Goal: Task Accomplishment & Management: Complete application form

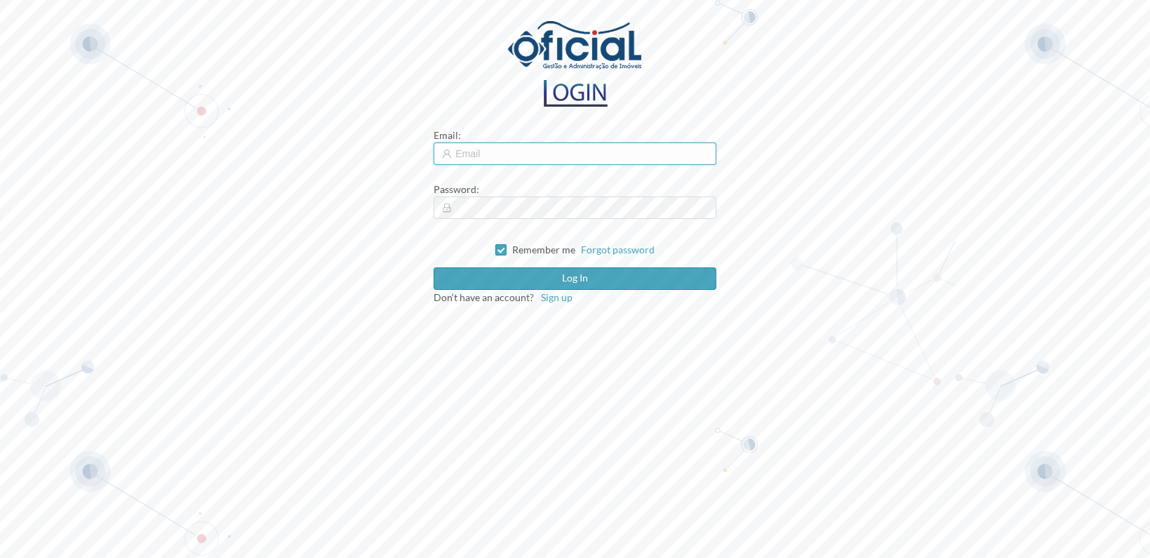
type input "[EMAIL_ADDRESS][DOMAIN_NAME]"
click at [556, 154] on input "[EMAIL_ADDRESS][DOMAIN_NAME]" at bounding box center [575, 153] width 282 height 22
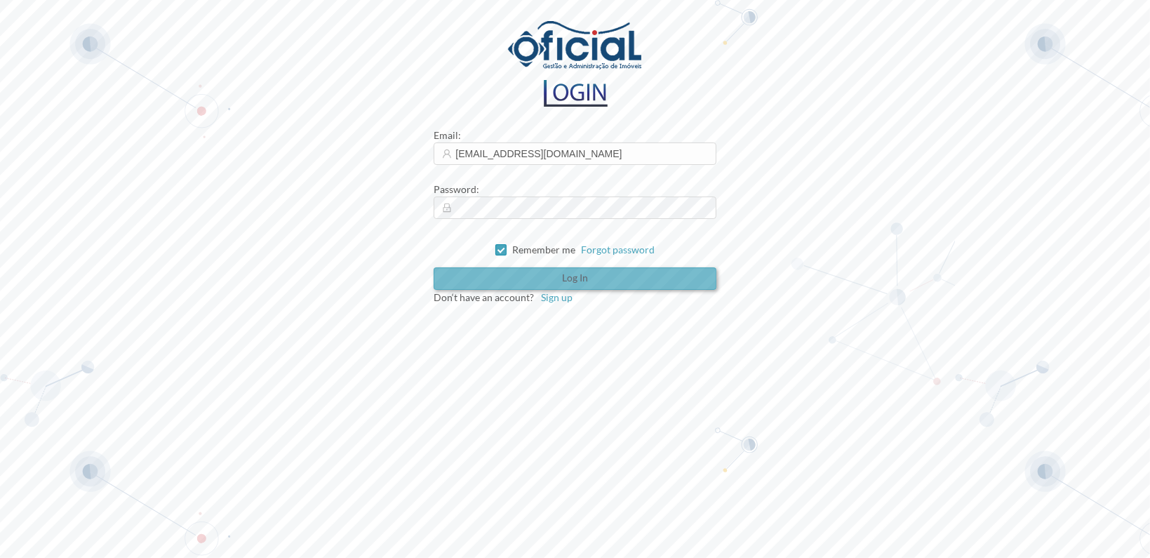
click at [534, 277] on button "Log in" at bounding box center [575, 278] width 282 height 22
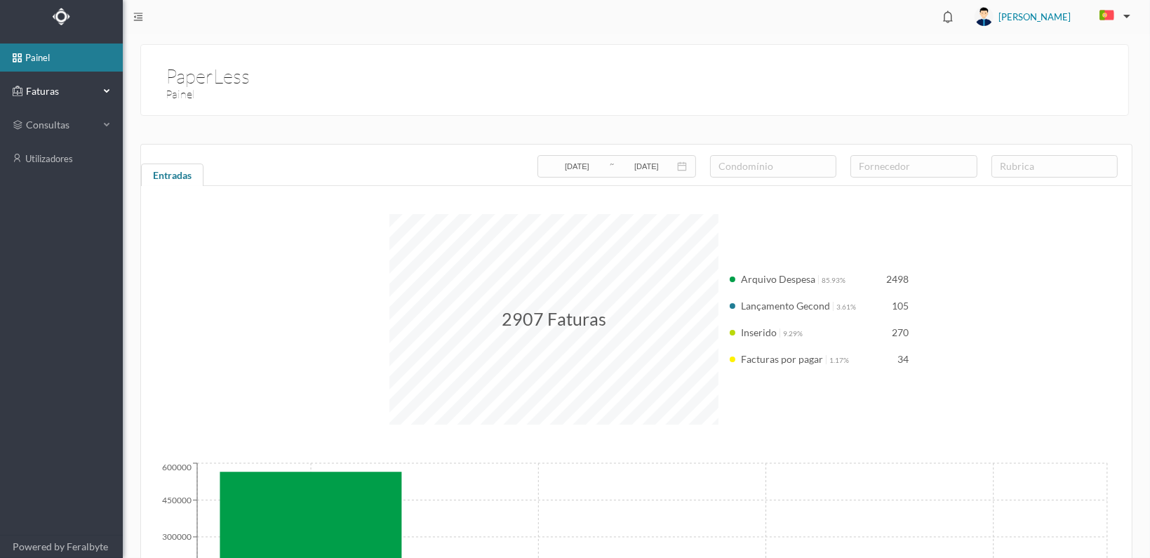
click at [31, 84] on span "Faturas" at bounding box center [60, 91] width 77 height 14
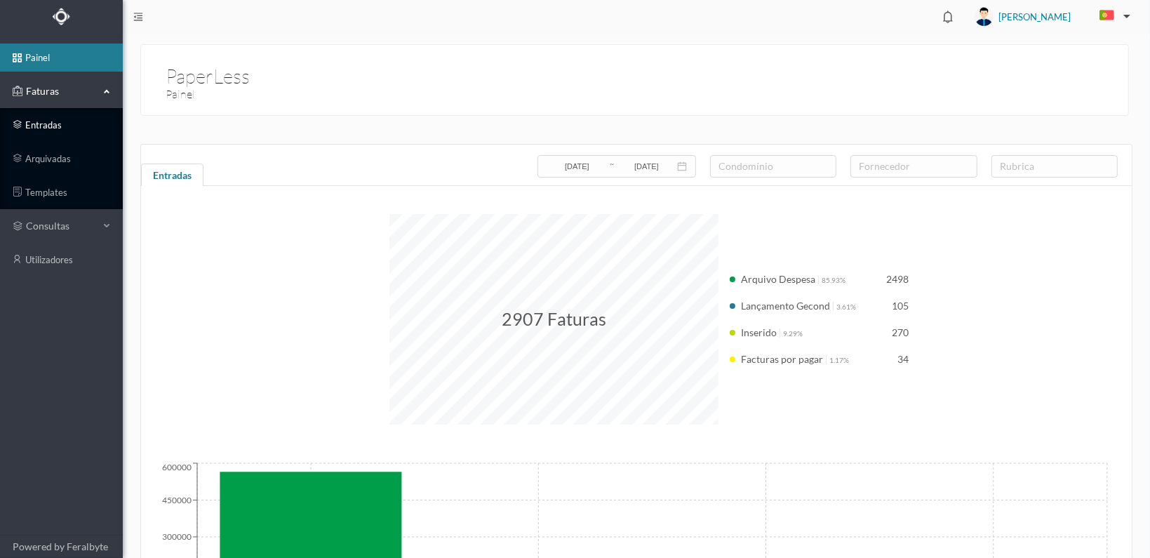
drag, startPoint x: 31, startPoint y: 128, endPoint x: 50, endPoint y: 140, distance: 22.8
click at [31, 127] on link "entradas" at bounding box center [61, 125] width 123 height 28
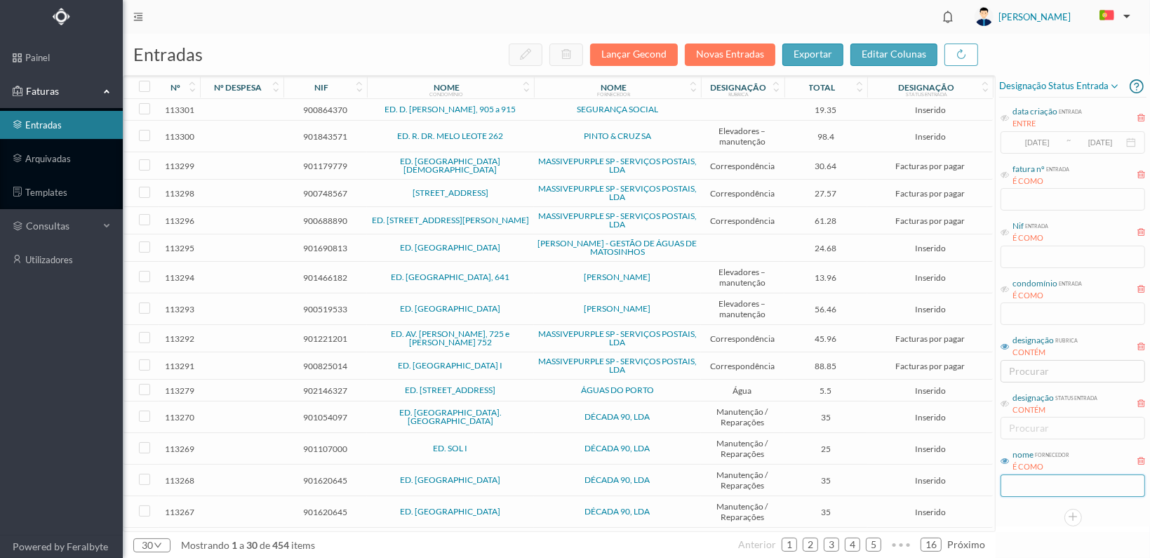
click at [1041, 492] on input "text" at bounding box center [1073, 485] width 145 height 22
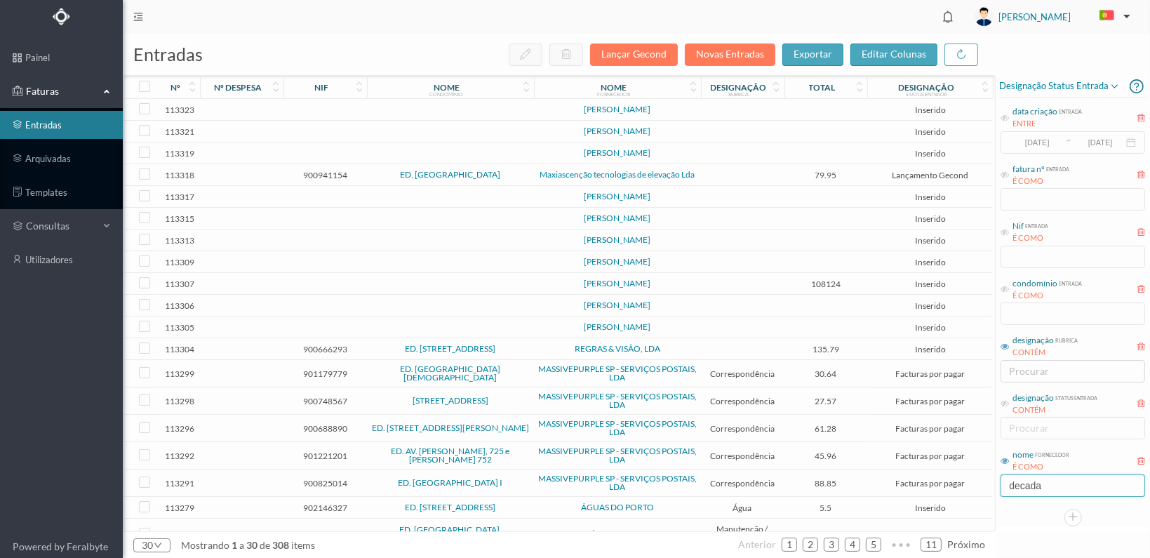
type input "DECADA"
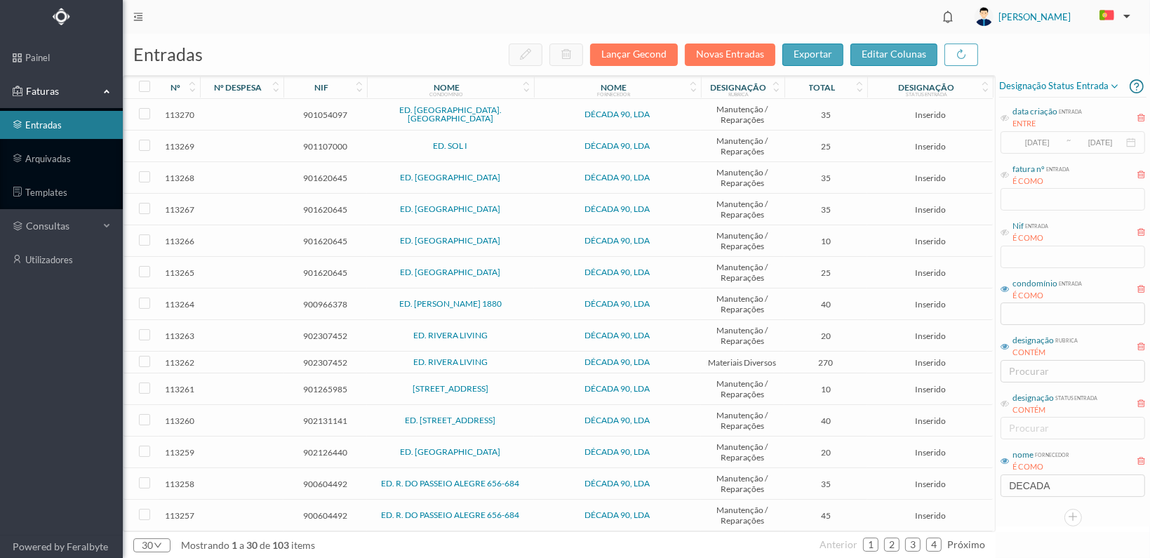
drag, startPoint x: 1002, startPoint y: 286, endPoint x: 1013, endPoint y: 328, distance: 43.4
click at [1001, 286] on icon at bounding box center [1005, 289] width 8 height 8
click at [1041, 315] on input "text" at bounding box center [1073, 313] width 145 height 22
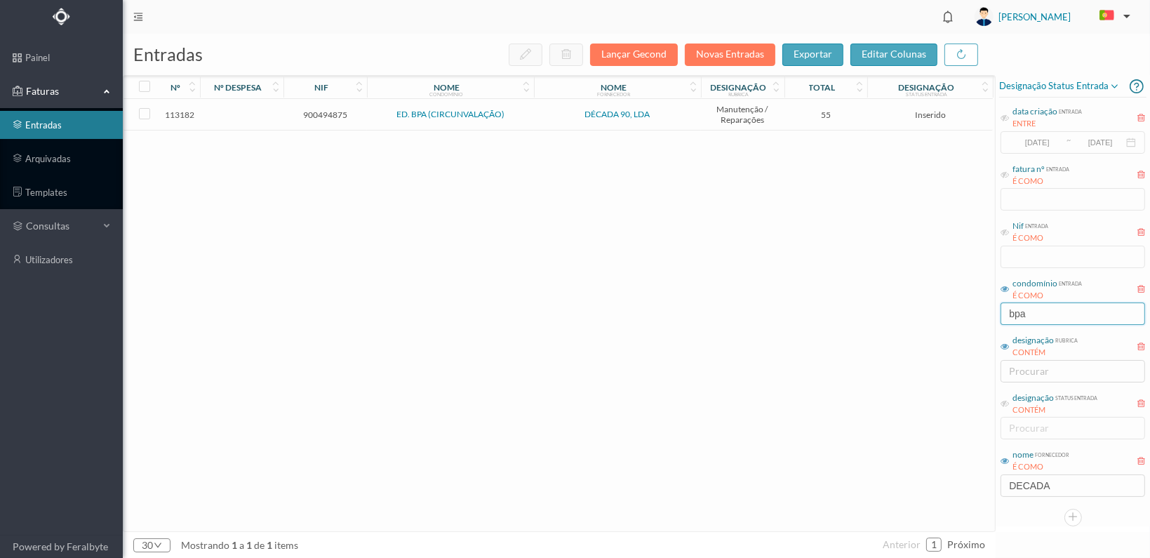
type input "bpa"
click at [317, 113] on span "900494875" at bounding box center [325, 114] width 76 height 11
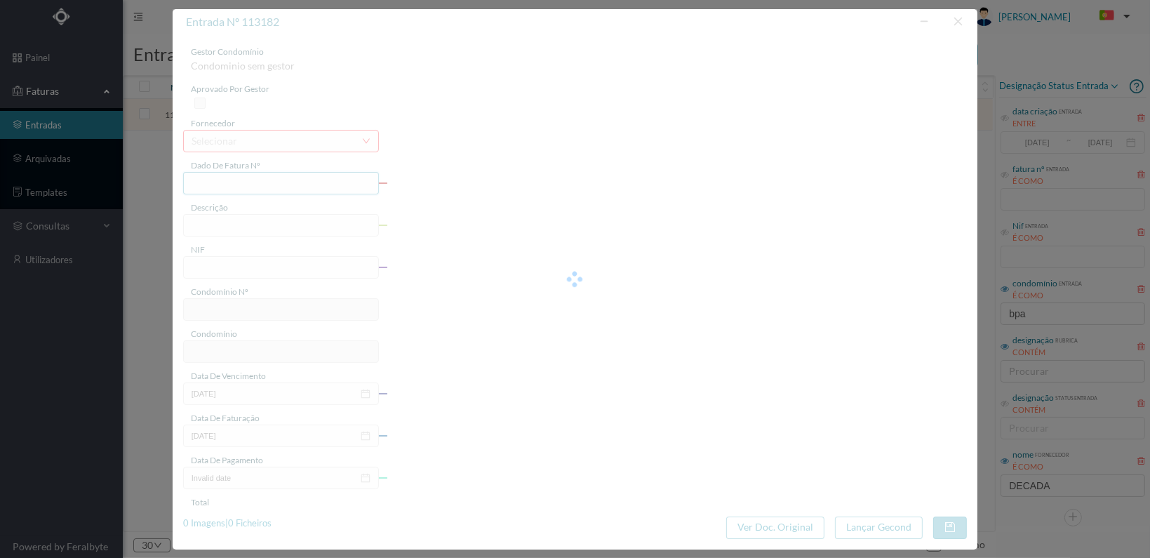
type input "FT 2025A1/1198"
type input "900494875"
type input "[DATE]"
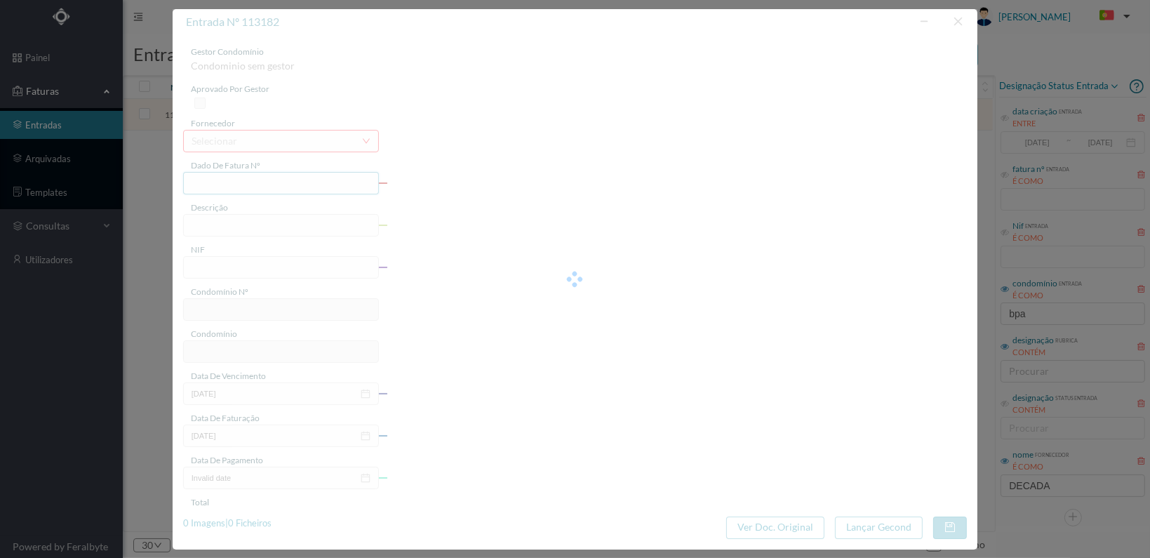
type input "55.00"
type input "16"
type input "ED. BPA (CIRCUNVALAÇÃO)"
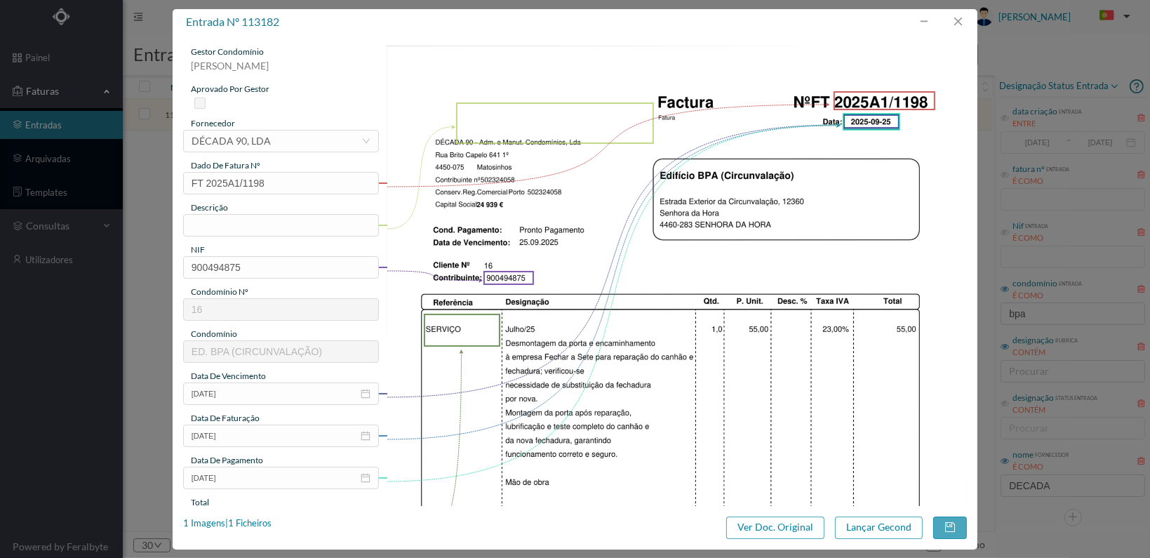
scroll to position [70, 0]
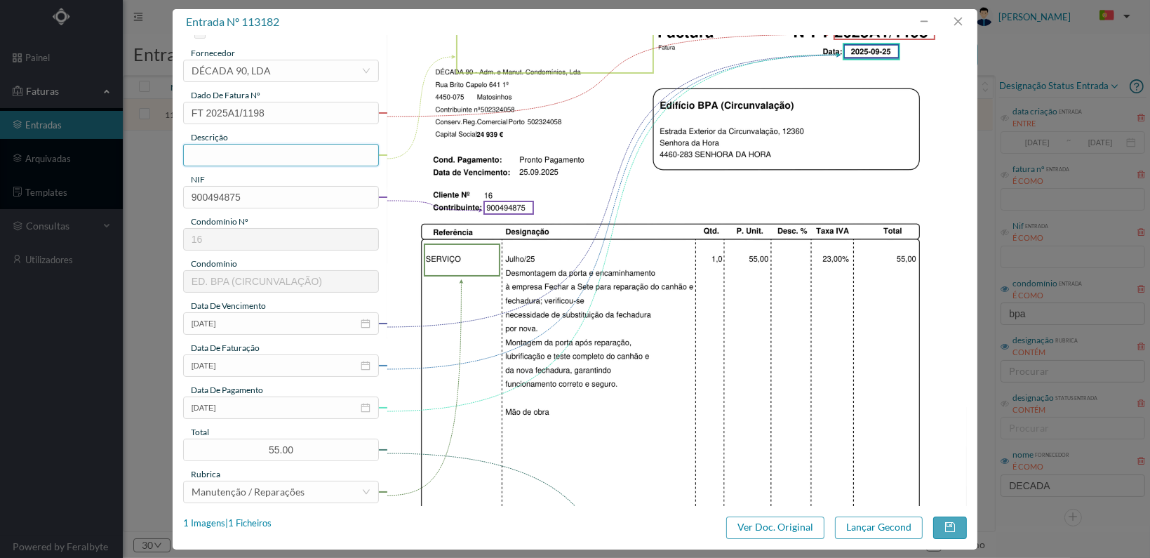
click at [226, 154] on input "text" at bounding box center [281, 155] width 196 height 22
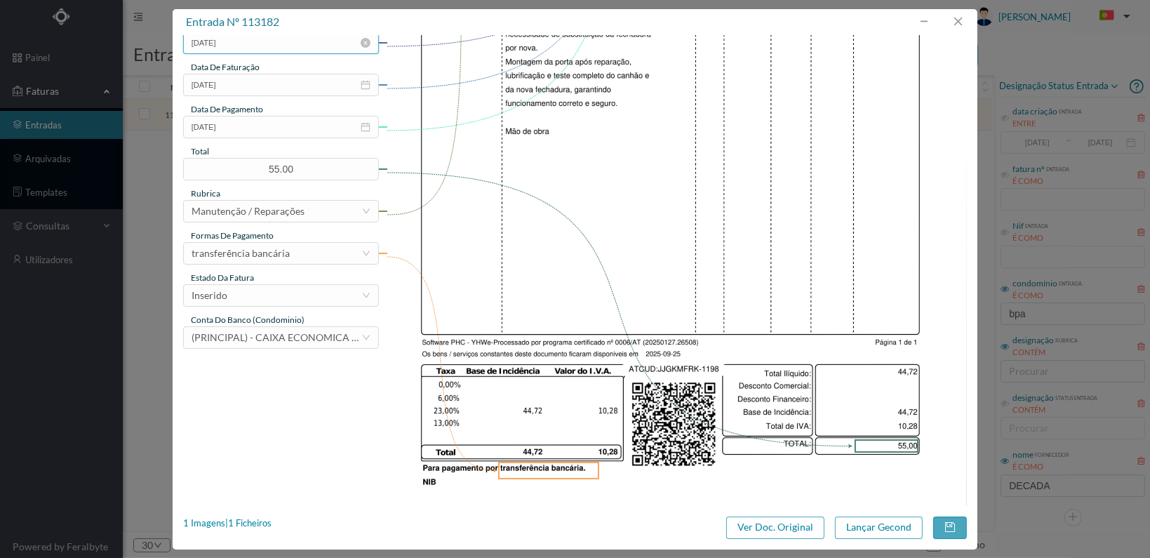
scroll to position [366, 0]
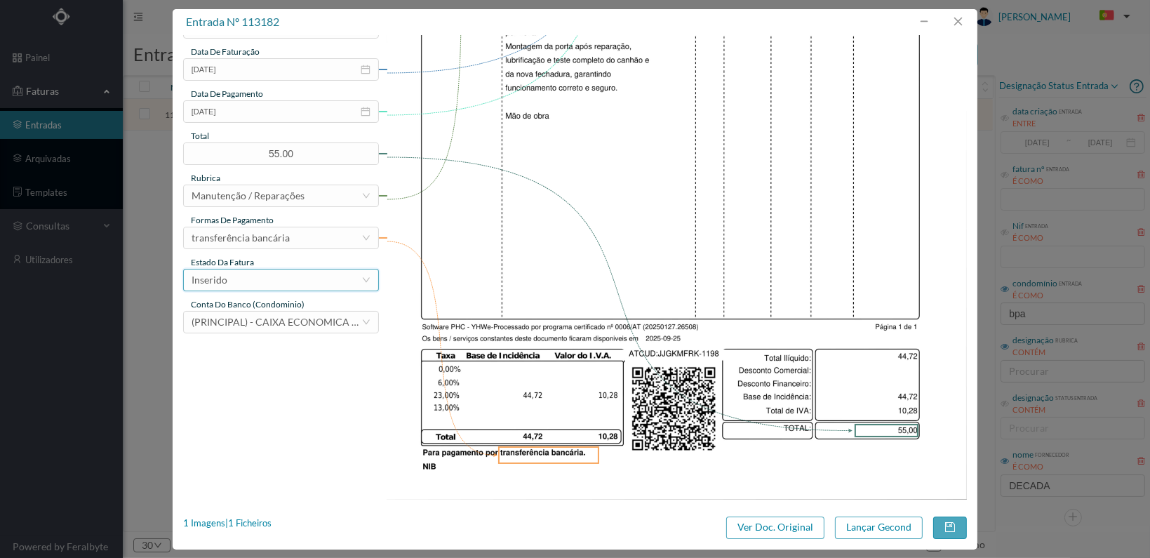
type input "Substituição de fechadura"
click at [362, 276] on icon "icon: down" at bounding box center [366, 280] width 8 height 8
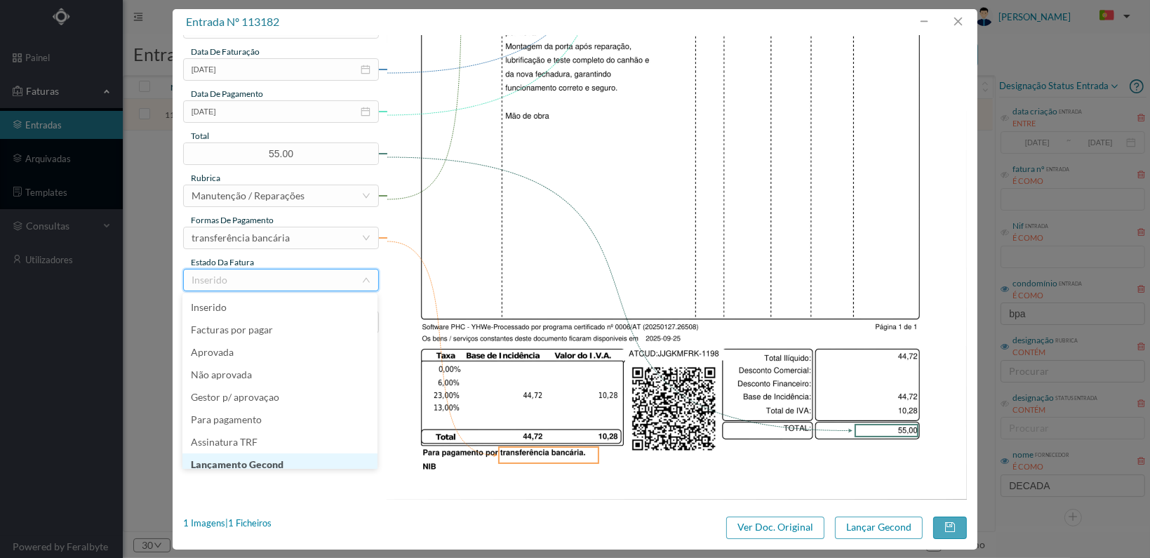
scroll to position [7, 0]
click at [284, 459] on li "Lançamento Gecond" at bounding box center [279, 457] width 195 height 22
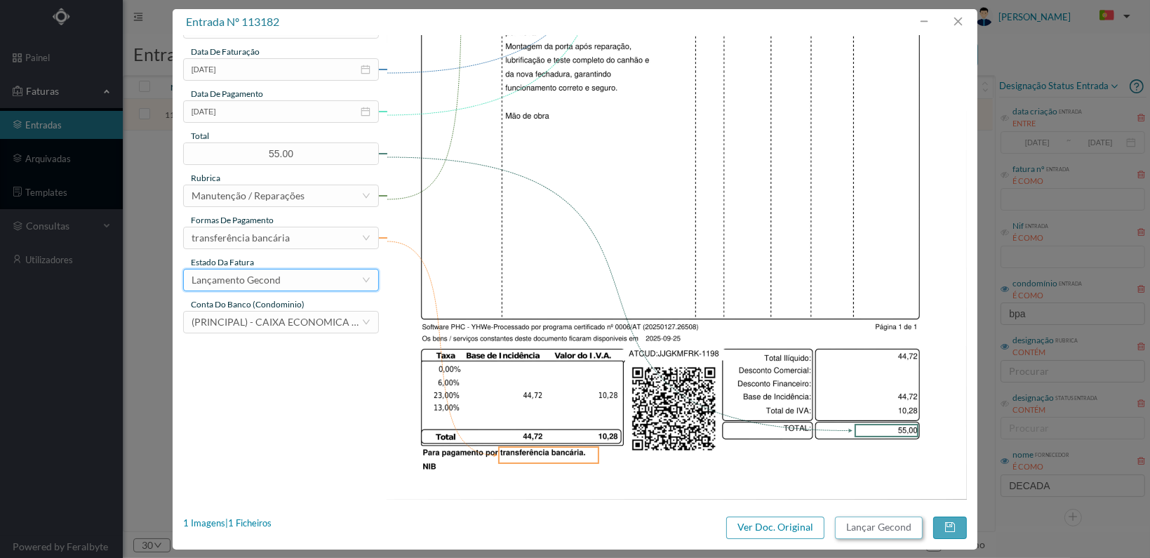
click at [871, 520] on button "Lançar Gecond" at bounding box center [879, 527] width 88 height 22
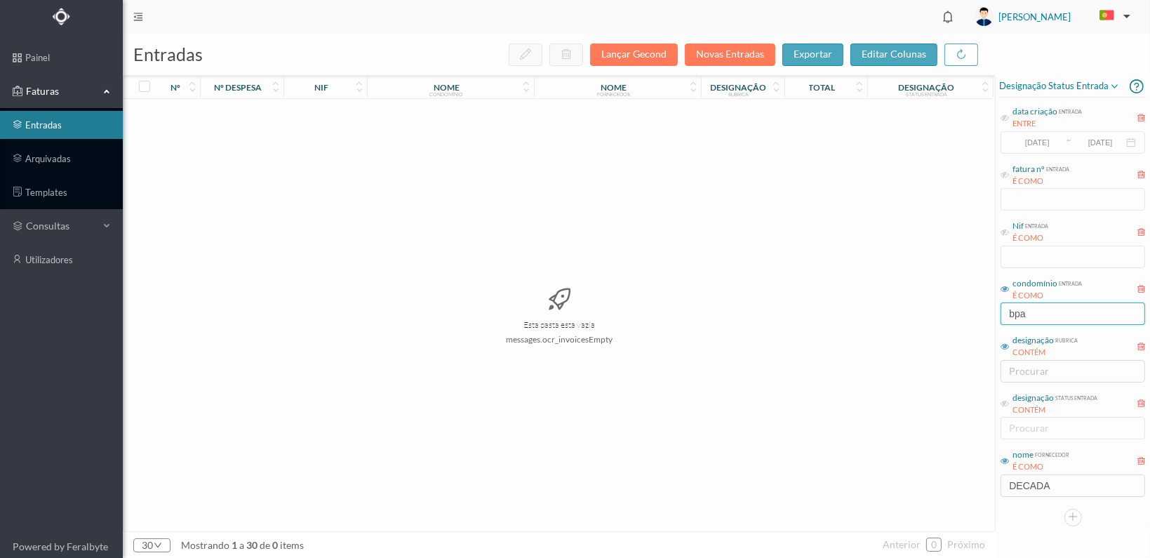
drag, startPoint x: 1033, startPoint y: 318, endPoint x: 975, endPoint y: 316, distance: 58.3
click at [975, 316] on div "entradas Lançar Gecond Novas Entradas exportar editar colunas nº nº despesa nif…" at bounding box center [636, 296] width 1027 height 524
type input "156"
click at [312, 113] on span "901351890" at bounding box center [325, 114] width 76 height 11
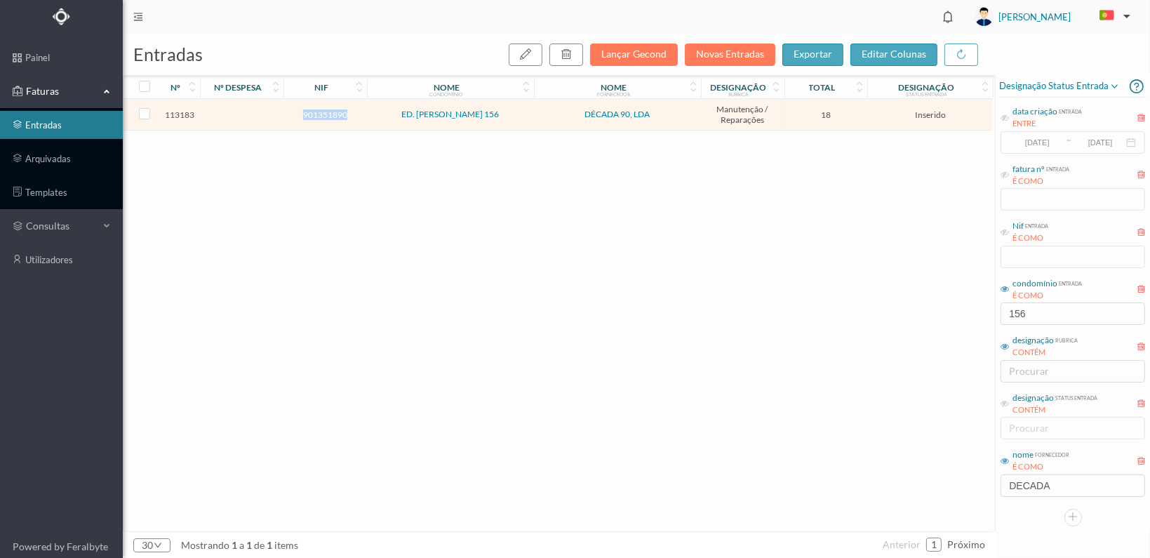
click at [312, 113] on span "901351890" at bounding box center [325, 114] width 76 height 11
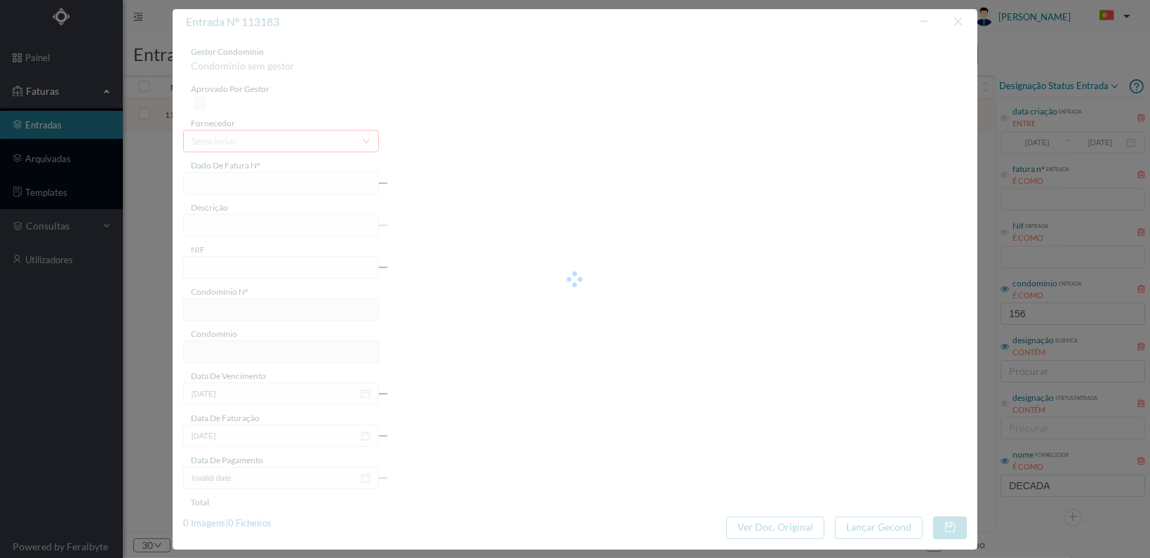
type input "FT 2025A1/1199"
type input "901351890"
type input "[DATE]"
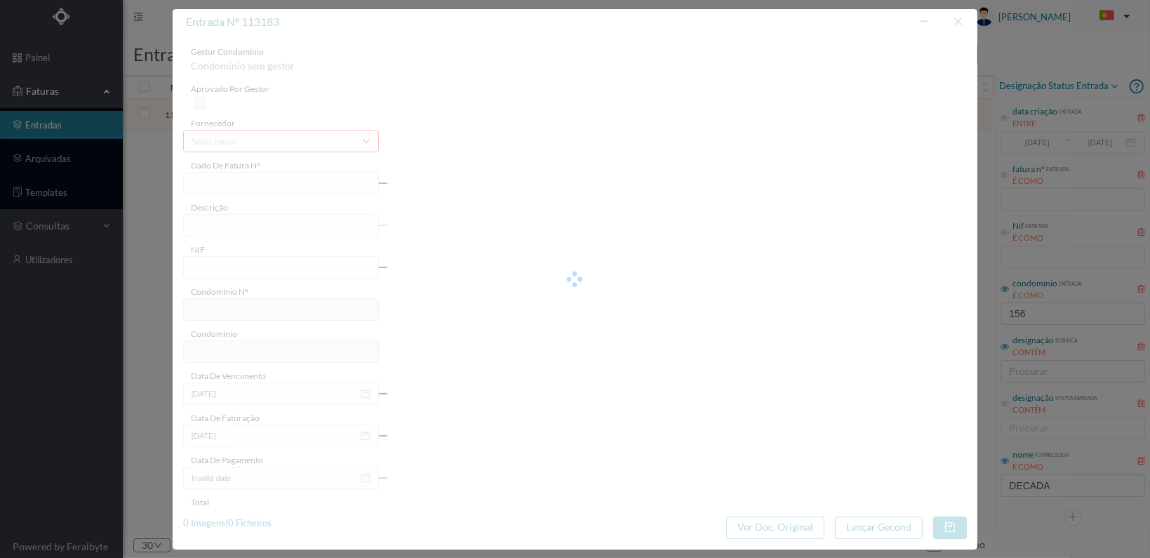
type input "18.00"
type input "23"
type input "ED. [PERSON_NAME] 156"
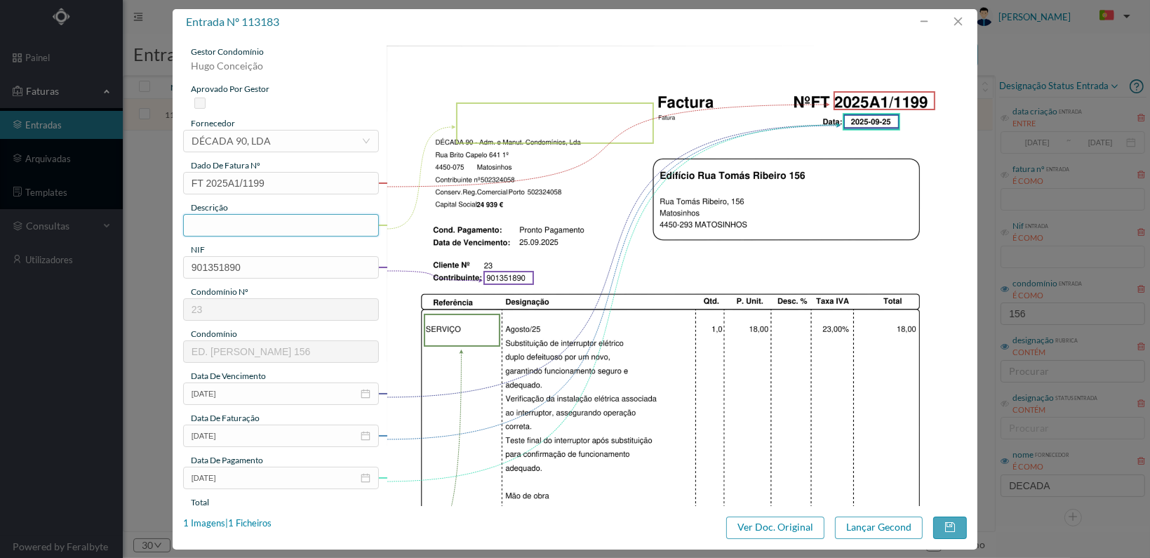
click at [254, 225] on input "text" at bounding box center [281, 225] width 196 height 22
type input "s"
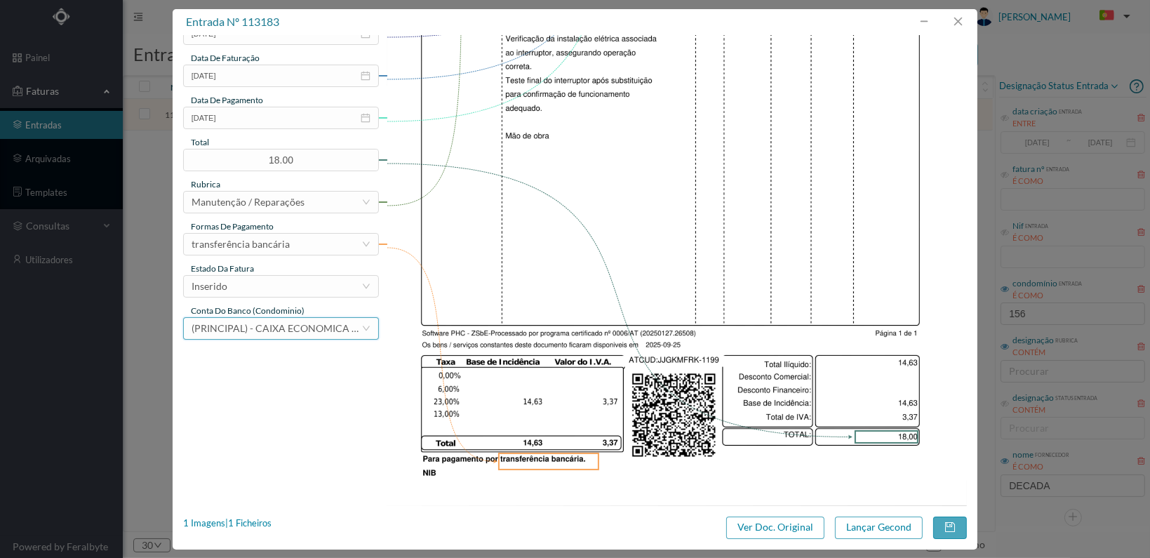
scroll to position [366, 0]
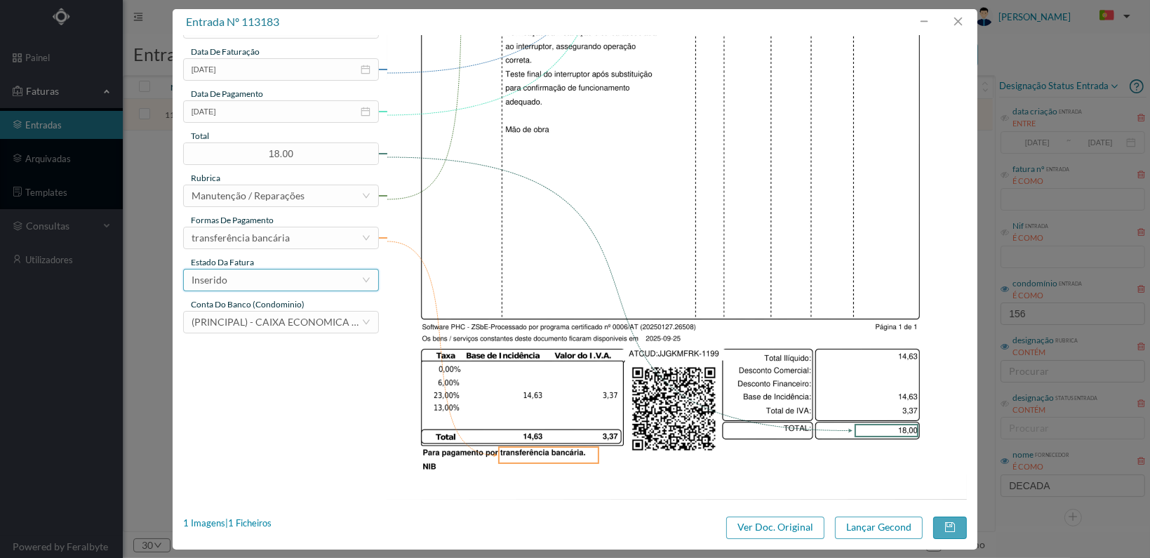
type input "Substituição interruptor eléctrico duplo"
click at [360, 281] on div "Inserido" at bounding box center [277, 279] width 170 height 21
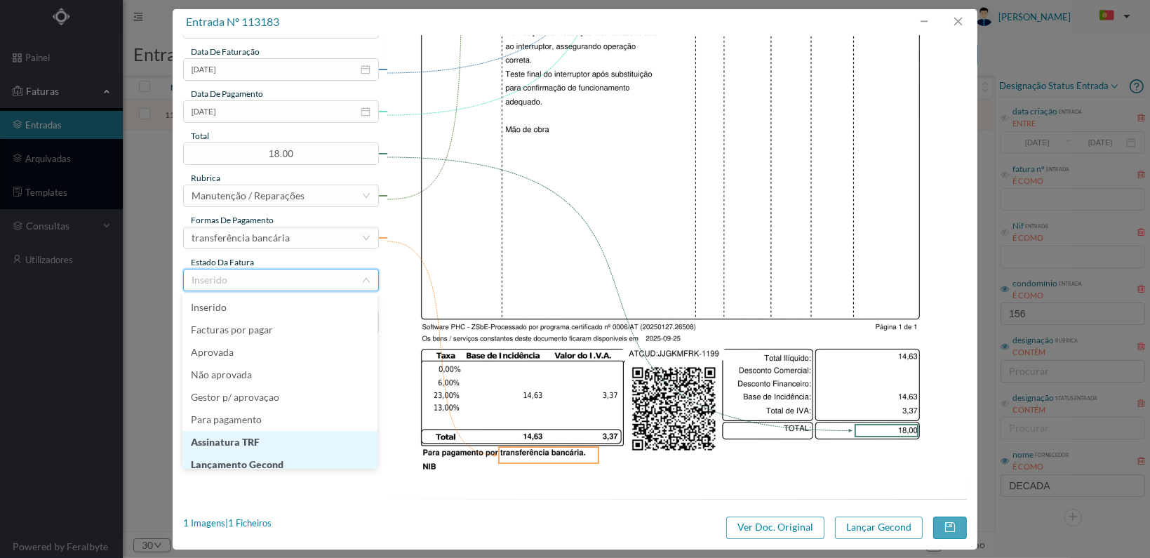
scroll to position [7, 0]
click at [321, 458] on li "Lançamento Gecond" at bounding box center [279, 457] width 195 height 22
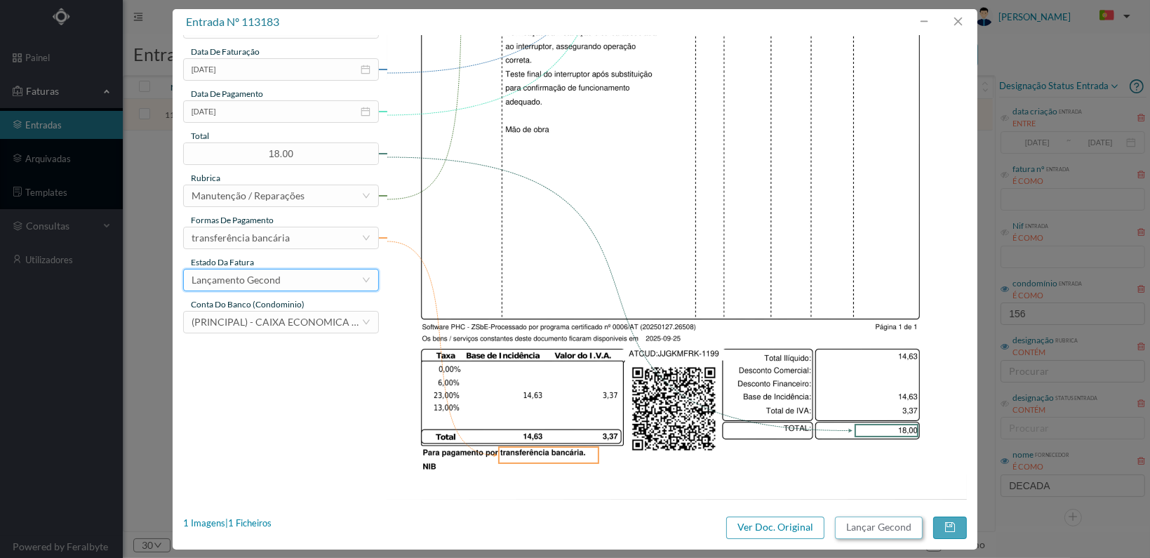
click at [861, 524] on button "Lançar Gecond" at bounding box center [879, 527] width 88 height 22
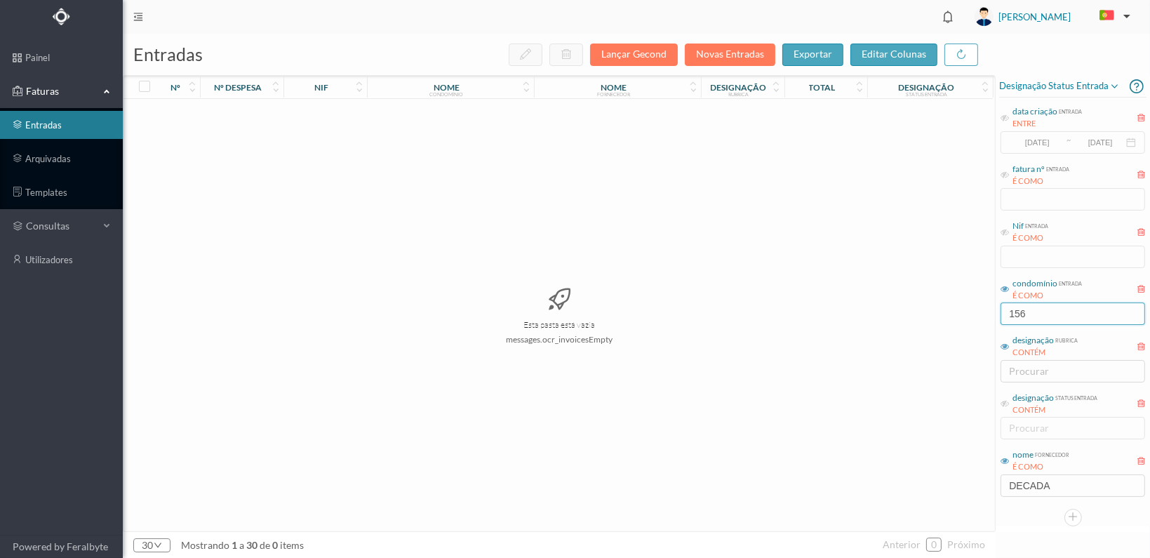
drag, startPoint x: 1037, startPoint y: 310, endPoint x: 888, endPoint y: 305, distance: 149.5
click at [890, 307] on div "entradas Lançar Gecond Novas Entradas exportar editar colunas nº nº despesa nif…" at bounding box center [636, 296] width 1027 height 524
type input "bloco c"
click at [307, 113] on span "901337382" at bounding box center [325, 114] width 76 height 11
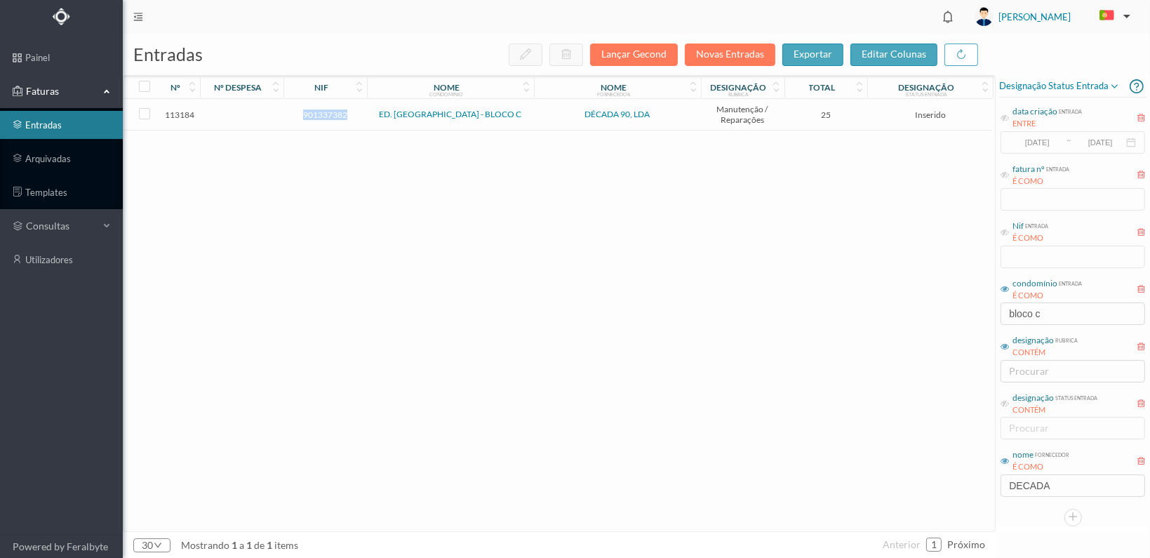
click at [307, 113] on span "901337382" at bounding box center [325, 114] width 76 height 11
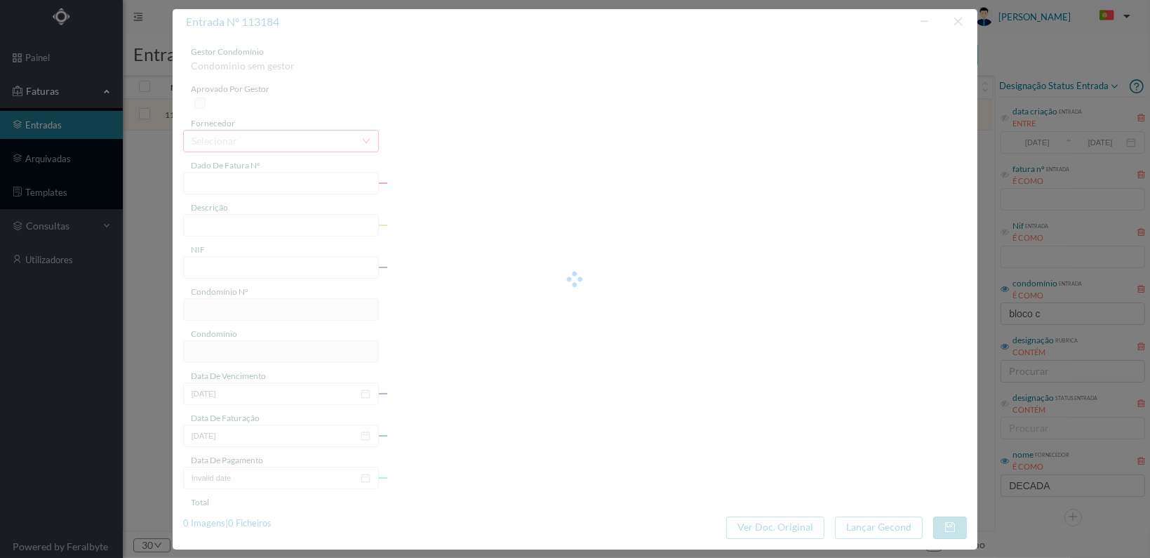
type input "FT 2025A1/1200"
type input "901337382"
type input "[DATE]"
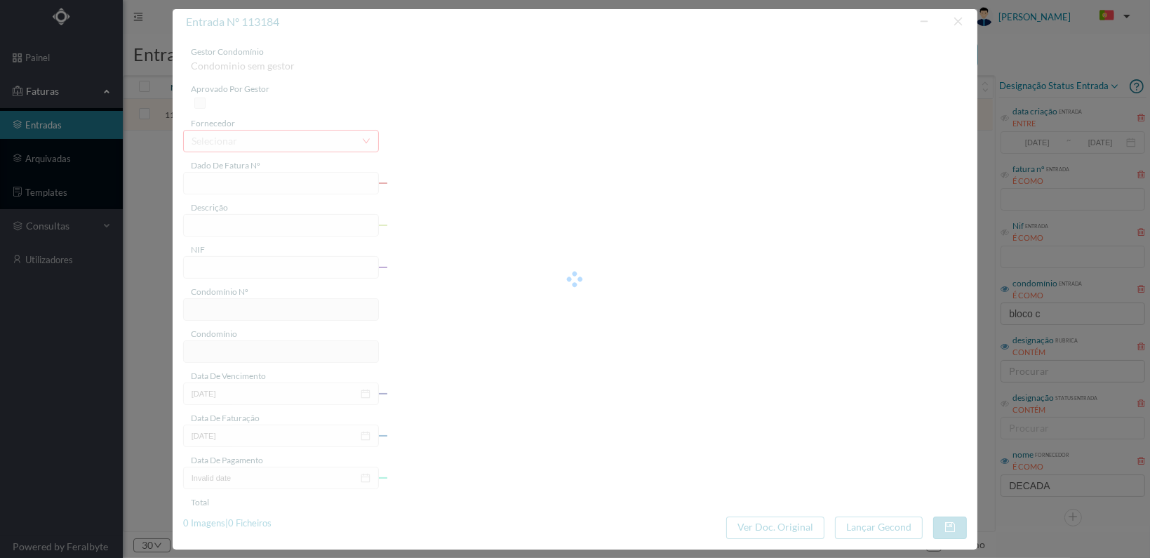
type input "25.00"
type input "26"
type input "ED. [GEOGRAPHIC_DATA] - BLOCO C"
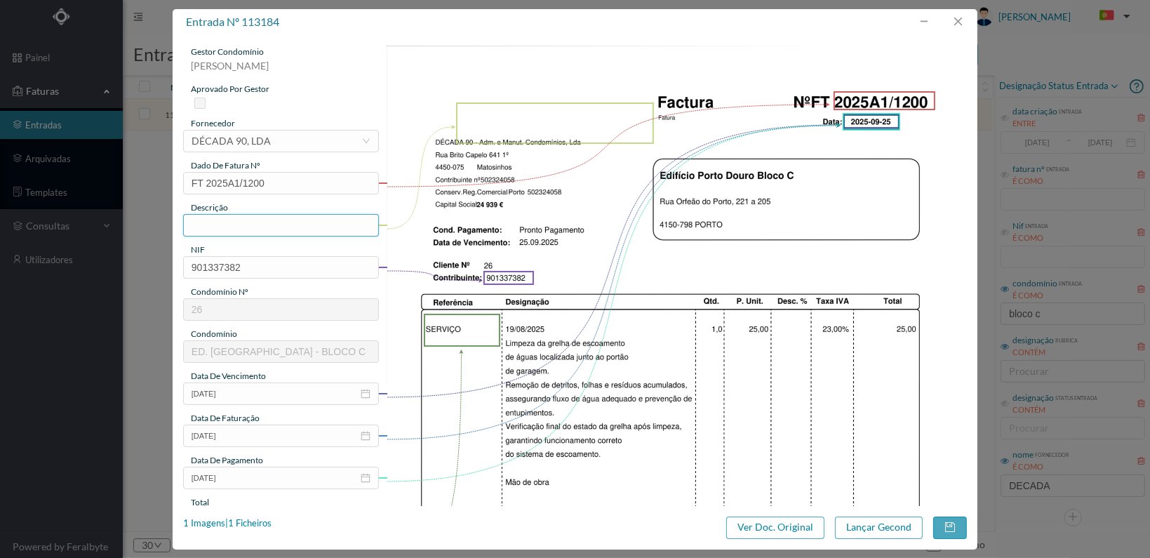
click at [278, 224] on input "text" at bounding box center [281, 225] width 196 height 22
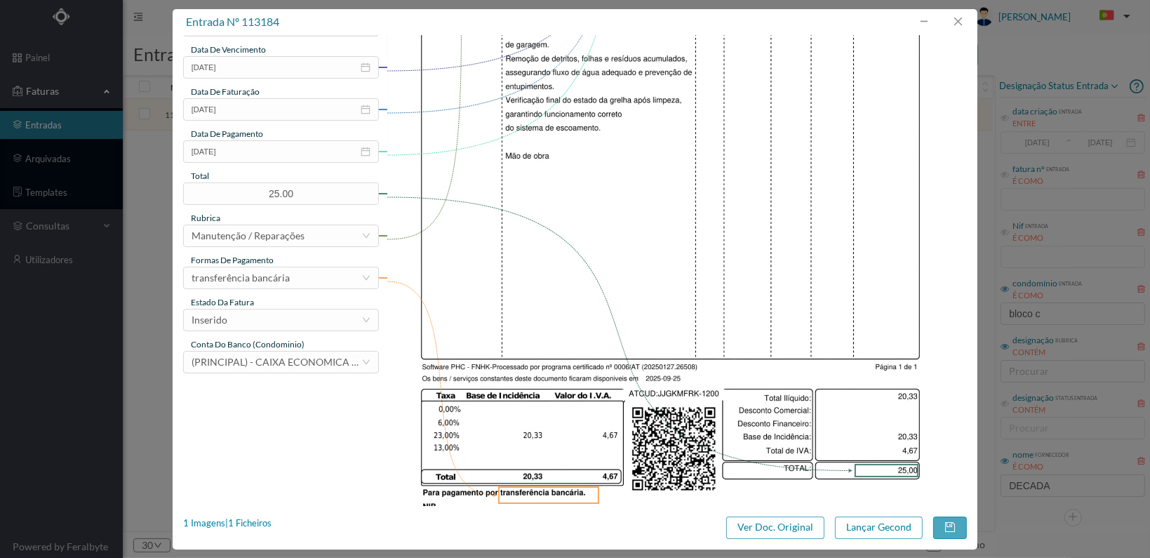
scroll to position [351, 0]
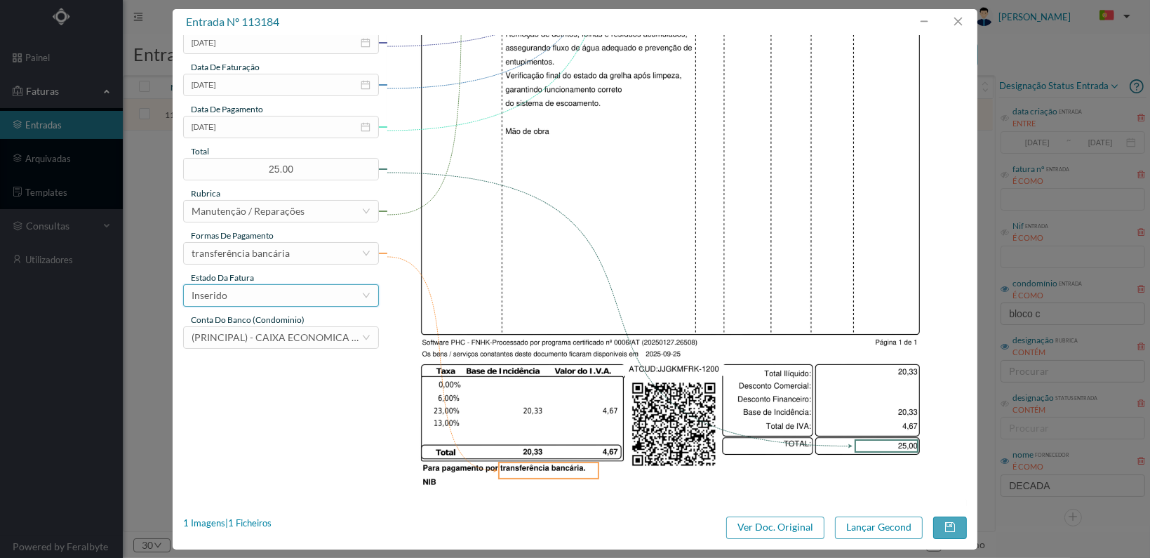
type input "Limpeza de grelha de escoamento"
drag, startPoint x: 319, startPoint y: 293, endPoint x: 312, endPoint y: 305, distance: 14.8
click at [317, 293] on div "Inserido" at bounding box center [277, 295] width 170 height 21
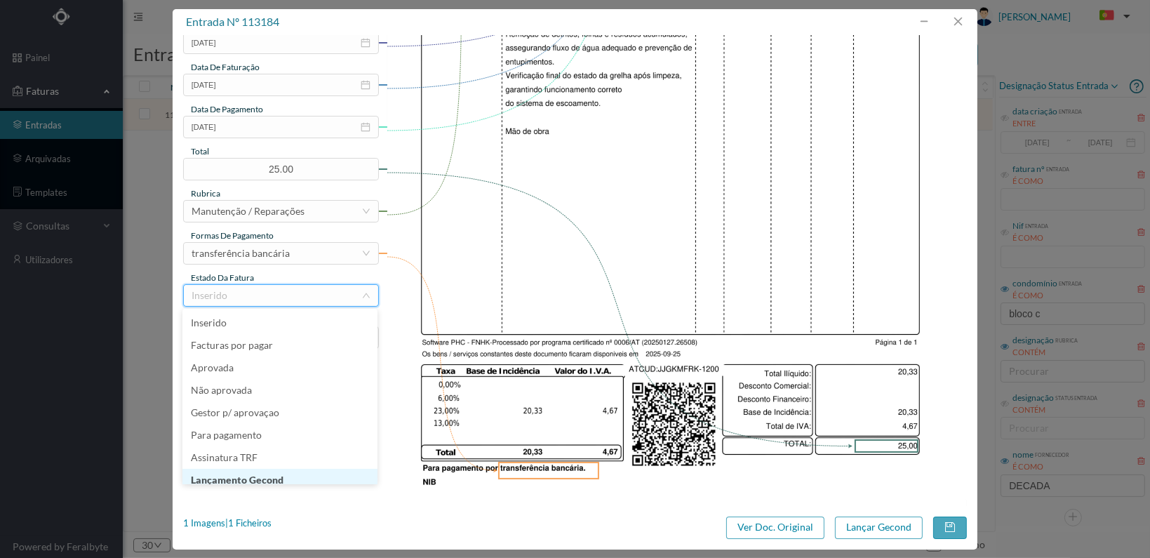
scroll to position [7, 0]
drag, startPoint x: 293, startPoint y: 475, endPoint x: 342, endPoint y: 475, distance: 48.4
click at [294, 475] on li "Lançamento Gecond" at bounding box center [279, 473] width 195 height 22
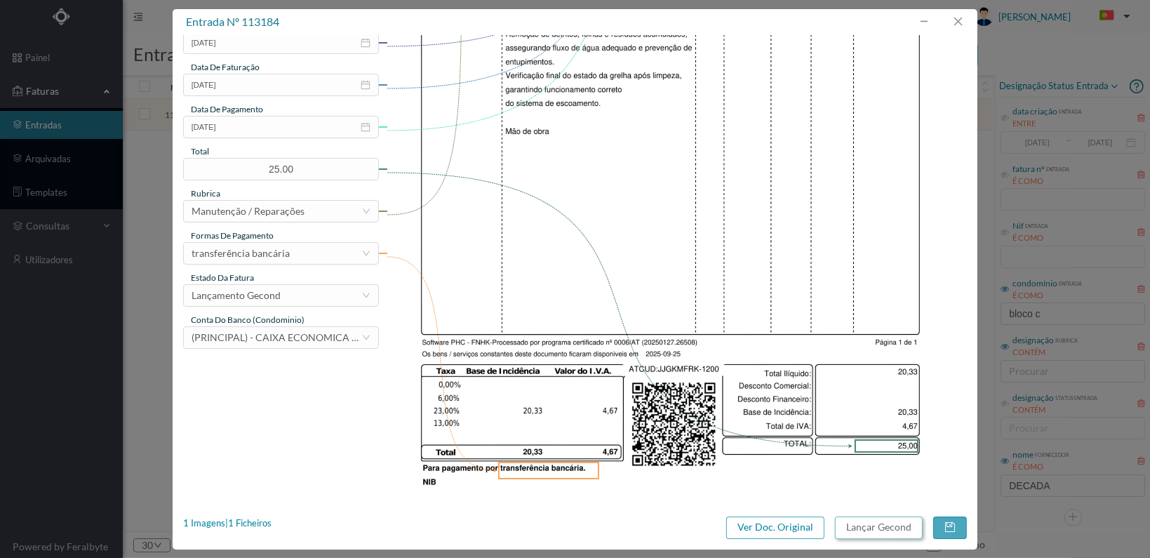
click at [879, 524] on button "Lançar Gecond" at bounding box center [879, 527] width 88 height 22
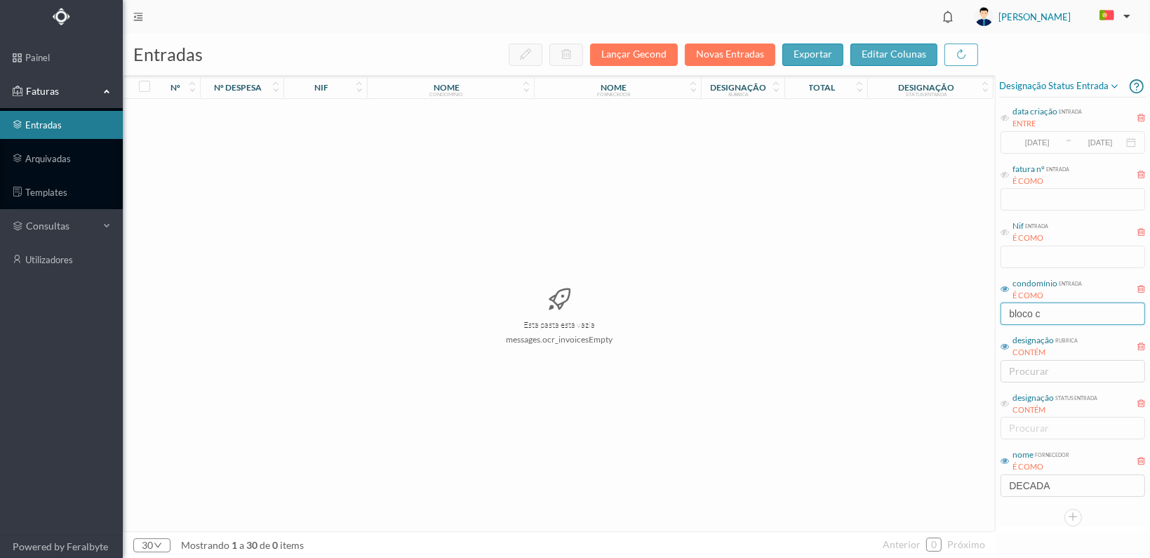
drag, startPoint x: 1057, startPoint y: 314, endPoint x: 949, endPoint y: 309, distance: 108.1
click at [949, 309] on div "entradas Lançar Gecond Novas Entradas exportar editar colunas nº nº despesa nif…" at bounding box center [636, 296] width 1027 height 524
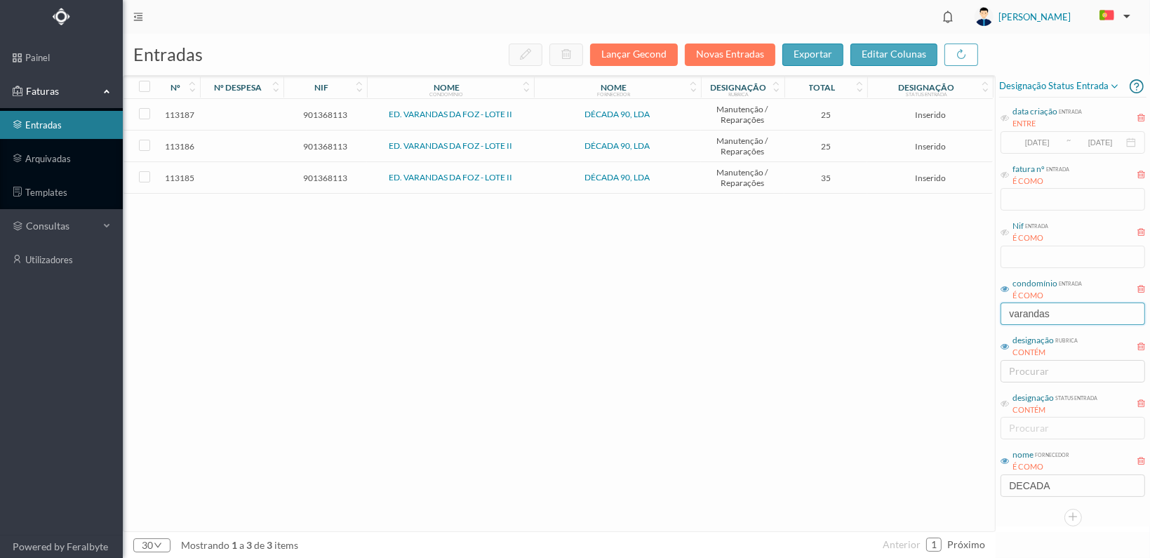
type input "varandas"
click at [318, 173] on span "901368113" at bounding box center [325, 178] width 76 height 11
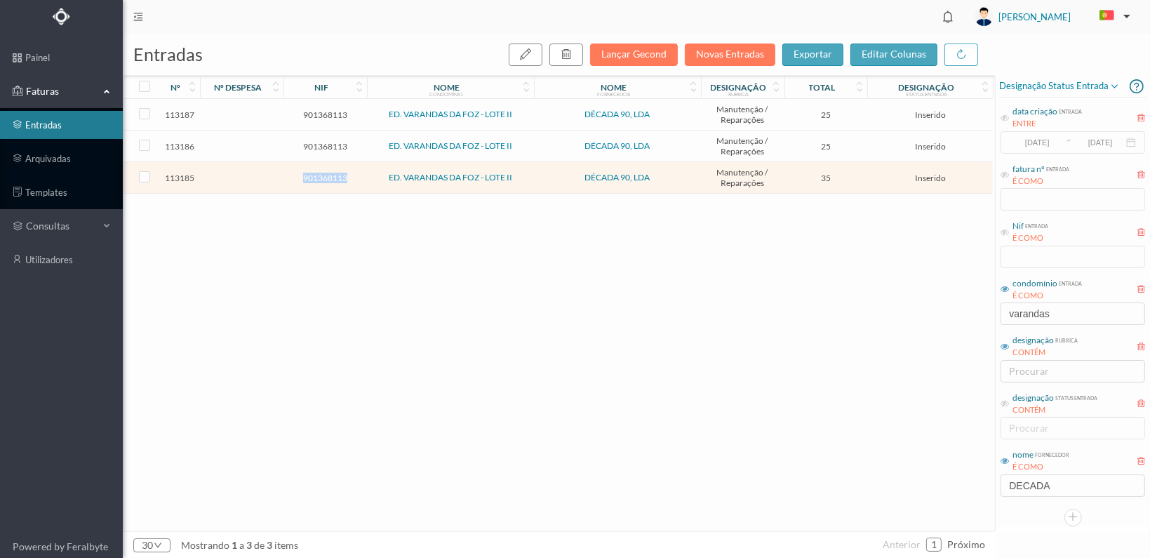
click at [318, 173] on span "901368113" at bounding box center [325, 178] width 76 height 11
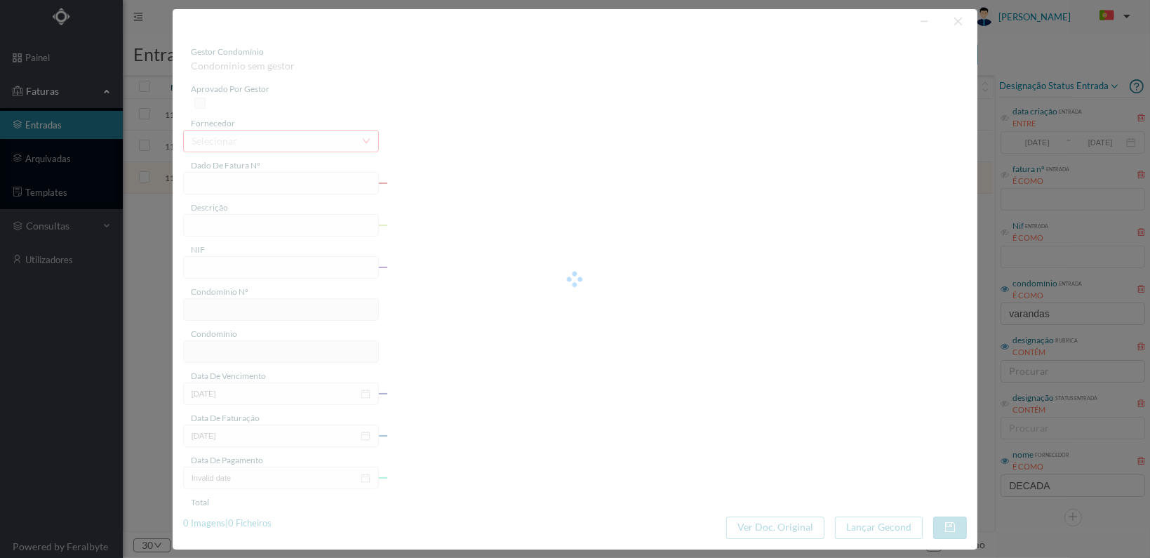
type input "FT 2025A1/1201"
type input "901368113"
type input "[DATE]"
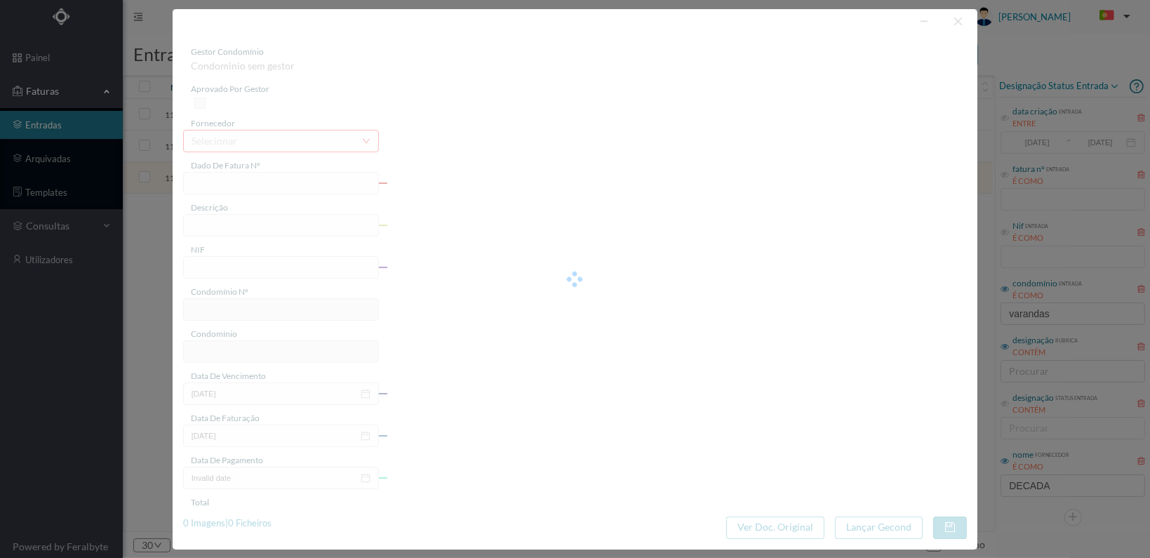
type input "35.00"
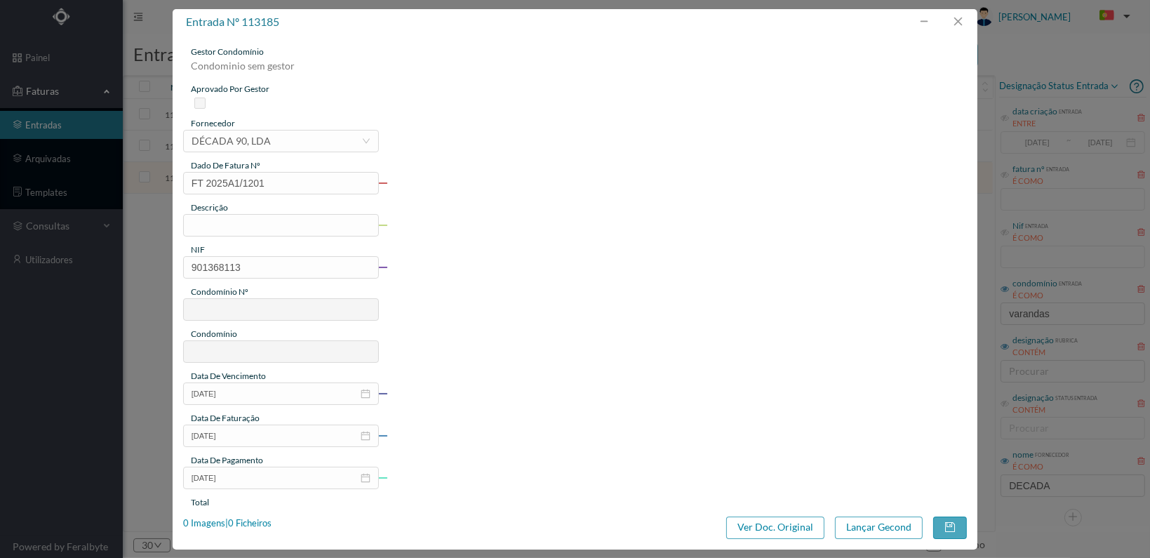
type input "27"
type input "ED. VARANDAS DA FOZ - LOTE II"
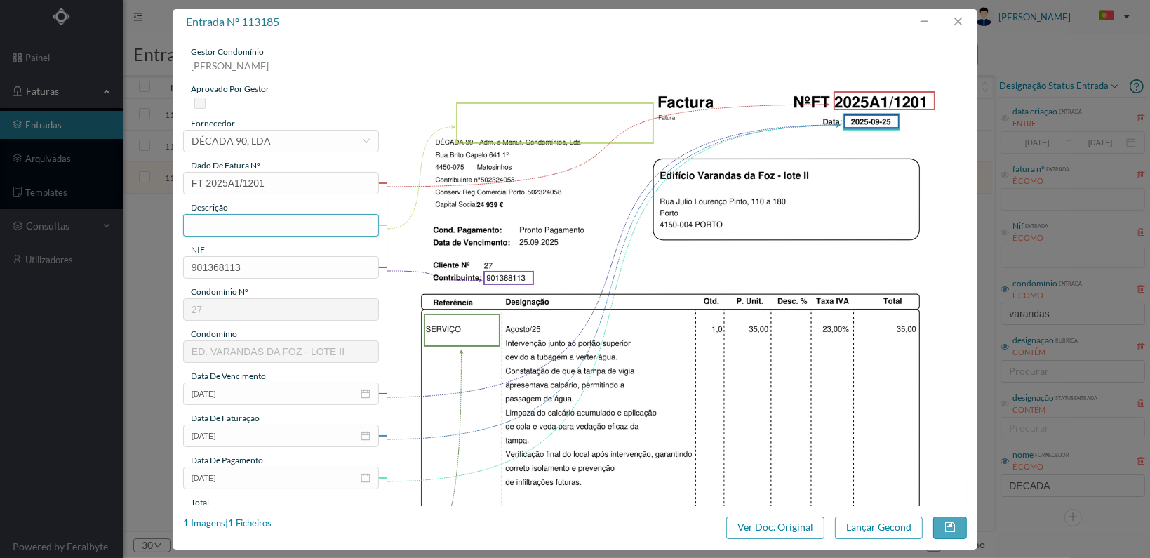
click at [236, 218] on input "text" at bounding box center [281, 225] width 196 height 22
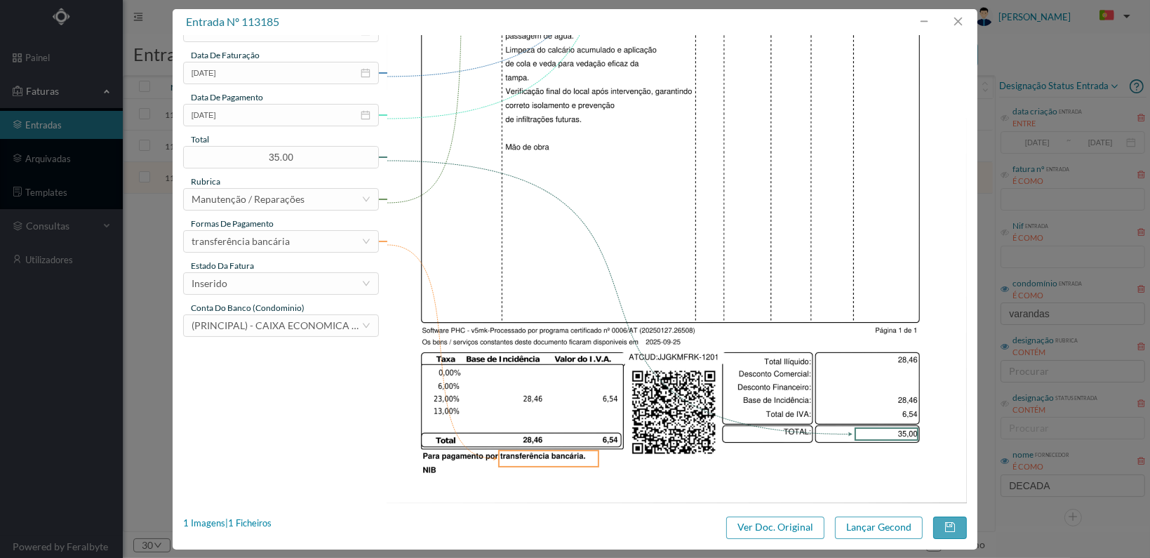
scroll to position [366, 0]
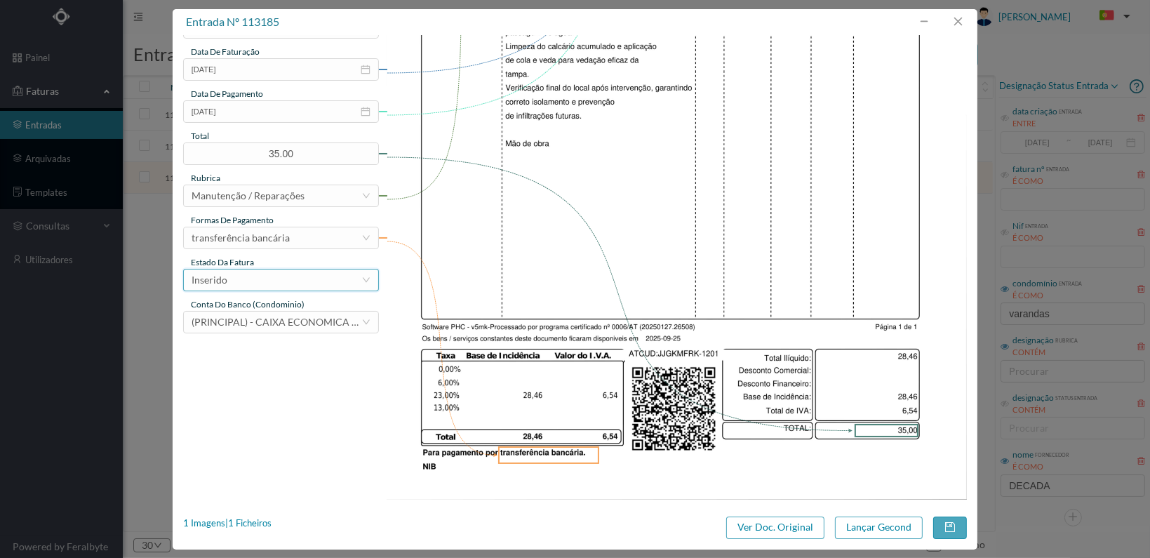
type input "Isolamento de tampa de vigia"
click at [338, 283] on div "Inserido" at bounding box center [277, 279] width 170 height 21
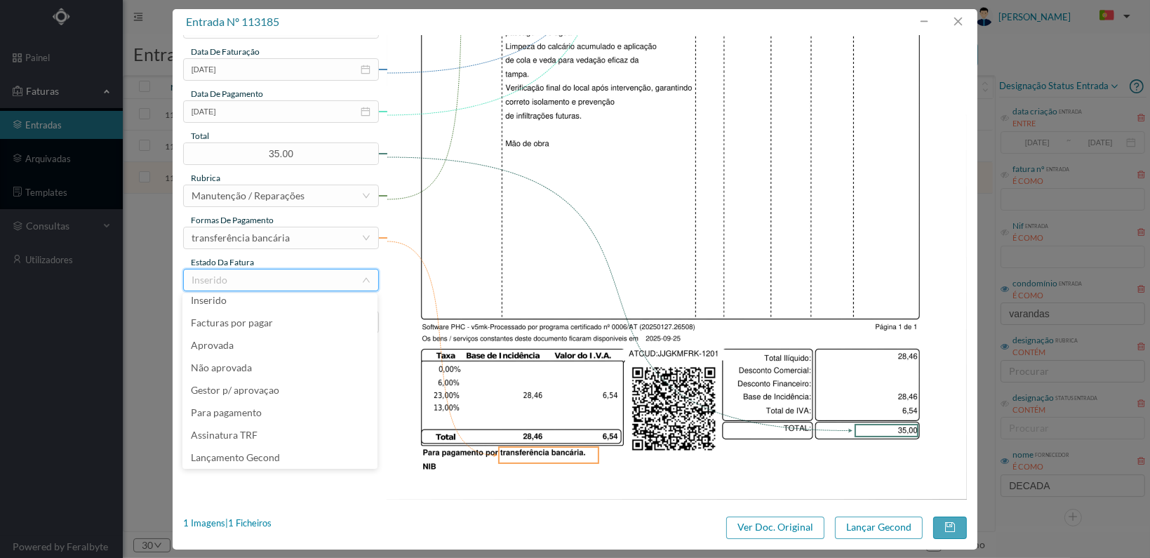
scroll to position [29, 0]
click at [298, 458] on li "Arquivo Despesa" at bounding box center [279, 457] width 195 height 22
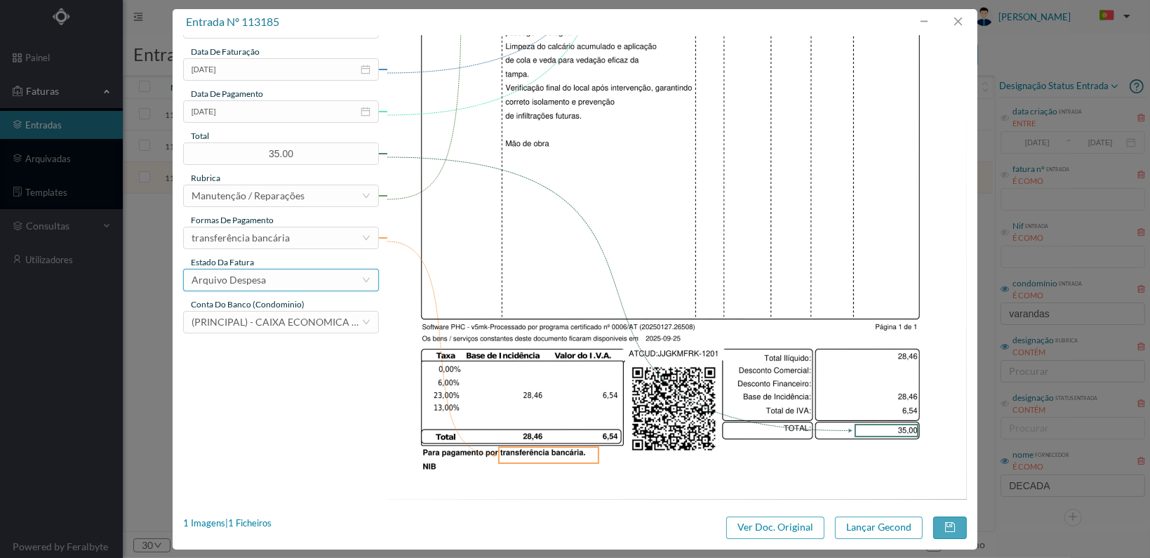
click at [276, 278] on div "Arquivo Despesa" at bounding box center [277, 279] width 170 height 21
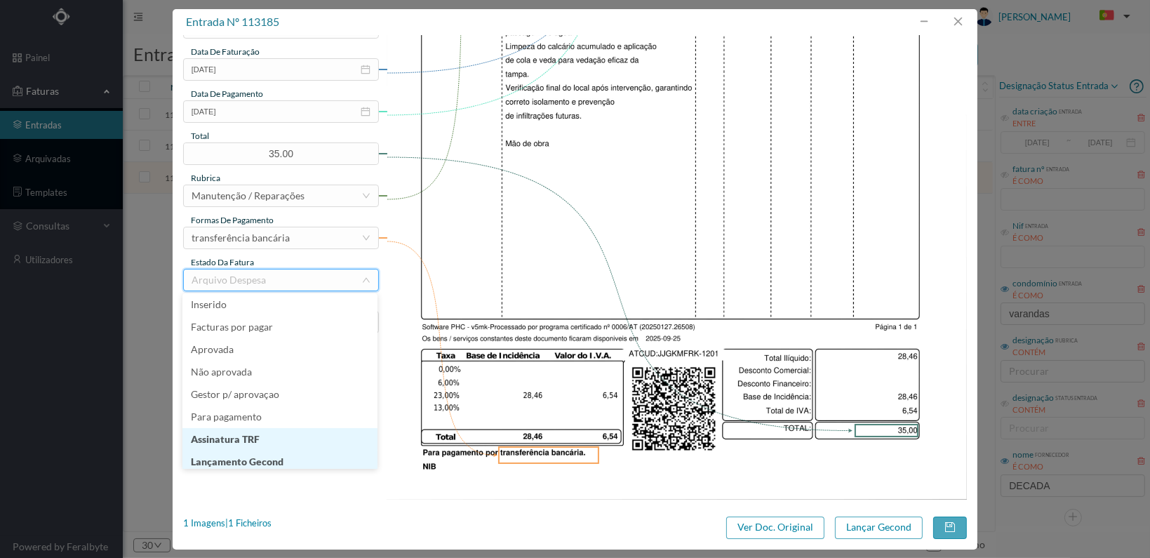
scroll to position [7, 0]
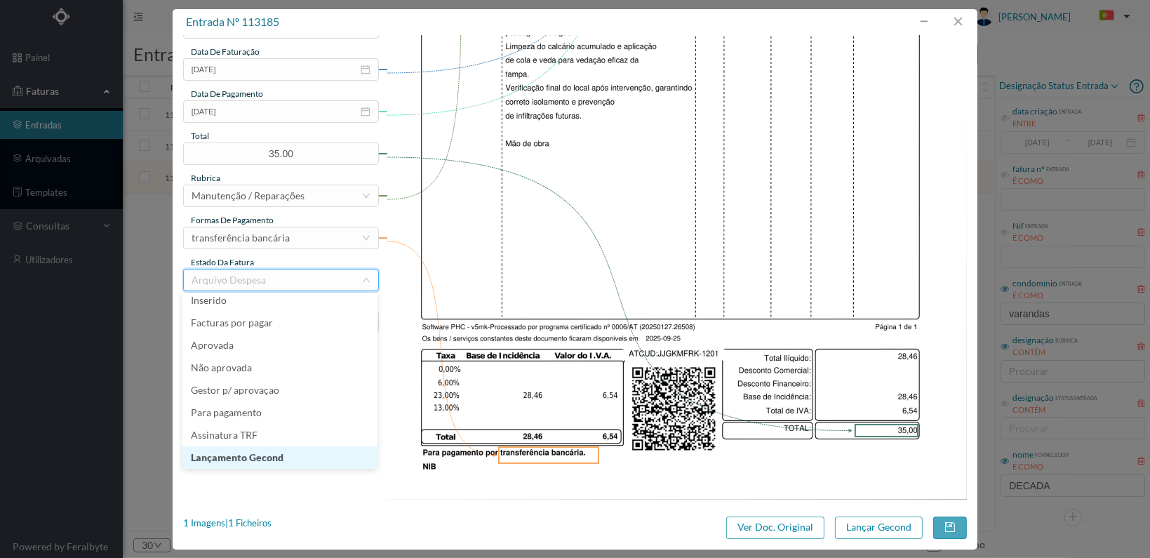
click at [273, 453] on li "Lançamento Gecond" at bounding box center [279, 457] width 195 height 22
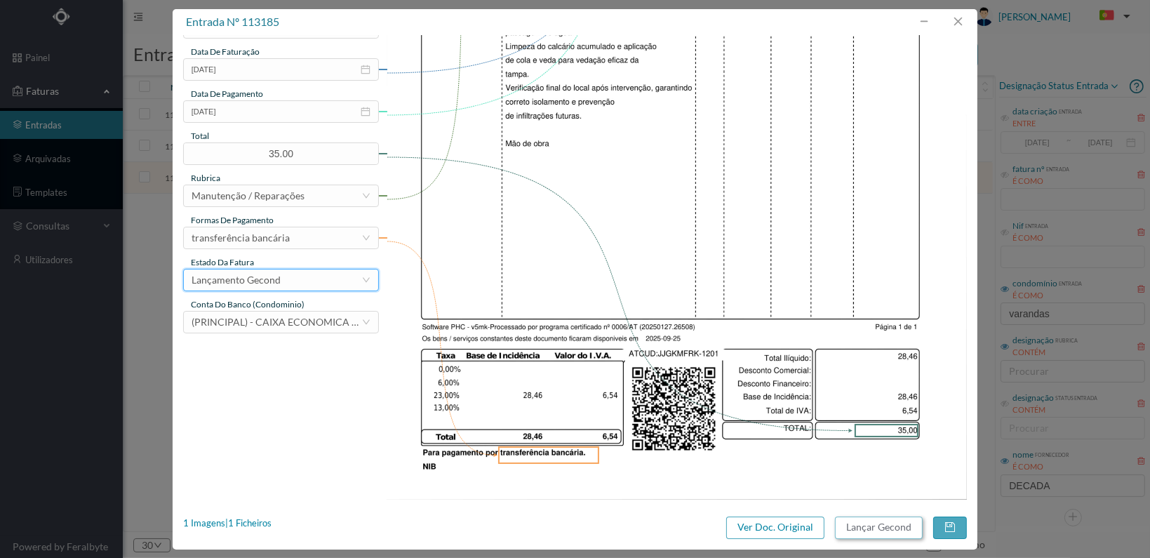
click at [882, 526] on button "Lançar Gecond" at bounding box center [879, 527] width 88 height 22
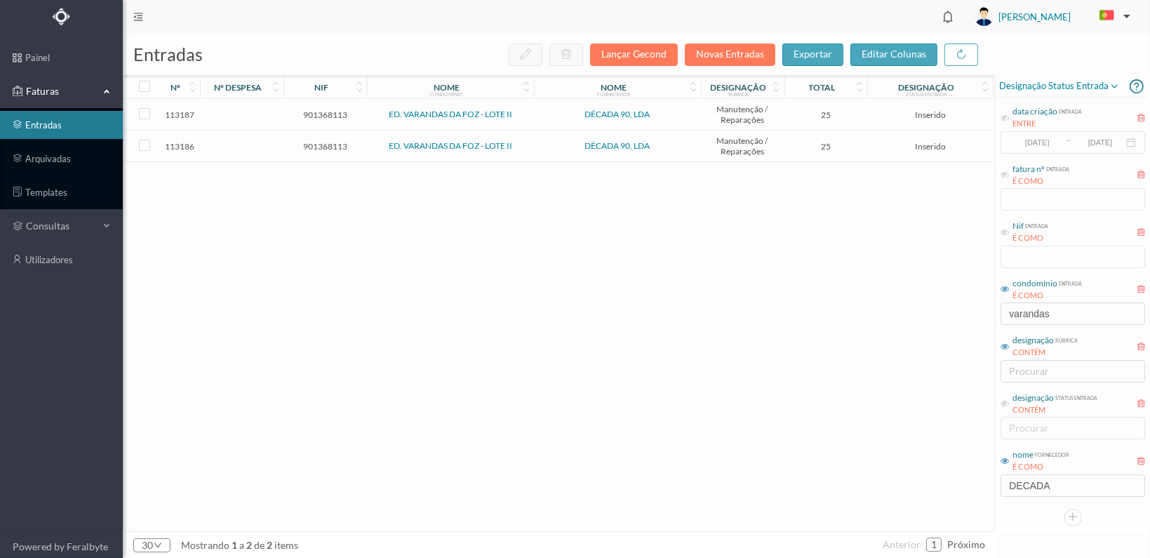
click at [317, 142] on span "901368113" at bounding box center [325, 146] width 76 height 11
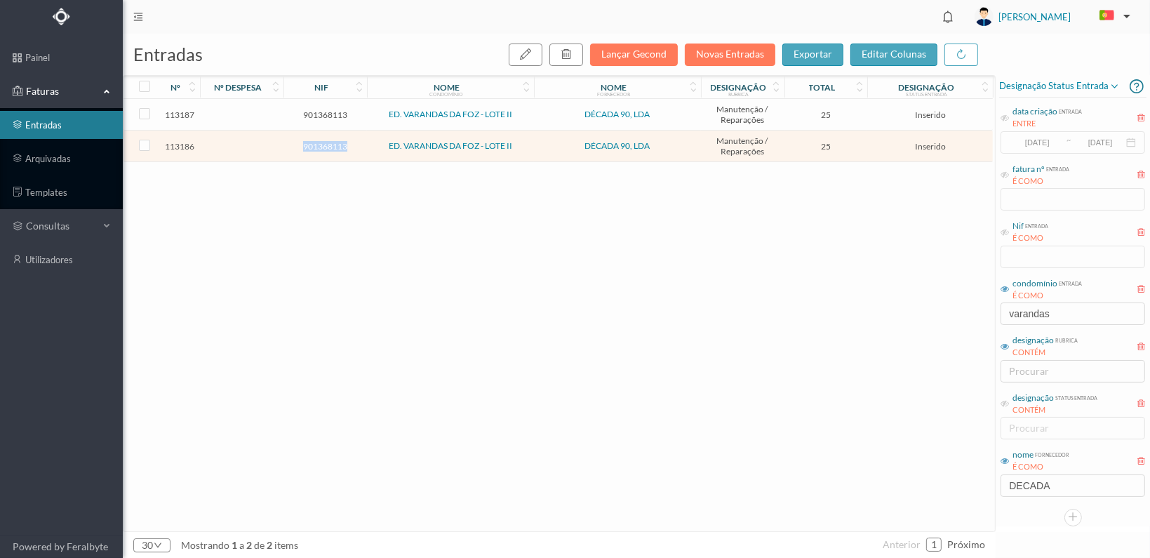
click at [317, 142] on span "901368113" at bounding box center [325, 146] width 76 height 11
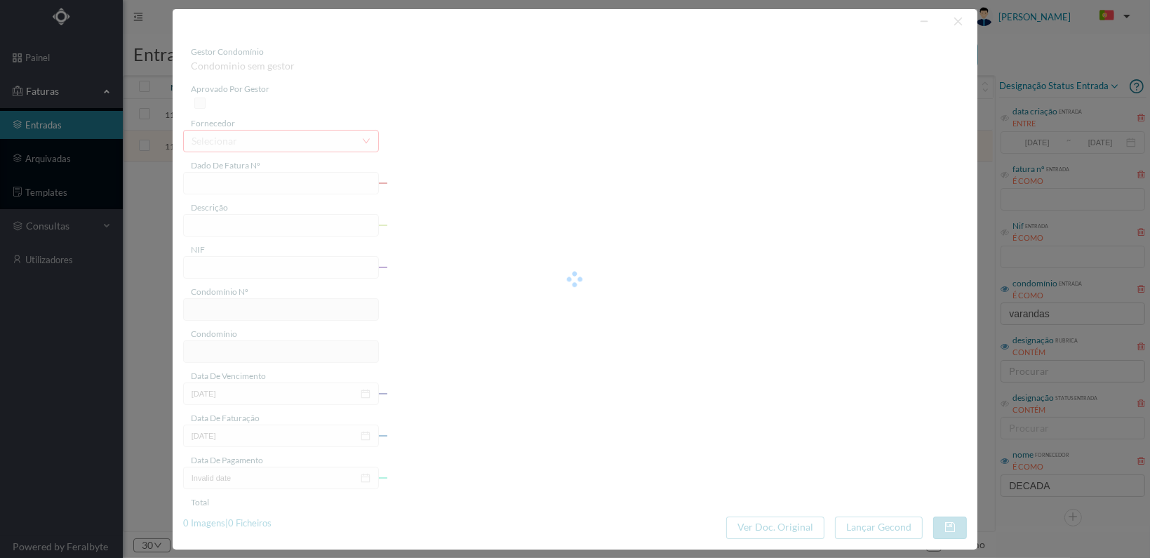
type input "FT 2025A1/1202"
type input "901368113"
type input "[DATE]"
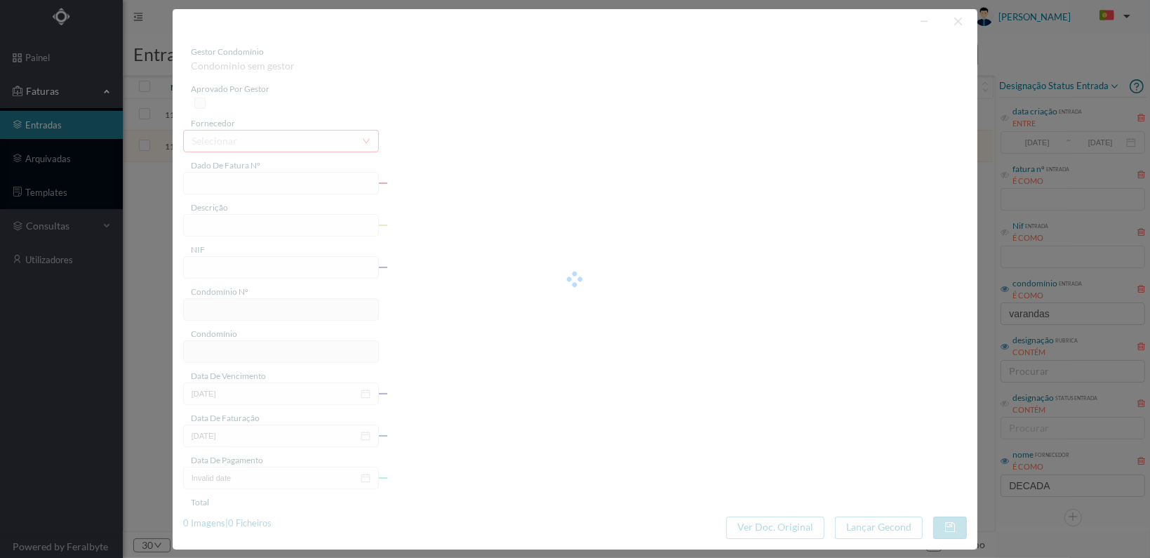
type input "25.00"
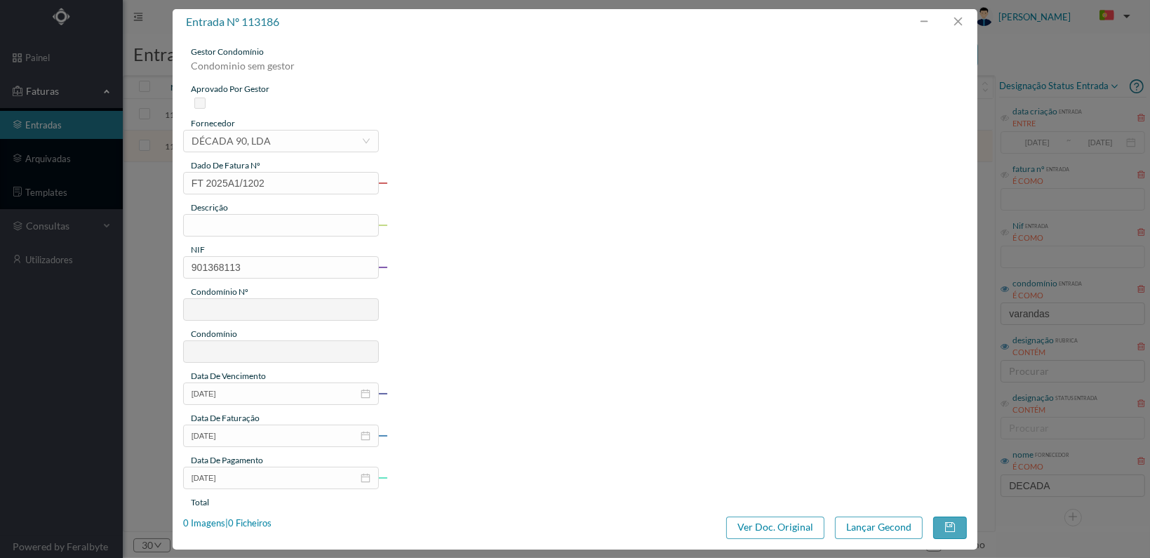
type input "27"
type input "ED. VARANDAS DA FOZ - LOTE II"
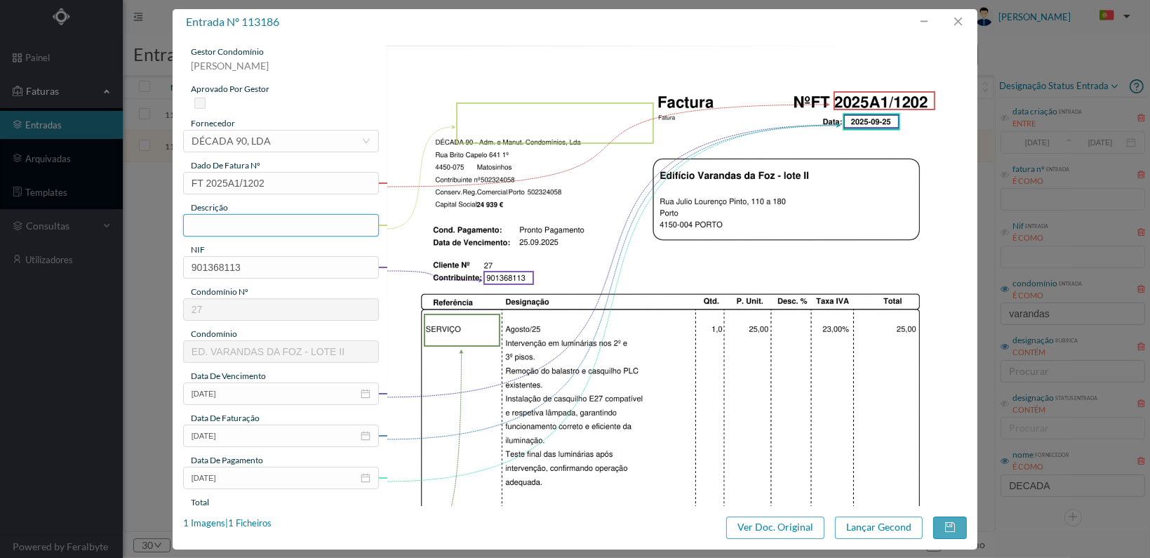
click at [312, 223] on input "text" at bounding box center [281, 225] width 196 height 22
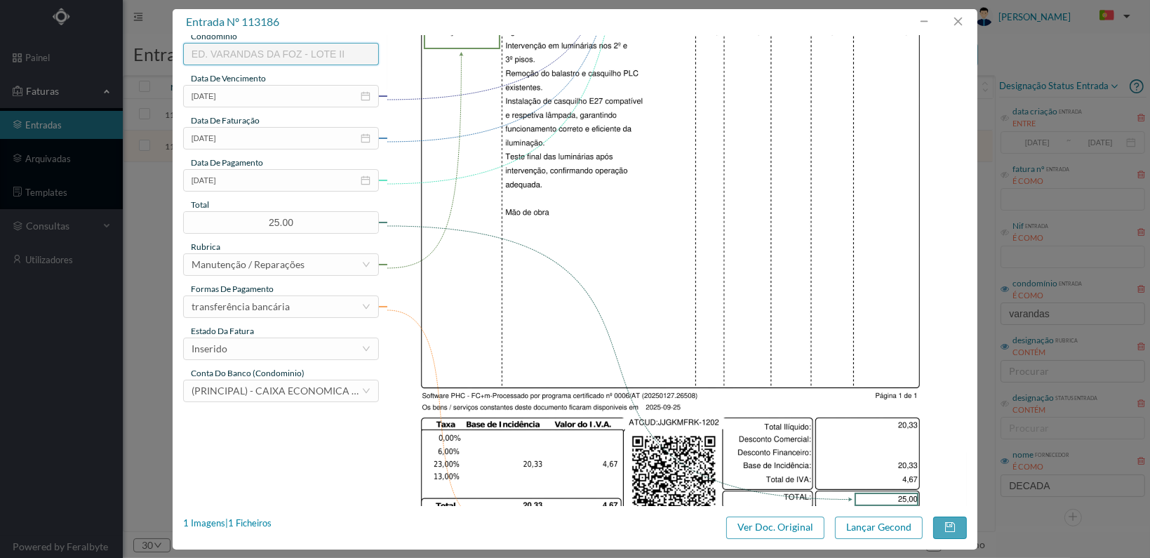
scroll to position [351, 0]
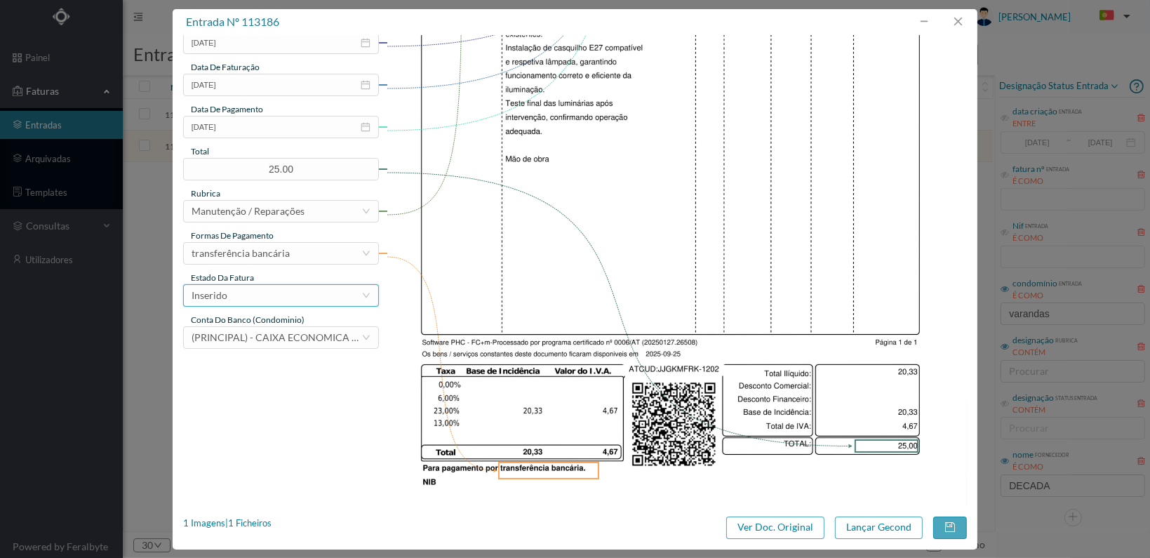
type input "Substituição de luminárias"
click at [334, 300] on div "Inserido" at bounding box center [277, 295] width 170 height 21
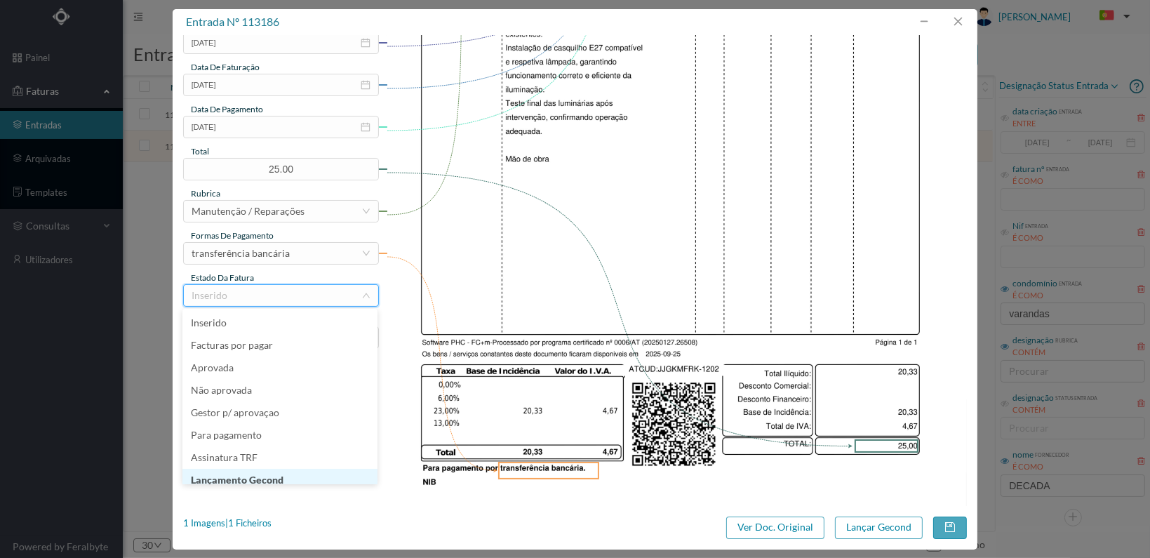
scroll to position [7, 0]
click at [307, 472] on li "Lançamento Gecond" at bounding box center [279, 473] width 195 height 22
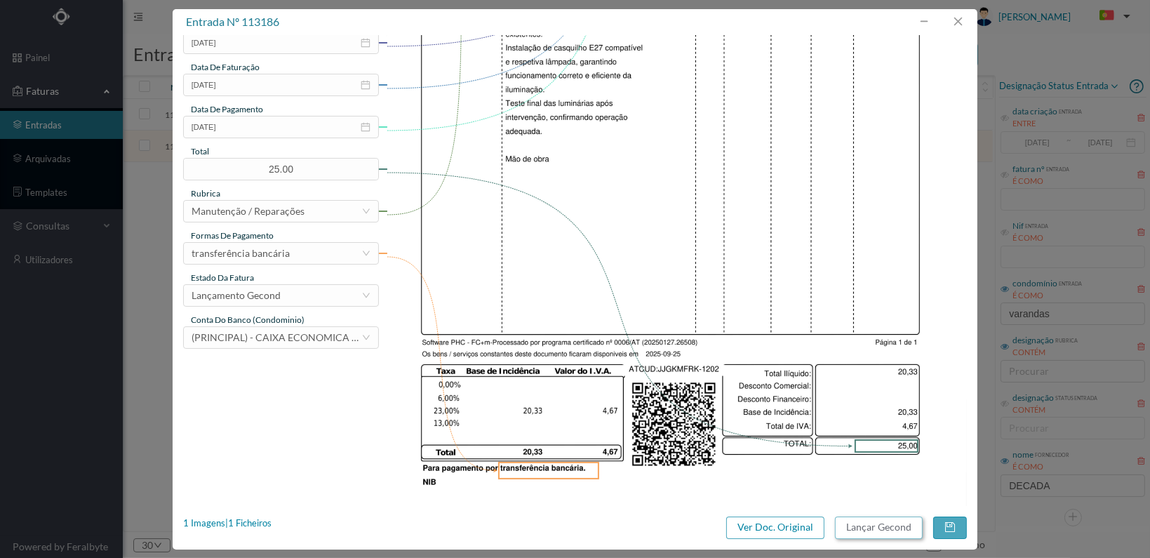
click at [883, 528] on button "Lançar Gecond" at bounding box center [879, 527] width 88 height 22
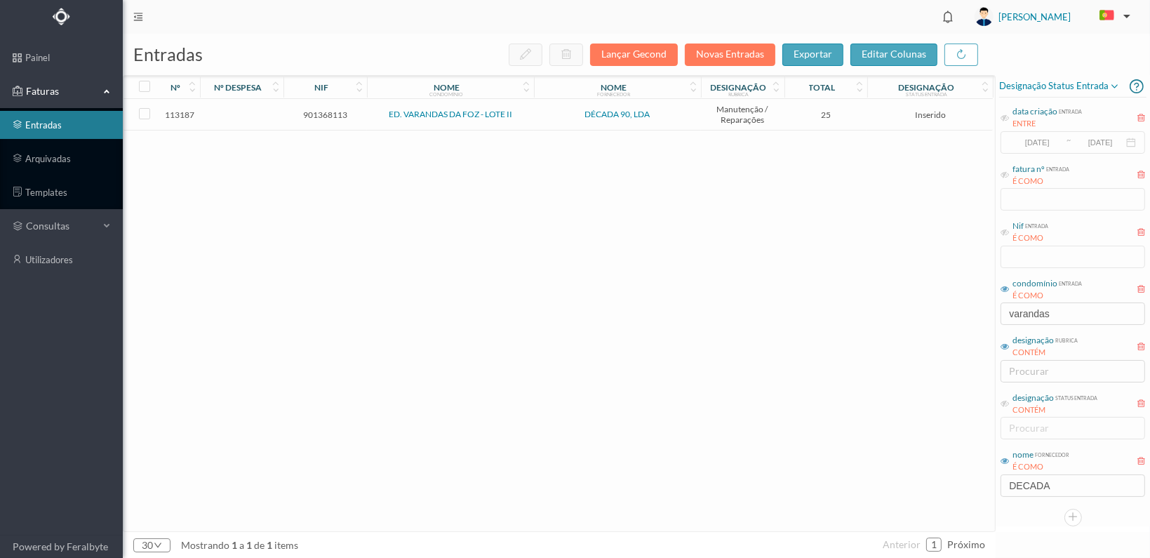
click at [322, 114] on span "901368113" at bounding box center [325, 114] width 76 height 11
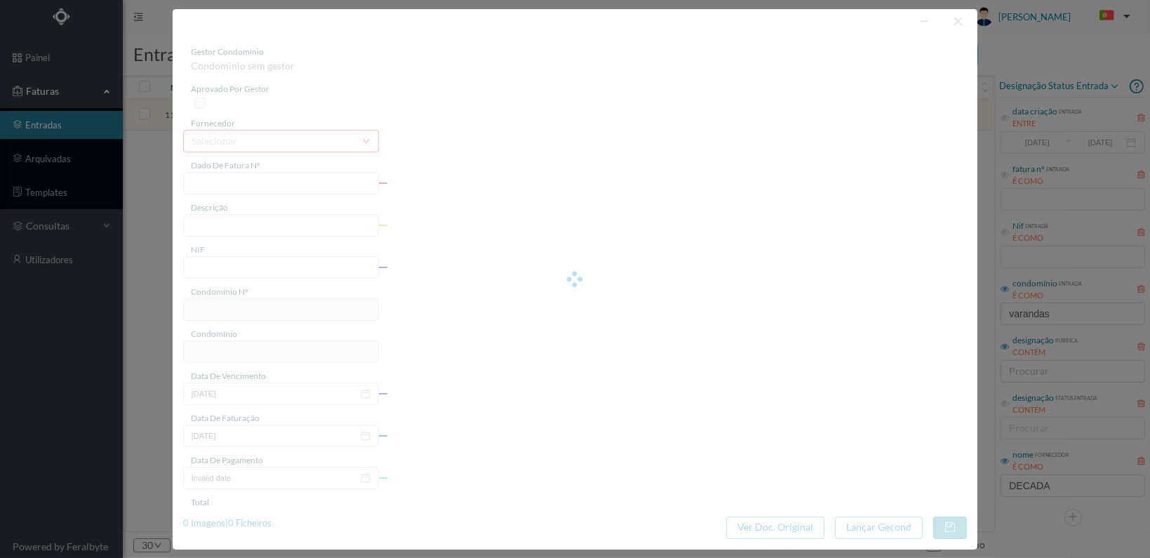
type input "FT 2025A1/1203"
type input "901368113"
type input "[DATE]"
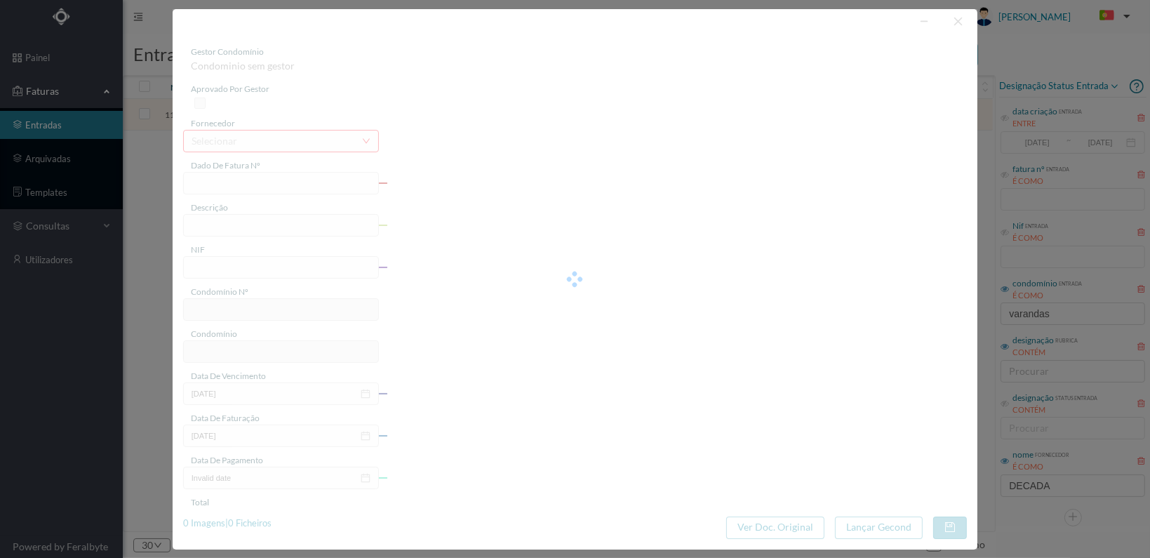
type input "25.00"
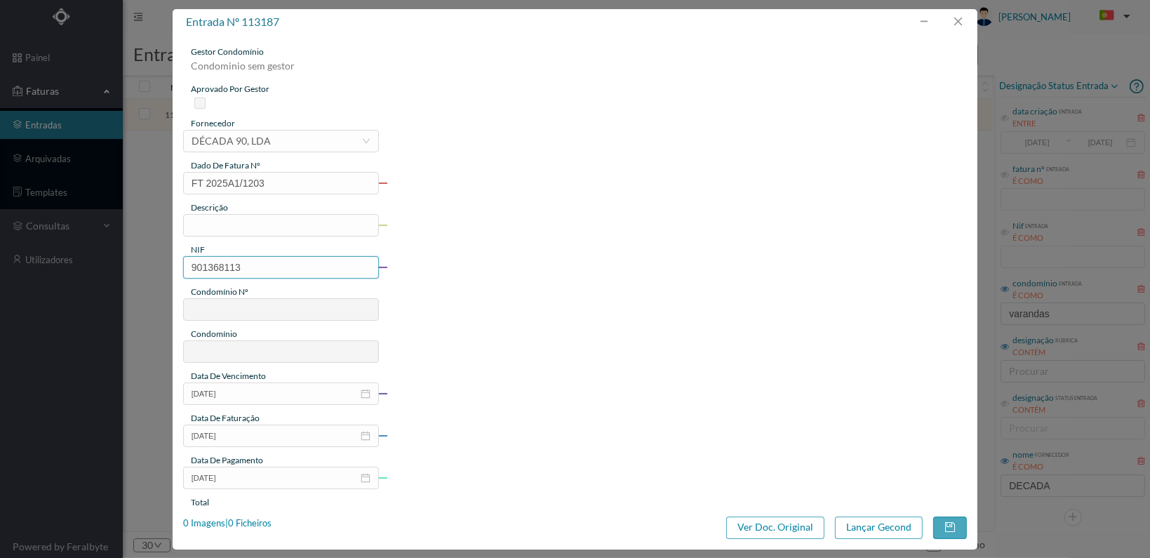
type input "27"
type input "ED. VARANDAS DA FOZ - LOTE II"
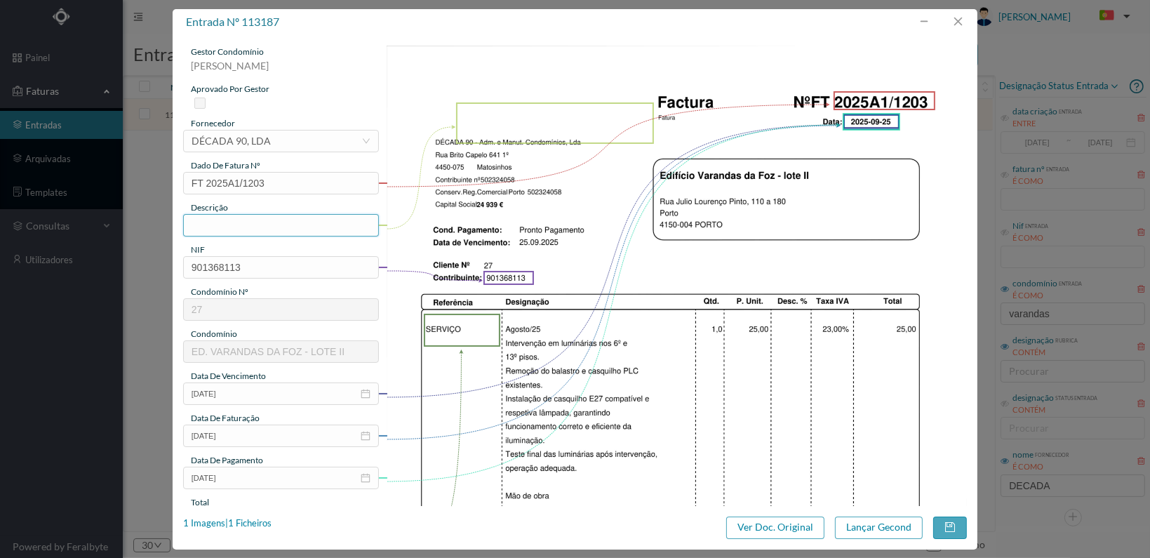
click at [267, 218] on input "text" at bounding box center [281, 225] width 196 height 22
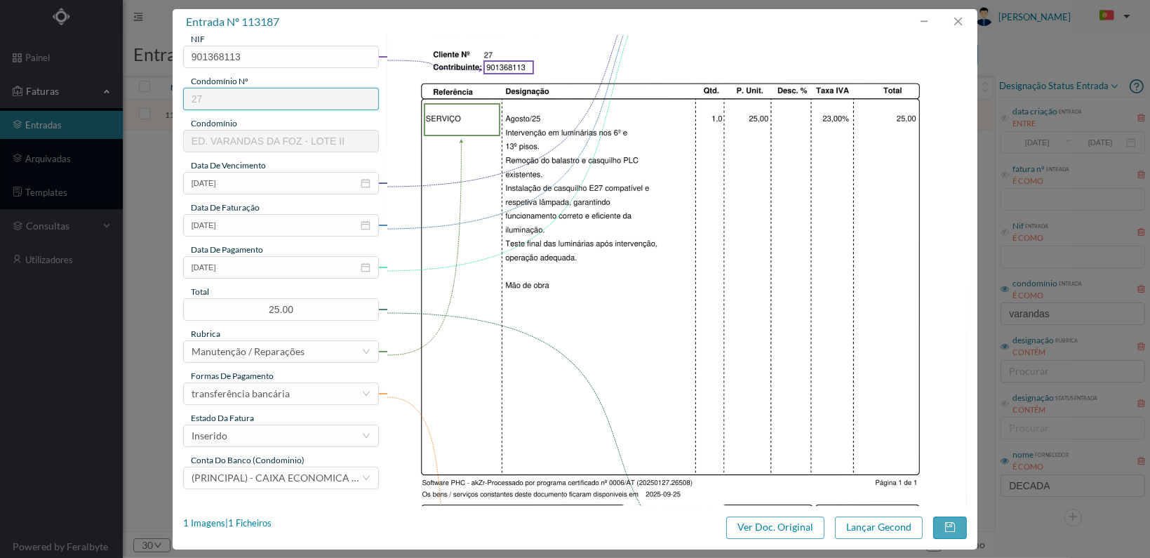
scroll to position [281, 0]
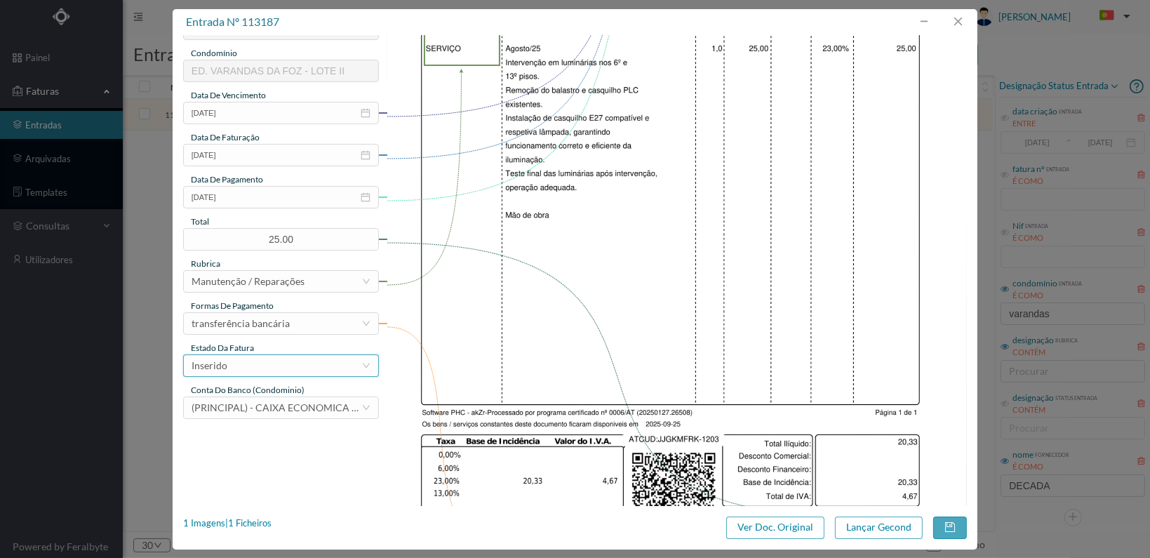
type input "Substituição de luminárias"
drag, startPoint x: 347, startPoint y: 371, endPoint x: 338, endPoint y: 375, distance: 9.8
click at [343, 370] on div "Inserido" at bounding box center [277, 365] width 170 height 21
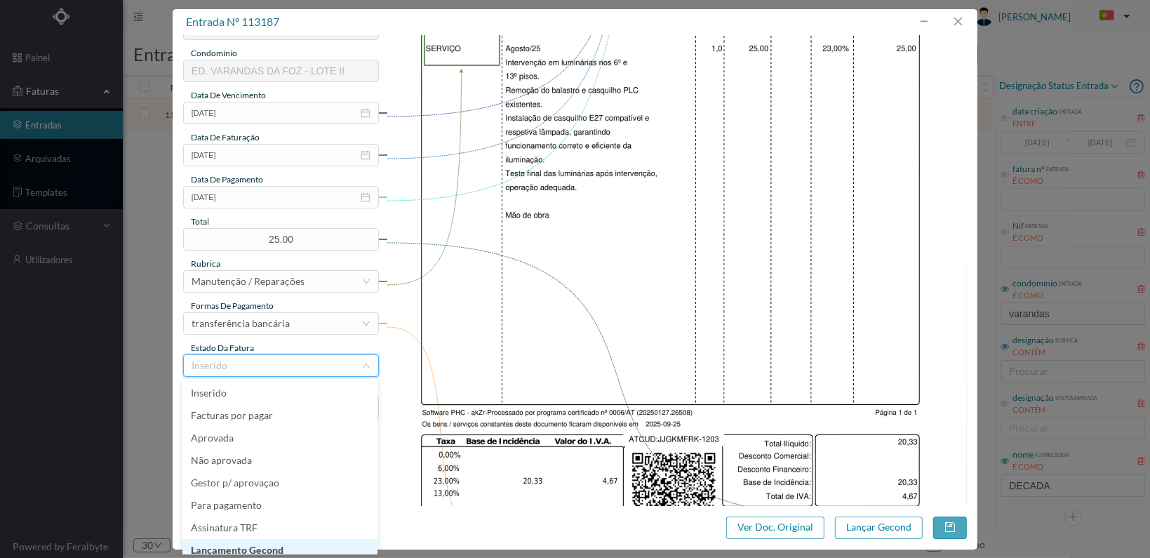
scroll to position [7, 0]
click at [287, 543] on li "Lançamento Gecond" at bounding box center [279, 543] width 195 height 22
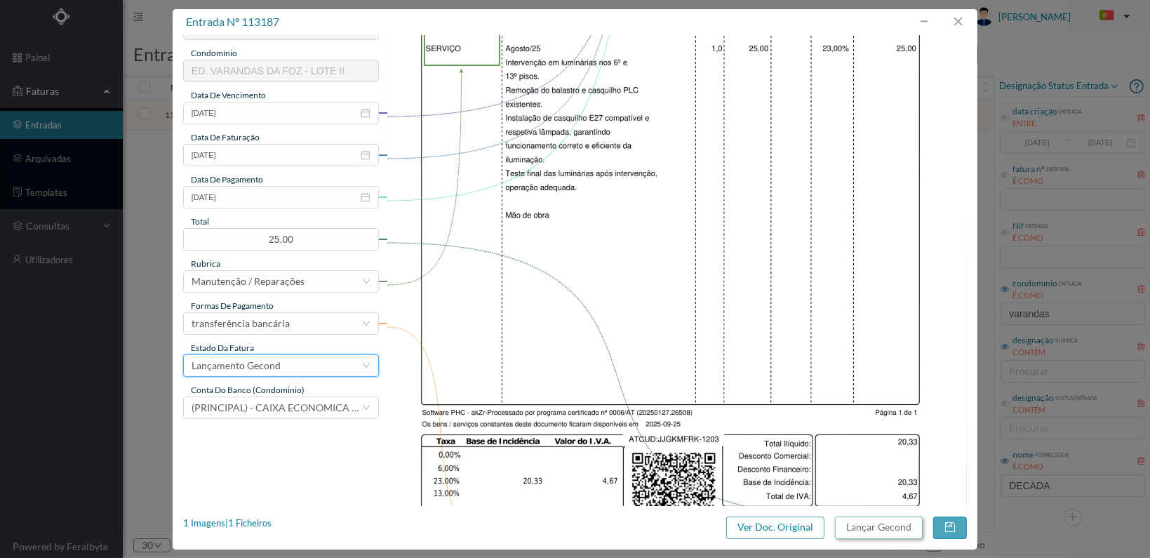
click at [879, 523] on button "Lançar Gecond" at bounding box center [879, 527] width 88 height 22
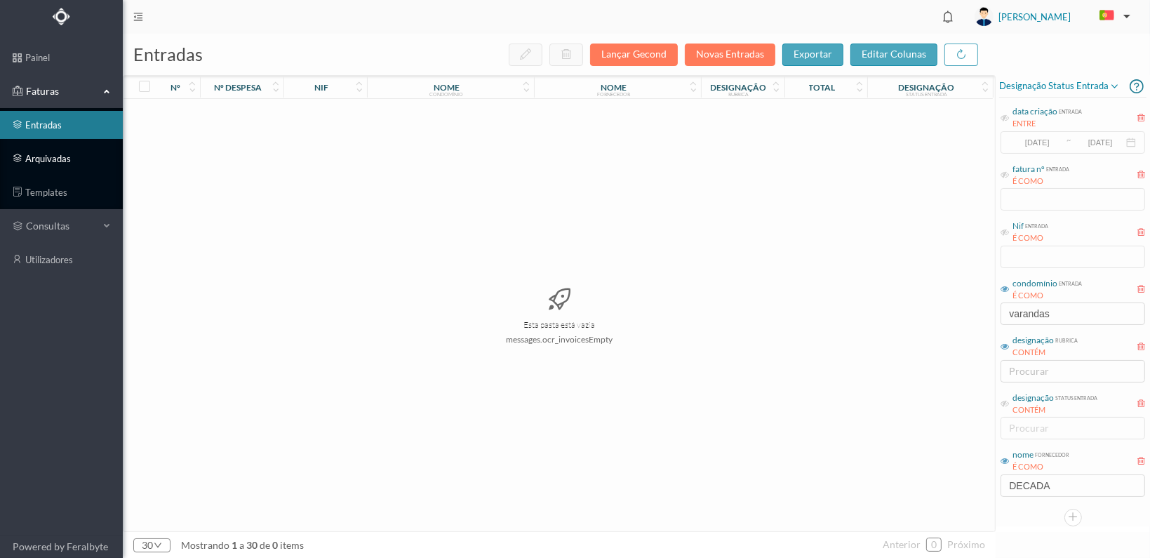
click at [52, 155] on link "arquivadas" at bounding box center [61, 159] width 123 height 28
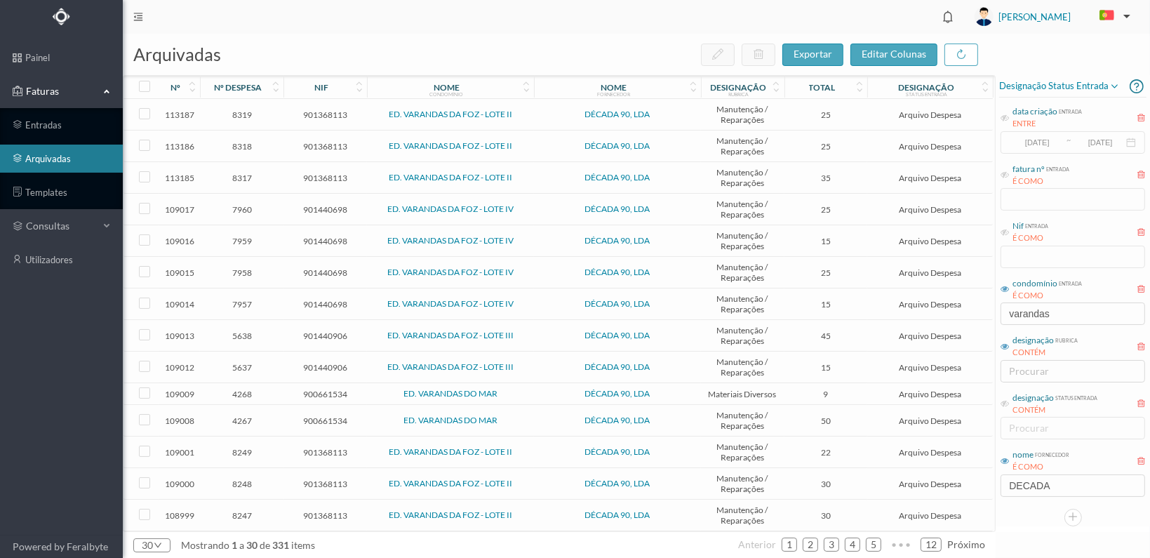
click at [328, 146] on span "901368113" at bounding box center [325, 146] width 76 height 11
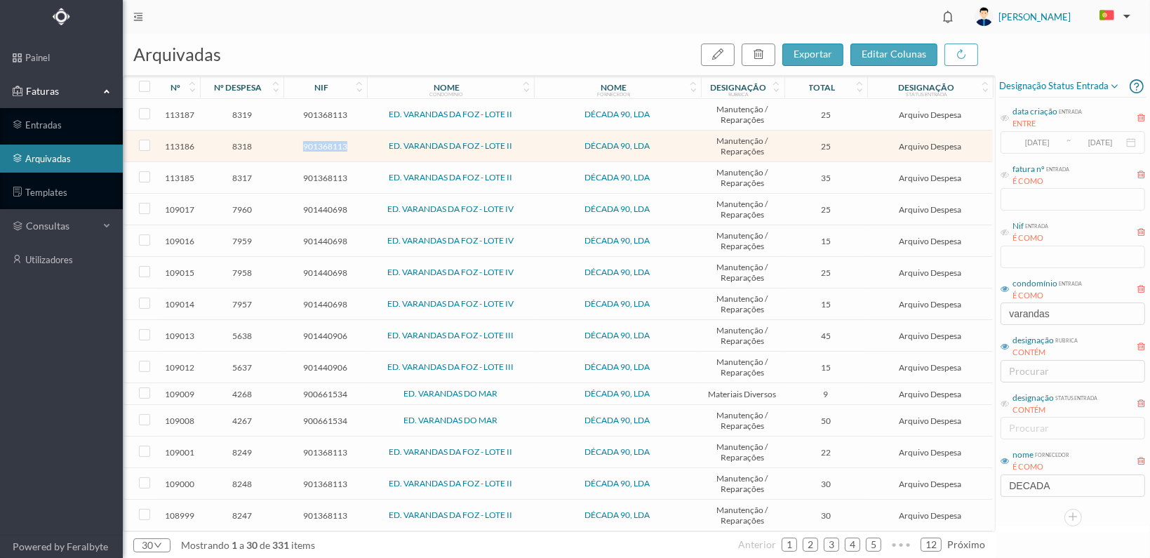
click at [328, 146] on span "901368113" at bounding box center [325, 146] width 76 height 11
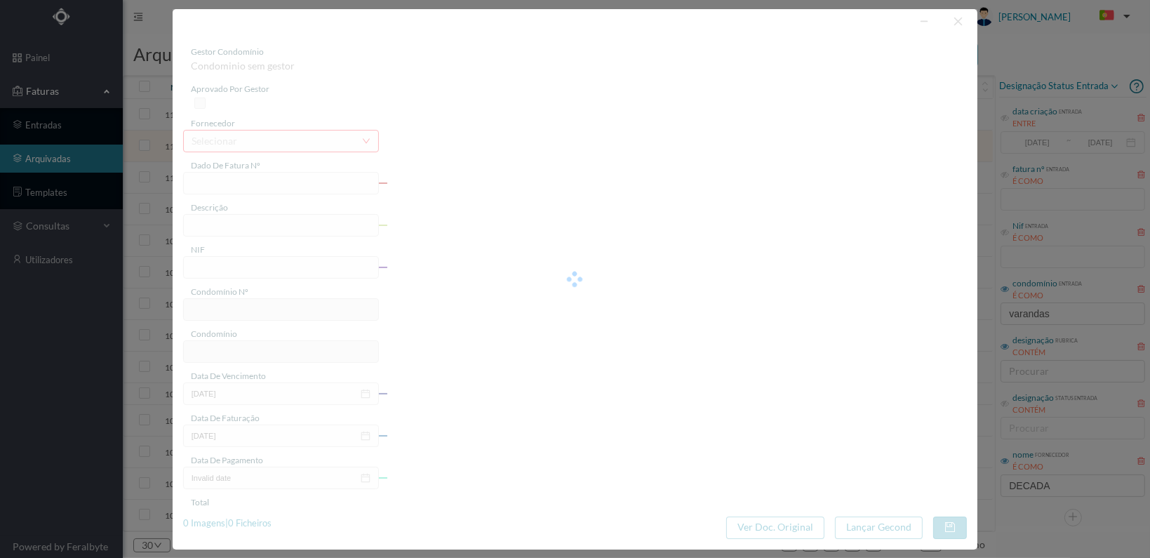
type input "FT 2025A1/1202"
type input "Substituição de luminárias"
type input "901368113"
type input "[DATE]"
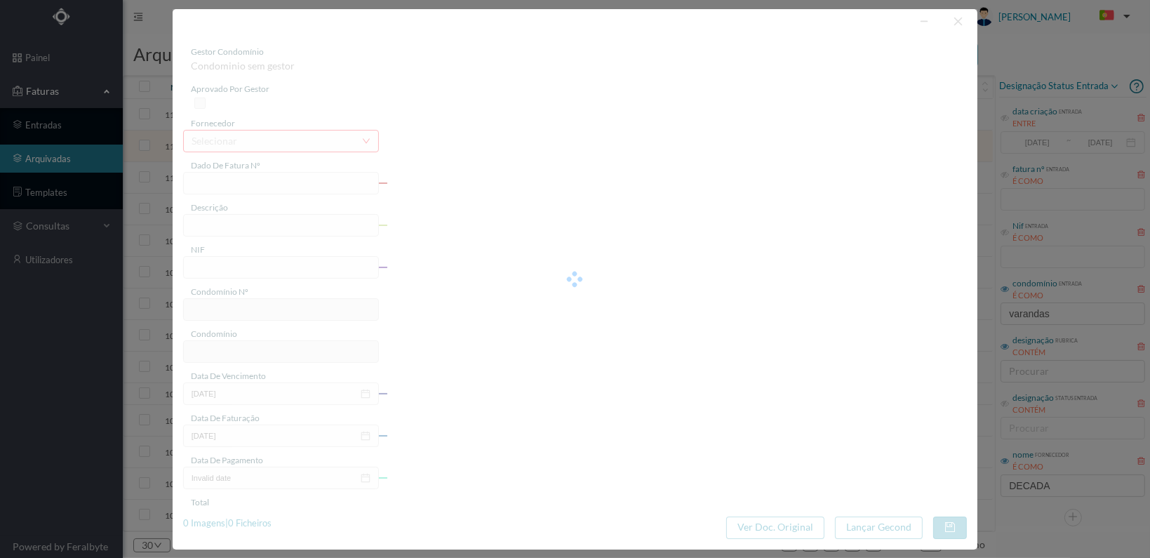
type input "[DATE]"
type input "25.00"
type input "27"
type input "ED. VARANDAS DA FOZ - LOTE II"
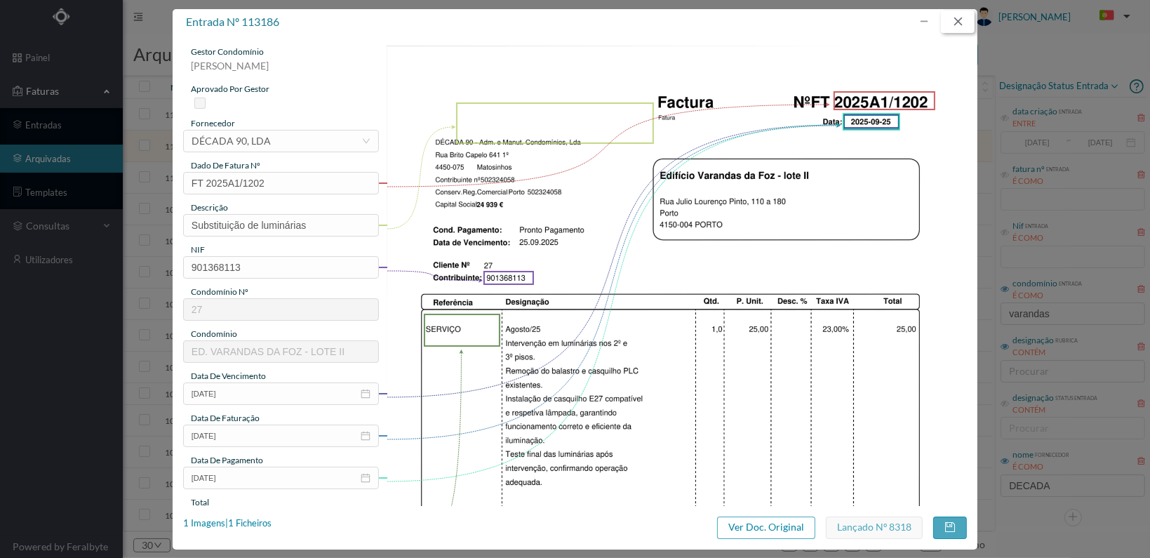
click at [954, 17] on button "button" at bounding box center [958, 22] width 34 height 22
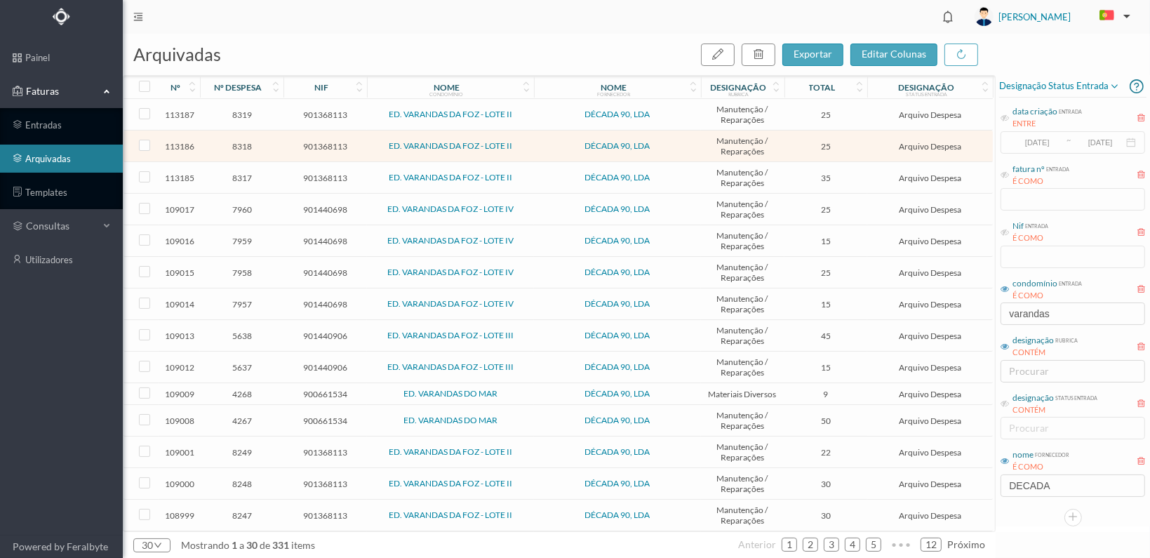
click at [313, 111] on span "901368113" at bounding box center [325, 114] width 76 height 11
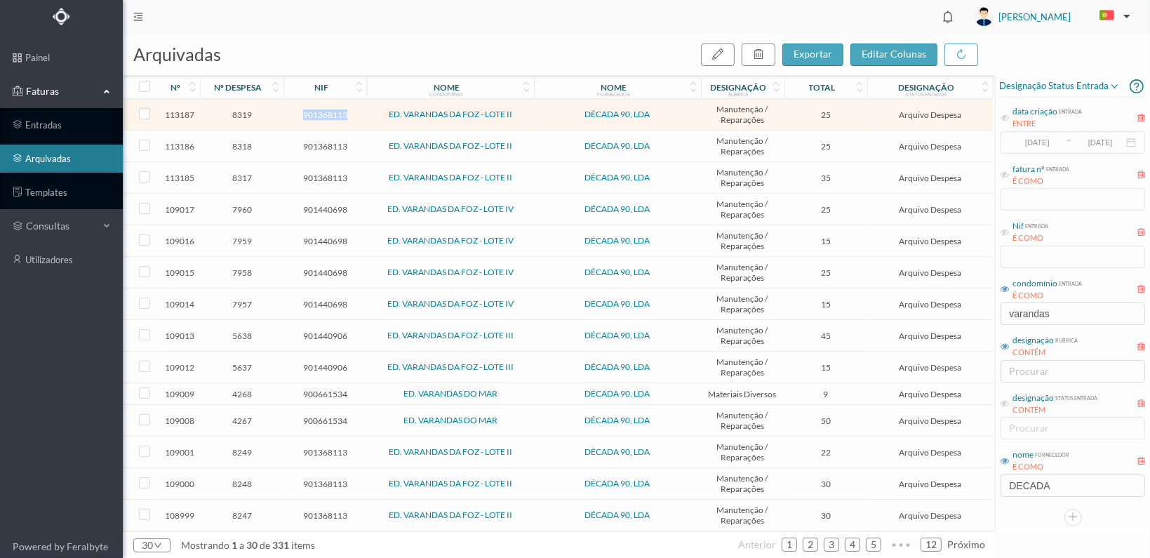
click at [313, 111] on span "901368113" at bounding box center [325, 114] width 76 height 11
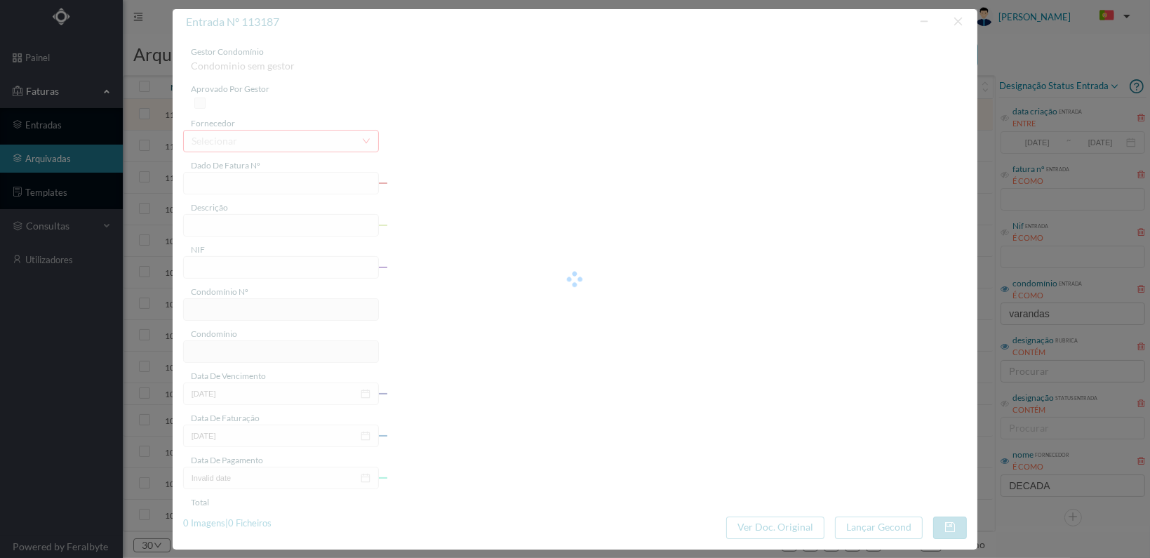
type input "FT 2025A1/1203"
type input "Substituição de luminárias"
type input "901368113"
type input "[DATE]"
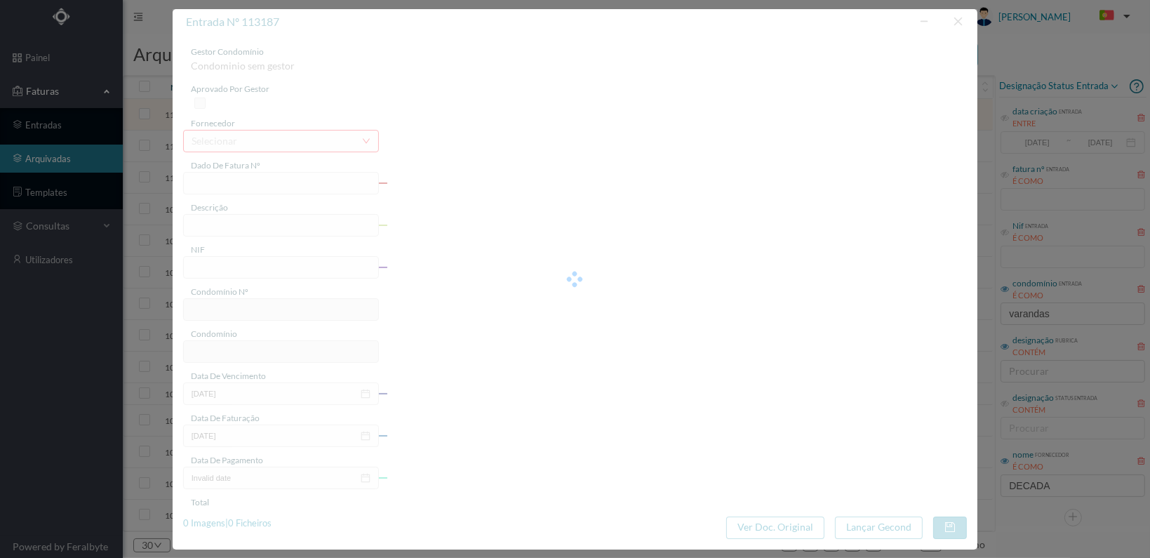
type input "[DATE]"
type input "25.00"
type input "27"
type input "ED. VARANDAS DA FOZ - LOTE II"
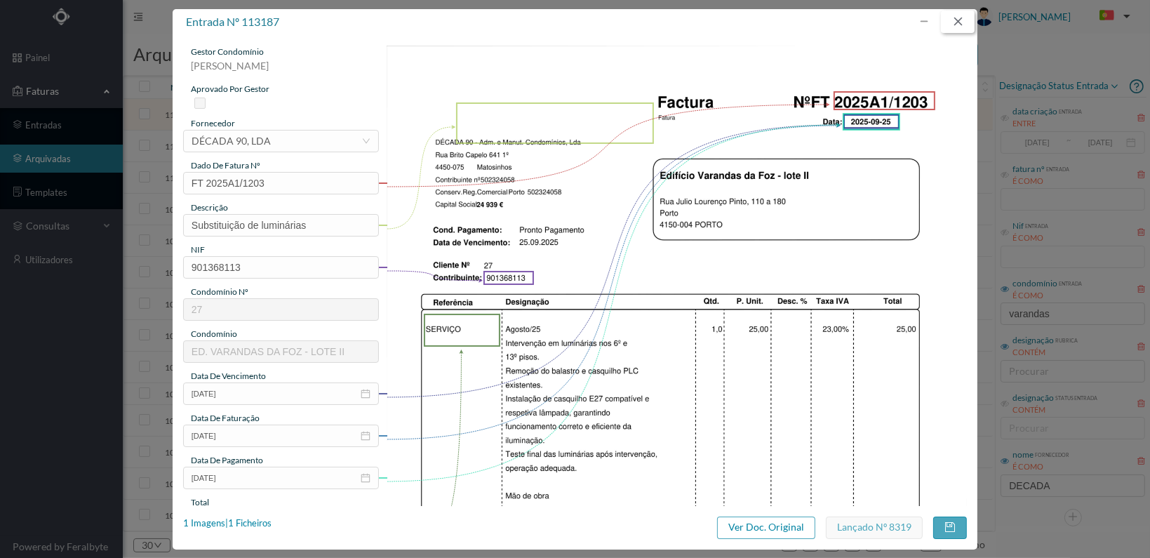
click at [958, 22] on button "button" at bounding box center [958, 22] width 34 height 22
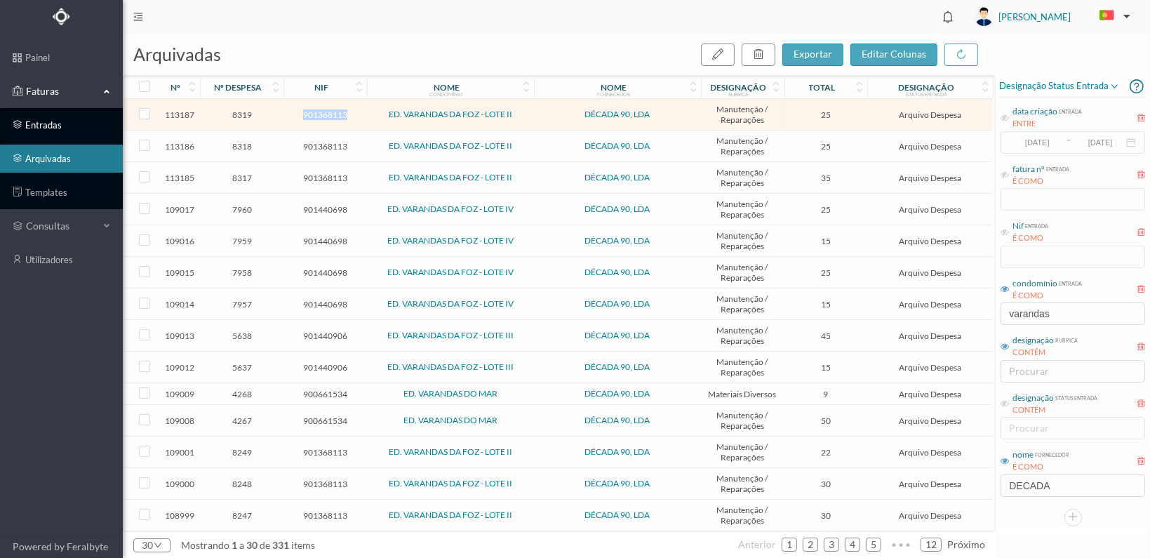
click at [44, 122] on link "entradas" at bounding box center [61, 125] width 123 height 28
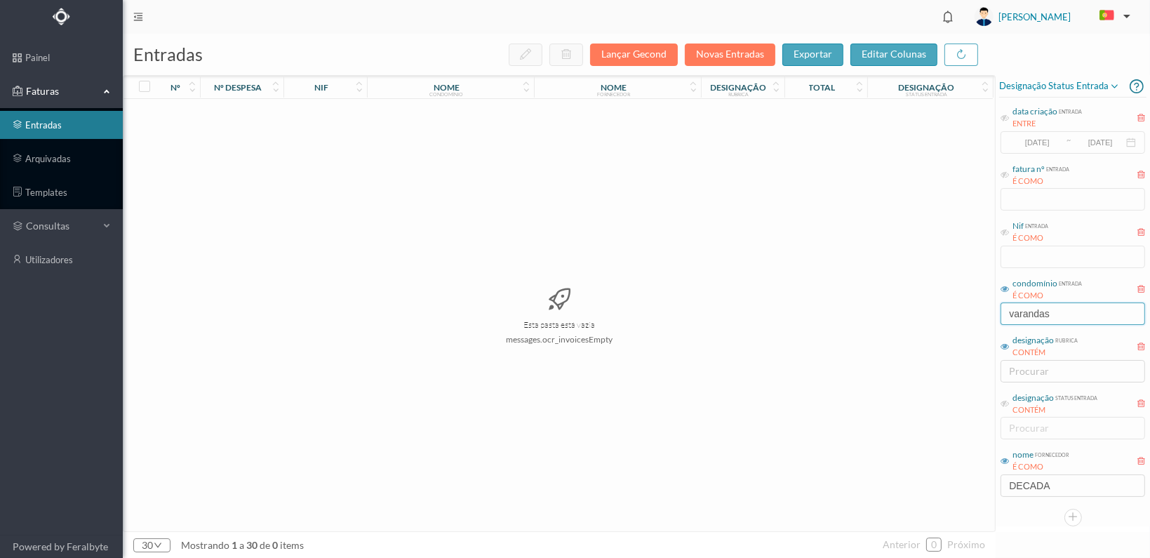
drag, startPoint x: 1074, startPoint y: 312, endPoint x: 888, endPoint y: 302, distance: 185.5
click at [888, 308] on div "entradas Lançar Gecond Novas Entradas exportar editar colunas nº nº despesa nif…" at bounding box center [636, 296] width 1027 height 524
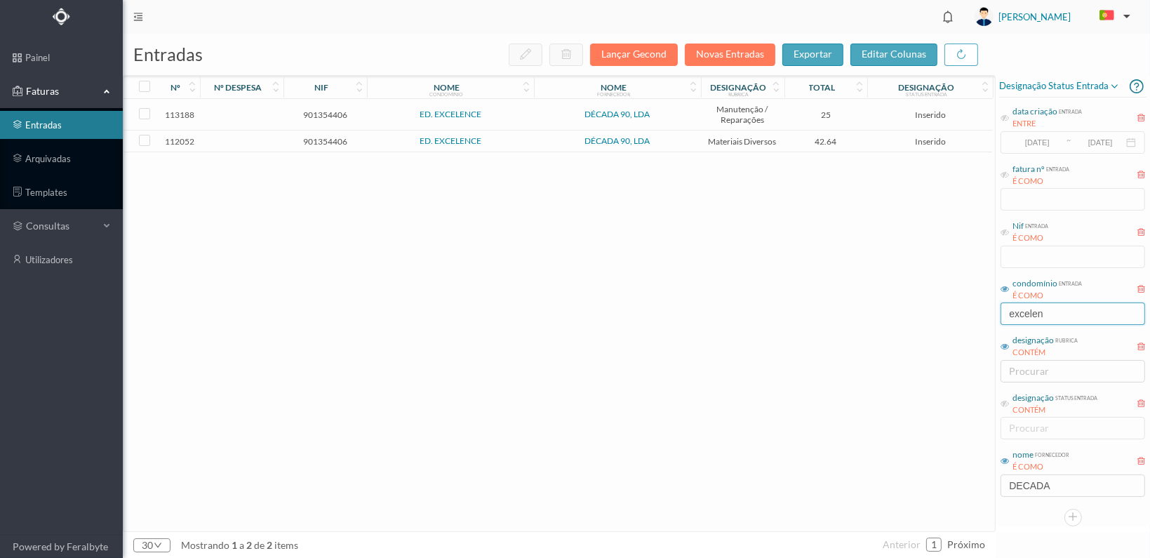
type input "excelen"
click at [311, 139] on span "901354406" at bounding box center [325, 141] width 76 height 11
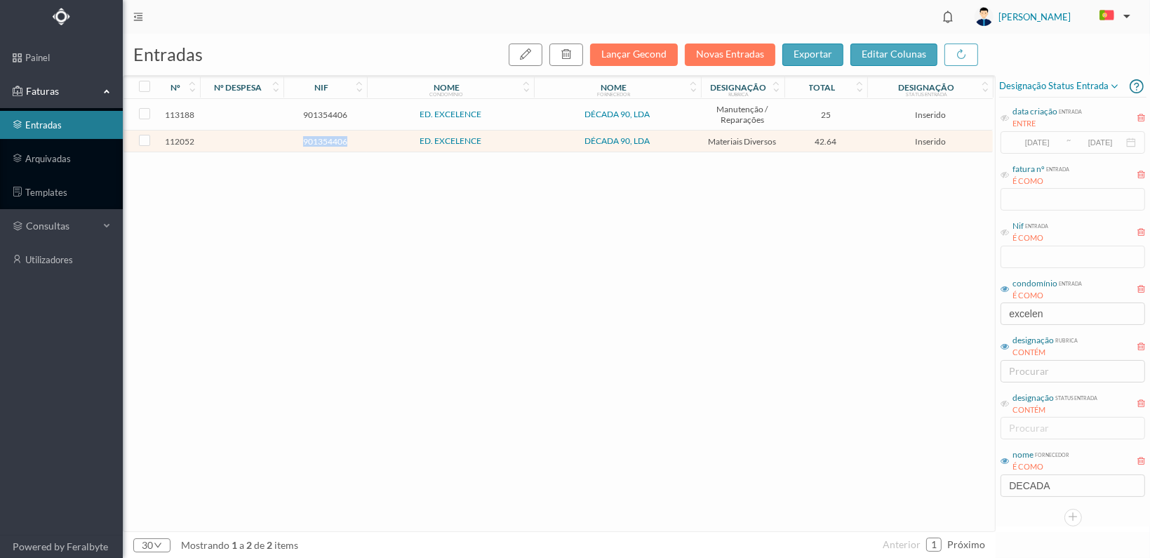
click at [311, 139] on span "901354406" at bounding box center [325, 141] width 76 height 11
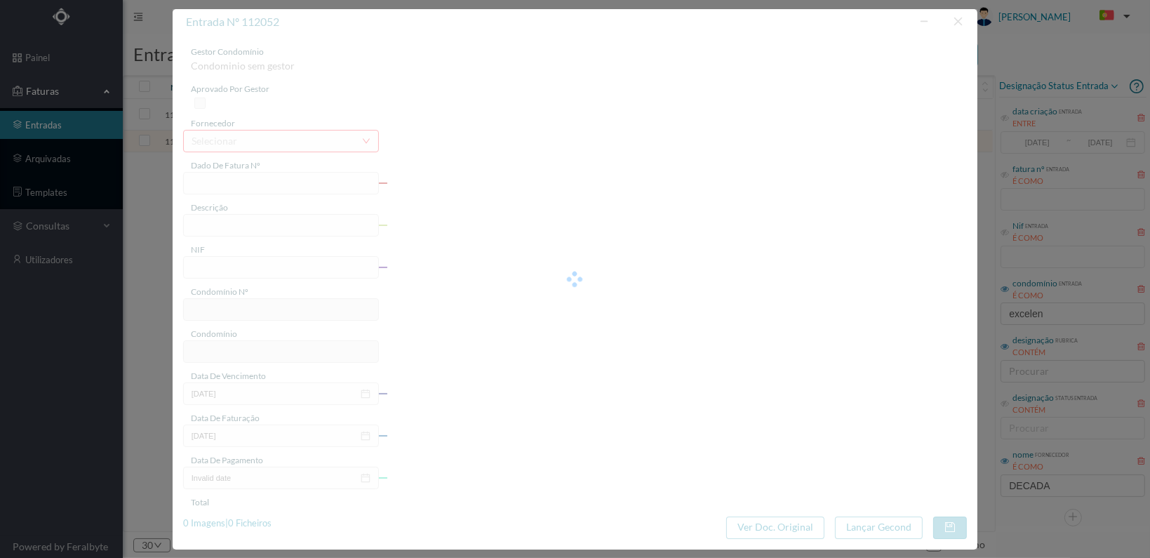
type input "FT 2025A1/1193"
type input "901354406"
type input "[DATE]"
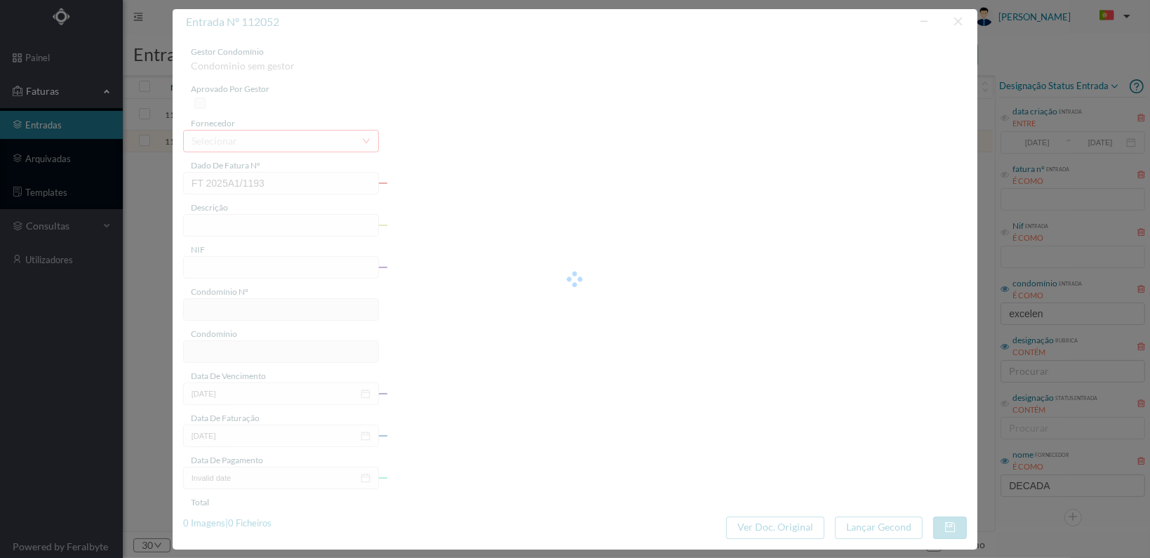
type input "42.64"
type input "30"
type input "ED. EXCELENCE"
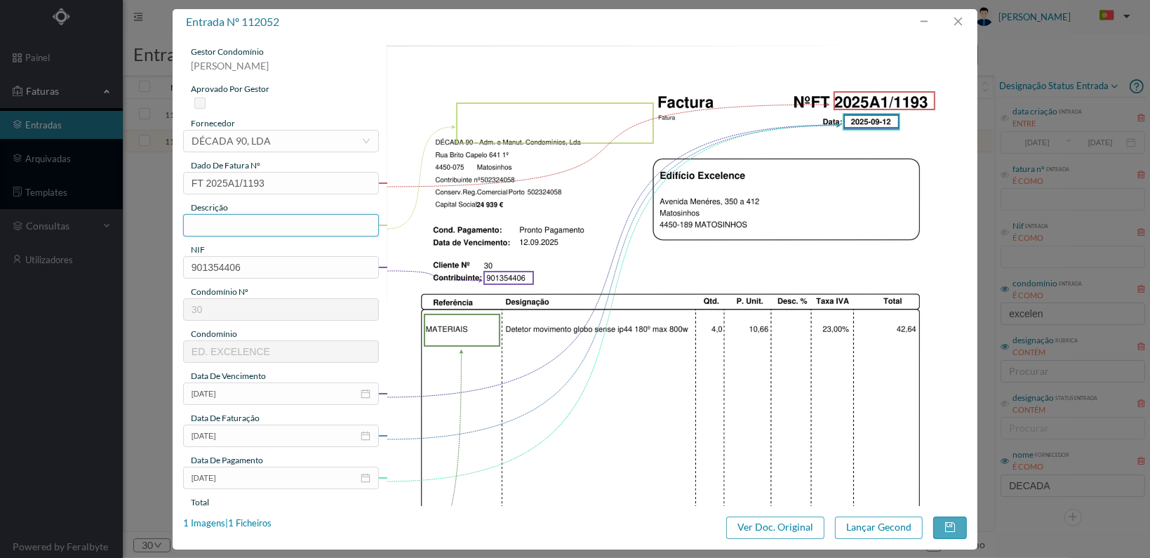
click at [279, 224] on input "text" at bounding box center [281, 225] width 196 height 22
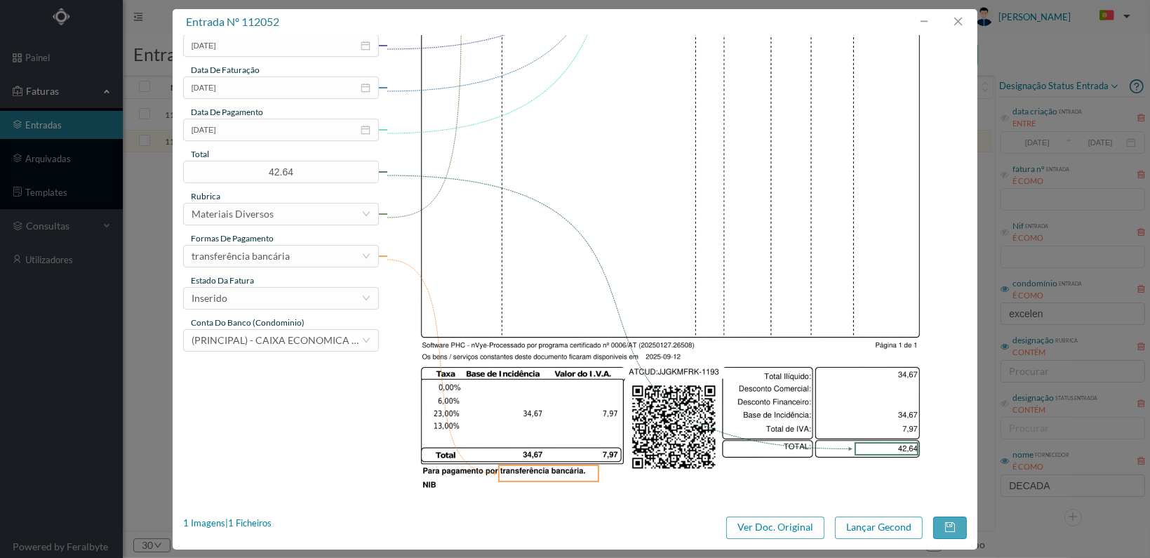
scroll to position [351, 0]
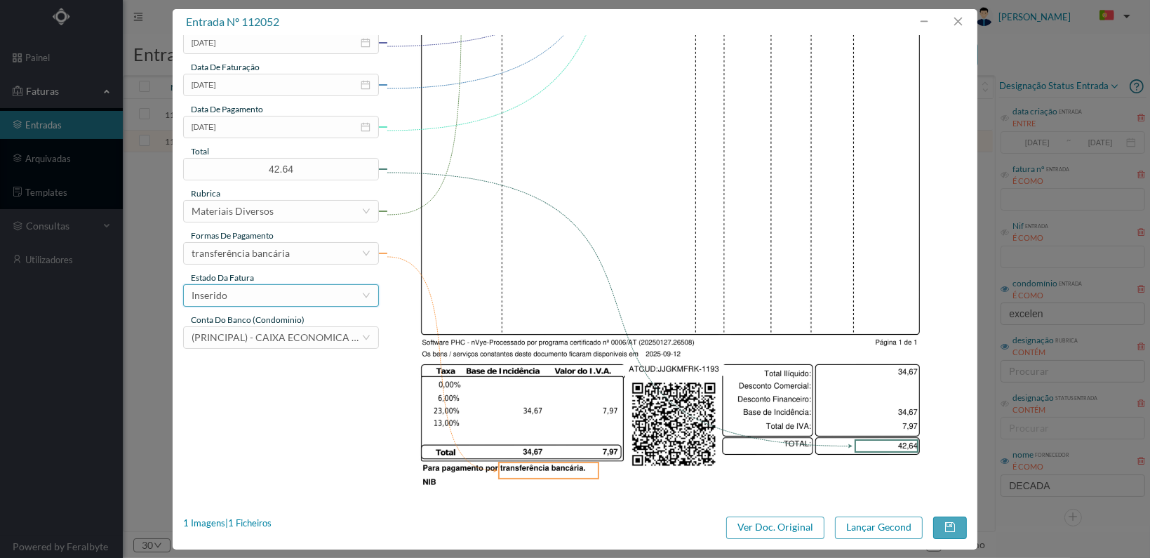
type input "4 detectores de movimento"
click at [303, 299] on div "Inserido" at bounding box center [277, 295] width 170 height 21
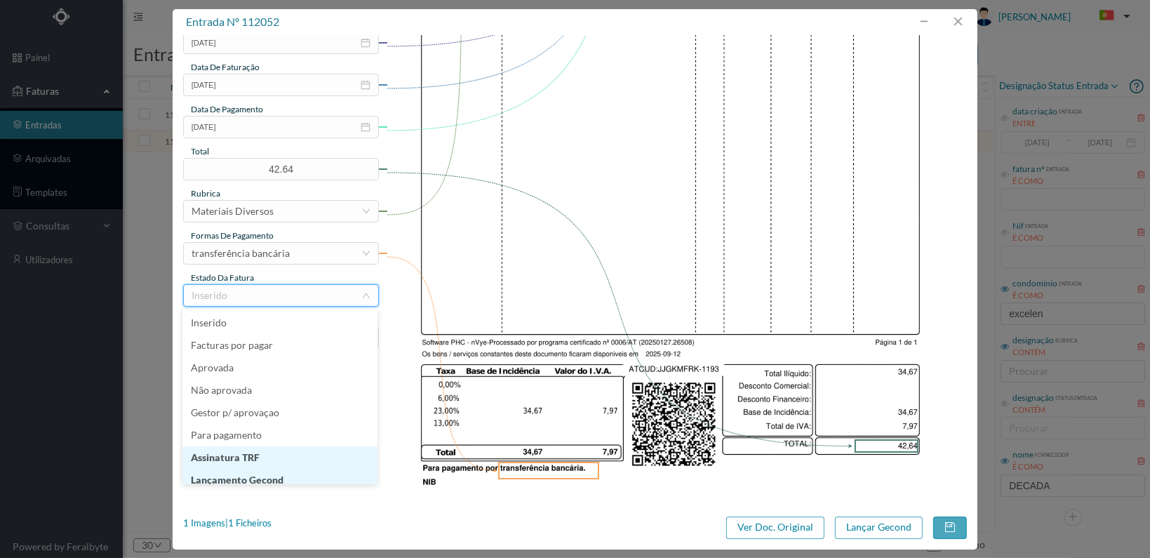
scroll to position [7, 0]
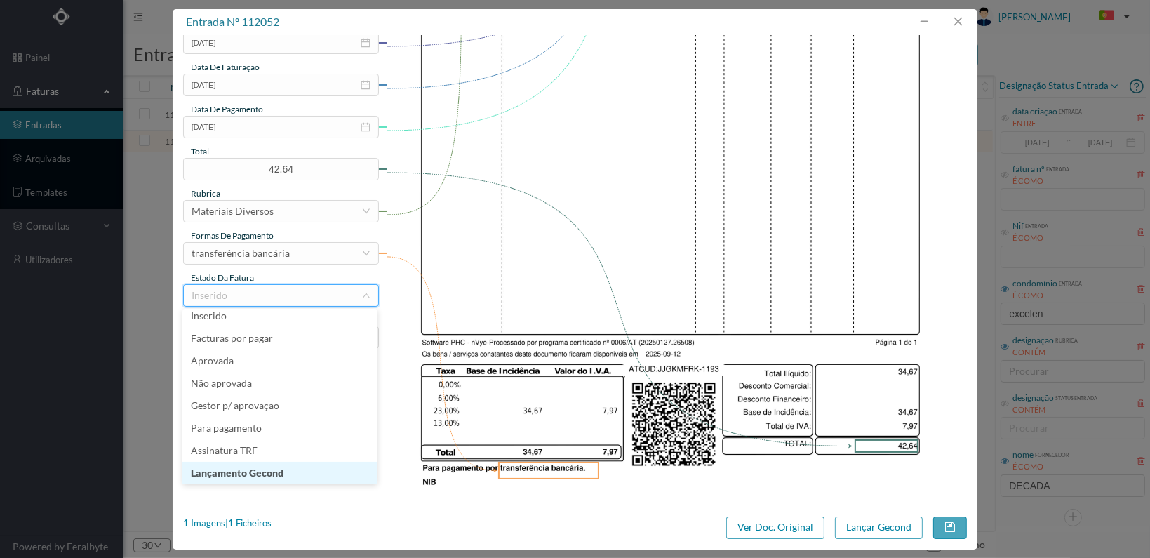
drag, startPoint x: 283, startPoint y: 472, endPoint x: 376, endPoint y: 474, distance: 92.6
click at [283, 472] on li "Lançamento Gecond" at bounding box center [279, 473] width 195 height 22
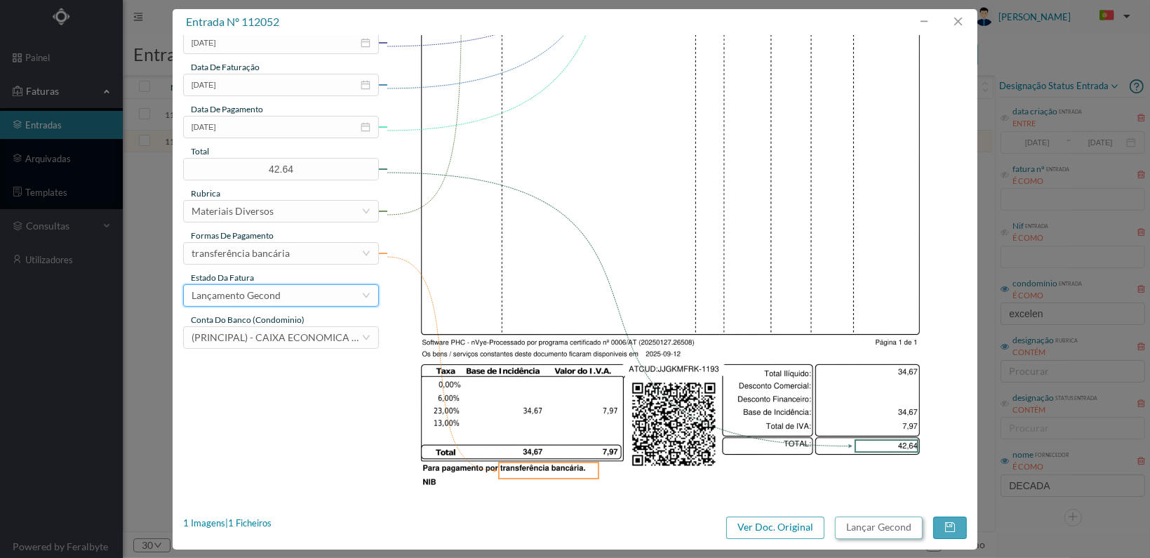
click at [871, 525] on button "Lançar Gecond" at bounding box center [879, 527] width 88 height 22
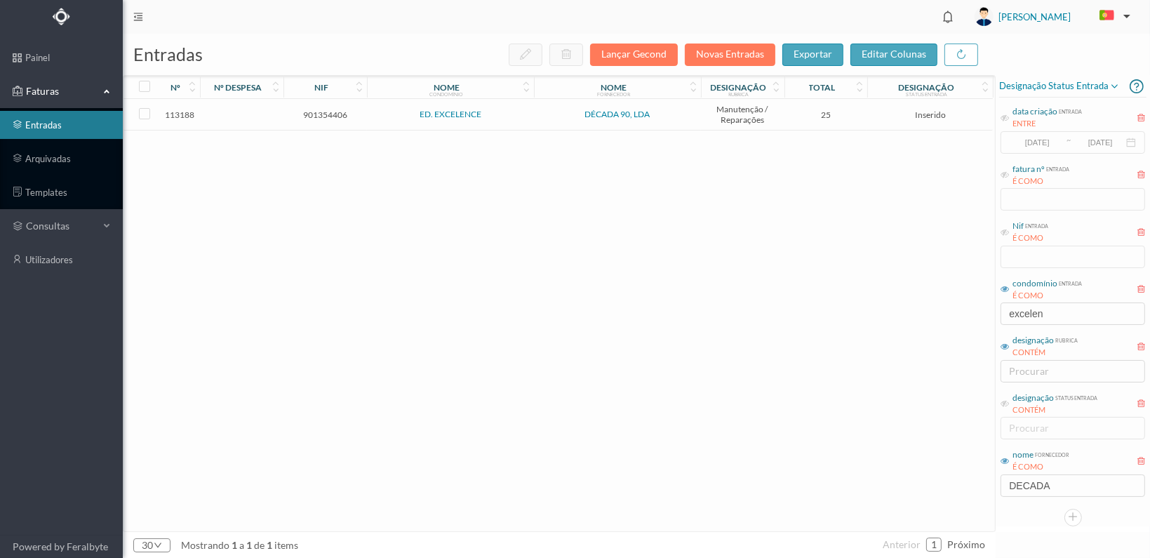
click at [316, 114] on span "901354406" at bounding box center [325, 114] width 76 height 11
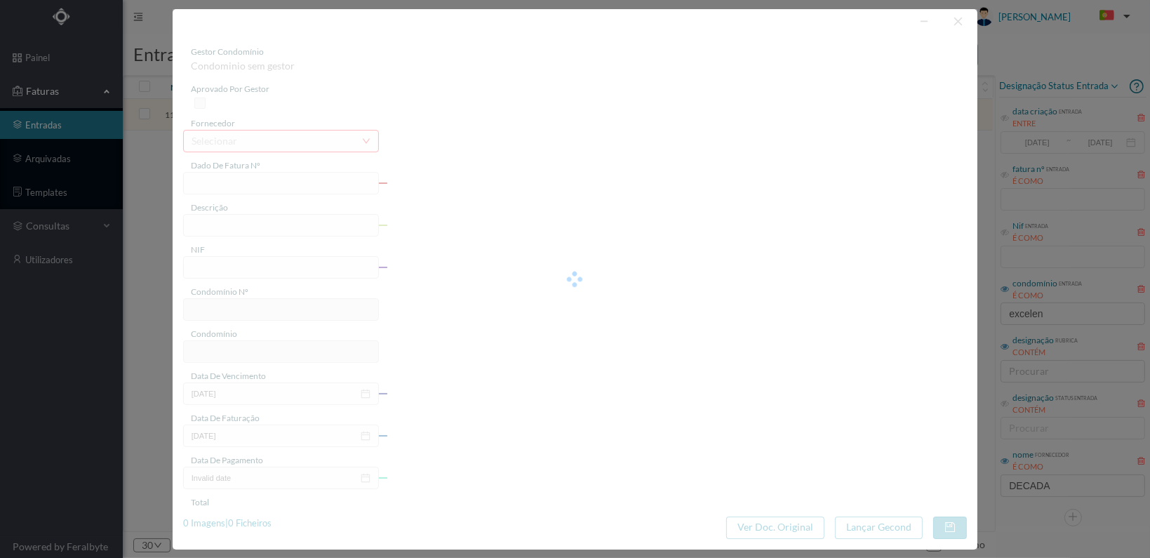
type input "FT 2025A1/1204"
type input "901354406"
type input "[DATE]"
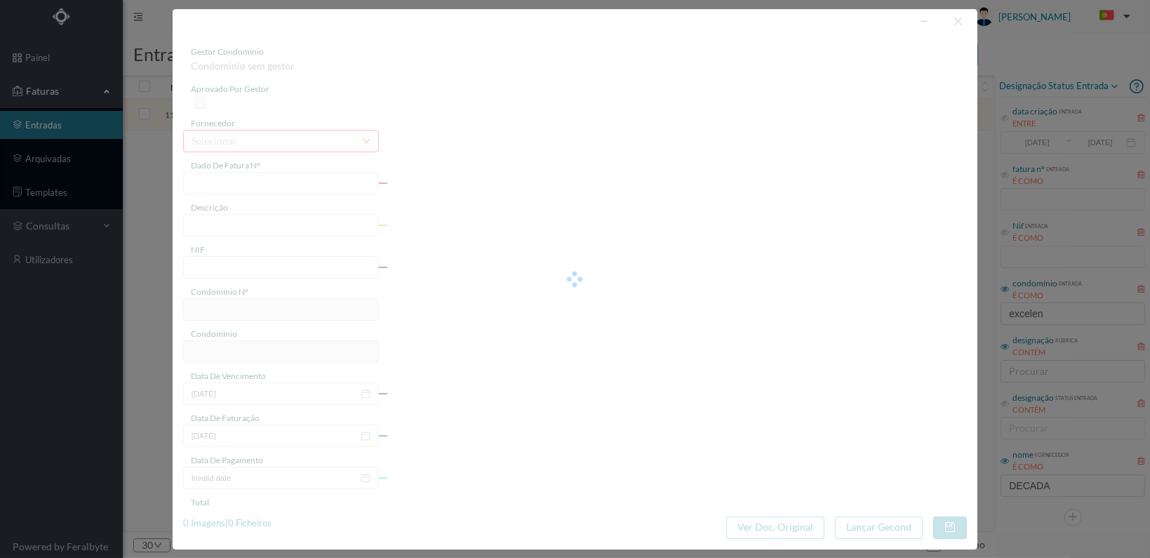
type input "25.00"
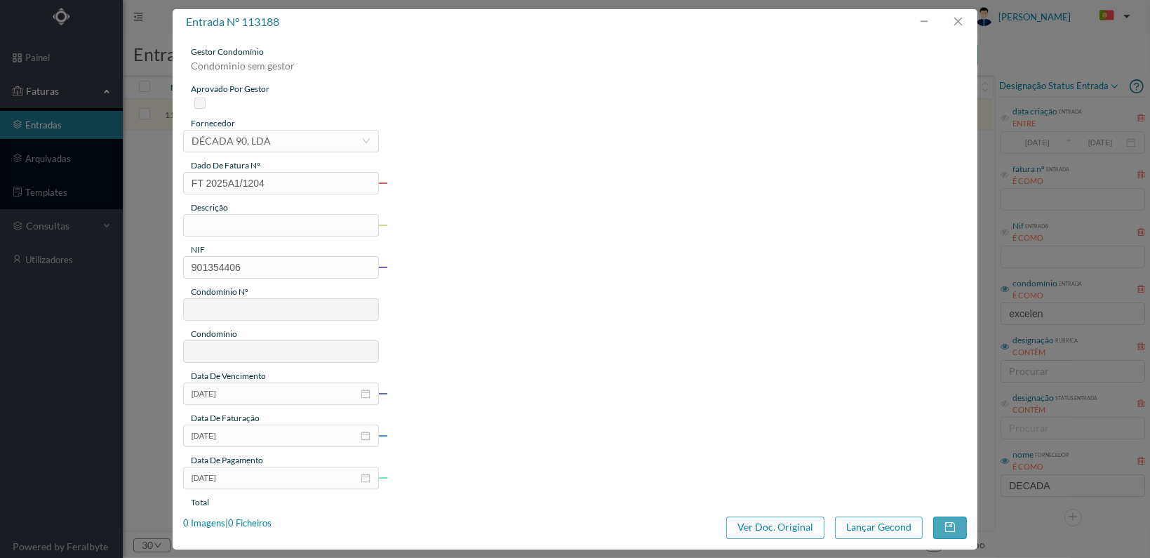
type input "30"
type input "ED. EXCELENCE"
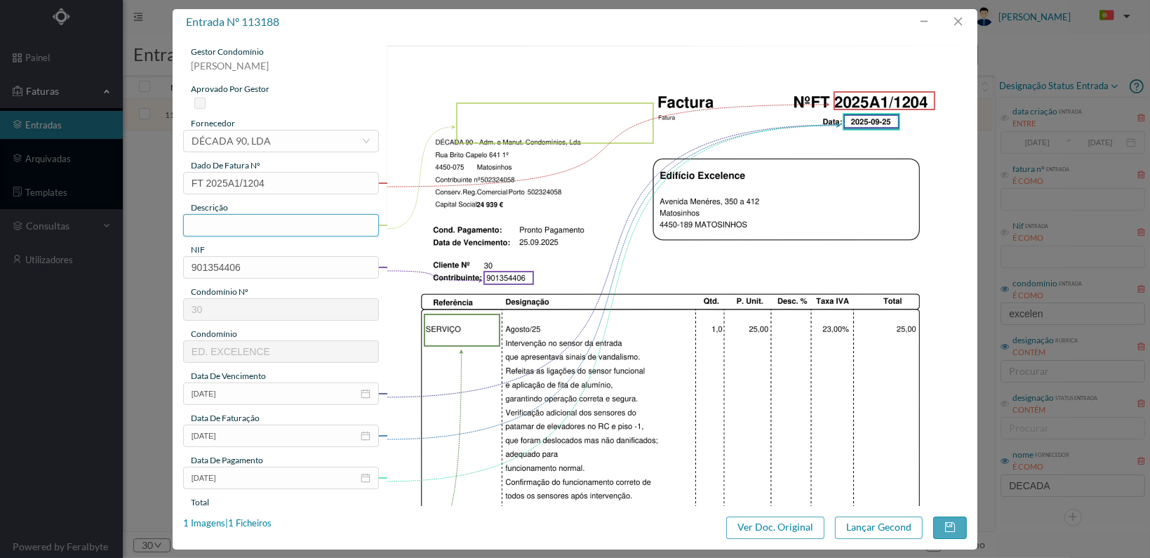
click at [276, 228] on input "text" at bounding box center [281, 225] width 196 height 22
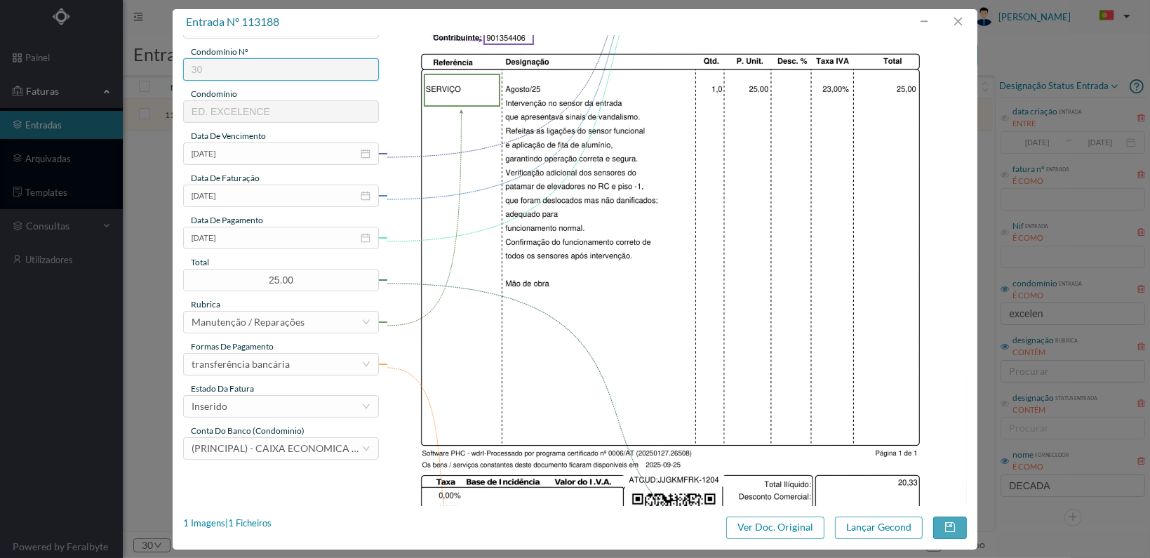
scroll to position [366, 0]
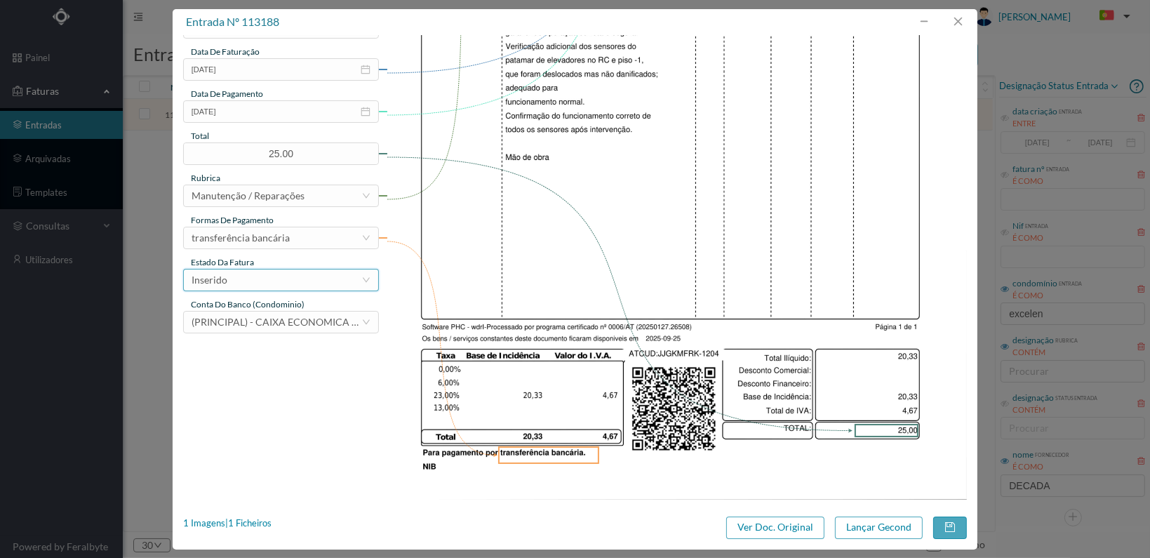
type input "Reparação sensor da entrada"
drag, startPoint x: 348, startPoint y: 282, endPoint x: 334, endPoint y: 293, distance: 17.5
click at [344, 284] on div "Inserido" at bounding box center [277, 279] width 170 height 21
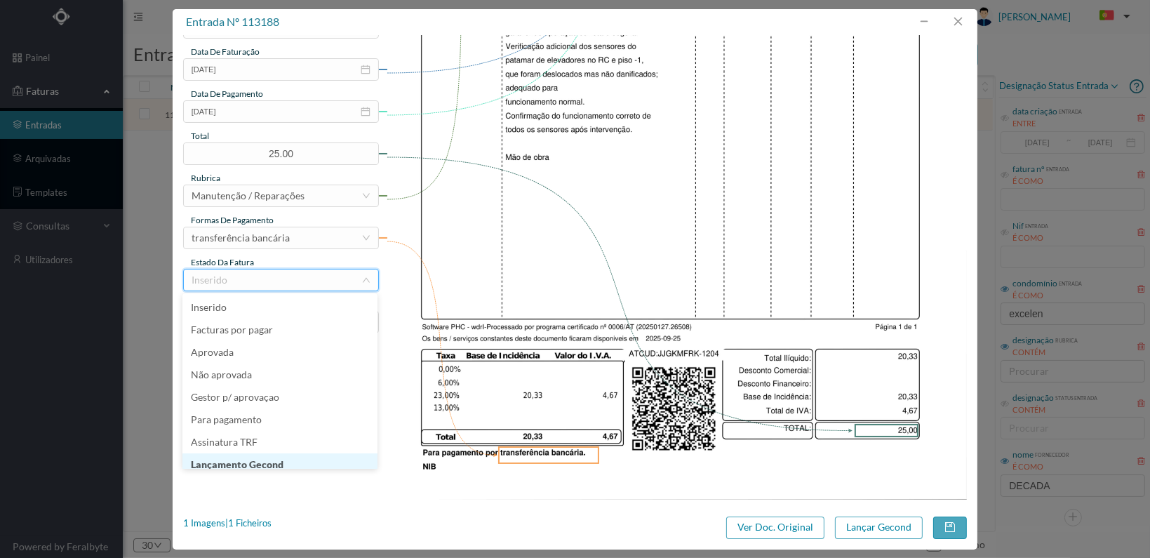
scroll to position [7, 0]
drag, startPoint x: 306, startPoint y: 457, endPoint x: 354, endPoint y: 458, distance: 47.7
click at [306, 457] on li "Lançamento Gecond" at bounding box center [279, 457] width 195 height 22
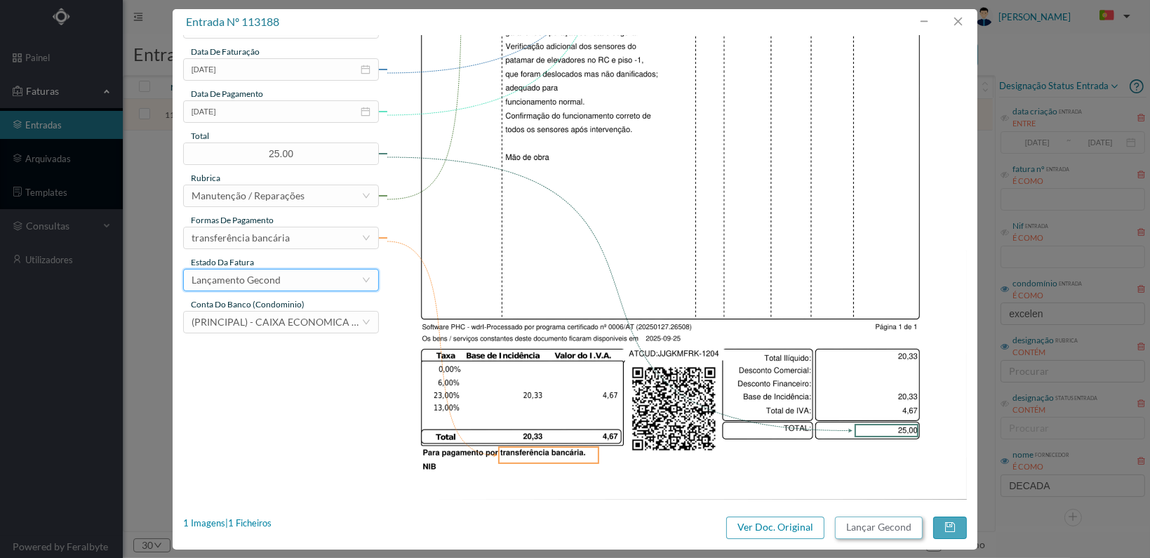
click at [884, 531] on button "Lançar Gecond" at bounding box center [879, 527] width 88 height 22
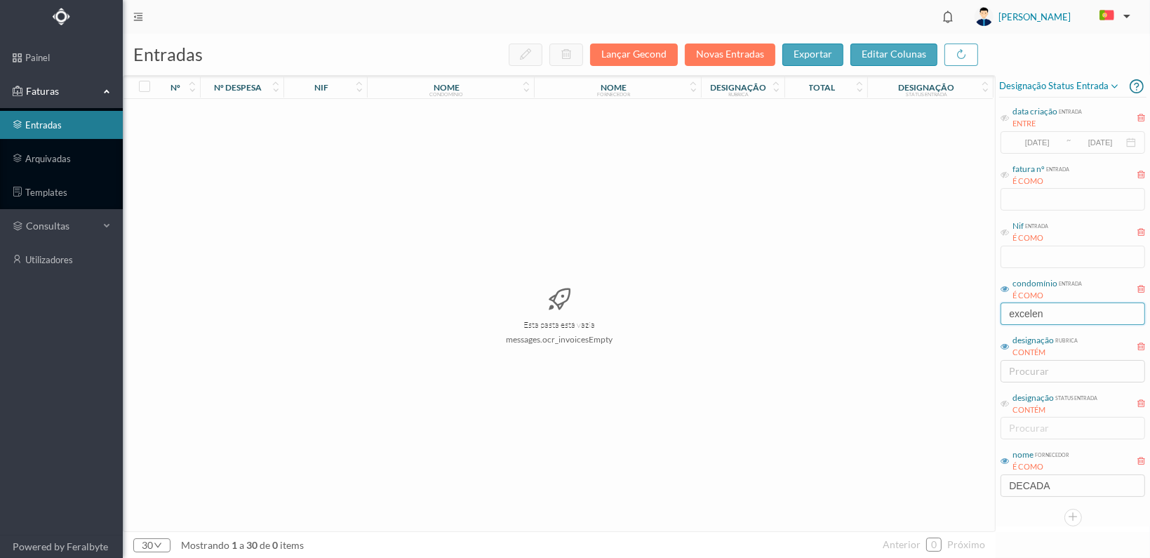
drag, startPoint x: 1068, startPoint y: 314, endPoint x: 911, endPoint y: 316, distance: 157.2
click at [911, 316] on div "entradas Lançar Gecond Novas Entradas exportar editar colunas nº nº despesa nif…" at bounding box center [636, 296] width 1027 height 524
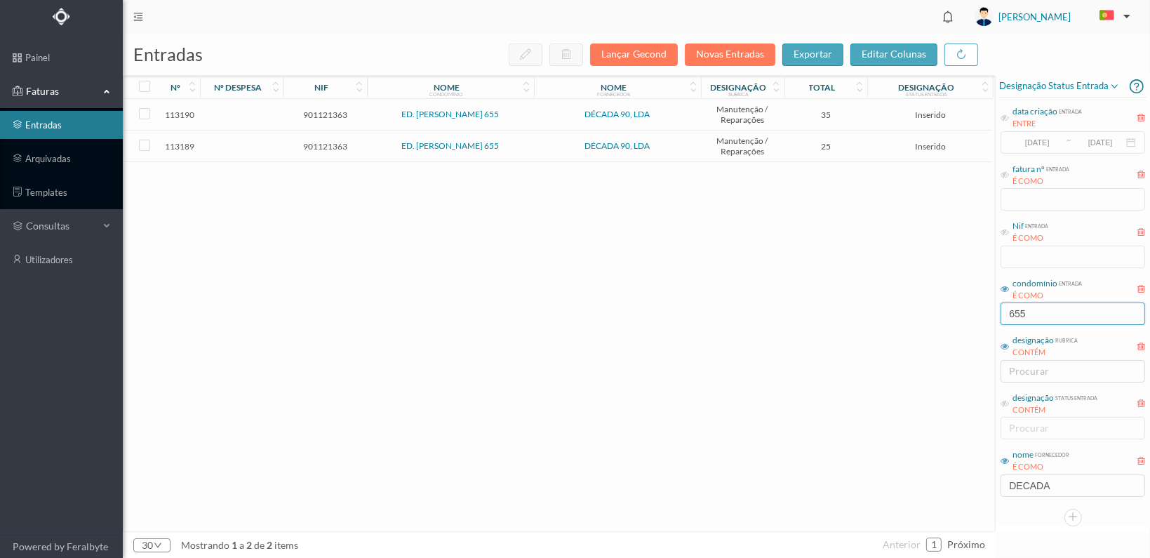
type input "655"
click at [335, 147] on span "901121363" at bounding box center [325, 146] width 76 height 11
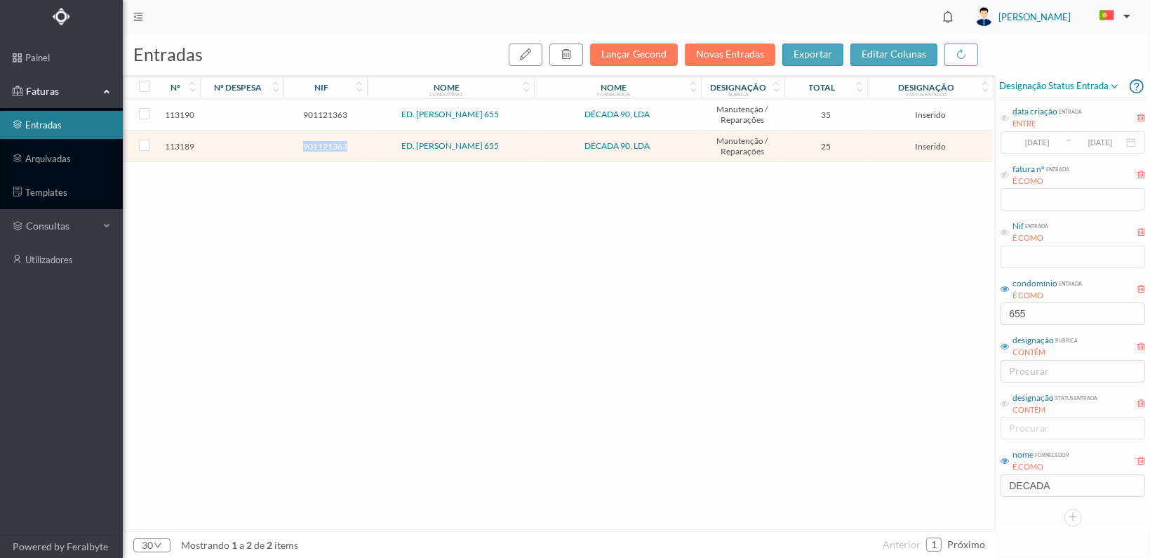
click at [335, 147] on span "901121363" at bounding box center [325, 146] width 76 height 11
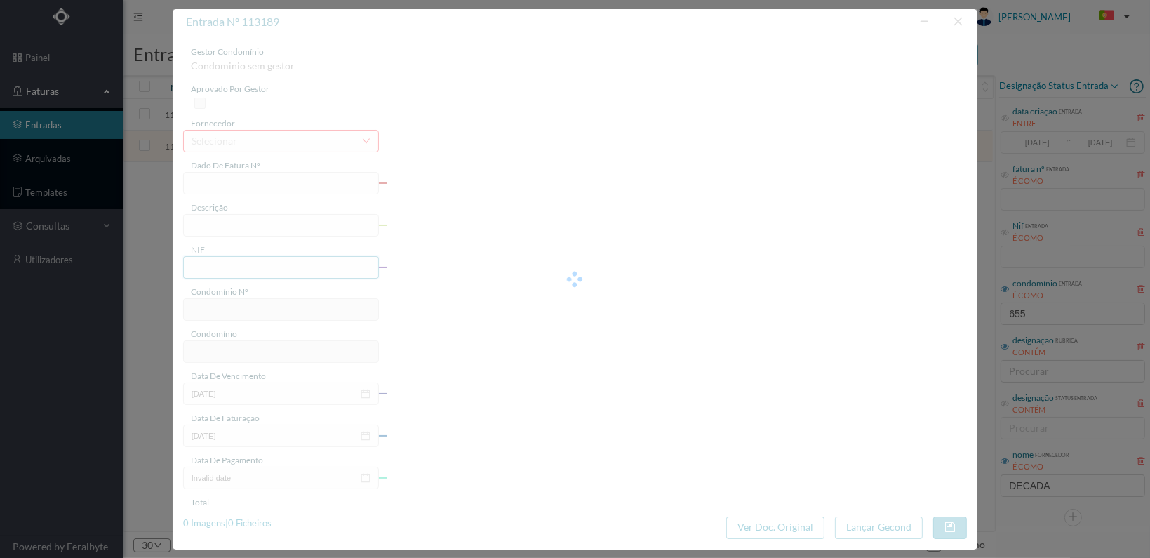
type input "FT 2025A1/1205"
type input "901121363"
type input "[DATE]"
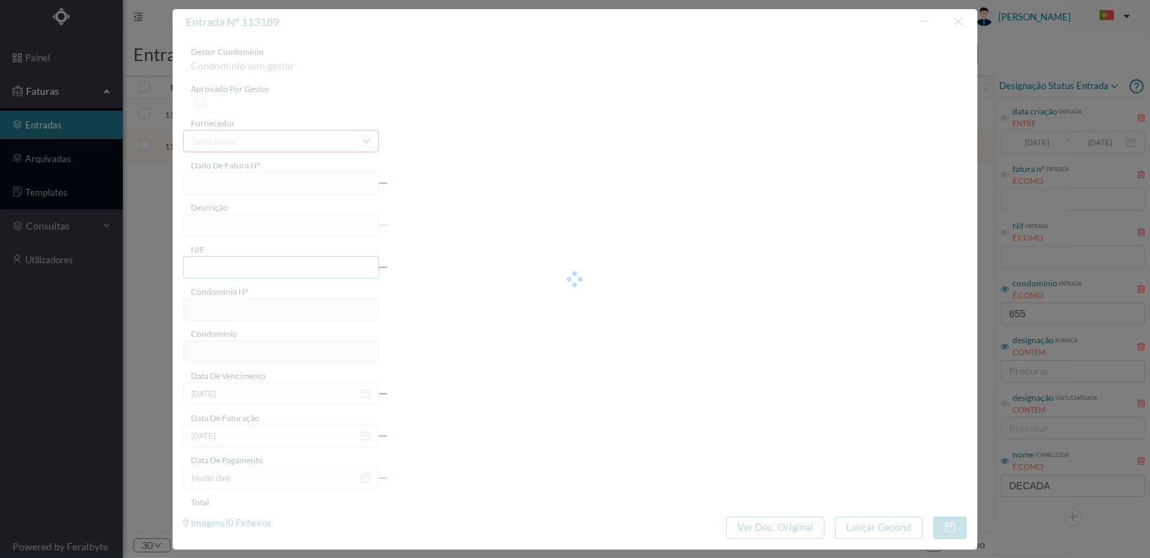
type input "25.00"
type input "37"
type input "ED. MOUZINHO ALBUQUERQUE 655"
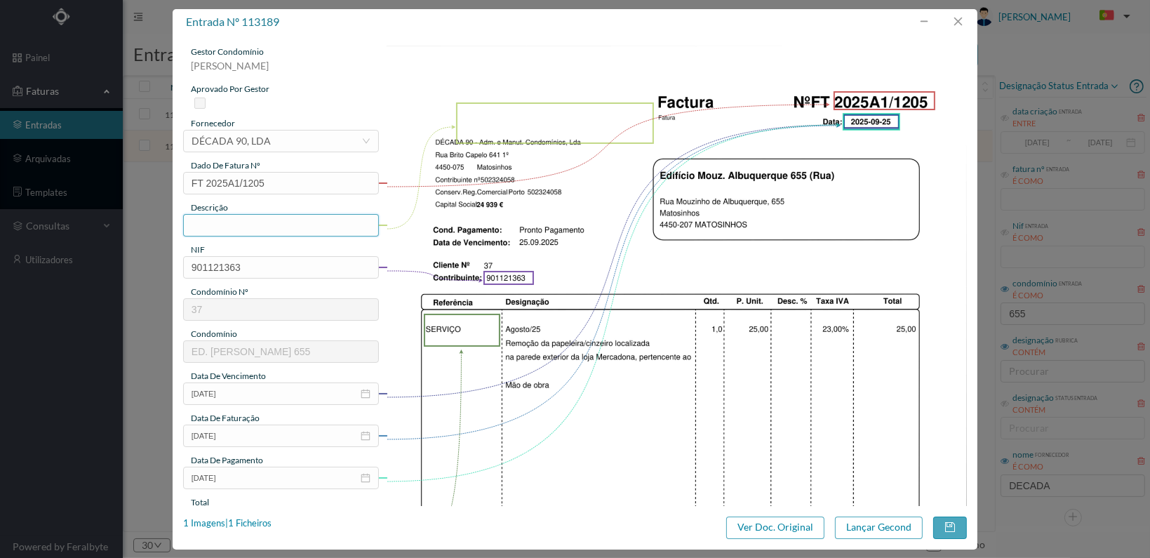
click at [284, 229] on input "text" at bounding box center [281, 225] width 196 height 22
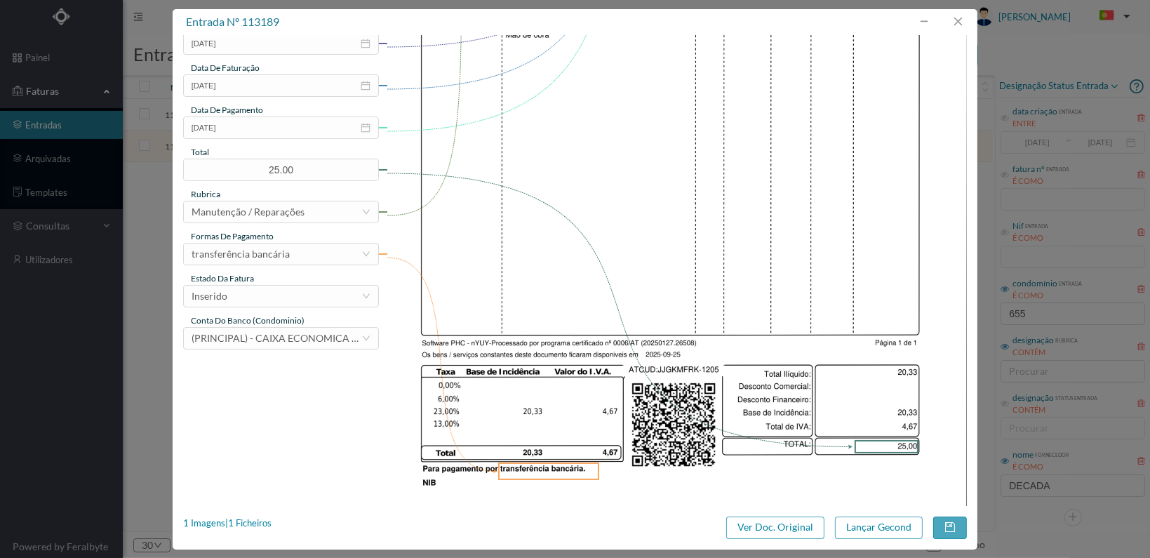
scroll to position [366, 0]
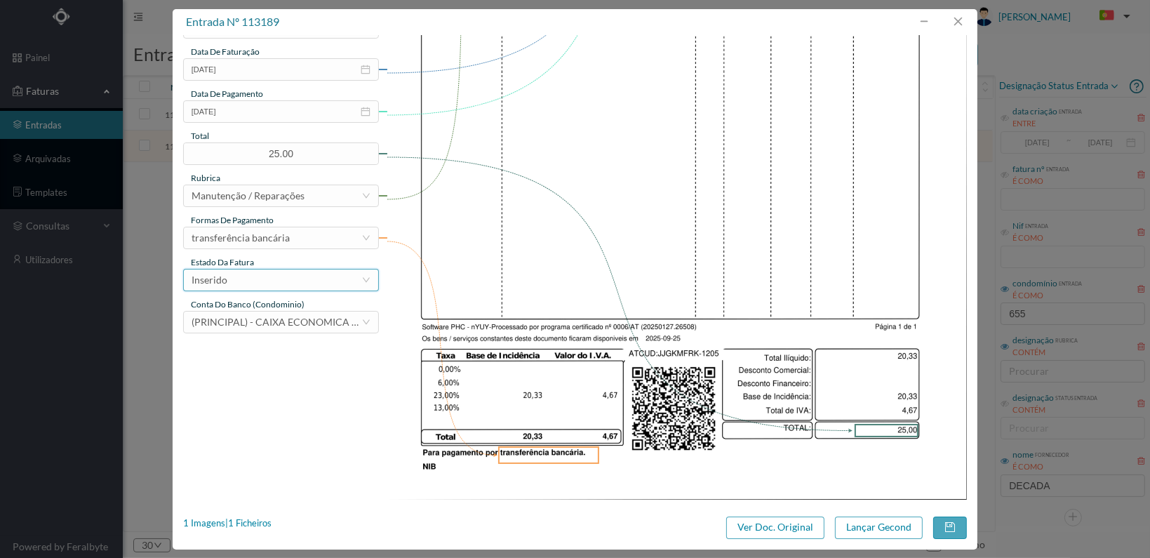
type input "Remoção de cinzeiro"
click at [344, 281] on div "Inserido" at bounding box center [277, 279] width 170 height 21
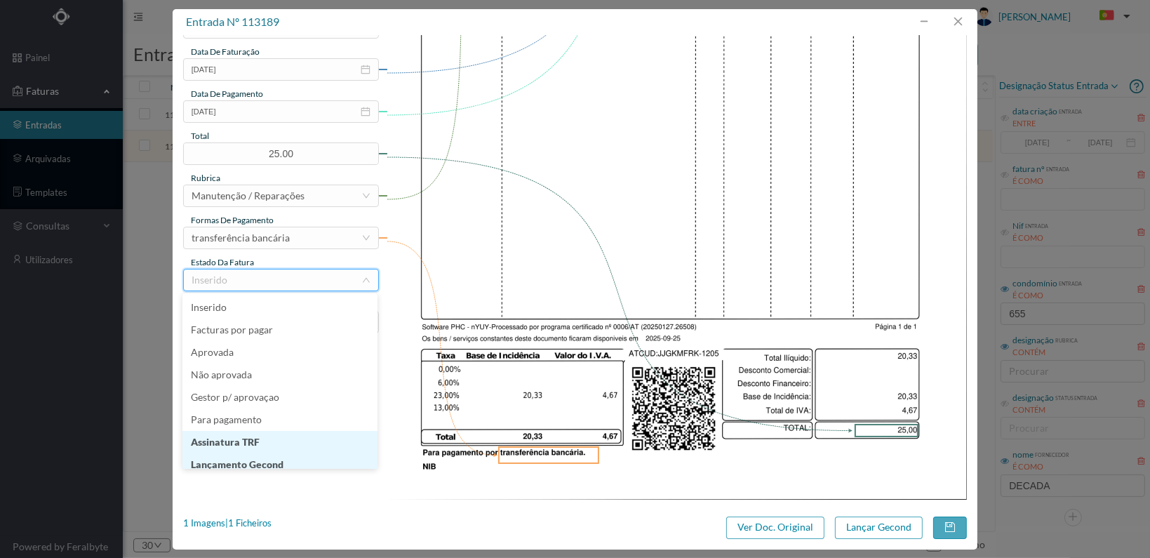
scroll to position [7, 0]
click at [300, 459] on li "Lançamento Gecond" at bounding box center [279, 457] width 195 height 22
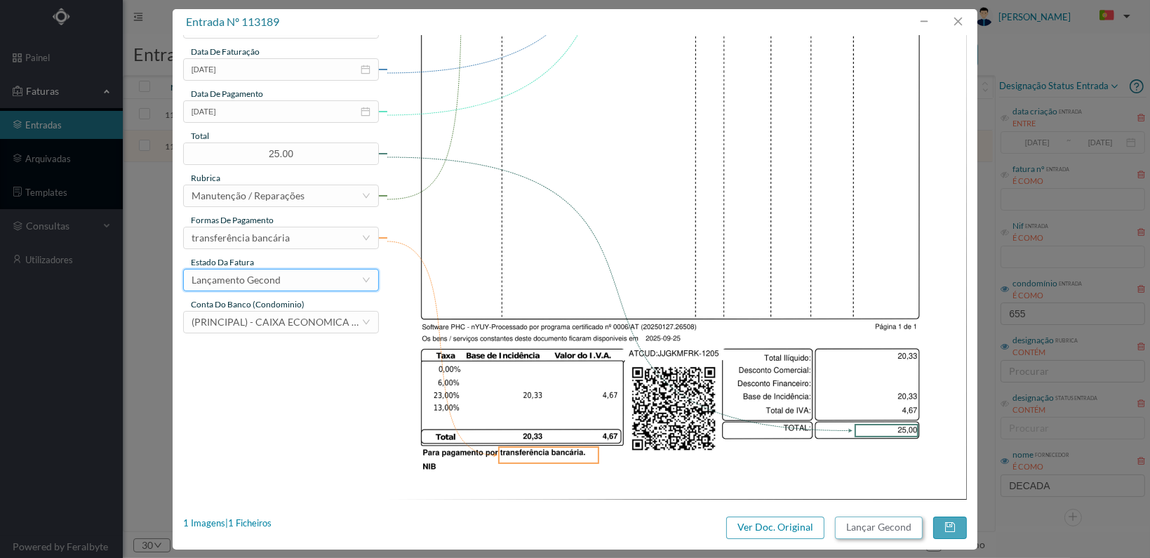
click at [862, 533] on button "Lançar Gecond" at bounding box center [879, 527] width 88 height 22
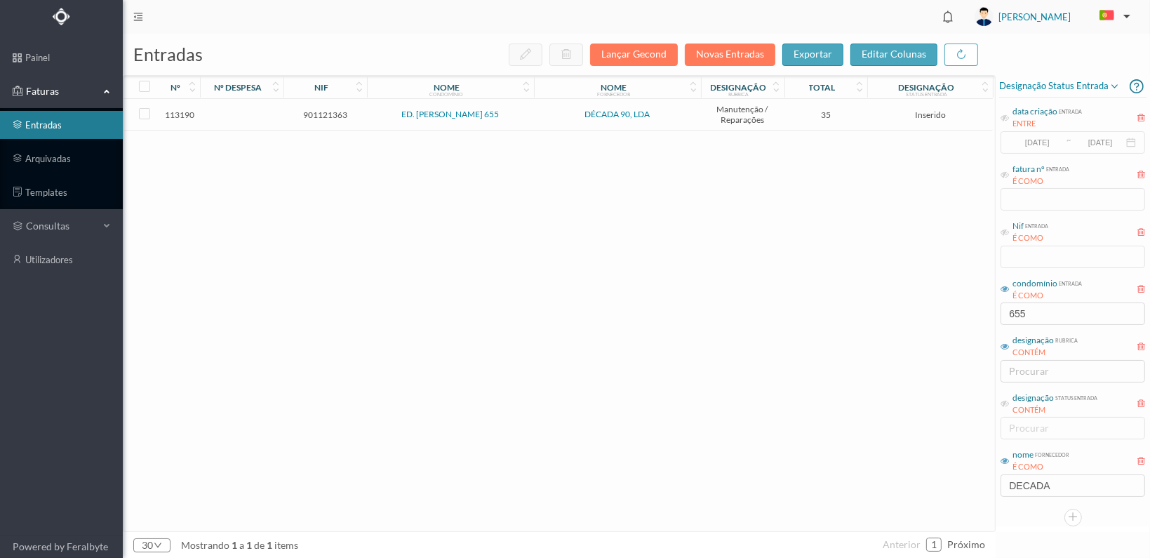
click at [322, 114] on span "901121363" at bounding box center [325, 114] width 76 height 11
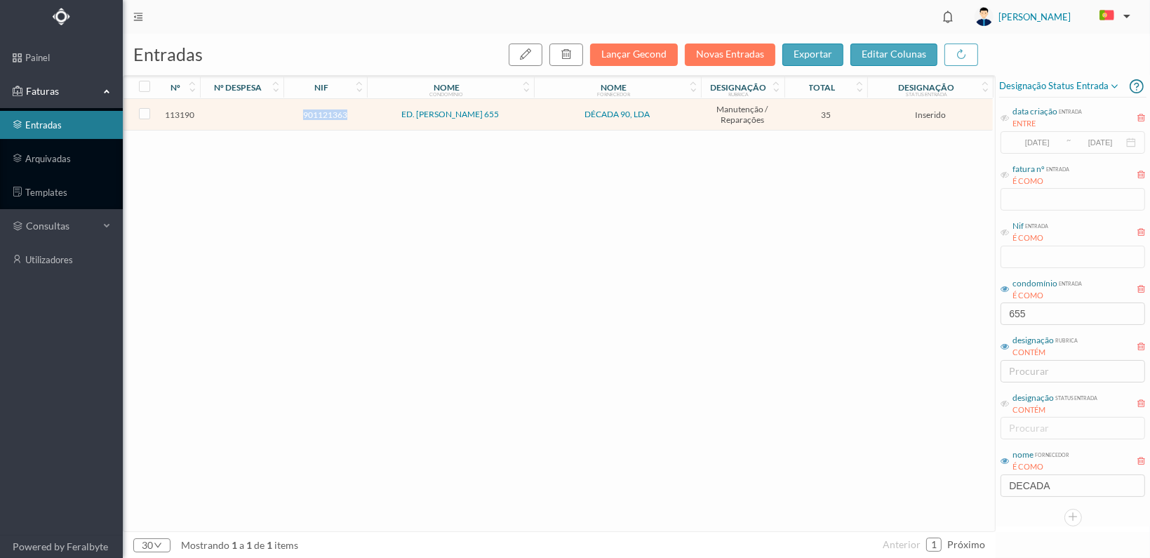
click at [322, 114] on span "901121363" at bounding box center [325, 114] width 76 height 11
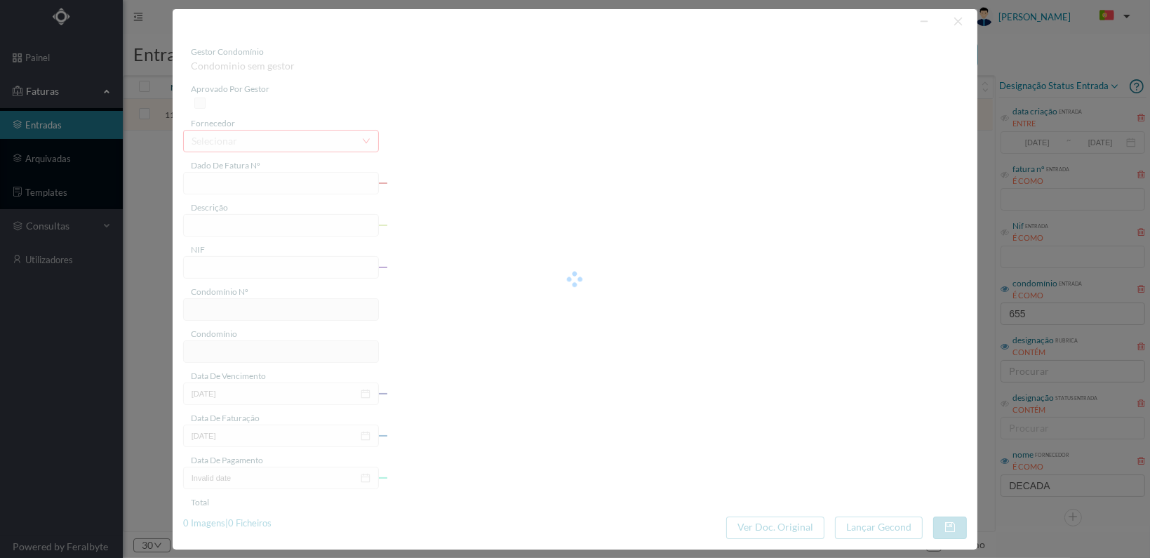
type input "FT 2025A1/1206"
type input "901121363"
type input "[DATE]"
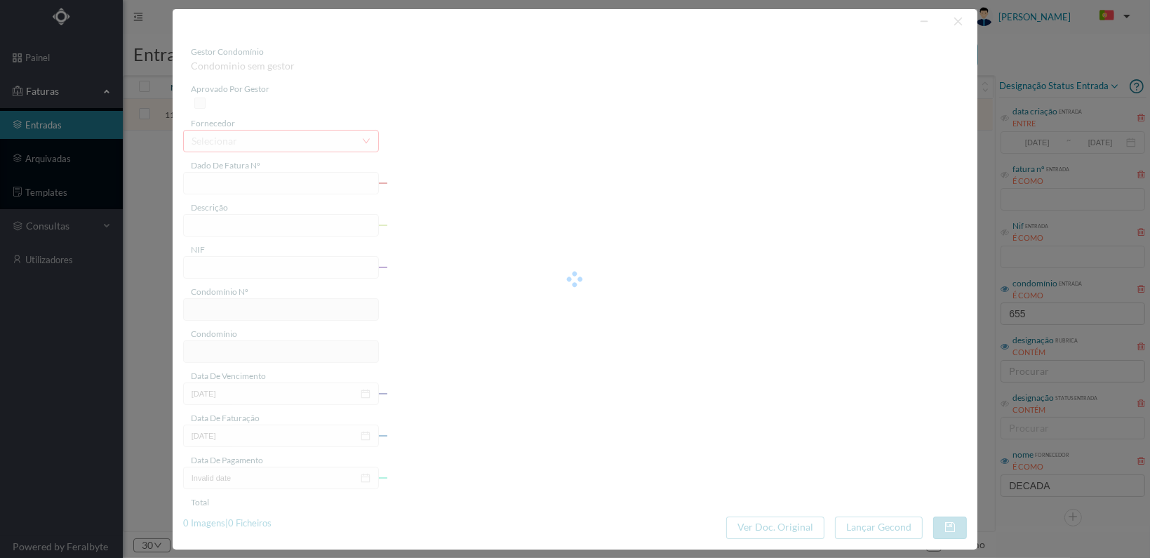
type input "35.00"
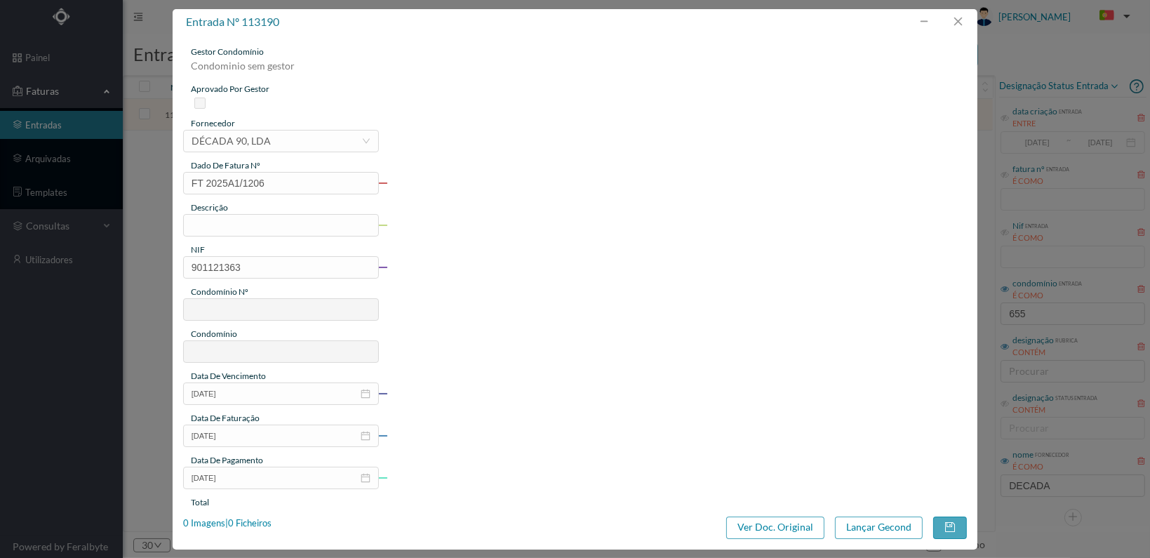
type input "37"
type input "ED. MOUZINHO ALBUQUERQUE 655"
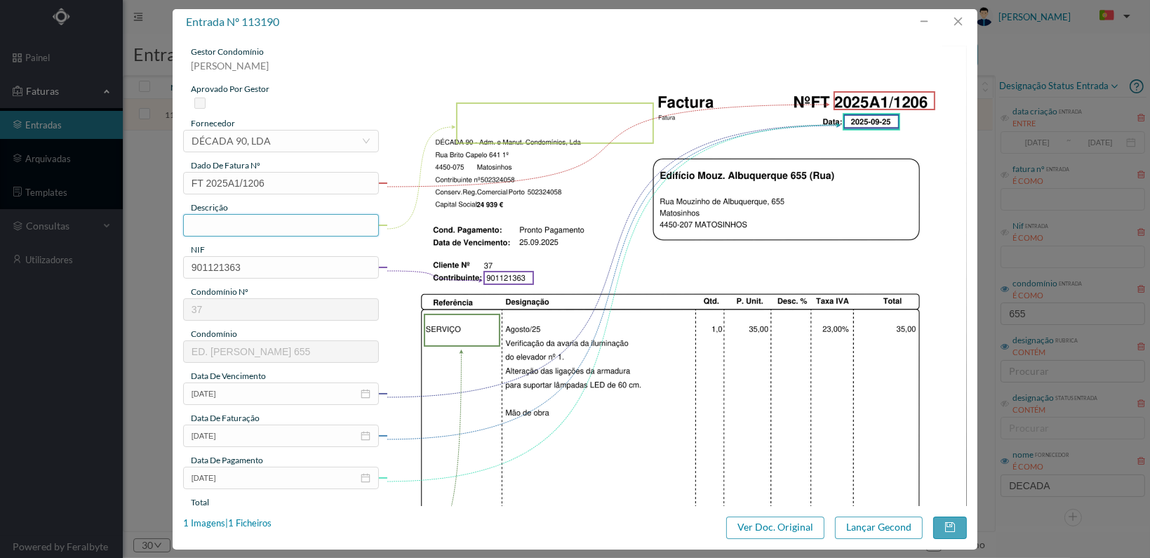
click at [289, 223] on input "text" at bounding box center [281, 225] width 196 height 22
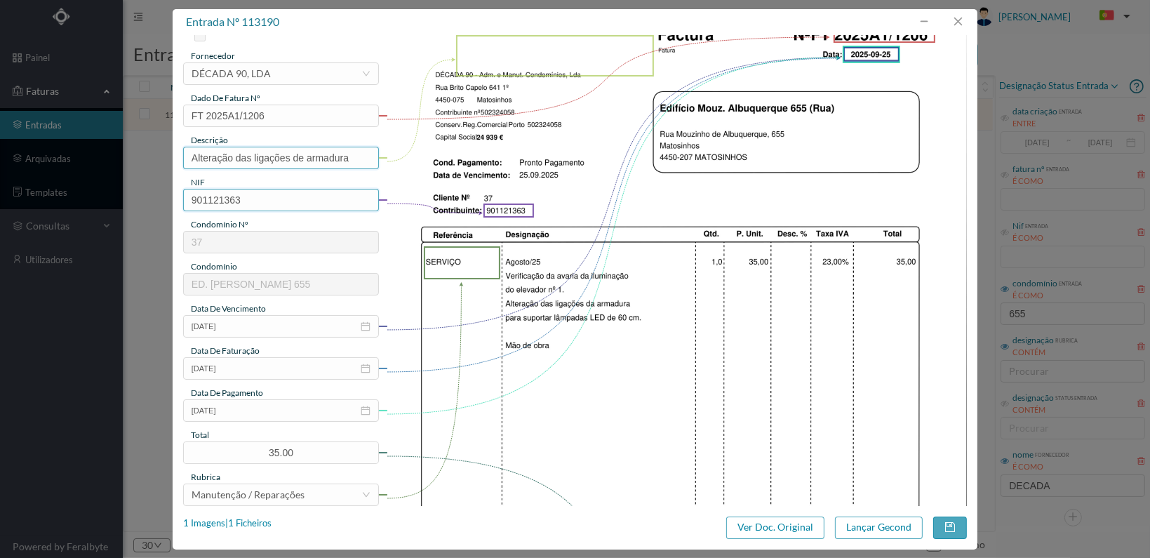
scroll to position [366, 0]
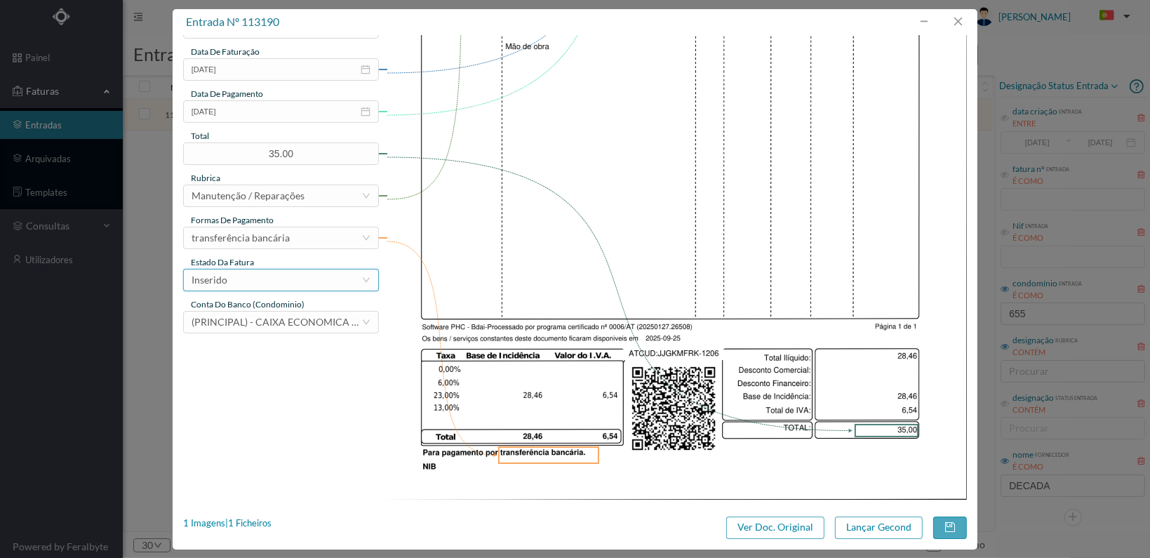
type input "Alteração das ligações de armadura"
click at [298, 276] on div "Inserido" at bounding box center [277, 279] width 170 height 21
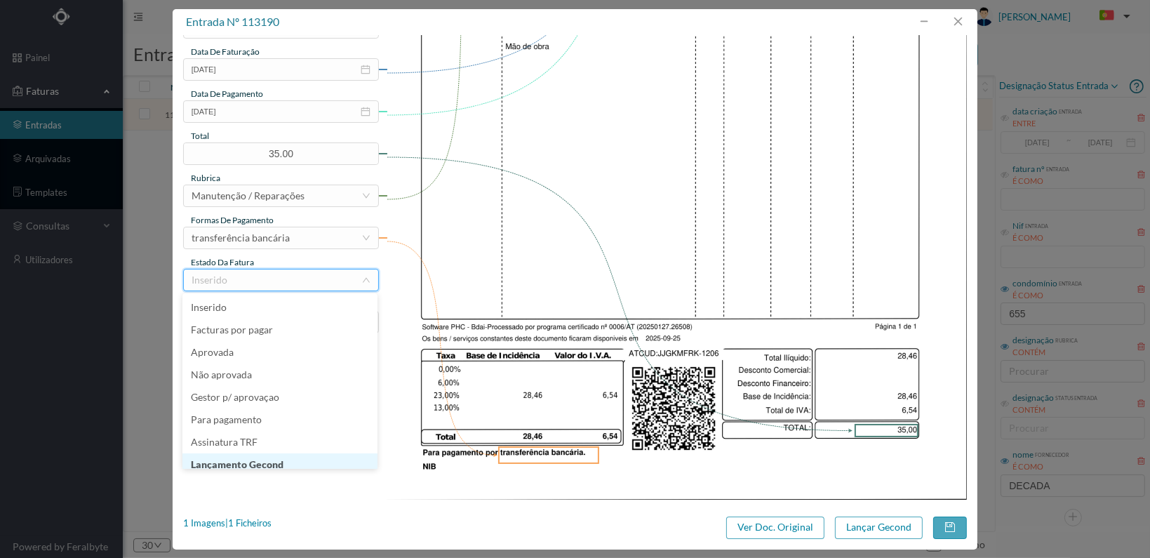
scroll to position [7, 0]
click at [309, 460] on li "Lançamento Gecond" at bounding box center [279, 457] width 195 height 22
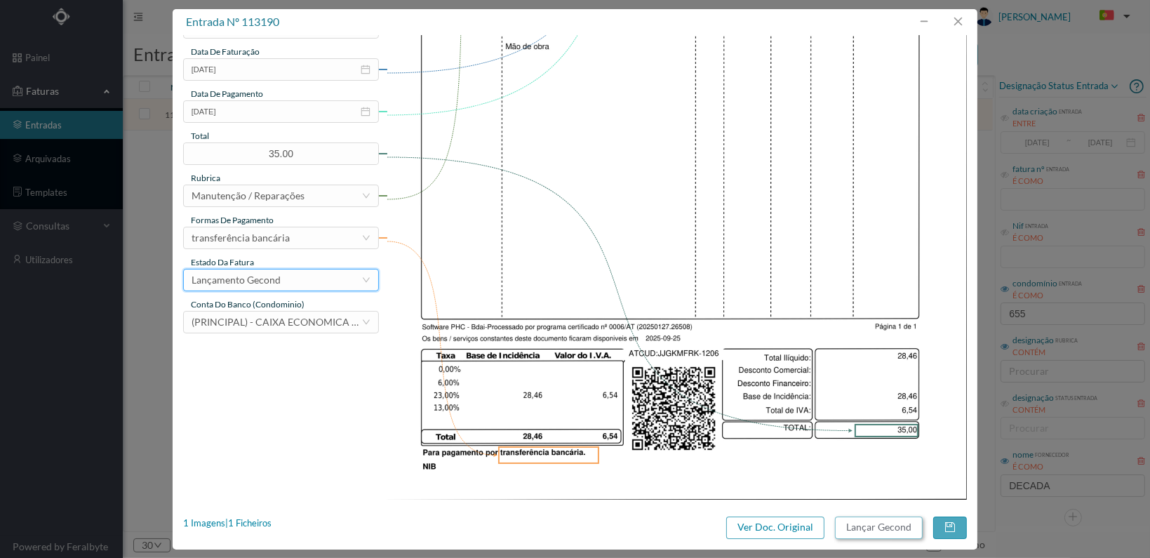
click at [867, 523] on button "Lançar Gecond" at bounding box center [879, 527] width 88 height 22
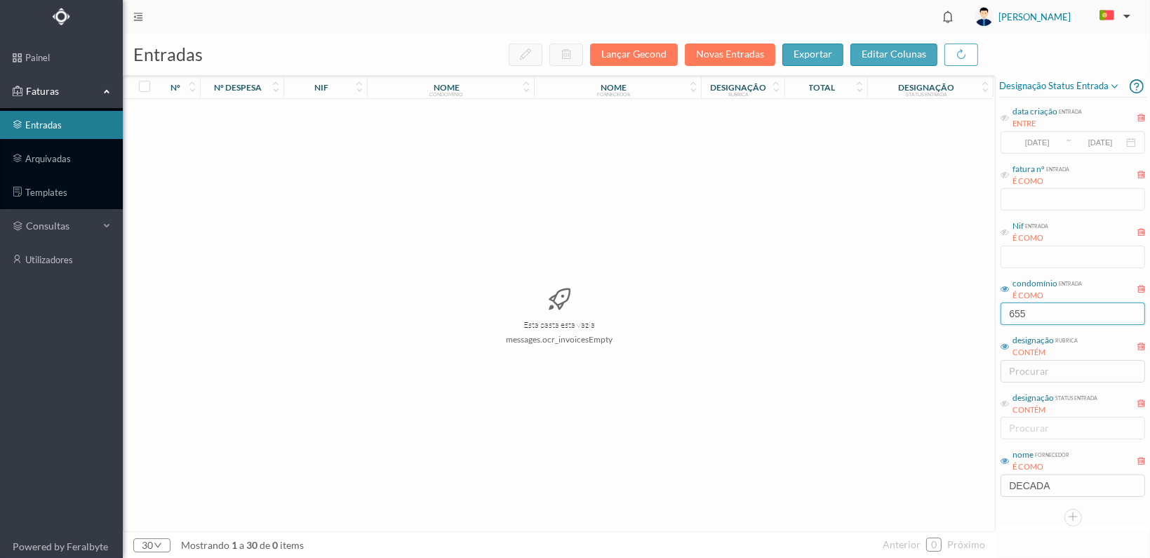
drag, startPoint x: 1051, startPoint y: 309, endPoint x: 935, endPoint y: 309, distance: 116.5
click at [937, 309] on div "entradas Lançar Gecond Novas Entradas exportar editar colunas nº nº despesa nif…" at bounding box center [636, 296] width 1027 height 524
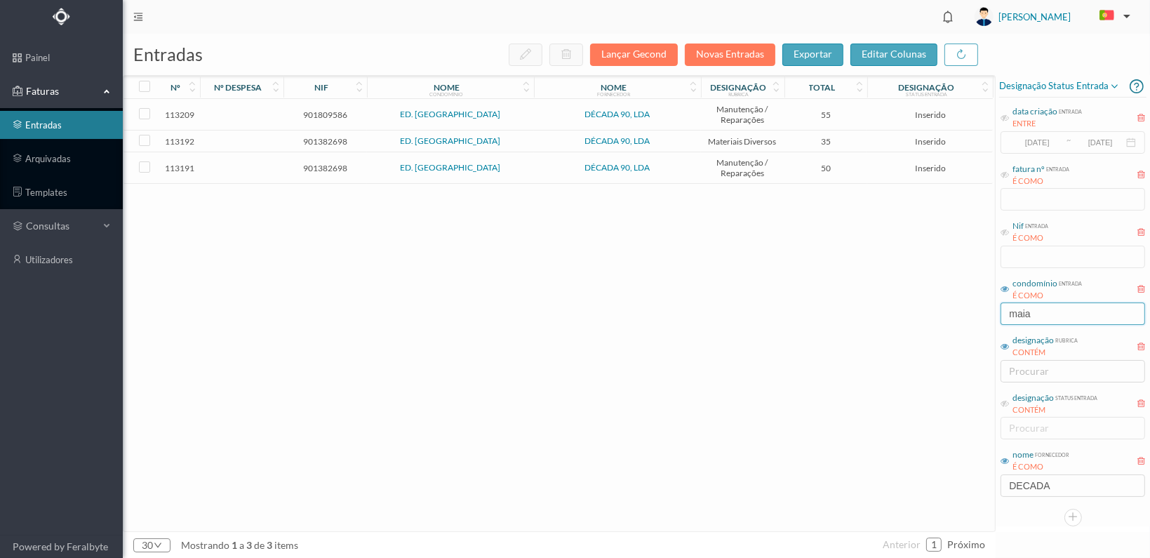
type input "maia"
click at [327, 164] on span "901382698" at bounding box center [325, 168] width 76 height 11
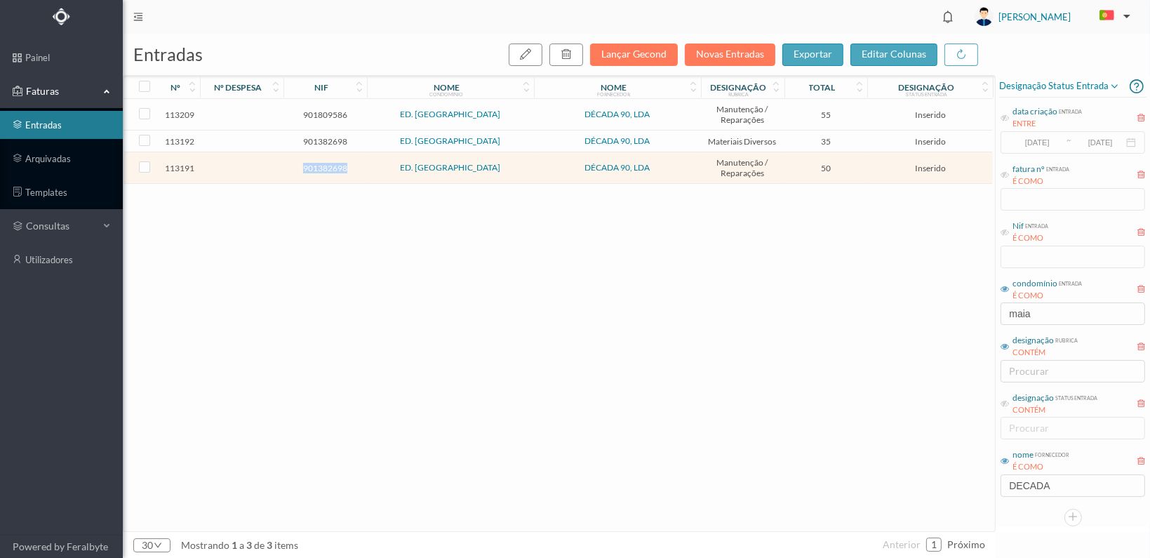
click at [327, 164] on span "901382698" at bounding box center [325, 168] width 76 height 11
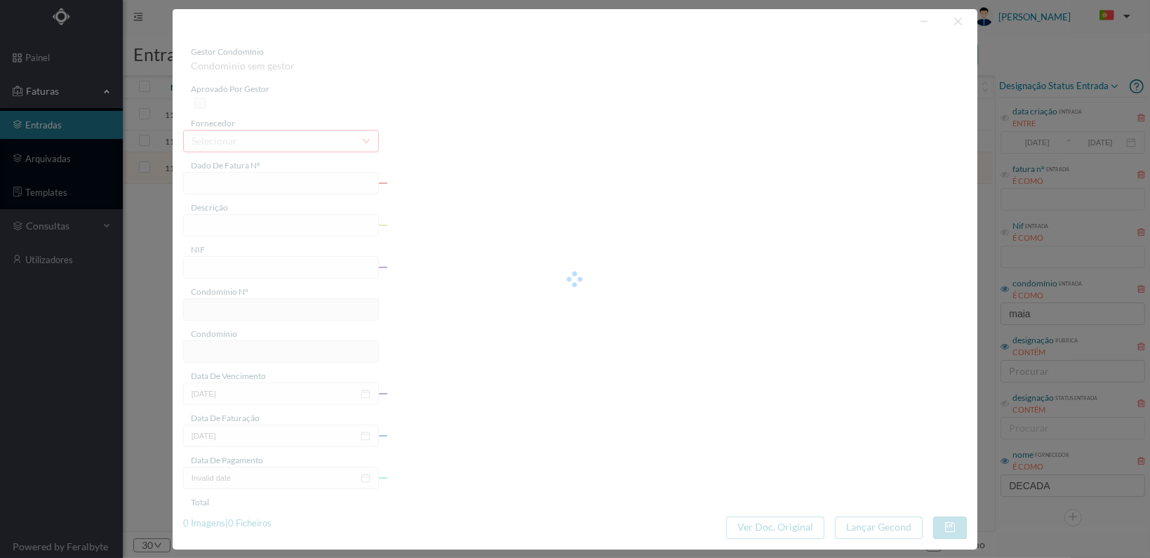
type input "FT 2025A1/1207"
type input "901382698"
type input "[DATE]"
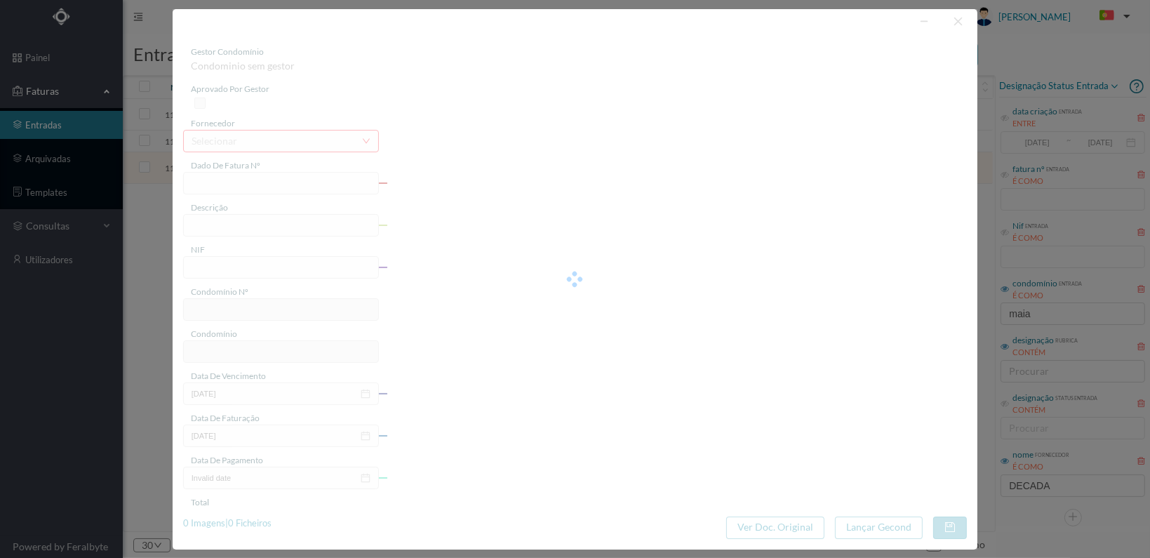
type input "50.00"
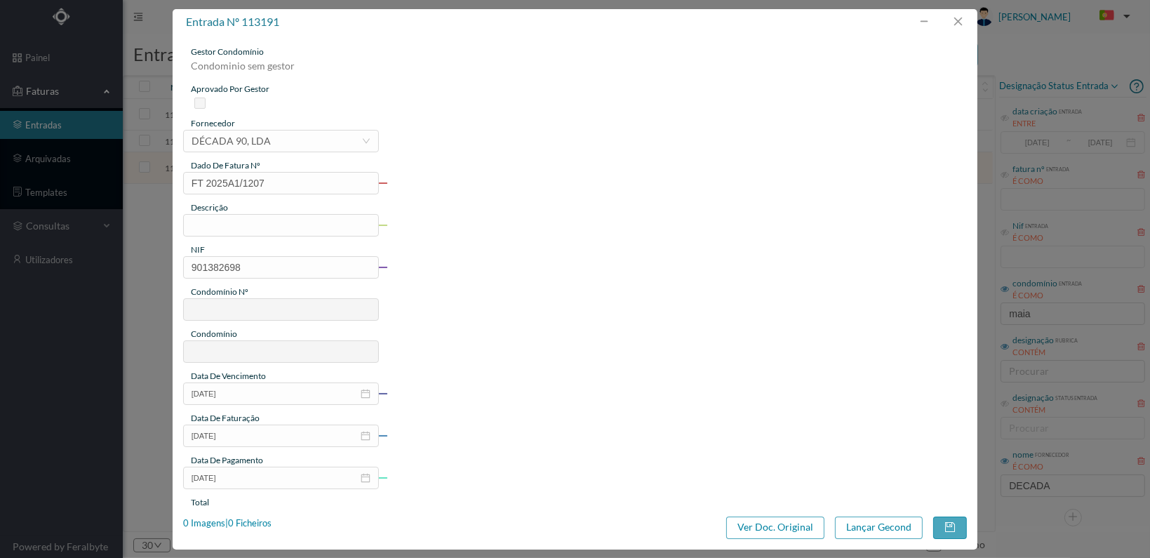
type input "81"
type input "ED. MAIA VILLAGE"
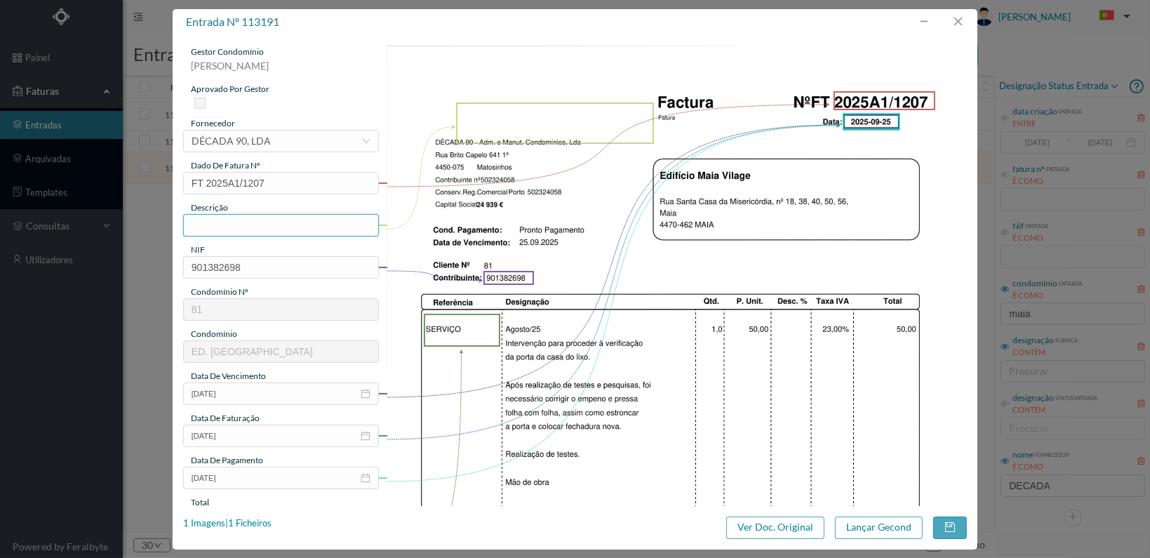
click at [272, 225] on input "text" at bounding box center [281, 225] width 196 height 22
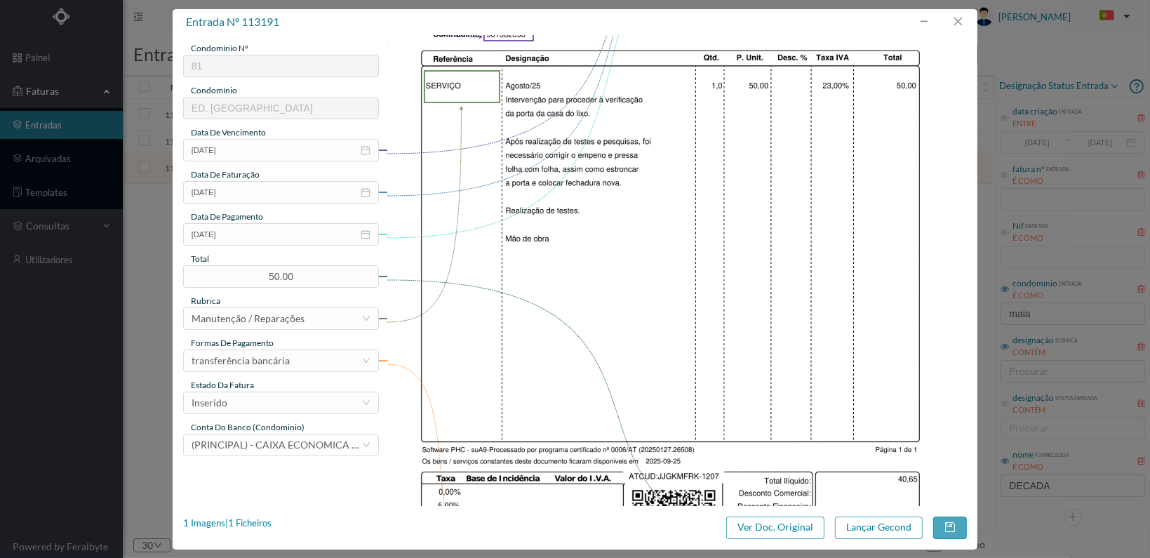
scroll to position [351, 0]
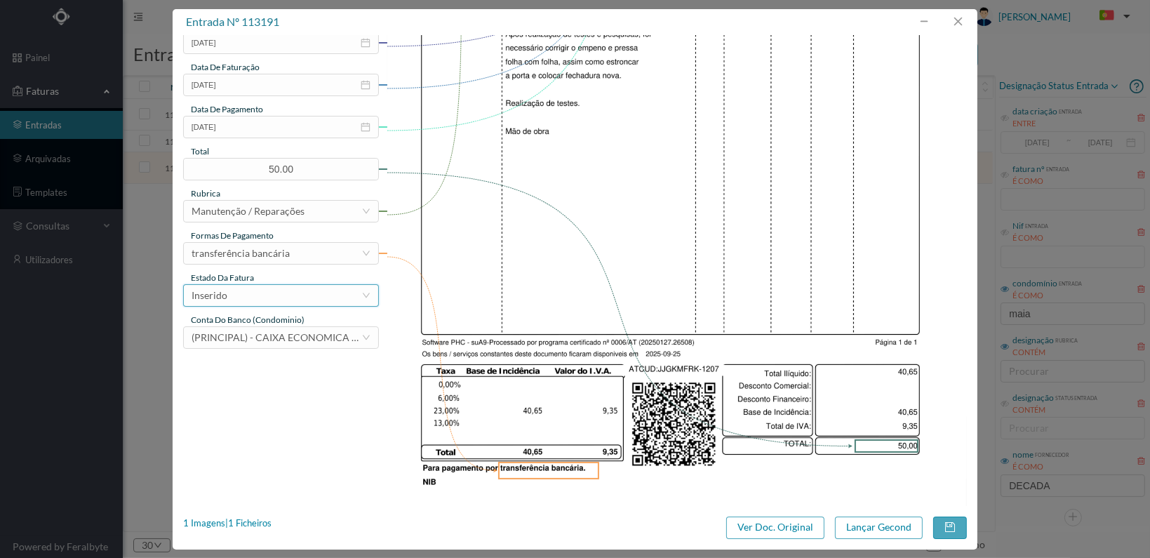
type input "Reparação porta casa do lixo"
drag, startPoint x: 326, startPoint y: 298, endPoint x: 319, endPoint y: 301, distance: 7.6
click at [326, 298] on div "Inserido" at bounding box center [277, 295] width 170 height 21
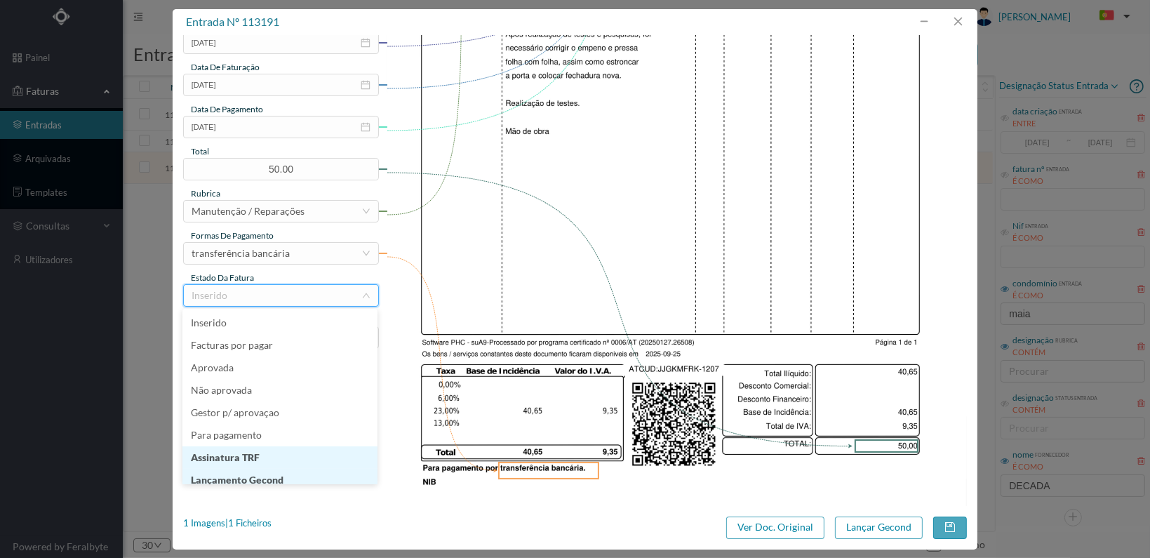
scroll to position [7, 0]
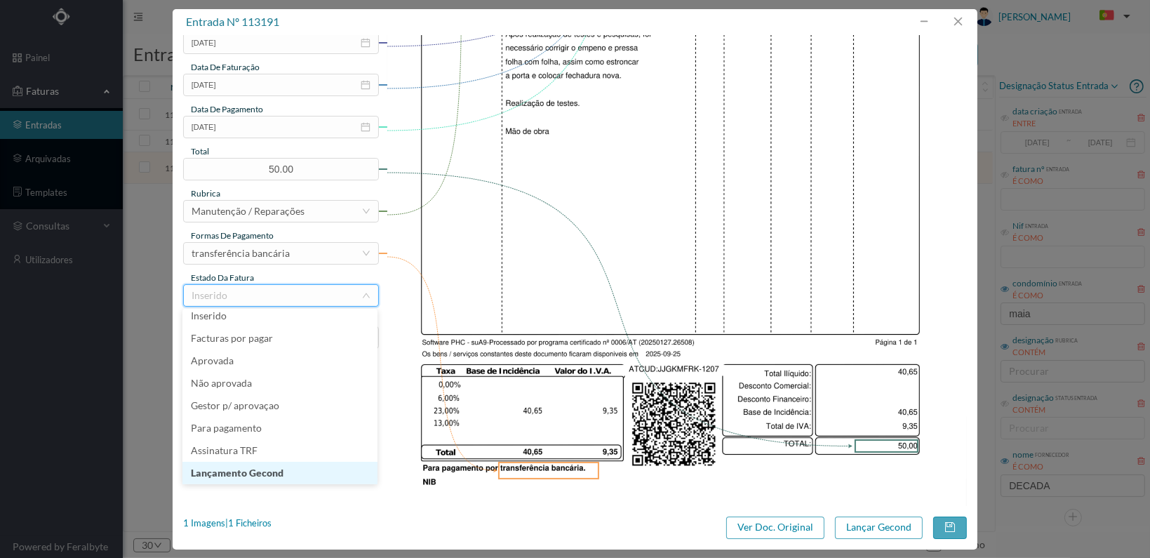
click at [279, 470] on li "Lançamento Gecond" at bounding box center [279, 473] width 195 height 22
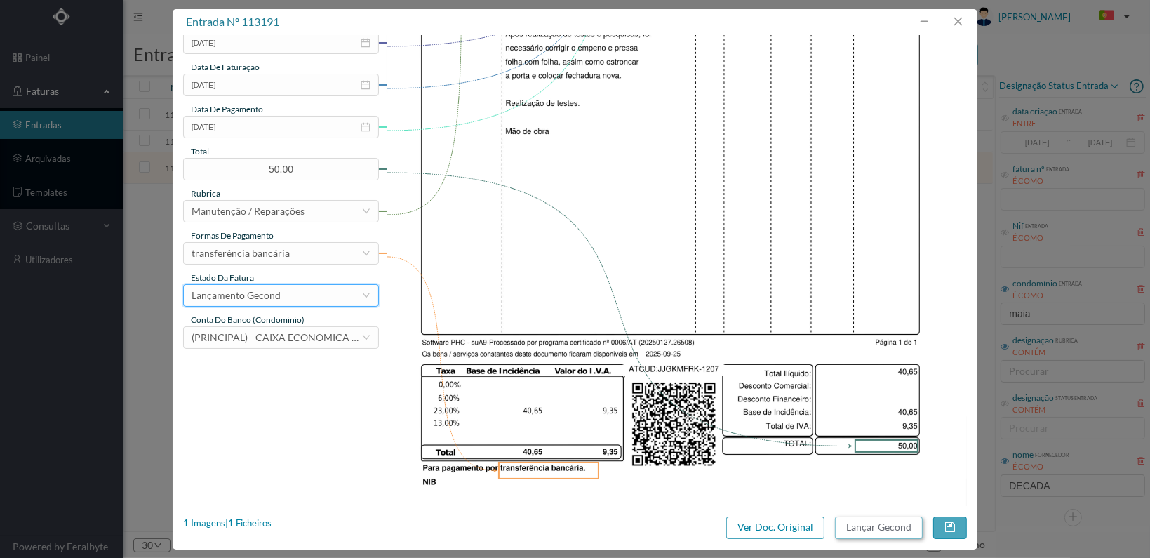
click at [882, 525] on button "Lançar Gecond" at bounding box center [879, 527] width 88 height 22
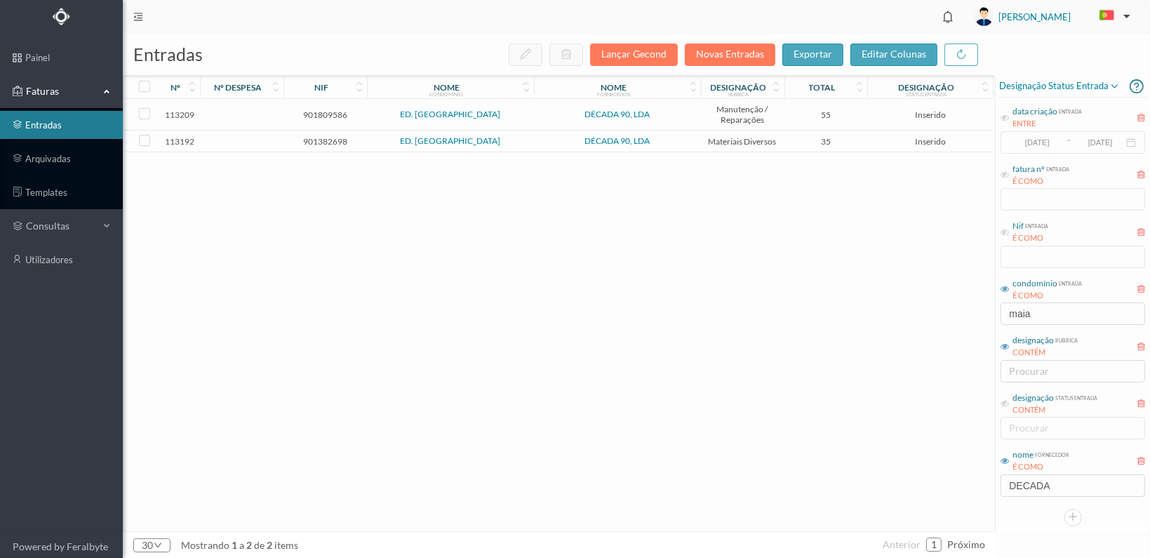
click at [312, 137] on span "901382698" at bounding box center [325, 141] width 76 height 11
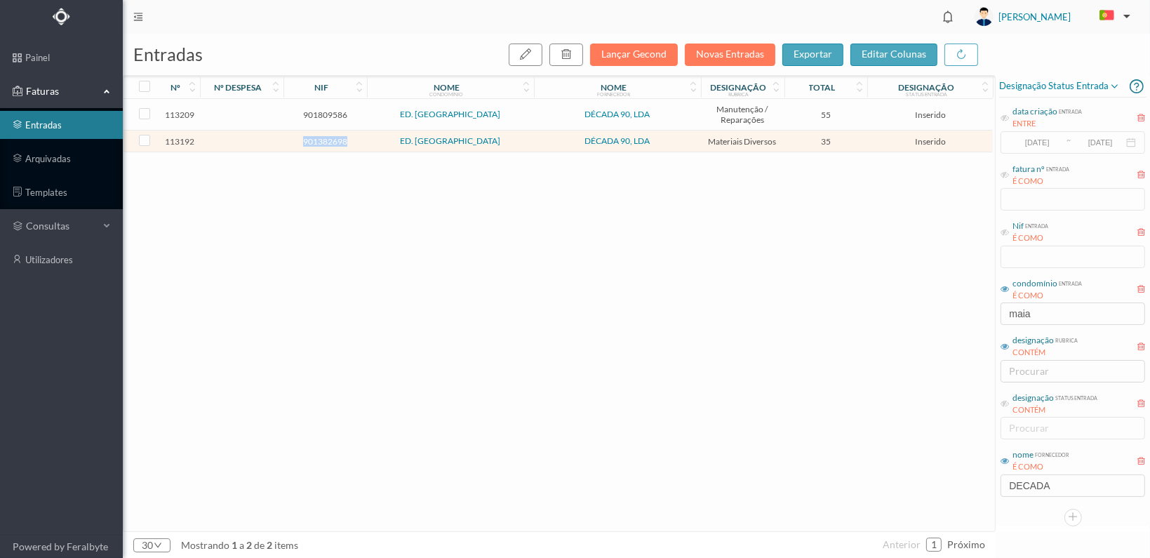
click at [312, 137] on span "901382698" at bounding box center [325, 141] width 76 height 11
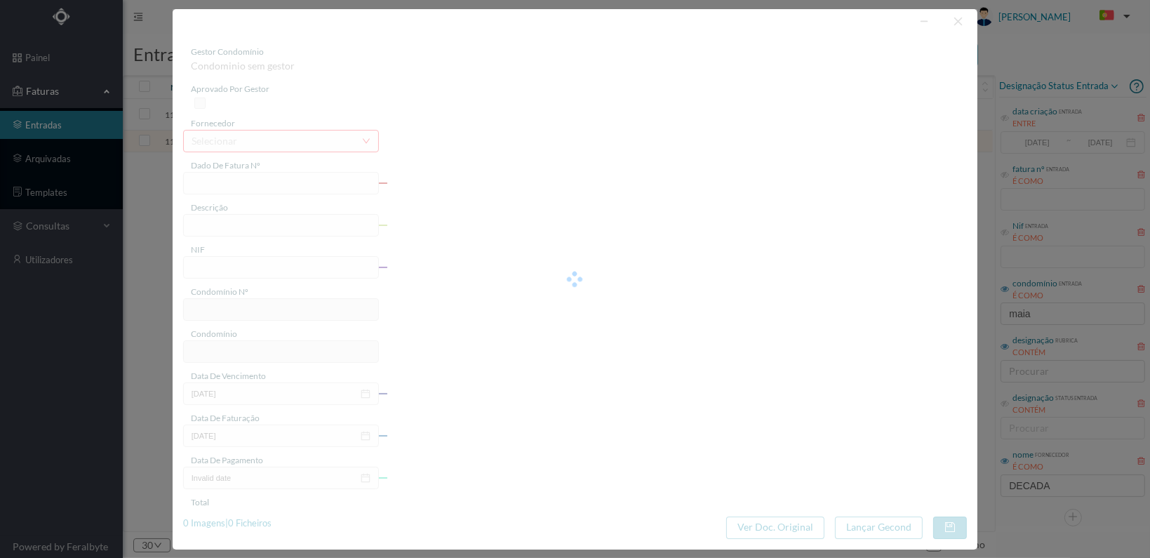
type input "FT 2025A1/1208"
type input "901382698"
type input "[DATE]"
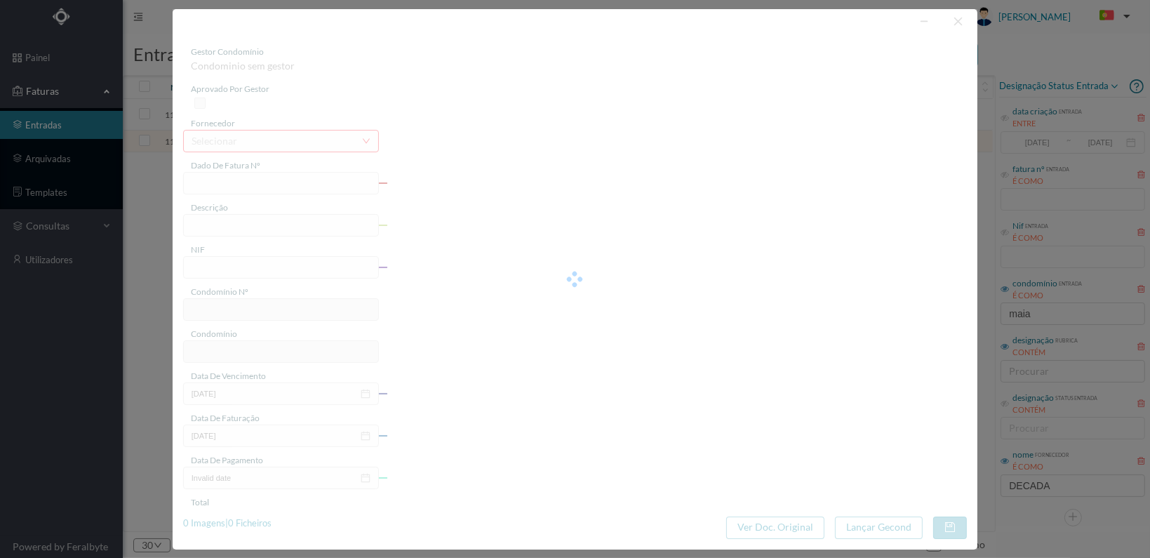
type input "35.00"
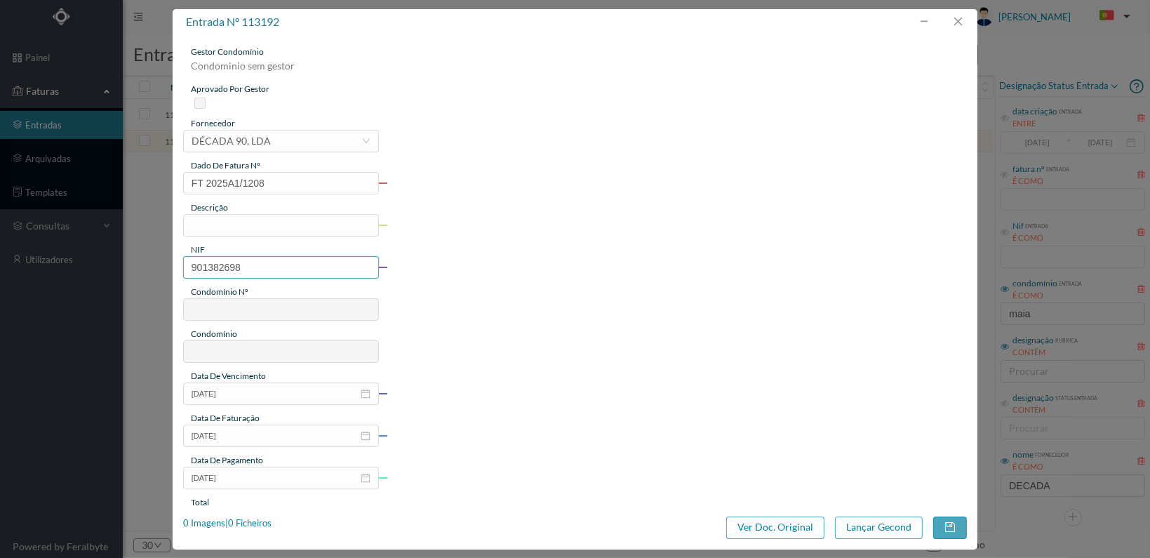
type input "81"
type input "ED. MAIA VILLAGE"
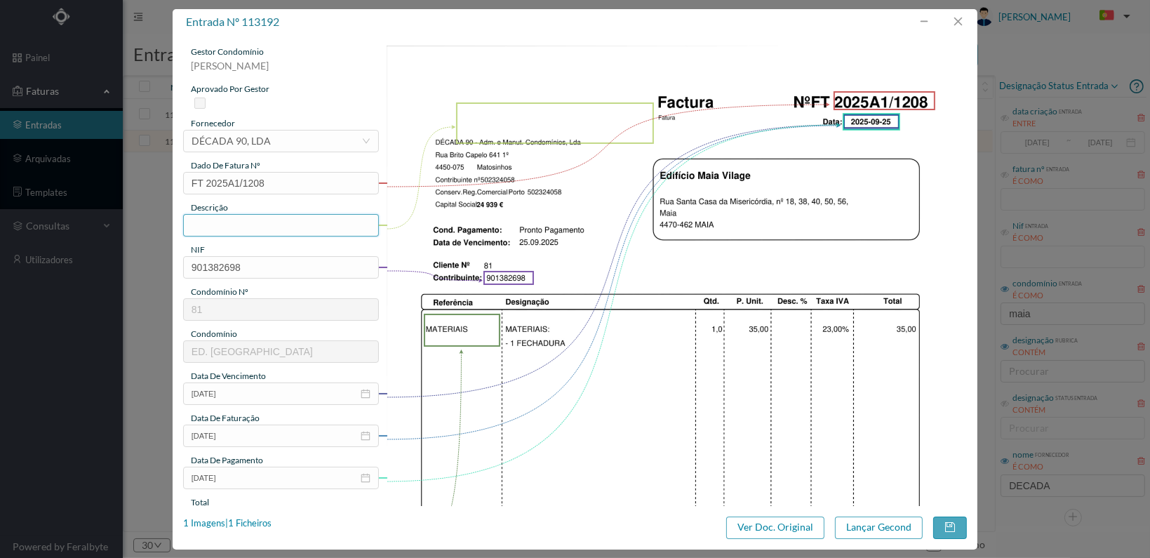
click at [290, 225] on input "text" at bounding box center [281, 225] width 196 height 22
type input "1 Fechadura"
click at [345, 390] on input "[DATE]" at bounding box center [281, 393] width 196 height 22
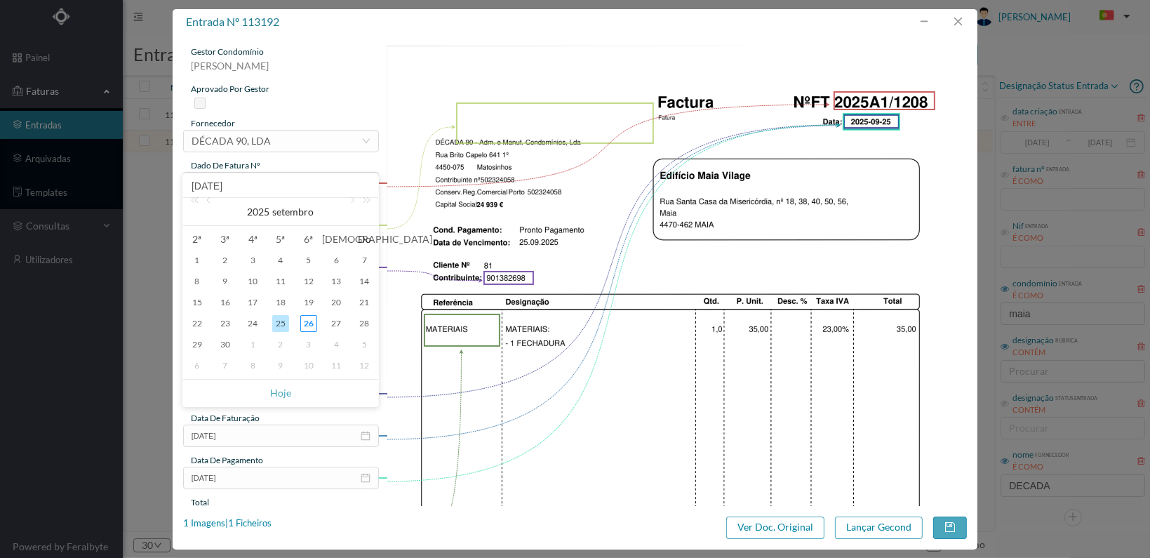
click at [481, 381] on img at bounding box center [677, 456] width 580 height 821
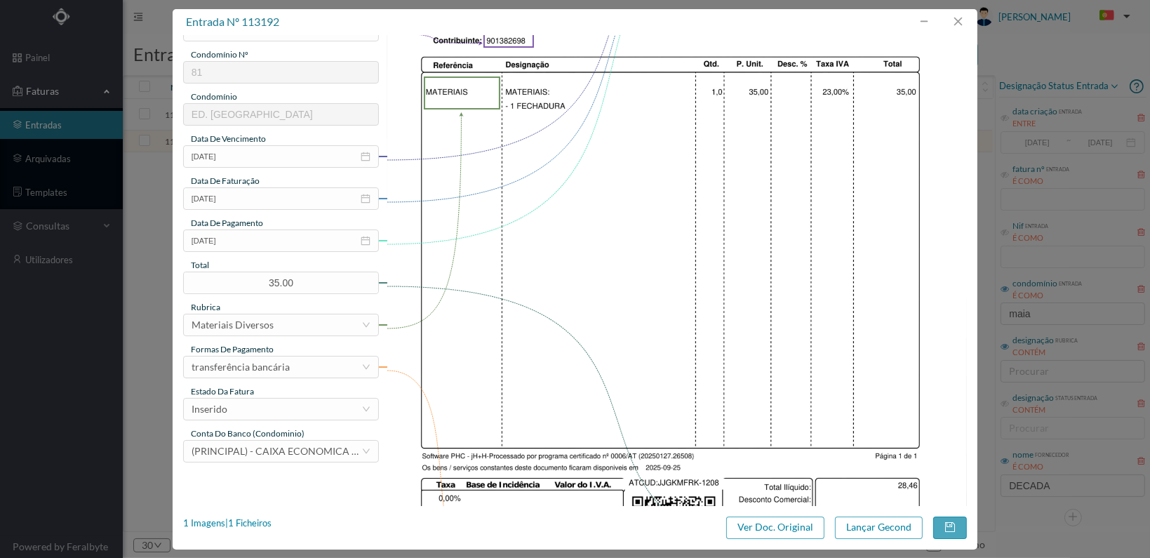
scroll to position [351, 0]
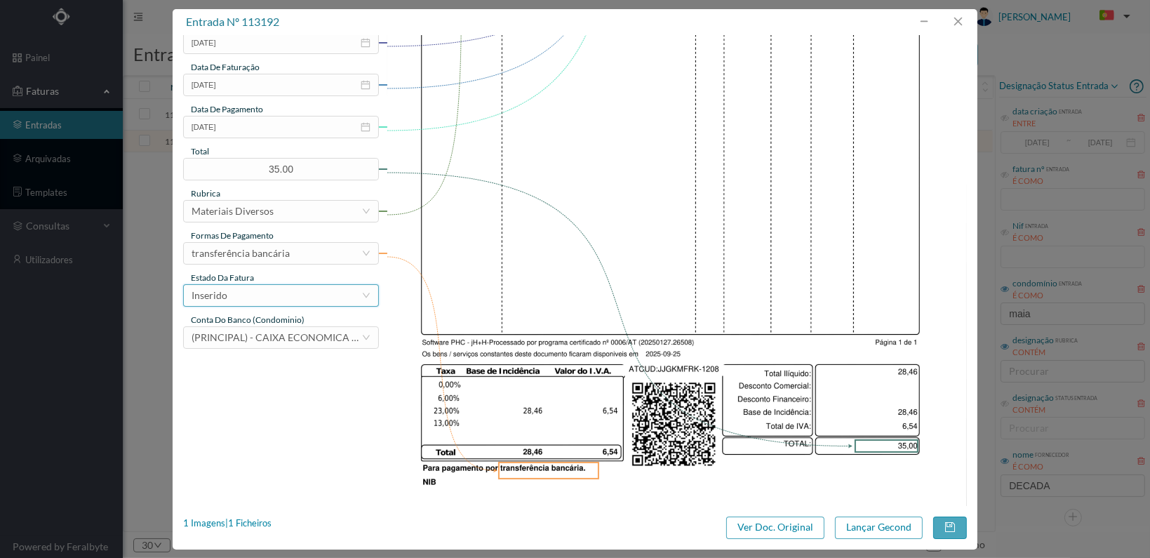
drag, startPoint x: 347, startPoint y: 298, endPoint x: 340, endPoint y: 307, distance: 11.0
click at [345, 299] on div "Inserido" at bounding box center [277, 295] width 170 height 21
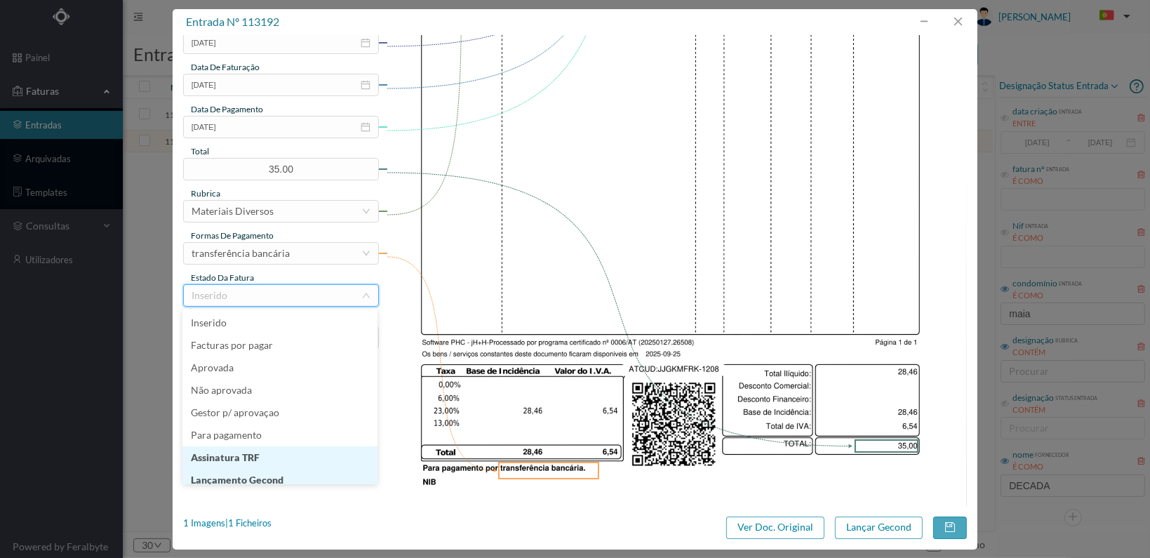
scroll to position [7, 0]
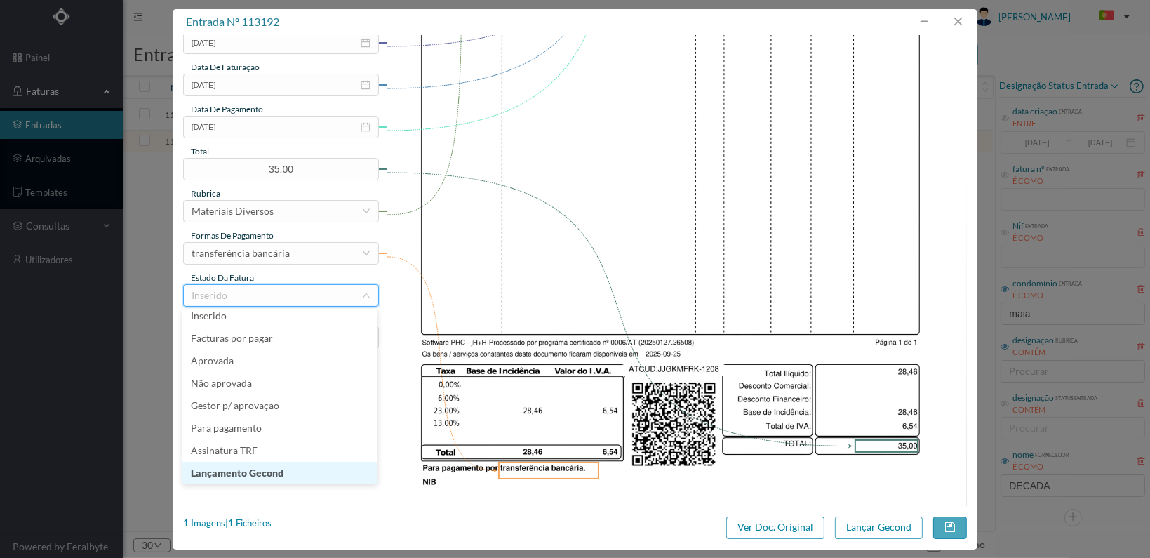
drag, startPoint x: 307, startPoint y: 473, endPoint x: 479, endPoint y: 472, distance: 172.6
click at [308, 472] on li "Lançamento Gecond" at bounding box center [279, 473] width 195 height 22
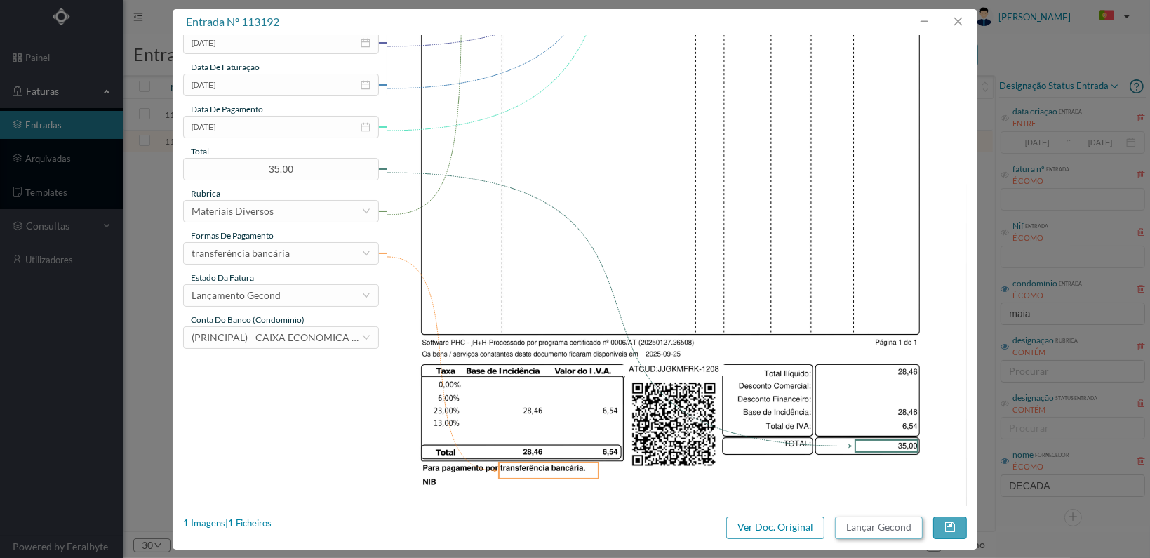
click at [895, 523] on button "Lançar Gecond" at bounding box center [879, 527] width 88 height 22
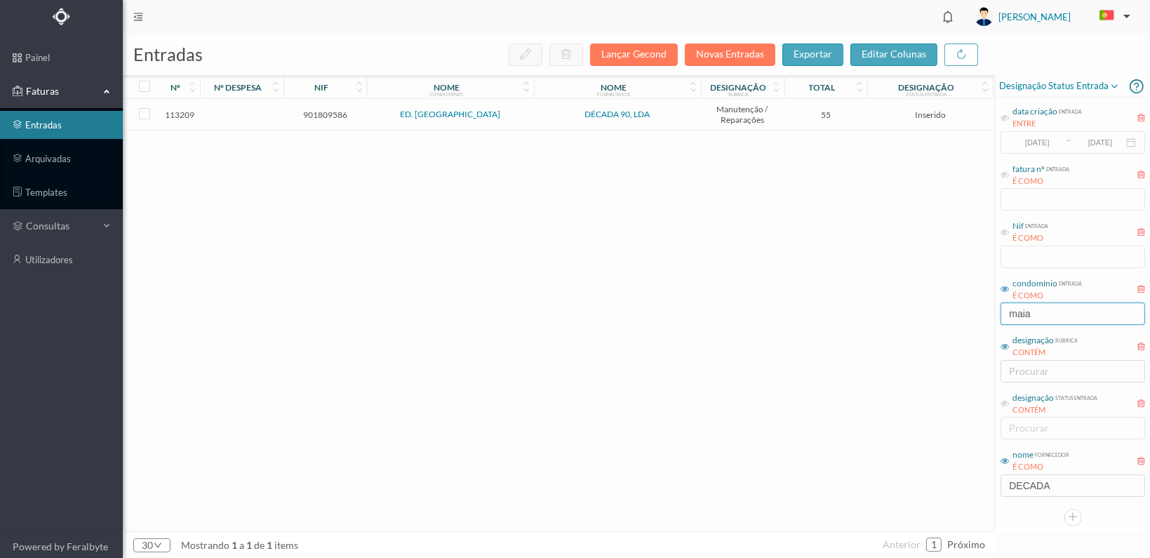
drag, startPoint x: 982, startPoint y: 309, endPoint x: 867, endPoint y: 305, distance: 115.2
click at [870, 305] on div "entradas Lançar Gecond Novas Entradas exportar editar colunas nº nº despesa nif…" at bounding box center [636, 296] width 1027 height 524
type input "capelo 97"
click at [306, 110] on span "901458937" at bounding box center [325, 114] width 76 height 11
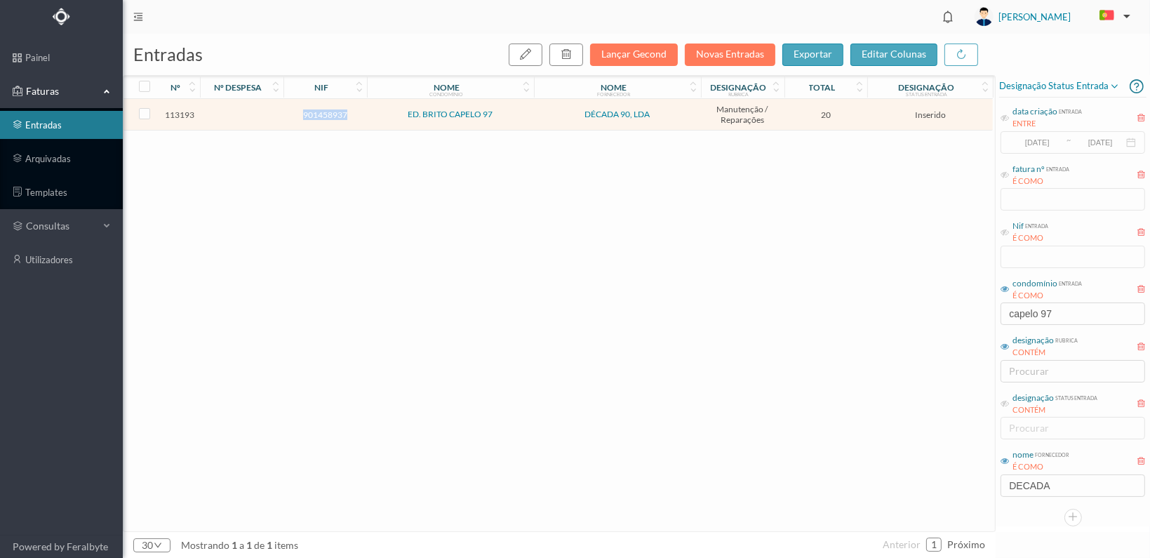
click at [306, 110] on span "901458937" at bounding box center [325, 114] width 76 height 11
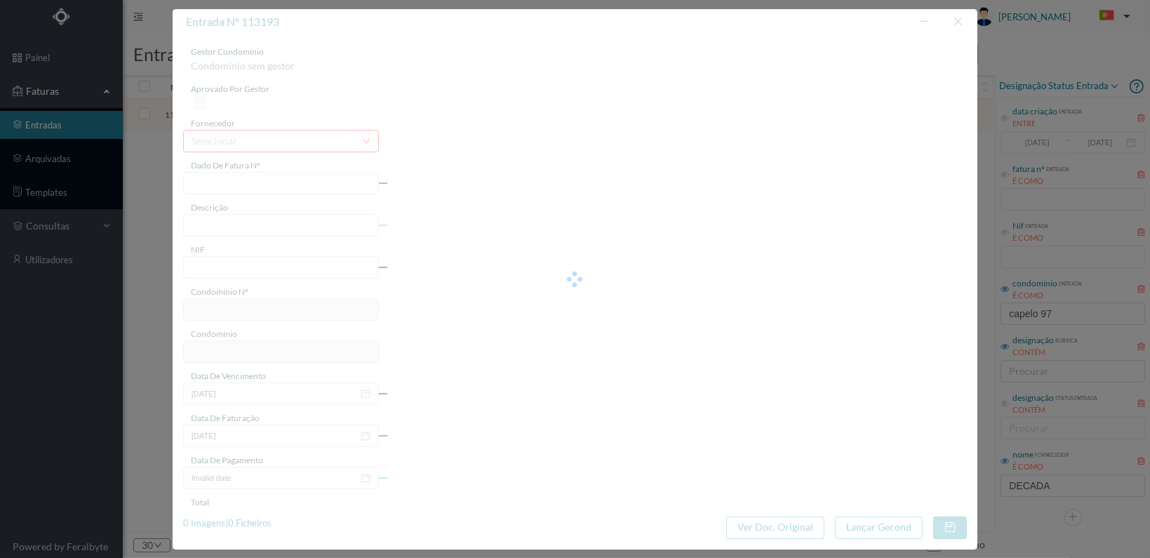
type input "FT 2025A1/1209"
type input "901458937"
type input "[DATE]"
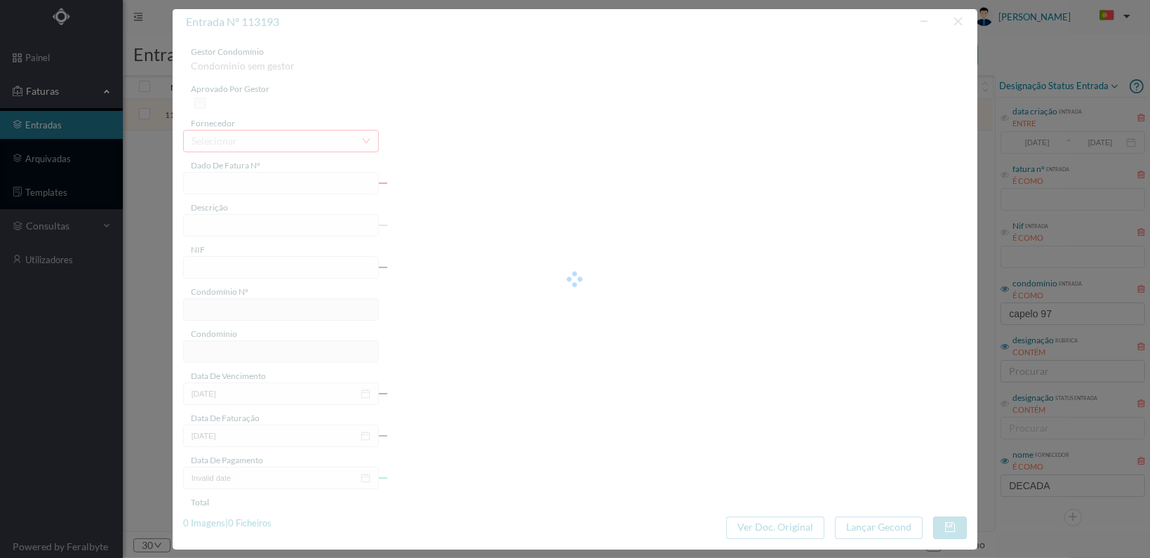
type input "20.00"
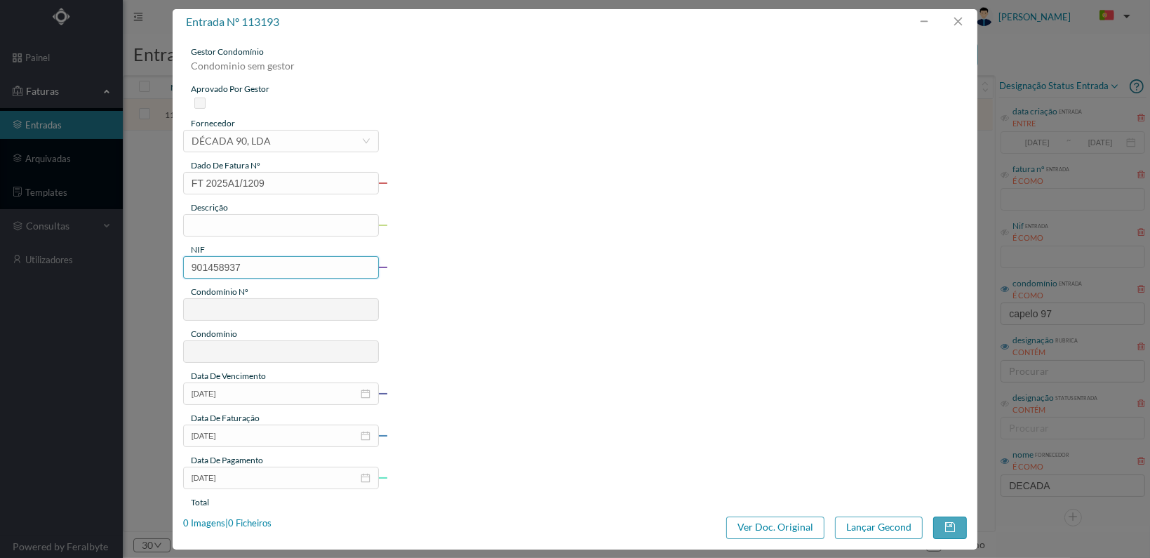
type input "88"
type input "ED. BRITO CAPELO 97"
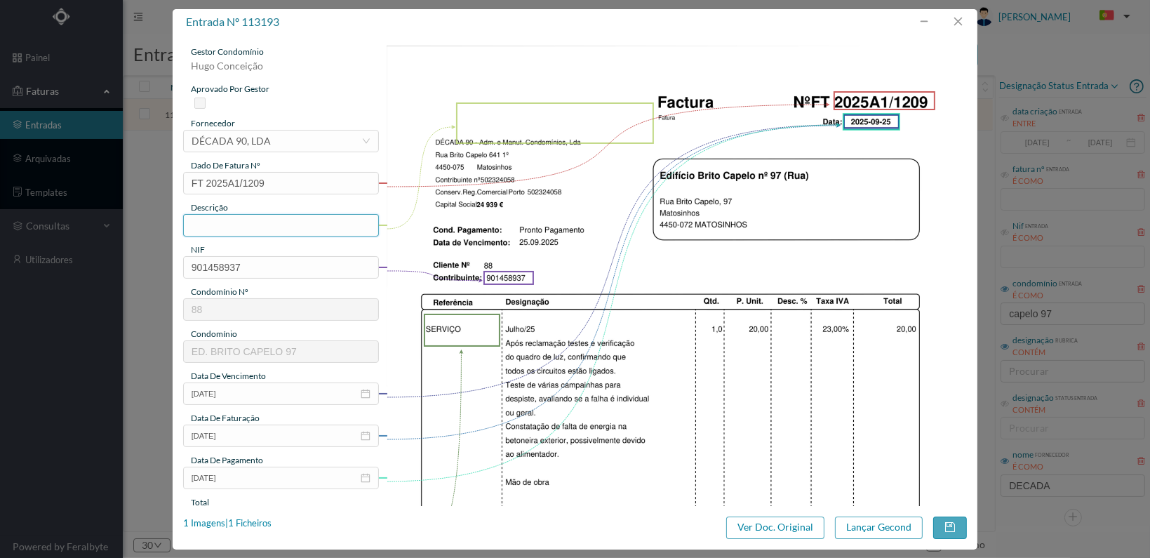
click at [255, 224] on input "text" at bounding box center [281, 225] width 196 height 22
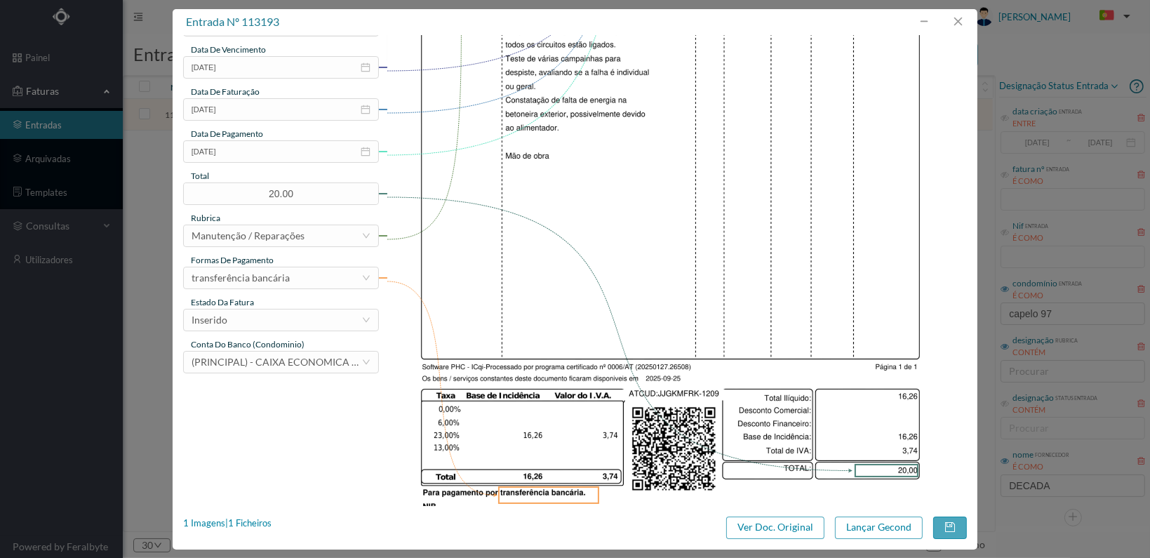
scroll to position [351, 0]
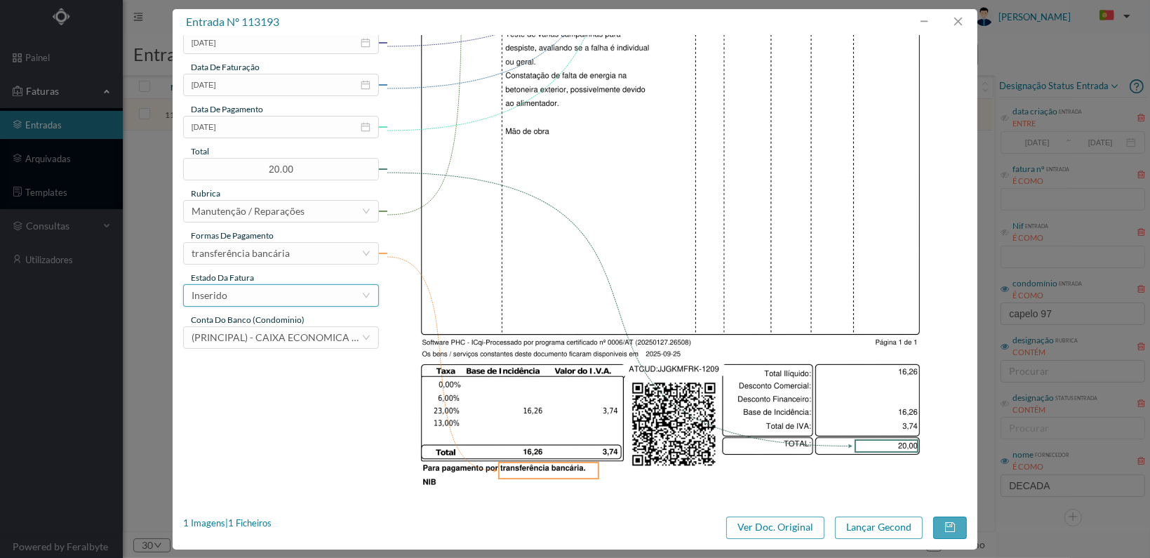
type input "Verificação botoneira exterior"
click at [342, 293] on div "Inserido" at bounding box center [277, 295] width 170 height 21
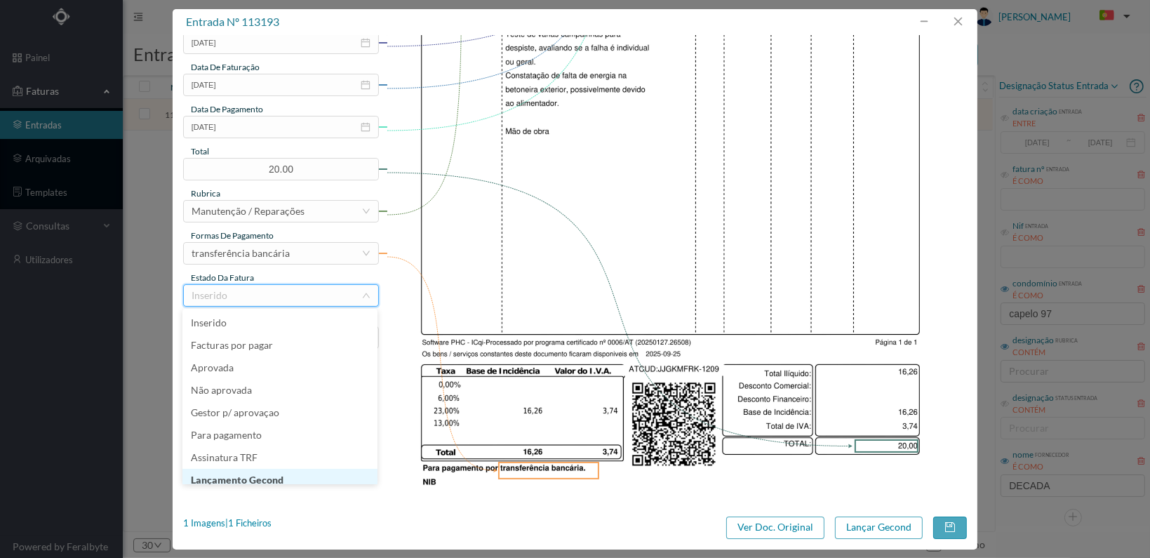
scroll to position [7, 0]
drag, startPoint x: 301, startPoint y: 475, endPoint x: 314, endPoint y: 475, distance: 13.3
click at [300, 475] on li "Lançamento Gecond" at bounding box center [279, 473] width 195 height 22
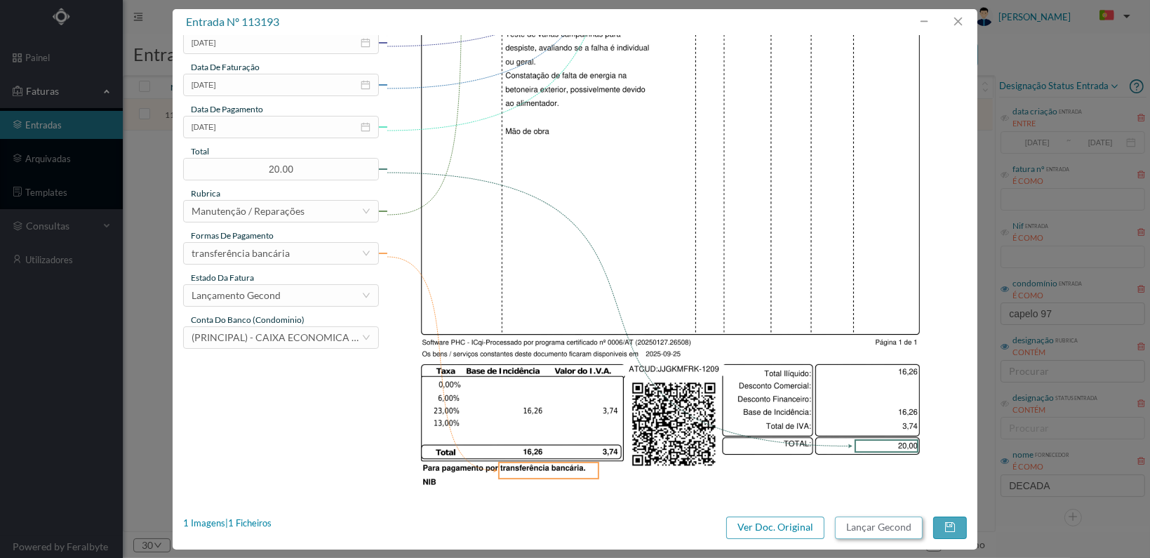
click at [875, 526] on button "Lançar Gecond" at bounding box center [879, 527] width 88 height 22
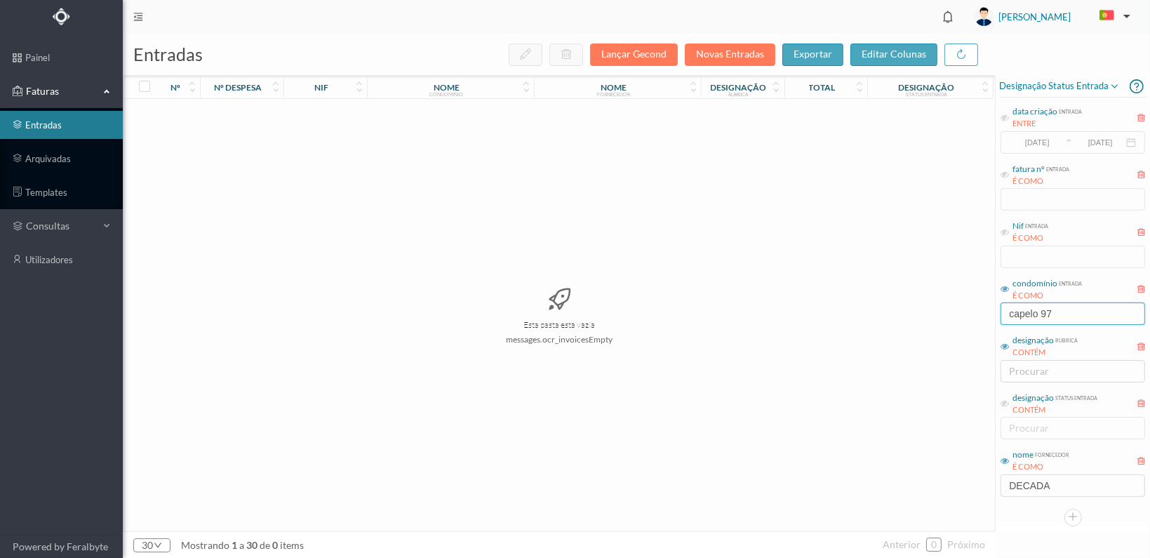
drag, startPoint x: 1058, startPoint y: 309, endPoint x: 872, endPoint y: 307, distance: 186.0
click at [876, 312] on div "entradas Lançar Gecond Novas Entradas exportar editar colunas nº nº despesa nif…" at bounding box center [636, 296] width 1027 height 524
type input "avenue"
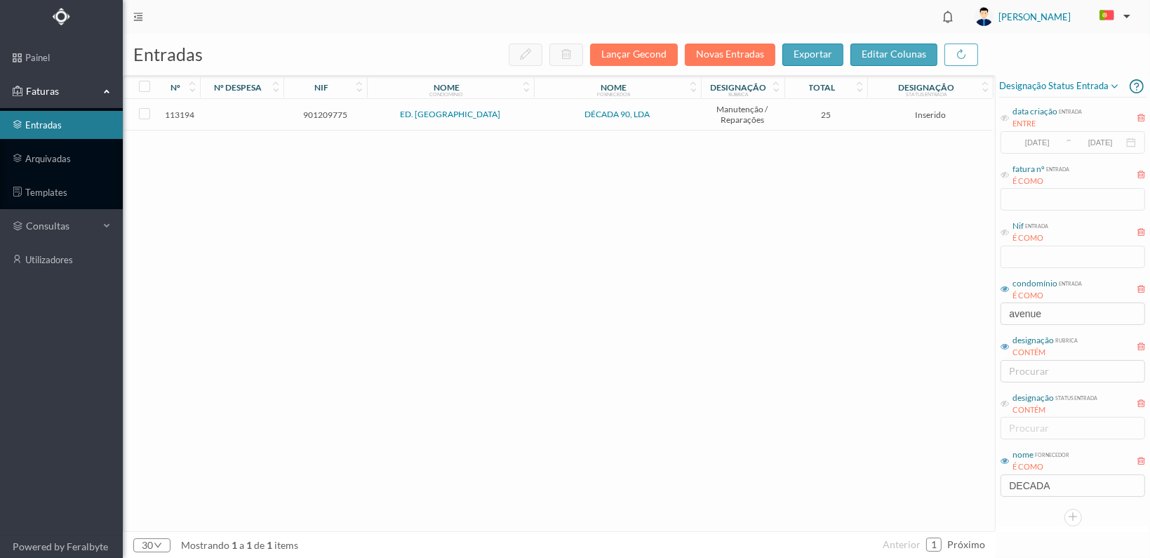
click at [311, 107] on td "901209775" at bounding box center [325, 115] width 84 height 32
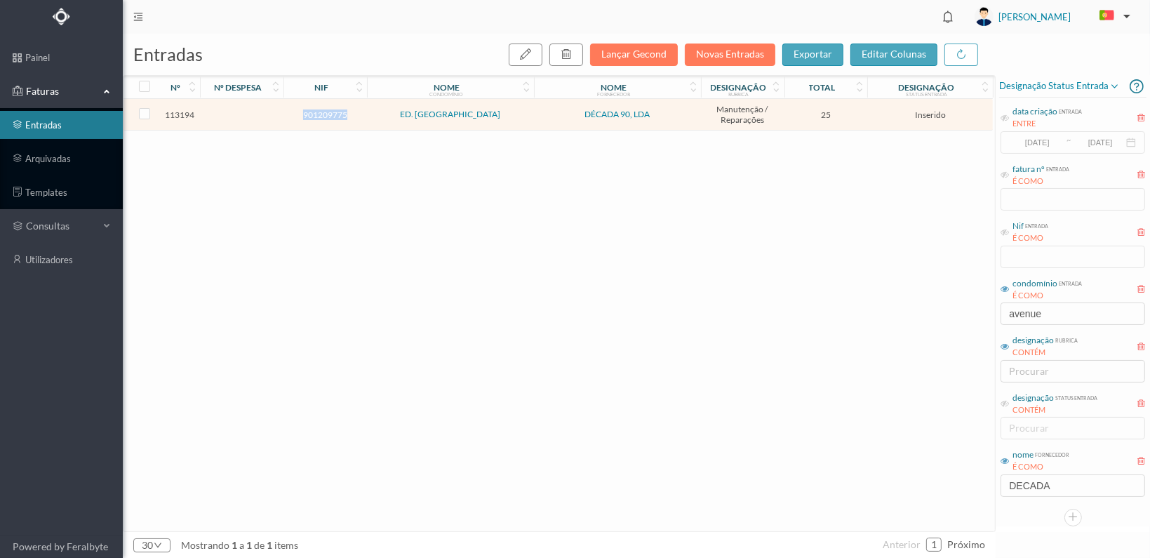
click at [310, 107] on td "901209775" at bounding box center [325, 115] width 84 height 32
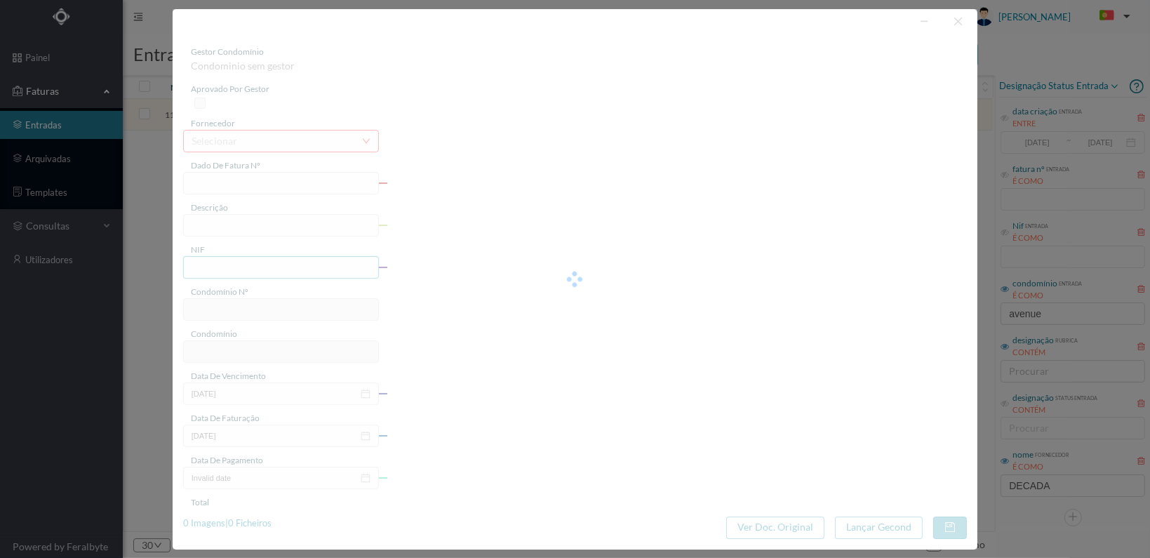
type input "FT 2025A1/1210"
type input "901209775"
type input "[DATE]"
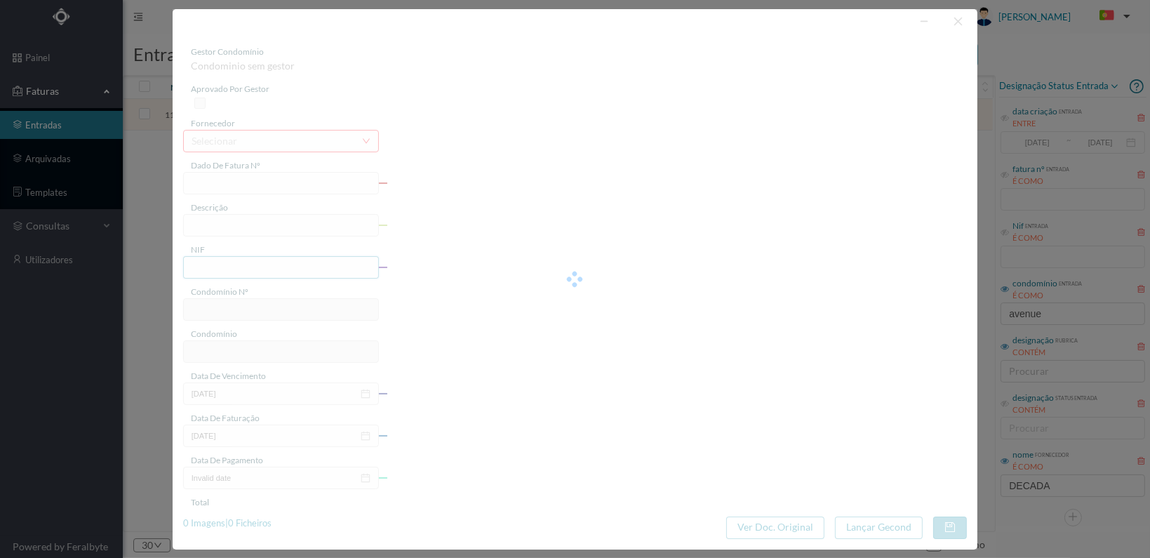
type input "25.00"
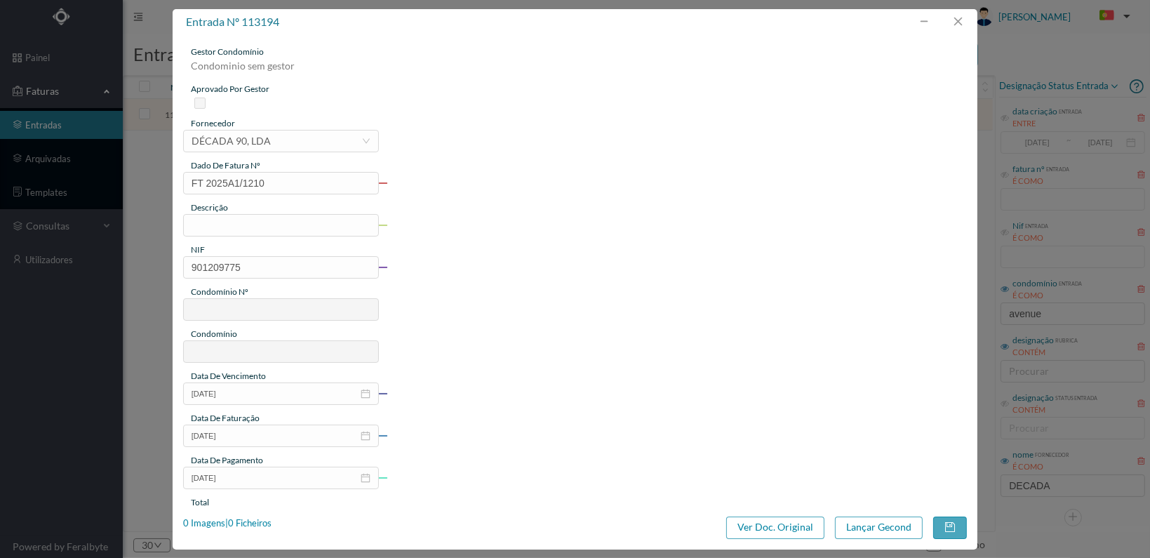
type input "95"
type input "ED. PARK AVENUE"
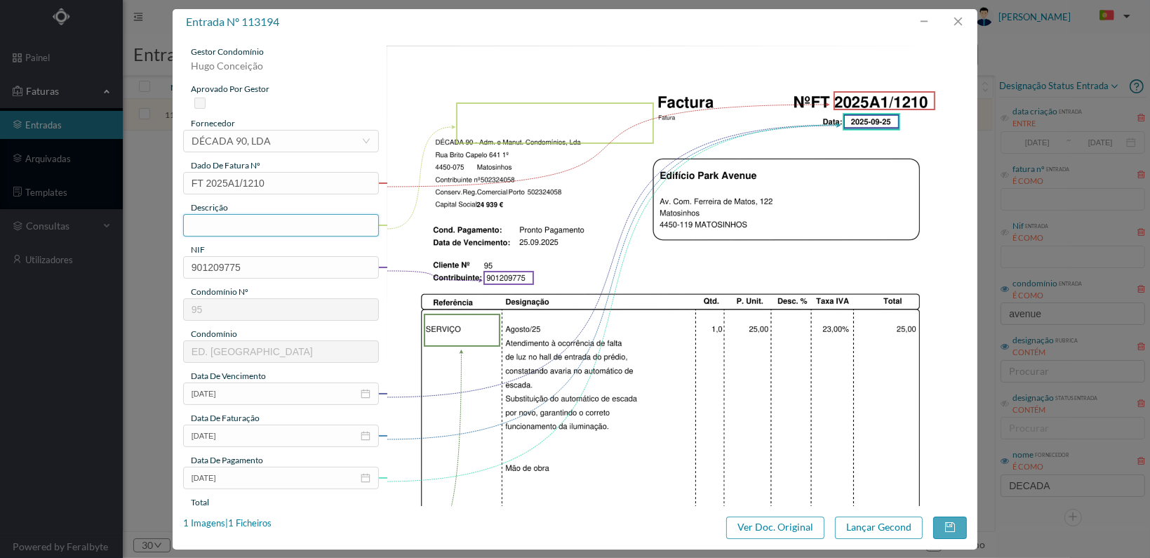
click at [273, 232] on input "text" at bounding box center [281, 225] width 196 height 22
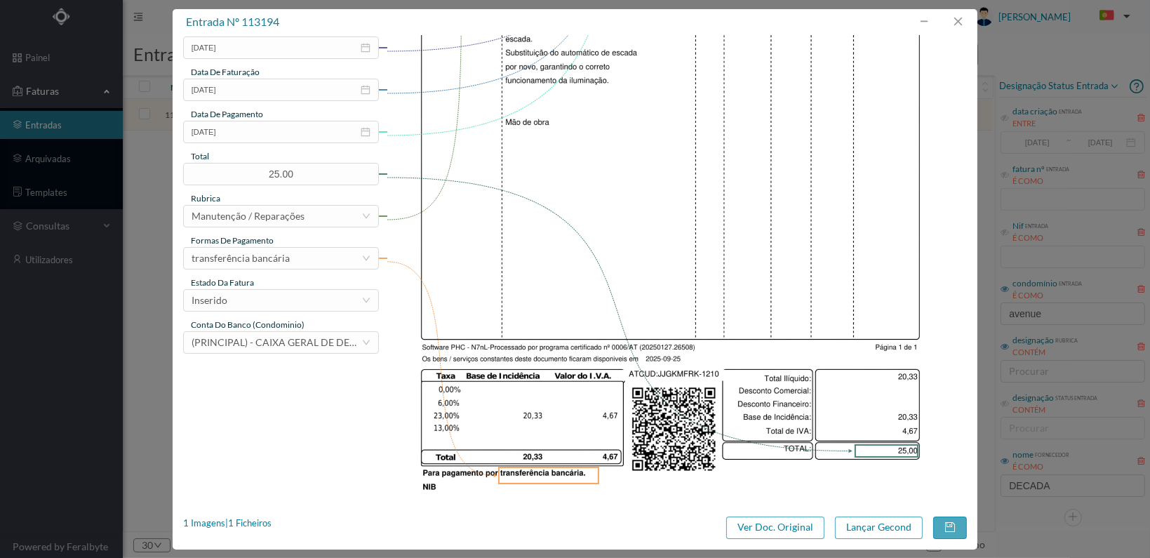
scroll to position [351, 0]
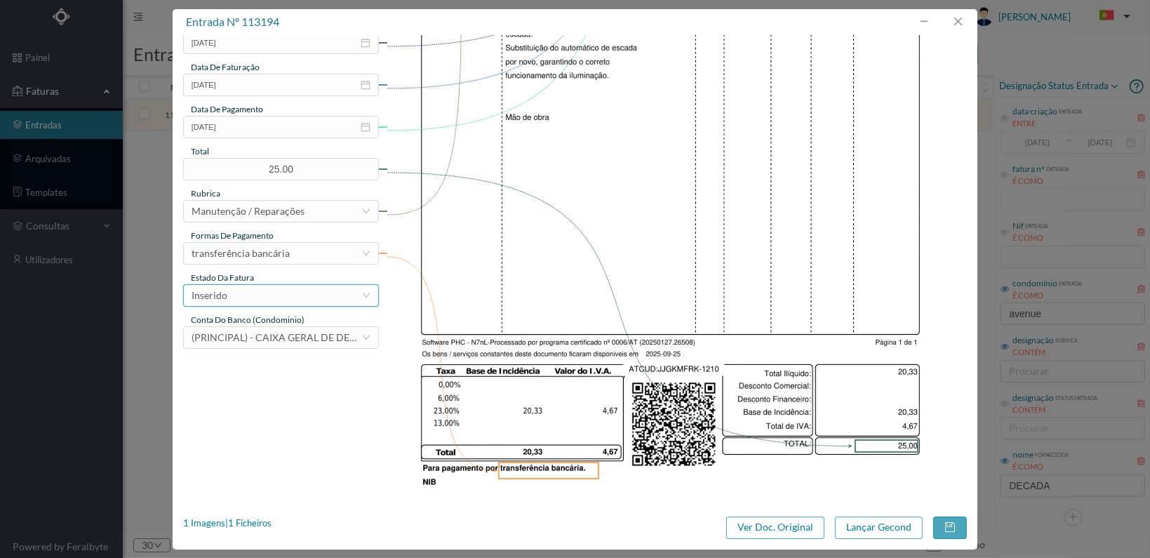
type input "Substituição automático escada"
click at [334, 295] on div "Inserido" at bounding box center [277, 295] width 170 height 21
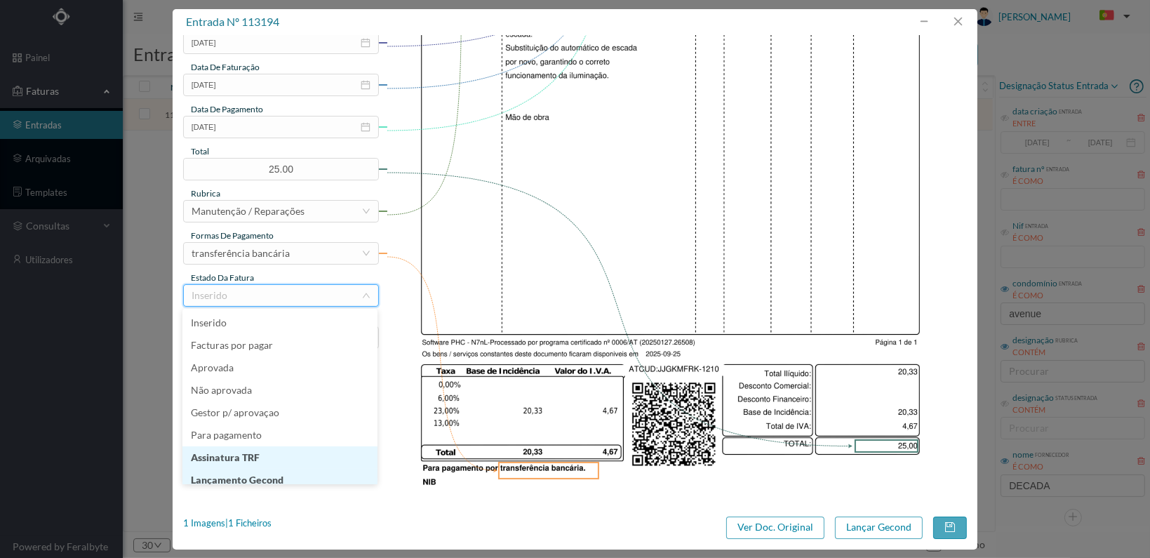
scroll to position [7, 0]
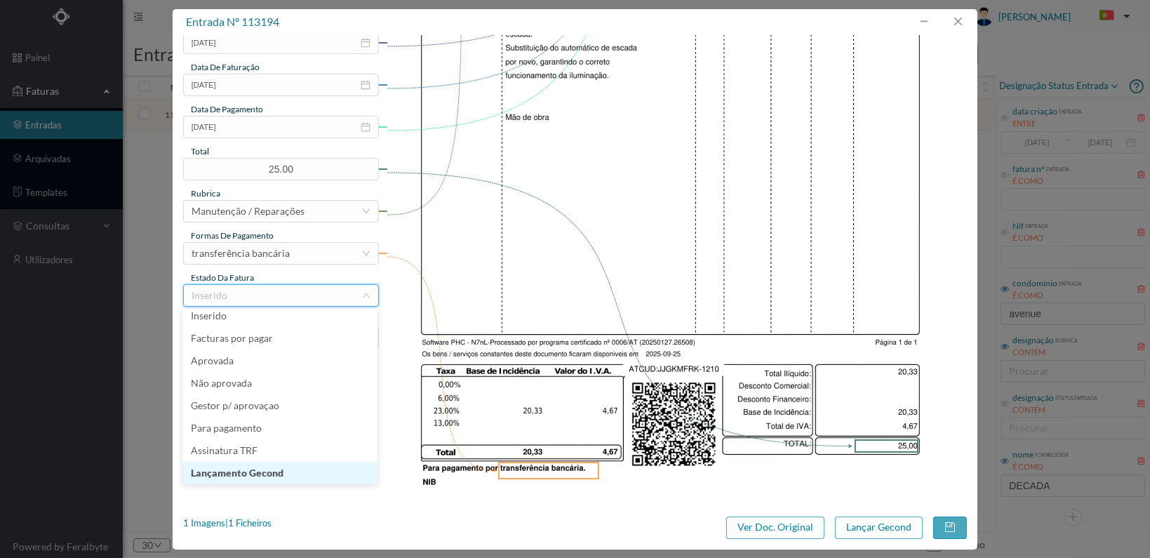
click at [321, 472] on li "Lançamento Gecond" at bounding box center [279, 473] width 195 height 22
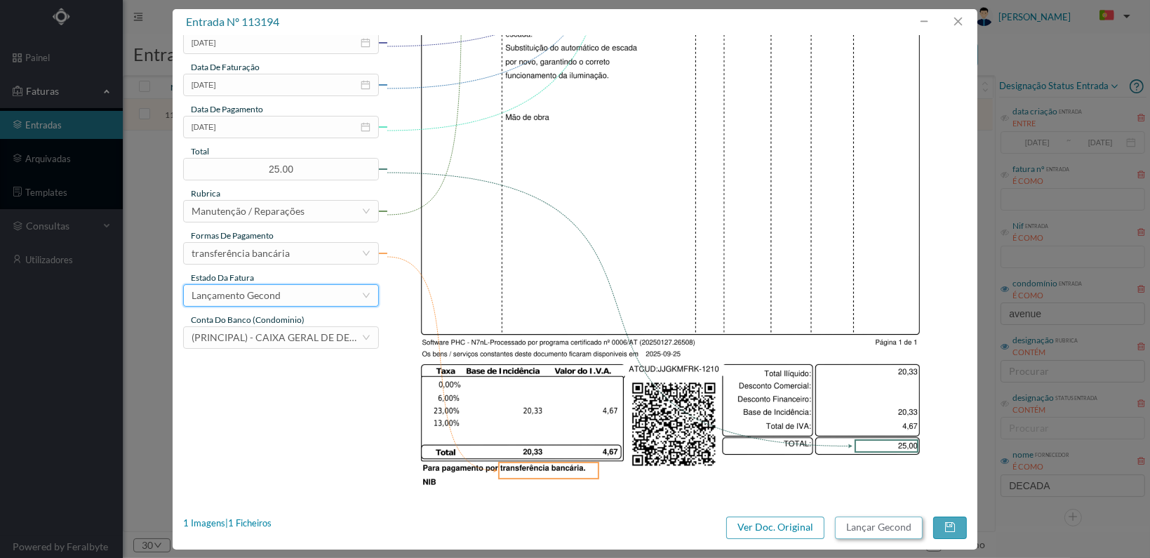
click at [879, 531] on button "Lançar Gecond" at bounding box center [879, 527] width 88 height 22
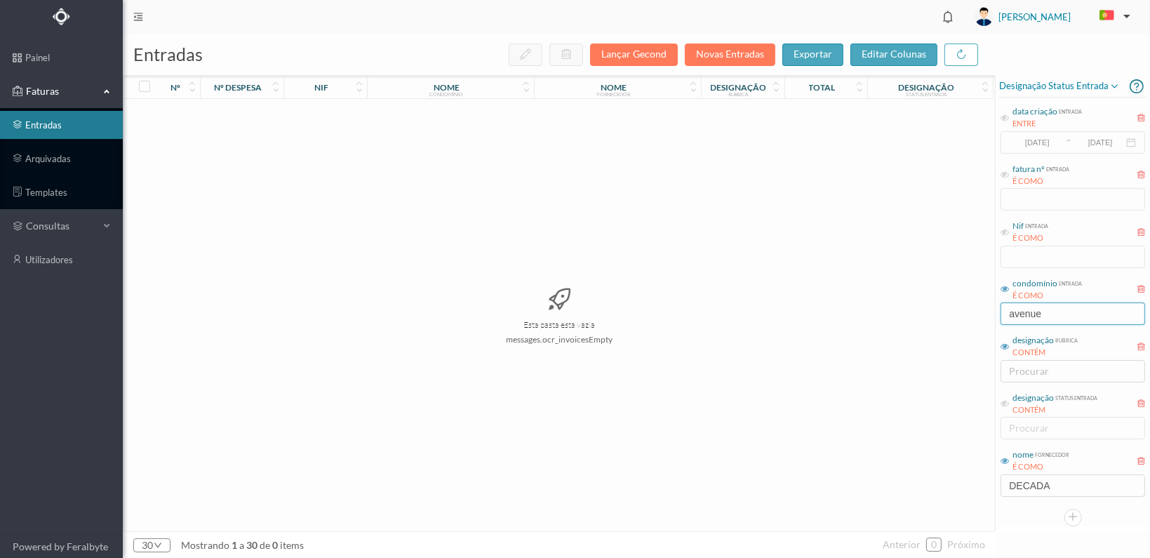
drag, startPoint x: 1065, startPoint y: 318, endPoint x: 919, endPoint y: 312, distance: 146.1
click at [921, 311] on div "entradas Lançar Gecond Novas Entradas exportar editar colunas nº nº despesa nif…" at bounding box center [636, 296] width 1027 height 524
type input "2000"
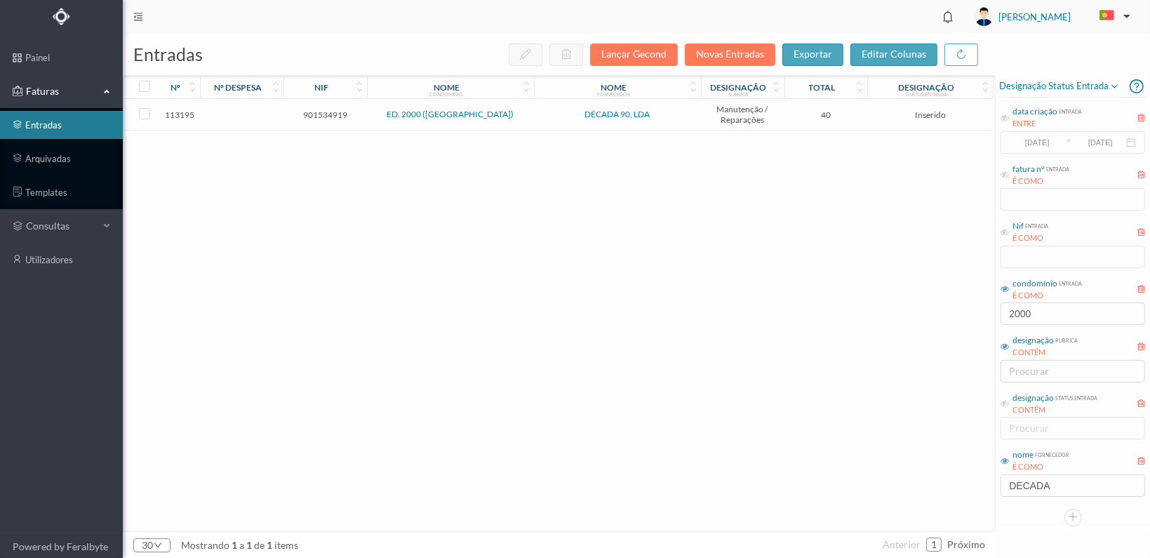
click at [326, 112] on span "901534919" at bounding box center [325, 114] width 76 height 11
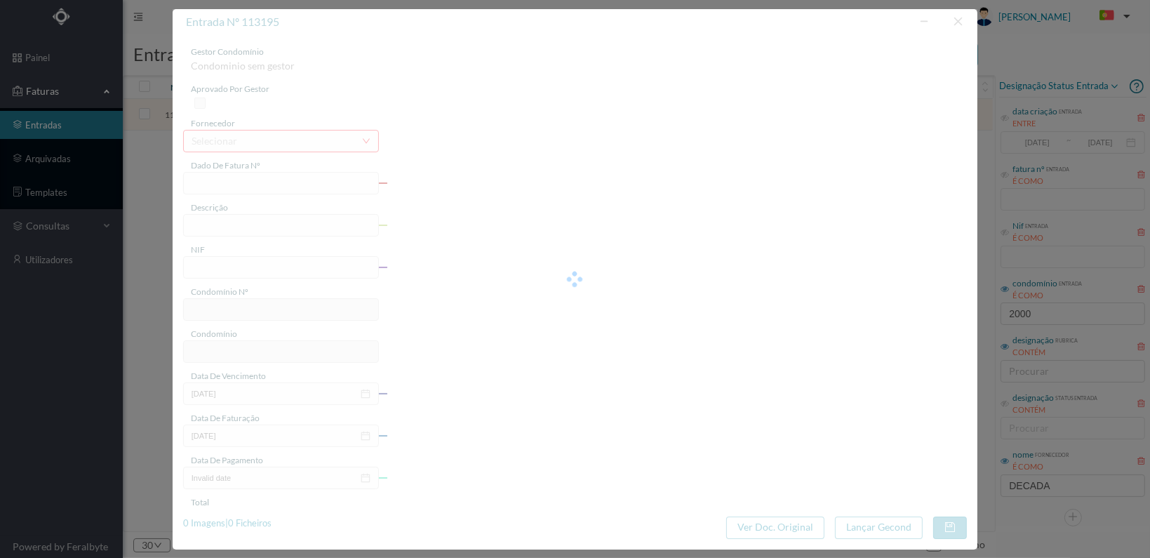
type input "FT 2025A1/1211"
type input "901534919"
type input "[DATE]"
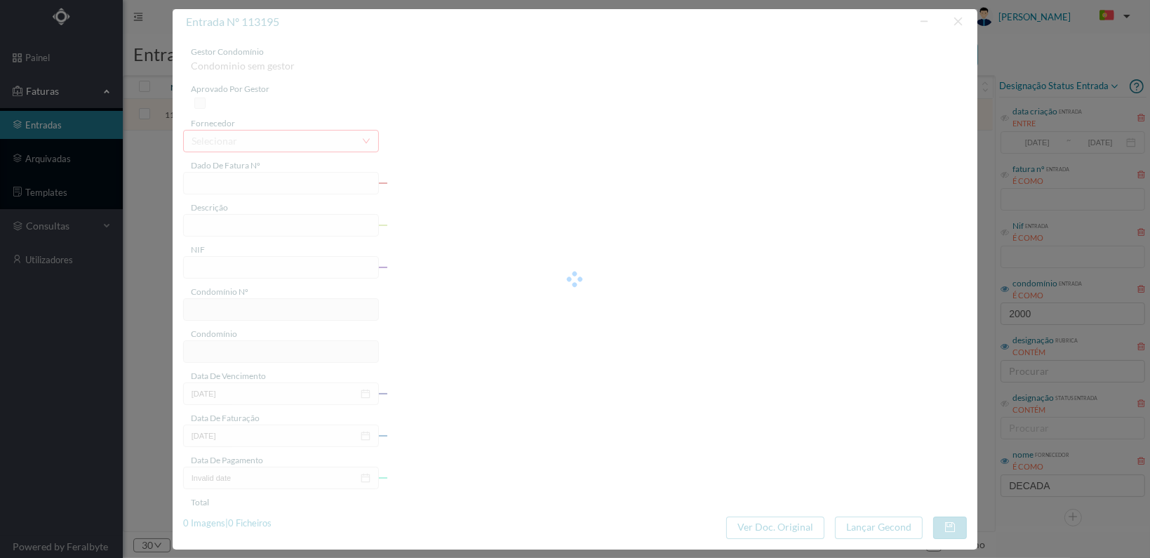
type input "40.00"
type input "108"
type input "ED. 2000 (VALONGO)"
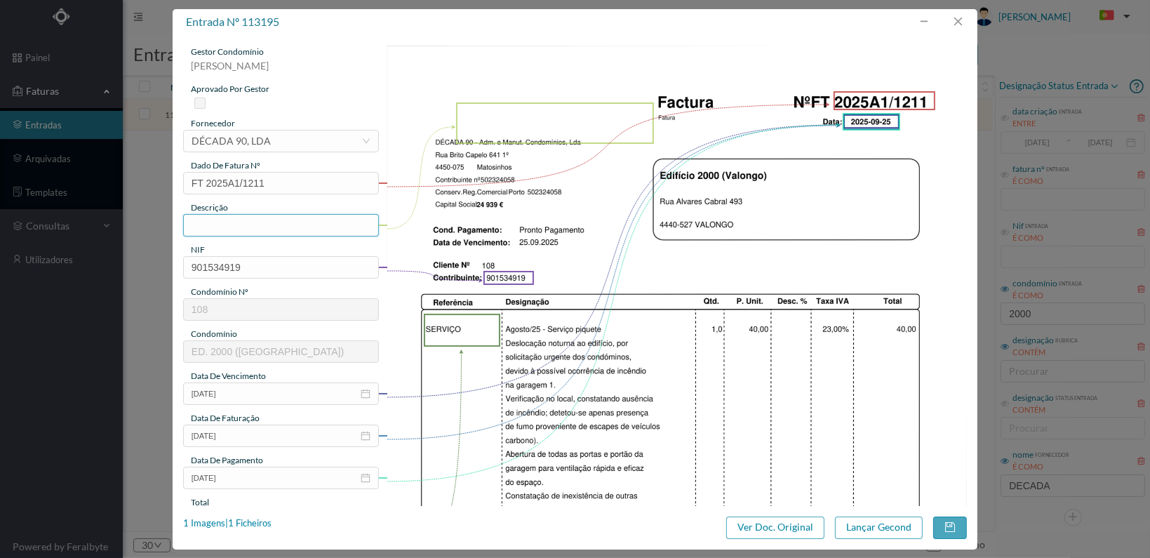
click at [281, 222] on input "text" at bounding box center [281, 225] width 196 height 22
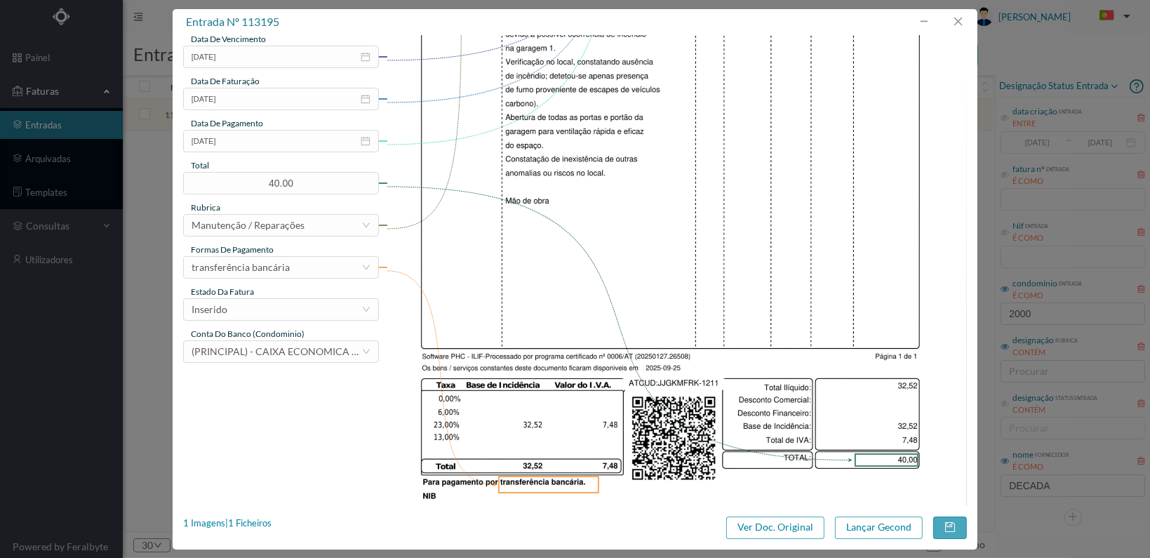
scroll to position [351, 0]
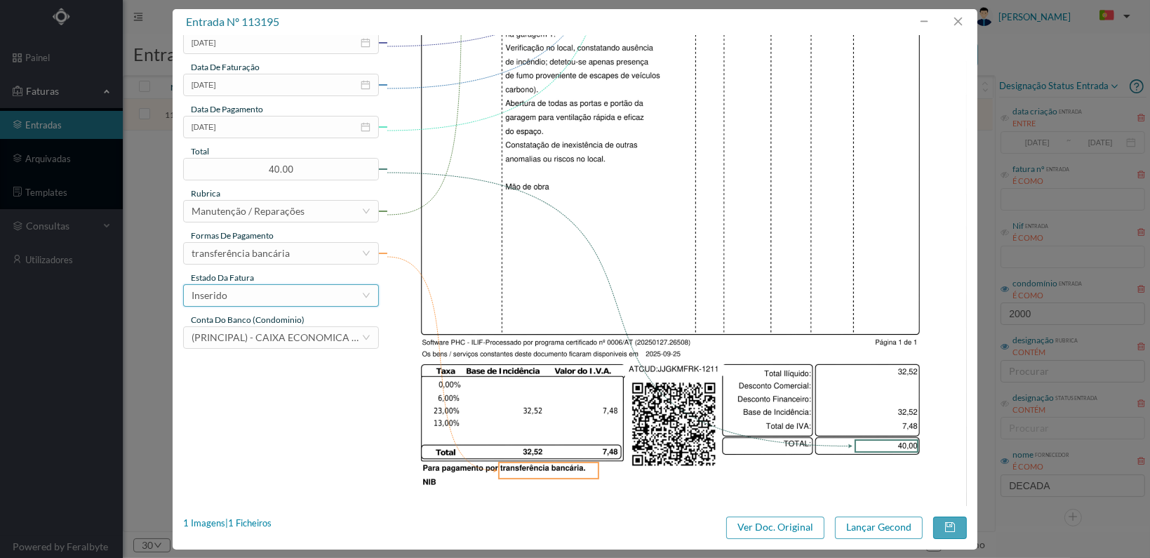
type input "Verificação possível incêndio garagem 1"
drag, startPoint x: 351, startPoint y: 298, endPoint x: 342, endPoint y: 300, distance: 9.4
click at [349, 297] on div "Inserido" at bounding box center [277, 295] width 170 height 21
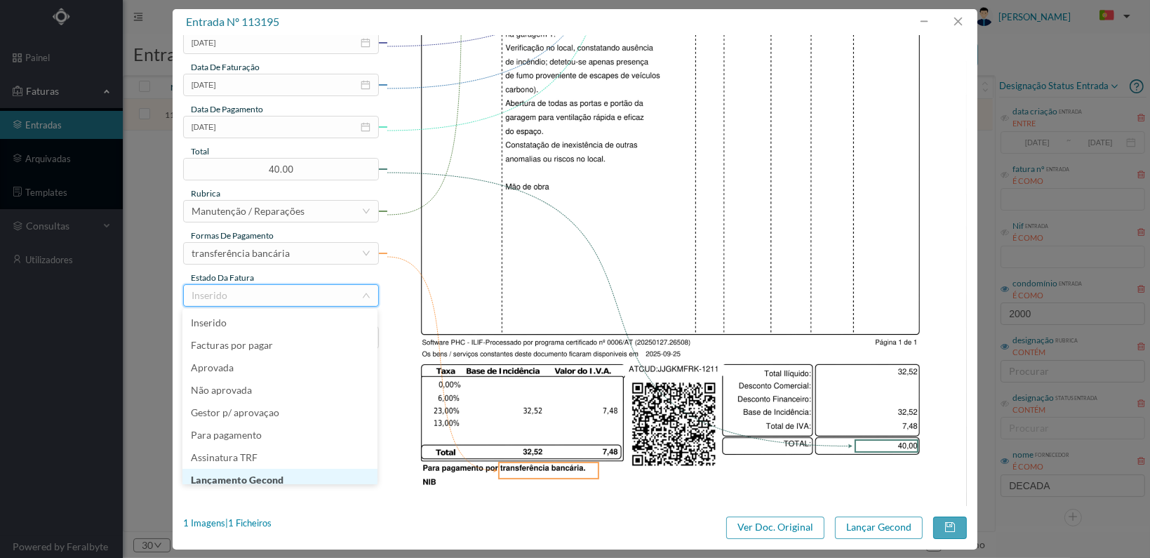
scroll to position [7, 0]
click at [290, 473] on li "Lançamento Gecond" at bounding box center [279, 473] width 195 height 22
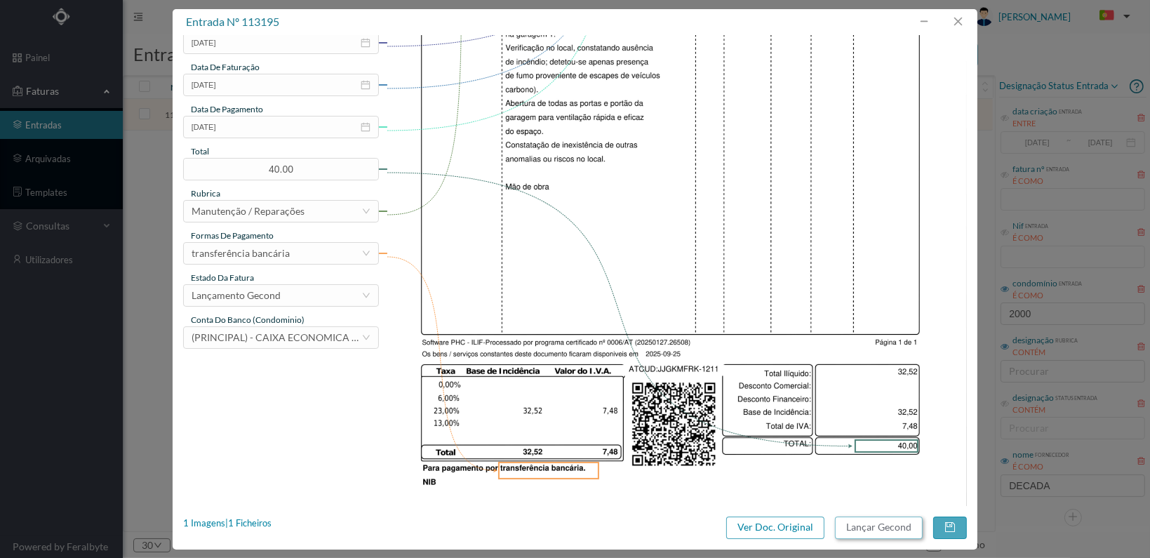
click at [871, 529] on button "Lançar Gecond" at bounding box center [879, 527] width 88 height 22
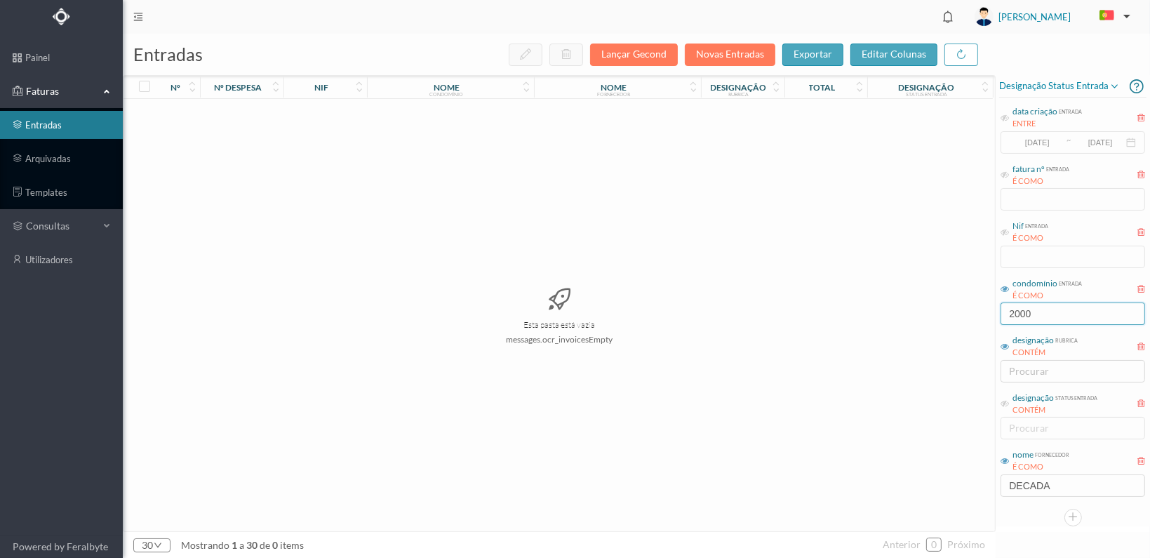
drag, startPoint x: 1044, startPoint y: 312, endPoint x: 880, endPoint y: 308, distance: 164.2
click at [880, 308] on div "entradas Lançar Gecond Novas Entradas exportar editar colunas nº nº despesa nif…" at bounding box center [636, 296] width 1027 height 524
type input "lameira"
click at [331, 116] on span "900604360" at bounding box center [325, 114] width 76 height 11
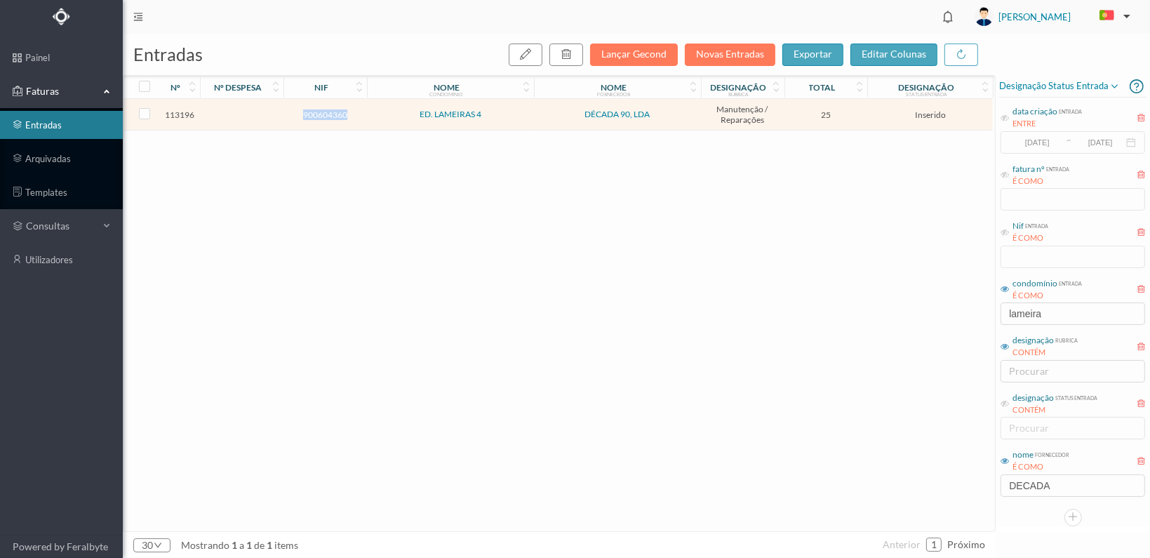
click at [331, 116] on span "900604360" at bounding box center [325, 114] width 76 height 11
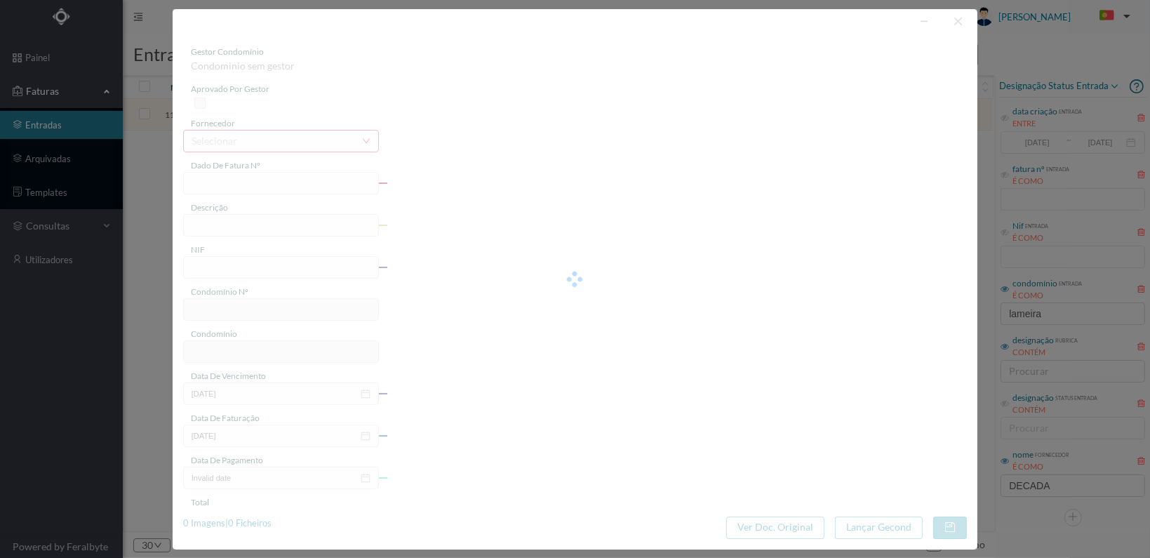
type input "FT 2025A1/1212"
type input "900604360"
type input "[DATE]"
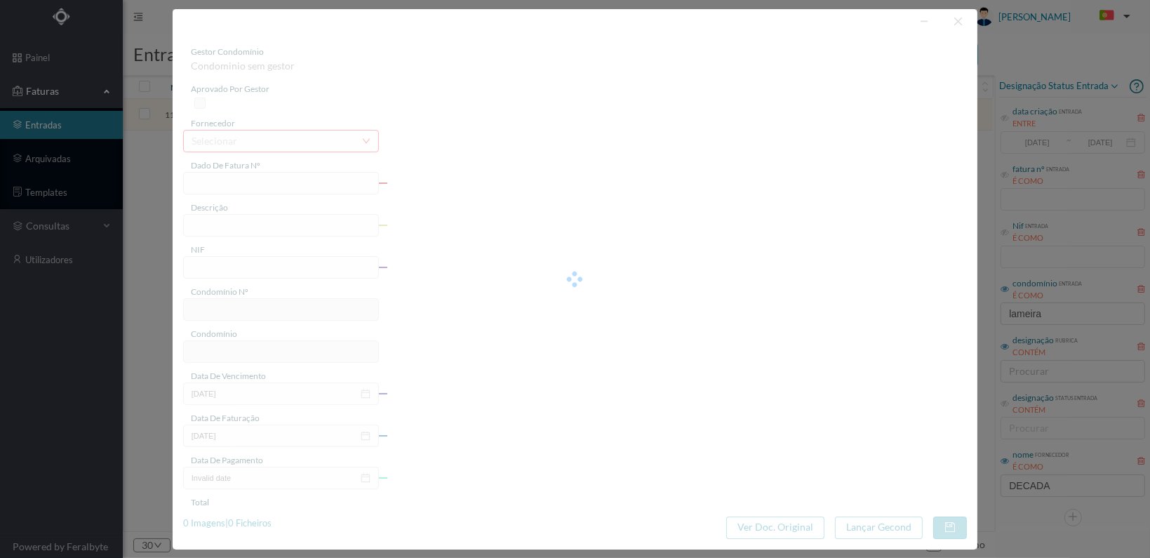
type input "25.00"
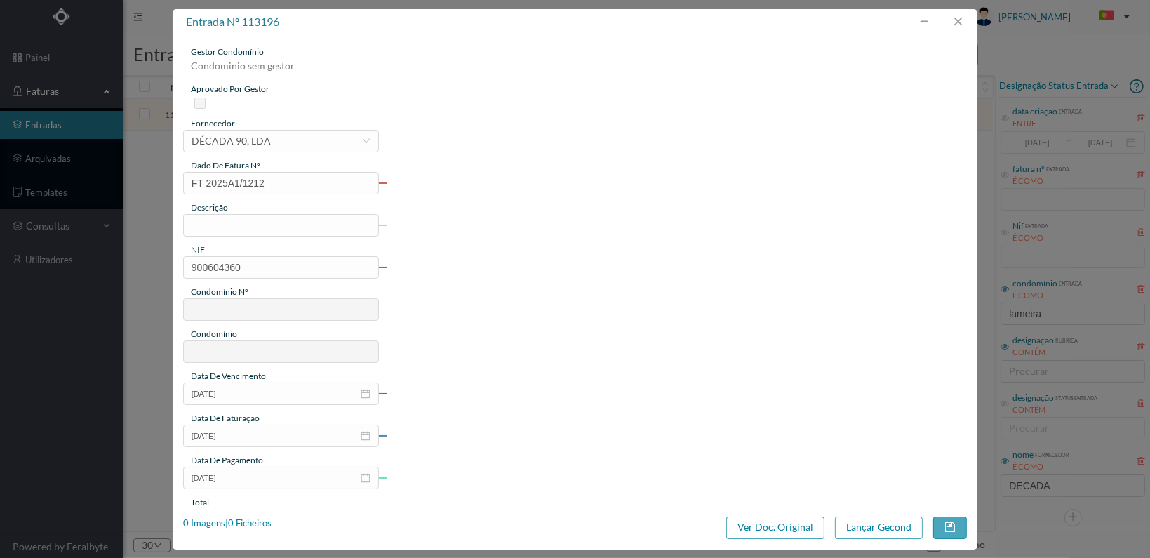
type input "109"
type input "ED. LAMEIRAS 4"
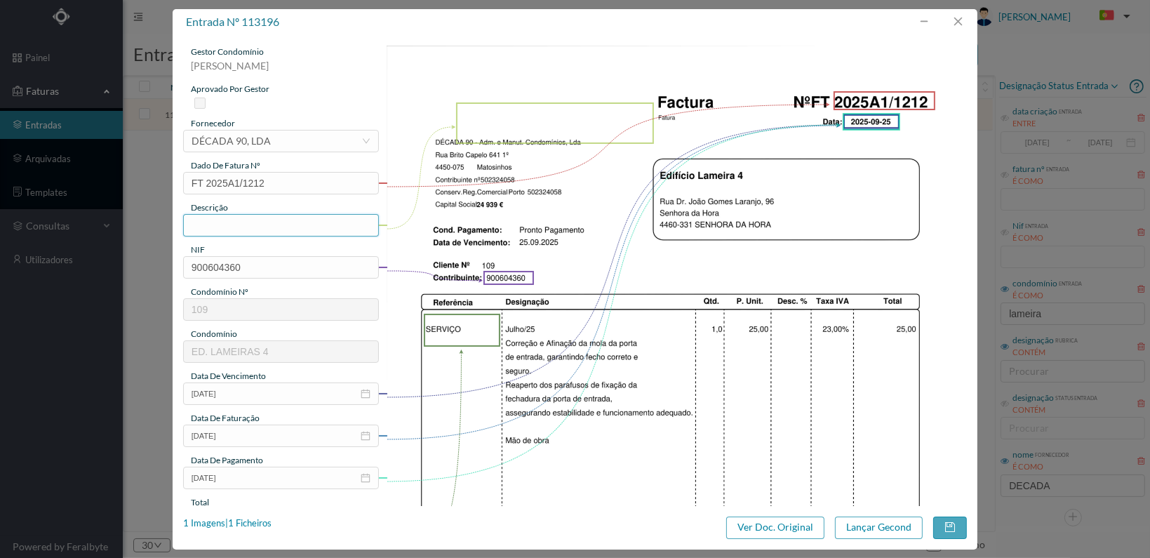
click at [253, 225] on input "text" at bounding box center [281, 225] width 196 height 22
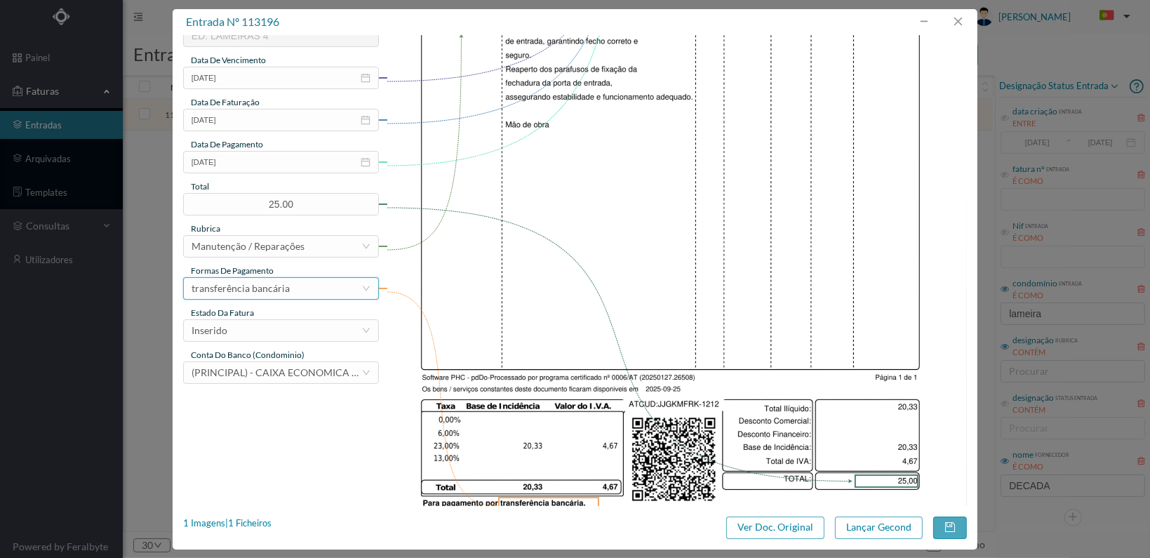
scroll to position [351, 0]
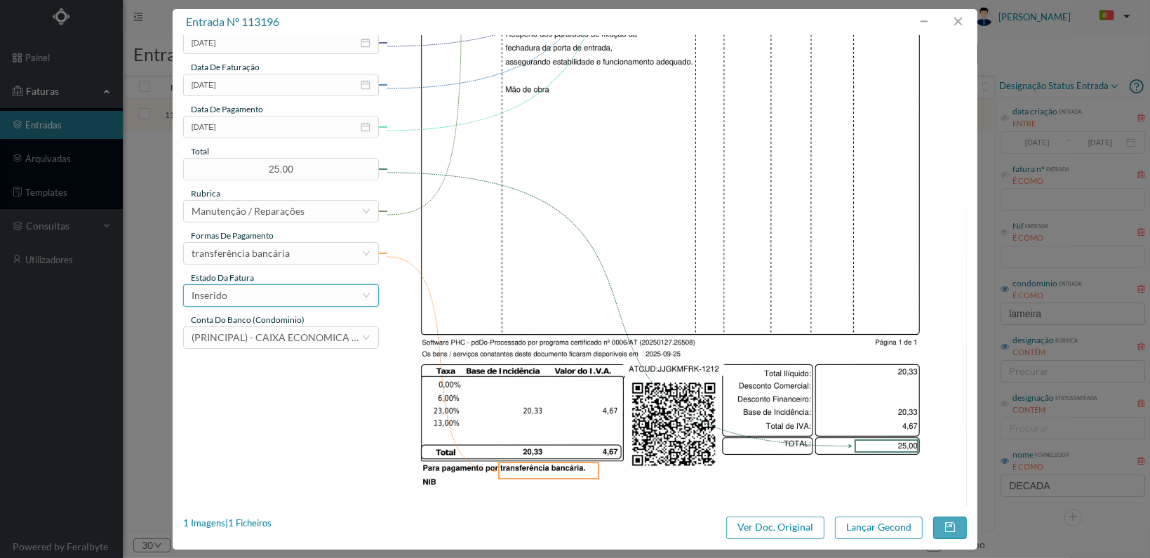
type input "Afinação mola porta entrada"
click at [332, 299] on div "Inserido" at bounding box center [277, 295] width 170 height 21
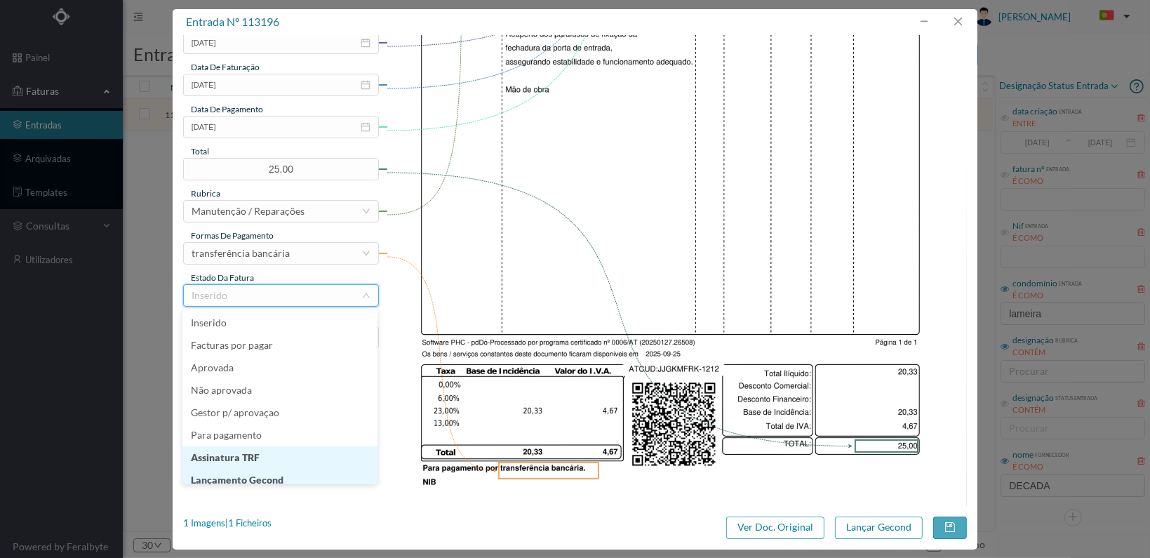
scroll to position [7, 0]
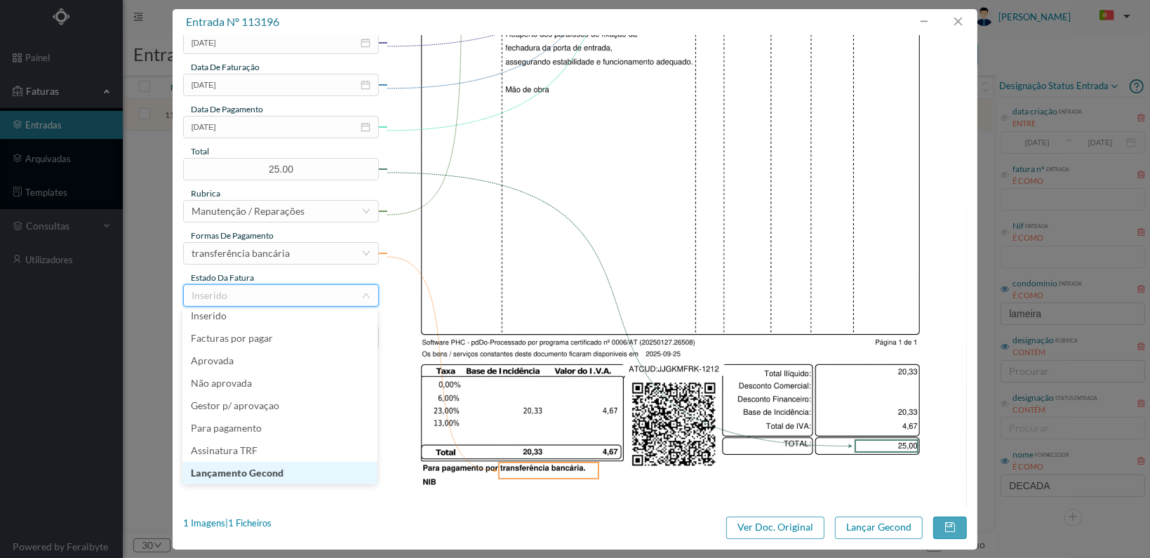
drag, startPoint x: 295, startPoint y: 472, endPoint x: 345, endPoint y: 474, distance: 49.9
click at [295, 472] on li "Lançamento Gecond" at bounding box center [279, 473] width 195 height 22
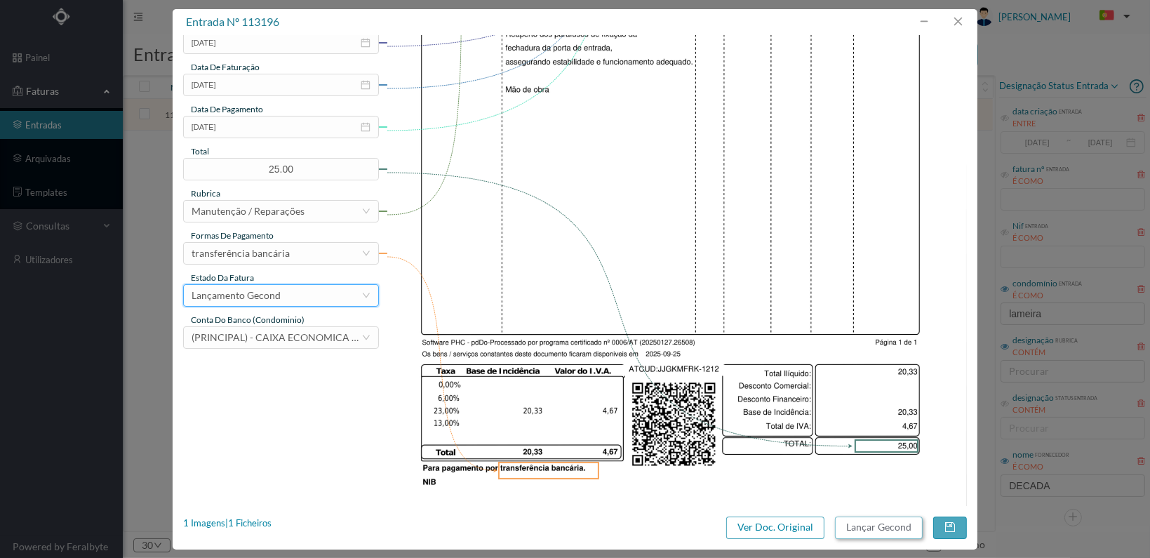
click at [878, 522] on button "Lançar Gecond" at bounding box center [879, 527] width 88 height 22
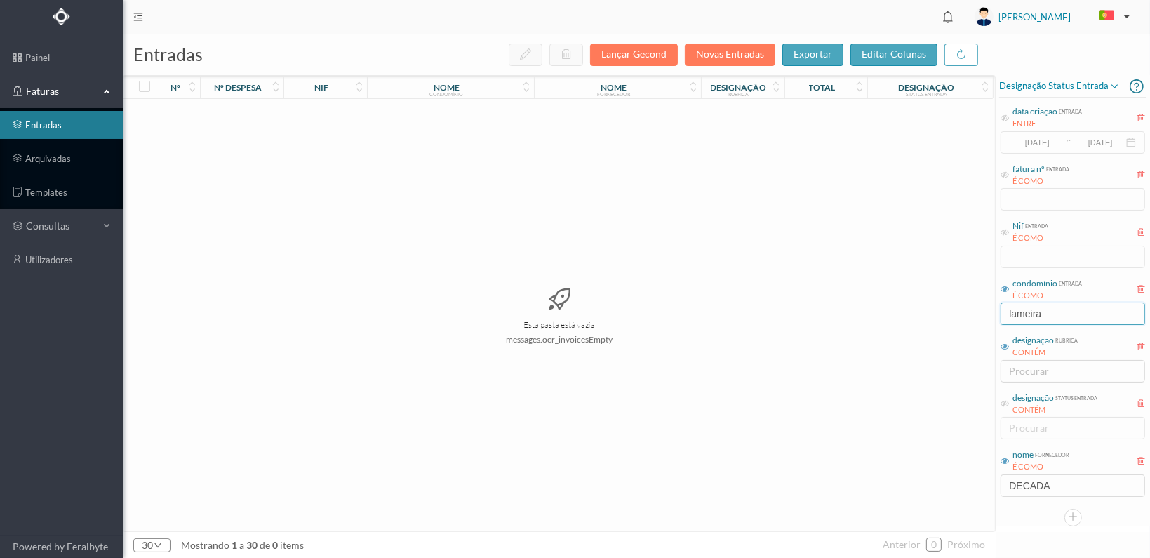
drag, startPoint x: 1070, startPoint y: 312, endPoint x: 862, endPoint y: 307, distance: 208.5
click at [862, 307] on div "entradas Lançar Gecond Novas Entradas exportar editar colunas nº nº despesa nif…" at bounding box center [636, 296] width 1027 height 524
type input "lagoa"
click at [325, 113] on span "900789530" at bounding box center [325, 114] width 76 height 11
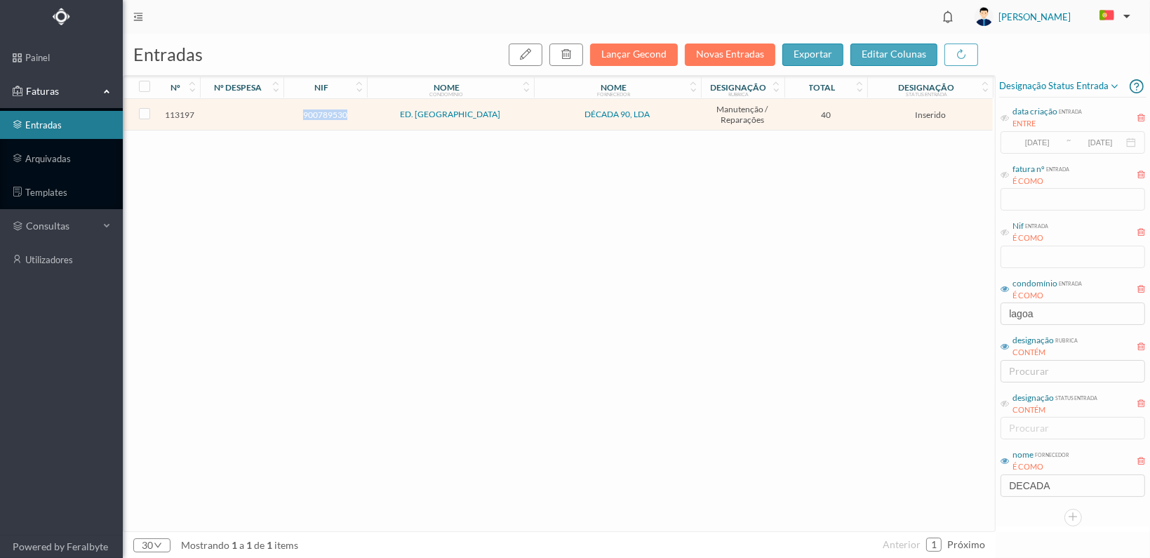
click at [321, 116] on span "900789530" at bounding box center [325, 114] width 76 height 11
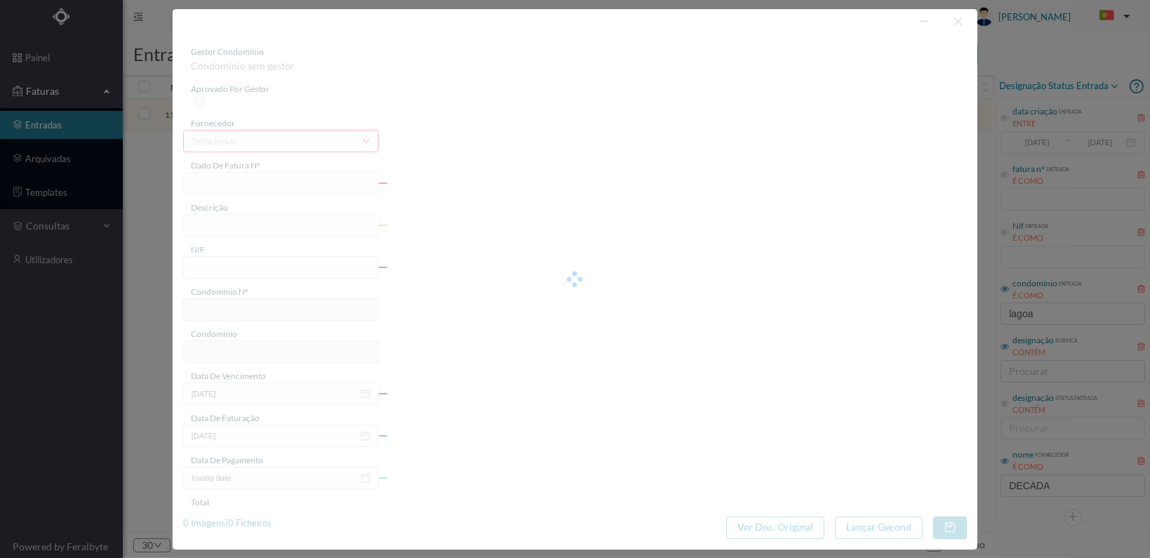
type input "FT 2025A1/1213"
type input "900789530"
type input "[DATE]"
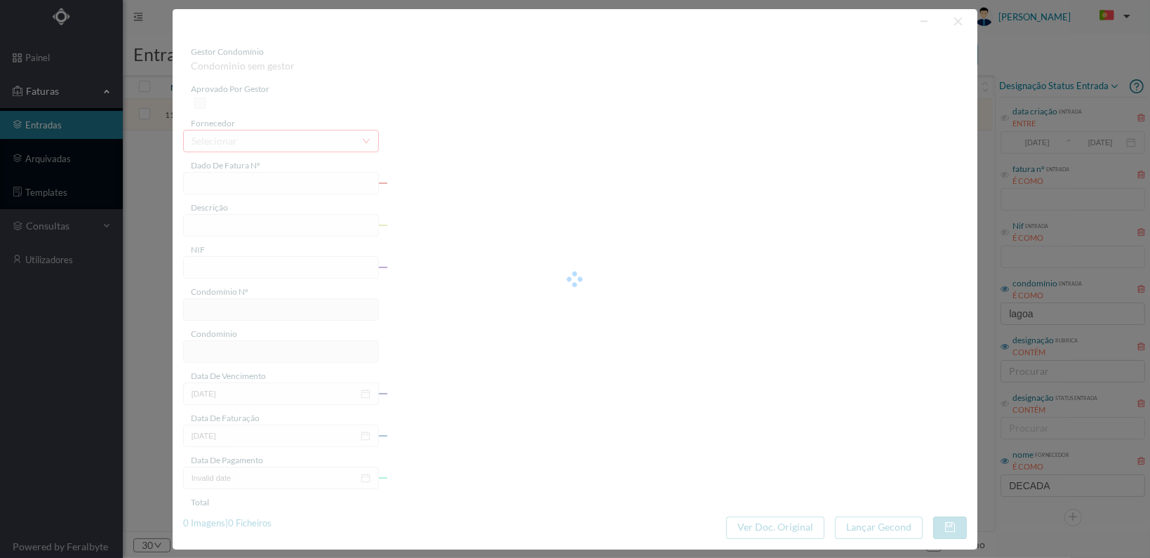
type input "40.00"
type input "150"
type input "ED. LAGOA II"
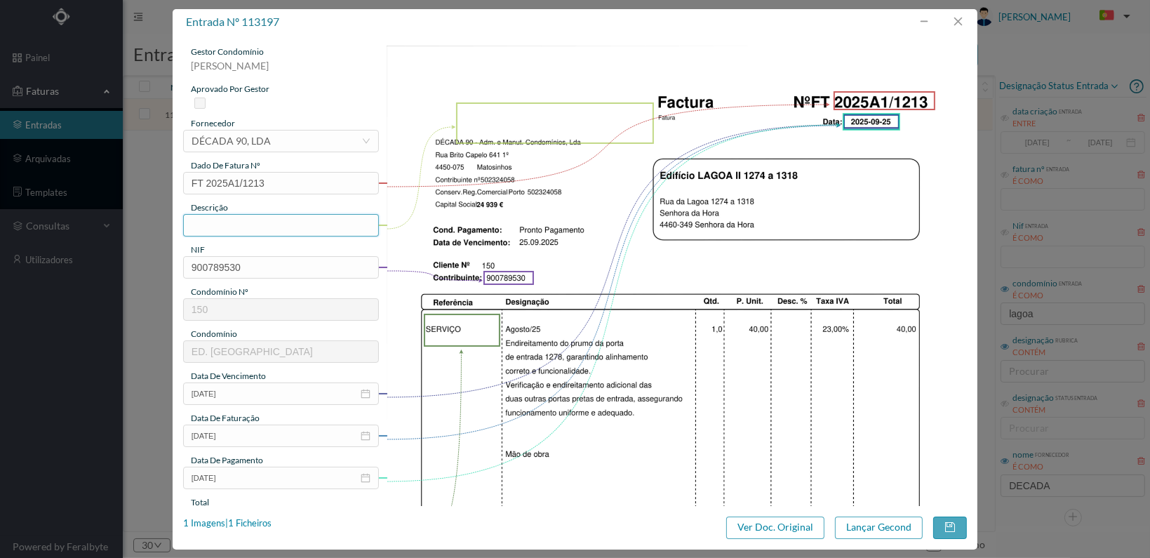
click at [224, 229] on input "text" at bounding box center [281, 225] width 196 height 22
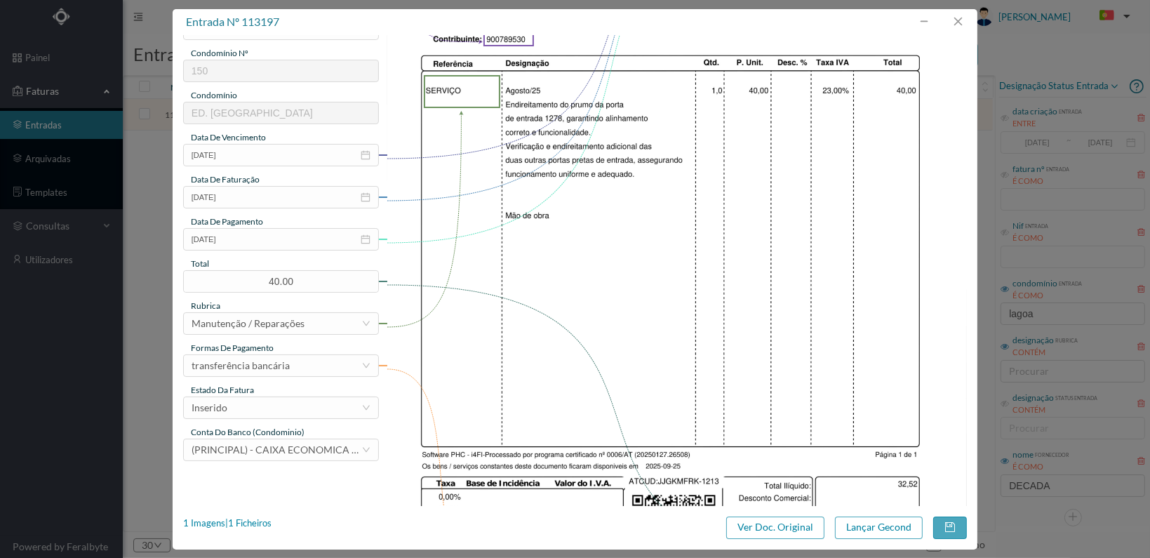
scroll to position [366, 0]
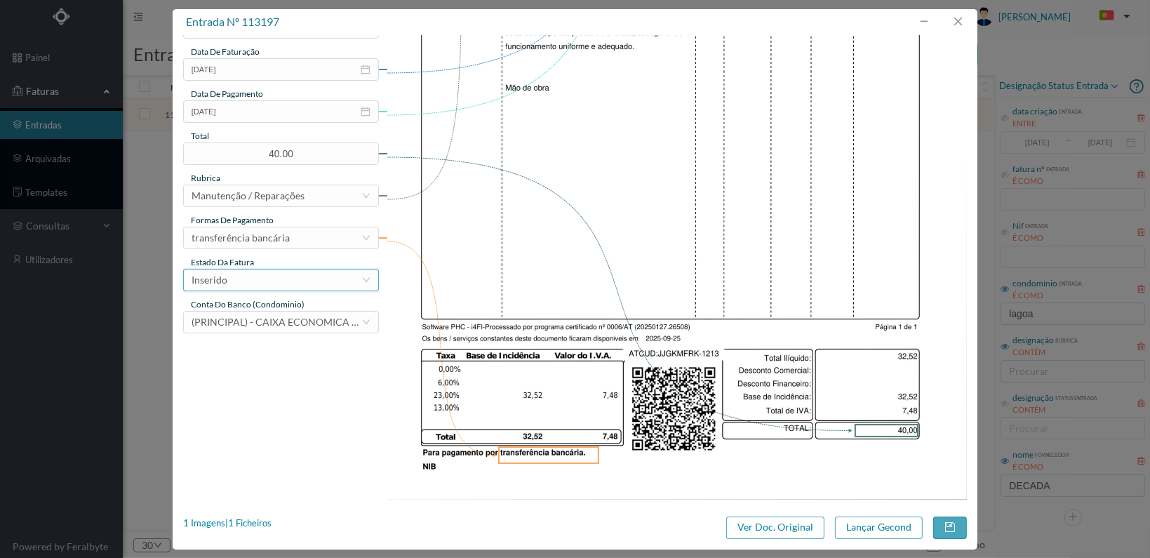
type input "Reparação porta entrada 1278"
click at [359, 281] on div "Inserido" at bounding box center [277, 279] width 170 height 21
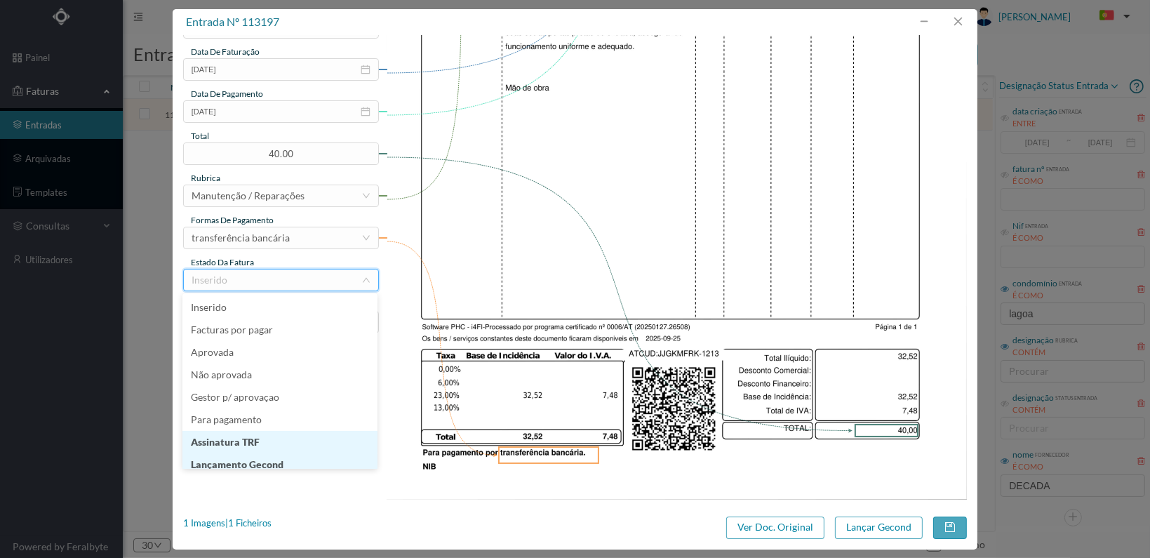
scroll to position [7, 0]
drag, startPoint x: 312, startPoint y: 461, endPoint x: 549, endPoint y: 460, distance: 237.9
click at [312, 460] on li "Lançamento Gecond" at bounding box center [279, 457] width 195 height 22
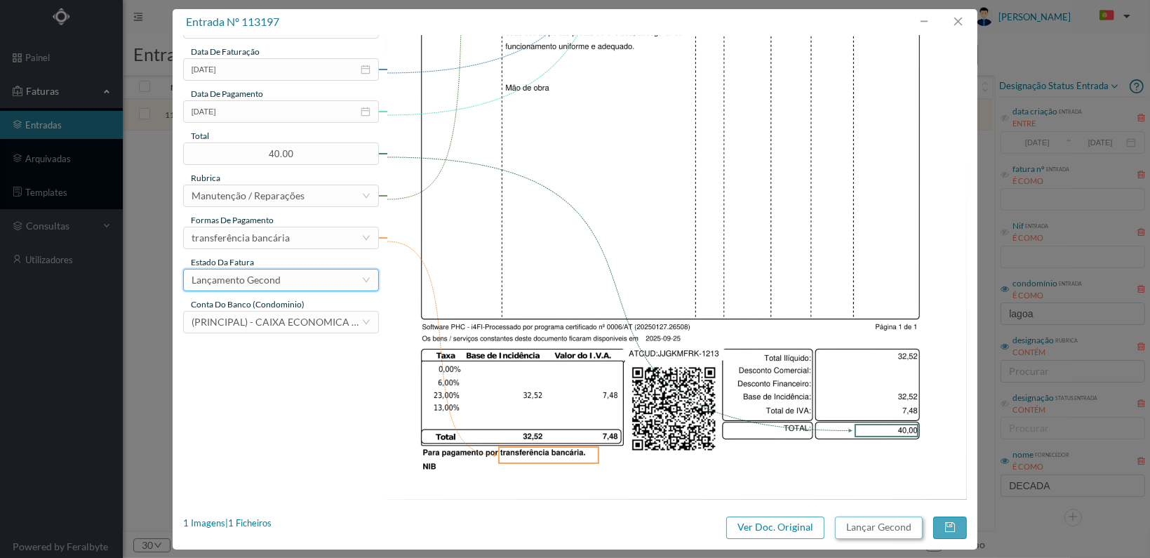
click at [879, 525] on button "Lançar Gecond" at bounding box center [879, 527] width 88 height 22
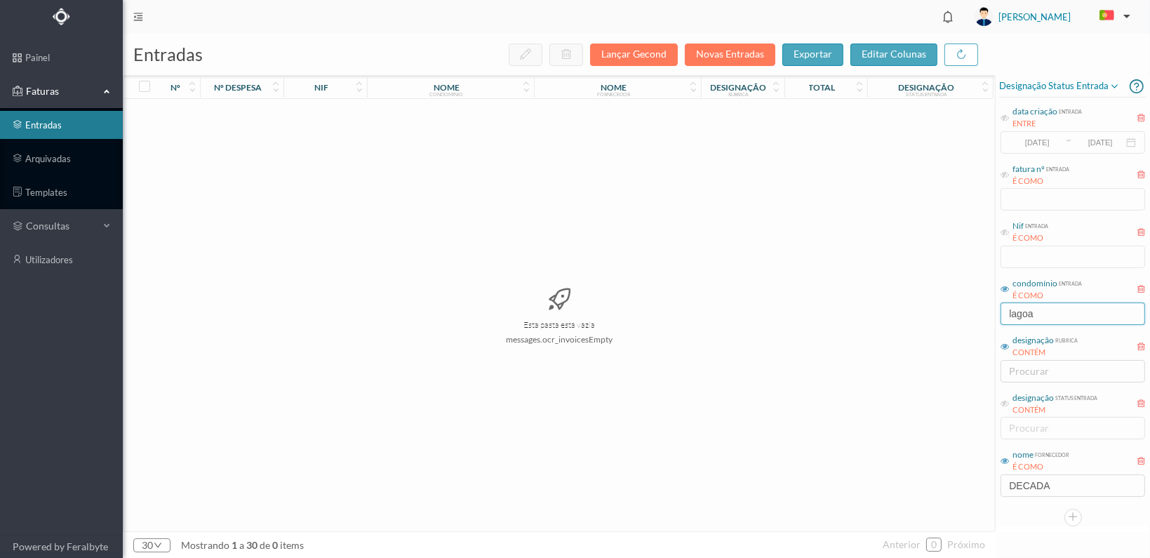
drag, startPoint x: 1056, startPoint y: 314, endPoint x: 984, endPoint y: 317, distance: 71.6
click at [975, 318] on div "entradas Lançar Gecond Novas Entradas exportar editar colunas nº nº despesa nif…" at bounding box center [636, 296] width 1027 height 524
type input "conde"
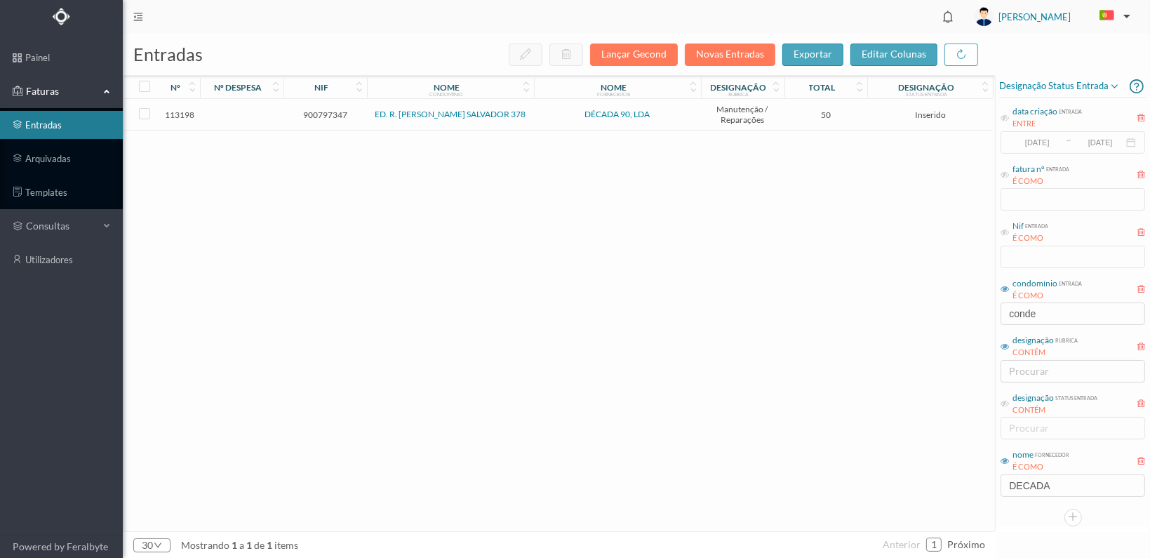
click at [317, 112] on span "900797347" at bounding box center [325, 114] width 76 height 11
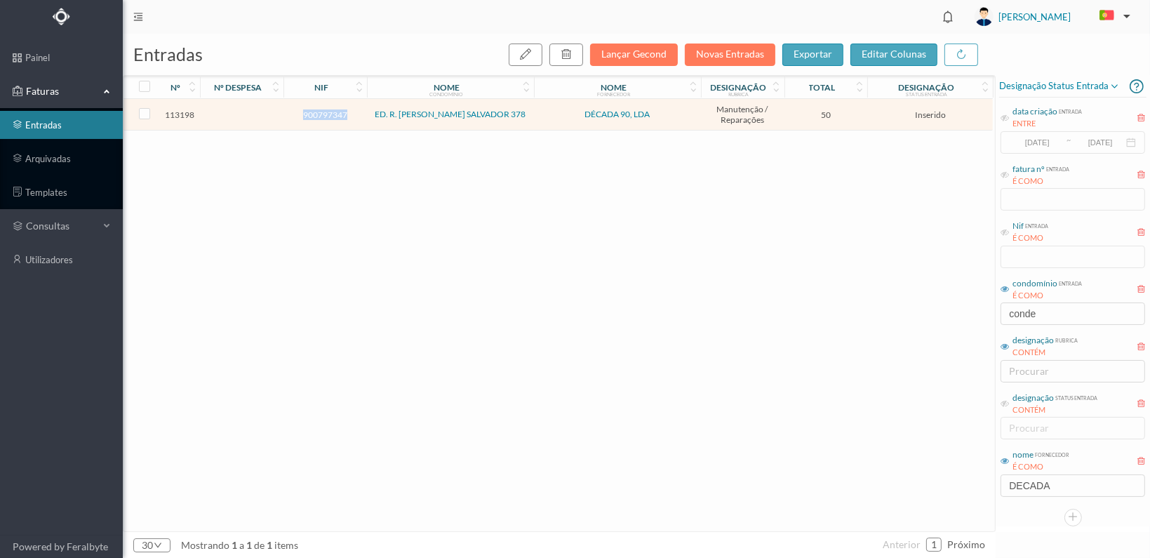
click at [317, 112] on span "900797347" at bounding box center [325, 114] width 76 height 11
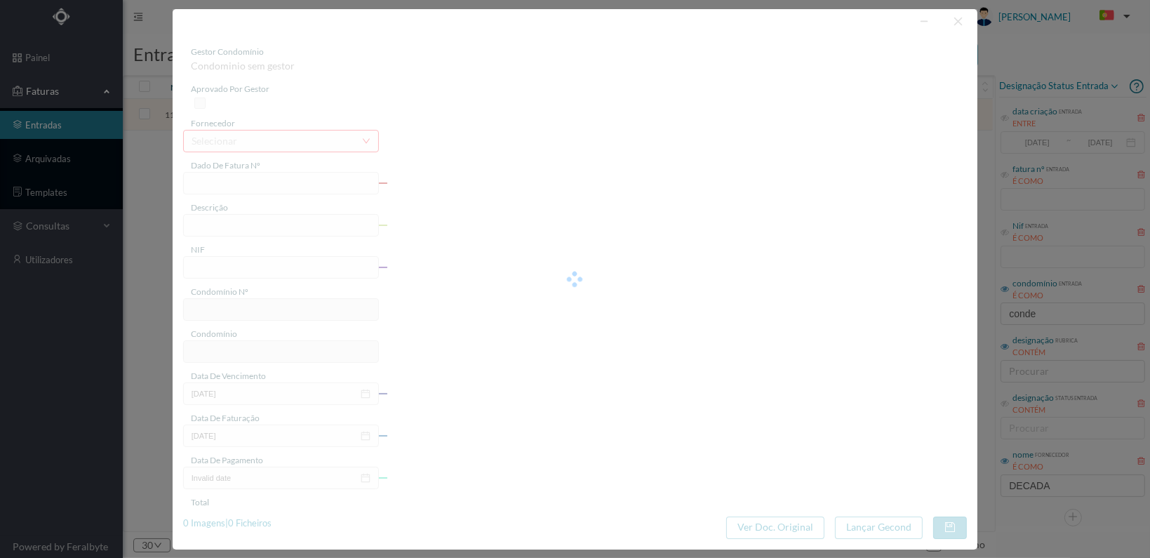
type input "FT 2025A1/1214"
type input "900797347"
type input "[DATE]"
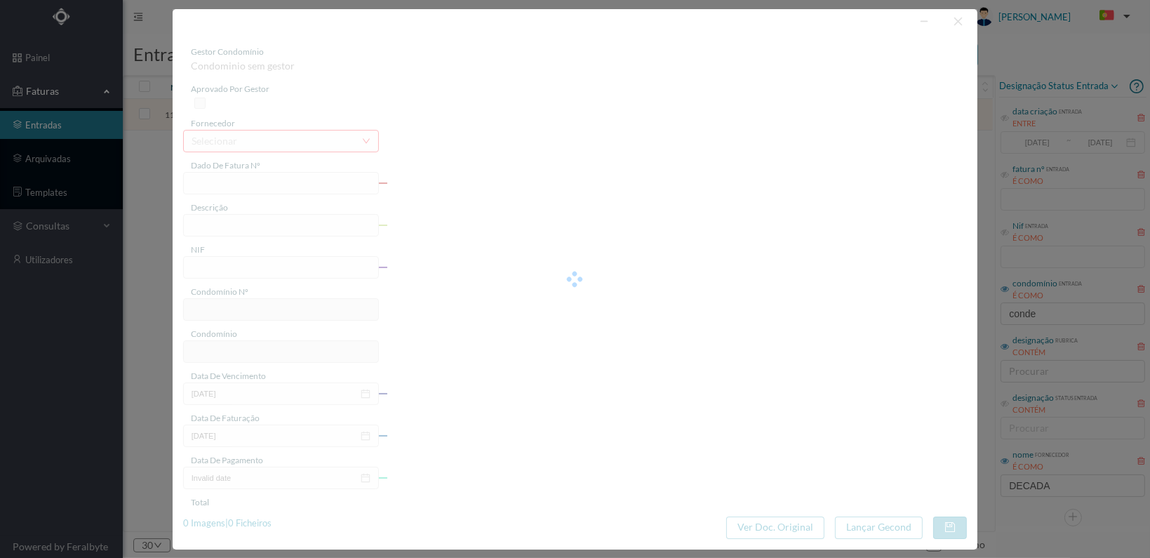
type input "50.00"
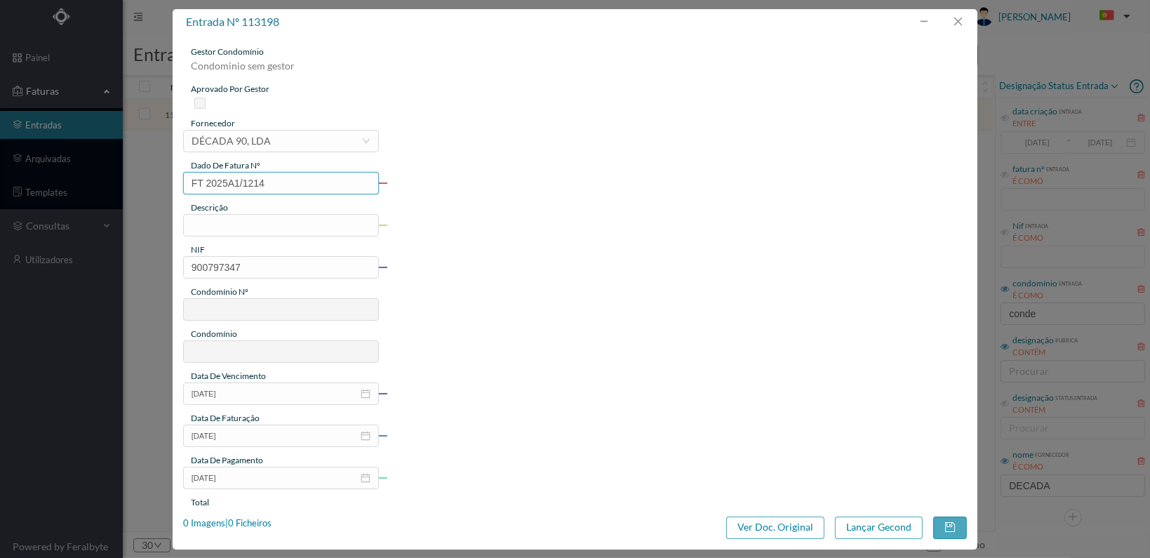
type input "164"
type input "ED. R. CONDE S. SALVADOR 378"
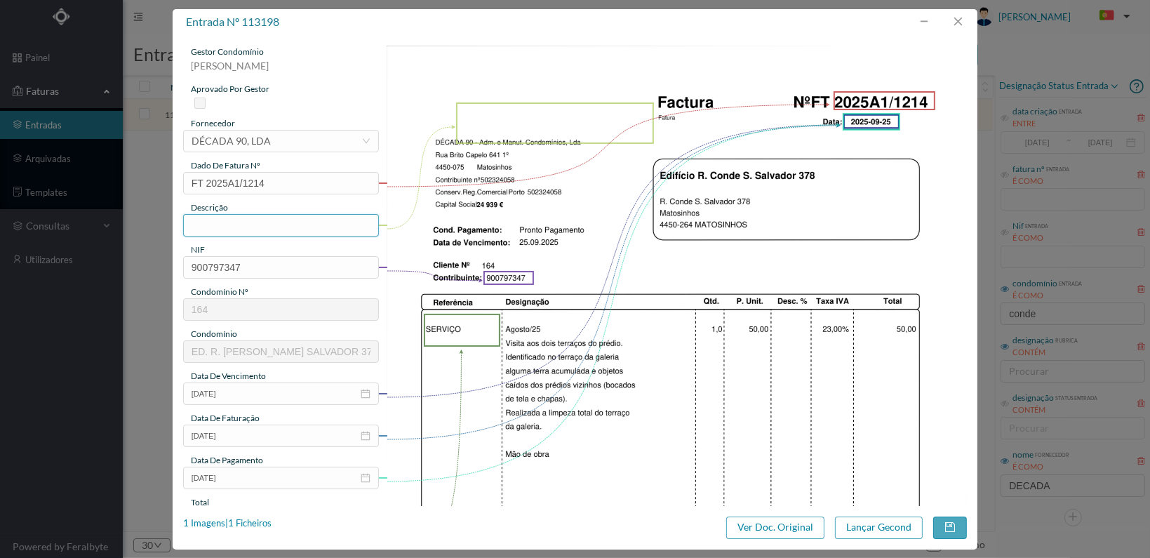
click at [232, 220] on input "text" at bounding box center [281, 225] width 196 height 22
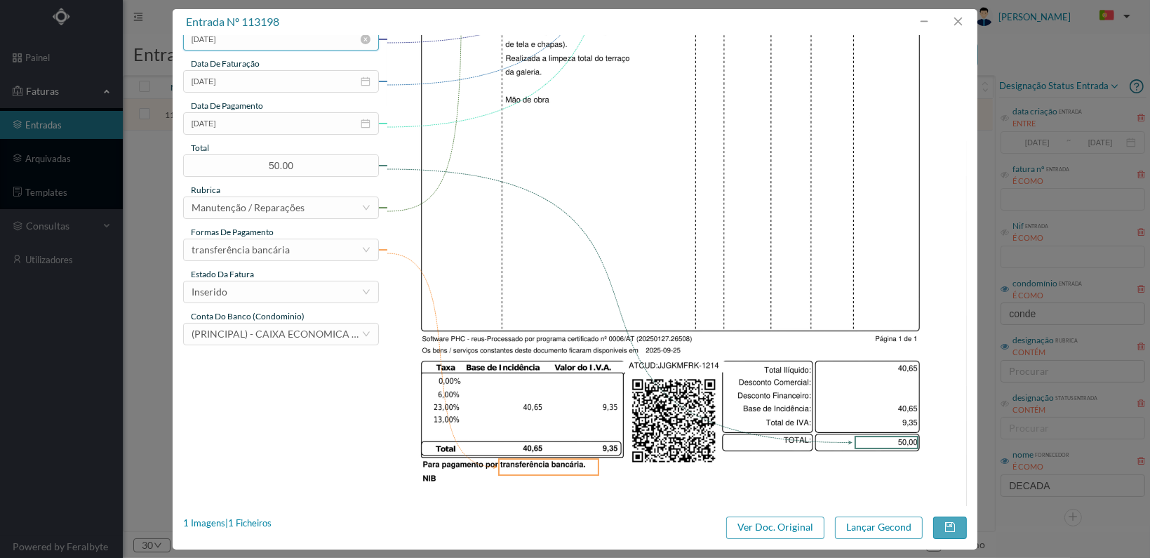
scroll to position [366, 0]
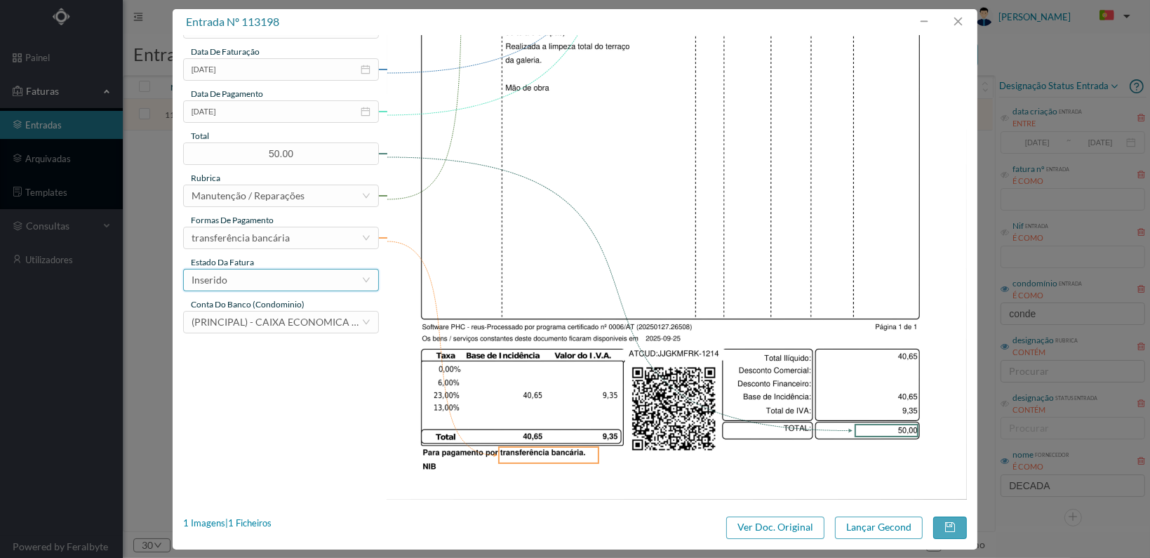
type input "Visita dois terraços do edifício"
click at [339, 279] on div "Inserido" at bounding box center [277, 279] width 170 height 21
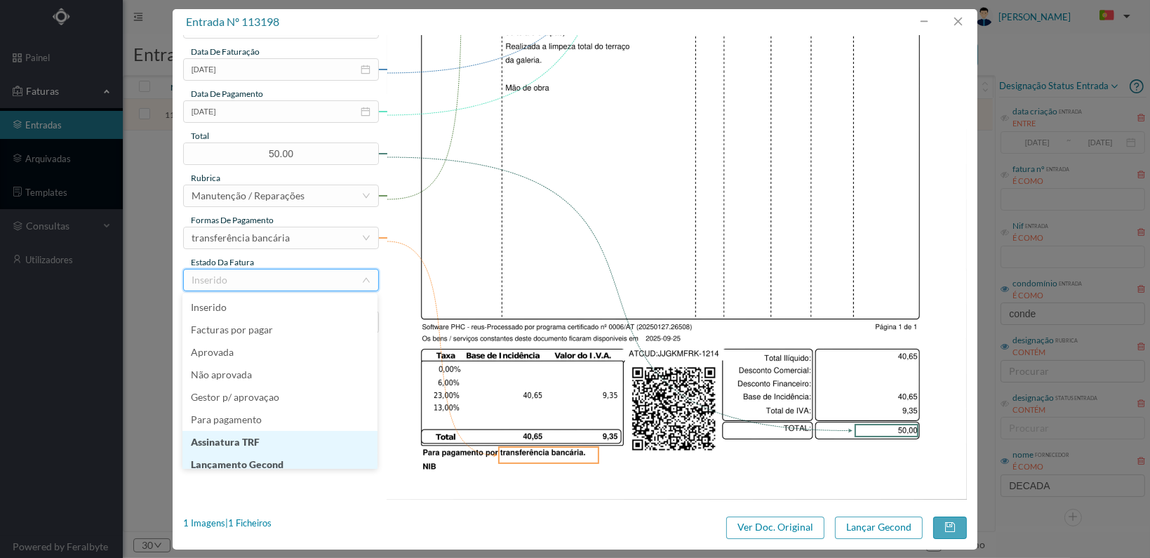
scroll to position [7, 0]
click at [282, 461] on li "Lançamento Gecond" at bounding box center [279, 457] width 195 height 22
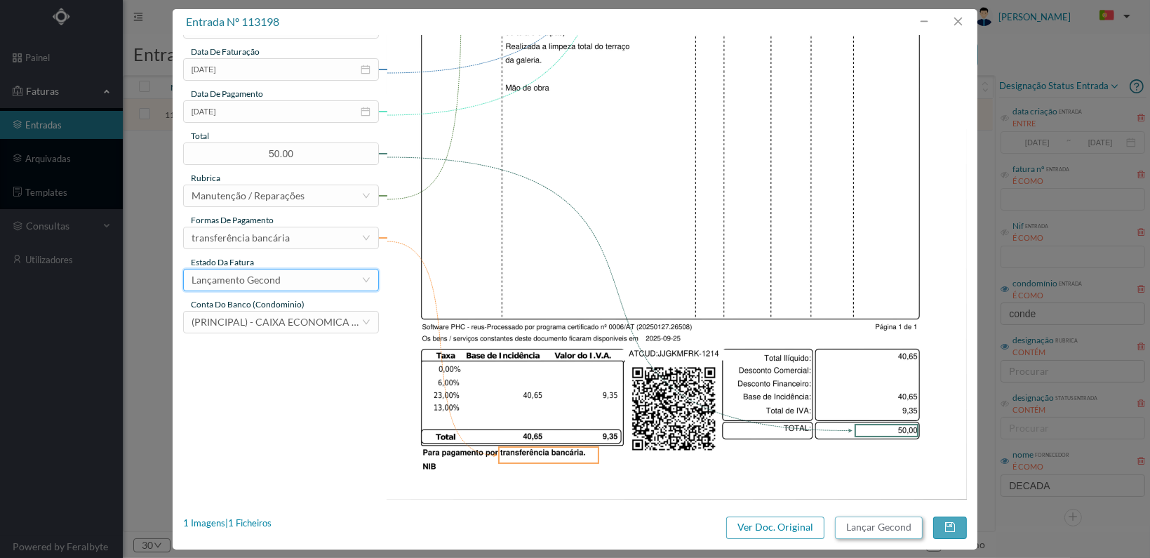
click at [890, 520] on button "Lançar Gecond" at bounding box center [879, 527] width 88 height 22
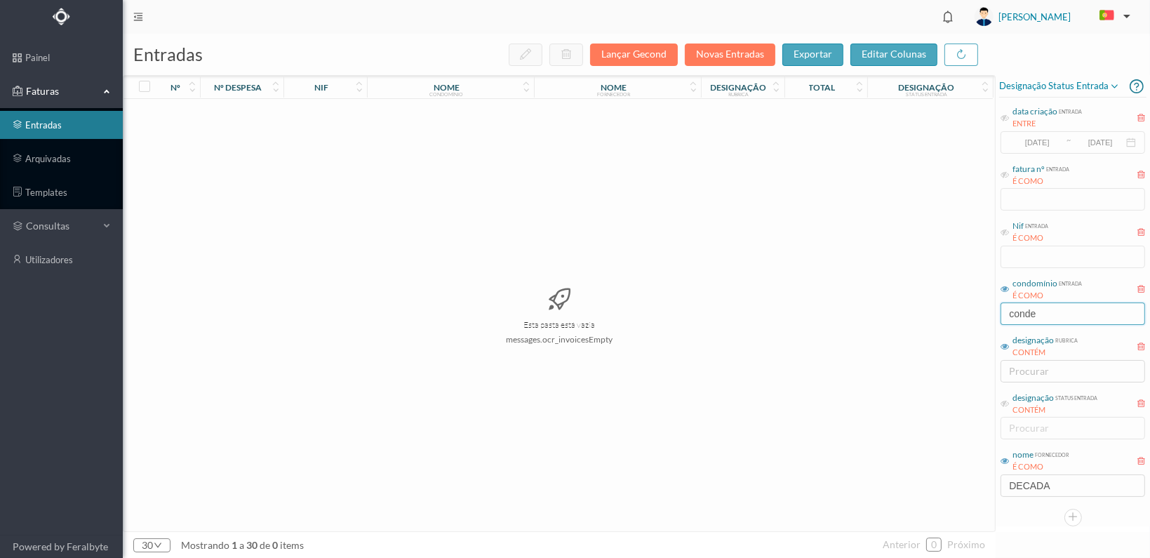
drag, startPoint x: 1057, startPoint y: 313, endPoint x: 920, endPoint y: 326, distance: 138.2
click at [921, 326] on div "entradas Lançar Gecond Novas Entradas exportar editar colunas nº nº despesa nif…" at bounding box center [636, 296] width 1027 height 524
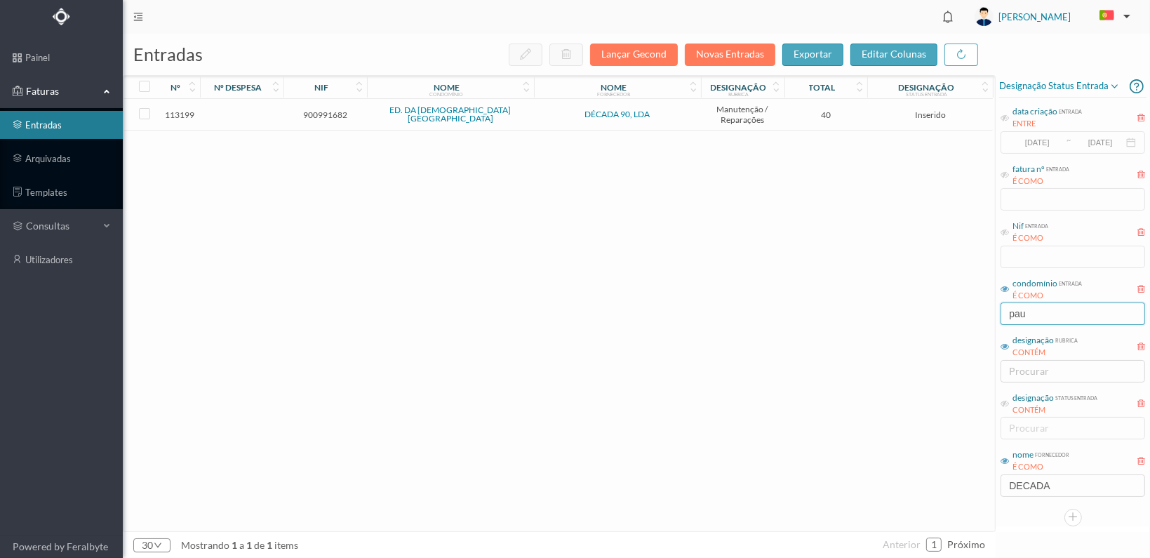
type input "pau"
click at [305, 109] on span "900991682" at bounding box center [325, 114] width 76 height 11
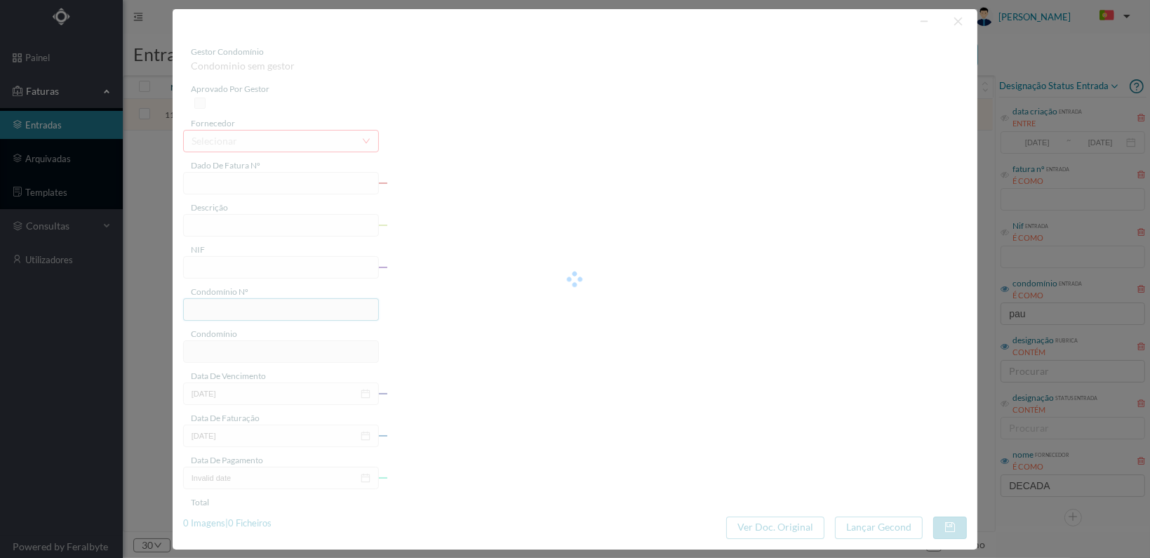
type input "FT 2025A1/1215"
type input "900991682"
type input "[DATE]"
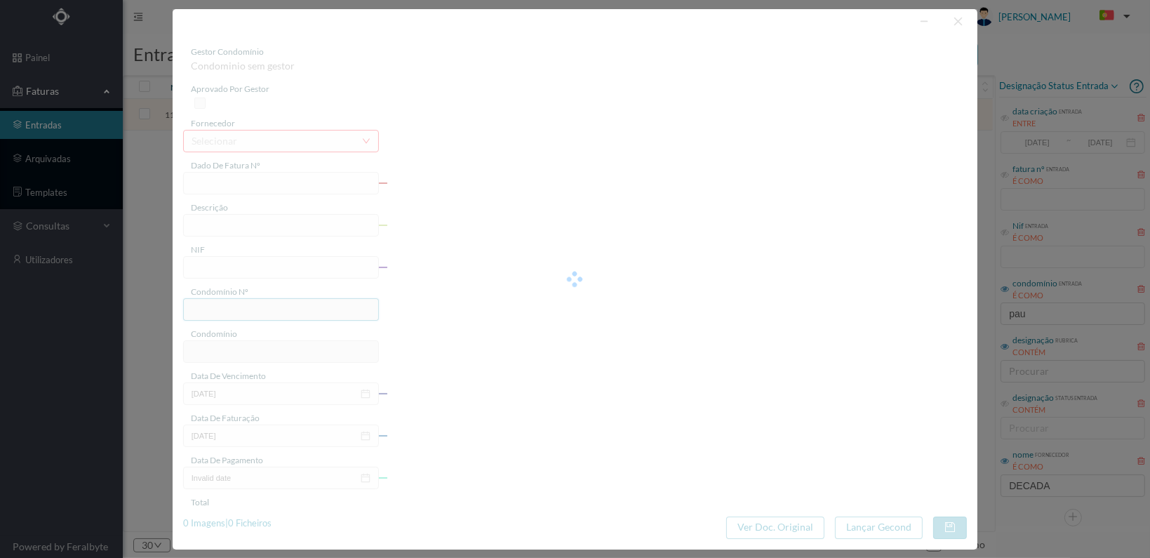
type input "40.00"
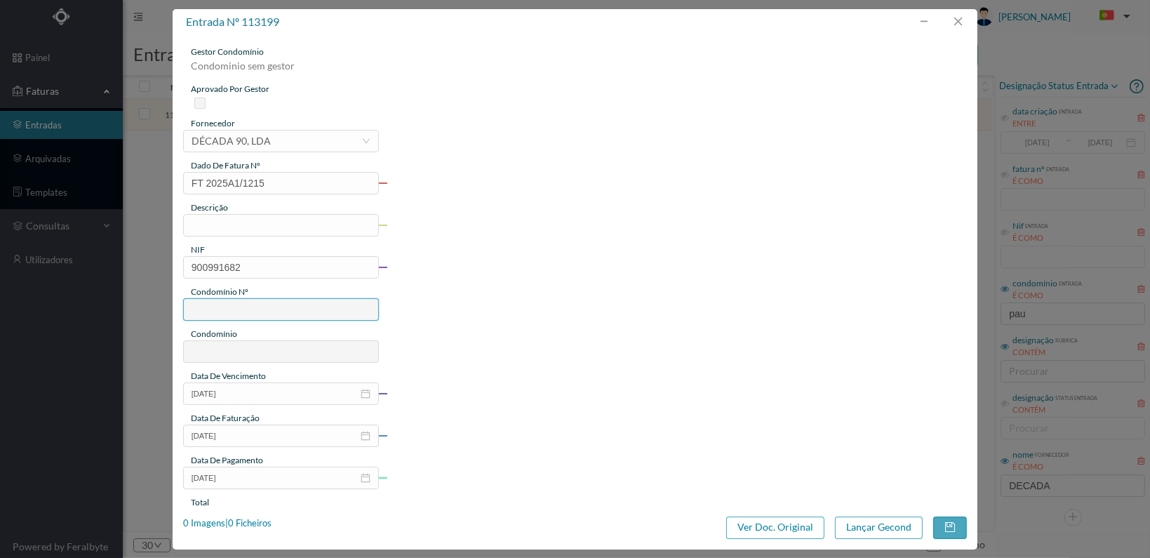
type input "205"
type input "ED. DA [DEMOGRAPHIC_DATA][GEOGRAPHIC_DATA]"
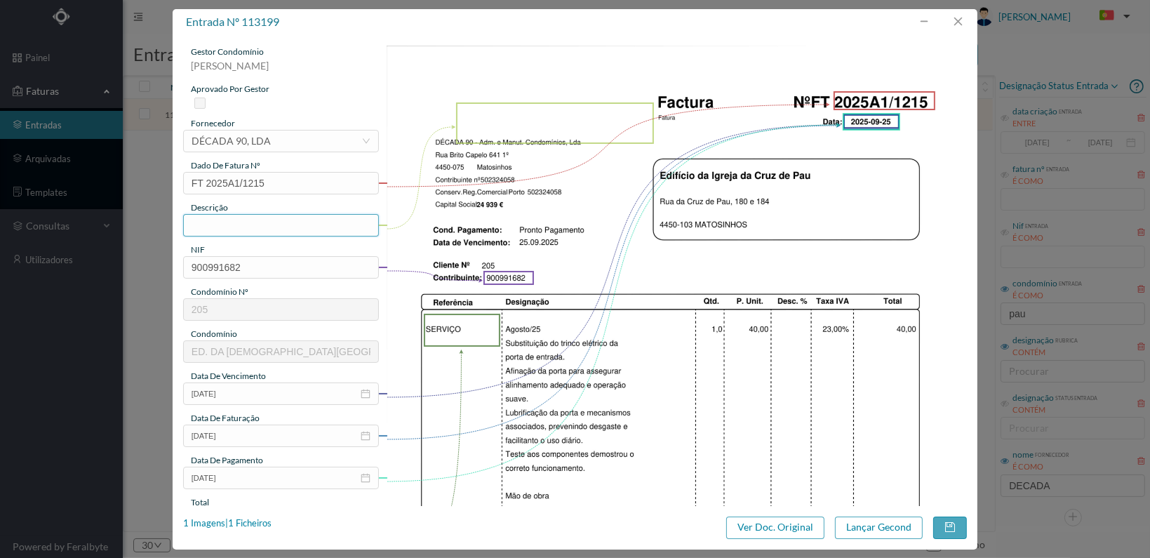
click at [275, 225] on input "text" at bounding box center [281, 225] width 196 height 22
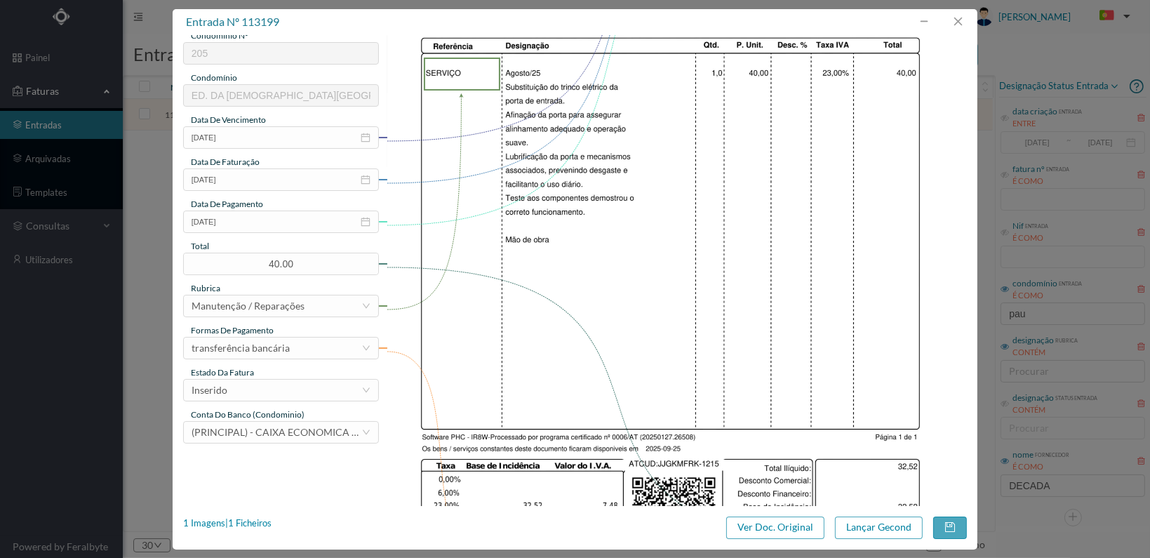
scroll to position [281, 0]
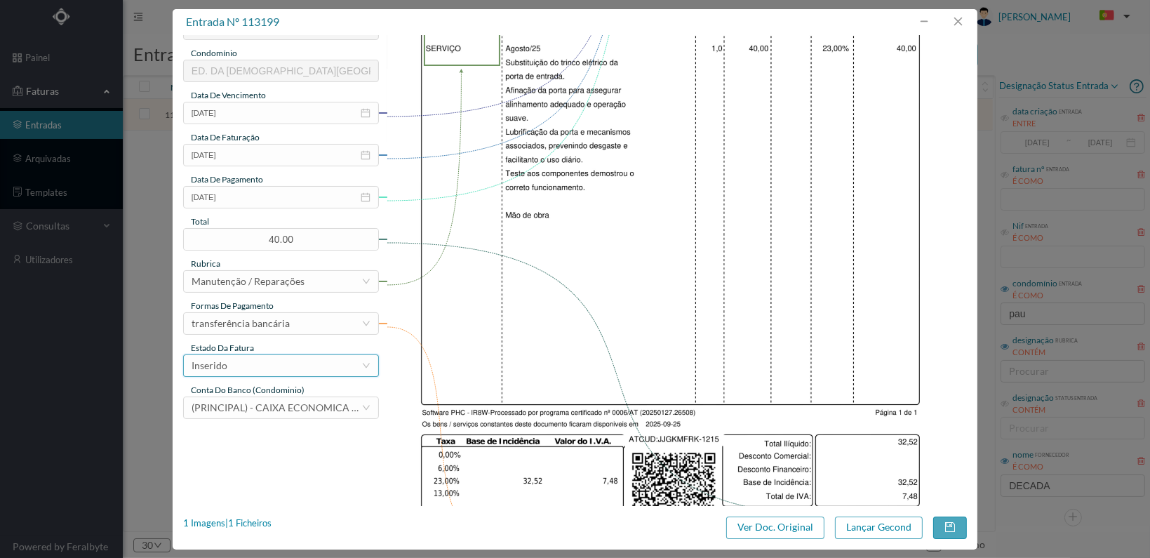
type input "Substituição trinco eléctrico porta entrada"
click at [339, 364] on div "Inserido" at bounding box center [277, 365] width 170 height 21
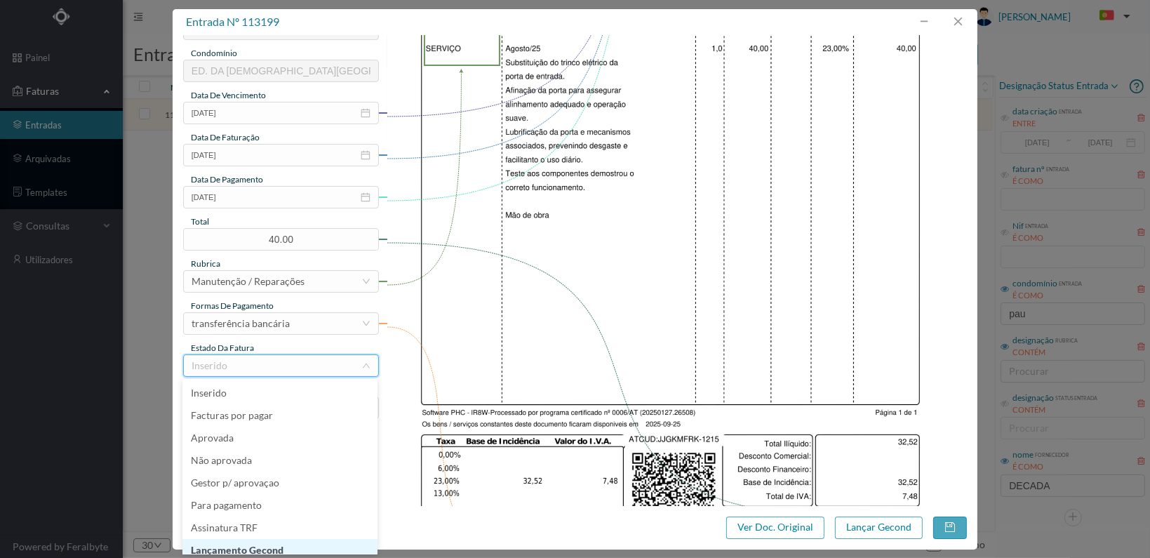
scroll to position [7, 0]
click at [312, 540] on li "Lançamento Gecond" at bounding box center [279, 543] width 195 height 22
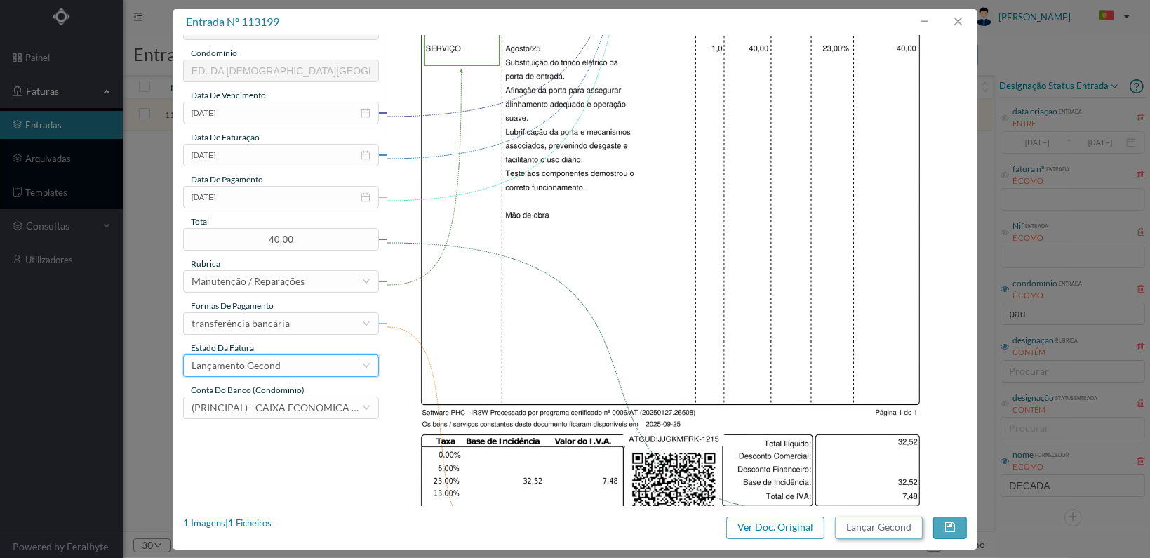
click at [882, 528] on button "Lançar Gecond" at bounding box center [879, 527] width 88 height 22
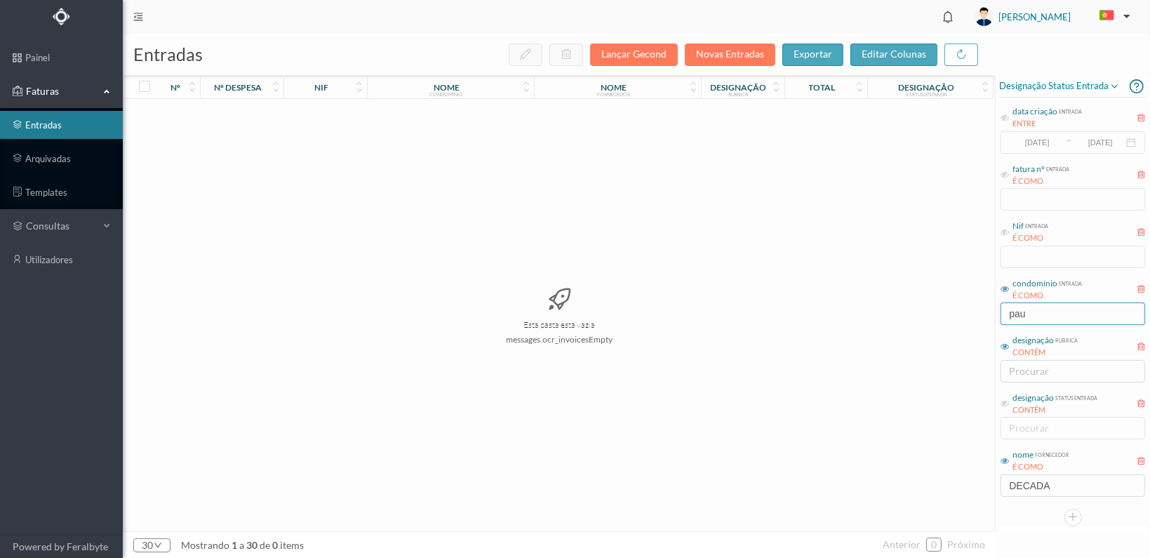
drag, startPoint x: 982, startPoint y: 316, endPoint x: 954, endPoint y: 321, distance: 28.4
click at [954, 321] on div "entradas Lançar Gecond Novas Entradas exportar editar colunas nº nº despesa nif…" at bounding box center [636, 296] width 1027 height 524
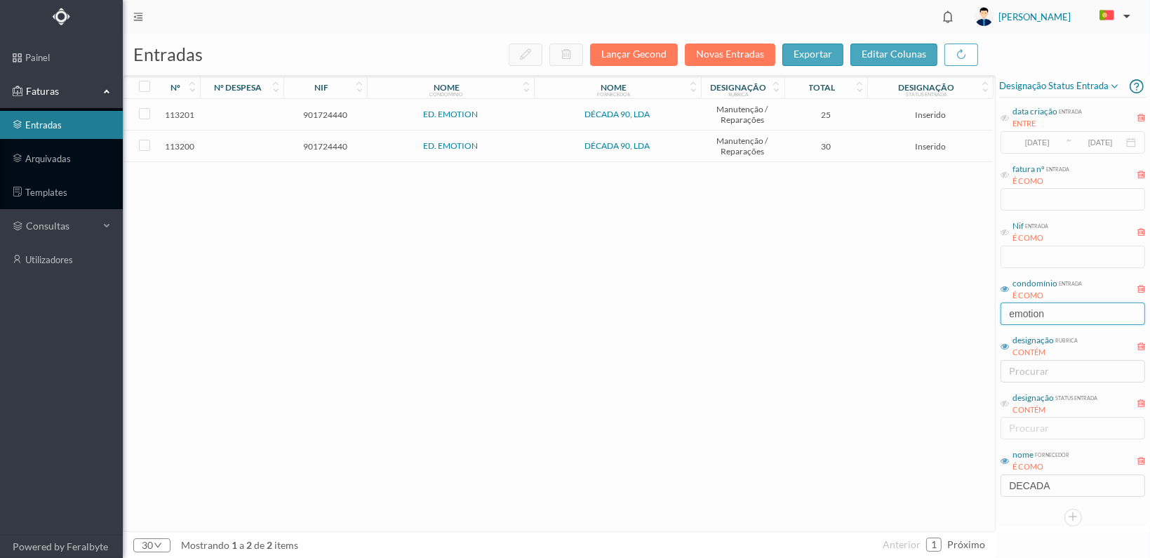
type input "emotion"
click at [335, 147] on span "901724440" at bounding box center [325, 146] width 76 height 11
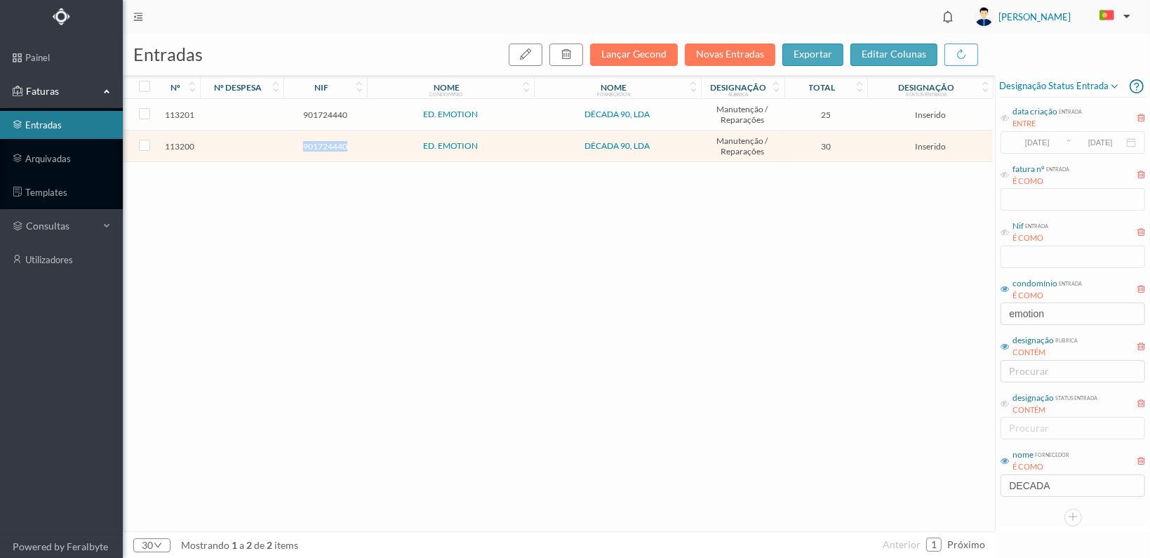
click at [335, 147] on span "901724440" at bounding box center [325, 146] width 76 height 11
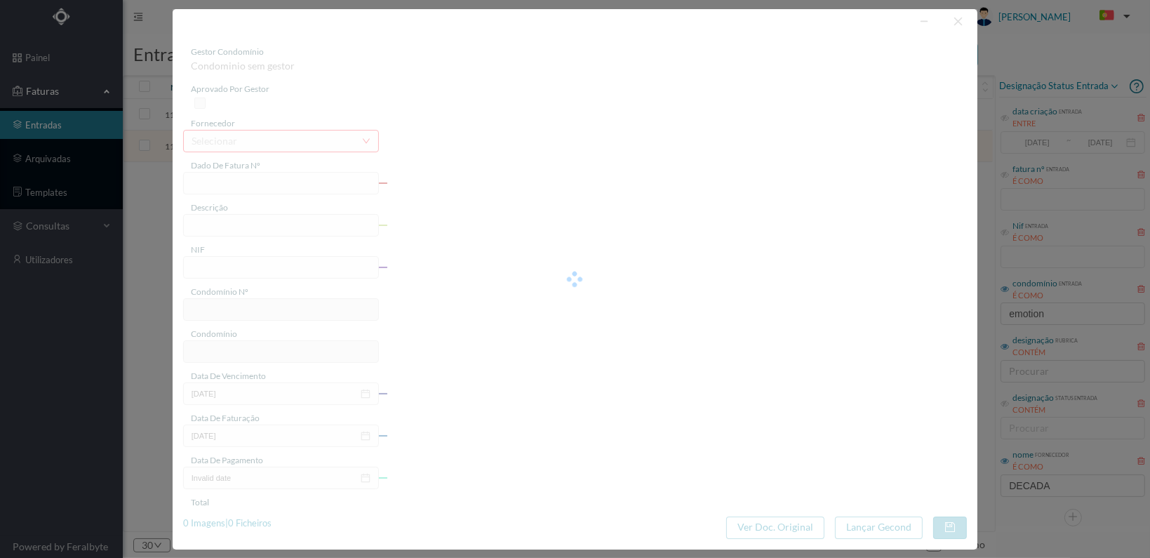
type input "FT 2025A1/1216"
type input "901724440"
type input "[DATE]"
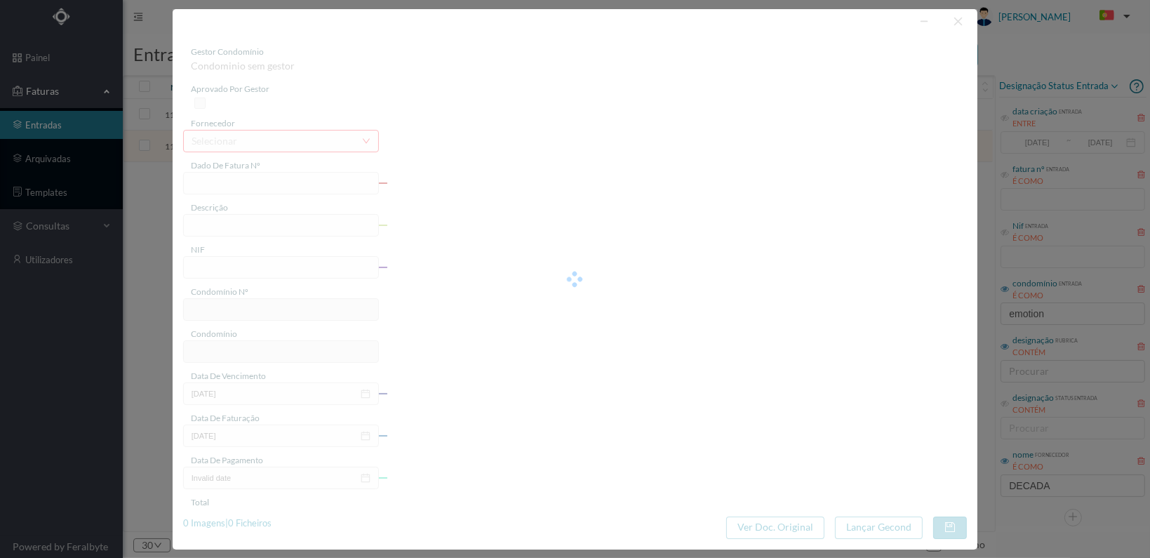
type input "30.00"
type input "217"
type input "ED. EMOTION"
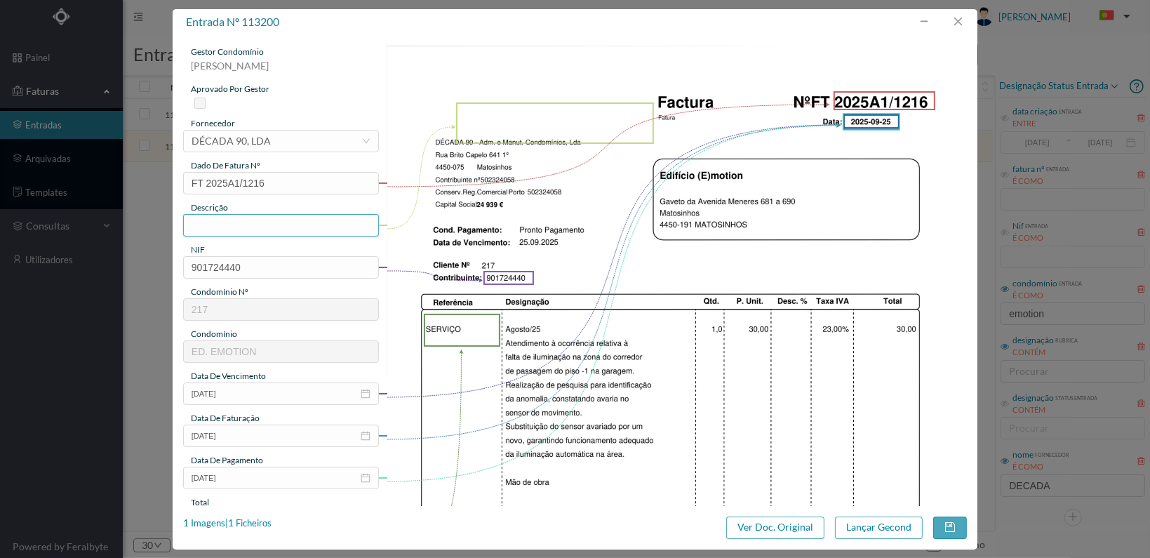
click at [314, 225] on input "text" at bounding box center [281, 225] width 196 height 22
type input "Substituição sensor danificado"
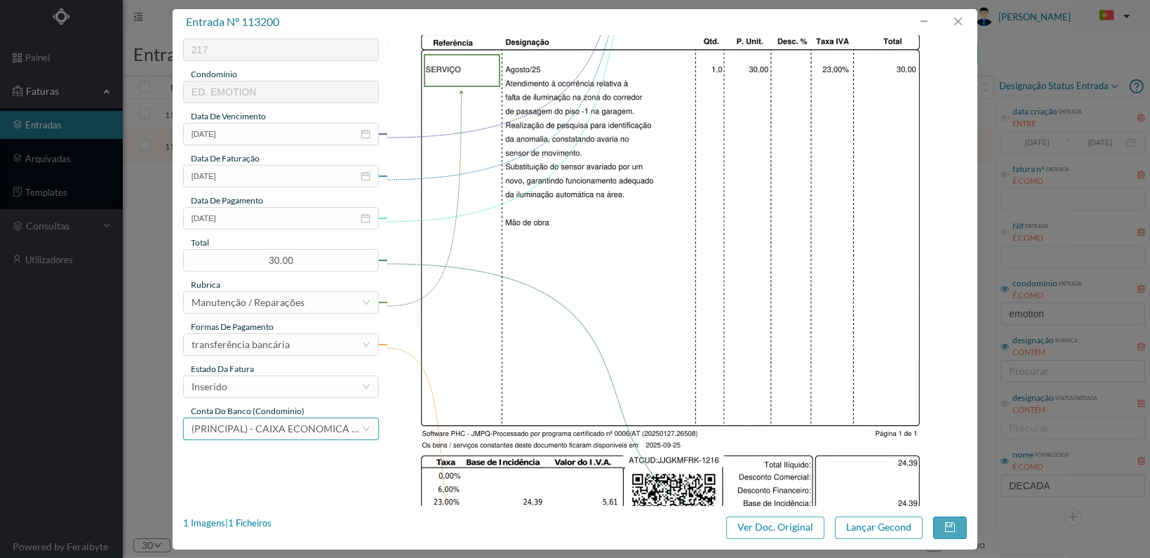
scroll to position [281, 0]
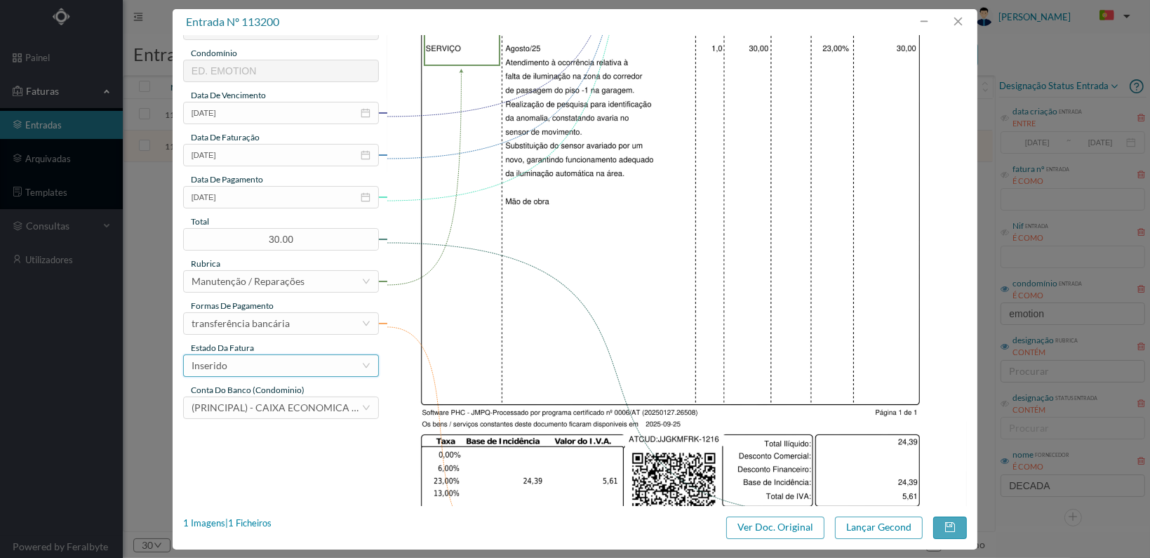
drag, startPoint x: 357, startPoint y: 362, endPoint x: 352, endPoint y: 367, distance: 7.5
click at [356, 362] on div "Inserido" at bounding box center [277, 365] width 170 height 21
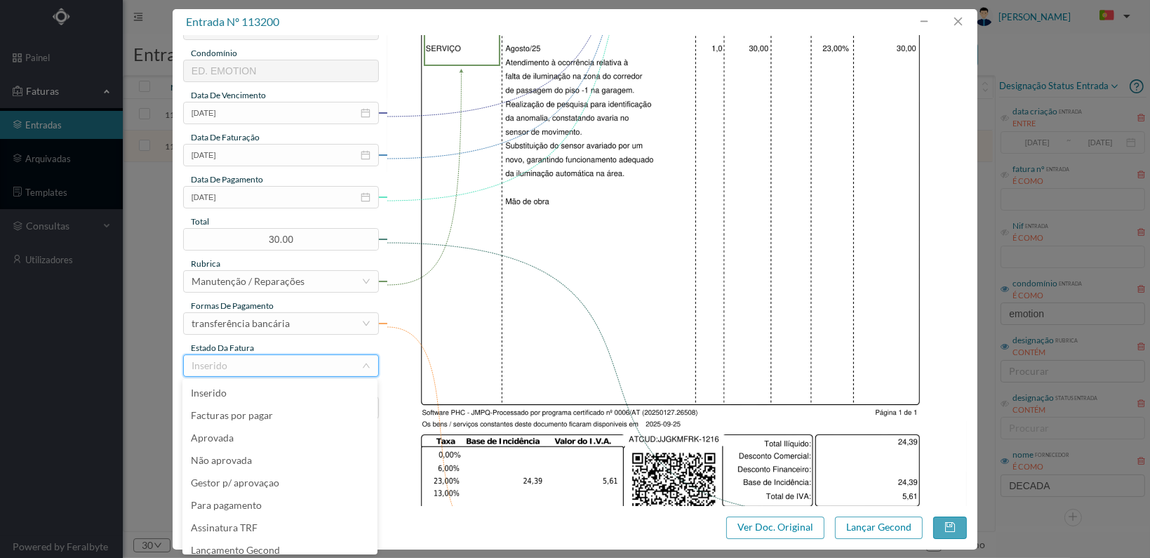
scroll to position [7, 0]
click at [295, 544] on li "Lançamento Gecond" at bounding box center [279, 543] width 195 height 22
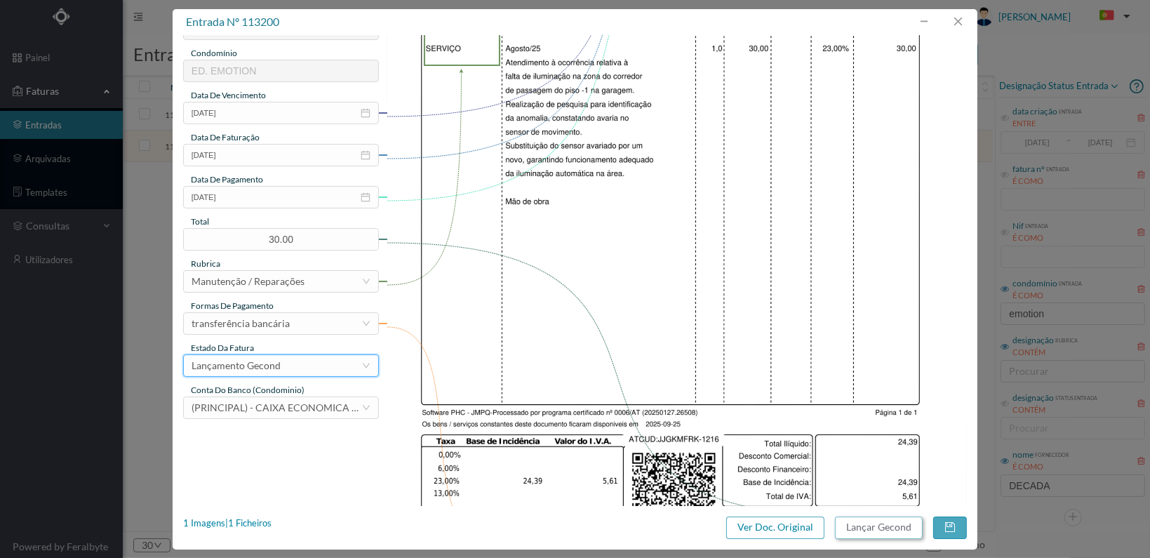
click at [887, 528] on button "Lançar Gecond" at bounding box center [879, 527] width 88 height 22
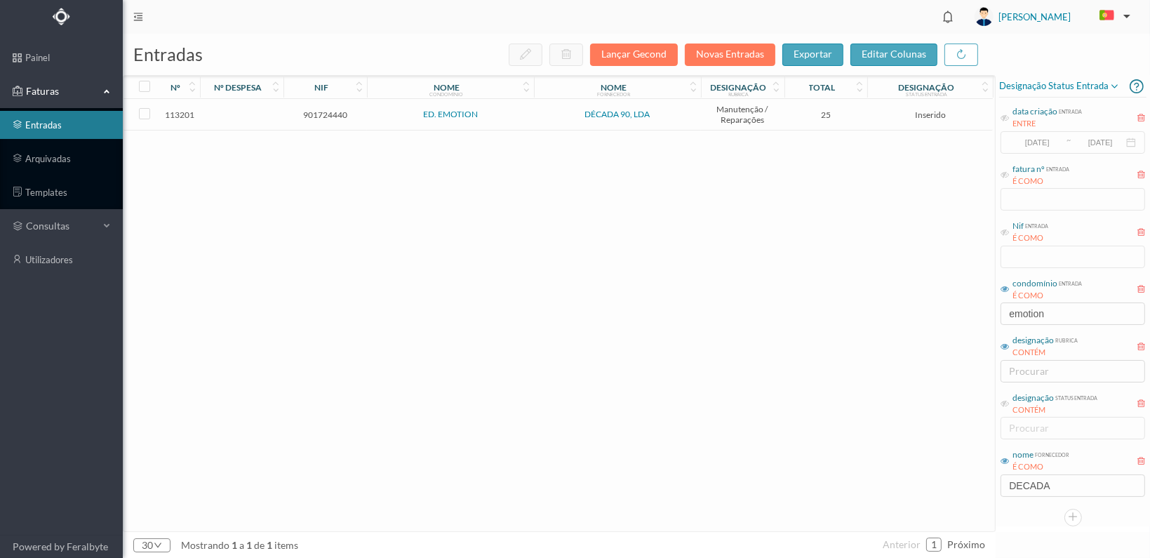
click at [316, 109] on span "901724440" at bounding box center [325, 114] width 76 height 11
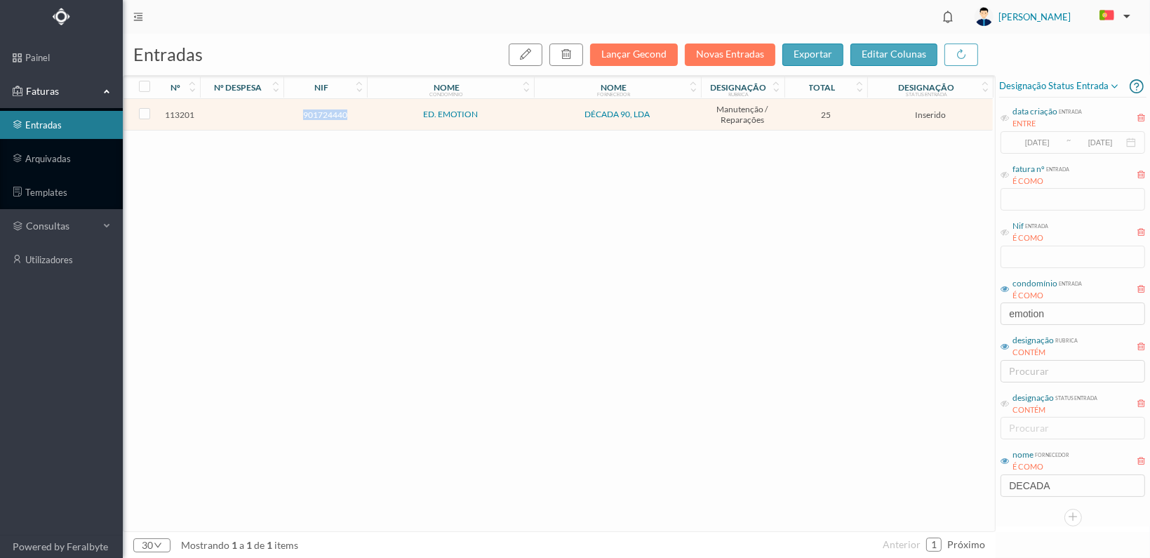
click at [316, 109] on span "901724440" at bounding box center [325, 114] width 76 height 11
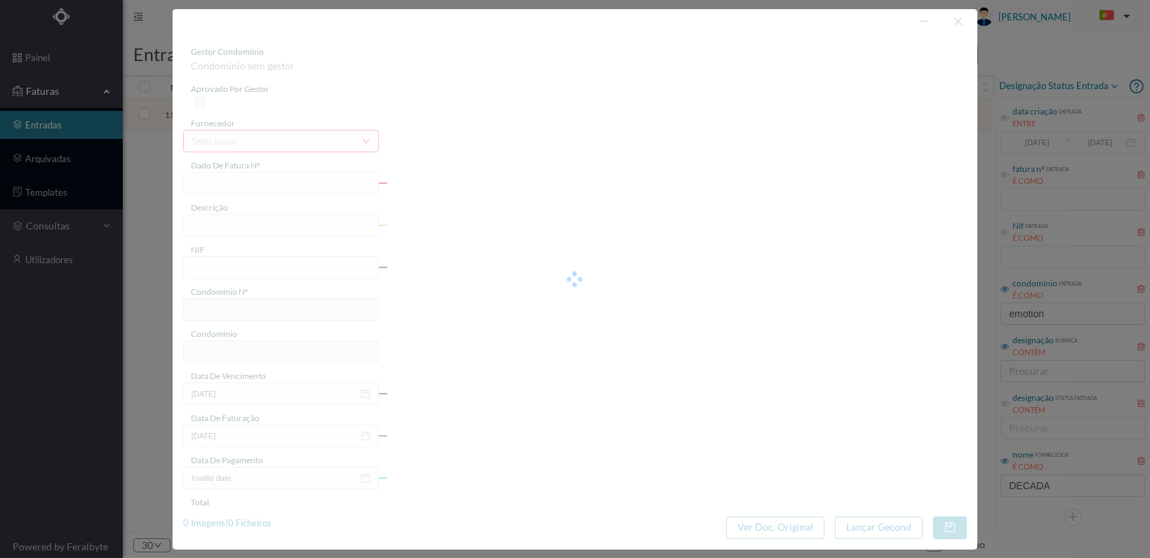
type input "FT 2025A1/1217"
type input "901724440"
type input "[DATE]"
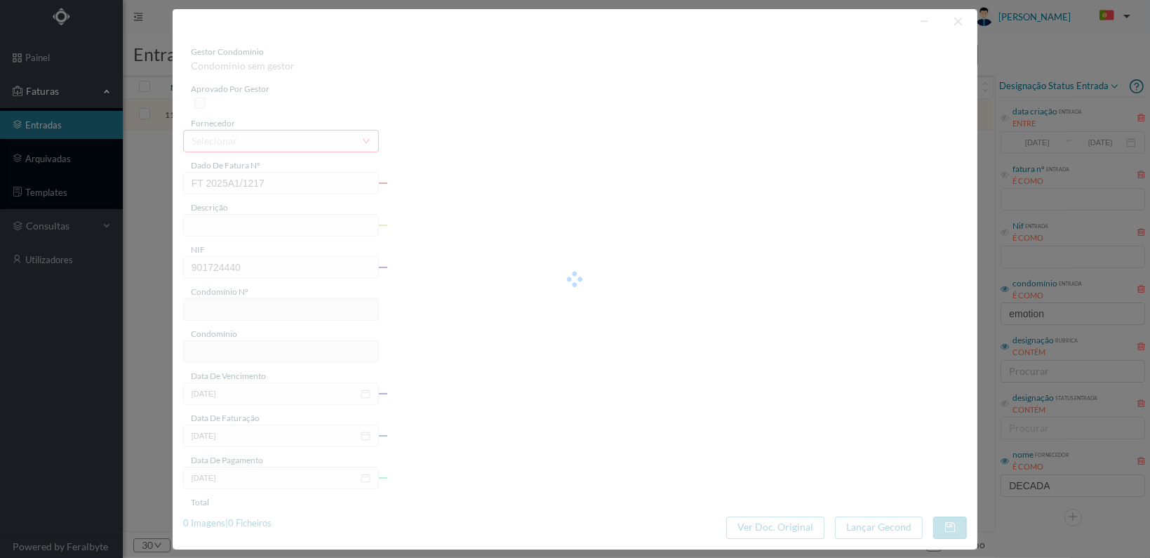
type input "25.00"
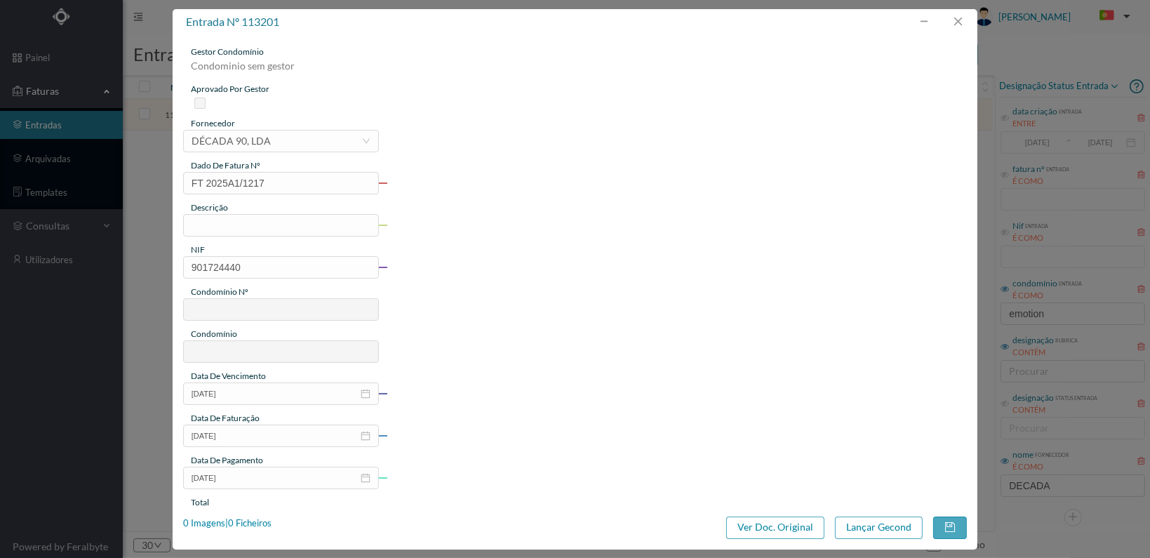
type input "217"
type input "ED. EMOTION"
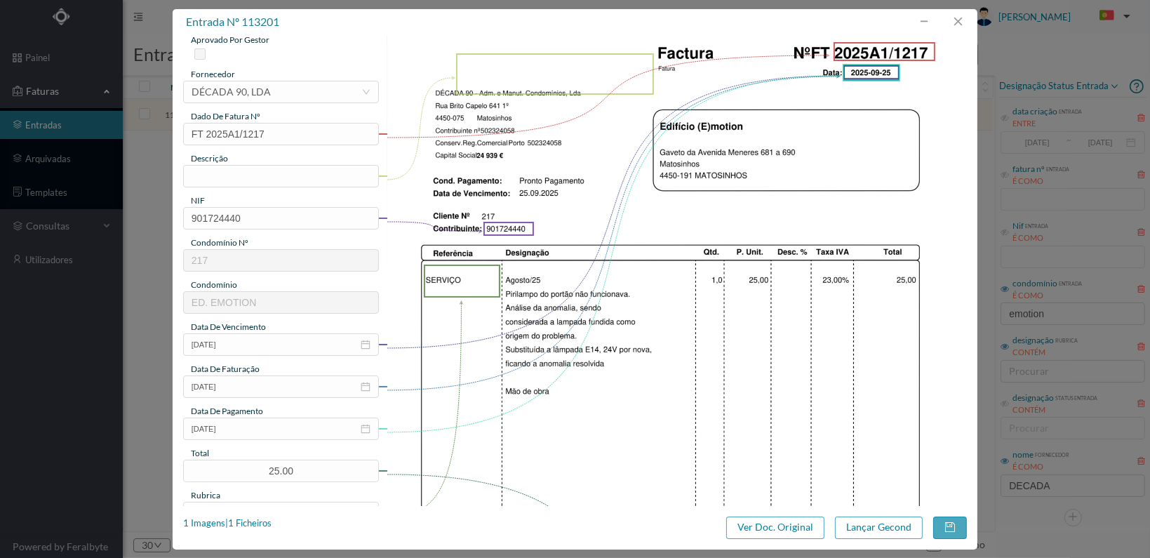
scroll to position [70, 0]
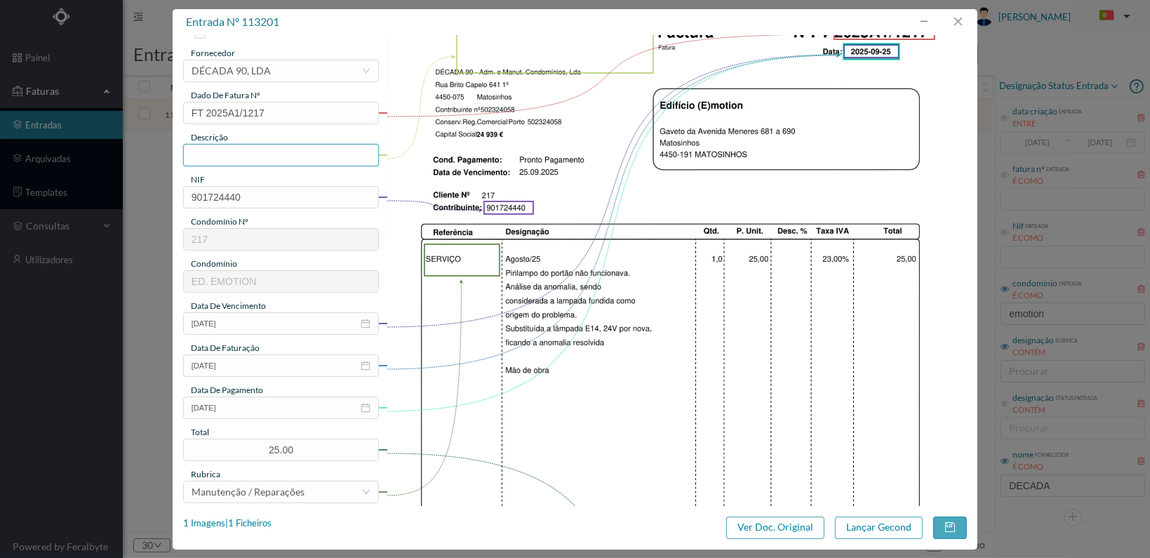
click at [211, 152] on input "text" at bounding box center [281, 155] width 196 height 22
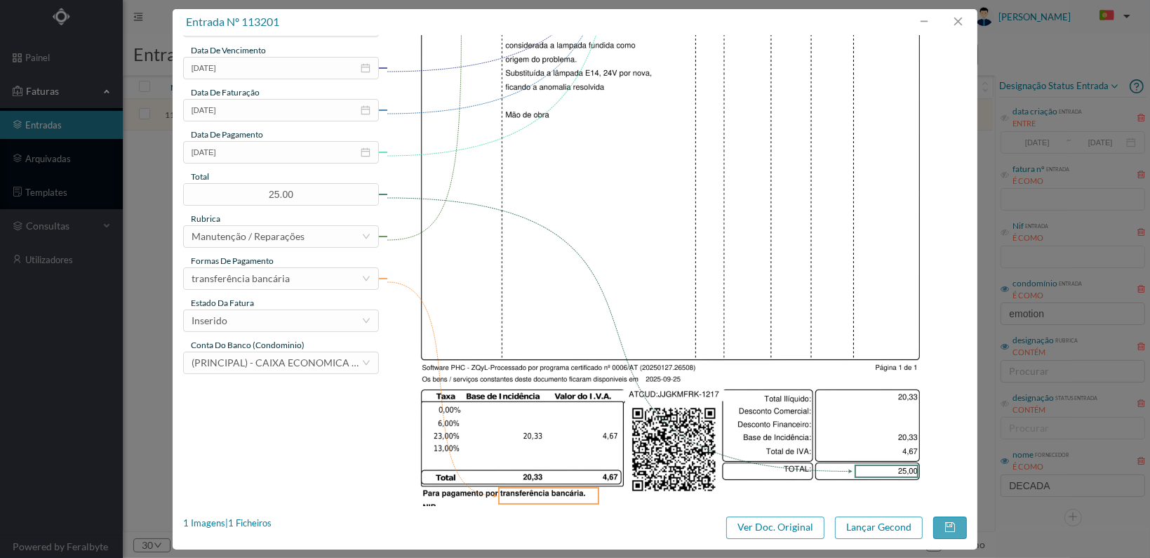
scroll to position [351, 0]
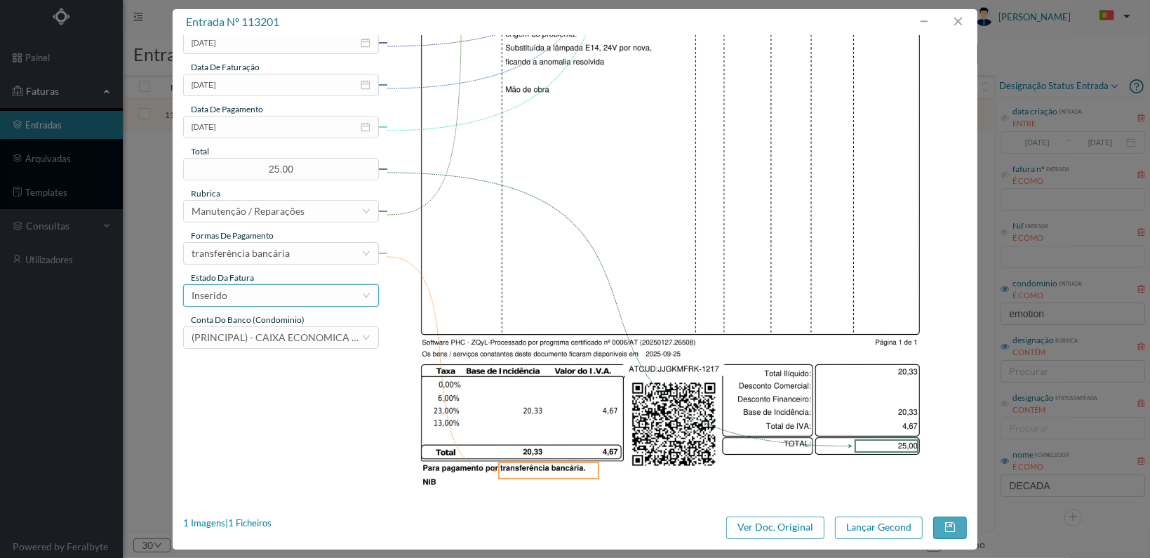
type input "Substituição lâmpada pirilampo portão"
drag, startPoint x: 333, startPoint y: 302, endPoint x: 323, endPoint y: 300, distance: 9.4
click at [330, 299] on div "Inserido" at bounding box center [277, 295] width 170 height 21
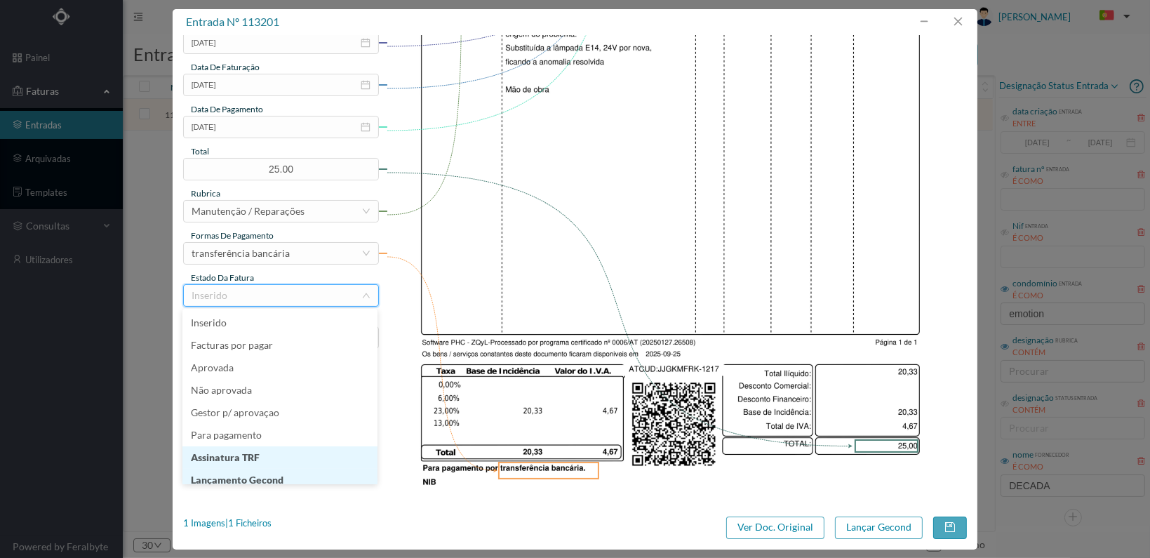
scroll to position [7, 0]
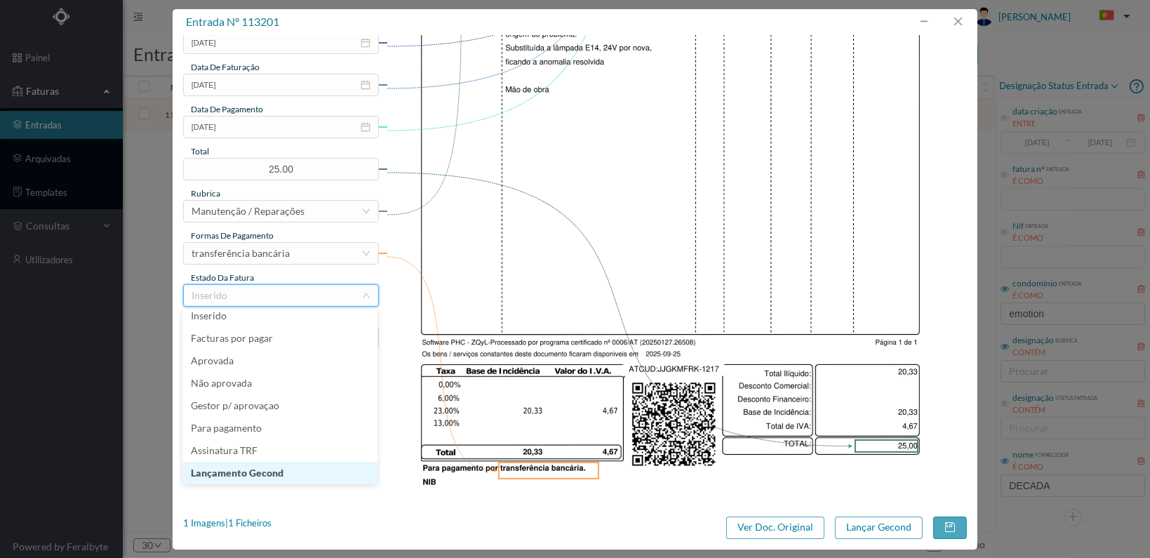
click at [324, 471] on li "Lançamento Gecond" at bounding box center [279, 473] width 195 height 22
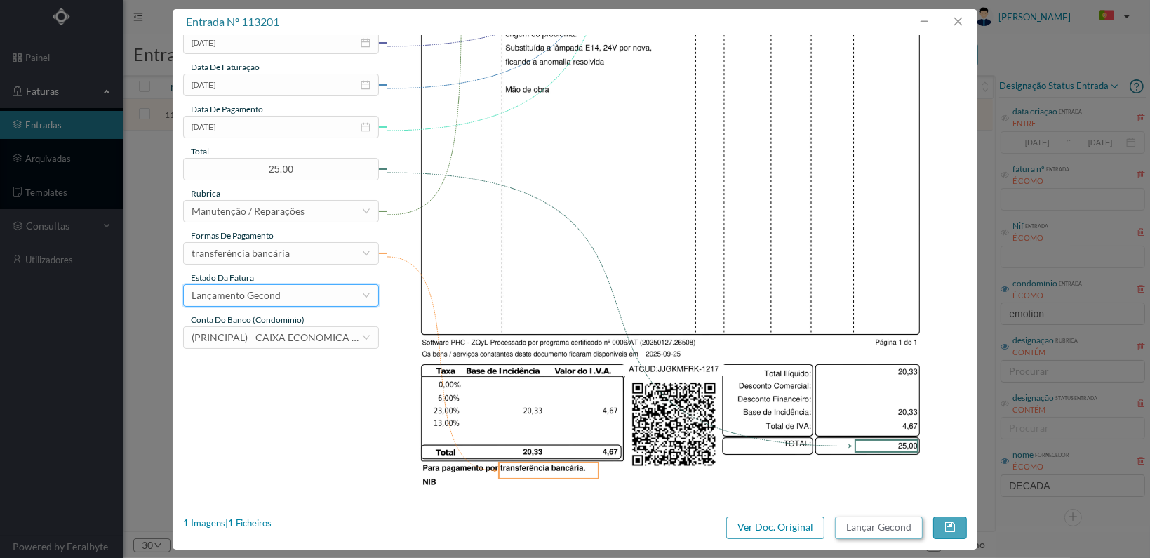
click at [864, 523] on button "Lançar Gecond" at bounding box center [879, 527] width 88 height 22
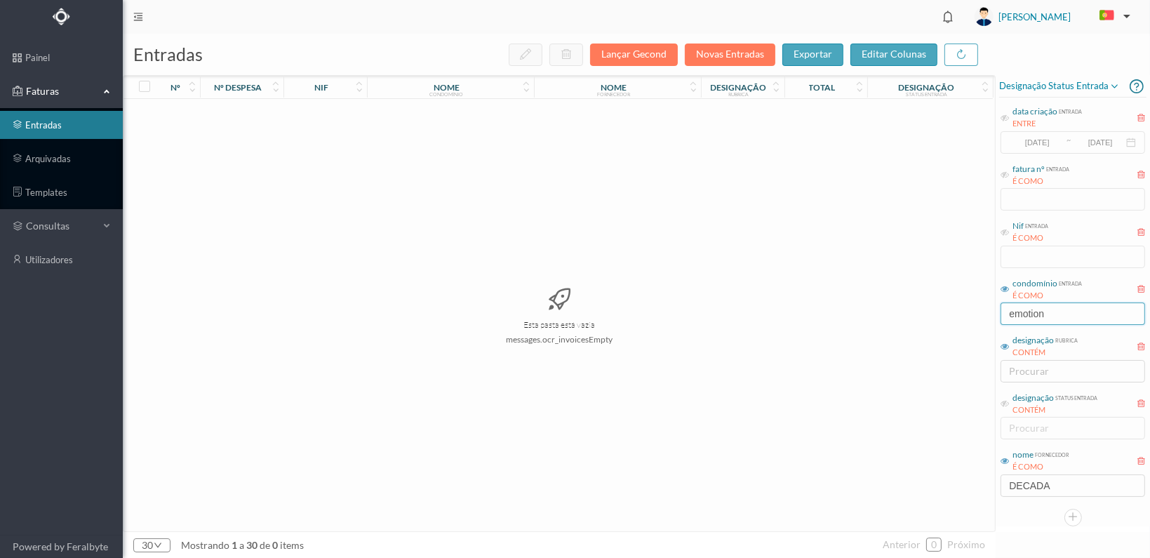
drag, startPoint x: 1062, startPoint y: 309, endPoint x: 940, endPoint y: 309, distance: 122.1
click at [940, 309] on div "entradas Lançar Gecond Novas Entradas exportar editar colunas nº nº despesa nif…" at bounding box center [636, 296] width 1027 height 524
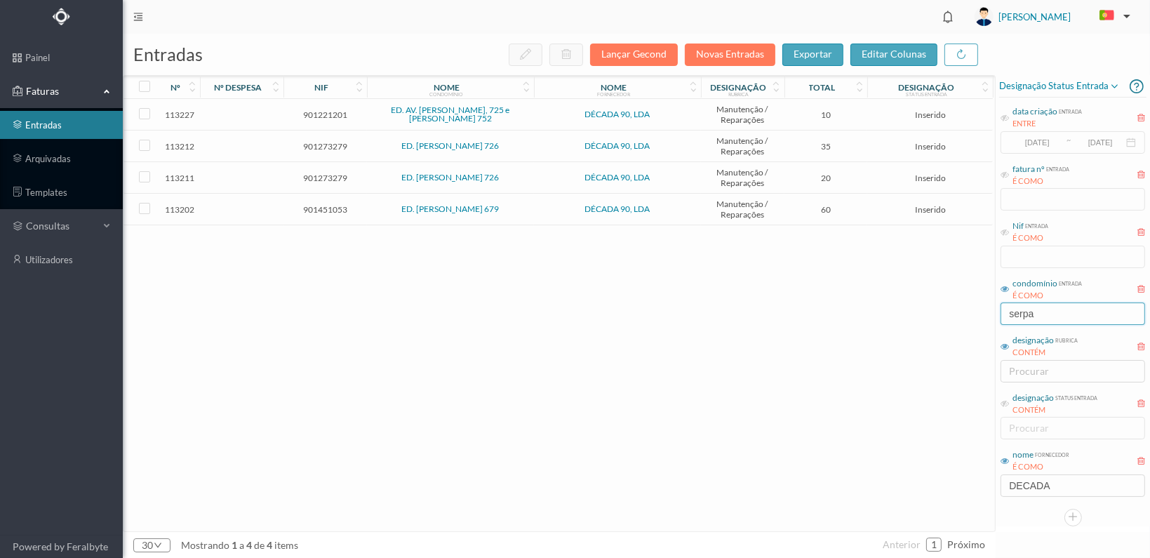
type input "serpa"
click at [328, 204] on span "901451053" at bounding box center [325, 209] width 76 height 11
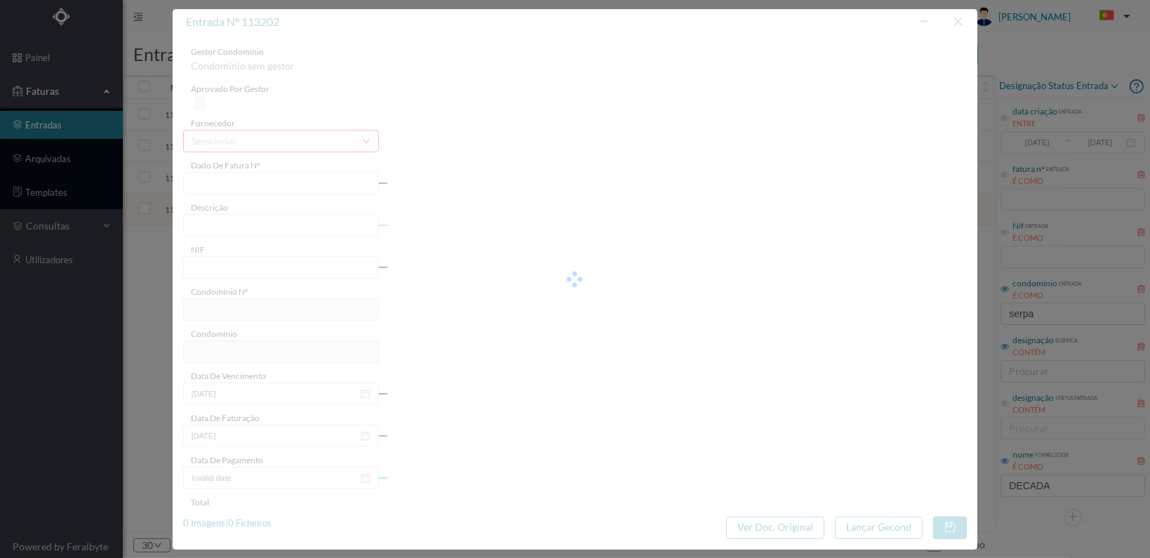
type input "FT 2025A1/1218"
type input "901451053"
type input "[DATE]"
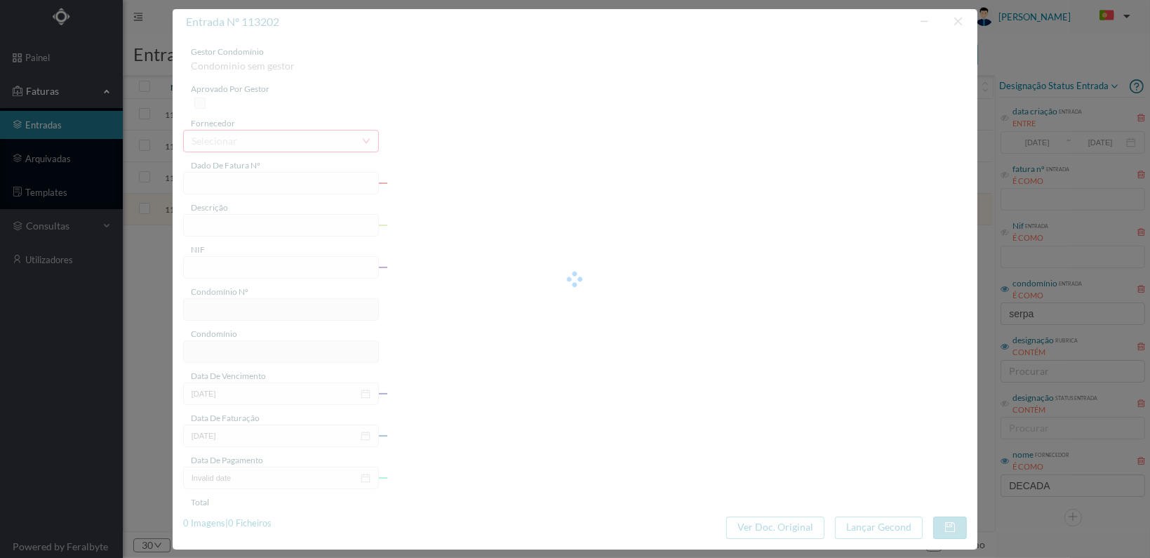
type input "60.00"
type input "235"
type input "ED. [PERSON_NAME] 679"
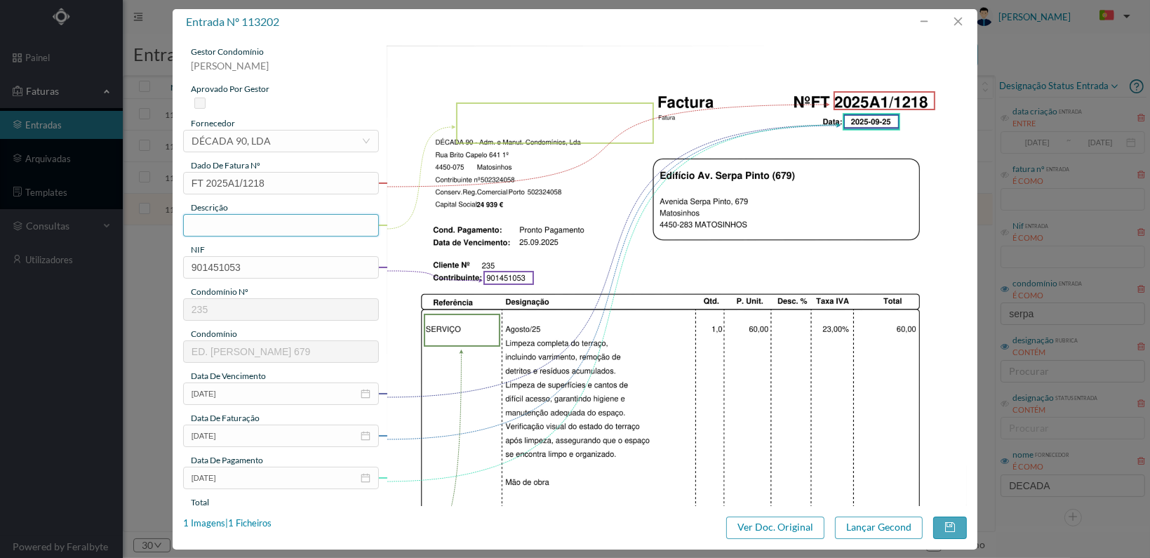
click at [283, 225] on input "text" at bounding box center [281, 225] width 196 height 22
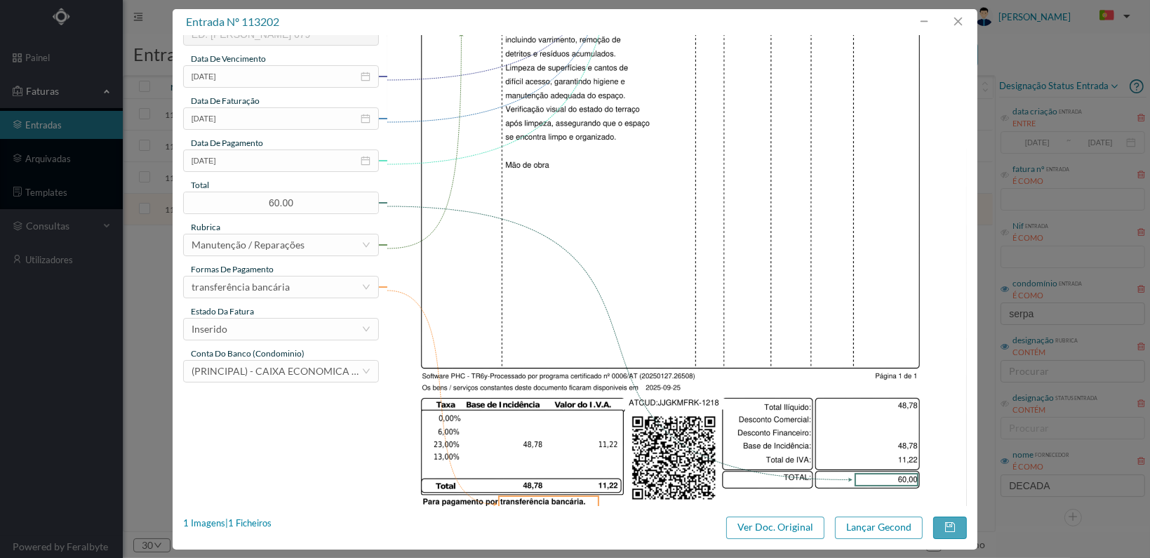
scroll to position [351, 0]
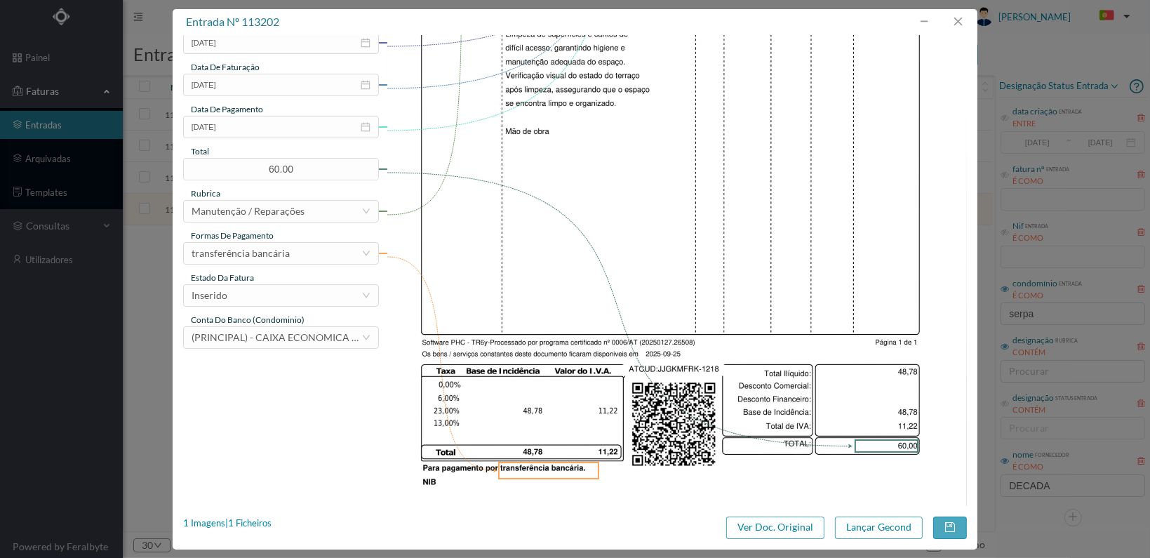
type input "Limpeza completa terraço"
click at [256, 380] on div "gestor condomínio Joana Laroca aprovado por gestor fornecedor selecionar DÉCADA…" at bounding box center [575, 105] width 784 height 821
click at [343, 294] on div "Inserido" at bounding box center [277, 295] width 170 height 21
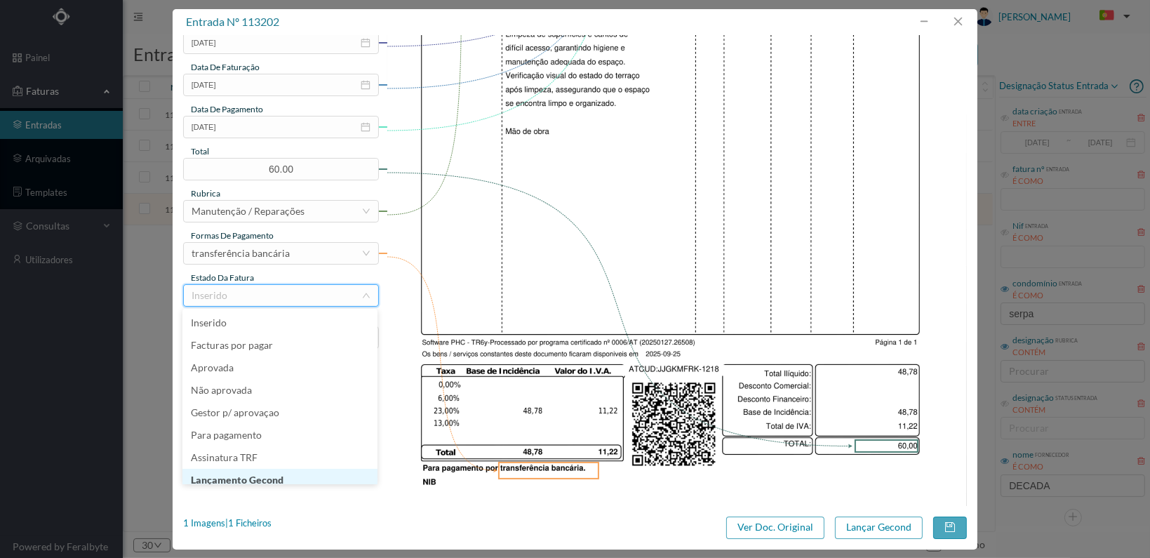
scroll to position [7, 0]
click at [335, 474] on li "Lançamento Gecond" at bounding box center [279, 473] width 195 height 22
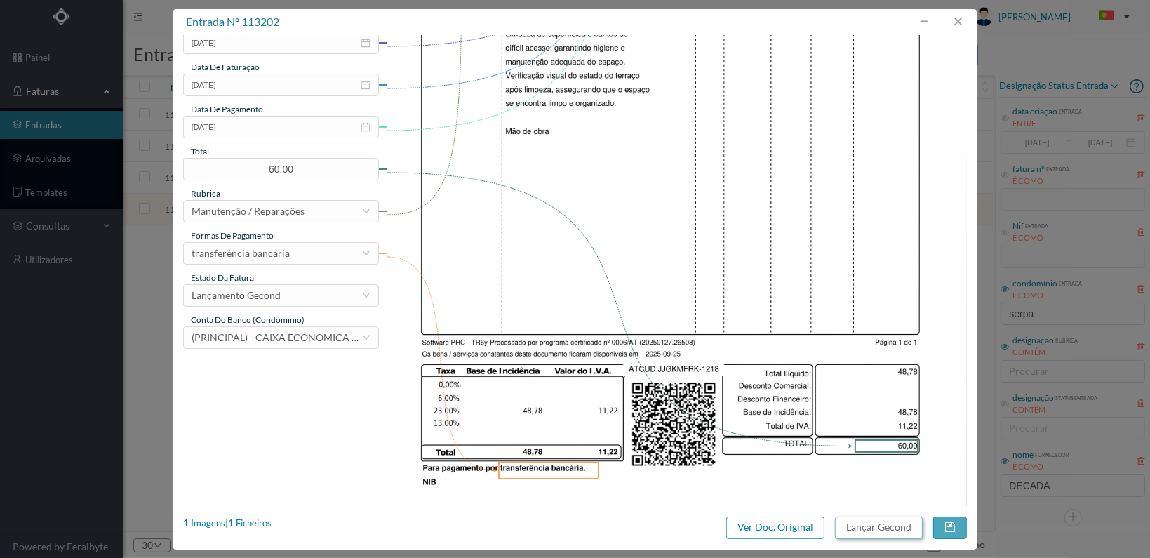
click at [859, 522] on button "Lançar Gecond" at bounding box center [879, 527] width 88 height 22
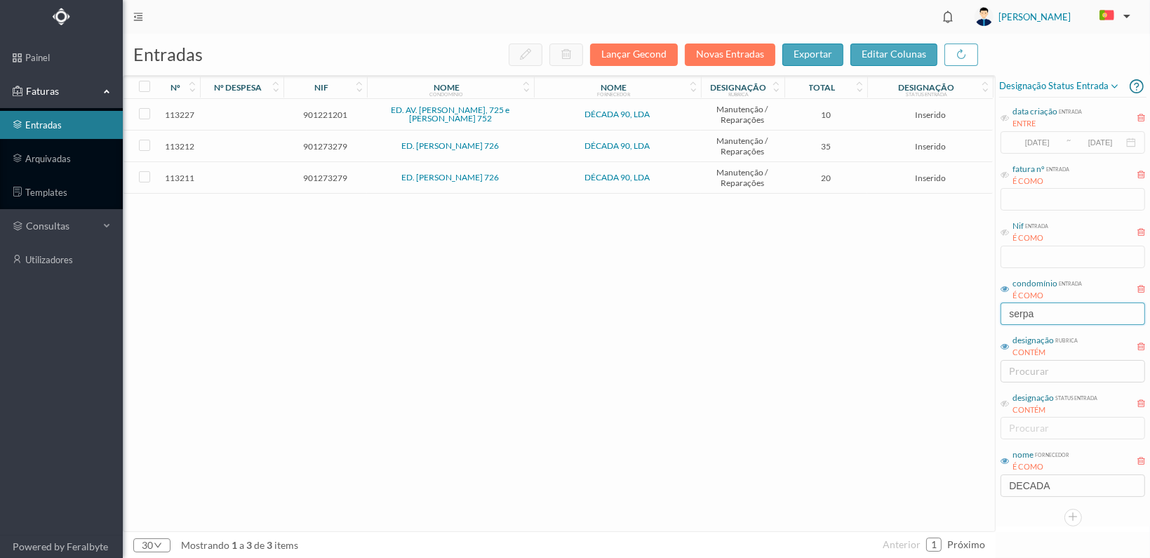
drag, startPoint x: 1057, startPoint y: 311, endPoint x: 967, endPoint y: 312, distance: 89.8
click at [970, 312] on div "entradas Lançar Gecond Novas Entradas exportar editar colunas nº nº despesa nif…" at bounding box center [636, 296] width 1027 height 524
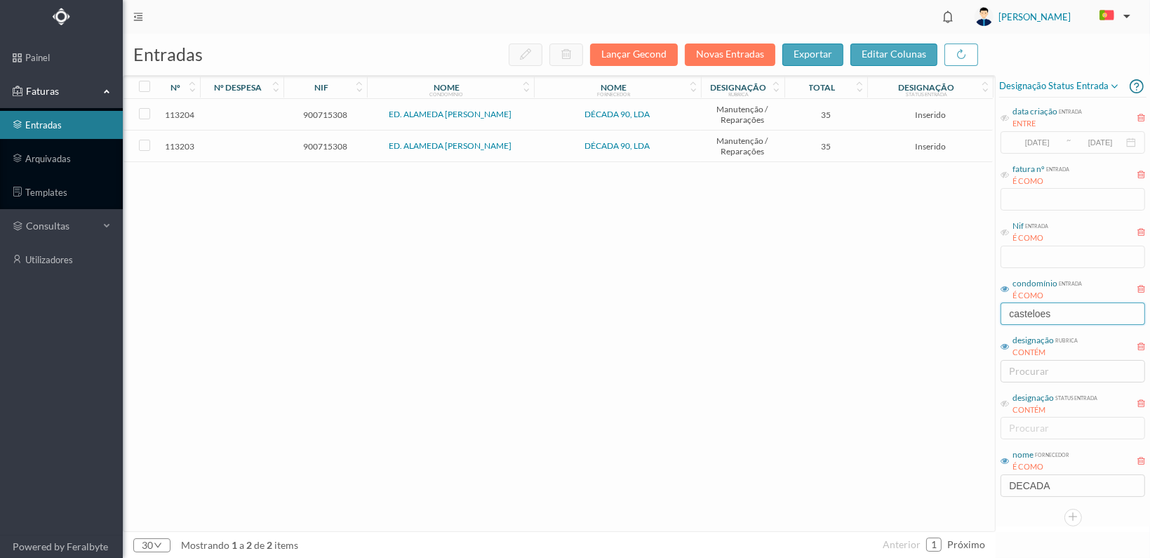
type input "casteloes"
click at [322, 142] on span "900715308" at bounding box center [325, 146] width 76 height 11
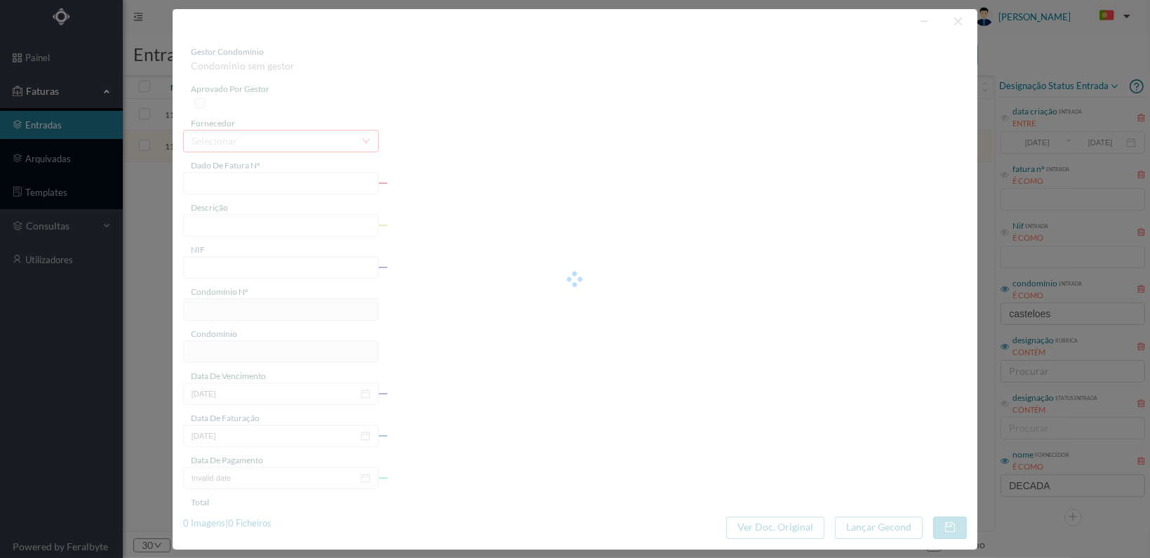
type input "FT 2025A1/1219"
type input "900715308"
type input "[DATE]"
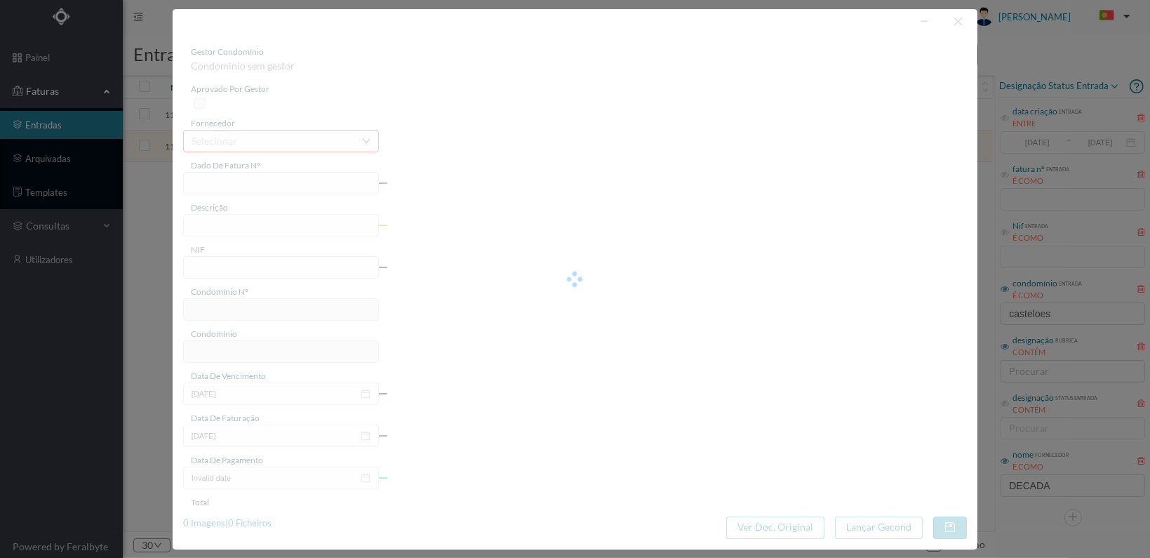
type input "35.00"
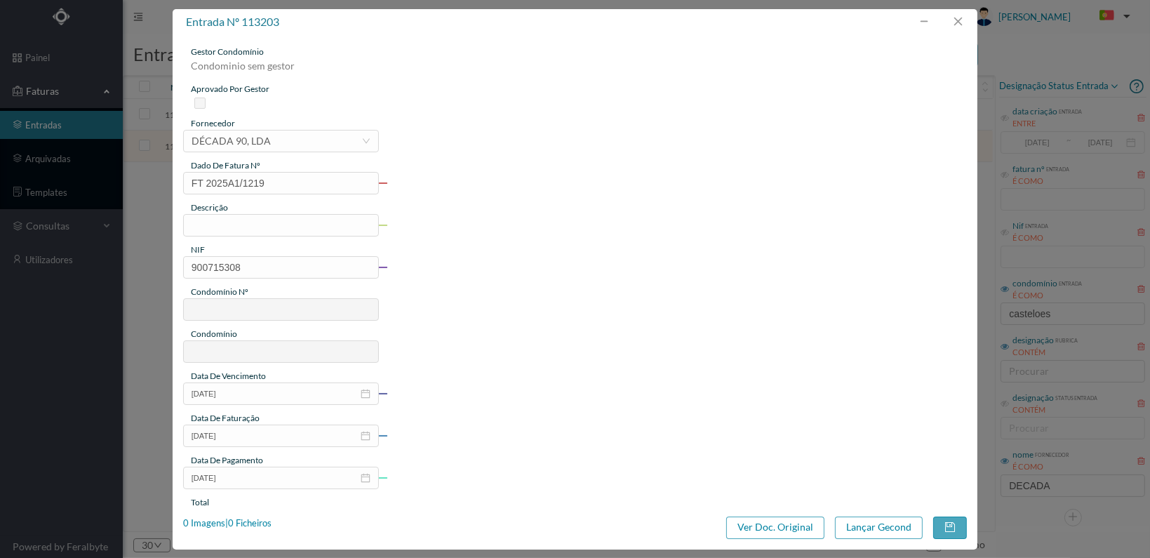
type input "240"
type input "ED. ALAMEDA [PERSON_NAME]"
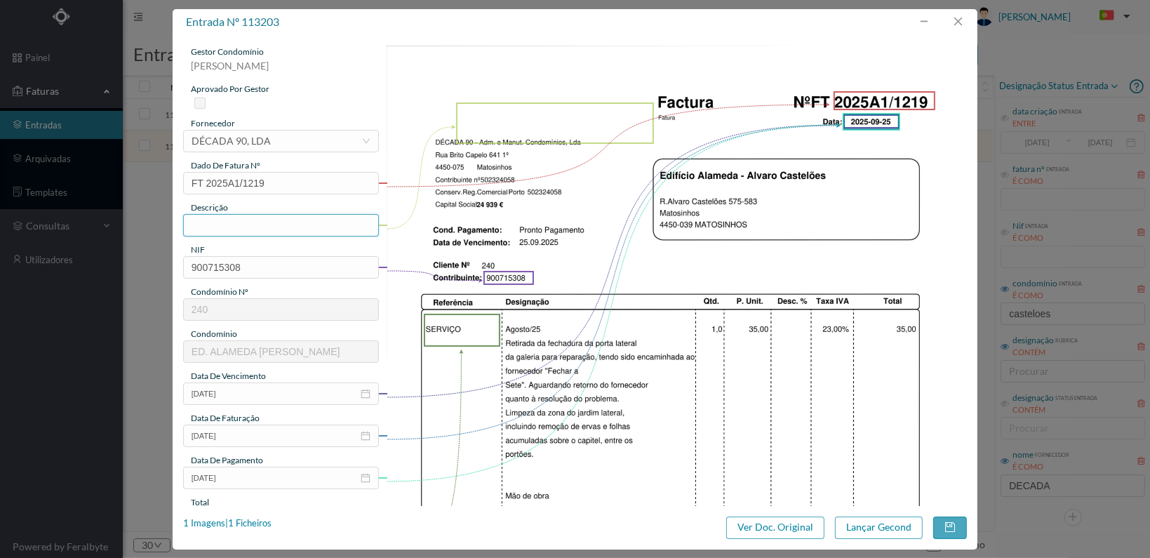
drag, startPoint x: 234, startPoint y: 229, endPoint x: 227, endPoint y: 230, distance: 7.8
click at [232, 229] on input "text" at bounding box center [281, 225] width 196 height 22
type input "s"
type input "r"
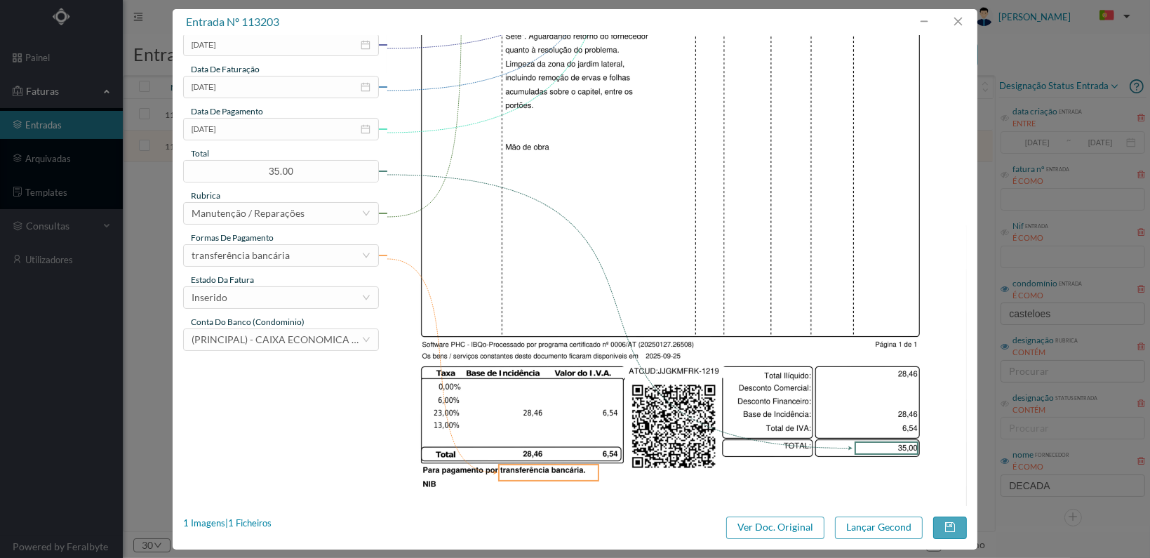
scroll to position [351, 0]
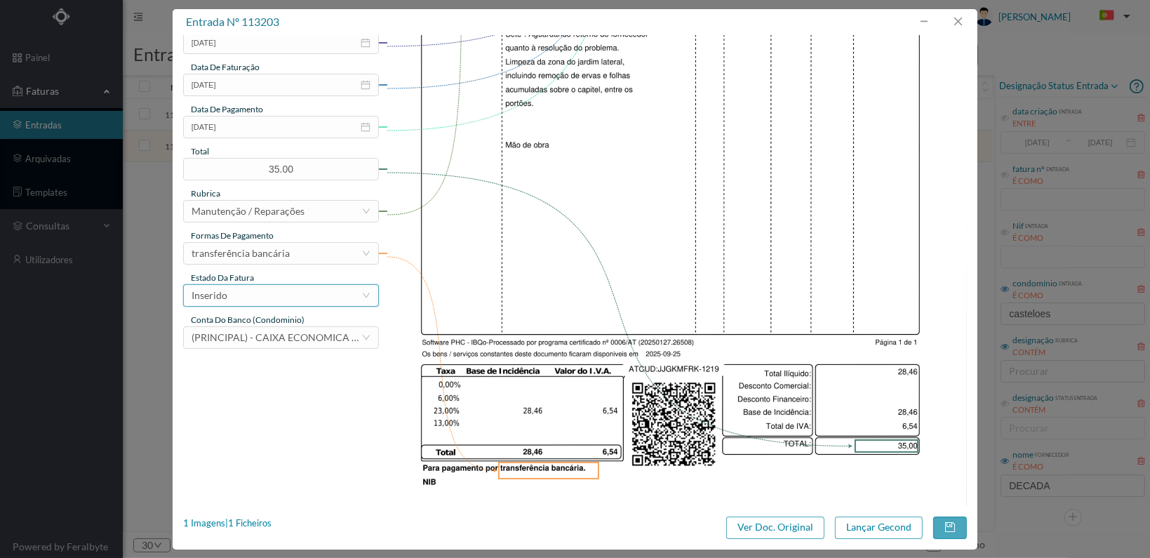
type input "Reparação fechadura porta lateral galeria"
click at [352, 293] on div "Inserido" at bounding box center [277, 295] width 170 height 21
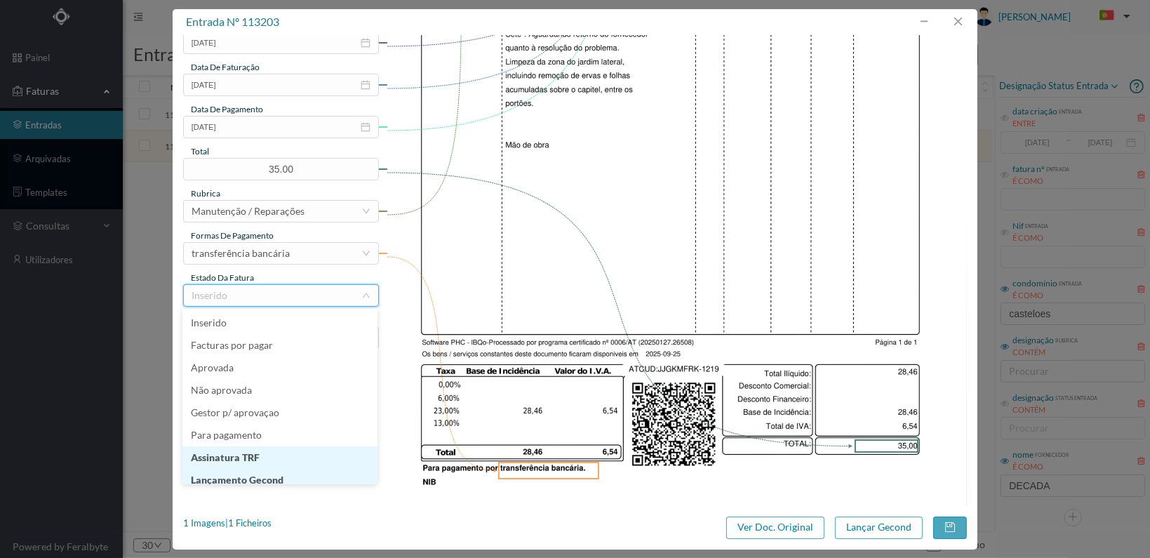
scroll to position [7, 0]
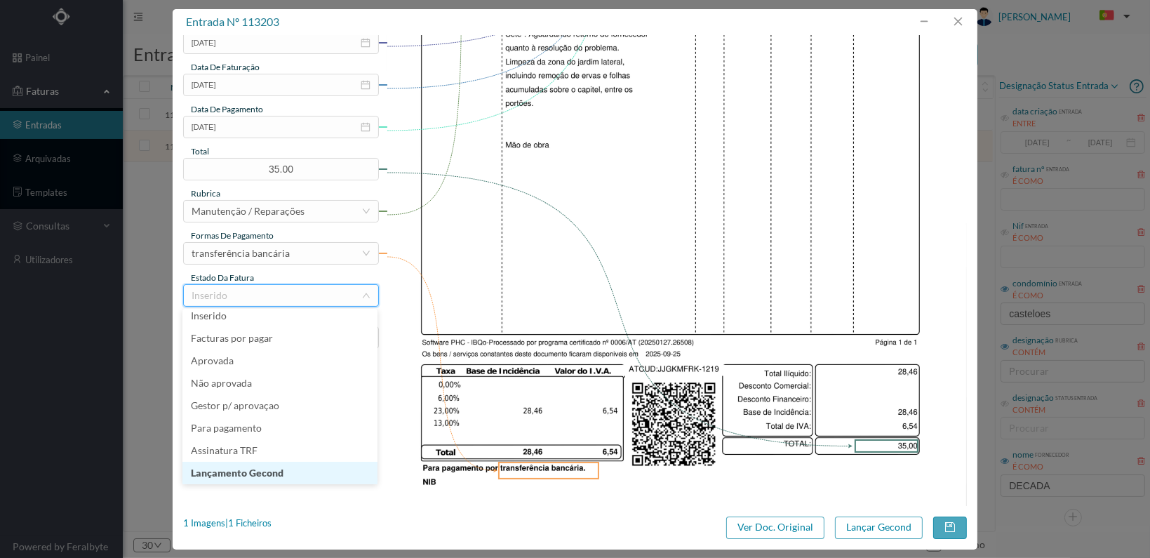
click at [277, 469] on li "Lançamento Gecond" at bounding box center [279, 473] width 195 height 22
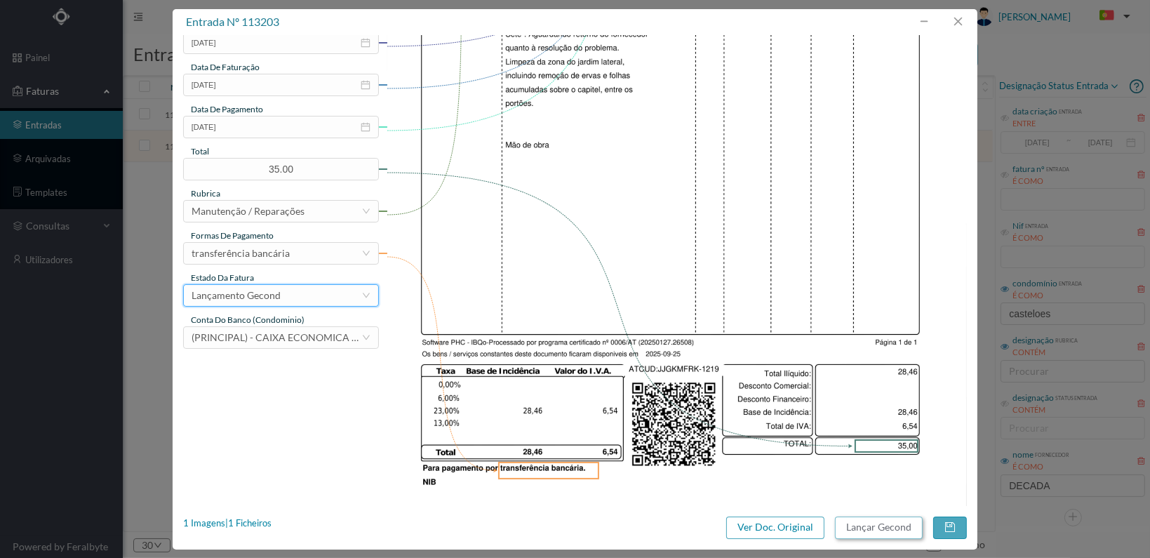
click at [875, 528] on button "Lançar Gecond" at bounding box center [879, 527] width 88 height 22
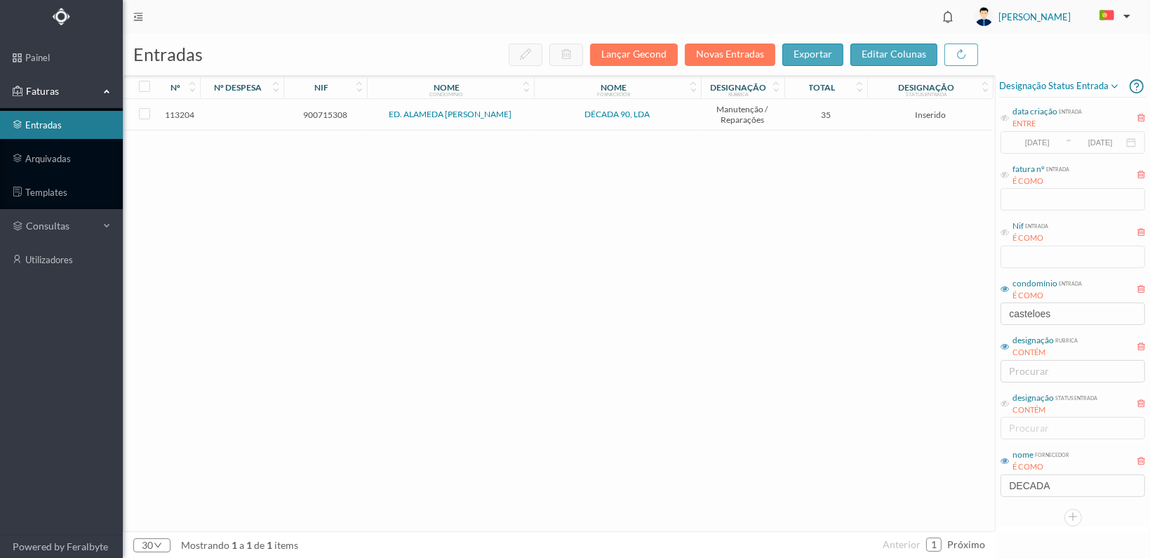
click at [326, 111] on span "900715308" at bounding box center [325, 114] width 76 height 11
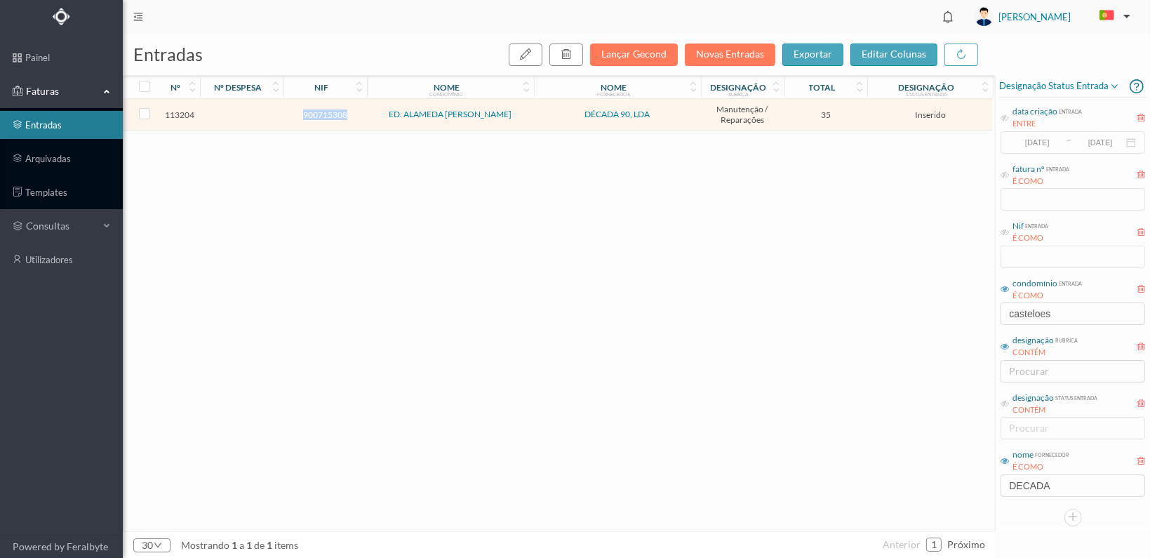
click at [326, 111] on span "900715308" at bounding box center [325, 114] width 76 height 11
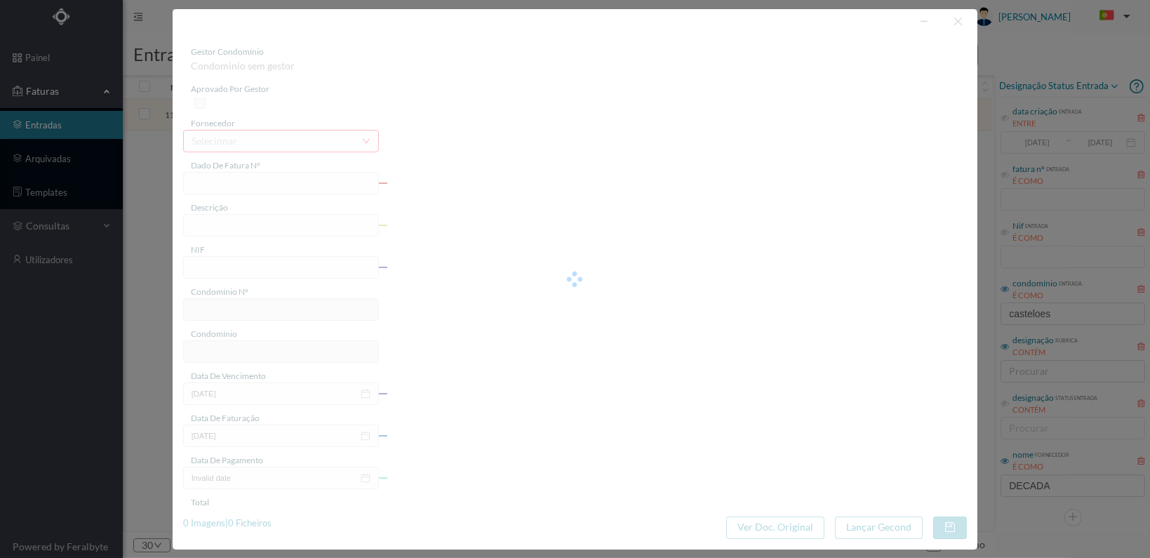
type input "FT 2025A1/1220"
type input "900715308"
type input "[DATE]"
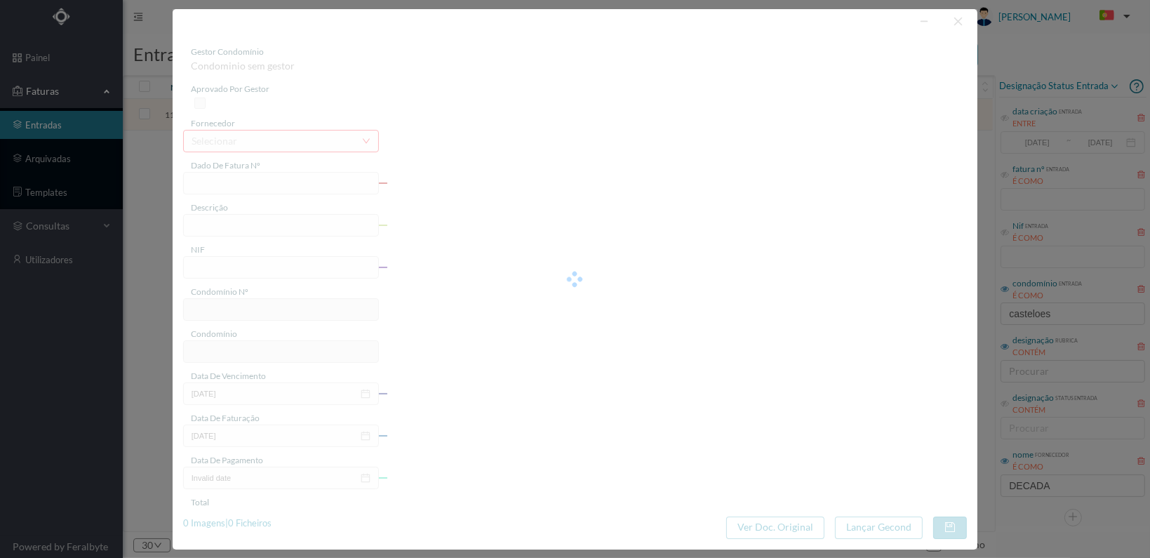
type input "35.00"
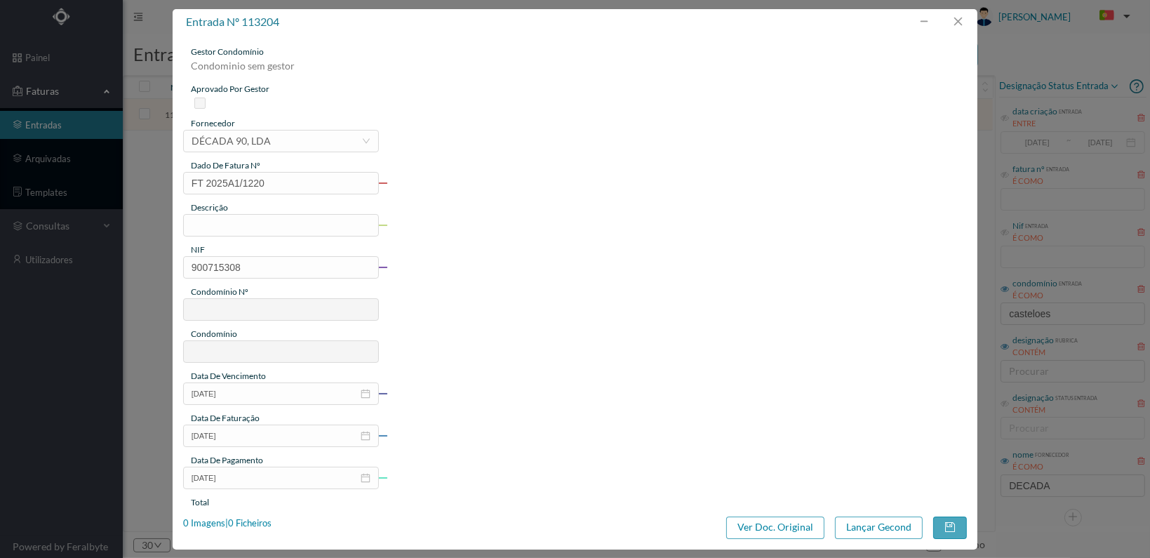
type input "240"
type input "ED. ALAMEDA [PERSON_NAME]"
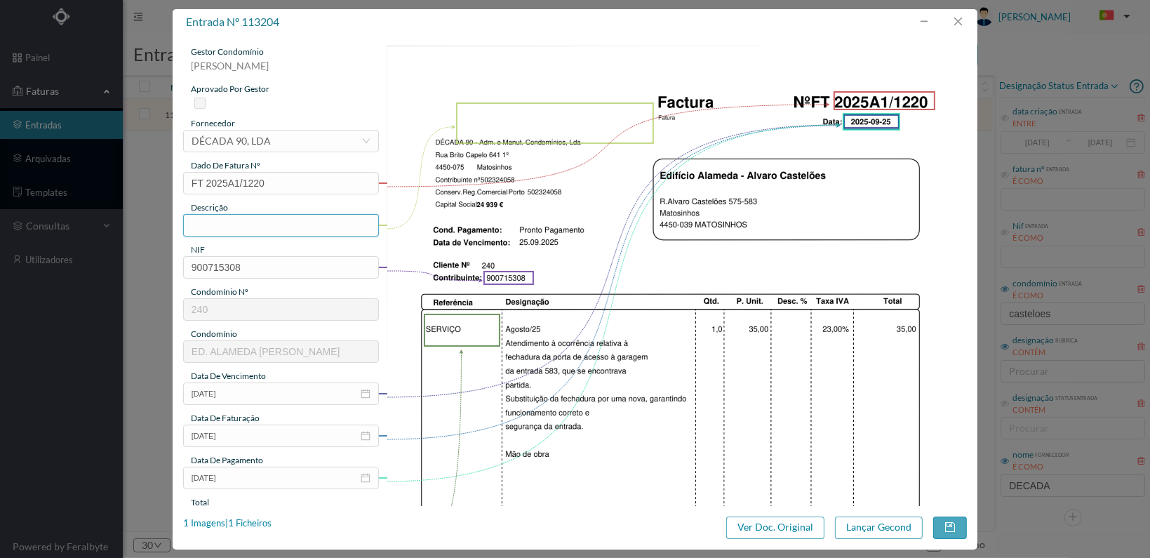
click at [287, 229] on input "text" at bounding box center [281, 225] width 196 height 22
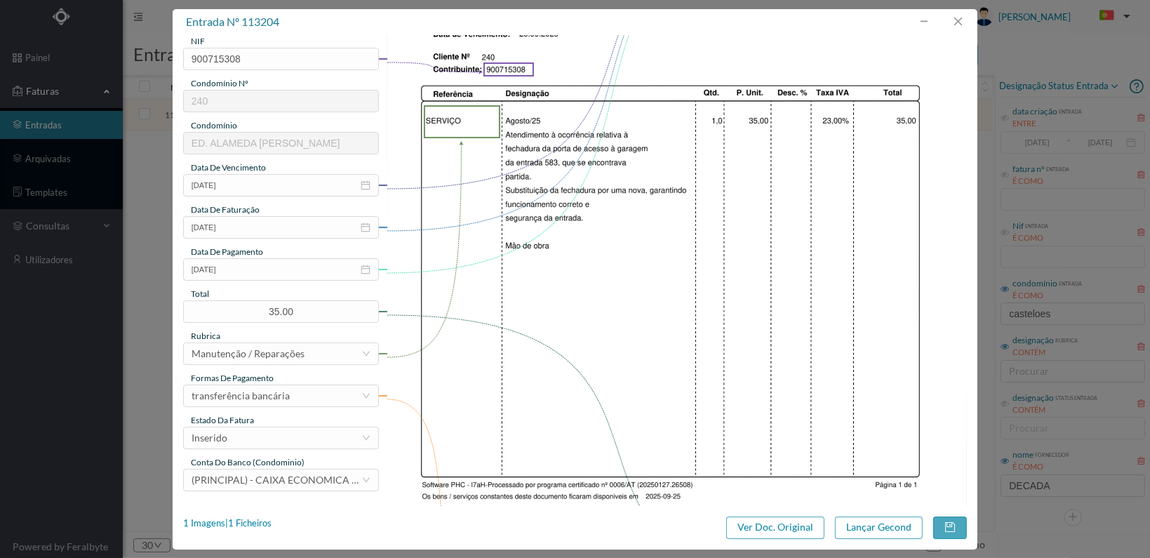
scroll to position [281, 0]
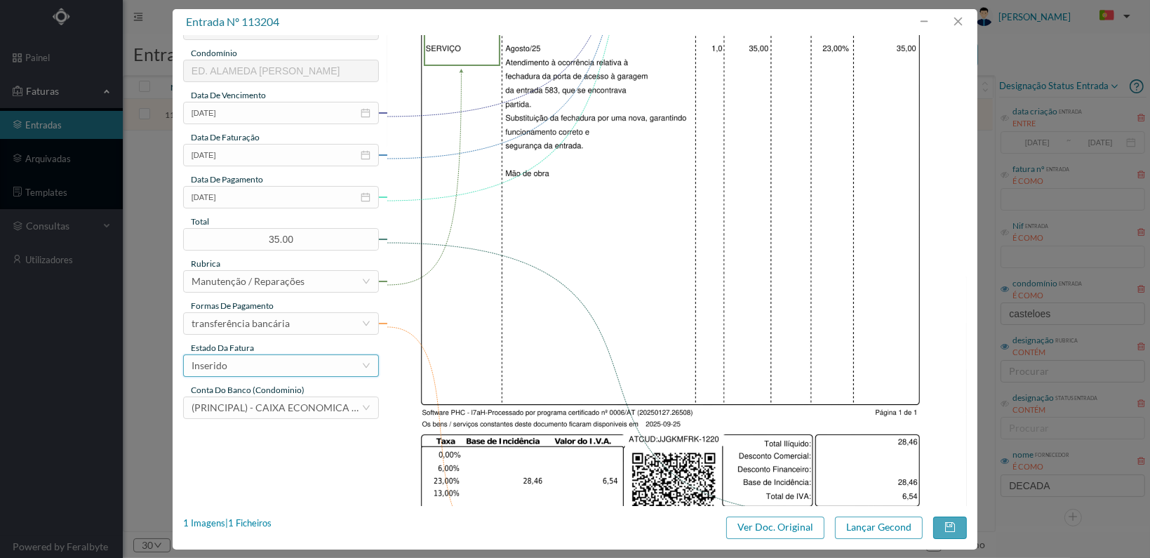
type input "Substituição fechadura porta acesso garagem"
click at [369, 360] on div "Inserido" at bounding box center [281, 365] width 196 height 22
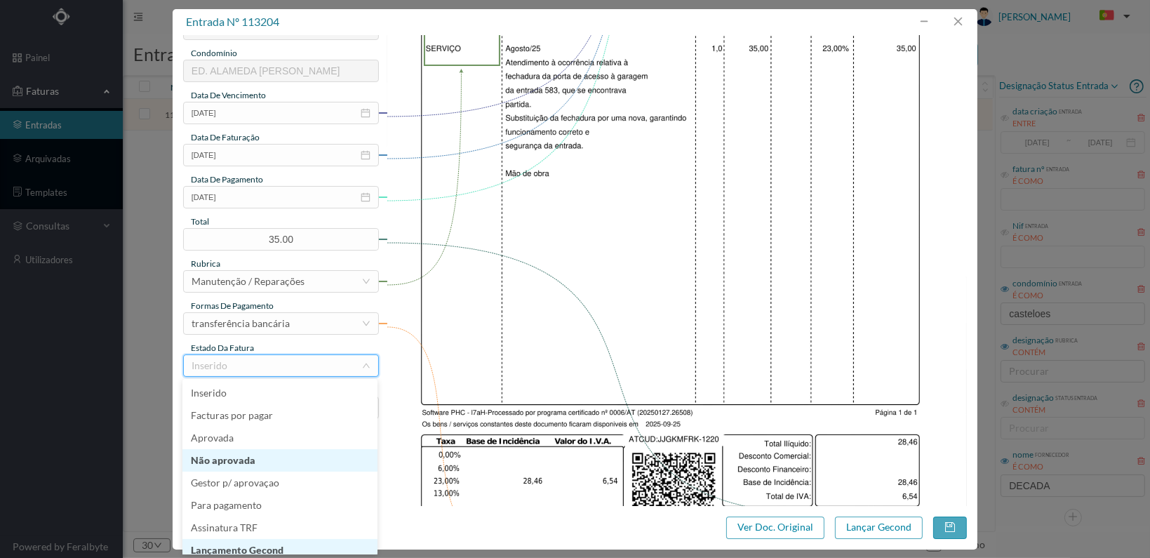
scroll to position [7, 0]
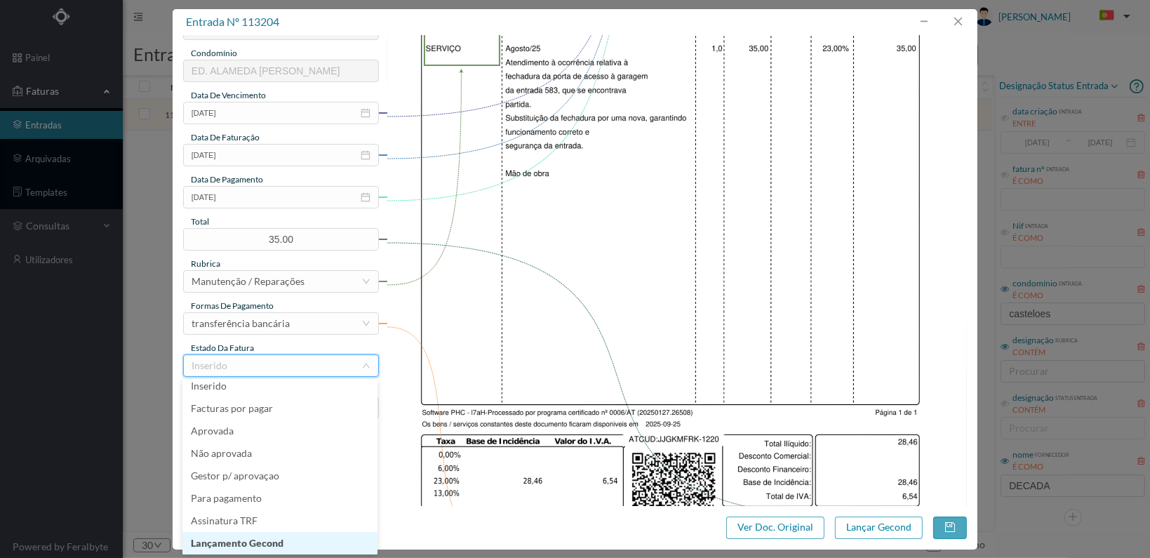
click at [294, 534] on li "Lançamento Gecond" at bounding box center [279, 543] width 195 height 22
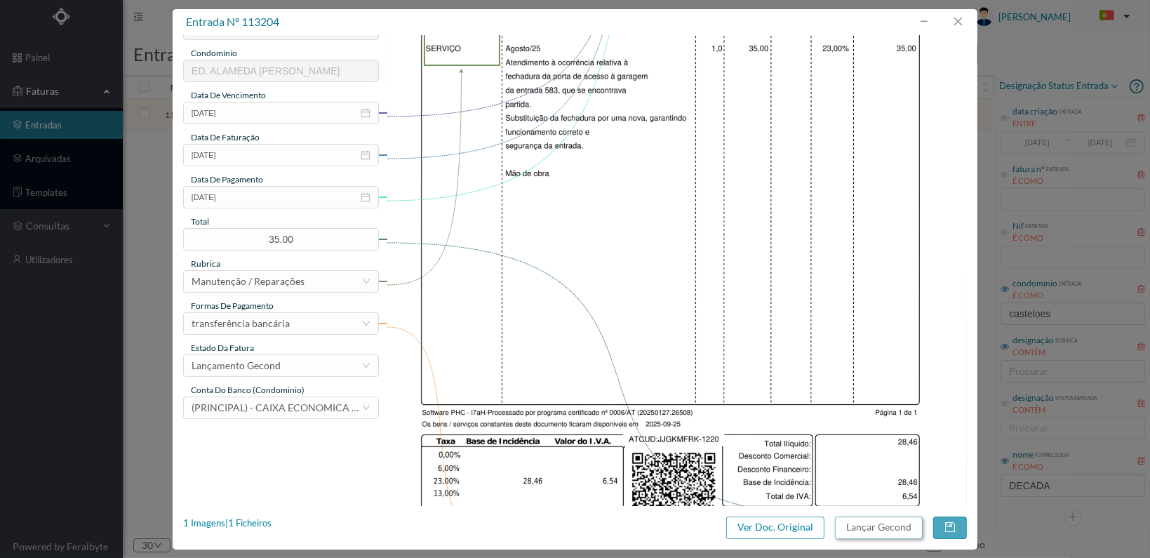
click at [873, 527] on button "Lançar Gecond" at bounding box center [879, 527] width 88 height 22
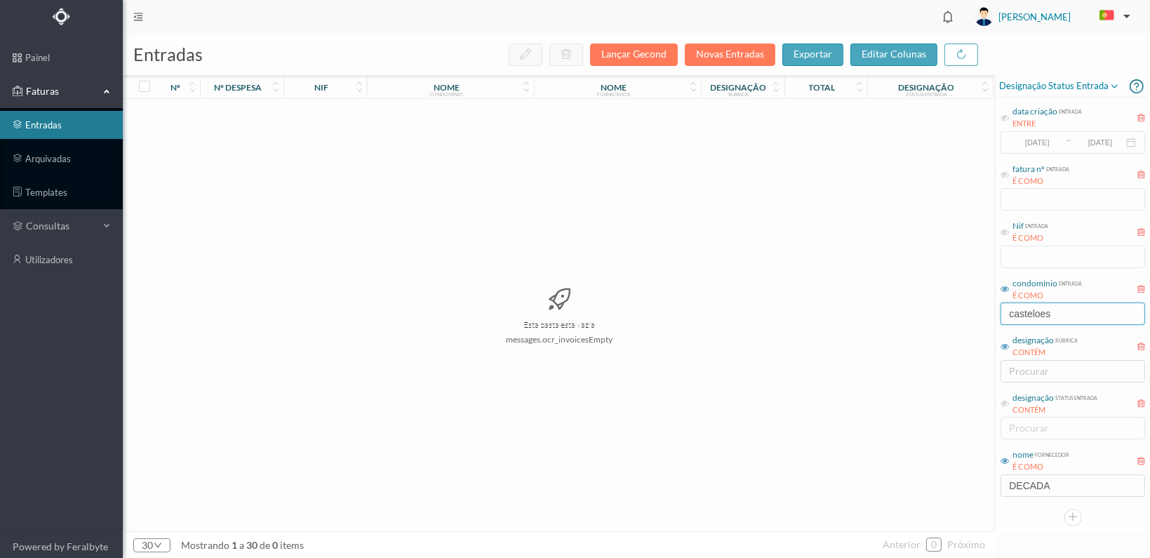
drag, startPoint x: 1078, startPoint y: 316, endPoint x: 935, endPoint y: 315, distance: 143.1
click at [935, 315] on div "entradas Lançar Gecond Novas Entradas exportar editar colunas nº nº despesa nif…" at bounding box center [636, 296] width 1027 height 524
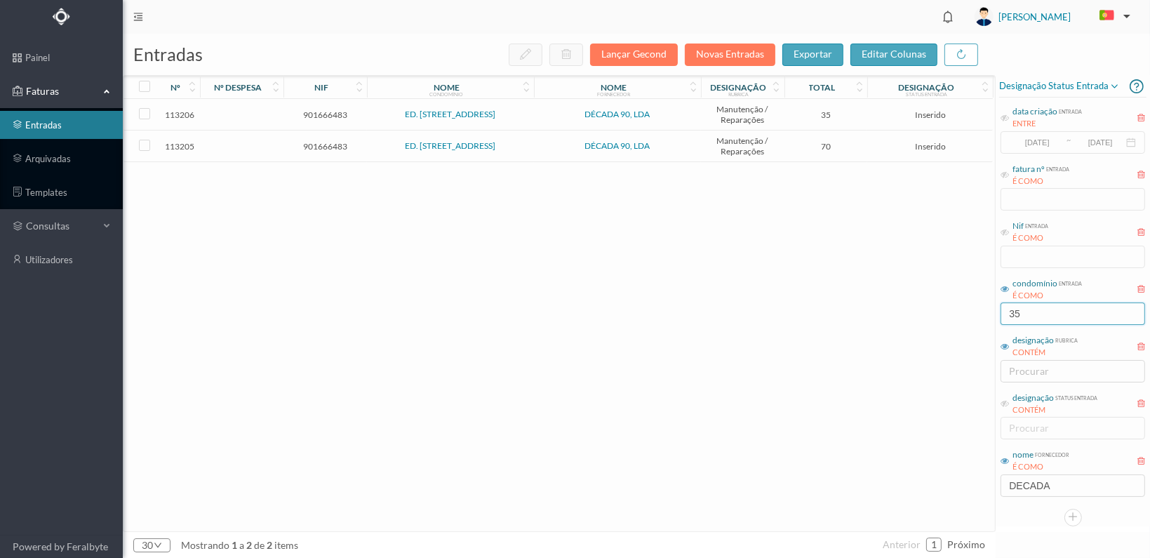
type input "3"
type input "rep"
click at [307, 173] on span "901666483" at bounding box center [325, 178] width 76 height 11
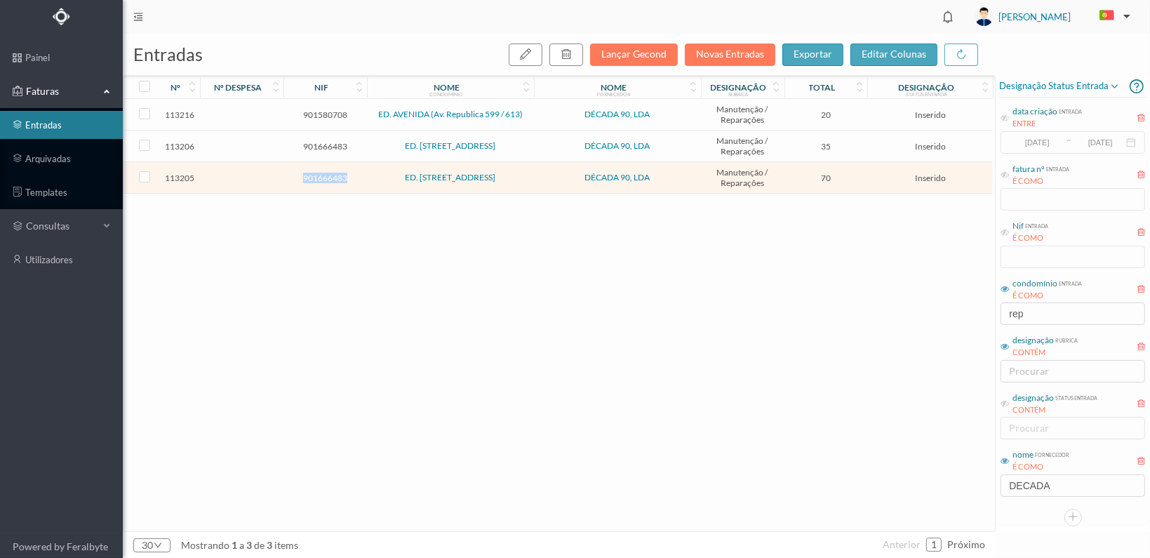
click at [307, 173] on span "901666483" at bounding box center [325, 178] width 76 height 11
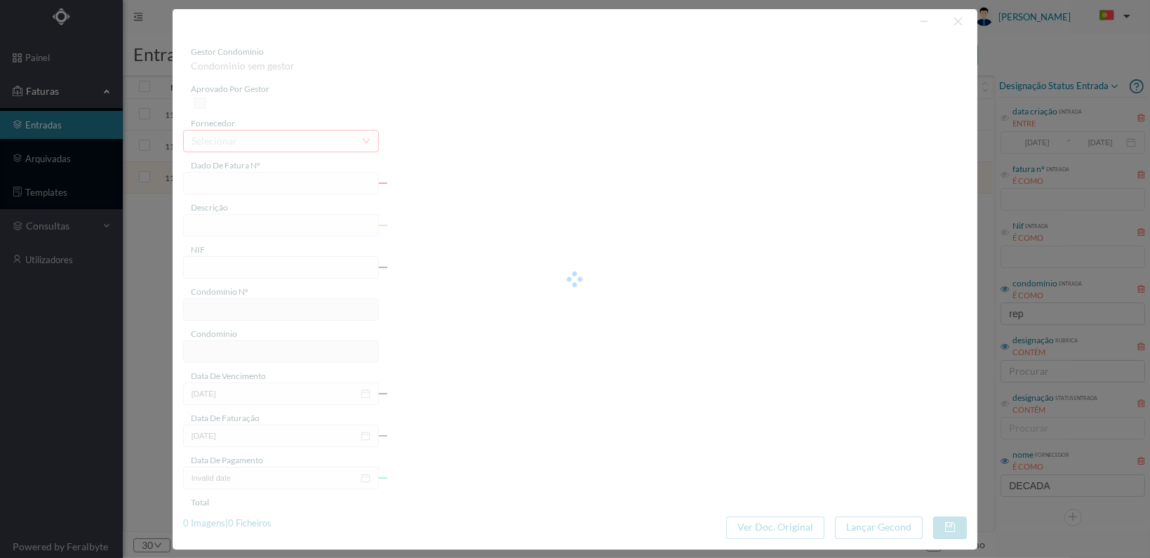
type input "FT 2025A1/1221"
type input "901666483"
type input "[DATE]"
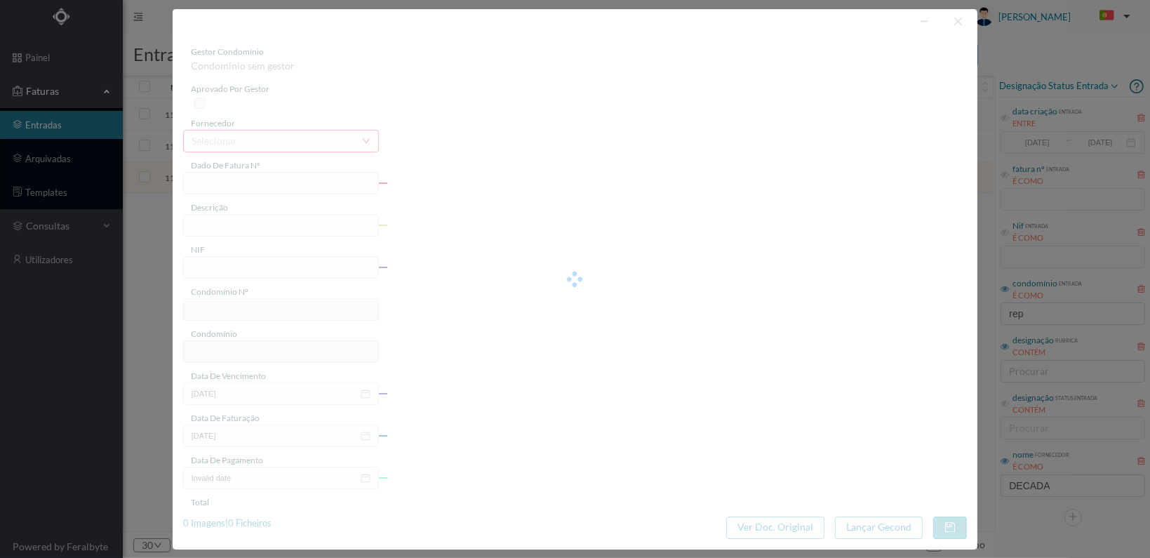
type input "70.00"
type input "245"
type input "ED. [STREET_ADDRESS]"
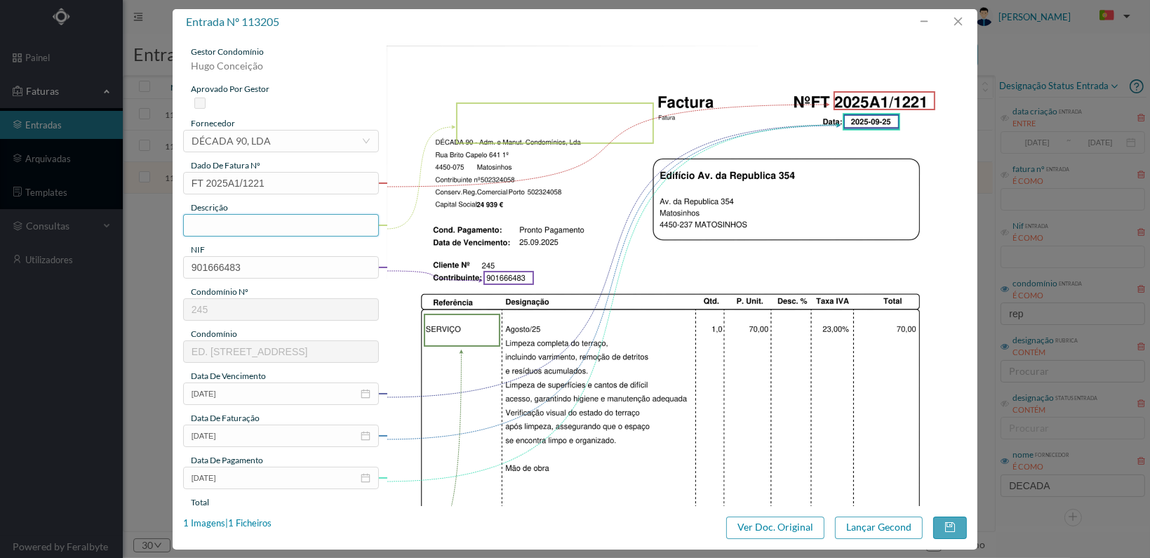
click at [283, 225] on input "text" at bounding box center [281, 225] width 196 height 22
type input "Limpeza completa terraço"
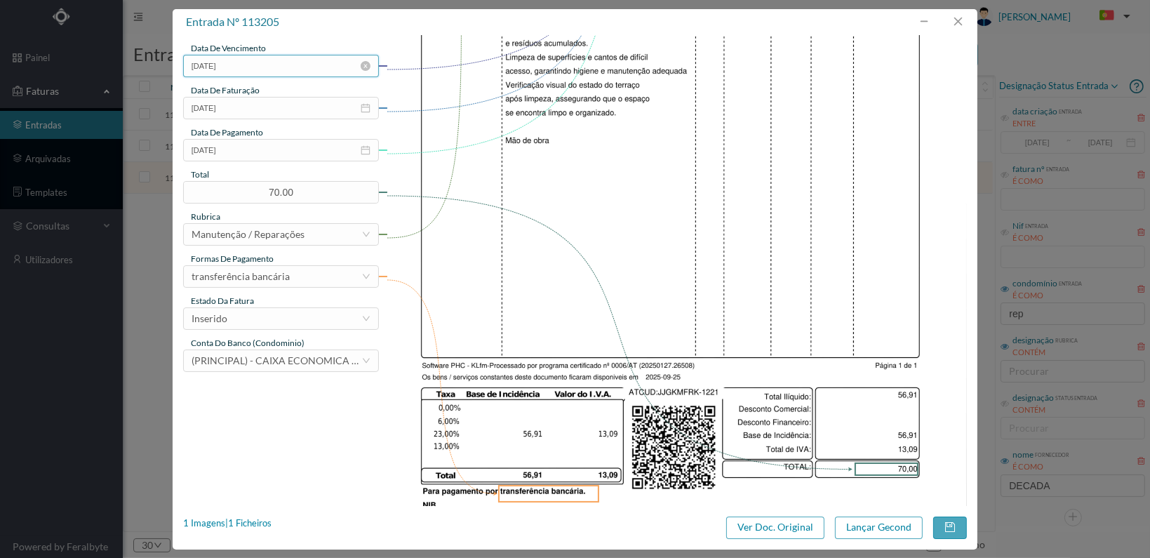
scroll to position [366, 0]
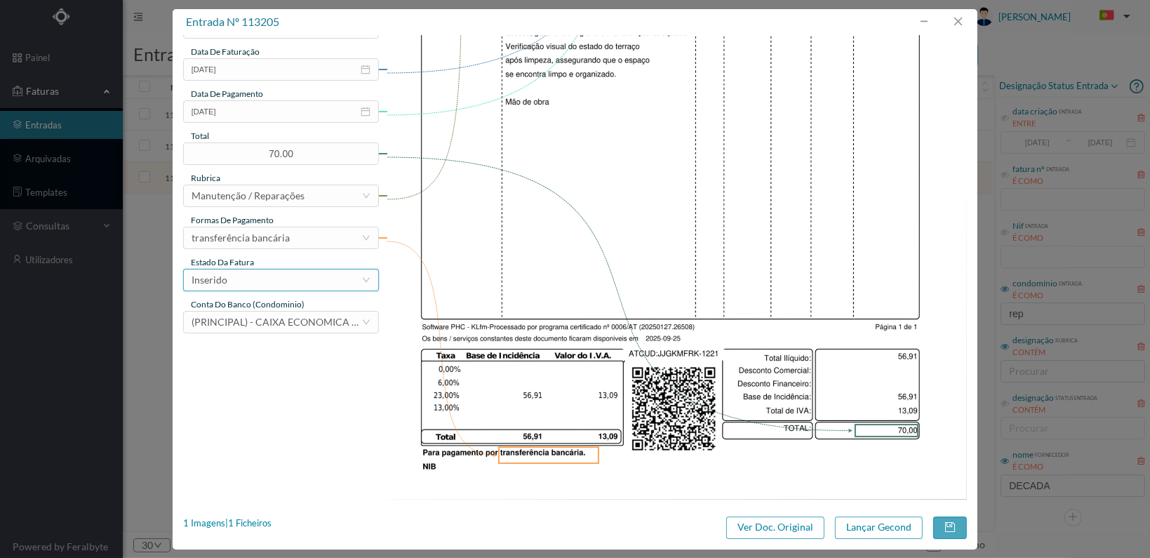
click at [354, 281] on div "Inserido" at bounding box center [277, 279] width 170 height 21
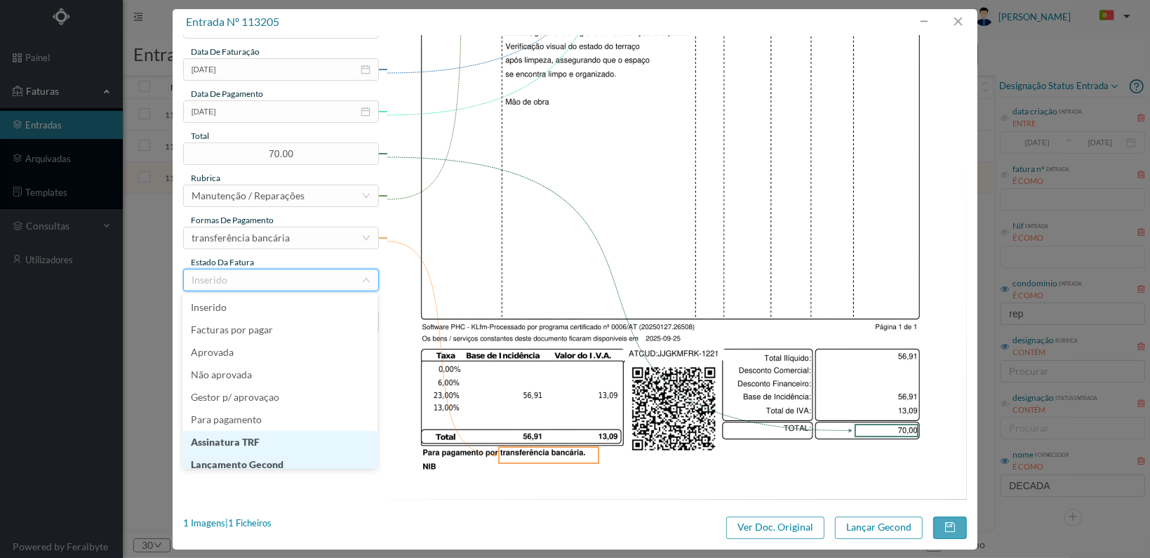
scroll to position [7, 0]
click at [281, 458] on li "Lançamento Gecond" at bounding box center [279, 457] width 195 height 22
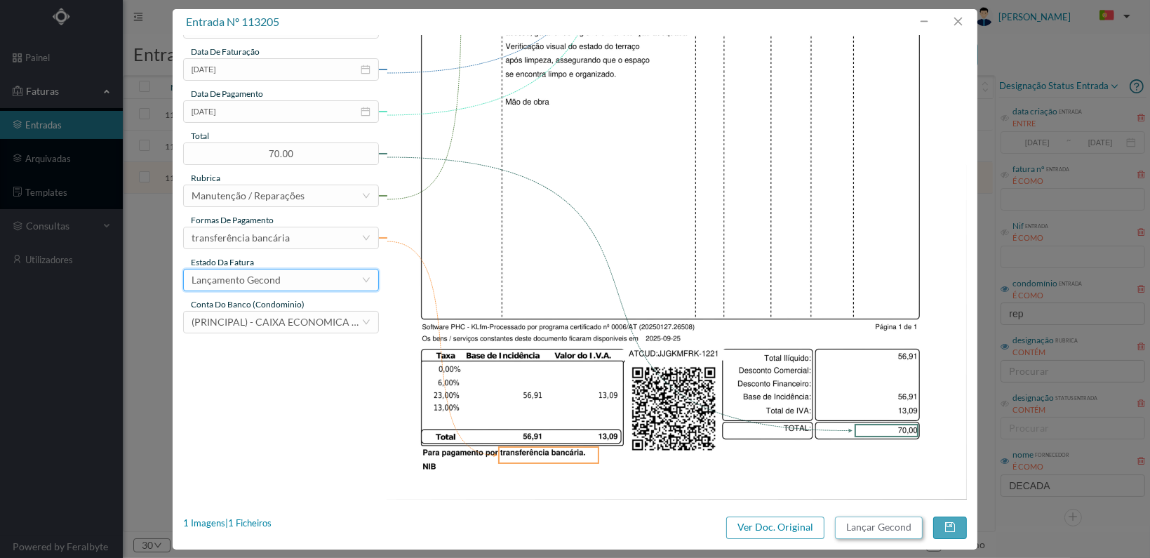
click at [874, 529] on button "Lançar Gecond" at bounding box center [879, 527] width 88 height 22
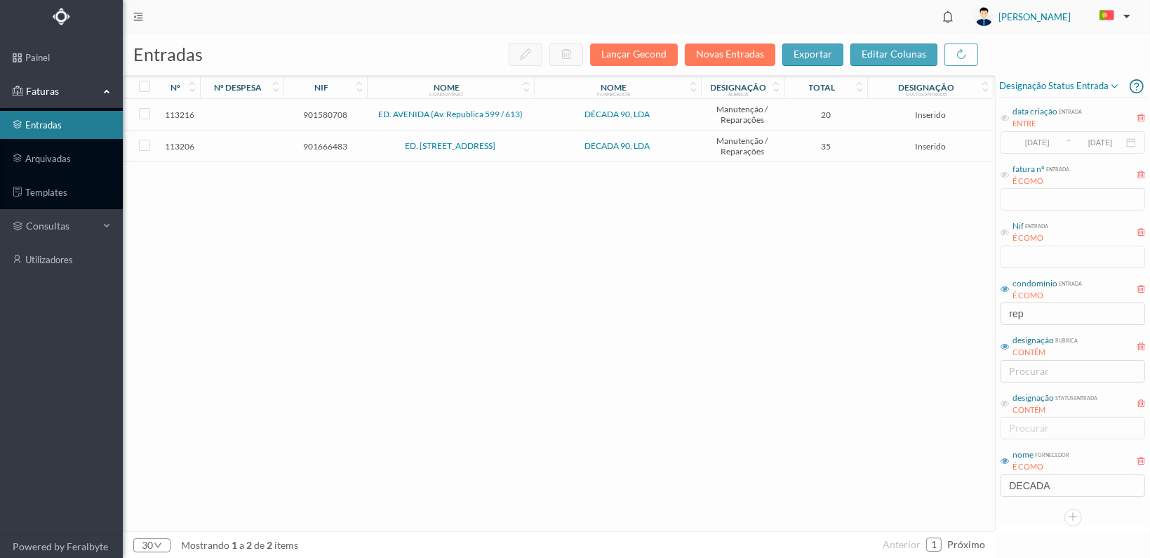
click at [337, 144] on span "901666483" at bounding box center [325, 146] width 76 height 11
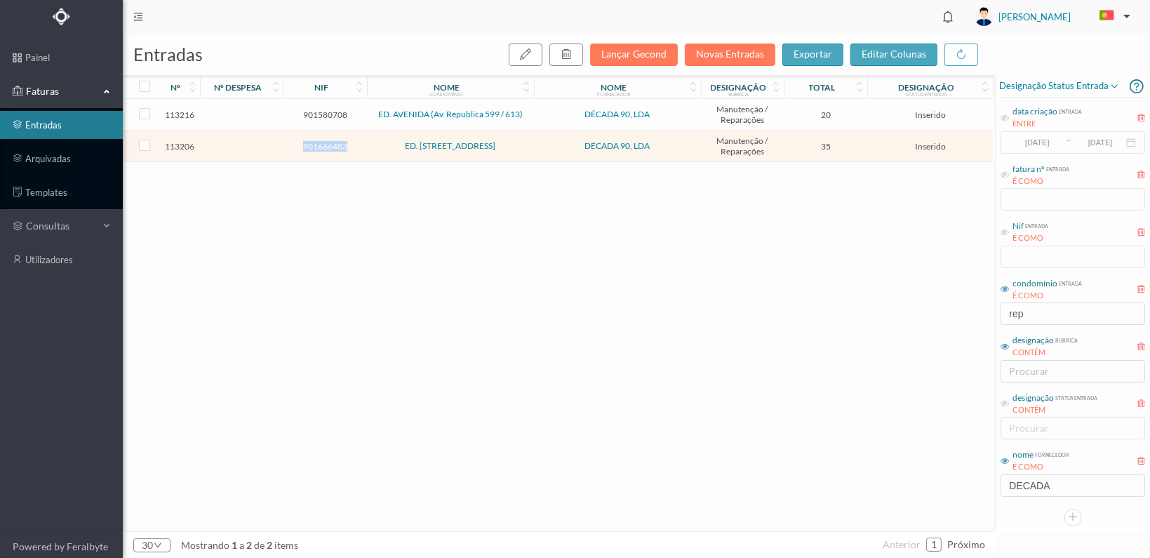
click at [337, 144] on span "901666483" at bounding box center [325, 146] width 76 height 11
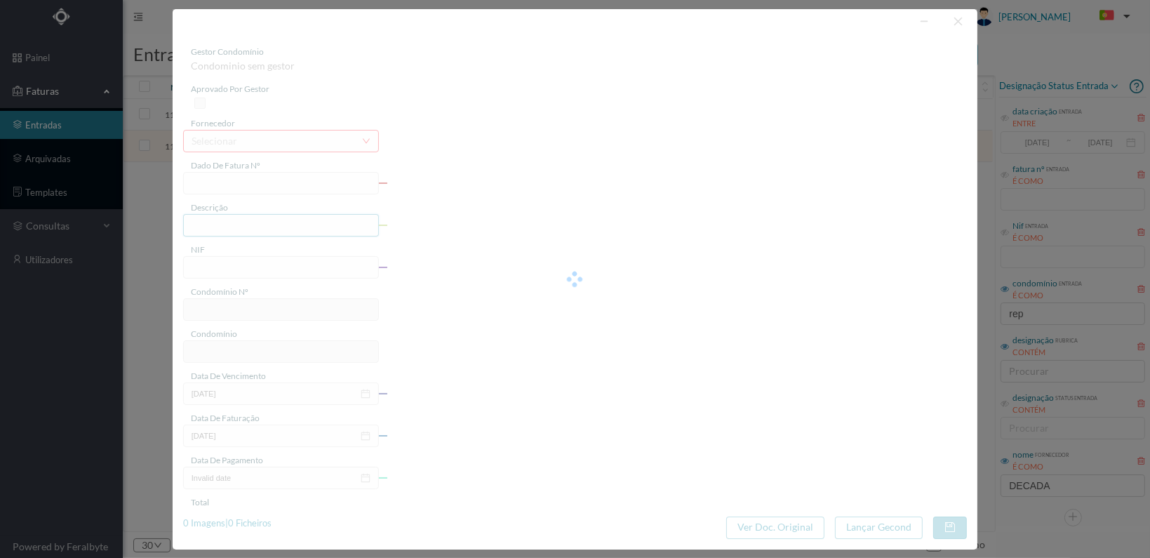
type input "FT 2025A1/1222"
type input "901666483"
type input "[DATE]"
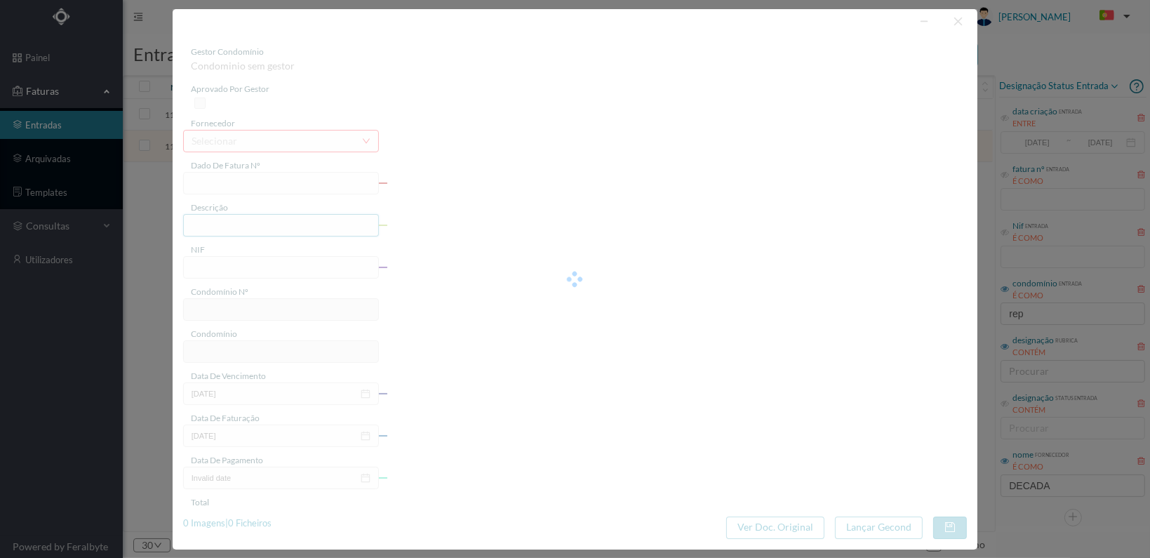
type input "35.00"
type input "245"
type input "ED. [STREET_ADDRESS]"
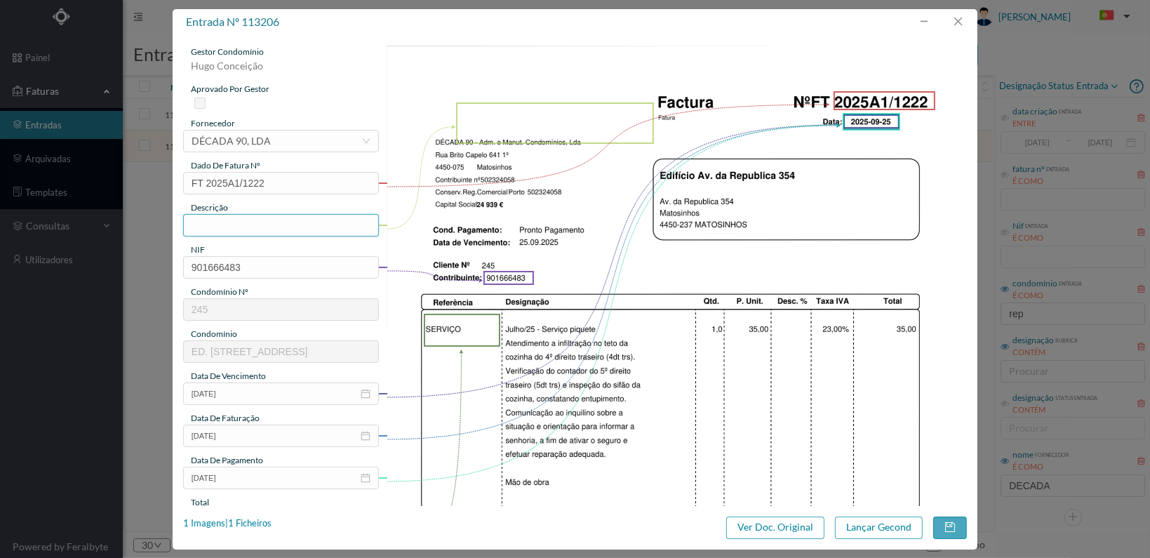
click at [265, 223] on input "text" at bounding box center [281, 225] width 196 height 22
click at [331, 220] on input "Verificação entupimento sifão cozinha º Dto. Trs." at bounding box center [281, 225] width 196 height 22
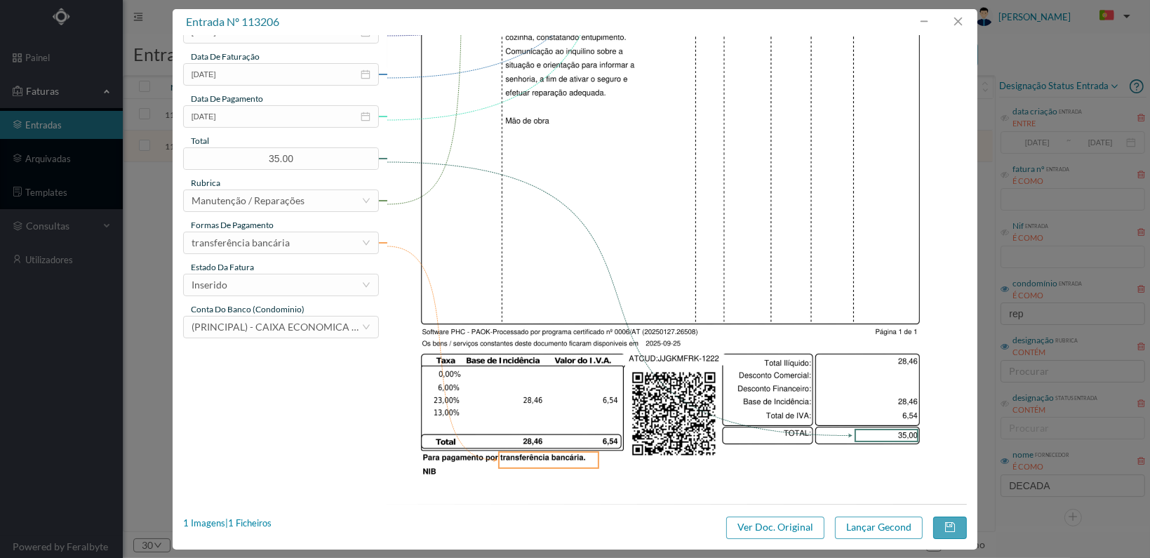
scroll to position [366, 0]
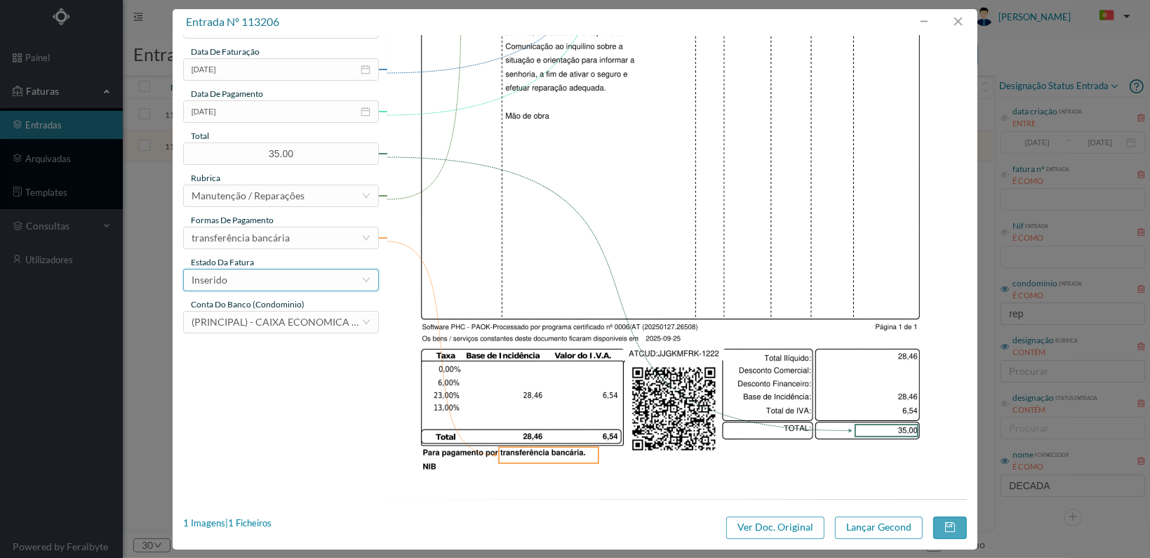
type input "Verificação entupimento sifão cozinha 5º Dto. Trs."
click at [348, 281] on div "Inserido" at bounding box center [277, 279] width 170 height 21
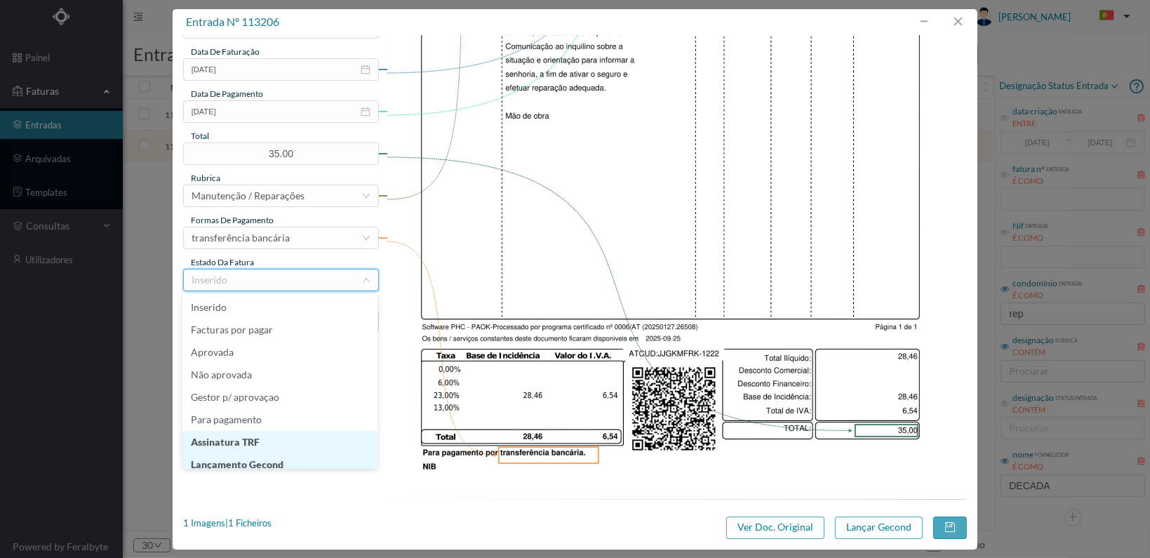
scroll to position [7, 0]
drag, startPoint x: 317, startPoint y: 457, endPoint x: 354, endPoint y: 460, distance: 36.6
click at [317, 456] on li "Lançamento Gecond" at bounding box center [279, 457] width 195 height 22
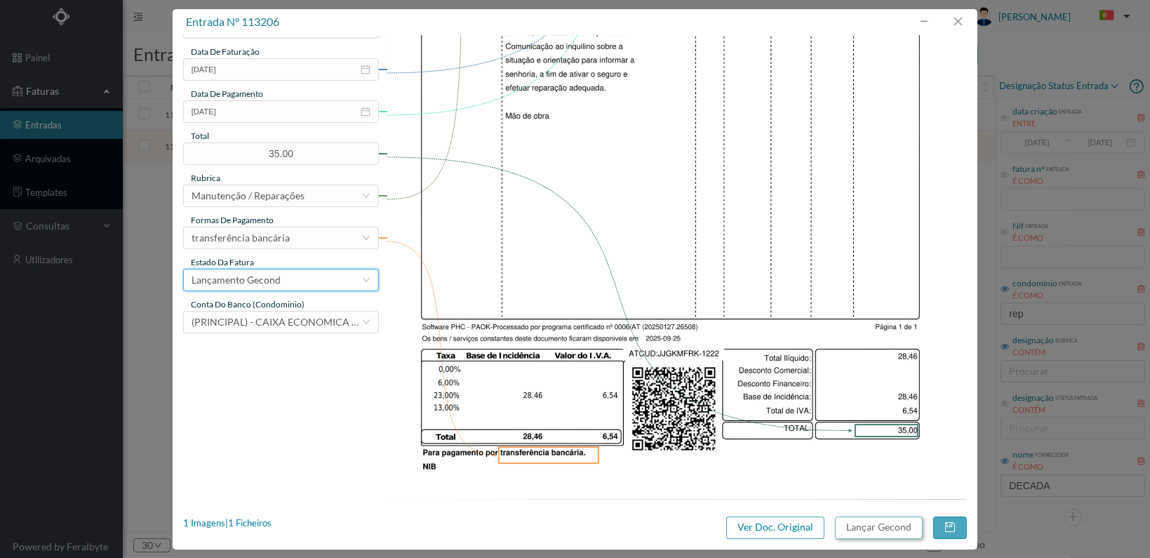
click at [873, 528] on button "Lançar Gecond" at bounding box center [879, 527] width 88 height 22
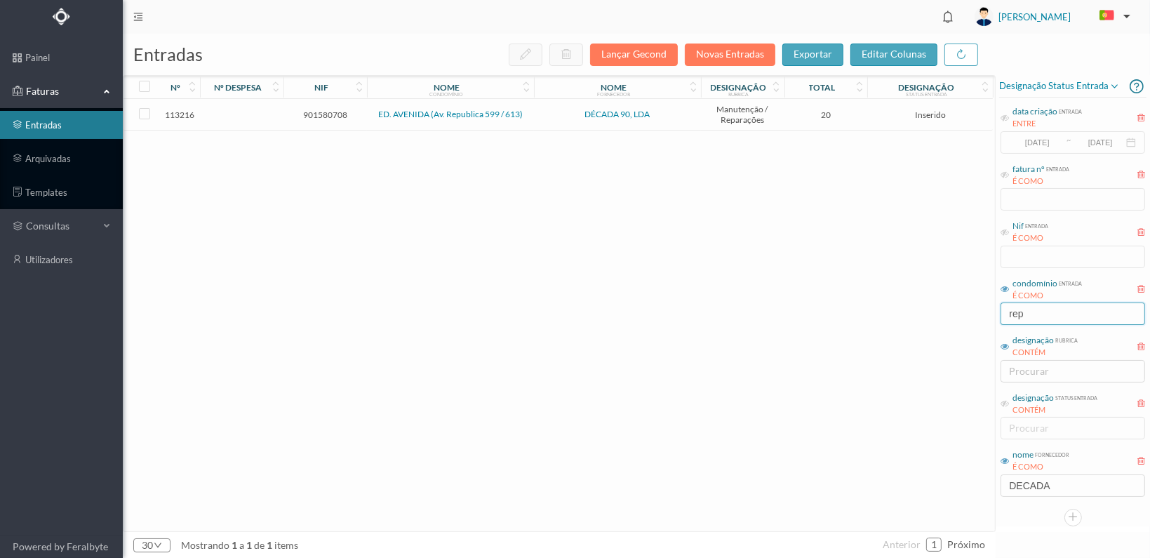
drag, startPoint x: 1055, startPoint y: 313, endPoint x: 935, endPoint y: 312, distance: 120.7
click at [935, 312] on div "entradas Lançar Gecond Novas Entradas exportar editar colunas nº nº despesa nif…" at bounding box center [636, 296] width 1027 height 524
type input "ramalde"
click at [323, 143] on span "901816183" at bounding box center [325, 146] width 76 height 11
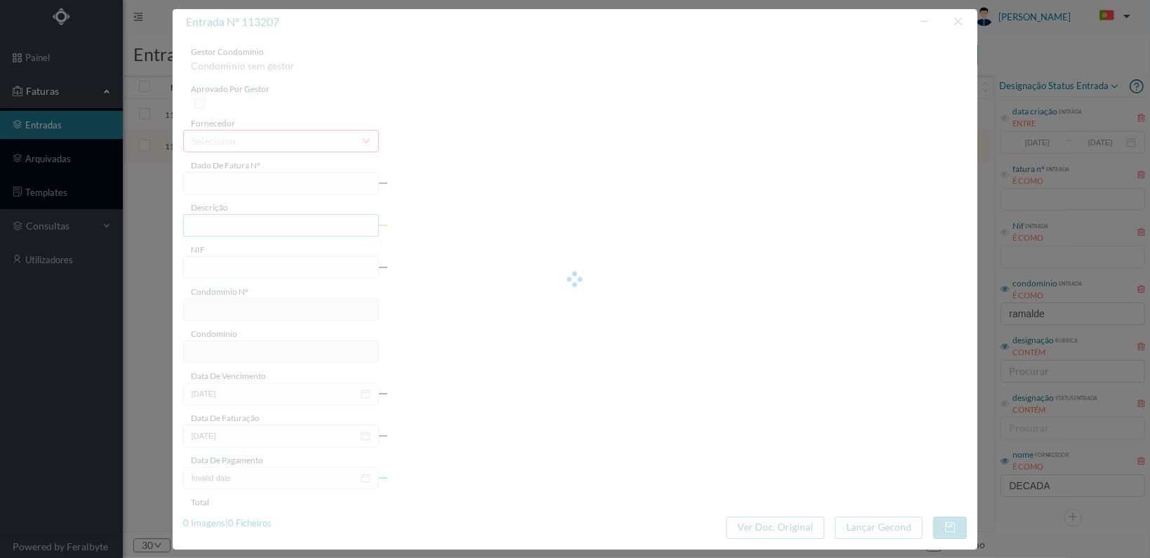
type input "FT 2025A1/1223"
type input "901816183"
type input "[DATE]"
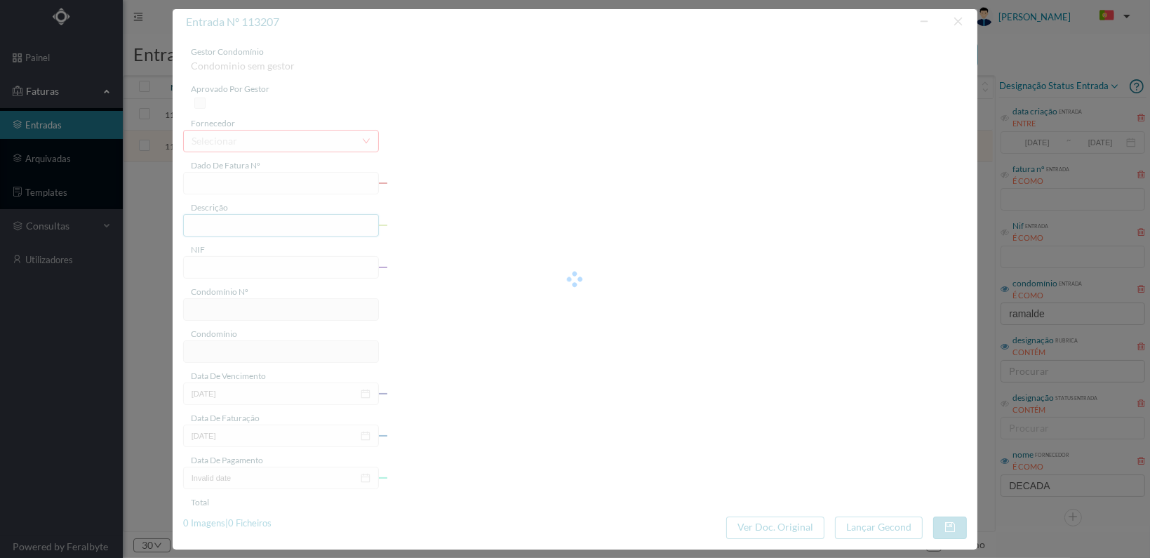
type input "25.00"
type input "250"
type input "ED. [GEOGRAPHIC_DATA]"
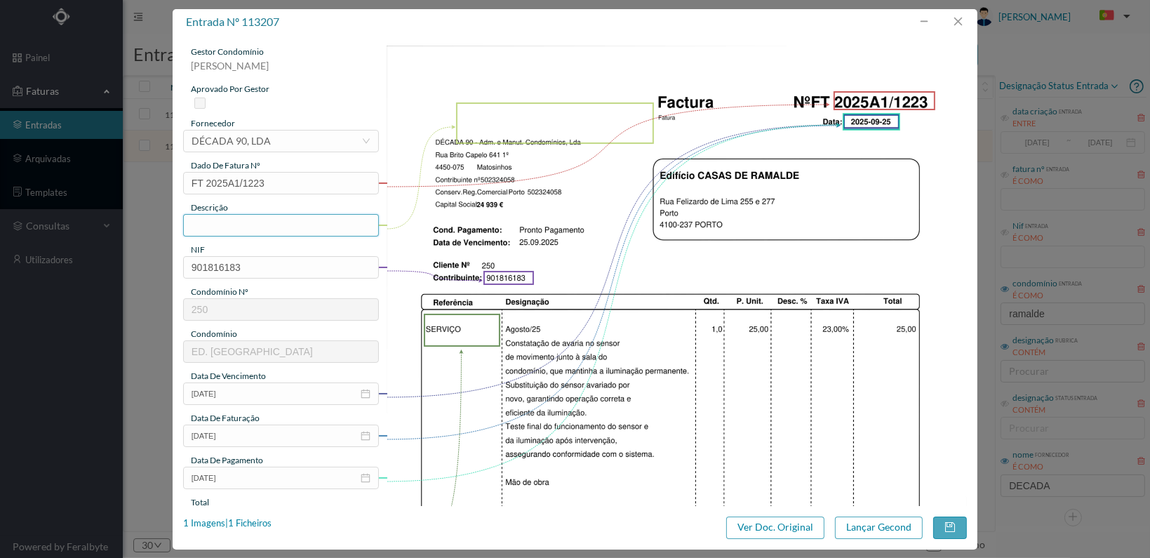
click at [312, 229] on input "text" at bounding box center [281, 225] width 196 height 22
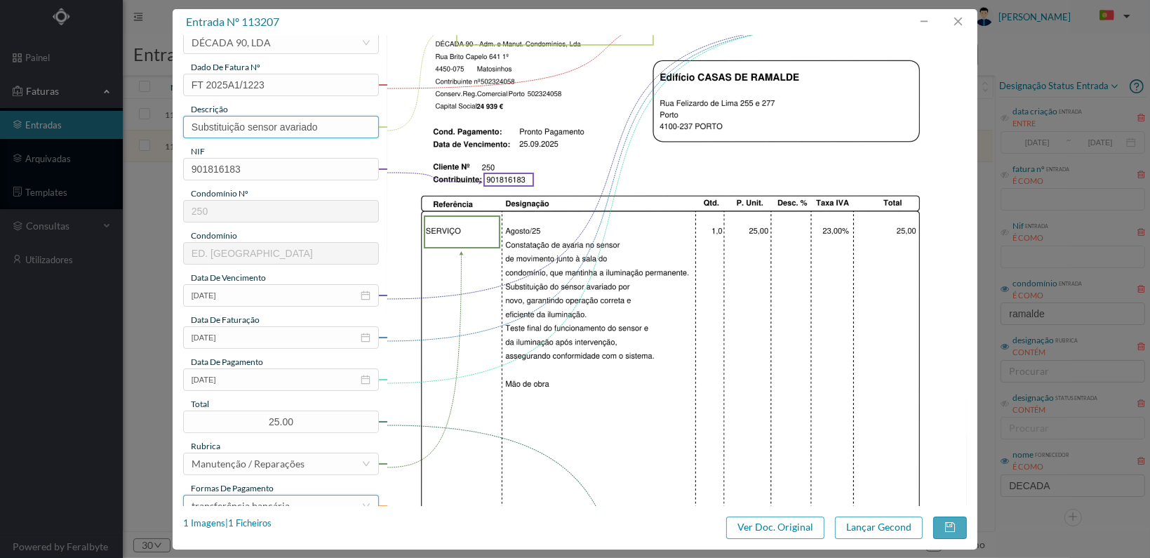
scroll to position [281, 0]
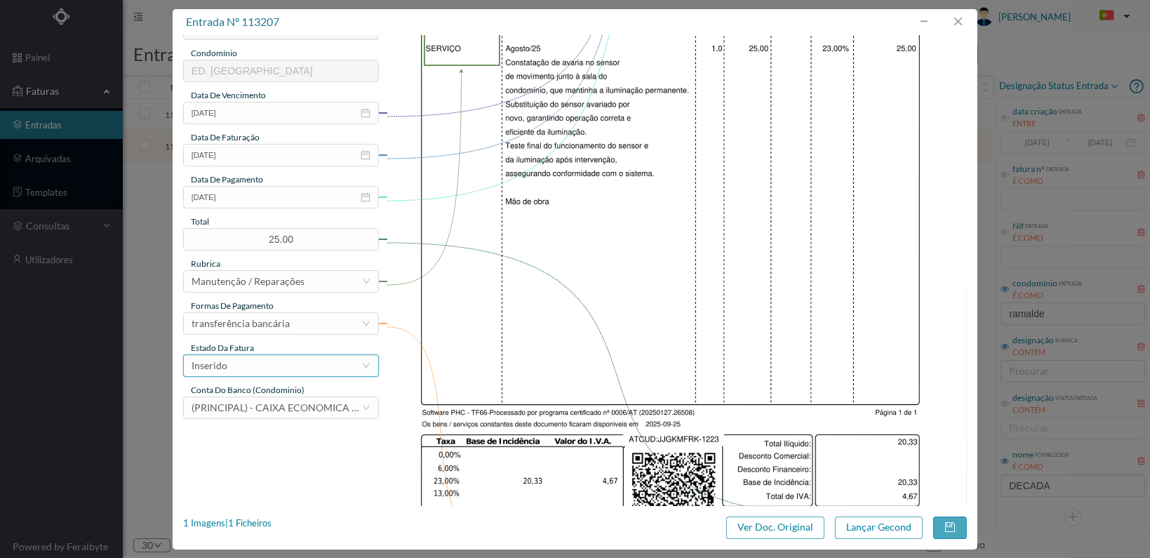
type input "Substituição sensor avariado"
click at [328, 361] on div "Inserido" at bounding box center [277, 365] width 170 height 21
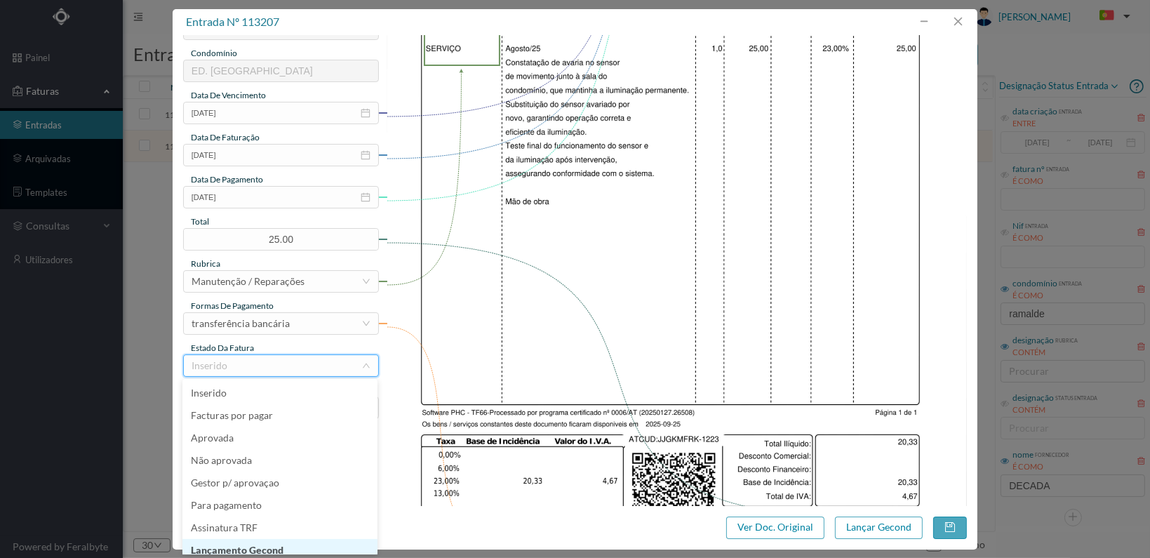
scroll to position [7, 0]
click at [314, 538] on li "Lançamento Gecond" at bounding box center [279, 543] width 195 height 22
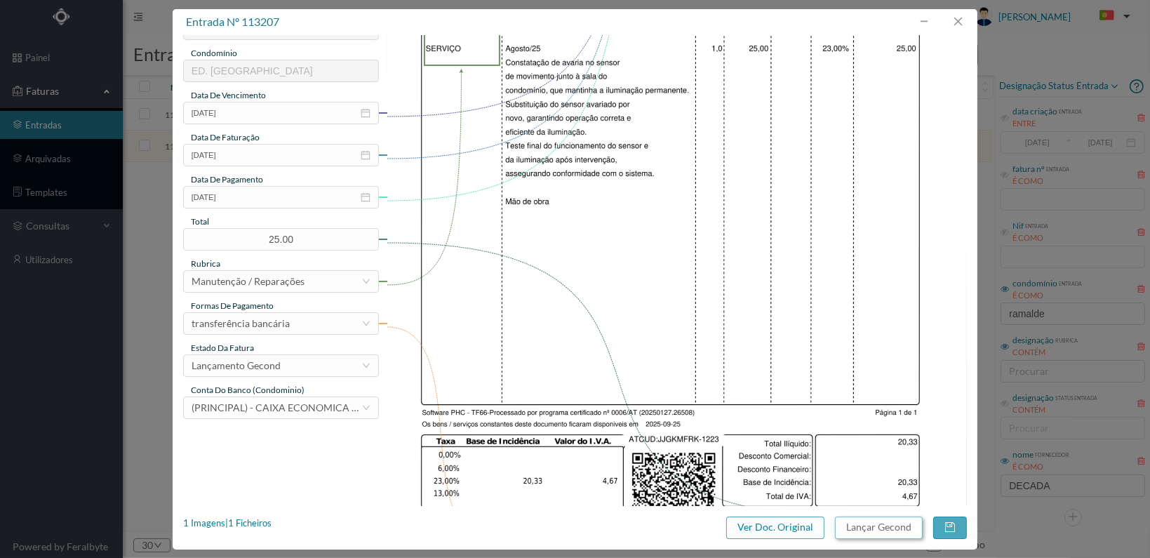
click at [875, 526] on button "Lançar Gecond" at bounding box center [879, 527] width 88 height 22
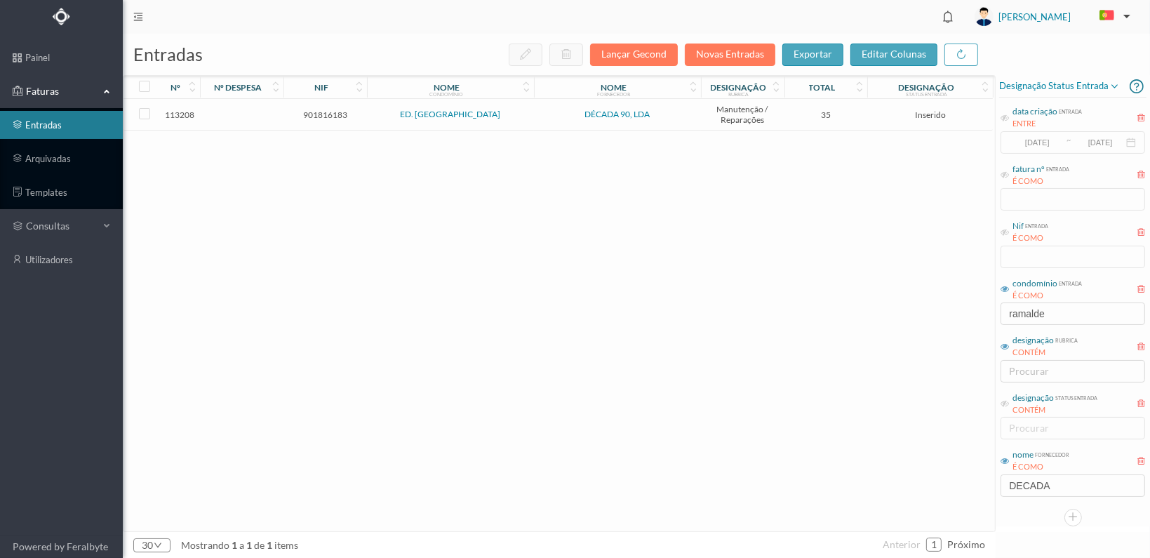
click at [316, 114] on span "901816183" at bounding box center [325, 114] width 76 height 11
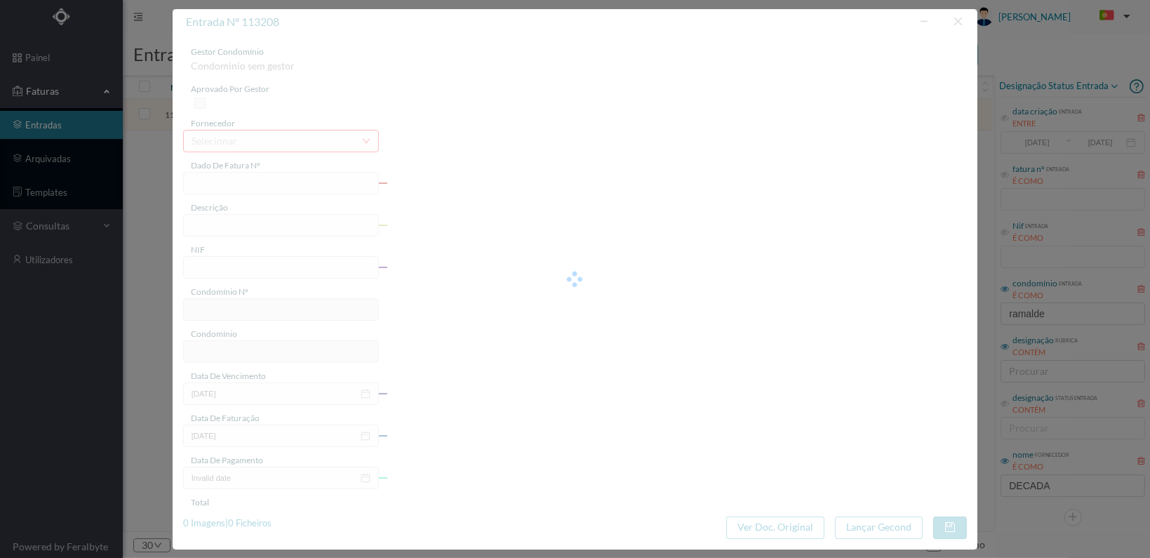
type input "FT 2025A1/1224"
type input "901816183"
type input "[DATE]"
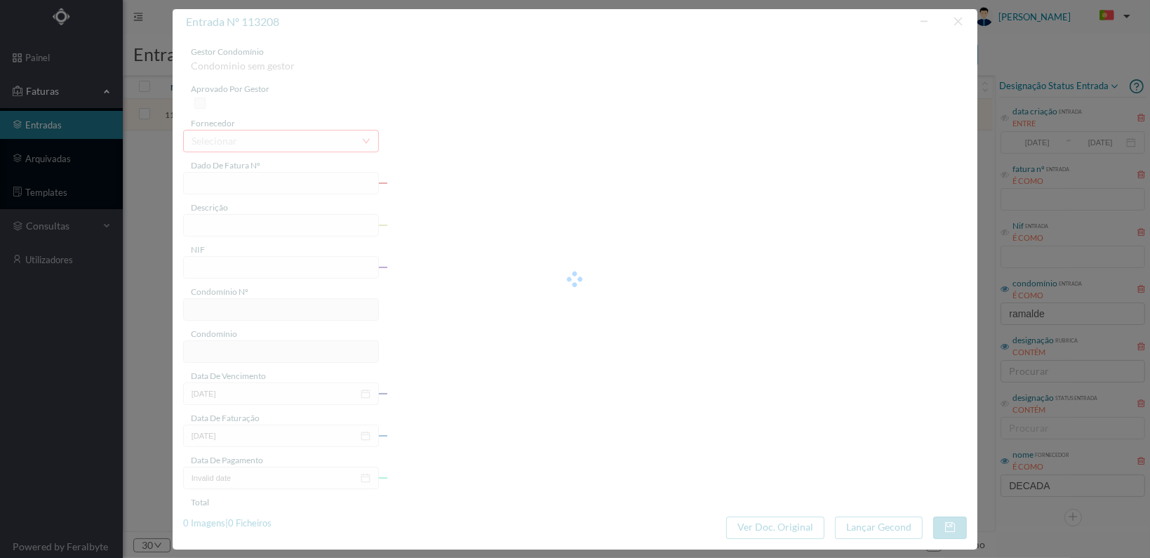
type input "35.00"
type input "250"
type input "ED. [GEOGRAPHIC_DATA]"
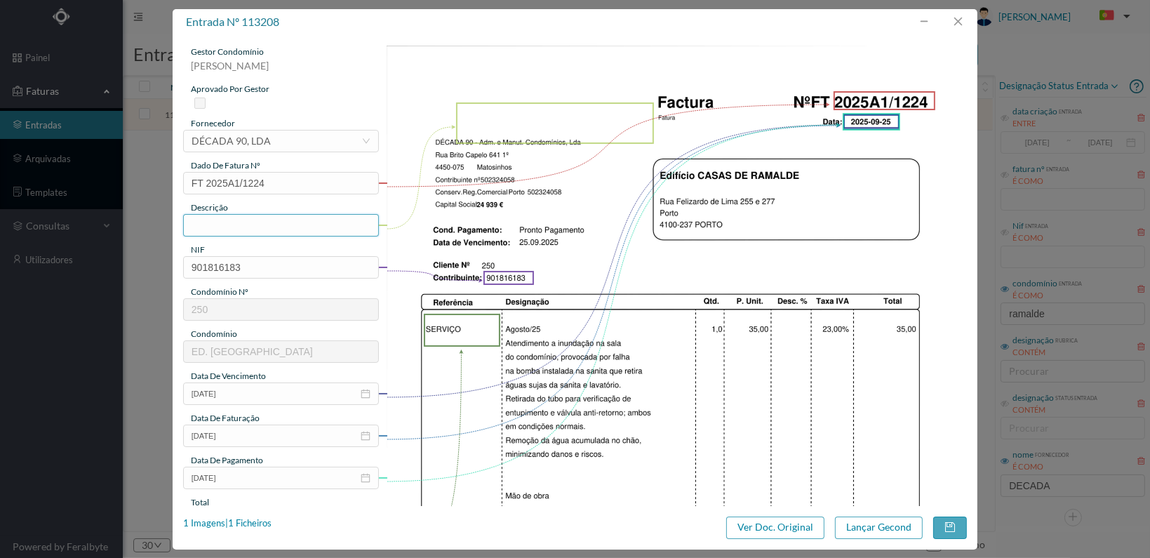
click at [294, 229] on input "text" at bounding box center [281, 225] width 196 height 22
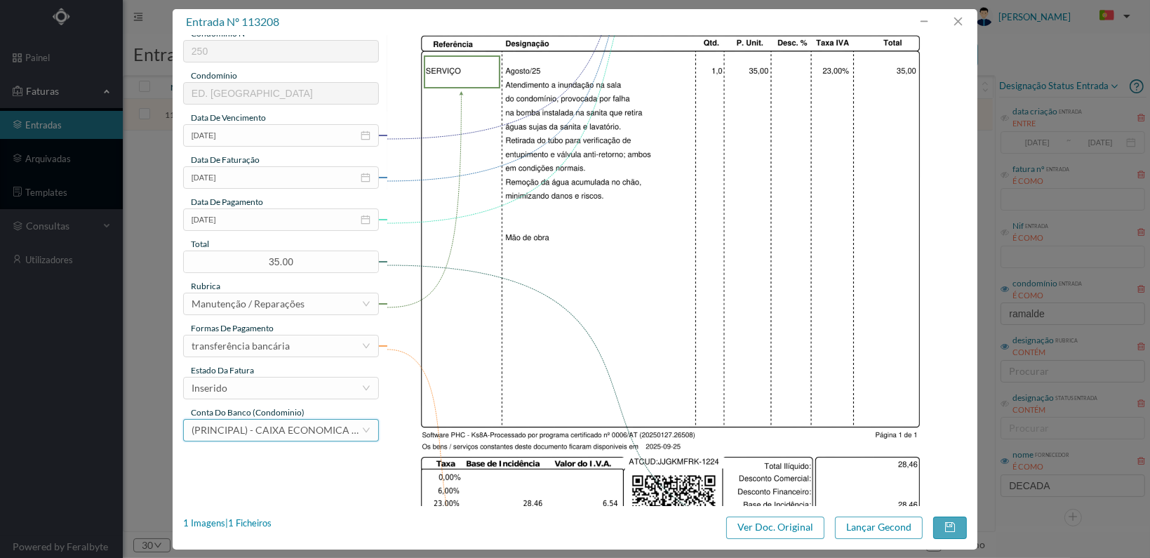
scroll to position [281, 0]
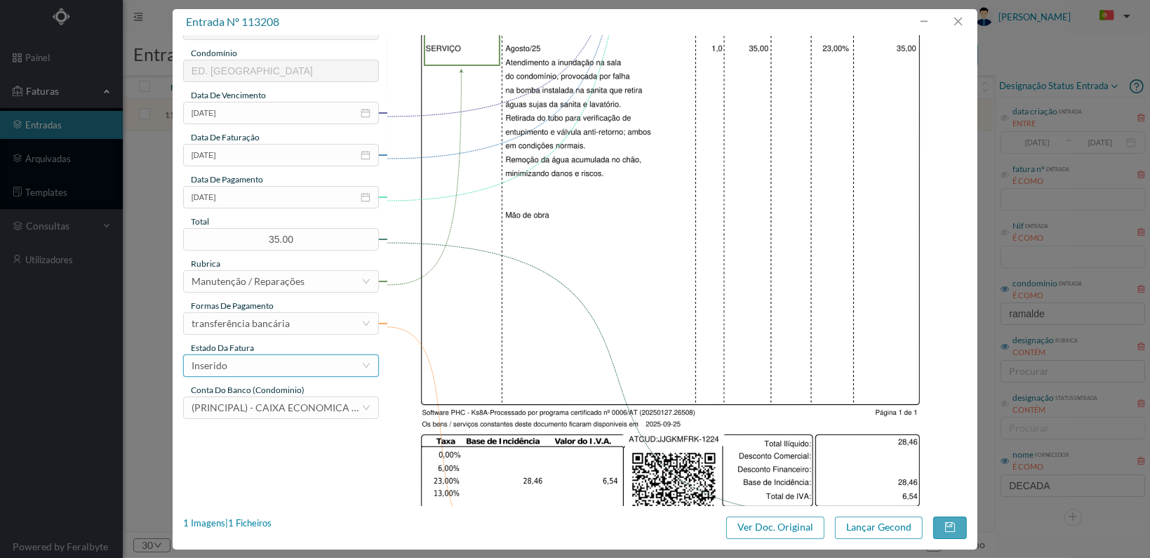
type input "Verificação inundação sala condomínio"
drag, startPoint x: 320, startPoint y: 359, endPoint x: 310, endPoint y: 368, distance: 13.9
click at [314, 359] on div "Inserido" at bounding box center [277, 365] width 170 height 21
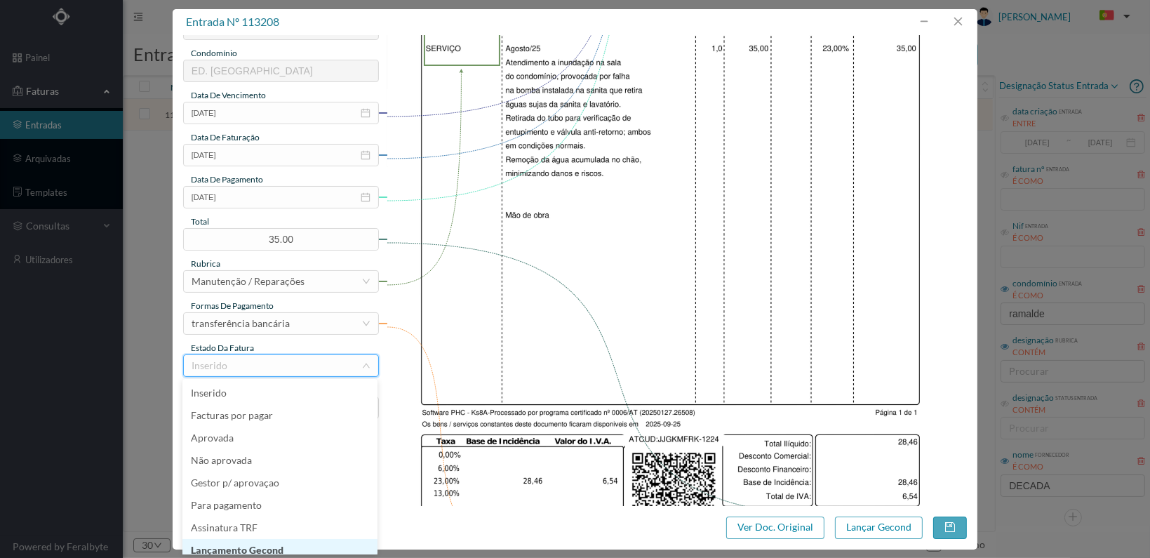
scroll to position [7, 0]
drag, startPoint x: 300, startPoint y: 543, endPoint x: 317, endPoint y: 541, distance: 17.7
click at [300, 541] on li "Lançamento Gecond" at bounding box center [279, 543] width 195 height 22
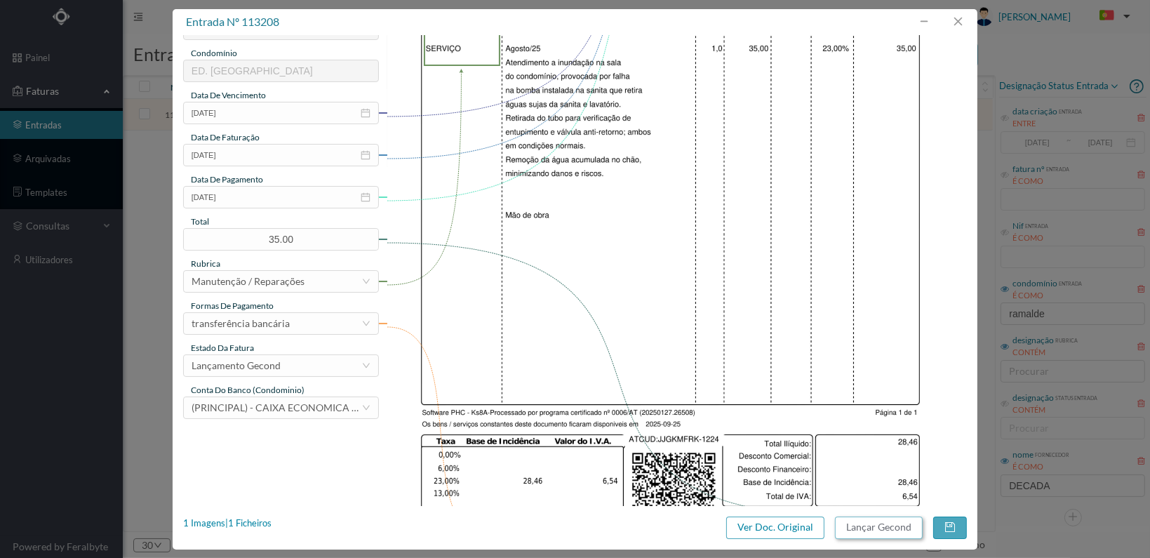
click at [881, 525] on button "Lançar Gecond" at bounding box center [879, 527] width 88 height 22
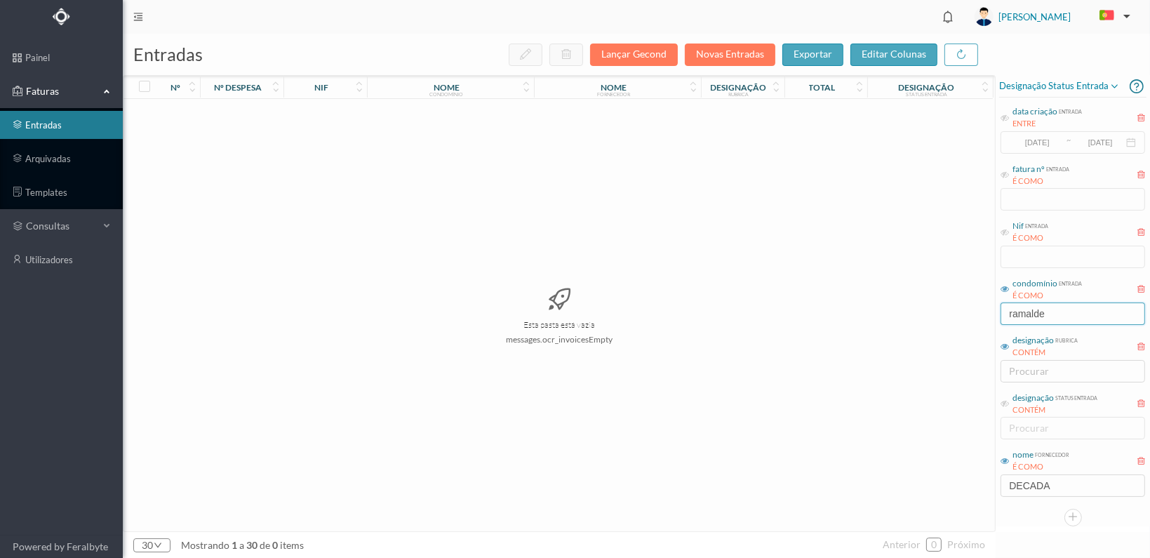
drag, startPoint x: 1051, startPoint y: 312, endPoint x: 935, endPoint y: 312, distance: 116.5
click at [935, 312] on div "entradas Lançar Gecond Novas Entradas exportar editar colunas nº nº despesa nif…" at bounding box center [636, 296] width 1027 height 524
type input "city"
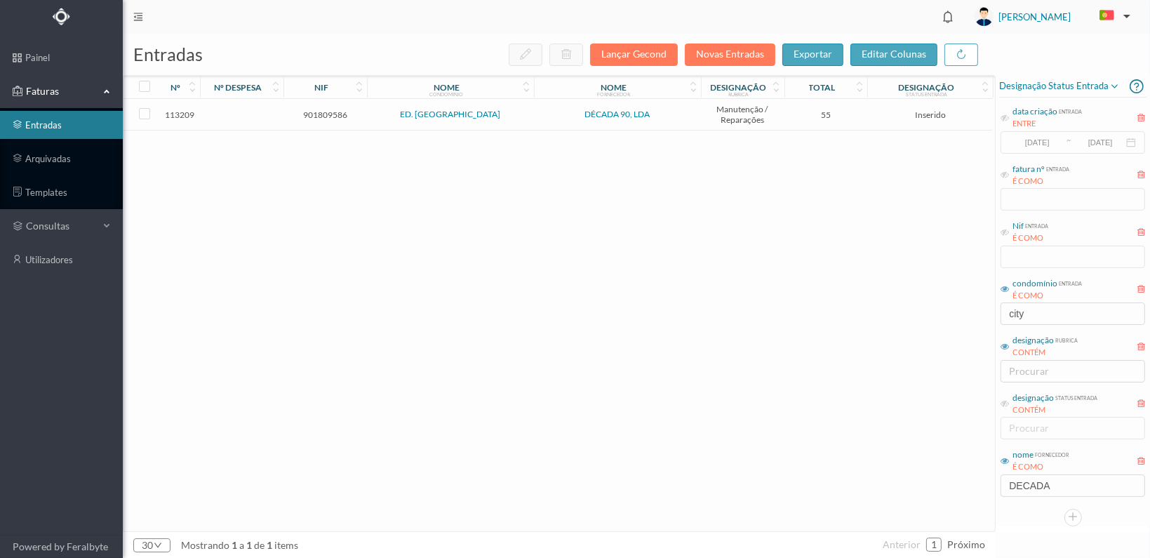
click at [325, 116] on span "901809586" at bounding box center [325, 114] width 76 height 11
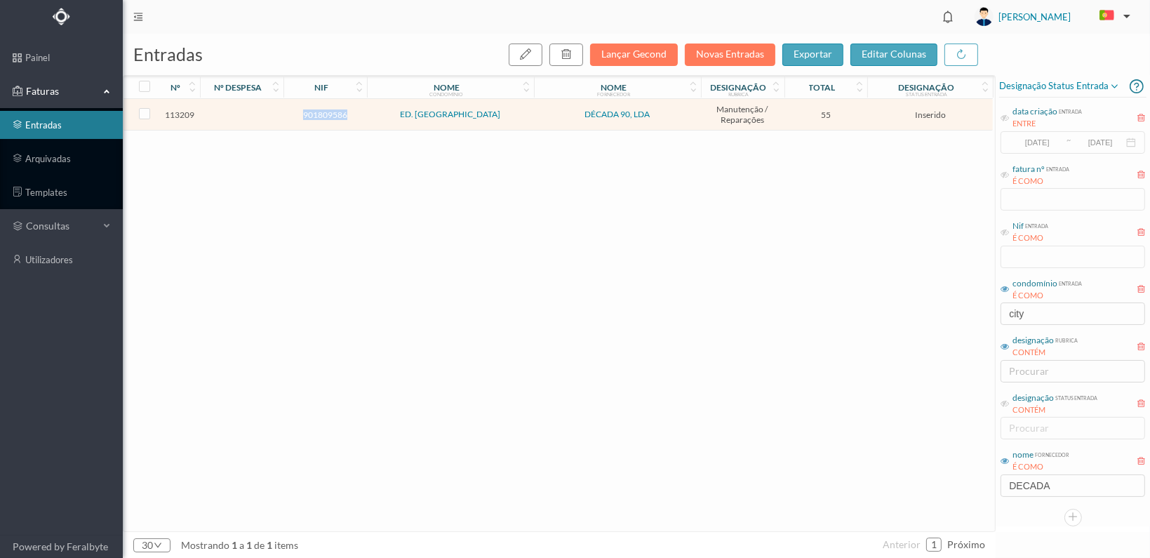
click at [325, 116] on span "901809586" at bounding box center [325, 114] width 76 height 11
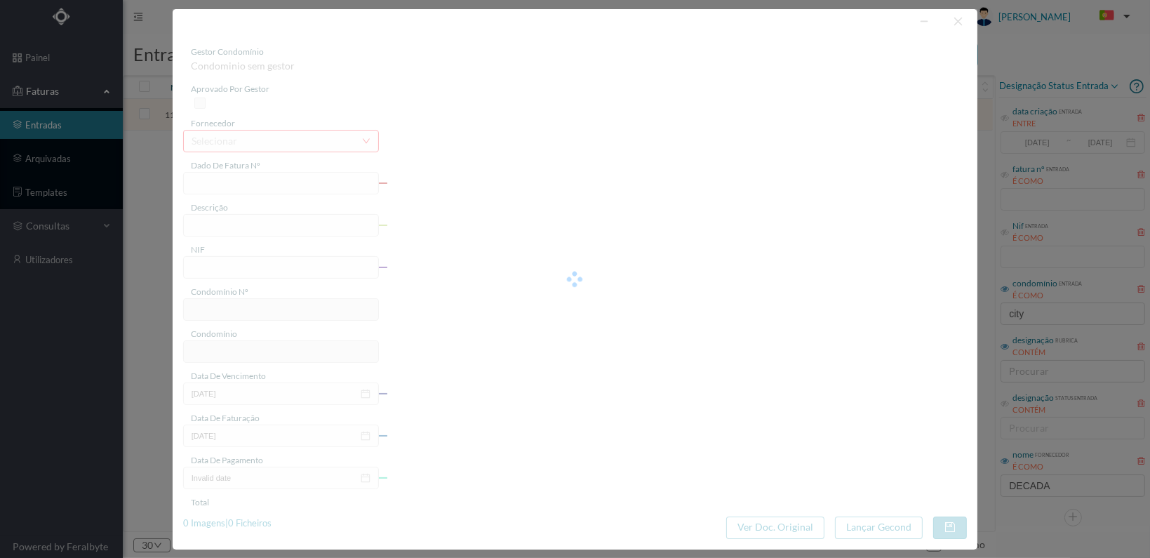
type input "FT 2025A1/1225"
type input "901809586"
type input "[DATE]"
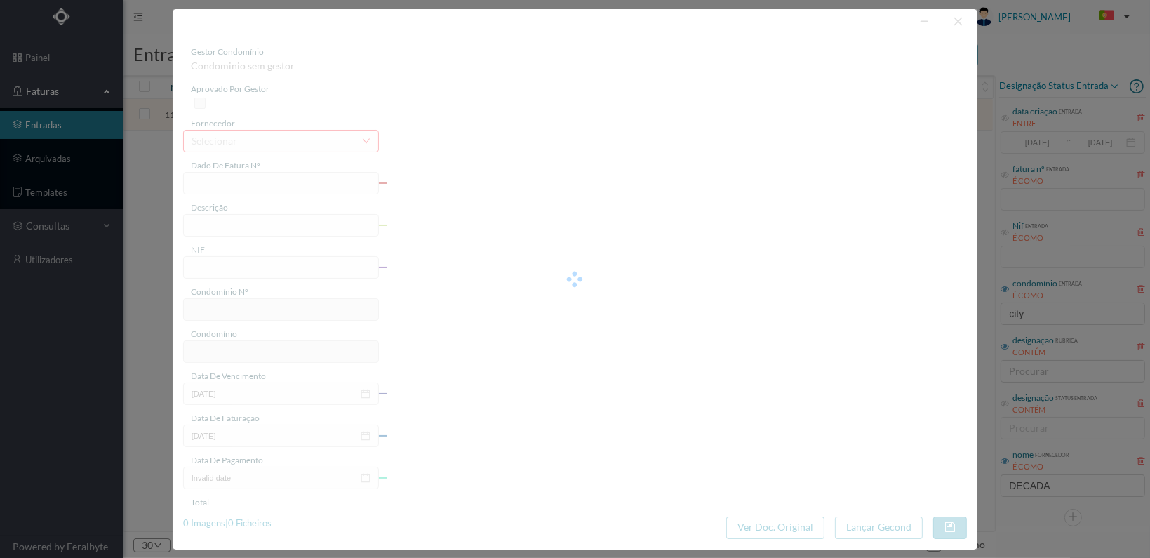
type input "55.00"
type input "259"
type input "ED. [GEOGRAPHIC_DATA]"
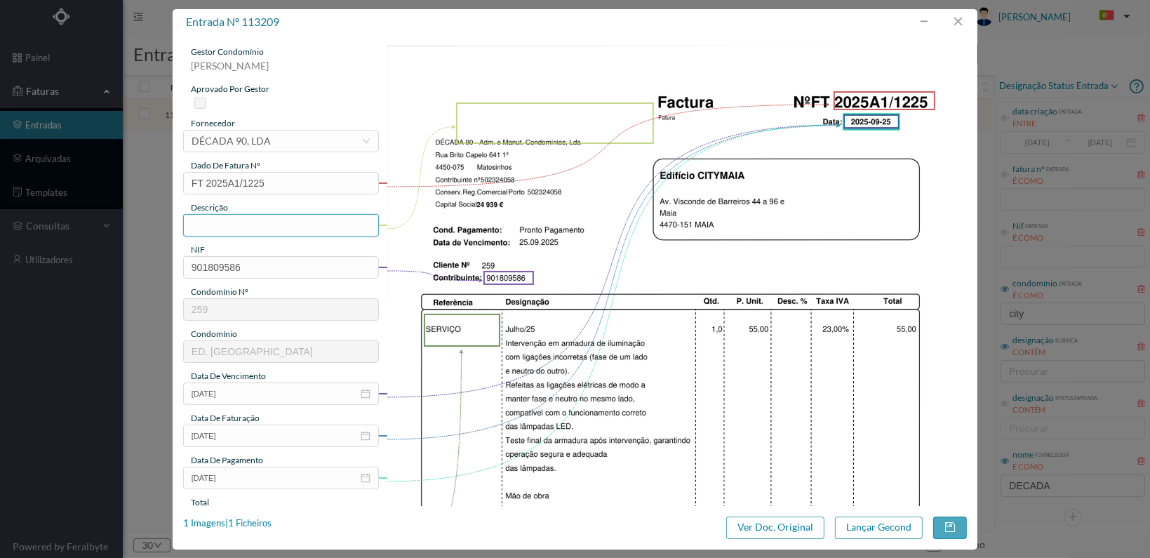
click at [227, 222] on input "text" at bounding box center [281, 225] width 196 height 22
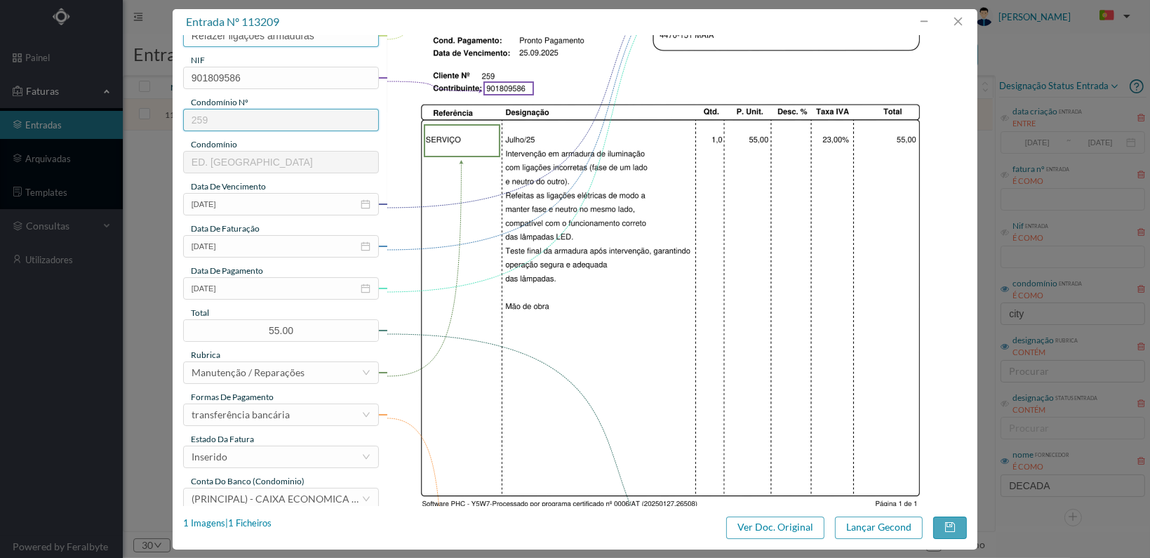
scroll to position [366, 0]
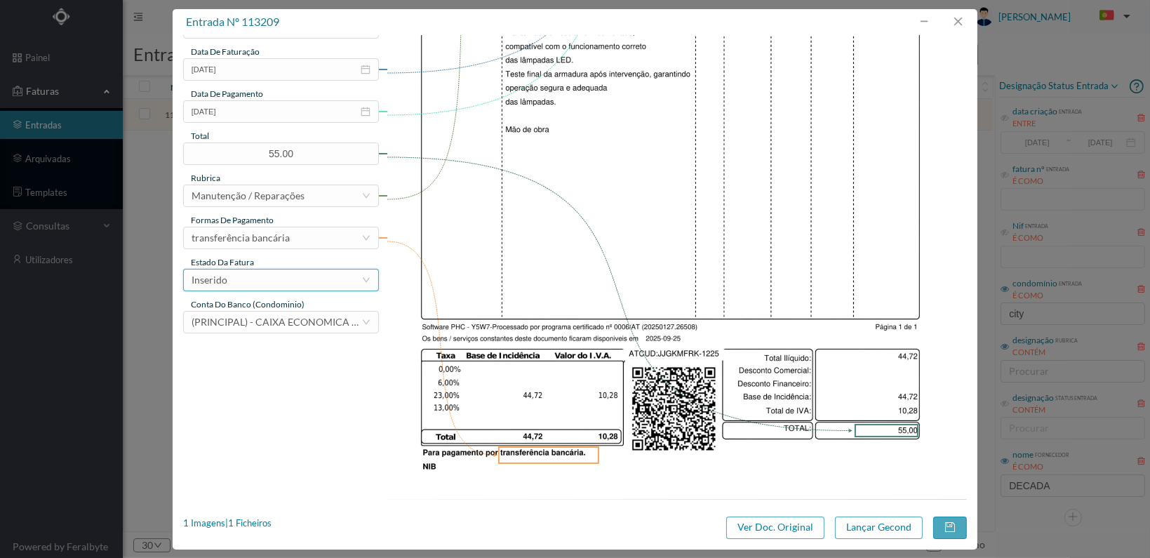
type input "Refazer ligações armaduras"
click at [348, 276] on div "Inserido" at bounding box center [277, 279] width 170 height 21
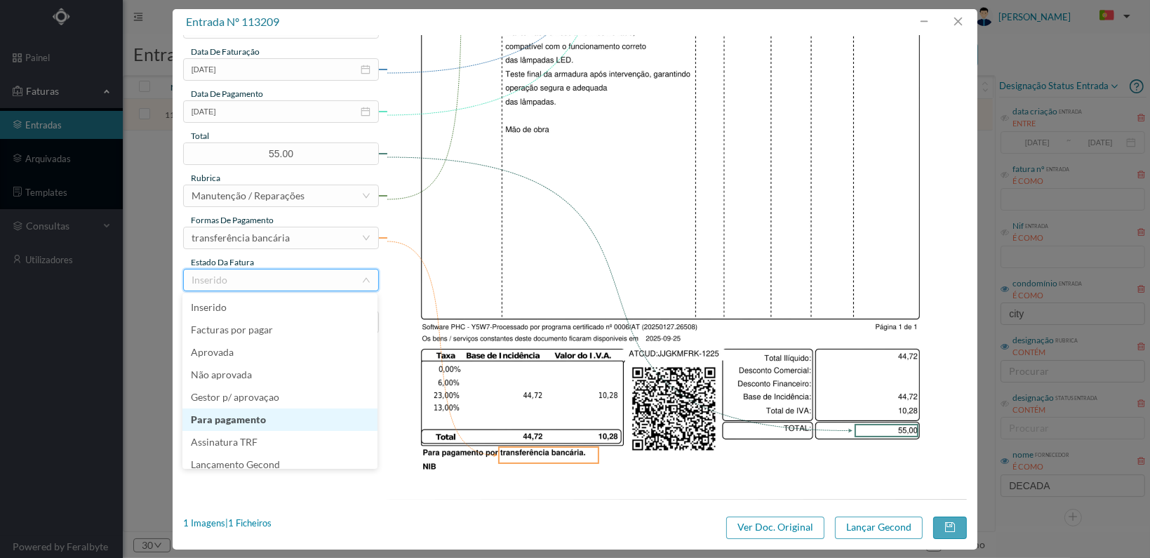
scroll to position [7, 0]
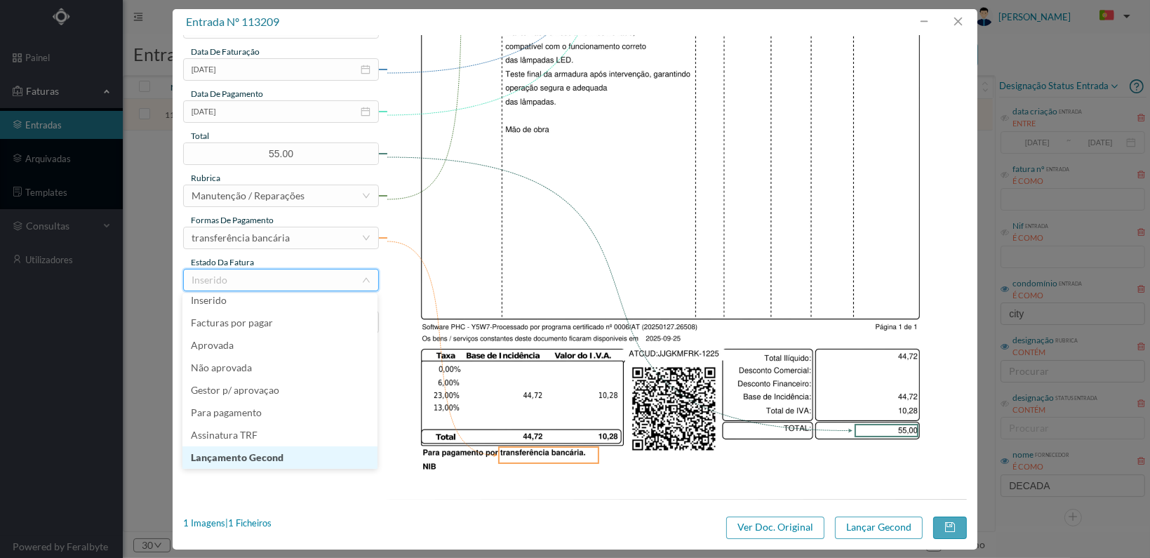
click at [310, 454] on li "Lançamento Gecond" at bounding box center [279, 457] width 195 height 22
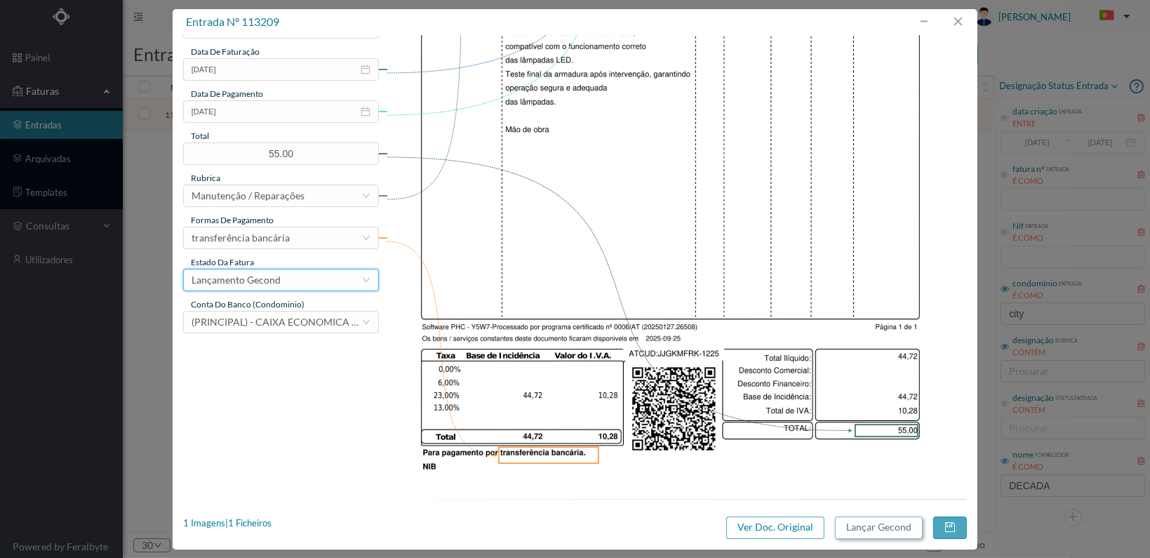
click at [890, 526] on button "Lançar Gecond" at bounding box center [879, 527] width 88 height 22
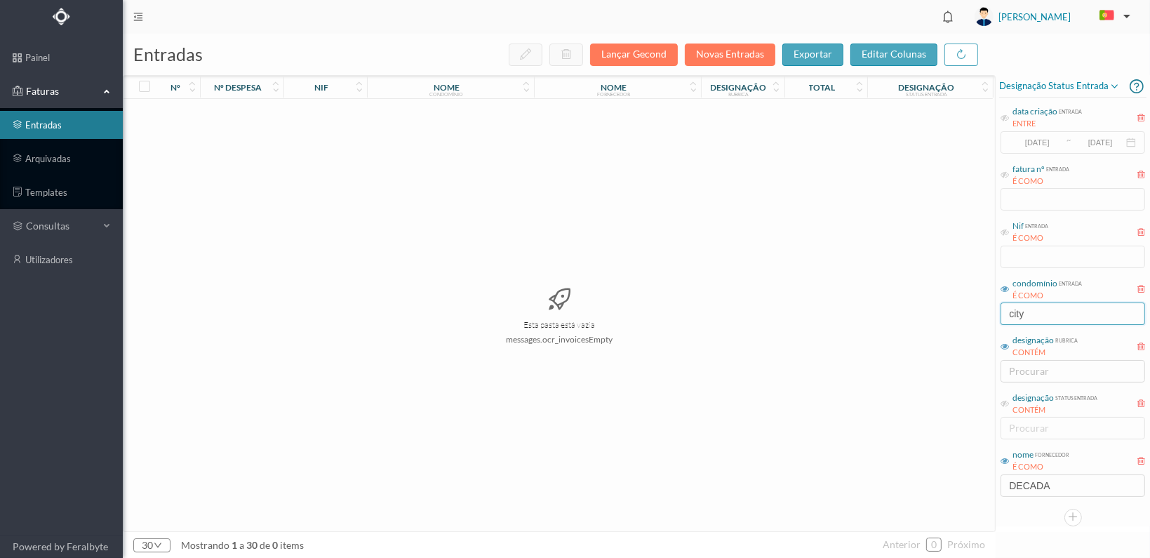
drag, startPoint x: 1055, startPoint y: 314, endPoint x: 960, endPoint y: 314, distance: 94.7
click at [961, 314] on div "entradas Lançar Gecond Novas Entradas exportar editar colunas nº nº despesa nif…" at bounding box center [636, 296] width 1027 height 524
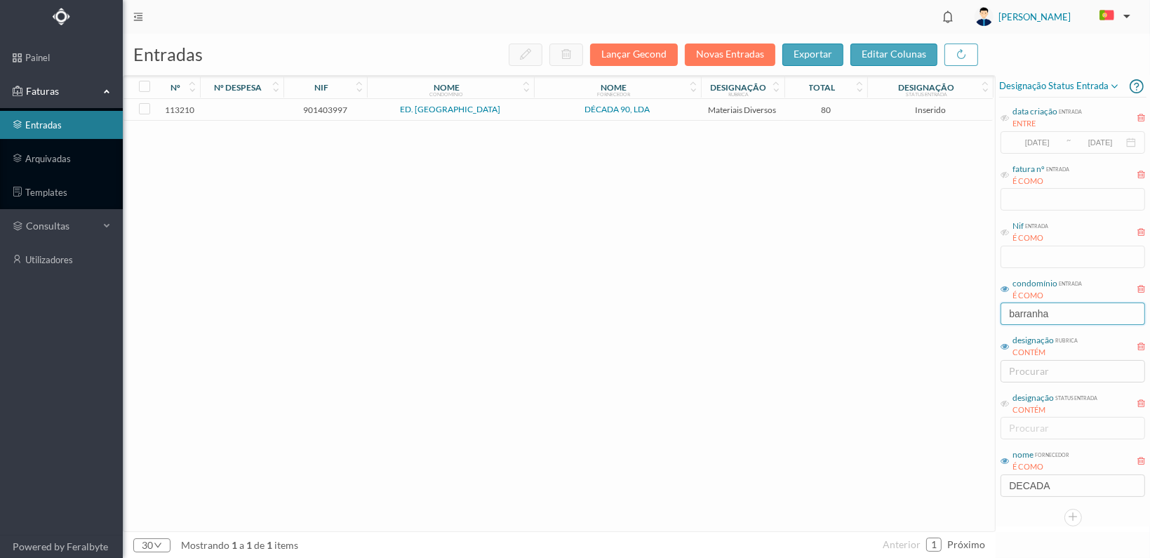
type input "barranha"
click at [323, 109] on span "901403997" at bounding box center [325, 110] width 76 height 11
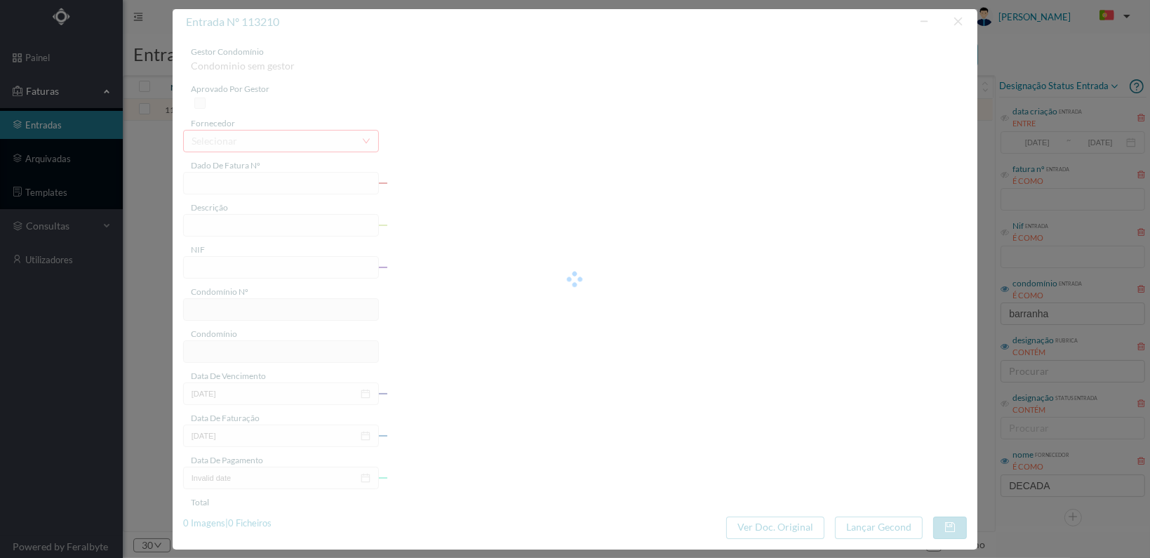
type input "FT 2025A1/1226"
type input "901403997"
type input "[DATE]"
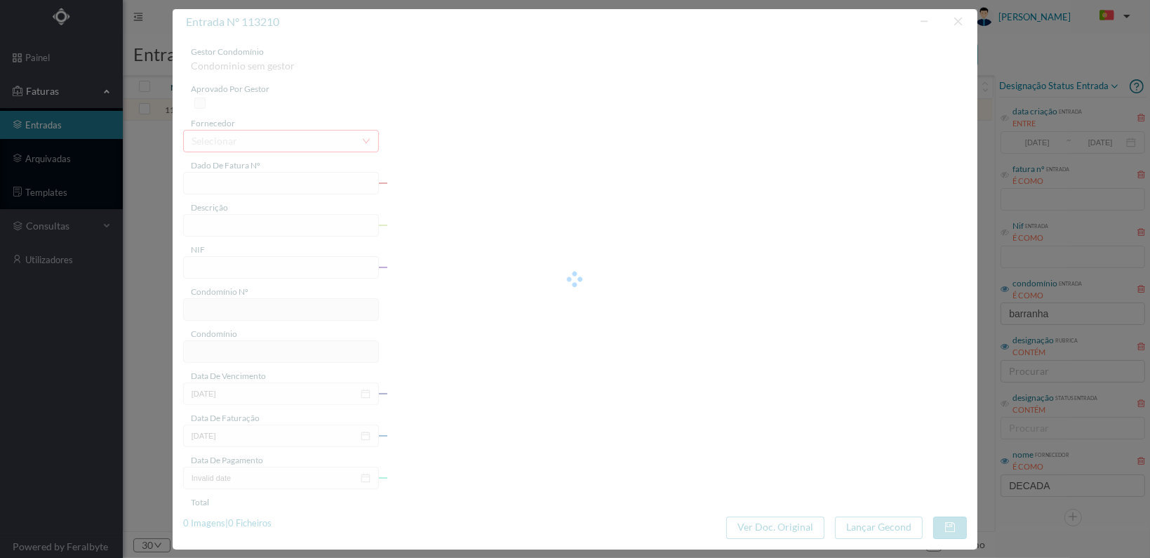
type input "80.00"
type input "310"
type input "ED. [GEOGRAPHIC_DATA]"
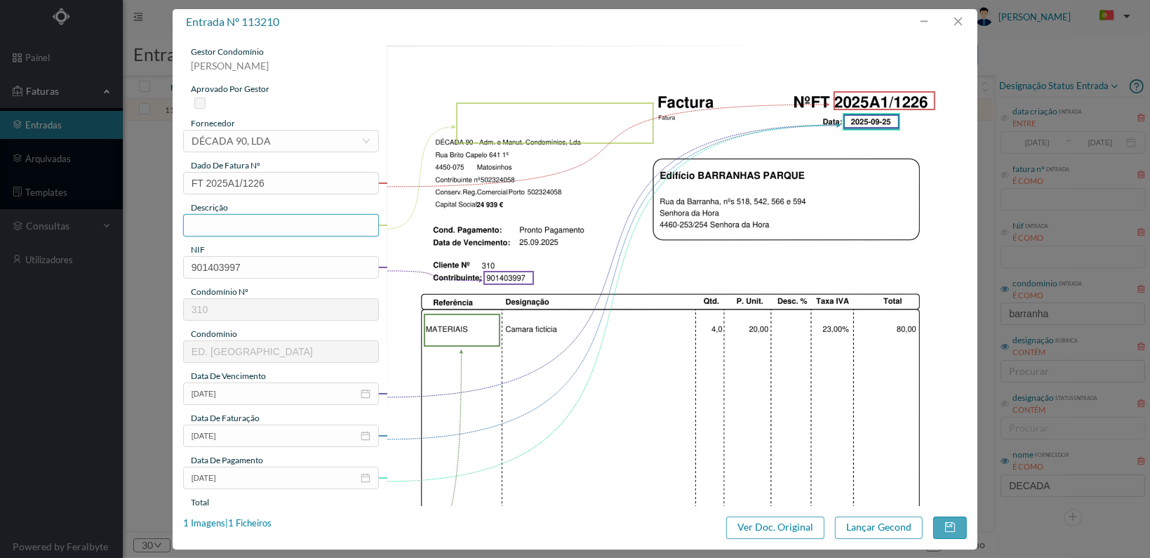
click at [295, 228] on input "text" at bounding box center [281, 225] width 196 height 22
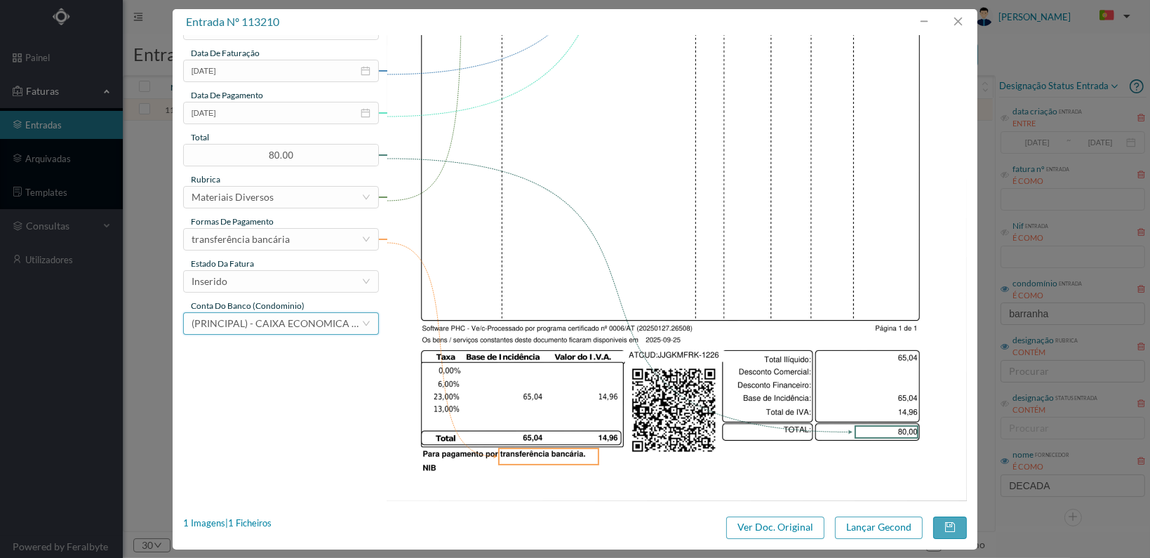
scroll to position [366, 0]
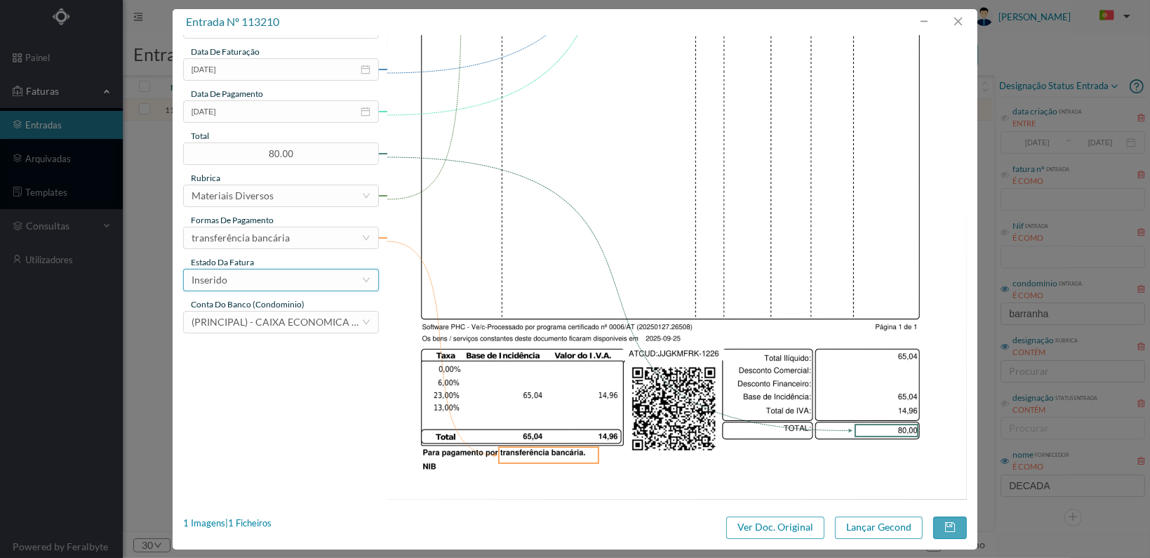
type input "4 câmaras fictícas"
click at [340, 277] on div "Inserido" at bounding box center [277, 279] width 170 height 21
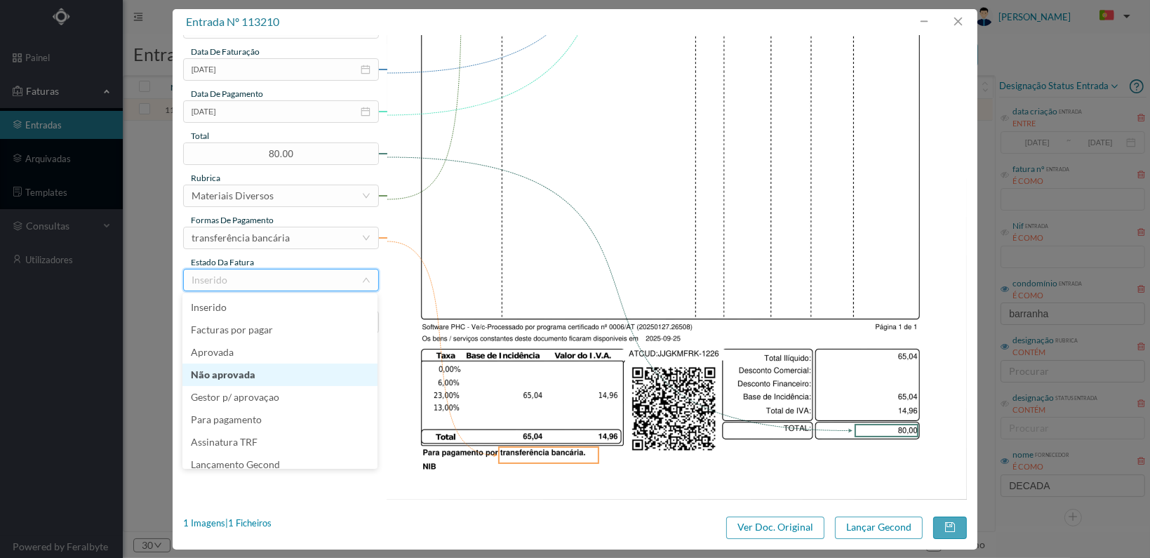
scroll to position [7, 0]
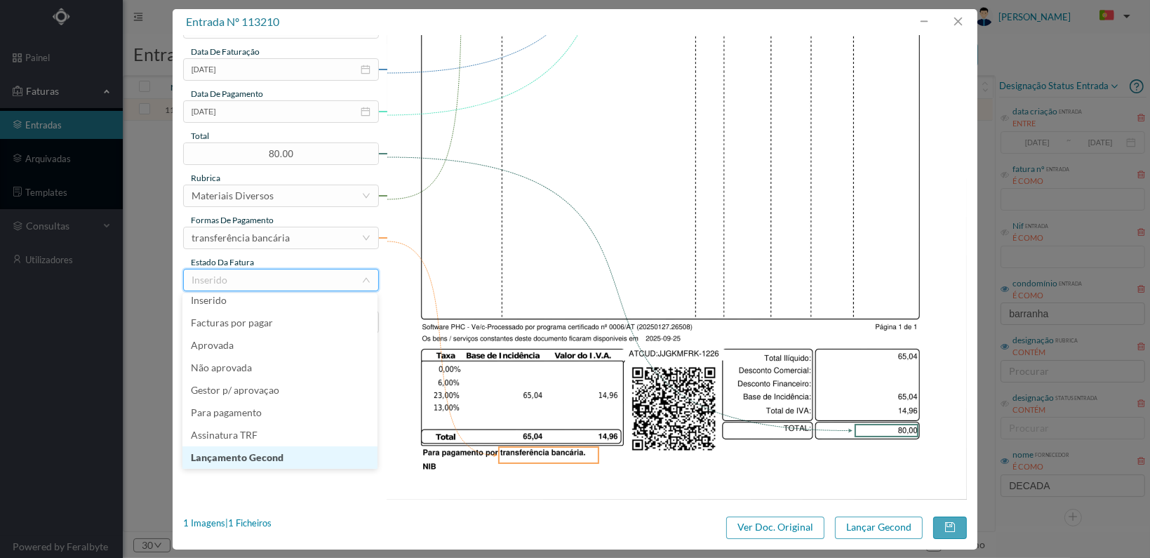
click at [292, 453] on li "Lançamento Gecond" at bounding box center [279, 457] width 195 height 22
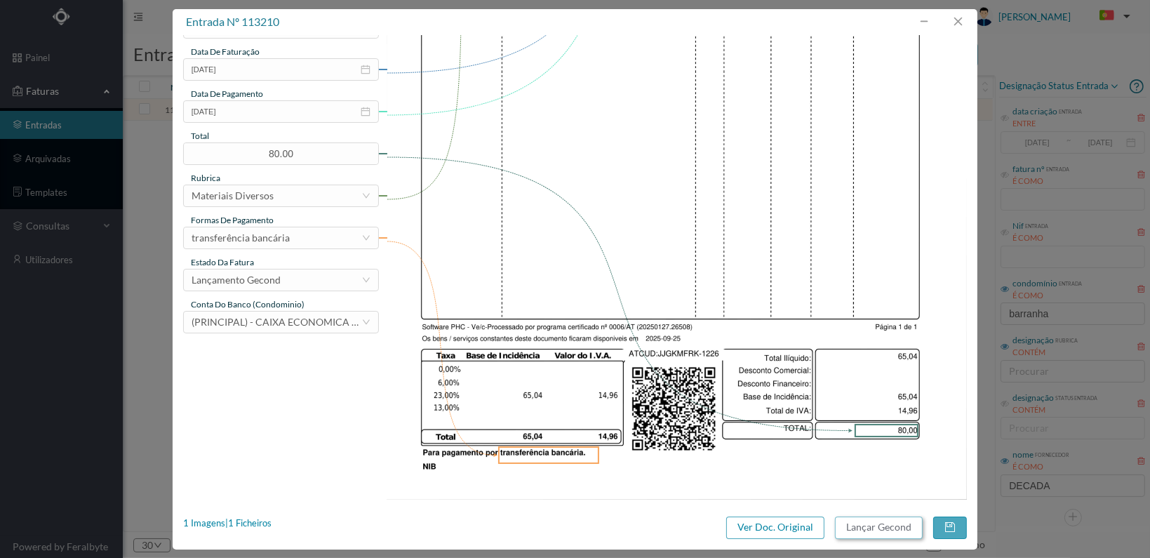
drag, startPoint x: 884, startPoint y: 526, endPoint x: 1001, endPoint y: 462, distance: 133.5
click at [888, 525] on button "Lançar Gecond" at bounding box center [879, 527] width 88 height 22
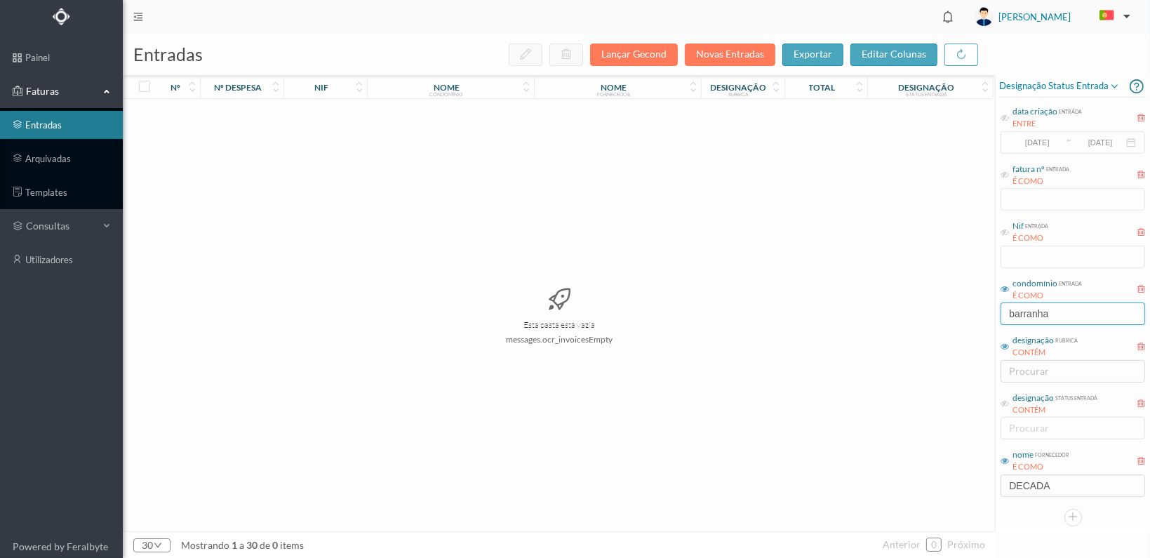
drag, startPoint x: 1062, startPoint y: 312, endPoint x: 947, endPoint y: 313, distance: 115.1
click at [948, 313] on div "entradas Lançar Gecond Novas Entradas exportar editar colunas nº nº despesa nif…" at bounding box center [636, 296] width 1027 height 524
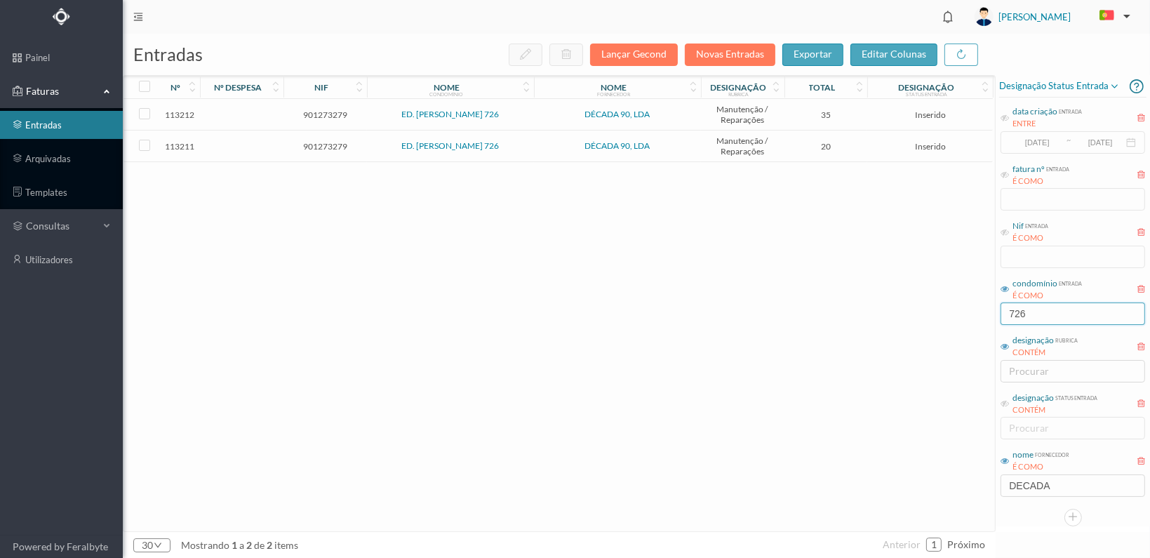
type input "726"
click at [323, 141] on span "901273279" at bounding box center [325, 146] width 76 height 11
drag, startPoint x: 323, startPoint y: 141, endPoint x: 318, endPoint y: 133, distance: 9.5
click at [318, 133] on td "901273279" at bounding box center [325, 147] width 84 height 32
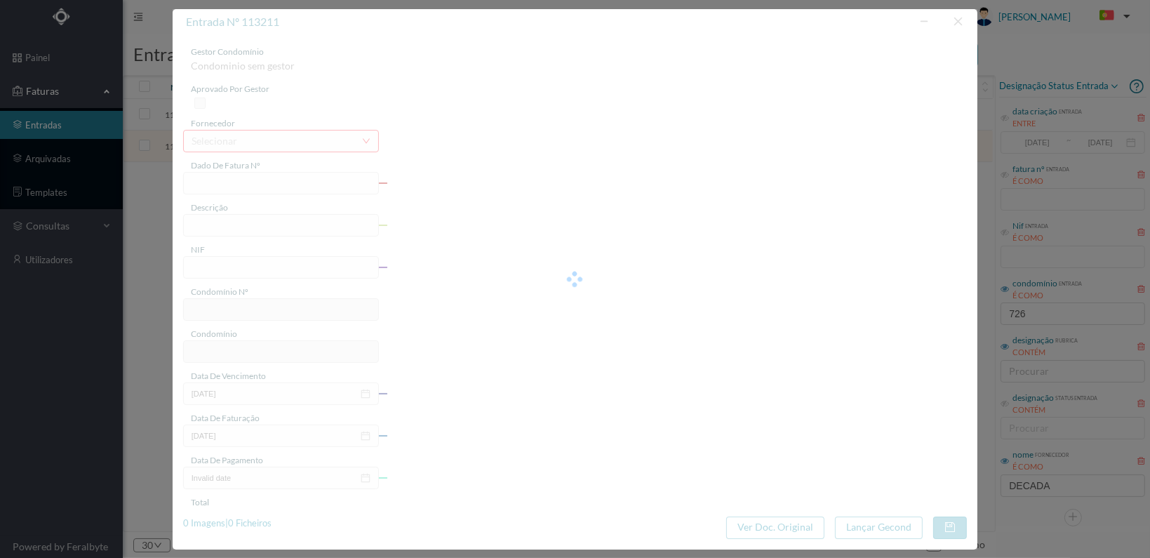
type input "FT 2025A1/1227"
type input "901273279"
type input "[DATE]"
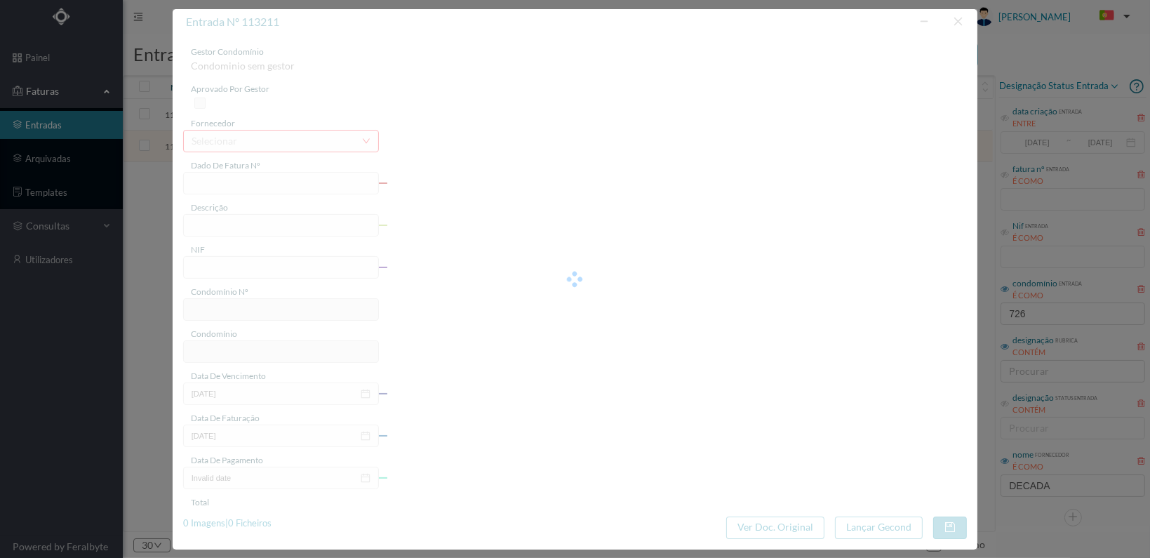
type input "20.00"
type input "311"
type input "ED. [PERSON_NAME] 726"
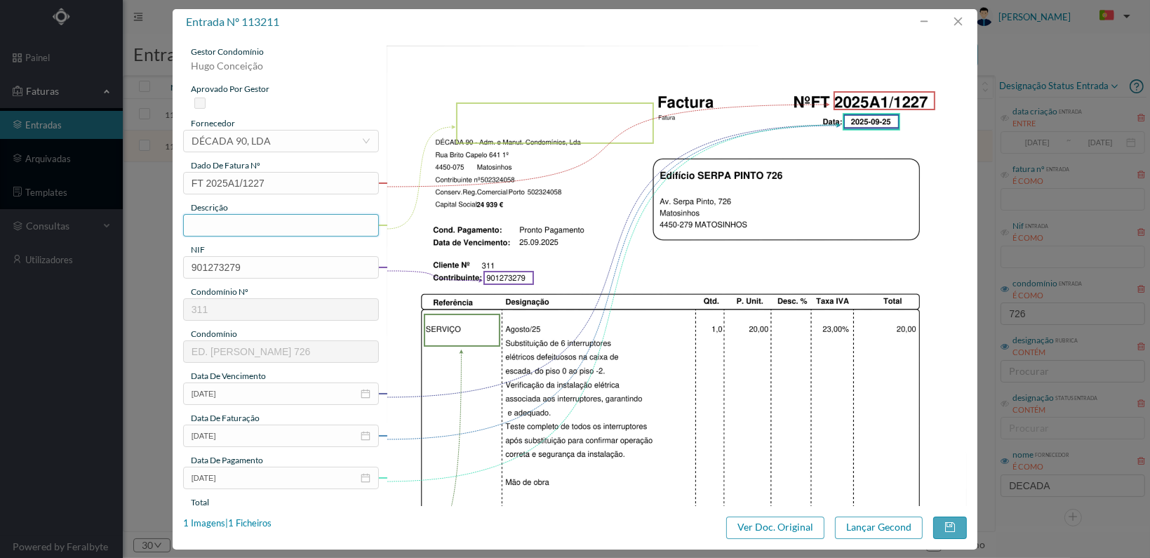
click at [236, 222] on input "text" at bounding box center [281, 225] width 196 height 22
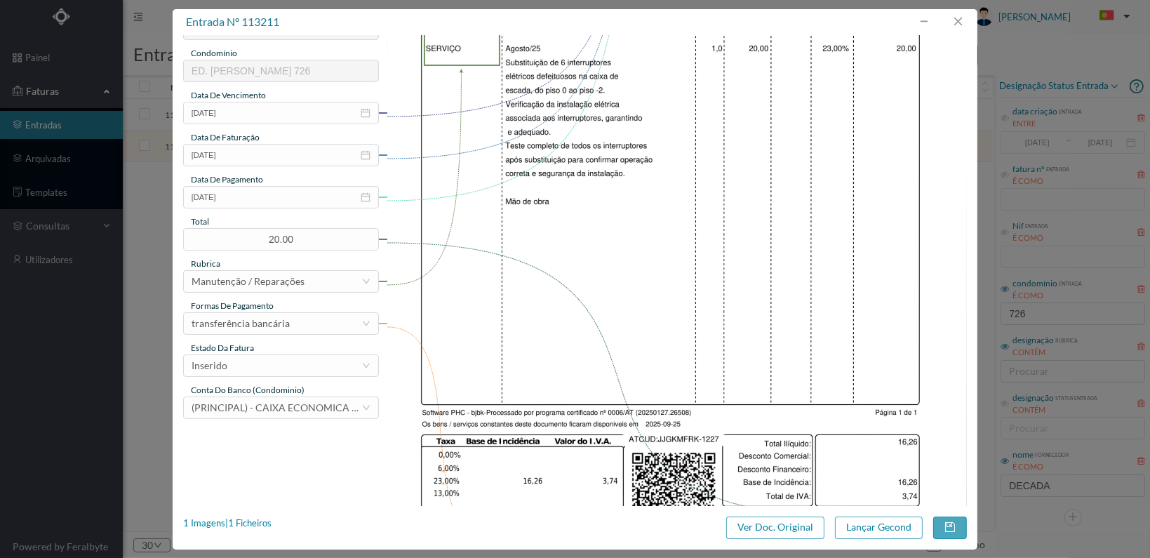
scroll to position [351, 0]
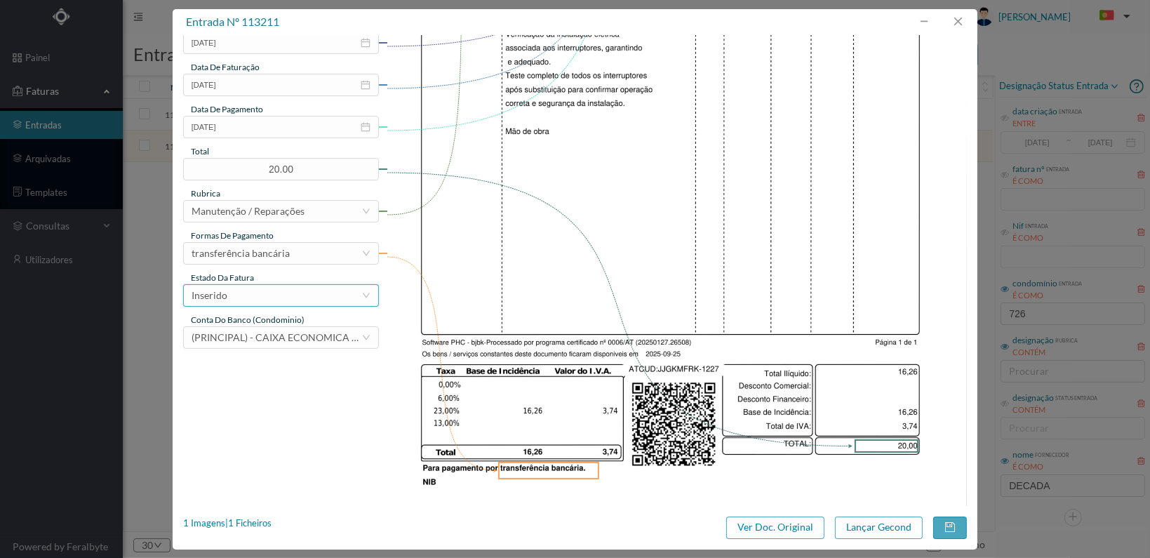
type input "Substituição 6 interruptores"
click at [302, 292] on div "Inserido" at bounding box center [277, 295] width 170 height 21
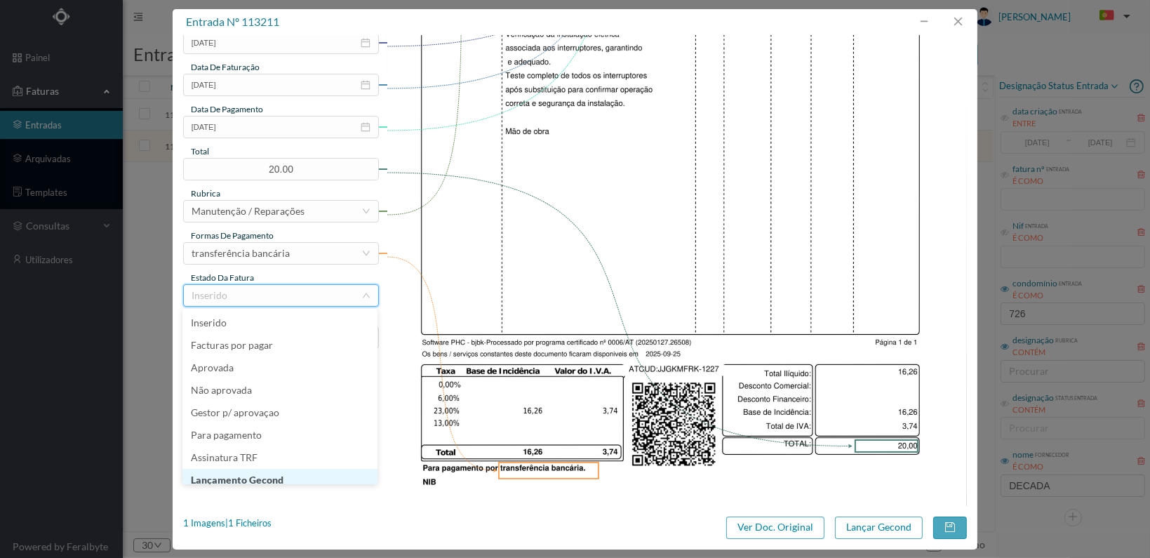
scroll to position [29, 0]
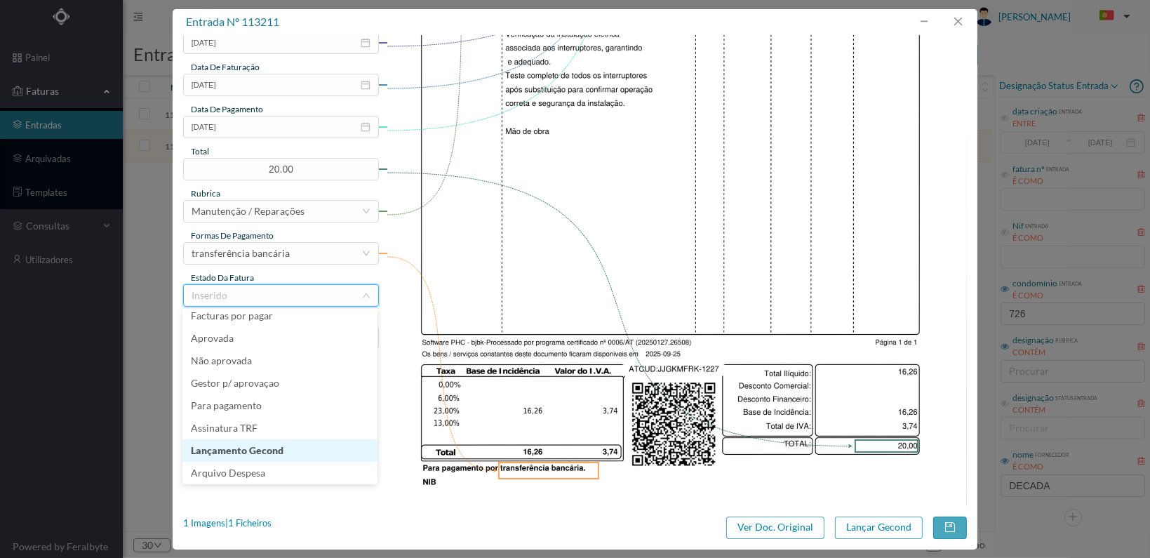
click at [300, 446] on li "Lançamento Gecond" at bounding box center [279, 450] width 195 height 22
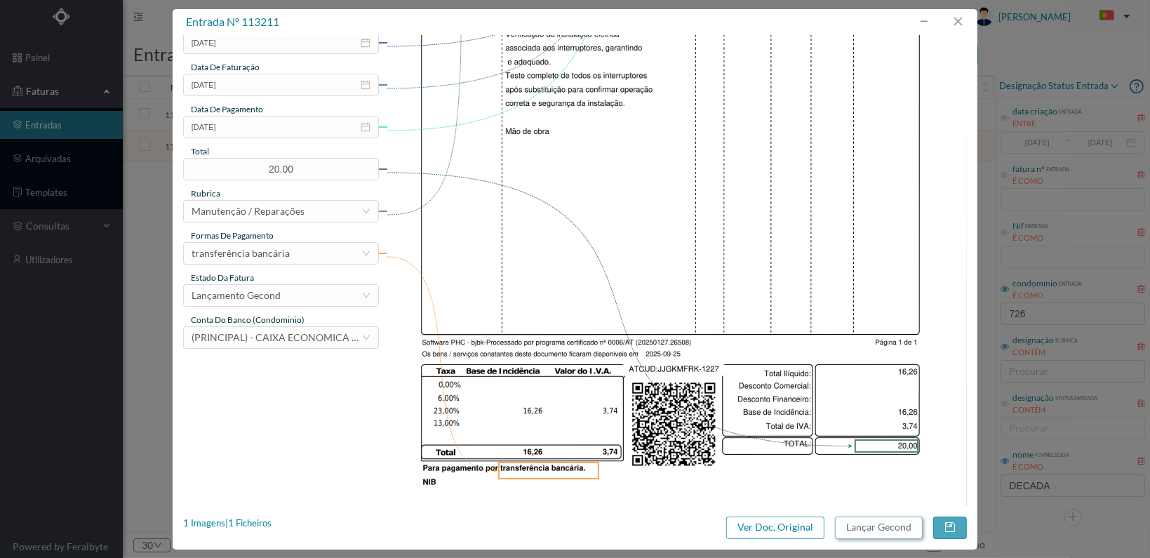
click at [858, 526] on button "Lançar Gecond" at bounding box center [879, 527] width 88 height 22
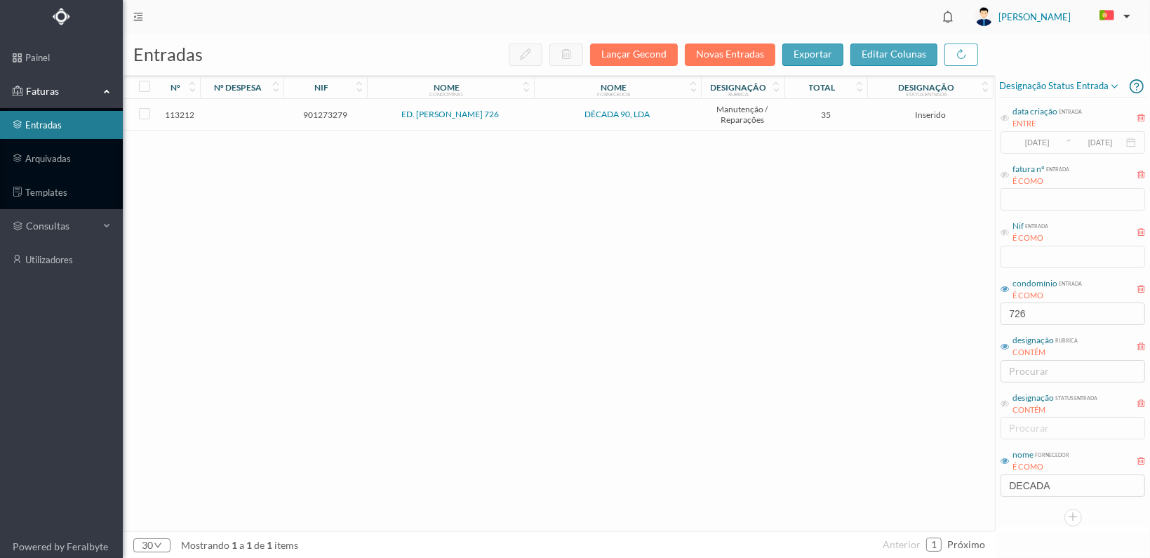
click at [312, 113] on span "901273279" at bounding box center [325, 114] width 76 height 11
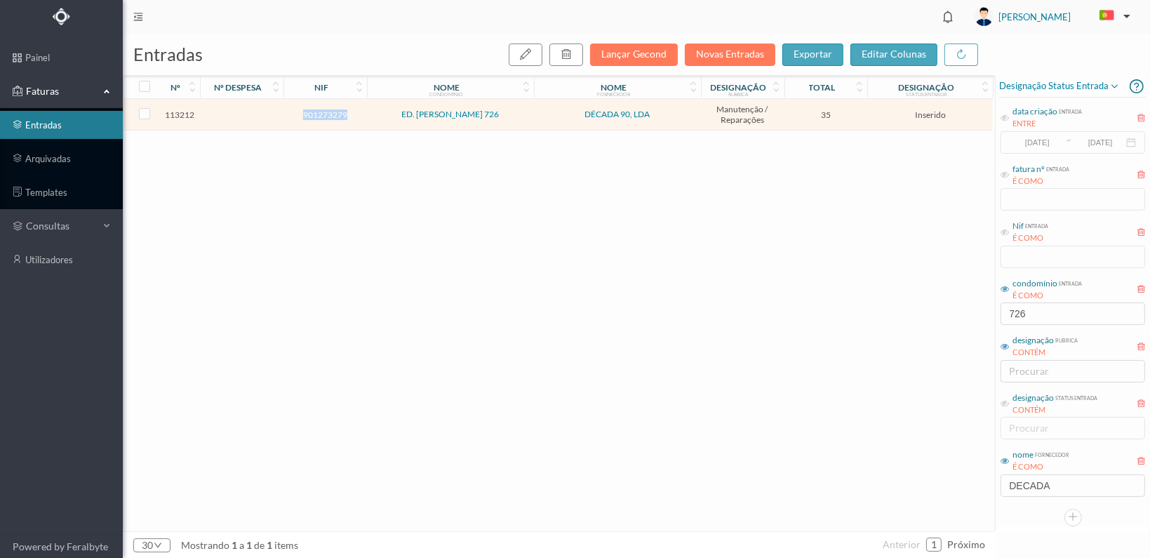
click at [312, 113] on span "901273279" at bounding box center [325, 114] width 76 height 11
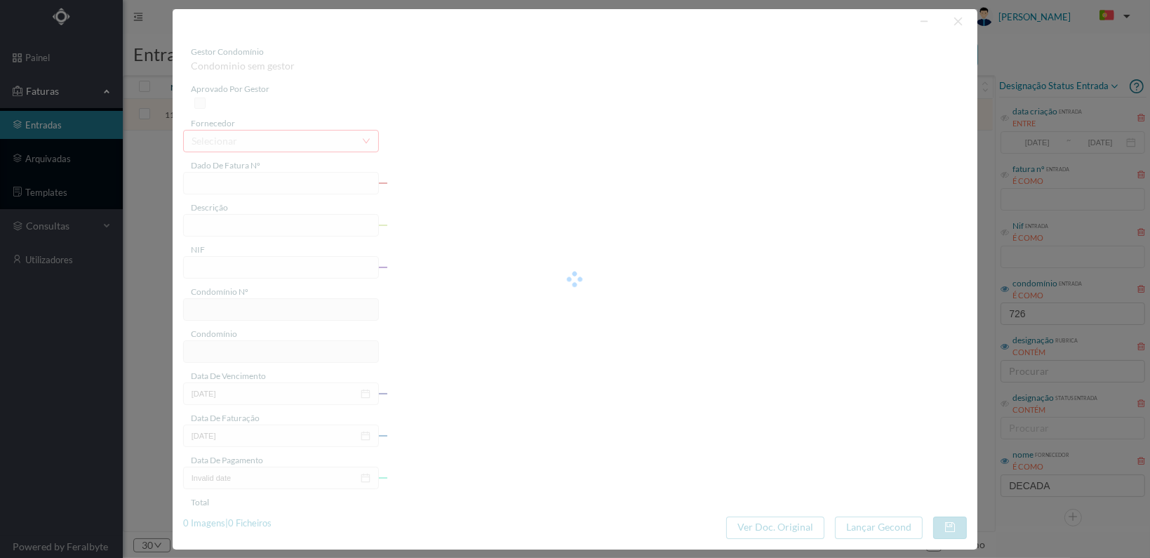
type input "FT 2025A1/1228"
type input "901273279"
type input "[DATE]"
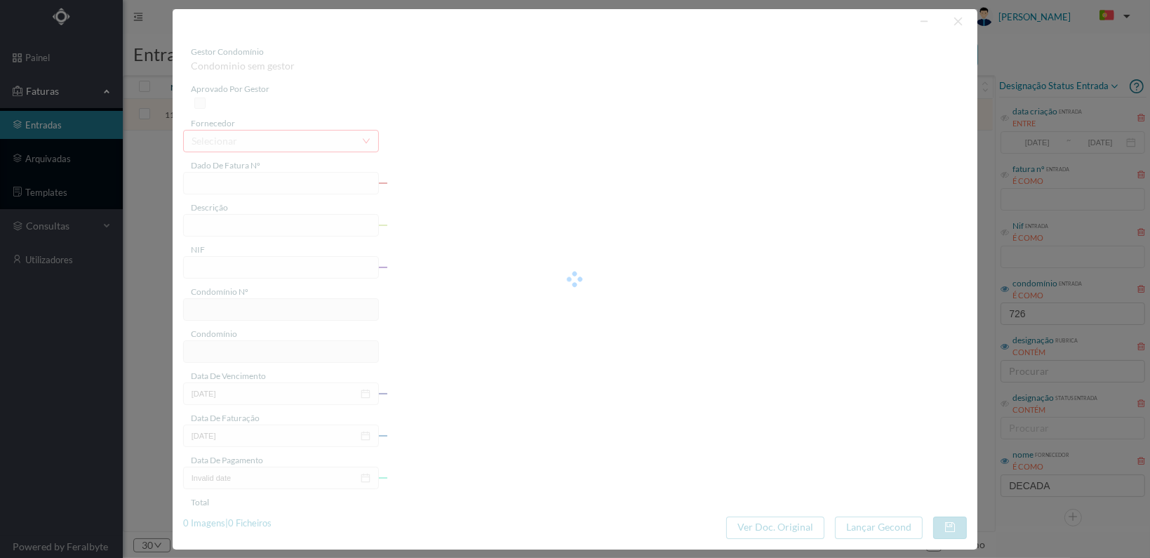
type input "35.00"
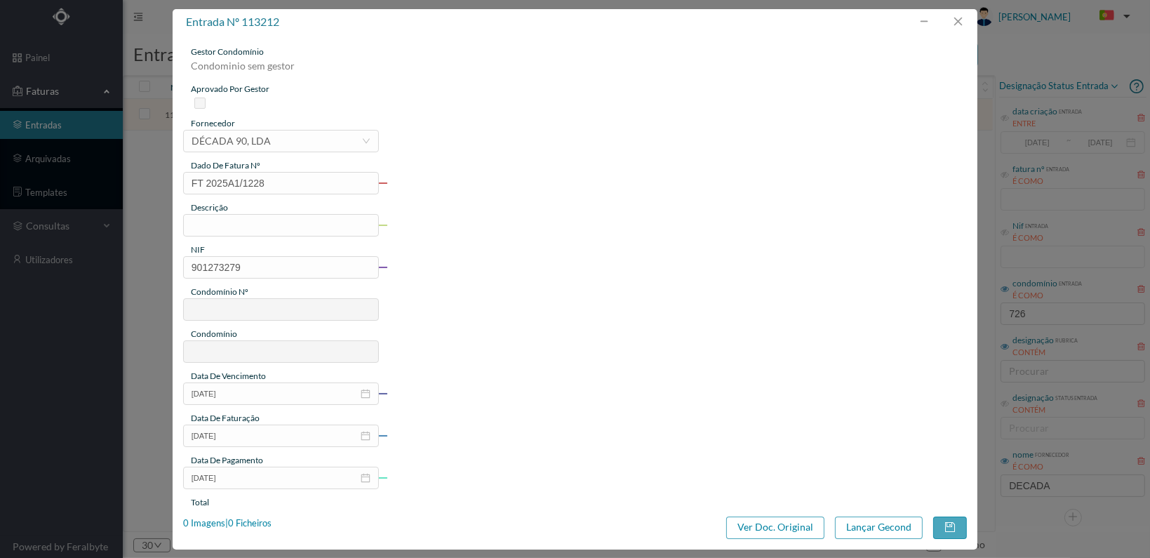
type input "311"
type input "ED. [PERSON_NAME] 726"
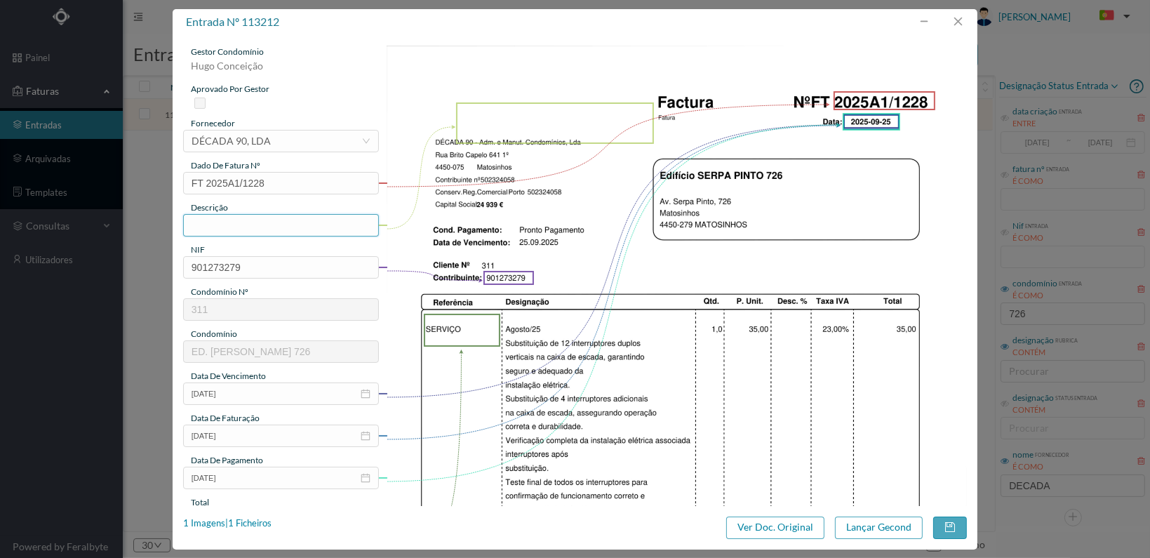
click at [293, 229] on input "text" at bounding box center [281, 225] width 196 height 22
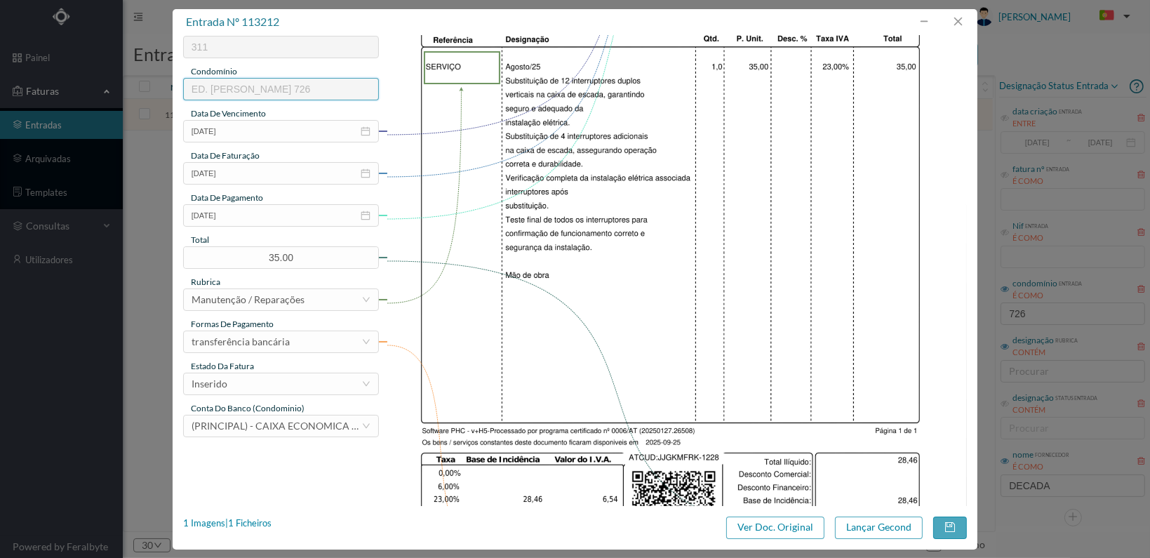
scroll to position [351, 0]
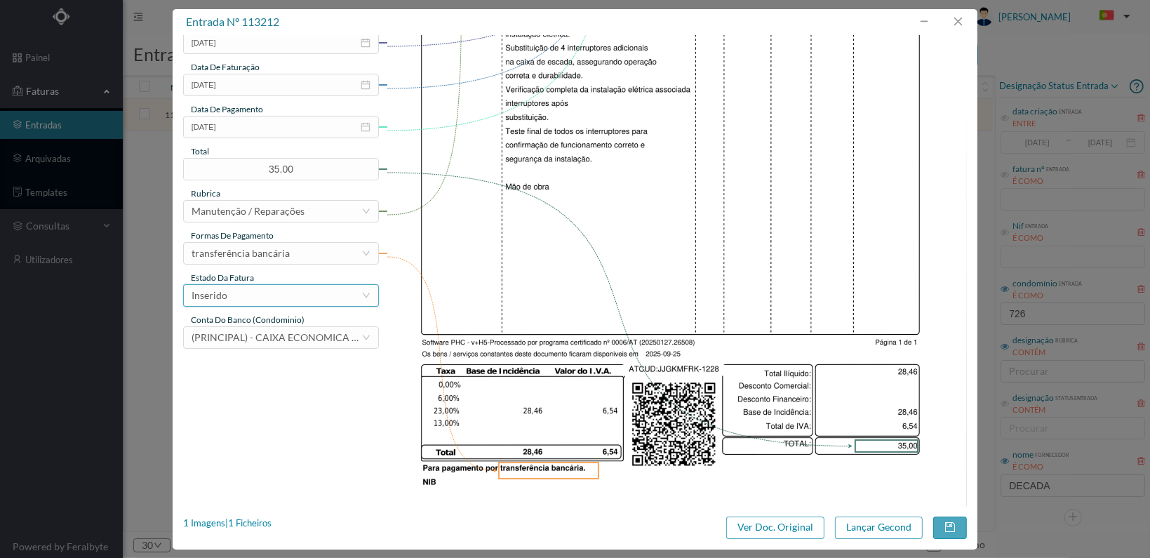
type input "Substituição 12 interruptores"
drag, startPoint x: 340, startPoint y: 297, endPoint x: 328, endPoint y: 302, distance: 12.9
click at [335, 298] on div "Inserido" at bounding box center [277, 295] width 170 height 21
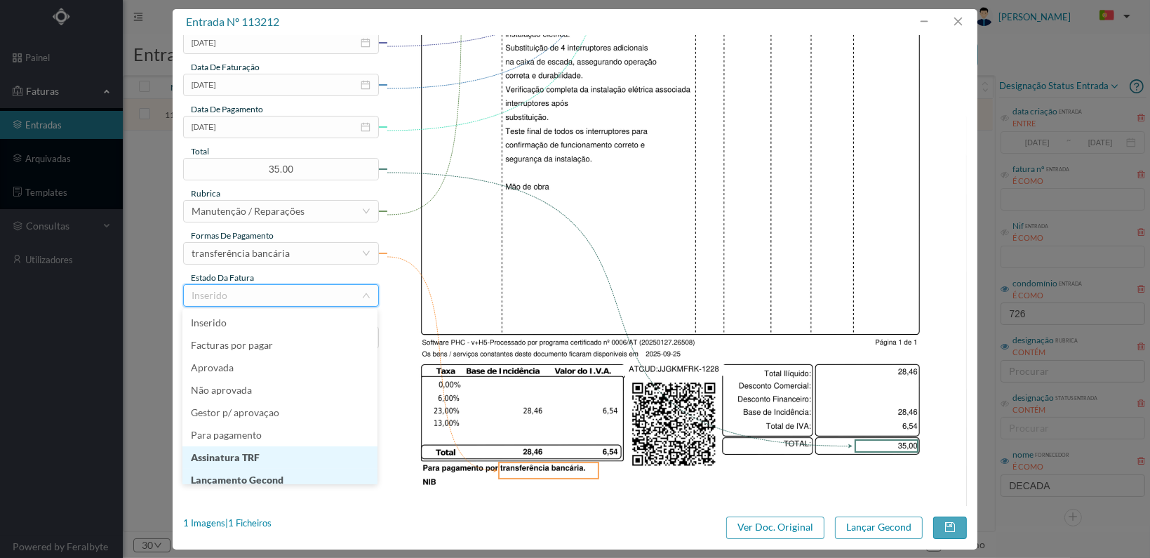
scroll to position [7, 0]
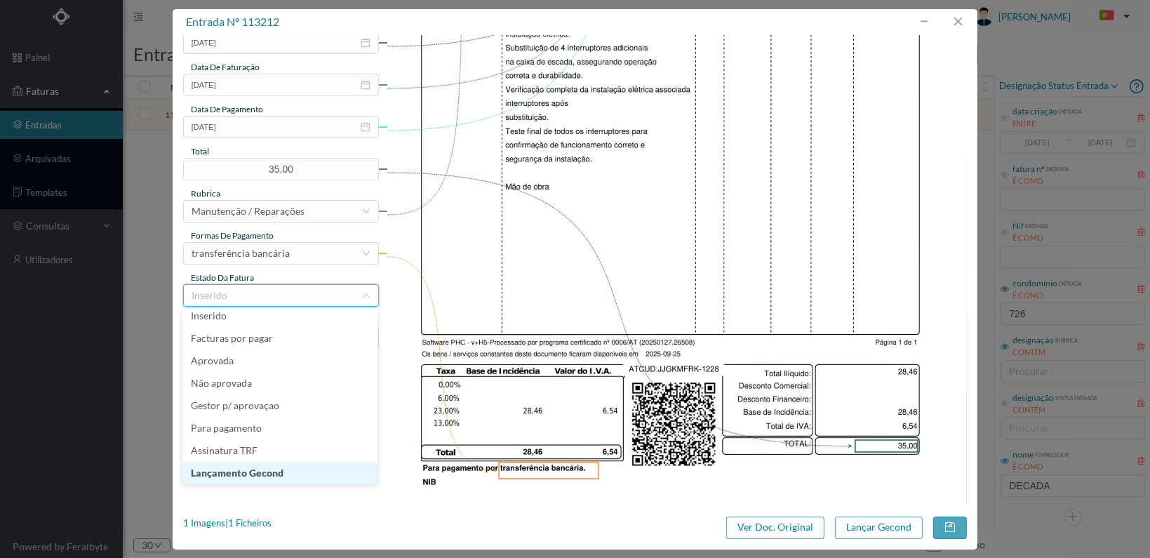
click at [295, 474] on li "Lançamento Gecond" at bounding box center [279, 473] width 195 height 22
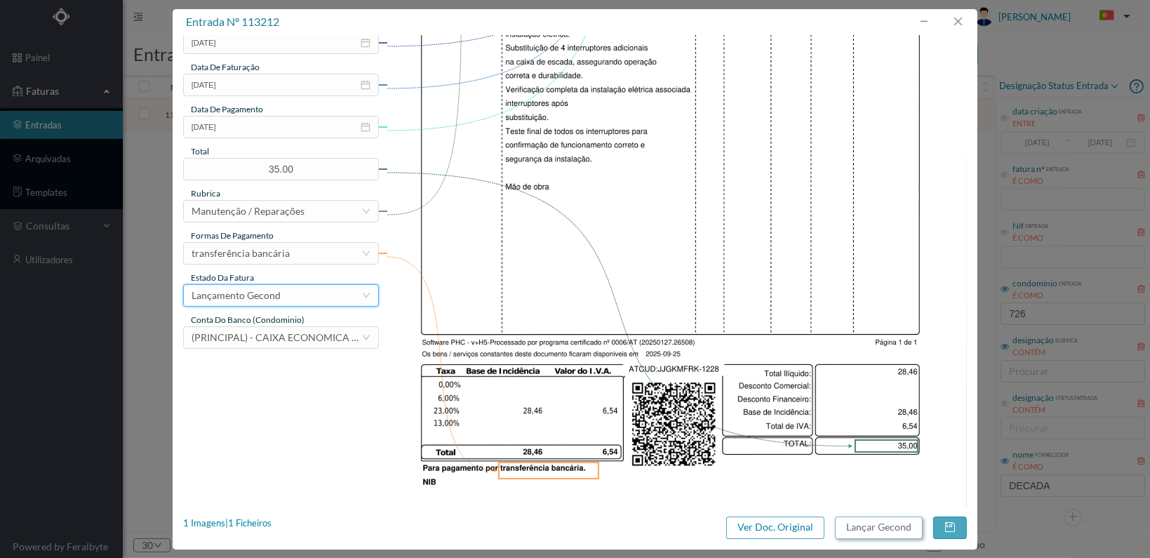
click at [872, 529] on button "Lançar Gecond" at bounding box center [879, 527] width 88 height 22
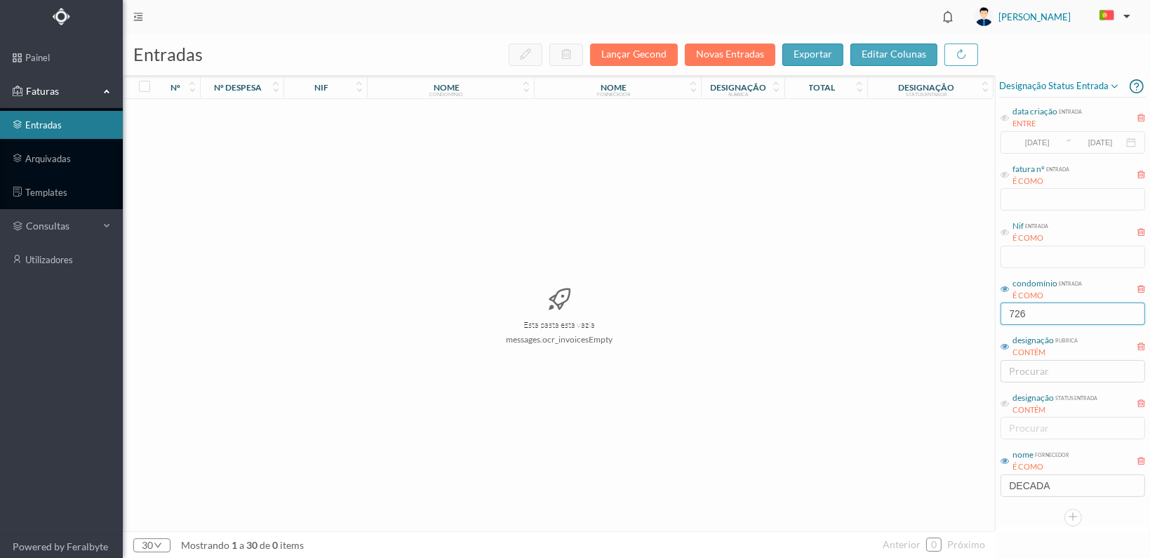
drag, startPoint x: 1039, startPoint y: 312, endPoint x: 963, endPoint y: 314, distance: 75.1
click at [963, 314] on div "entradas Lançar Gecond Novas Entradas exportar editar colunas nº nº despesa nif…" at bounding box center [636, 296] width 1027 height 524
type input "biarri"
click at [317, 109] on span "901576077" at bounding box center [325, 114] width 76 height 11
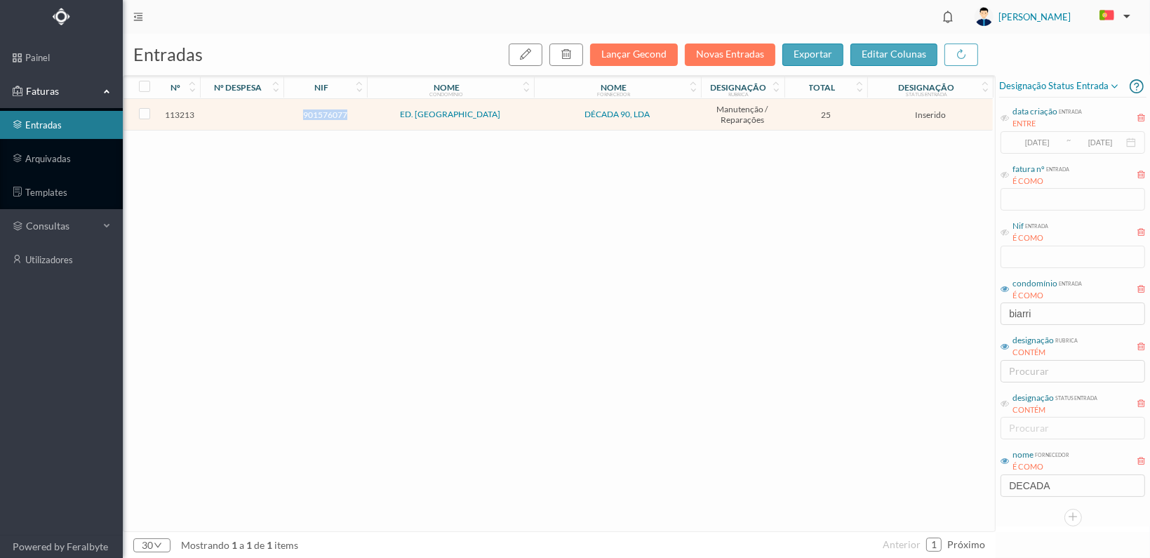
drag, startPoint x: 317, startPoint y: 109, endPoint x: 310, endPoint y: 116, distance: 10.4
click at [310, 116] on span "901576077" at bounding box center [325, 114] width 76 height 11
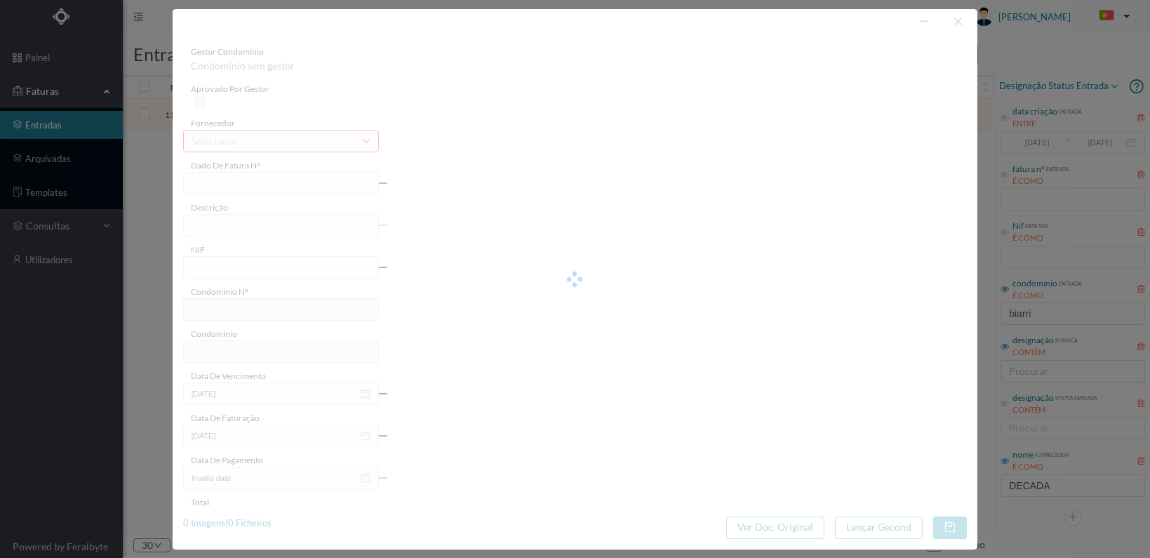
type input "FT 2025A1/1229"
type input "901576077"
type input "[DATE]"
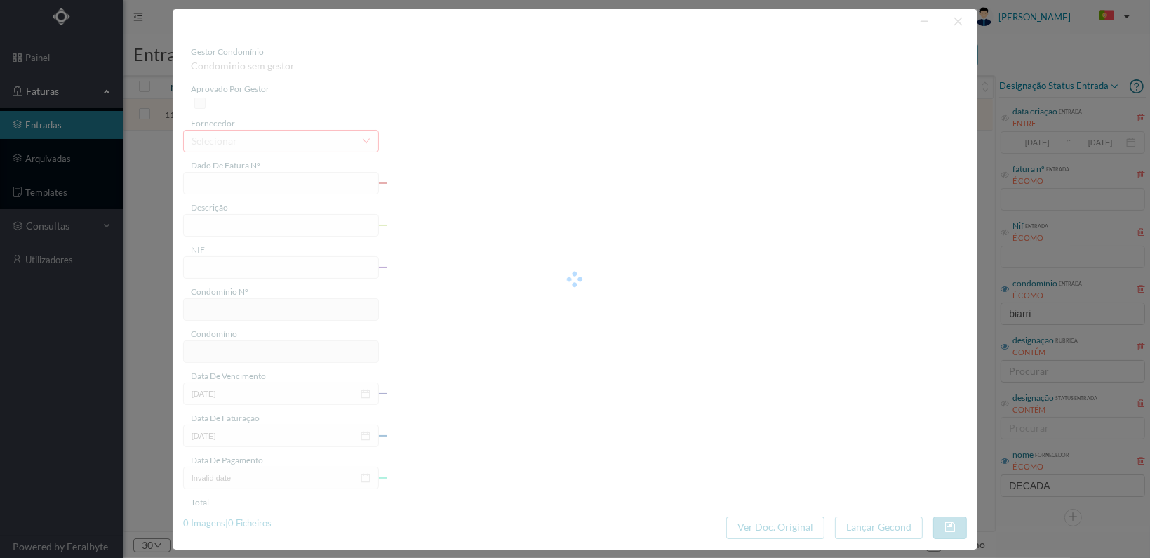
type input "25.00"
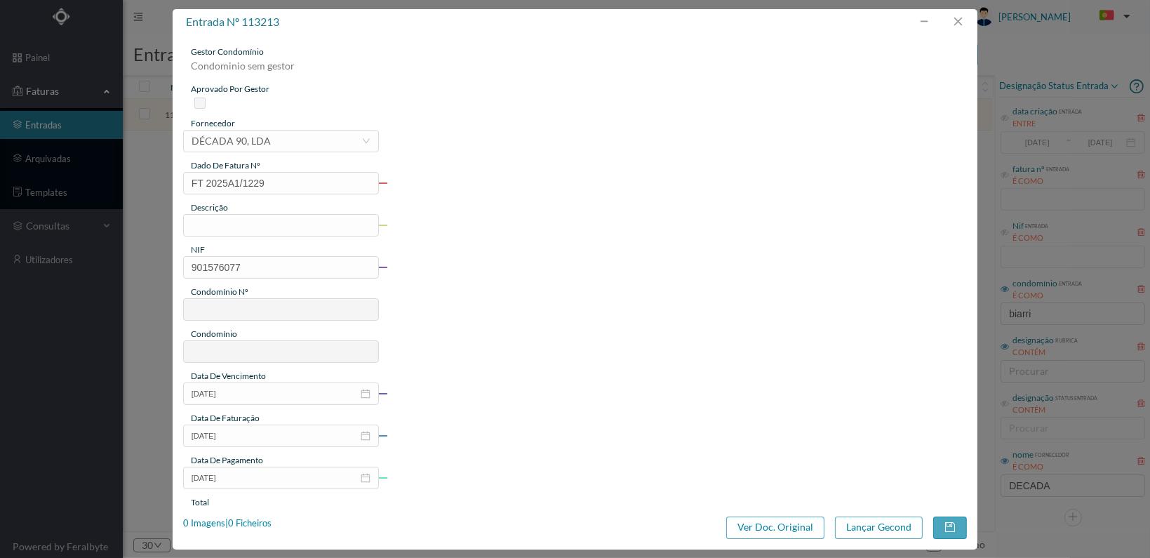
type input "323"
type input "ED. [GEOGRAPHIC_DATA]"
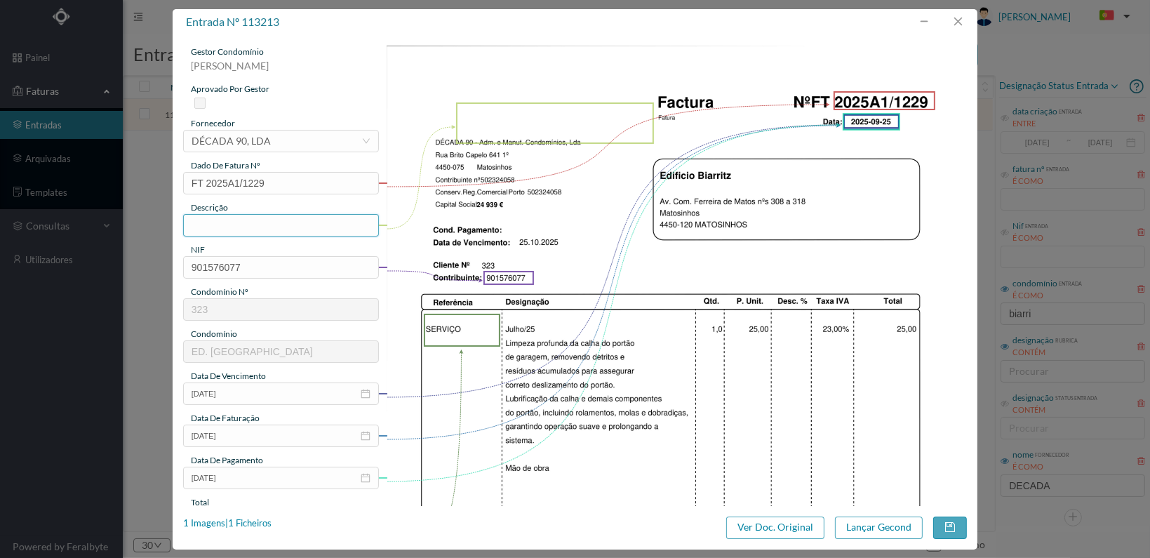
click at [271, 226] on input "text" at bounding box center [281, 225] width 196 height 22
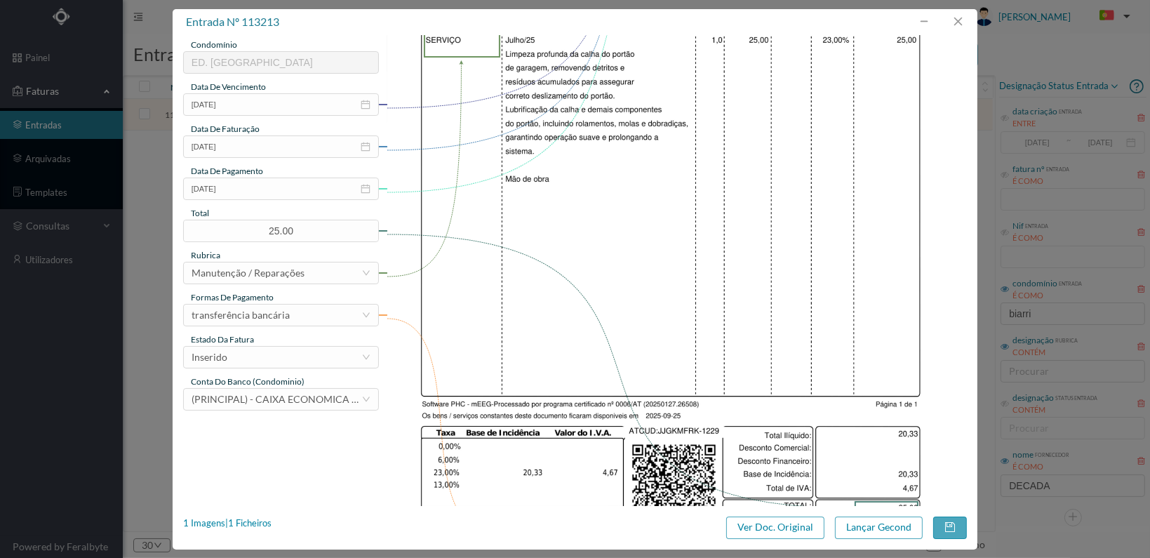
scroll to position [351, 0]
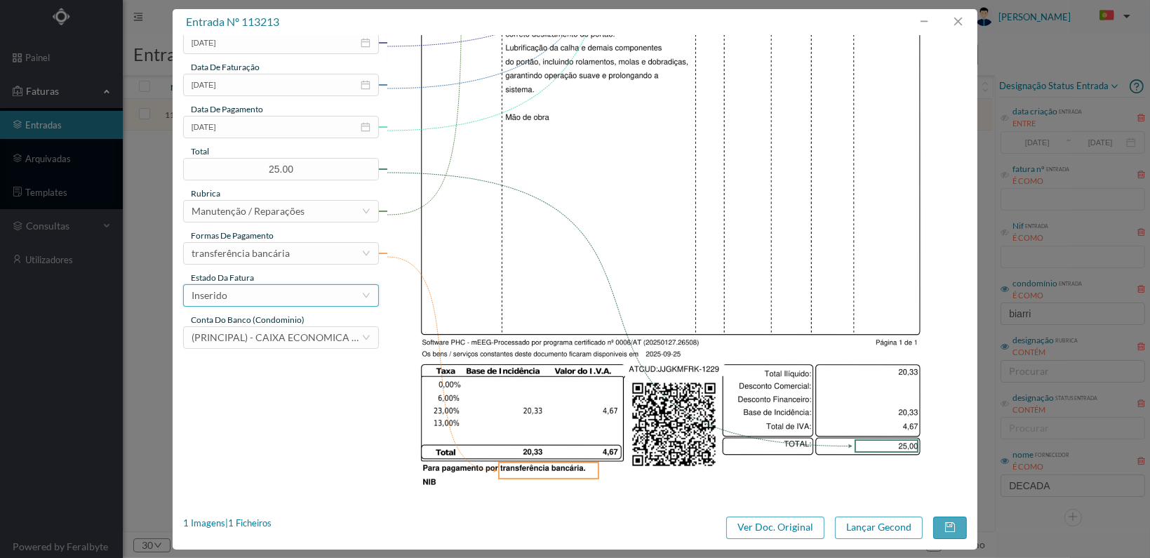
type input "Limpeza profunda calha portão garagem"
click at [326, 305] on div "Inserido" at bounding box center [277, 295] width 170 height 21
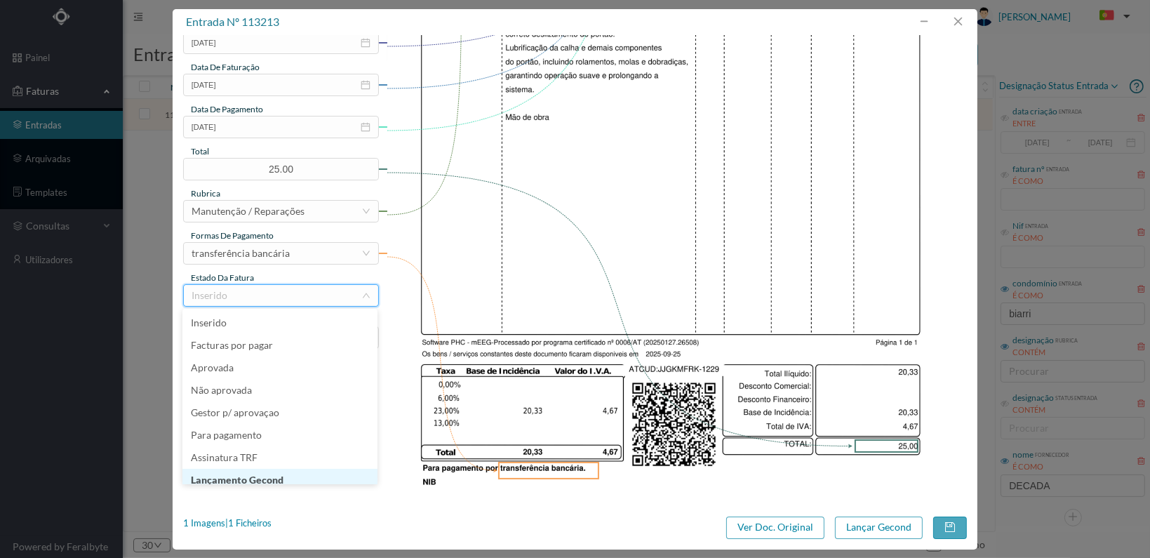
scroll to position [7, 0]
drag, startPoint x: 275, startPoint y: 476, endPoint x: 294, endPoint y: 476, distance: 19.0
click at [275, 476] on li "Lançamento Gecond" at bounding box center [279, 473] width 195 height 22
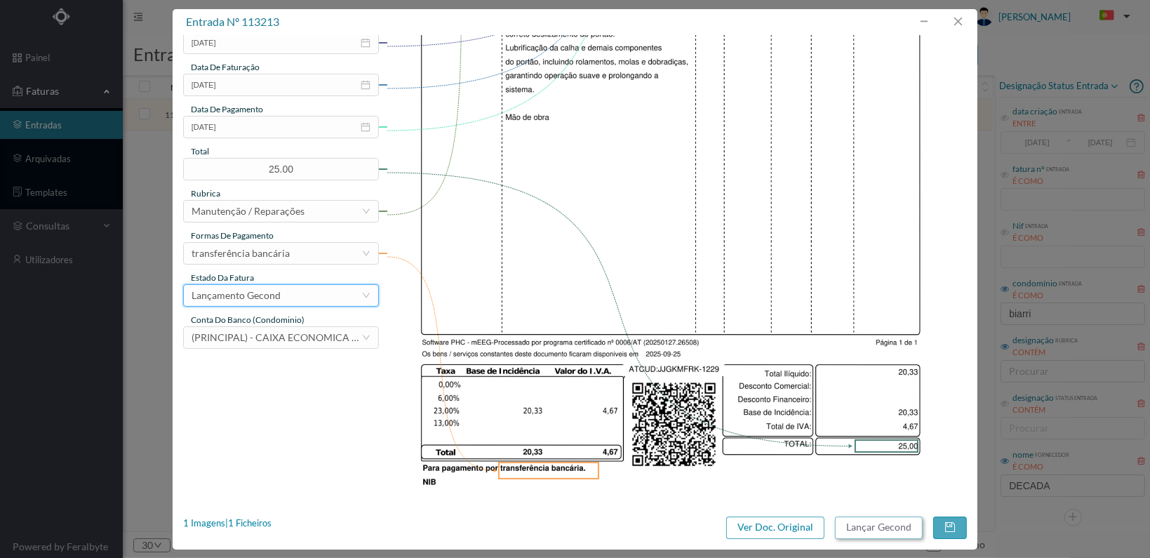
click at [860, 528] on button "Lançar Gecond" at bounding box center [879, 527] width 88 height 22
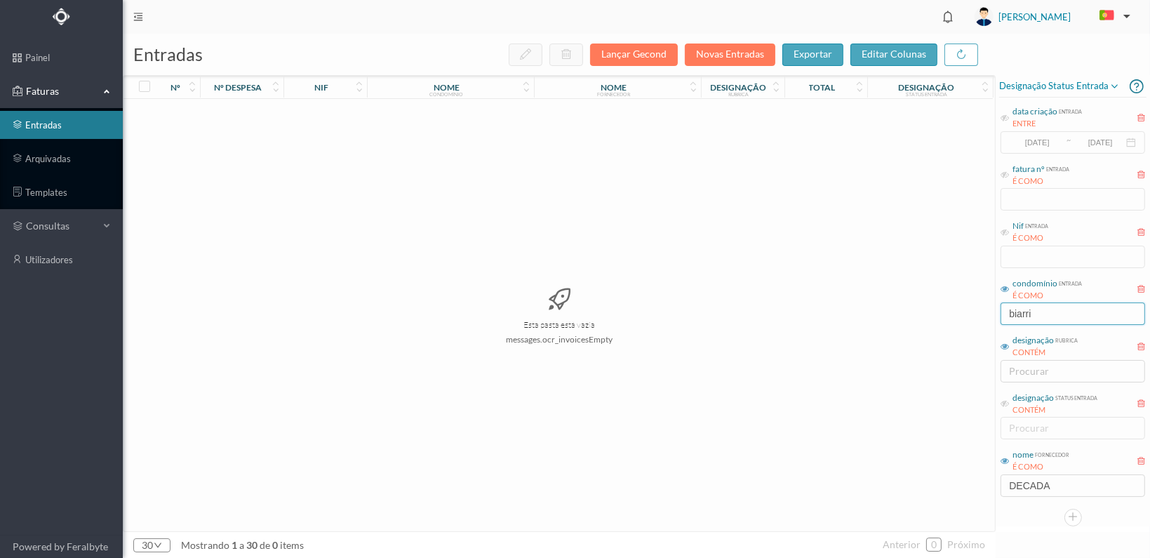
drag, startPoint x: 1076, startPoint y: 315, endPoint x: 967, endPoint y: 312, distance: 108.8
click at [967, 312] on div "entradas Lançar Gecond Novas Entradas exportar editar colunas nº nº despesa nif…" at bounding box center [636, 296] width 1027 height 524
type input "tomas"
click at [323, 110] on span "902096281" at bounding box center [325, 114] width 76 height 11
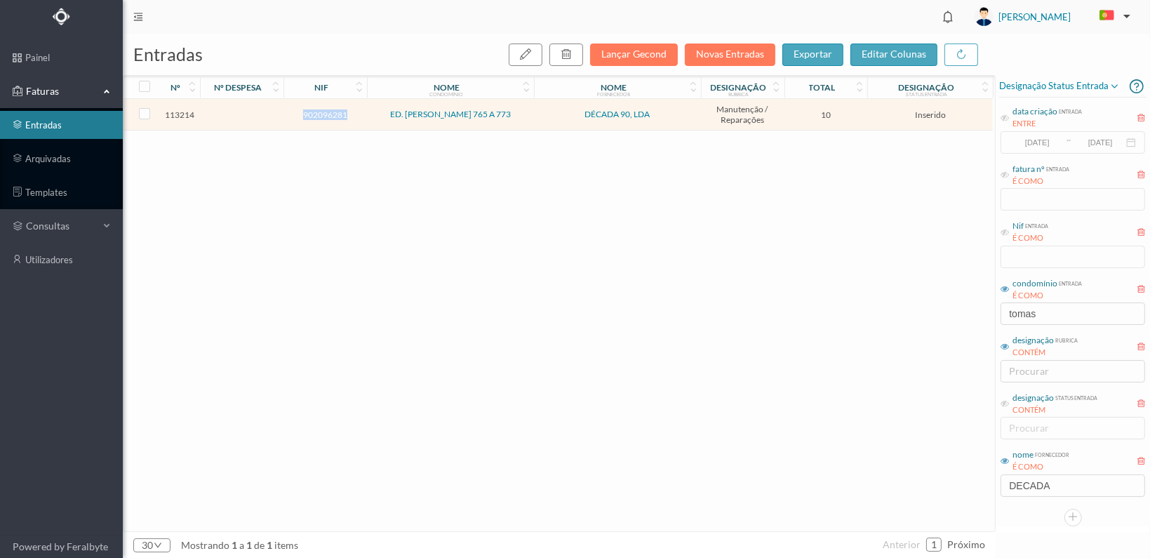
click at [323, 110] on span "902096281" at bounding box center [325, 114] width 76 height 11
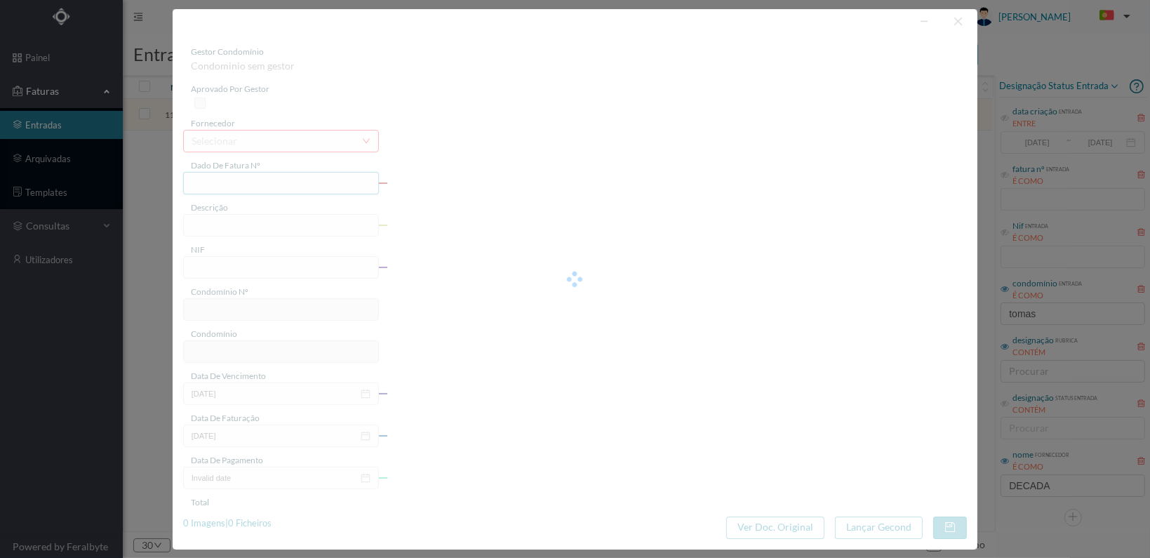
type input "FT 2025A1/1230"
type input "902096281"
type input "[DATE]"
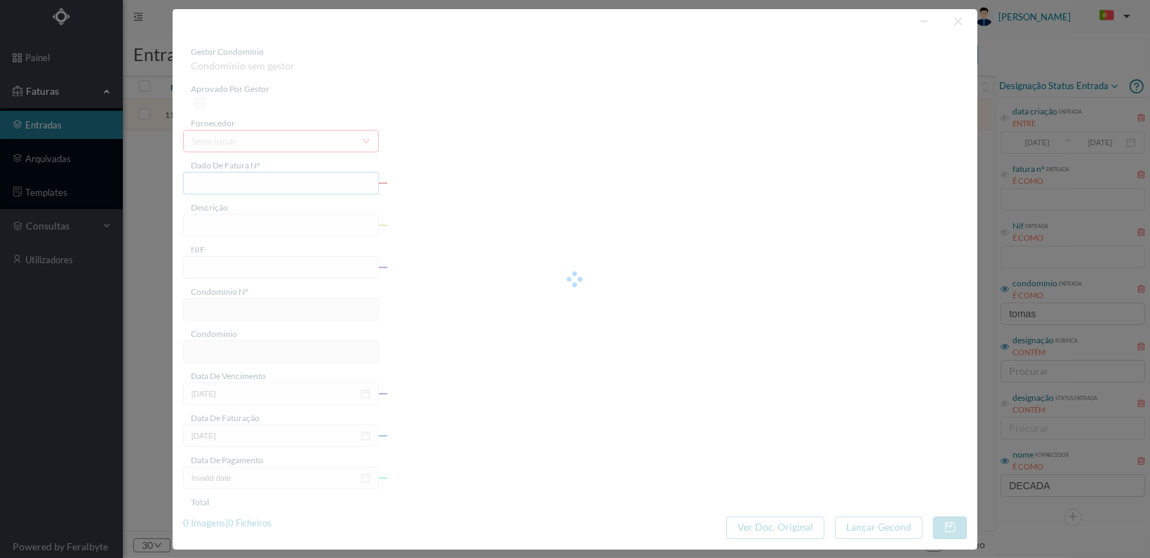
type input "10.00"
type input "363"
type input "ED. [PERSON_NAME] 765 A 773"
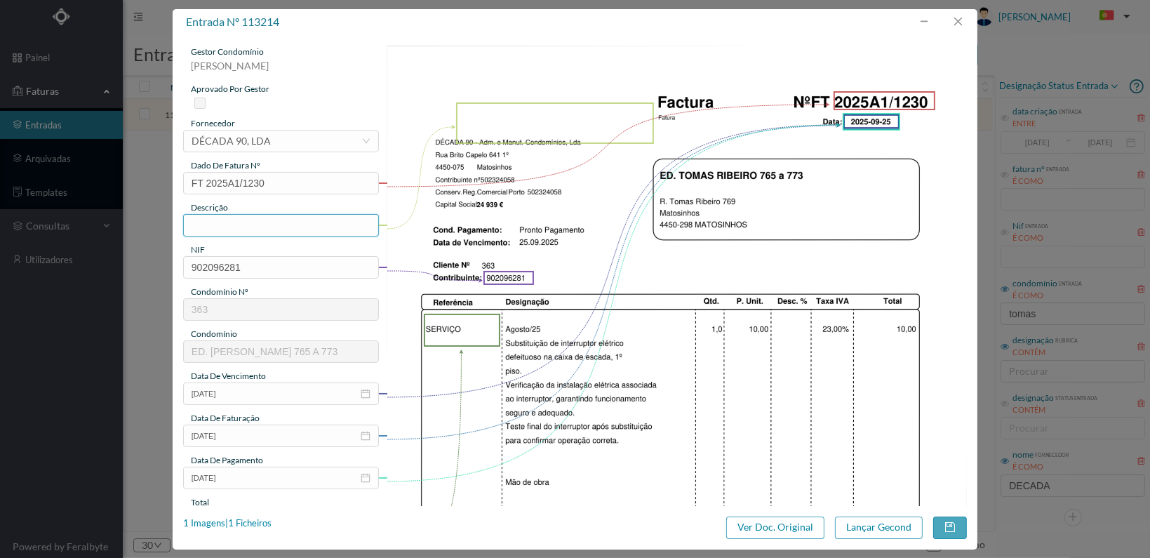
click at [264, 220] on input "text" at bounding box center [281, 225] width 196 height 22
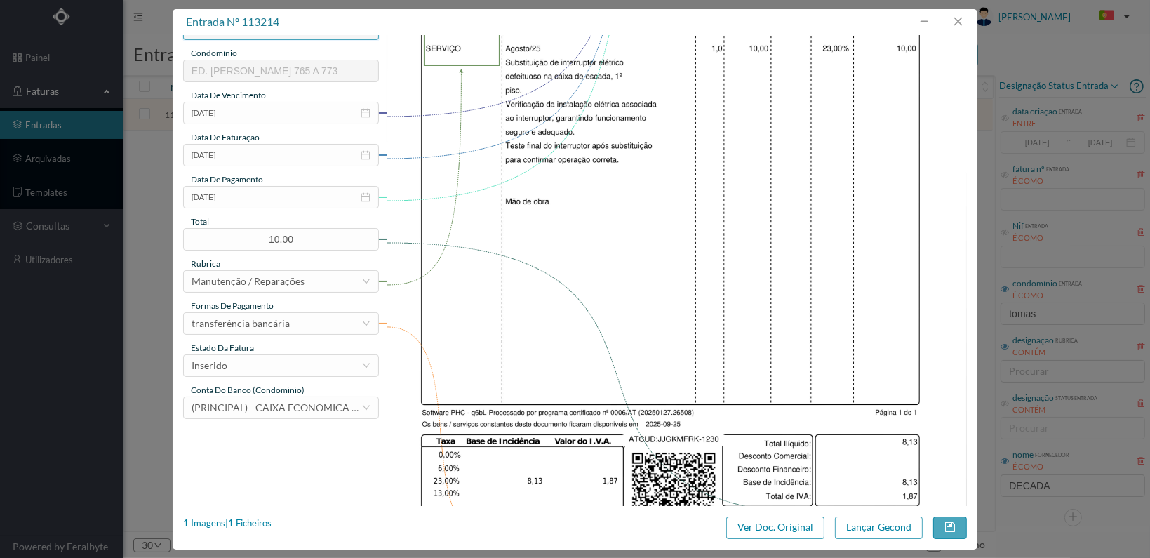
scroll to position [351, 0]
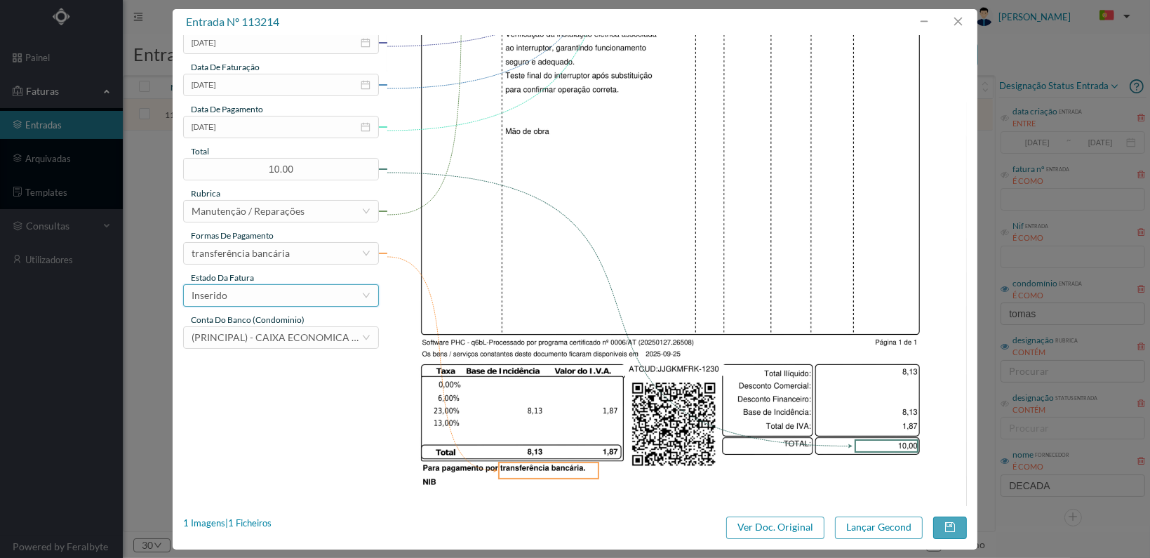
type input "Substituição interruptor eléctrico"
click at [349, 295] on div "Inserido" at bounding box center [277, 295] width 170 height 21
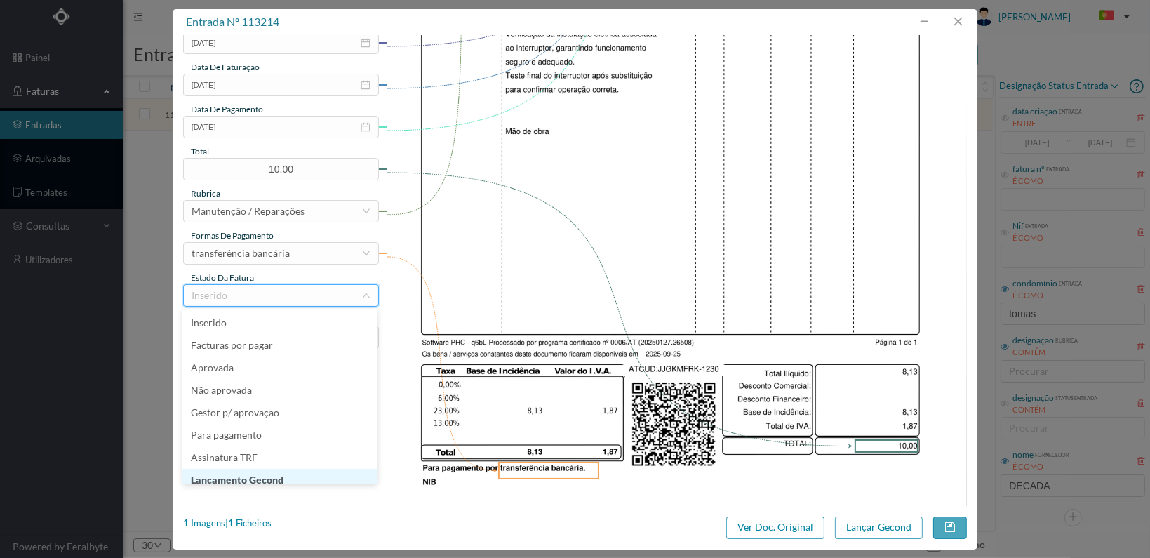
scroll to position [7, 0]
drag, startPoint x: 286, startPoint y: 465, endPoint x: 337, endPoint y: 465, distance: 51.2
click at [286, 465] on li "Lançamento Gecond" at bounding box center [279, 473] width 195 height 22
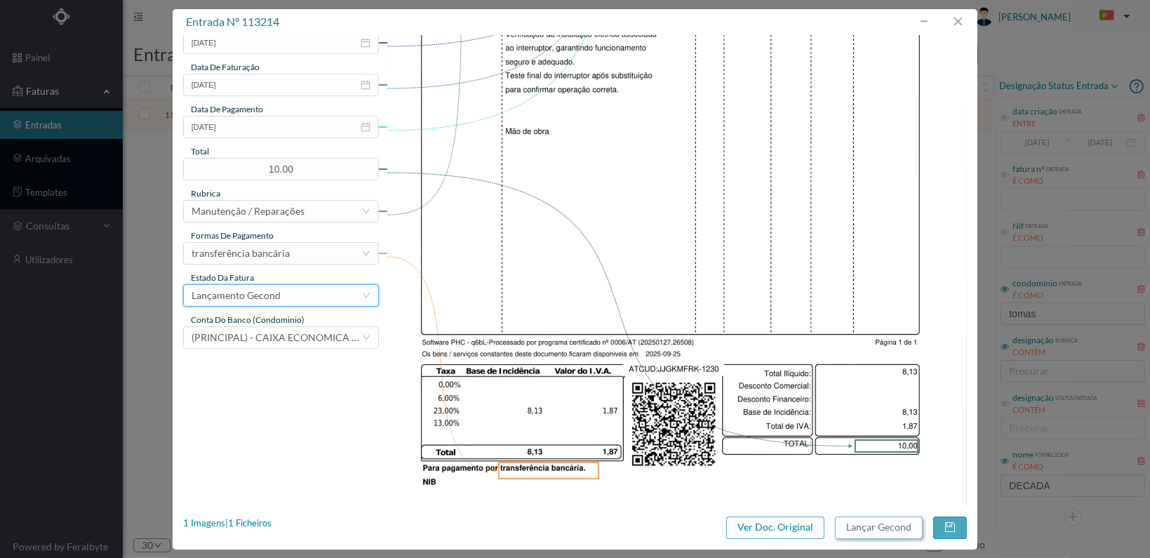
click at [886, 531] on button "Lançar Gecond" at bounding box center [879, 527] width 88 height 22
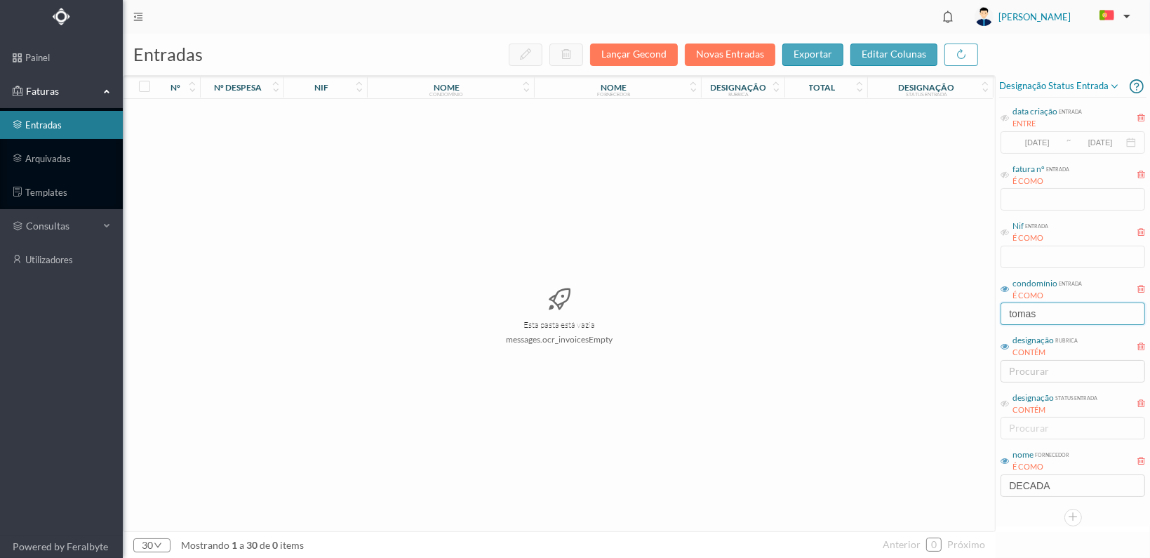
drag, startPoint x: 1050, startPoint y: 314, endPoint x: 951, endPoint y: 301, distance: 99.7
click at [949, 307] on div "entradas Lançar Gecond Novas Entradas exportar editar colunas nº nº despesa nif…" at bounding box center [636, 296] width 1027 height 524
type input "légua"
click at [323, 115] on span "901640468" at bounding box center [325, 114] width 76 height 11
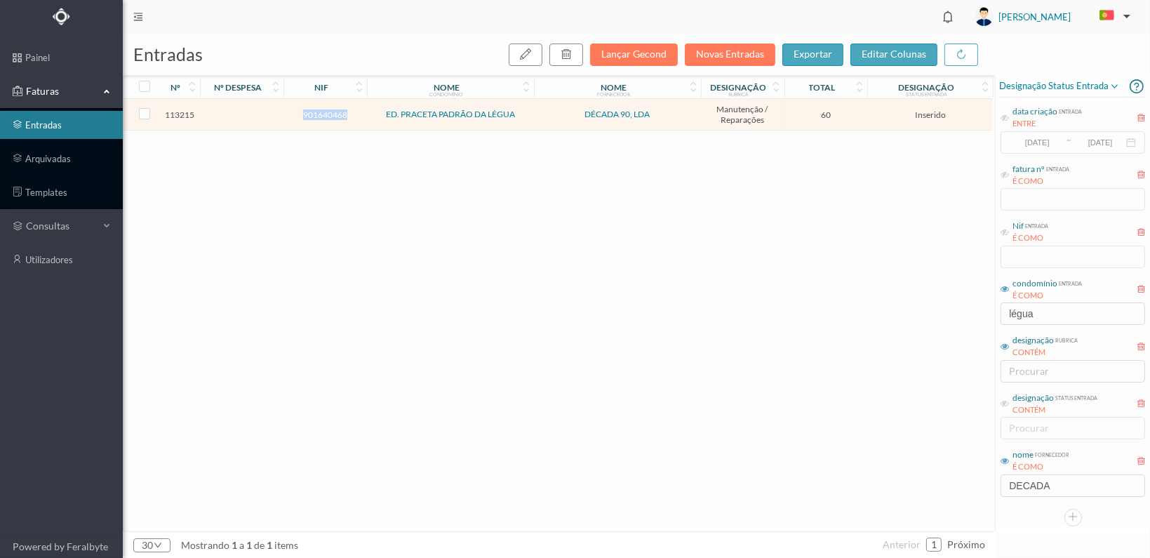
click at [326, 115] on span "901640468" at bounding box center [325, 114] width 76 height 11
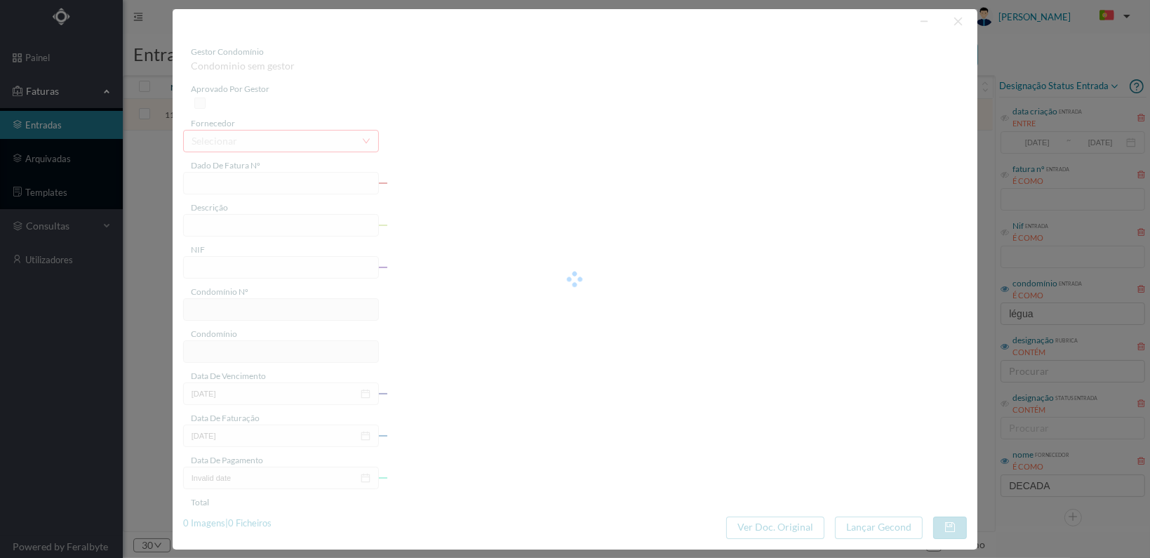
type input "FT 2025A1/1231"
type input "901640468"
type input "[DATE]"
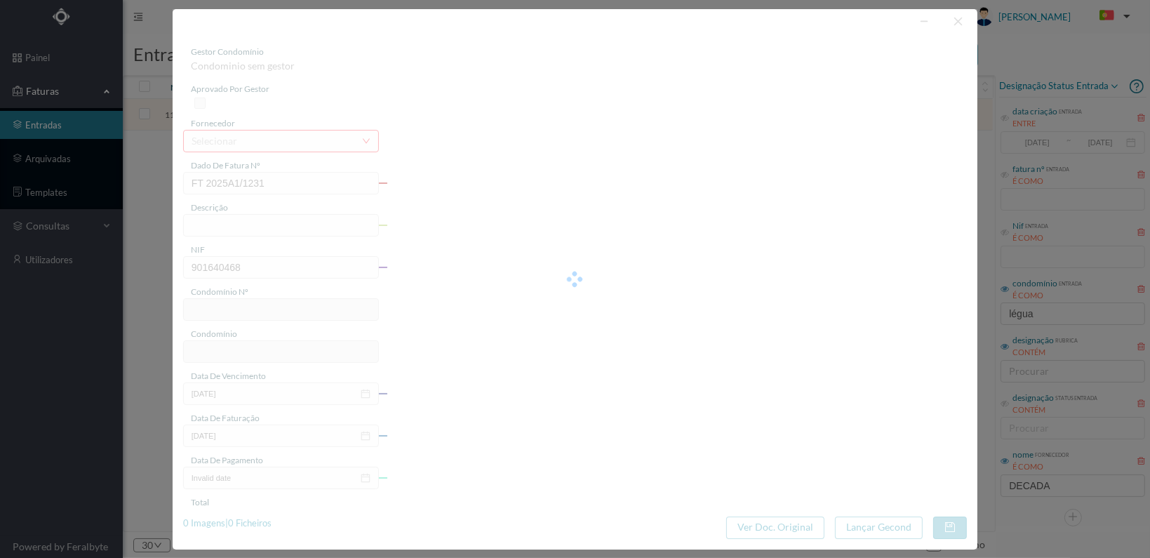
type input "60.00"
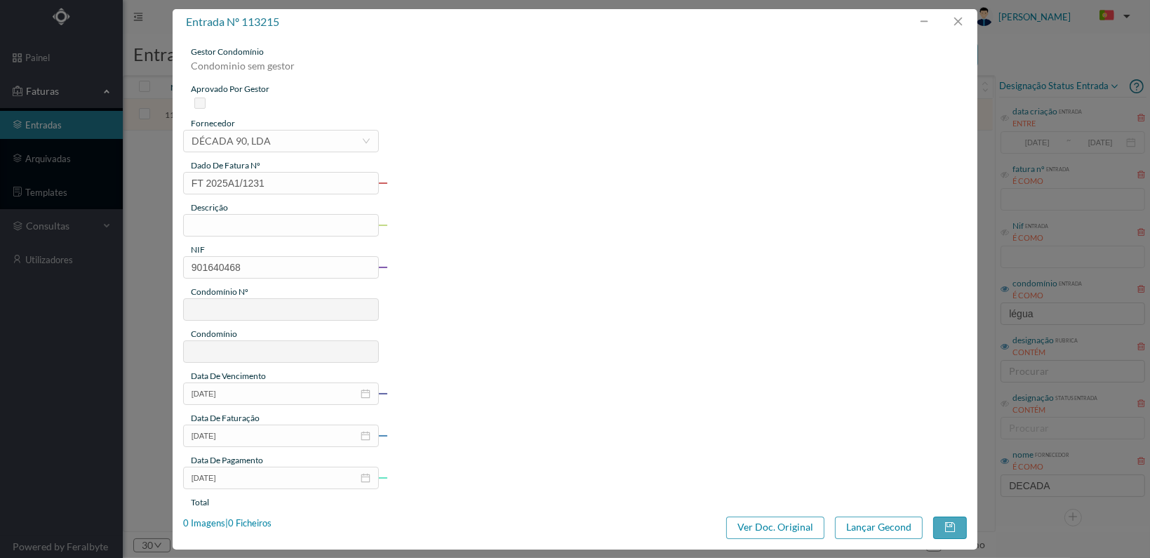
type input "388"
type input "ED. PRACETA PADRÃO DA LÉGUA"
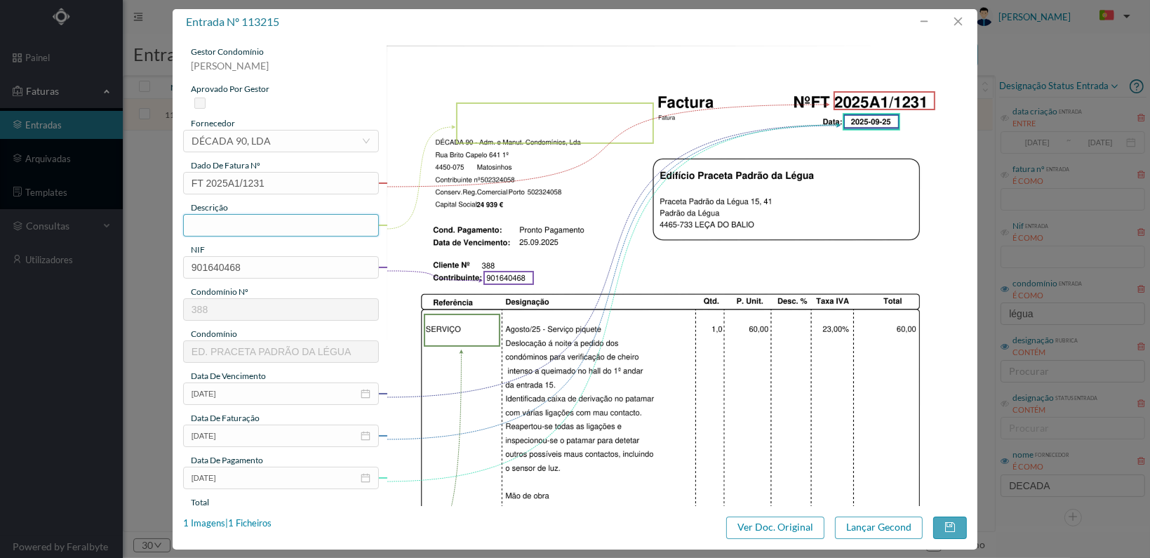
click at [248, 227] on input "text" at bounding box center [281, 225] width 196 height 22
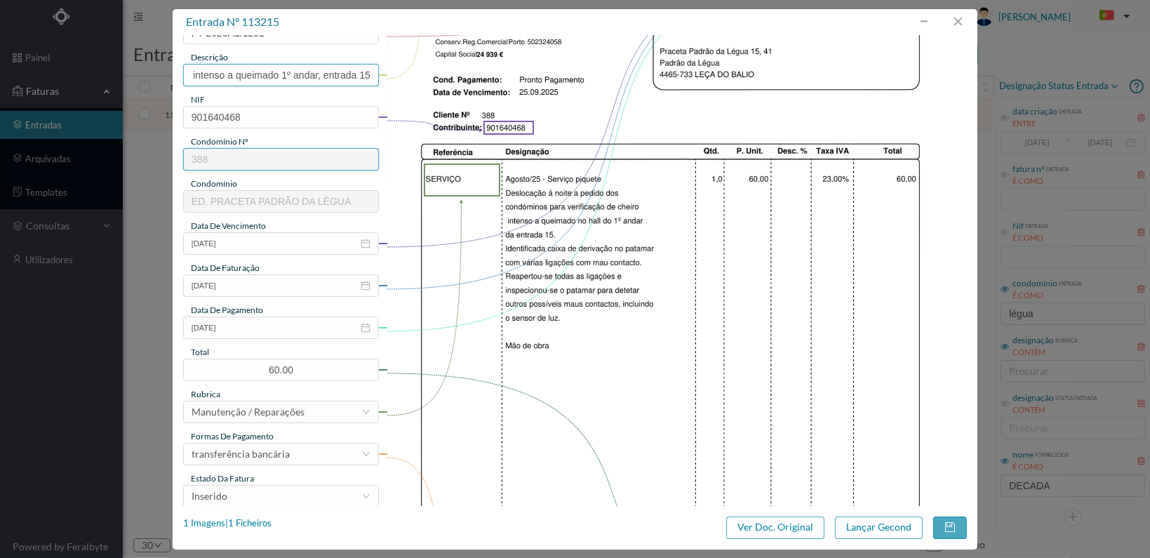
scroll to position [351, 0]
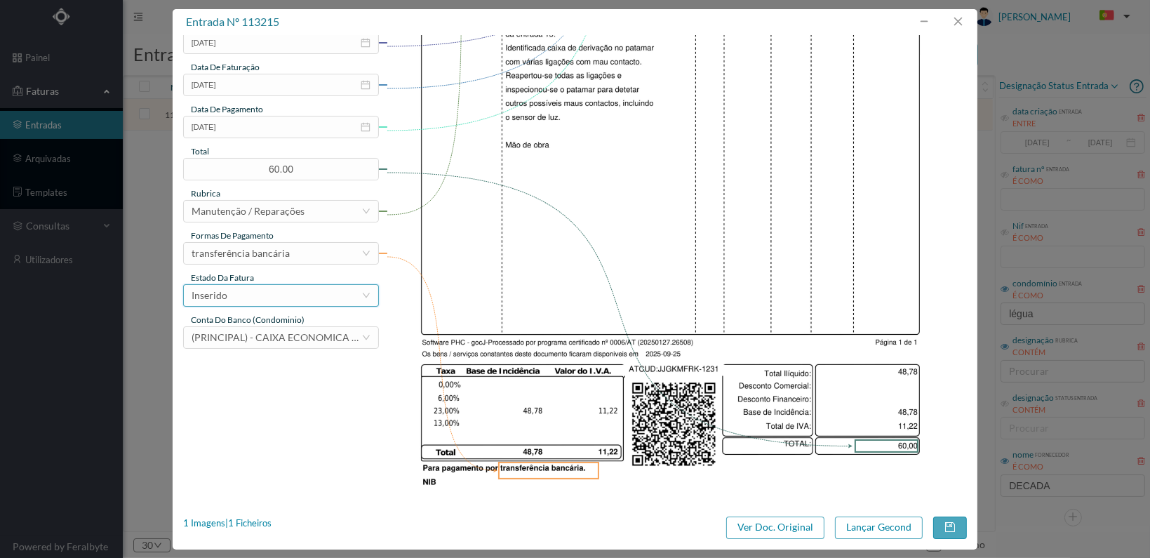
type input "Verificação cheiro intenso a queimado 1º andar, entrada 15"
drag, startPoint x: 366, startPoint y: 290, endPoint x: 359, endPoint y: 297, distance: 9.9
click at [364, 293] on icon "icon: down" at bounding box center [366, 295] width 8 height 8
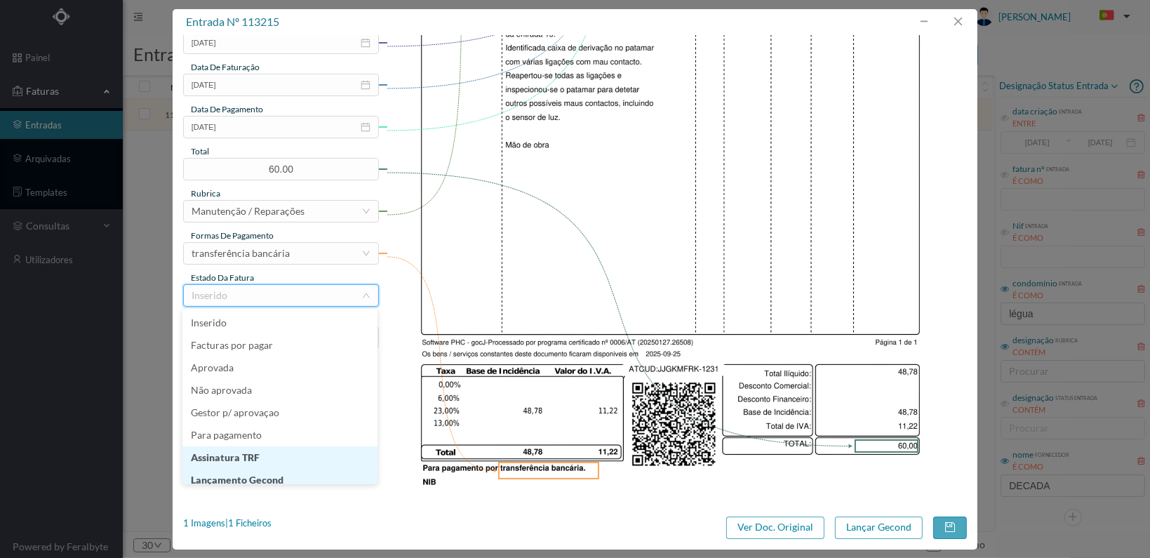
scroll to position [7, 0]
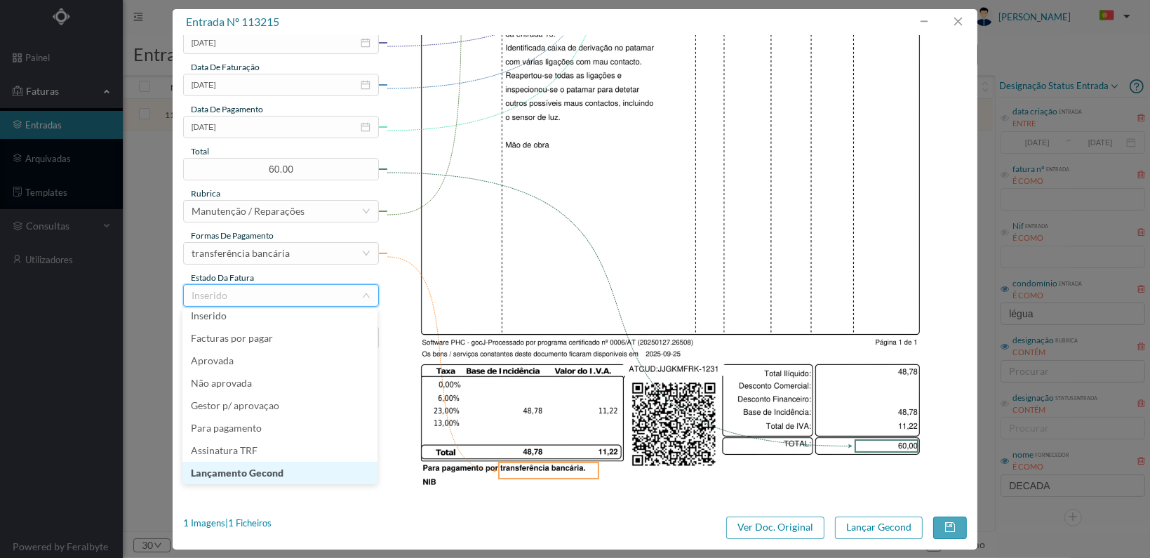
click at [311, 472] on li "Lançamento Gecond" at bounding box center [279, 473] width 195 height 22
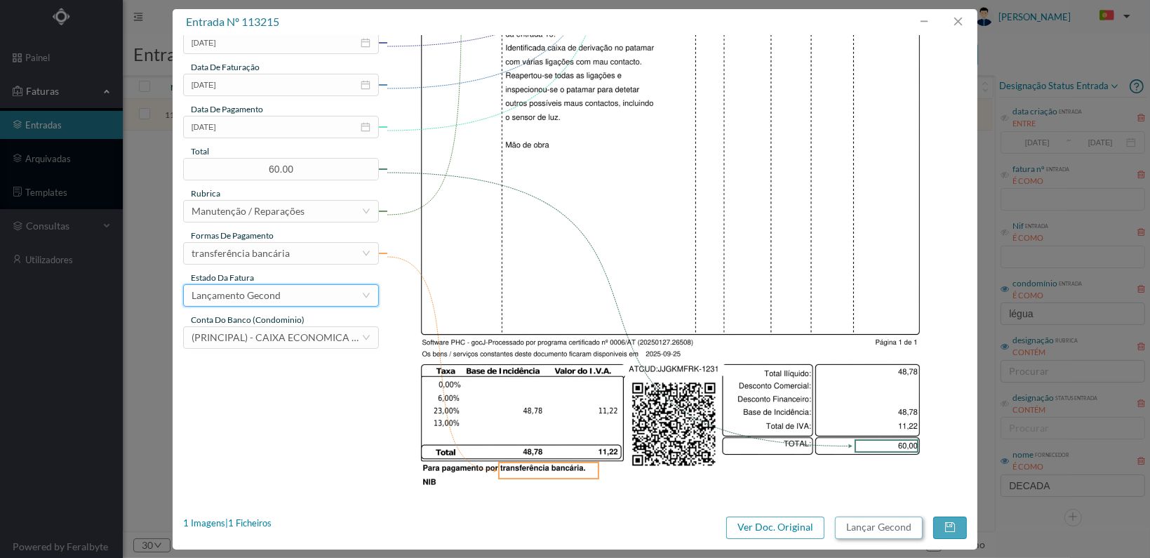
click at [851, 523] on button "Lançar Gecond" at bounding box center [879, 527] width 88 height 22
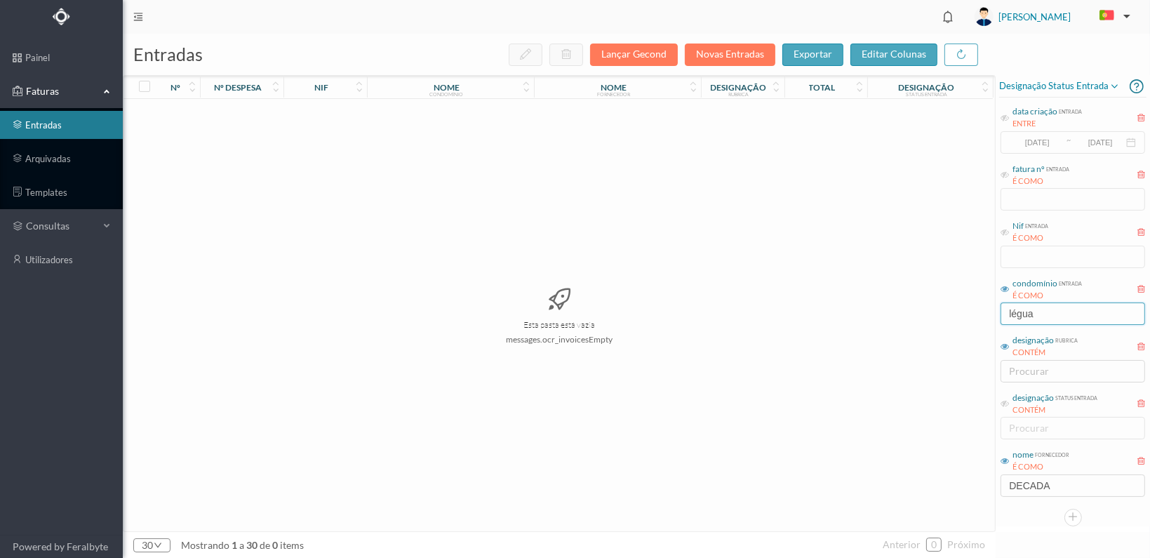
drag, startPoint x: 1043, startPoint y: 309, endPoint x: 977, endPoint y: 305, distance: 66.8
click at [977, 307] on div "entradas Lançar Gecond Novas Entradas exportar editar colunas nº nº despesa nif…" at bounding box center [636, 296] width 1027 height 524
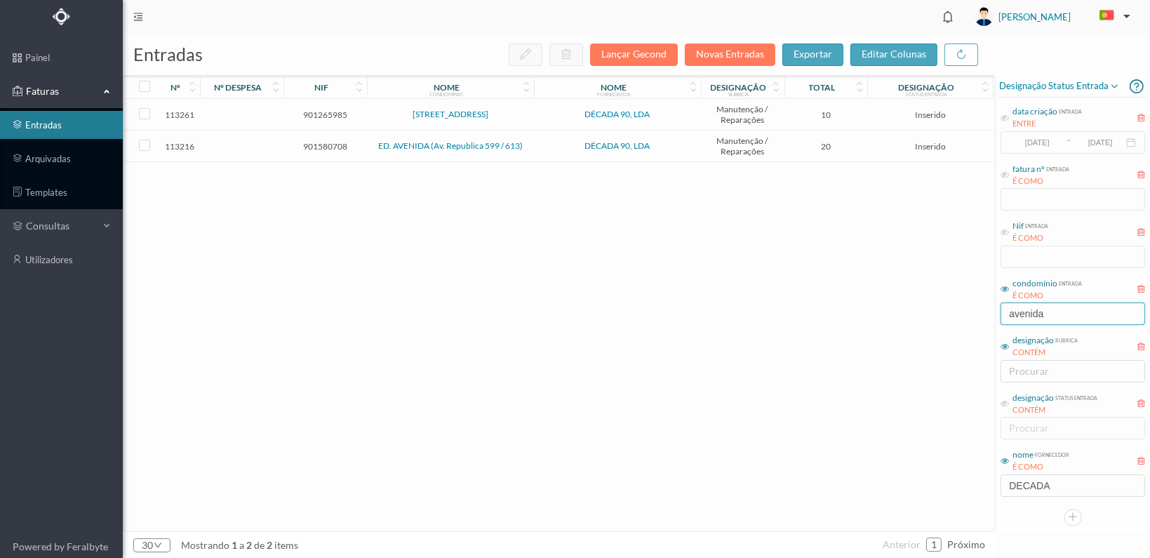
type input "avenida"
click at [316, 147] on span "901580708" at bounding box center [325, 146] width 76 height 11
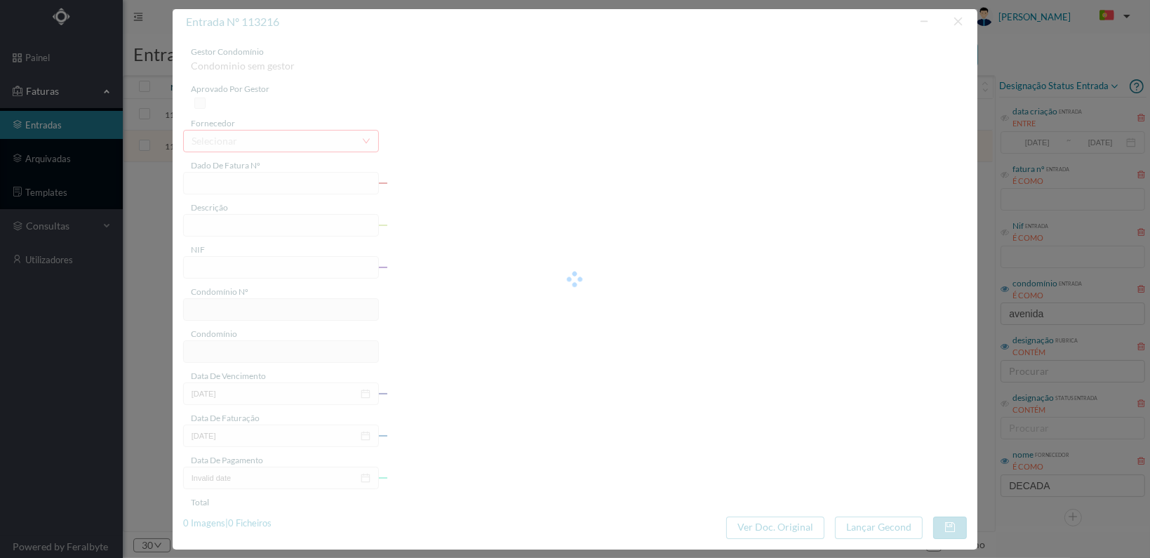
type input "FT 2025A1/1232"
type input "901580708"
type input "[DATE]"
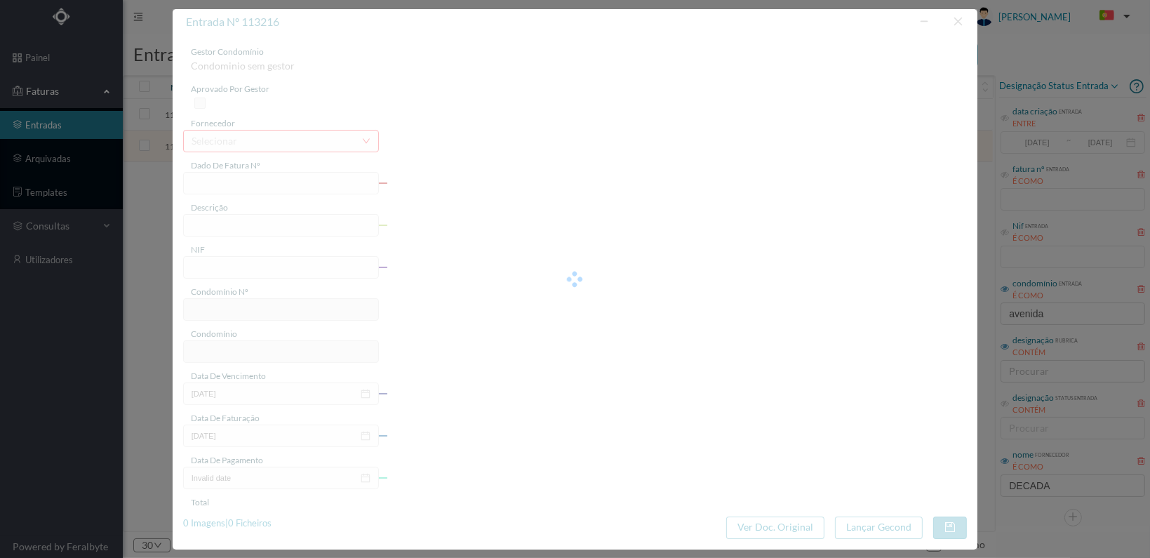
type input "20.00"
type input "503"
type input "ED. AVENIDA (Av. Republica 599 / 613)"
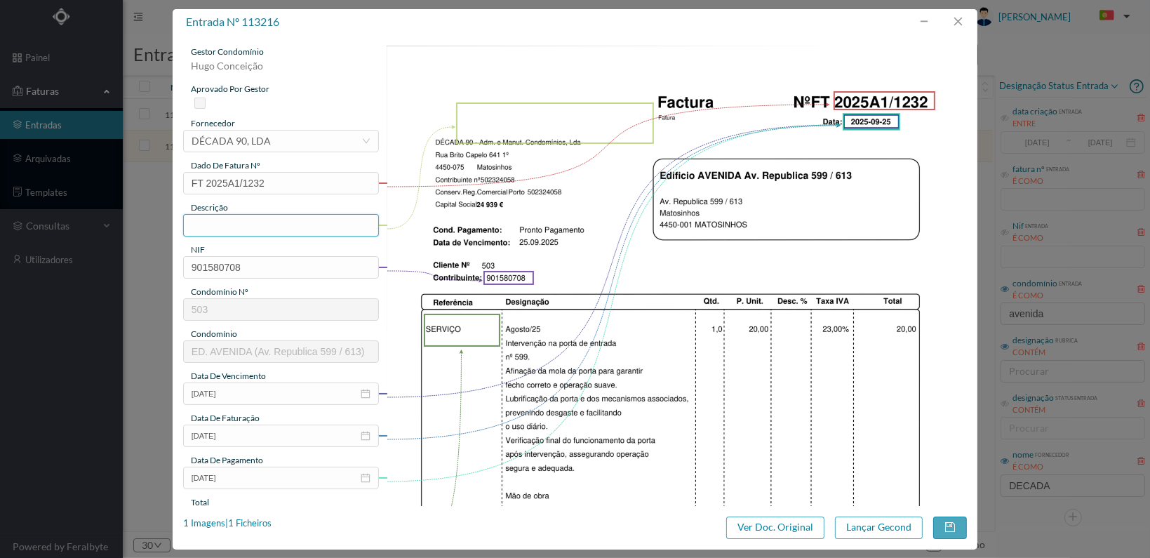
click at [272, 220] on input "text" at bounding box center [281, 225] width 196 height 22
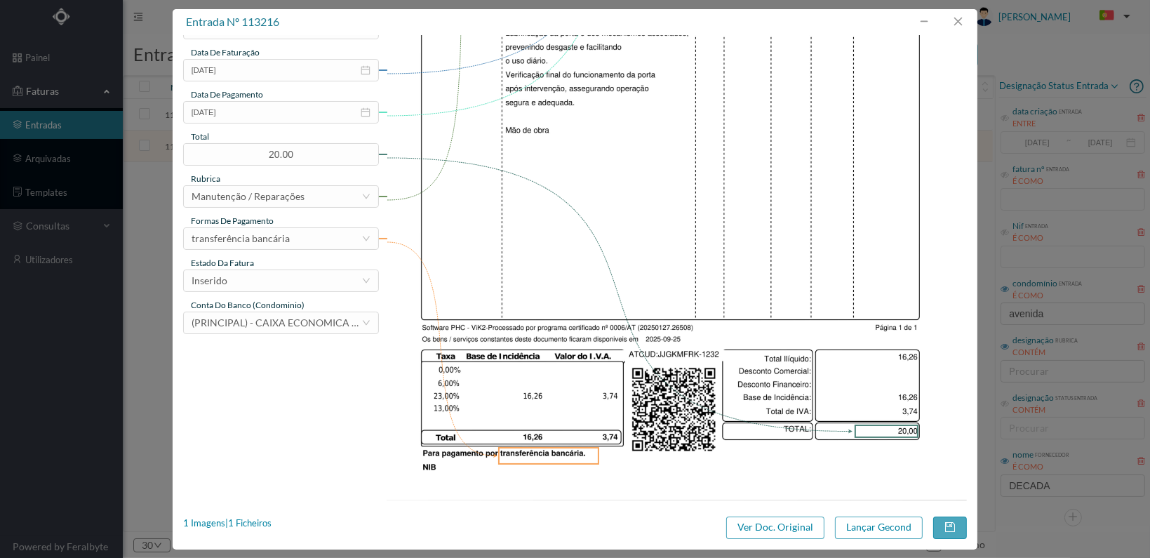
scroll to position [366, 0]
type input "Reparação porta entrada 599"
click at [326, 273] on div "Inserido" at bounding box center [277, 279] width 170 height 21
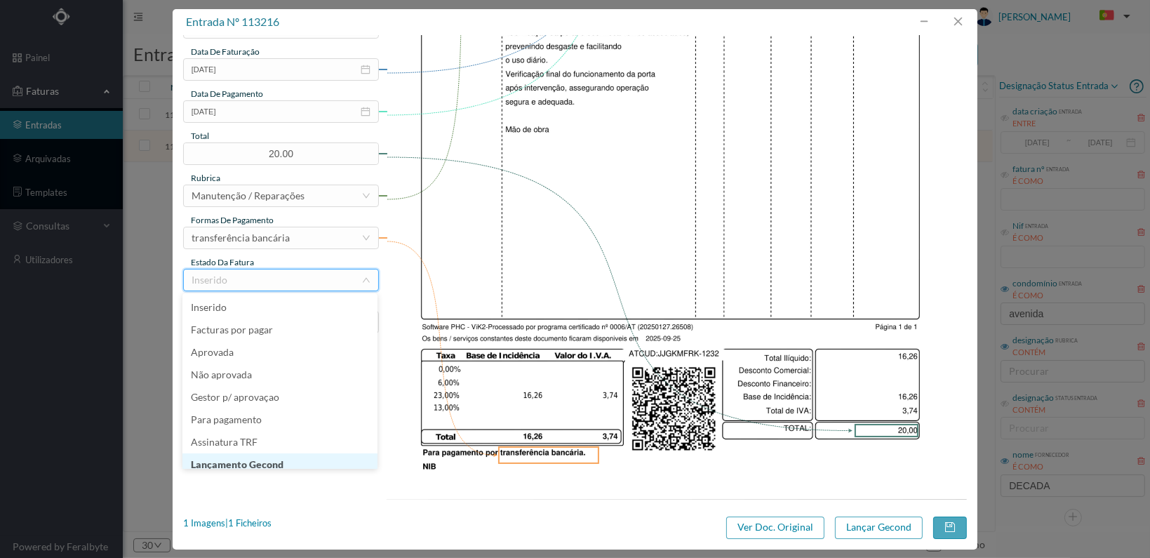
scroll to position [7, 0]
click at [300, 459] on li "Lançamento Gecond" at bounding box center [279, 457] width 195 height 22
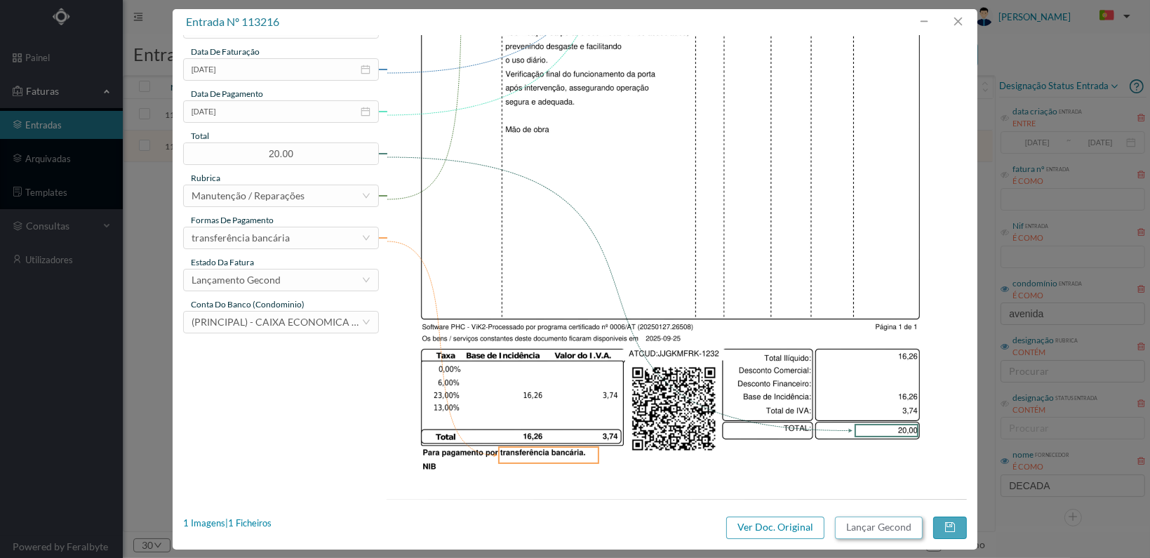
click at [874, 526] on button "Lançar Gecond" at bounding box center [879, 527] width 88 height 22
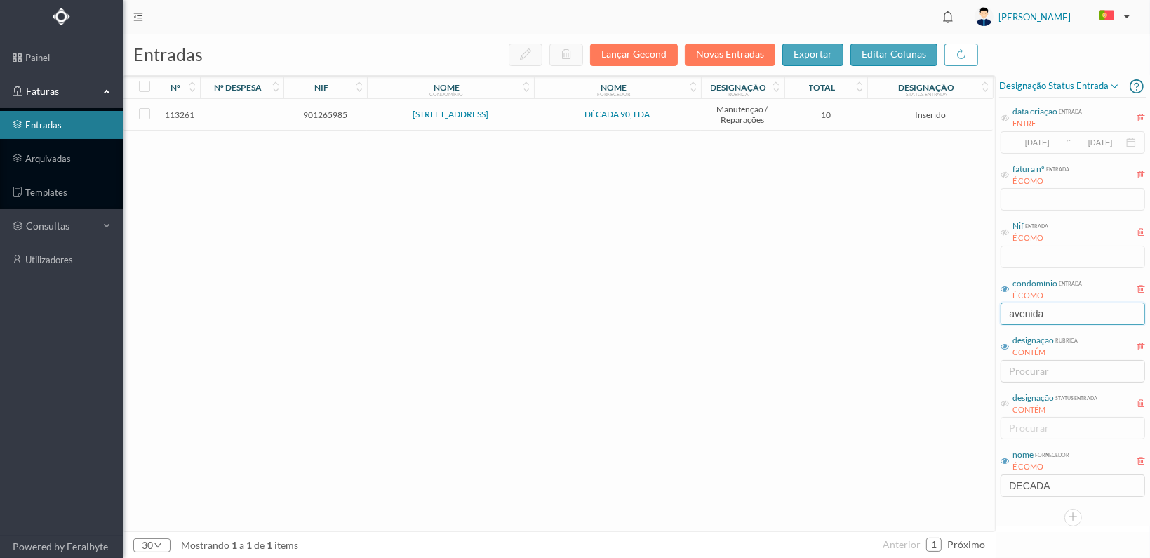
drag, startPoint x: 1076, startPoint y: 312, endPoint x: 909, endPoint y: 285, distance: 168.4
click at [911, 294] on div "entradas Lançar Gecond Novas Entradas exportar editar colunas nº nº despesa nif…" at bounding box center [636, 296] width 1027 height 524
type input "venezuela"
click at [325, 116] on span "901500429" at bounding box center [325, 114] width 76 height 11
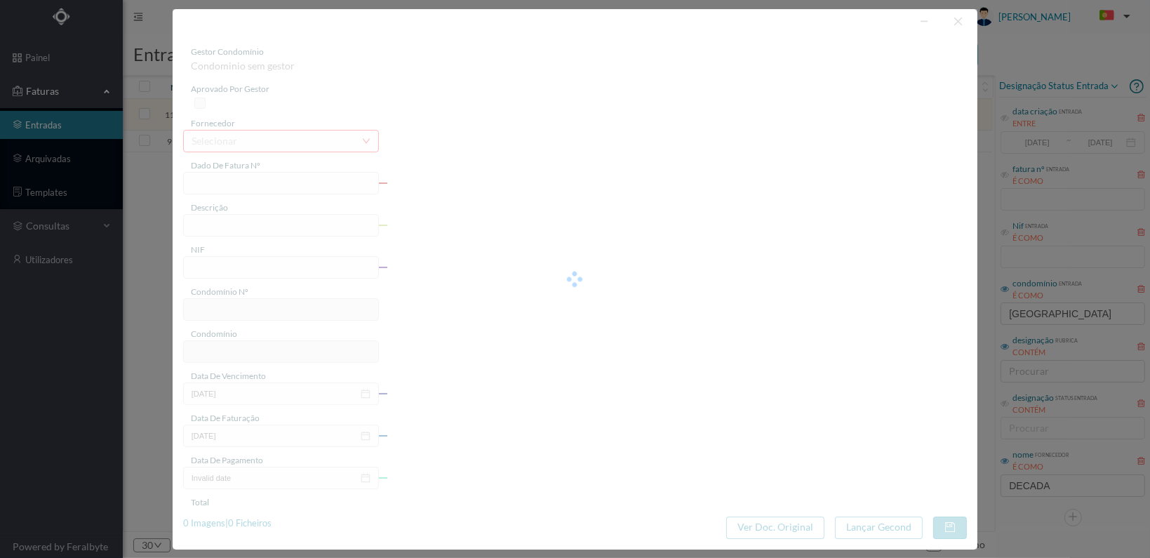
type input "FT 2025A1/1233"
type input "901500429"
type input "[DATE]"
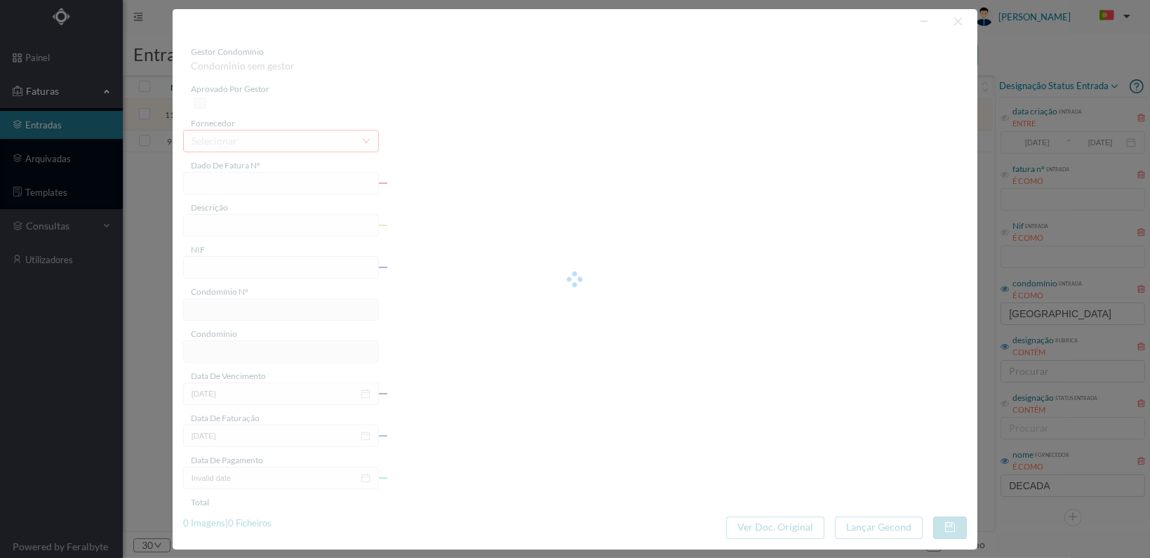
type input "25.00"
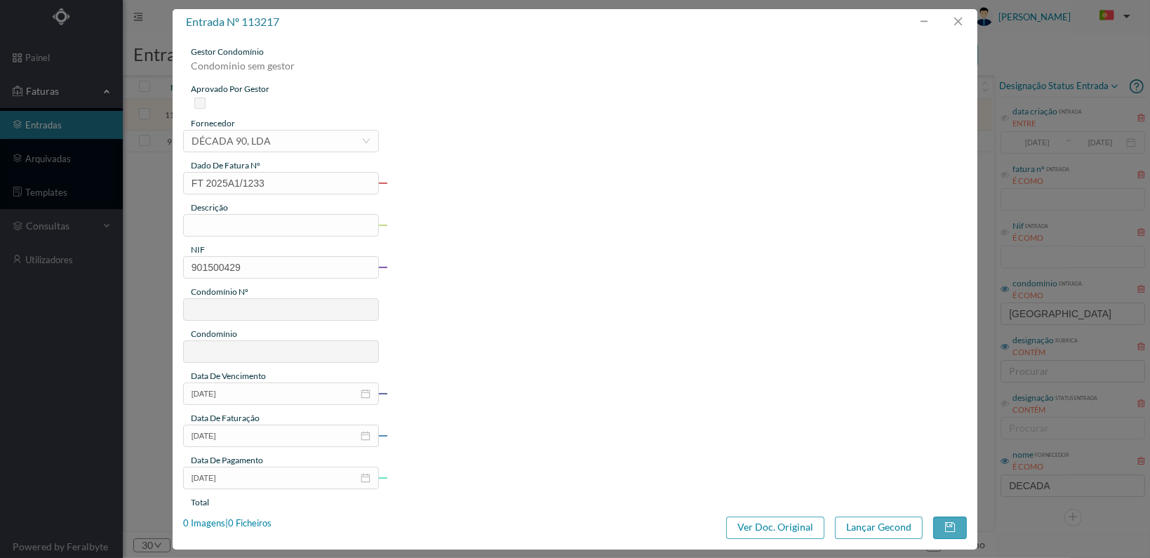
type input "512"
type input "ED. VENEZUELA 177 e 213"
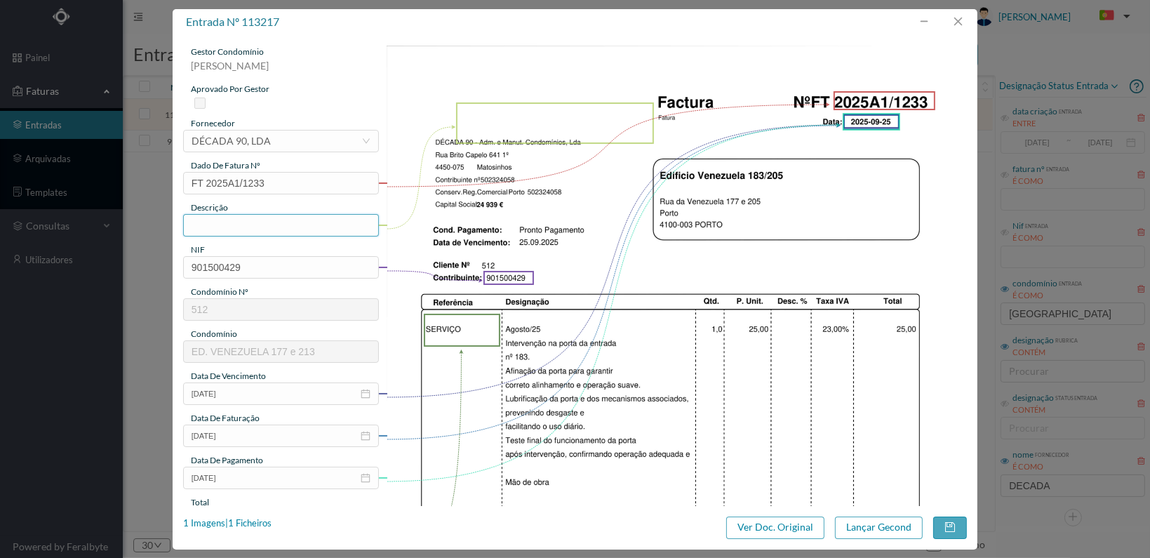
click at [286, 225] on input "text" at bounding box center [281, 225] width 196 height 22
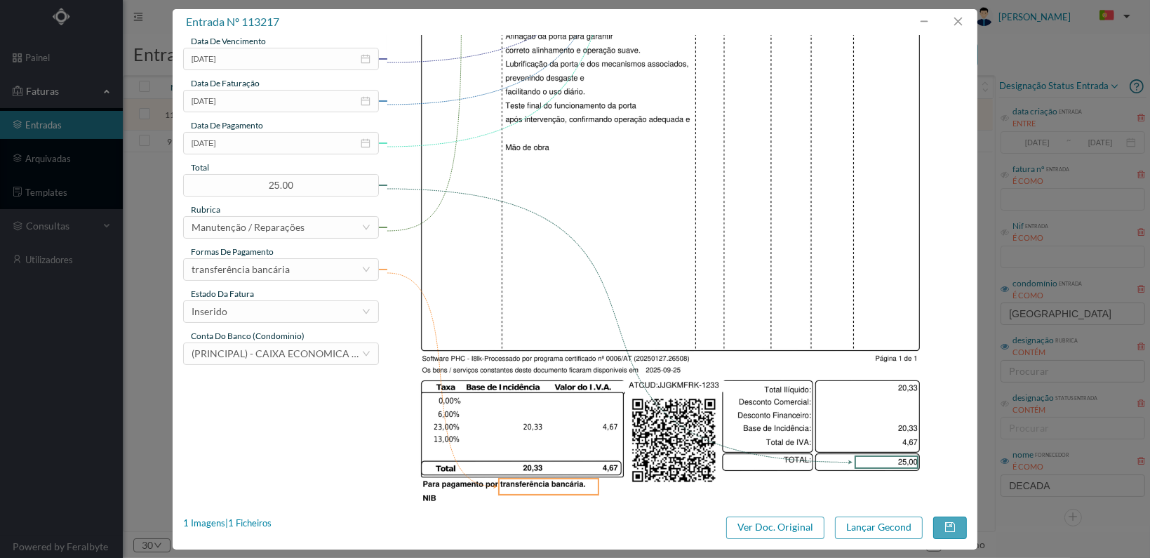
scroll to position [351, 0]
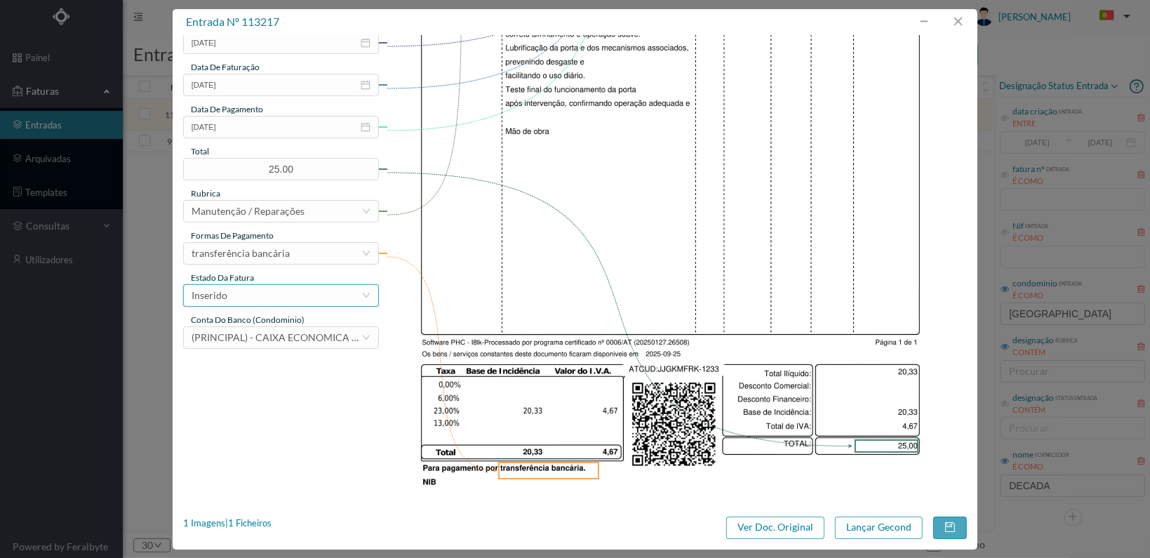
type input "Afinação porta de entrada"
click at [363, 287] on div "Inserido" at bounding box center [281, 295] width 196 height 22
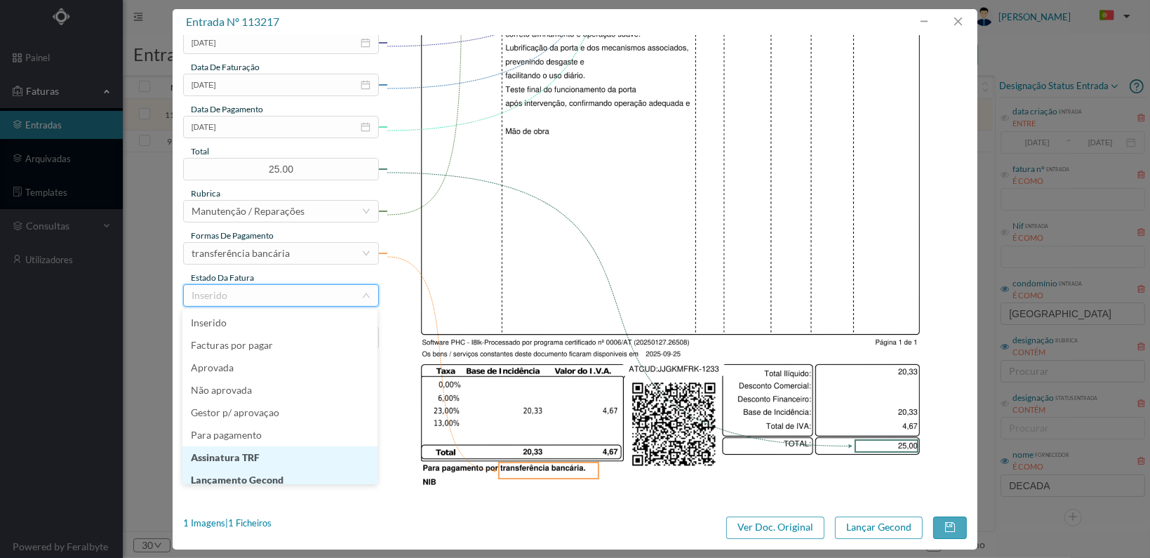
scroll to position [7, 0]
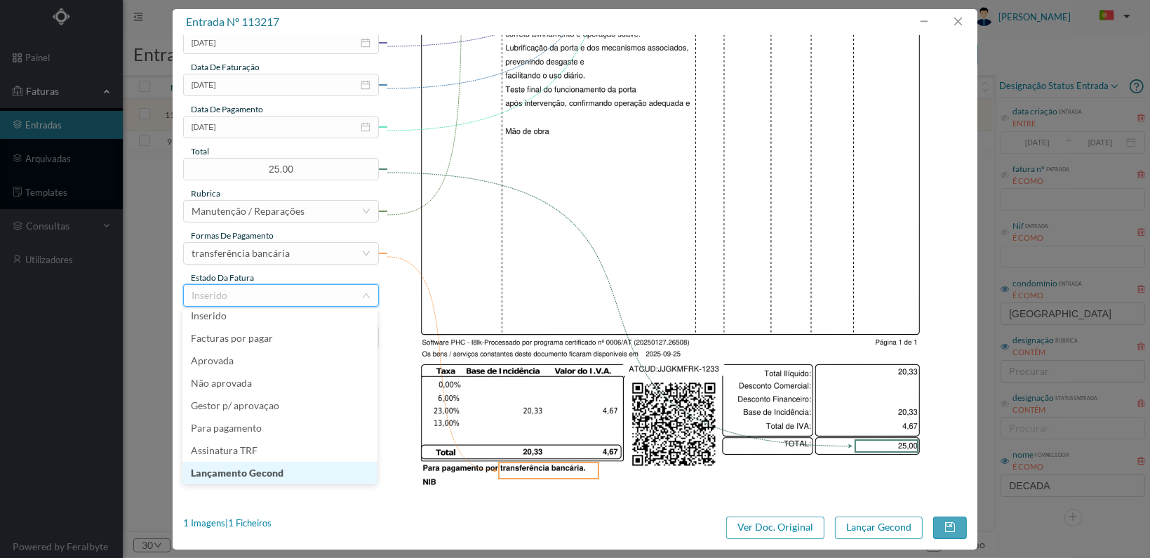
click at [321, 471] on li "Lançamento Gecond" at bounding box center [279, 473] width 195 height 22
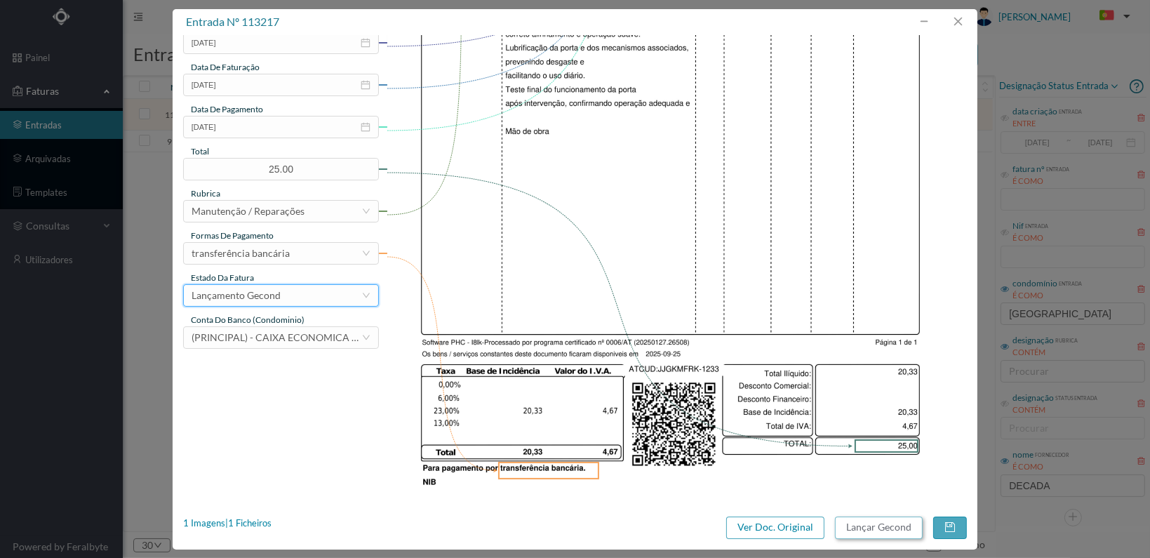
click at [862, 530] on button "Lançar Gecond" at bounding box center [879, 527] width 88 height 22
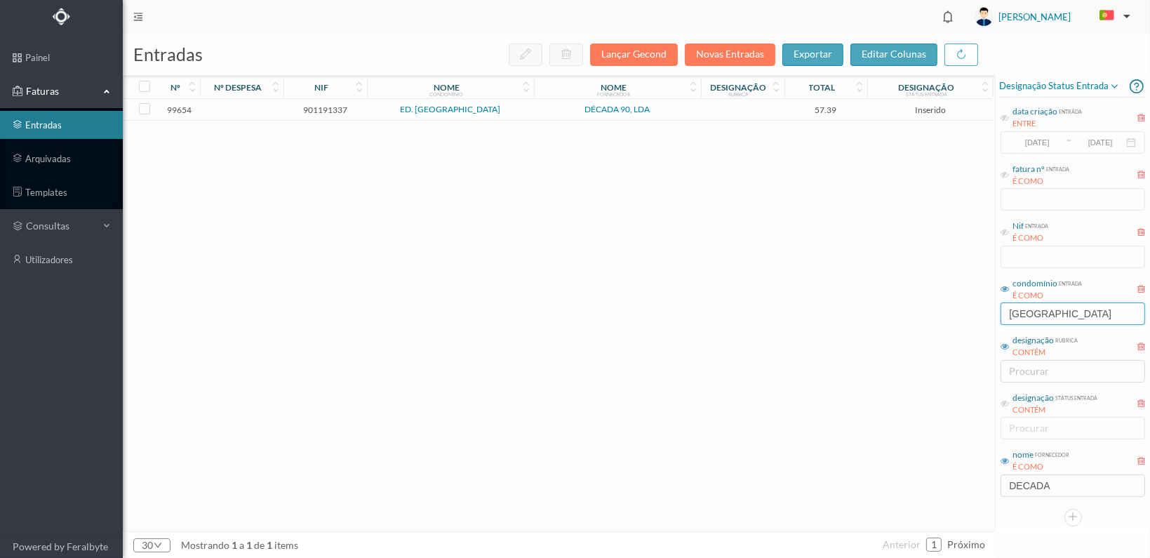
drag, startPoint x: 1087, startPoint y: 316, endPoint x: 943, endPoint y: 302, distance: 144.5
click at [943, 314] on div "entradas Lançar Gecond Novas Entradas exportar editar colunas nº nº despesa nif…" at bounding box center [636, 296] width 1027 height 524
type input "oceanus"
click at [316, 114] on span "901315800" at bounding box center [325, 114] width 76 height 11
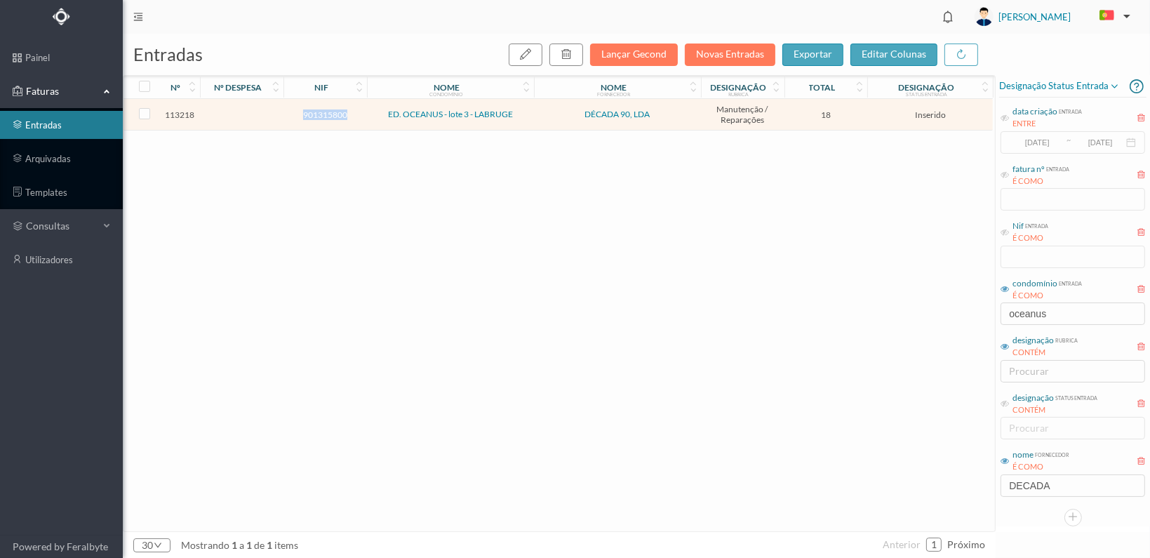
click at [316, 114] on span "901315800" at bounding box center [325, 114] width 76 height 11
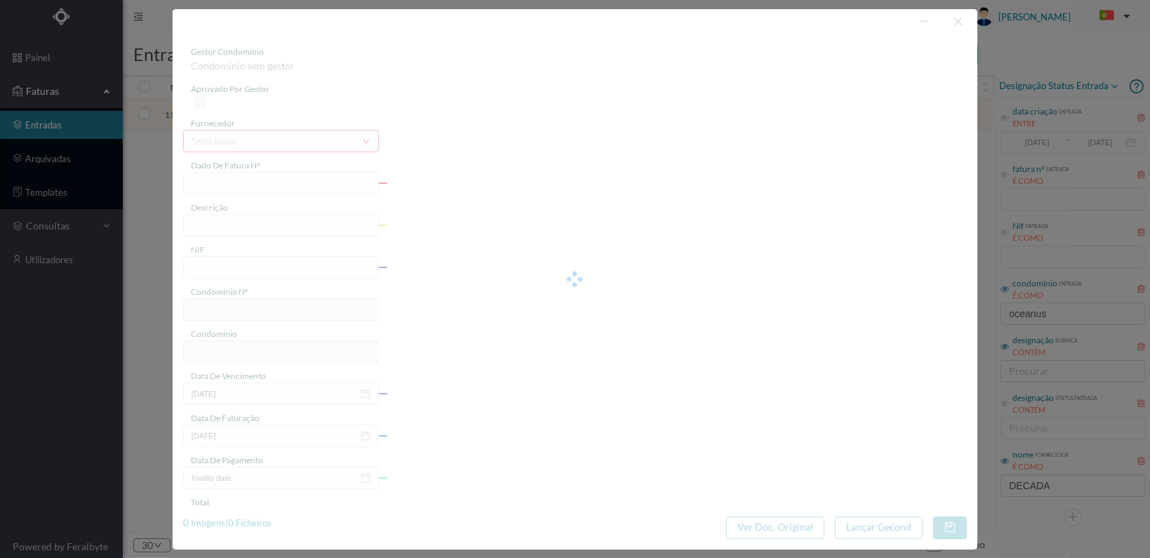
type input "FT 2025A1/1234"
type input "901315800"
type input "[DATE]"
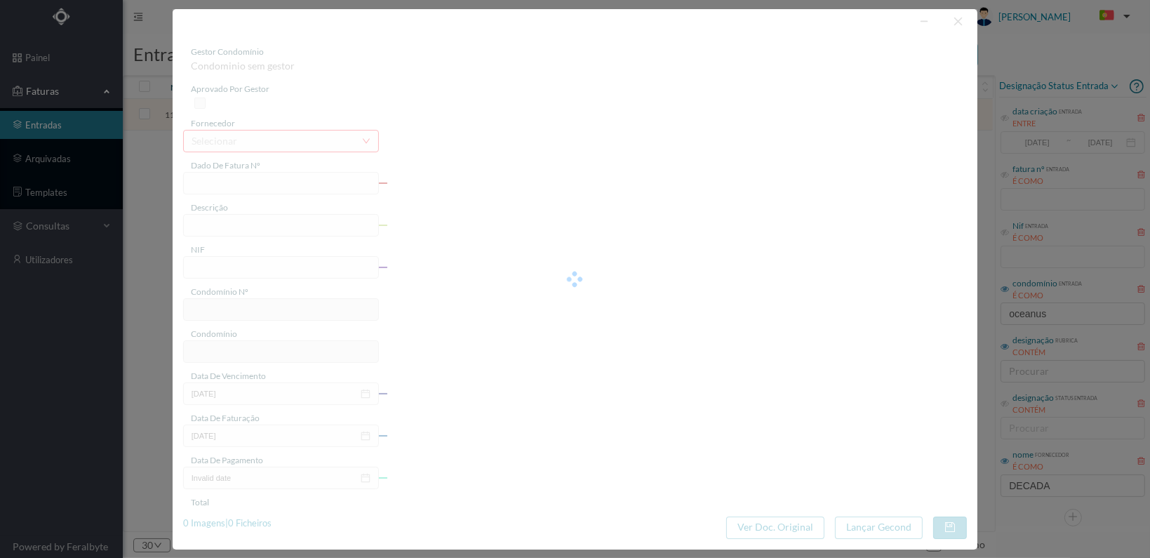
type input "18.00"
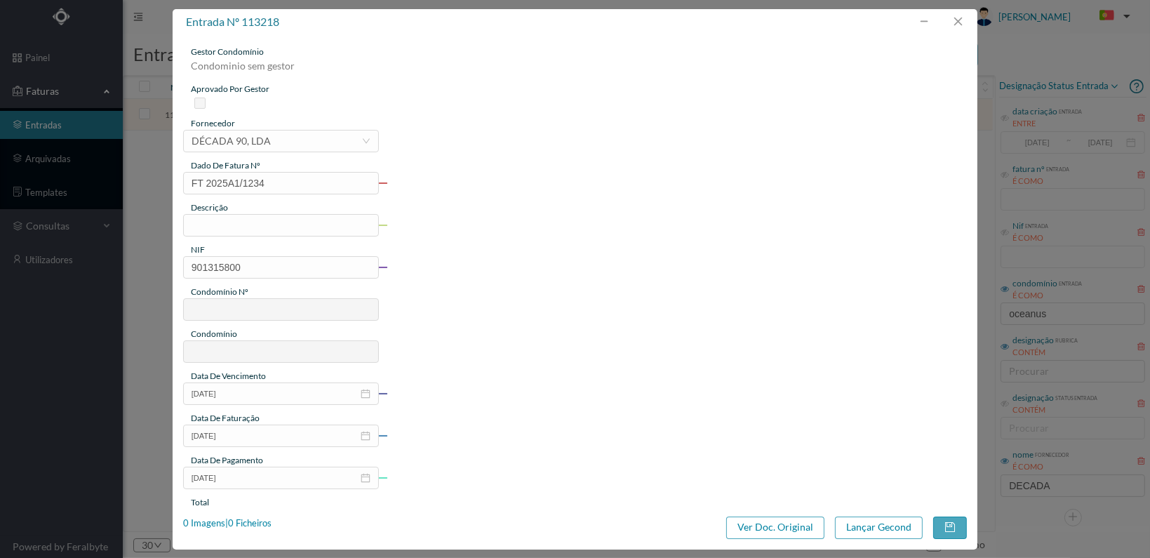
type input "538"
type input "ED. OCEANUS - lote 3 - LABRUGE"
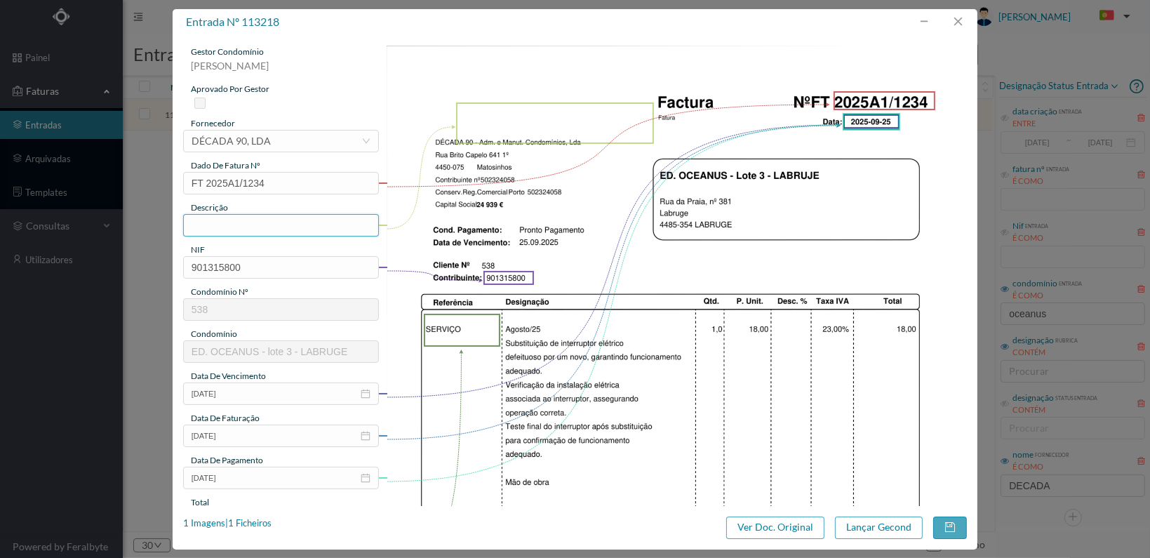
click at [276, 225] on input "text" at bounding box center [281, 225] width 196 height 22
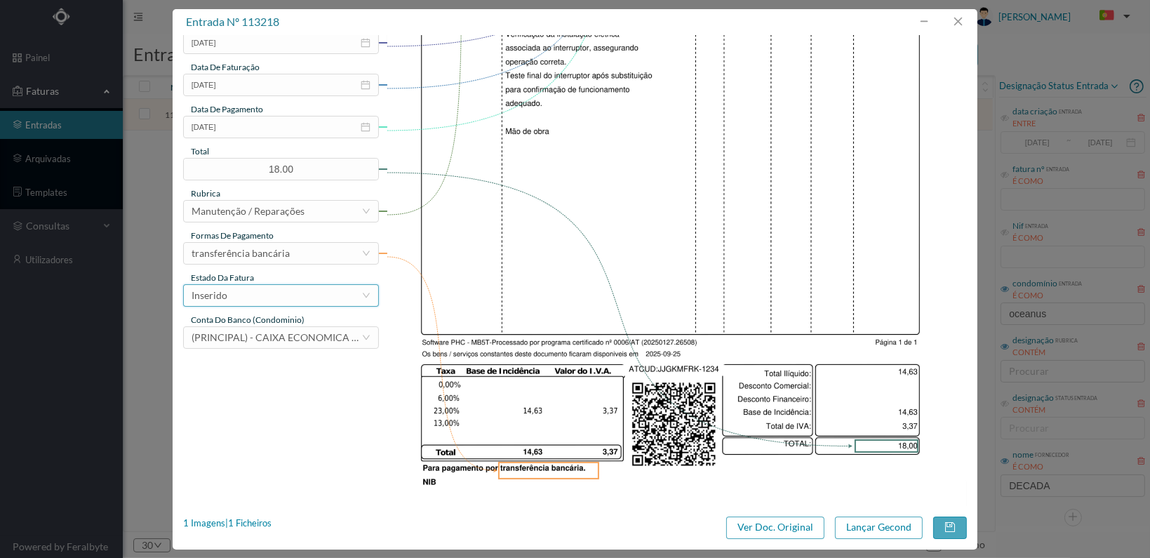
type input "Substituição interrupotr eléctrico"
click at [328, 295] on div "Inserido" at bounding box center [277, 295] width 170 height 21
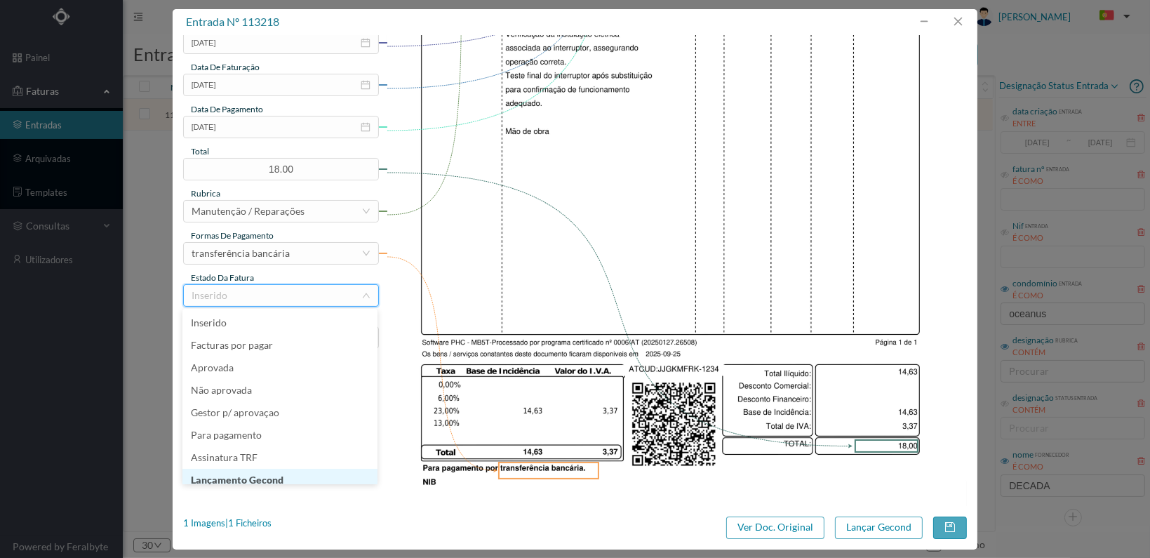
scroll to position [7, 0]
click at [311, 470] on li "Lançamento Gecond" at bounding box center [279, 473] width 195 height 22
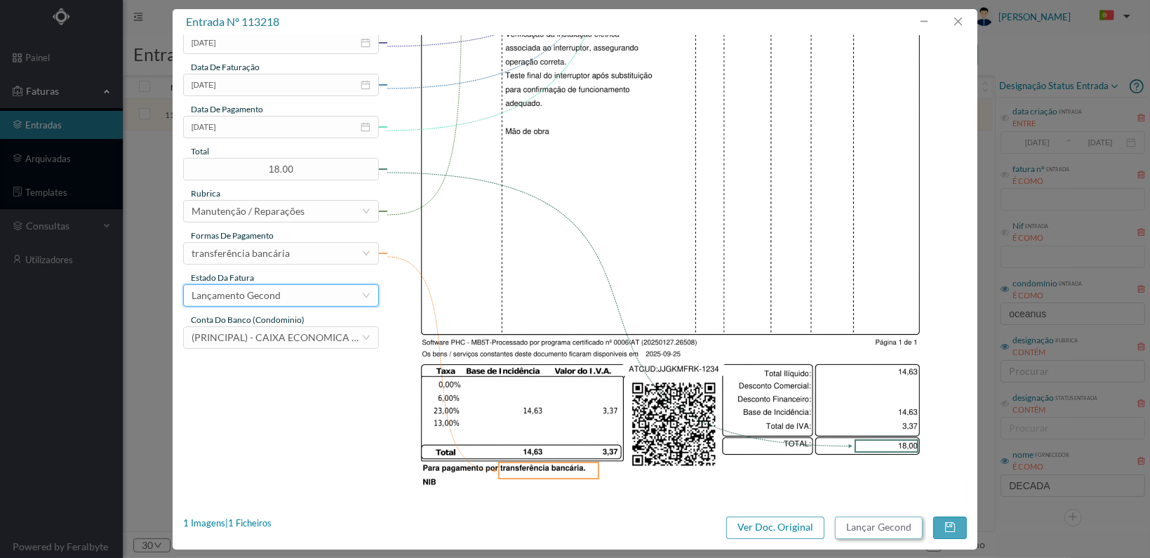
click at [870, 520] on button "Lançar Gecond" at bounding box center [879, 527] width 88 height 22
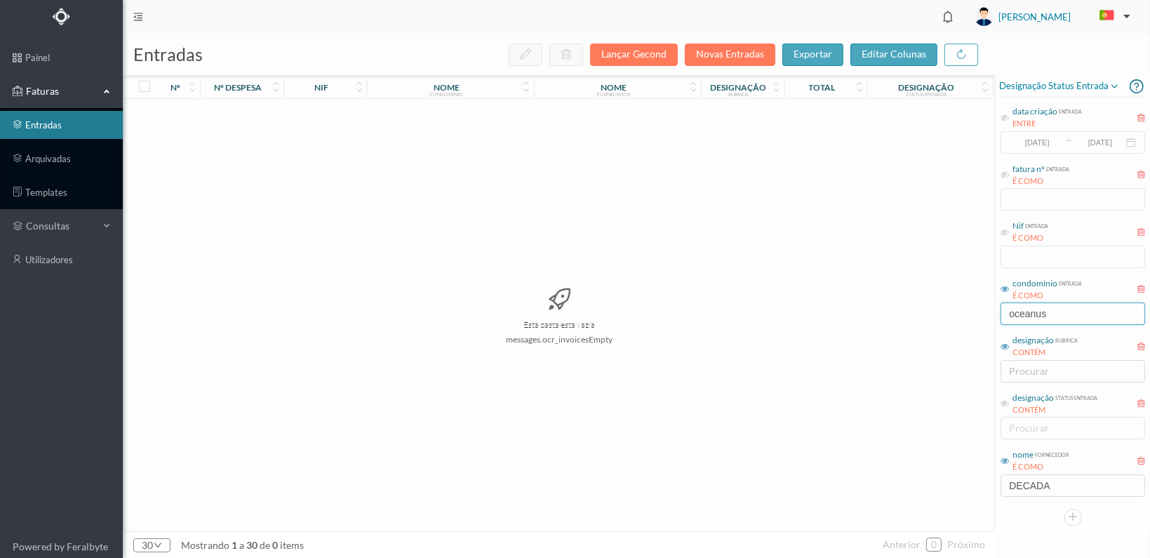
drag, startPoint x: 1064, startPoint y: 312, endPoint x: 937, endPoint y: 309, distance: 126.3
click at [937, 309] on div "entradas Lançar Gecond Novas Entradas exportar editar colunas nº nº despesa nif…" at bounding box center [636, 296] width 1027 height 524
type input "algema"
click at [324, 110] on span "901179787" at bounding box center [325, 114] width 76 height 11
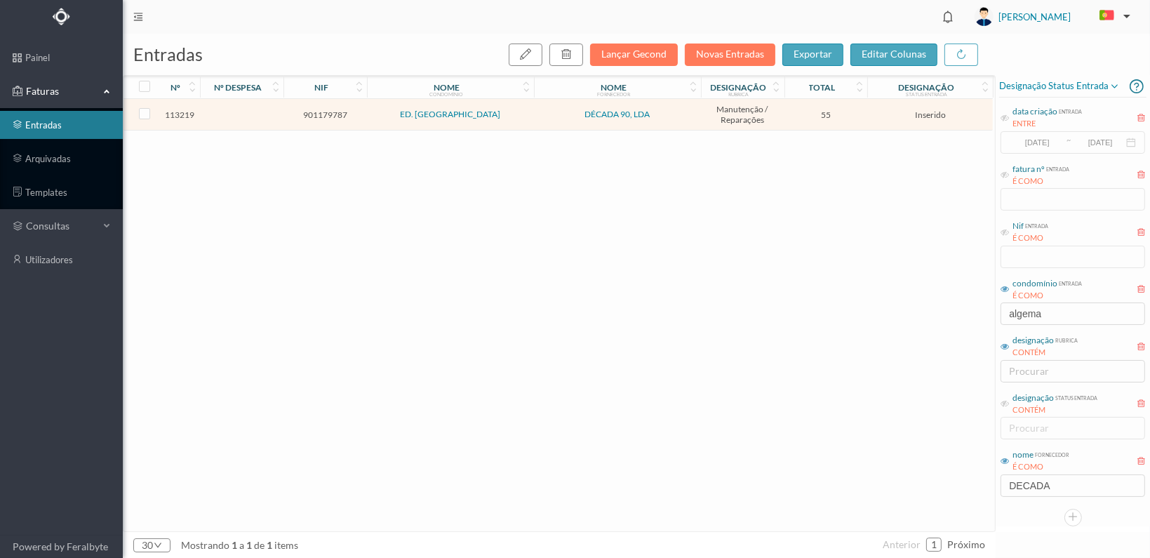
click at [337, 112] on span "901179787" at bounding box center [325, 114] width 76 height 11
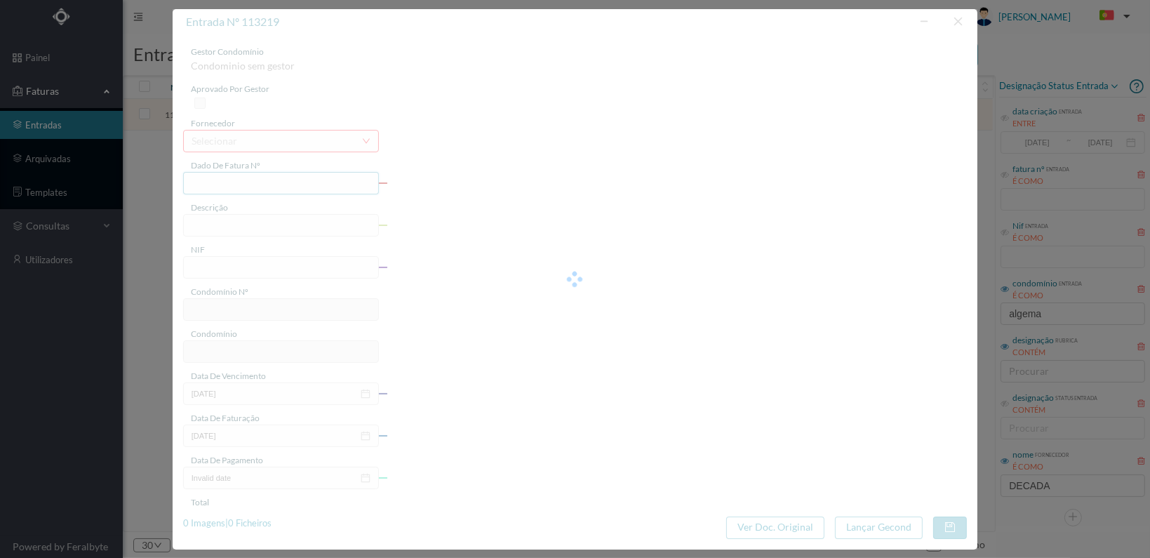
type input "FT 2025A1/1235"
type input "901179787"
type input "[DATE]"
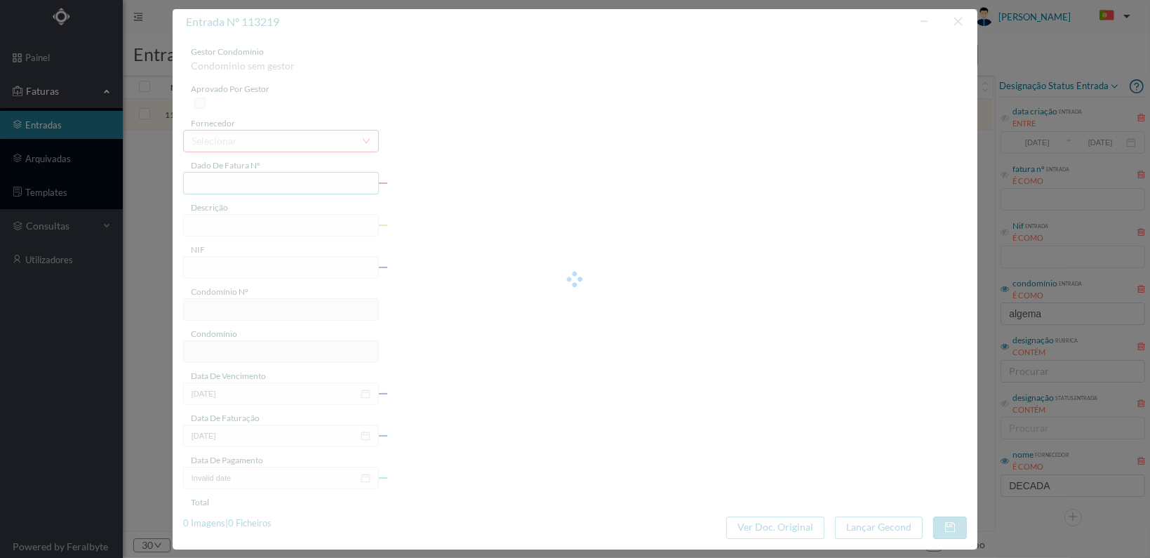
type input "55.00"
type input "550"
type input "ED. [GEOGRAPHIC_DATA]"
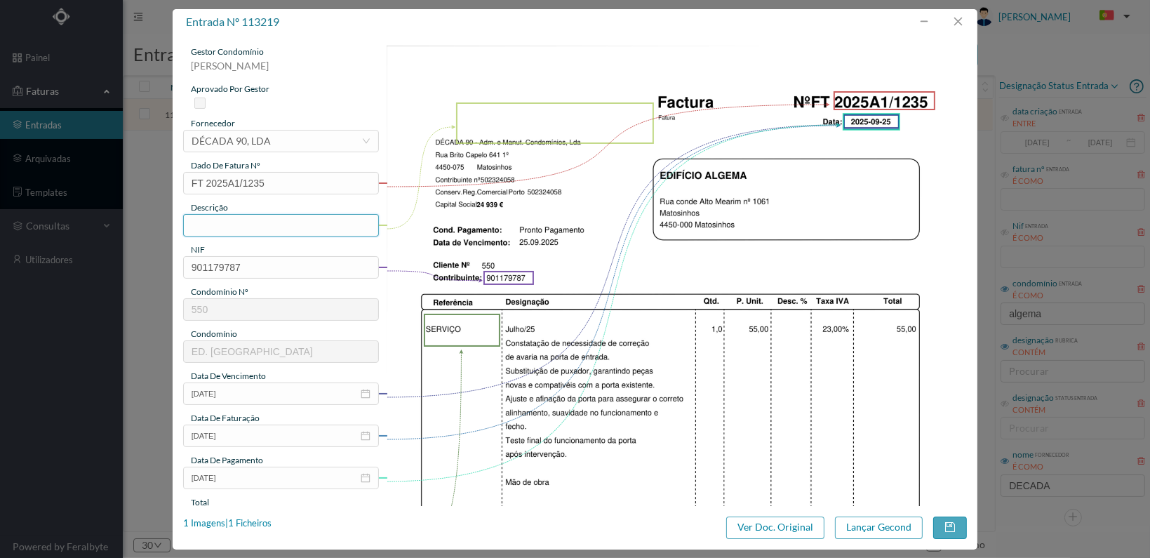
click at [283, 229] on input "text" at bounding box center [281, 225] width 196 height 22
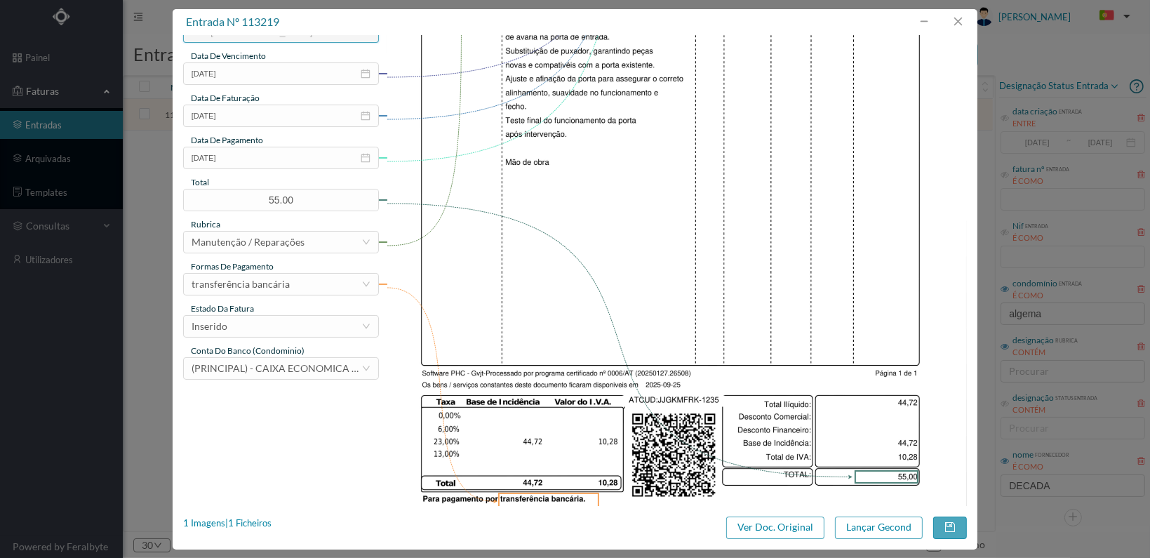
scroll to position [351, 0]
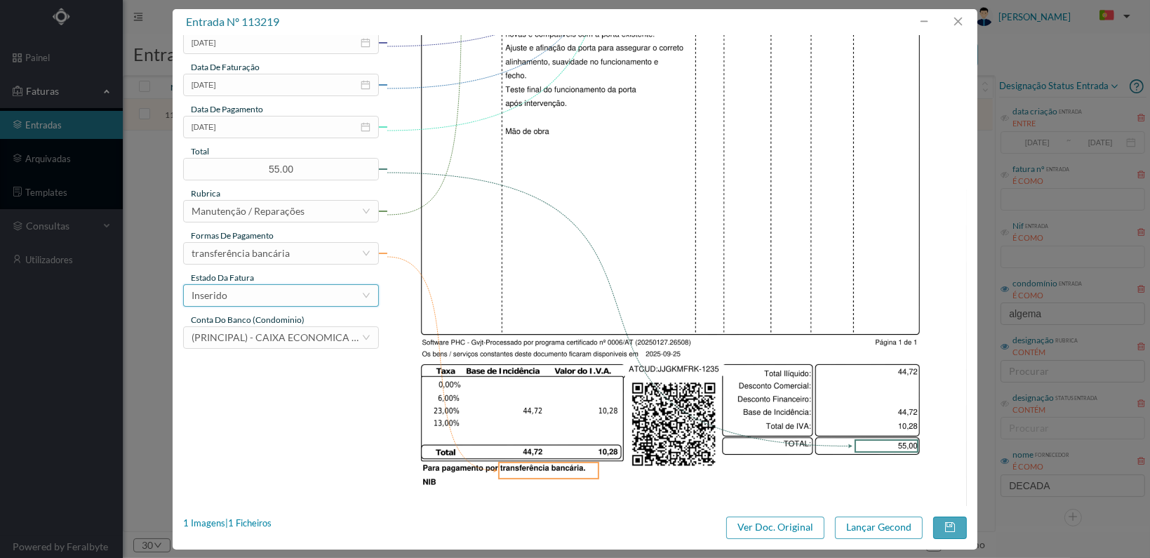
type input "Substituição puxador porta entrada"
drag, startPoint x: 356, startPoint y: 293, endPoint x: 342, endPoint y: 298, distance: 14.2
click at [352, 293] on div "Inserido" at bounding box center [277, 295] width 170 height 21
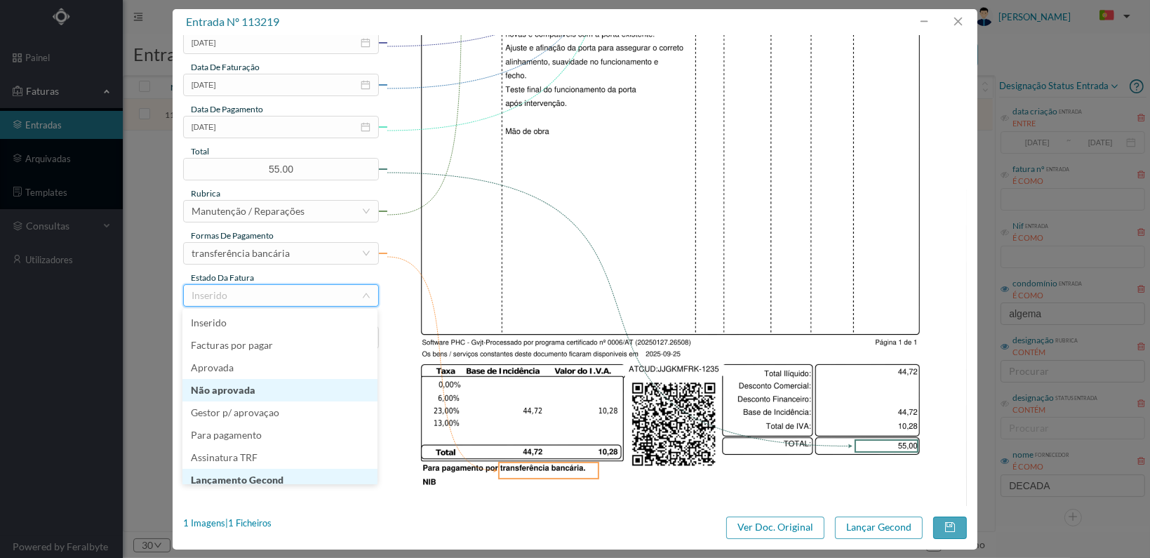
scroll to position [7, 0]
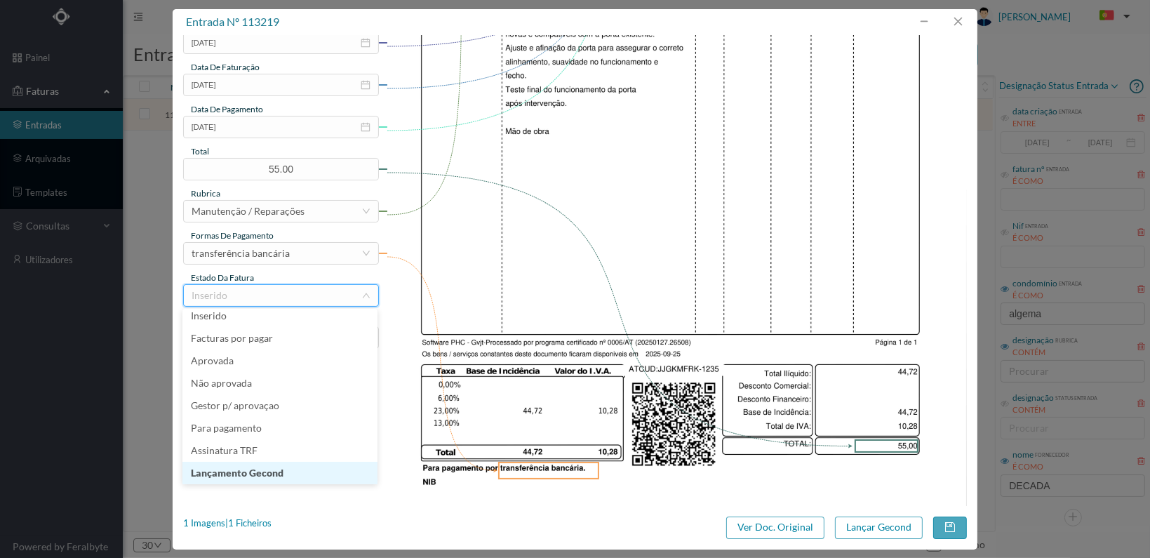
drag, startPoint x: 312, startPoint y: 475, endPoint x: 480, endPoint y: 474, distance: 168.4
click at [312, 474] on li "Lançamento Gecond" at bounding box center [279, 473] width 195 height 22
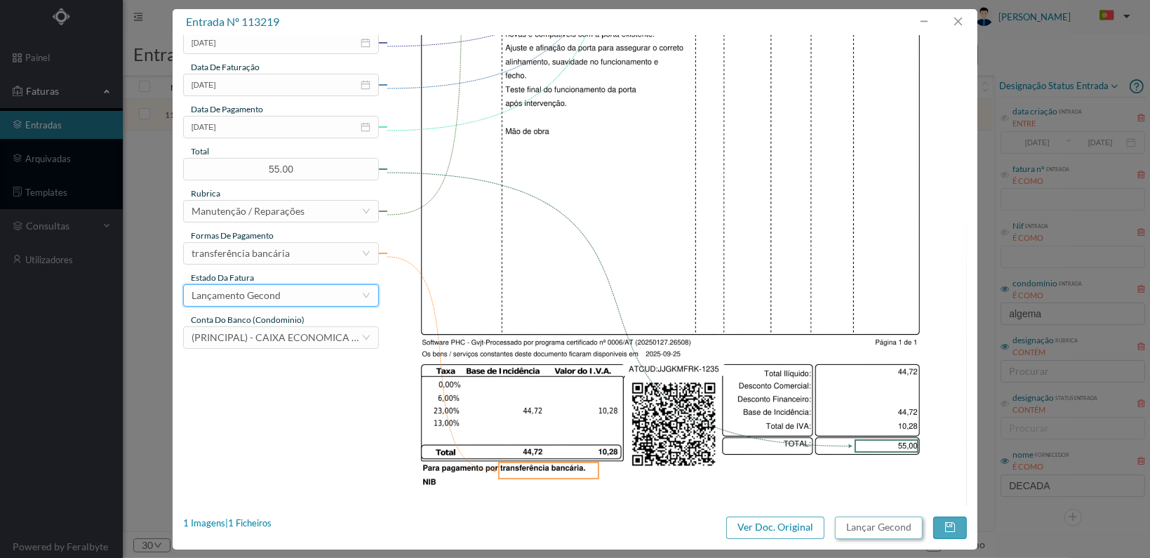
click at [876, 525] on button "Lançar Gecond" at bounding box center [879, 527] width 88 height 22
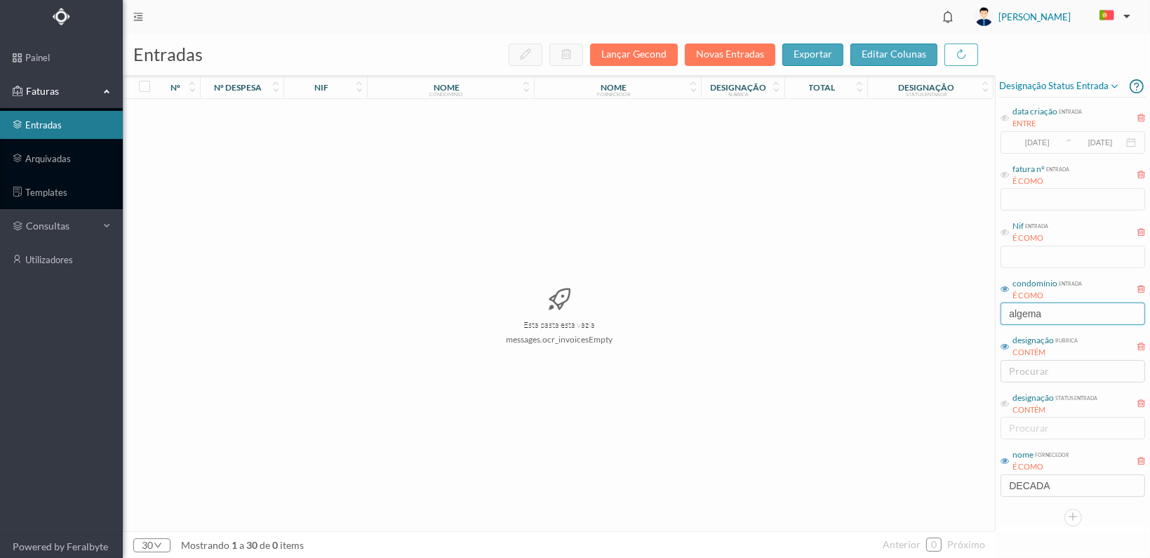
drag, startPoint x: 1050, startPoint y: 305, endPoint x: 993, endPoint y: 306, distance: 56.9
click at [993, 306] on div "entradas Lançar Gecond Novas Entradas exportar editar colunas nº nº despesa nif…" at bounding box center [636, 296] width 1027 height 524
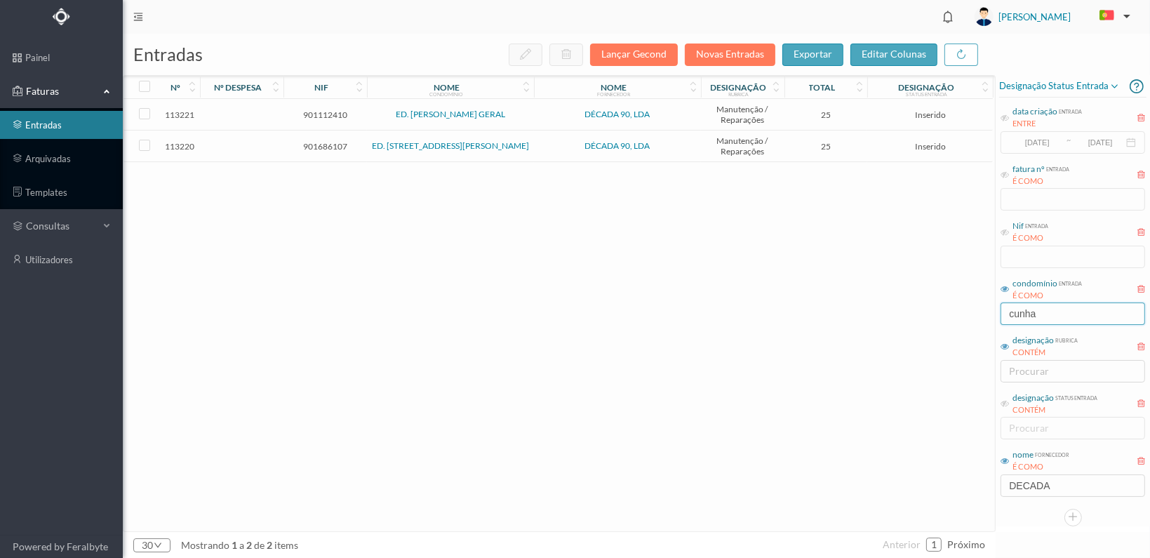
type input "cunha"
click at [321, 113] on span "901112410" at bounding box center [325, 114] width 76 height 11
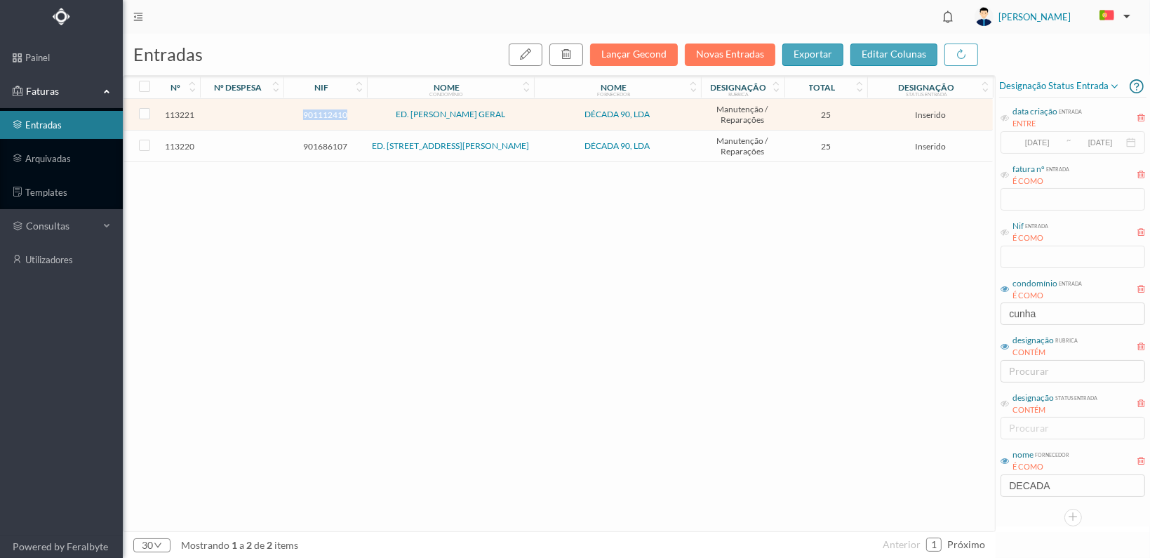
click at [320, 113] on span "901112410" at bounding box center [325, 114] width 76 height 11
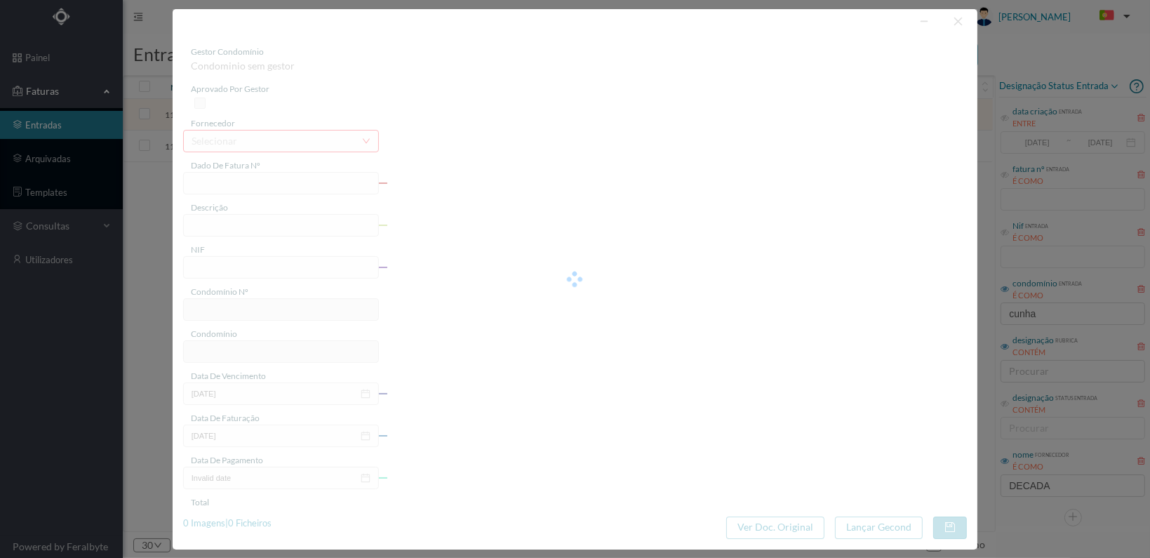
type input "FT 2025A1/1237"
type input "901112410"
type input "[DATE]"
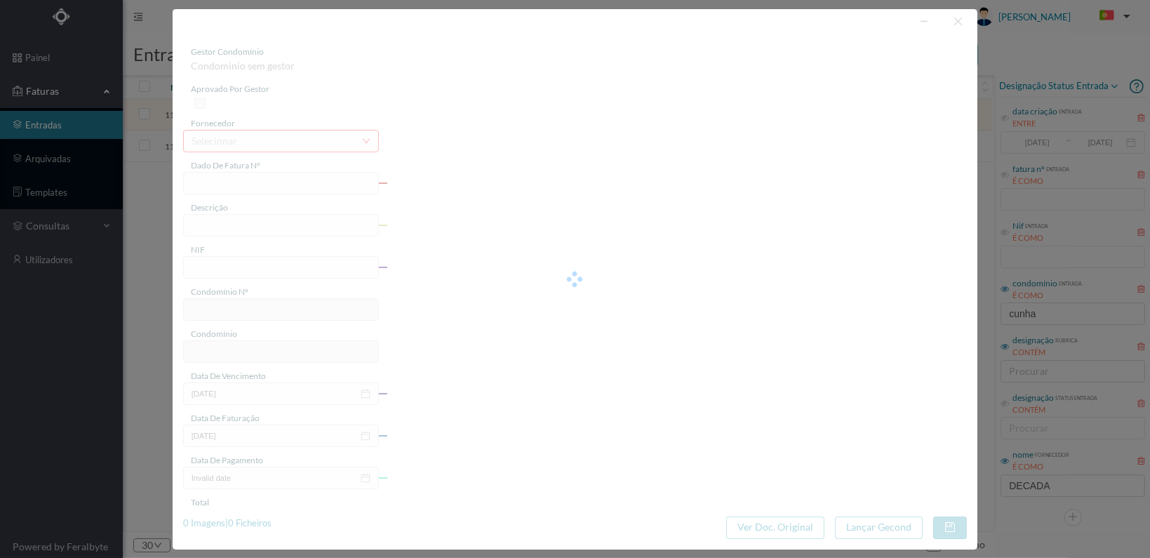
type input "25.00"
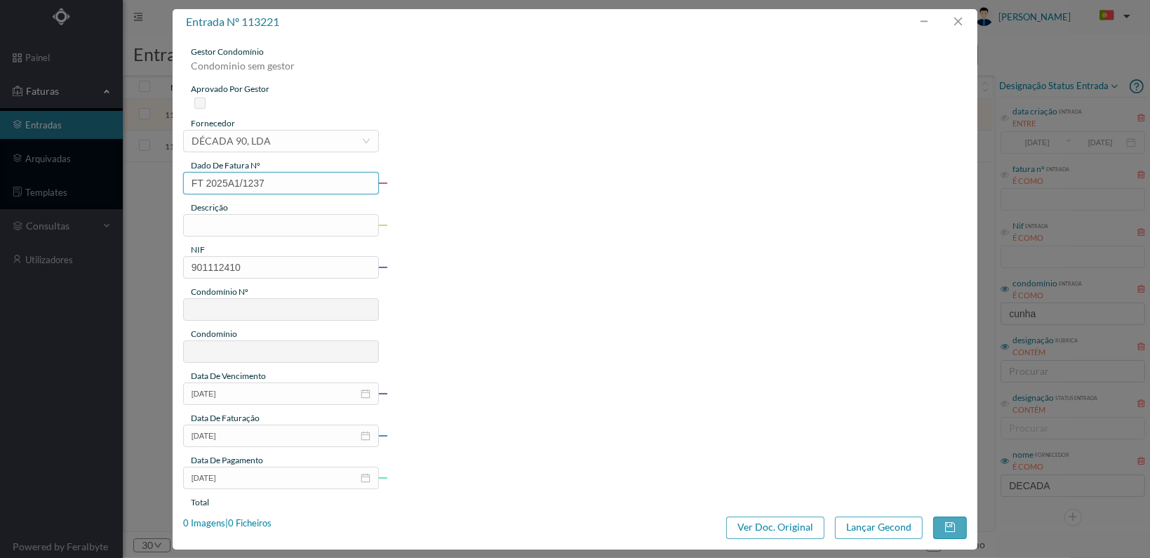
type input "576"
type input "ED. [PERSON_NAME] GERAL"
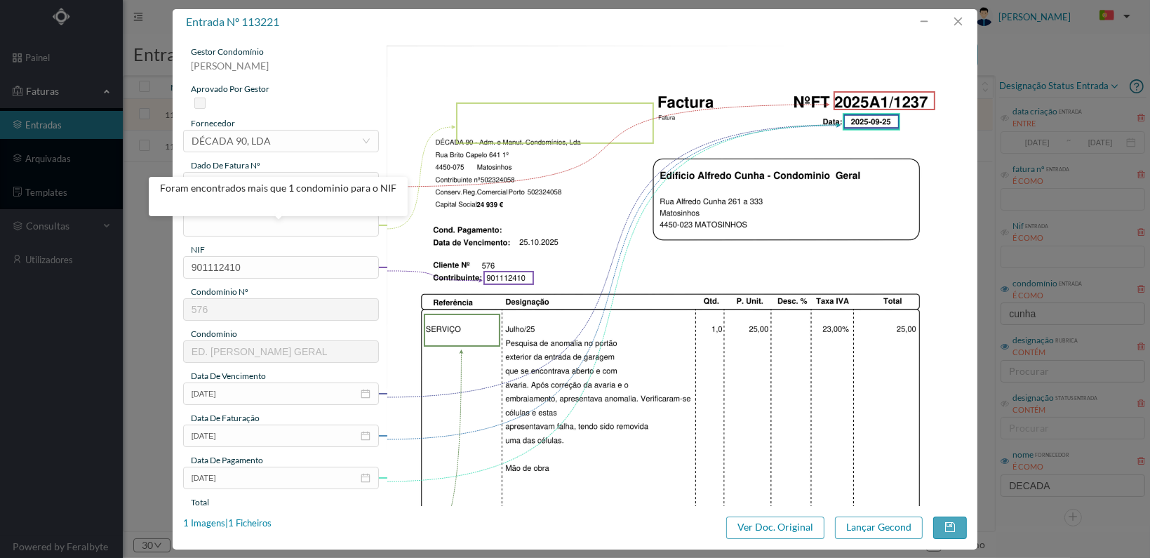
click at [599, 228] on img at bounding box center [677, 456] width 580 height 821
click at [219, 225] on input "text" at bounding box center [281, 225] width 196 height 22
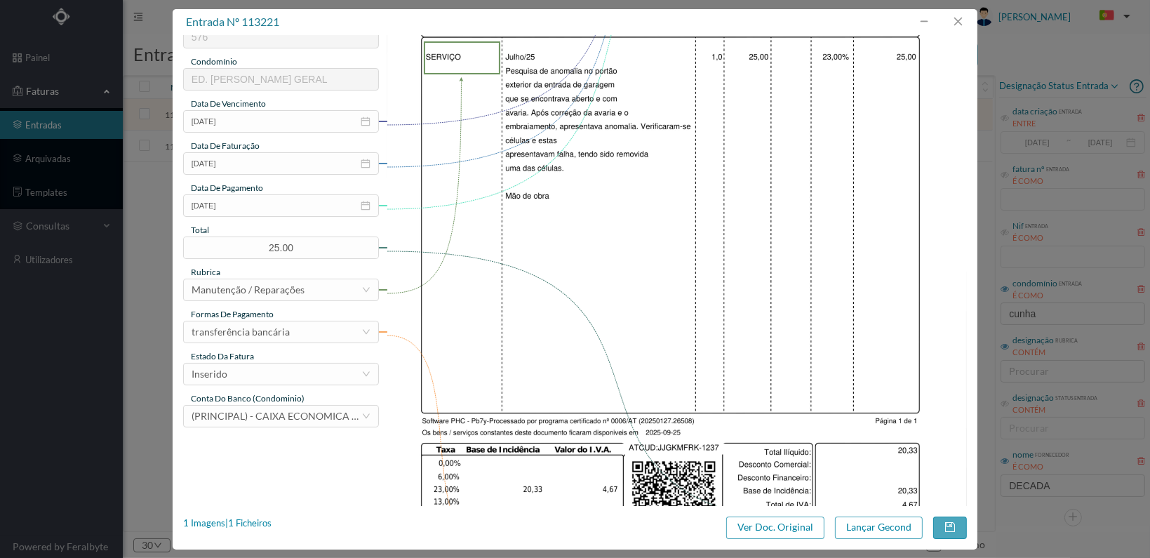
scroll to position [281, 0]
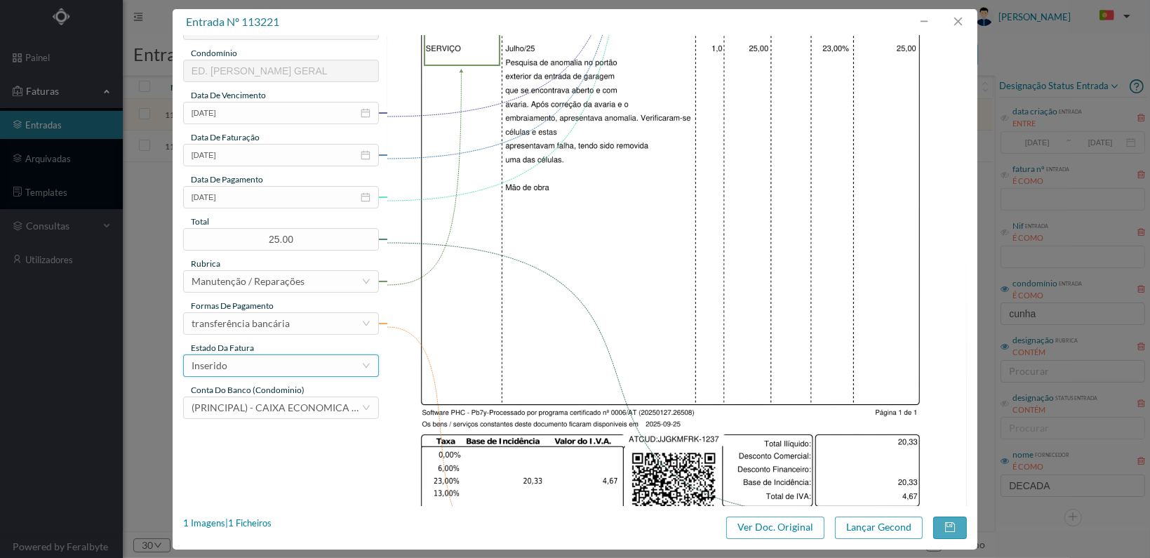
type input "Verificação avaria portão exterior"
click at [340, 366] on div "Inserido" at bounding box center [277, 365] width 170 height 21
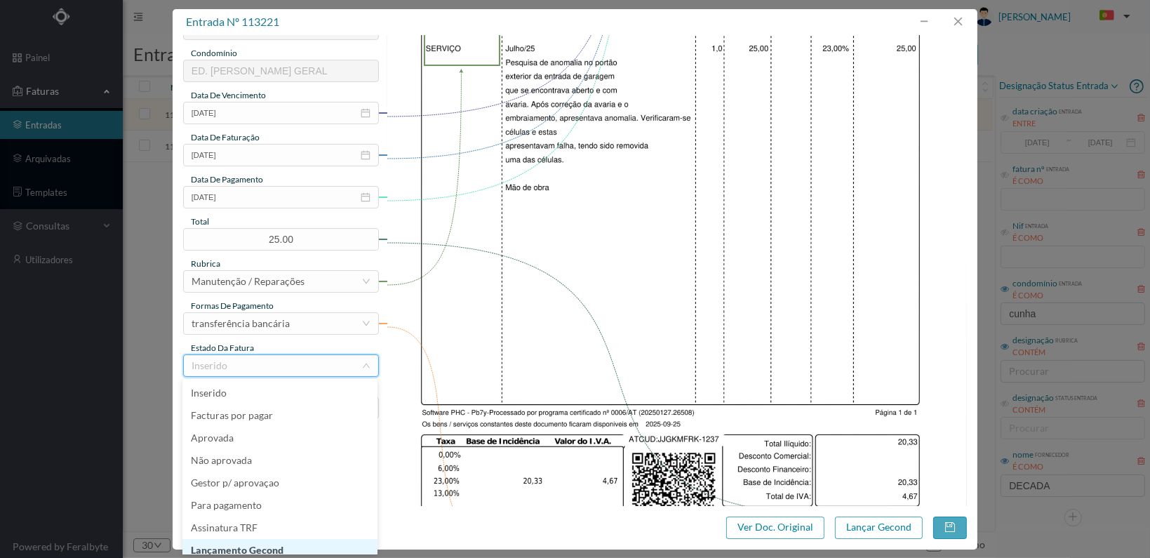
scroll to position [7, 0]
click at [306, 541] on li "Lançamento Gecond" at bounding box center [279, 543] width 195 height 22
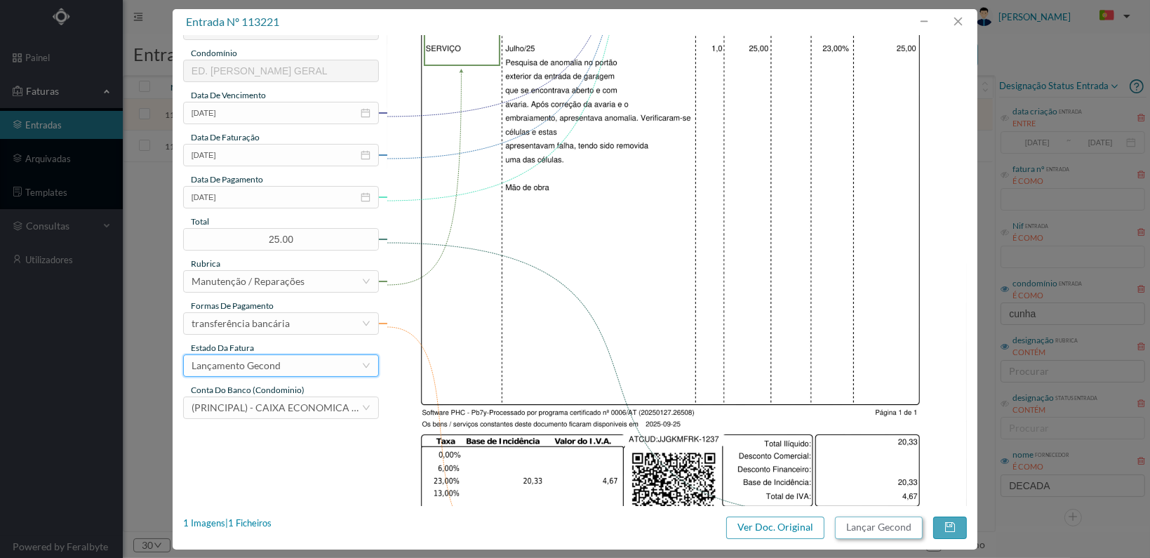
click at [884, 525] on button "Lançar Gecond" at bounding box center [879, 527] width 88 height 22
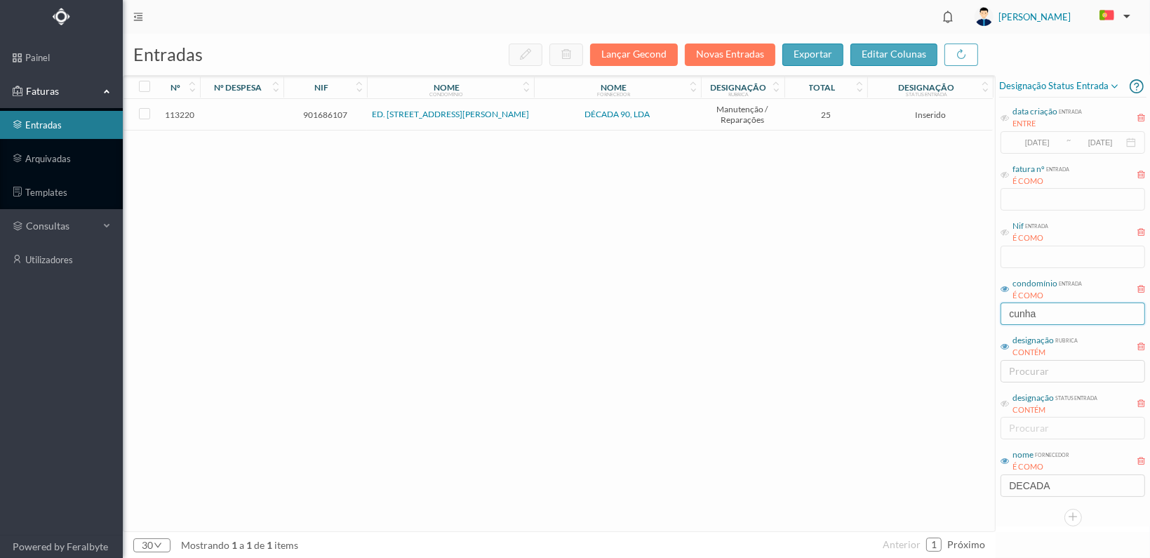
drag, startPoint x: 1064, startPoint y: 314, endPoint x: 853, endPoint y: 311, distance: 210.5
click at [855, 312] on div "entradas Lançar Gecond Novas Entradas exportar editar colunas nº nº despesa nif…" at bounding box center [636, 296] width 1027 height 524
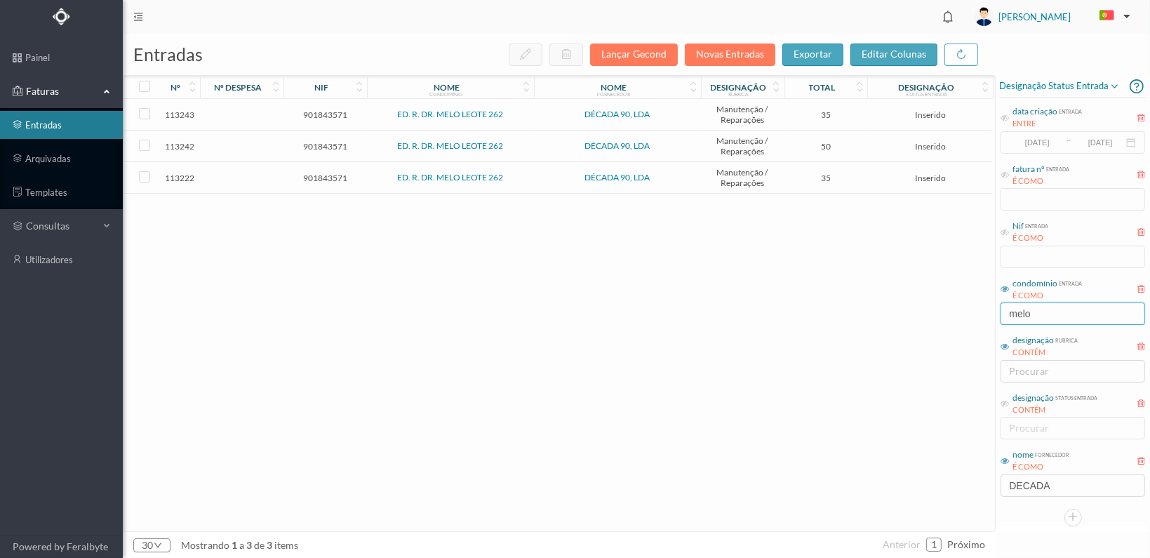
type input "melo"
click at [323, 173] on span "901843571" at bounding box center [325, 178] width 76 height 11
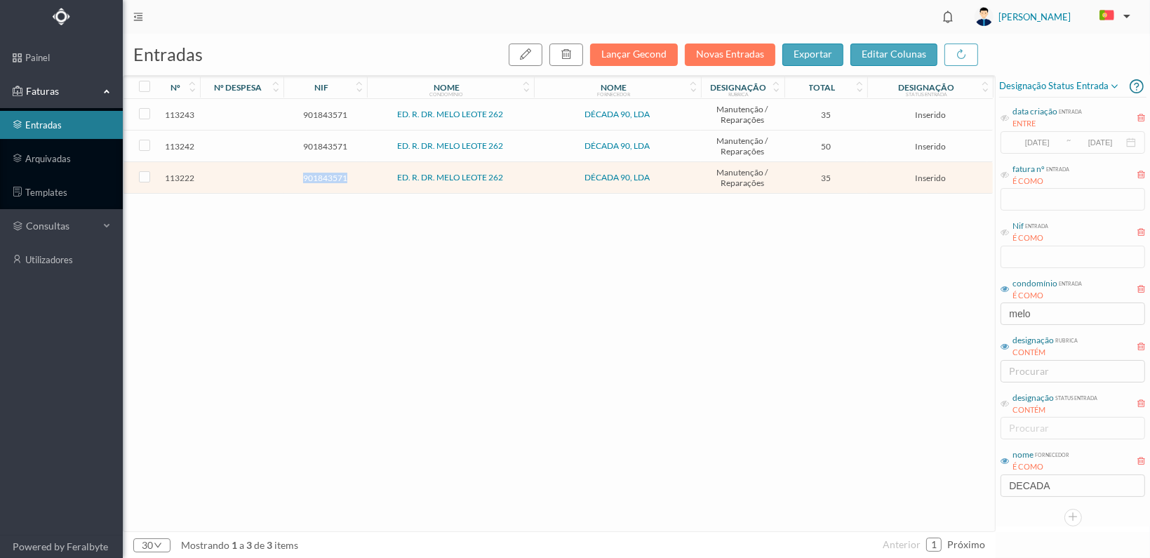
click at [323, 173] on span "901843571" at bounding box center [325, 178] width 76 height 11
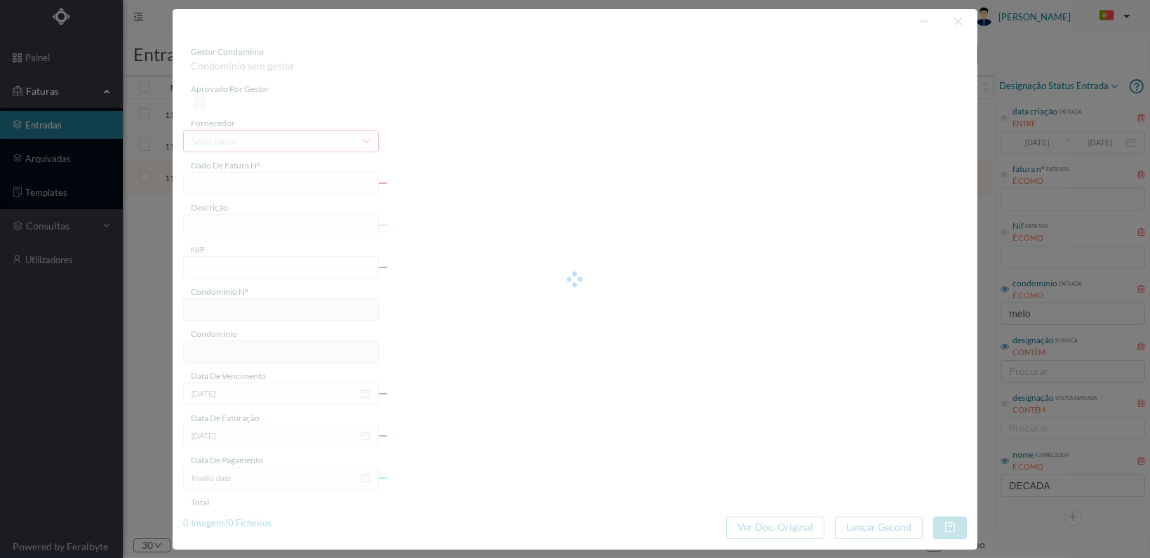
type input "FT 2025A1/1238"
type input "901843571"
type input "[DATE]"
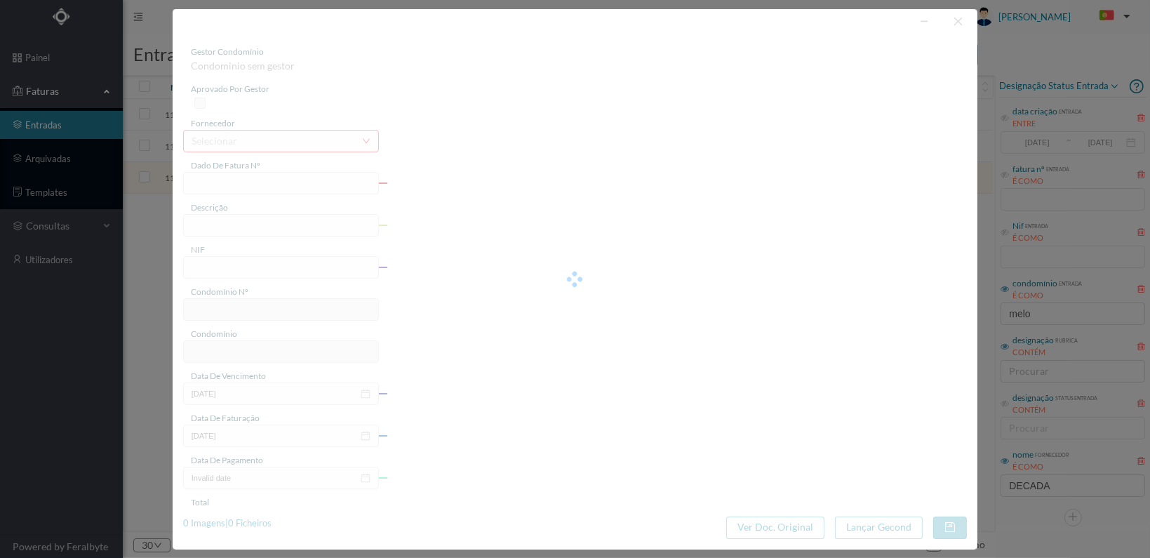
type input "35.00"
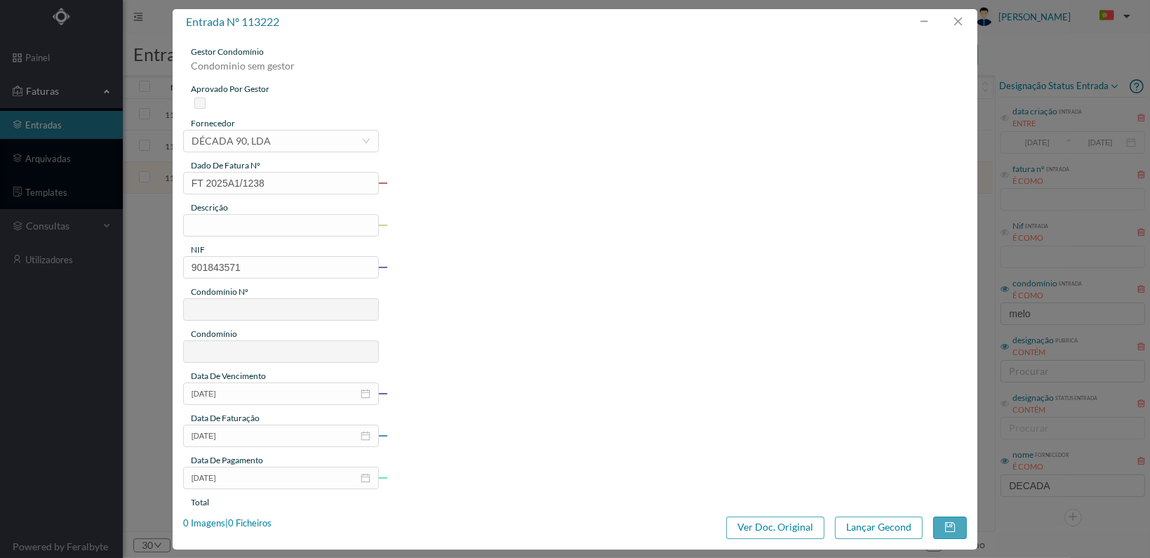
type input "702"
type input "ED. R. DR. MELO LEOTE 262"
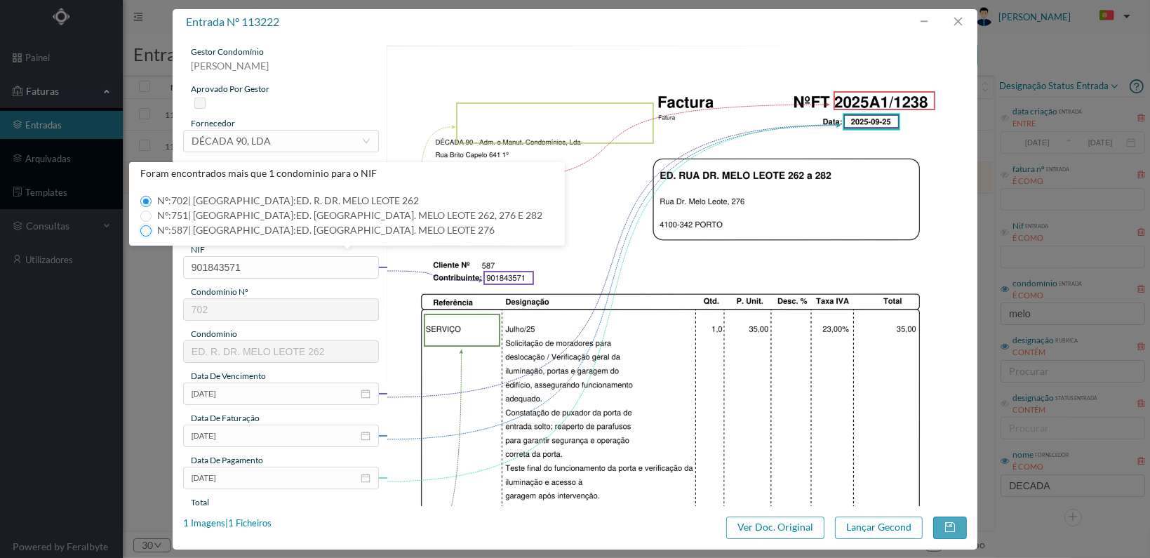
click at [143, 229] on input "Nº: 587 | Nome: ED. RUA DR. MELO LEOTE 276" at bounding box center [145, 230] width 11 height 11
type input "587"
type input "ED. RUA DR. MELO LEOTE 276"
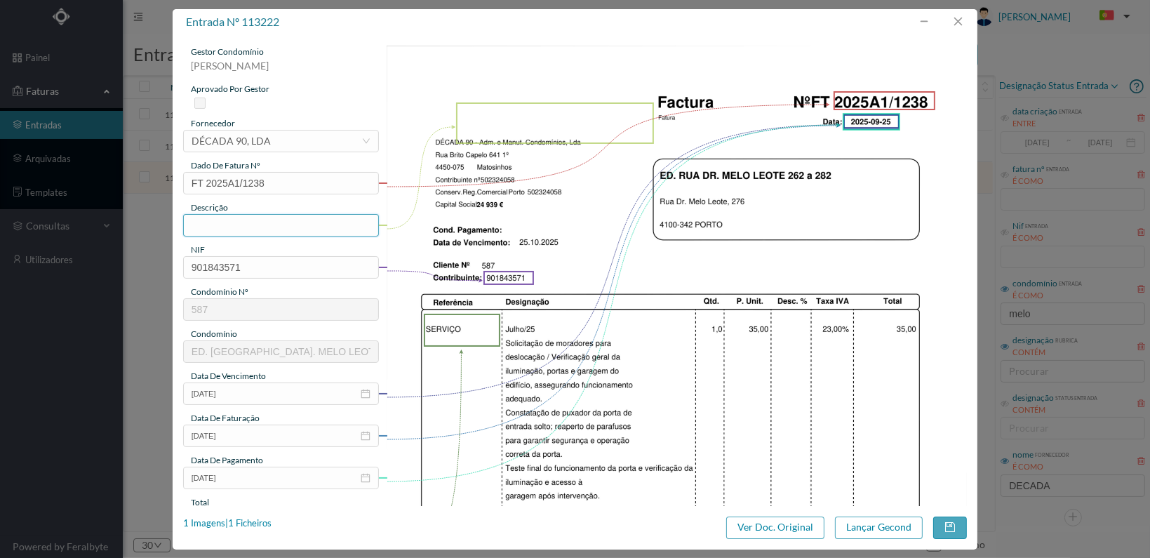
click at [288, 225] on input "text" at bounding box center [281, 225] width 196 height 22
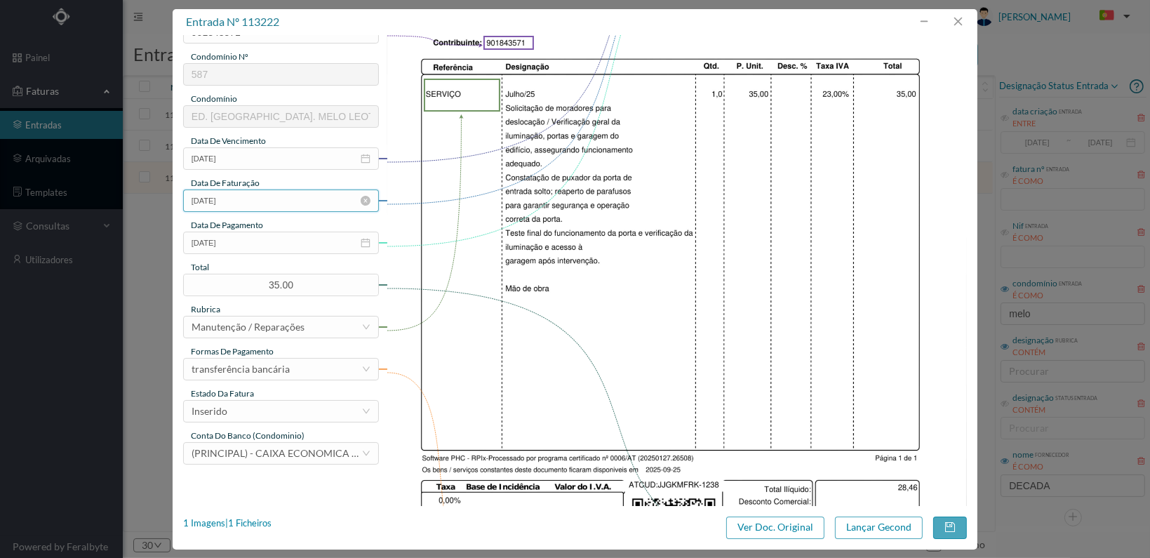
scroll to position [351, 0]
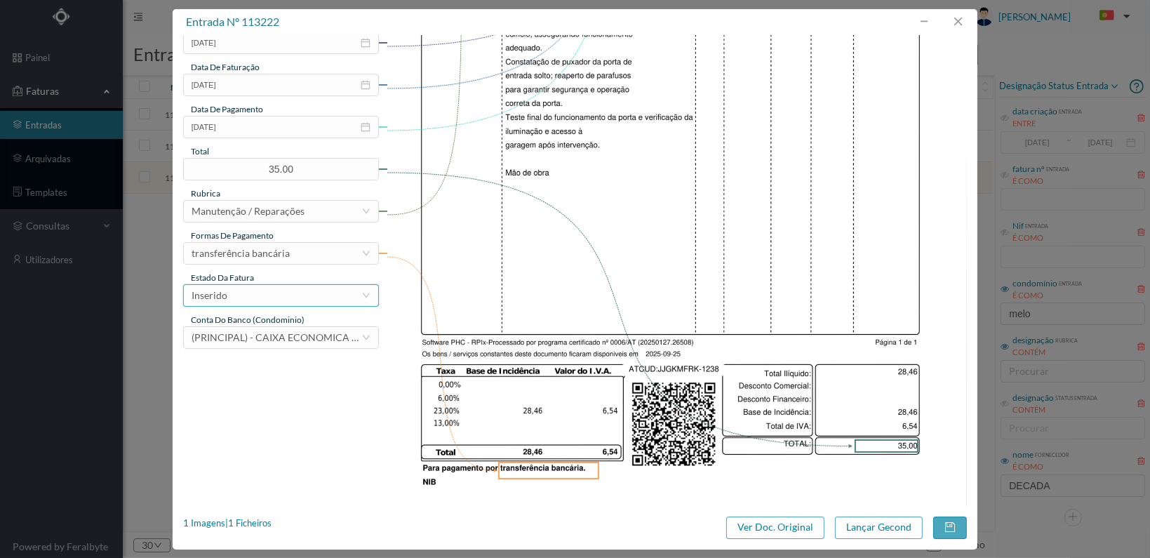
type input "Verificação iluminação portas e garagem do edifício"
click at [339, 290] on div "Inserido" at bounding box center [277, 295] width 170 height 21
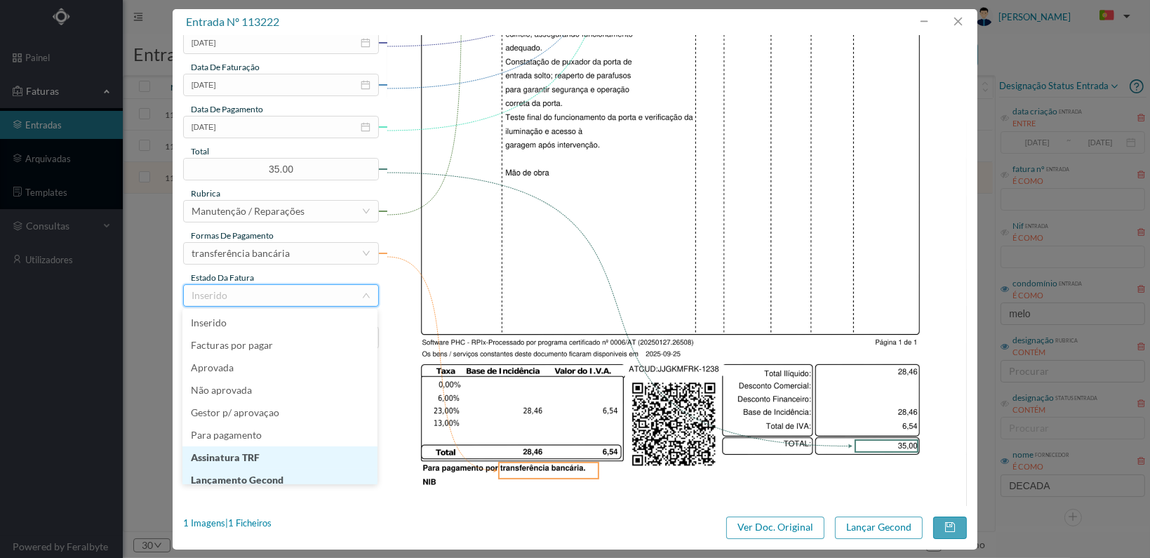
scroll to position [7, 0]
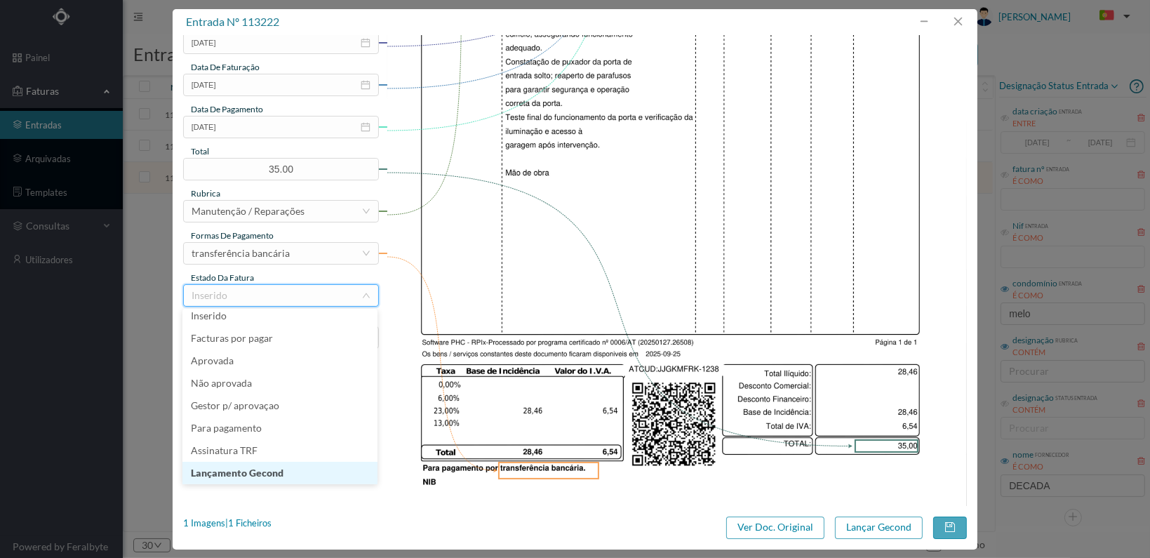
drag, startPoint x: 293, startPoint y: 473, endPoint x: 525, endPoint y: 475, distance: 232.3
click at [293, 474] on li "Lançamento Gecond" at bounding box center [279, 473] width 195 height 22
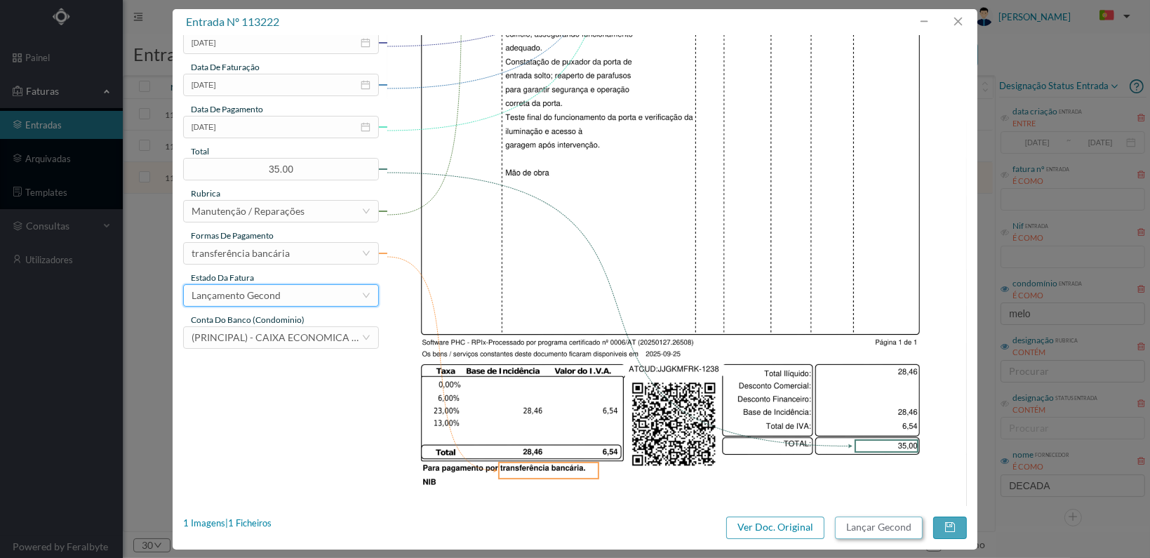
click at [883, 526] on button "Lançar Gecond" at bounding box center [879, 527] width 88 height 22
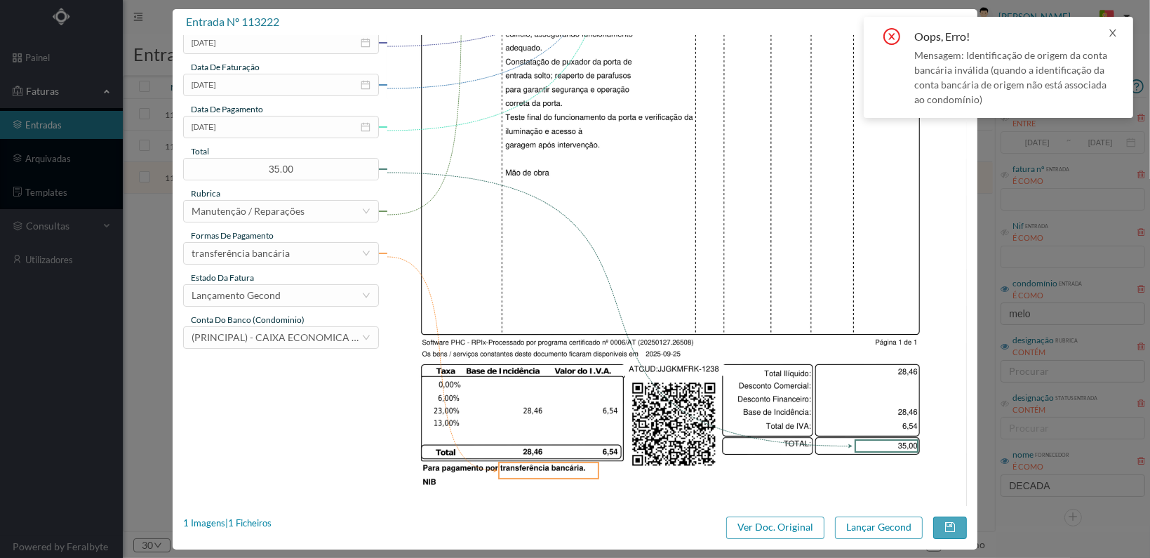
drag, startPoint x: 1112, startPoint y: 32, endPoint x: 883, endPoint y: 141, distance: 254.2
click at [1113, 30] on icon "icon: close" at bounding box center [1113, 33] width 10 height 10
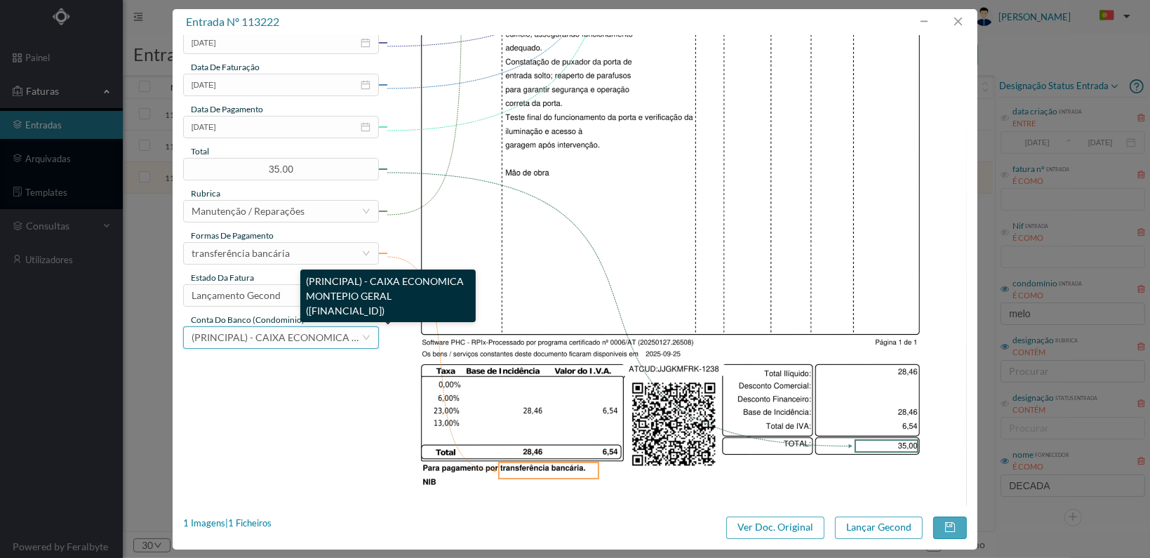
click at [234, 338] on span "(PRINCIPAL) - CAIXA ECONOMICA MONTEPIO GERAL (PT50 003600709910012555144)" at bounding box center [355, 337] width 326 height 12
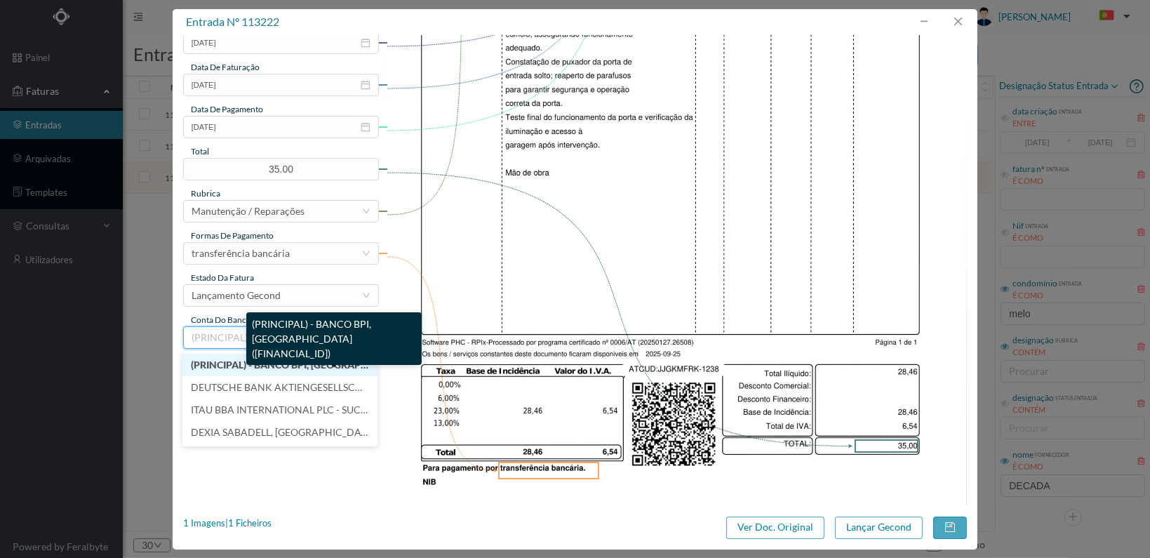
drag, startPoint x: 242, startPoint y: 362, endPoint x: 266, endPoint y: 366, distance: 24.1
click at [243, 361] on span "(PRINCIPAL) - BANCO BPI, SA (PT50 001000004428134000166)" at bounding box center [340, 365] width 298 height 12
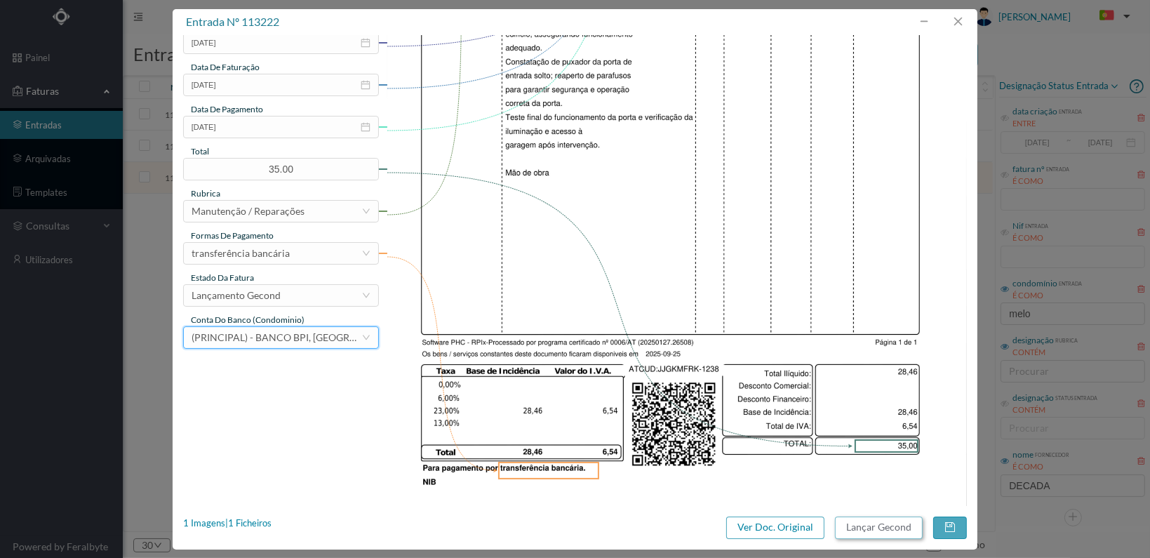
click at [874, 526] on button "Lançar Gecond" at bounding box center [879, 527] width 88 height 22
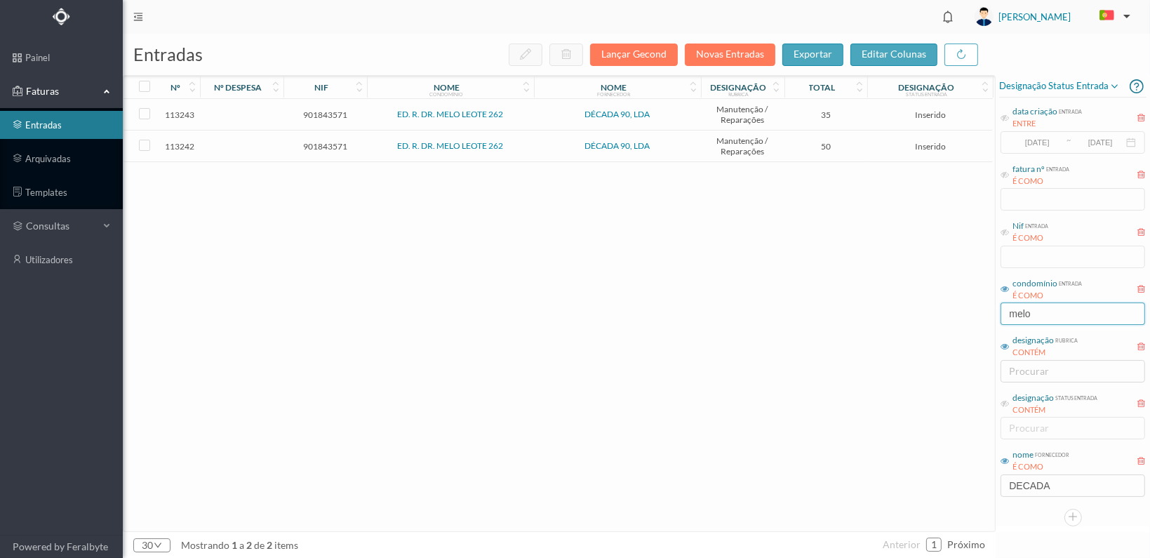
drag, startPoint x: 1056, startPoint y: 313, endPoint x: 997, endPoint y: 314, distance: 58.9
click at [997, 314] on div "Designação status entrada data criação entrada ENTRE 2017-05-01 ~ 2017-10-31 fa…" at bounding box center [1073, 300] width 154 height 451
type input "marechal"
click at [319, 115] on span "901947610" at bounding box center [325, 114] width 76 height 11
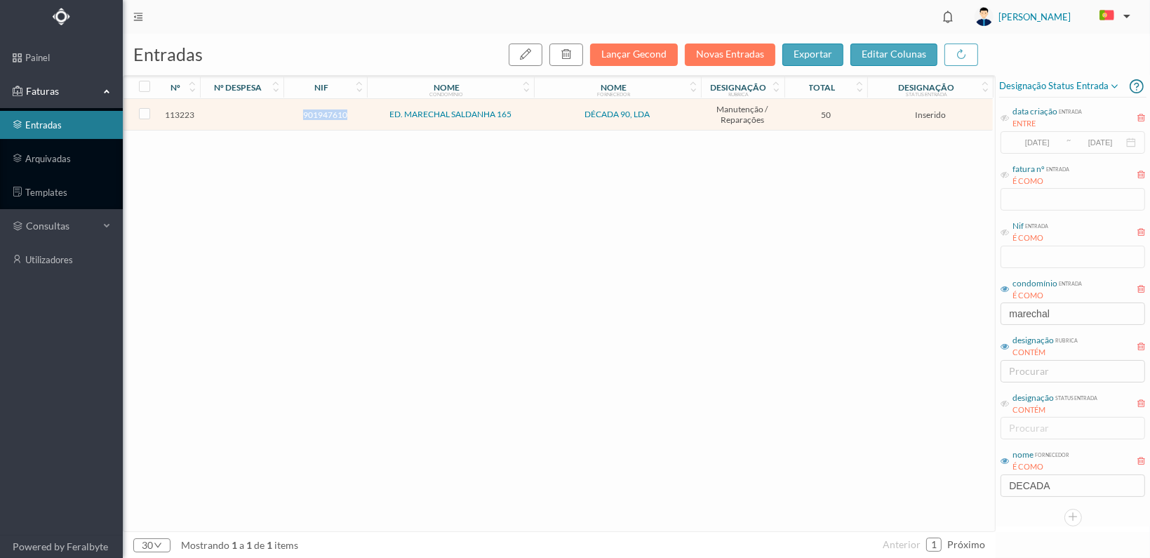
click at [319, 114] on span "901947610" at bounding box center [325, 114] width 76 height 11
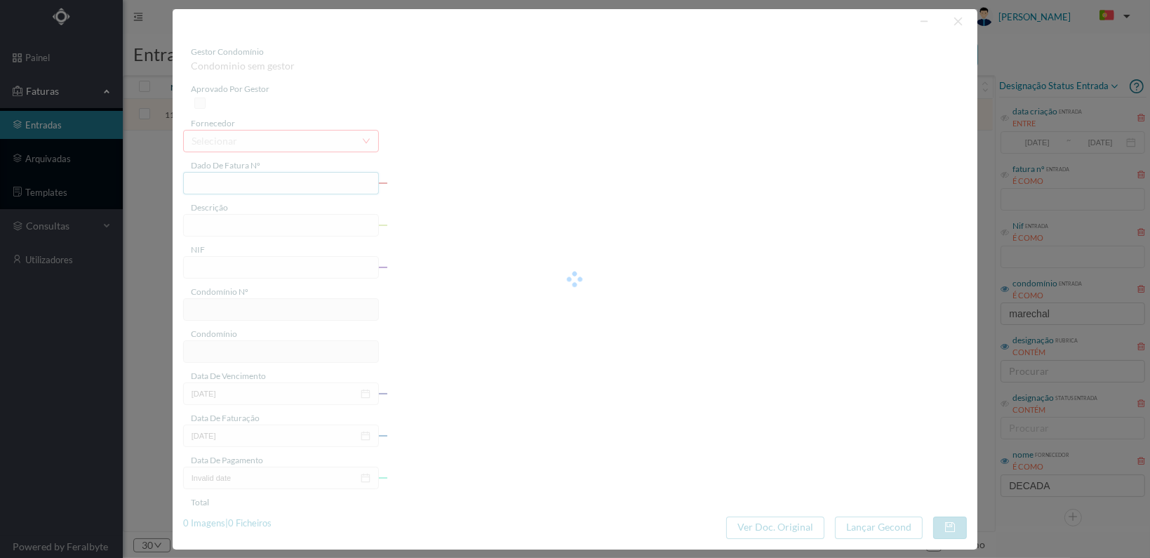
type input "FT 2025A1/1239"
type input "901947610"
type input "[DATE]"
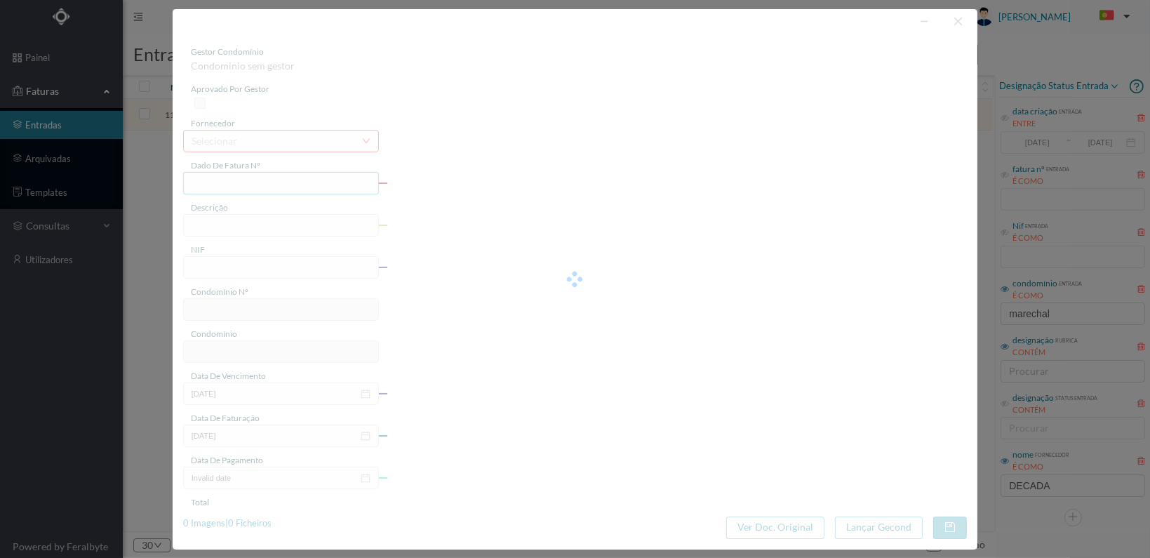
type input "50.00"
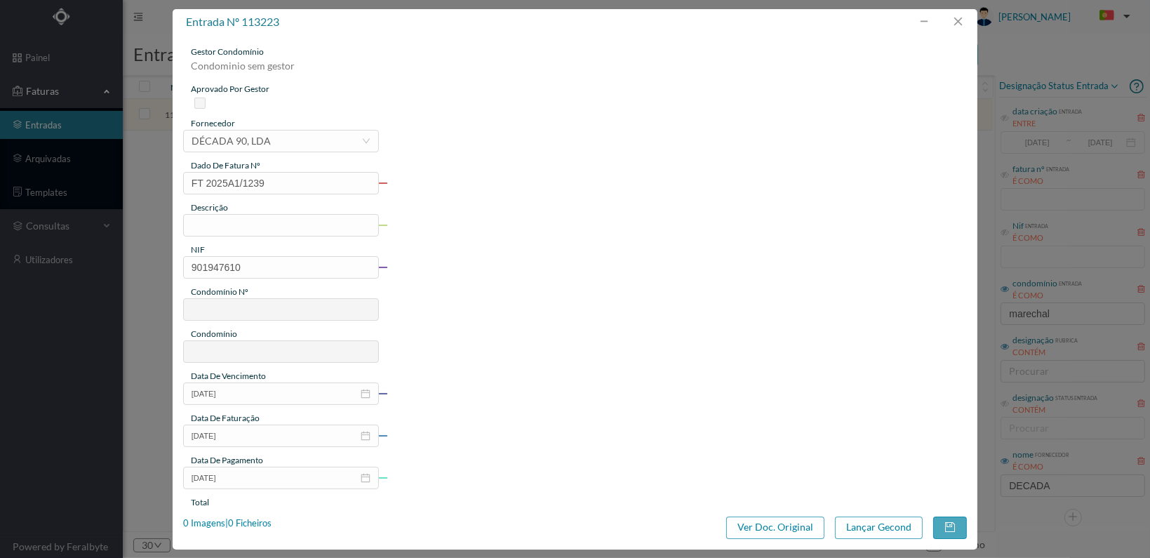
type input "591"
type input "ED. MARECHAL SALDANHA 165"
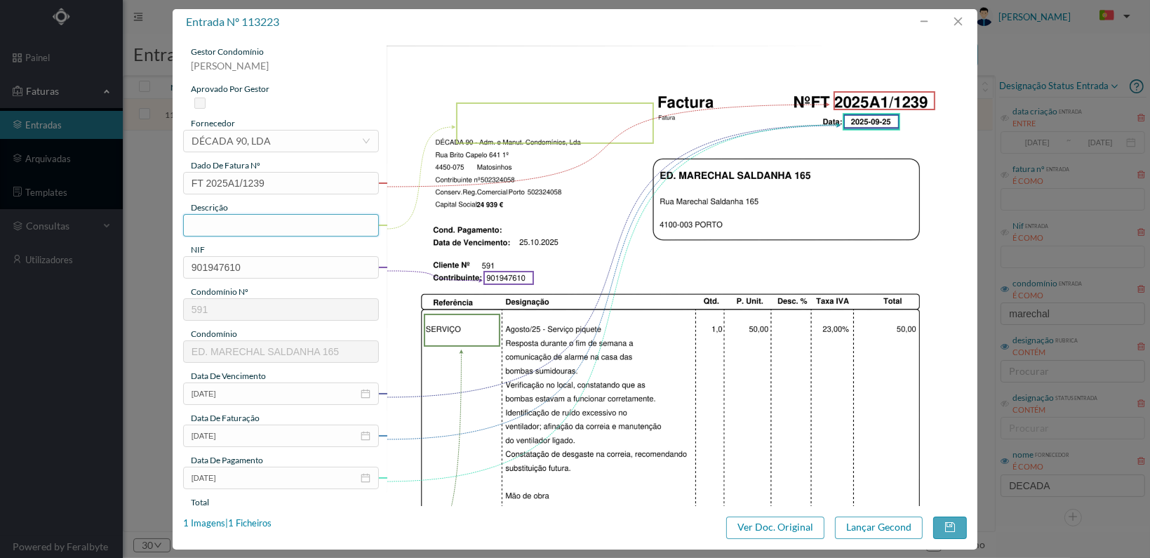
click at [268, 222] on input "text" at bounding box center [281, 225] width 196 height 22
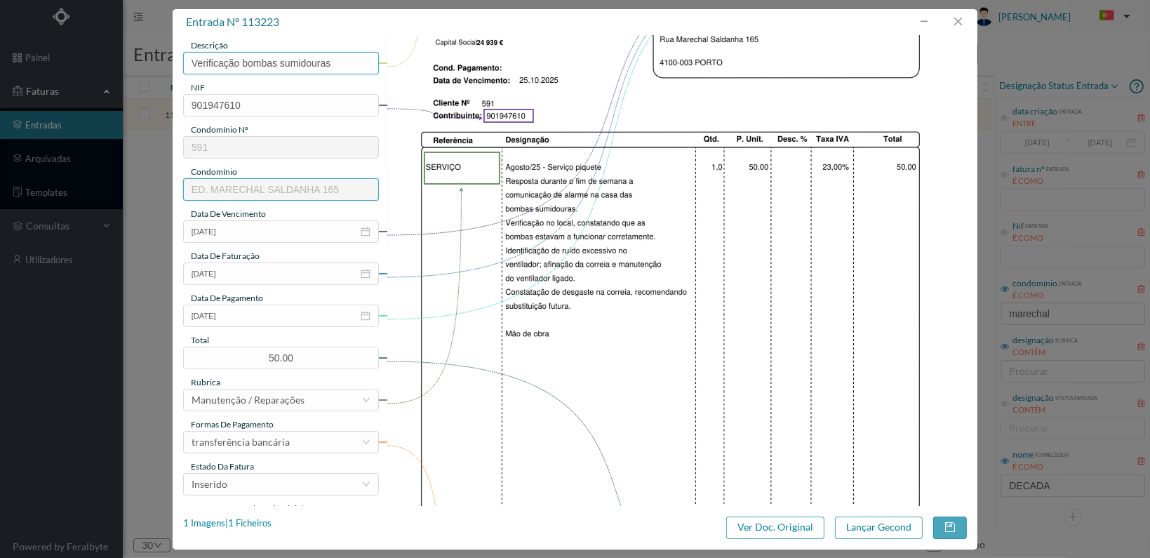
scroll to position [211, 0]
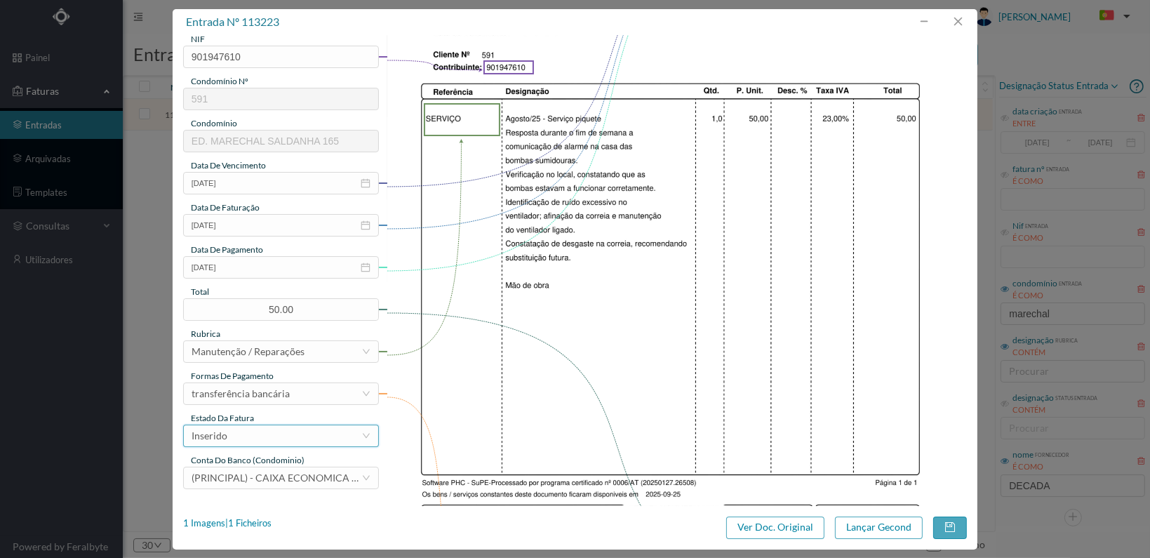
type input "Verificação bombas sumidouras"
drag, startPoint x: 326, startPoint y: 434, endPoint x: 331, endPoint y: 441, distance: 8.6
click at [327, 434] on div "Inserido" at bounding box center [277, 435] width 170 height 21
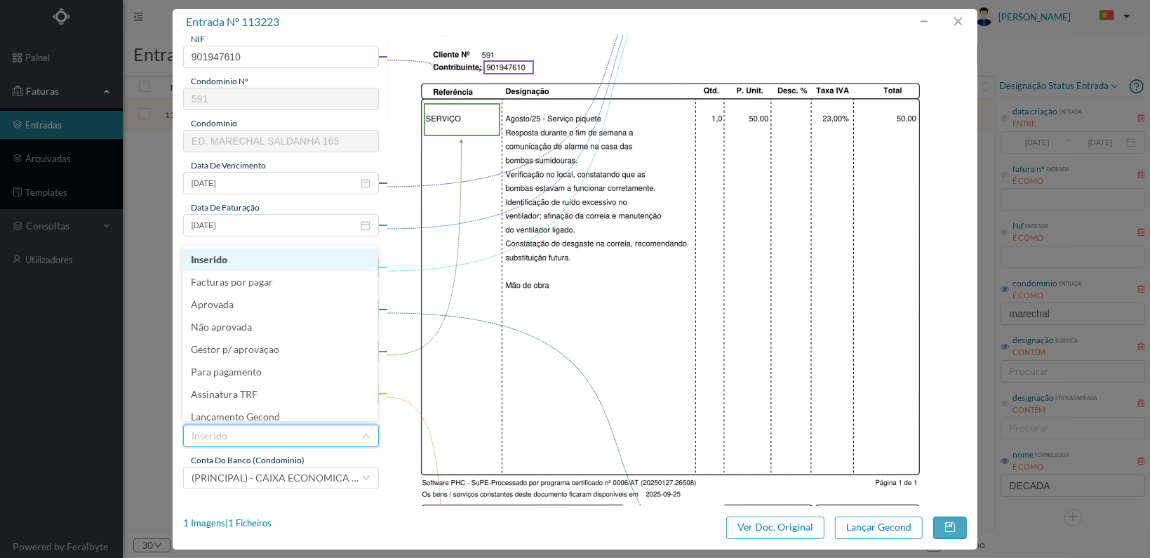
scroll to position [29, 0]
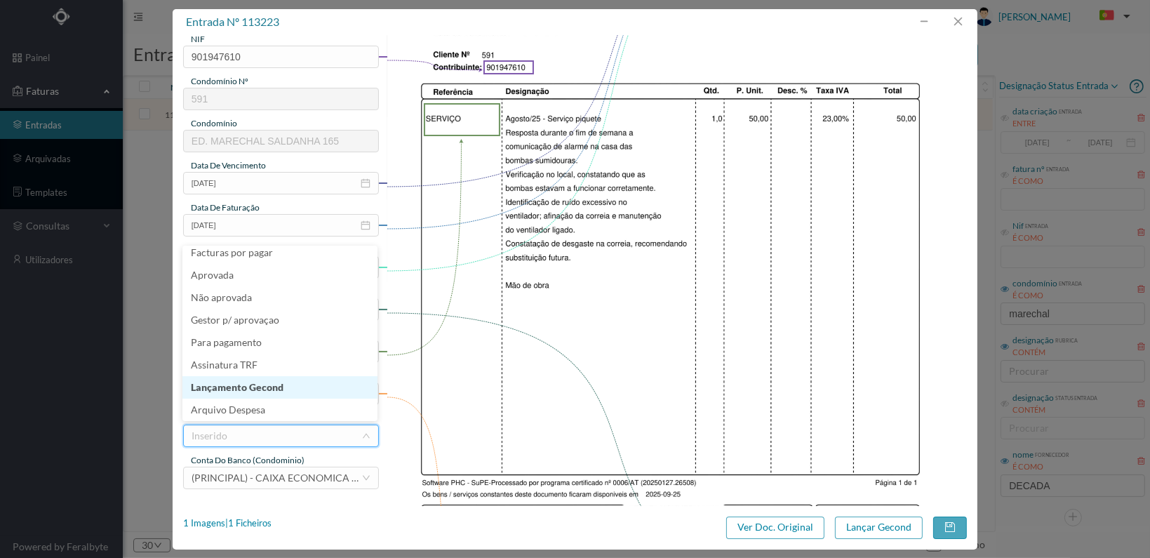
click at [312, 387] on li "Lançamento Gecond" at bounding box center [279, 387] width 195 height 22
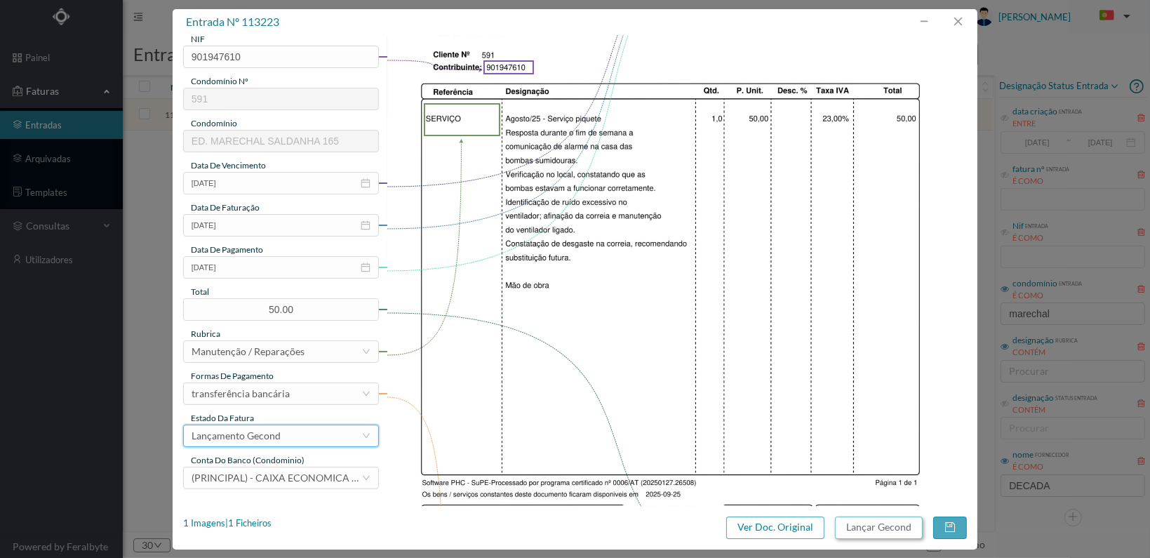
click at [869, 526] on button "Lançar Gecond" at bounding box center [879, 527] width 88 height 22
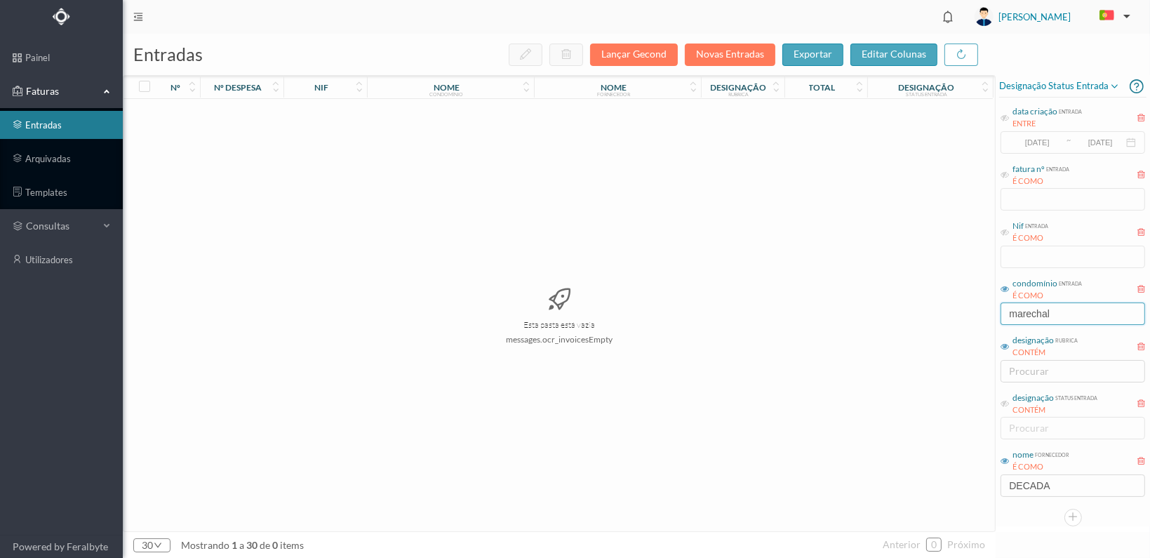
drag, startPoint x: 1057, startPoint y: 311, endPoint x: 956, endPoint y: 308, distance: 100.4
click at [953, 310] on div "entradas Lançar Gecond Novas Entradas exportar editar colunas nº nº despesa nif…" at bounding box center [636, 296] width 1027 height 524
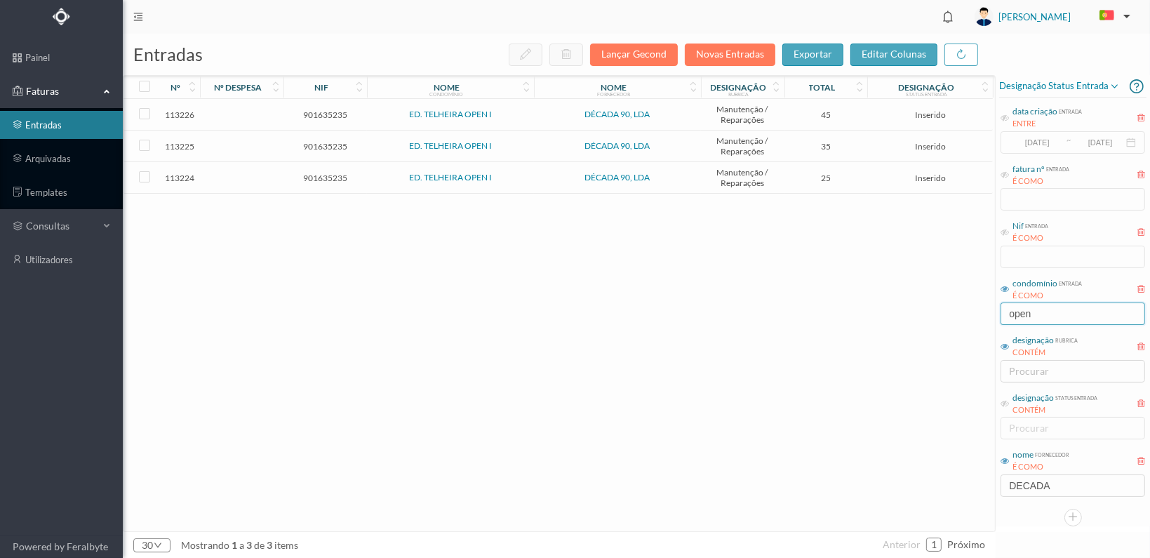
type input "open"
click at [333, 173] on span "901635235" at bounding box center [325, 178] width 76 height 11
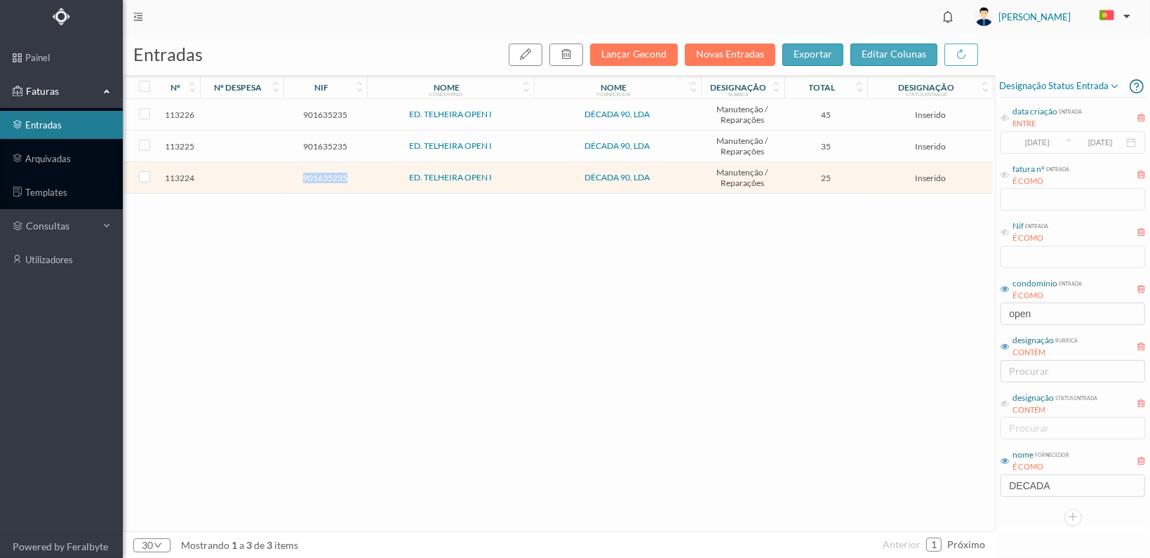
click at [333, 173] on span "901635235" at bounding box center [325, 178] width 76 height 11
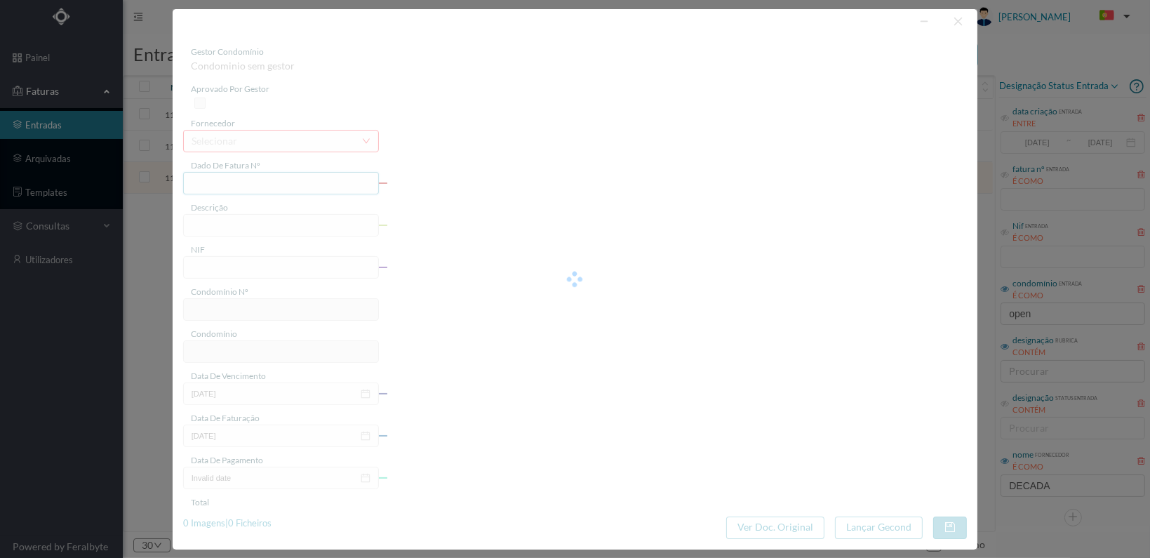
type input "FT 2025A1/1240"
type input "901635235"
type input "[DATE]"
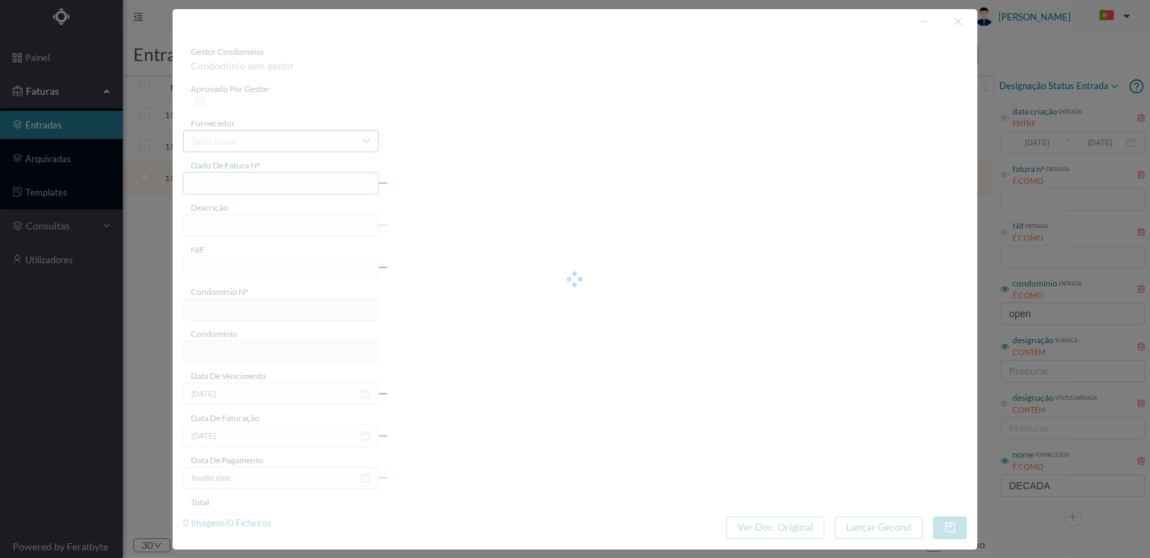
type input "25.00"
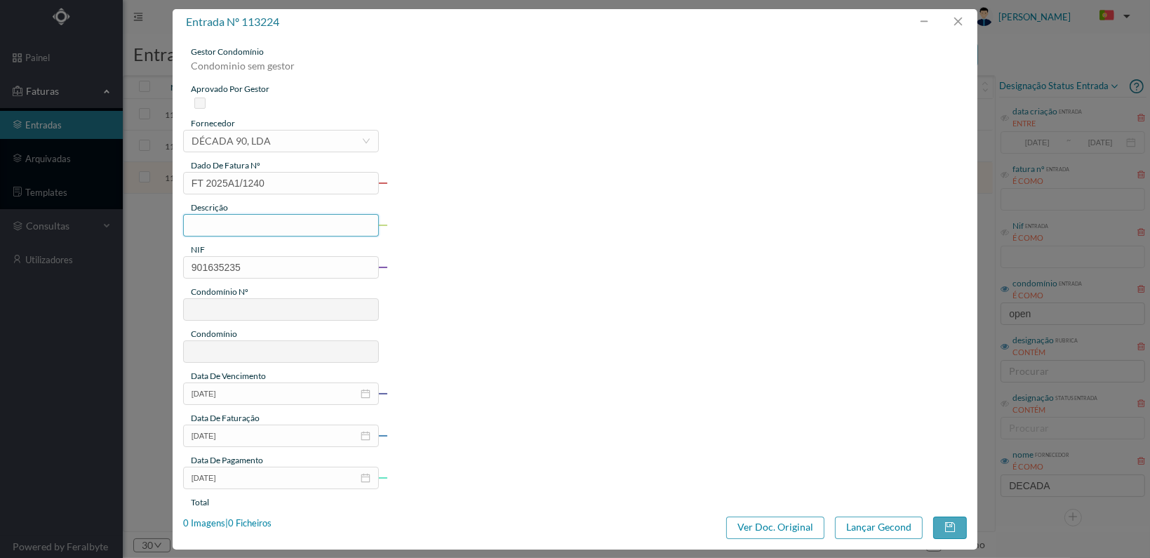
type input "605"
type input "ED. TELHEIRA OPEN I"
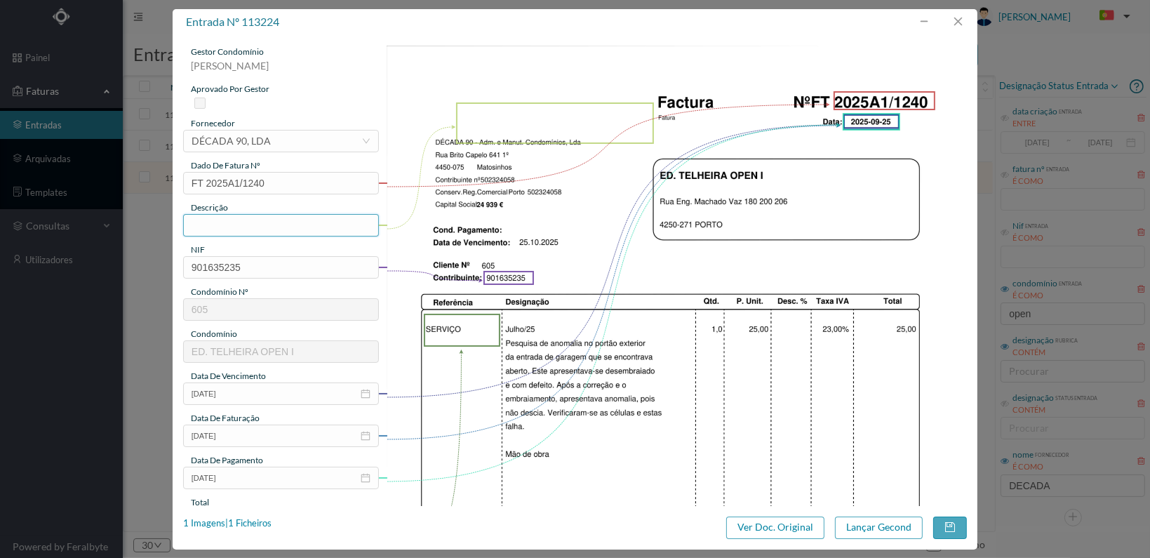
click at [261, 226] on input "text" at bounding box center [281, 225] width 196 height 22
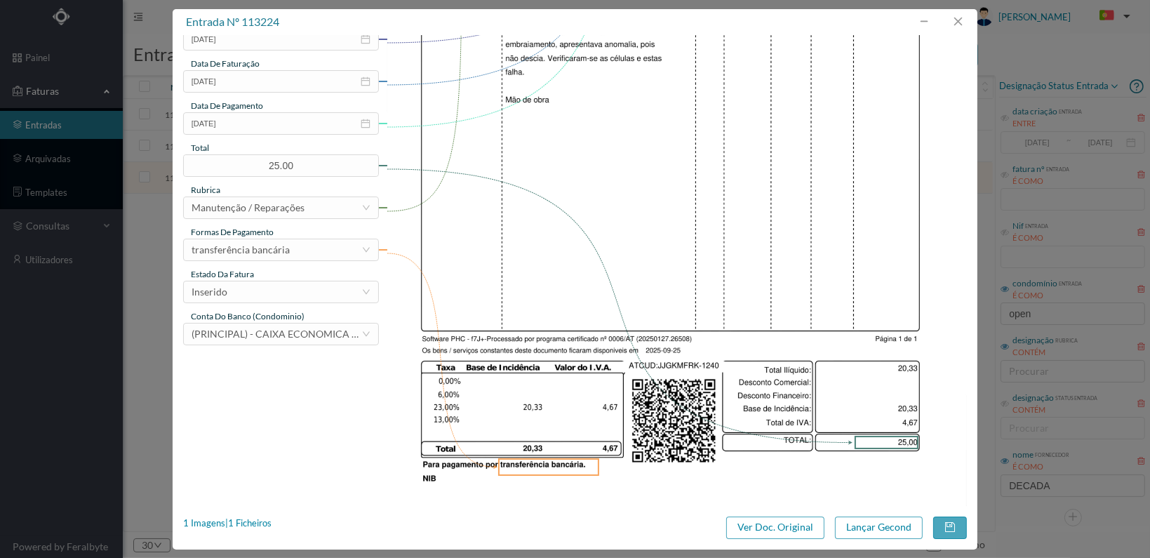
scroll to position [366, 0]
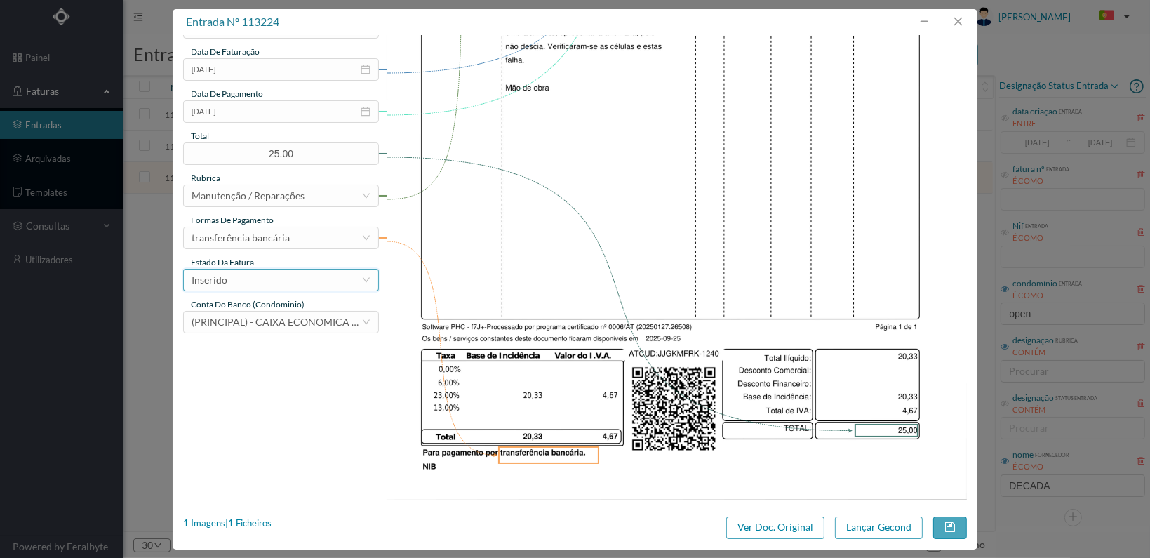
type input "Verificação portão exterior"
drag, startPoint x: 347, startPoint y: 286, endPoint x: 336, endPoint y: 285, distance: 10.6
click at [340, 285] on div "Inserido" at bounding box center [277, 279] width 170 height 21
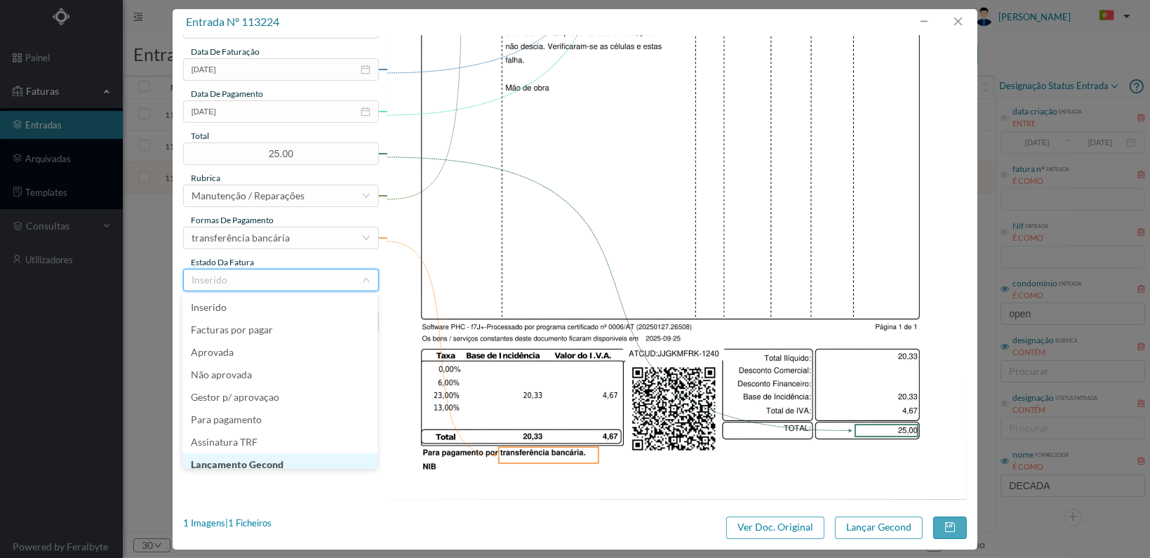
scroll to position [7, 0]
click at [306, 460] on li "Lançamento Gecond" at bounding box center [279, 457] width 195 height 22
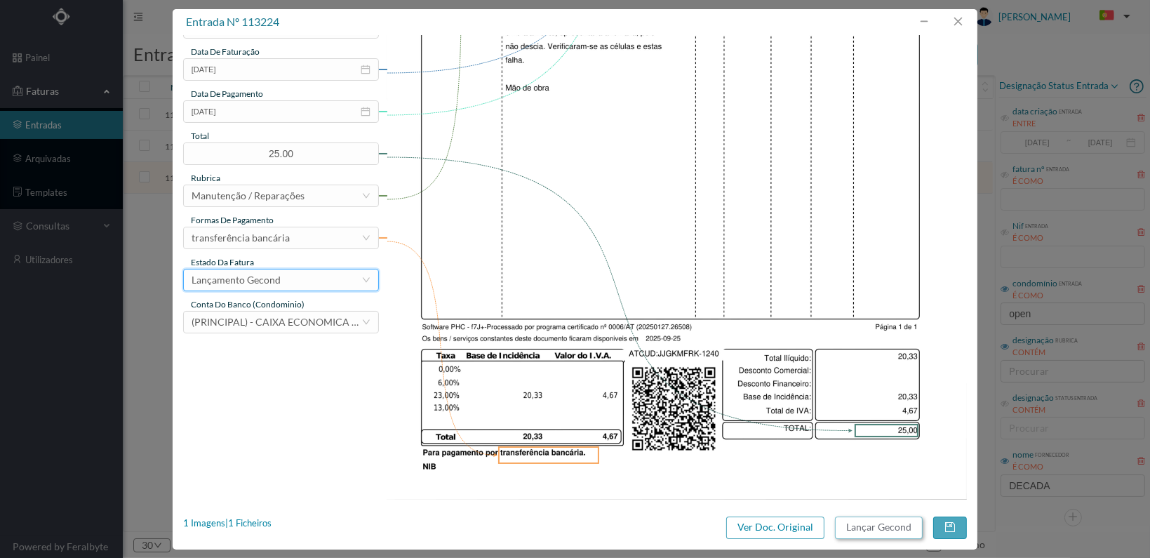
click at [878, 528] on button "Lançar Gecond" at bounding box center [879, 527] width 88 height 22
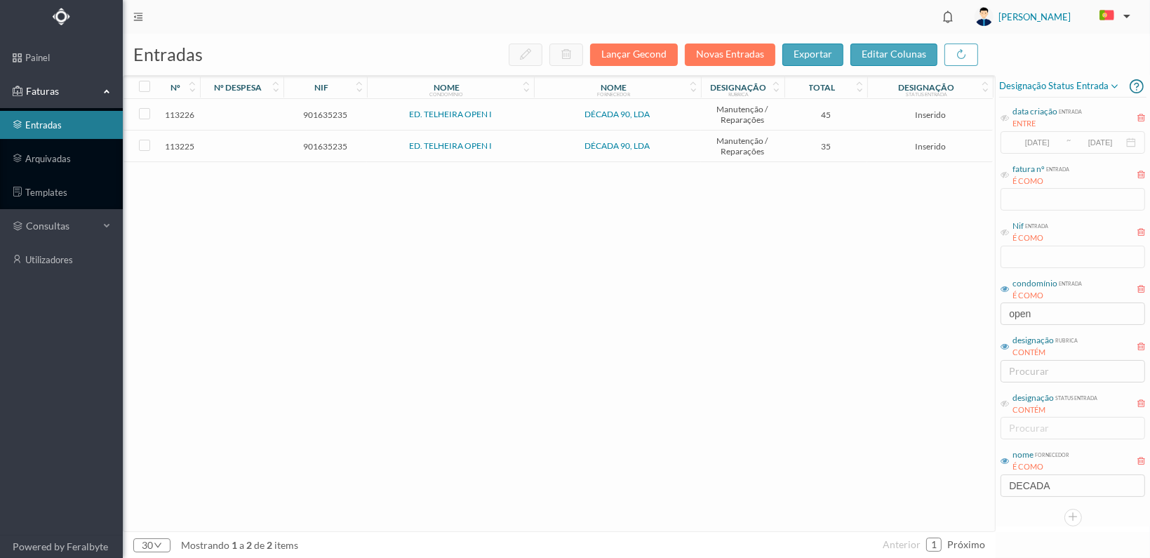
click at [323, 141] on span "901635235" at bounding box center [325, 146] width 76 height 11
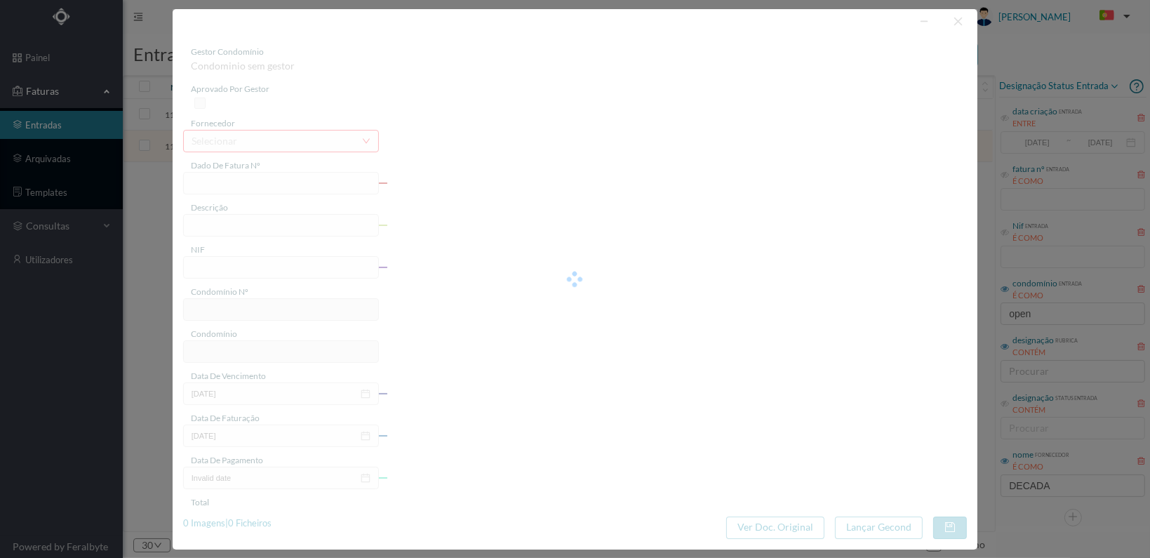
type input "FT 2025A1/1241"
type input "901635235"
type input "[DATE]"
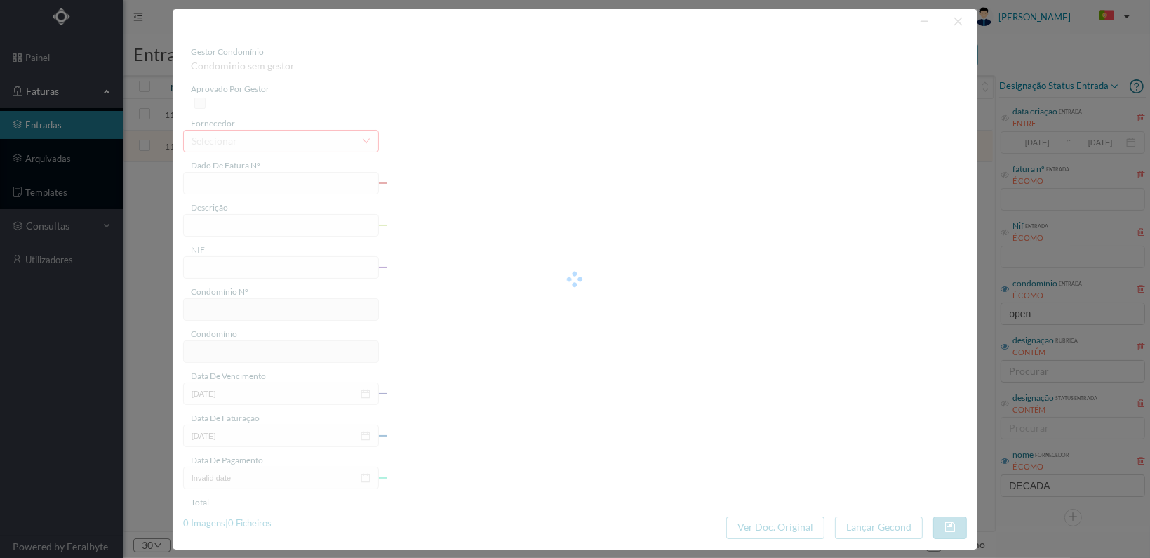
type input "35.00"
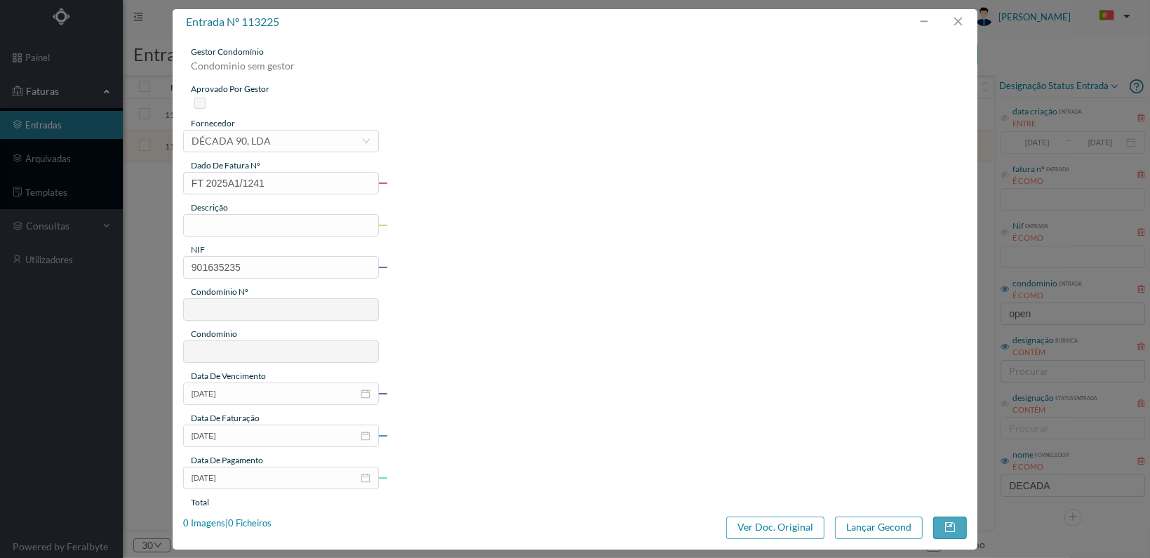
type input "605"
type input "ED. TELHEIRA OPEN I"
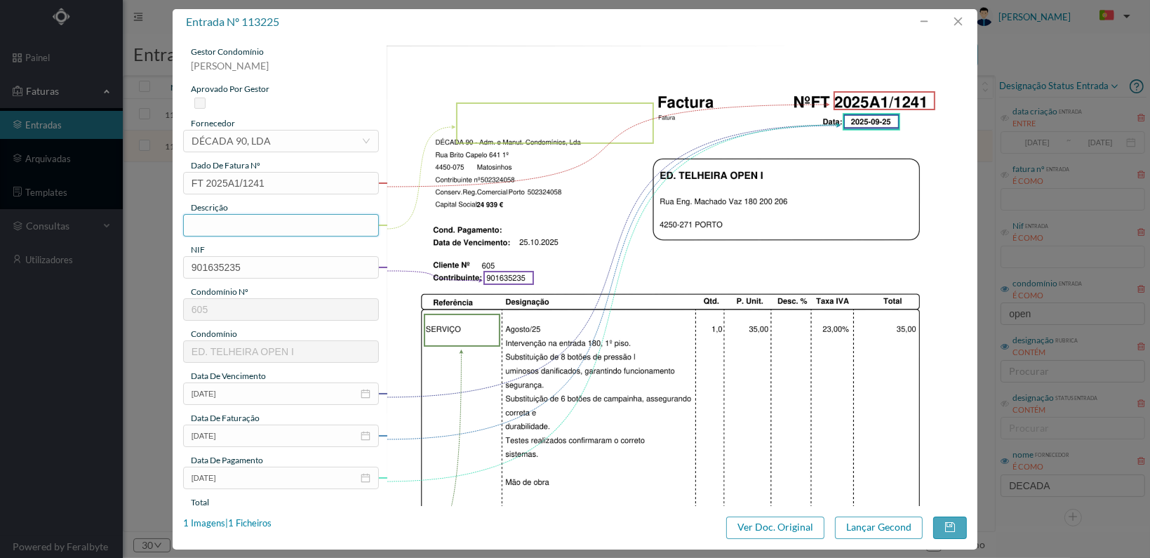
click at [253, 220] on input "text" at bounding box center [281, 225] width 196 height 22
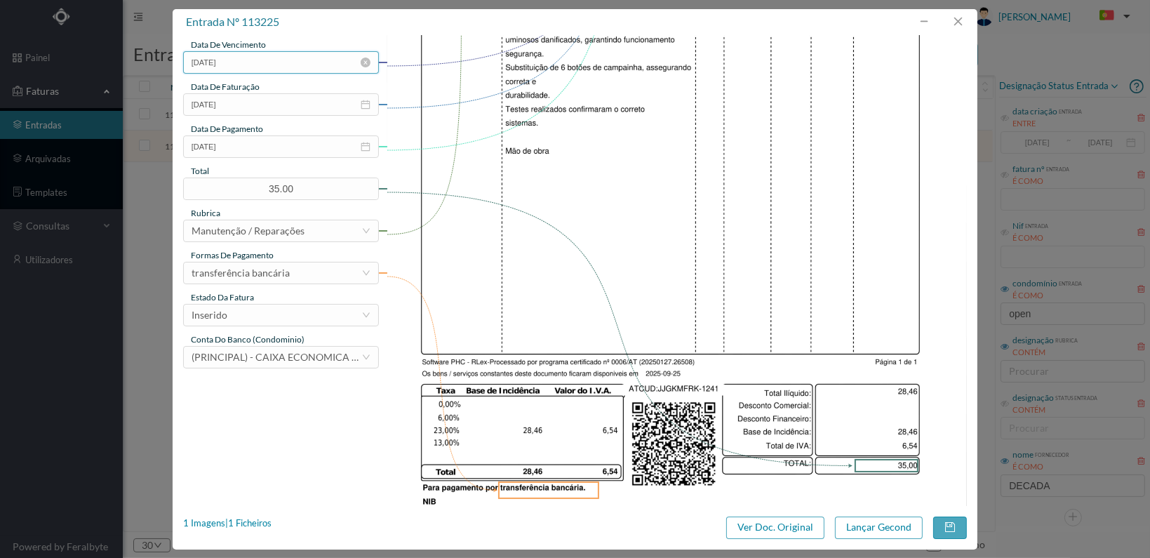
scroll to position [351, 0]
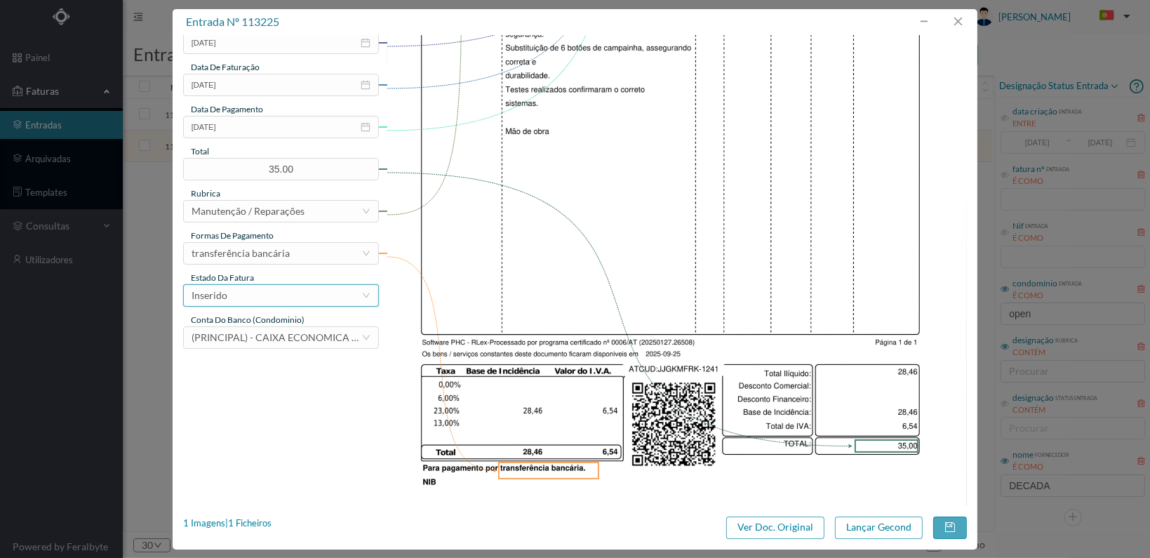
type input "Substituição 8 botões pressão e 6 botões campaínha"
click at [323, 298] on div "Inserido" at bounding box center [277, 295] width 170 height 21
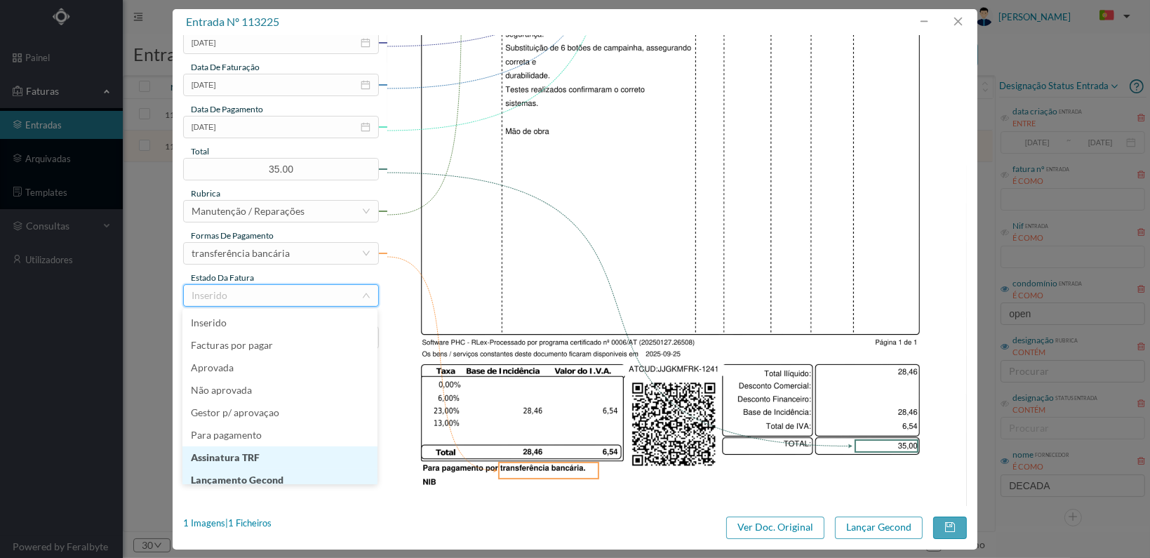
scroll to position [7, 0]
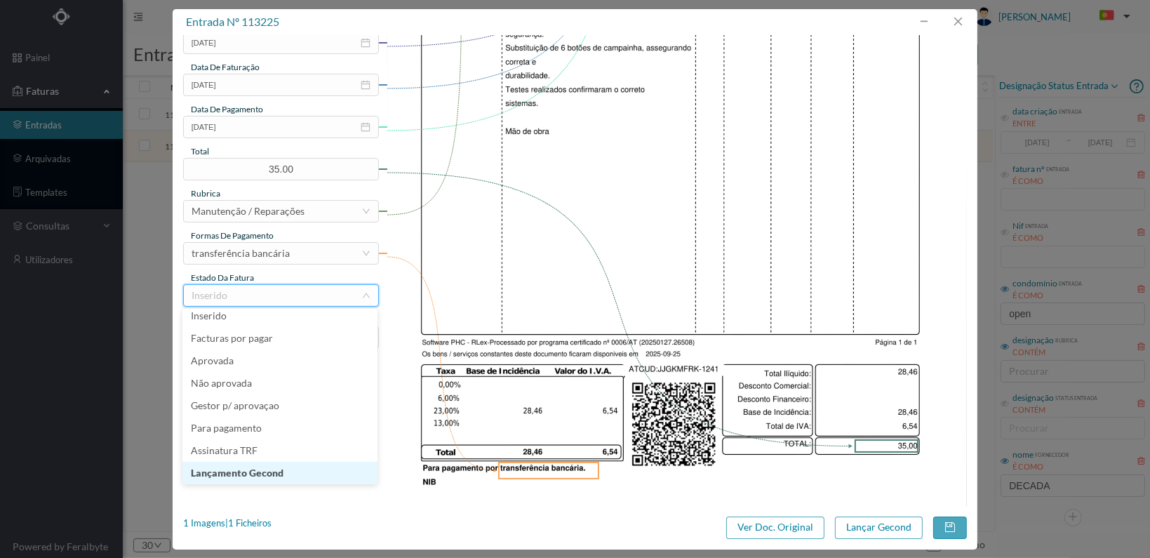
click at [304, 471] on li "Lançamento Gecond" at bounding box center [279, 473] width 195 height 22
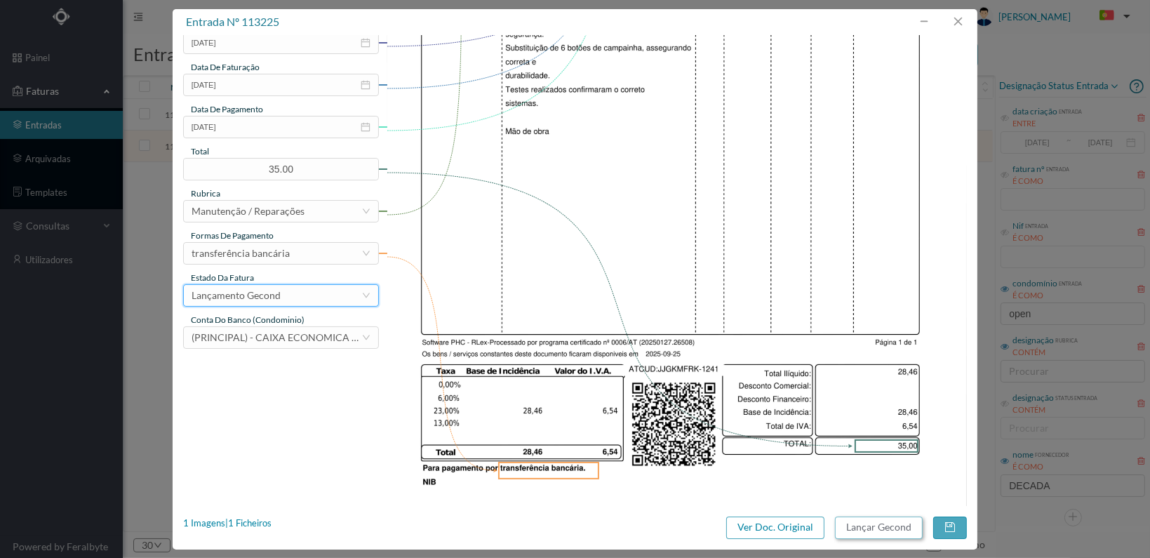
click at [898, 526] on button "Lançar Gecond" at bounding box center [879, 527] width 88 height 22
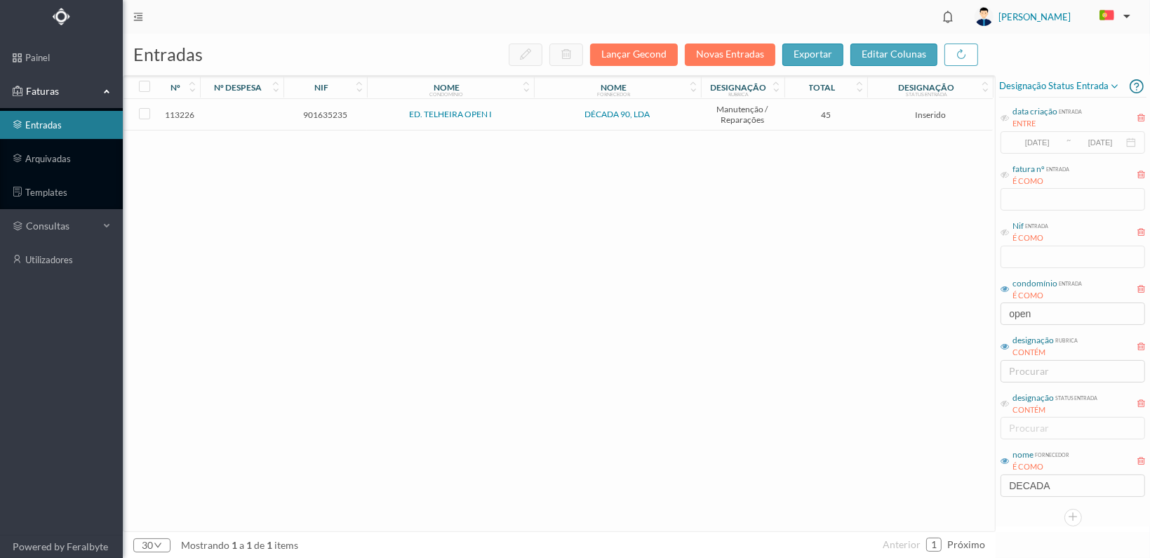
click at [321, 111] on span "901635235" at bounding box center [325, 114] width 76 height 11
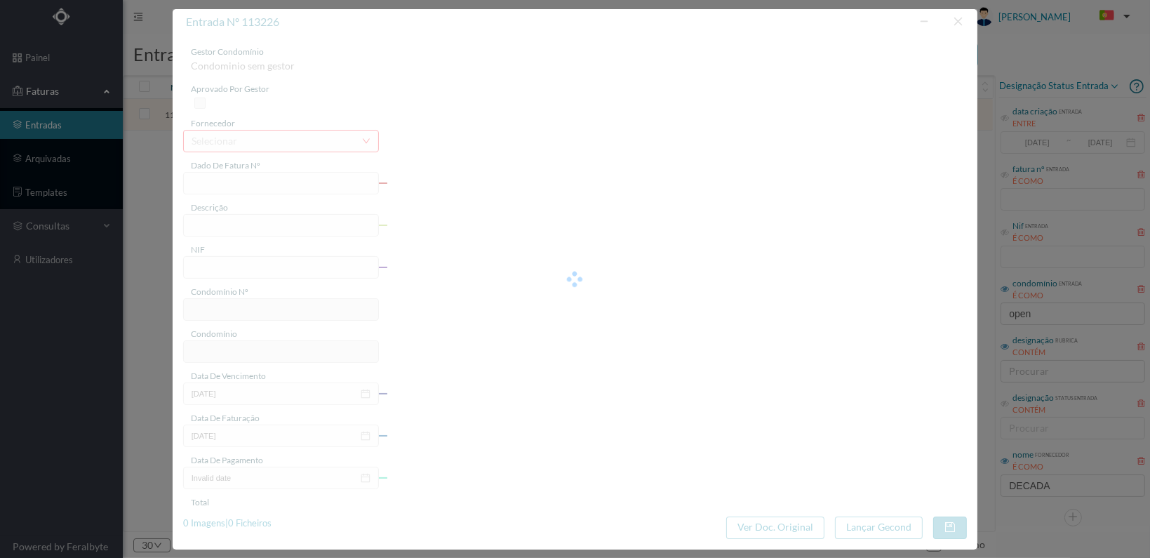
type input "FT 2025A1/1242"
type input "901635235"
type input "[DATE]"
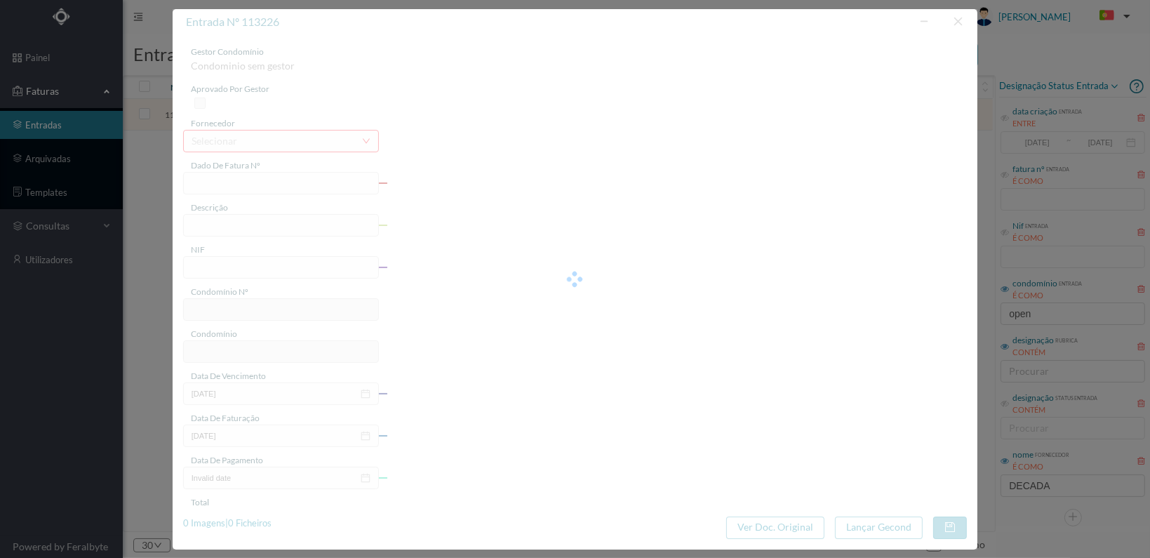
type input "45.00"
type input "605"
type input "ED. TELHEIRA OPEN I"
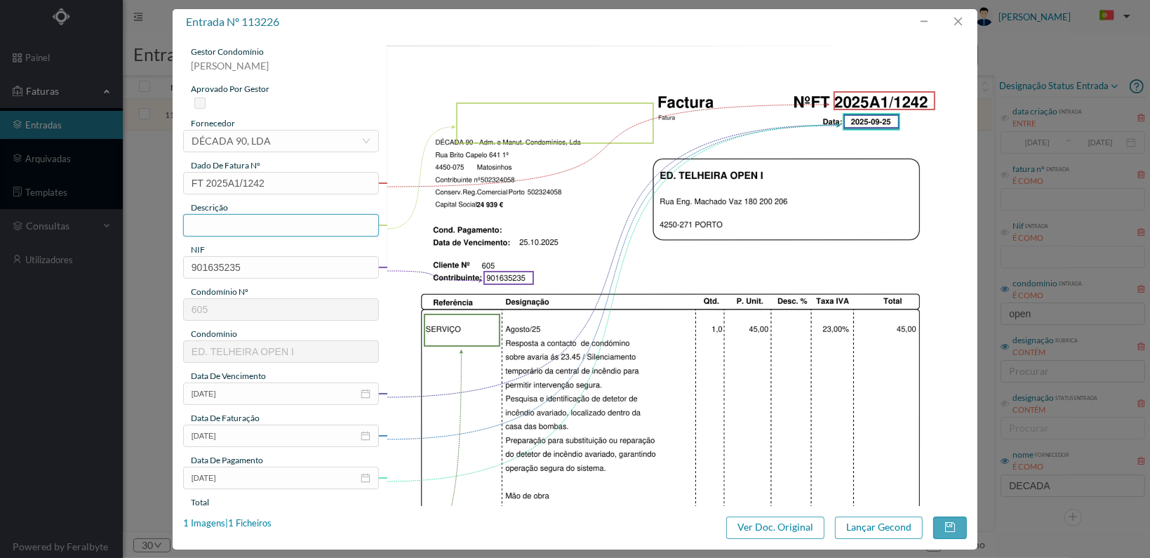
click at [276, 222] on input "text" at bounding box center [281, 225] width 196 height 22
type input "R"
type input "vERIFICAÇÃO DETEDTOR INCÊNDIO"
drag, startPoint x: 322, startPoint y: 222, endPoint x: 180, endPoint y: 230, distance: 142.0
click at [180, 230] on div "gestor condomínio Susana Silva aprovado por gestor fornecedor selecionar DÉCADA…" at bounding box center [575, 270] width 805 height 471
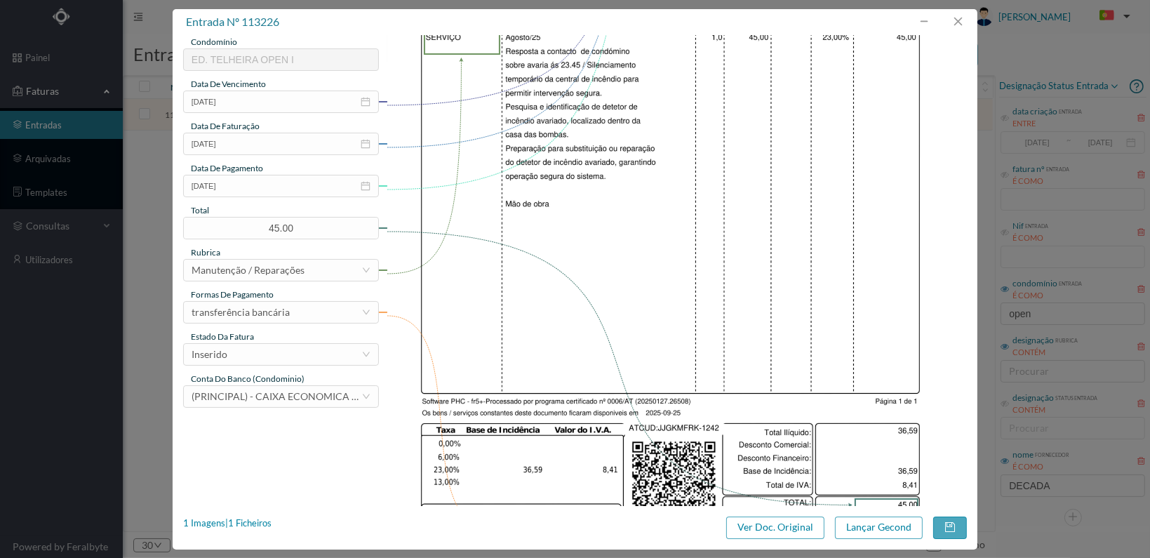
scroll to position [351, 0]
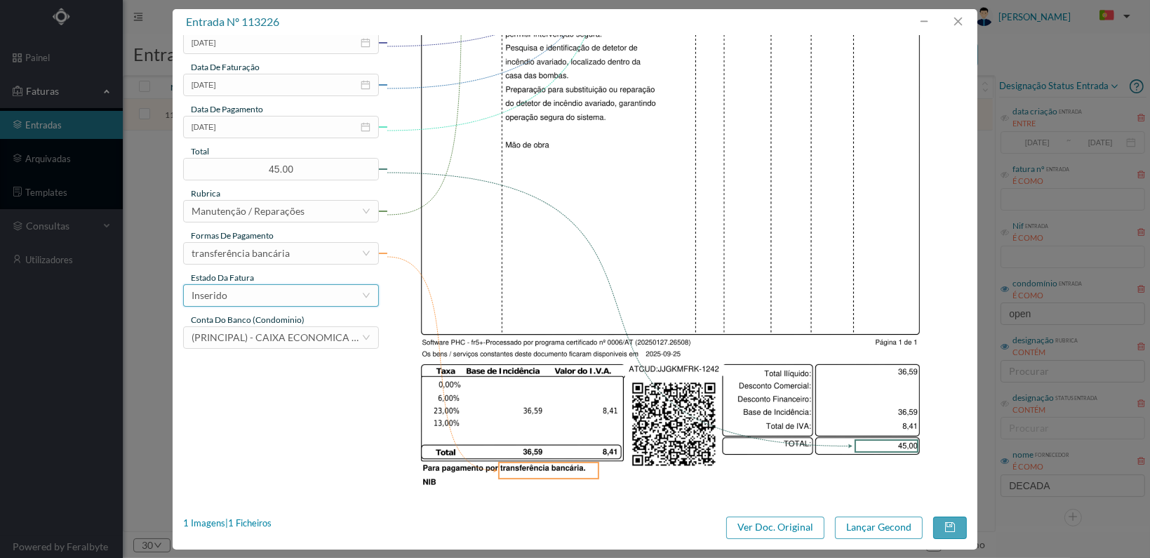
type input "Verificação detector incêndio"
drag, startPoint x: 331, startPoint y: 297, endPoint x: 320, endPoint y: 295, distance: 11.3
click at [330, 295] on div "Inserido" at bounding box center [277, 295] width 170 height 21
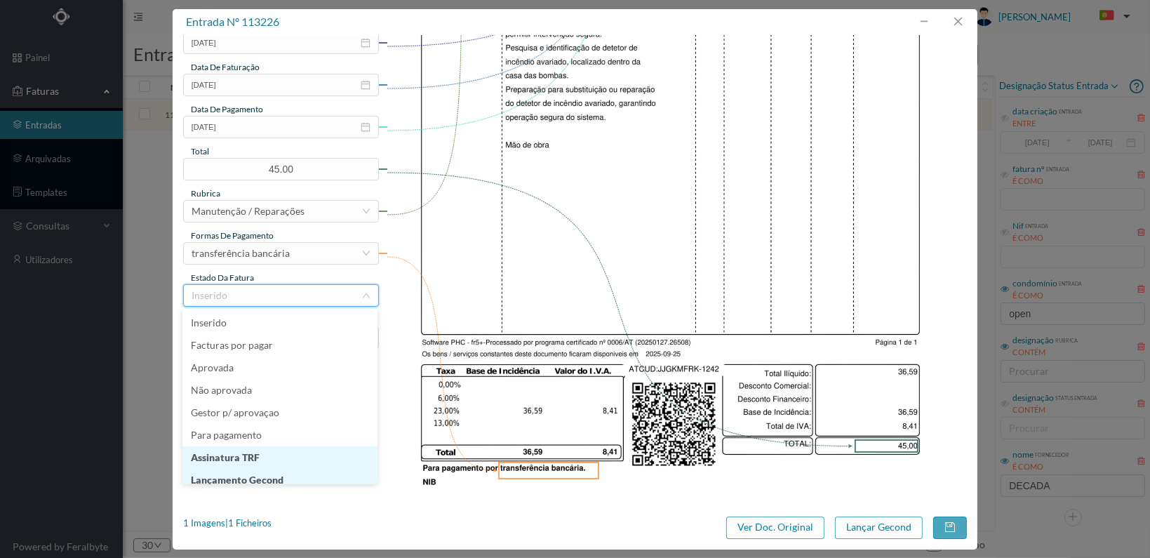
scroll to position [7, 0]
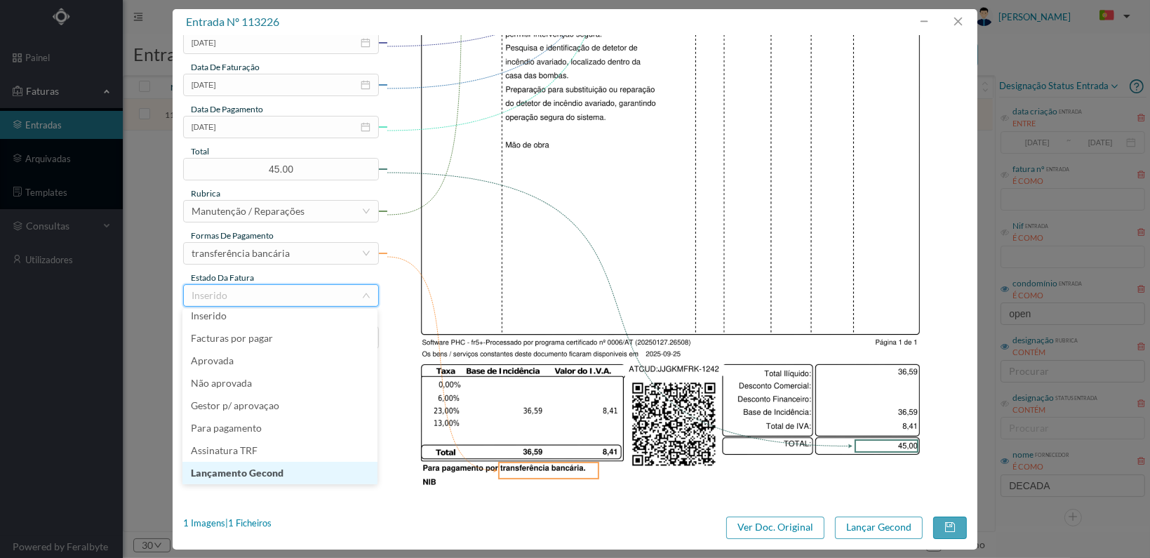
click at [316, 465] on li "Lançamento Gecond" at bounding box center [279, 473] width 195 height 22
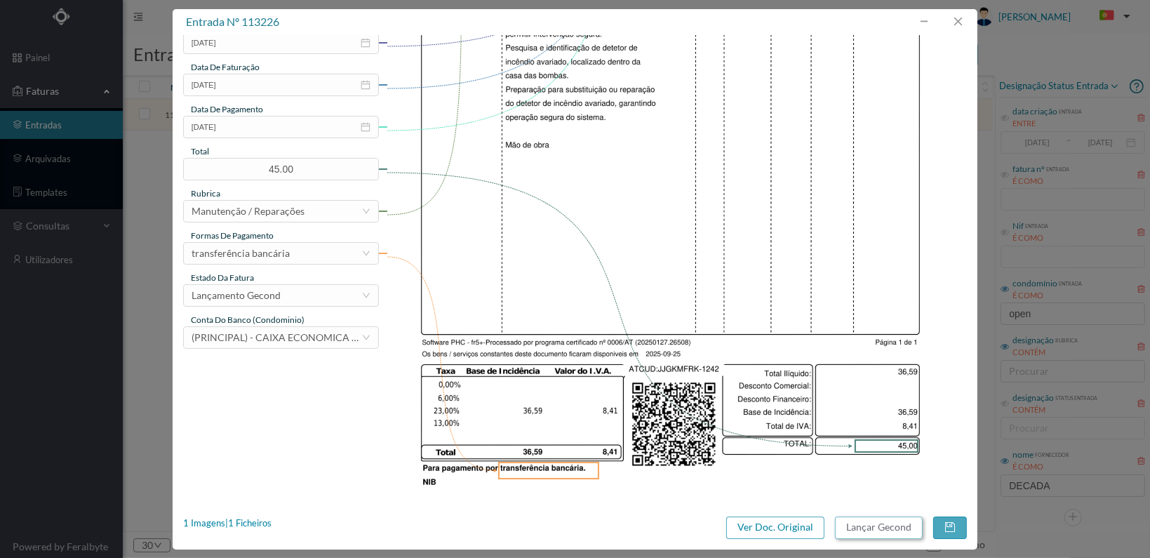
drag, startPoint x: 861, startPoint y: 527, endPoint x: 874, endPoint y: 525, distance: 13.5
click at [874, 525] on button "Lançar Gecond" at bounding box center [879, 527] width 88 height 22
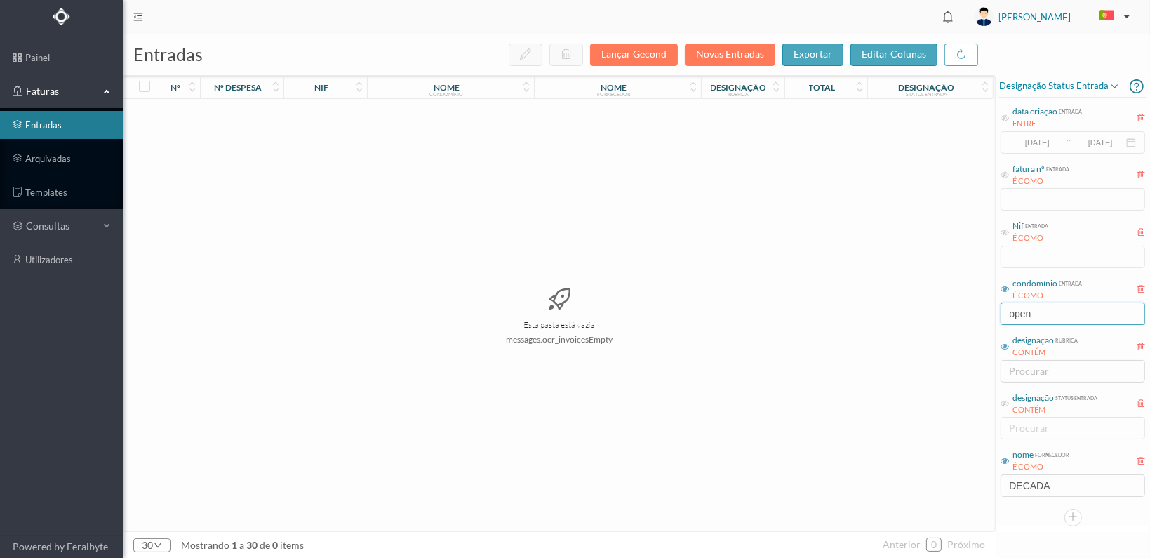
drag, startPoint x: 1046, startPoint y: 312, endPoint x: 974, endPoint y: 310, distance: 72.3
click at [974, 310] on div "entradas Lançar Gecond Novas Entradas exportar editar colunas nº nº despesa nif…" at bounding box center [636, 296] width 1027 height 524
type input "725"
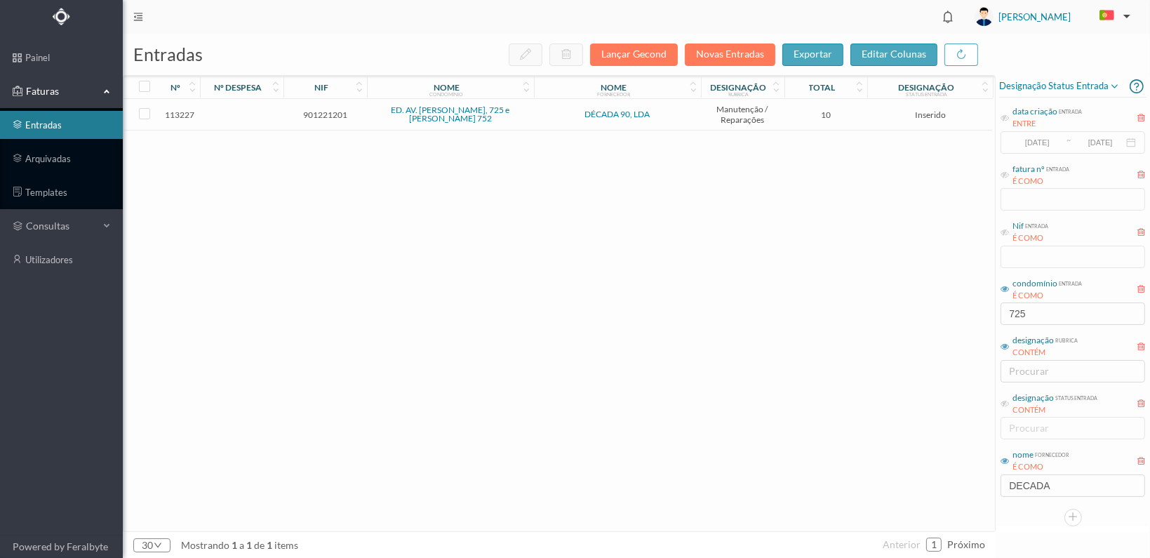
click at [320, 113] on span "901221201" at bounding box center [325, 114] width 76 height 11
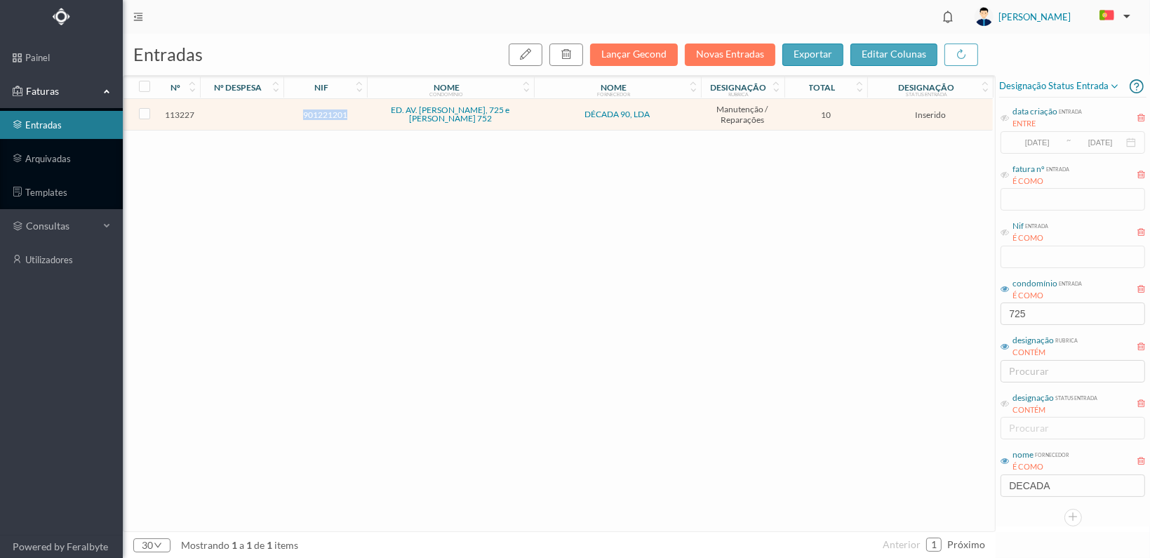
click at [317, 117] on span "901221201" at bounding box center [325, 114] width 76 height 11
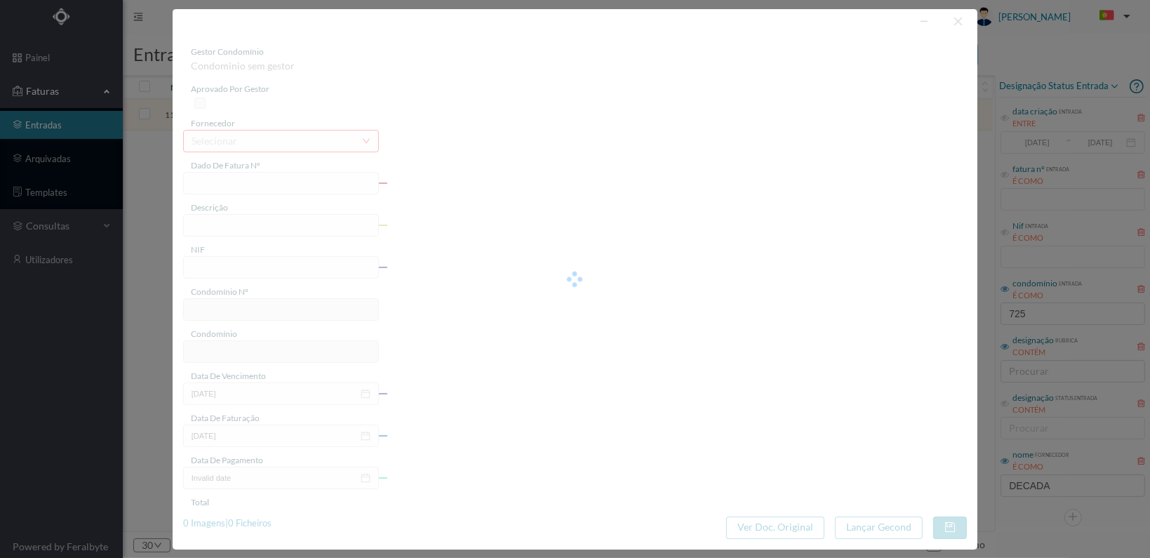
type input "FT 2025A1/1243"
type input "901221201"
type input "[DATE]"
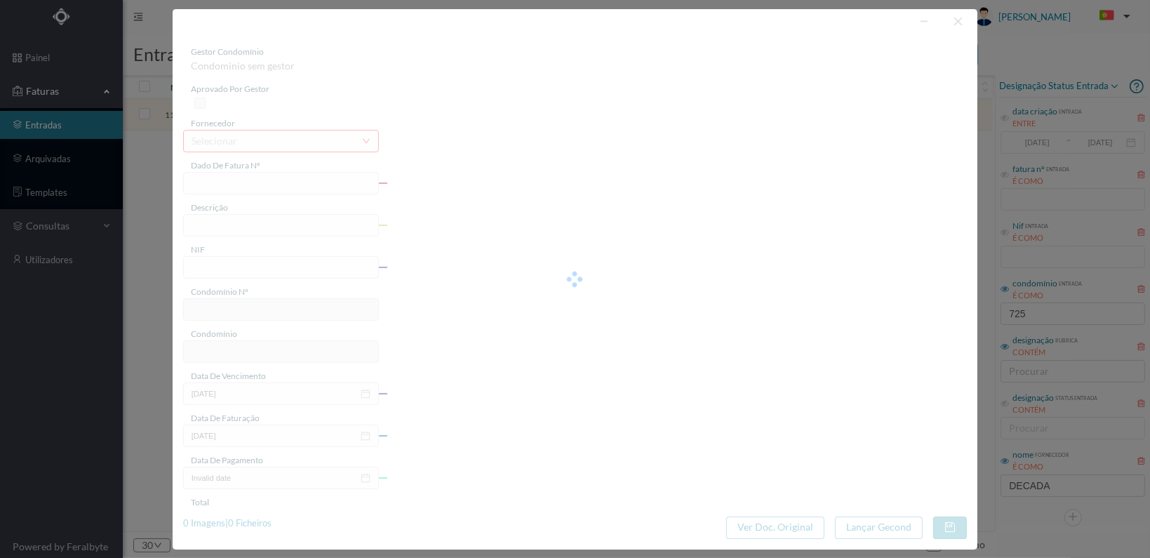
type input "10.00"
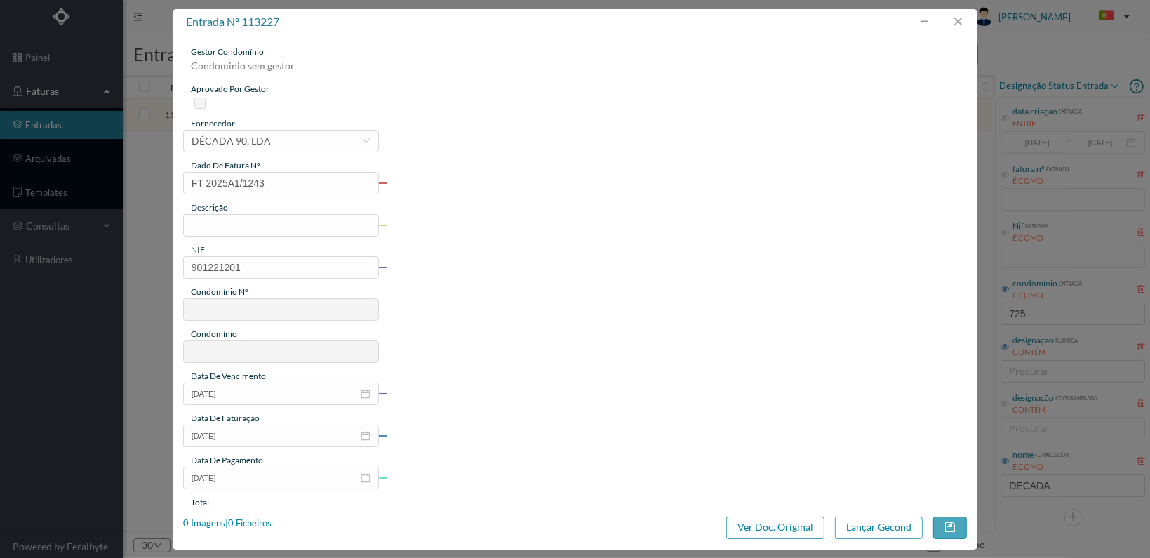
type input "610"
type input "ED. AV. SERPA PINTO, 725 e ROBERTO IVENS 752"
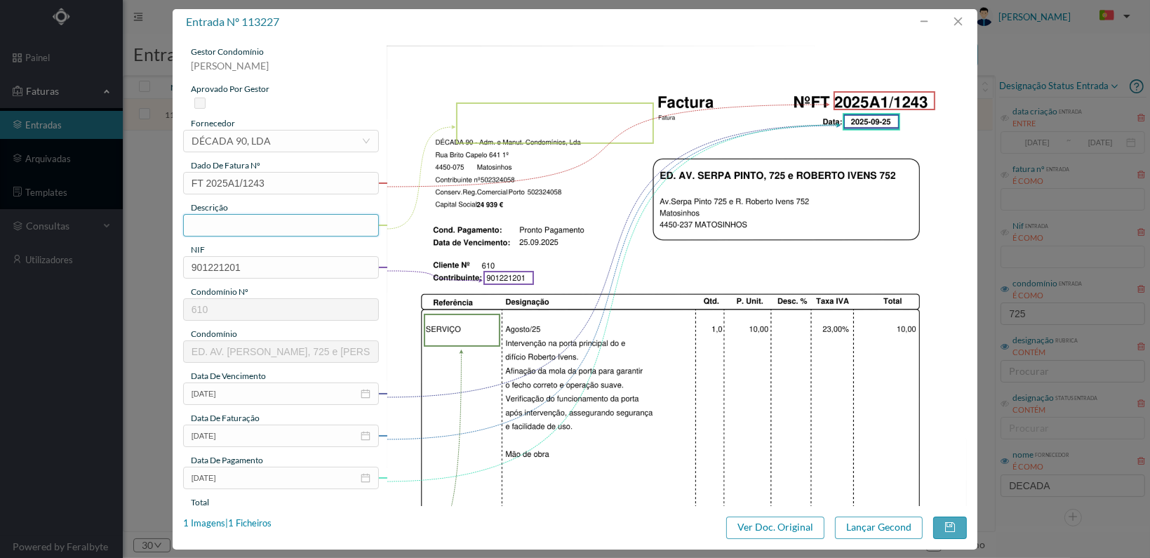
click at [211, 223] on input "text" at bounding box center [281, 225] width 196 height 22
type input "Reparação porta entrada 752"
click at [406, 340] on img at bounding box center [677, 456] width 580 height 821
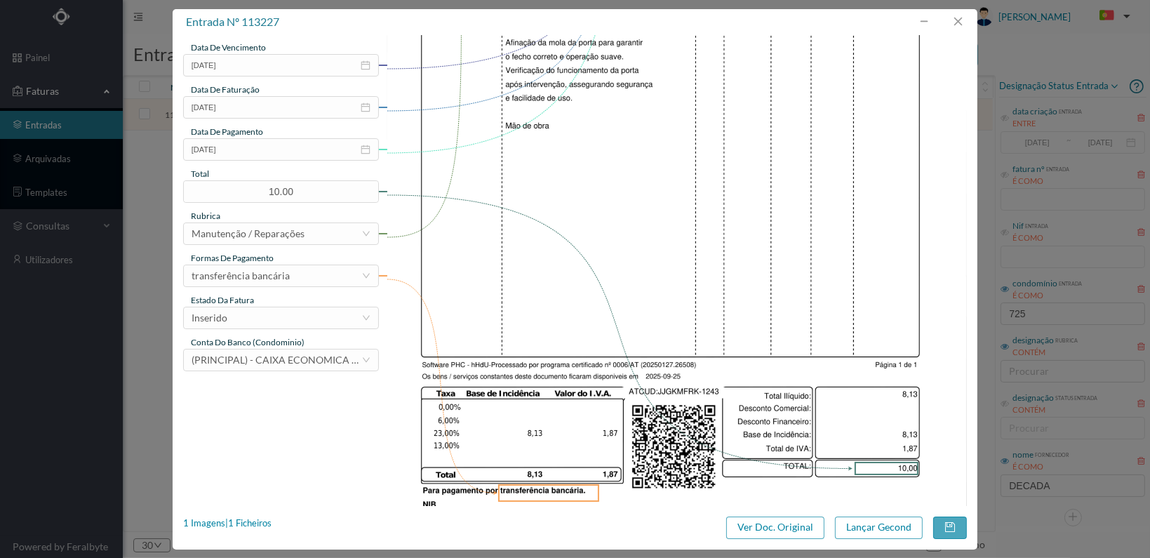
scroll to position [351, 0]
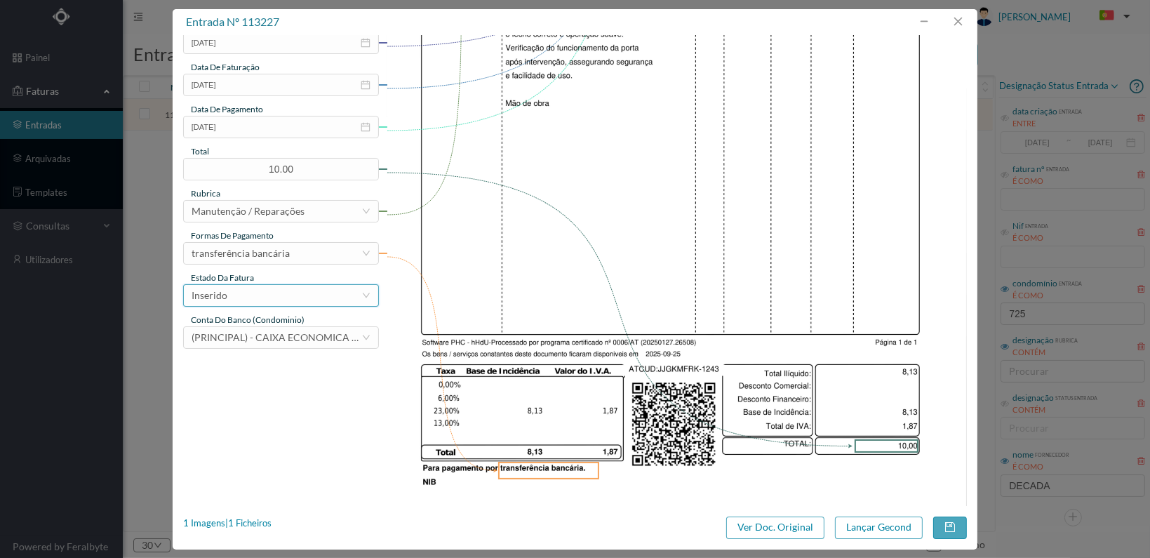
click at [333, 293] on div "Inserido" at bounding box center [277, 295] width 170 height 21
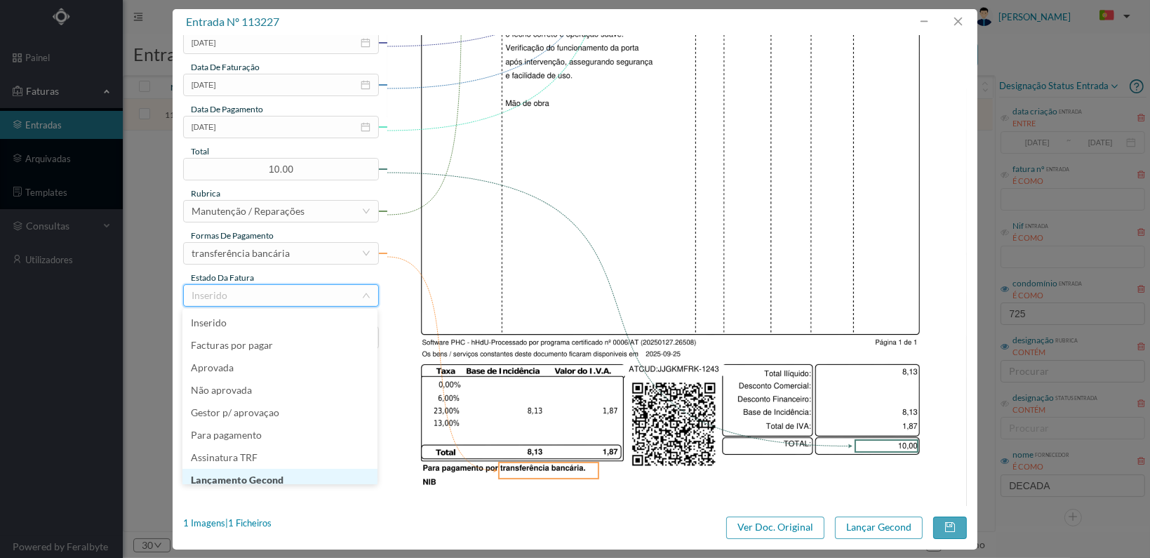
scroll to position [7, 0]
click at [300, 472] on li "Lançamento Gecond" at bounding box center [279, 473] width 195 height 22
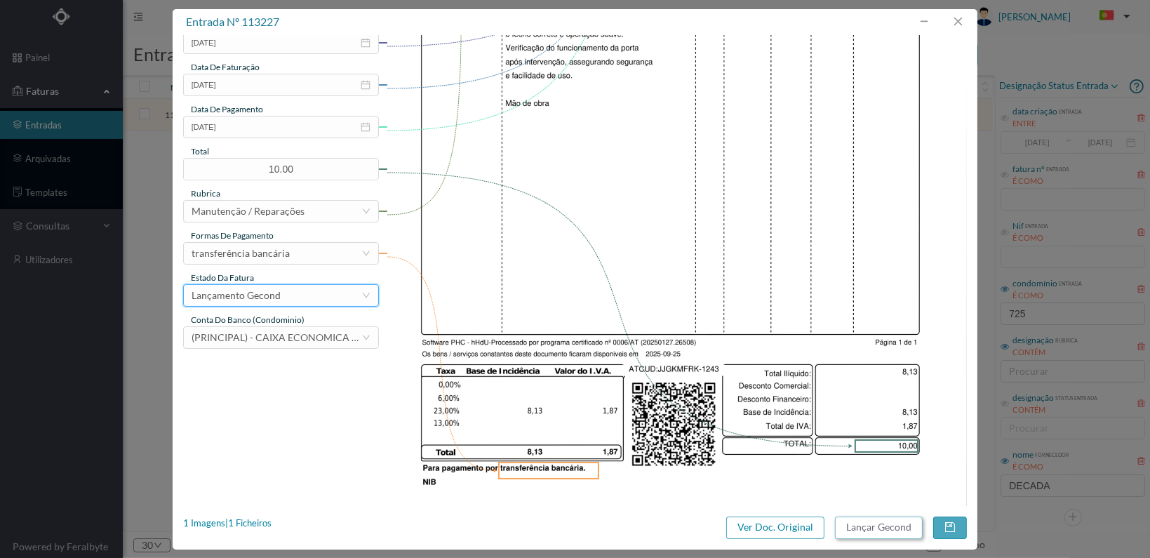
click at [868, 526] on button "Lançar Gecond" at bounding box center [879, 527] width 88 height 22
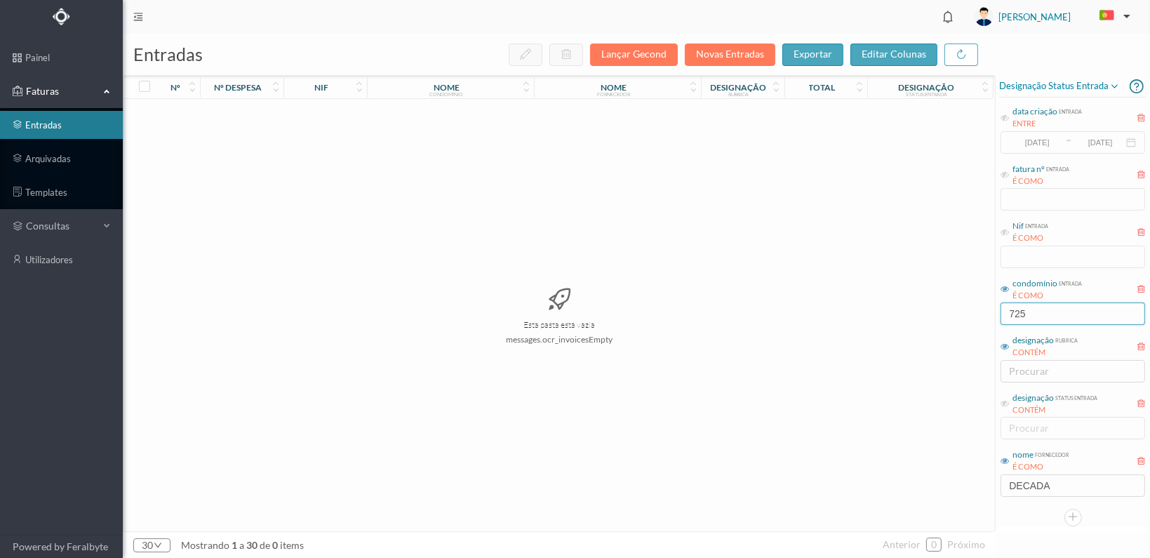
drag, startPoint x: 1053, startPoint y: 312, endPoint x: 820, endPoint y: 312, distance: 233.0
click at [820, 312] on div "entradas Lançar Gecond Novas Entradas exportar editar colunas nº nº despesa nif…" at bounding box center [636, 296] width 1027 height 524
type input "preciosa"
click at [304, 112] on span "901143405" at bounding box center [325, 114] width 76 height 11
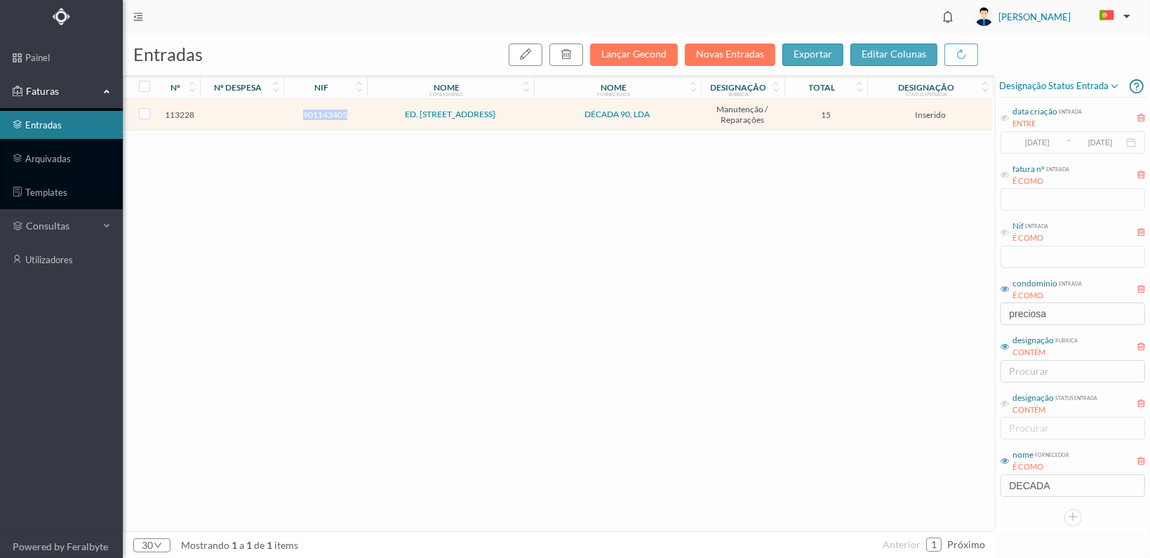
click at [304, 112] on span "901143405" at bounding box center [325, 114] width 76 height 11
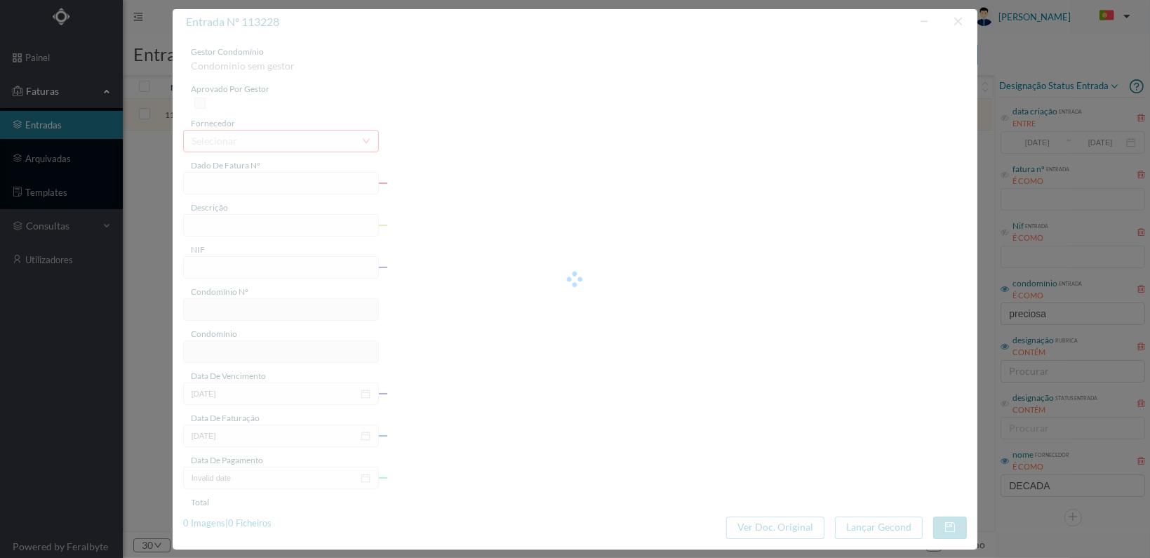
type input "FT 2025A1/1244"
type input "901143405"
type input "[DATE]"
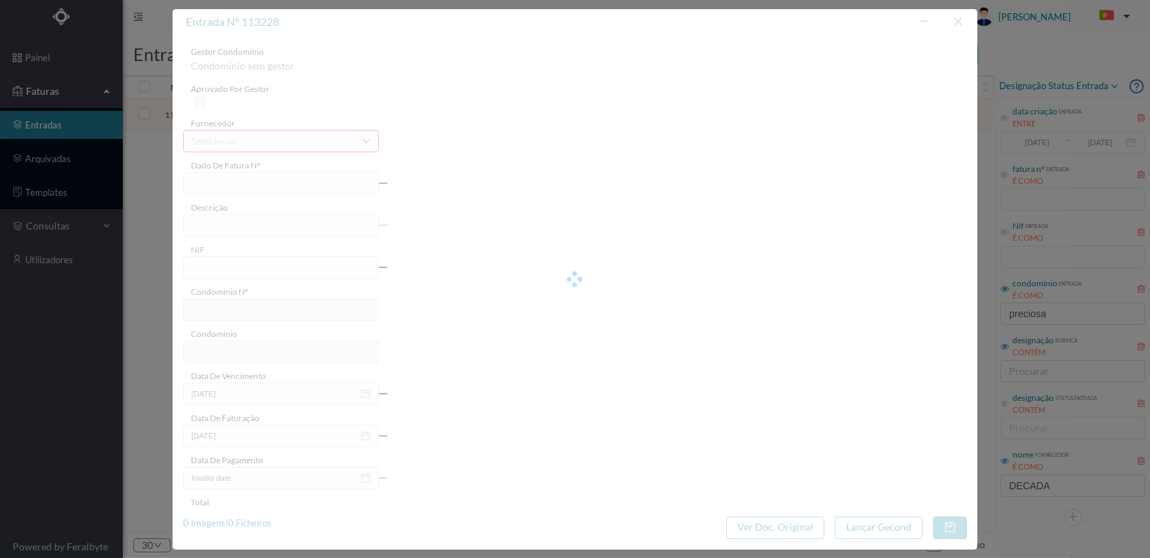
type input "15.00"
type input "613"
type input "ED. [STREET_ADDRESS]"
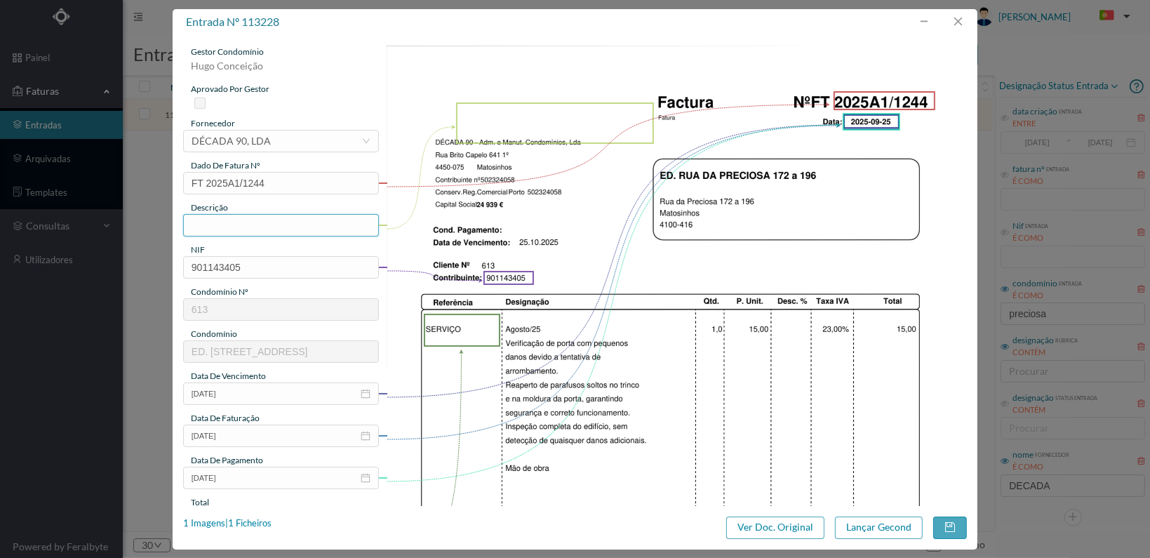
click at [254, 222] on input "text" at bounding box center [281, 225] width 196 height 22
type input "Reparação porta entrada"
click at [469, 421] on img at bounding box center [677, 456] width 580 height 821
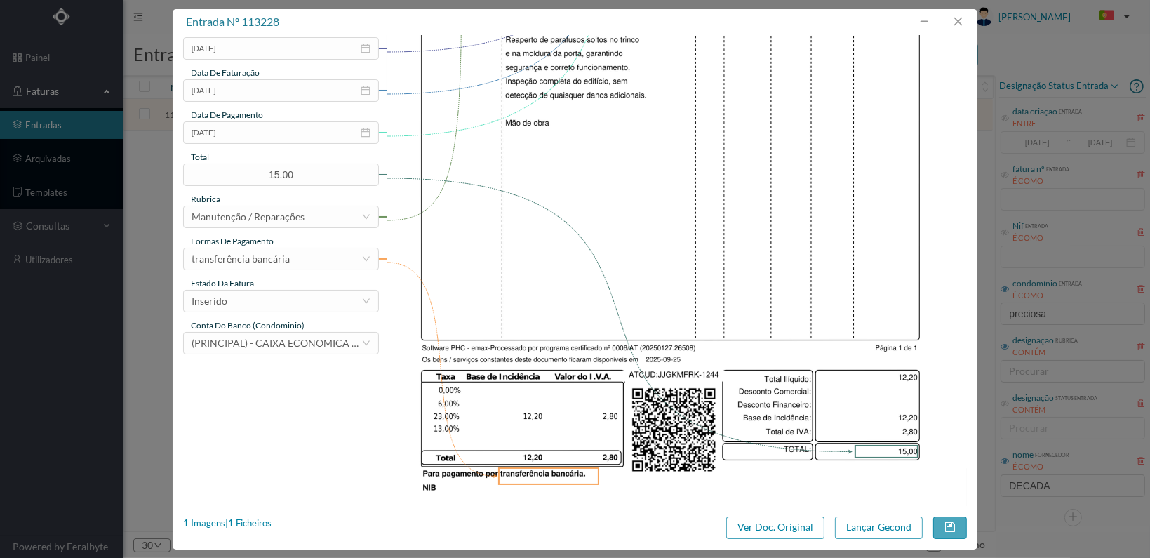
scroll to position [351, 0]
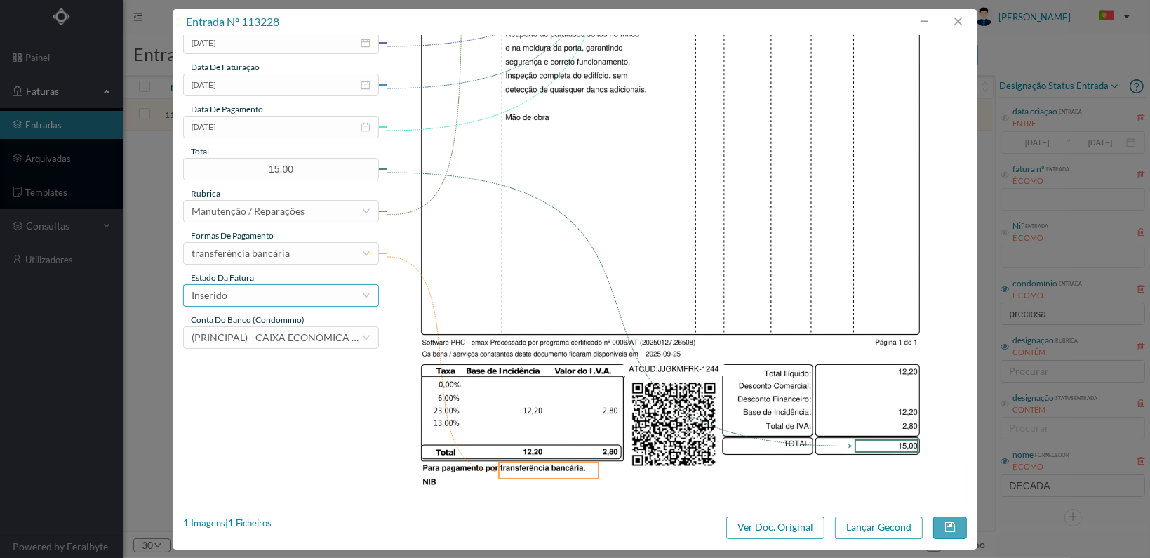
click at [319, 296] on div "Inserido" at bounding box center [277, 295] width 170 height 21
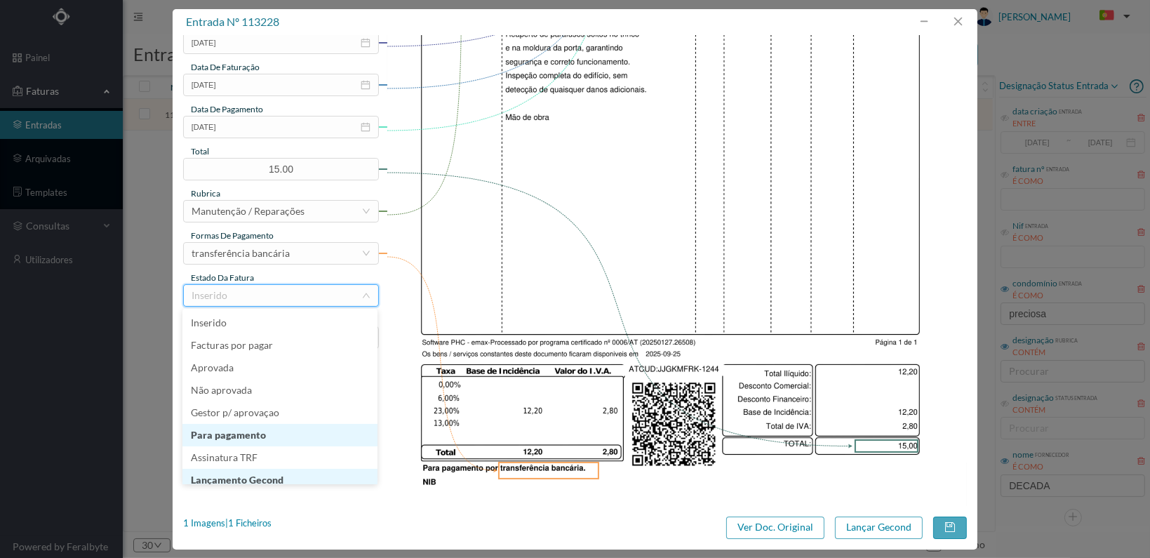
scroll to position [7, 0]
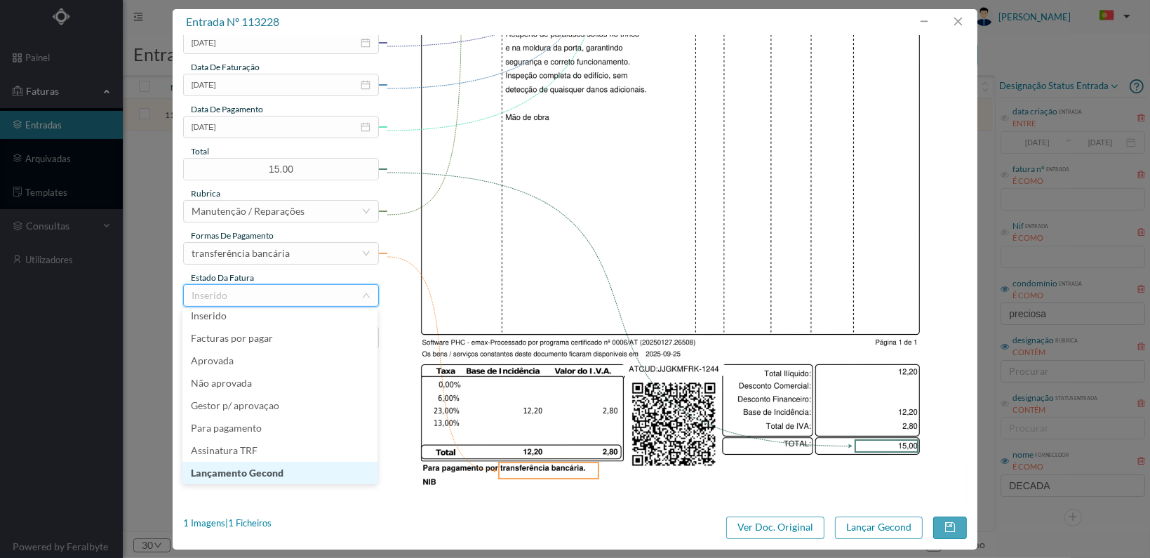
drag, startPoint x: 312, startPoint y: 472, endPoint x: 319, endPoint y: 471, distance: 7.8
click at [312, 472] on li "Lançamento Gecond" at bounding box center [279, 473] width 195 height 22
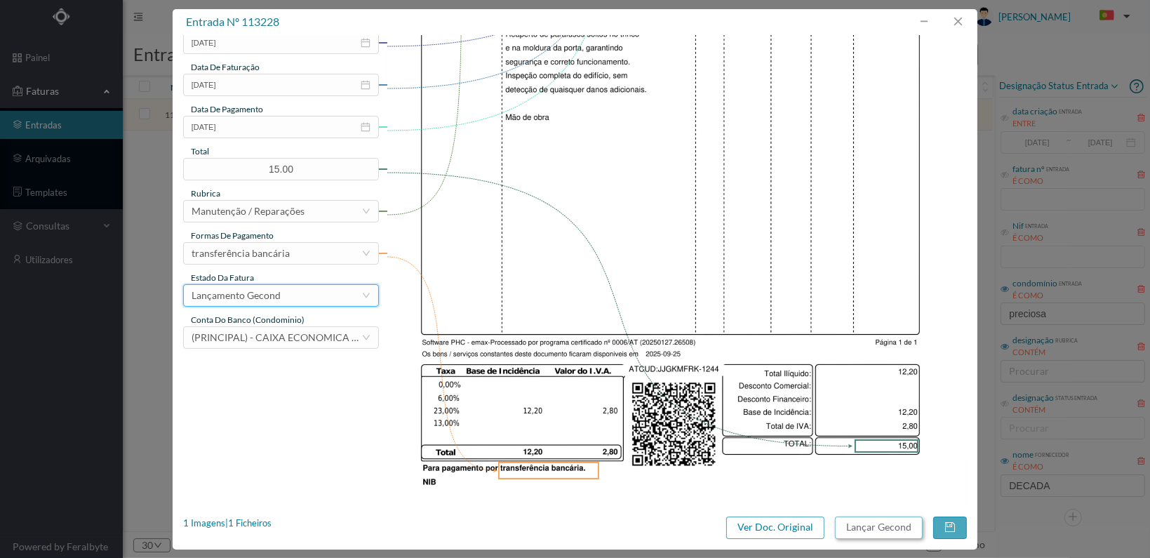
click at [862, 526] on button "Lançar Gecond" at bounding box center [879, 527] width 88 height 22
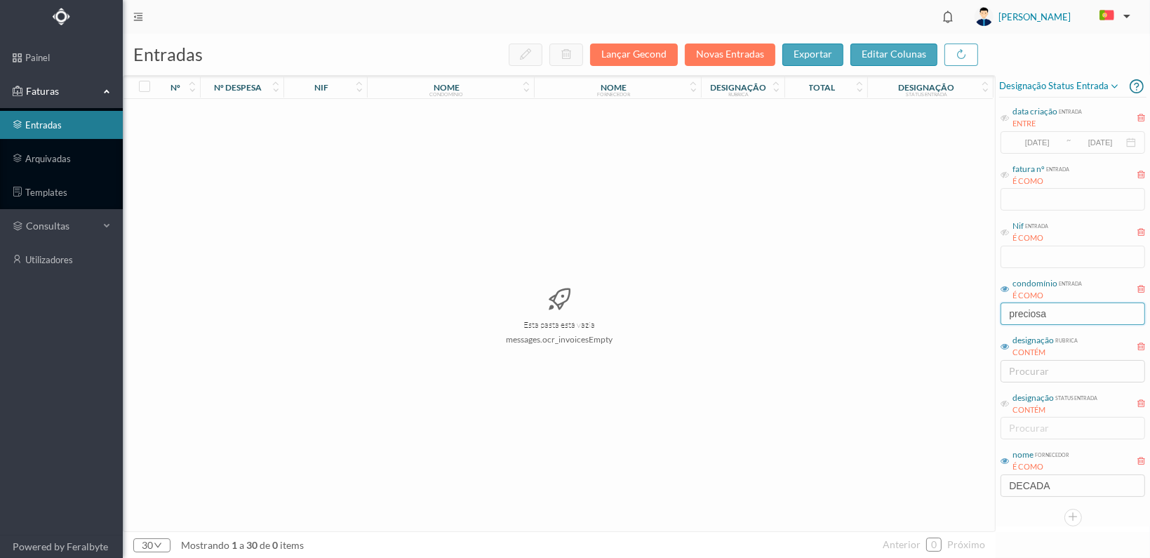
drag, startPoint x: 1062, startPoint y: 309, endPoint x: 766, endPoint y: 279, distance: 296.9
click at [782, 292] on div "entradas Lançar Gecond Novas Entradas exportar editar colunas nº nº despesa nif…" at bounding box center [636, 296] width 1027 height 524
type input "farol"
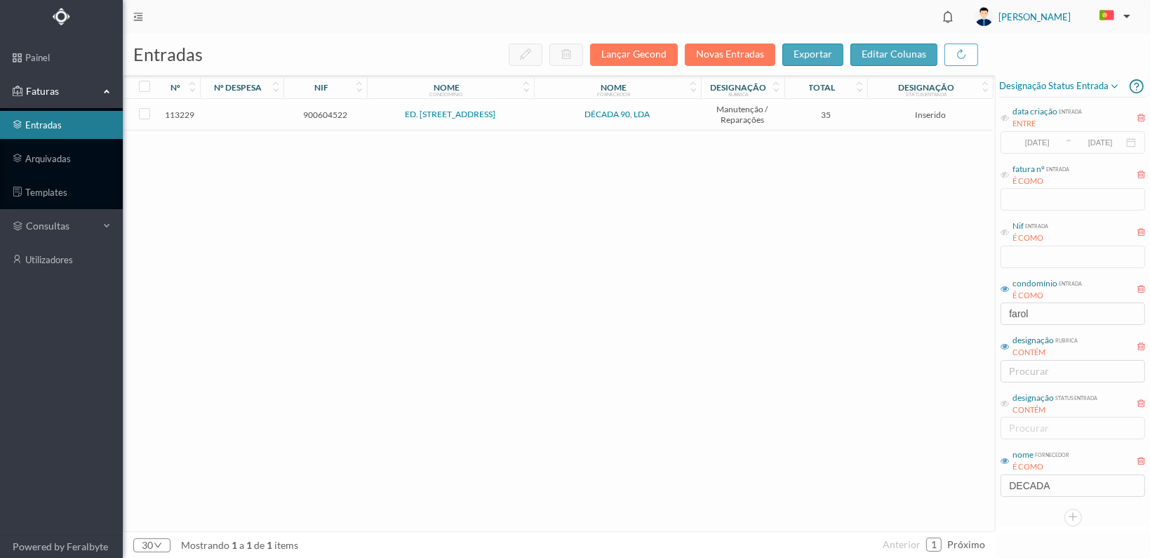
click at [314, 105] on td "900604522" at bounding box center [325, 115] width 84 height 32
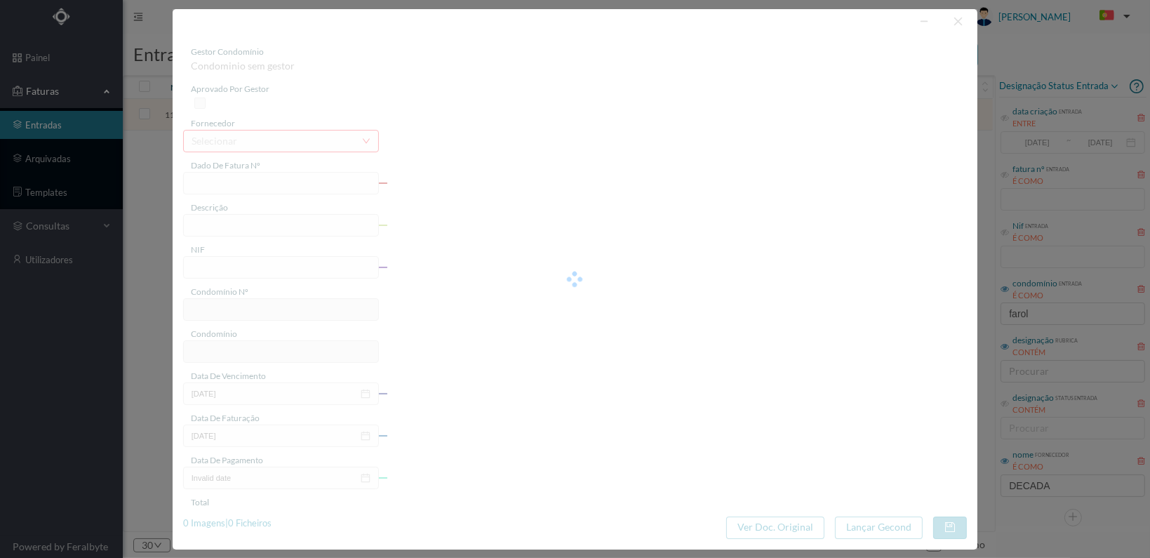
type input "FT 2025A1/1245"
type input "900604522"
type input "[DATE]"
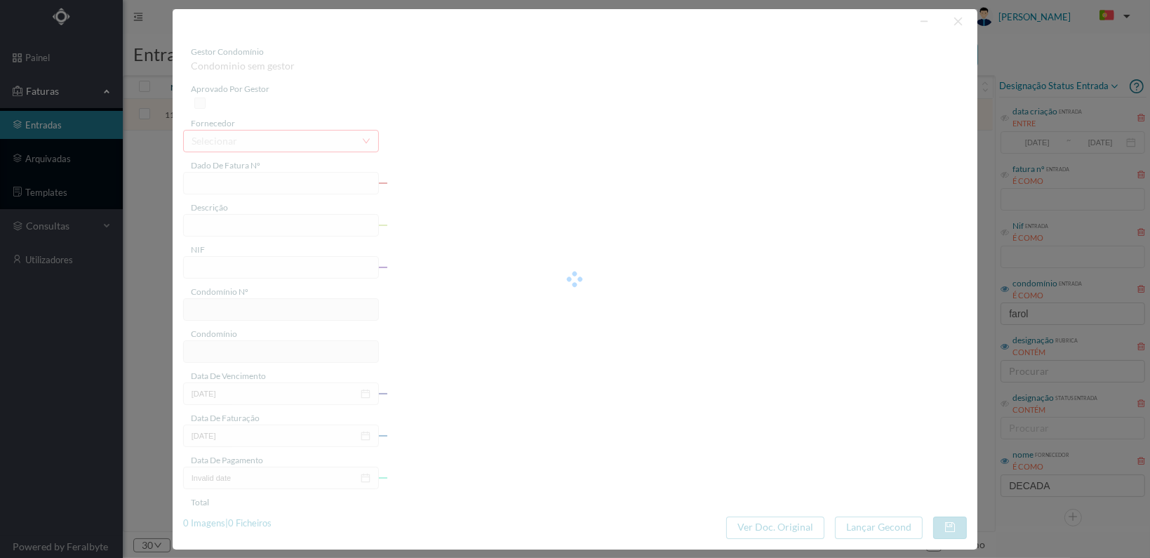
type input "35.00"
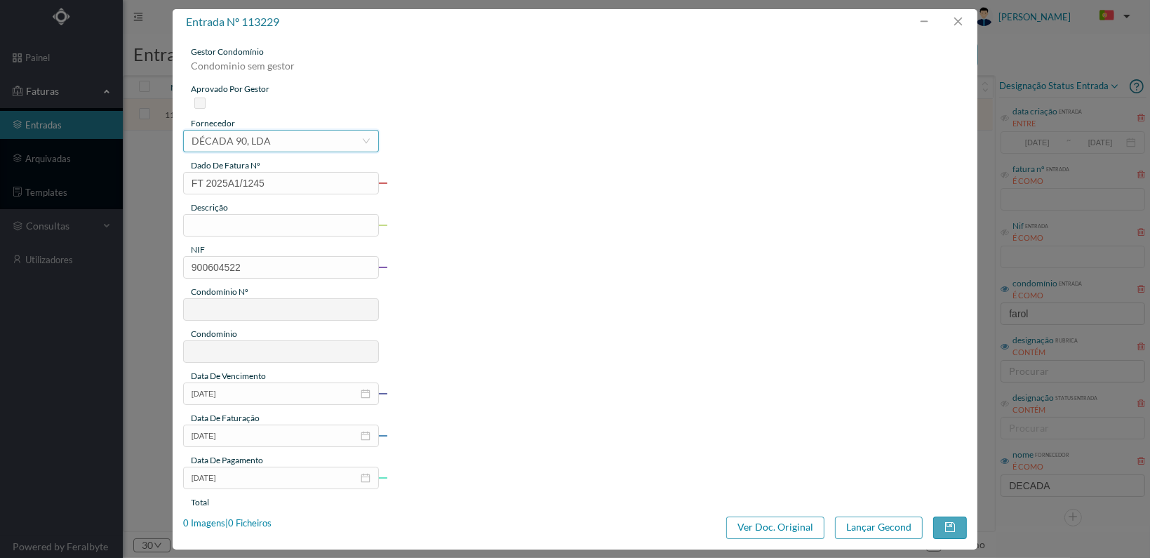
type input "614"
type input "ED. [STREET_ADDRESS]"
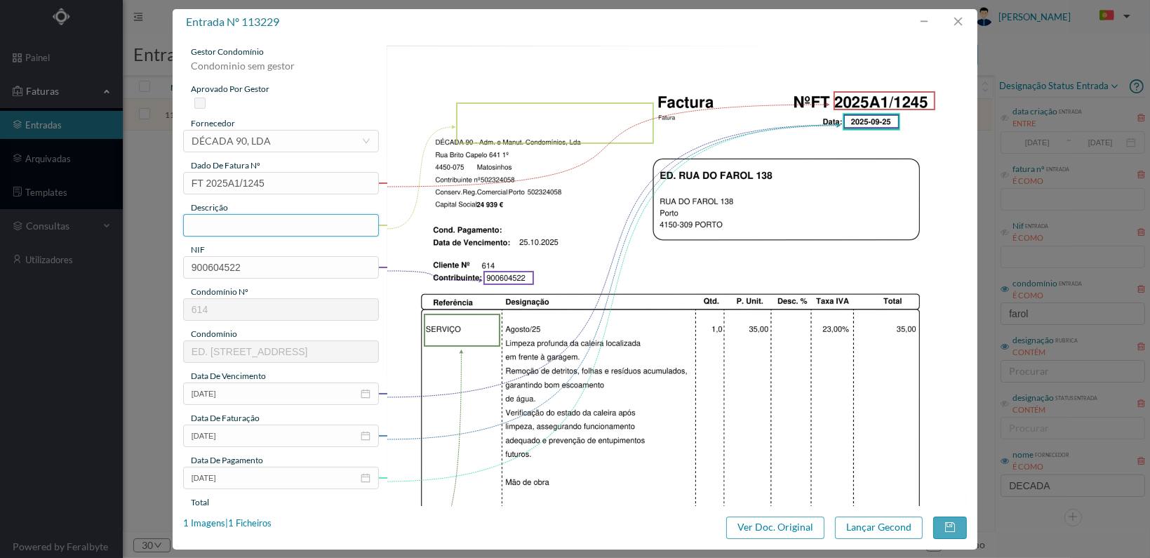
click at [245, 222] on input "text" at bounding box center [281, 225] width 196 height 22
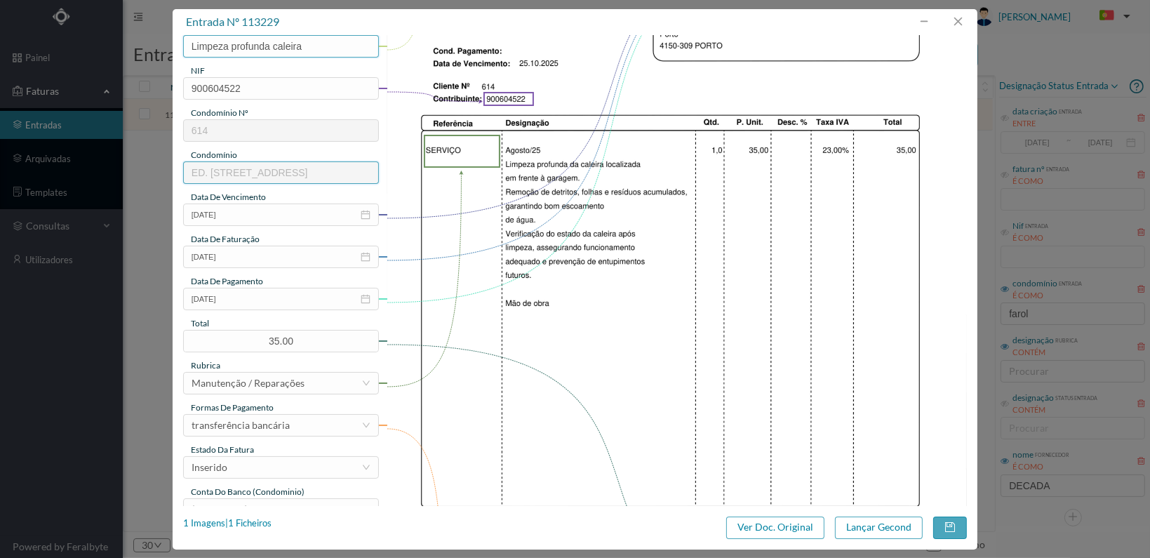
scroll to position [351, 0]
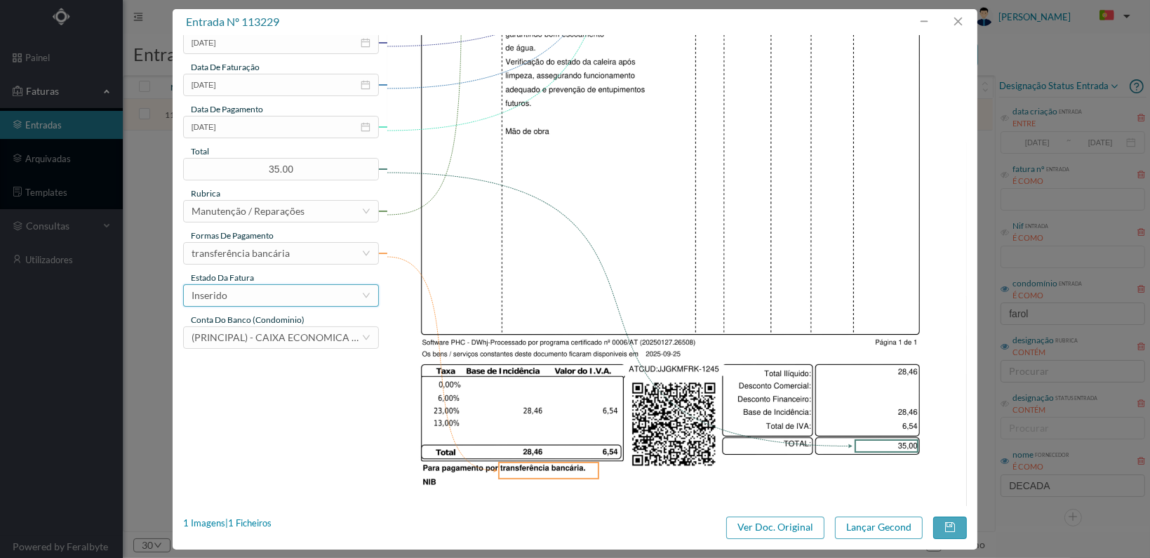
type input "Limpeza profunda caleira"
click at [329, 295] on div "Inserido" at bounding box center [277, 295] width 170 height 21
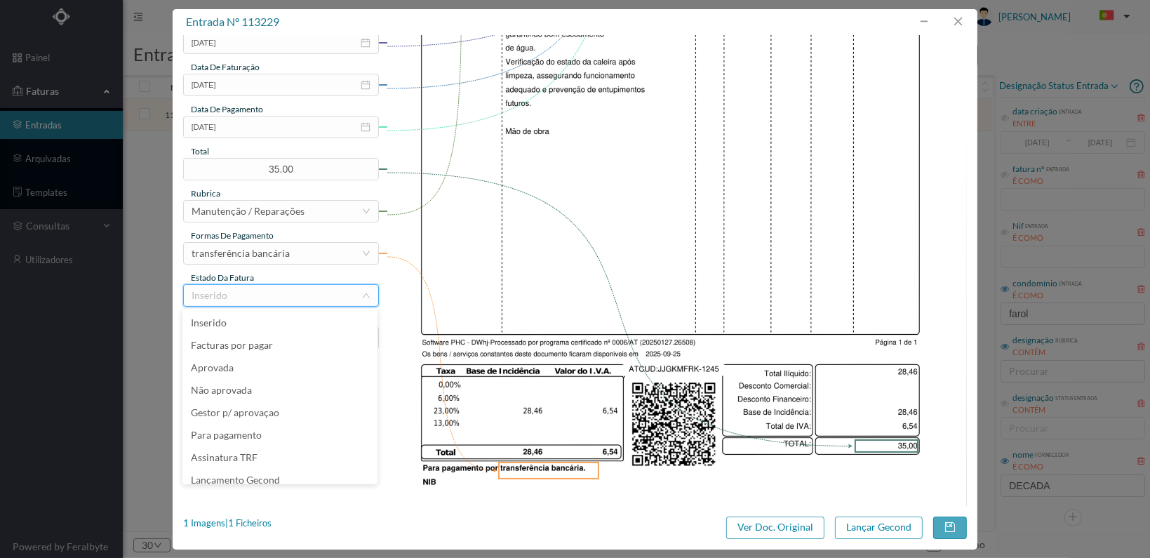
scroll to position [29, 0]
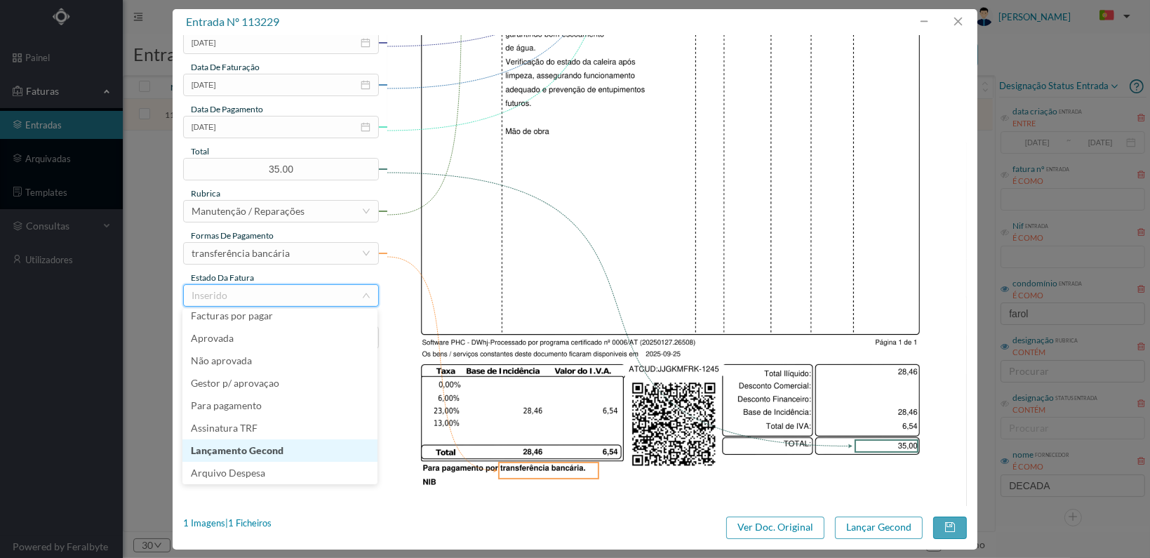
click at [301, 450] on li "Lançamento Gecond" at bounding box center [279, 450] width 195 height 22
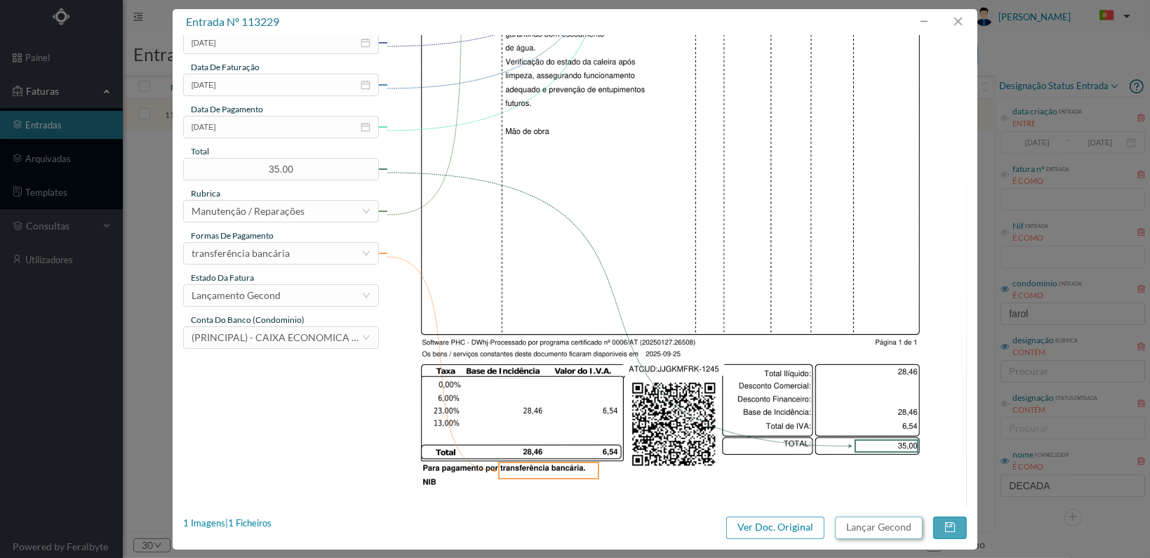
click at [879, 526] on button "Lançar Gecond" at bounding box center [879, 527] width 88 height 22
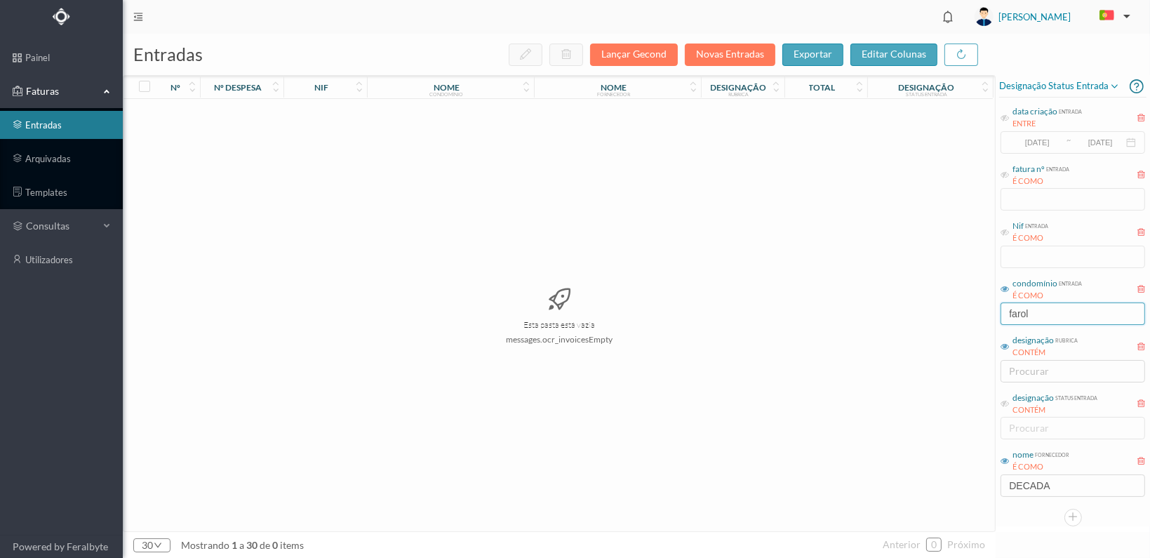
drag, startPoint x: 1050, startPoint y: 316, endPoint x: 963, endPoint y: 315, distance: 86.3
click at [963, 315] on div "entradas Lançar Gecond Novas Entradas exportar editar colunas nº nº despesa nif…" at bounding box center [636, 296] width 1027 height 524
type input "crasto"
click at [314, 110] on span "901248002" at bounding box center [325, 114] width 76 height 11
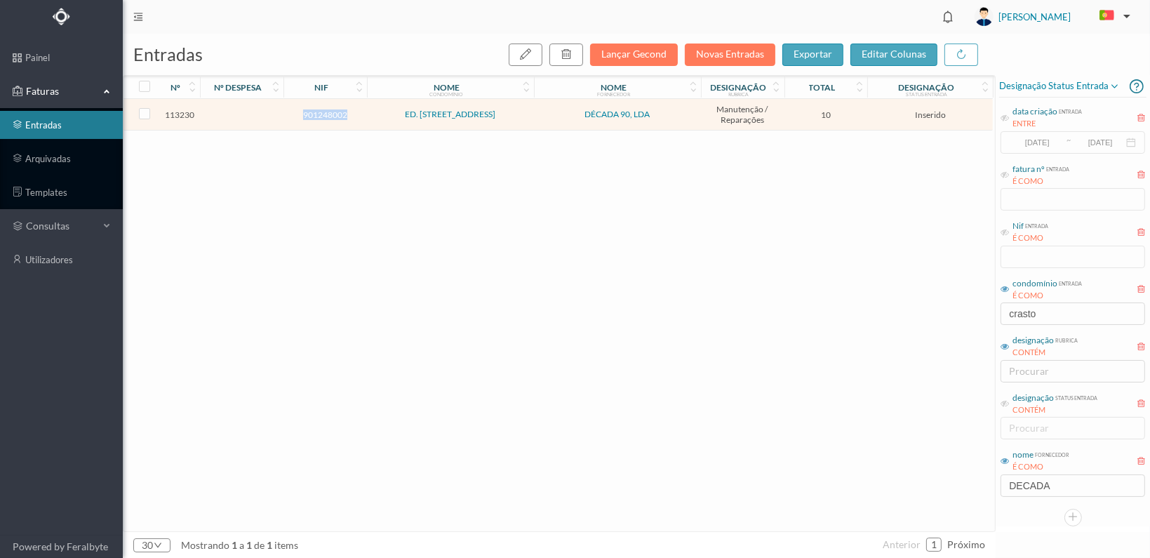
click at [314, 110] on span "901248002" at bounding box center [325, 114] width 76 height 11
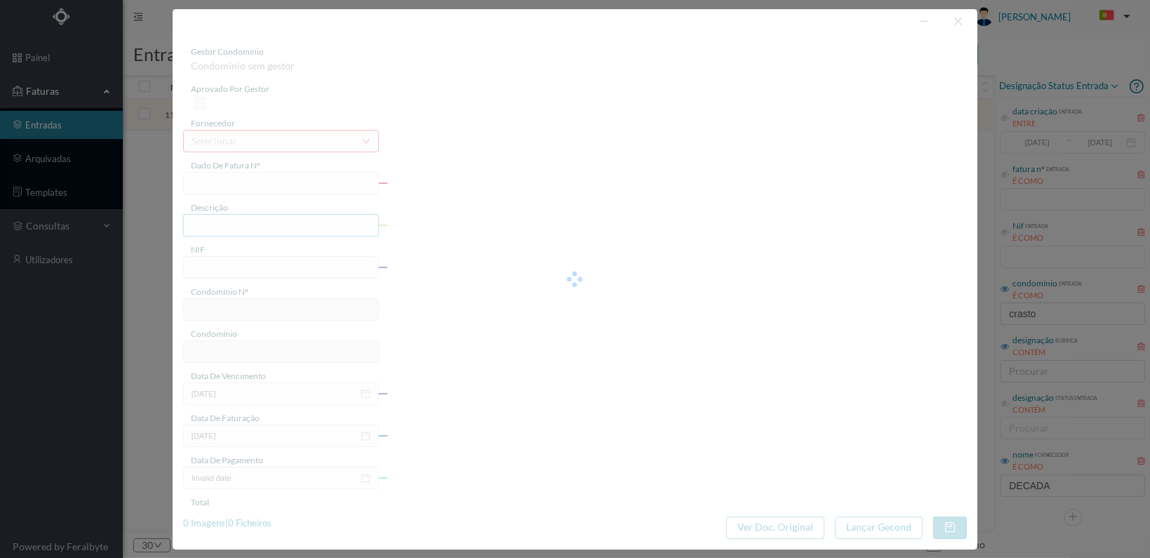
type input "FT 2025A1/1246"
type input "901248002"
type input "[DATE]"
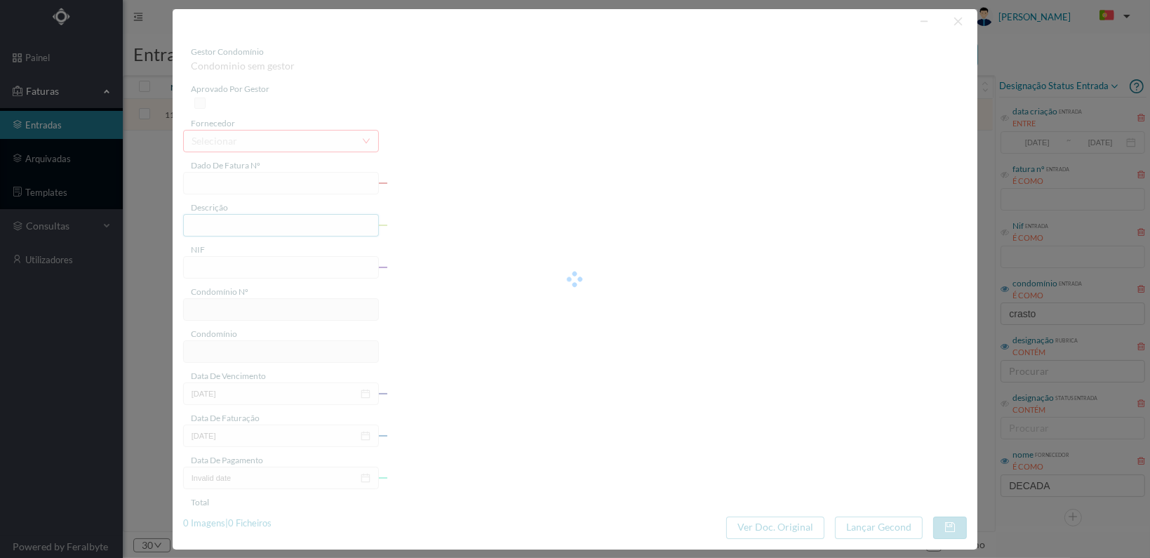
type input "10.00"
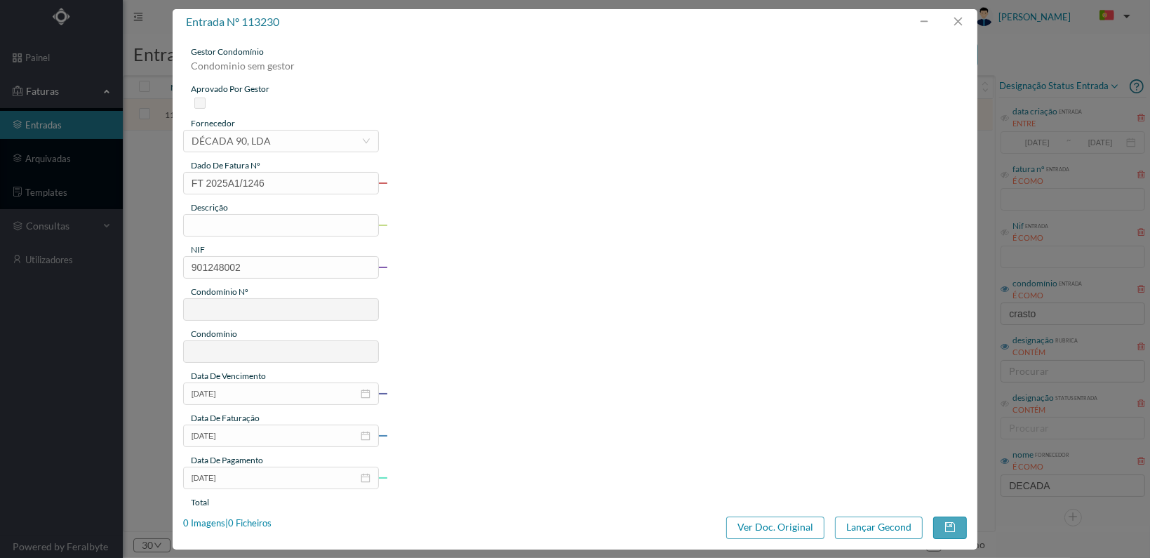
type input "619"
type input "ED. RUA DO CRASTO 206 a 210"
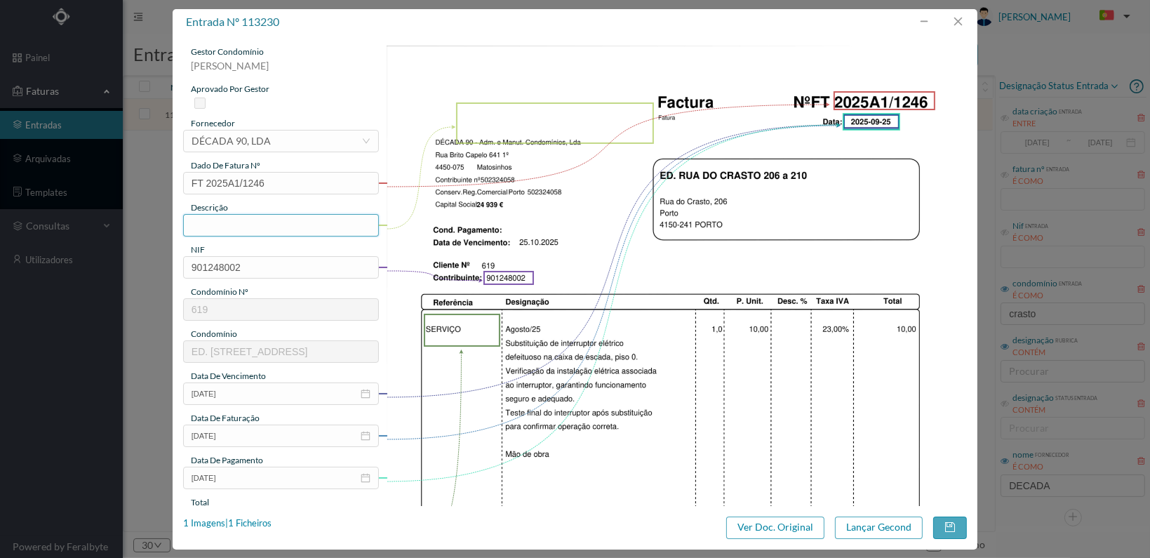
click at [272, 222] on input "text" at bounding box center [281, 225] width 196 height 22
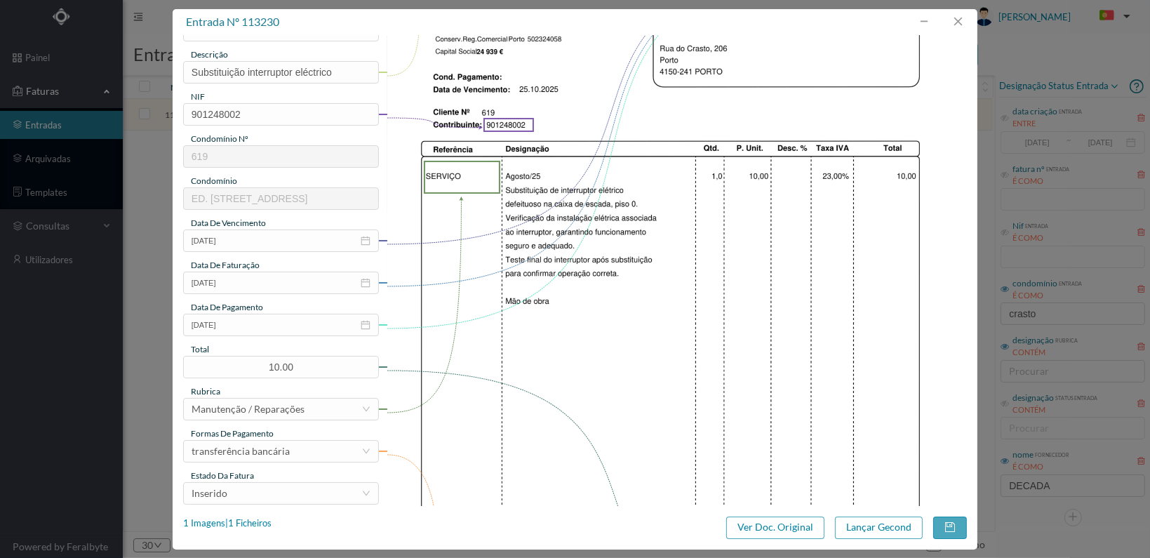
scroll to position [211, 0]
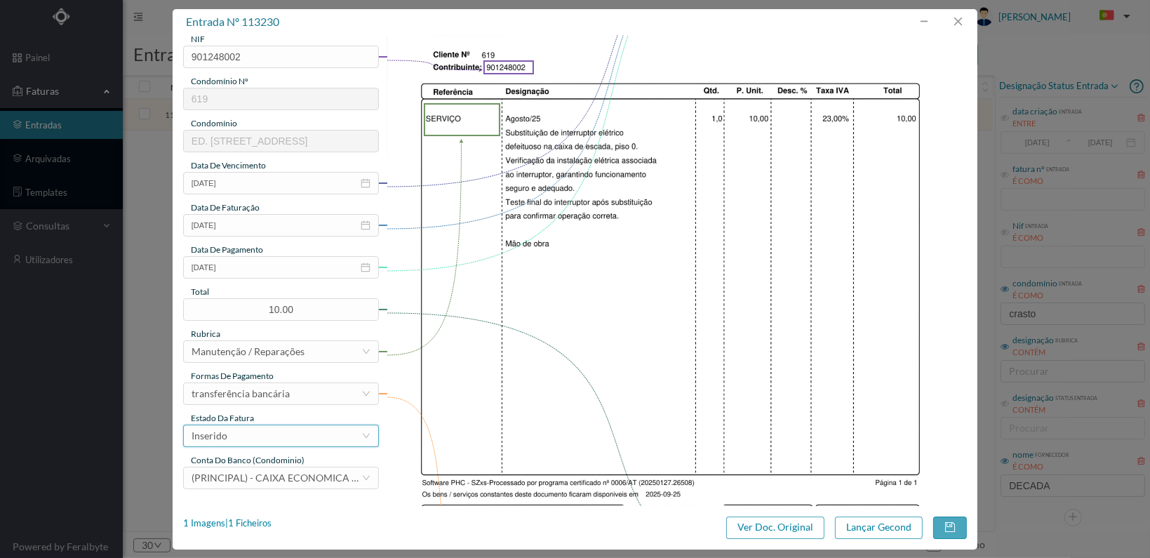
type input "Substituição interruptor eléctrico"
click at [340, 434] on div "Inserido" at bounding box center [277, 435] width 170 height 21
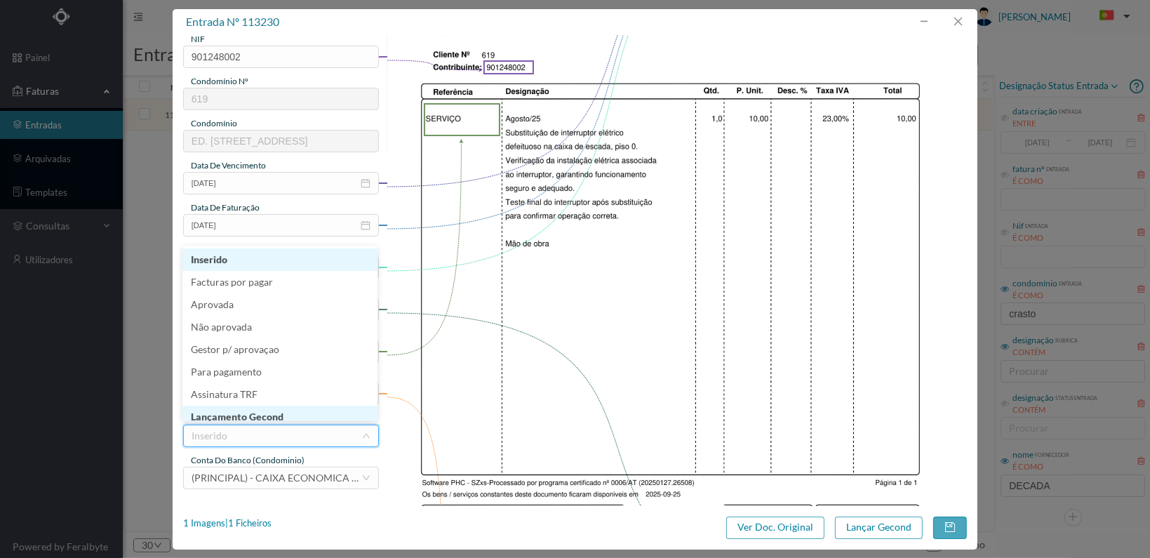
scroll to position [7, 0]
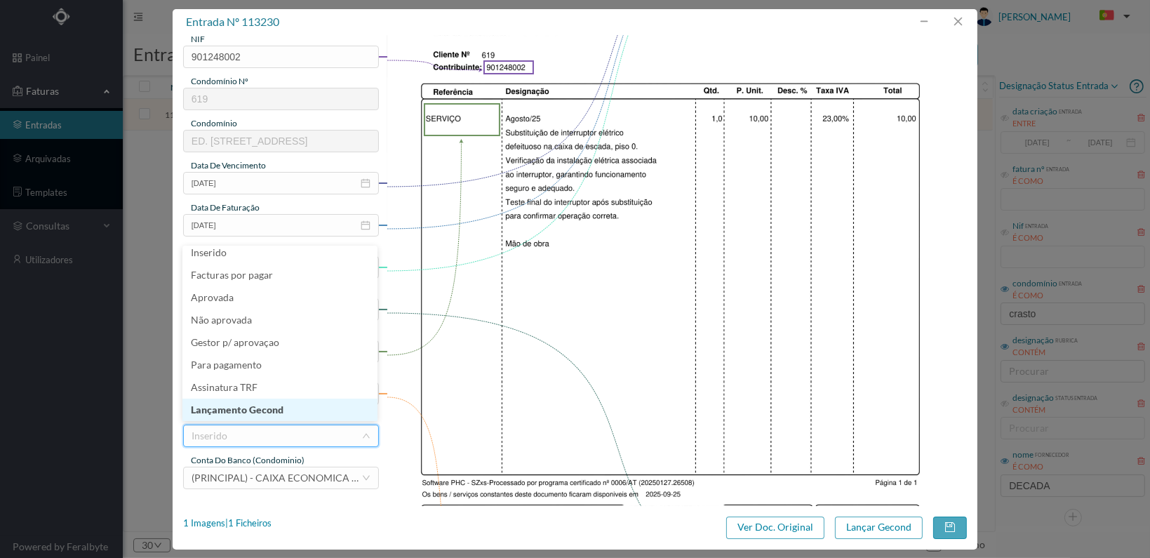
click at [323, 408] on li "Lançamento Gecond" at bounding box center [279, 410] width 195 height 22
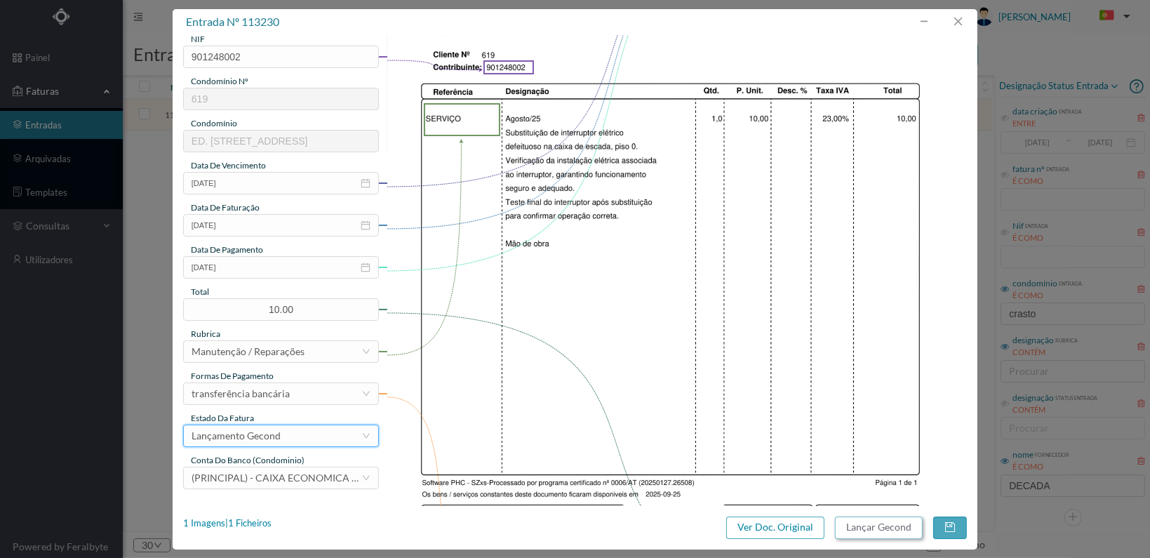
click at [864, 527] on button "Lançar Gecond" at bounding box center [879, 527] width 88 height 22
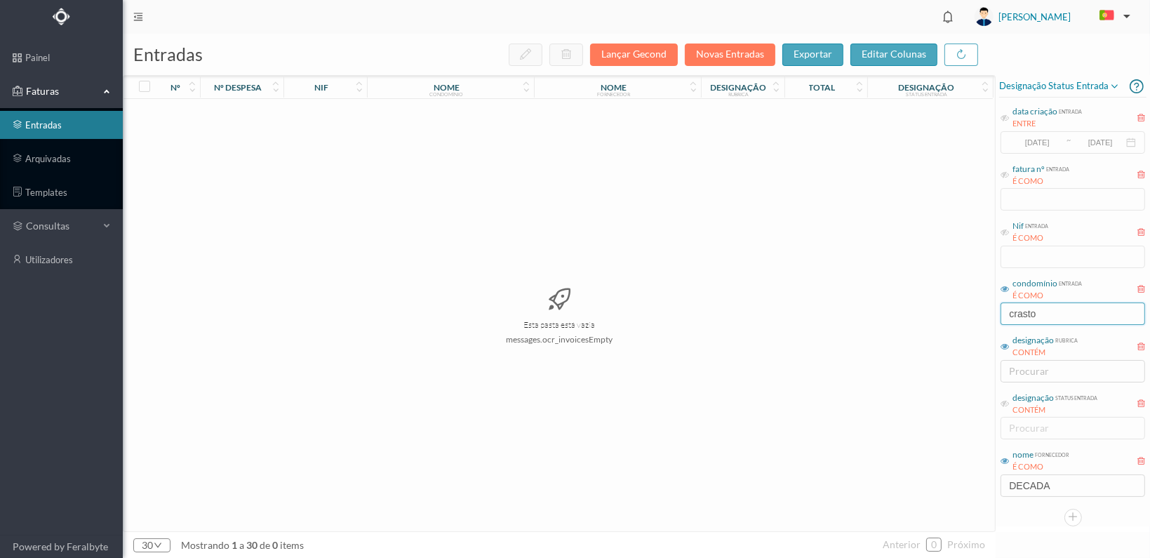
drag, startPoint x: 1043, startPoint y: 309, endPoint x: 900, endPoint y: 295, distance: 143.1
click at [900, 295] on div "entradas Lançar Gecond Novas Entradas exportar editar colunas nº nº despesa nif…" at bounding box center [636, 296] width 1027 height 524
type input "malpique"
click at [318, 111] on span "901361348" at bounding box center [325, 114] width 76 height 11
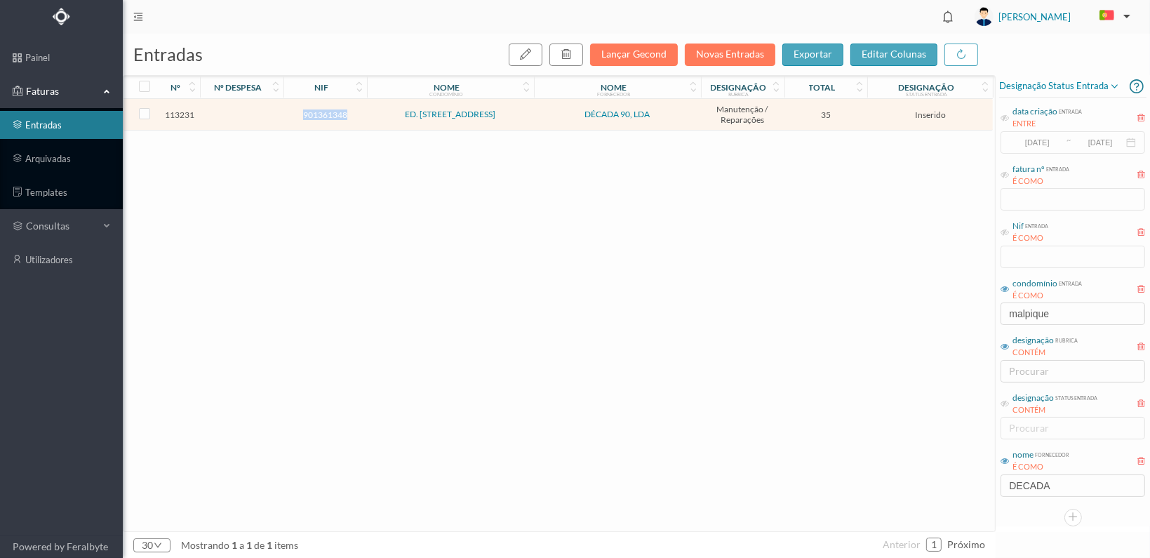
click at [318, 111] on span "901361348" at bounding box center [325, 114] width 76 height 11
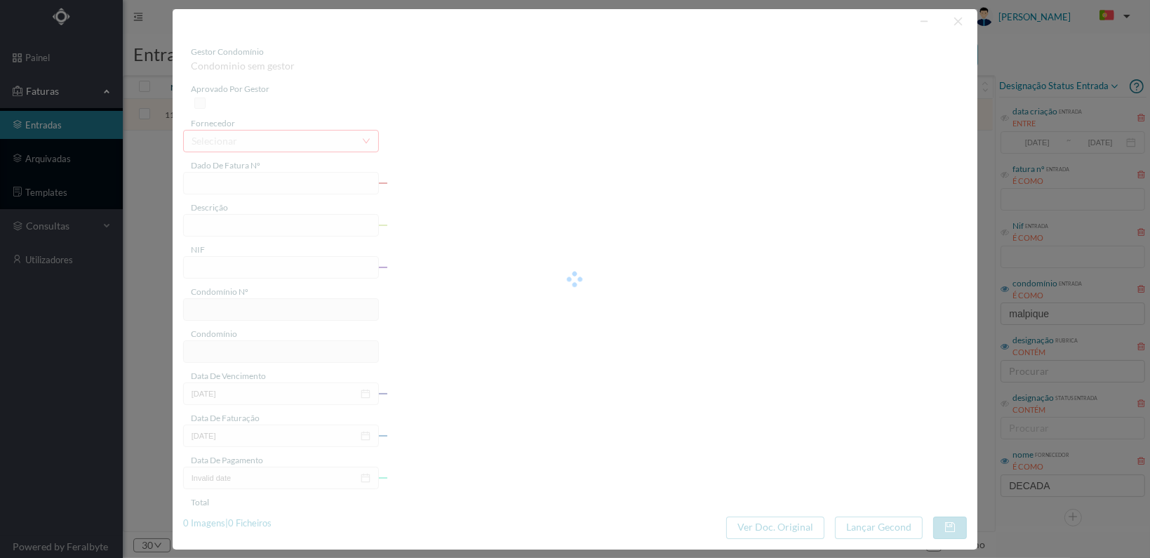
type input "FT 2025A1/1247"
type input "901361348"
type input "[DATE]"
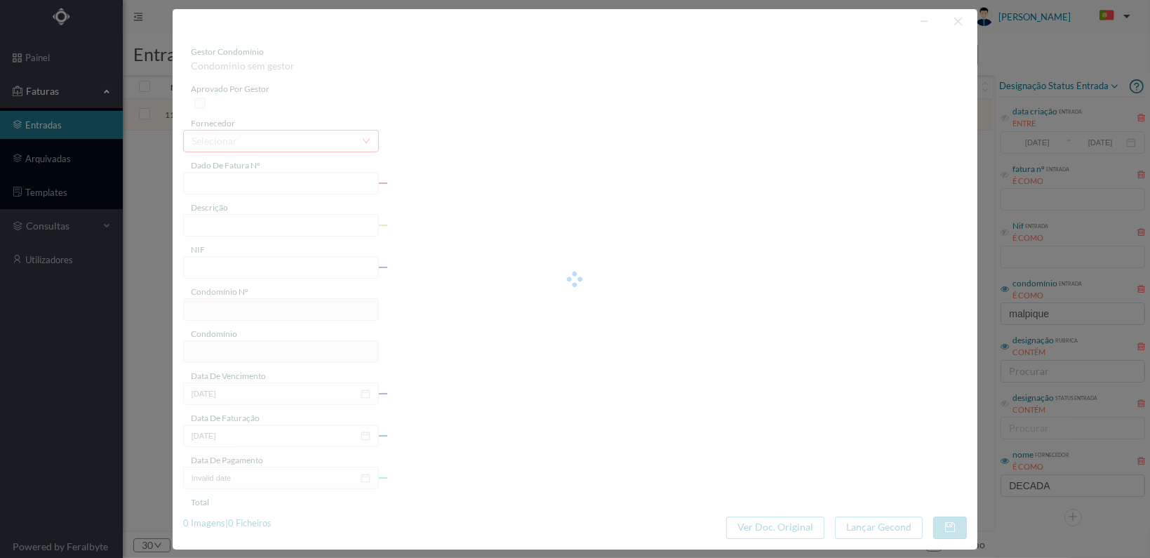
type input "35.00"
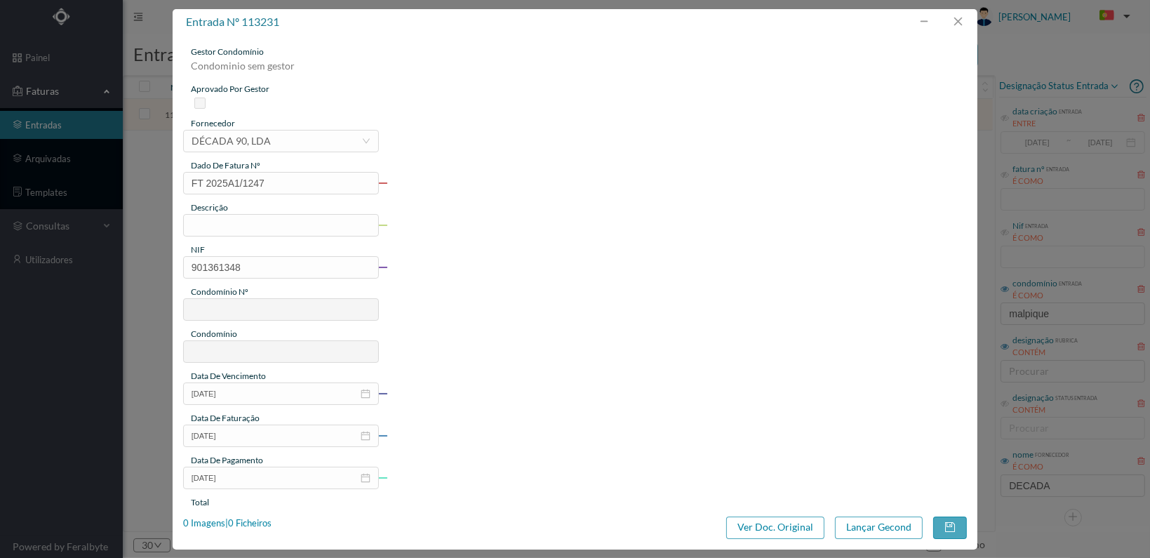
type input "620"
type input "ED. [STREET_ADDRESS]"
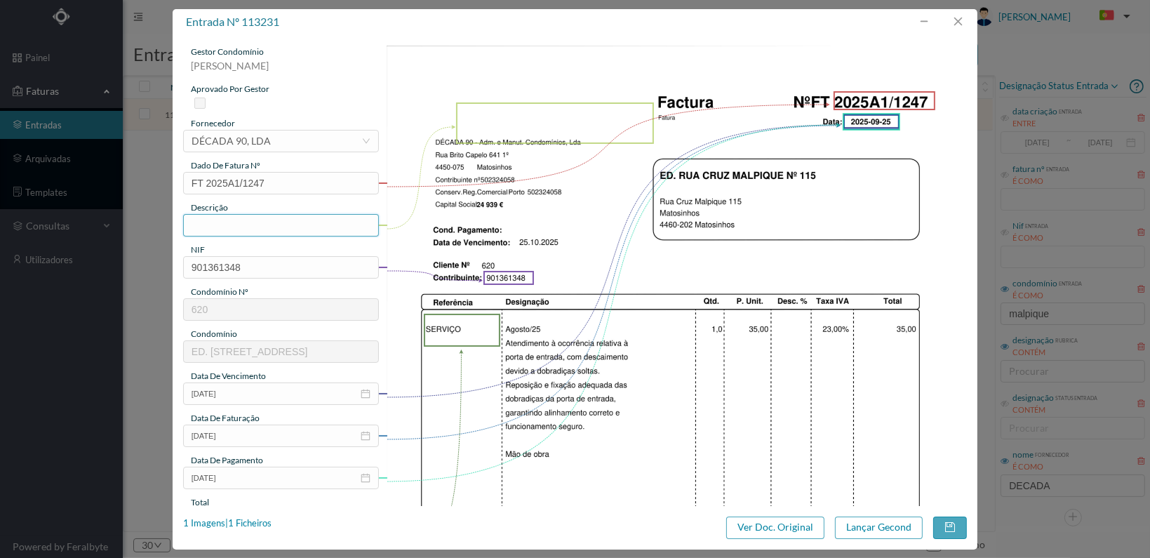
click at [278, 218] on input "text" at bounding box center [281, 225] width 196 height 22
click at [255, 222] on input "Reparação poirta entrada" at bounding box center [281, 225] width 196 height 22
click at [313, 225] on input "Reparação porta entrada" at bounding box center [281, 225] width 196 height 22
type input "Reparação porta entrada"
click at [429, 388] on img at bounding box center [677, 456] width 580 height 821
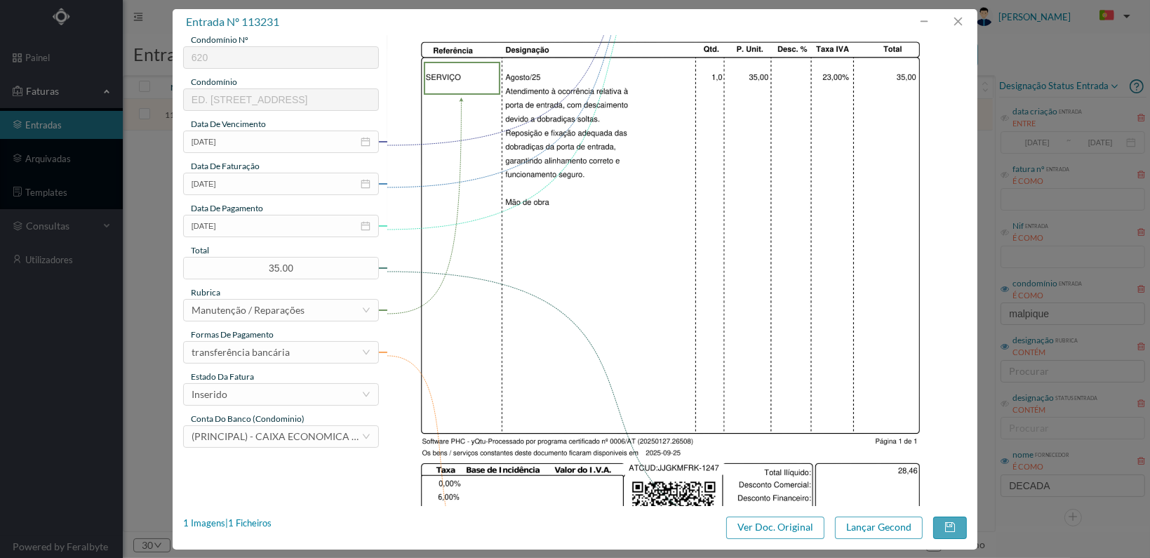
scroll to position [281, 0]
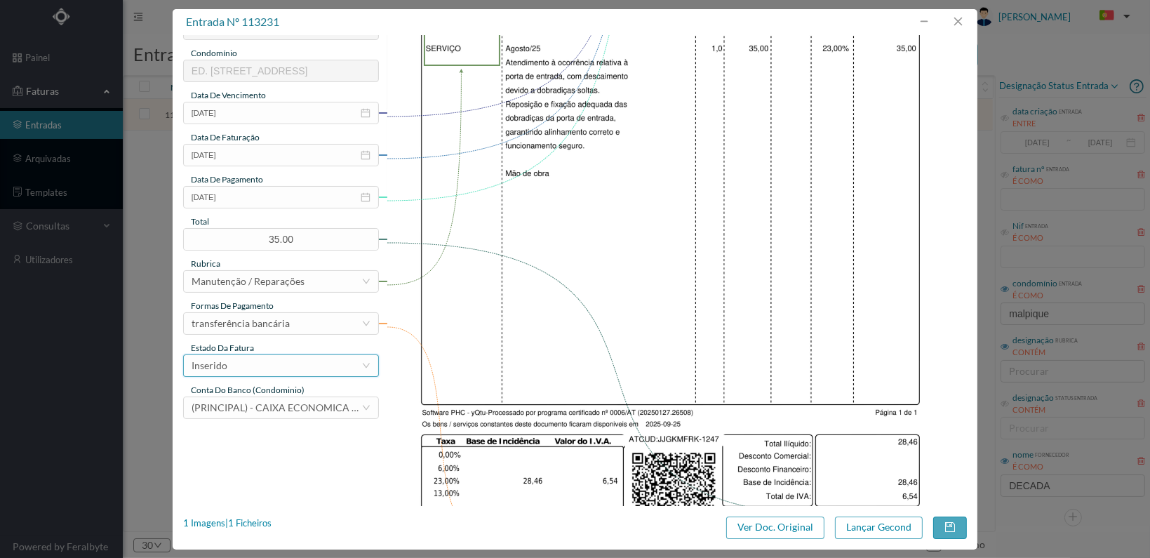
click at [345, 367] on div "Inserido" at bounding box center [277, 365] width 170 height 21
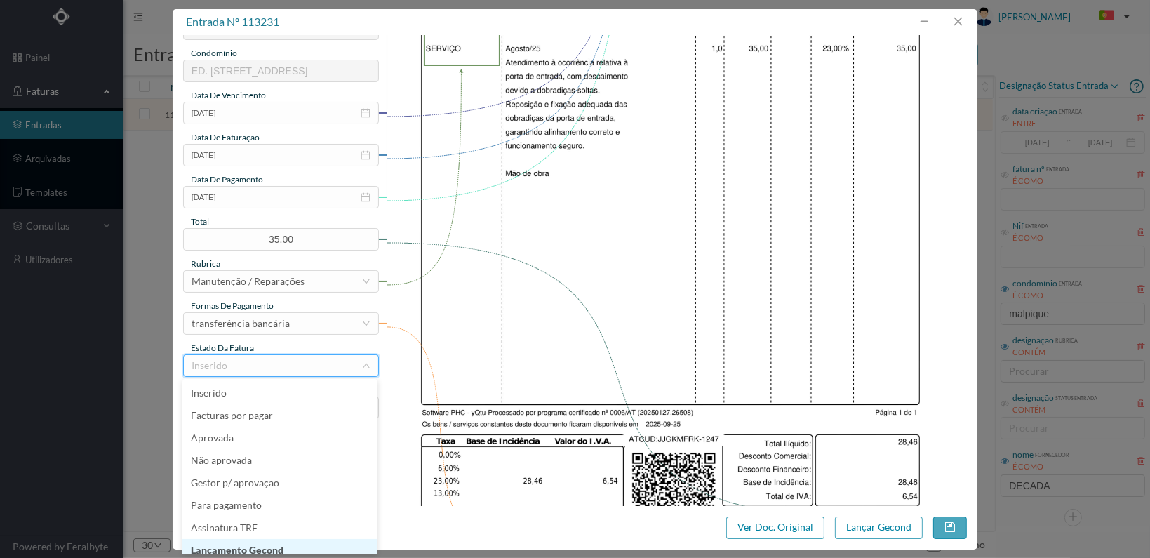
scroll to position [7, 0]
drag, startPoint x: 298, startPoint y: 540, endPoint x: 317, endPoint y: 539, distance: 19.0
click at [298, 539] on li "Lançamento Gecond" at bounding box center [279, 543] width 195 height 22
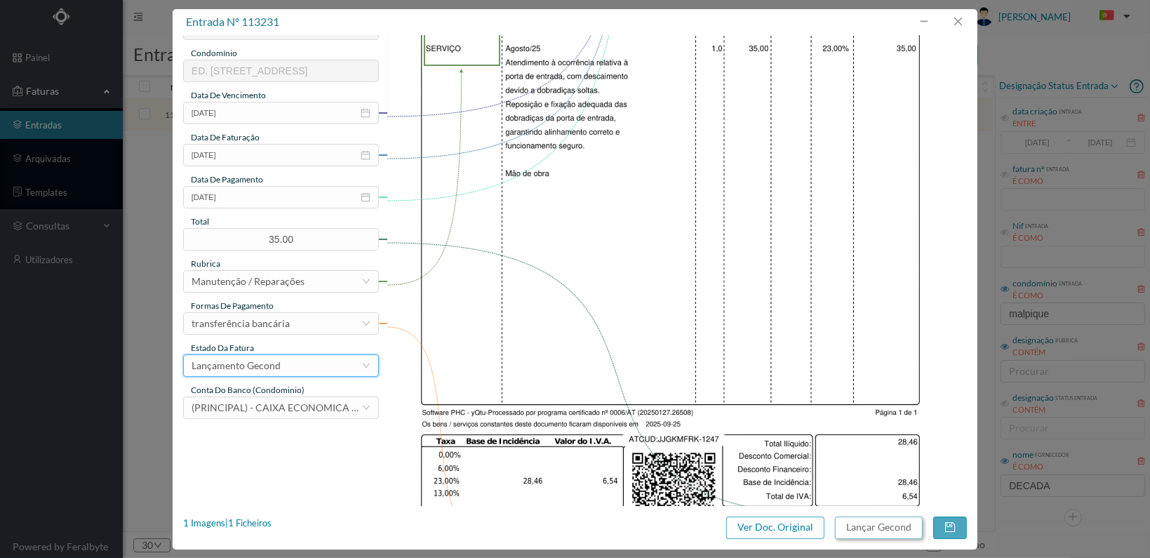
click at [879, 523] on button "Lançar Gecond" at bounding box center [879, 527] width 88 height 22
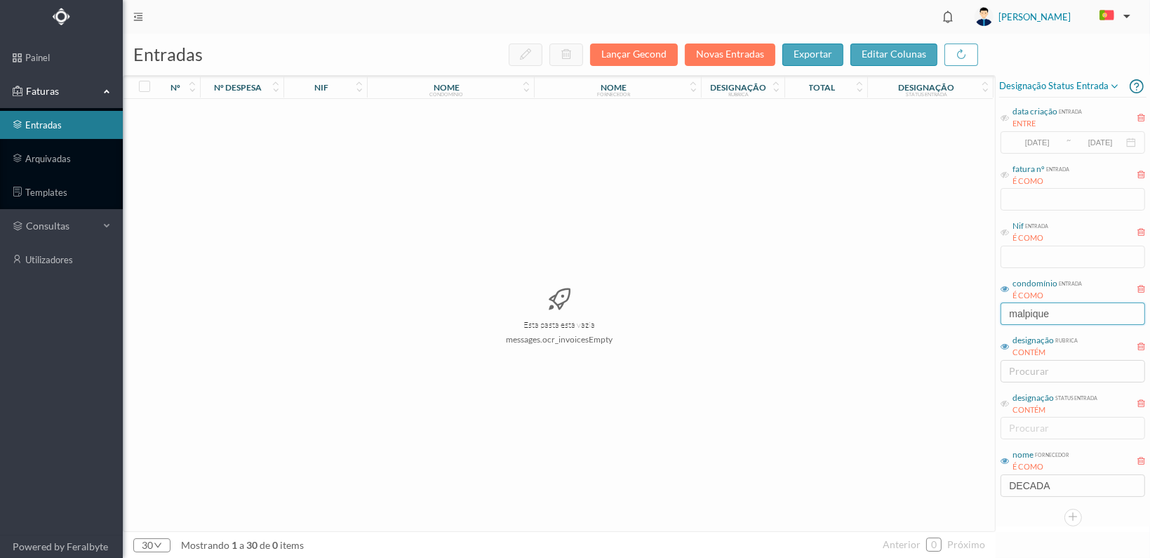
drag, startPoint x: 1078, startPoint y: 307, endPoint x: 843, endPoint y: 305, distance: 234.4
click at [843, 307] on div "entradas Lançar Gecond Novas Entradas exportar editar colunas nº nº despesa nif…" at bounding box center [636, 296] width 1027 height 524
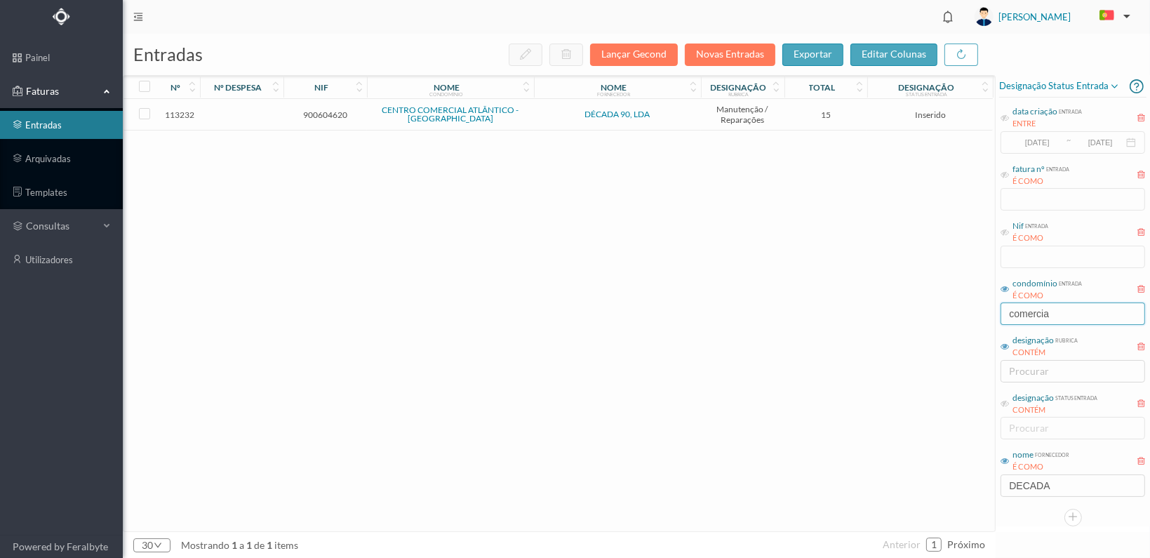
type input "comercia"
click at [326, 113] on span "900604620" at bounding box center [325, 114] width 76 height 11
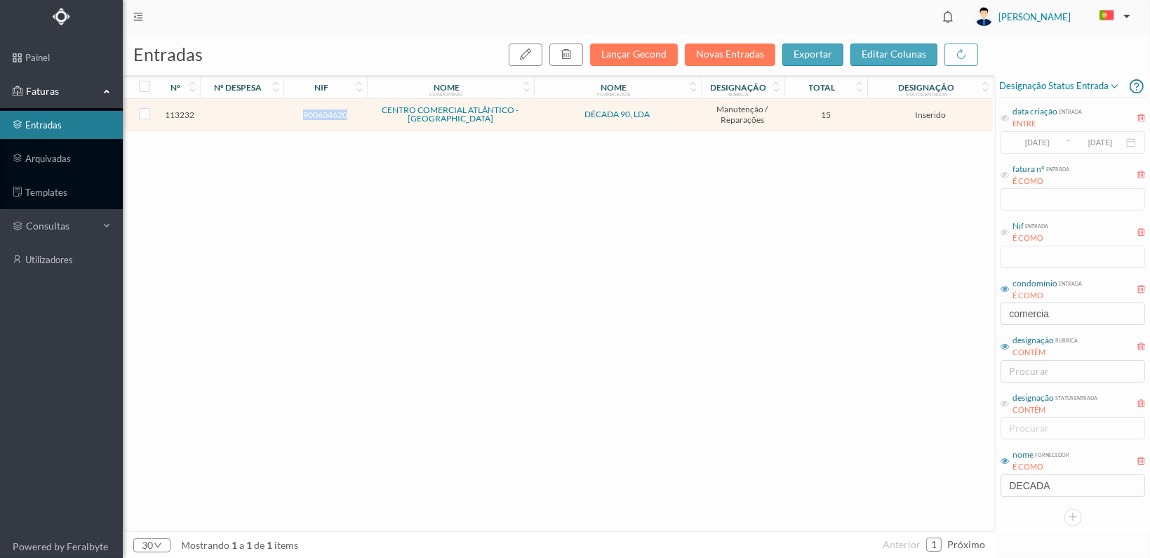
click at [326, 113] on span "900604620" at bounding box center [325, 114] width 76 height 11
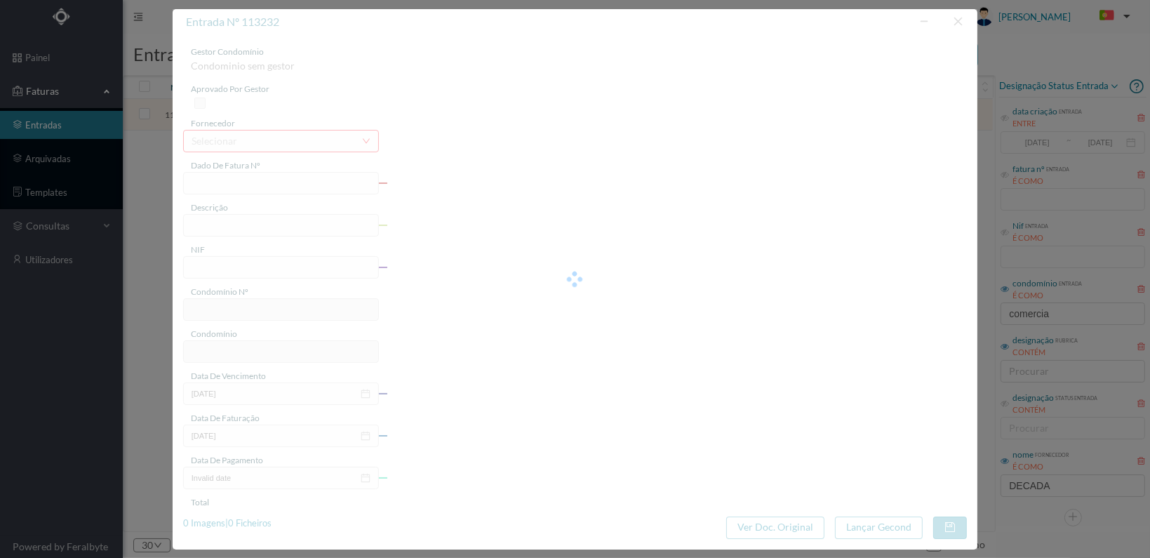
type input "FT 2025A1/1248"
type input "900604620"
type input "[DATE]"
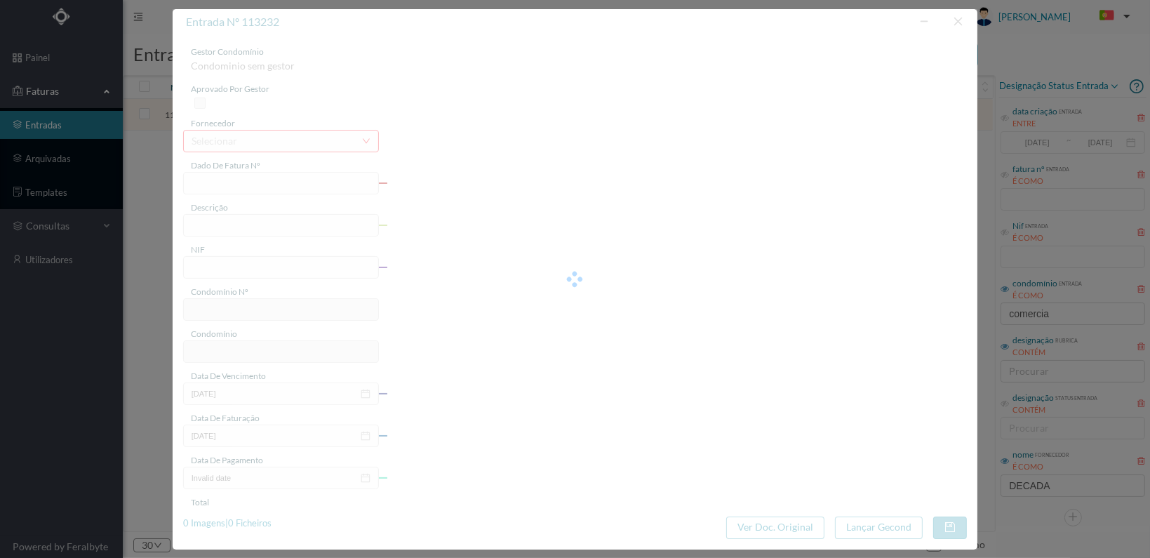
type input "15.00"
type input "622"
type input "CENTRO COMERCIAL ATLÂNTICO - [GEOGRAPHIC_DATA]"
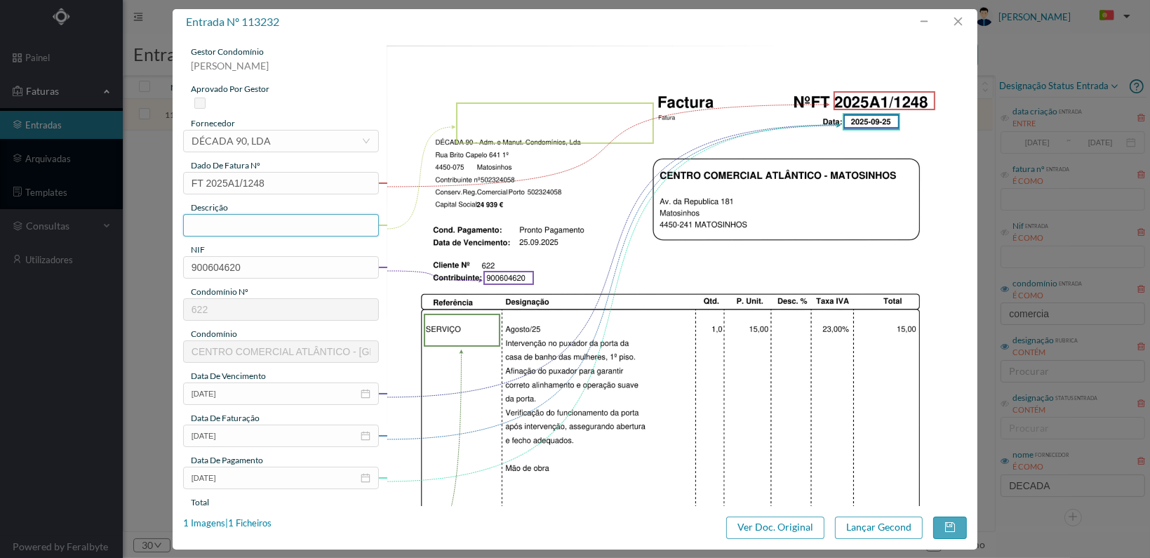
click at [276, 216] on input "text" at bounding box center [281, 225] width 196 height 22
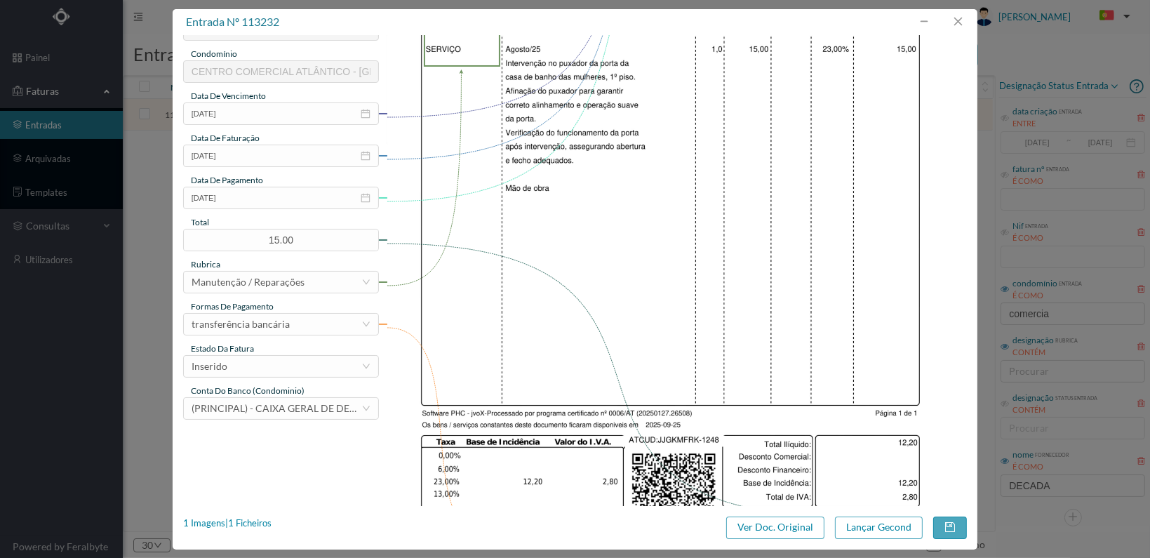
scroll to position [281, 0]
type input "Reparação porta wc feminino"
click at [340, 368] on div "Inserido" at bounding box center [277, 365] width 170 height 21
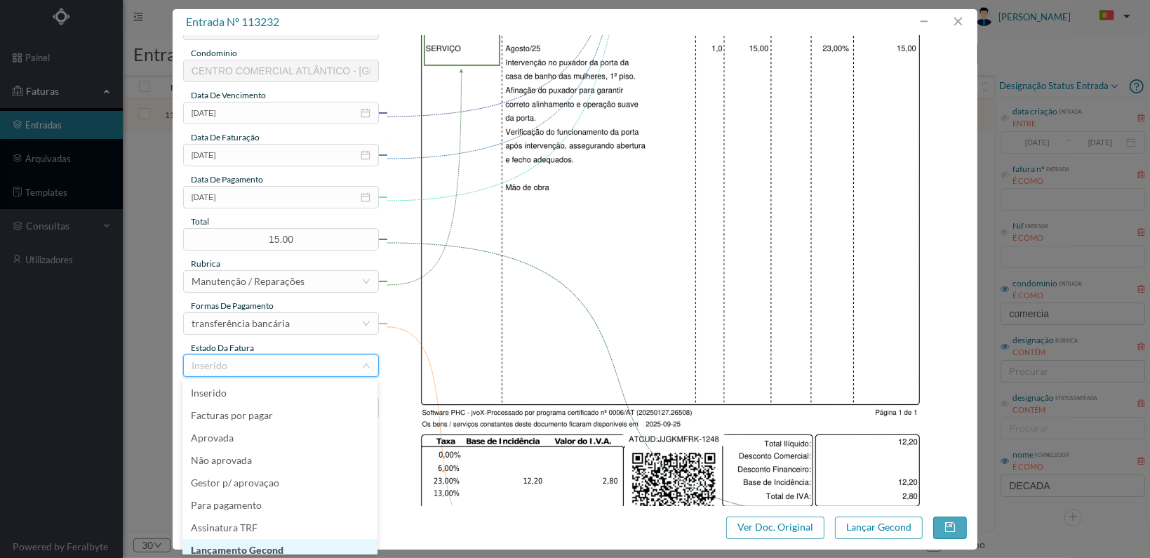
scroll to position [7, 0]
drag, startPoint x: 318, startPoint y: 538, endPoint x: 356, endPoint y: 537, distance: 38.6
click at [318, 539] on li "Lançamento Gecond" at bounding box center [279, 543] width 195 height 22
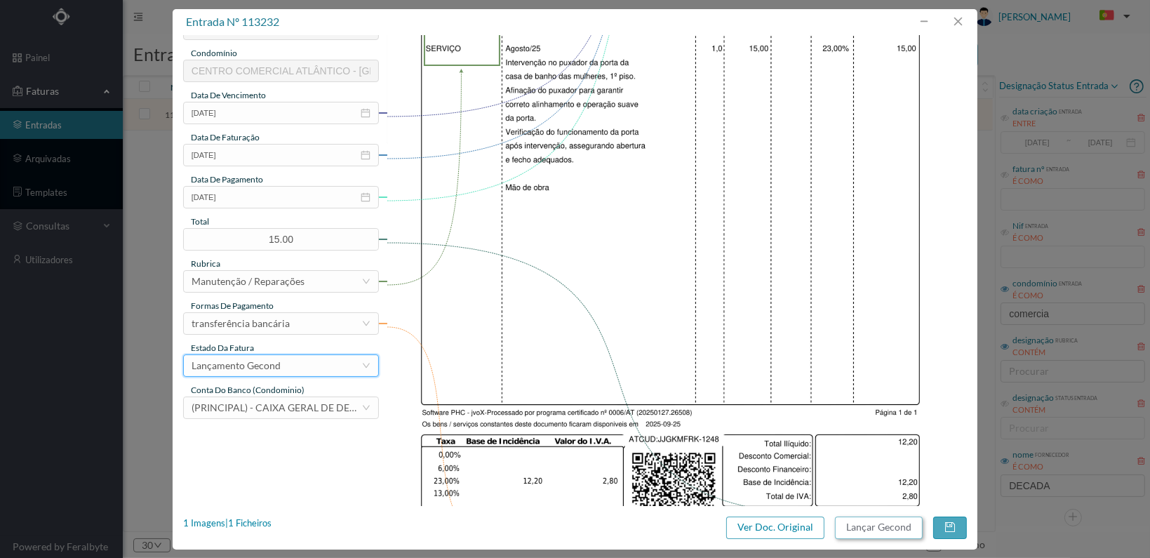
drag, startPoint x: 870, startPoint y: 530, endPoint x: 881, endPoint y: 529, distance: 10.5
click at [881, 529] on button "Lançar Gecond" at bounding box center [879, 527] width 88 height 22
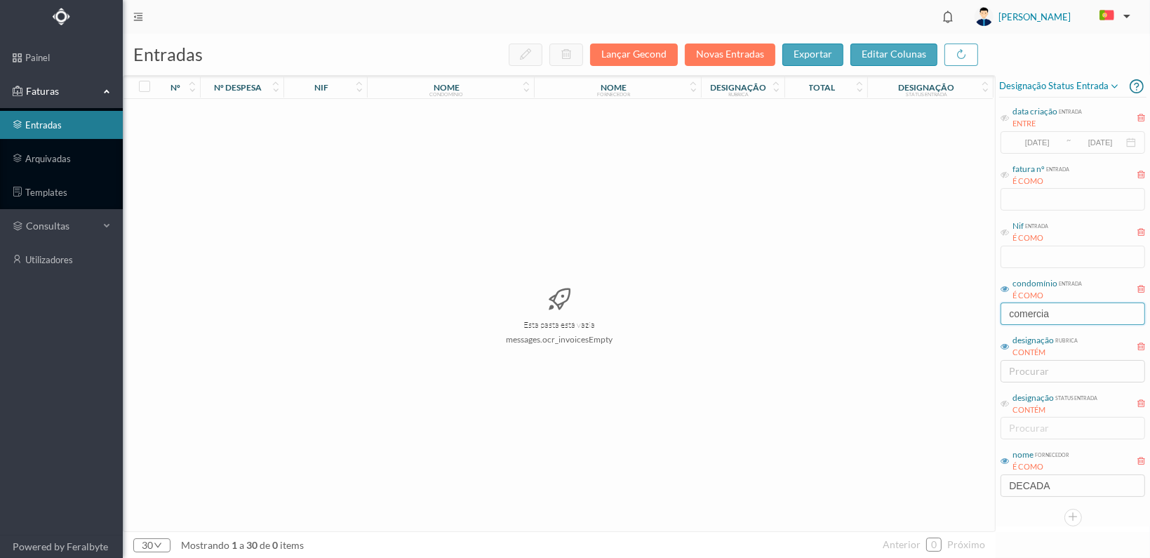
drag, startPoint x: 1081, startPoint y: 309, endPoint x: 965, endPoint y: 315, distance: 116.0
click at [965, 315] on div "entradas Lançar Gecond Novas Entradas exportar editar colunas nº nº despesa nif…" at bounding box center [636, 296] width 1027 height 524
type input "senhor"
click at [321, 114] on span "902146769" at bounding box center [325, 114] width 76 height 11
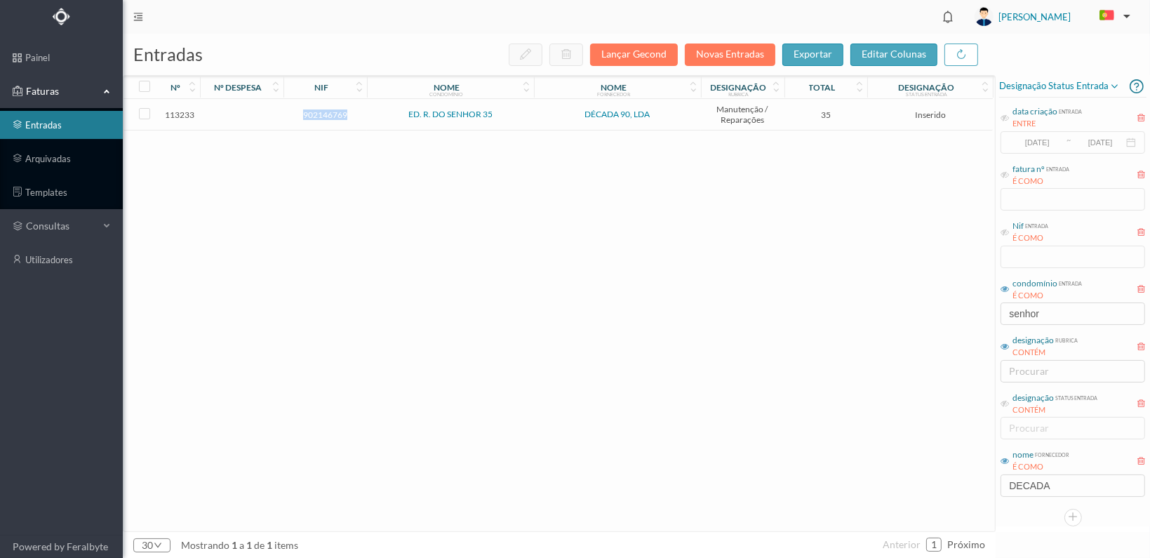
click at [321, 114] on span "902146769" at bounding box center [325, 114] width 76 height 11
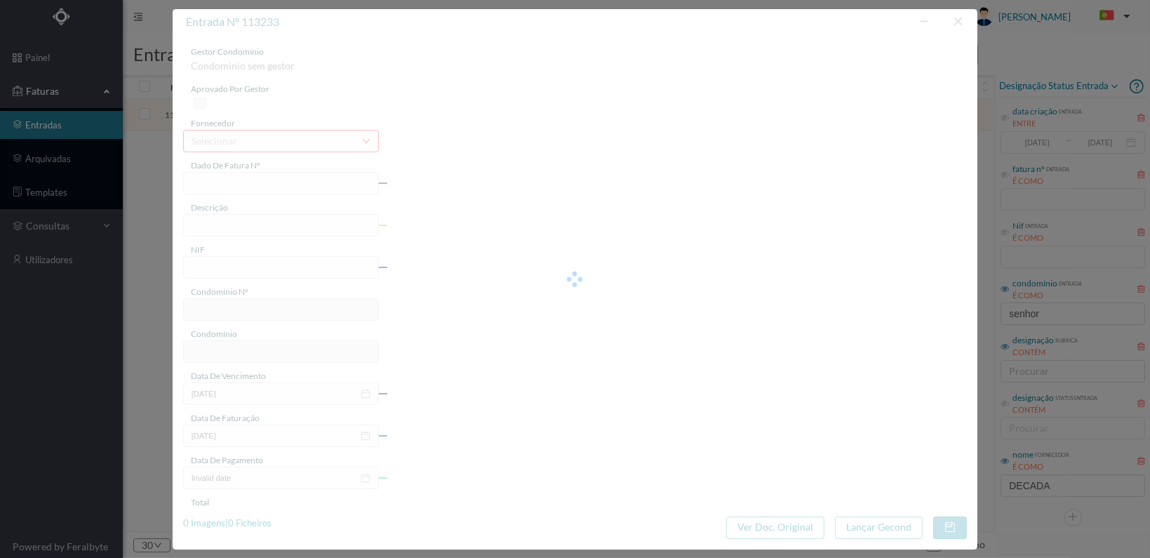
type input "FT 2025A1/1249"
type input "902146769"
type input "[DATE]"
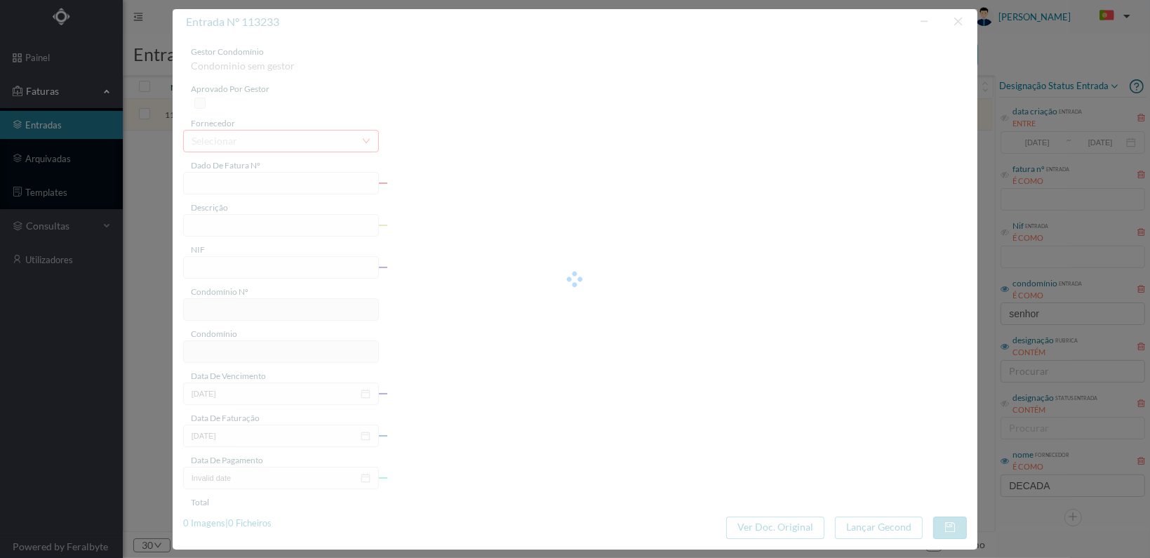
type input "35.00"
type input "625"
type input "ED. R. DO SENHOR 35"
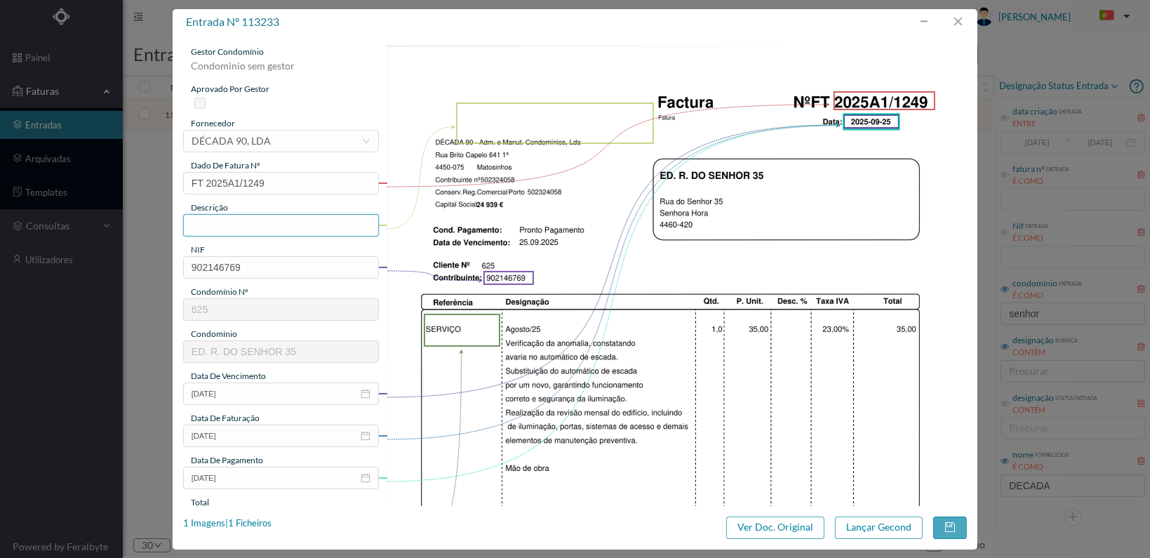
click at [278, 227] on input "text" at bounding box center [281, 225] width 196 height 22
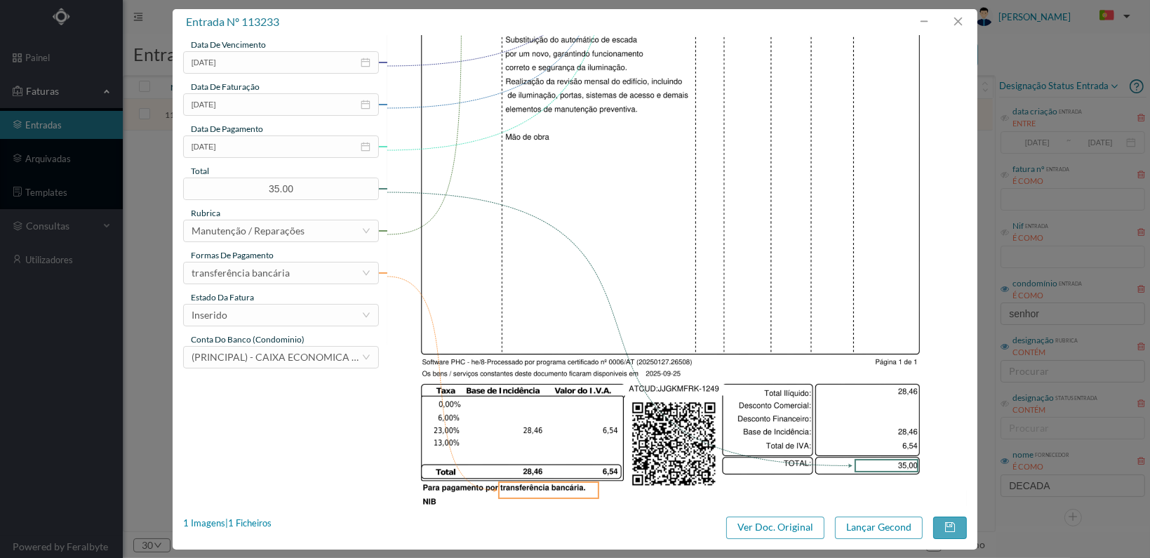
scroll to position [351, 0]
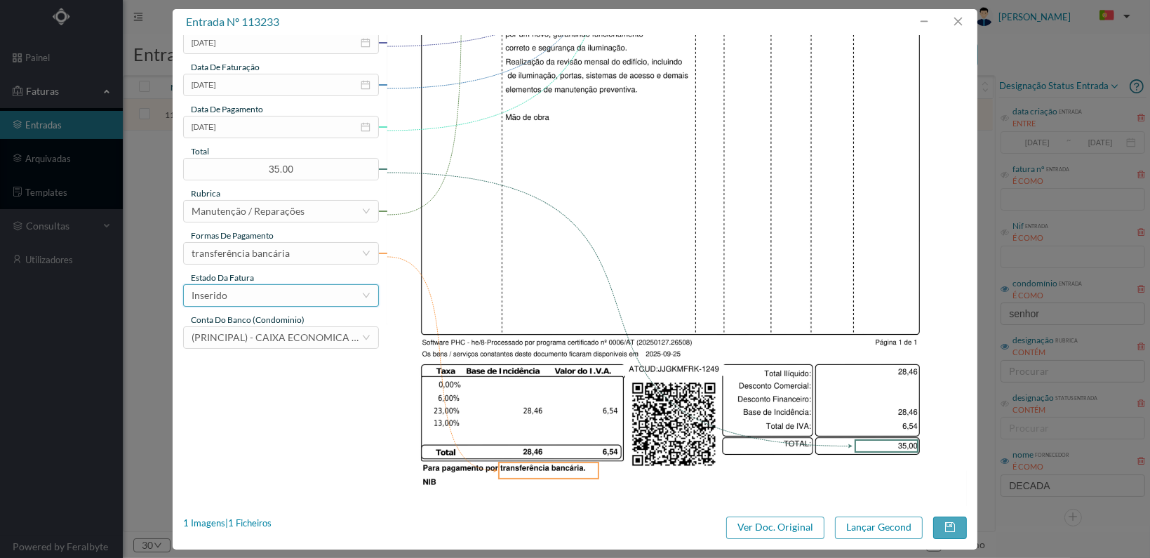
type input "Substituição automático escada"
drag, startPoint x: 319, startPoint y: 295, endPoint x: 314, endPoint y: 302, distance: 9.0
click at [319, 296] on div "Inserido" at bounding box center [277, 295] width 170 height 21
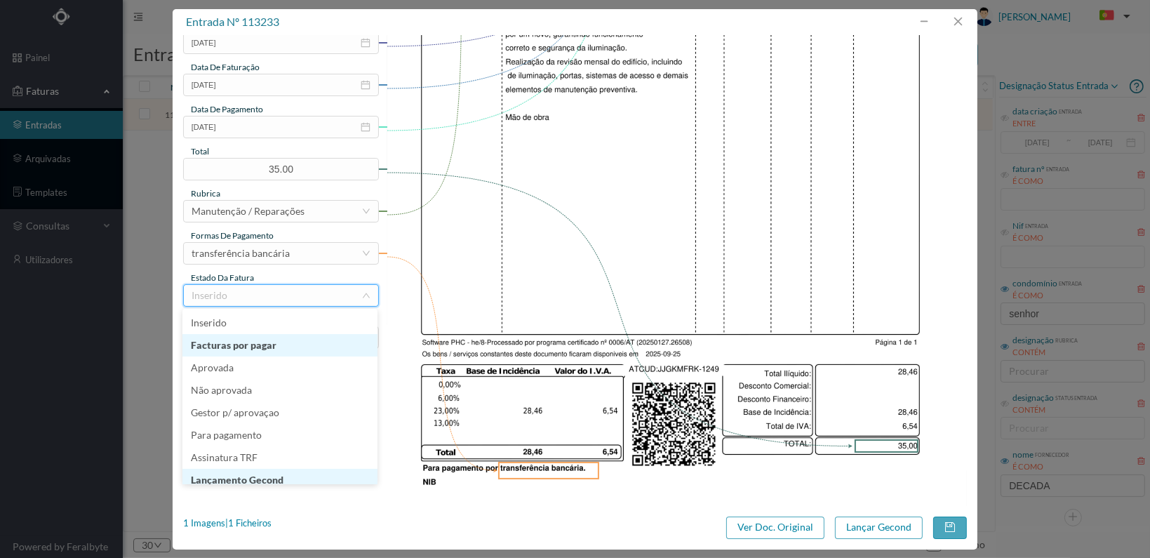
scroll to position [7, 0]
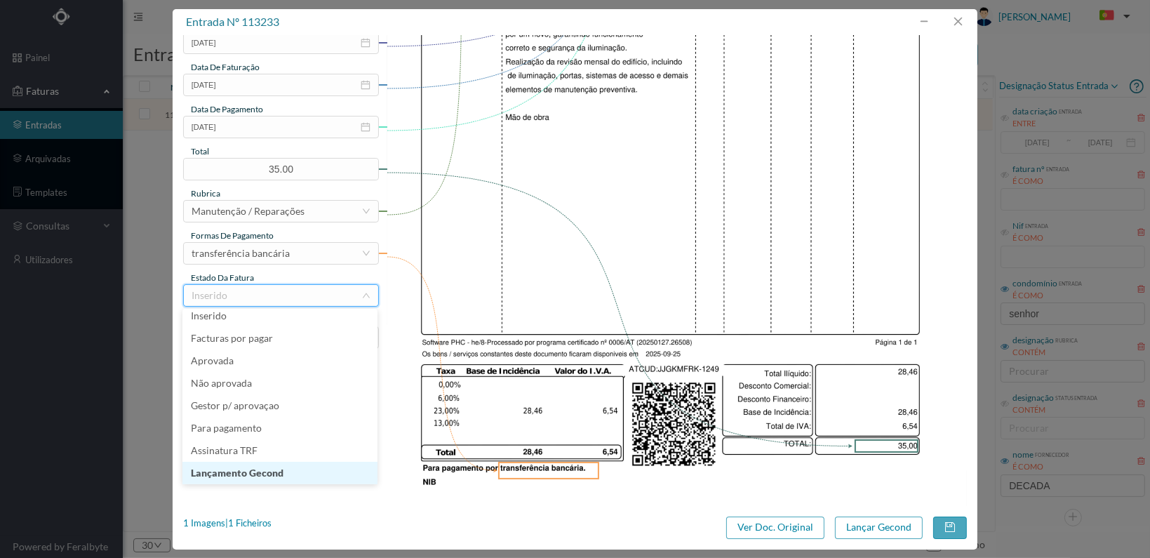
drag, startPoint x: 281, startPoint y: 476, endPoint x: 323, endPoint y: 481, distance: 42.4
click at [281, 476] on li "Lançamento Gecond" at bounding box center [279, 473] width 195 height 22
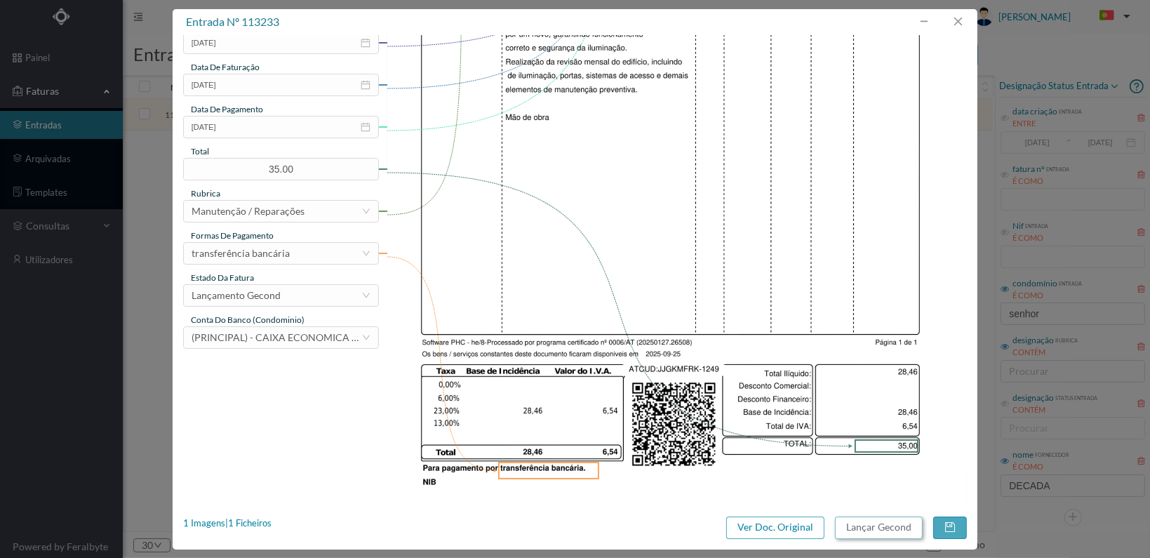
click at [869, 526] on button "Lançar Gecond" at bounding box center [879, 527] width 88 height 22
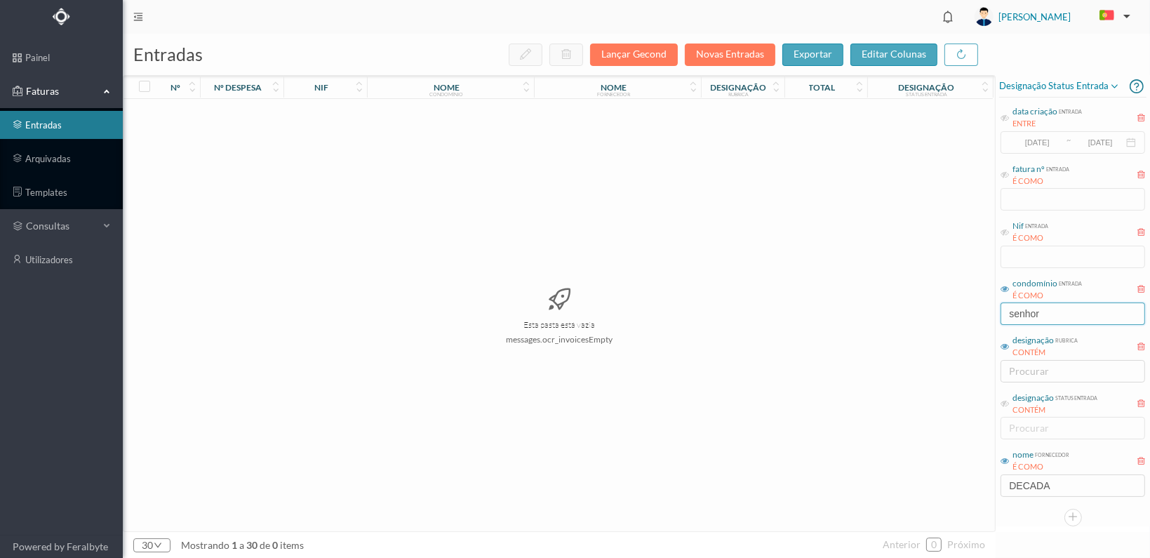
drag, startPoint x: 1046, startPoint y: 315, endPoint x: 870, endPoint y: 312, distance: 176.2
click at [872, 312] on div "entradas Lançar Gecond Novas Entradas exportar editar colunas nº nº despesa nif…" at bounding box center [636, 296] width 1027 height 524
type input "sonho"
click at [319, 113] on span "901921360" at bounding box center [325, 114] width 76 height 11
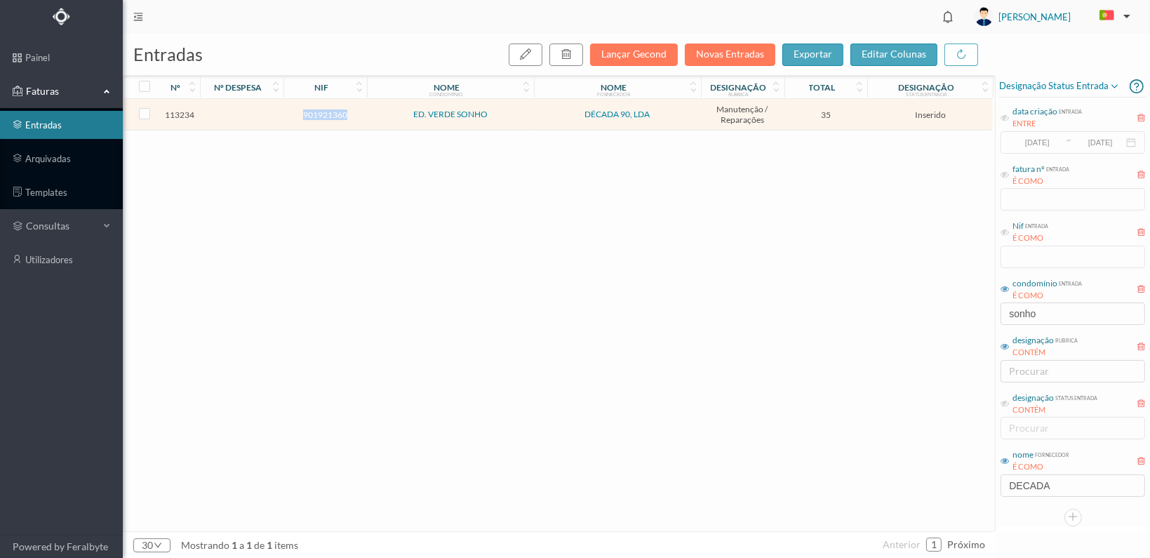
click at [318, 112] on span "901921360" at bounding box center [325, 114] width 76 height 11
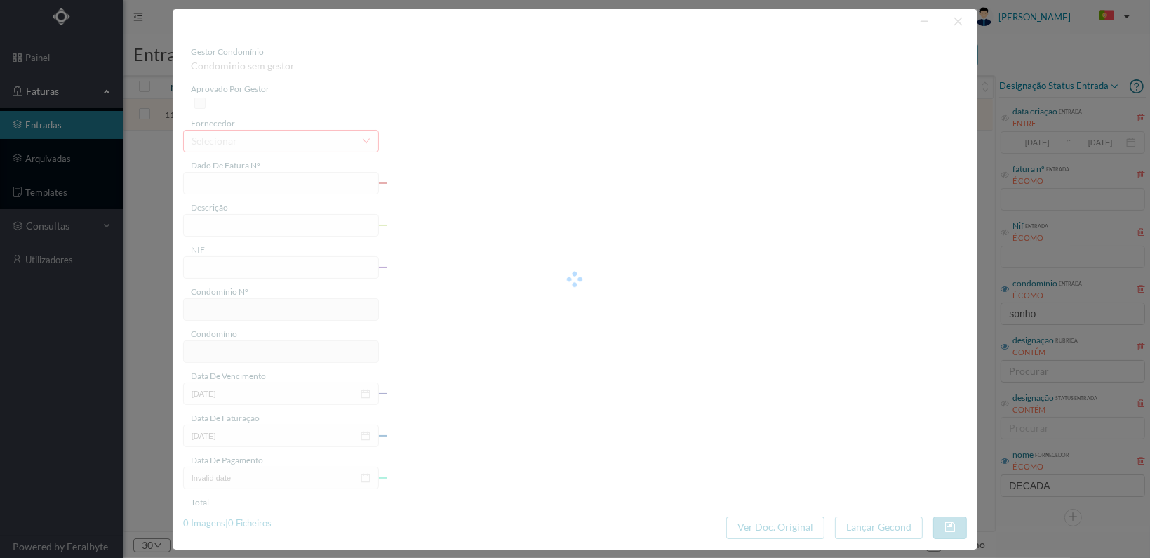
type input "FT 2025A1/1250"
type input "901921360"
type input "[DATE]"
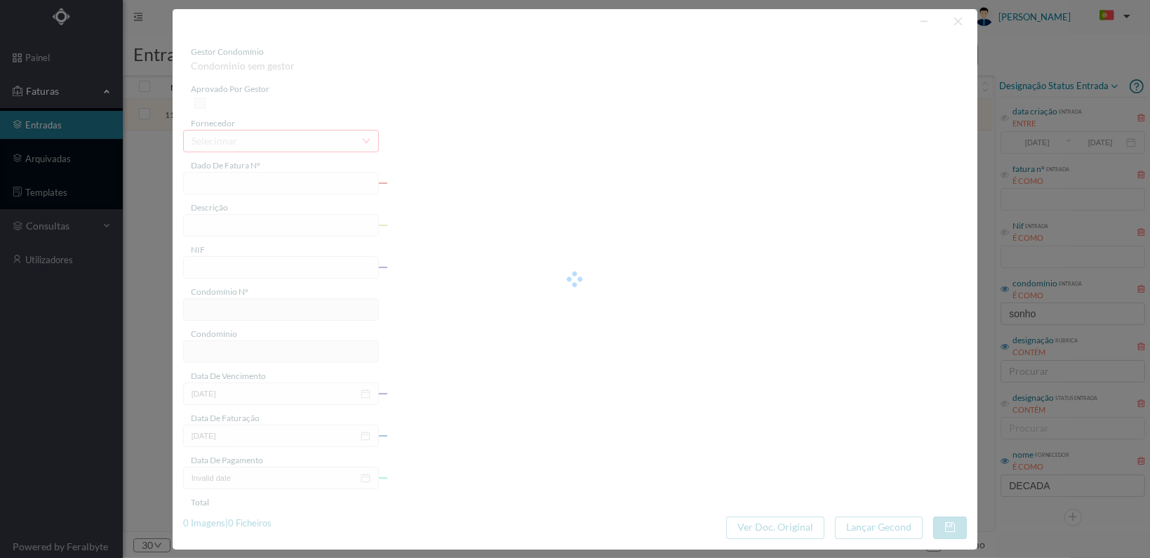
type input "35.00"
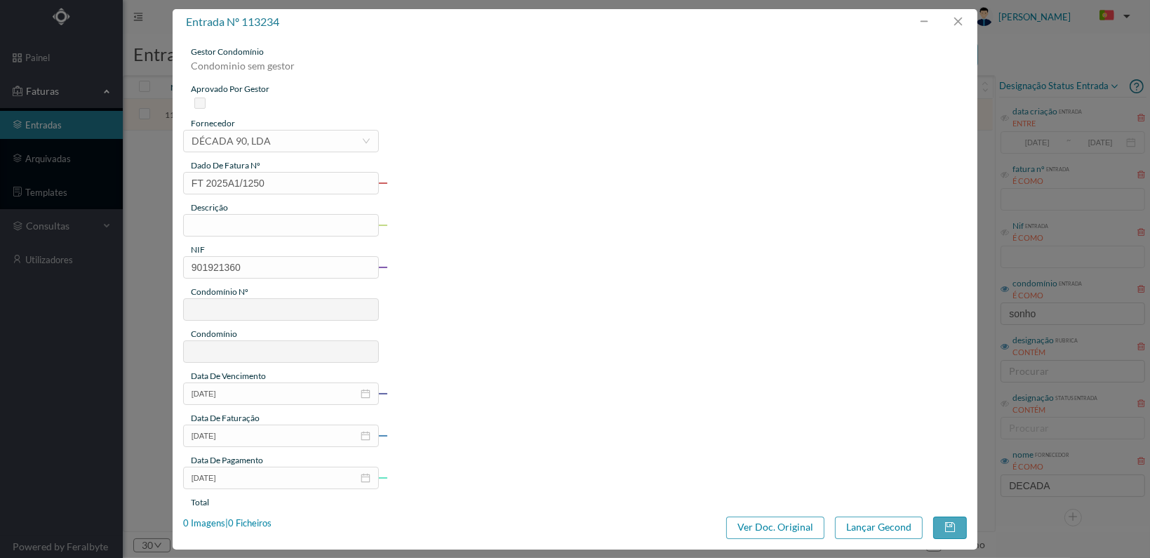
type input "631"
type input "ED. VERDE SONHO"
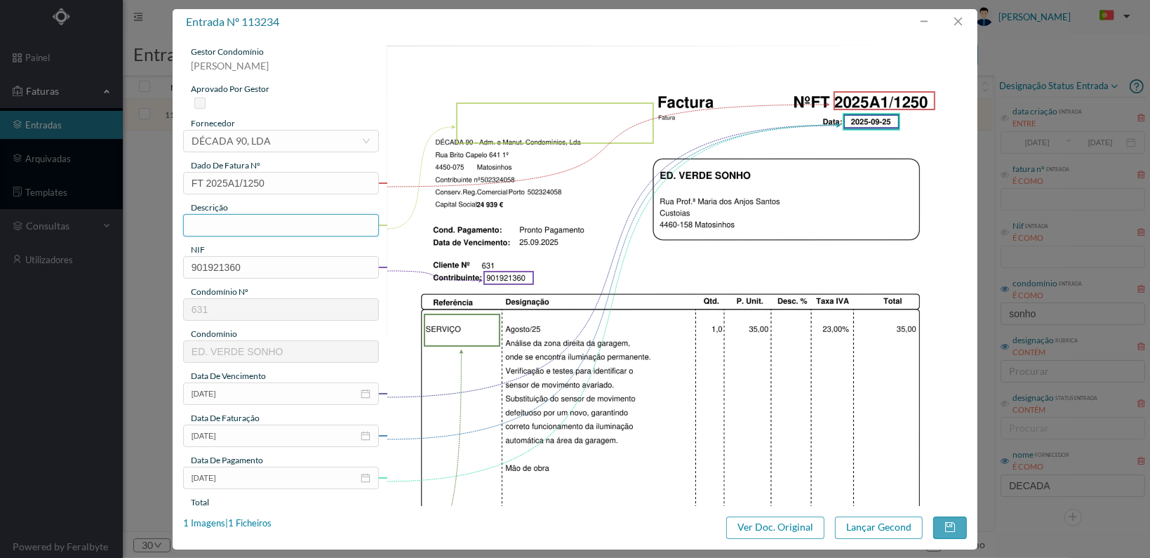
click at [226, 222] on input "text" at bounding box center [281, 225] width 196 height 22
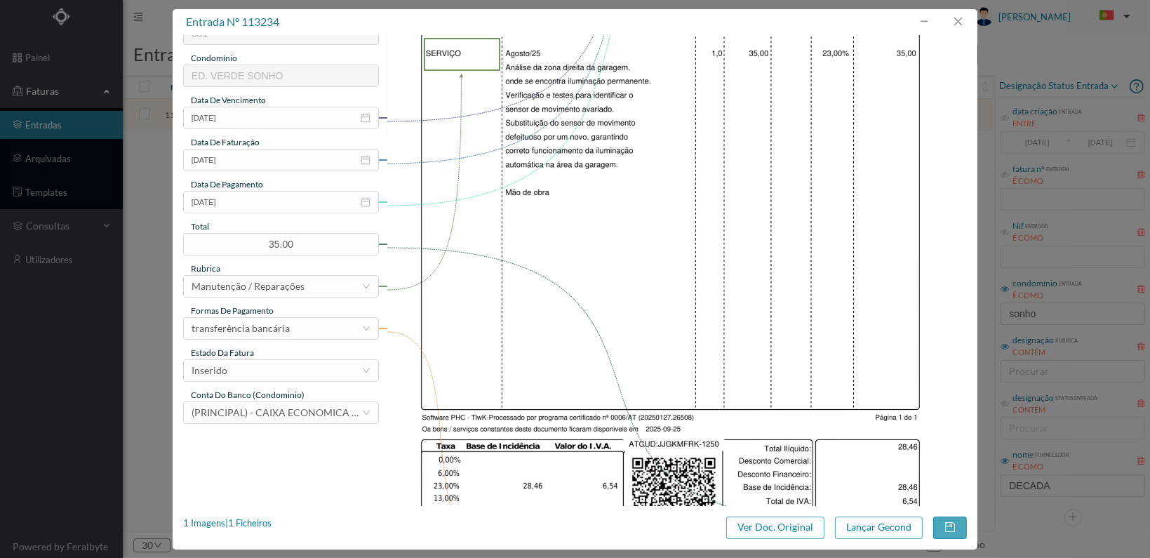
scroll to position [351, 0]
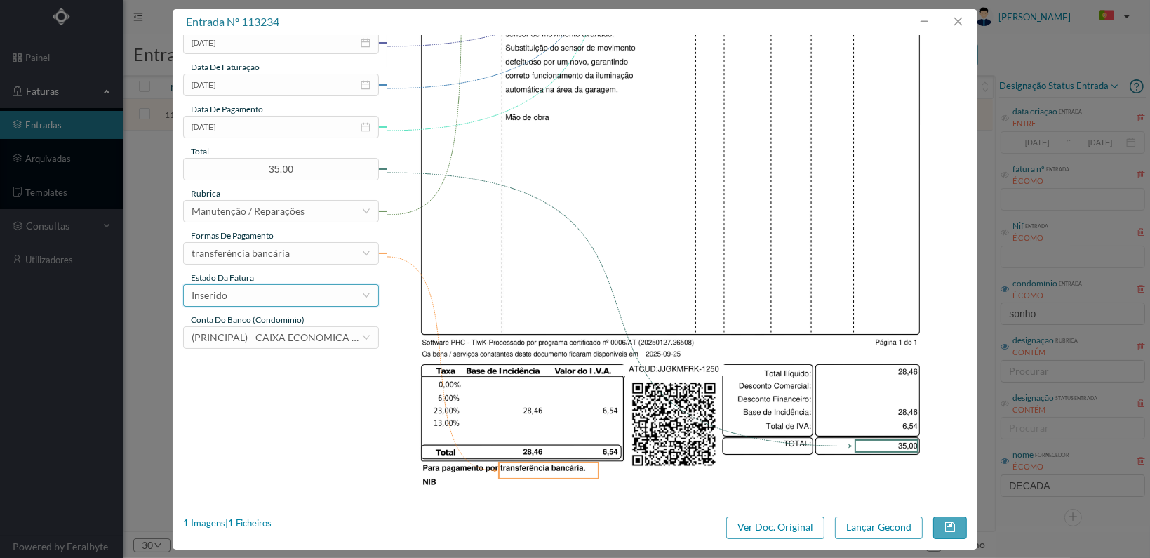
type input "Substituição sensor movimento garagem"
click at [354, 298] on div "Inserido" at bounding box center [277, 295] width 170 height 21
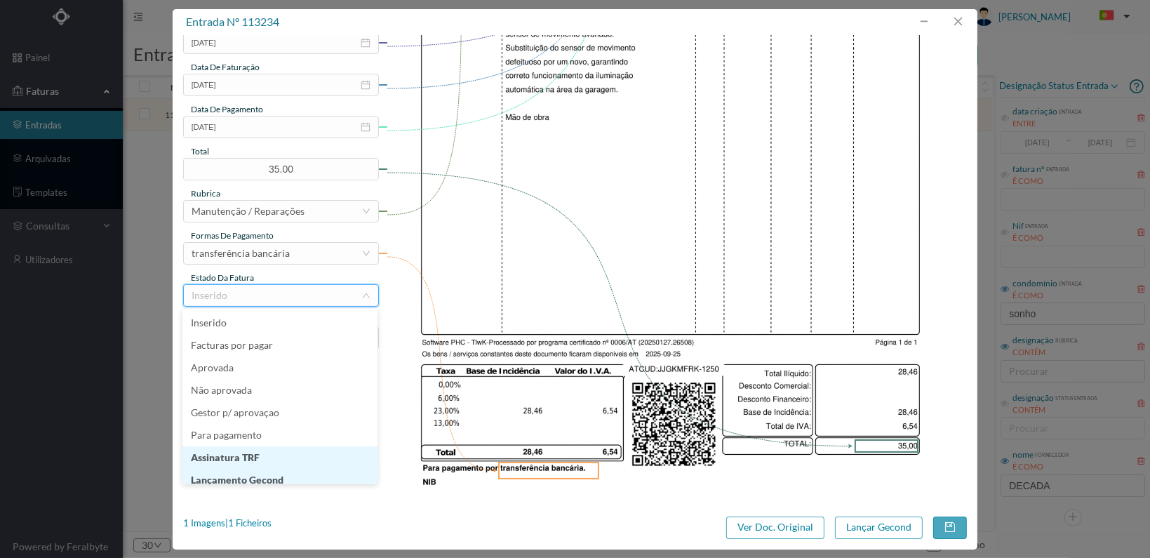
scroll to position [7, 0]
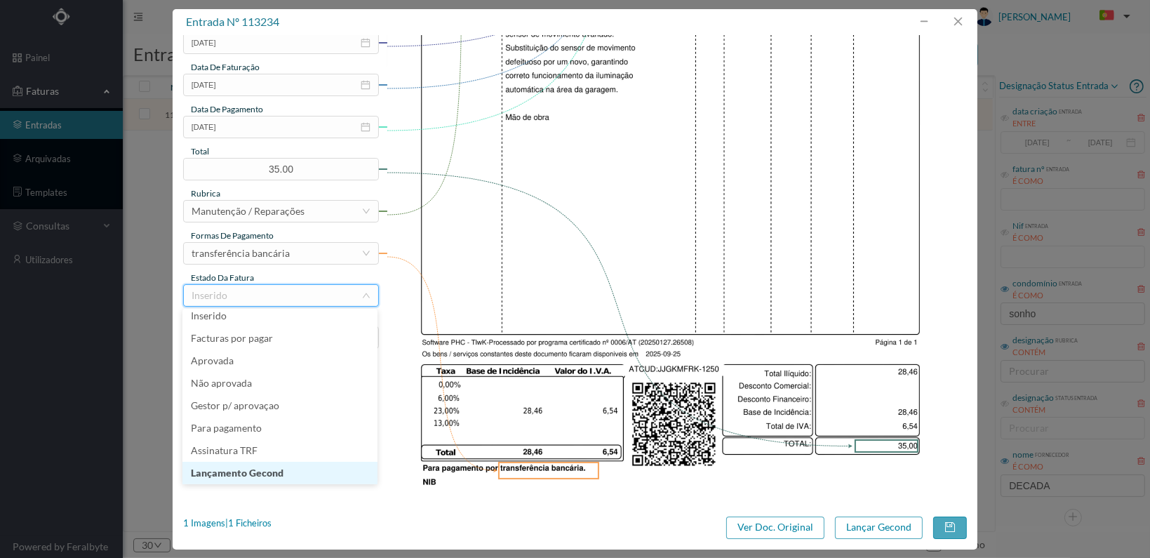
click at [319, 470] on li "Lançamento Gecond" at bounding box center [279, 473] width 195 height 22
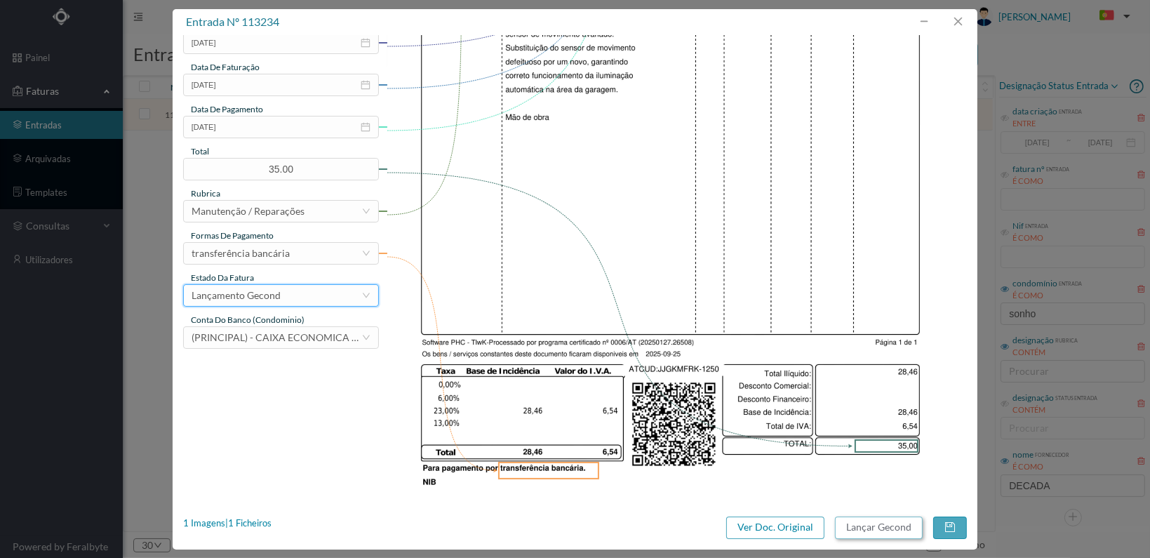
click at [877, 527] on button "Lançar Gecond" at bounding box center [879, 527] width 88 height 22
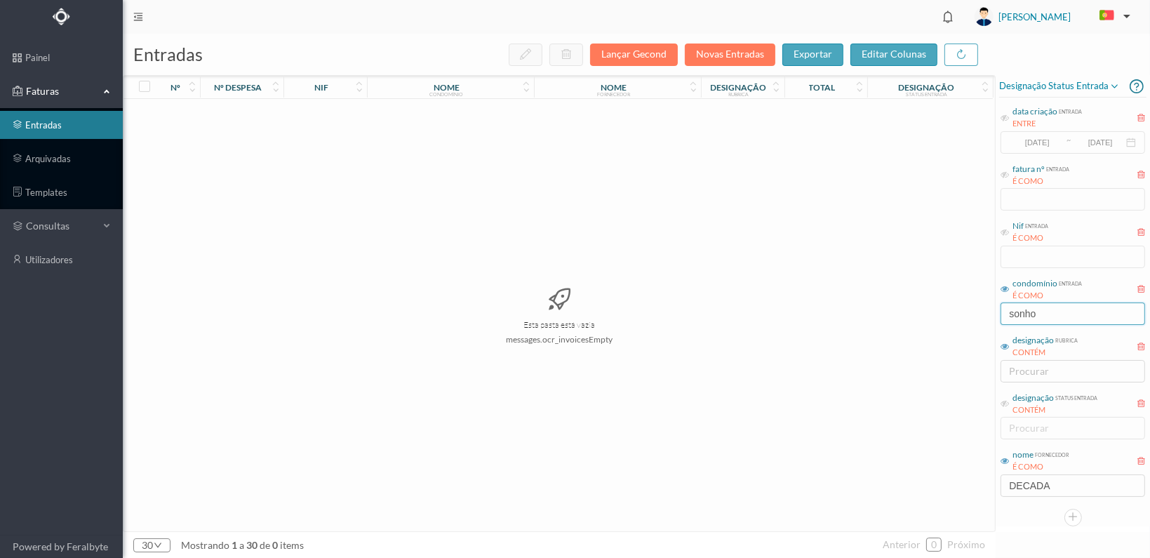
drag, startPoint x: 1064, startPoint y: 310, endPoint x: 915, endPoint y: 312, distance: 149.5
click at [915, 311] on div "entradas Lançar Gecond Novas Entradas exportar editar colunas nº nº despesa nif…" at bounding box center [636, 296] width 1027 height 524
type input "real"
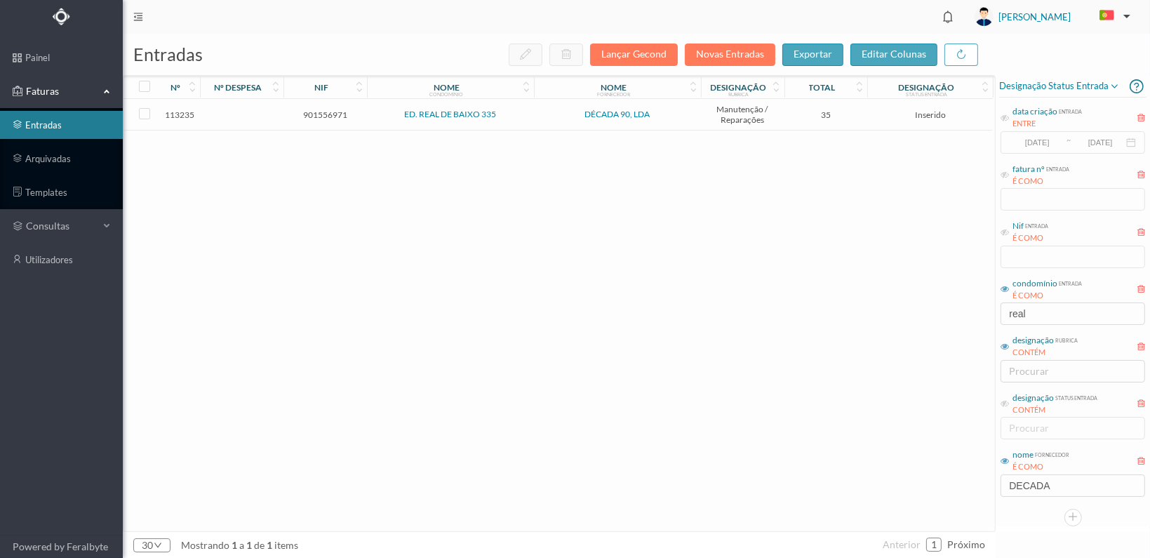
click at [319, 110] on span "901556971" at bounding box center [325, 114] width 76 height 11
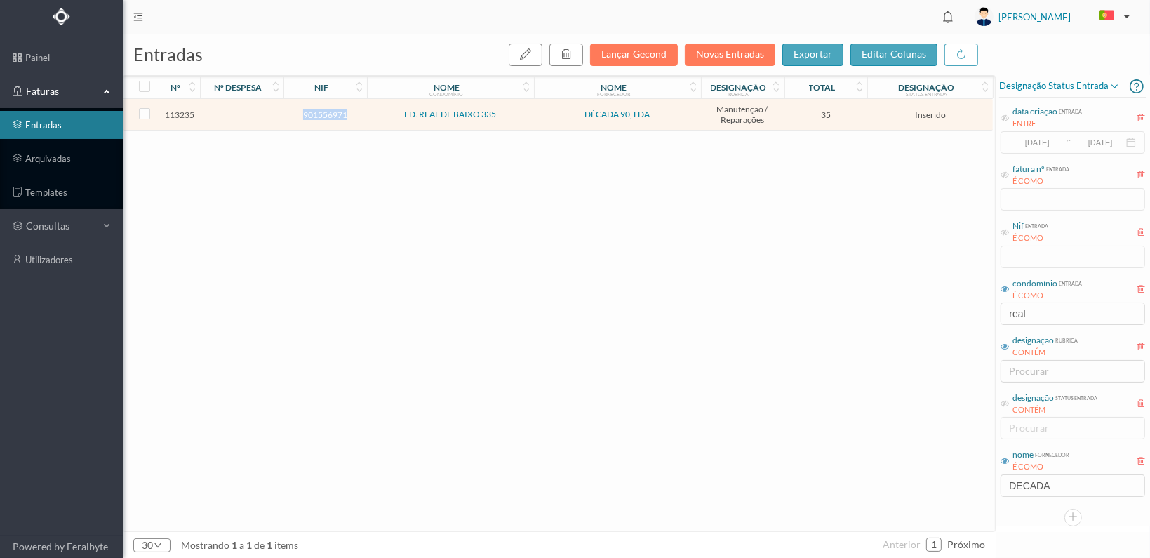
click at [319, 110] on span "901556971" at bounding box center [325, 114] width 76 height 11
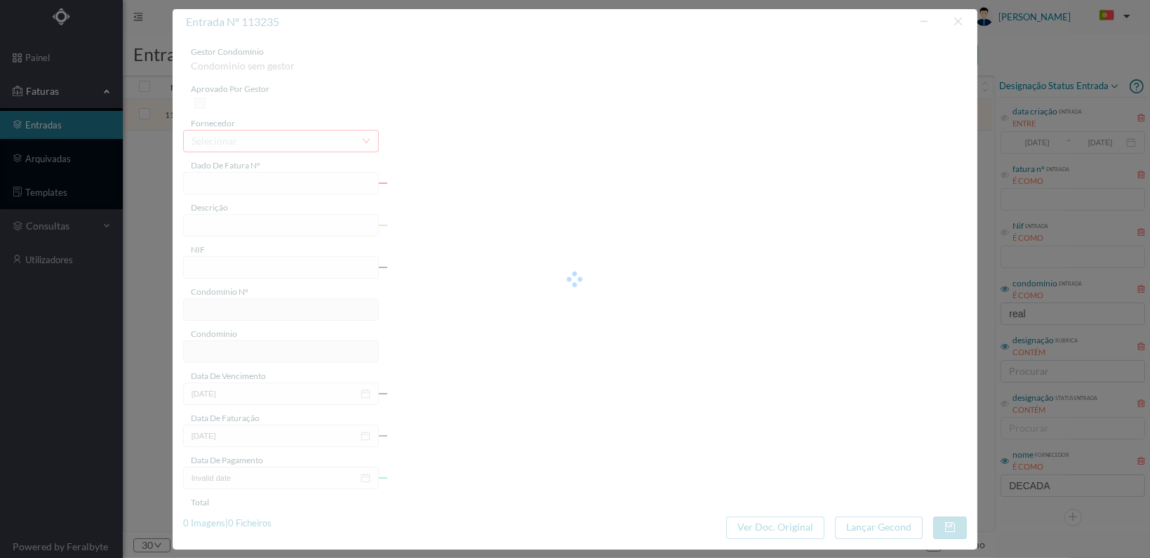
type input "FT 2025A1/1251"
type input "901556971"
type input "[DATE]"
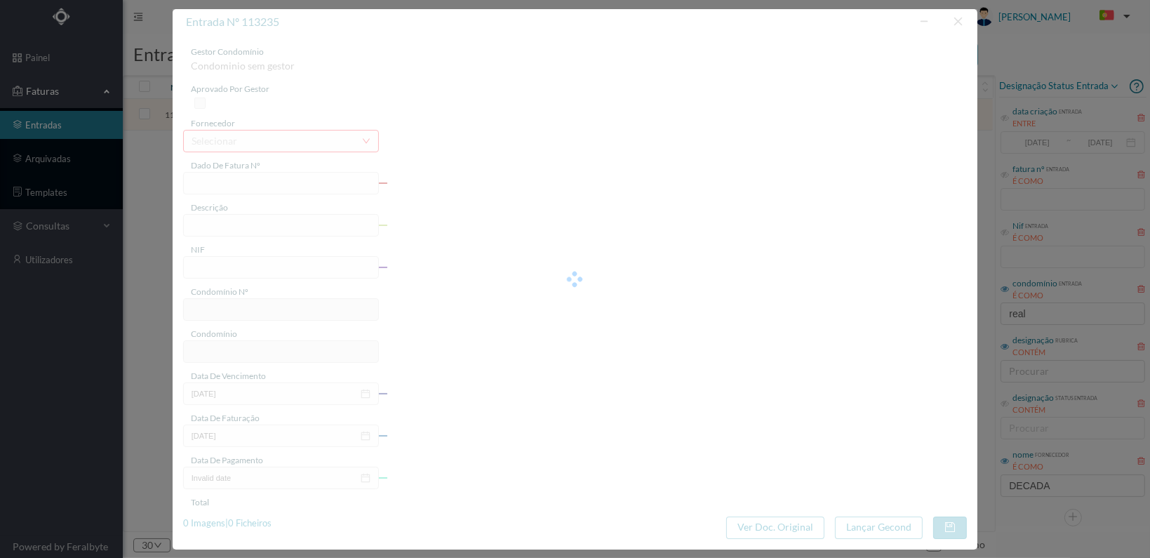
type input "35.00"
type input "641"
type input "ED. REAL DE BAIXO 335"
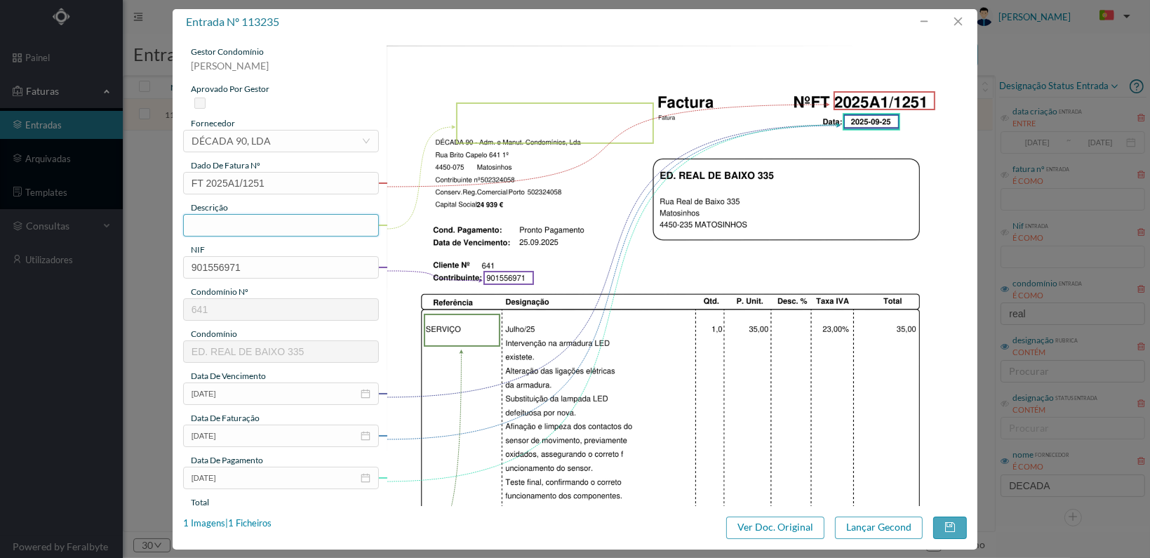
click at [237, 225] on input "text" at bounding box center [281, 225] width 196 height 22
drag, startPoint x: 237, startPoint y: 223, endPoint x: 208, endPoint y: 215, distance: 30.5
click at [199, 218] on input "Reparação luminária" at bounding box center [281, 225] width 196 height 22
click at [319, 227] on input "RSubstituição luminária" at bounding box center [281, 225] width 196 height 22
click at [199, 224] on input "RSubstituição luminária" at bounding box center [281, 225] width 196 height 22
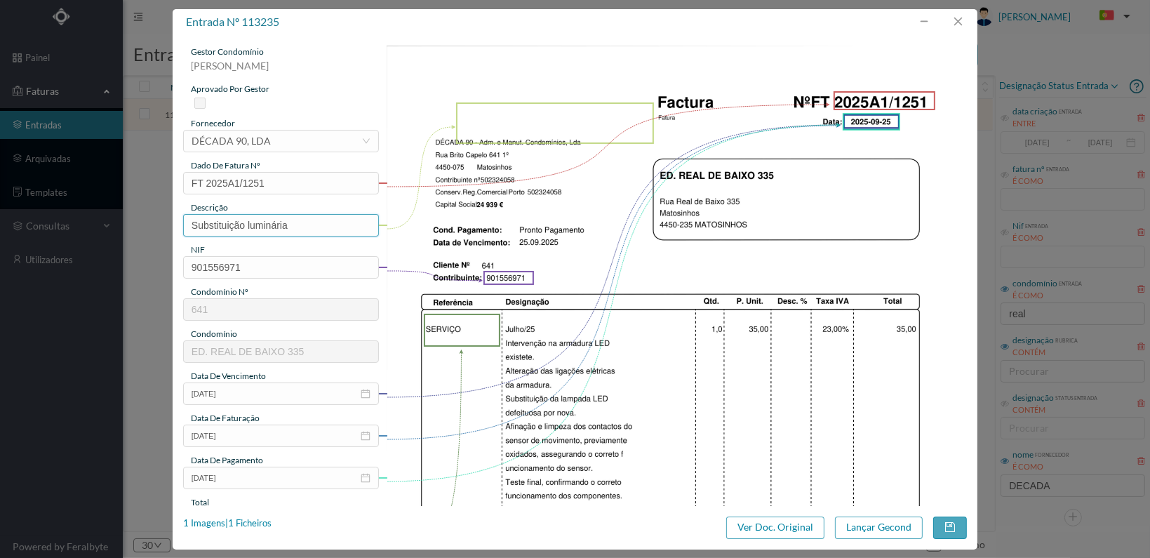
click at [290, 223] on input "Substituição luminária" at bounding box center [281, 225] width 196 height 22
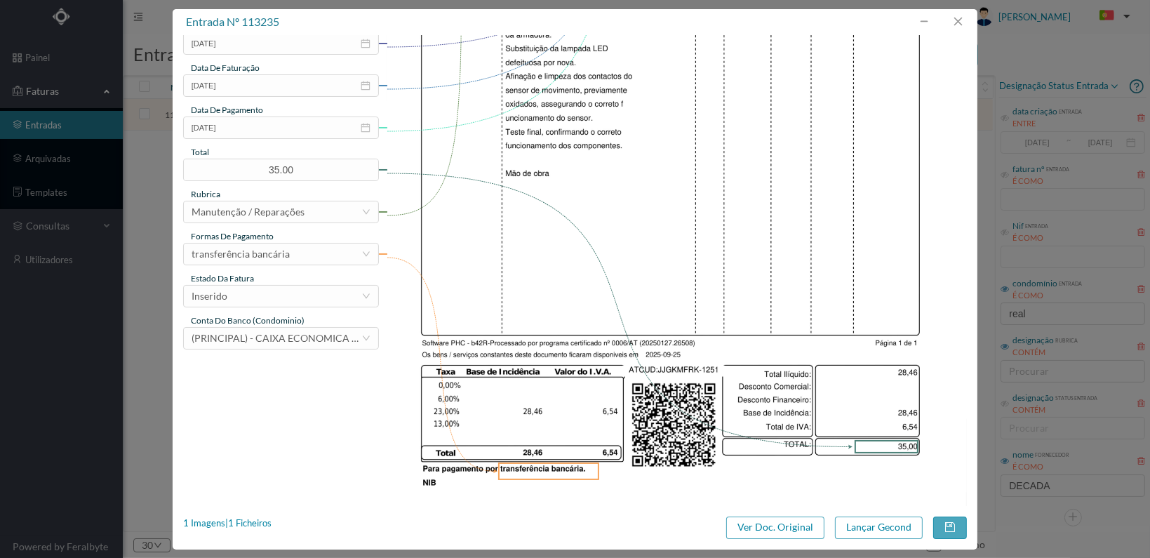
scroll to position [366, 0]
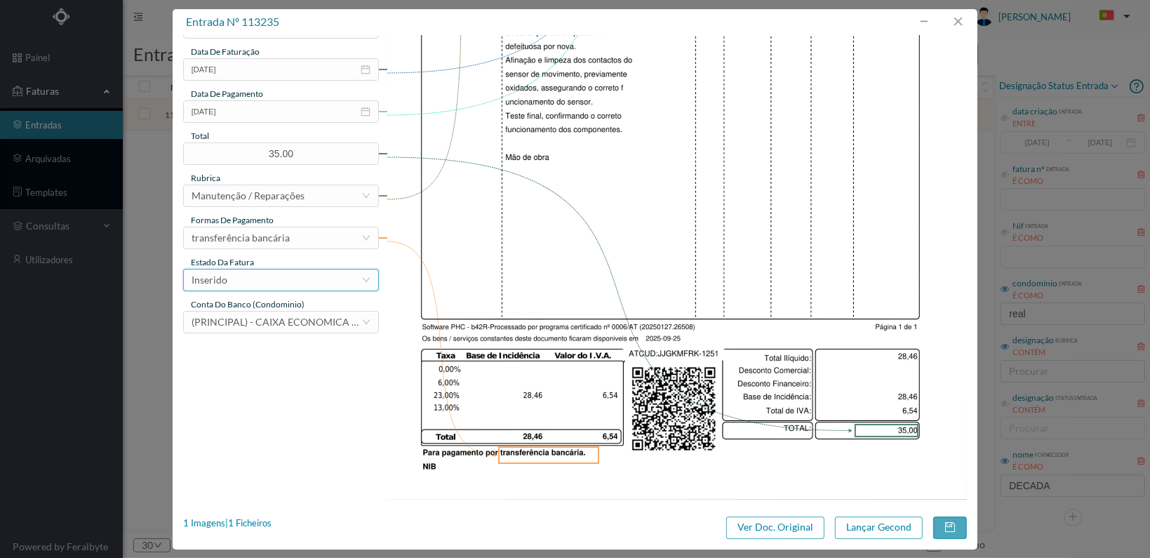
type input "Substituição luminária por Led"
click at [338, 276] on div "Inserido" at bounding box center [277, 279] width 170 height 21
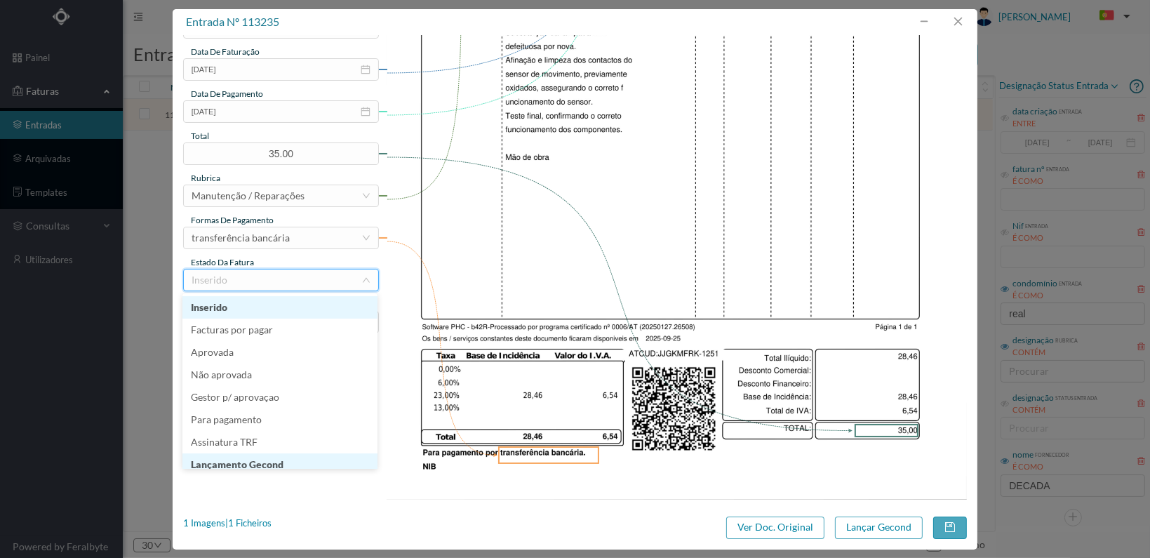
scroll to position [7, 0]
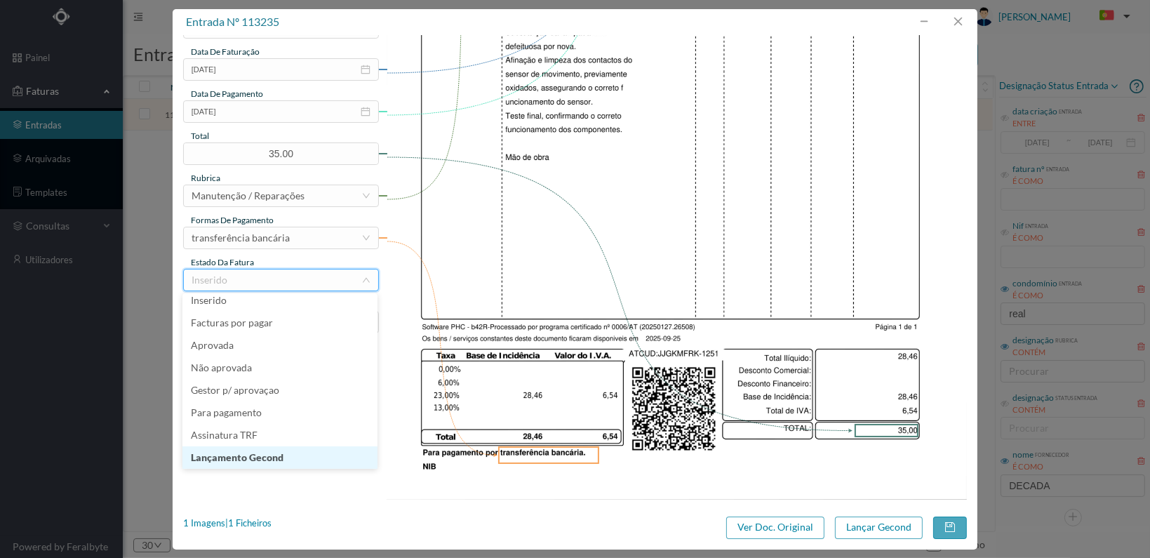
click at [289, 458] on li "Lançamento Gecond" at bounding box center [279, 457] width 195 height 22
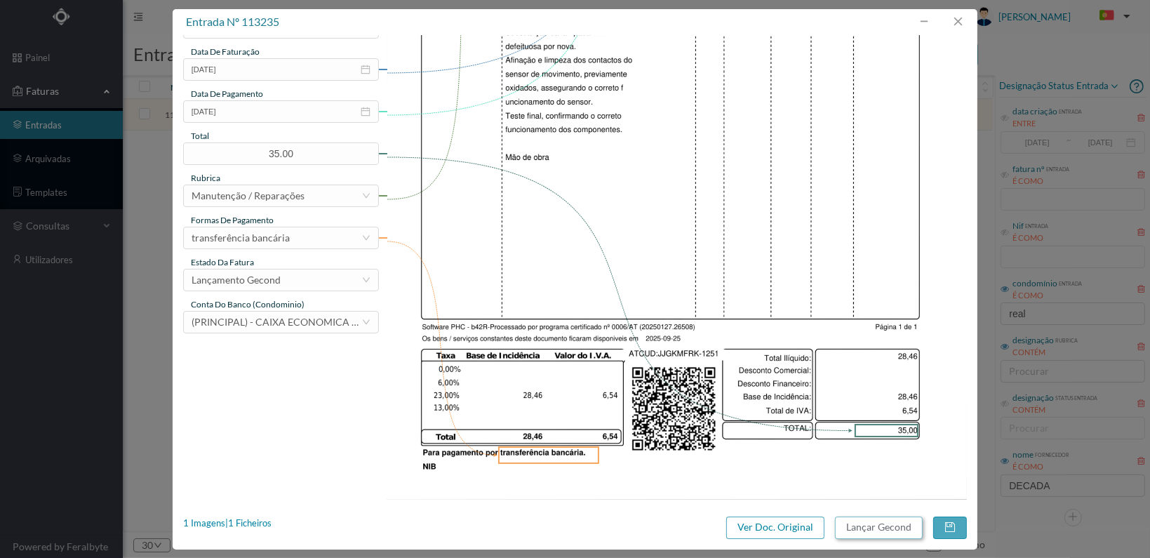
click at [884, 528] on button "Lançar Gecond" at bounding box center [879, 527] width 88 height 22
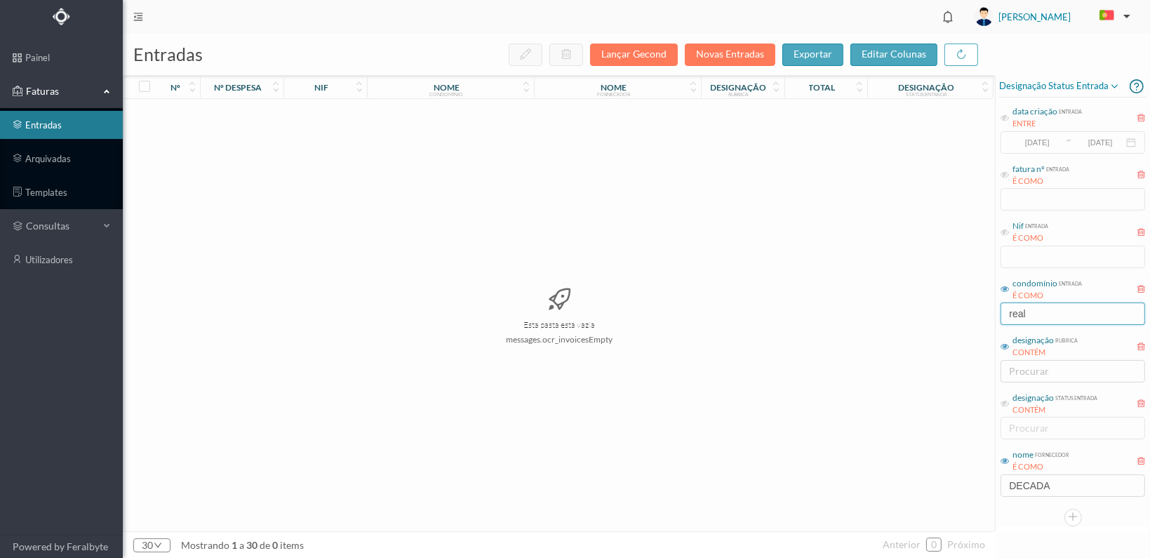
drag, startPoint x: 1041, startPoint y: 316, endPoint x: 939, endPoint y: 316, distance: 101.7
click at [940, 316] on div "entradas Lançar Gecond Novas Entradas exportar editar colunas nº nº despesa nif…" at bounding box center [636, 296] width 1027 height 524
type input "junior"
click at [322, 114] on span "901794430" at bounding box center [325, 114] width 76 height 11
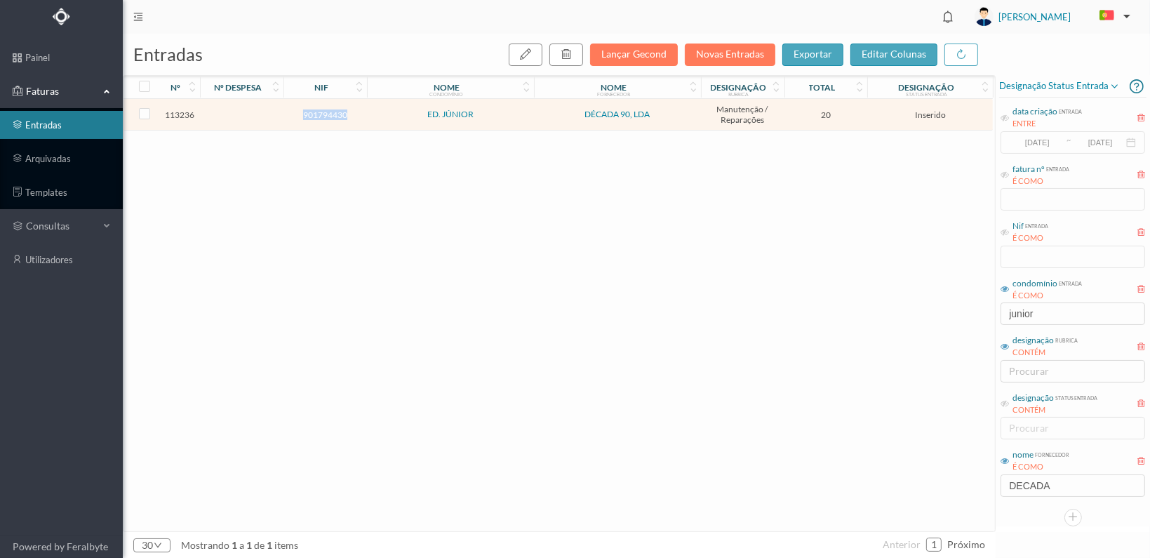
click at [322, 114] on span "901794430" at bounding box center [325, 114] width 76 height 11
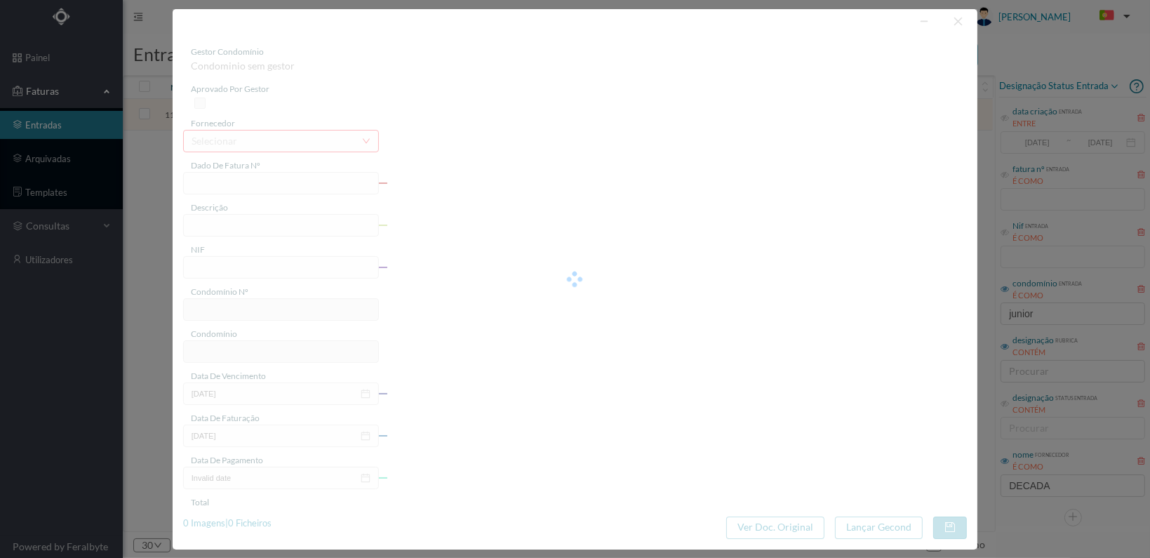
type input "FT 2025A1/1252"
type input "901794430"
type input "[DATE]"
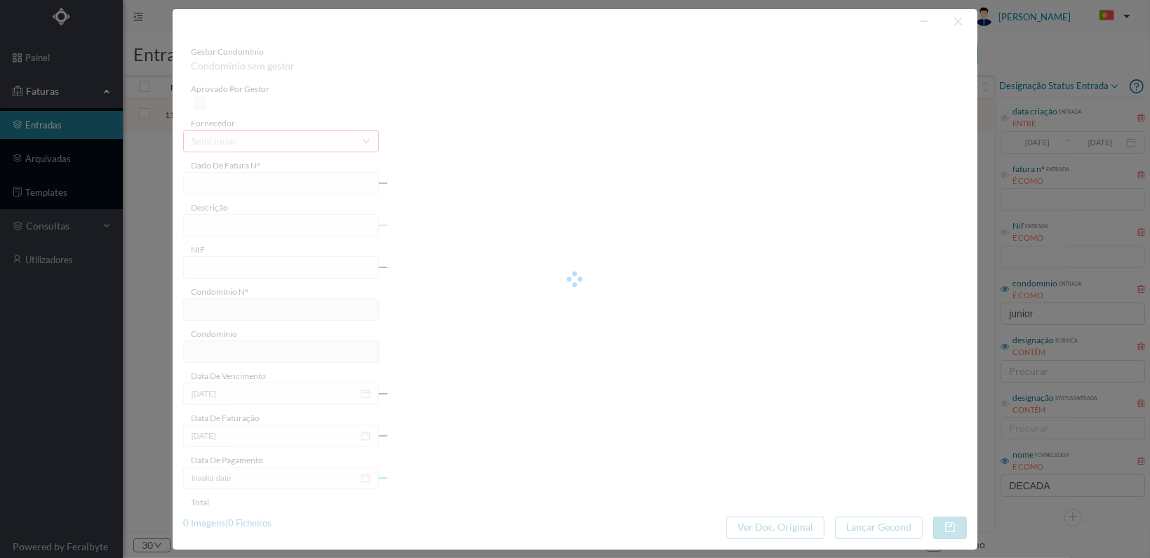
type input "20.00"
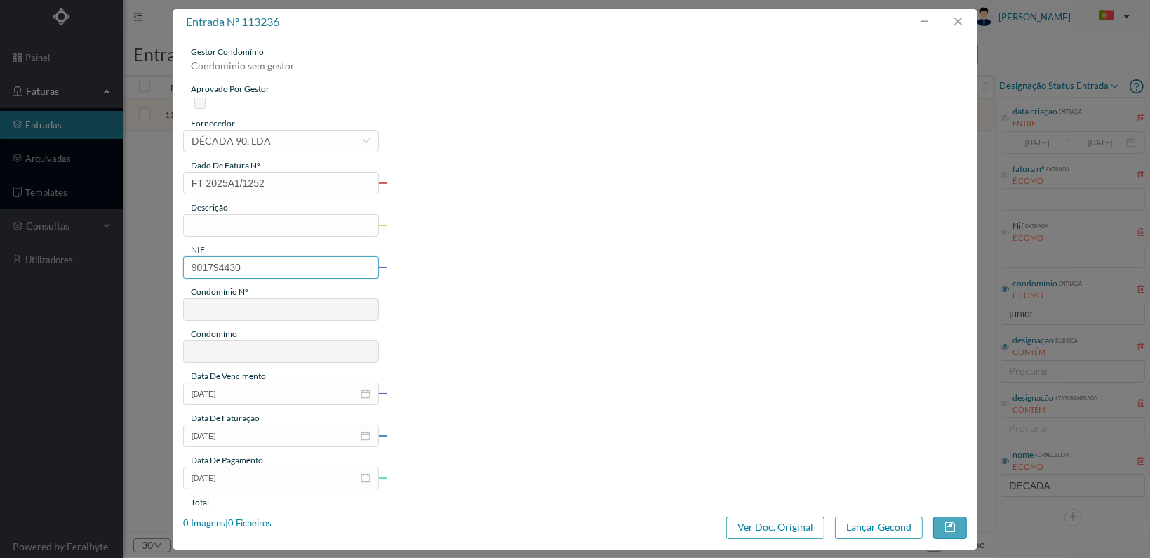
type input "645"
type input "ED. JÚNIOR"
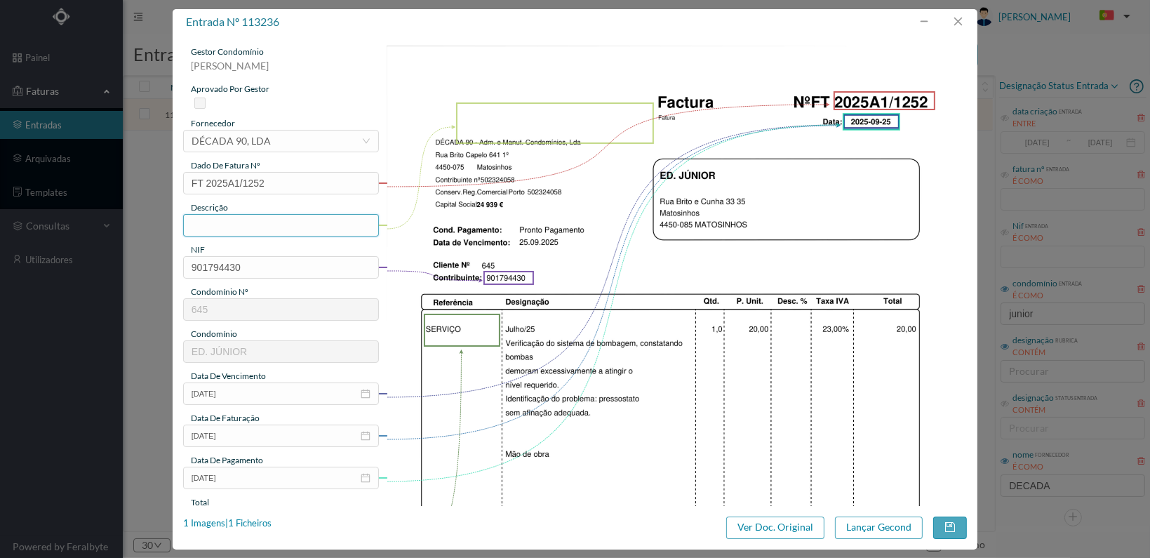
click at [261, 230] on input "text" at bounding box center [281, 225] width 196 height 22
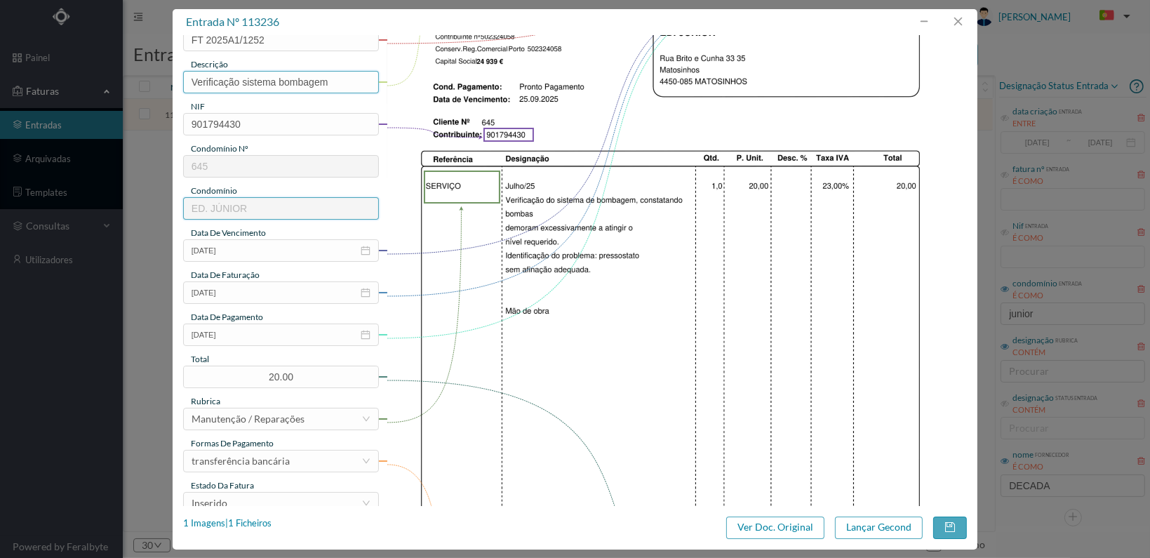
scroll to position [281, 0]
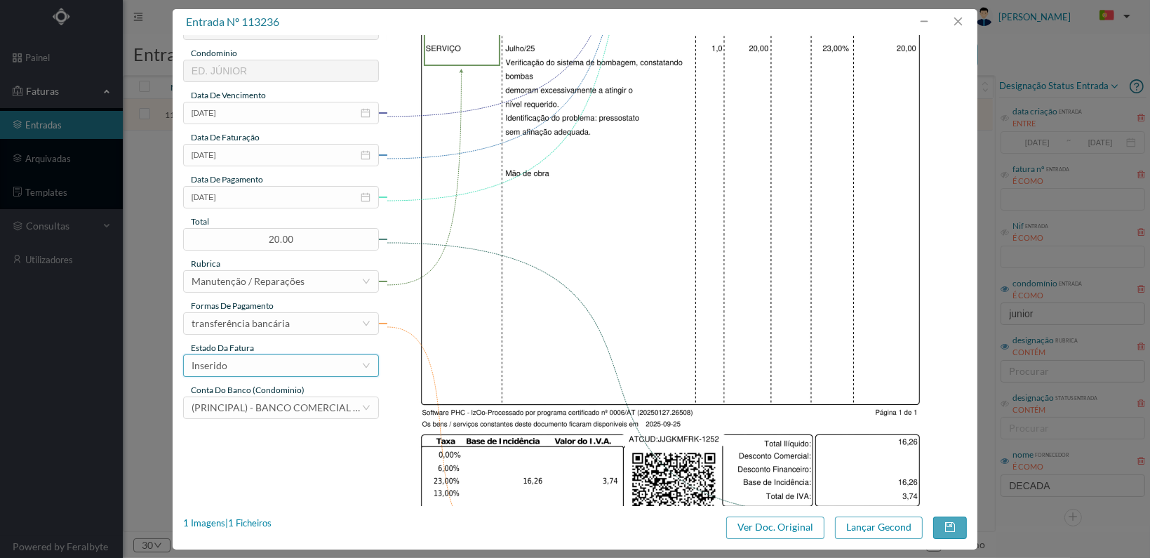
type input "Verificação sistema bombagem"
click at [331, 366] on div "Inserido" at bounding box center [277, 365] width 170 height 21
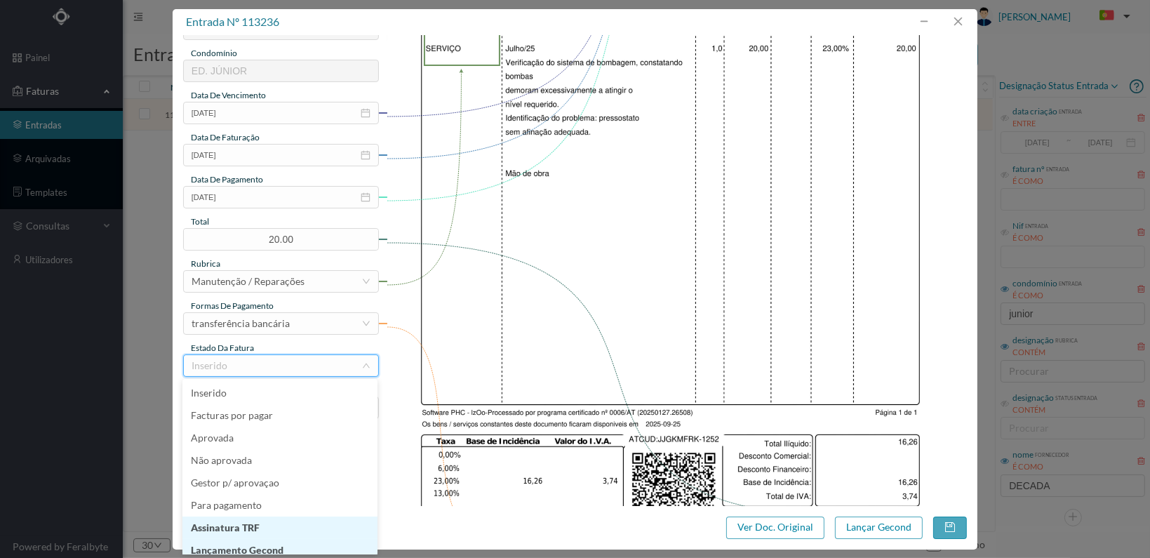
scroll to position [7, 0]
click at [300, 541] on li "Lançamento Gecond" at bounding box center [279, 543] width 195 height 22
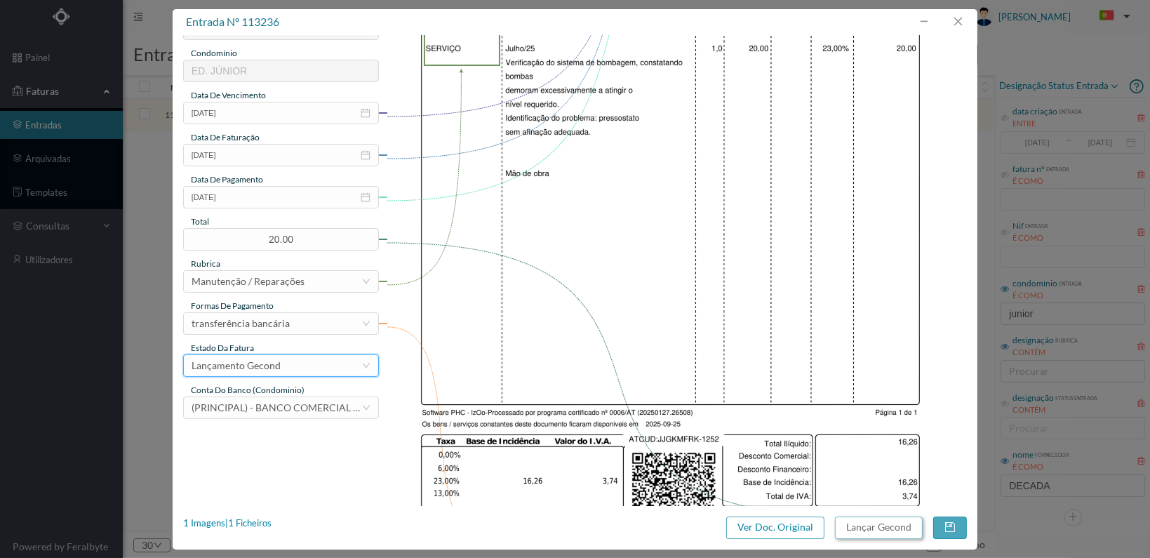
click at [873, 530] on button "Lançar Gecond" at bounding box center [879, 527] width 88 height 22
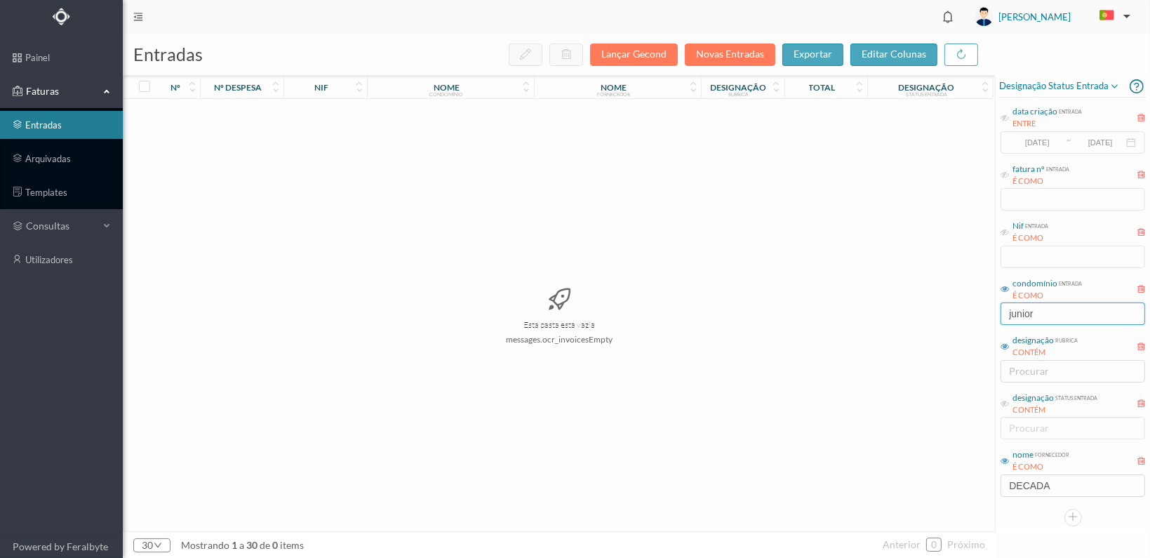
drag, startPoint x: 1032, startPoint y: 312, endPoint x: 864, endPoint y: 287, distance: 169.5
click at [864, 307] on div "entradas Lançar Gecond Novas Entradas exportar editar colunas nº nº despesa nif…" at bounding box center [636, 296] width 1027 height 524
type input "oliveira"
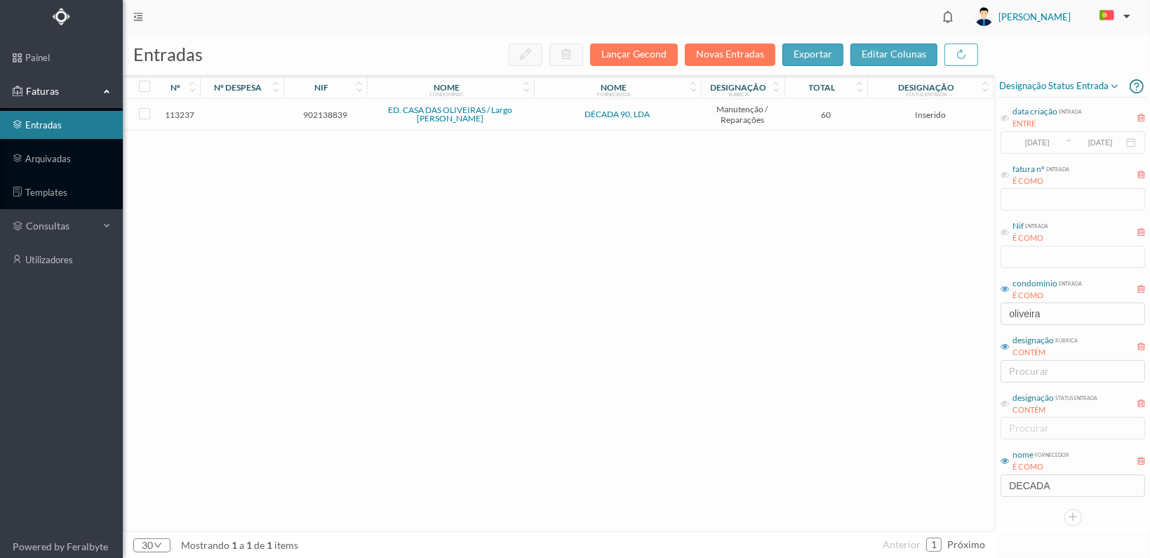
click at [307, 112] on span "902138839" at bounding box center [325, 114] width 76 height 11
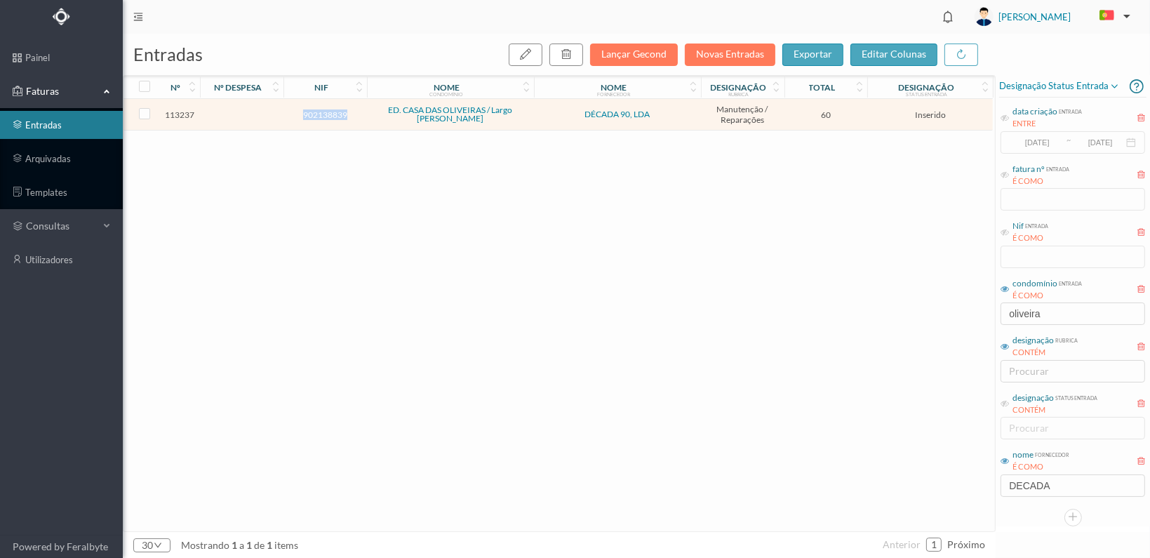
click at [307, 112] on span "902138839" at bounding box center [325, 114] width 76 height 11
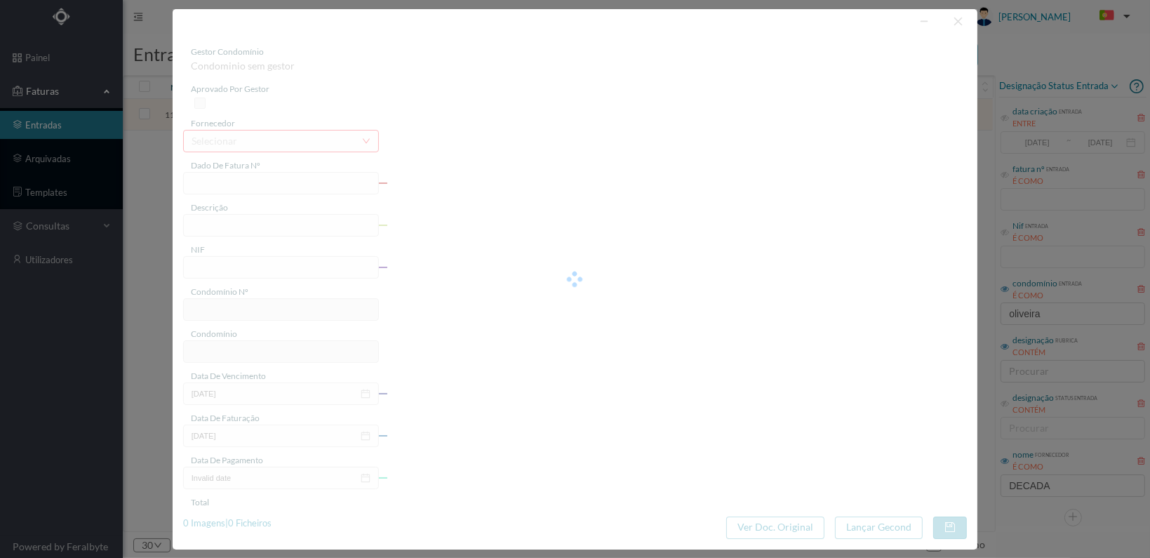
type input "FT 2025A1/1253"
type input "902138839"
type input "[DATE]"
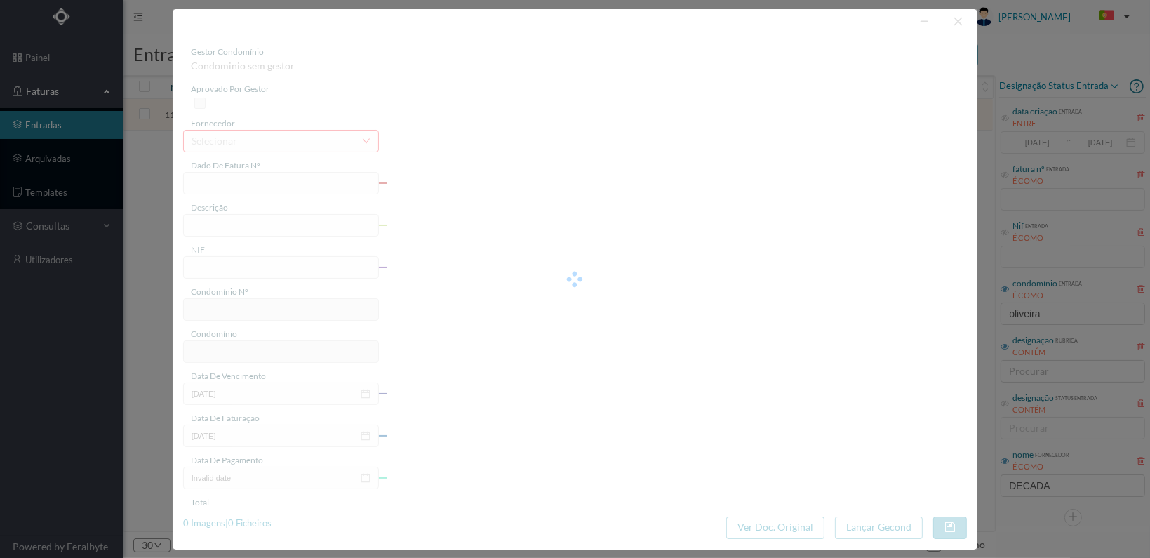
type input "60.00"
type input "649"
type input "ED. CASA DAS OLIVEIRAS / Largo [PERSON_NAME]"
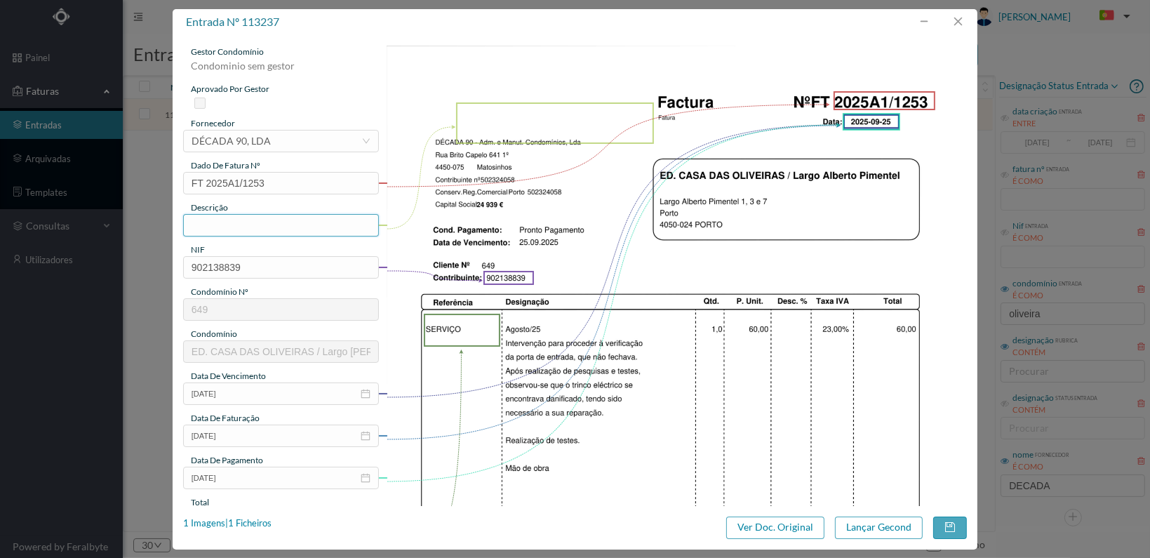
click at [271, 222] on input "text" at bounding box center [281, 225] width 196 height 22
type input "Reparação trinco eléctrico"
drag, startPoint x: 514, startPoint y: 434, endPoint x: 505, endPoint y: 439, distance: 9.4
click at [512, 436] on img at bounding box center [677, 456] width 580 height 821
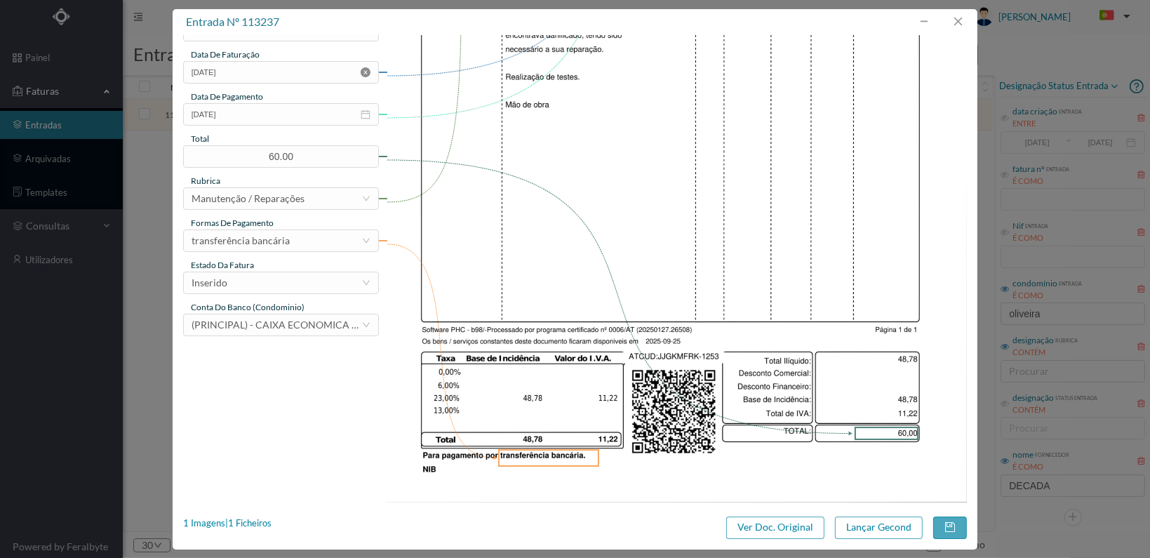
scroll to position [366, 0]
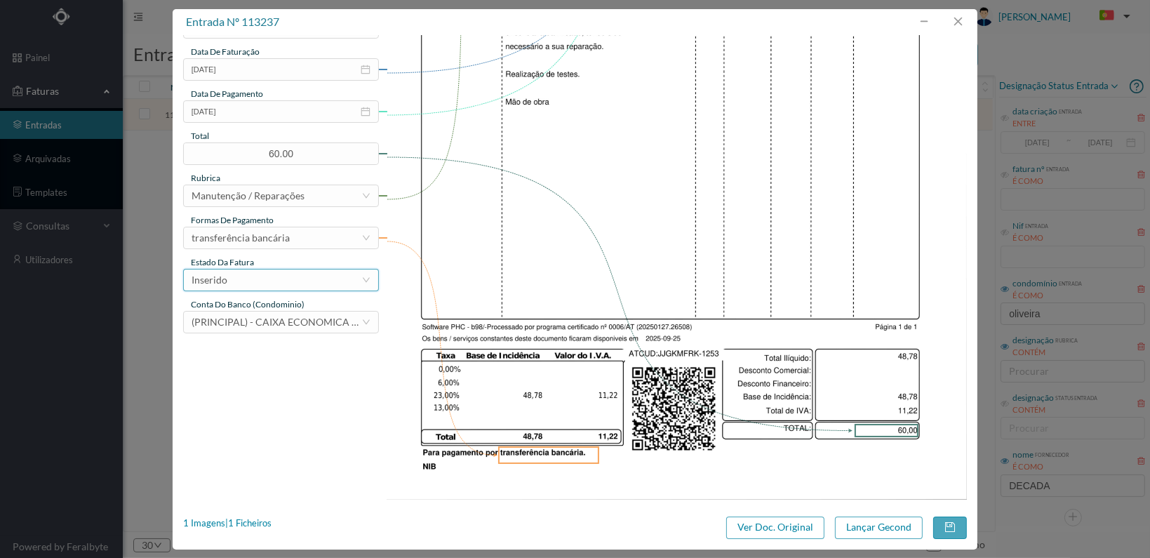
click at [326, 281] on div "Inserido" at bounding box center [277, 279] width 170 height 21
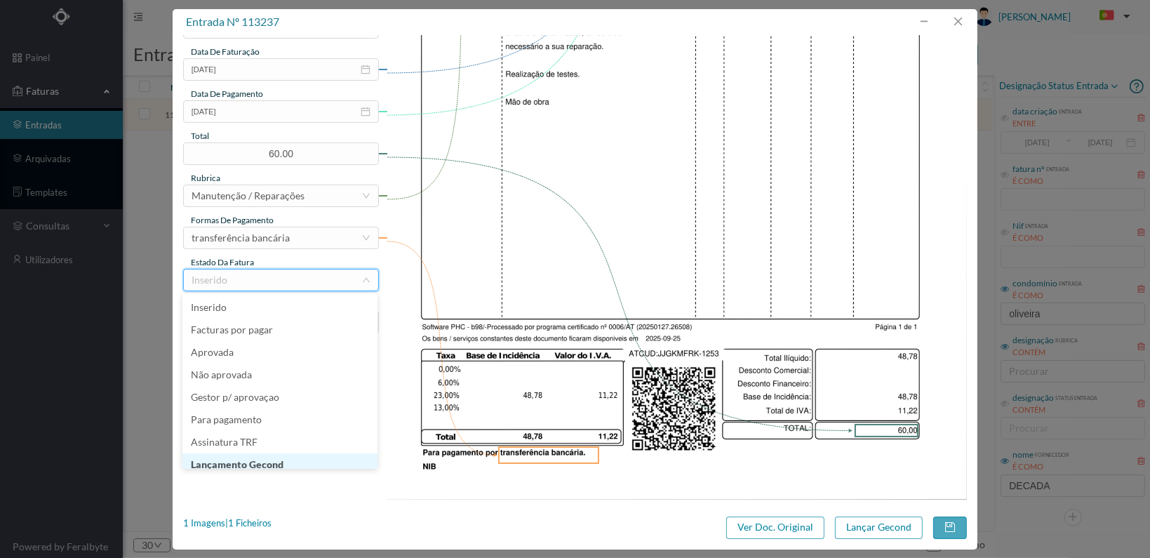
scroll to position [7, 0]
click at [305, 455] on li "Lançamento Gecond" at bounding box center [279, 457] width 195 height 22
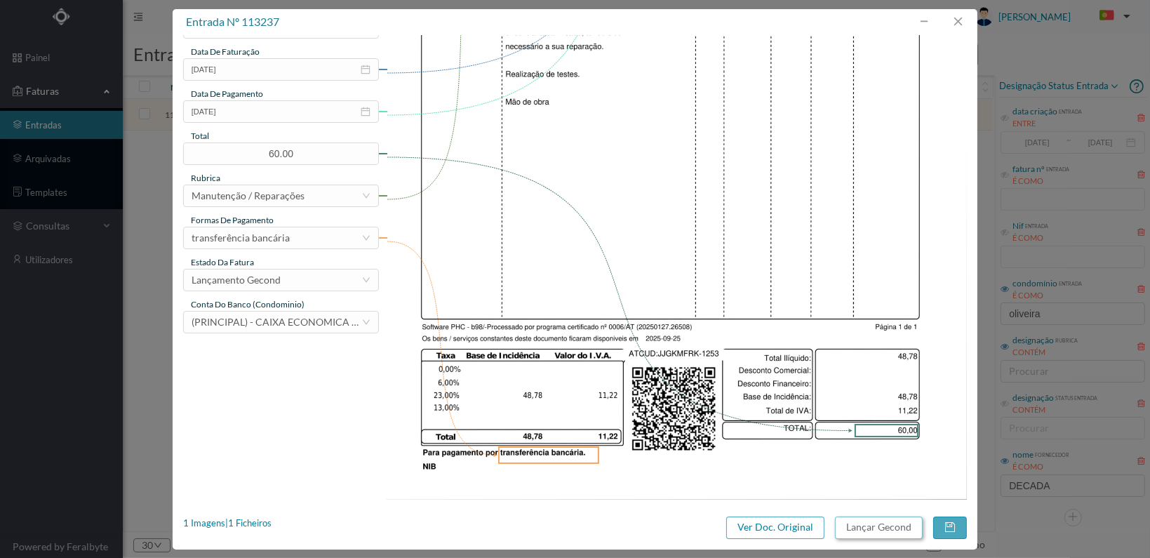
click at [879, 528] on button "Lançar Gecond" at bounding box center [879, 527] width 88 height 22
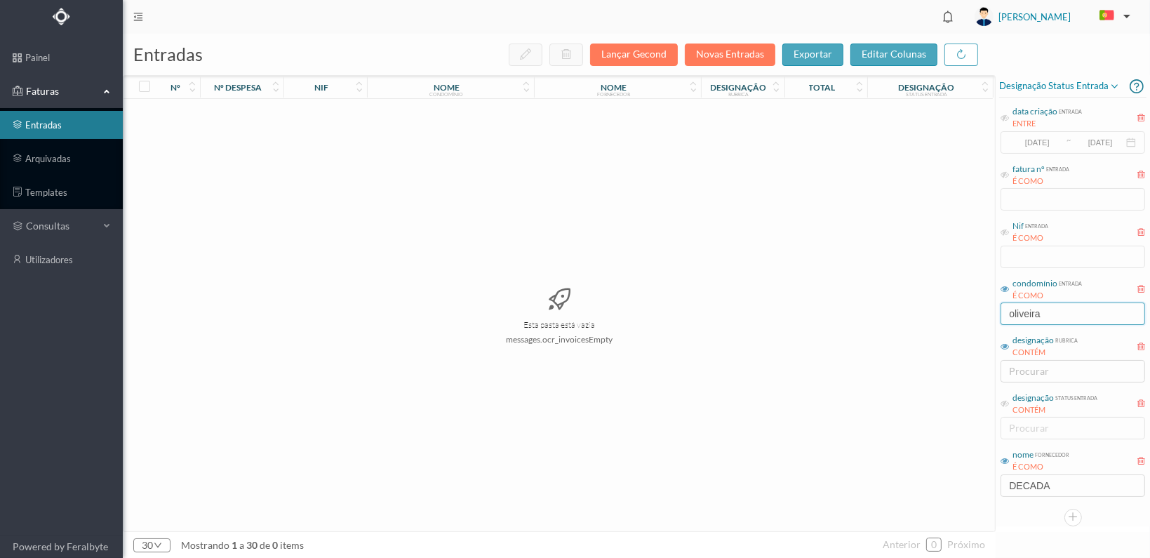
drag, startPoint x: 1055, startPoint y: 312, endPoint x: 729, endPoint y: 310, distance: 326.3
click at [729, 313] on div "entradas Lançar Gecond Novas Entradas exportar editar colunas nº nº despesa nif…" at bounding box center [636, 296] width 1027 height 524
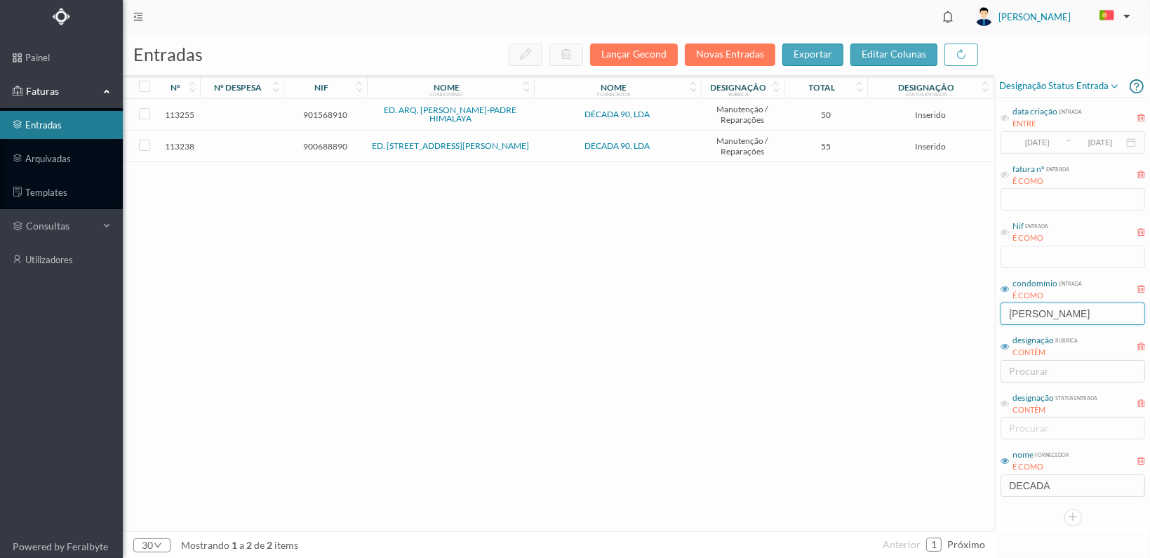
type input "barbosa"
click at [314, 141] on span "900688890" at bounding box center [325, 146] width 76 height 11
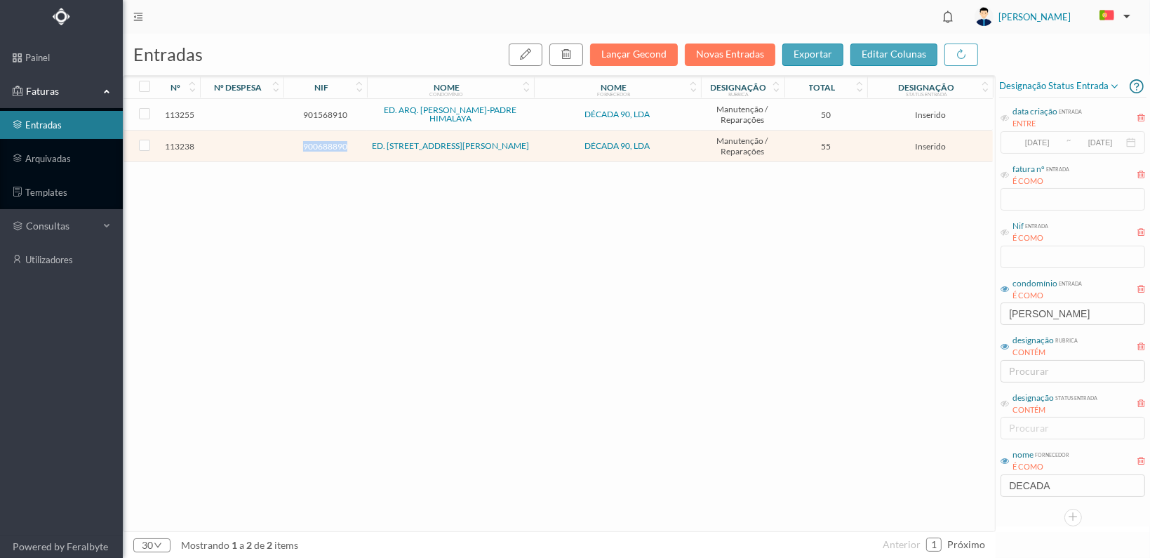
click at [314, 141] on span "900688890" at bounding box center [325, 146] width 76 height 11
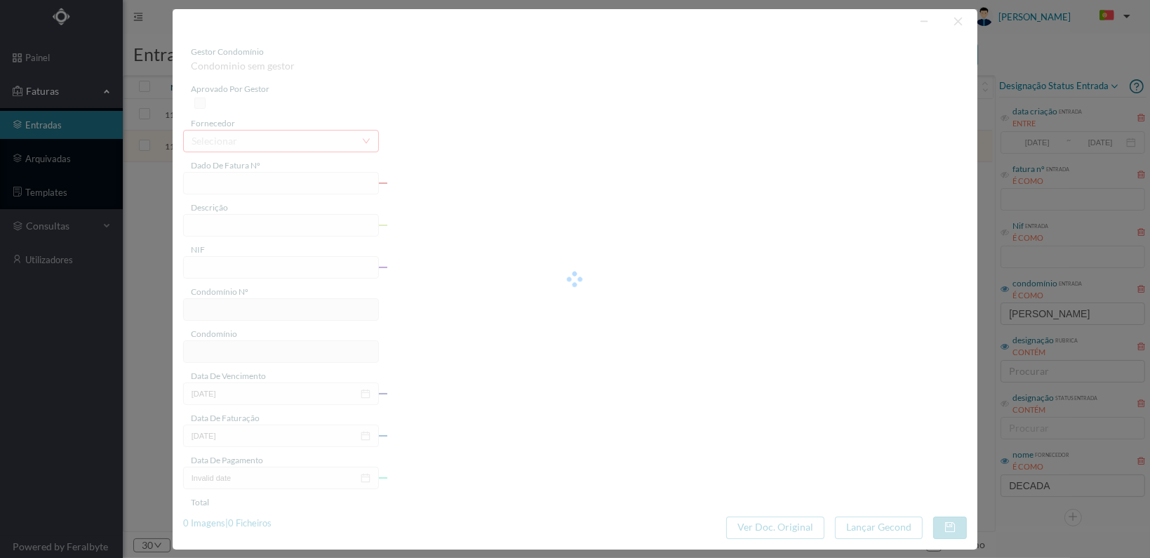
type input "FT 2025A1/1254"
type input "900688890"
type input "[DATE]"
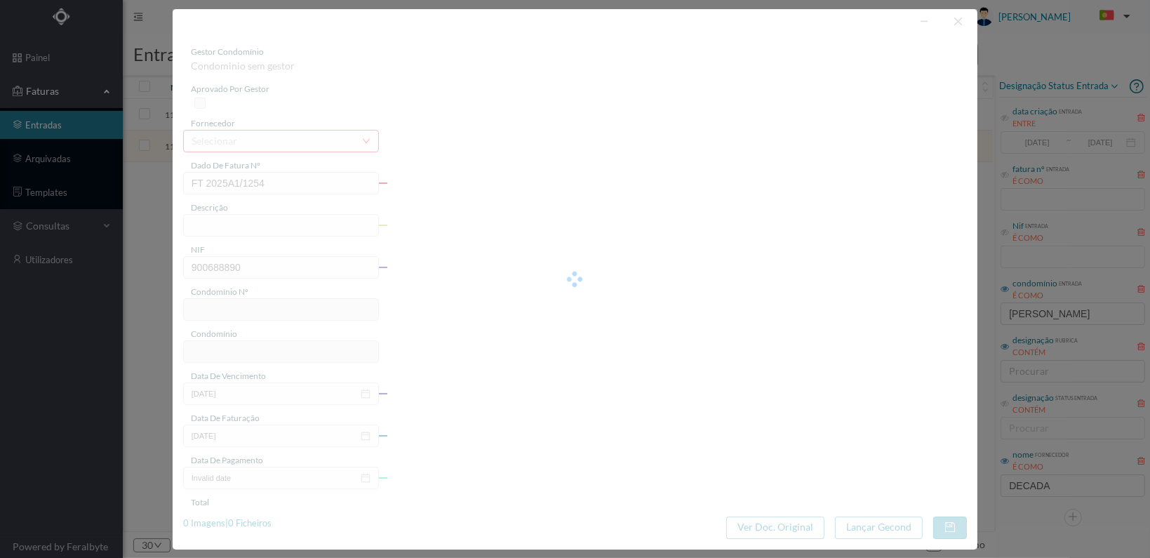
type input "55.00"
type input "671"
type input "ED. RUA RUI BARBOSA, 18"
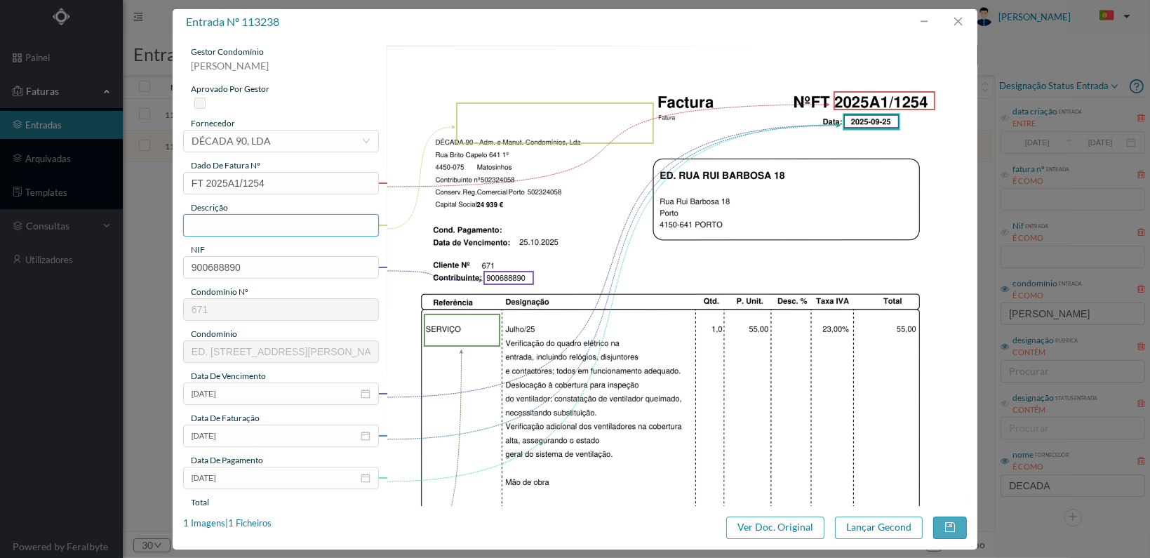
click at [255, 230] on input "text" at bounding box center [281, 225] width 196 height 22
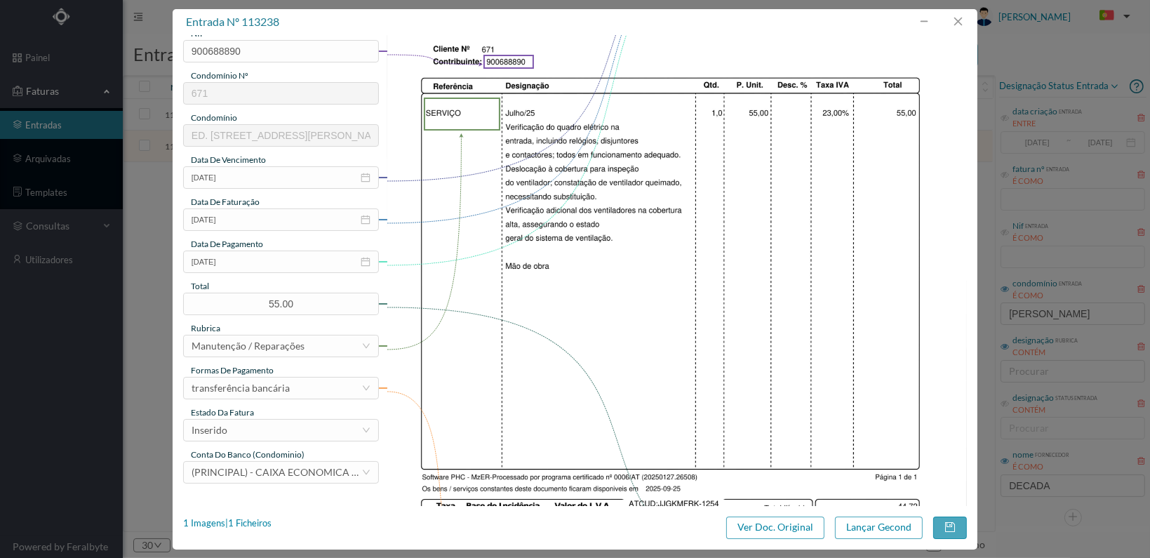
scroll to position [281, 0]
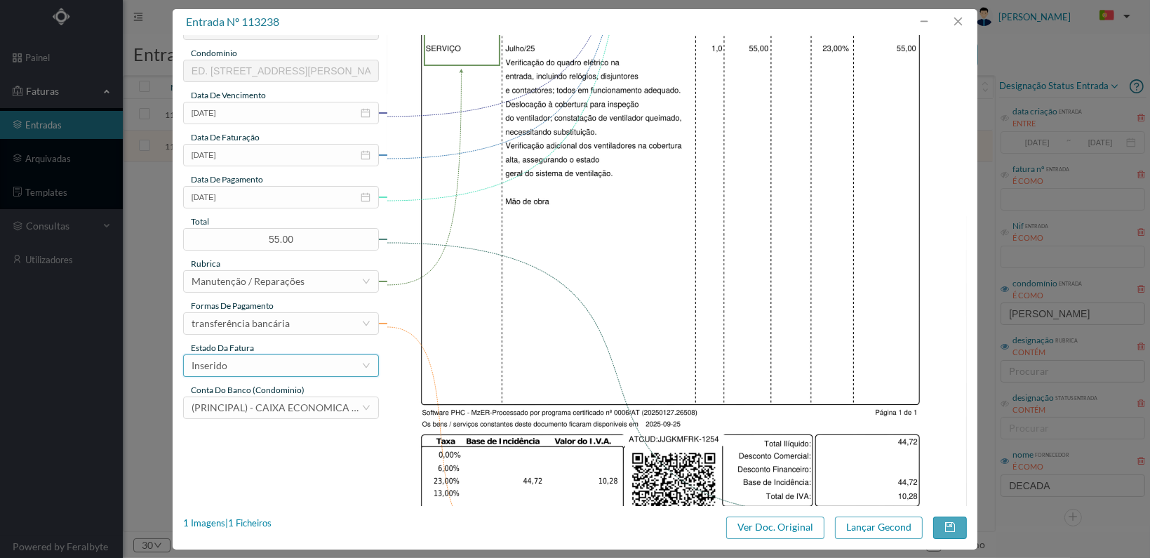
type input "Verificação quadro eléctrico"
click at [316, 361] on div "Inserido" at bounding box center [277, 365] width 170 height 21
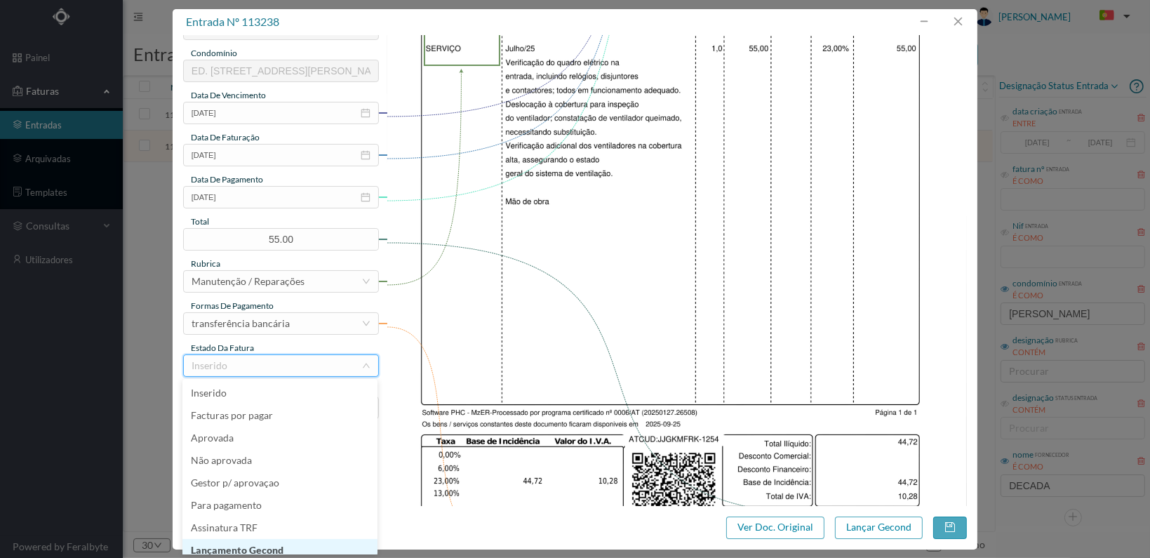
scroll to position [7, 0]
drag, startPoint x: 316, startPoint y: 541, endPoint x: 565, endPoint y: 542, distance: 249.1
click at [316, 541] on li "Lançamento Gecond" at bounding box center [279, 543] width 195 height 22
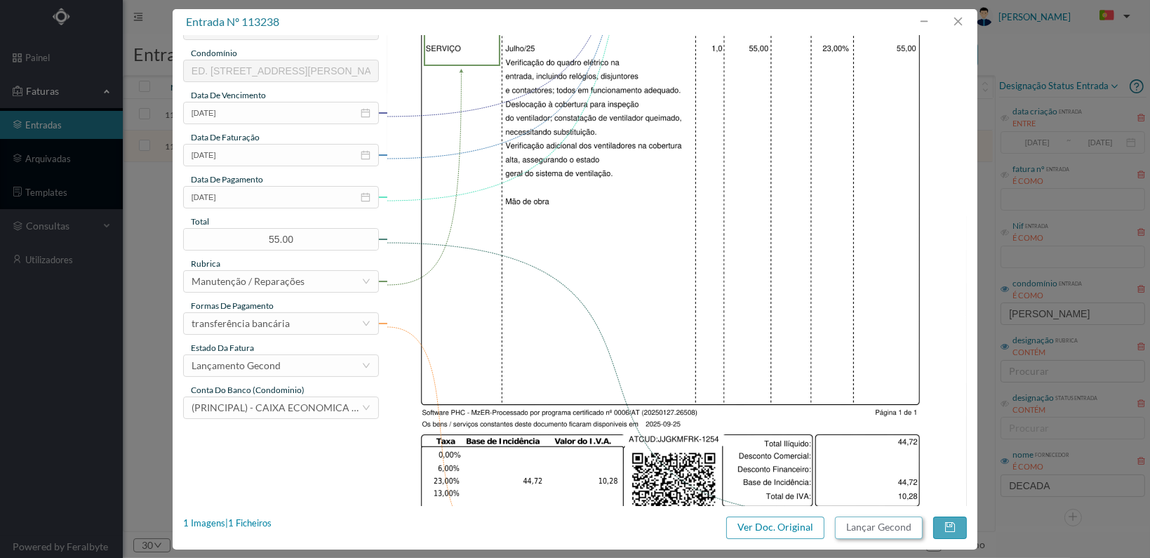
click at [855, 526] on button "Lançar Gecond" at bounding box center [879, 527] width 88 height 22
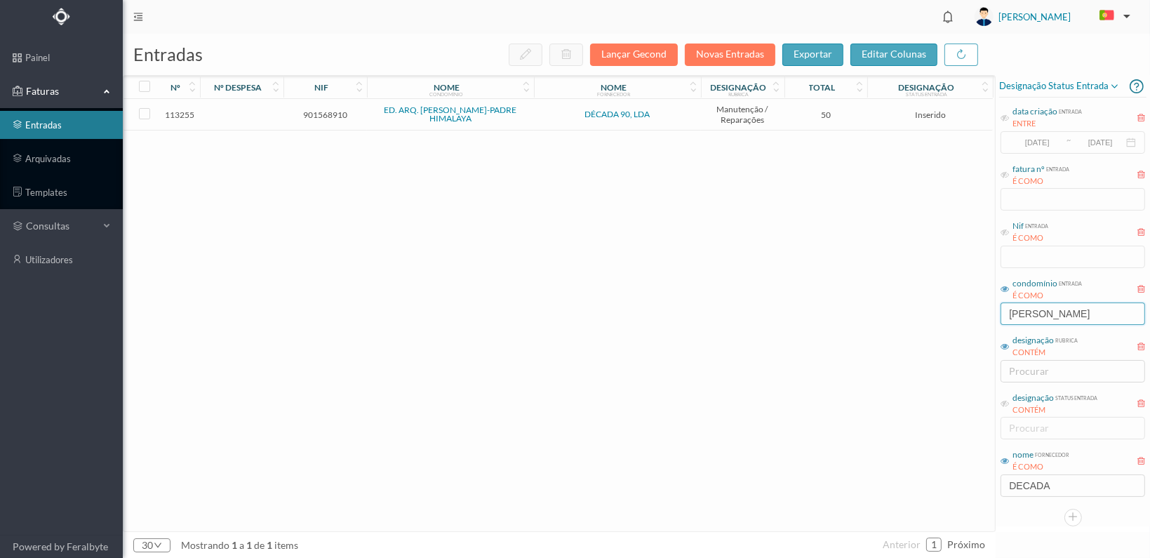
drag, startPoint x: 1064, startPoint y: 308, endPoint x: 855, endPoint y: 307, distance: 209.1
click at [855, 307] on div "entradas Lançar Gecond Novas Entradas exportar editar colunas nº nº despesa nif…" at bounding box center [636, 296] width 1027 height 524
type input "atrium"
click at [326, 113] on span "901409553" at bounding box center [325, 114] width 76 height 11
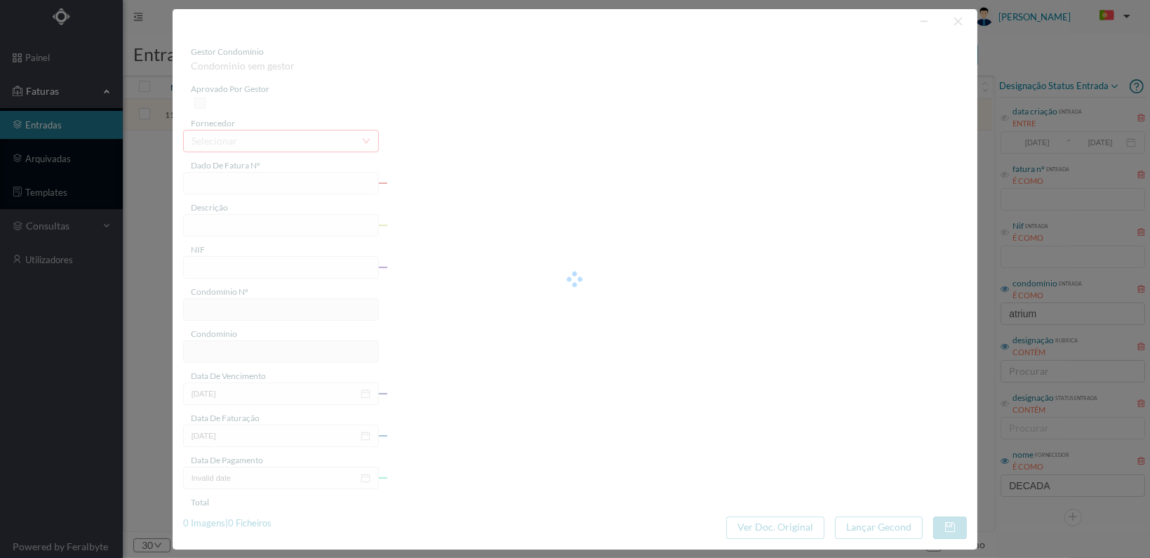
type input "FT 2025A1/1255"
type input "901409553"
type input "[DATE]"
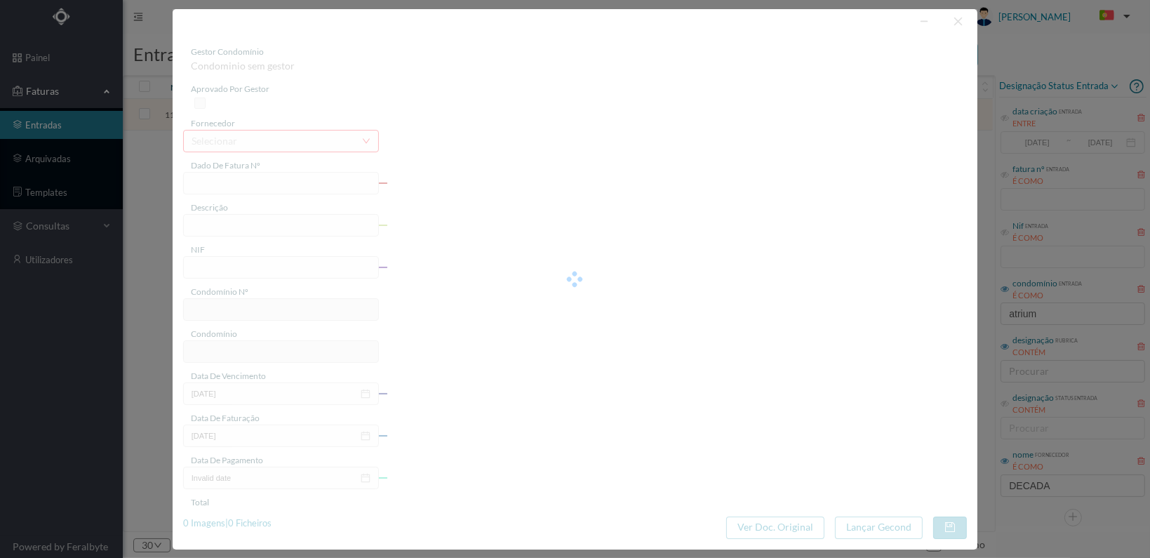
type input "18.00"
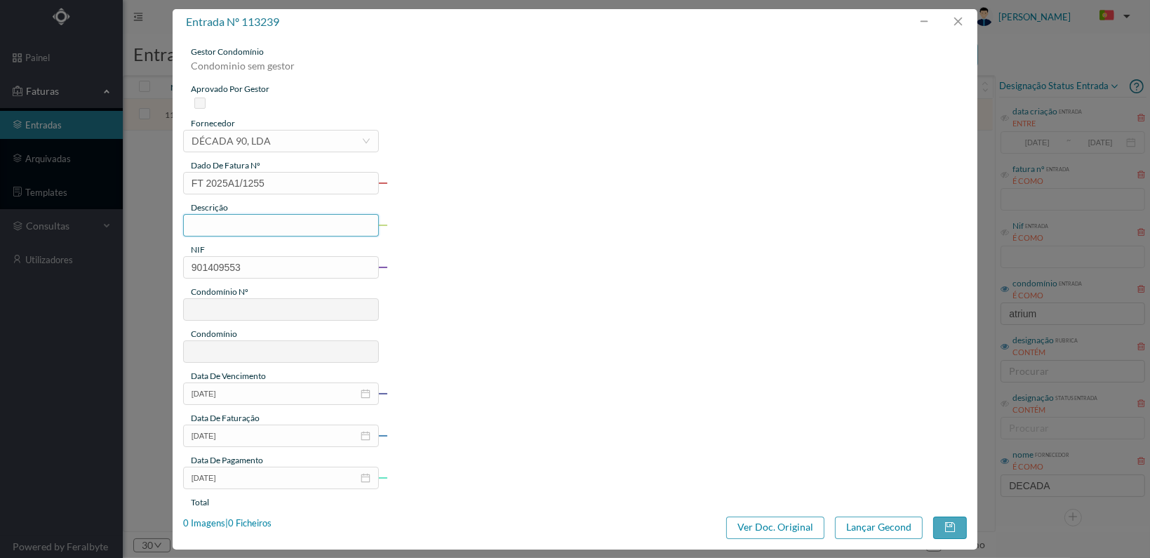
type input "677"
type input "ED. ATRIUM PIRÂMIDES"
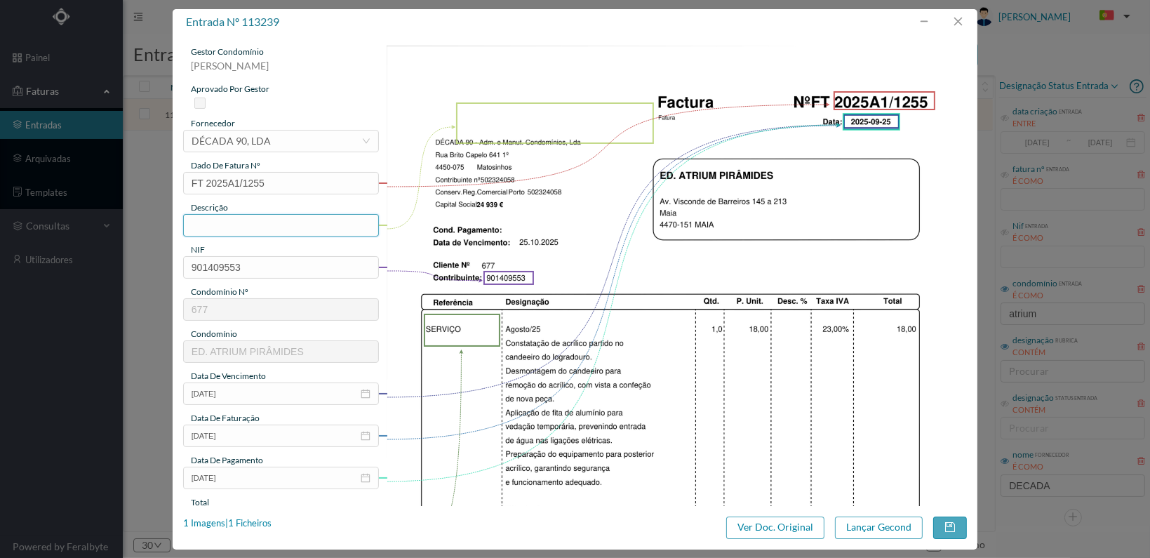
click at [236, 226] on input "text" at bounding box center [281, 225] width 196 height 22
click at [276, 225] on input "Reparação acrílico danificado" at bounding box center [281, 225] width 196 height 22
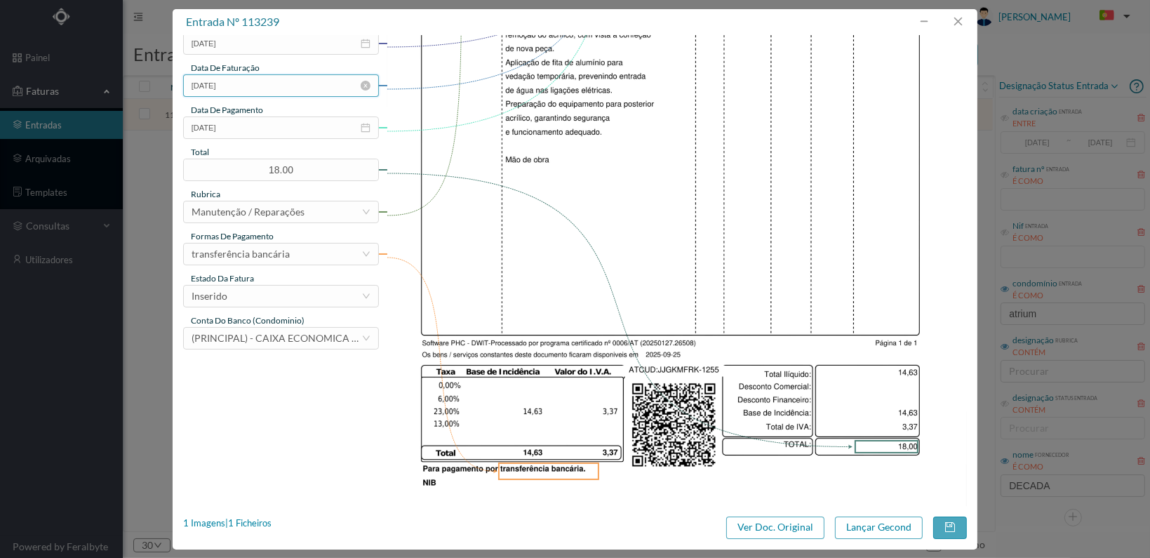
scroll to position [351, 0]
type input "Reparação acrílico de candeeiro danificado"
click at [348, 295] on div "Inserido" at bounding box center [277, 295] width 170 height 21
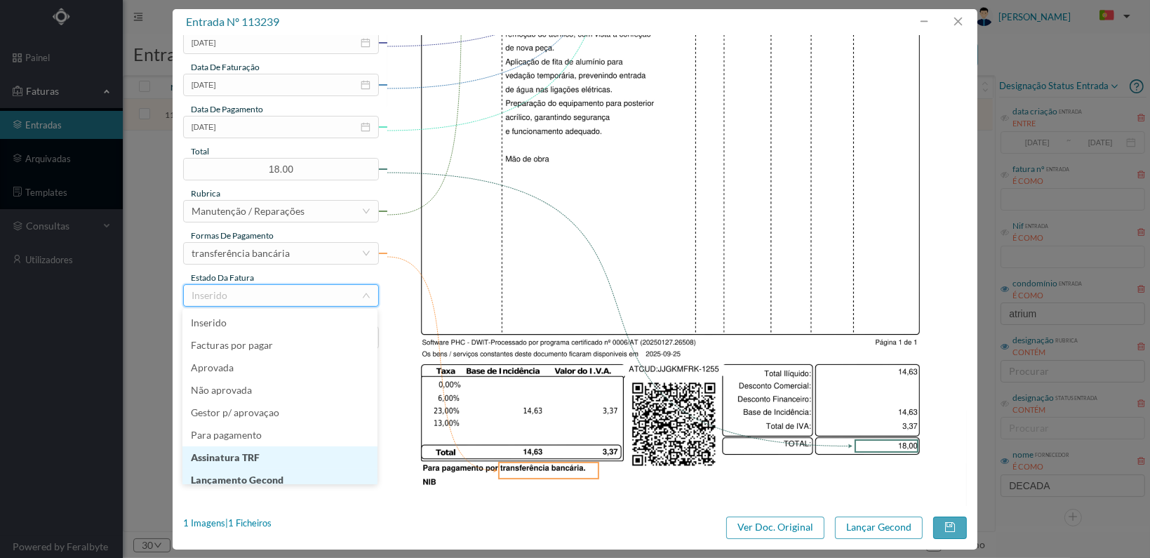
scroll to position [7, 0]
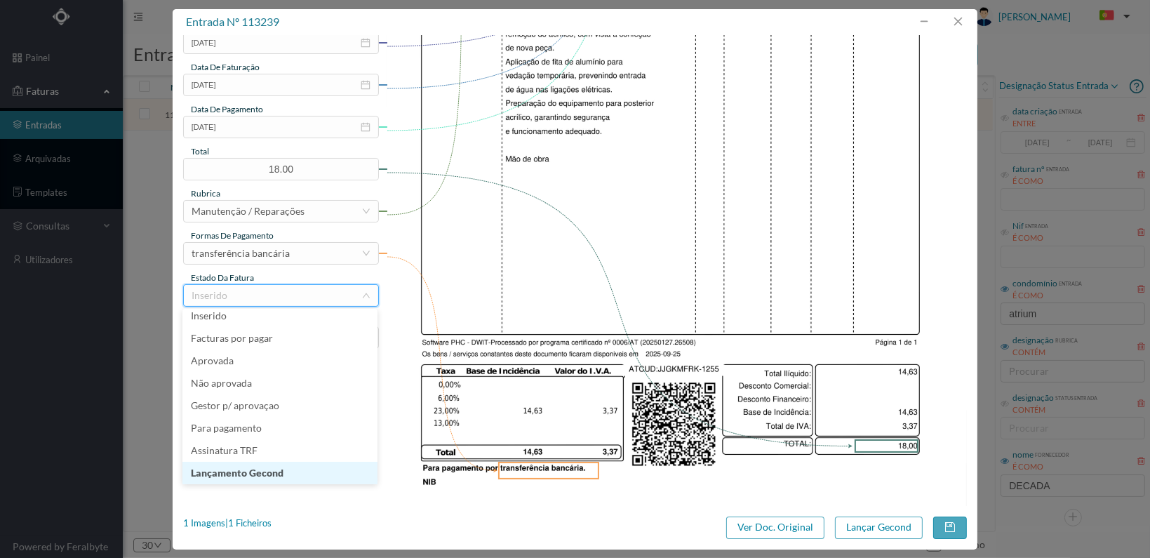
click at [295, 473] on li "Lançamento Gecond" at bounding box center [279, 473] width 195 height 22
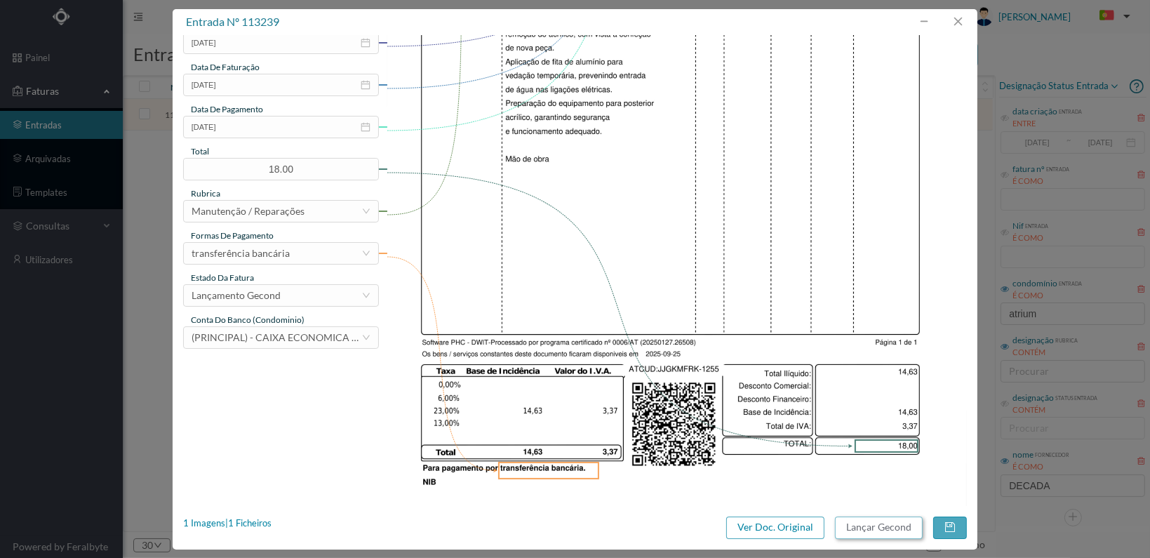
click at [871, 528] on button "Lançar Gecond" at bounding box center [879, 527] width 88 height 22
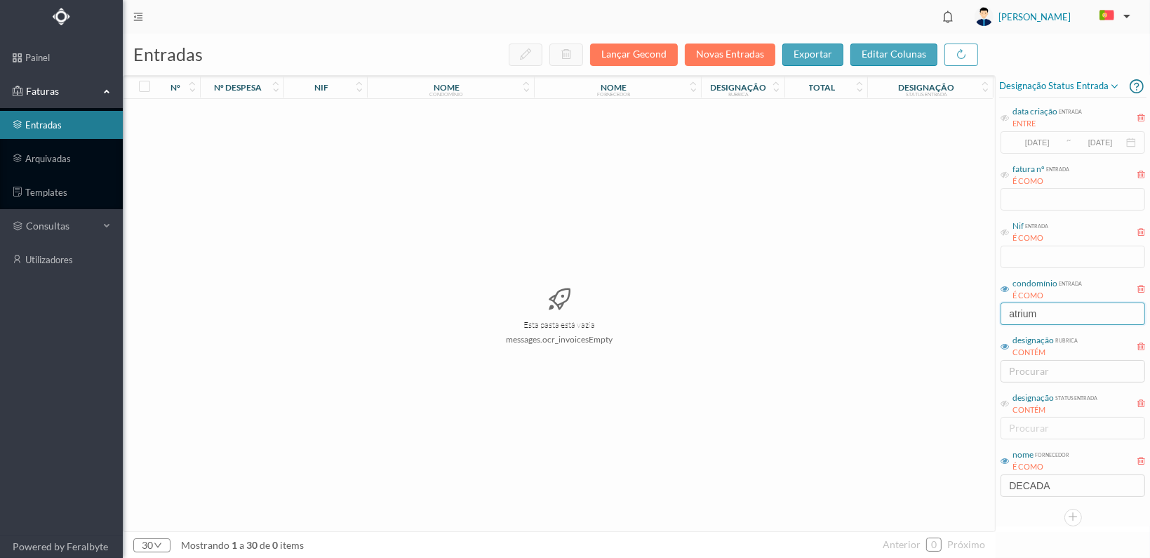
drag, startPoint x: 1038, startPoint y: 315, endPoint x: 938, endPoint y: 311, distance: 99.7
click at [940, 311] on div "entradas Lançar Gecond Novas Entradas exportar editar colunas nº nº despesa nif…" at bounding box center [636, 296] width 1027 height 524
type input "o"
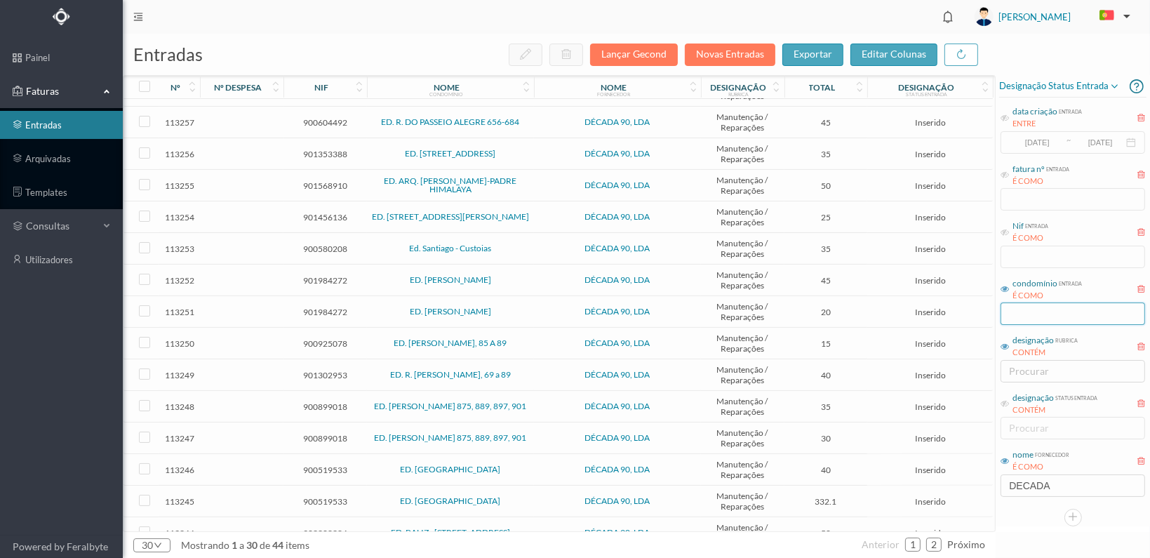
scroll to position [480, 0]
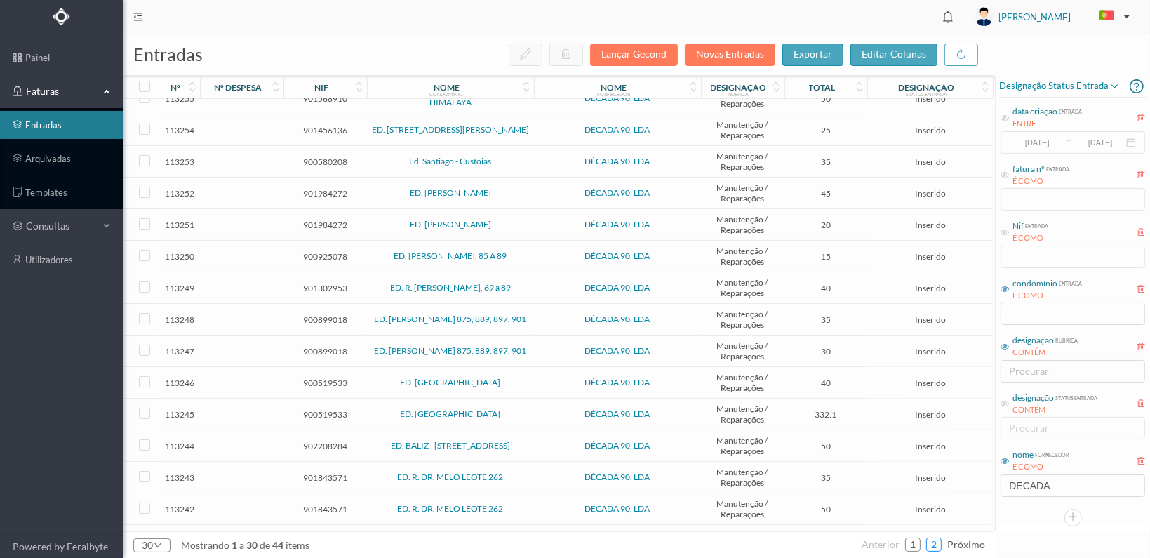
click at [937, 549] on link "2" at bounding box center [934, 544] width 14 height 21
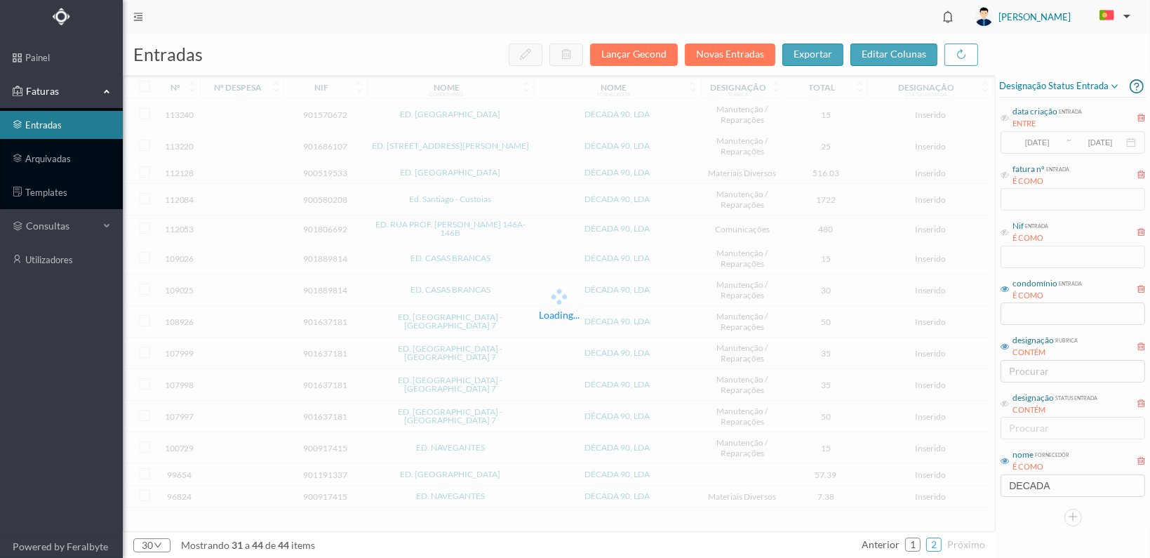
scroll to position [0, 0]
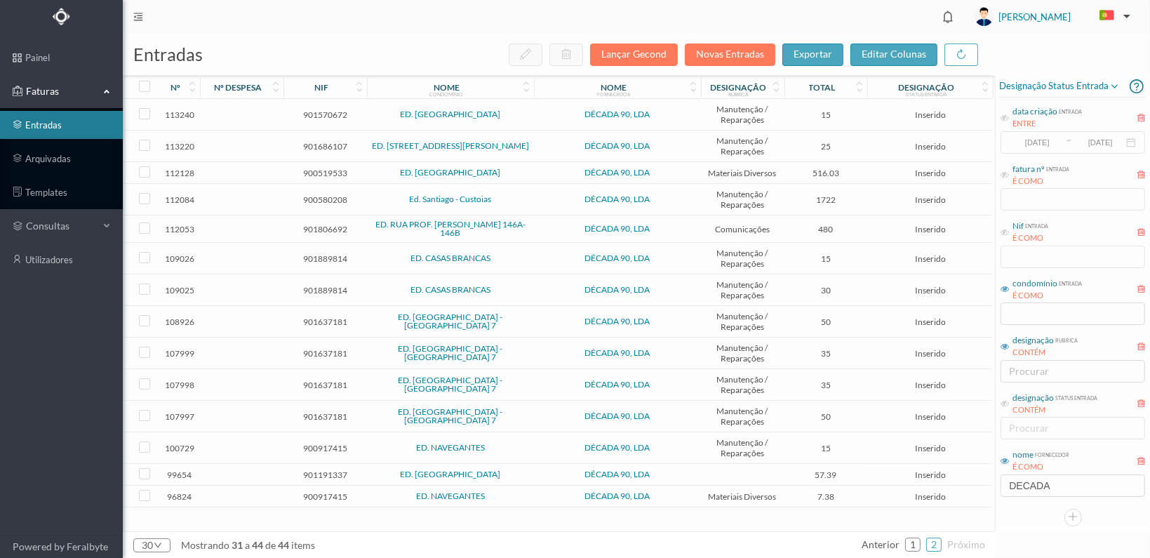
click at [325, 112] on span "901570672" at bounding box center [325, 114] width 76 height 11
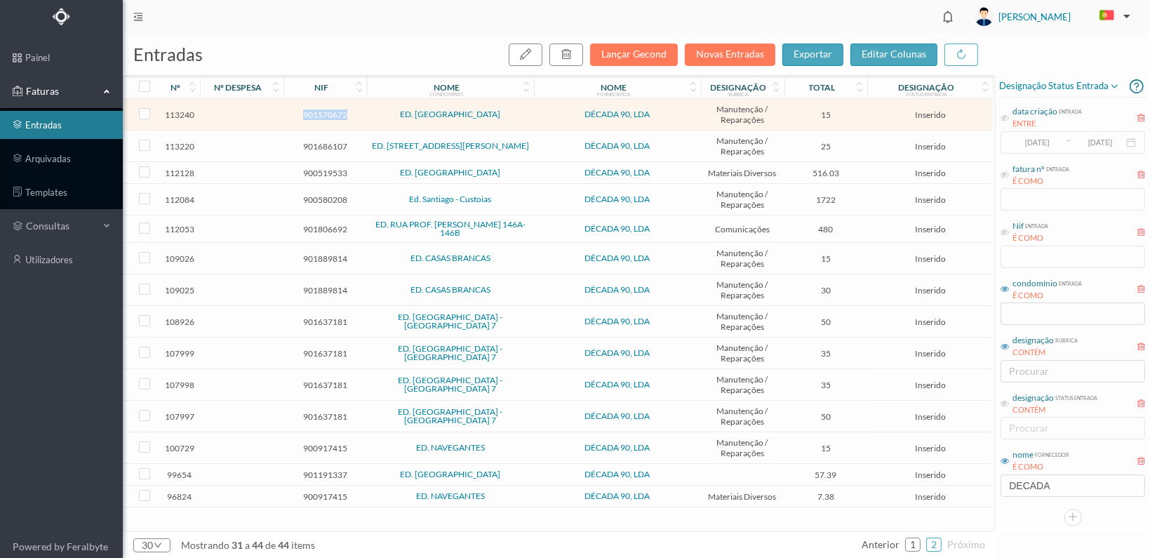
click at [325, 112] on span "901570672" at bounding box center [325, 114] width 76 height 11
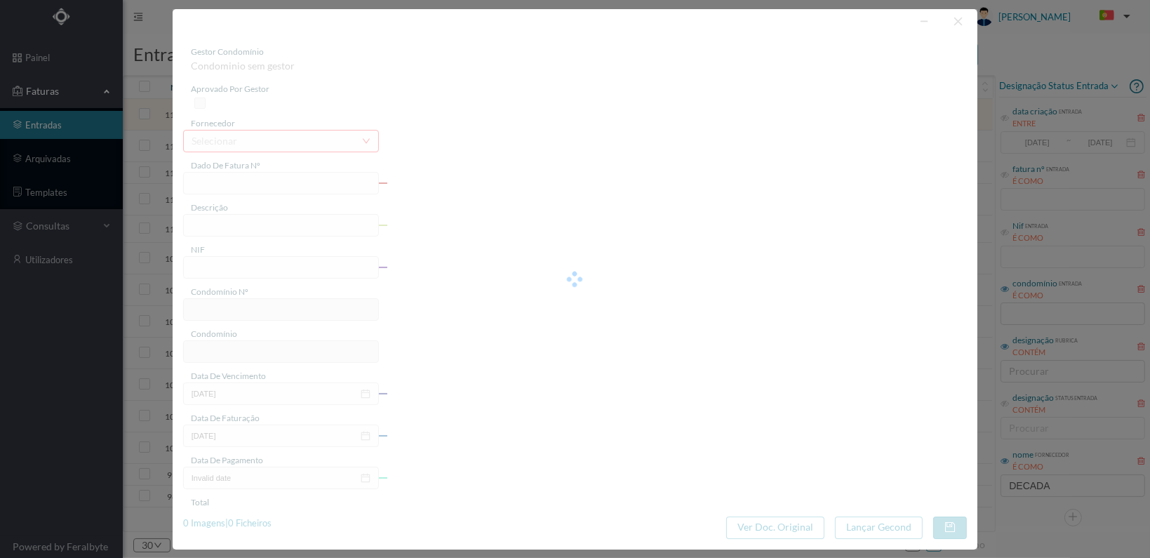
type input "FT 2025A1/1256"
type input "901570672"
type input "[DATE]"
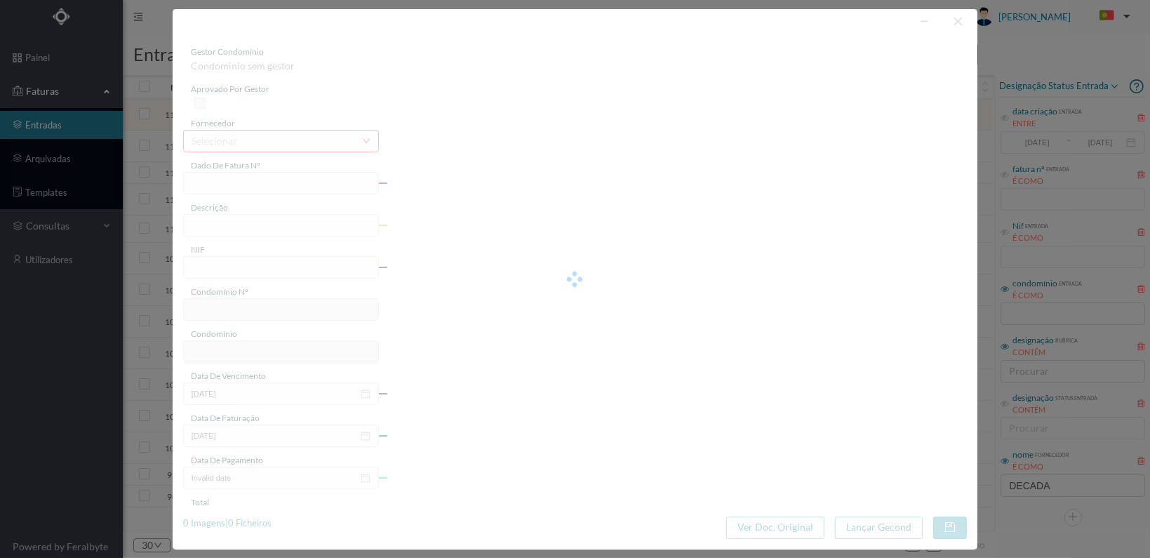
type input "15.00"
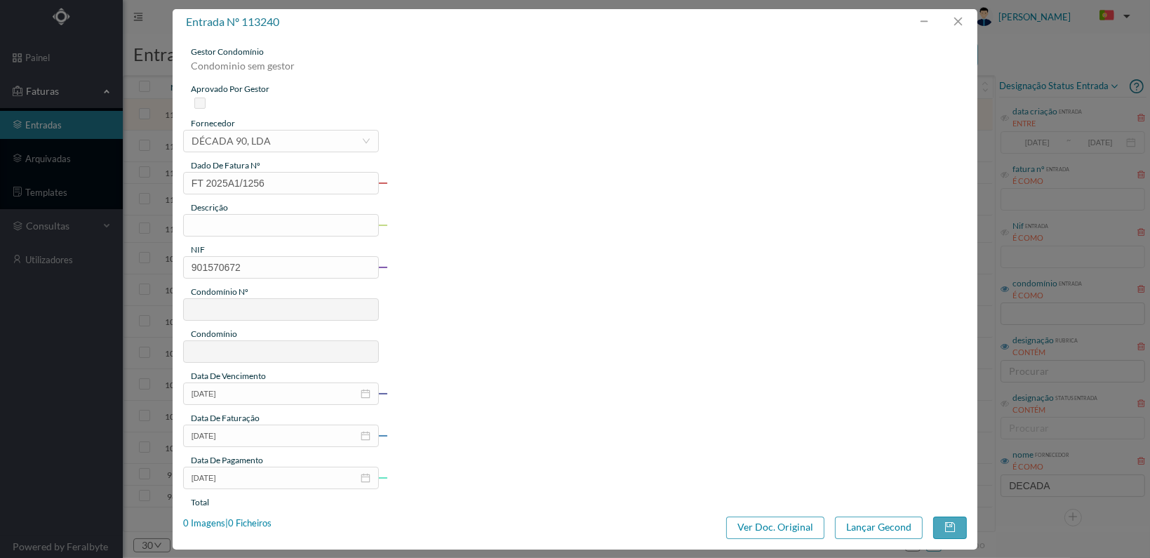
type input "690"
type input "ED. [GEOGRAPHIC_DATA]"
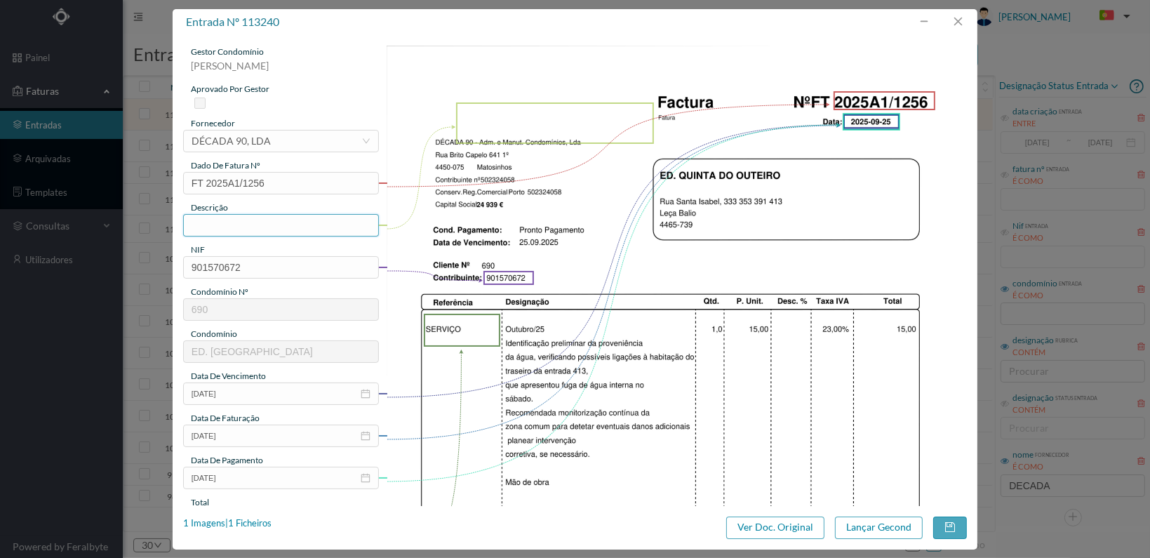
click at [255, 224] on input "text" at bounding box center [281, 225] width 196 height 22
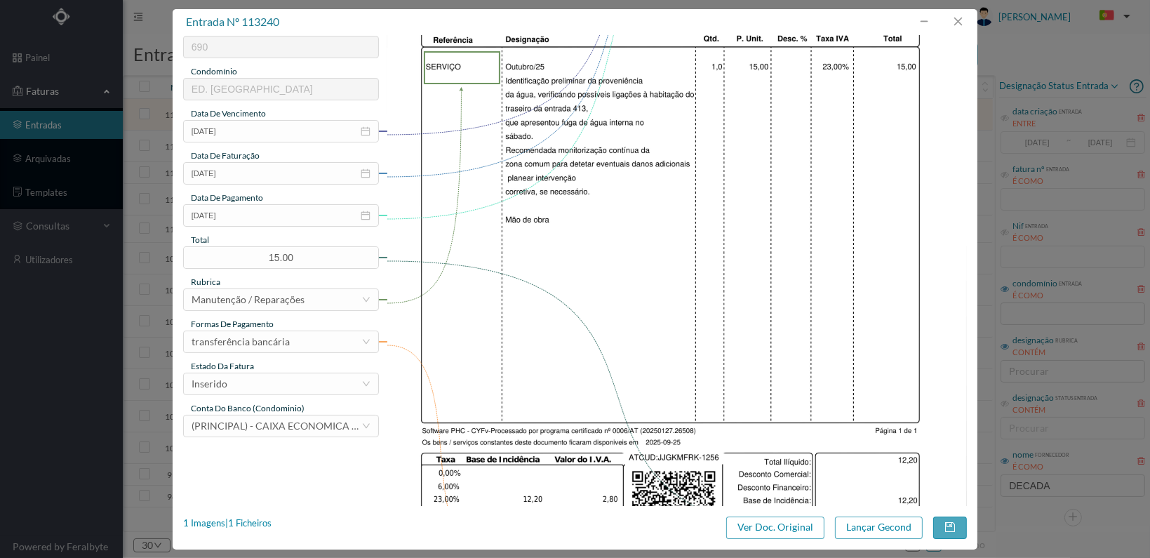
scroll to position [351, 0]
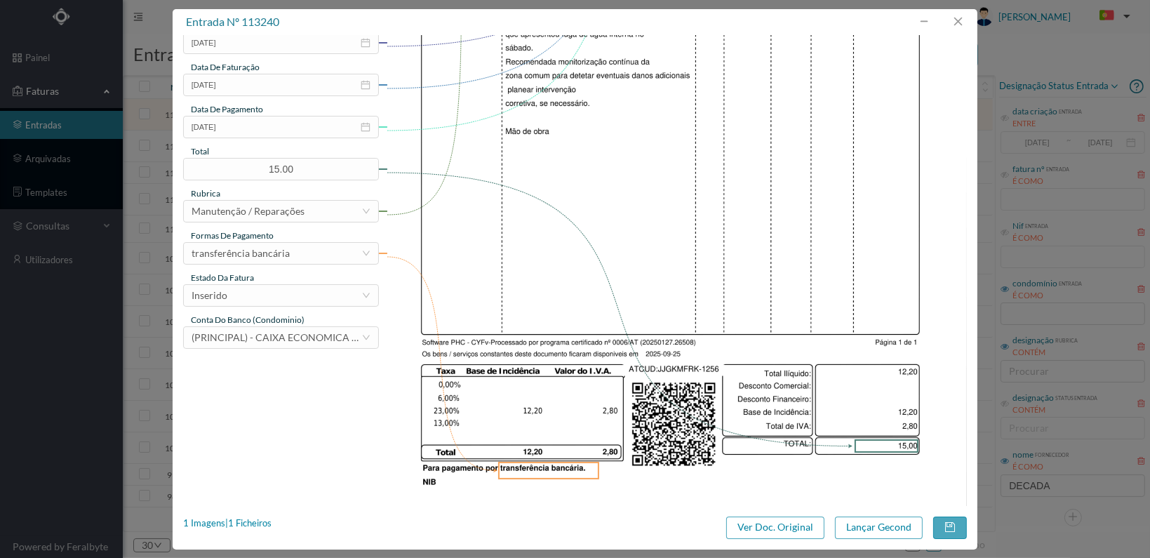
type input "Verificação origem fuga de água"
click at [337, 281] on div "estado da fatura" at bounding box center [281, 278] width 196 height 13
click at [323, 295] on div "Inserido" at bounding box center [277, 295] width 170 height 21
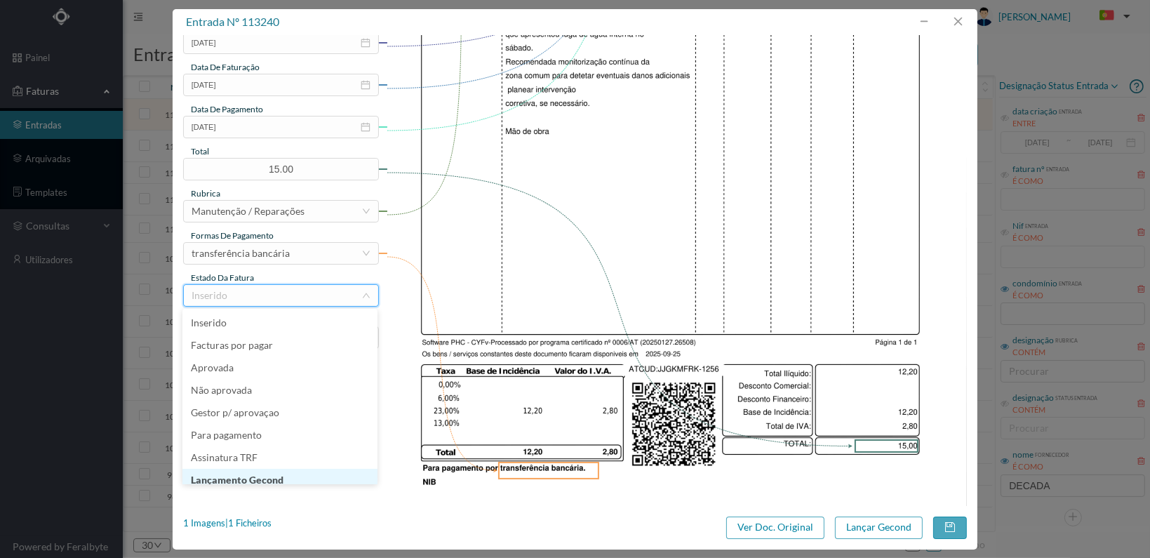
scroll to position [7, 0]
click at [300, 470] on li "Lançamento Gecond" at bounding box center [279, 473] width 195 height 22
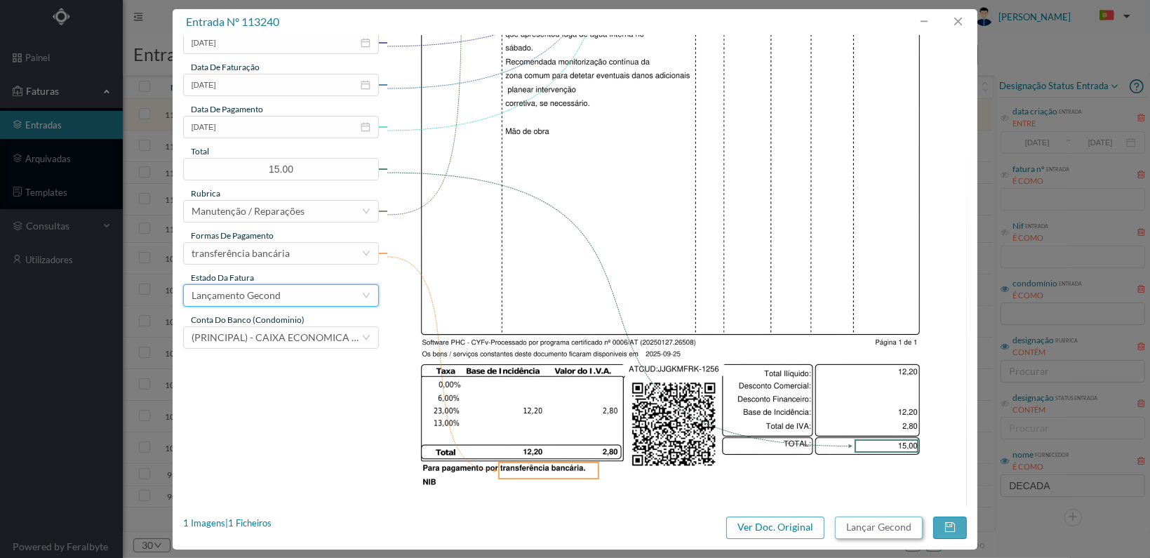
click at [869, 530] on button "Lançar Gecond" at bounding box center [879, 527] width 88 height 22
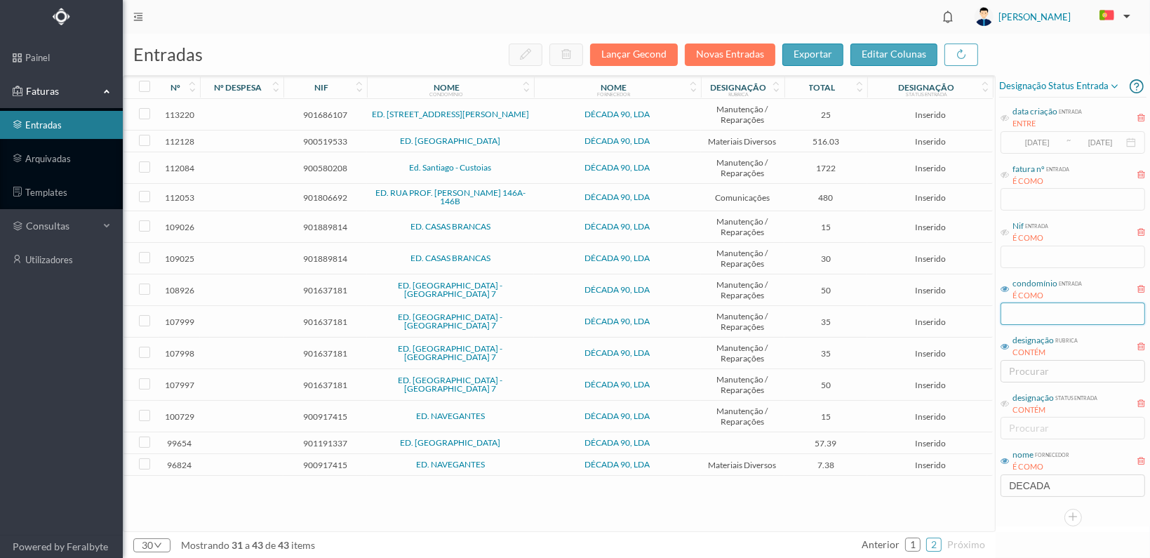
click at [1031, 309] on input "text" at bounding box center [1073, 313] width 145 height 22
type input "v"
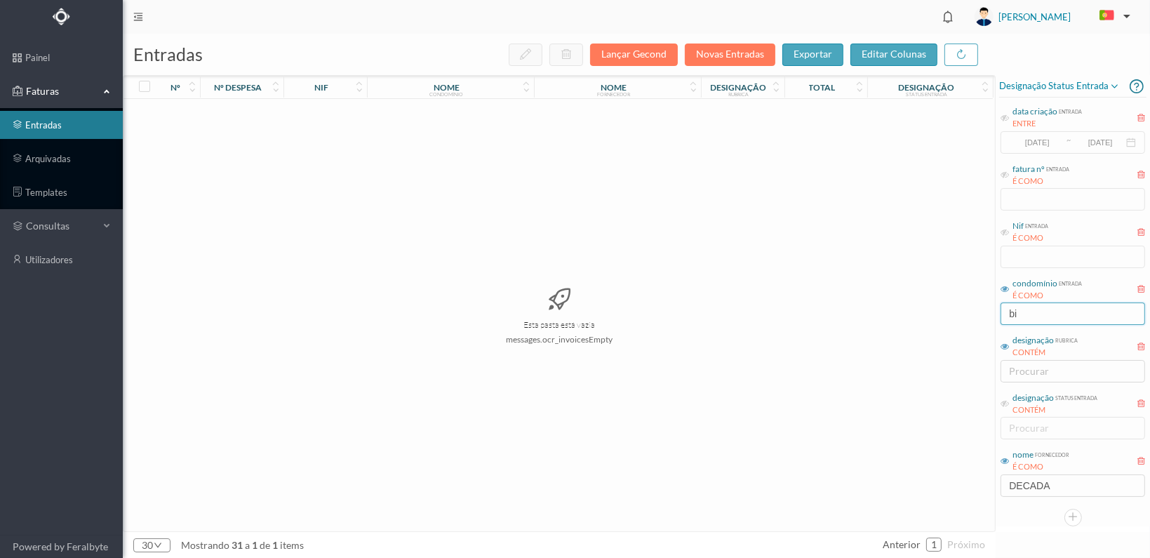
type input "b"
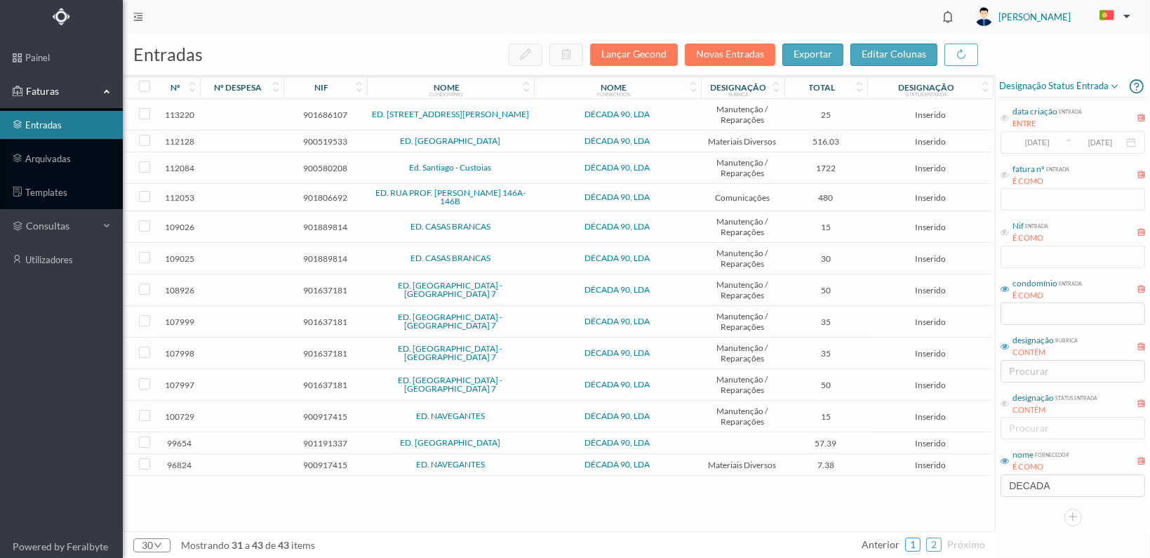
click at [915, 542] on link "1" at bounding box center [913, 544] width 14 height 21
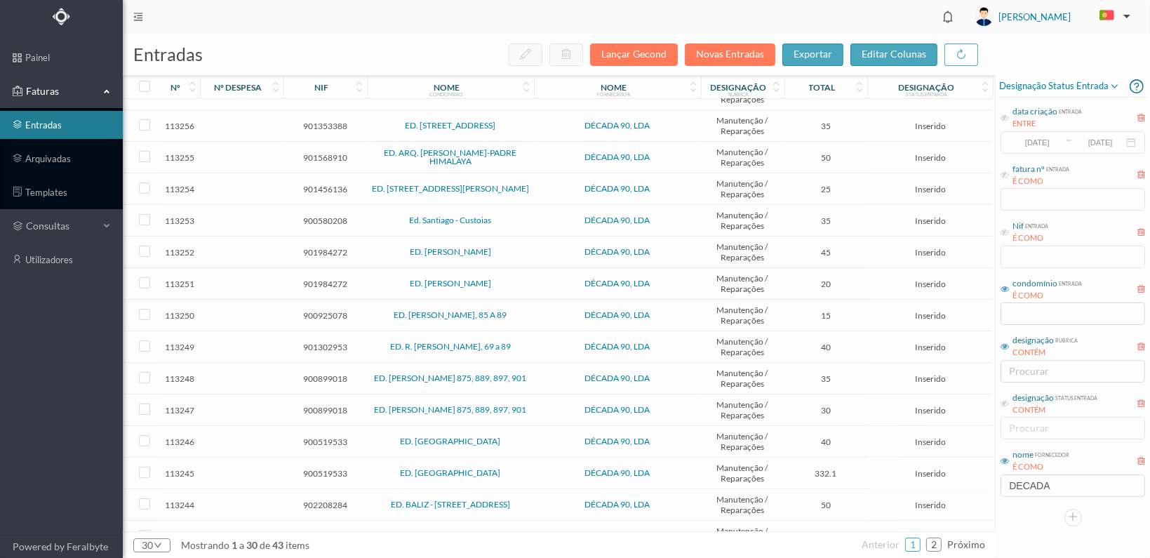
scroll to position [480, 0]
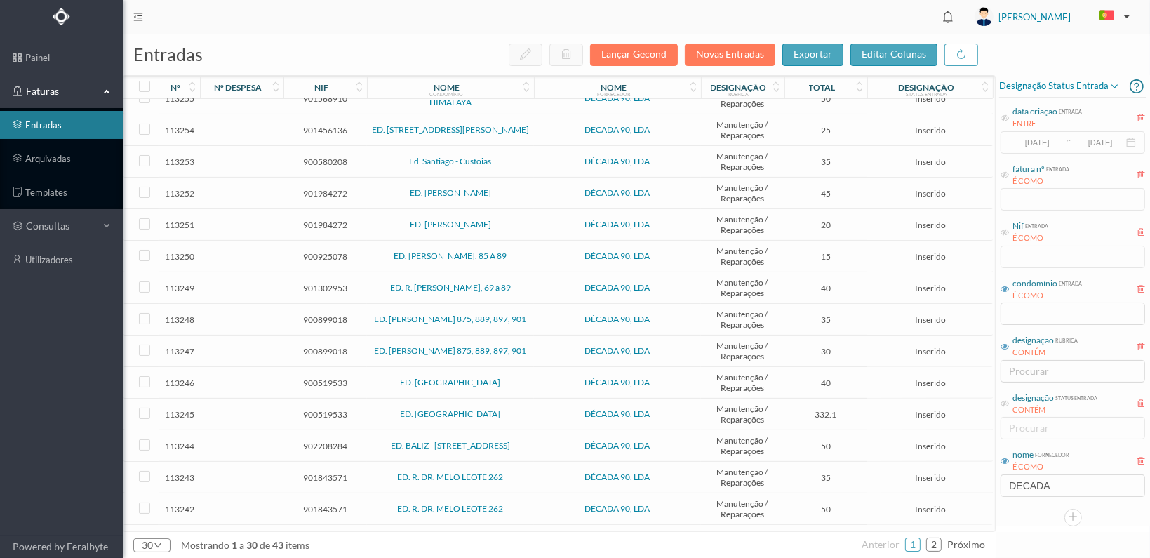
click at [321, 535] on span "901782033" at bounding box center [325, 540] width 76 height 11
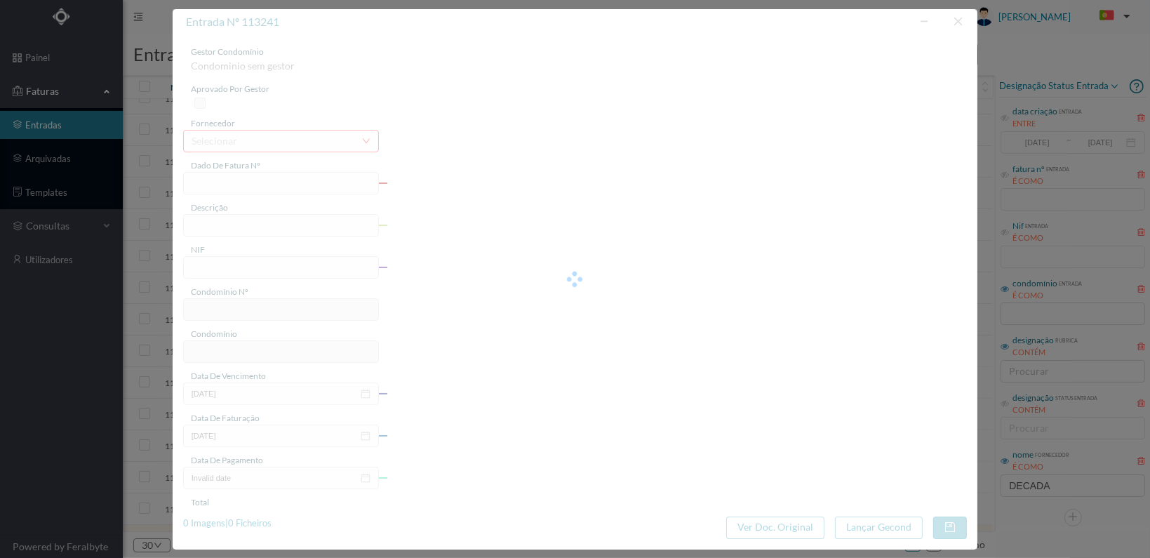
type input "FT 2025A1/1257"
type input "901782033"
type input "[DATE]"
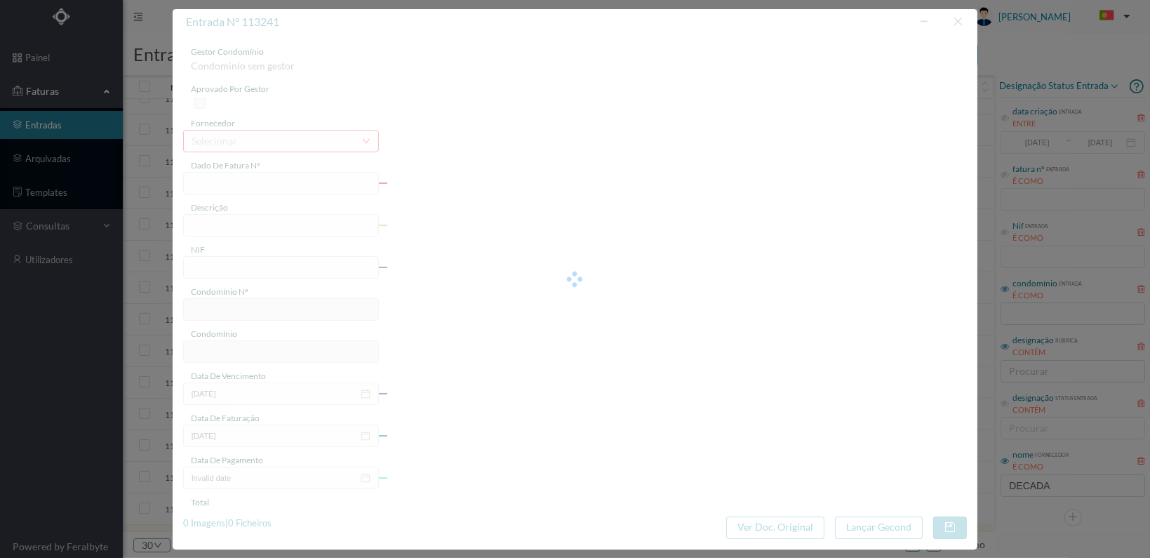
type input "50.00"
type input "698"
type input "ED. SETE BICAS"
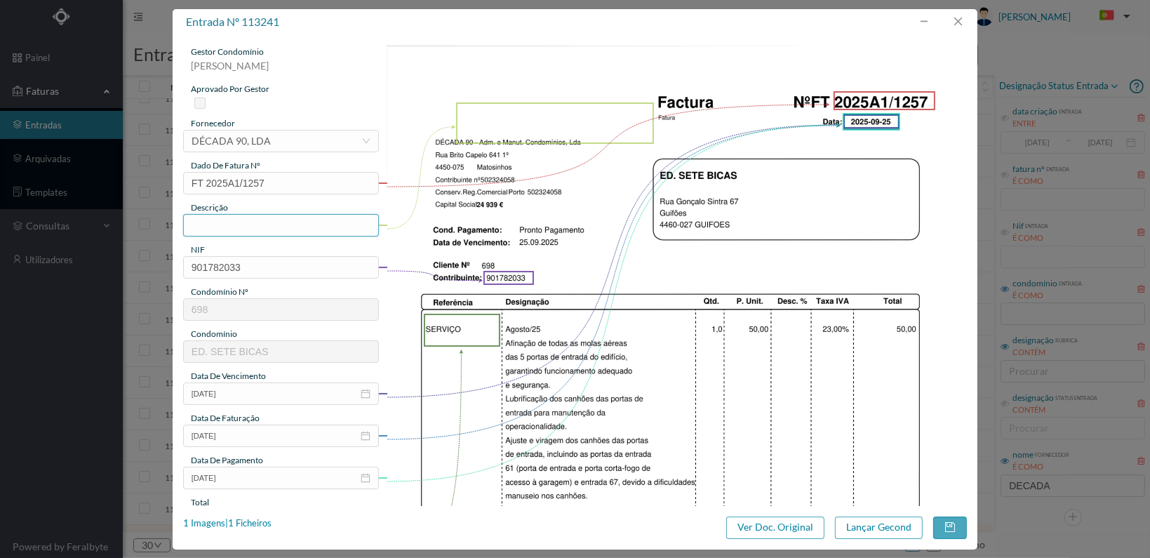
click at [265, 227] on input "text" at bounding box center [281, 225] width 196 height 22
type input "A"
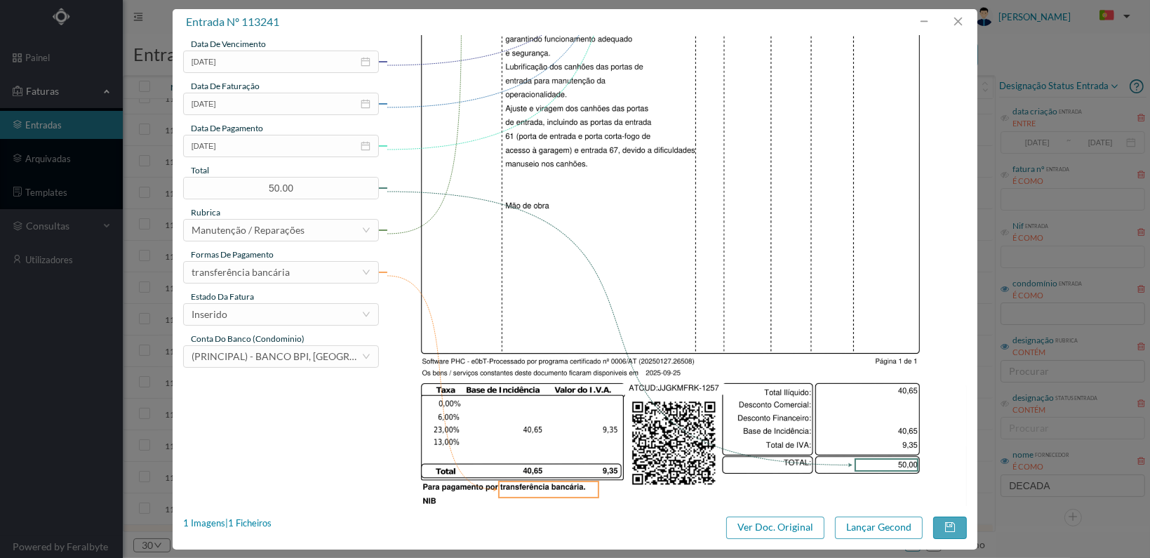
scroll to position [366, 0]
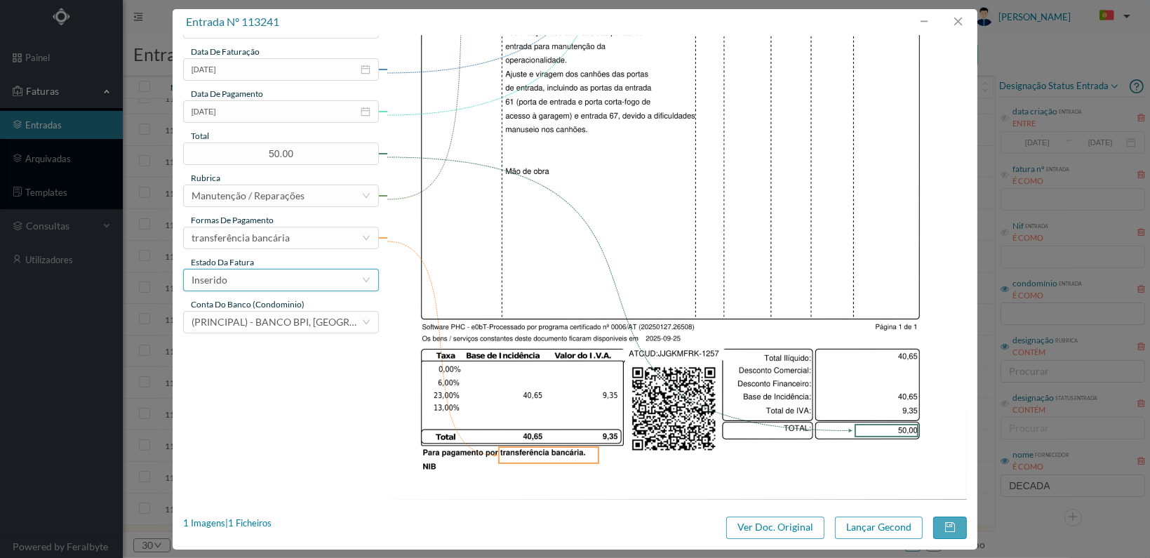
type input "Reparação portas de entrada"
click at [348, 276] on div "Inserido" at bounding box center [277, 279] width 170 height 21
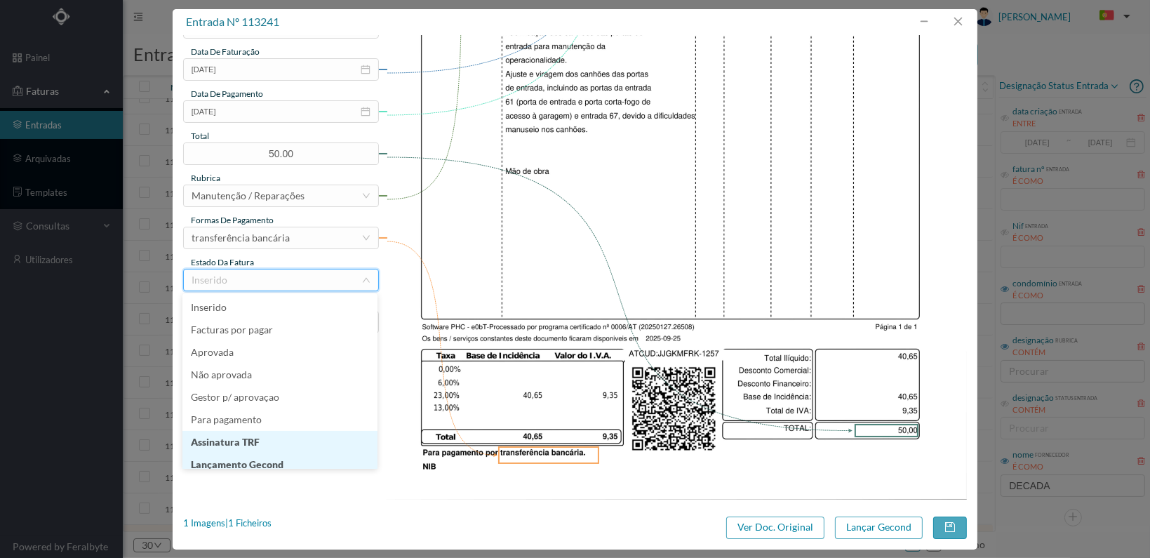
scroll to position [7, 0]
click at [321, 456] on li "Lançamento Gecond" at bounding box center [279, 457] width 195 height 22
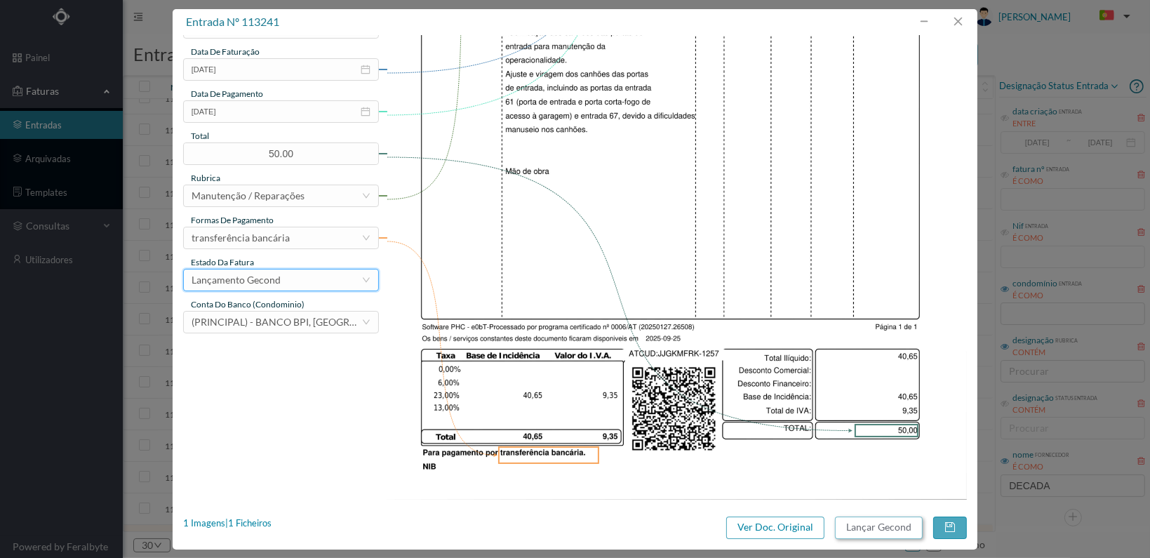
click at [877, 526] on button "Lançar Gecond" at bounding box center [879, 527] width 88 height 22
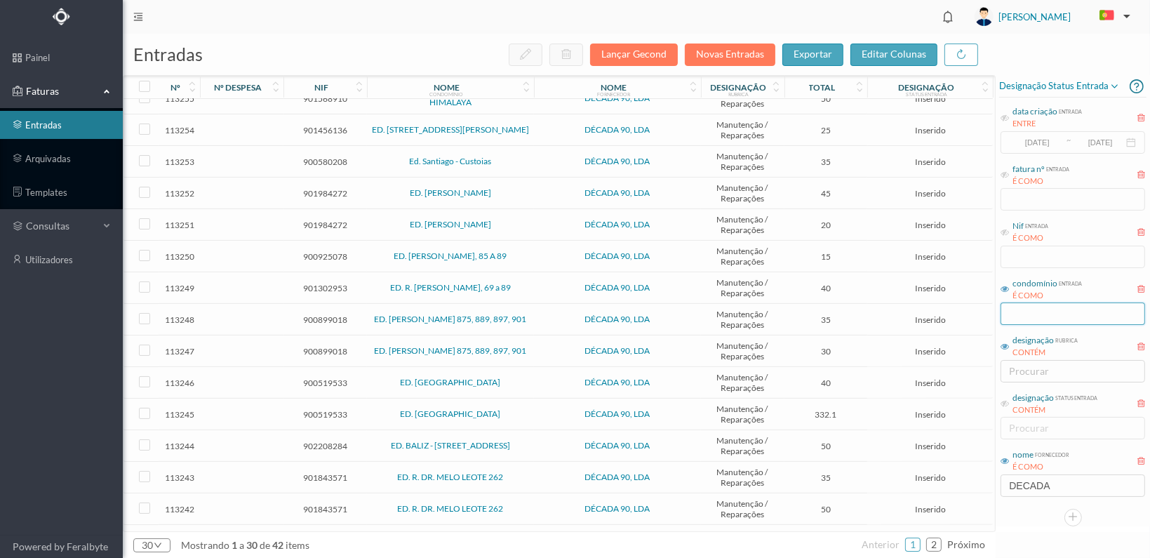
click at [1023, 312] on input "text" at bounding box center [1073, 313] width 145 height 22
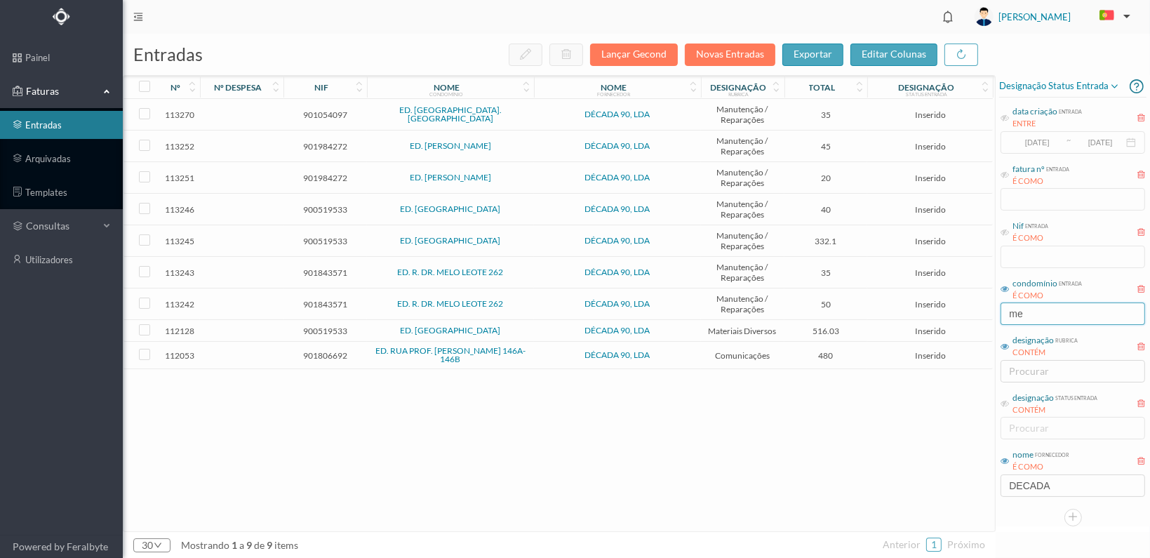
scroll to position [0, 0]
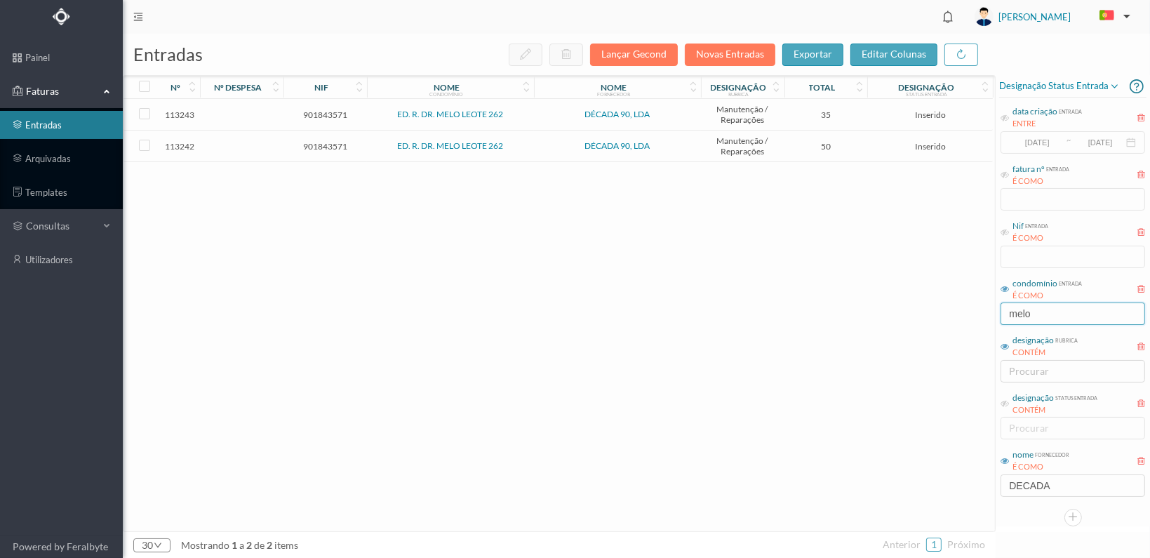
type input "melo"
click at [330, 141] on span "901843571" at bounding box center [325, 146] width 76 height 11
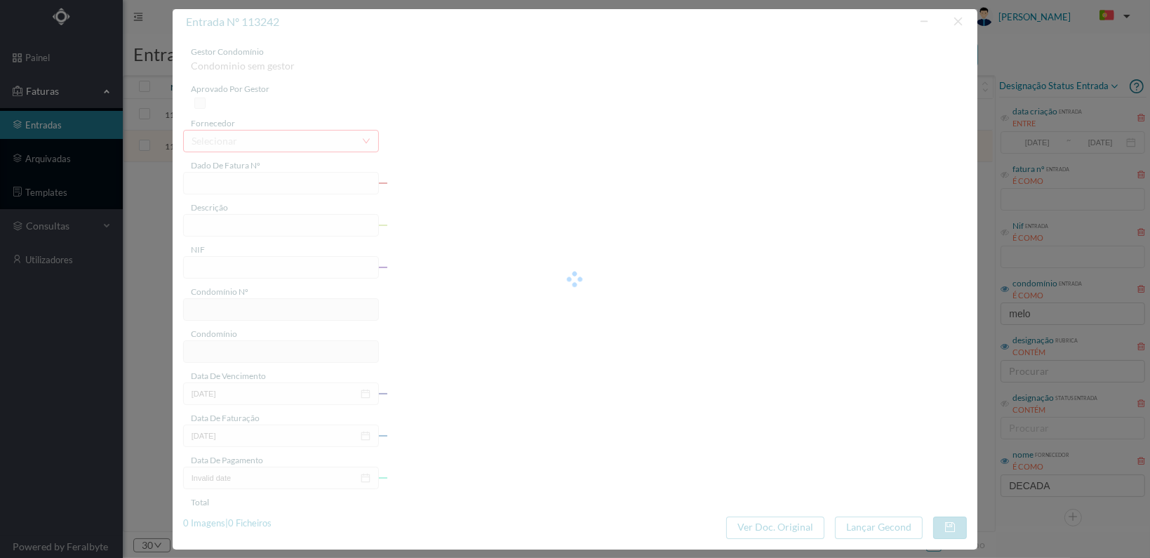
type input "FT 2025A1/1258"
type input "901843571"
type input "[DATE]"
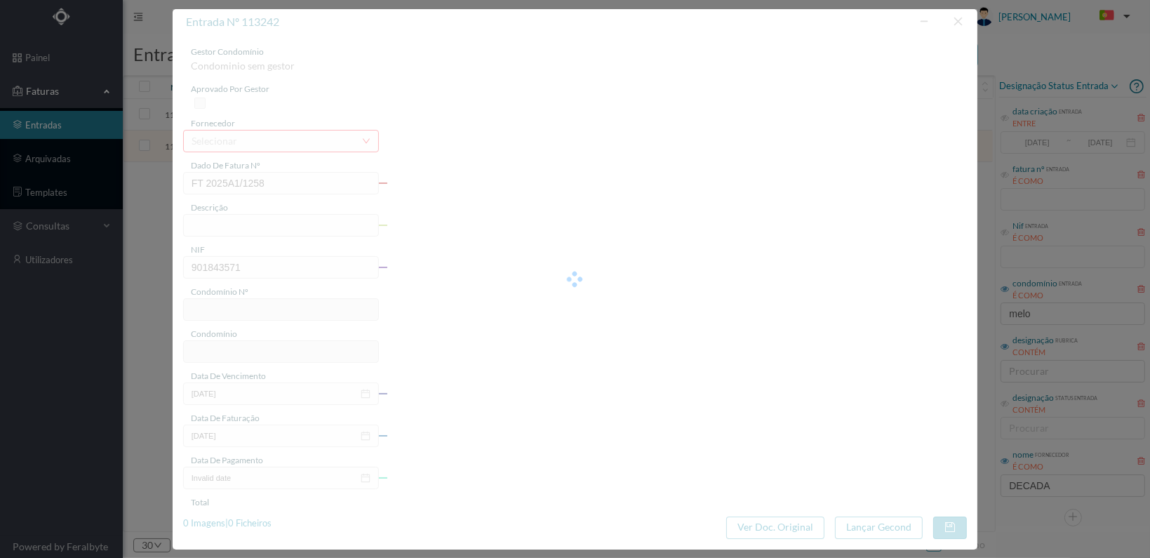
type input "50.00"
type input "702"
type input "ED. R. DR. MELO LEOTE 262"
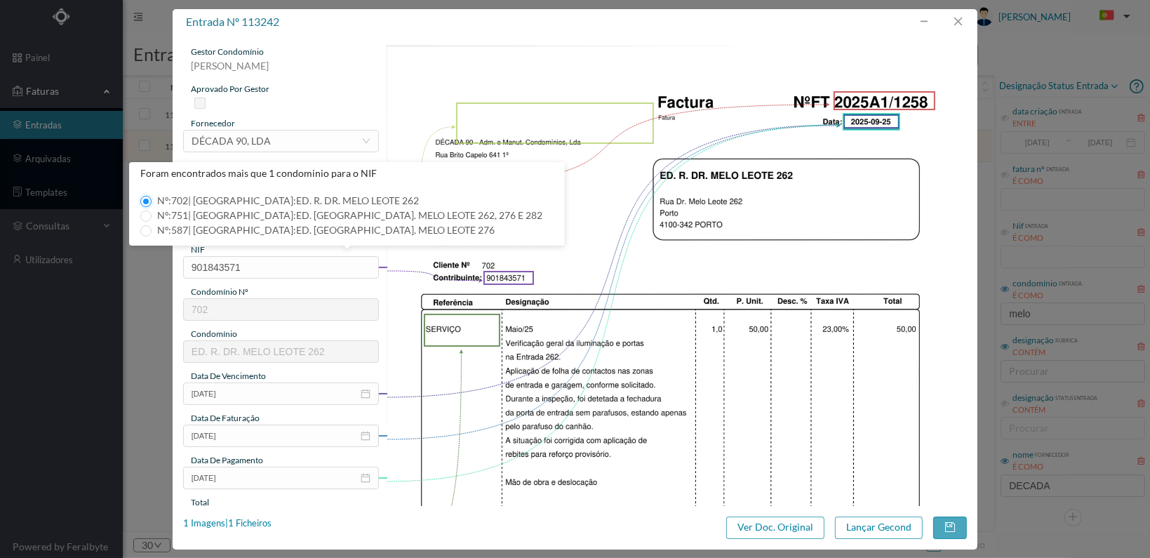
drag, startPoint x: 142, startPoint y: 199, endPoint x: 336, endPoint y: 355, distance: 248.5
click at [142, 199] on input "Nº: 702 | Nome: ED. R. DR. MELO LEOTE 262" at bounding box center [145, 201] width 11 height 11
click at [512, 385] on img at bounding box center [677, 456] width 580 height 821
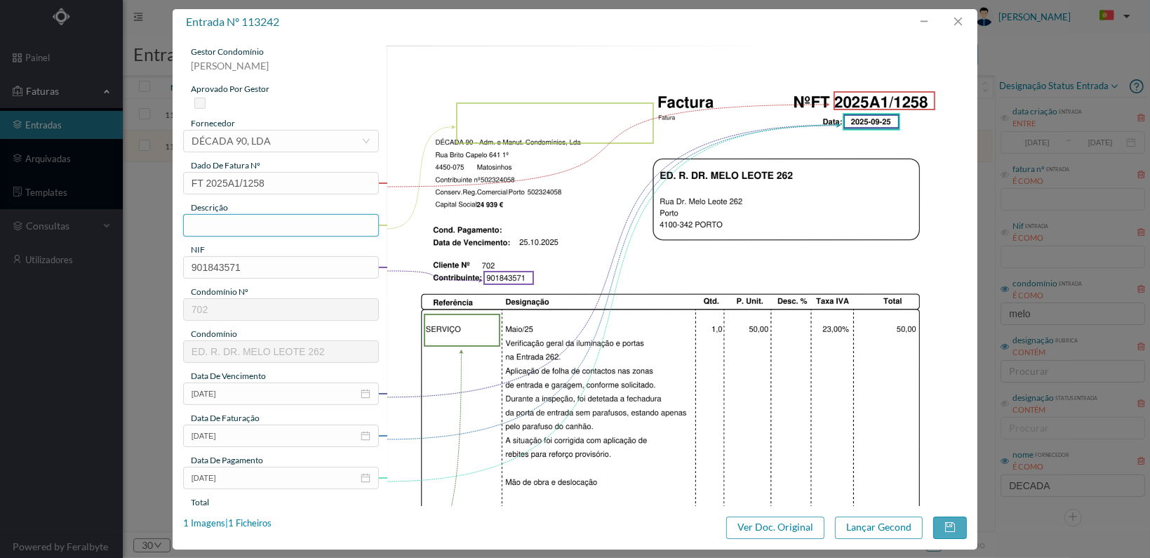
click at [227, 230] on input "text" at bounding box center [281, 225] width 196 height 22
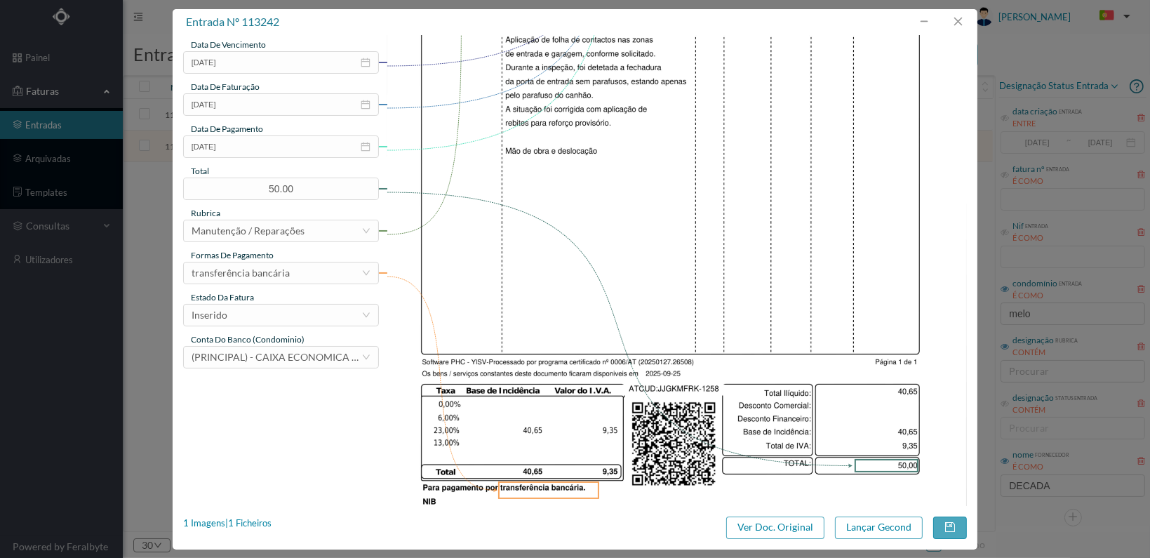
scroll to position [351, 0]
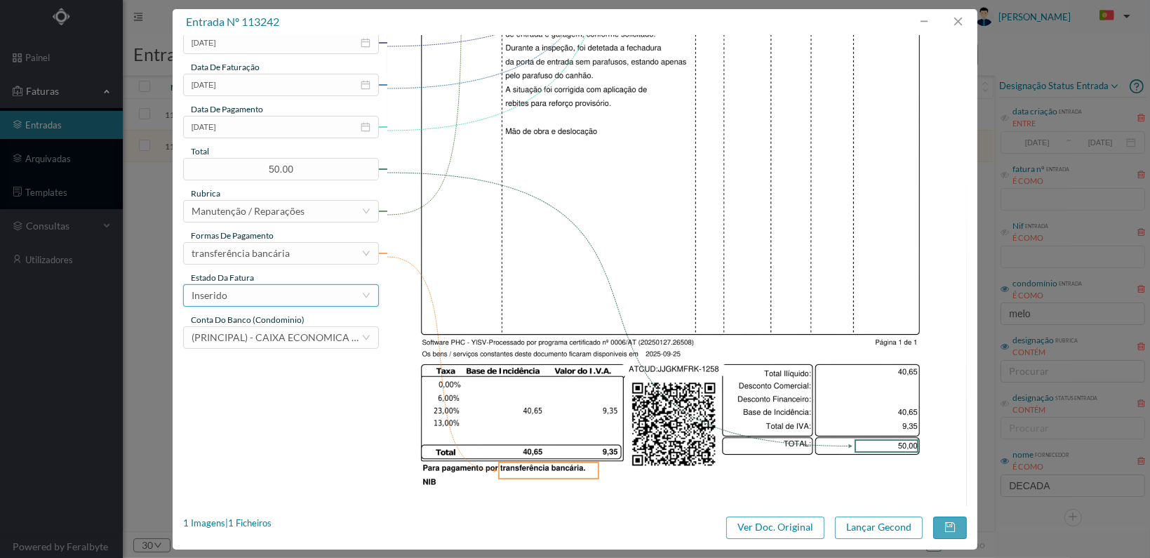
type input "Verificação iluminação e portas na entrada 262"
drag, startPoint x: 352, startPoint y: 292, endPoint x: 338, endPoint y: 295, distance: 15.1
click at [347, 292] on div "Inserido" at bounding box center [277, 295] width 170 height 21
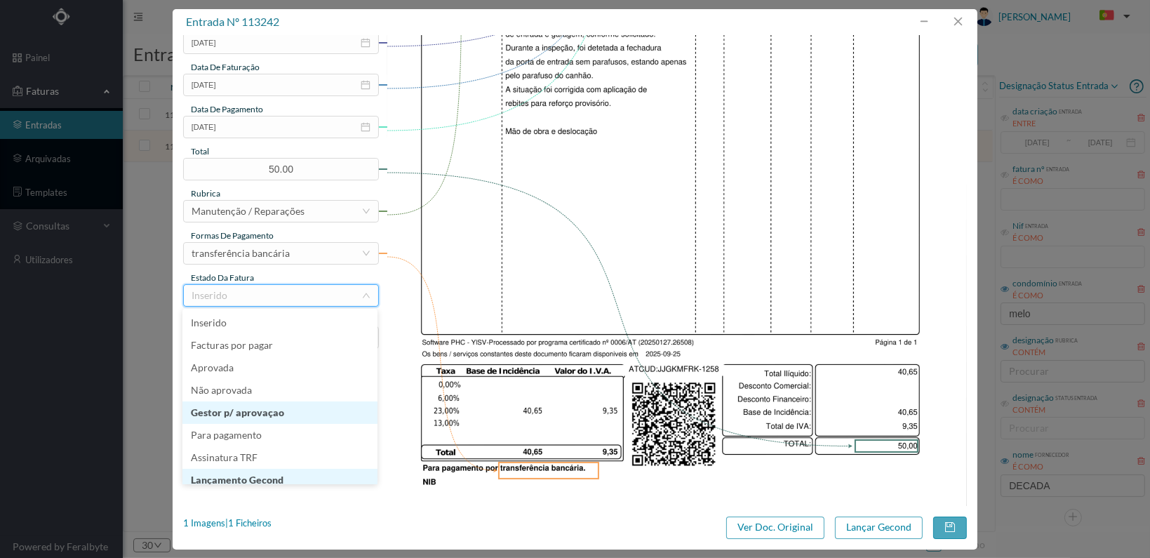
scroll to position [7, 0]
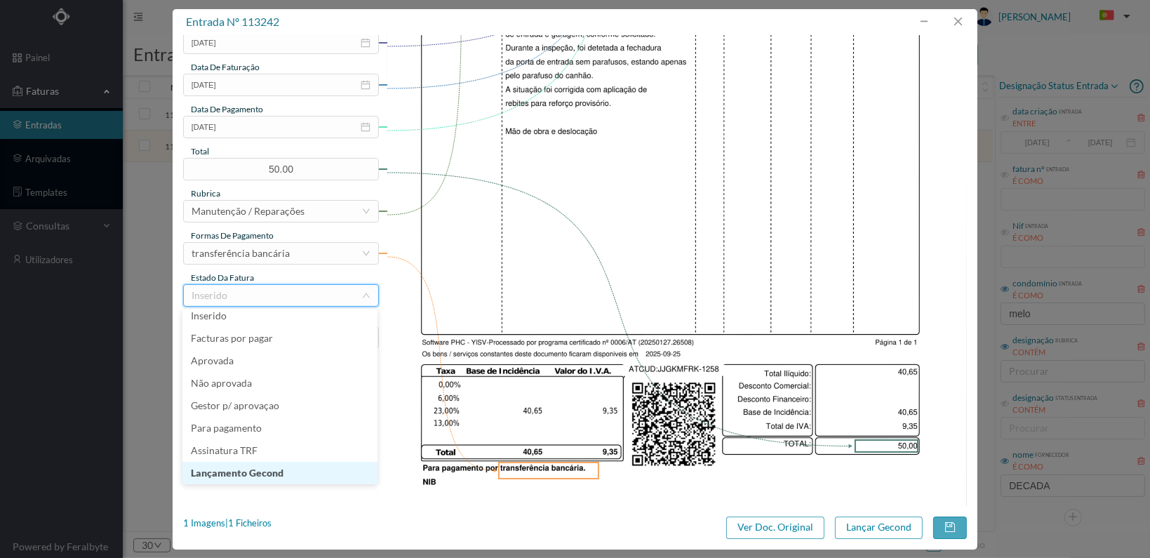
drag, startPoint x: 320, startPoint y: 475, endPoint x: 469, endPoint y: 475, distance: 148.8
click at [319, 475] on li "Lançamento Gecond" at bounding box center [279, 473] width 195 height 22
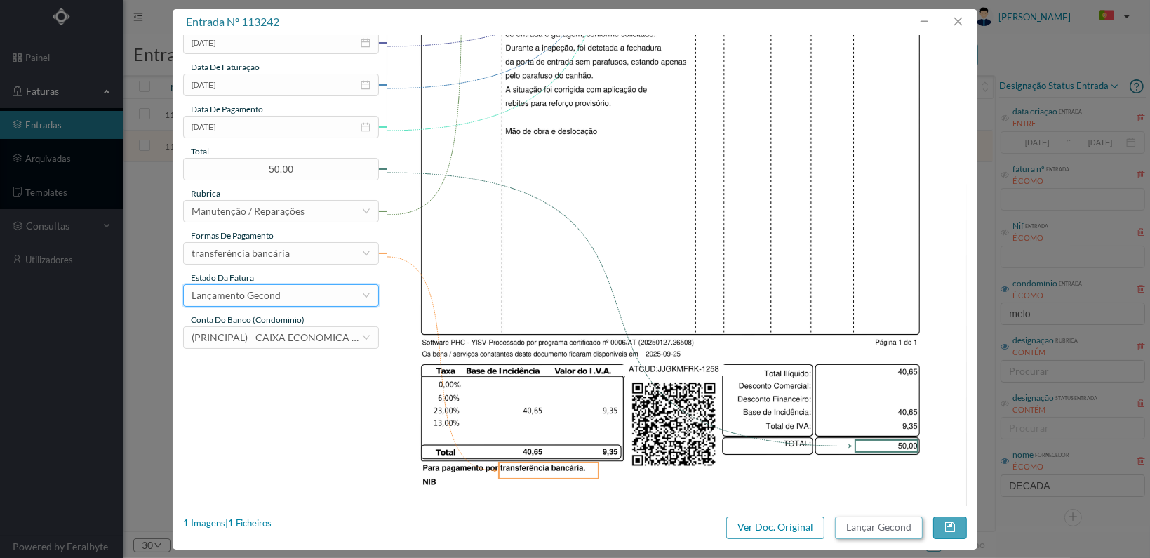
click at [867, 524] on button "Lançar Gecond" at bounding box center [879, 527] width 88 height 22
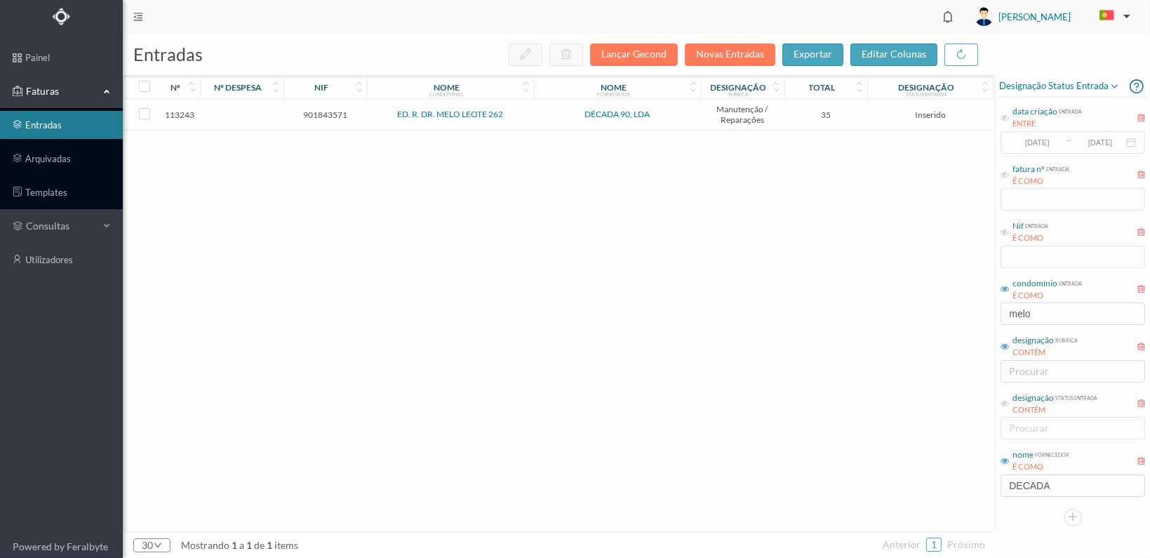
click at [319, 113] on span "901843571" at bounding box center [325, 114] width 76 height 11
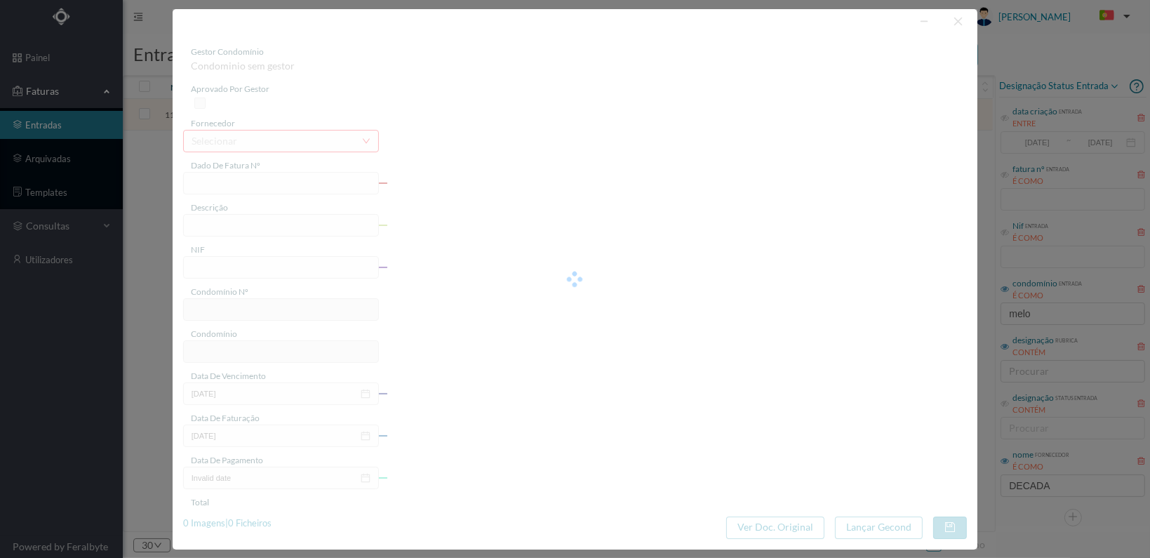
type input "FT 2025A1/1259"
type input "901843571"
type input "[DATE]"
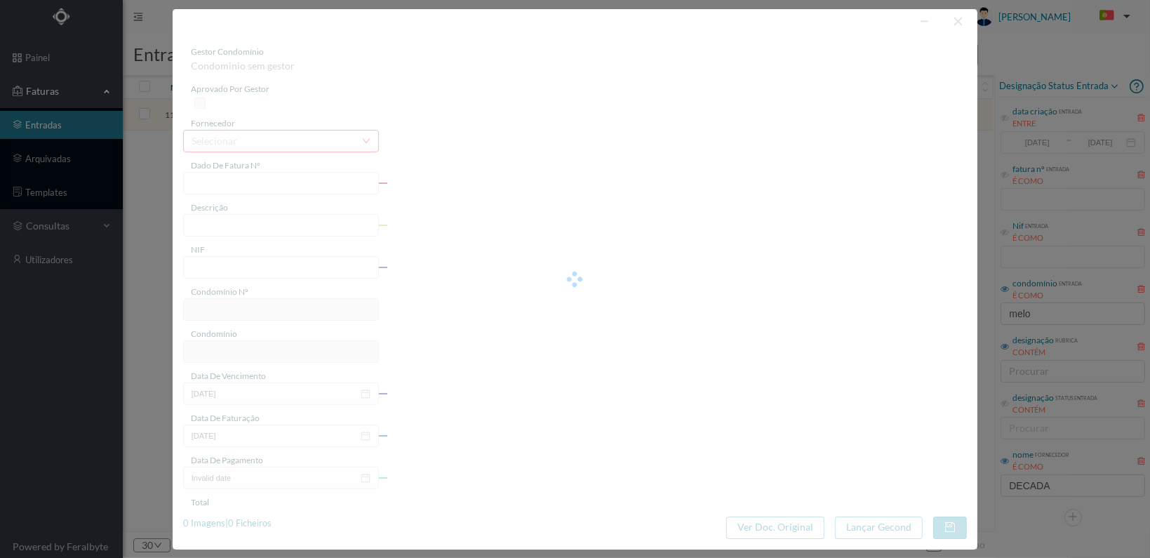
type input "35.00"
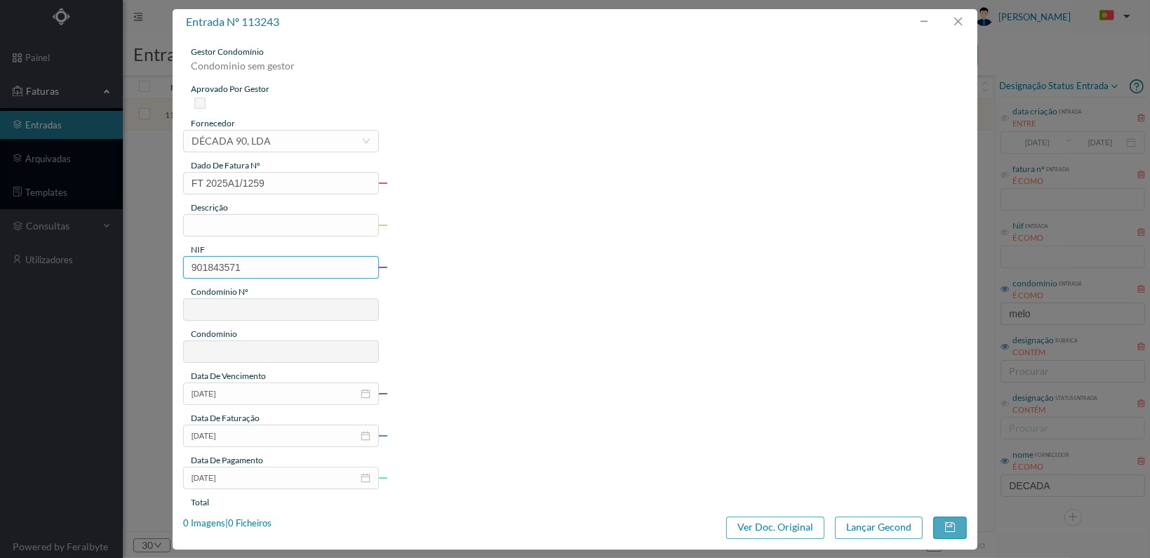
type input "702"
type input "ED. R. DR. MELO LEOTE 262"
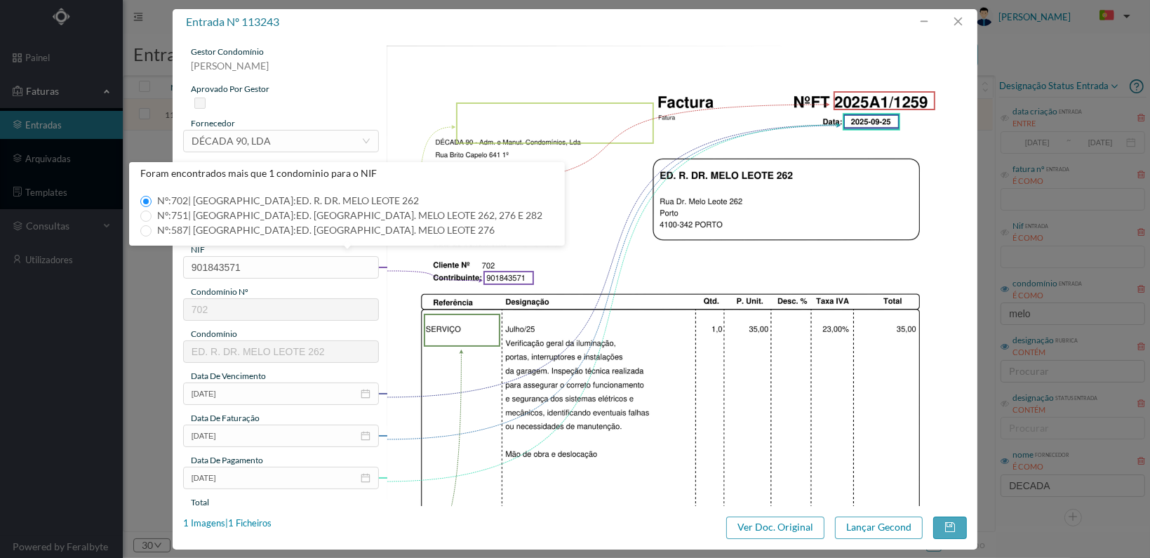
click at [597, 229] on img at bounding box center [677, 456] width 580 height 821
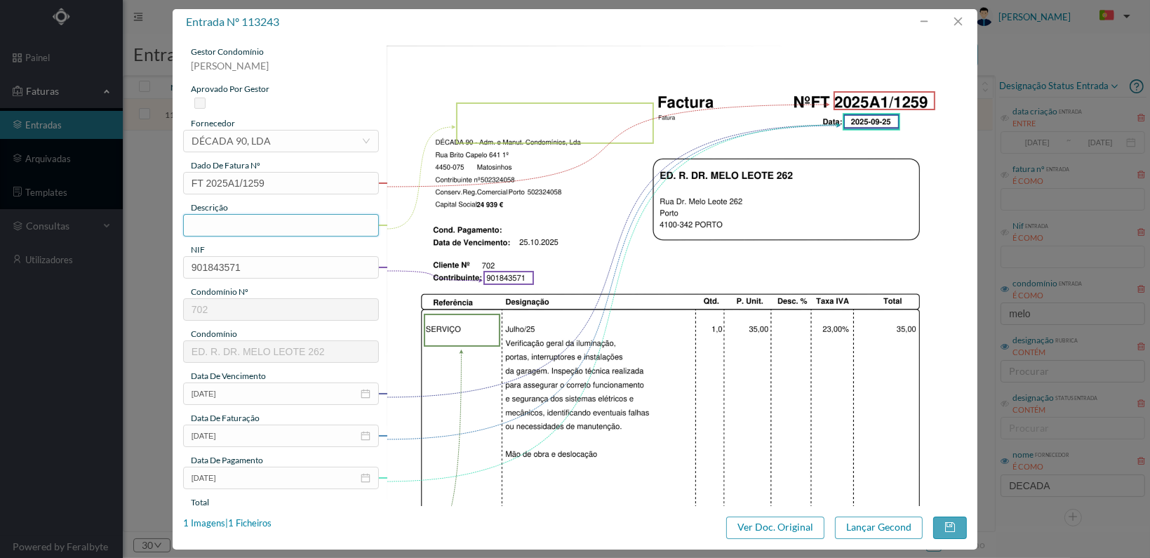
click at [255, 228] on input "text" at bounding box center [281, 225] width 196 height 22
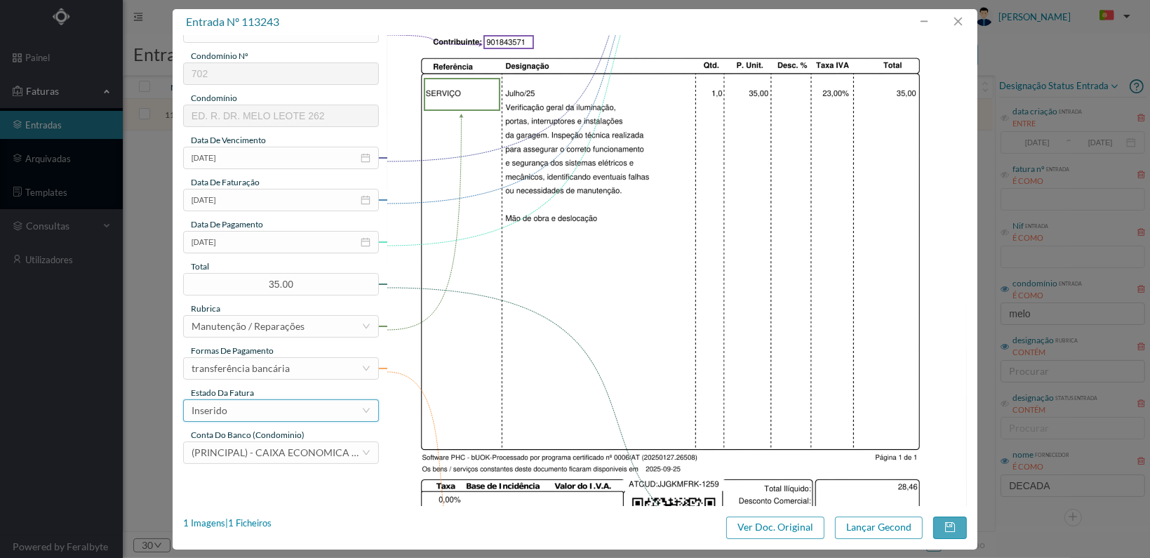
scroll to position [281, 0]
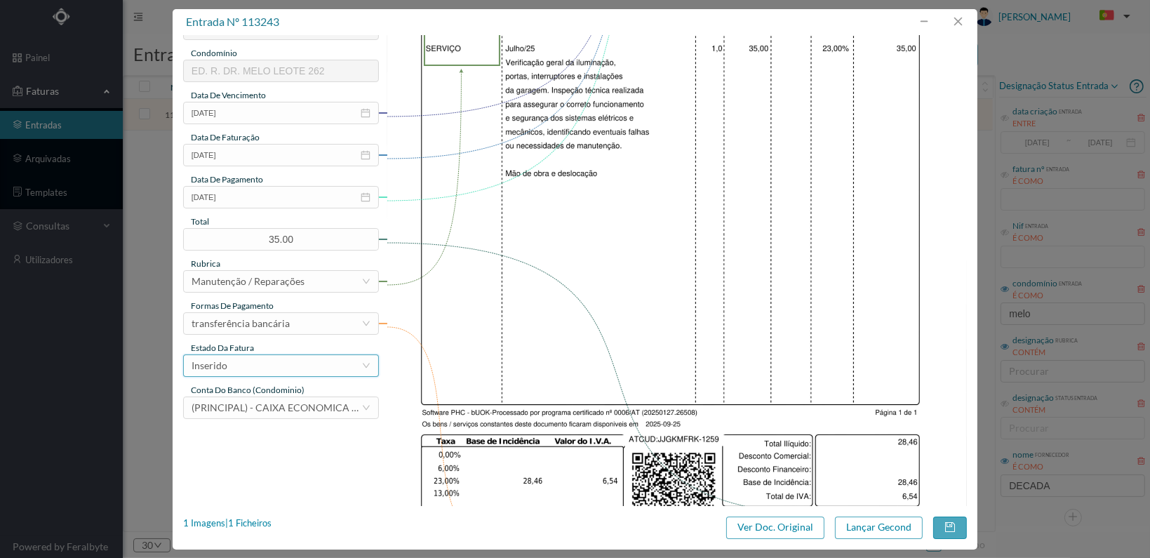
type input "Verificação geral garagem"
drag, startPoint x: 348, startPoint y: 371, endPoint x: 335, endPoint y: 374, distance: 12.9
click at [345, 371] on div "Inserido" at bounding box center [277, 365] width 170 height 21
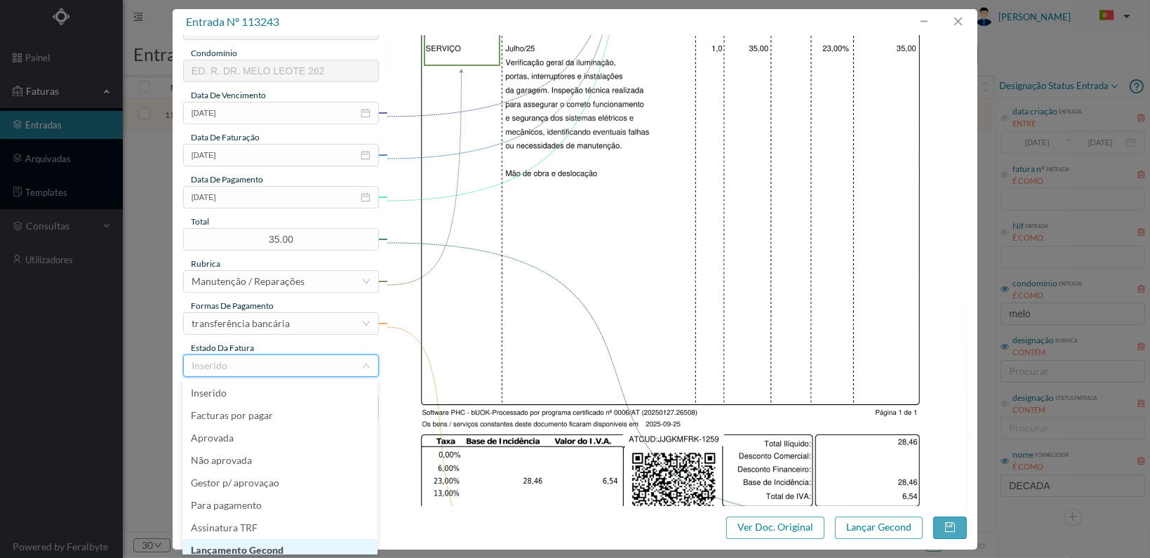
scroll to position [7, 0]
click at [319, 542] on li "Lançamento Gecond" at bounding box center [279, 543] width 195 height 22
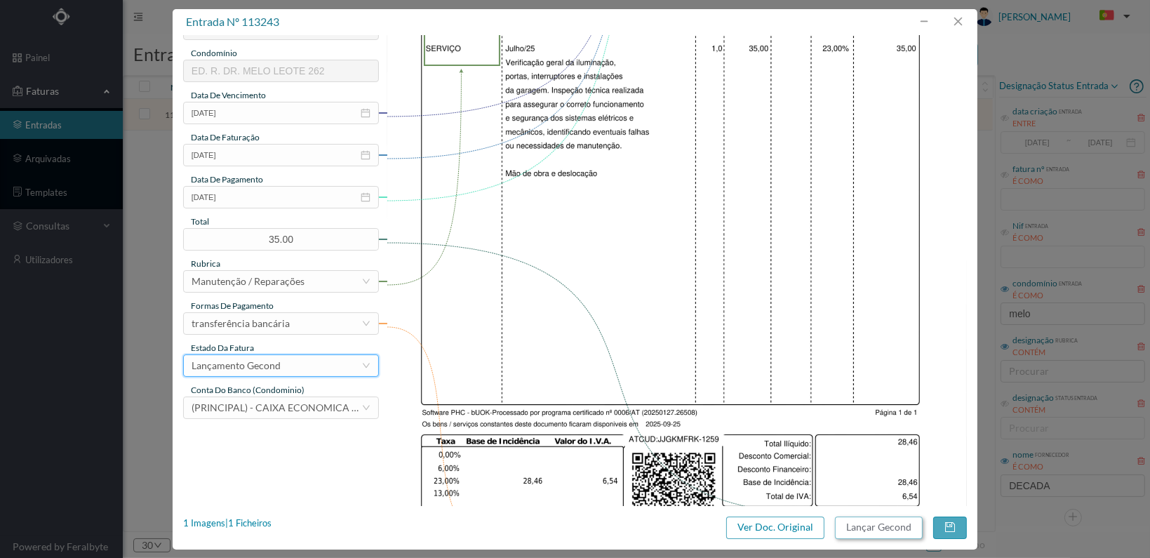
click at [879, 522] on button "Lançar Gecond" at bounding box center [879, 527] width 88 height 22
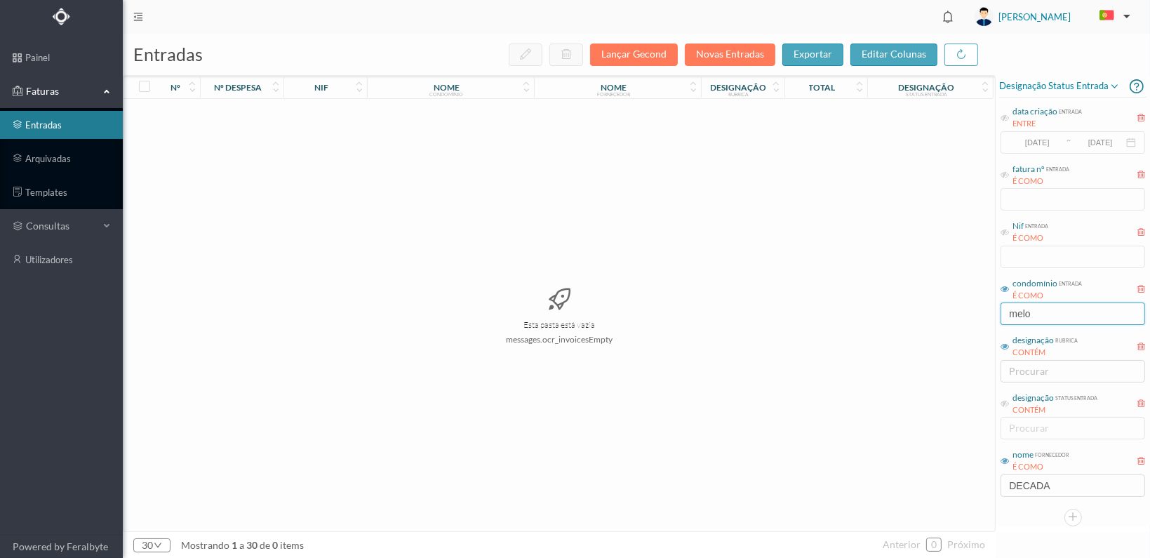
drag, startPoint x: 1058, startPoint y: 315, endPoint x: 873, endPoint y: 303, distance: 185.6
click at [871, 304] on div "entradas Lançar Gecond Novas Entradas exportar editar colunas nº nº despesa nif…" at bounding box center [636, 296] width 1027 height 524
type input "baliz"
click at [316, 110] on span "902208284" at bounding box center [325, 114] width 76 height 11
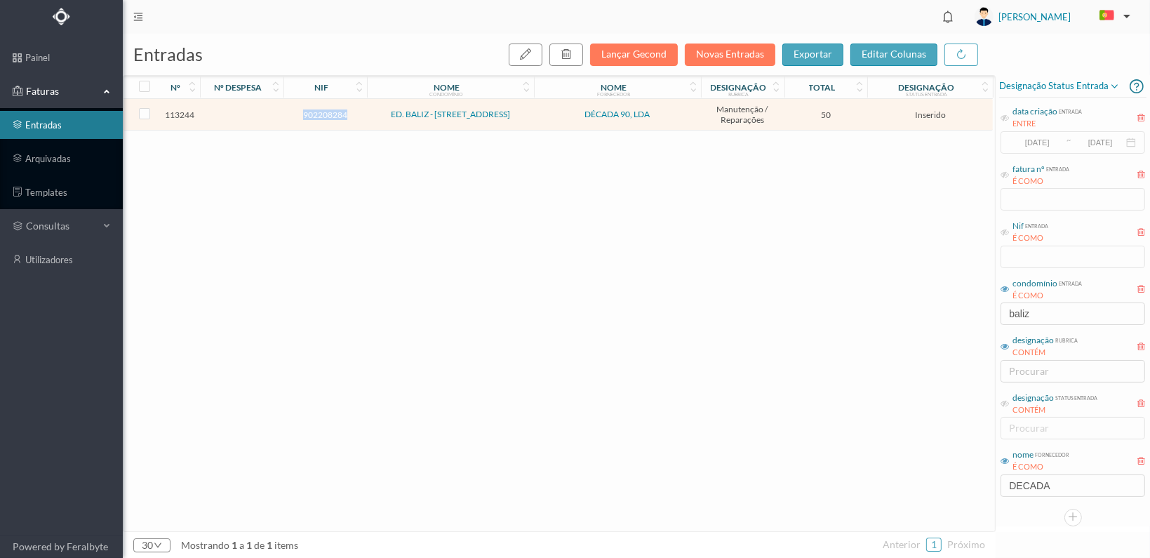
click at [316, 110] on span "902208284" at bounding box center [325, 114] width 76 height 11
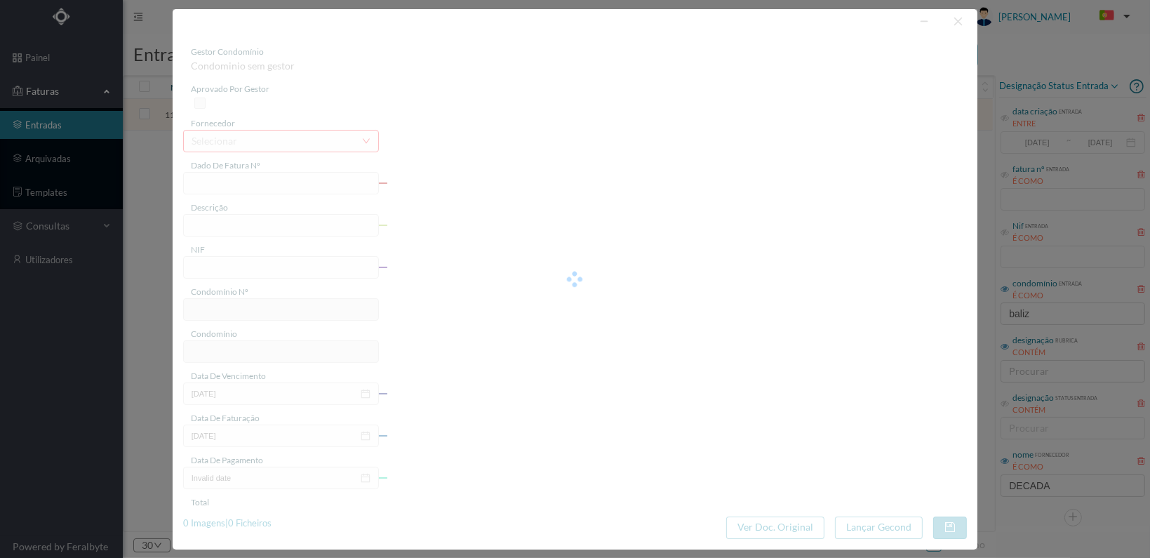
type input "FT 2025A1/1260"
type input "902208284"
type input "[DATE]"
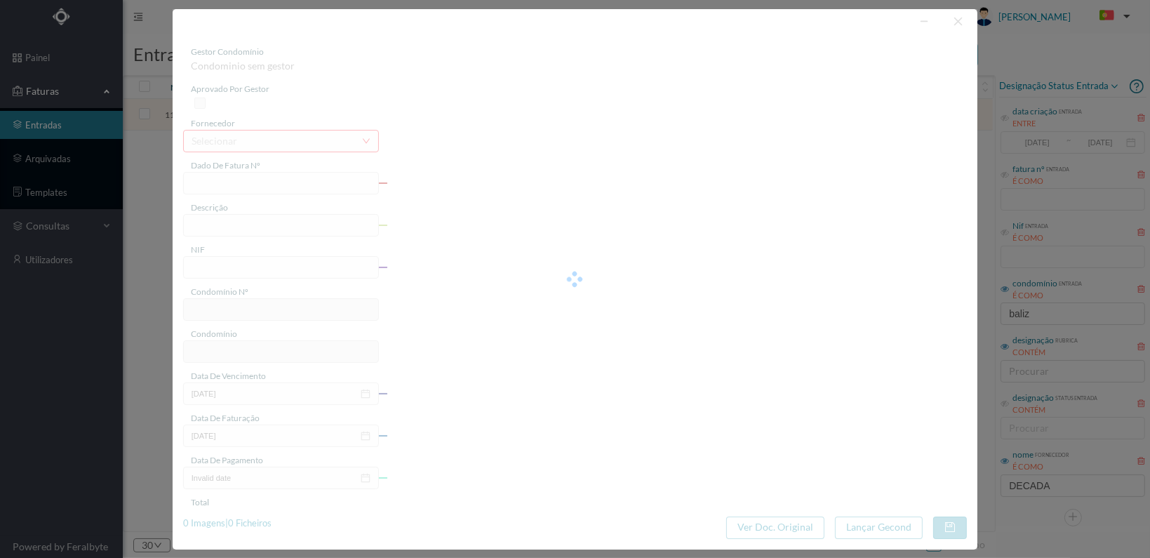
type input "50.00"
type input "705"
type input "ED. BALIZ - RUA GONÇALO SAMPAIO 124"
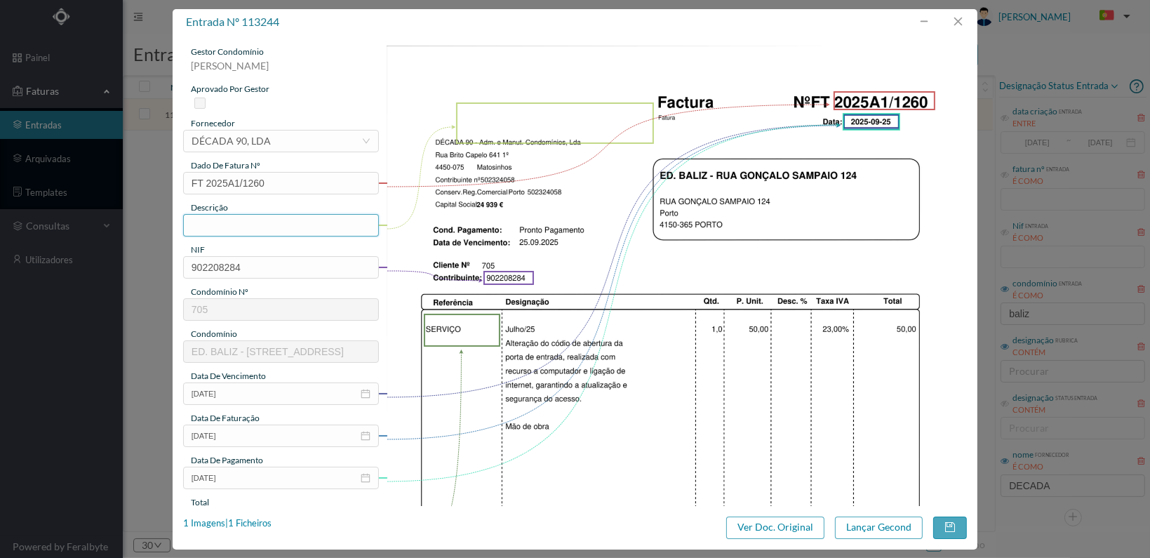
click at [267, 225] on input "text" at bounding box center [281, 225] width 196 height 22
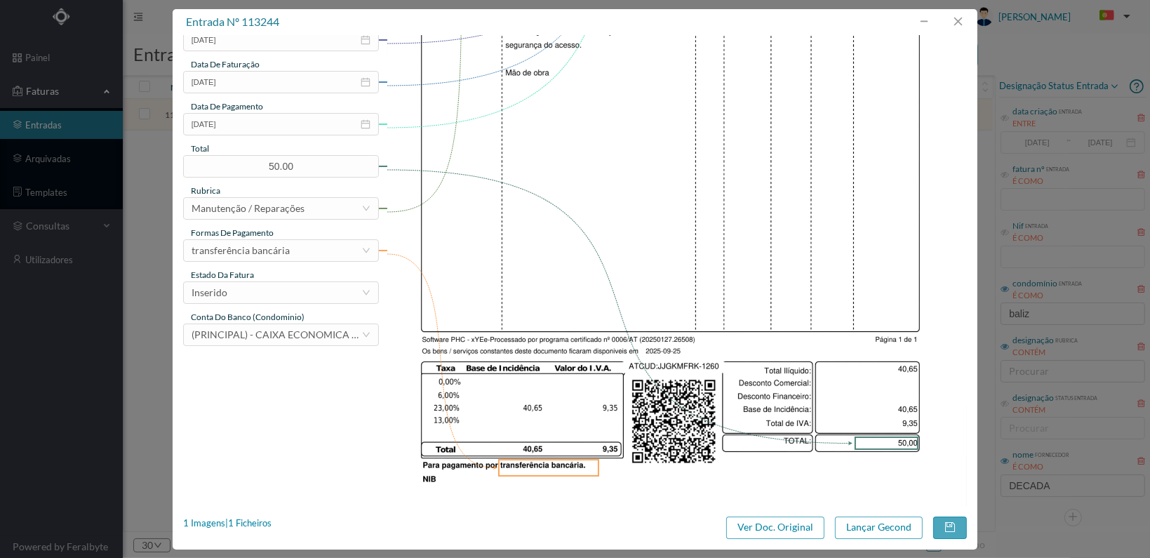
scroll to position [366, 0]
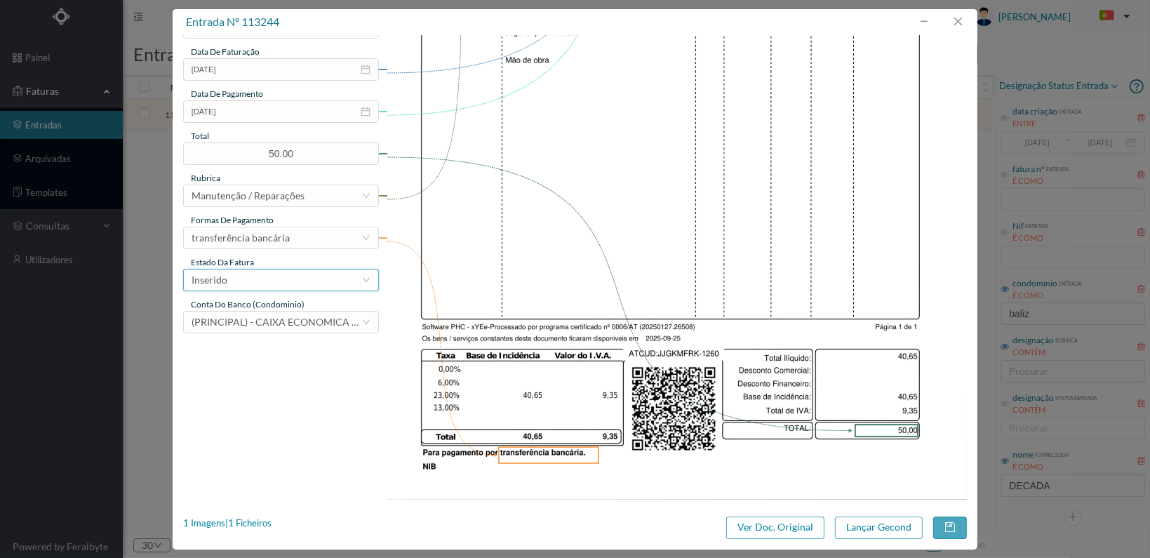
type input "Alteração código abertura porta entrada"
drag, startPoint x: 345, startPoint y: 278, endPoint x: 340, endPoint y: 285, distance: 9.0
click at [340, 279] on div "Inserido" at bounding box center [277, 279] width 170 height 21
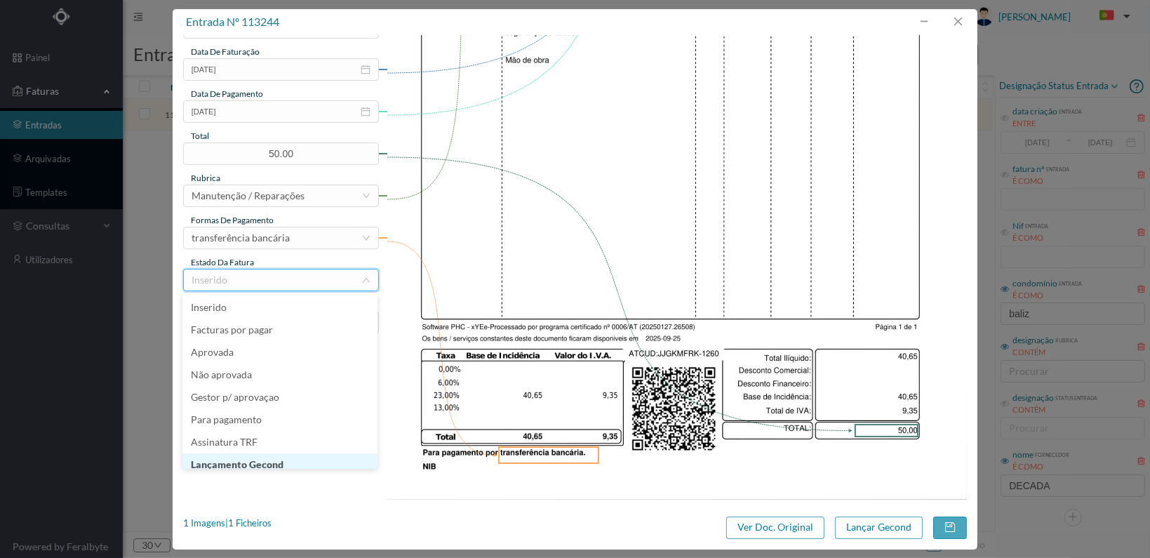
scroll to position [7, 0]
click at [320, 458] on li "Lançamento Gecond" at bounding box center [279, 457] width 195 height 22
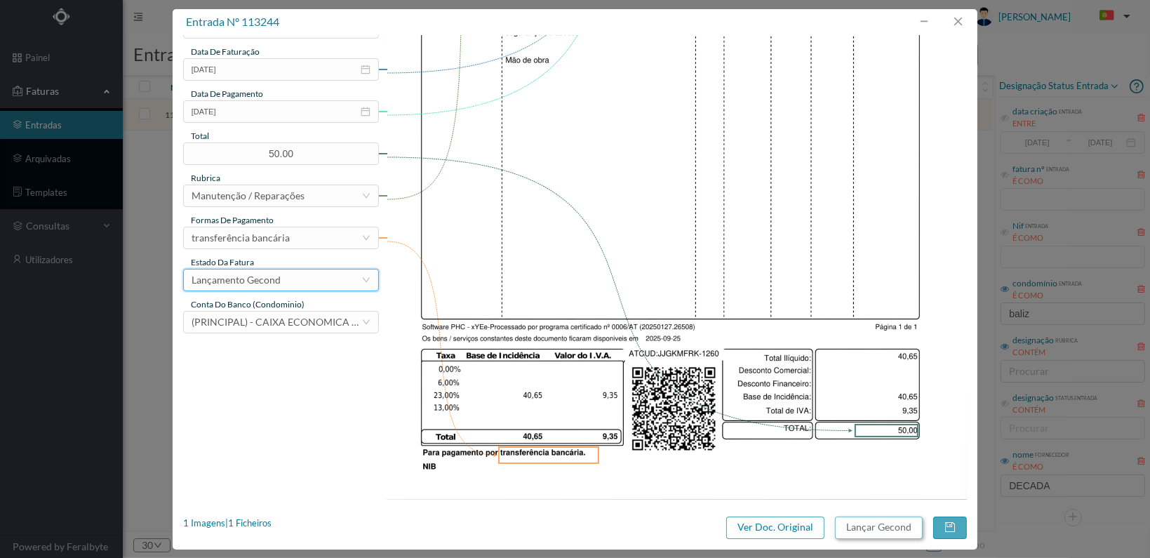
click at [877, 531] on button "Lançar Gecond" at bounding box center [879, 527] width 88 height 22
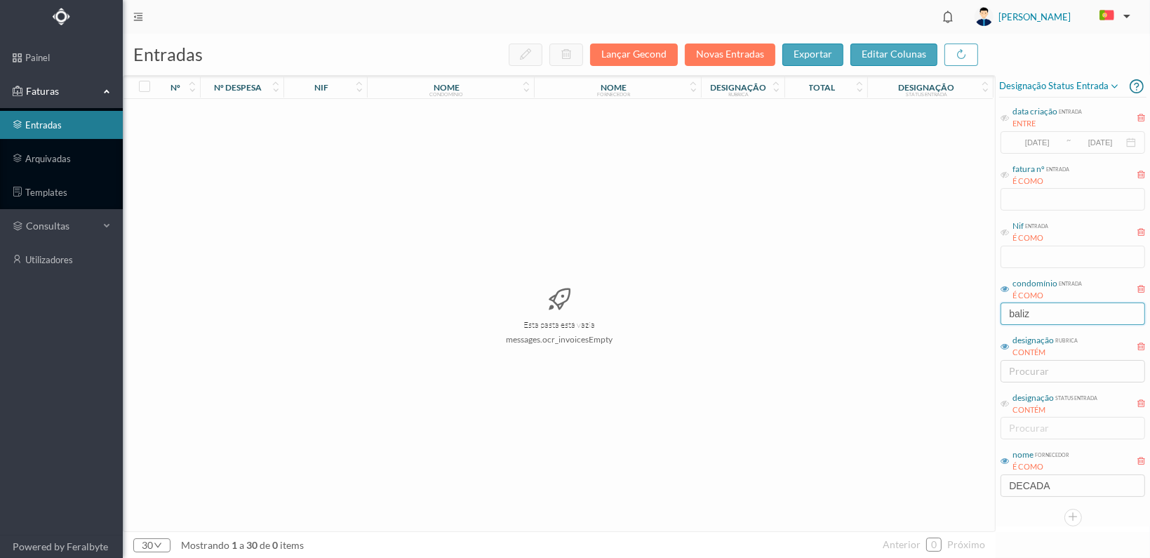
drag, startPoint x: 1058, startPoint y: 317, endPoint x: 839, endPoint y: 311, distance: 219.7
click at [839, 311] on div "entradas Lançar Gecond Novas Entradas exportar editar colunas nº nº despesa nif…" at bounding box center [636, 296] width 1027 height 524
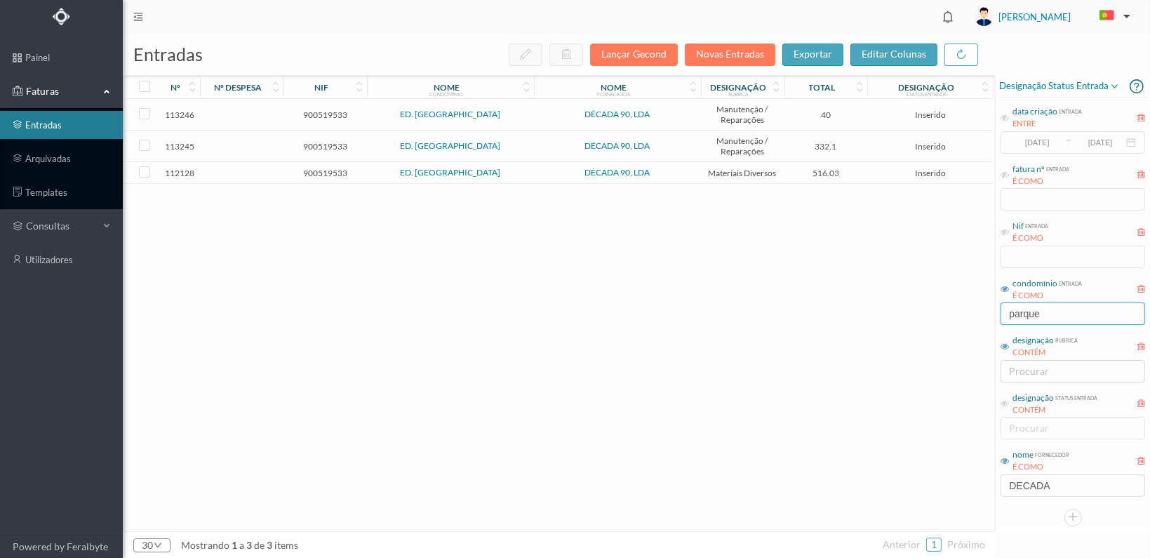
type input "parque"
click at [329, 168] on span "900519533" at bounding box center [325, 173] width 76 height 11
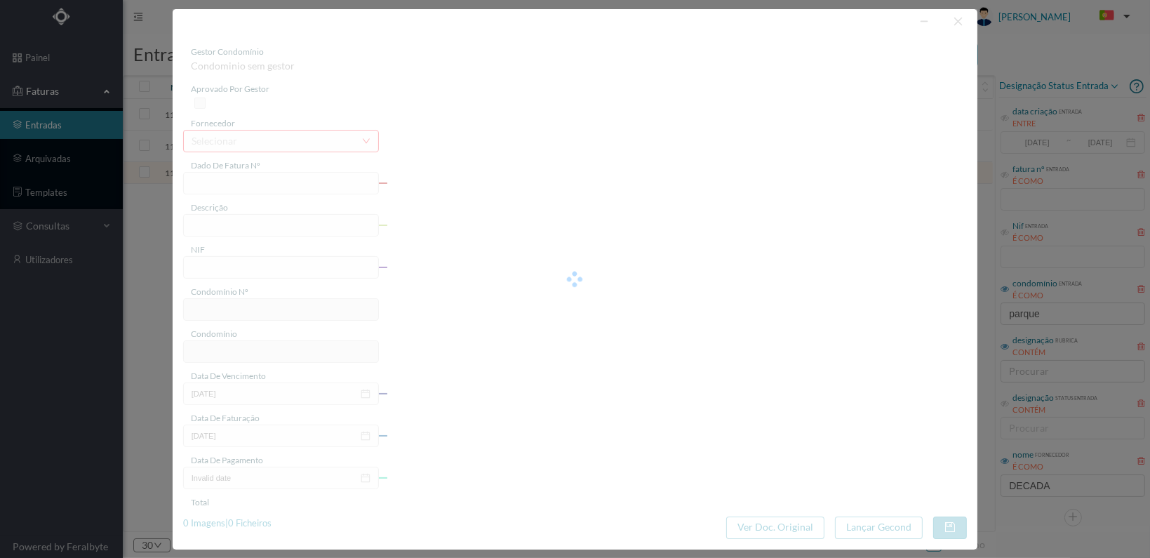
type input "FT 2025A1/1197"
type input "900519533"
type input "2025-09-15"
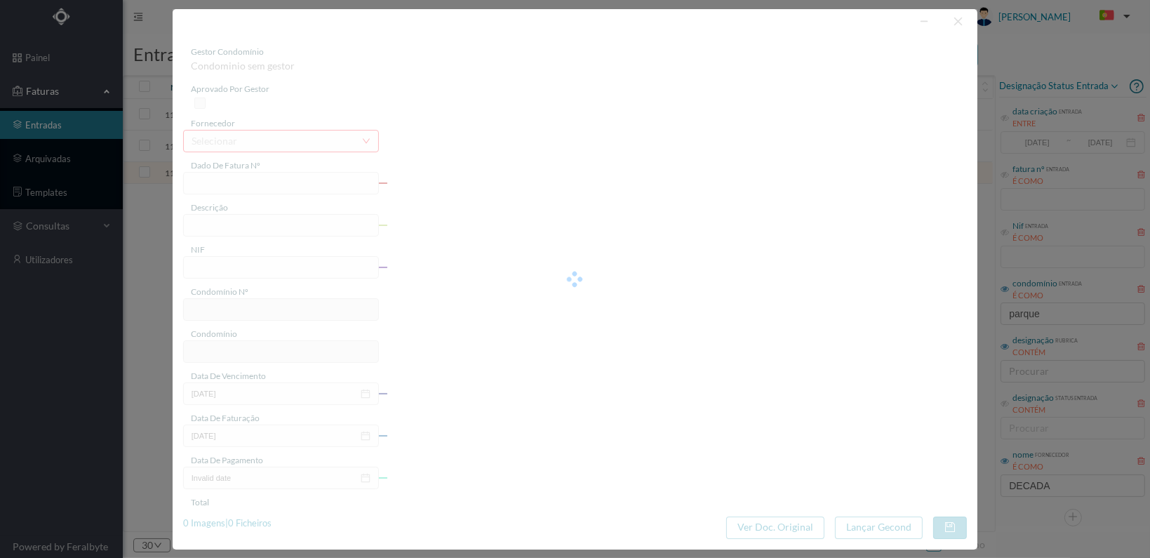
type input "516.03"
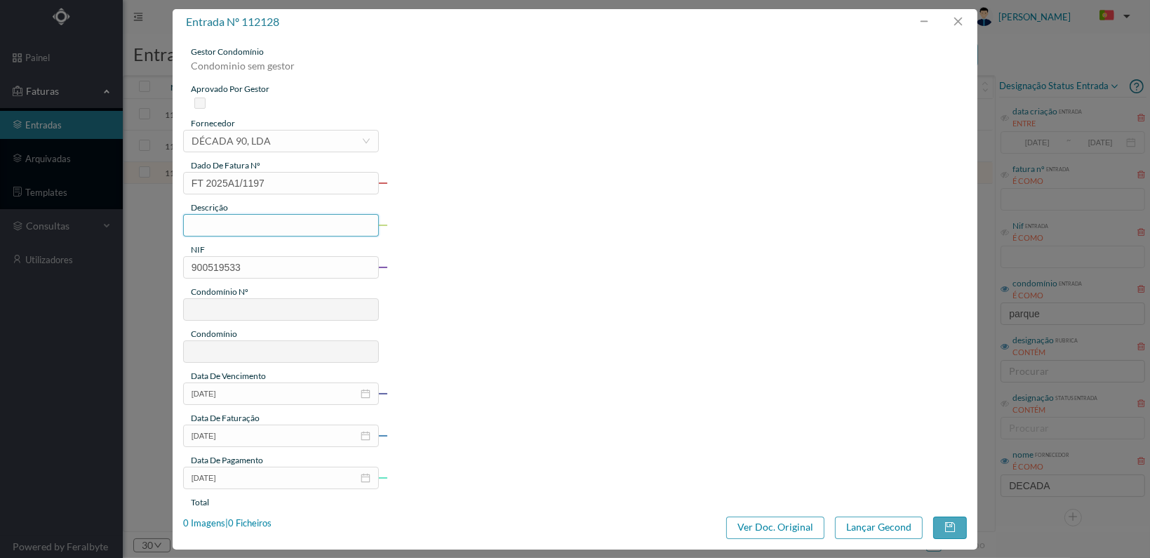
type input "707"
type input "ED. PARQUE - MATOSINHOS"
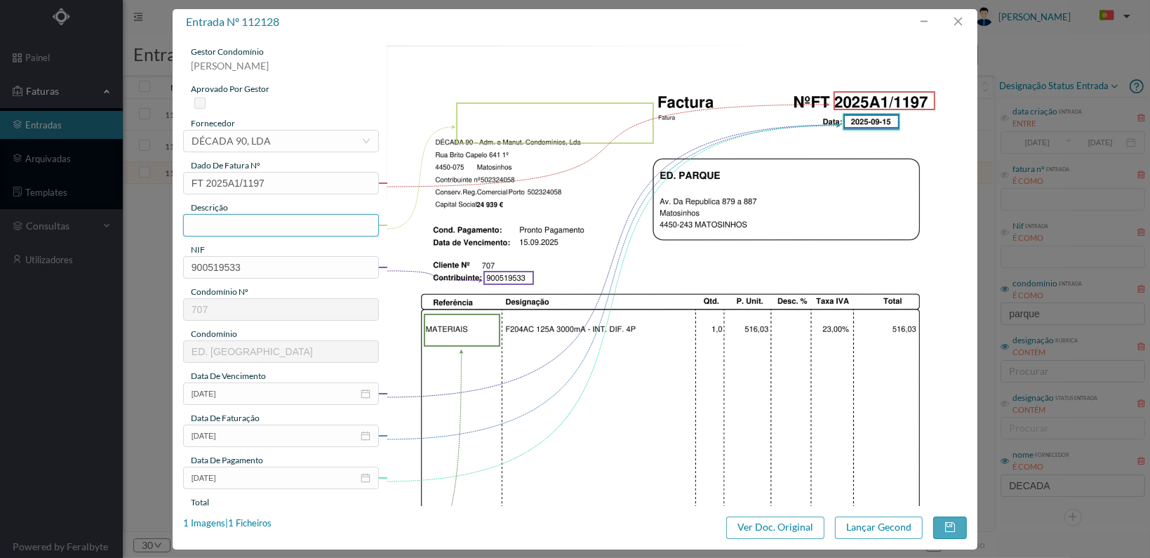
click at [255, 222] on input "text" at bounding box center [281, 225] width 196 height 22
type input "MATERIAIS DIVERSOS"
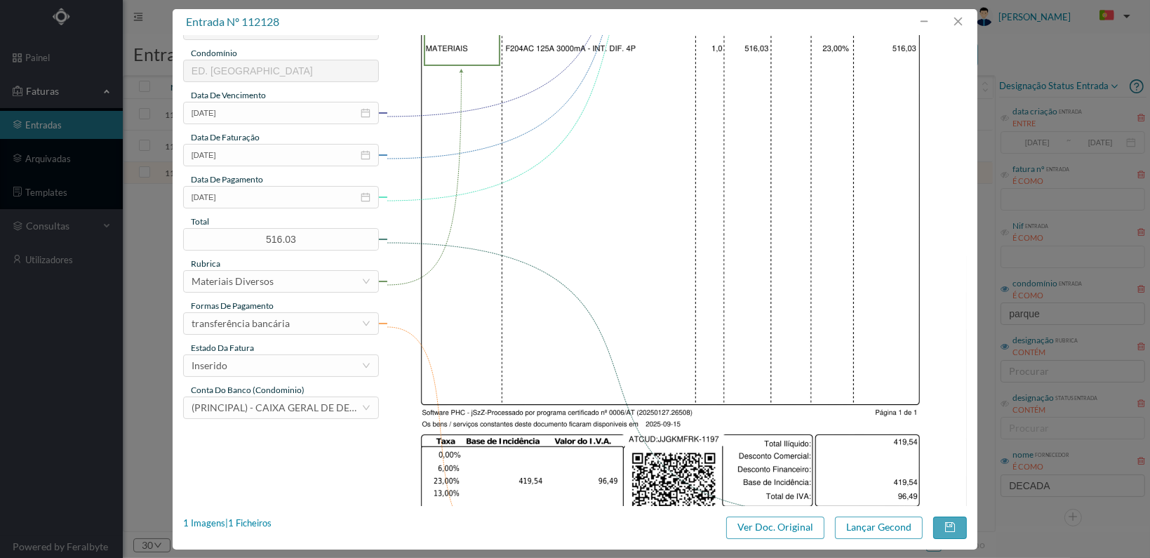
scroll to position [351, 0]
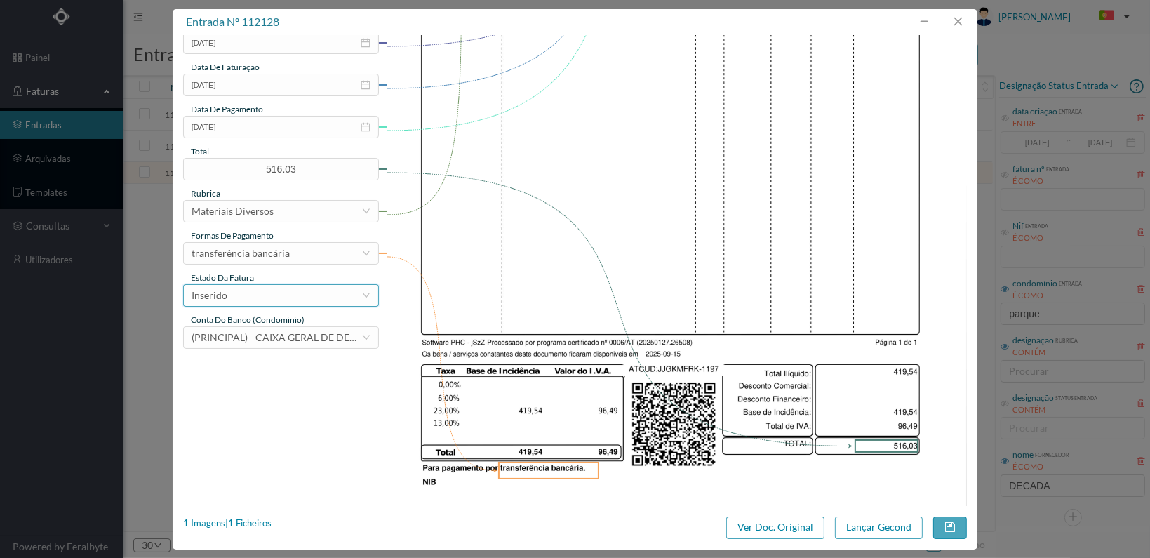
drag, startPoint x: 350, startPoint y: 290, endPoint x: 341, endPoint y: 288, distance: 9.5
click at [347, 291] on div "Inserido" at bounding box center [277, 295] width 170 height 21
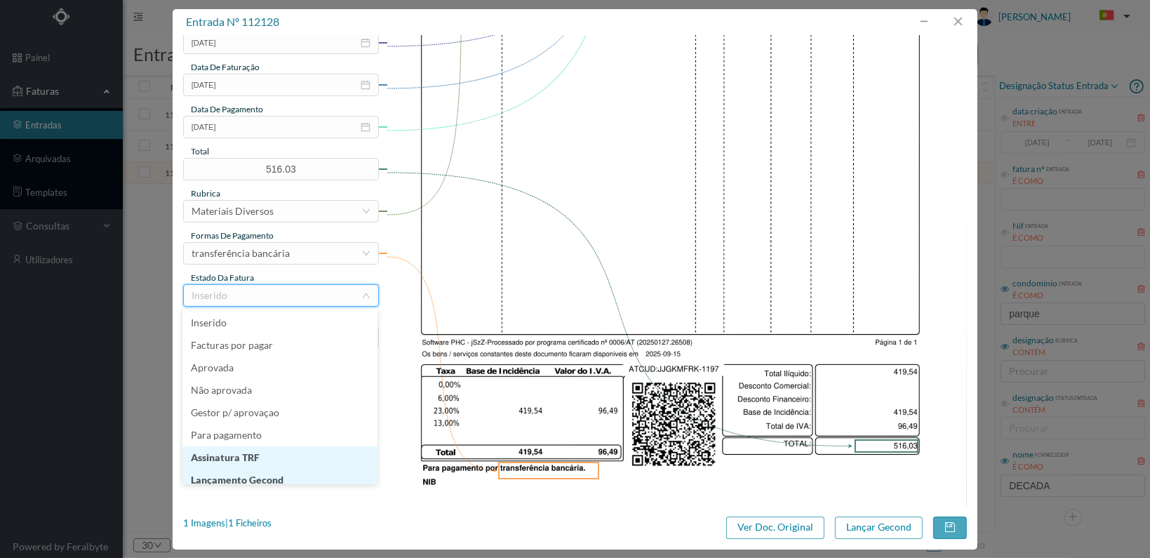
scroll to position [7, 0]
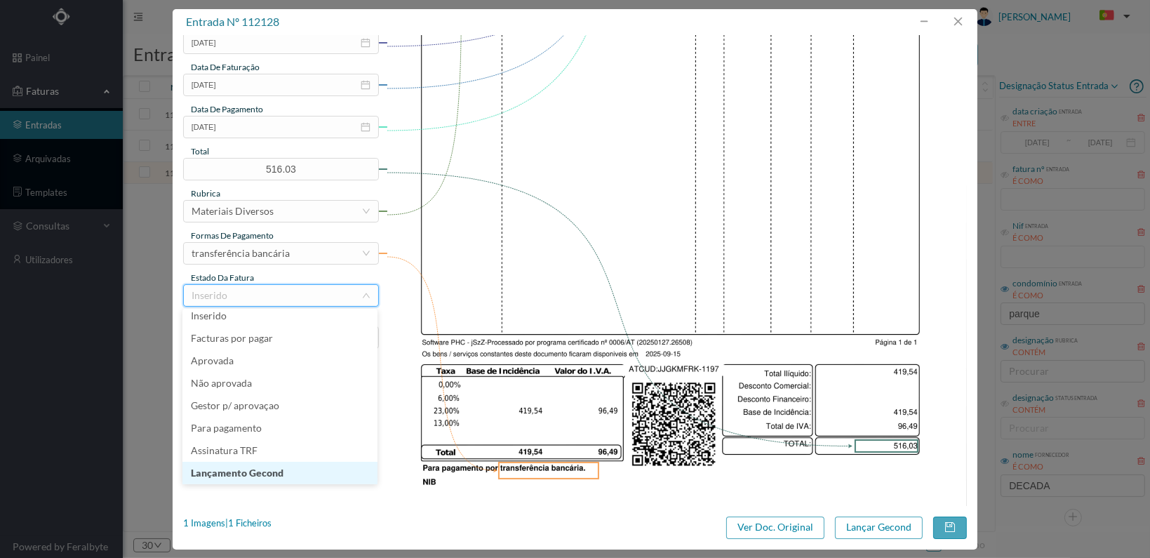
click at [338, 472] on li "Lançamento Gecond" at bounding box center [279, 473] width 195 height 22
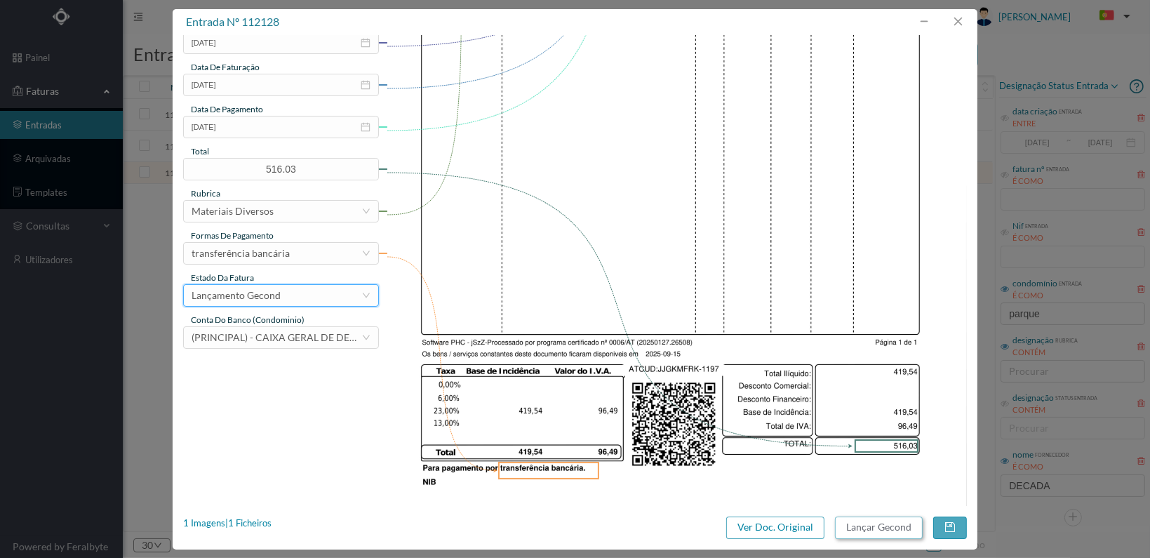
click at [874, 528] on button "Lançar Gecond" at bounding box center [879, 527] width 88 height 22
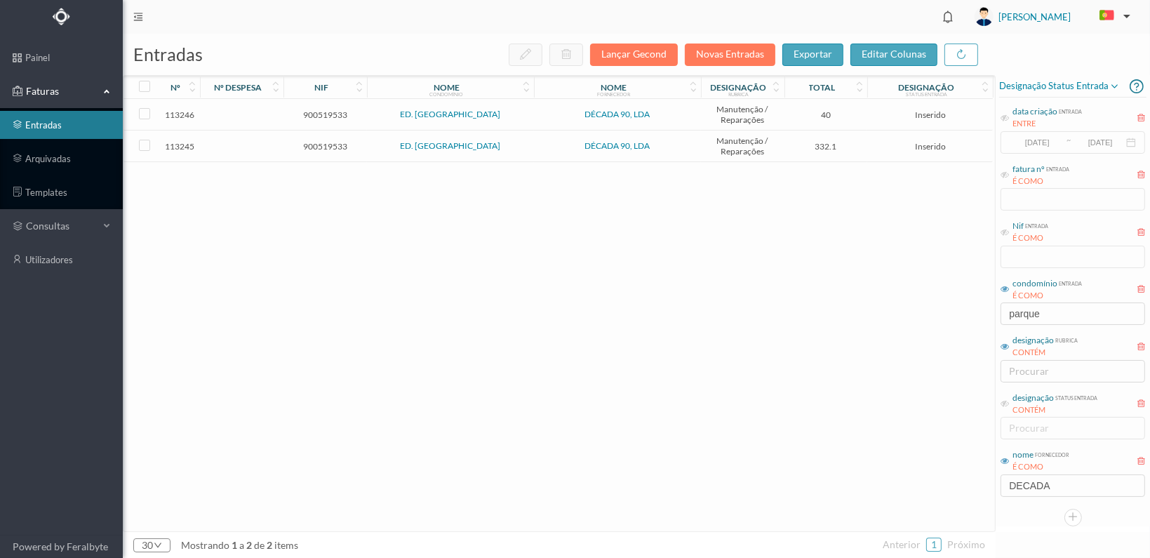
click at [321, 144] on span "900519533" at bounding box center [325, 146] width 76 height 11
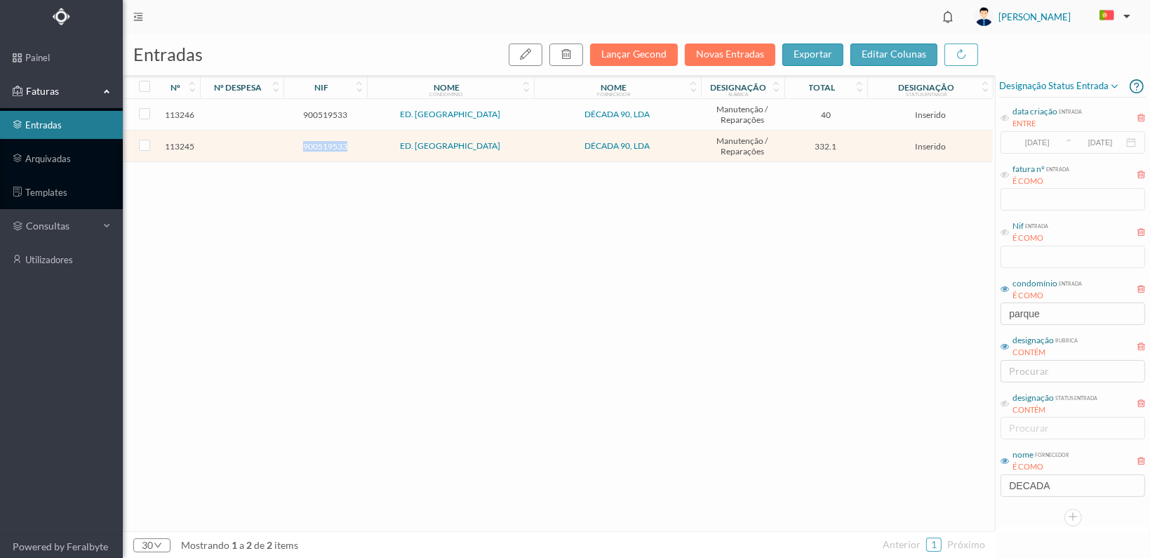
click at [321, 144] on span "900519533" at bounding box center [325, 146] width 76 height 11
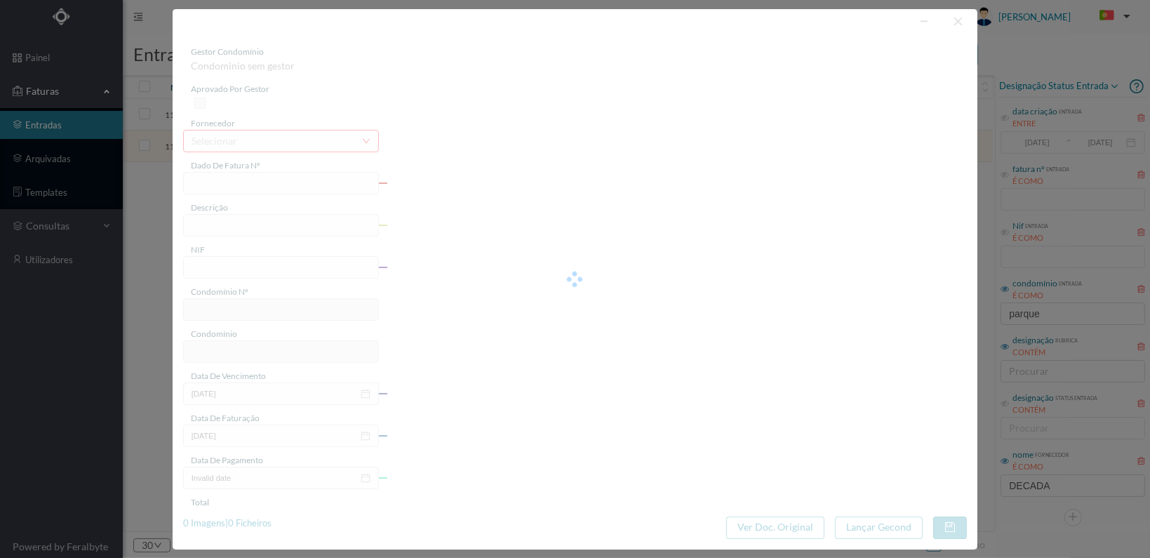
type input "FT 2025A1/1261"
type input "900519533"
type input "[DATE]"
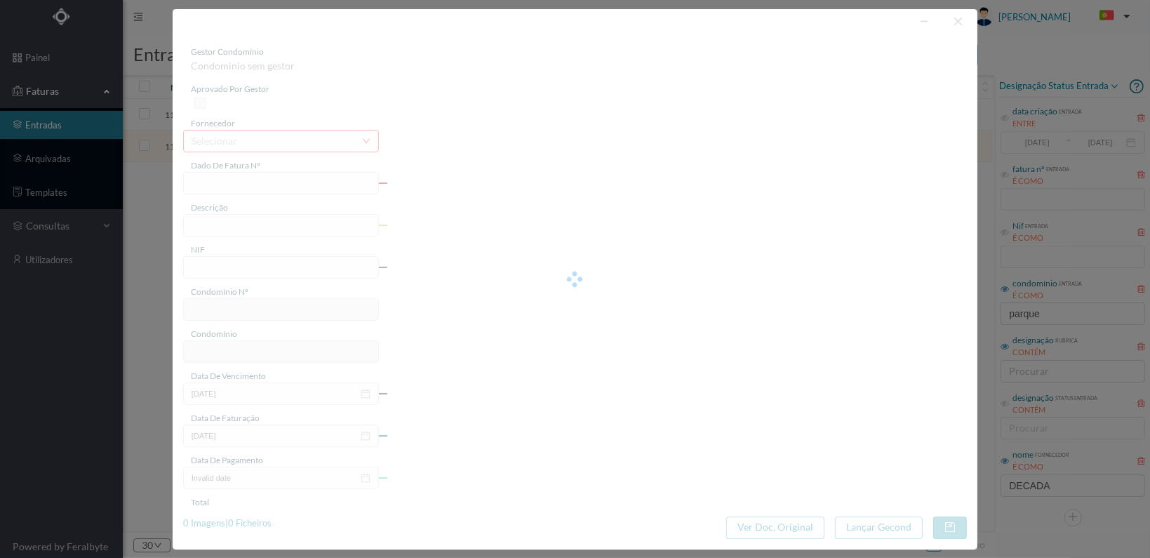
type input "332.10"
type input "707"
type input "ED. PARQUE - MATOSINHOS"
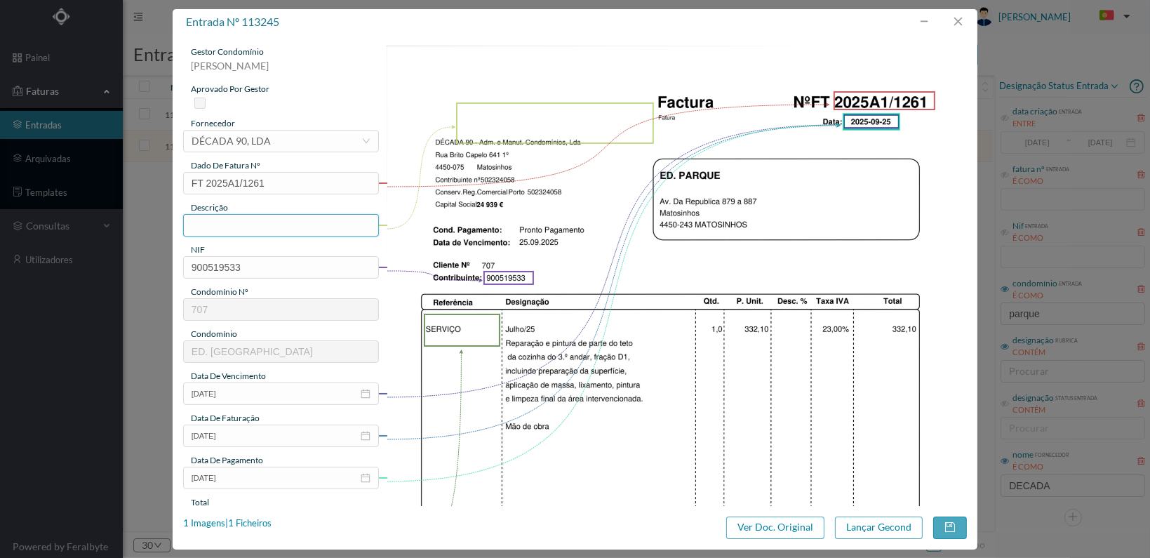
click at [279, 221] on input "text" at bounding box center [281, 225] width 196 height 22
type input "T"
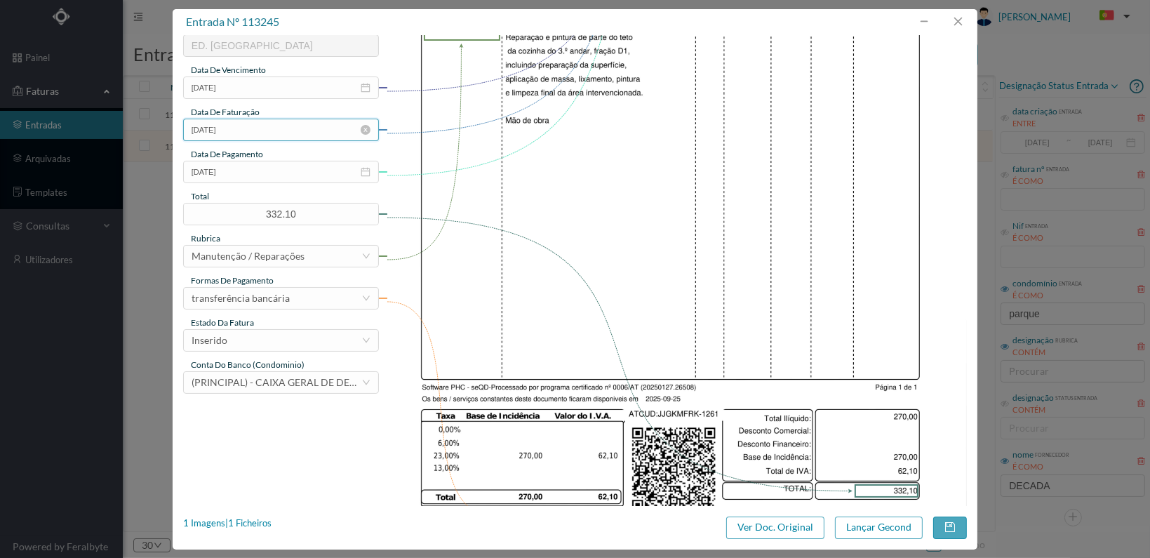
scroll to position [351, 0]
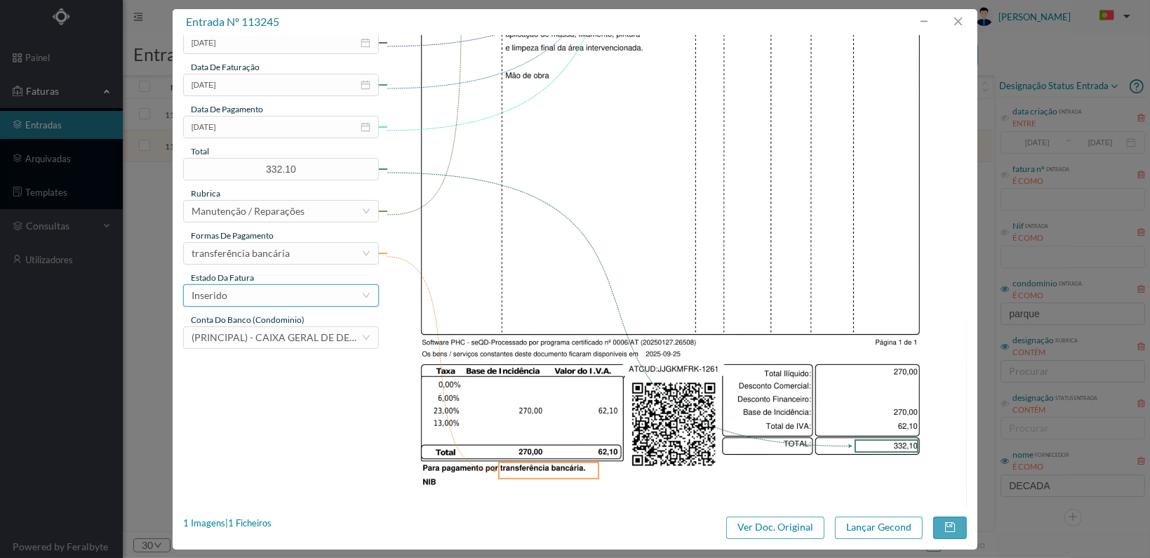
type input "Reparação e pintura parte tecto fracção D1"
click at [339, 294] on div "Inserido" at bounding box center [277, 295] width 170 height 21
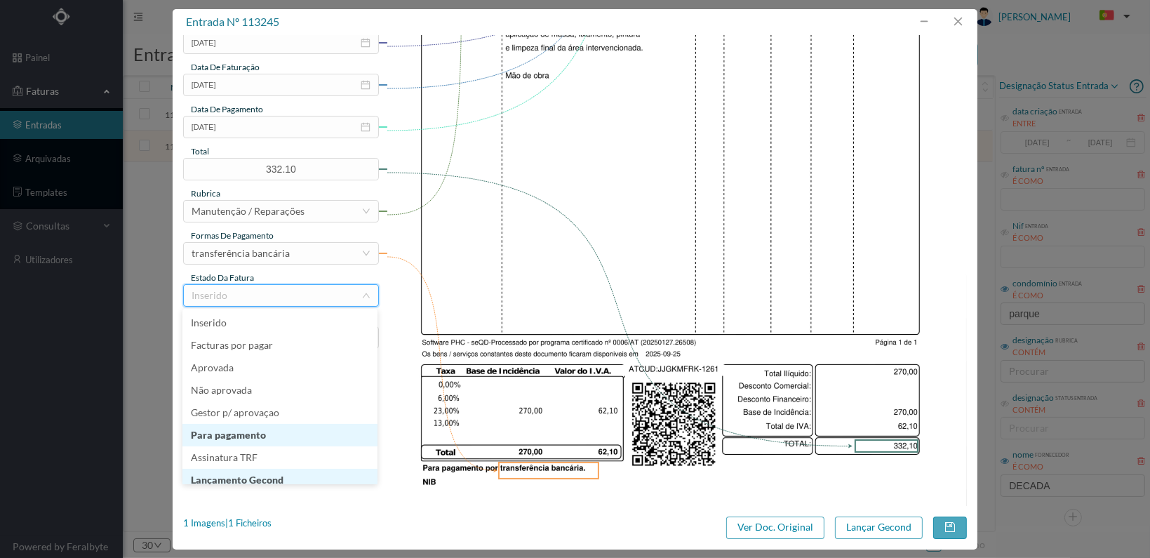
scroll to position [7, 0]
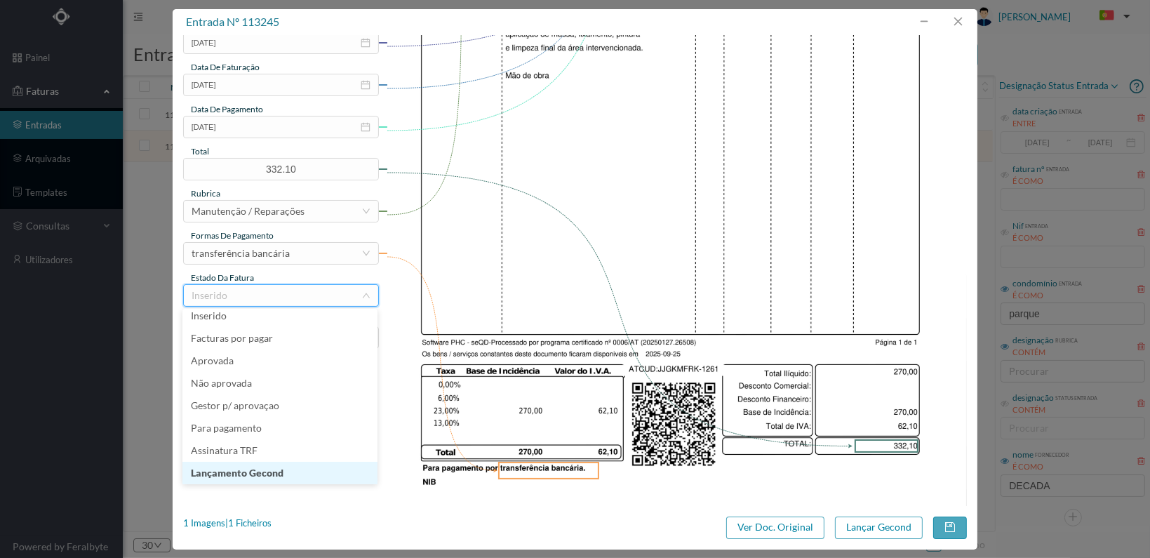
click at [319, 476] on li "Lançamento Gecond" at bounding box center [279, 473] width 195 height 22
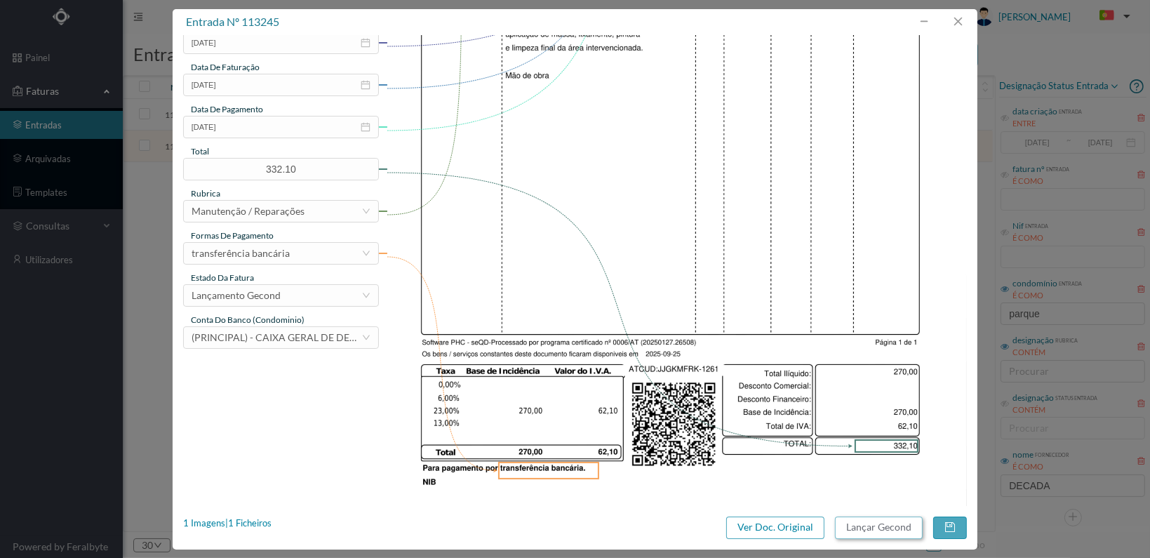
click at [869, 530] on button "Lançar Gecond" at bounding box center [879, 527] width 88 height 22
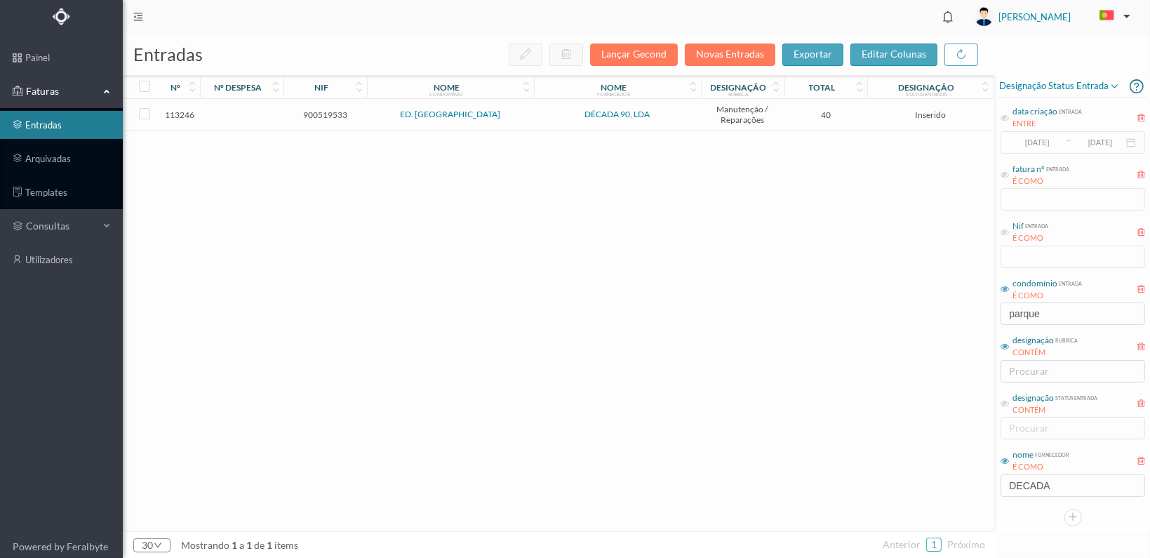
click at [328, 113] on span "900519533" at bounding box center [325, 114] width 76 height 11
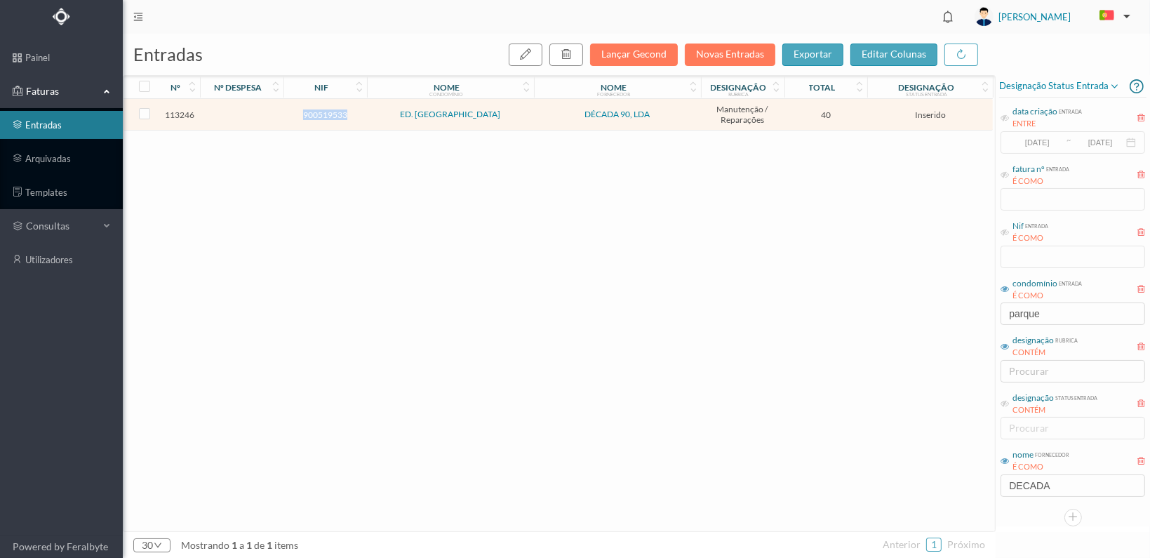
click at [327, 113] on span "900519533" at bounding box center [325, 114] width 76 height 11
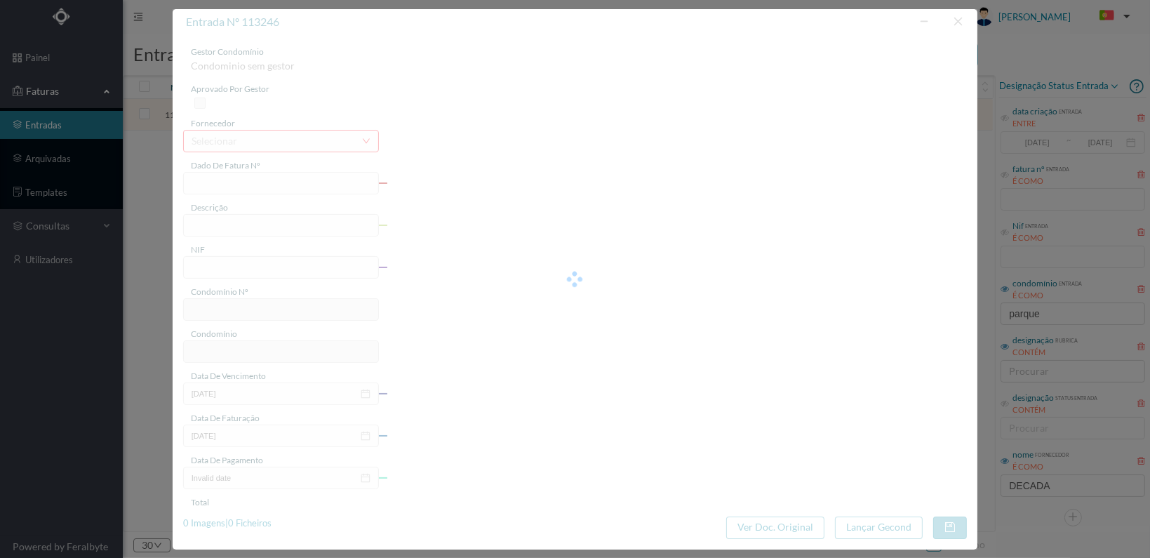
type input "FT 2025A1/1262"
type input "900519533"
type input "[DATE]"
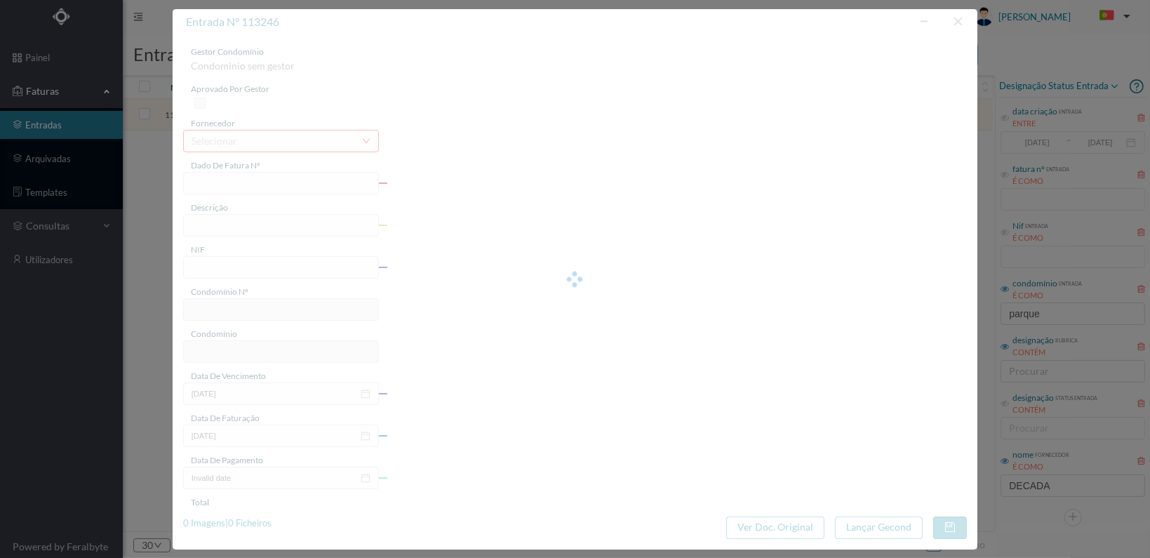
type input "40.00"
type input "707"
type input "ED. PARQUE - MATOSINHOS"
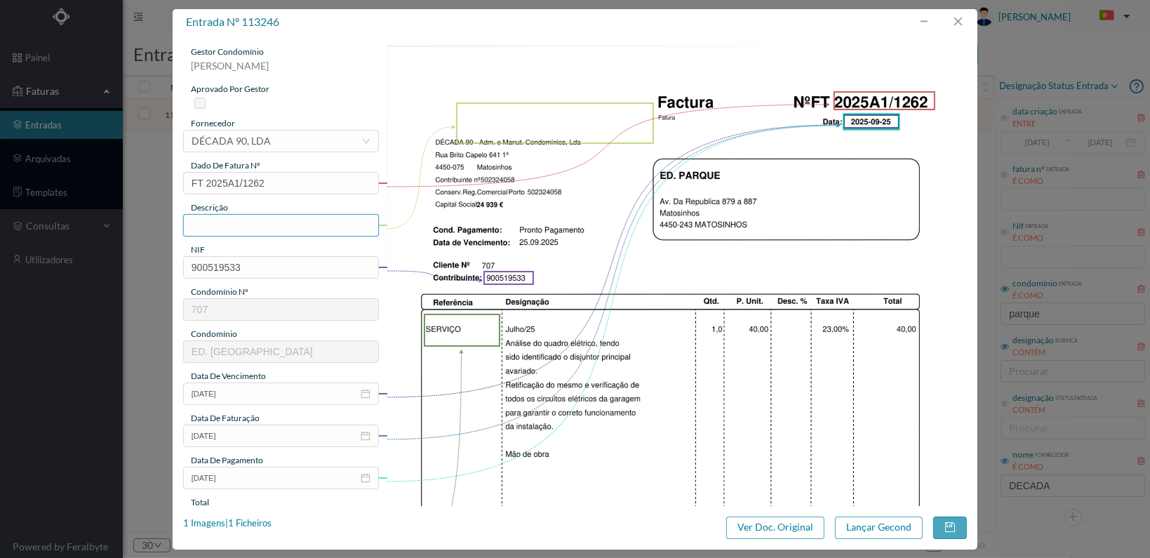
click at [270, 225] on input "text" at bounding box center [281, 225] width 196 height 22
type input "vERIFICAÇÃO QUADRO ELÉCTRICO"
drag, startPoint x: 366, startPoint y: 222, endPoint x: 163, endPoint y: 218, distance: 202.8
click at [163, 218] on div "entrada nº 113246 gestor condomínio Joana Laroca aprovado por gestor fornecedor…" at bounding box center [575, 279] width 1150 height 558
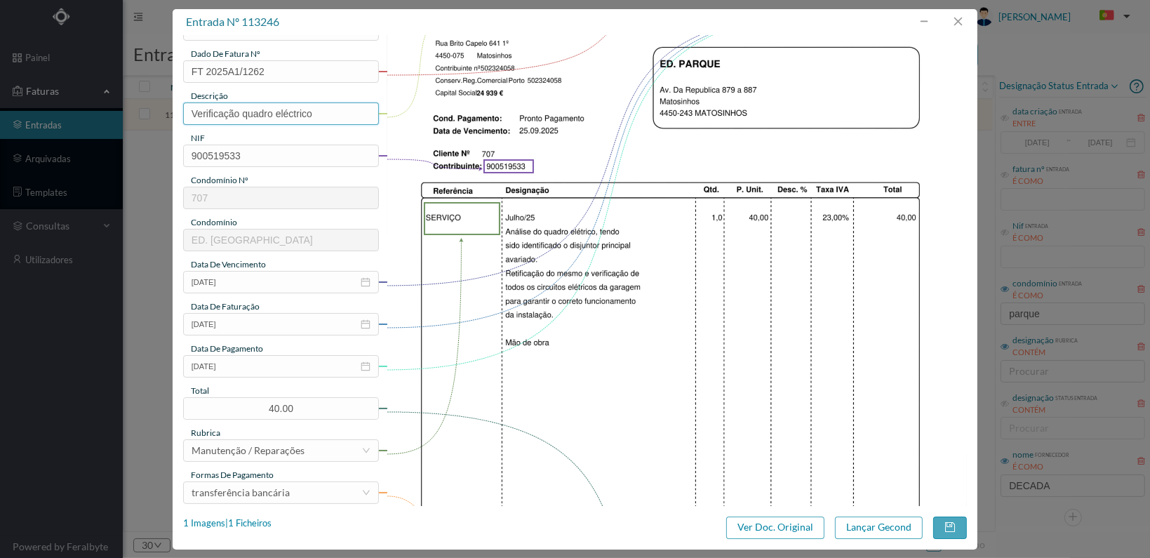
scroll to position [281, 0]
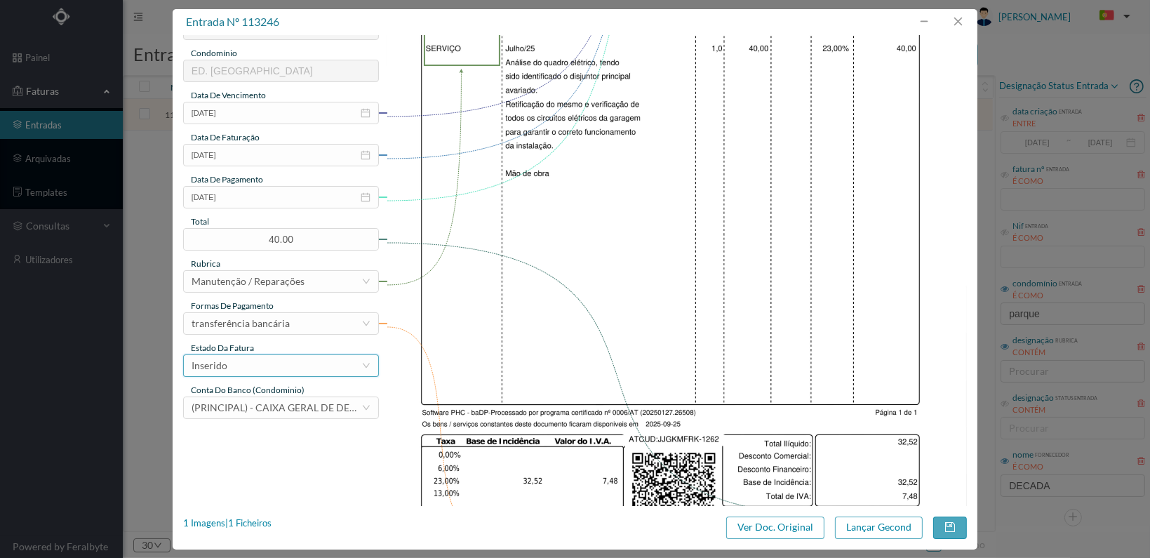
type input "Verificação quadro eléctrico"
click at [356, 368] on div "Inserido" at bounding box center [277, 365] width 170 height 21
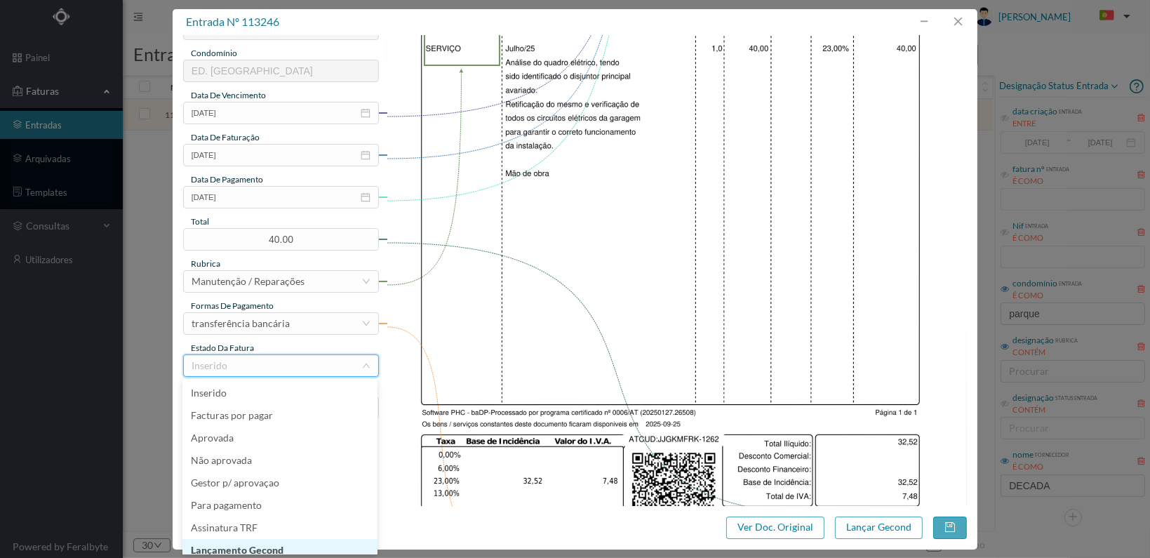
scroll to position [7, 0]
drag, startPoint x: 312, startPoint y: 542, endPoint x: 359, endPoint y: 535, distance: 48.2
click at [312, 542] on li "Lançamento Gecond" at bounding box center [279, 543] width 195 height 22
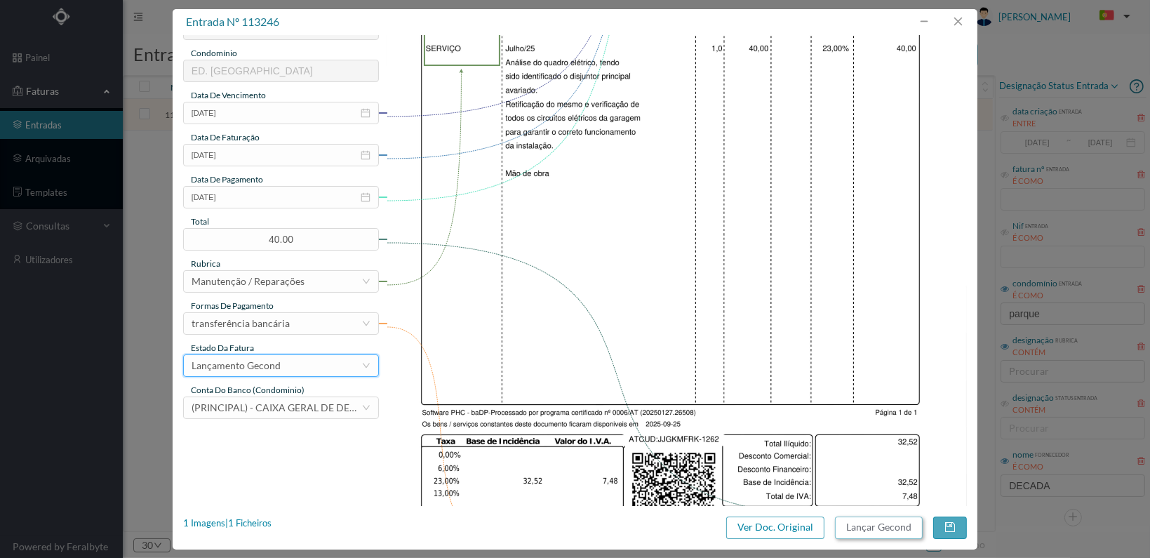
click at [870, 526] on button "Lançar Gecond" at bounding box center [879, 527] width 88 height 22
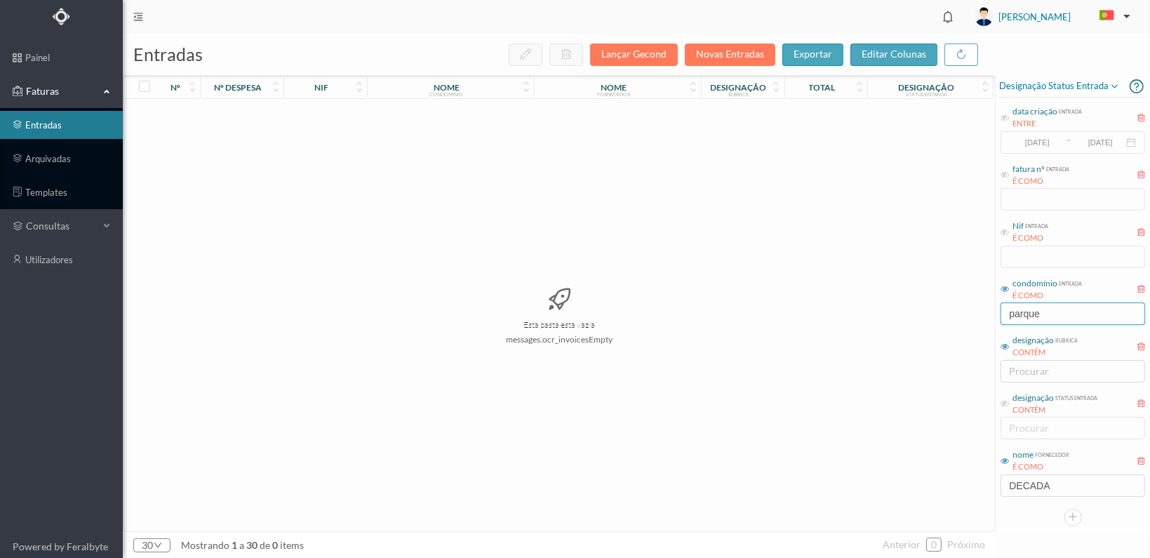
drag, startPoint x: 1060, startPoint y: 312, endPoint x: 901, endPoint y: 309, distance: 159.3
click at [901, 311] on div "entradas Lançar Gecond Novas Entradas exportar editar colunas nº nº despesa nif…" at bounding box center [636, 296] width 1027 height 524
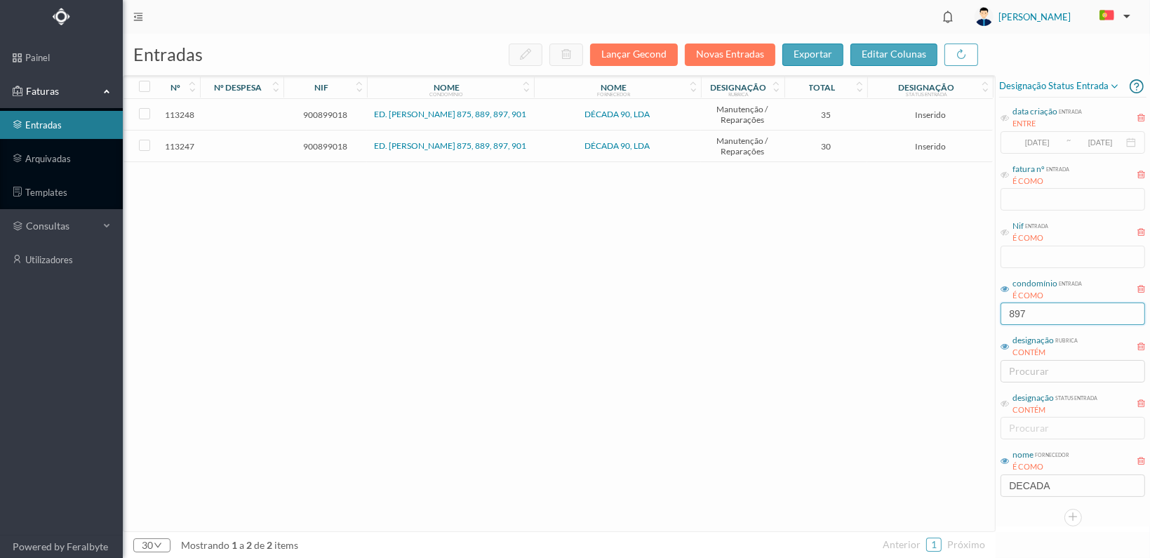
type input "897"
click at [321, 144] on span "900899018" at bounding box center [325, 146] width 76 height 11
click at [320, 144] on span "900899018" at bounding box center [325, 146] width 76 height 11
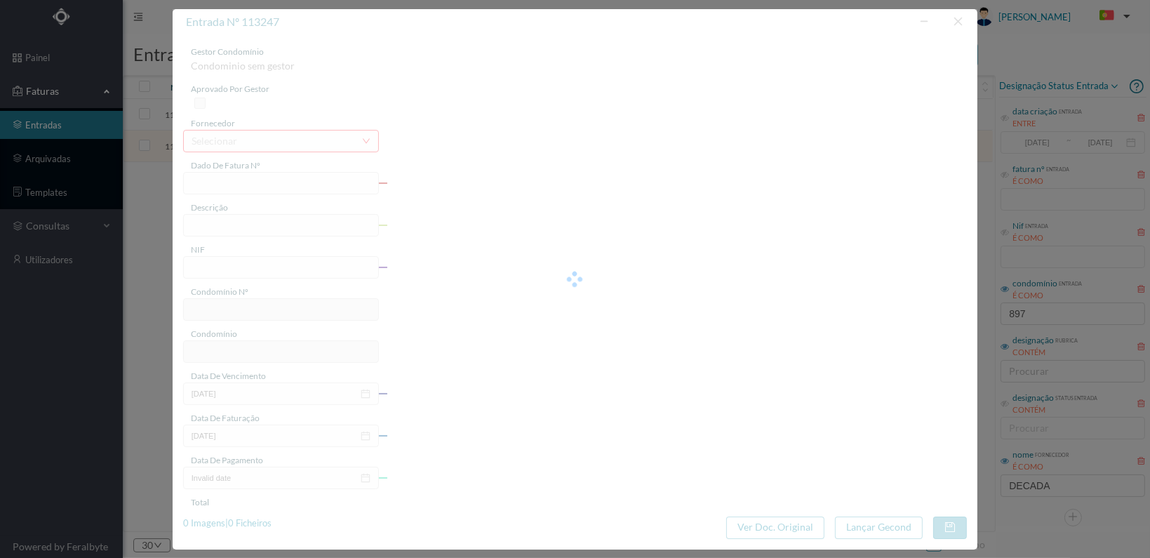
type input "FT 2025A1/1263"
type input "900899018"
type input "[DATE]"
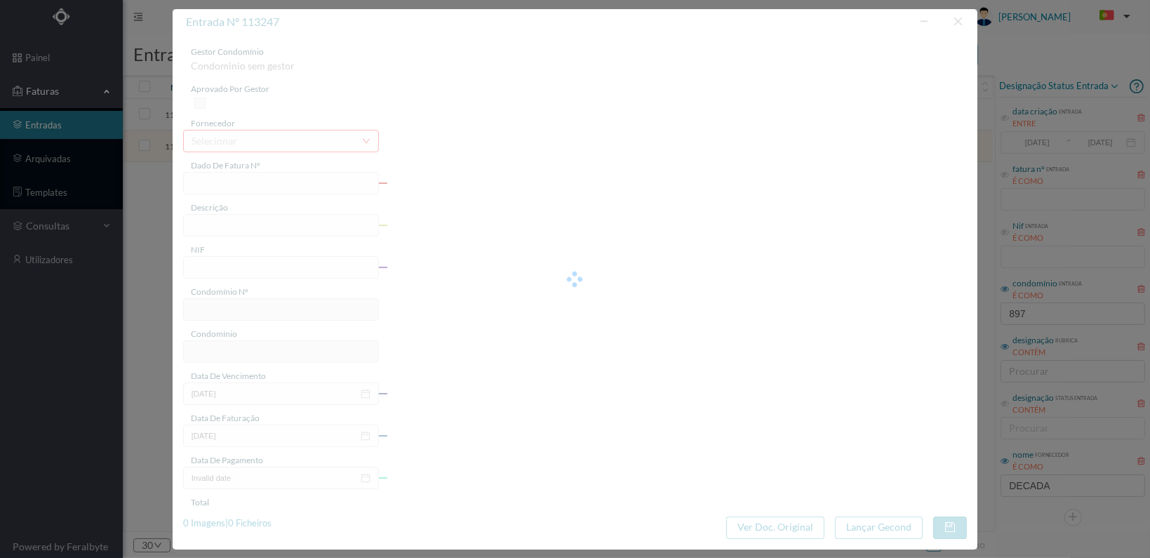
type input "30.00"
type input "708"
type input "ED. AFONSO HENRIQUES 875, 889, 897, 901"
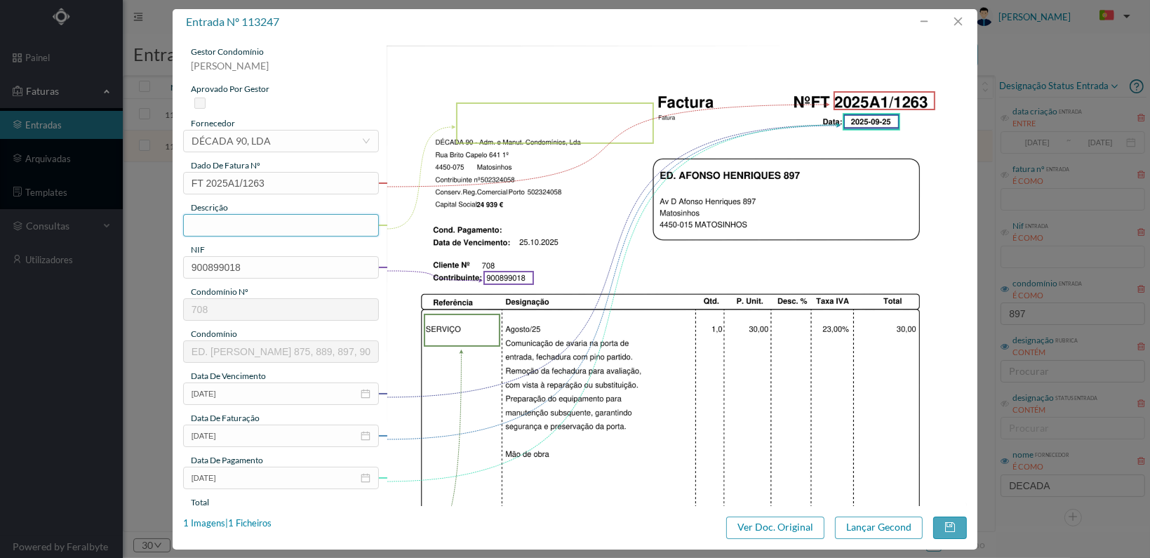
click at [273, 218] on input "text" at bounding box center [281, 225] width 196 height 22
type input "Reparação porta entrada"
click at [533, 402] on img at bounding box center [677, 456] width 580 height 821
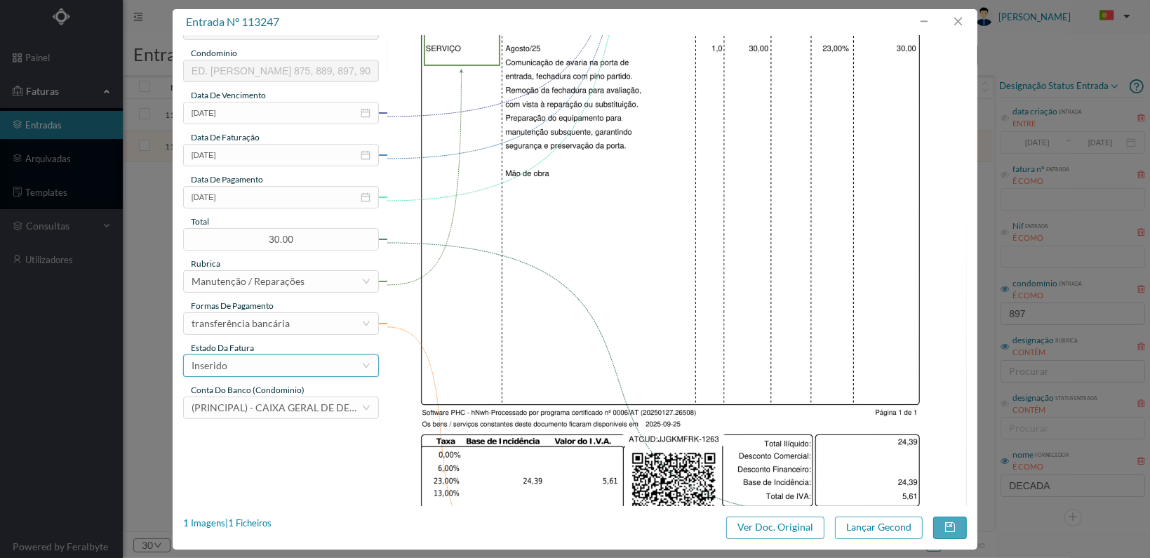
click at [328, 365] on div "Inserido" at bounding box center [277, 365] width 170 height 21
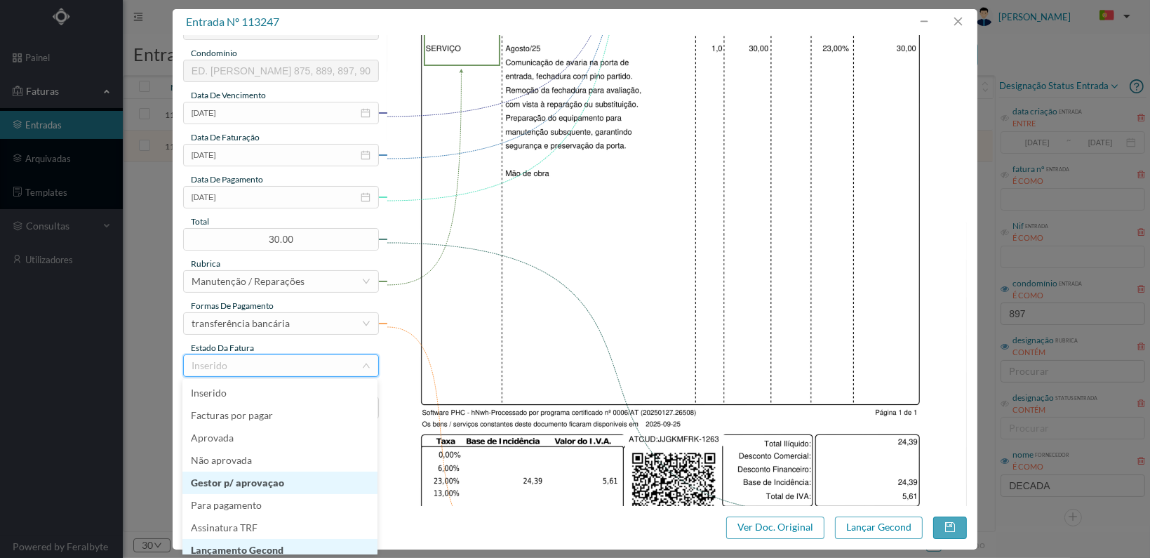
scroll to position [7, 0]
drag, startPoint x: 300, startPoint y: 542, endPoint x: 314, endPoint y: 541, distance: 14.1
click at [300, 541] on li "Lançamento Gecond" at bounding box center [279, 543] width 195 height 22
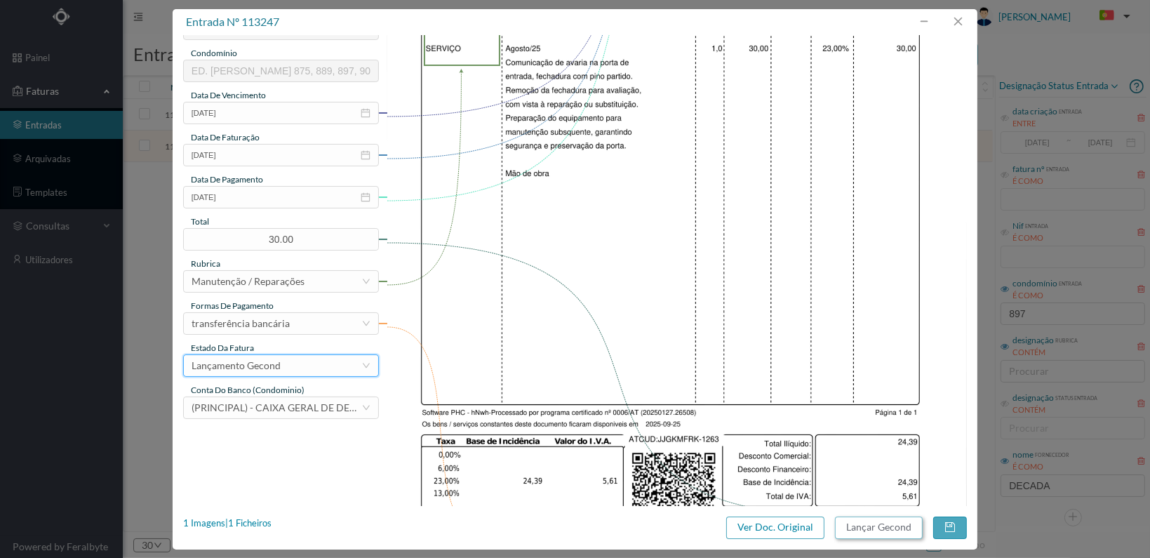
click at [874, 530] on button "Lançar Gecond" at bounding box center [879, 527] width 88 height 22
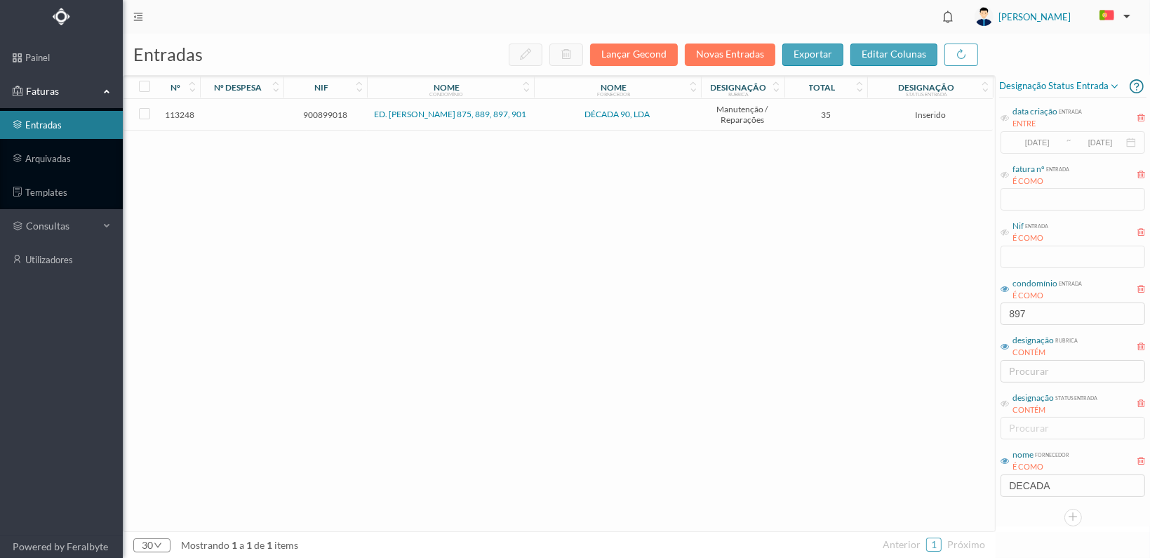
click at [321, 112] on span "900899018" at bounding box center [325, 114] width 76 height 11
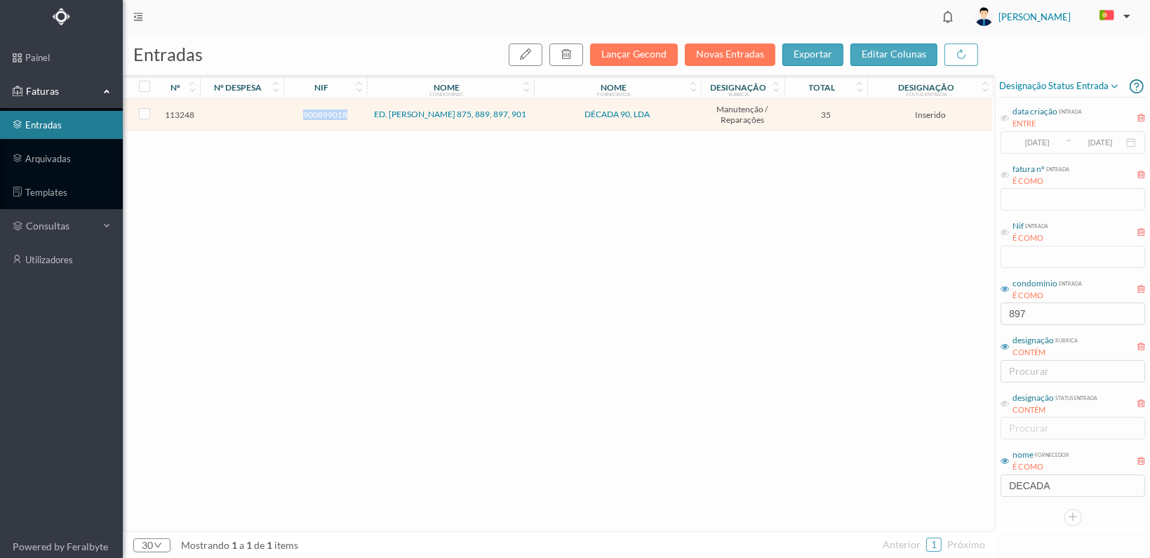
click at [321, 112] on span "900899018" at bounding box center [325, 114] width 76 height 11
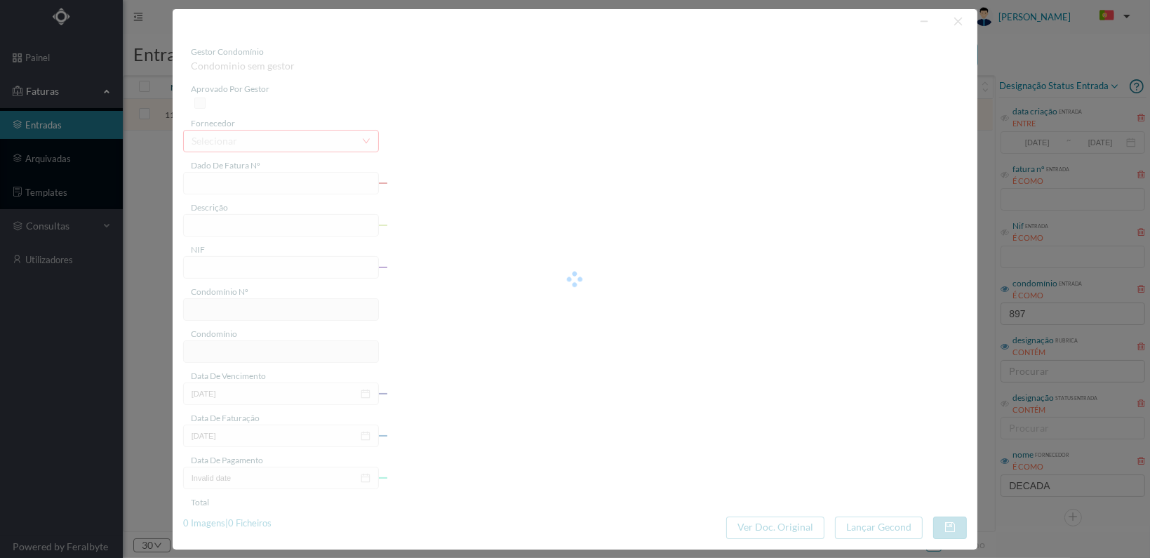
type input "FT 2025A1/1264"
type input "900899018"
type input "[DATE]"
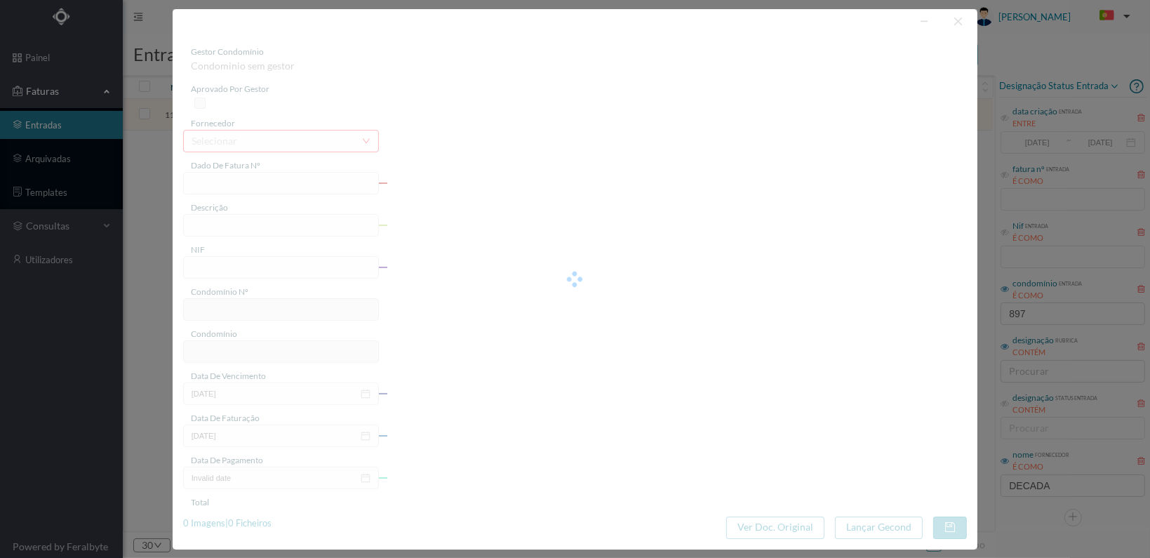
type input "35.00"
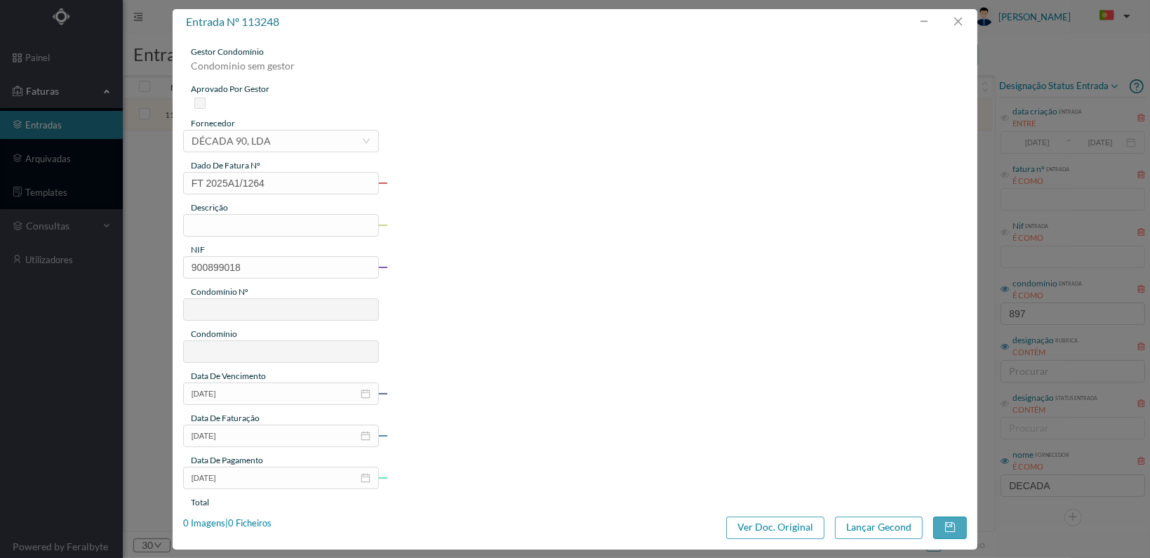
type input "708"
type input "ED. AFONSO HENRIQUES 875, 889, 897, 901"
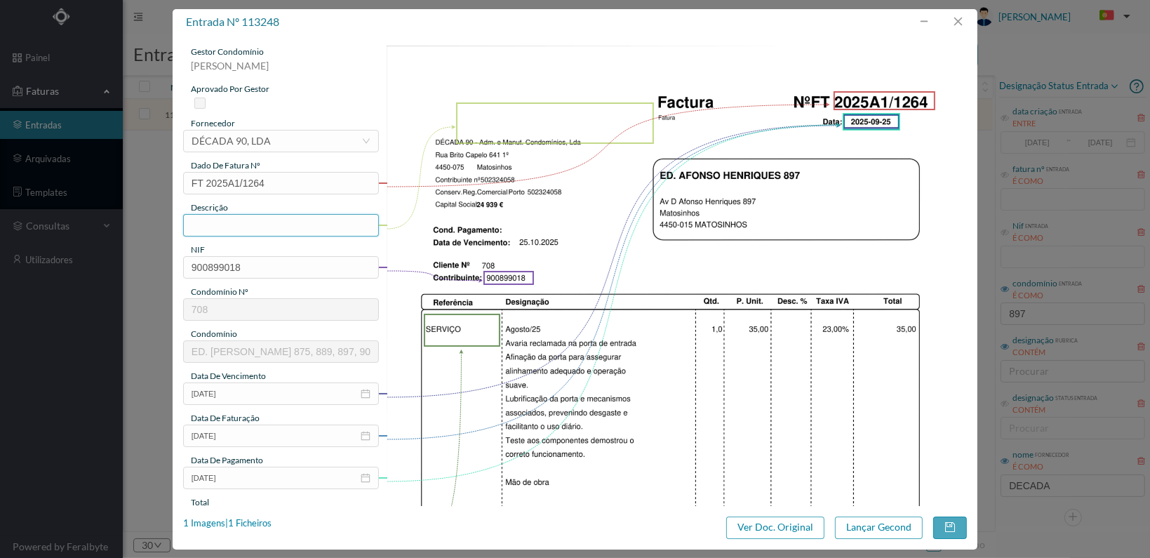
click at [272, 219] on input "text" at bounding box center [281, 225] width 196 height 22
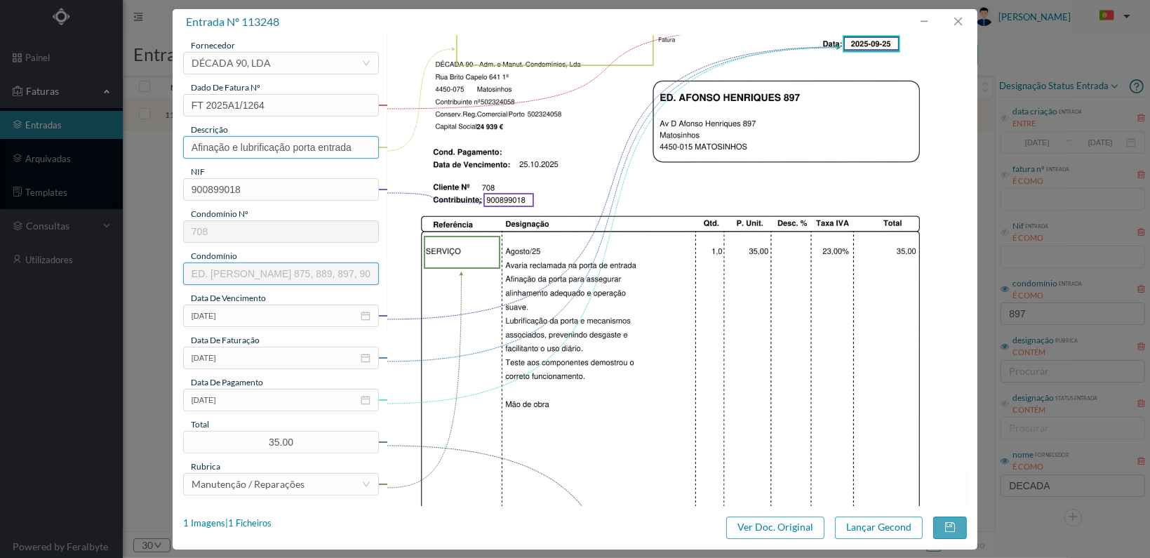
scroll to position [366, 0]
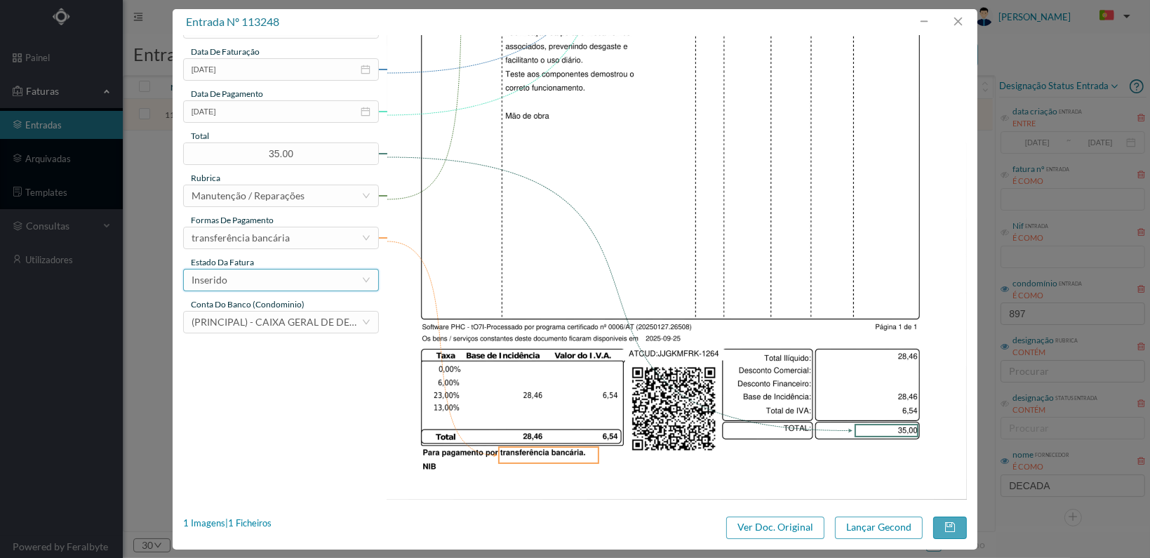
type input "Afinação e lubrificação porta entrada"
click at [359, 281] on div "Inserido" at bounding box center [277, 279] width 170 height 21
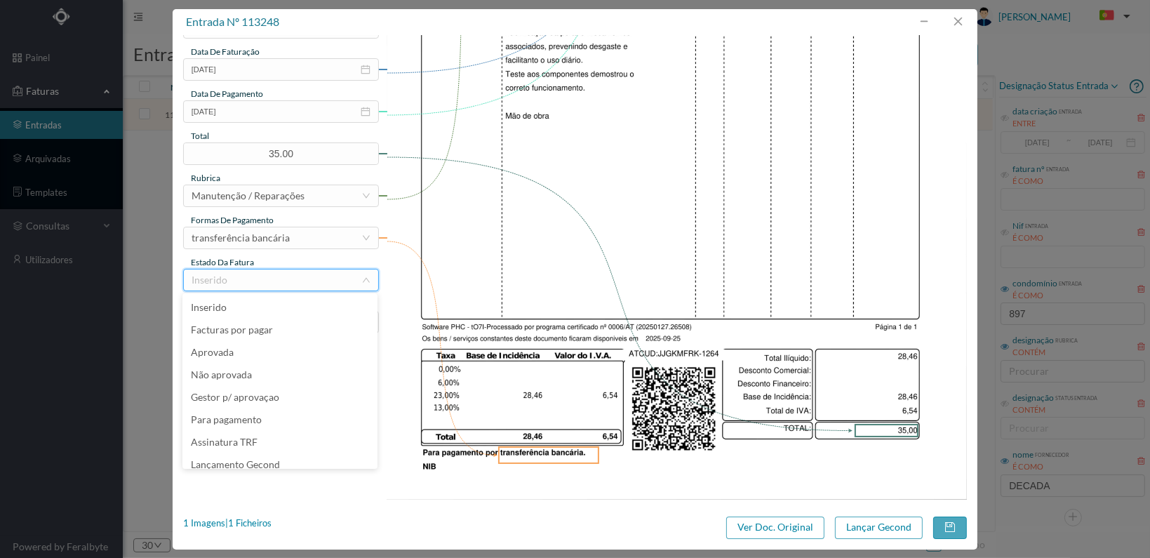
scroll to position [29, 0]
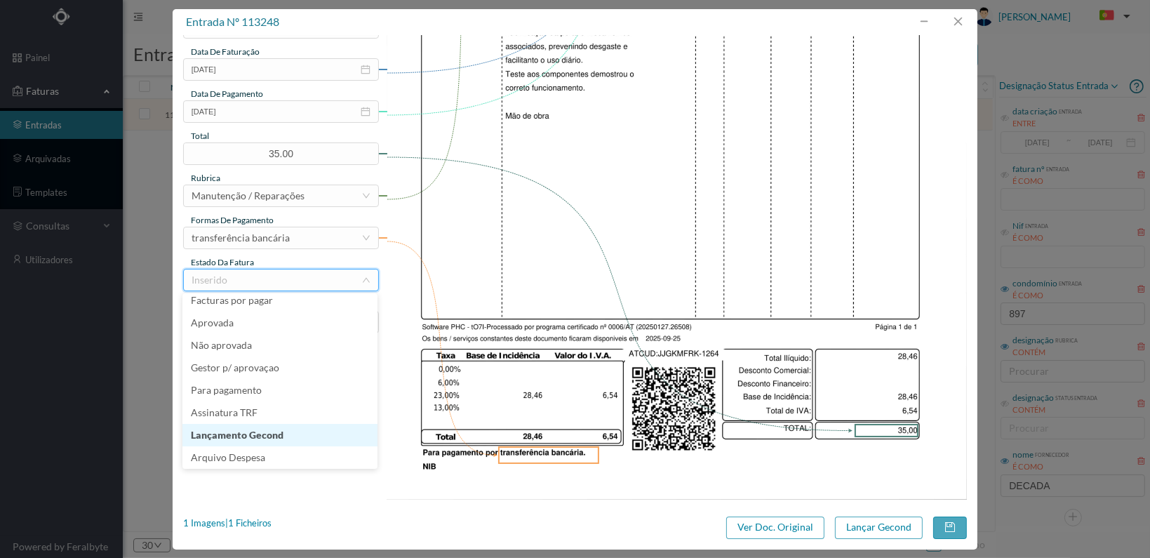
drag, startPoint x: 289, startPoint y: 439, endPoint x: 317, endPoint y: 442, distance: 28.3
click at [289, 438] on li "Lançamento Gecond" at bounding box center [279, 435] width 195 height 22
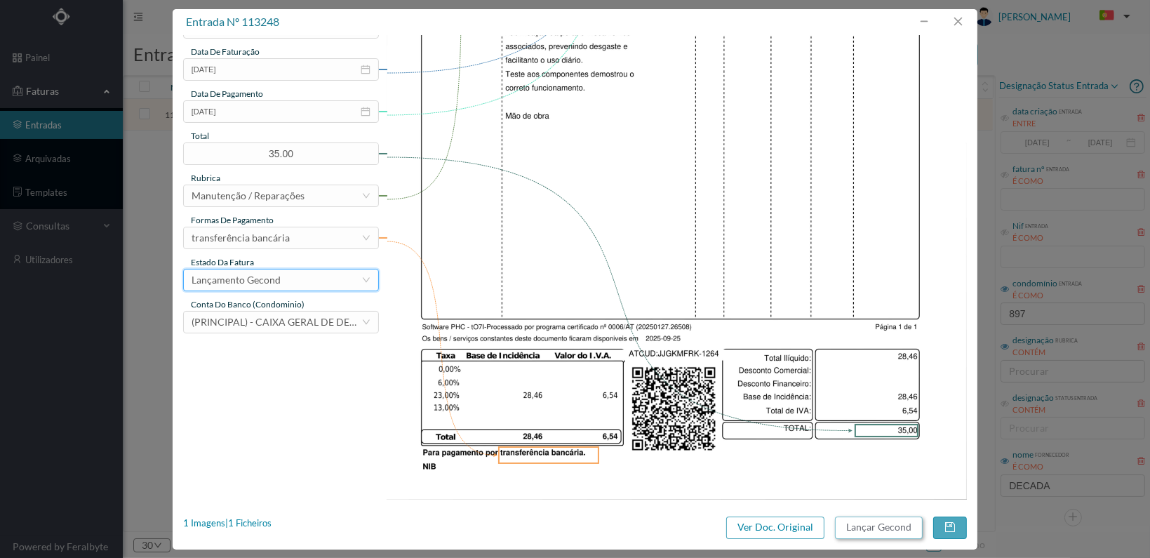
click at [865, 528] on button "Lançar Gecond" at bounding box center [879, 527] width 88 height 22
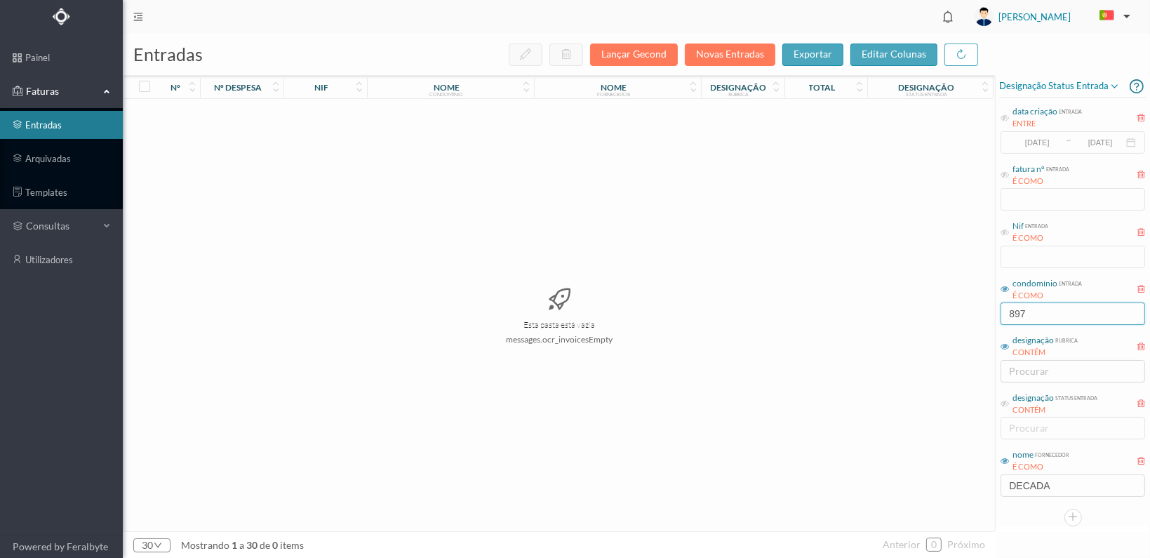
drag, startPoint x: 1043, startPoint y: 320, endPoint x: 871, endPoint y: 316, distance: 172.0
click at [875, 319] on div "entradas Lançar Gecond Novas Entradas exportar editar colunas nº nº despesa nif…" at bounding box center [636, 296] width 1027 height 524
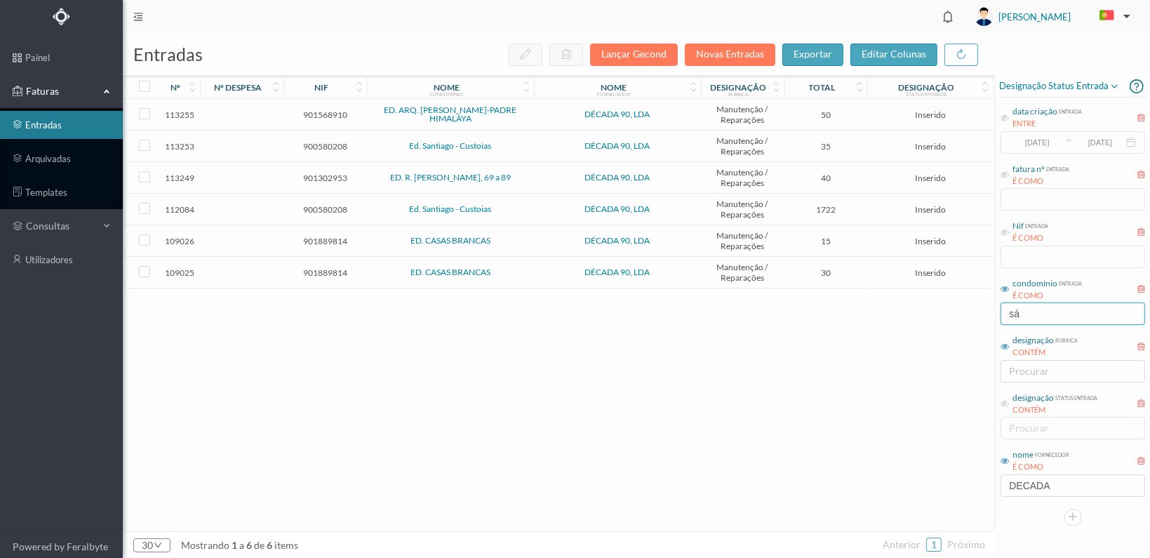
type input "sá"
click at [326, 178] on span "901302953" at bounding box center [325, 178] width 76 height 11
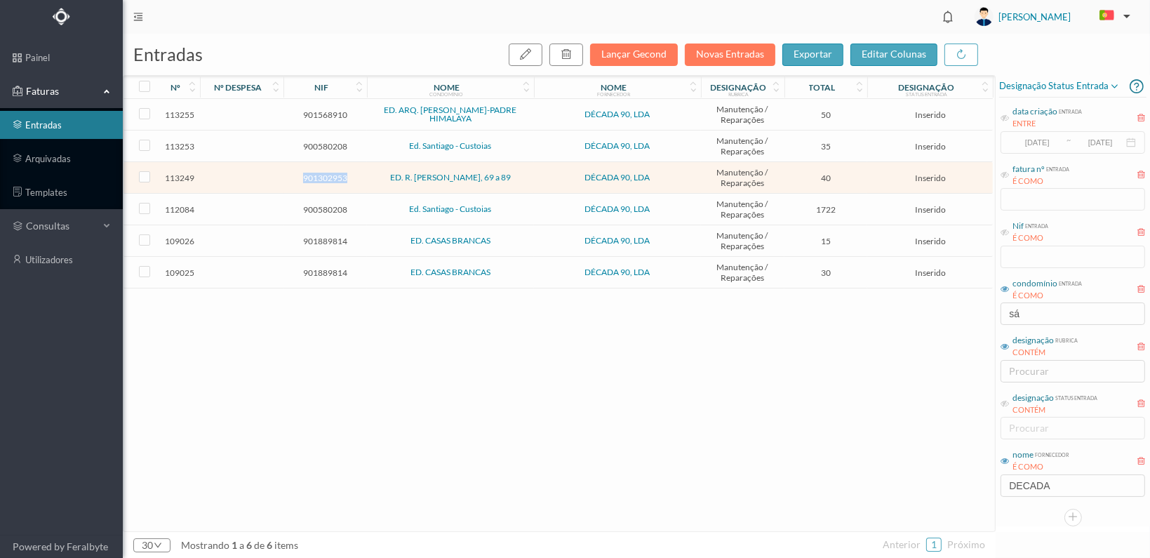
click at [326, 178] on span "901302953" at bounding box center [325, 178] width 76 height 11
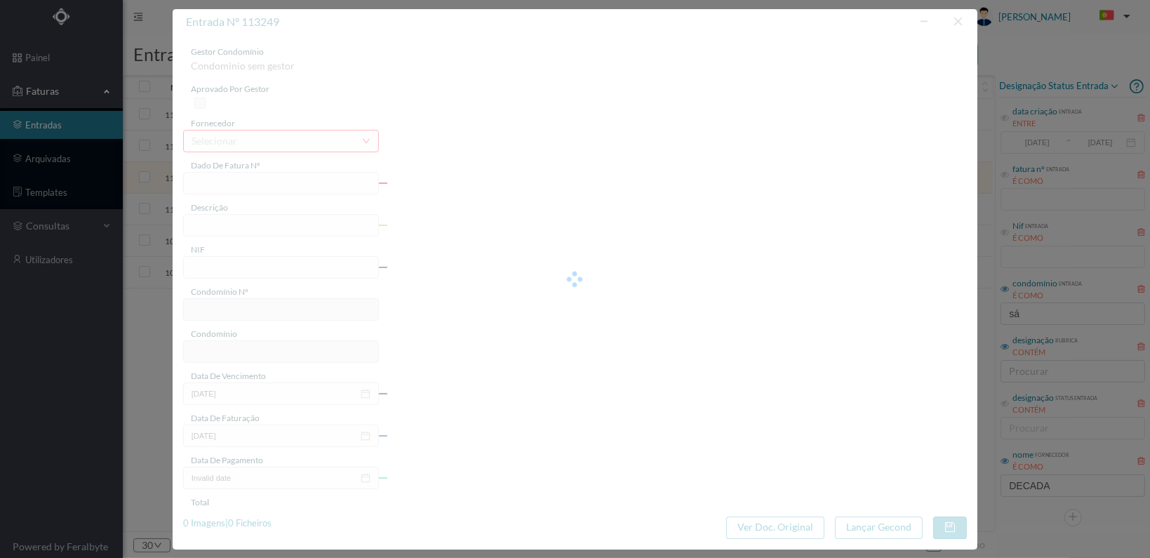
type input "FT 2025A1/1265"
type input "901302953"
type input "[DATE]"
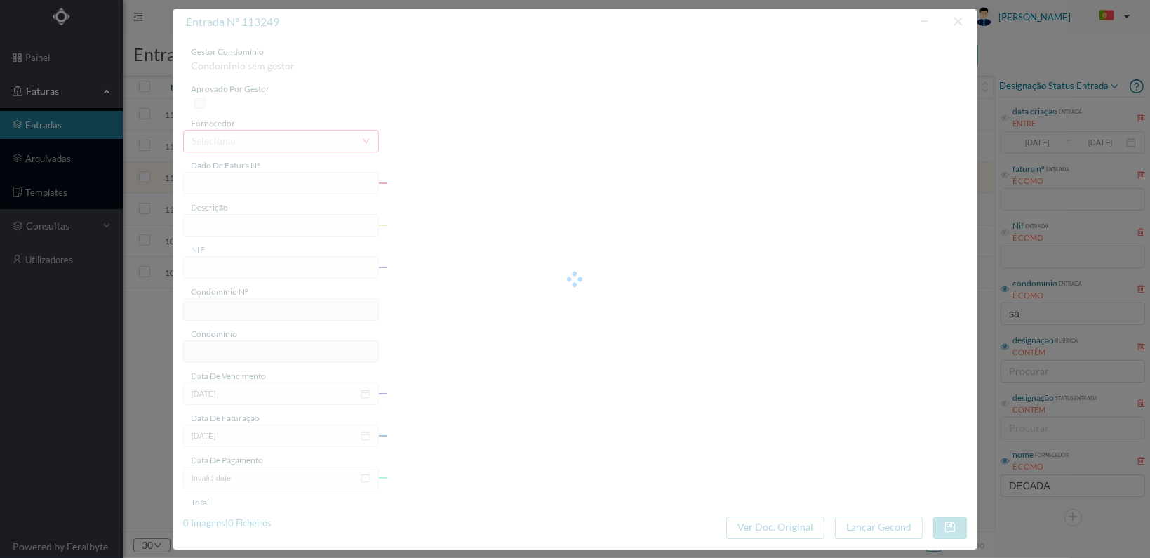
type input "40.00"
type input "710"
type input "ED. R. Cândida Sá de Albergaria, 69 a 89"
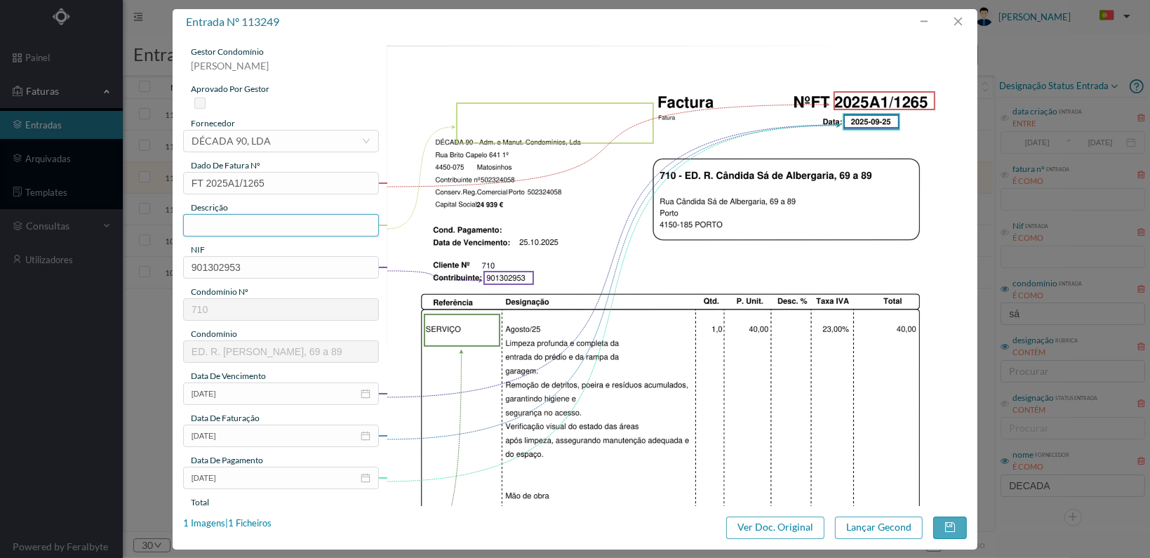
click at [267, 224] on input "text" at bounding box center [281, 225] width 196 height 22
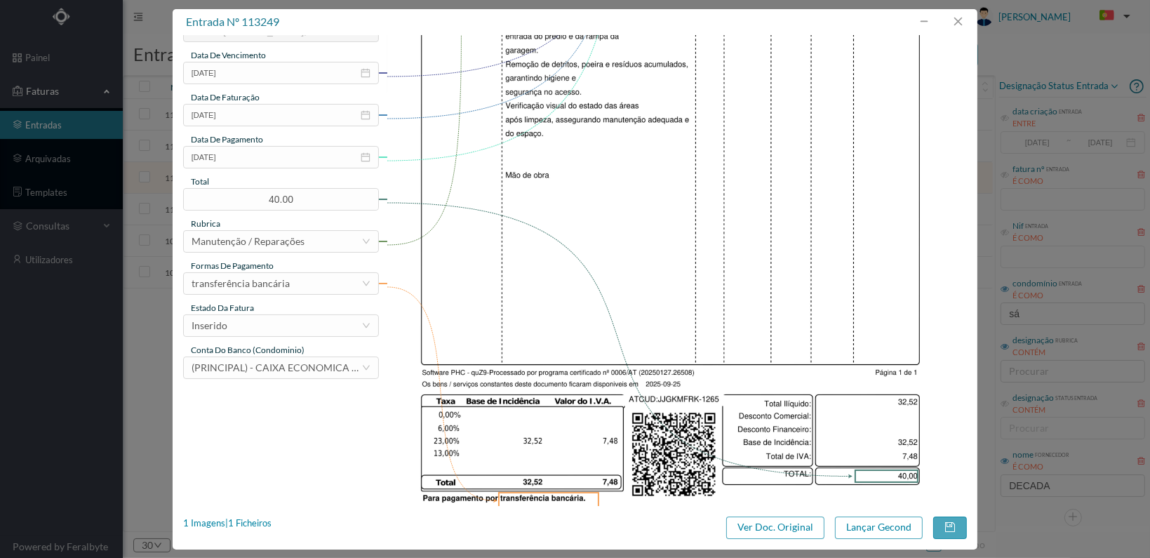
scroll to position [366, 0]
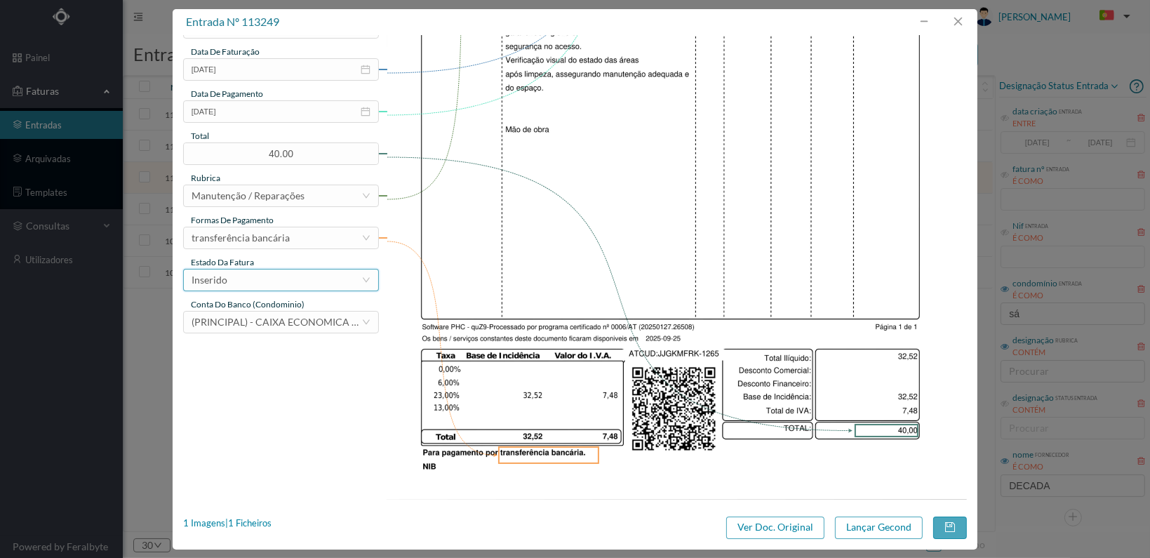
type input "Limpeza profunda entrada edifício e rampa garagem"
click at [338, 286] on div "Inserido" at bounding box center [277, 279] width 170 height 21
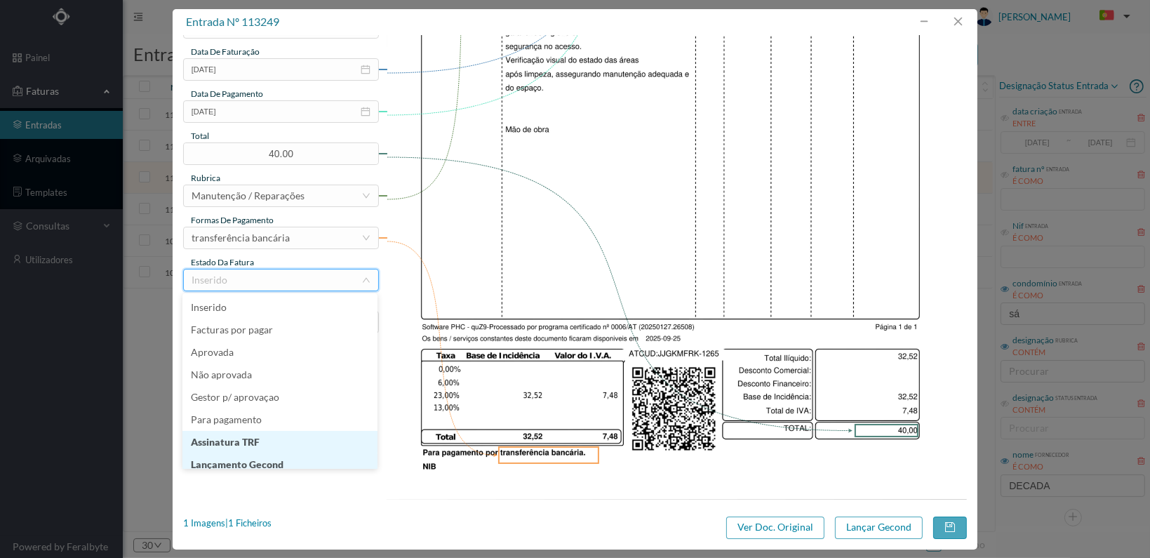
scroll to position [7, 0]
click at [312, 457] on li "Lançamento Gecond" at bounding box center [279, 457] width 195 height 22
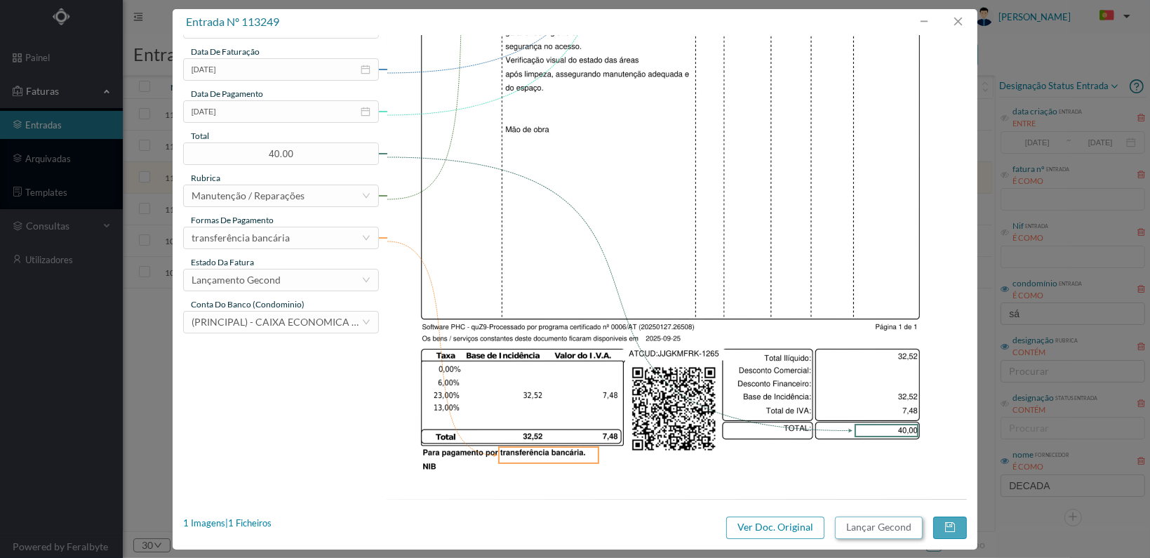
click at [864, 523] on button "Lançar Gecond" at bounding box center [879, 527] width 88 height 22
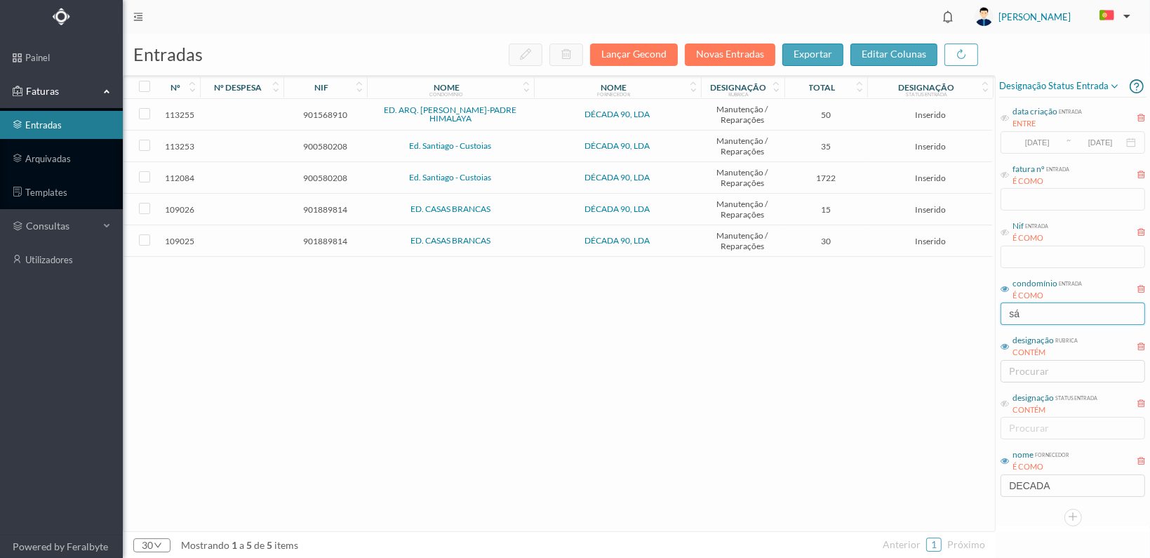
drag, startPoint x: 1039, startPoint y: 312, endPoint x: 947, endPoint y: 321, distance: 92.4
click at [947, 321] on div "entradas Lançar Gecond Novas Entradas exportar editar colunas nº nº despesa nif…" at bounding box center [636, 296] width 1027 height 524
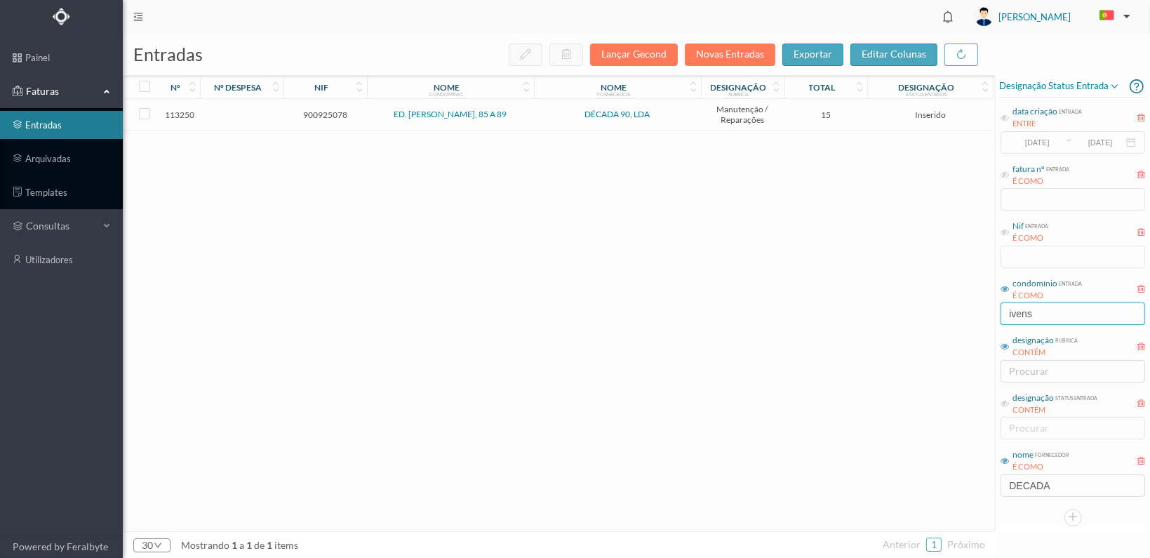
type input "ivens"
click at [314, 107] on td "900925078" at bounding box center [325, 115] width 84 height 32
click at [314, 109] on td "900925078" at bounding box center [325, 115] width 84 height 32
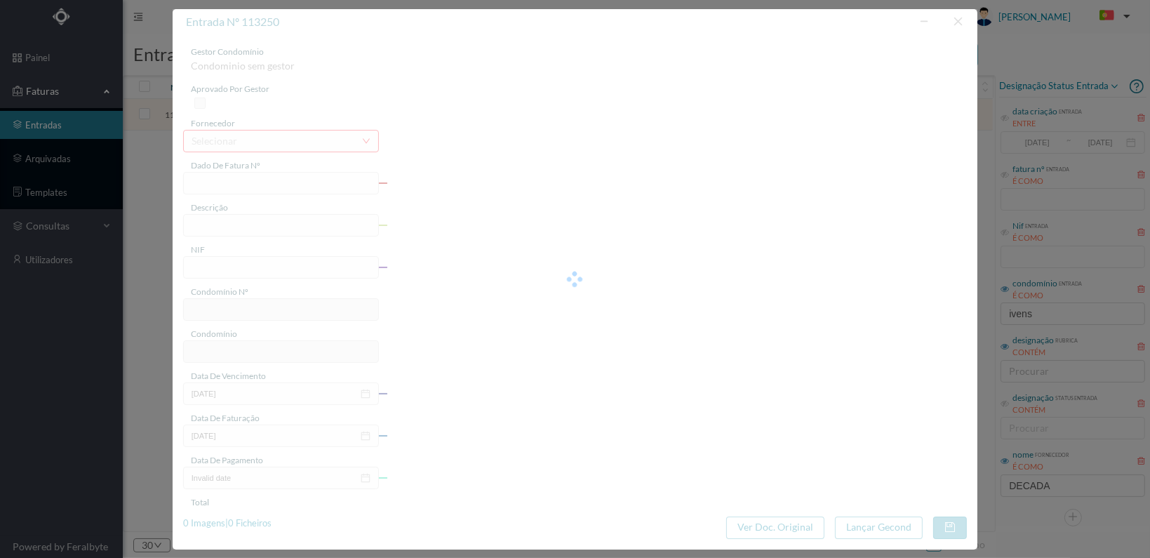
type input "FT 2025A1/1266"
type input "900925078"
type input "[DATE]"
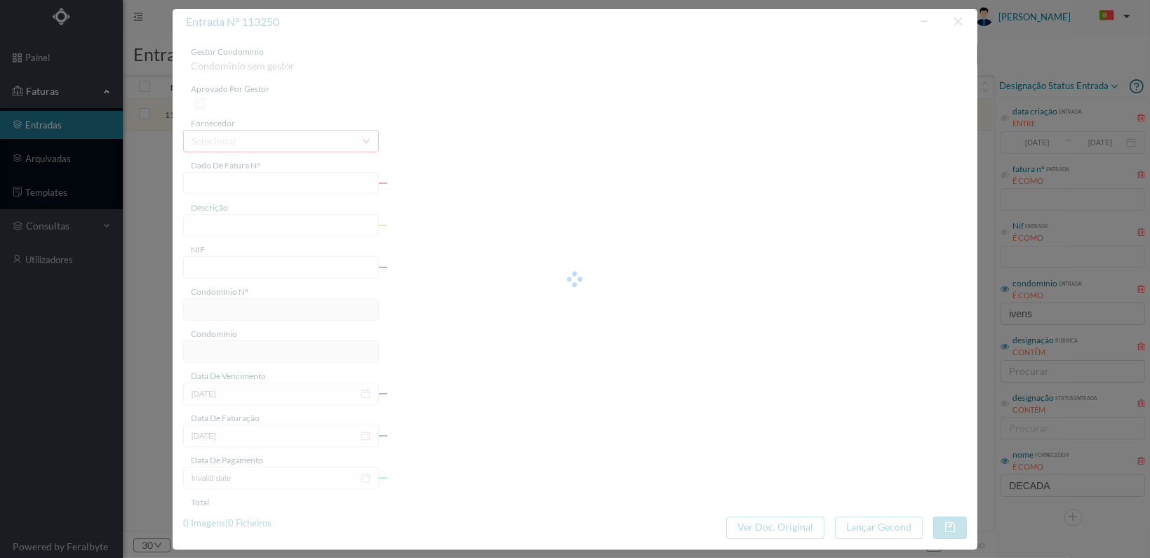
type input "15.00"
type input "717"
type input "ED. ROBERTO IVENS, 85 A 89"
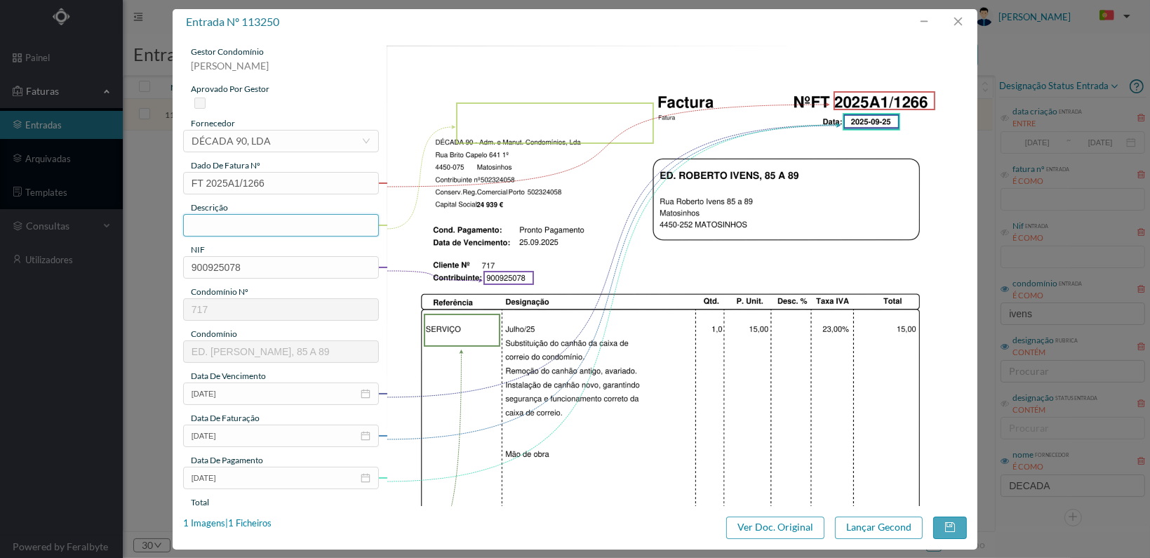
click at [225, 225] on input "text" at bounding box center [281, 225] width 196 height 22
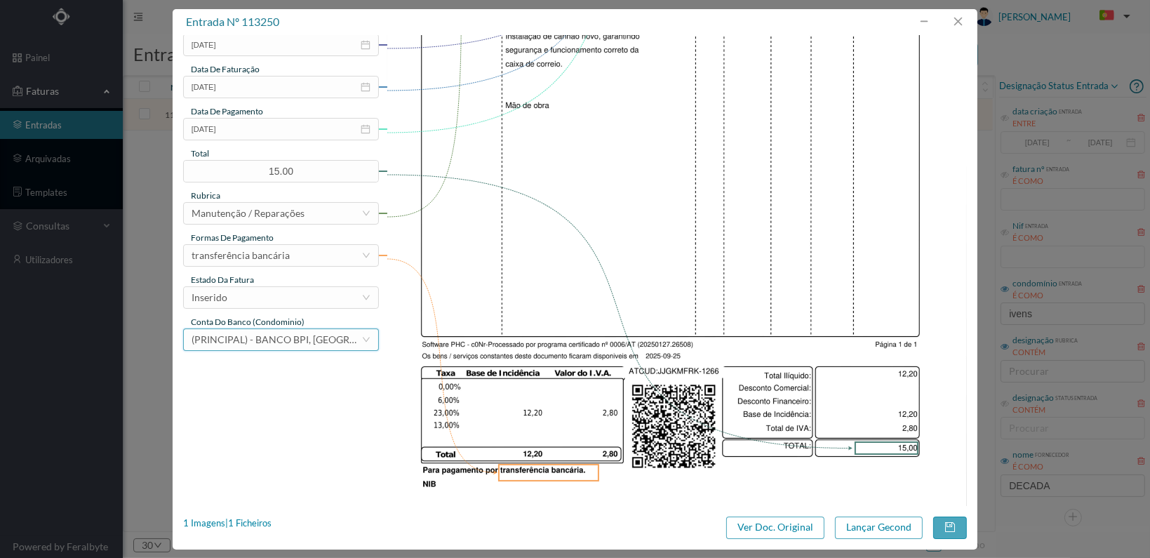
scroll to position [351, 0]
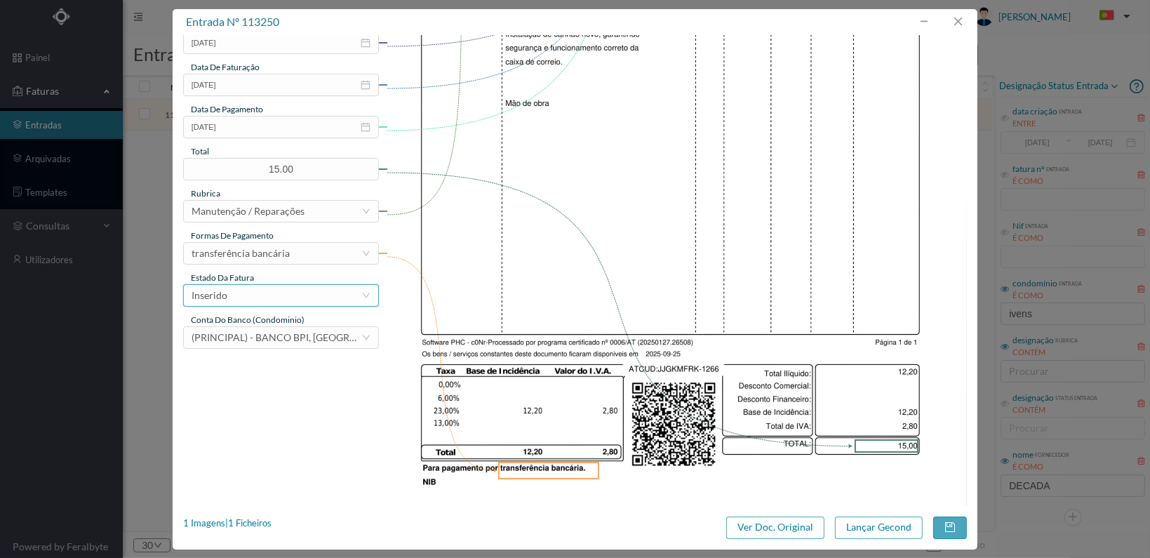
type input "Substituição canhão caixa de correio condomínio"
click at [337, 298] on div "Inserido" at bounding box center [277, 295] width 170 height 21
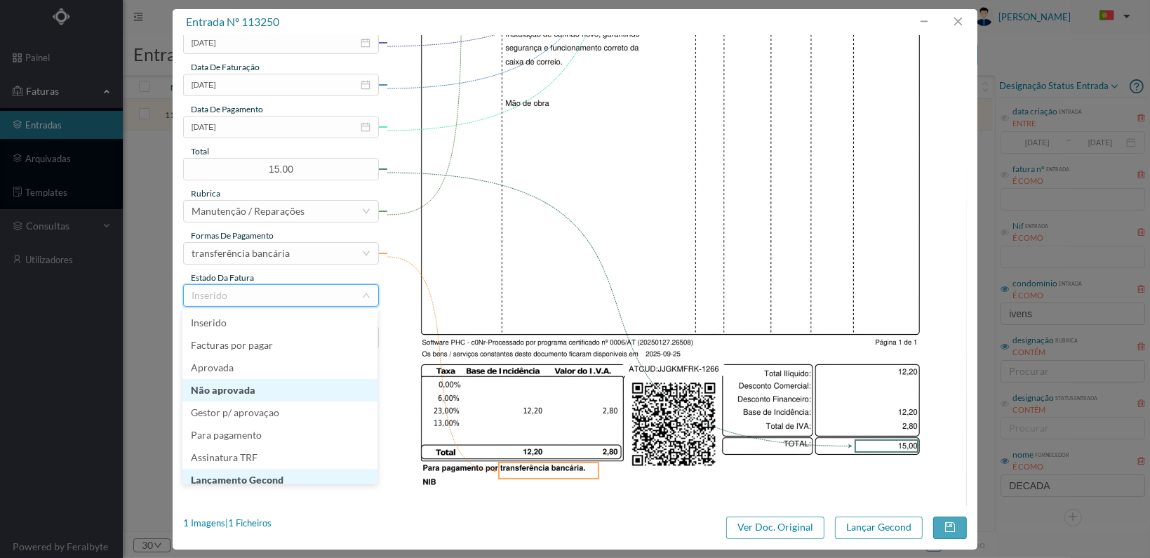
scroll to position [7, 0]
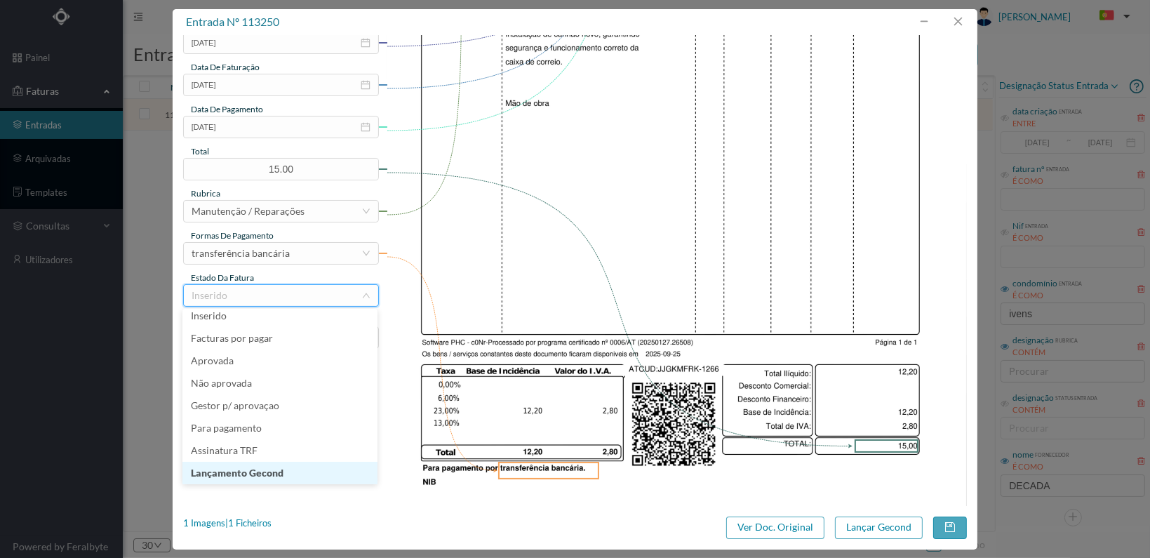
click at [315, 471] on li "Lançamento Gecond" at bounding box center [279, 473] width 195 height 22
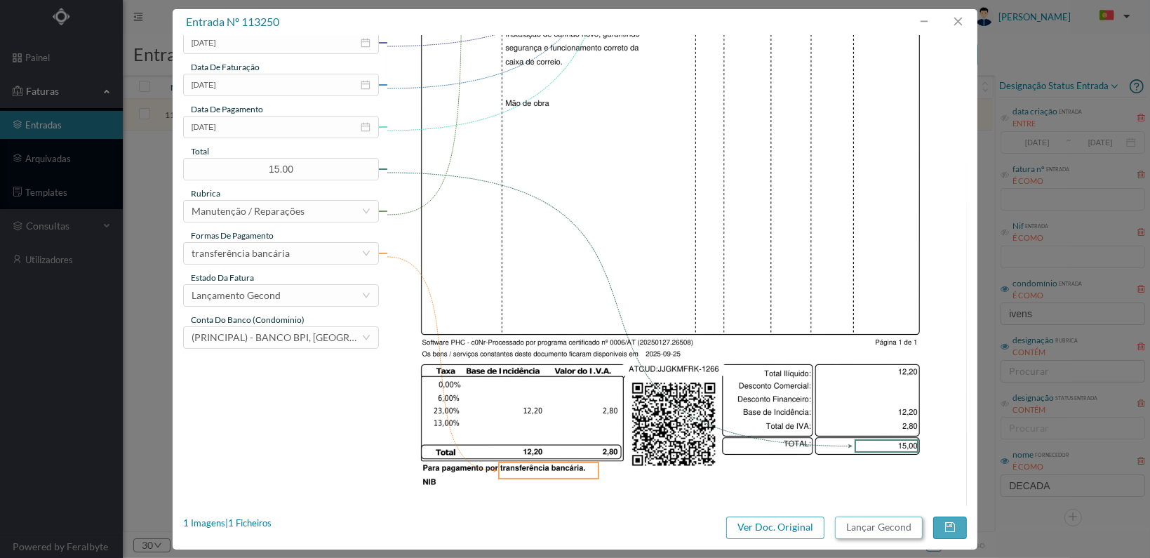
click at [880, 521] on button "Lançar Gecond" at bounding box center [879, 527] width 88 height 22
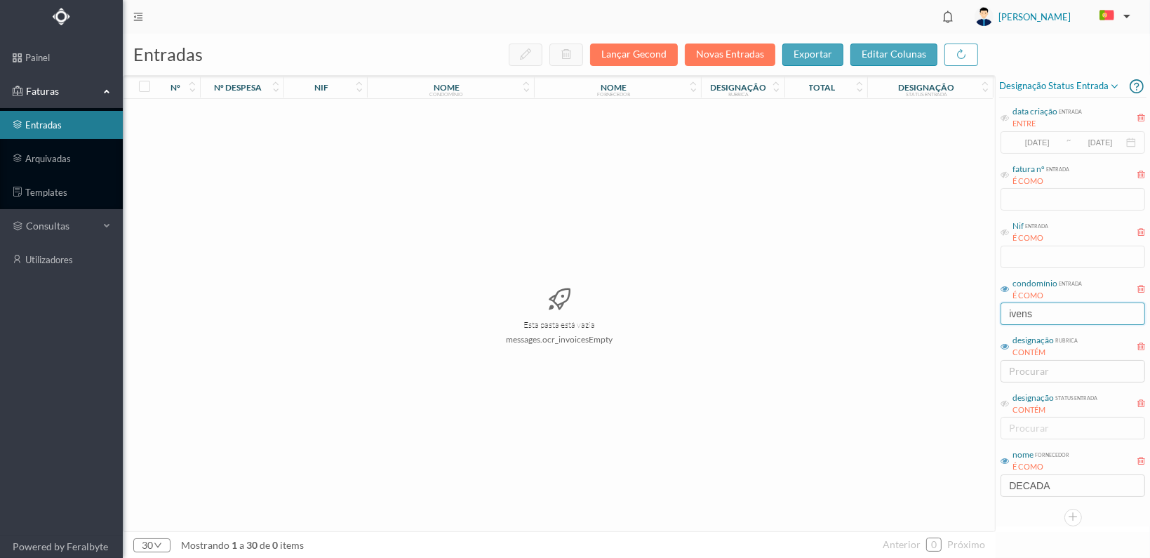
drag, startPoint x: 1041, startPoint y: 312, endPoint x: 783, endPoint y: 309, distance: 258.2
click at [783, 309] on div "entradas Lançar Gecond Novas Entradas exportar editar colunas nº nº despesa nif…" at bounding box center [636, 296] width 1027 height 524
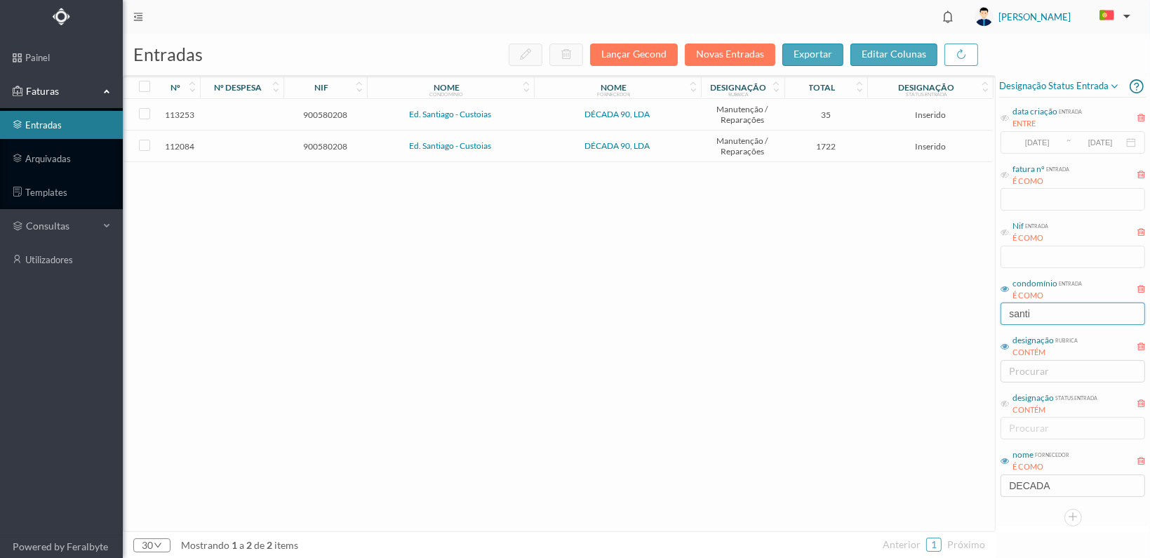
type input "santi"
click at [326, 144] on span "900580208" at bounding box center [325, 146] width 76 height 11
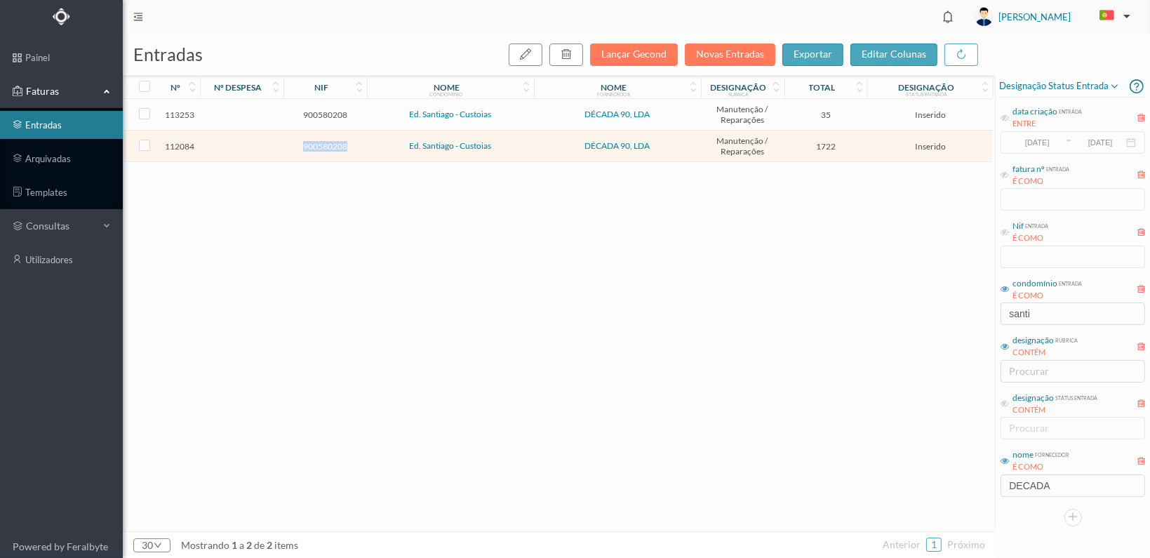
click at [326, 144] on span "900580208" at bounding box center [325, 146] width 76 height 11
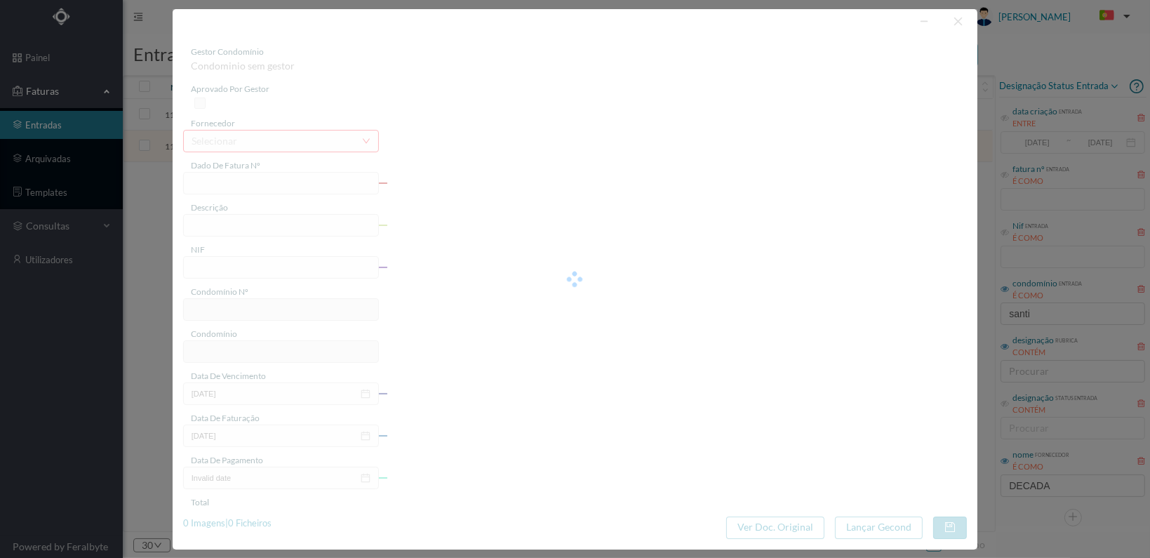
type input "FT 2025A1/1195"
type input "900580208"
type input "[DATE]"
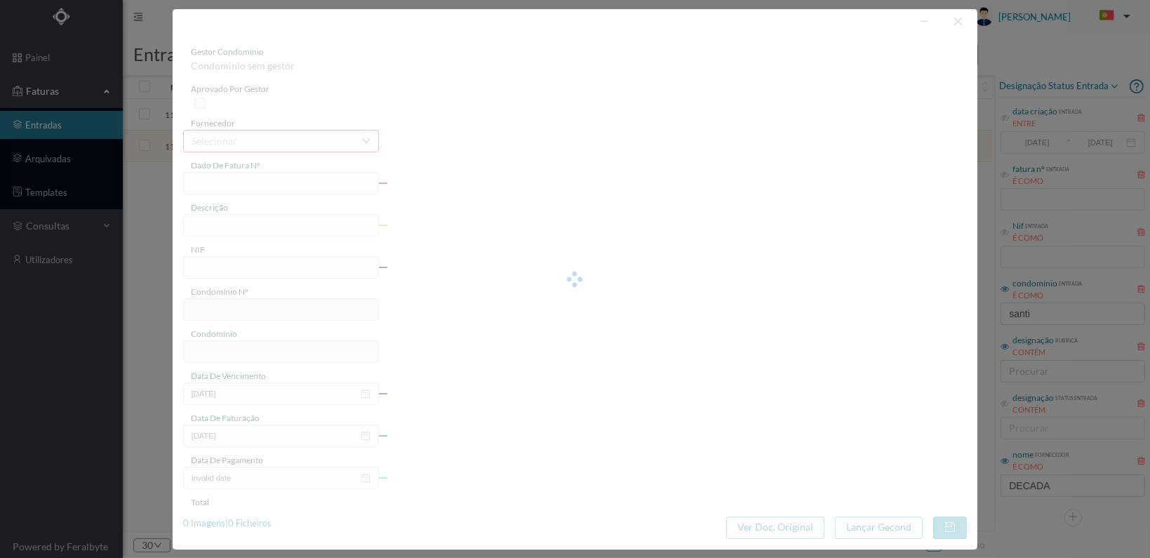
type input "1722.00"
type input "721"
type input "Ed. Santiago - Custoias"
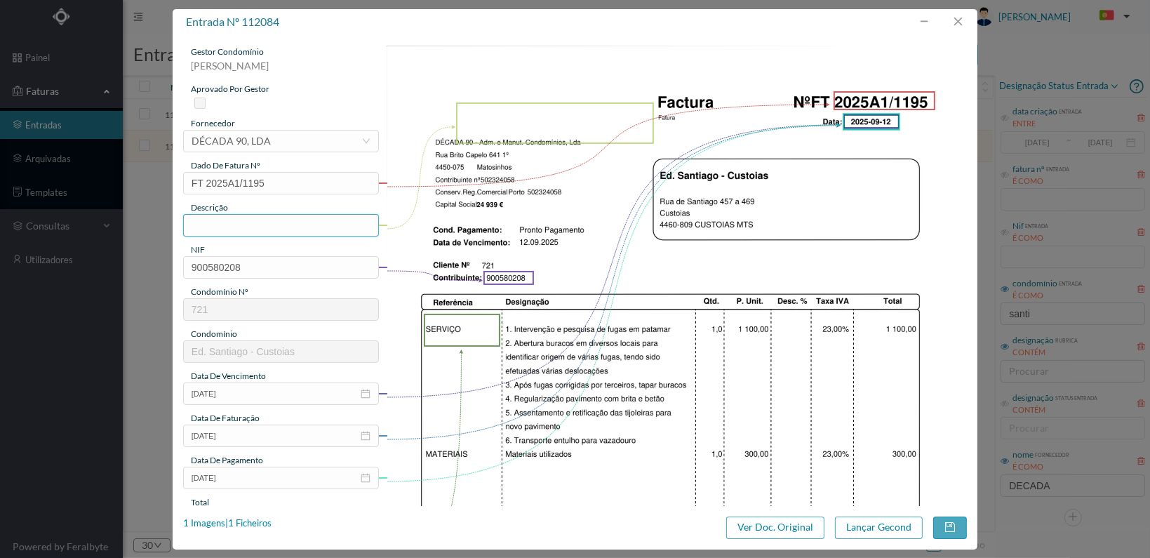
click at [290, 228] on input "text" at bounding box center [281, 225] width 196 height 22
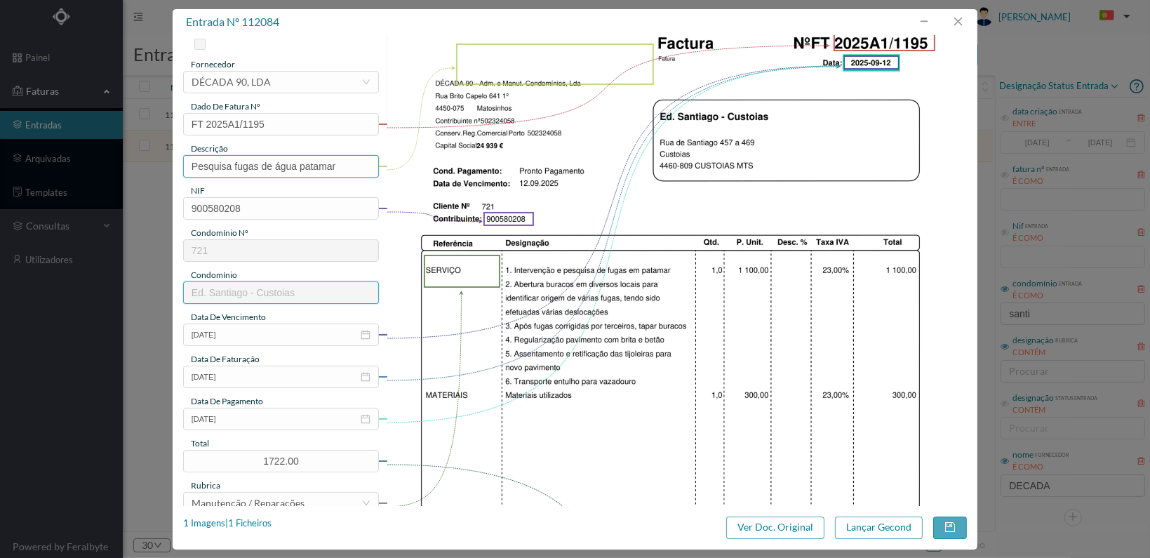
scroll to position [351, 0]
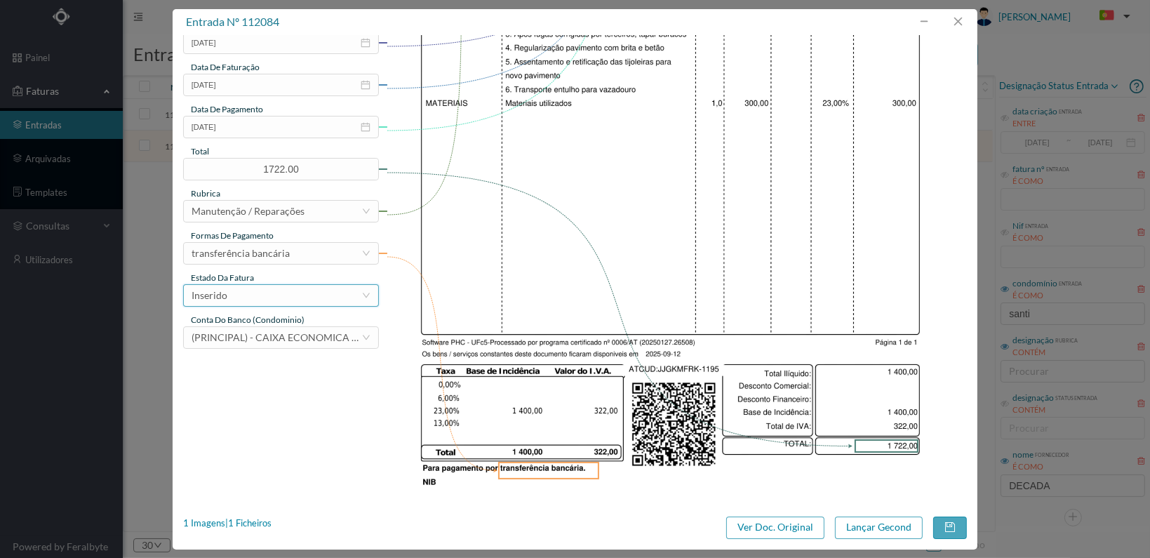
type input "Pesquisa fugas de água patamar"
click at [328, 302] on div "Inserido" at bounding box center [277, 295] width 170 height 21
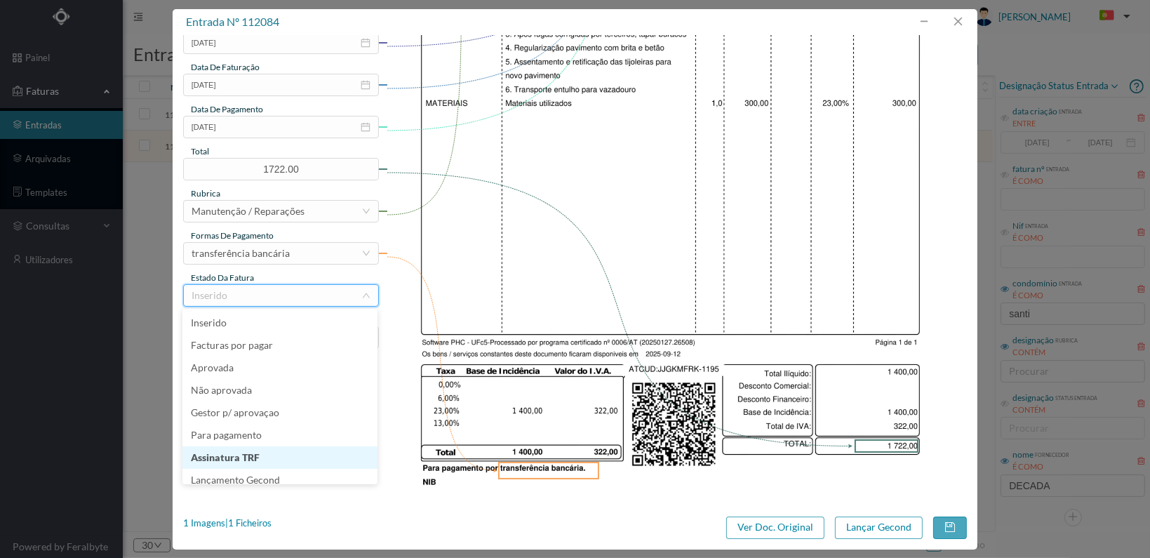
scroll to position [7, 0]
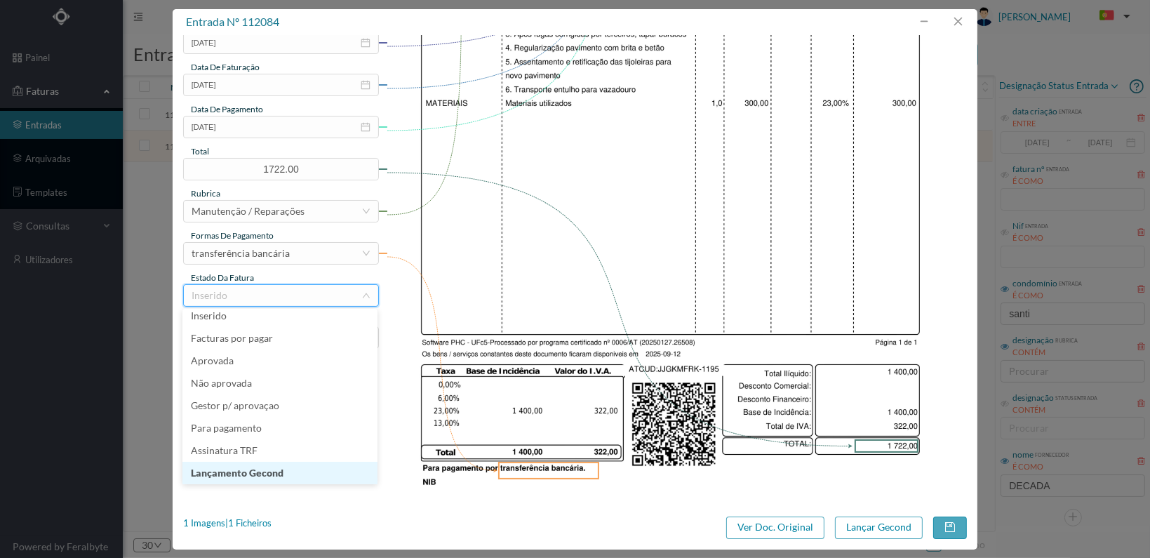
drag, startPoint x: 307, startPoint y: 471, endPoint x: 430, endPoint y: 474, distance: 123.5
click at [307, 470] on li "Lançamento Gecond" at bounding box center [279, 473] width 195 height 22
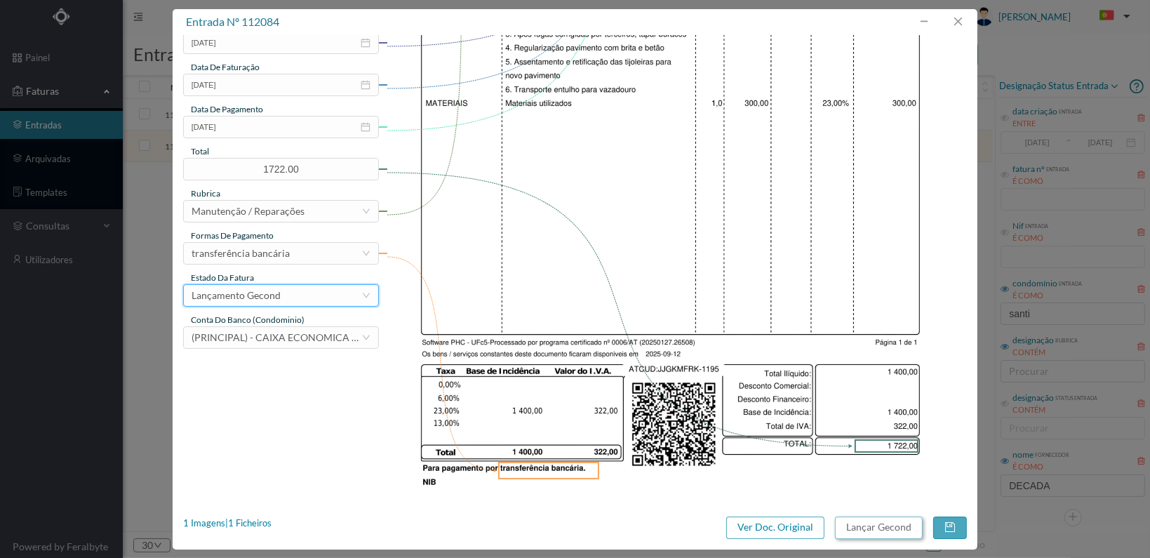
click at [871, 528] on button "Lançar Gecond" at bounding box center [879, 527] width 88 height 22
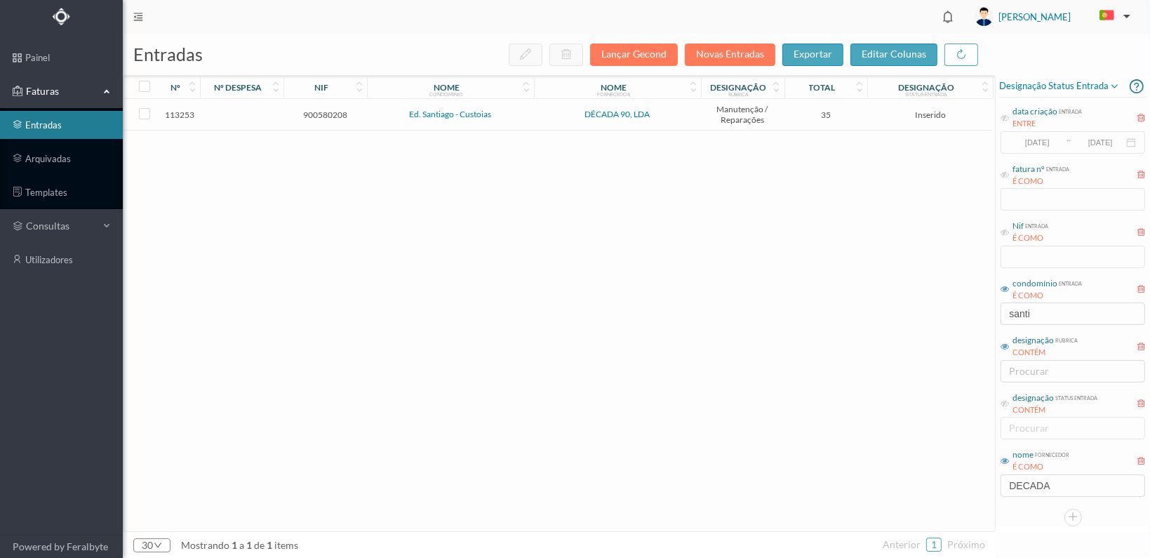
click at [329, 113] on span "900580208" at bounding box center [325, 114] width 76 height 11
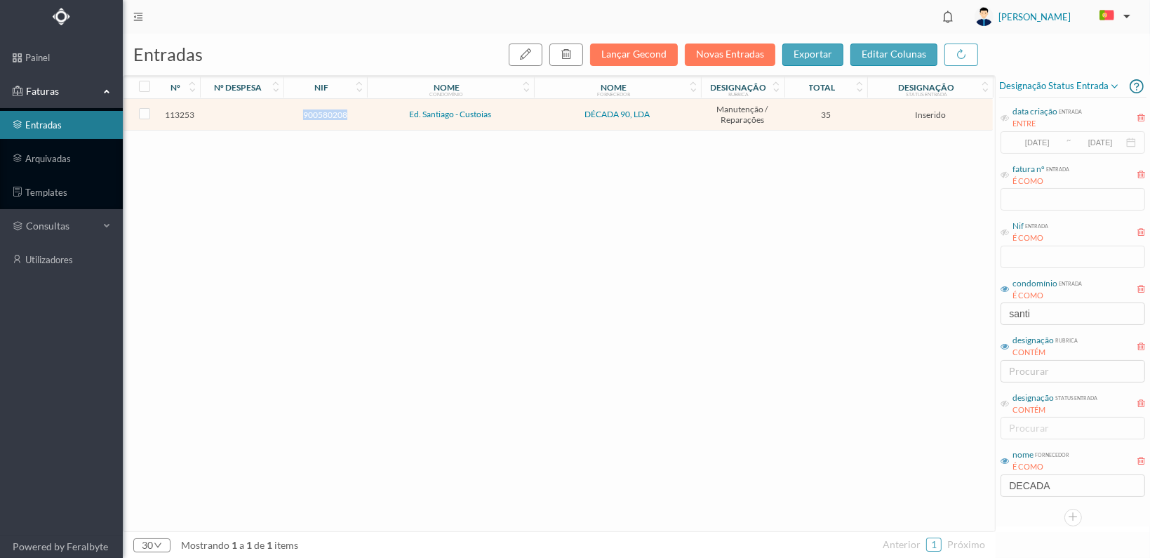
click at [329, 113] on span "900580208" at bounding box center [325, 114] width 76 height 11
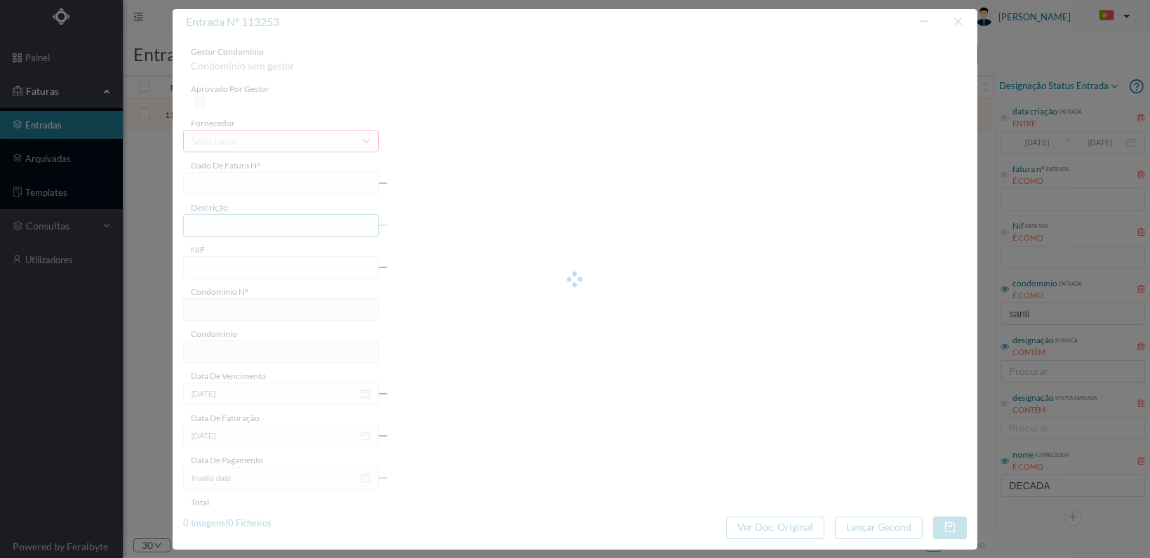
type input "FT 2025A1/1269"
type input "900580208"
type input "[DATE]"
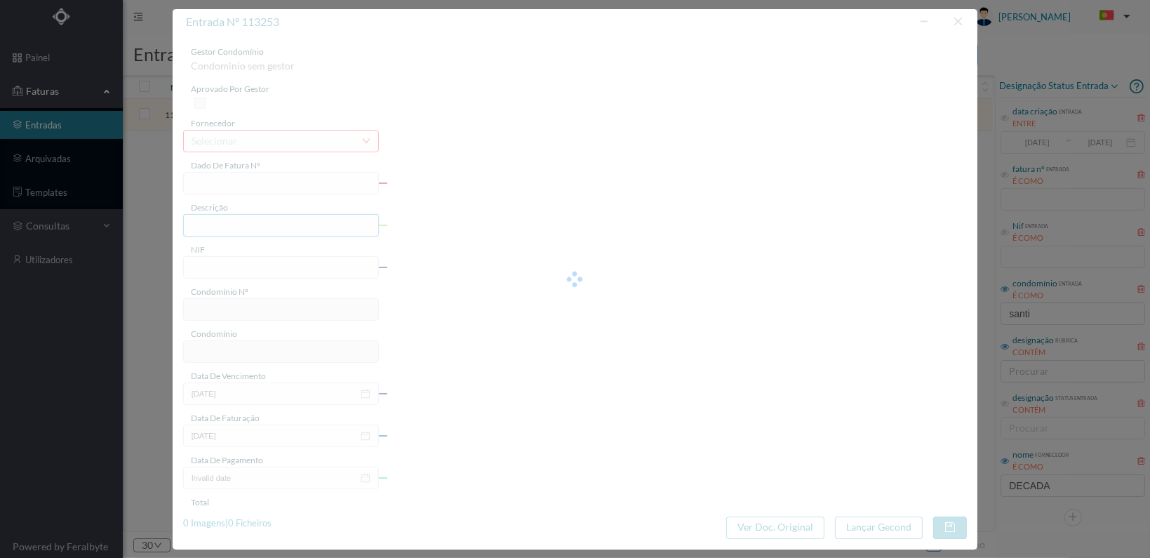
type input "35.00"
type input "721"
type input "Ed. Santiago - Custoias"
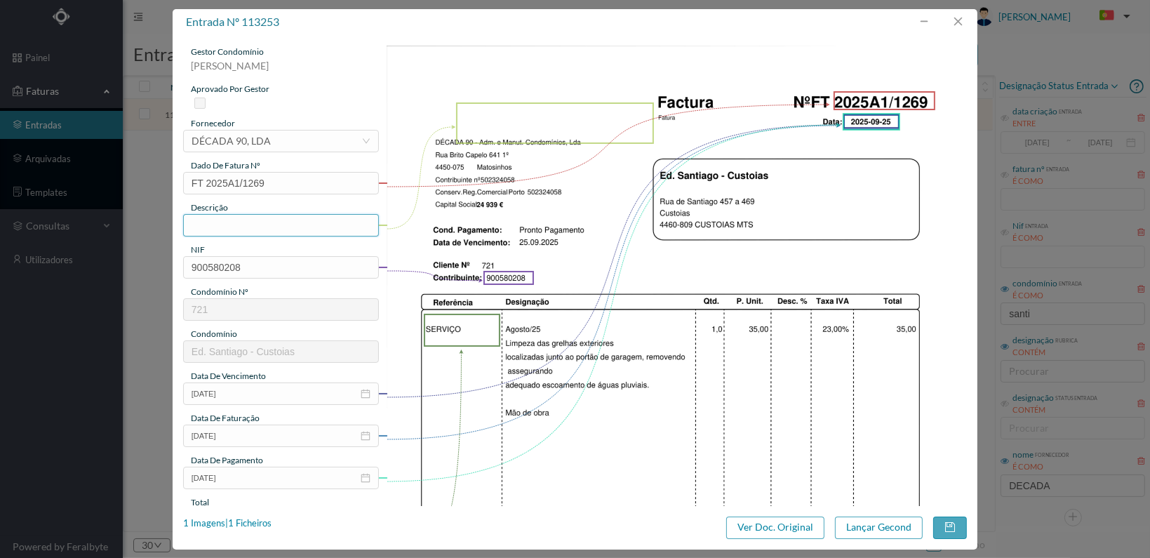
click at [269, 225] on input "text" at bounding box center [281, 225] width 196 height 22
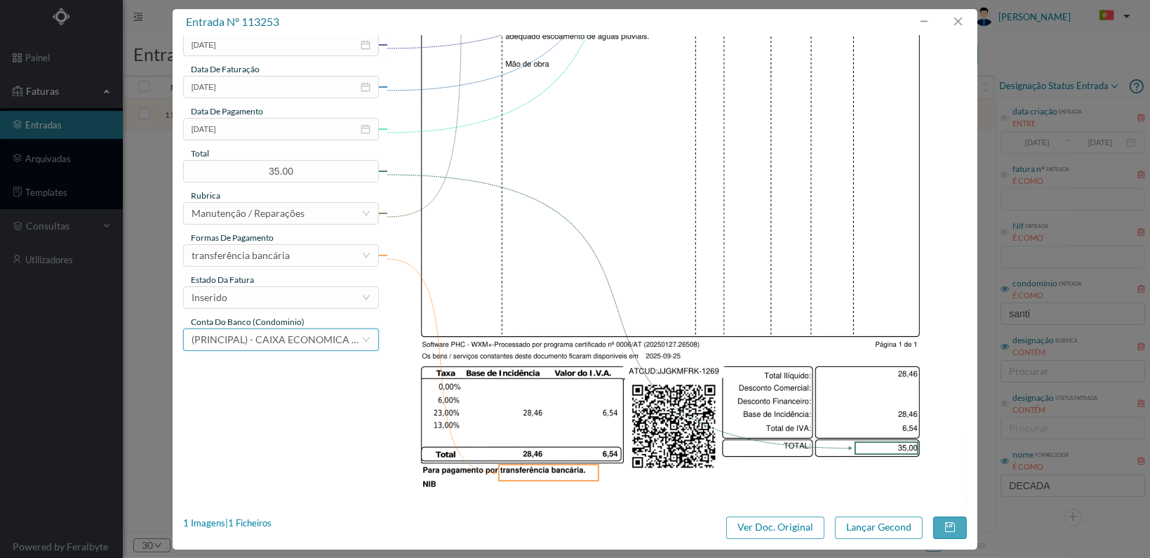
scroll to position [351, 0]
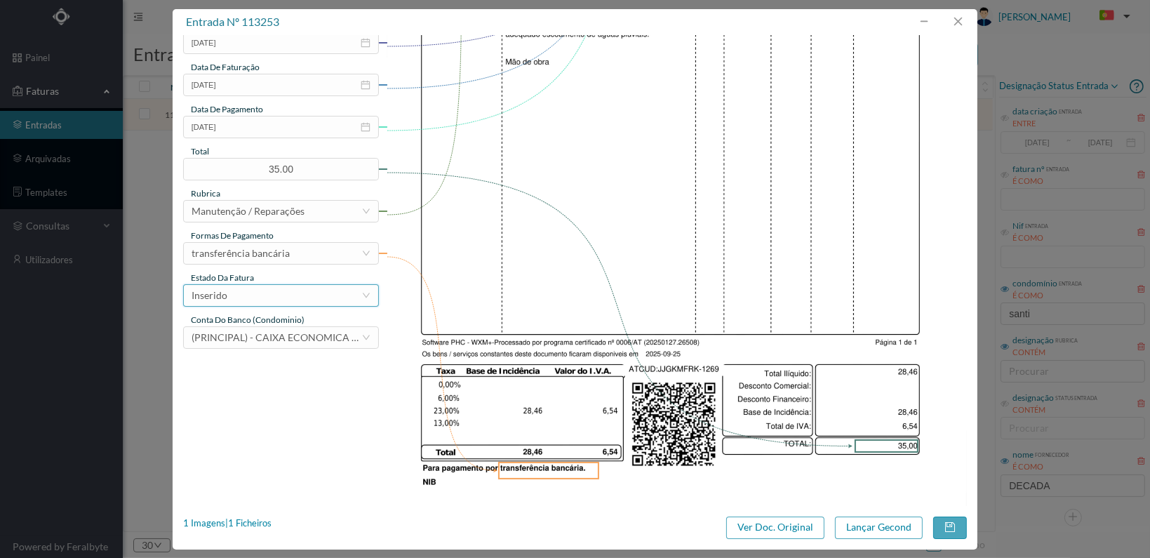
type input "Limpeza das grelhas exteriores"
click at [328, 295] on div "Inserido" at bounding box center [277, 295] width 170 height 21
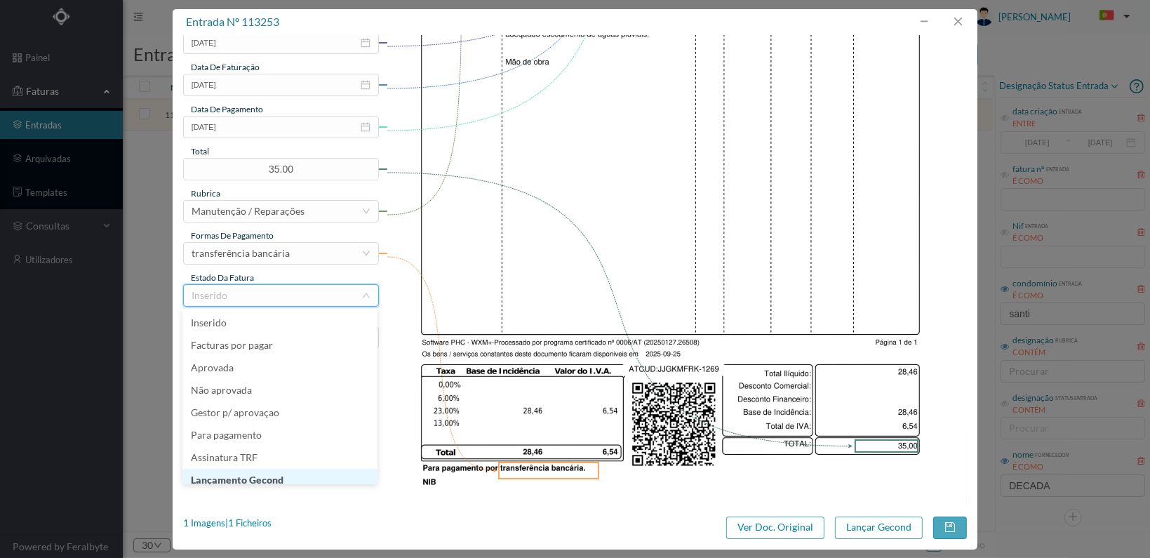
scroll to position [7, 0]
click at [296, 475] on li "Lançamento Gecond" at bounding box center [279, 473] width 195 height 22
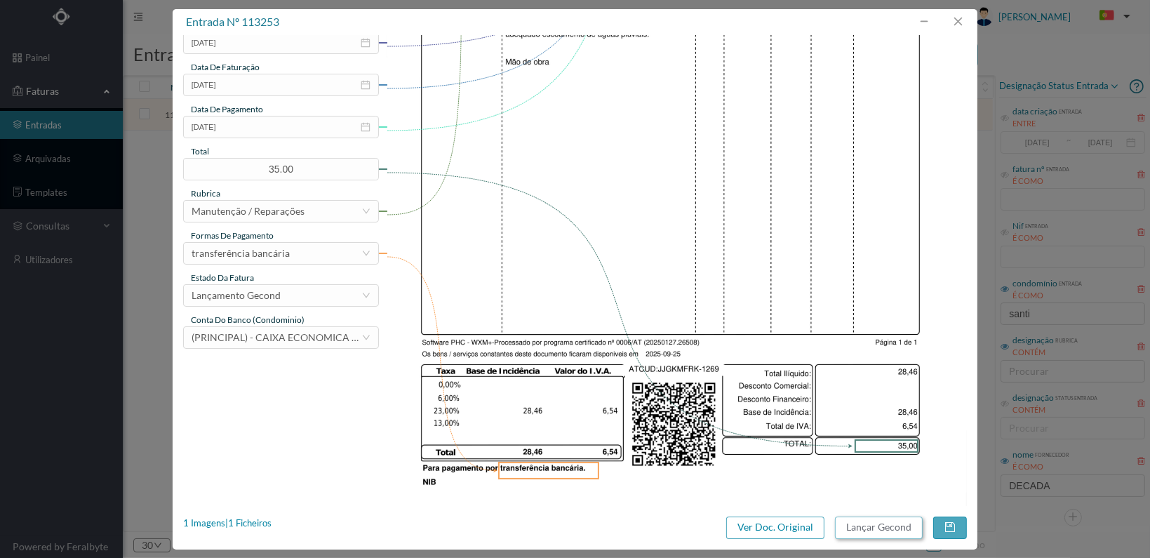
click at [890, 533] on button "Lançar Gecond" at bounding box center [879, 527] width 88 height 22
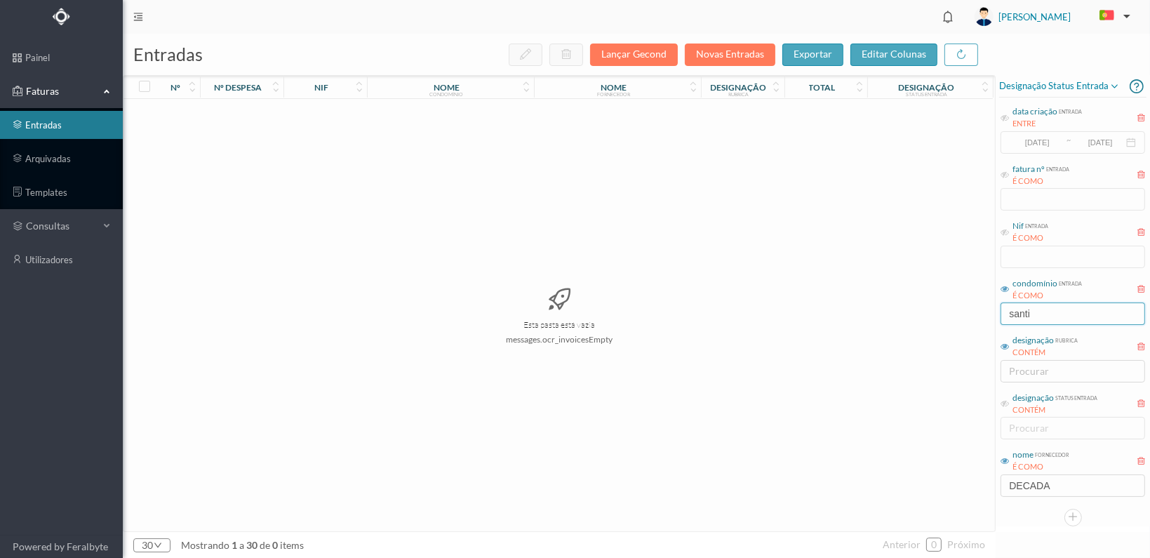
drag, startPoint x: 1053, startPoint y: 304, endPoint x: 960, endPoint y: 308, distance: 92.7
click at [958, 312] on div "entradas Lançar Gecond Novas Entradas exportar editar colunas nº nº despesa nif…" at bounding box center [636, 296] width 1027 height 524
type input "beato"
click at [321, 113] on span "901456136" at bounding box center [325, 114] width 76 height 11
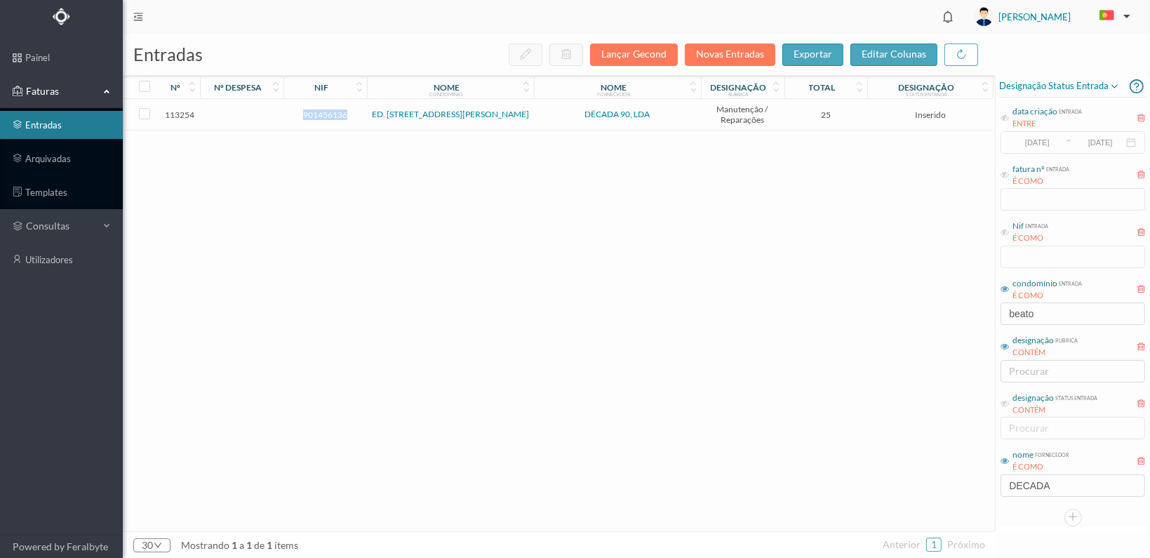
click at [321, 113] on span "901456136" at bounding box center [325, 114] width 76 height 11
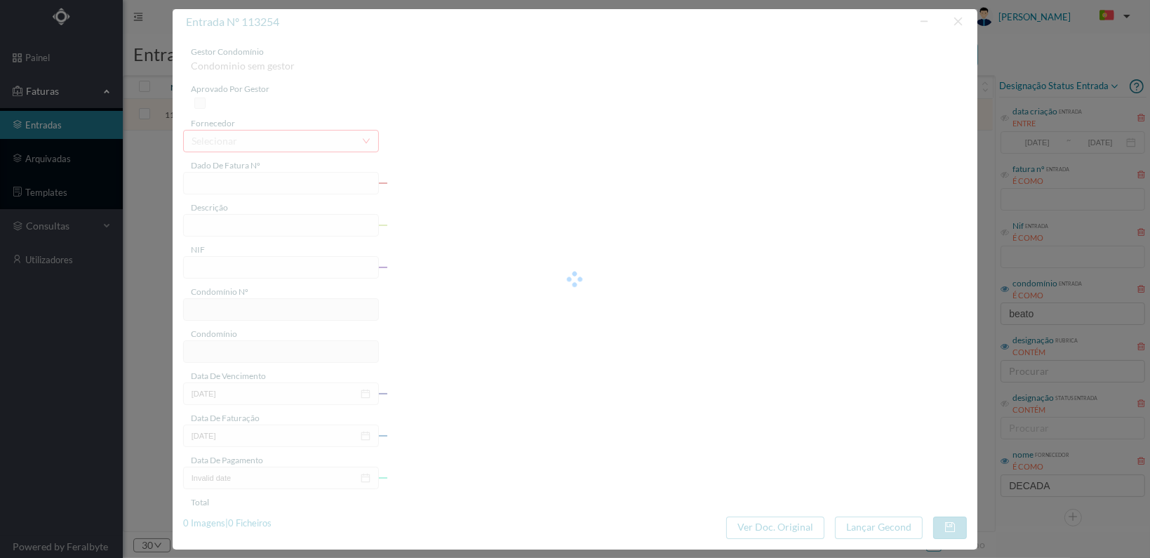
type input "FT 2025A1/1270"
type input "901456136"
type input "[DATE]"
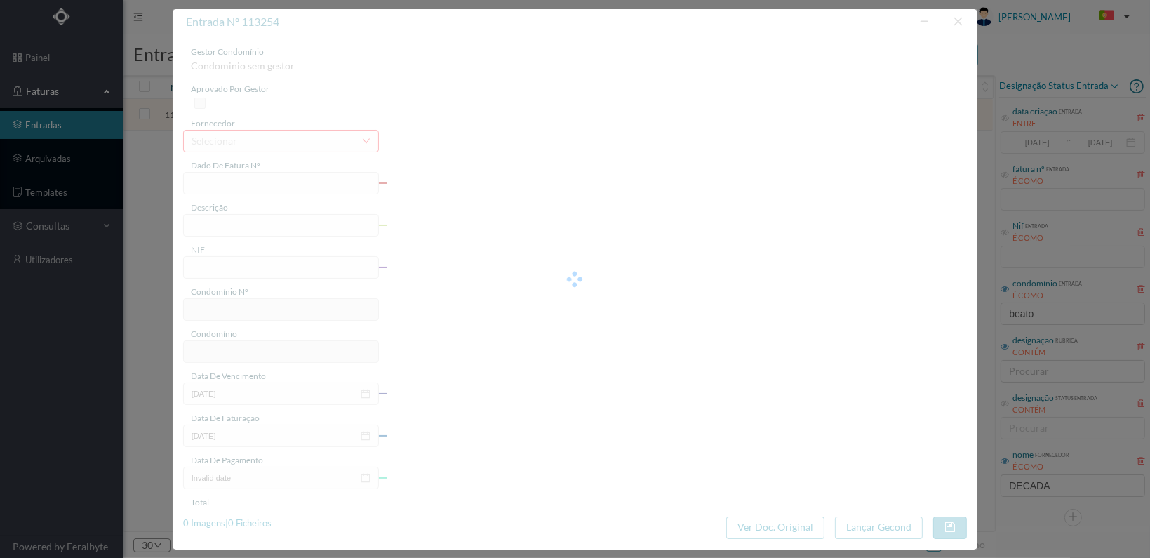
type input "25.00"
type input "727"
type input "ED. RUA BEATO INÁCIO AZEVEDO, 287 E 289"
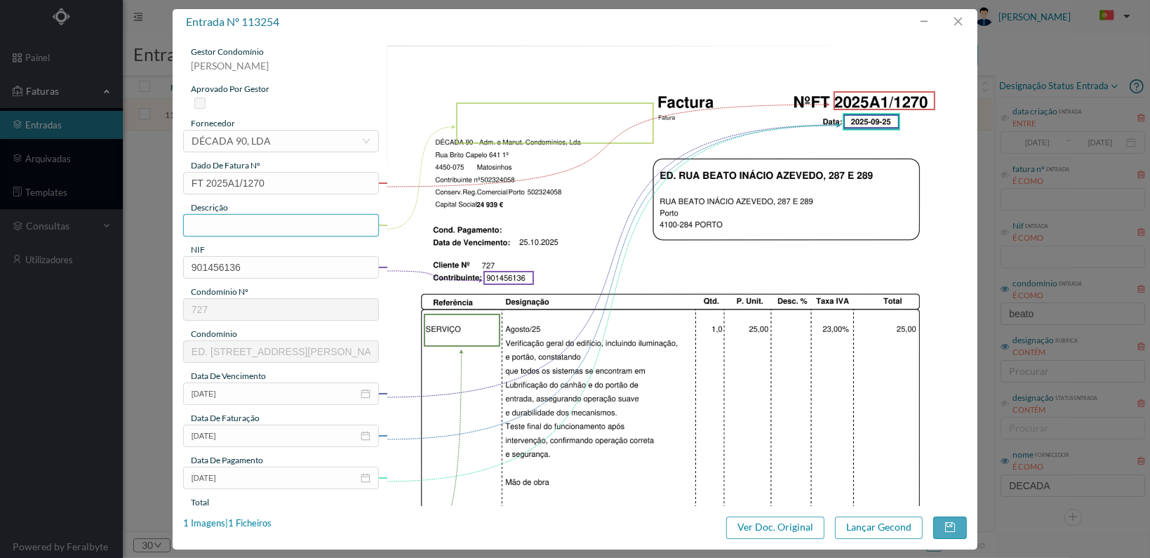
click at [282, 225] on input "text" at bounding box center [281, 225] width 196 height 22
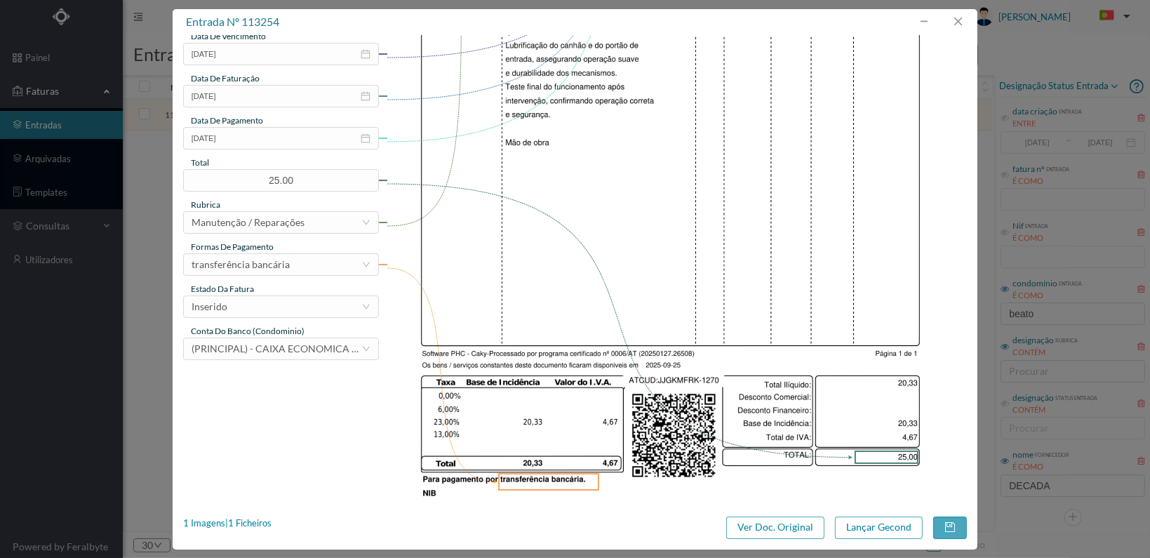
scroll to position [351, 0]
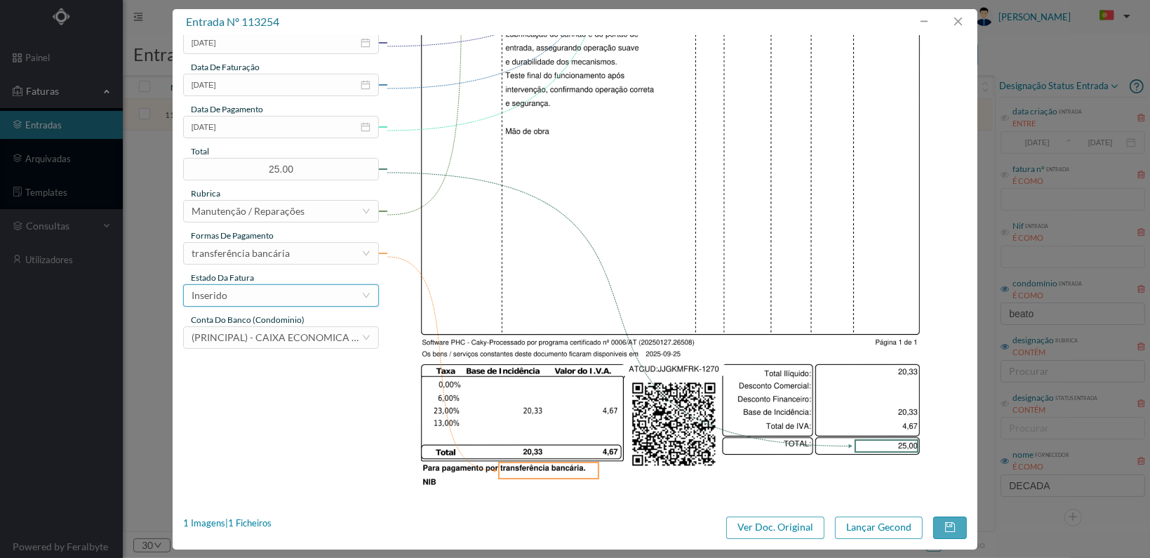
type input "Verificação geral edifício"
click at [331, 296] on div "Inserido" at bounding box center [277, 295] width 170 height 21
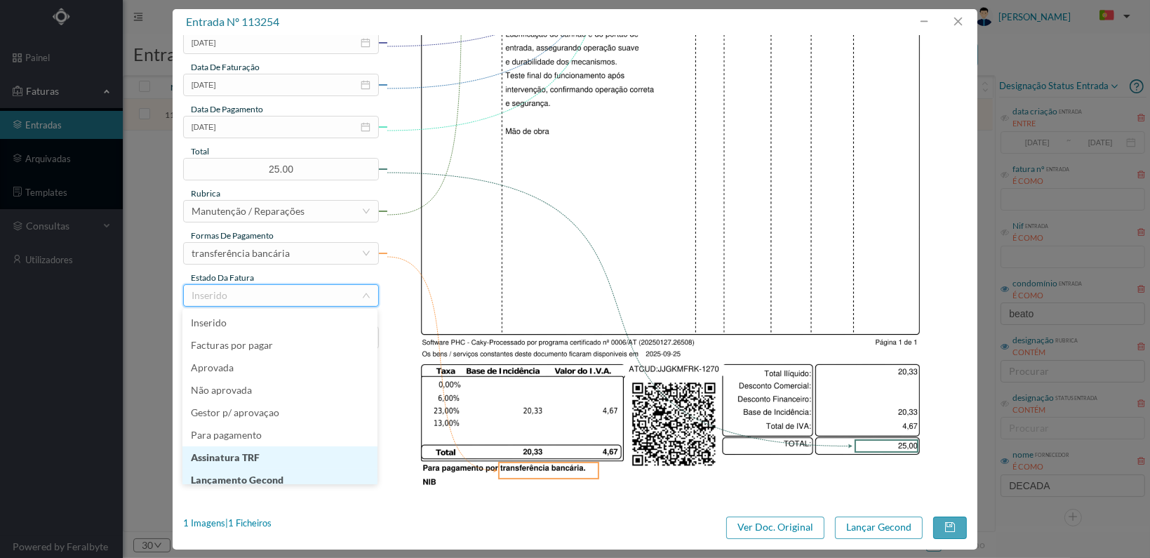
scroll to position [7, 0]
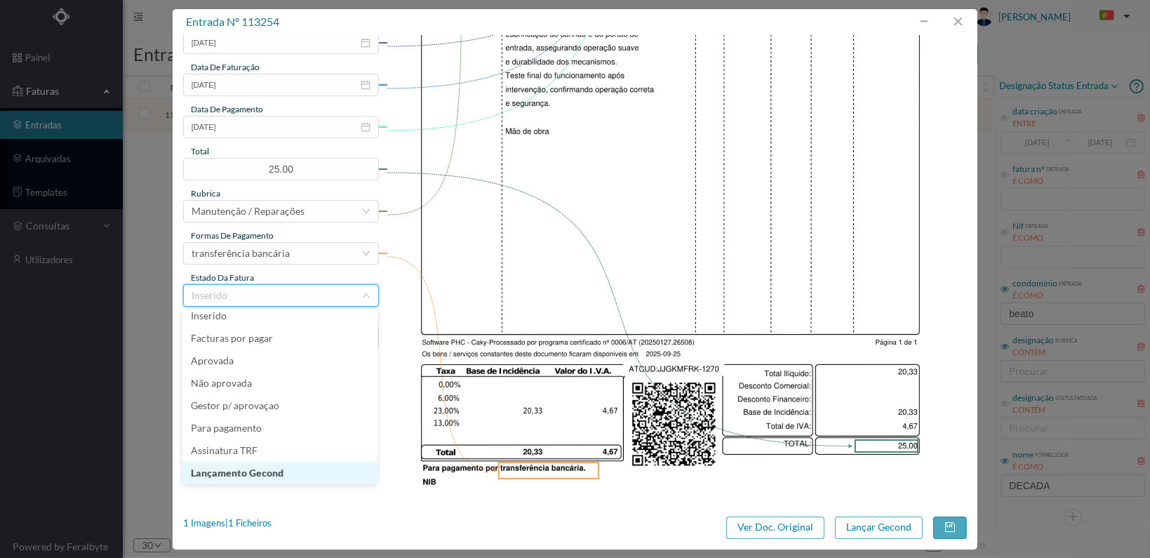
click at [297, 472] on li "Lançamento Gecond" at bounding box center [279, 473] width 195 height 22
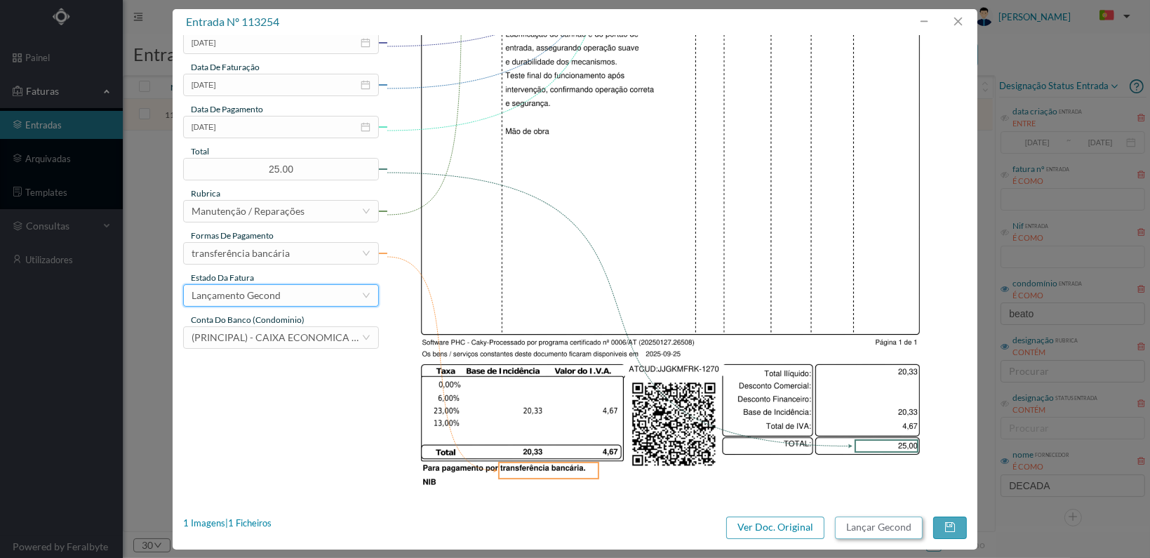
click at [867, 530] on button "Lançar Gecond" at bounding box center [879, 527] width 88 height 22
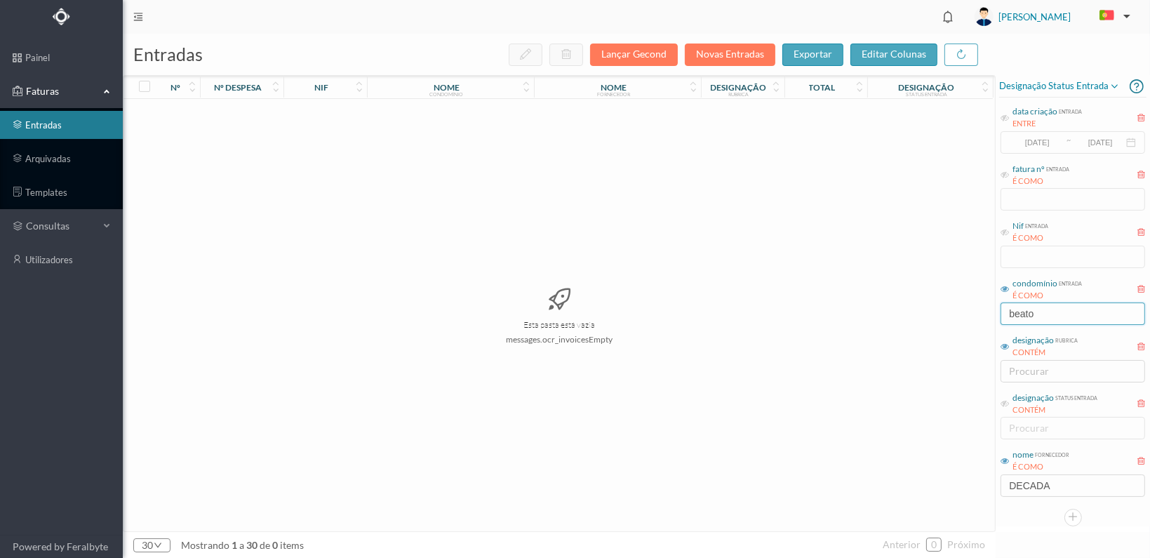
drag, startPoint x: 1036, startPoint y: 312, endPoint x: 895, endPoint y: 312, distance: 140.3
click at [895, 312] on div "entradas Lançar Gecond Novas Entradas exportar editar colunas nº nº despesa nif…" at bounding box center [636, 296] width 1027 height 524
type input "cassian"
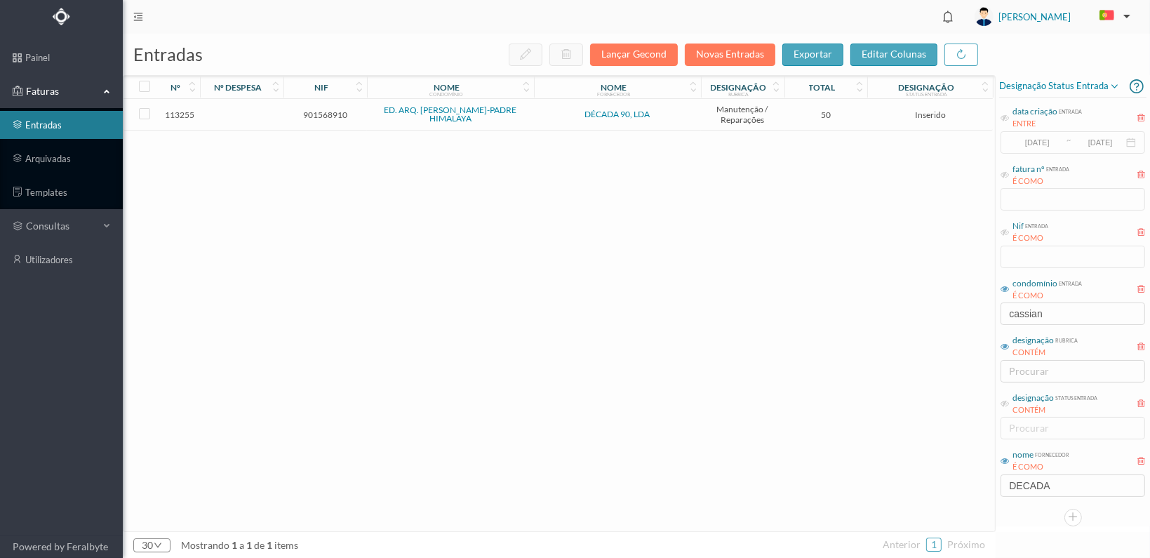
click at [321, 118] on span "901568910" at bounding box center [325, 114] width 76 height 11
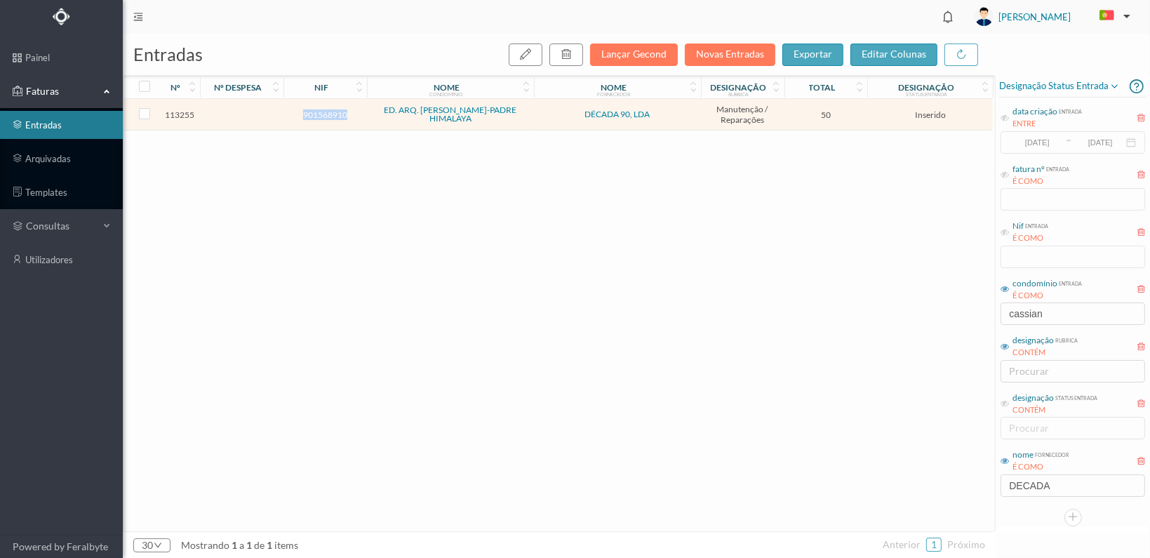
click at [321, 118] on span "901568910" at bounding box center [325, 114] width 76 height 11
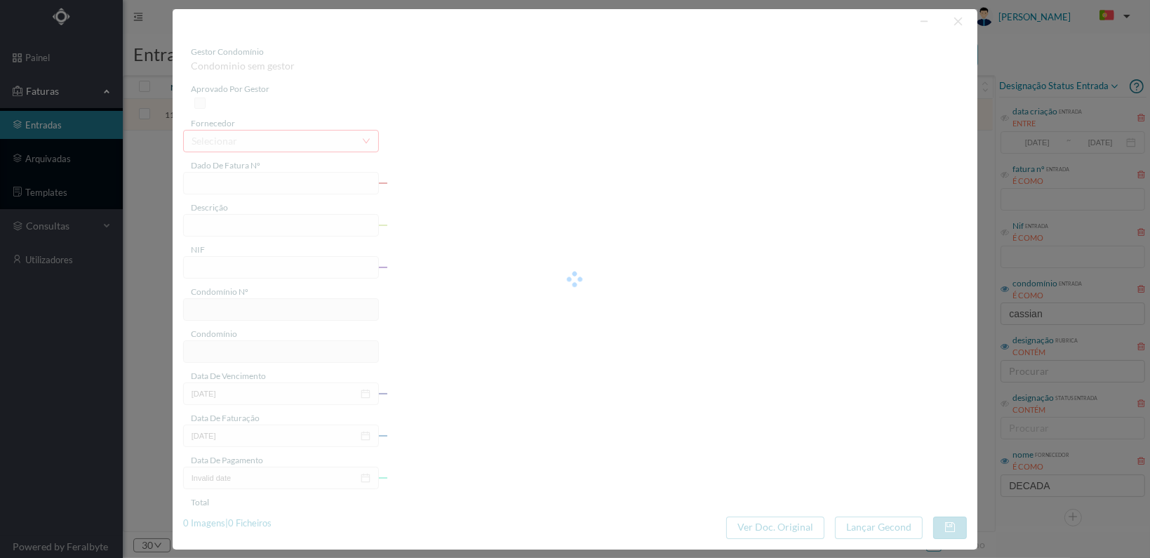
type input "FT 2025A1/1271"
type input "901568910"
type input "[DATE]"
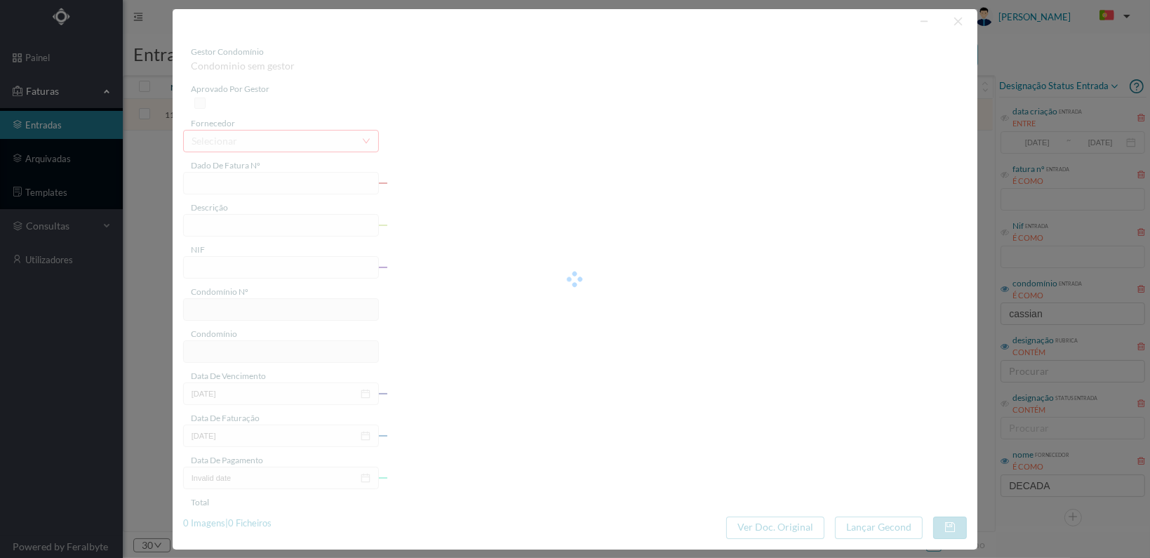
type input "50.00"
type input "733"
type input "ED. ARQ. CASSIANO BARBOSA-PADRE HIMALAYA"
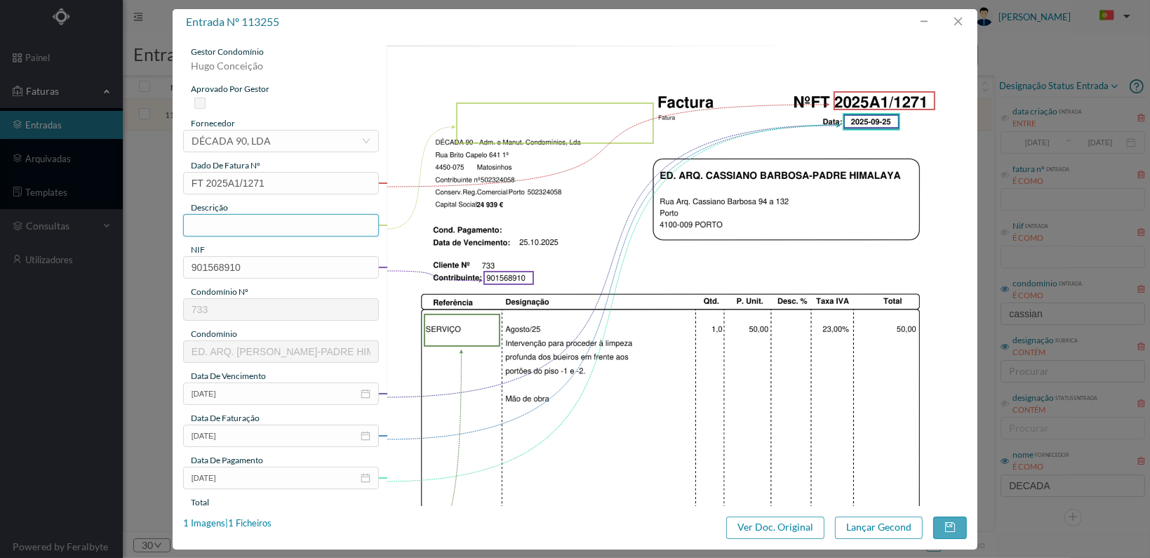
click at [261, 222] on input "text" at bounding box center [281, 225] width 196 height 22
click at [281, 222] on input "Limpeza profunda boeiros" at bounding box center [281, 225] width 196 height 22
click at [330, 225] on input "Limpeza profunda bueiros" at bounding box center [281, 225] width 196 height 22
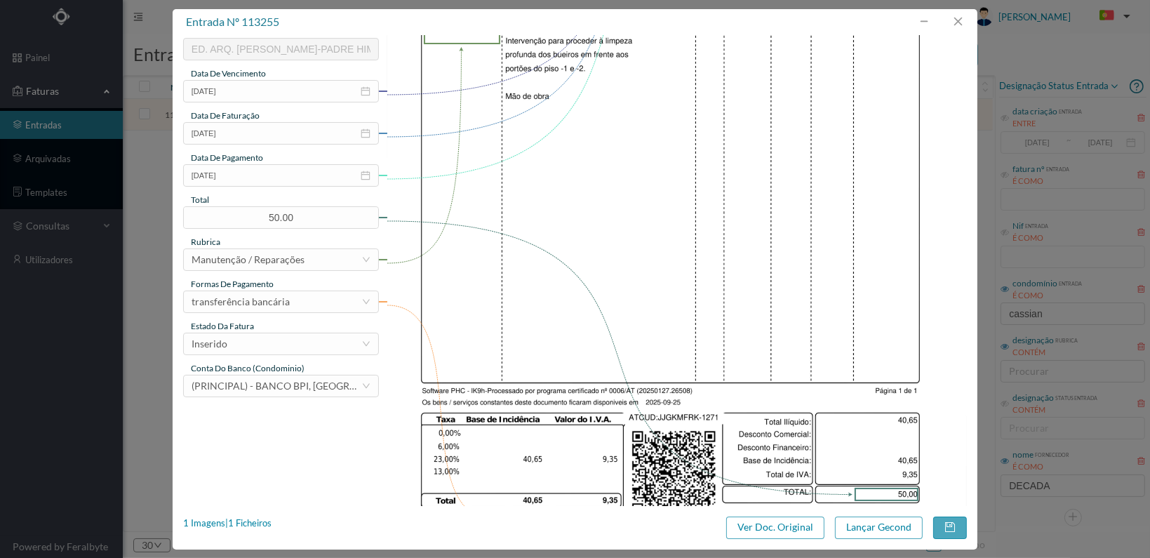
scroll to position [366, 0]
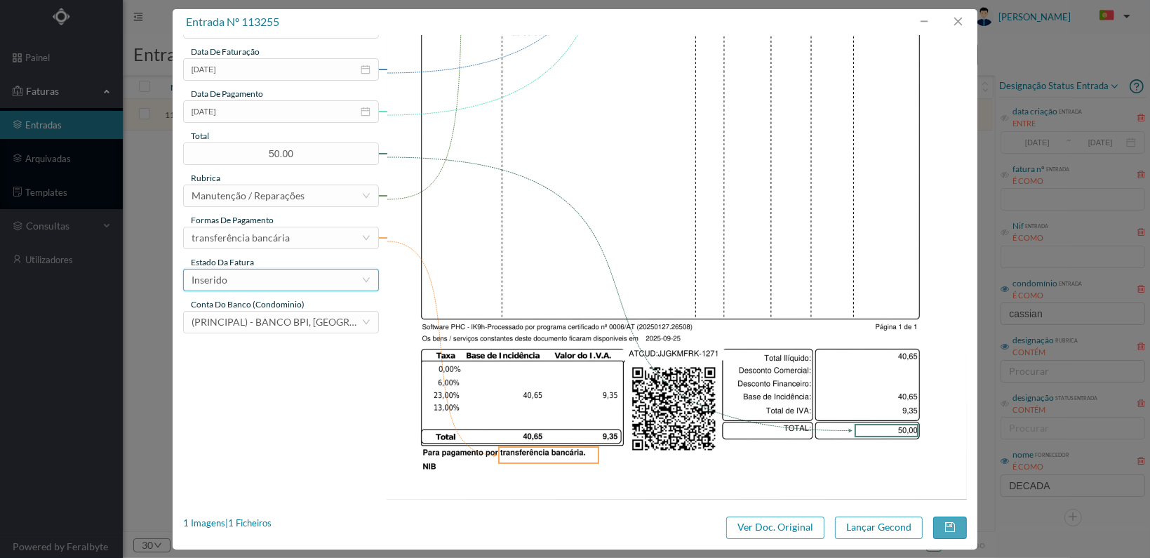
type input "Limpeza profunda bueiros"
drag, startPoint x: 345, startPoint y: 276, endPoint x: 329, endPoint y: 289, distance: 20.9
click at [343, 276] on div "Inserido" at bounding box center [277, 279] width 170 height 21
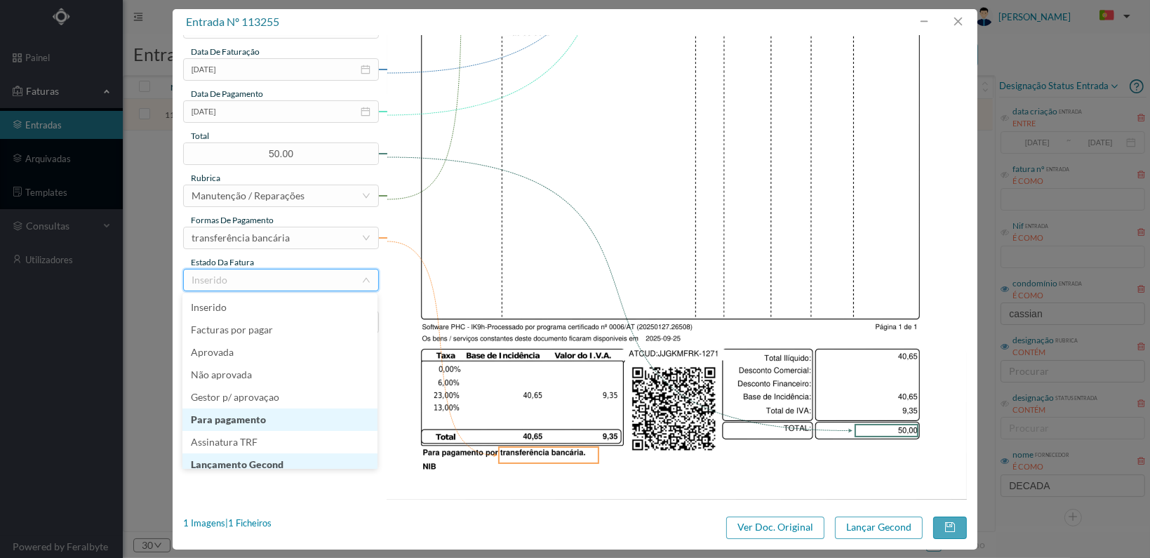
scroll to position [7, 0]
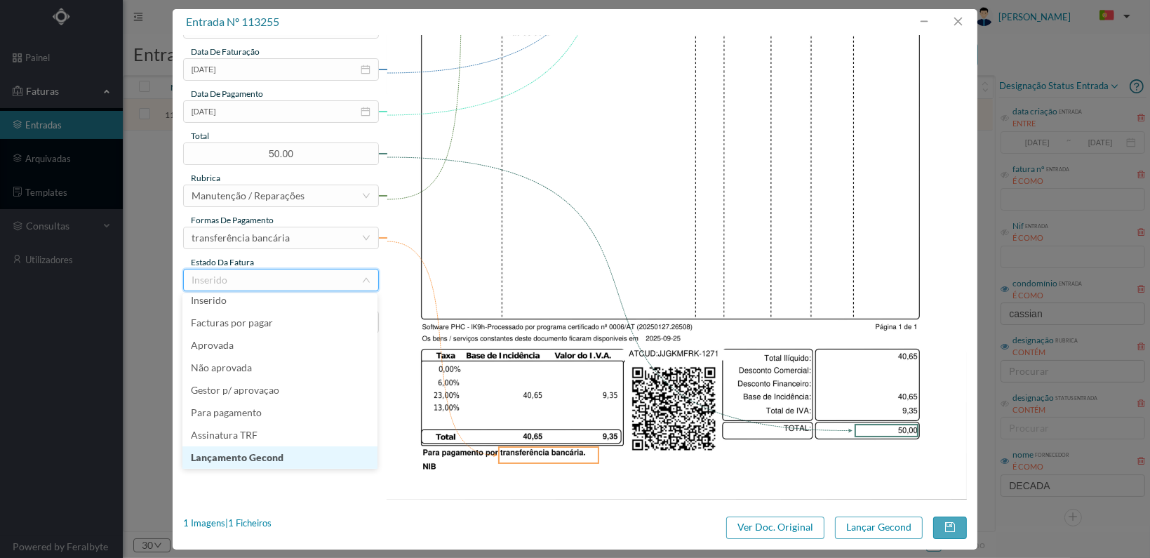
click at [311, 452] on li "Lançamento Gecond" at bounding box center [279, 457] width 195 height 22
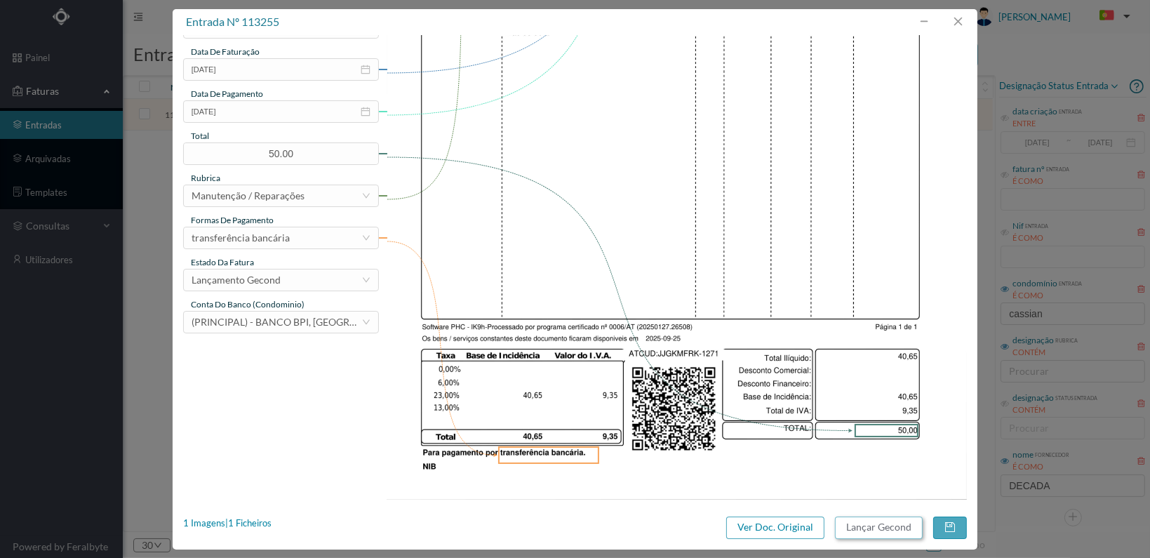
click at [889, 521] on button "Lançar Gecond" at bounding box center [879, 527] width 88 height 22
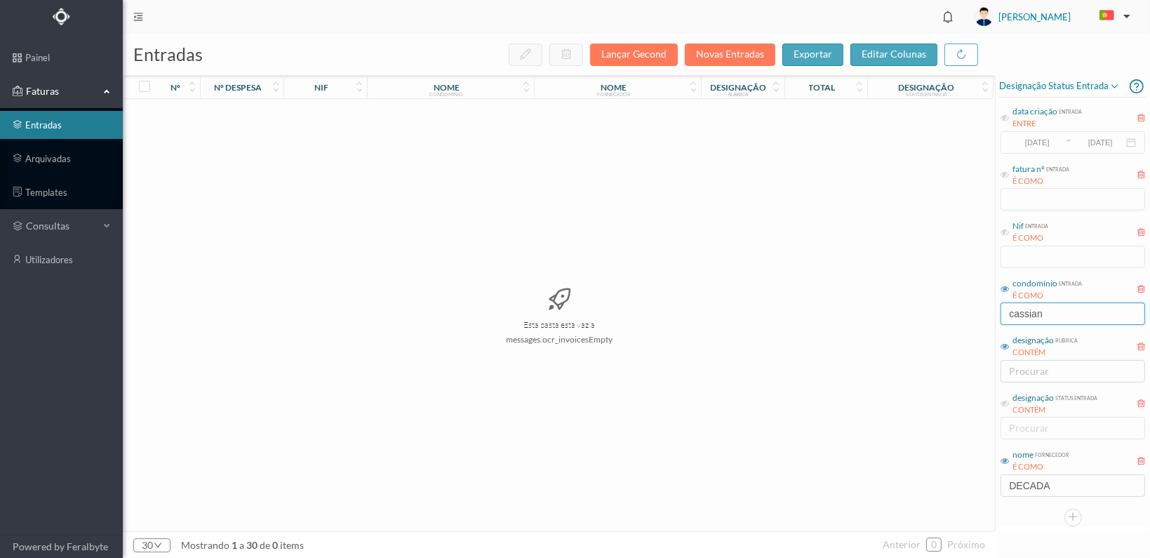
scroll to position [0, 0]
drag, startPoint x: 990, startPoint y: 318, endPoint x: 858, endPoint y: 323, distance: 132.0
click at [858, 323] on div "entradas Lançar Gecond Novas Entradas exportar editar colunas nº nº despesa nif…" at bounding box center [636, 296] width 1027 height 524
type input "teatro"
click at [306, 115] on span "901353388" at bounding box center [325, 114] width 76 height 11
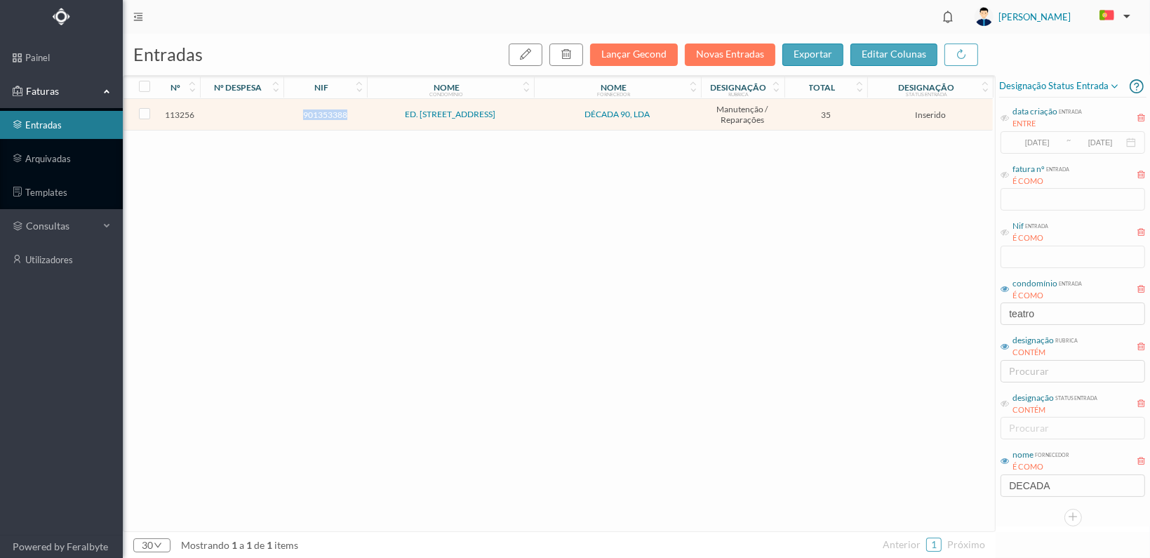
click at [306, 115] on span "901353388" at bounding box center [325, 114] width 76 height 11
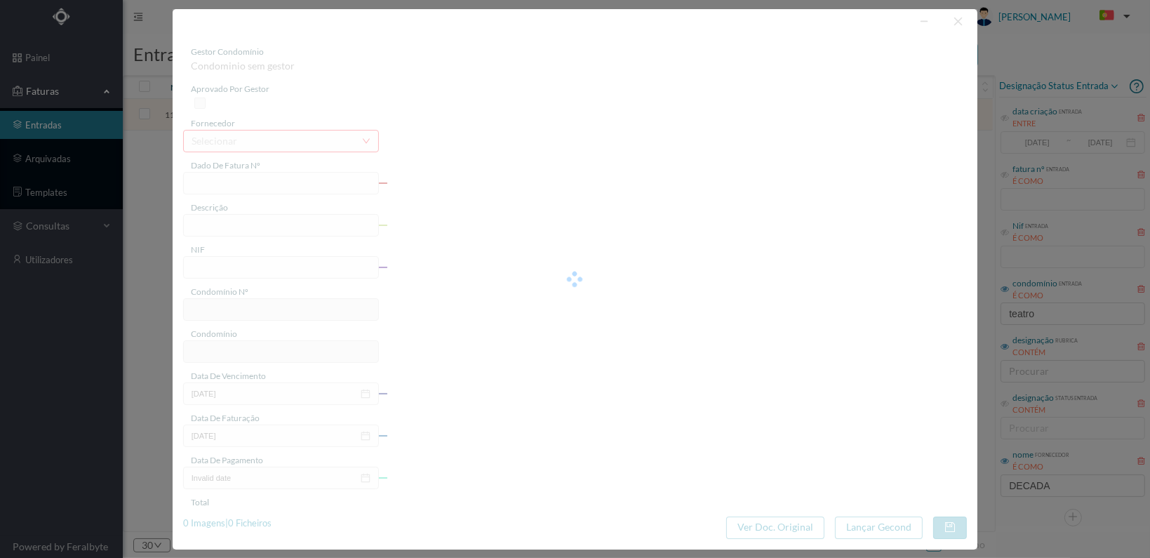
type input "FT 2025A1/1272"
type input "901353388"
type input "[DATE]"
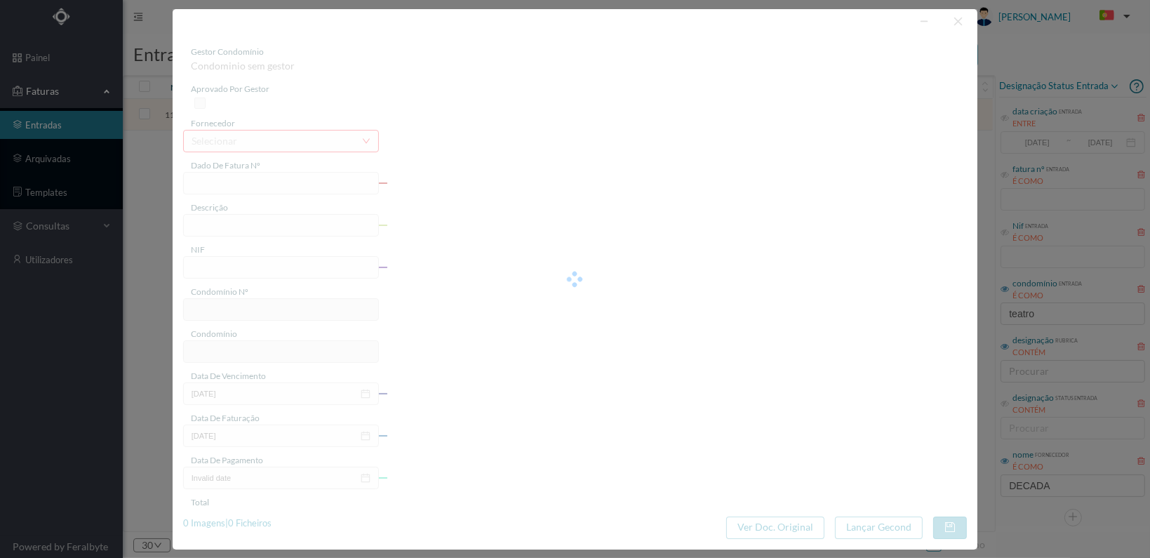
type input "35.00"
type input "735"
type input "ED. RUA DO TEATRO, 194 E RUA DO TUNEL 33"
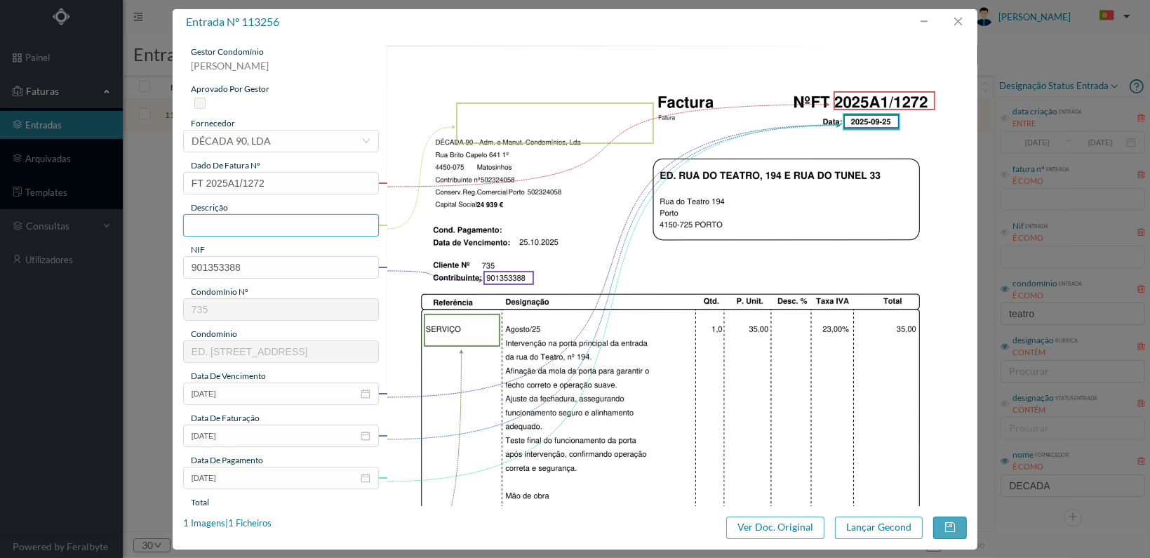
click at [211, 225] on input "text" at bounding box center [281, 225] width 196 height 22
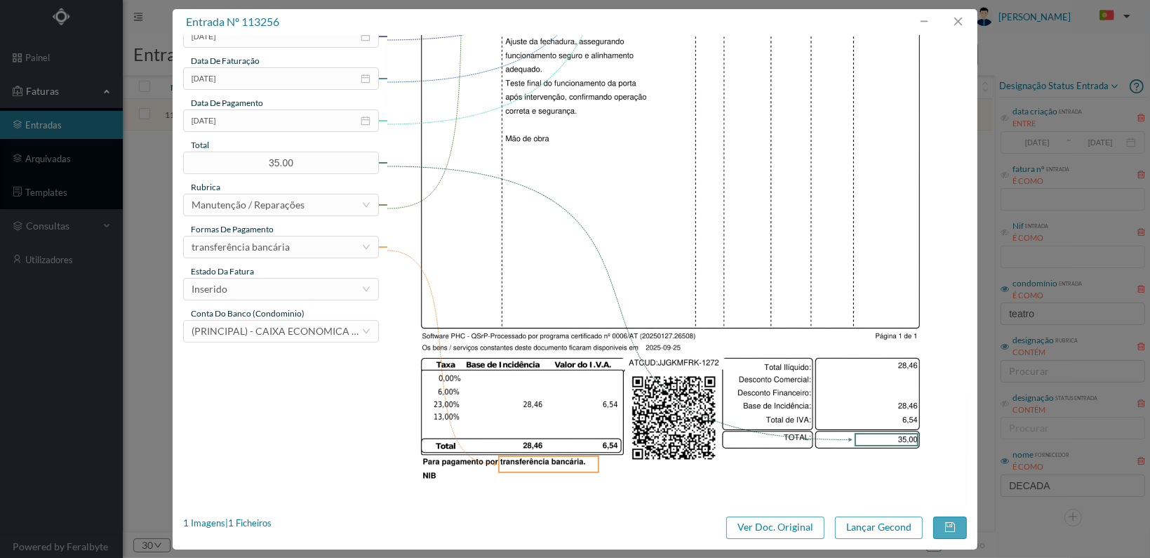
scroll to position [366, 0]
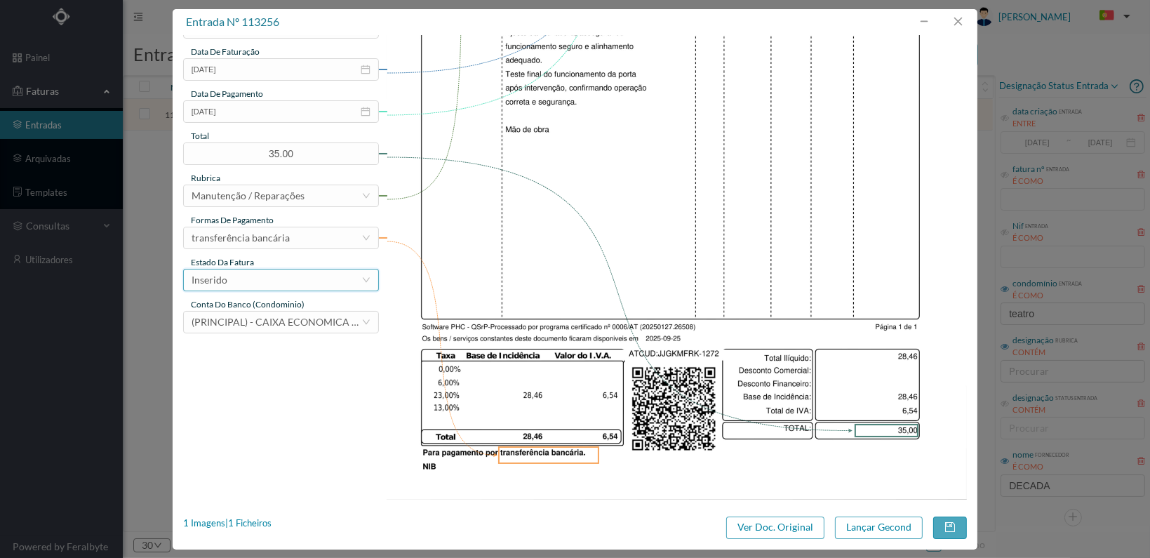
type input "Reparação porta entrada 194"
click at [310, 276] on div "Inserido" at bounding box center [277, 279] width 170 height 21
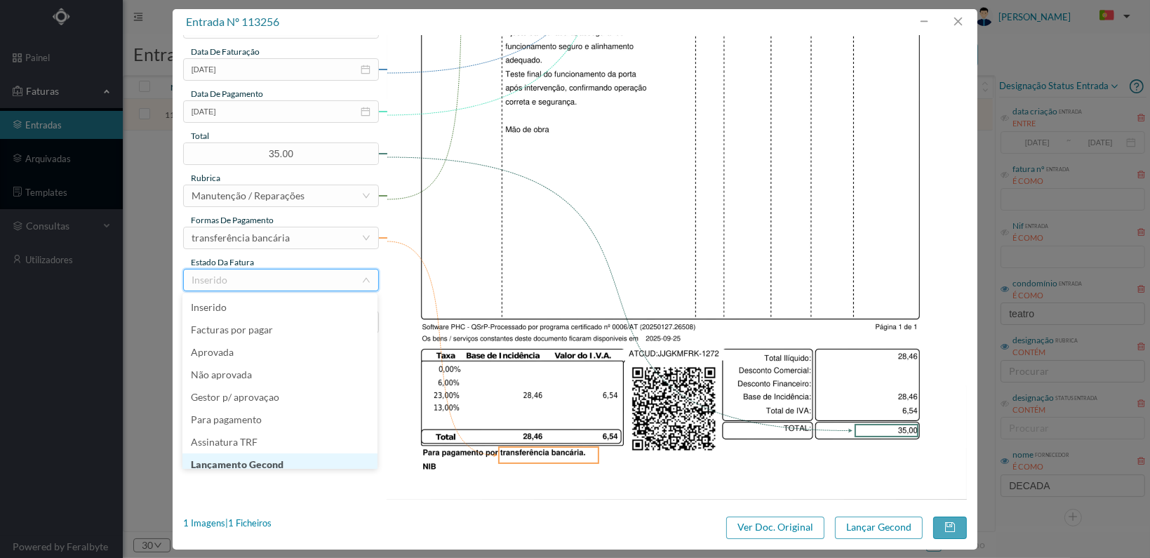
scroll to position [7, 0]
click at [290, 454] on li "Lançamento Gecond" at bounding box center [279, 457] width 195 height 22
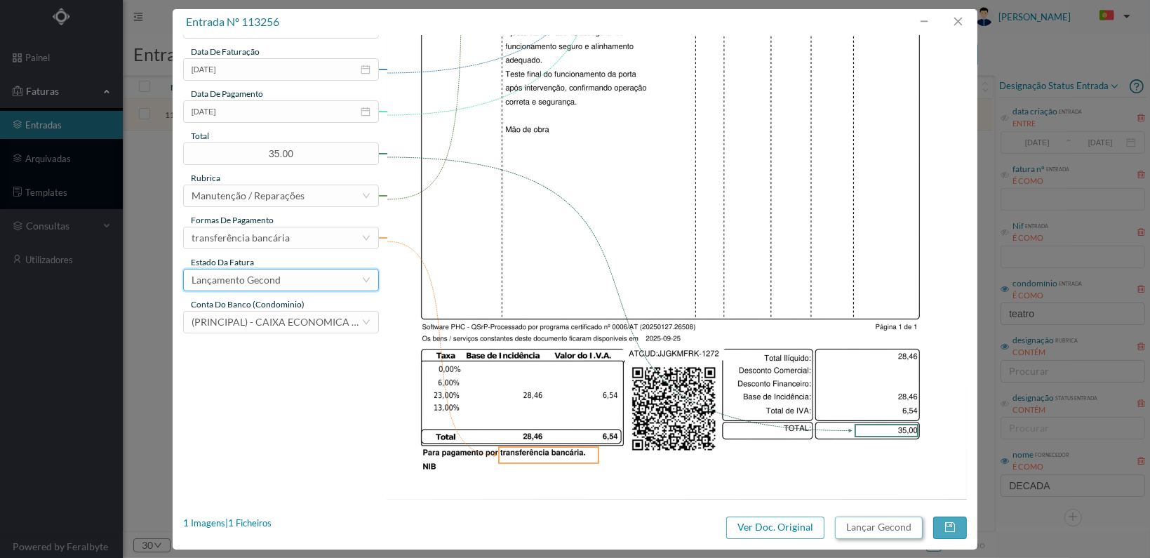
click at [866, 530] on button "Lançar Gecond" at bounding box center [879, 527] width 88 height 22
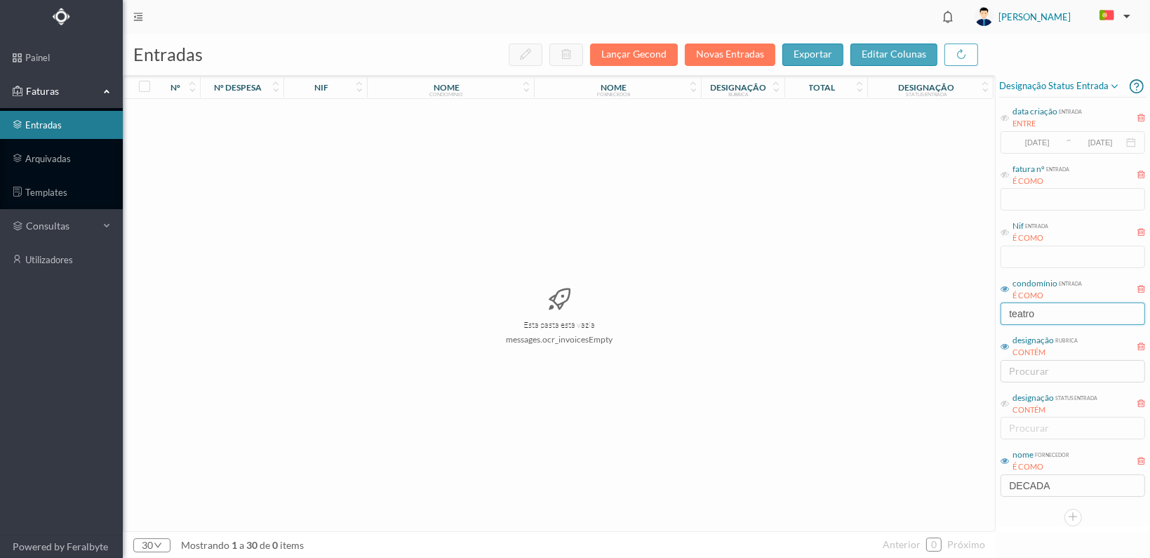
drag, startPoint x: 954, startPoint y: 312, endPoint x: 853, endPoint y: 304, distance: 101.3
click at [854, 309] on div "entradas Lançar Gecond Novas Entradas exportar editar colunas nº nº despesa nif…" at bounding box center [636, 296] width 1027 height 524
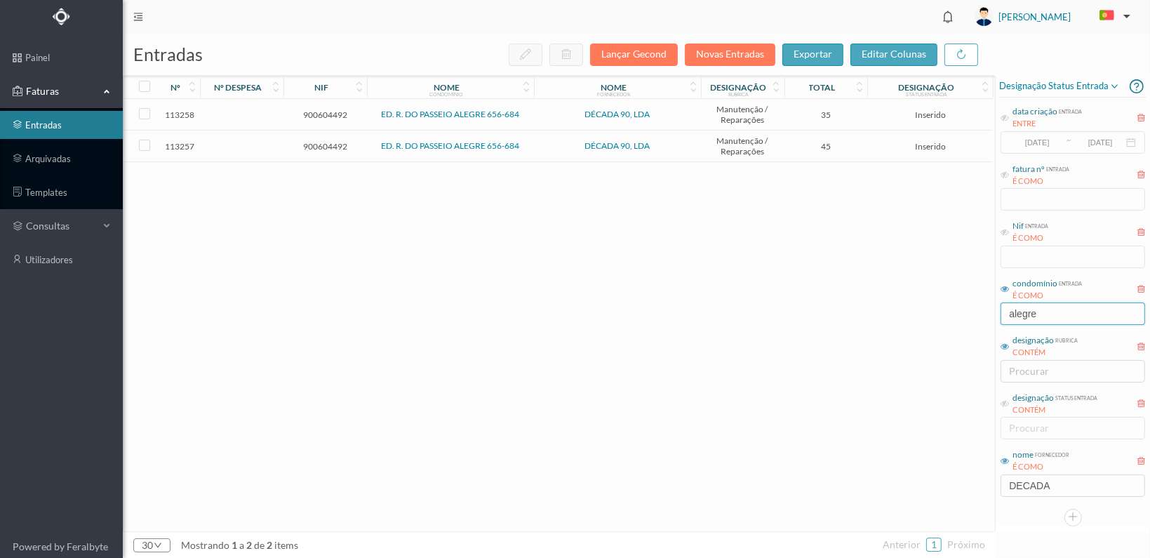
type input "alegre"
click at [334, 147] on span "900604492" at bounding box center [325, 146] width 76 height 11
click at [334, 148] on span "900604492" at bounding box center [325, 146] width 76 height 11
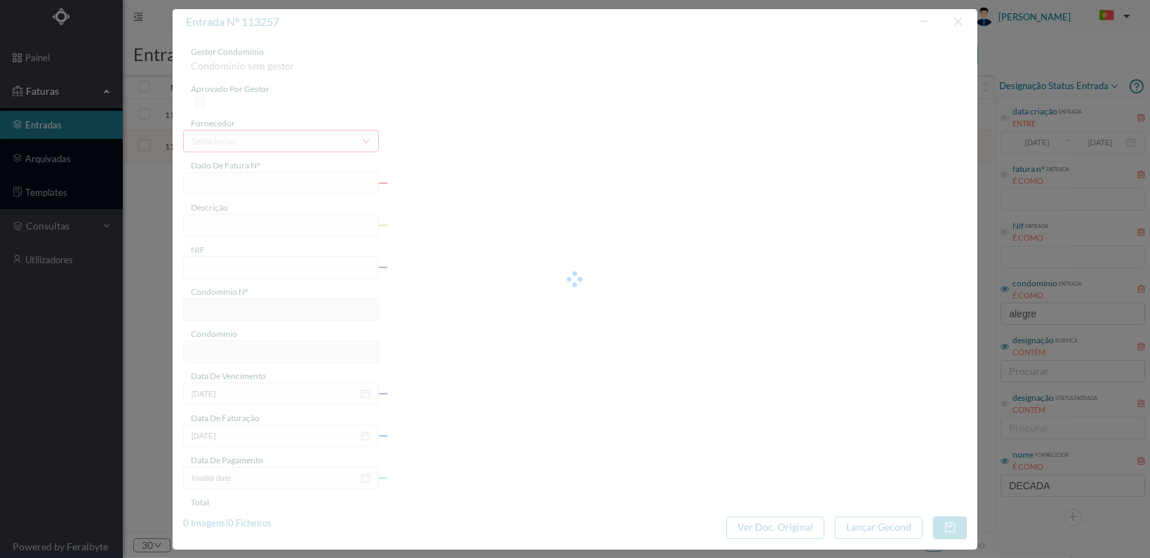
type input "FT 2025A1/1273"
type input "900604492"
type input "[DATE]"
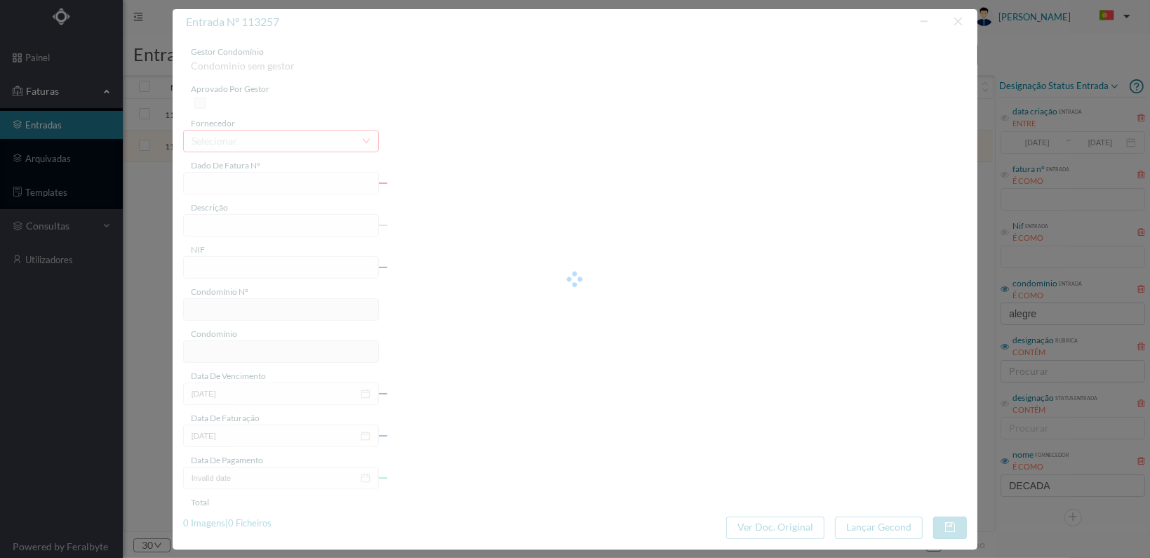
type input "45.00"
type input "737"
type input "ED. R. DO PASSEIO ALEGRE 656-684"
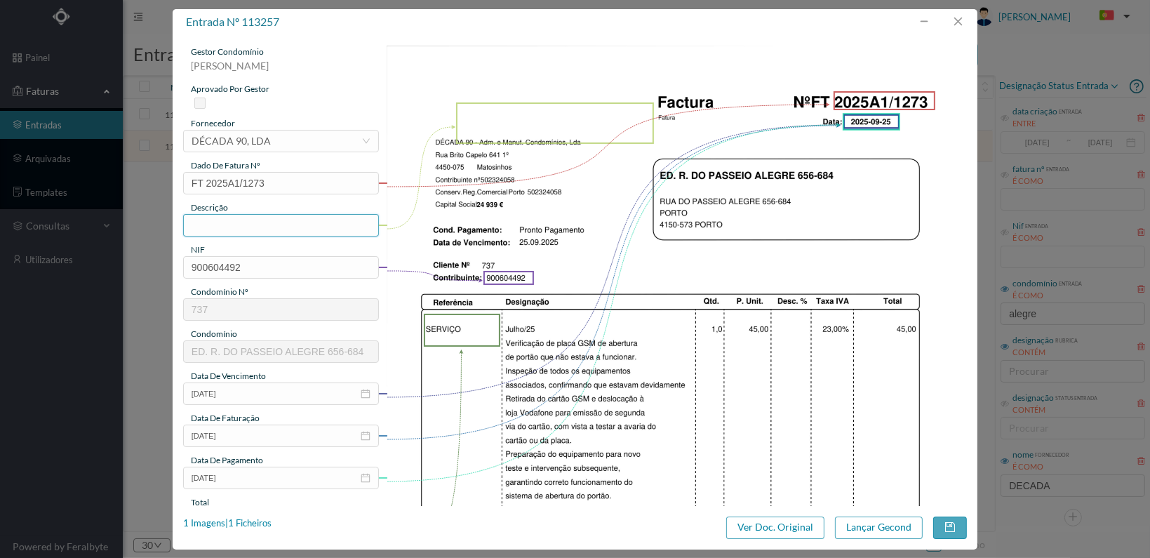
click at [263, 224] on input "text" at bounding box center [281, 225] width 196 height 22
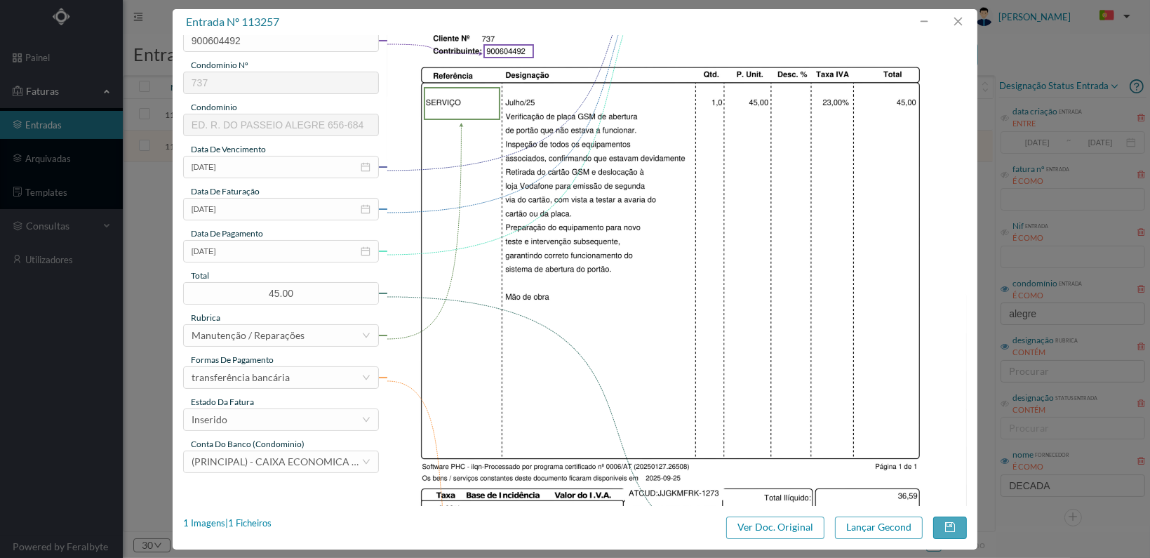
scroll to position [366, 0]
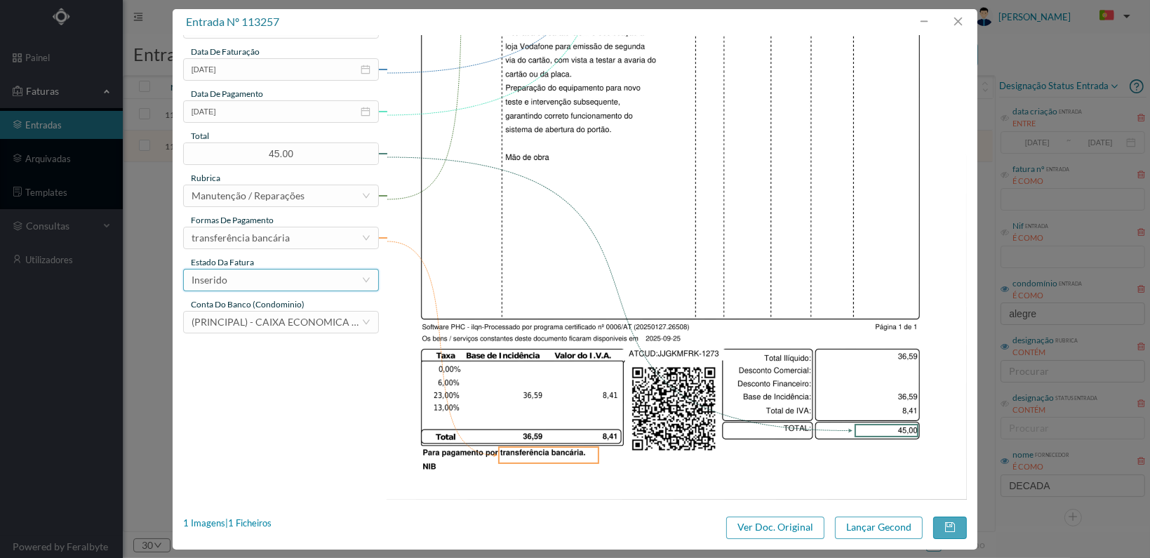
type input "Verificação plca GSM de abertura de portão"
click at [334, 276] on div "Inserido" at bounding box center [277, 279] width 170 height 21
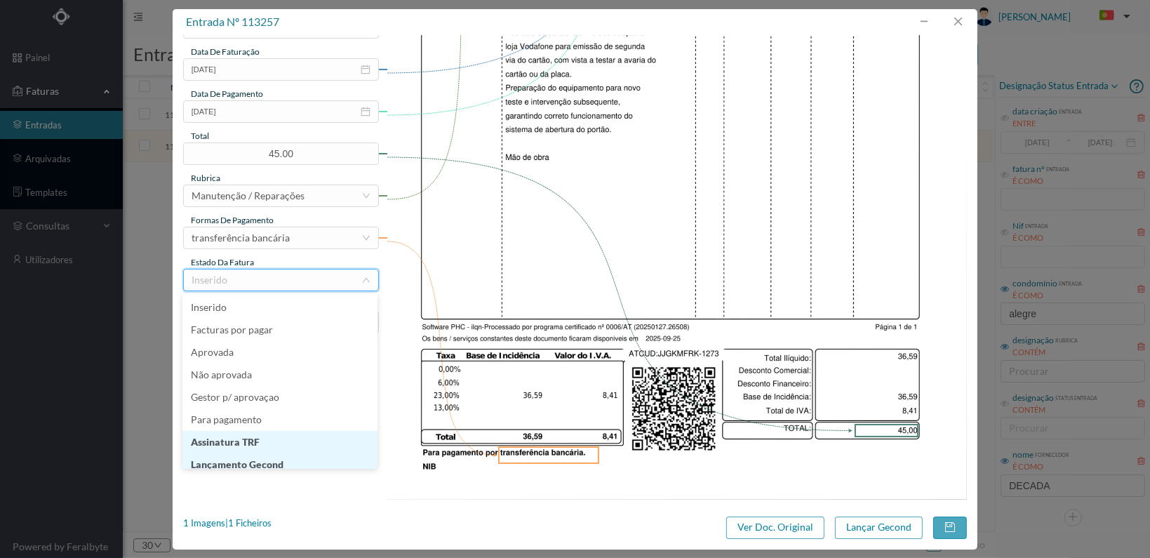
scroll to position [7, 0]
click at [276, 456] on li "Lançamento Gecond" at bounding box center [279, 457] width 195 height 22
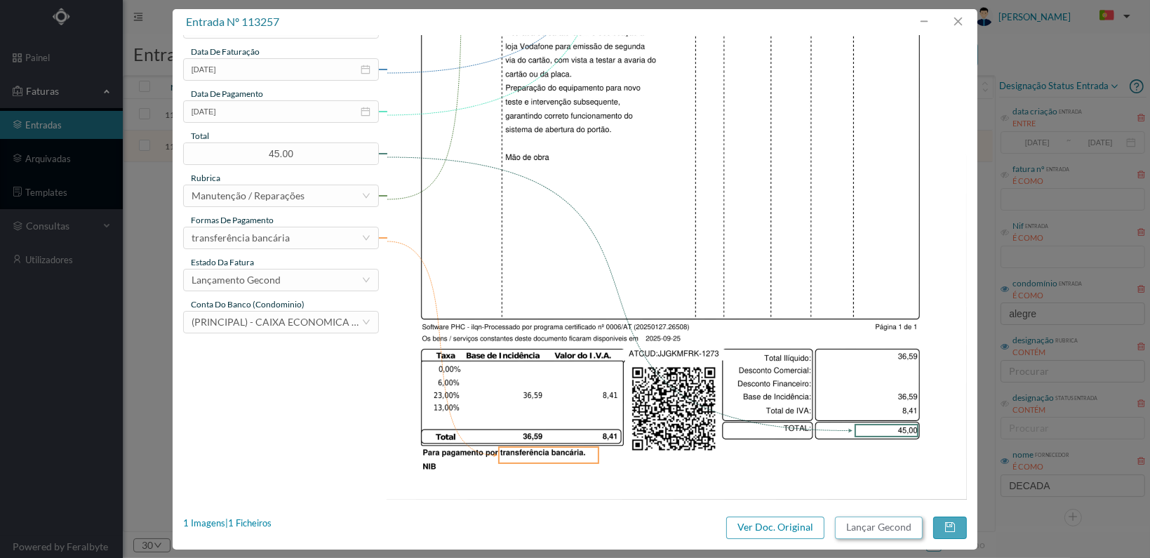
click at [861, 530] on button "Lançar Gecond" at bounding box center [879, 527] width 88 height 22
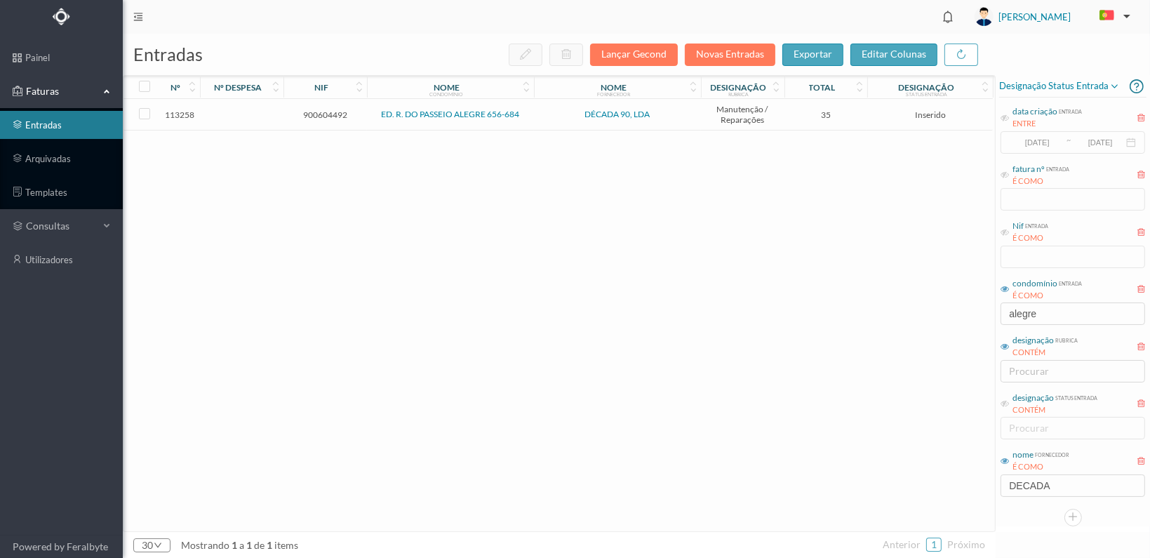
click at [331, 110] on span "900604492" at bounding box center [325, 114] width 76 height 11
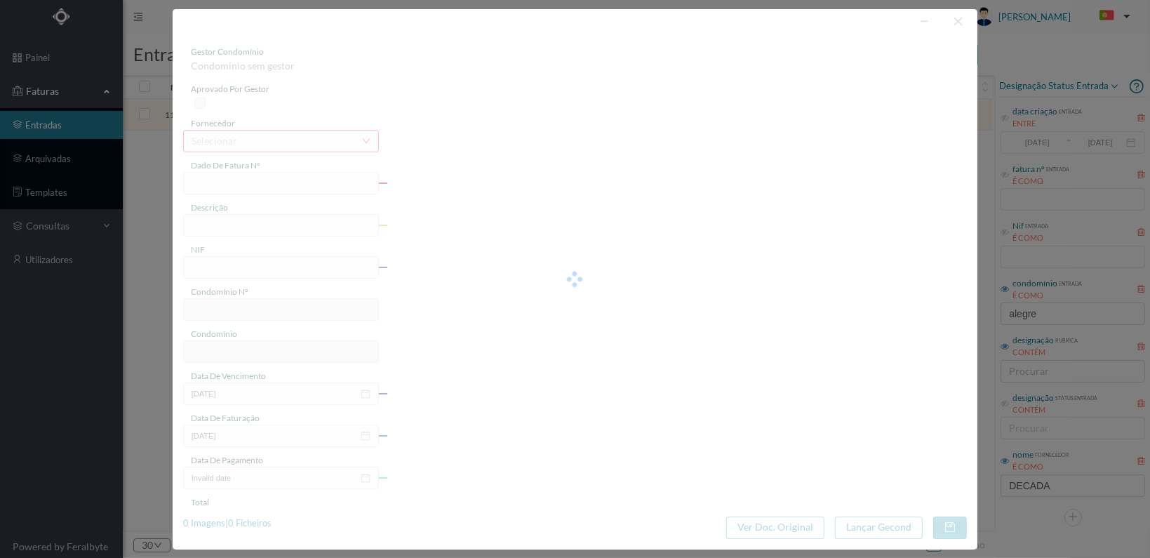
type input "FT 2025A1/1274"
type input "900604492"
type input "[DATE]"
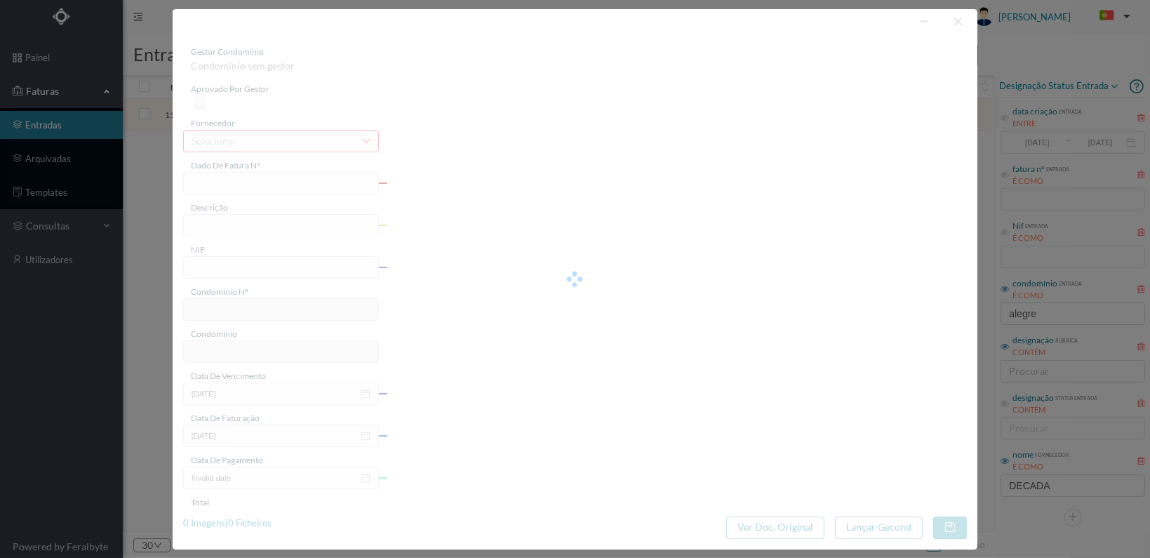
type input "35.00"
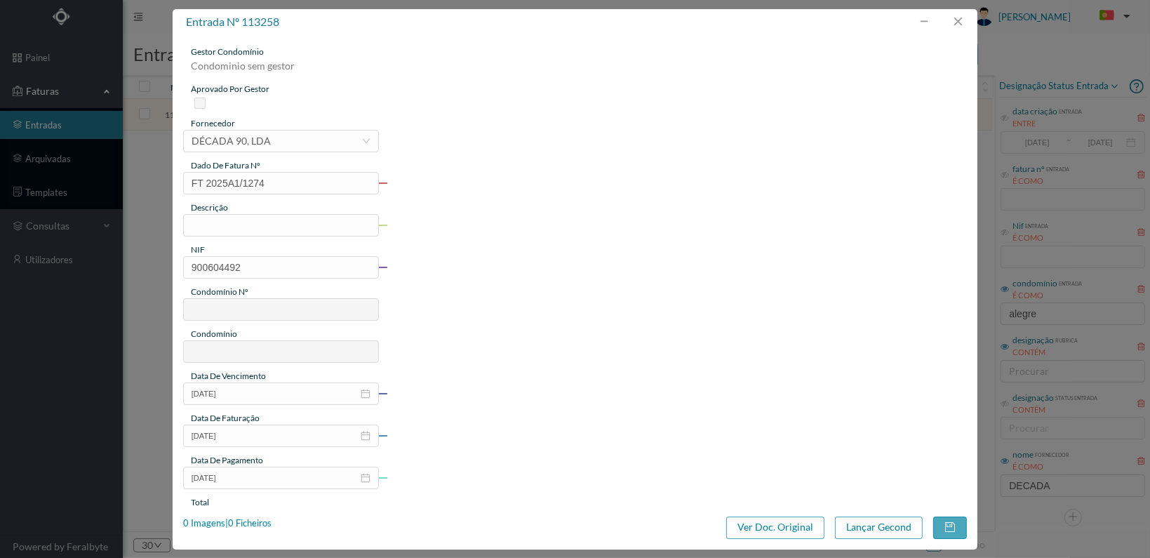
type input "737"
type input "ED. R. DO PASSEIO ALEGRE 656-684"
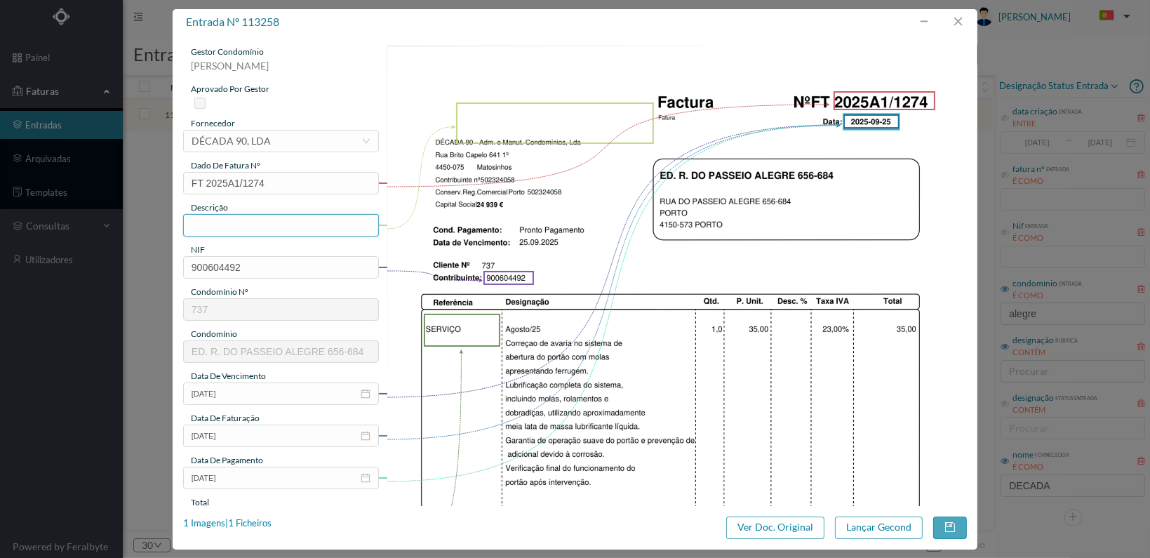
click at [283, 228] on input "text" at bounding box center [281, 225] width 196 height 22
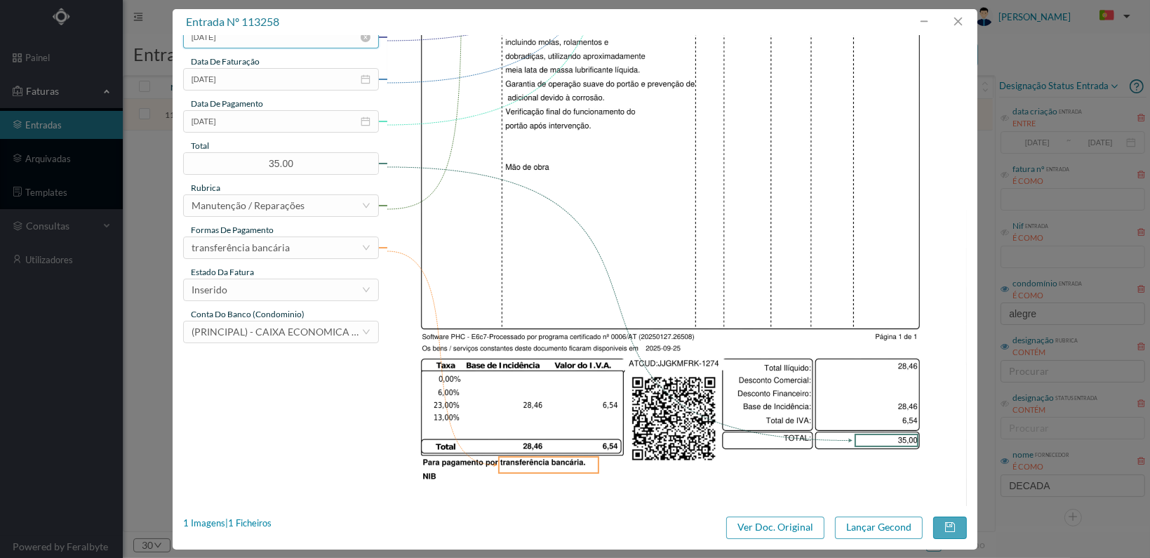
scroll to position [366, 0]
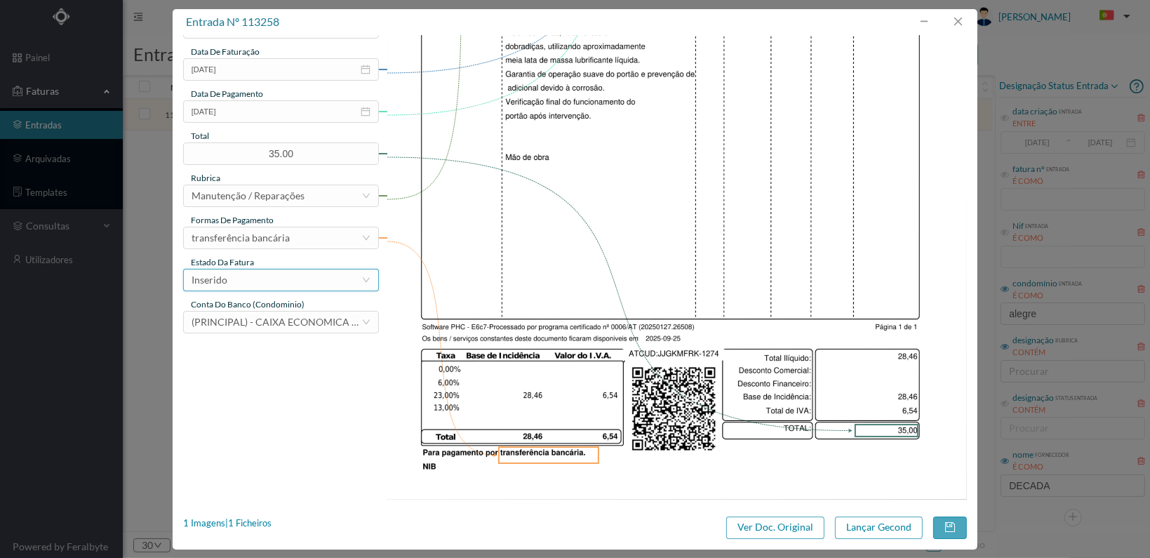
type input "Reparação portão garagem"
click at [340, 273] on div "Inserido" at bounding box center [277, 279] width 170 height 21
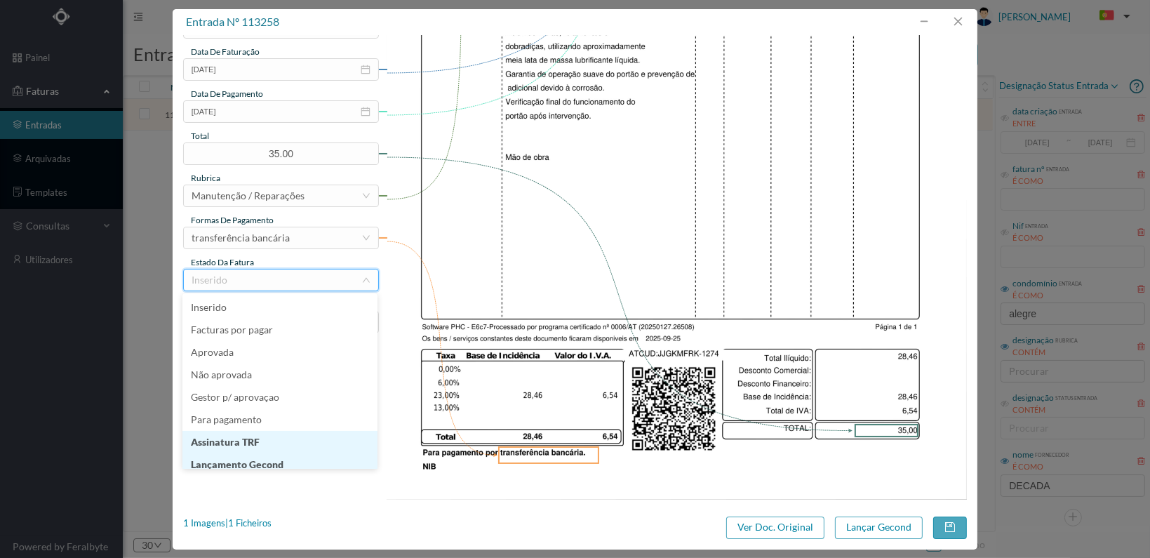
scroll to position [7, 0]
click at [302, 455] on li "Lançamento Gecond" at bounding box center [279, 457] width 195 height 22
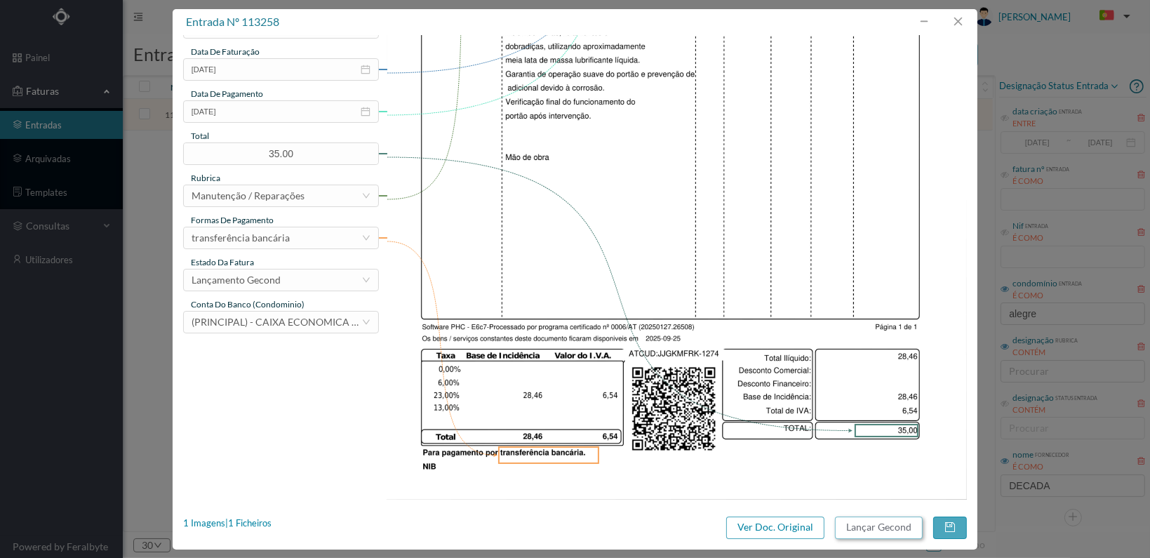
click at [879, 520] on button "Lançar Gecond" at bounding box center [879, 527] width 88 height 22
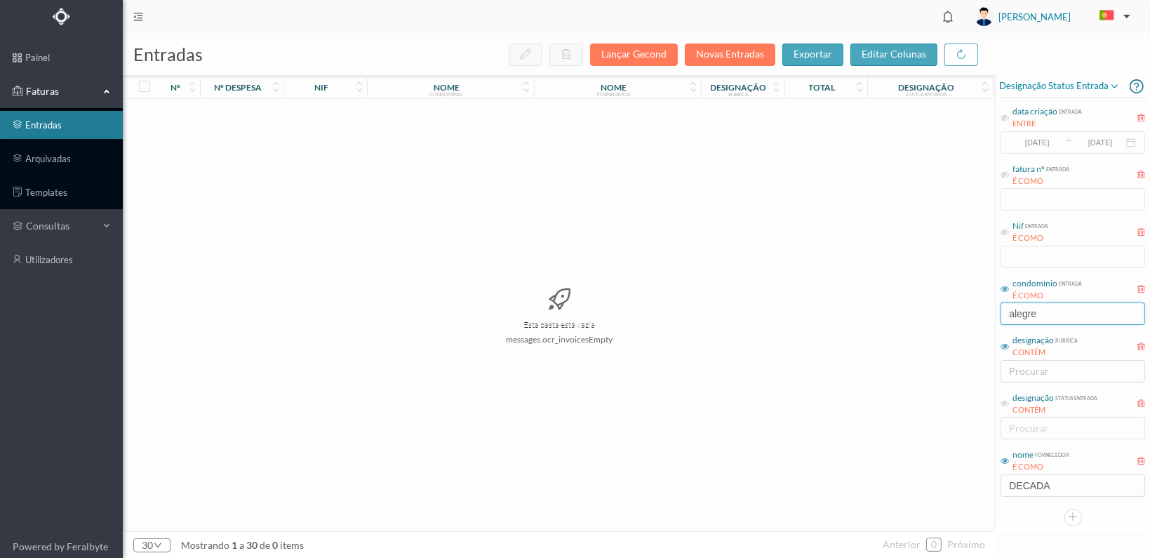
drag, startPoint x: 1051, startPoint y: 316, endPoint x: 954, endPoint y: 321, distance: 96.9
click at [954, 321] on div "entradas Lançar Gecond Novas Entradas exportar editar colunas nº nº despesa nif…" at bounding box center [636, 296] width 1027 height 524
type input "fabril"
click at [328, 111] on span "902126440" at bounding box center [325, 114] width 76 height 11
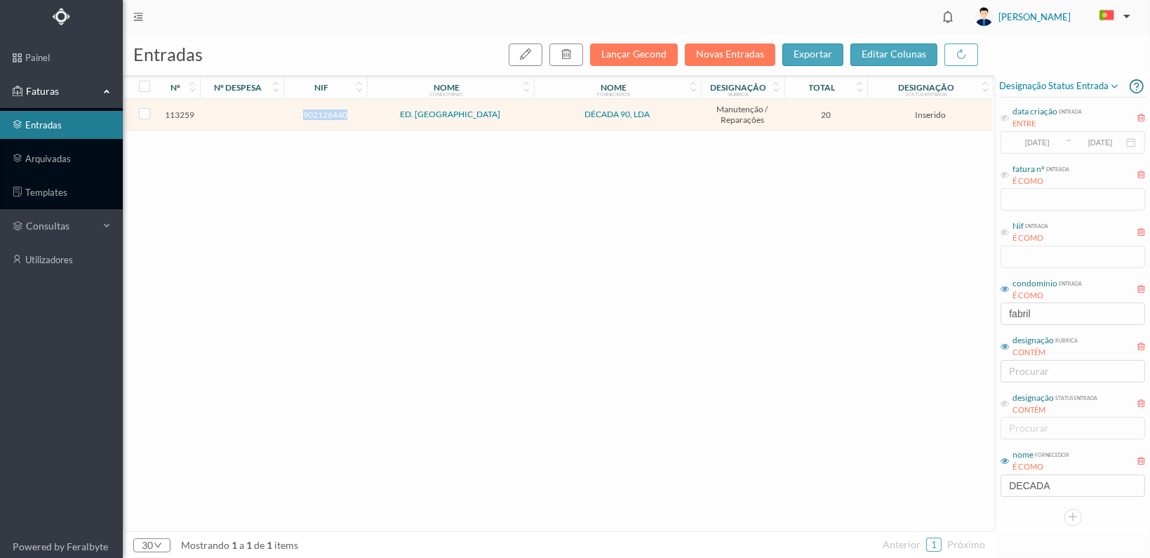
click at [328, 111] on span "902126440" at bounding box center [325, 114] width 76 height 11
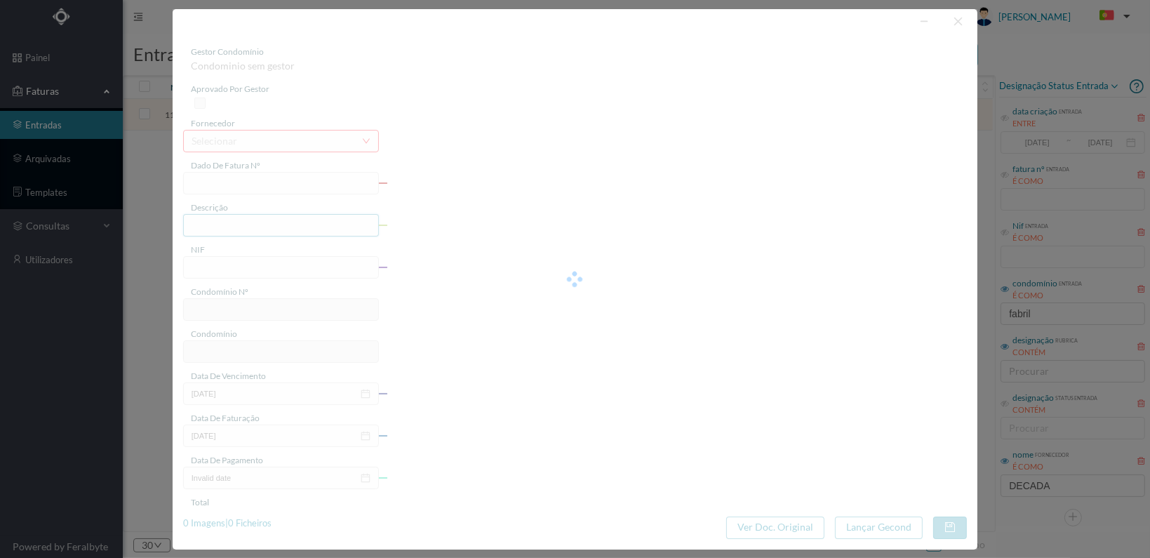
type input "FT 2025A1/1275"
type input "902126440"
type input "[DATE]"
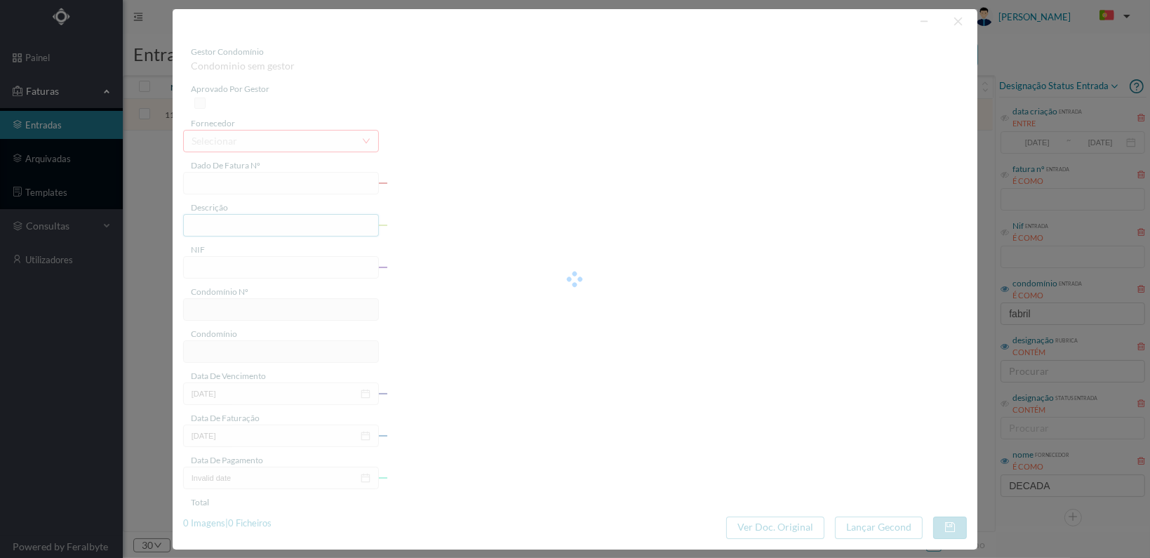
type input "20.00"
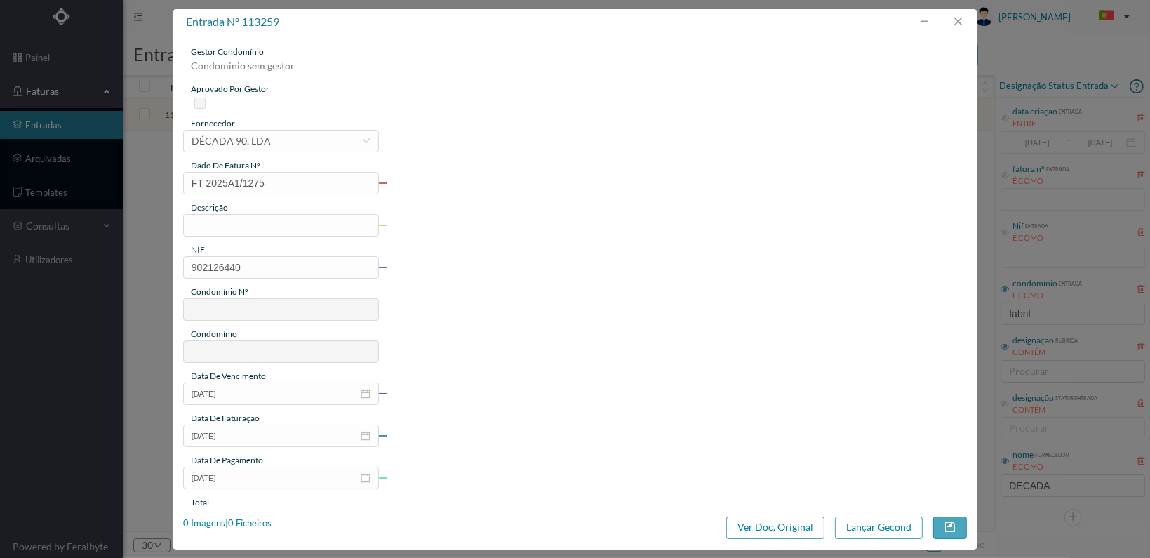
type input "753"
type input "ED. FABRIL NORTE"
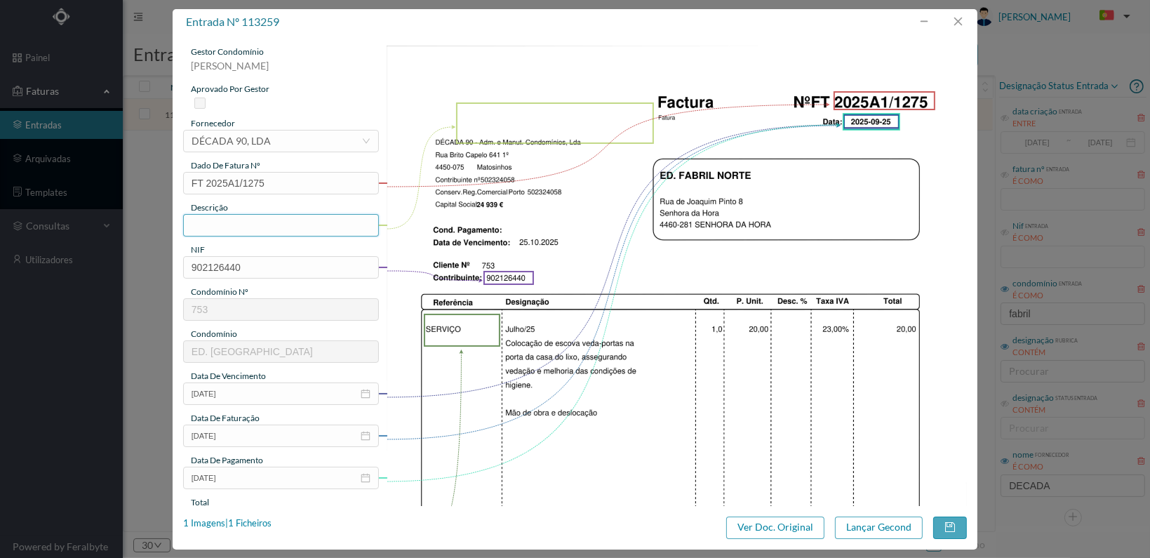
click at [286, 228] on input "text" at bounding box center [281, 225] width 196 height 22
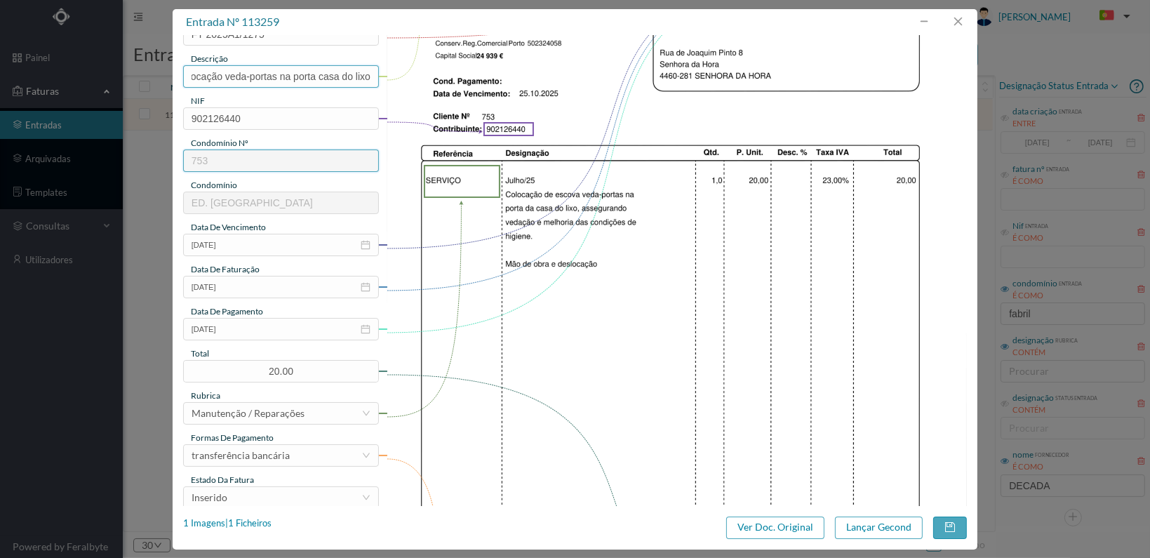
scroll to position [281, 0]
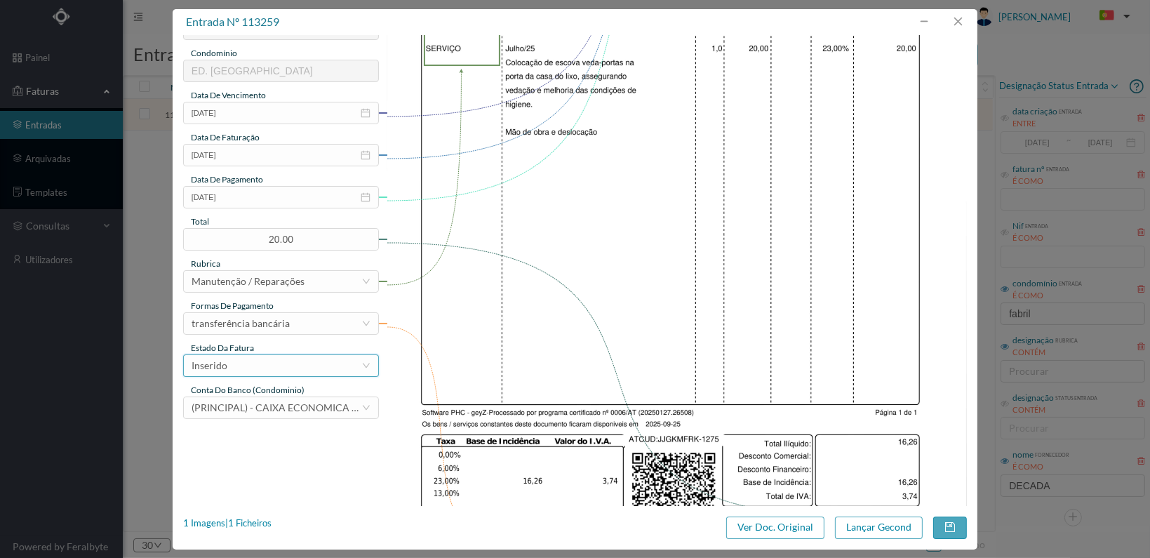
type input "Colocação veda-portas na porta casa do lixo"
click at [344, 368] on div "Inserido" at bounding box center [277, 365] width 170 height 21
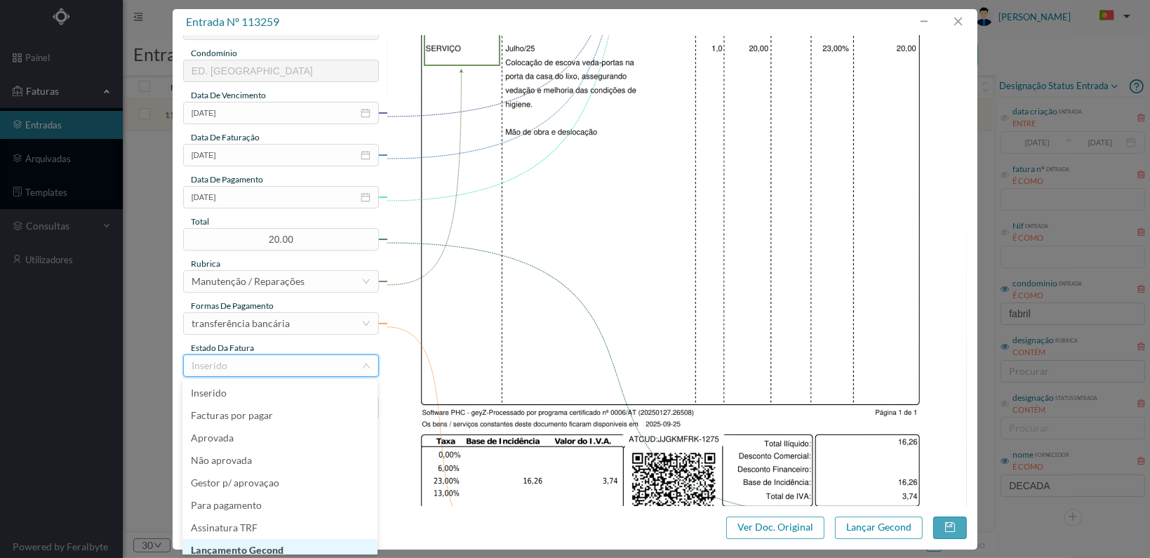
scroll to position [7, 0]
click at [317, 540] on li "Lançamento Gecond" at bounding box center [279, 543] width 195 height 22
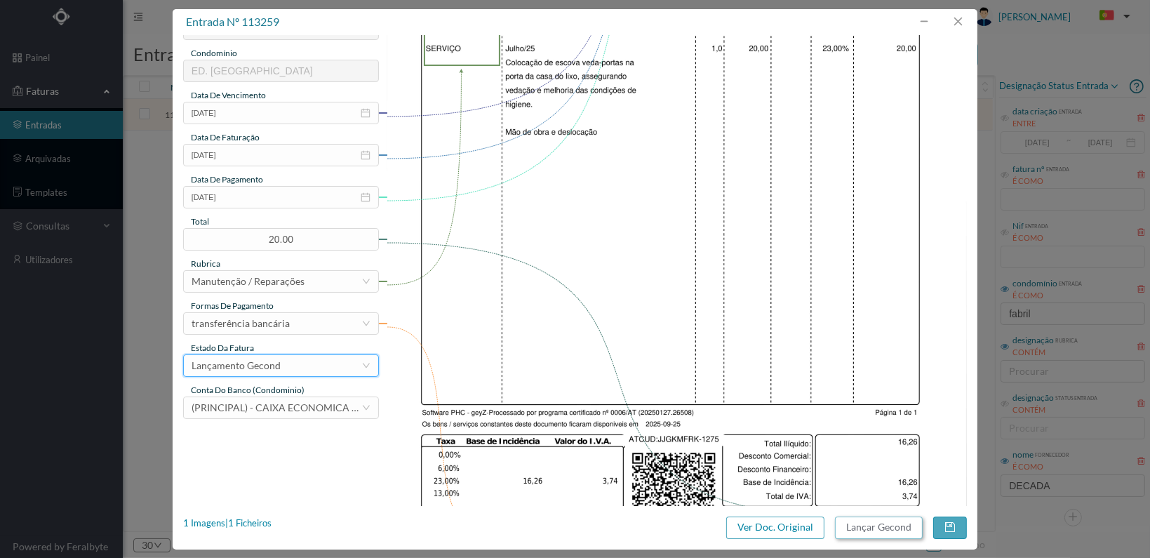
click at [864, 532] on button "Lançar Gecond" at bounding box center [879, 527] width 88 height 22
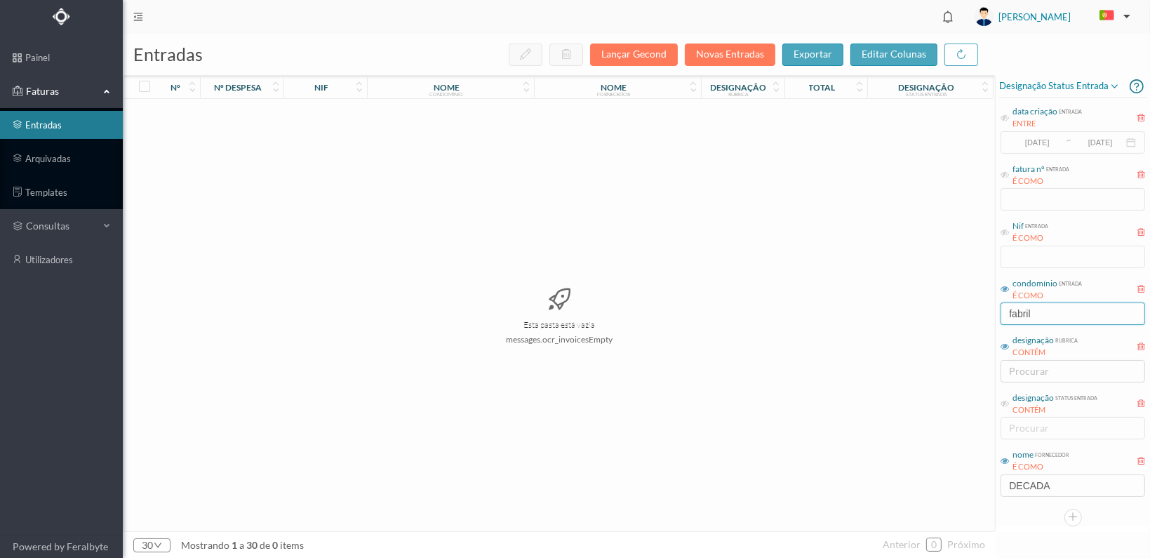
drag, startPoint x: 1036, startPoint y: 311, endPoint x: 897, endPoint y: 293, distance: 140.8
click at [897, 293] on div "entradas Lançar Gecond Novas Entradas exportar editar colunas nº nº despesa nif…" at bounding box center [636, 296] width 1027 height 524
type input "pereir"
click at [328, 109] on span "902131141" at bounding box center [325, 114] width 76 height 11
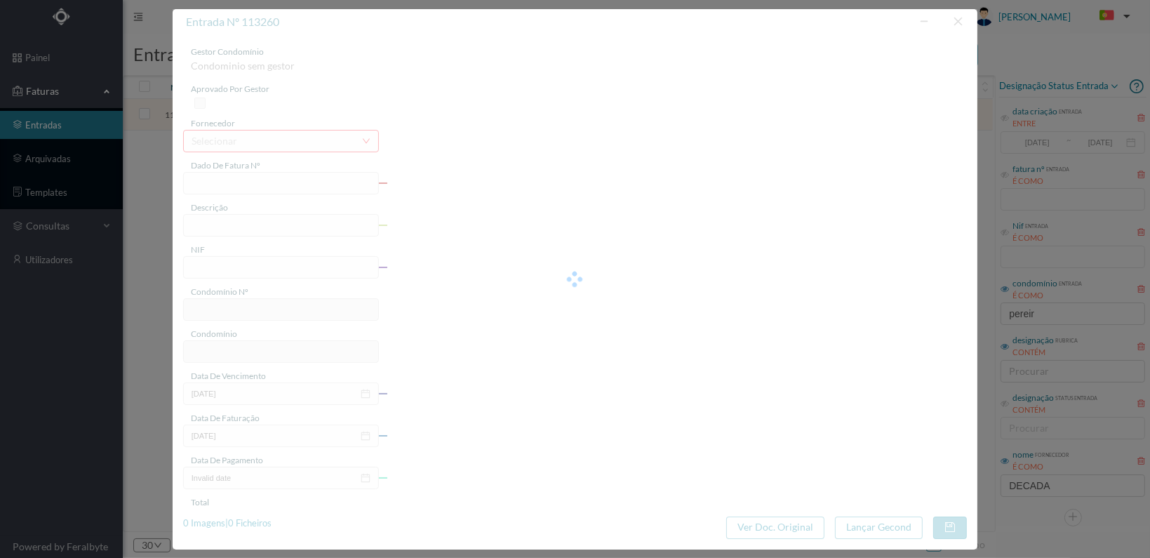
type input "FT 2025A1/1276"
type input "902131141"
type input "[DATE]"
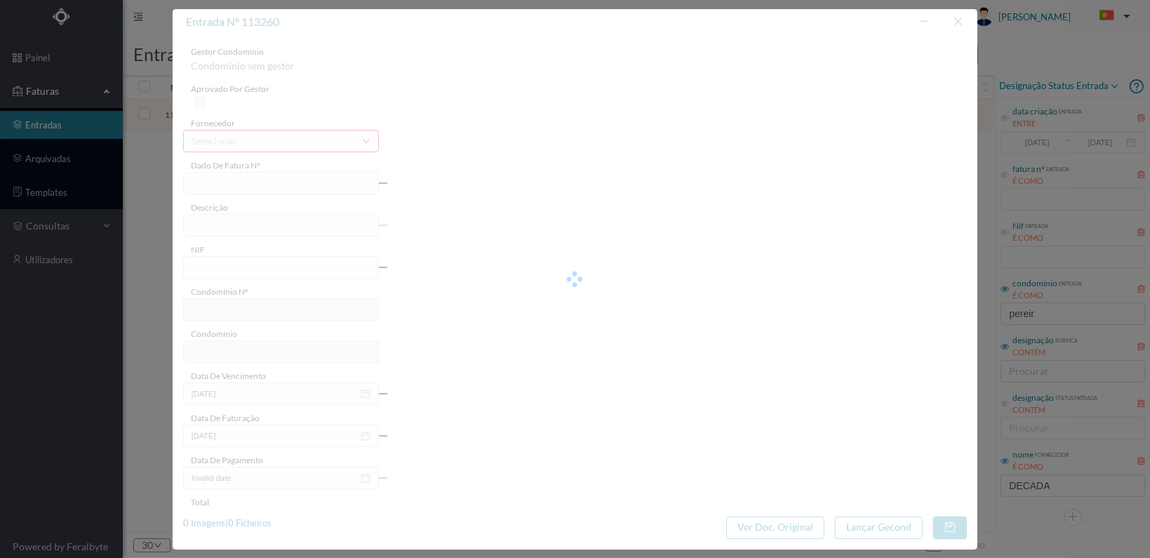
type input "40.00"
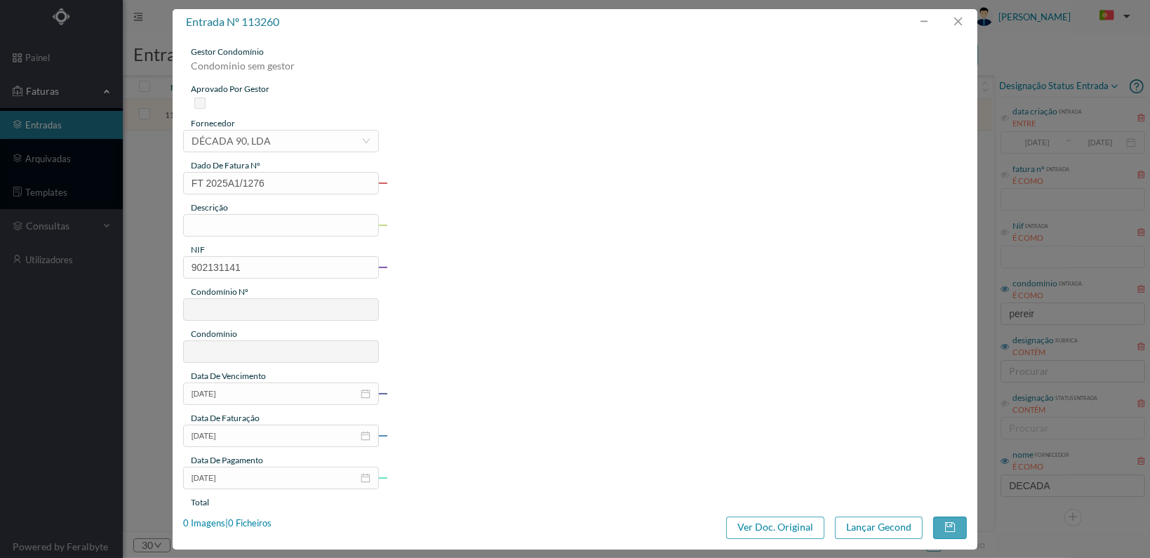
type input "763"
type input "ED. RUA DE PEREIRÓ 31 E 41"
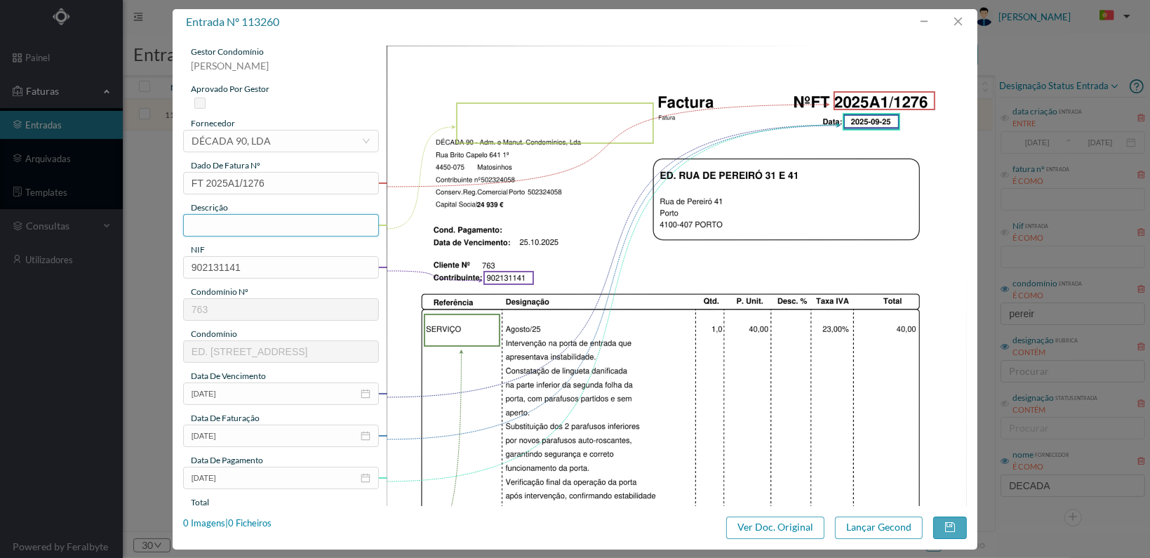
click at [267, 227] on input "text" at bounding box center [281, 225] width 196 height 22
type input "Reparação porta entrada"
click at [514, 380] on img at bounding box center [677, 456] width 580 height 821
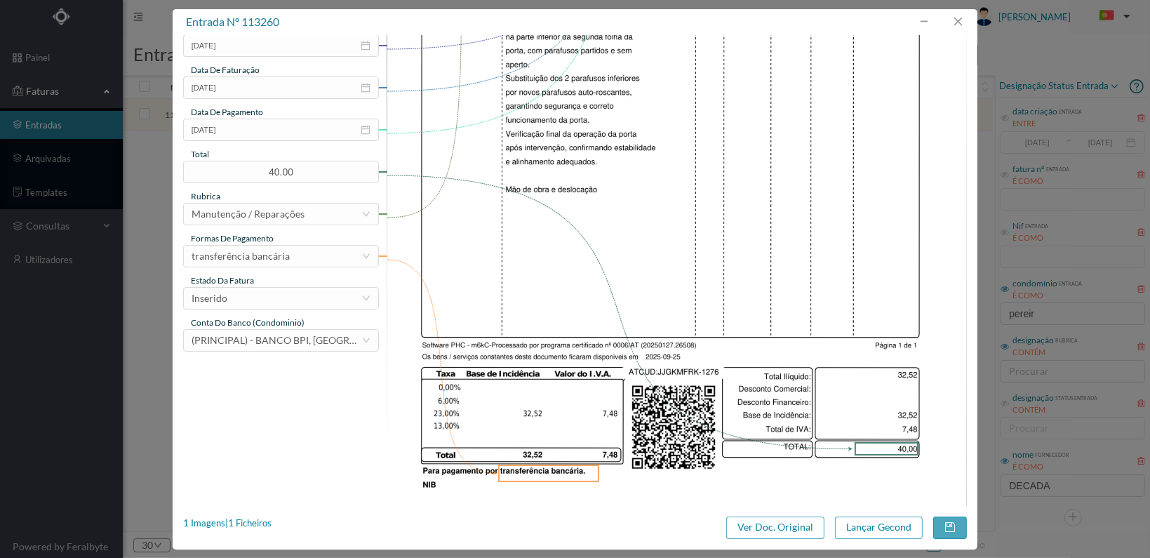
scroll to position [366, 0]
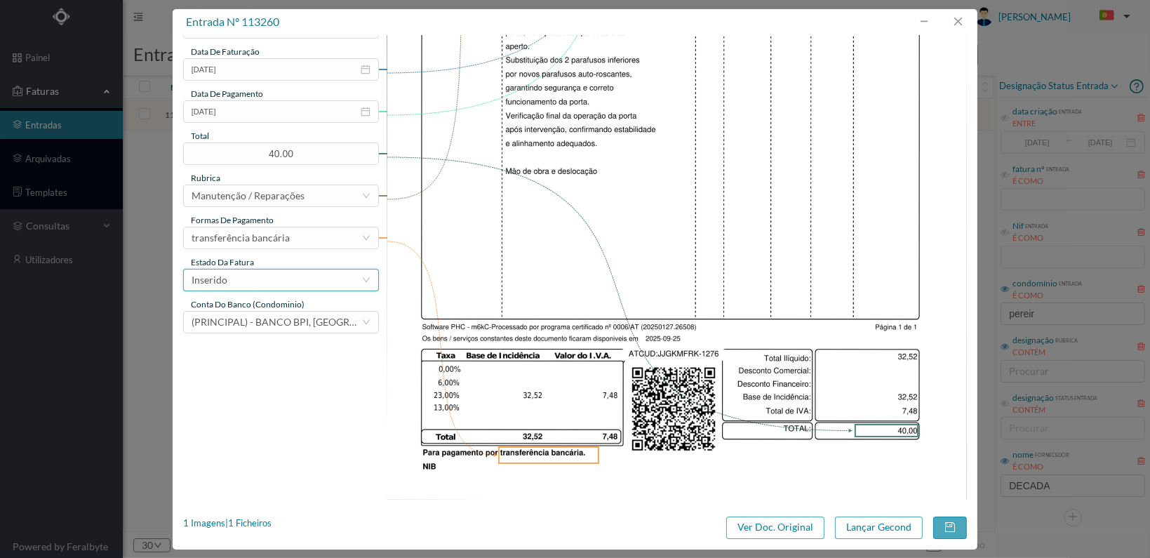
click at [303, 273] on div "Inserido" at bounding box center [277, 279] width 170 height 21
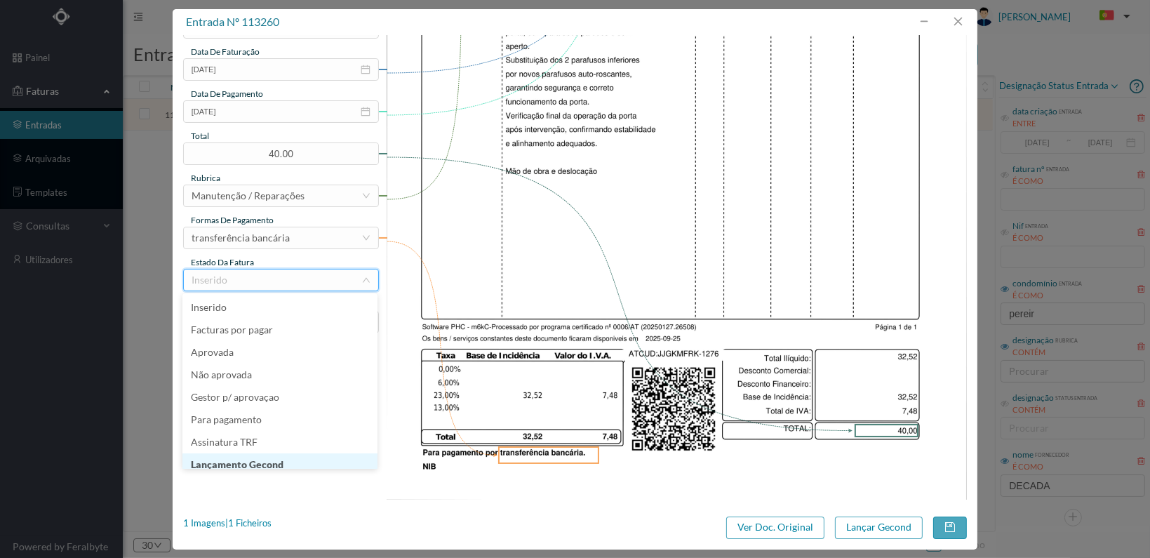
scroll to position [7, 0]
click at [280, 458] on li "Lançamento Gecond" at bounding box center [279, 457] width 195 height 22
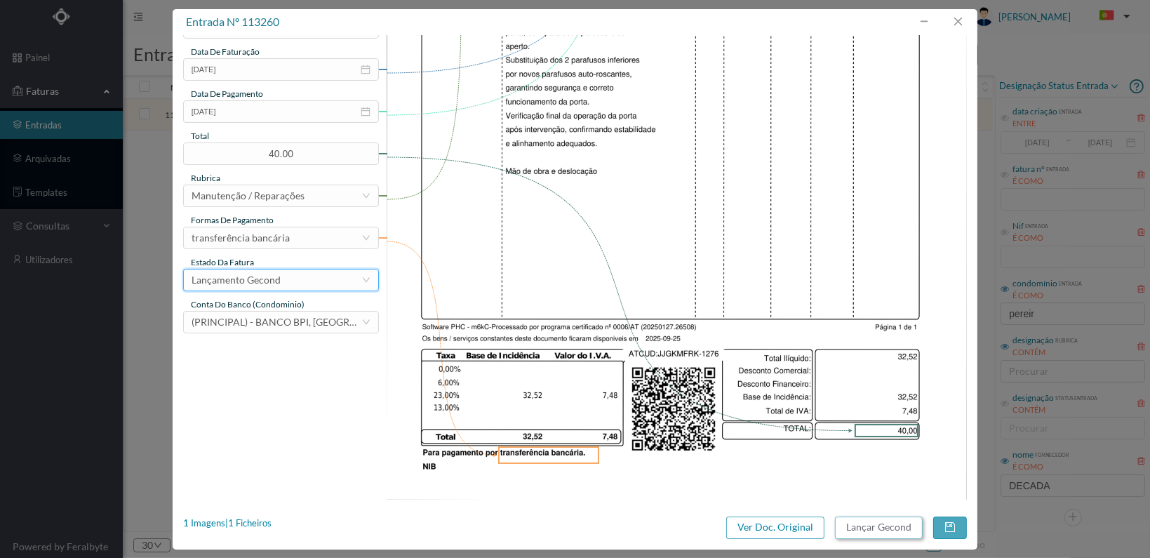
click at [893, 526] on button "Lançar Gecond" at bounding box center [879, 527] width 88 height 22
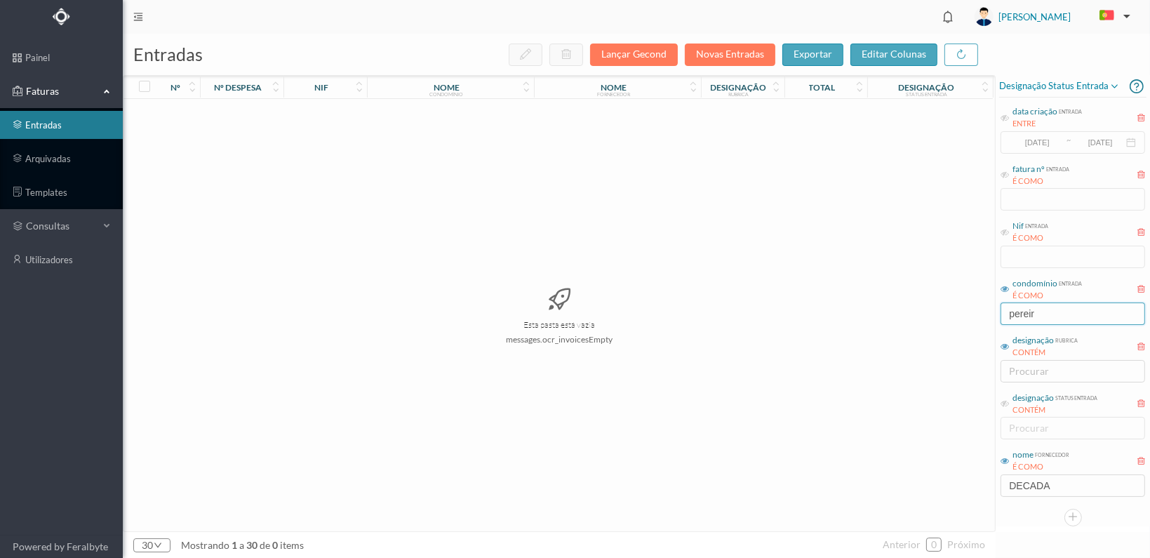
drag, startPoint x: 1056, startPoint y: 312, endPoint x: 897, endPoint y: 306, distance: 158.7
click at [897, 312] on div "entradas Lançar Gecond Novas Entradas exportar editar colunas nº nº despesa nif…" at bounding box center [636, 296] width 1027 height 524
type input "gulbe"
click at [336, 109] on span "901265985" at bounding box center [325, 114] width 76 height 11
click at [335, 109] on span "901265985" at bounding box center [325, 114] width 76 height 11
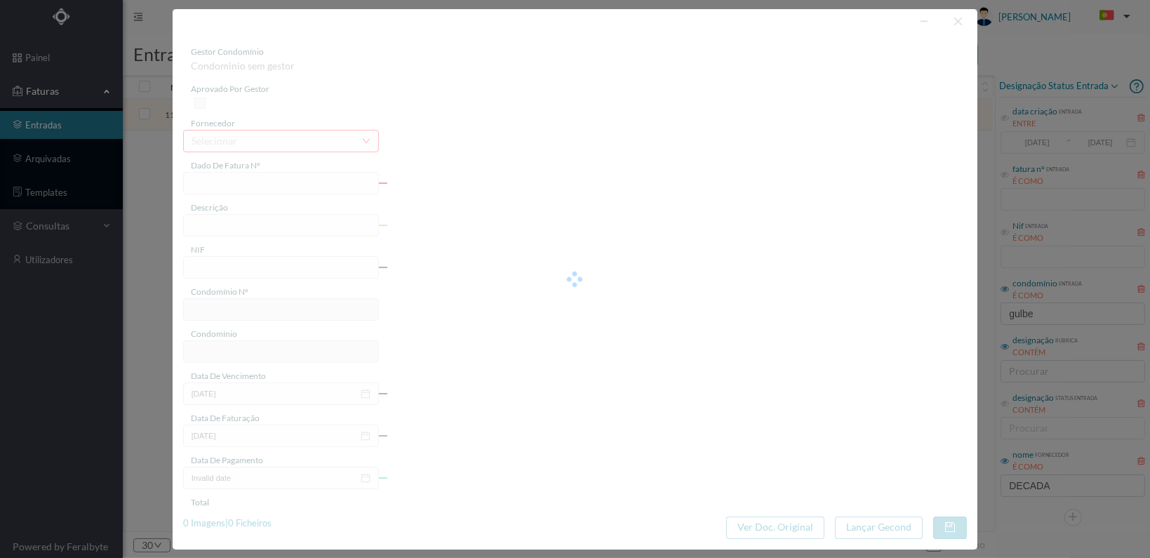
type input "FT 2025A1/1277"
type input "901265985"
type input "[DATE]"
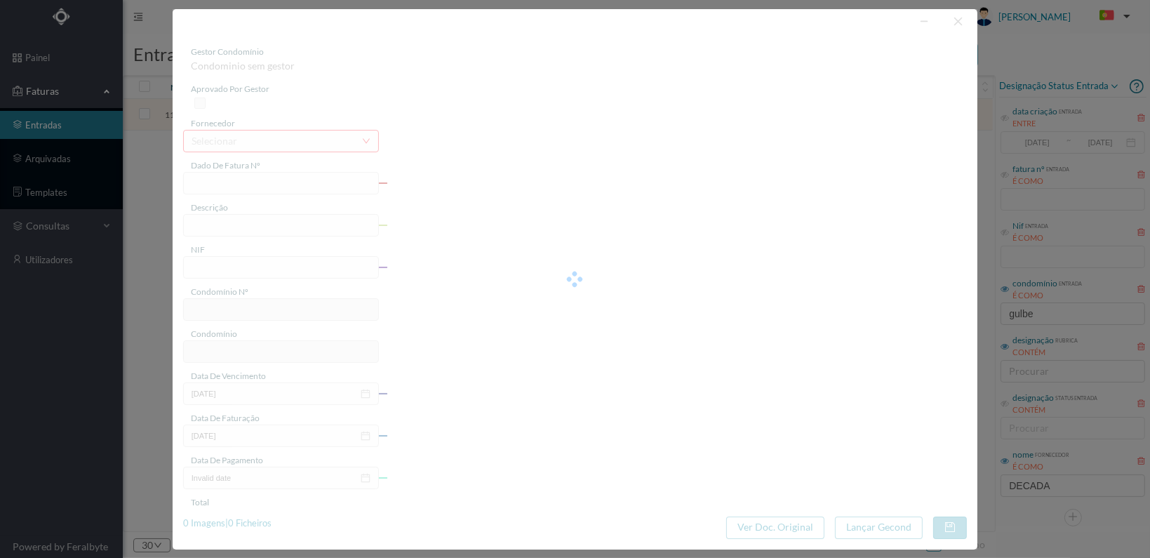
type input "10.00"
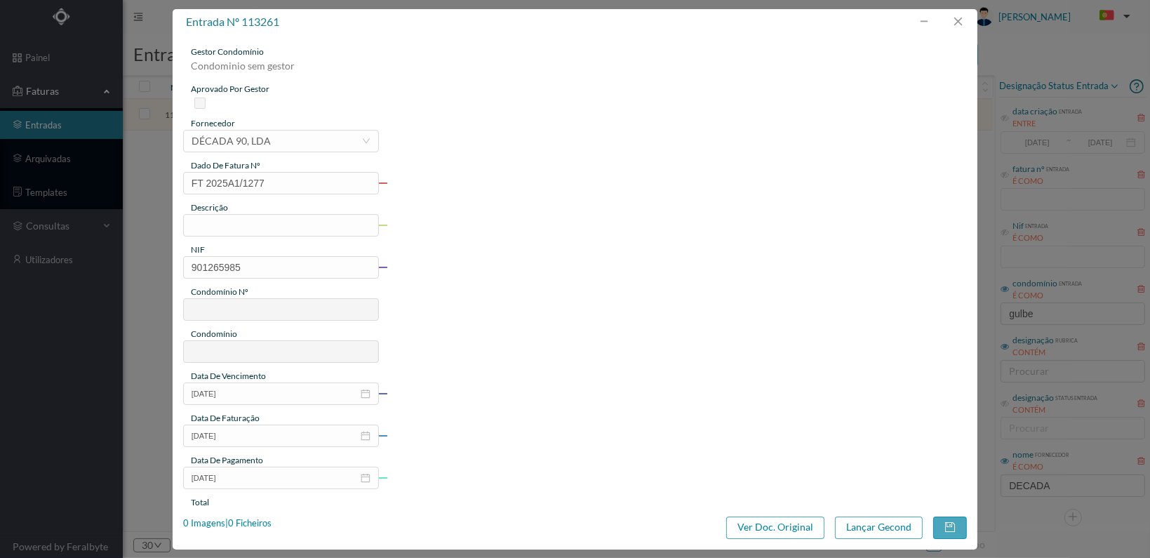
type input "765"
type input "[STREET_ADDRESS]"
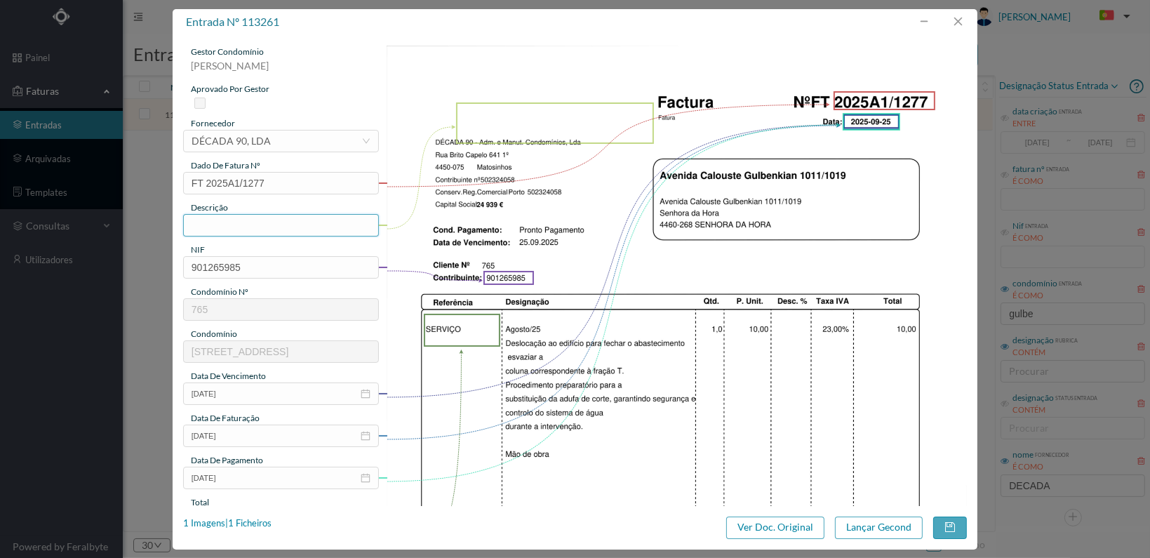
click at [253, 225] on input "text" at bounding box center [281, 225] width 196 height 22
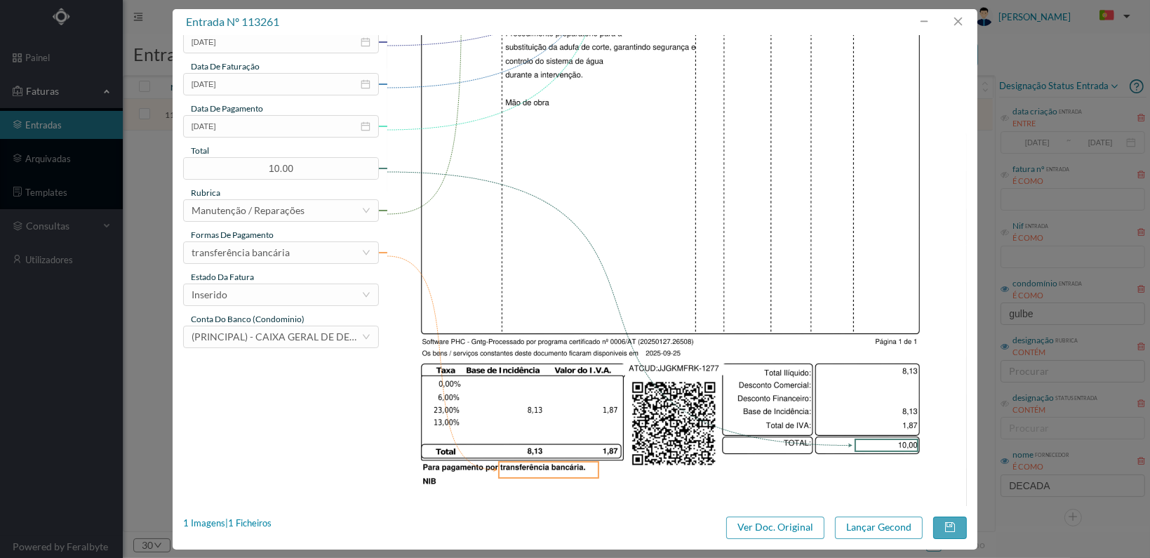
scroll to position [366, 0]
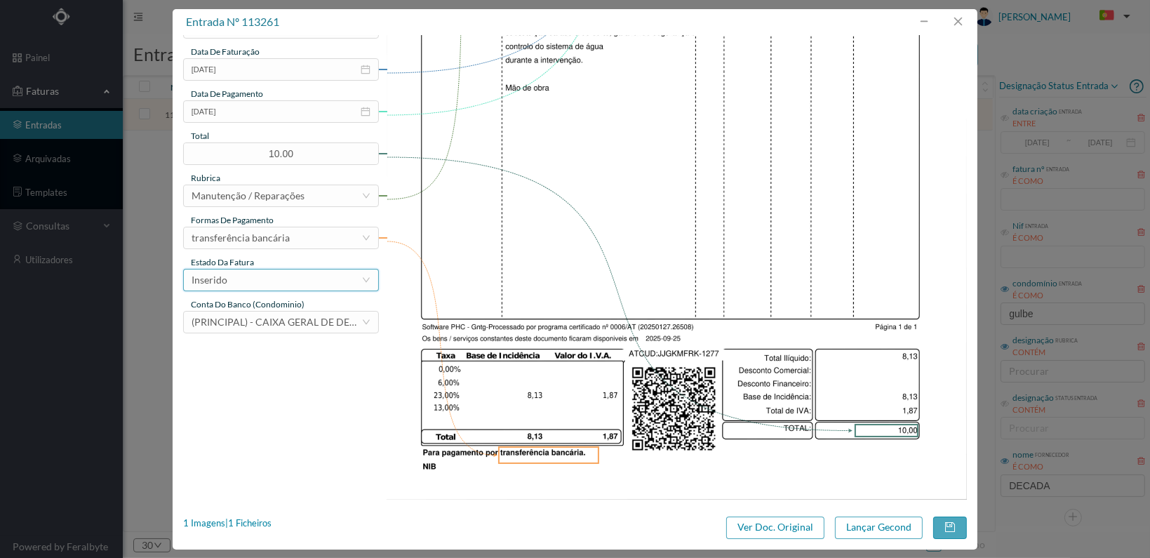
type input "Intervenção para fechar abastecimento e esvaziar coluna fracção T"
click at [337, 285] on div "Inserido" at bounding box center [277, 279] width 170 height 21
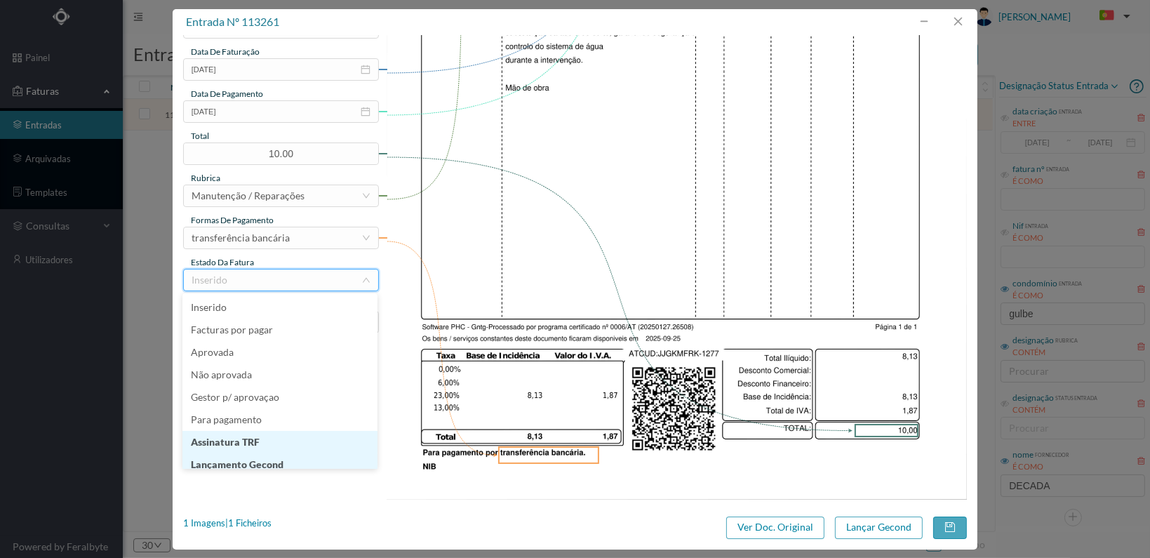
scroll to position [7, 0]
click at [308, 459] on li "Lançamento Gecond" at bounding box center [279, 457] width 195 height 22
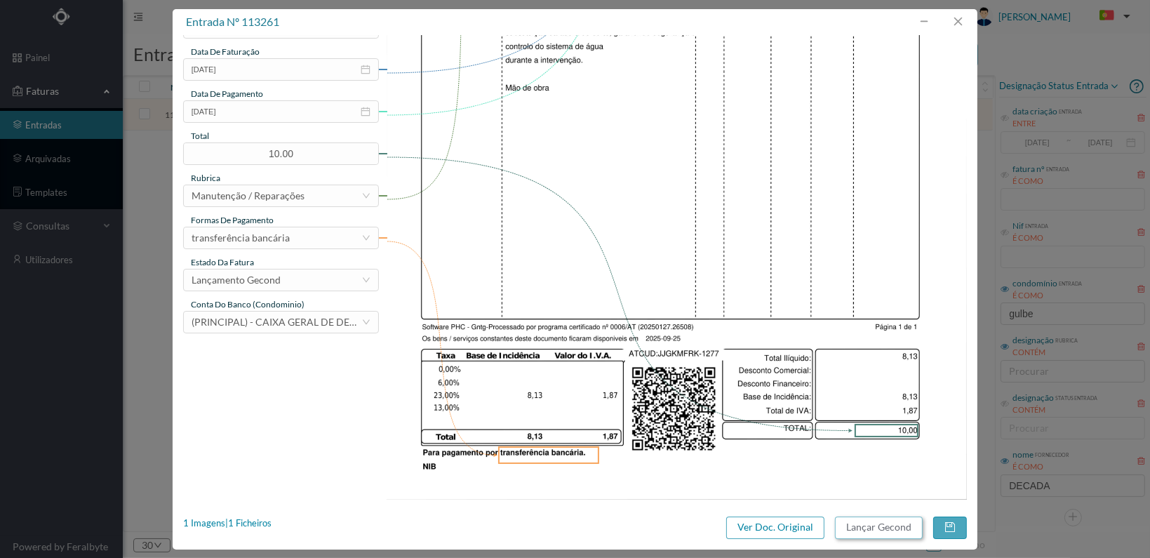
click at [883, 533] on button "Lançar Gecond" at bounding box center [879, 527] width 88 height 22
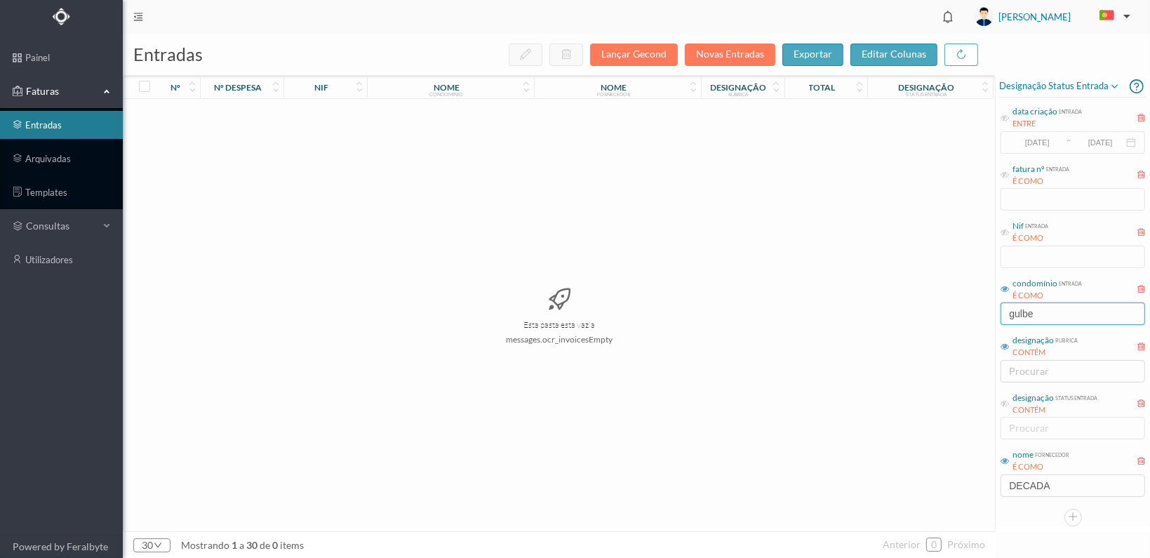
drag, startPoint x: 1050, startPoint y: 314, endPoint x: 953, endPoint y: 278, distance: 104.1
click at [954, 283] on div "entradas Lançar Gecond Novas Entradas exportar editar colunas nº nº despesa nif…" at bounding box center [636, 296] width 1027 height 524
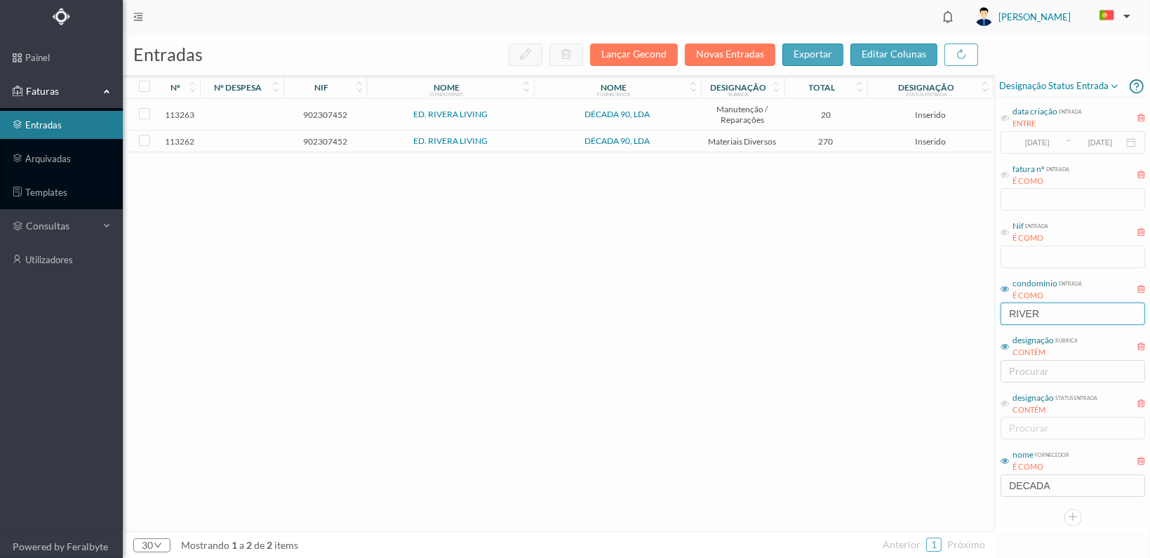
type input "RIVER"
click at [323, 136] on span "902307452" at bounding box center [325, 141] width 76 height 11
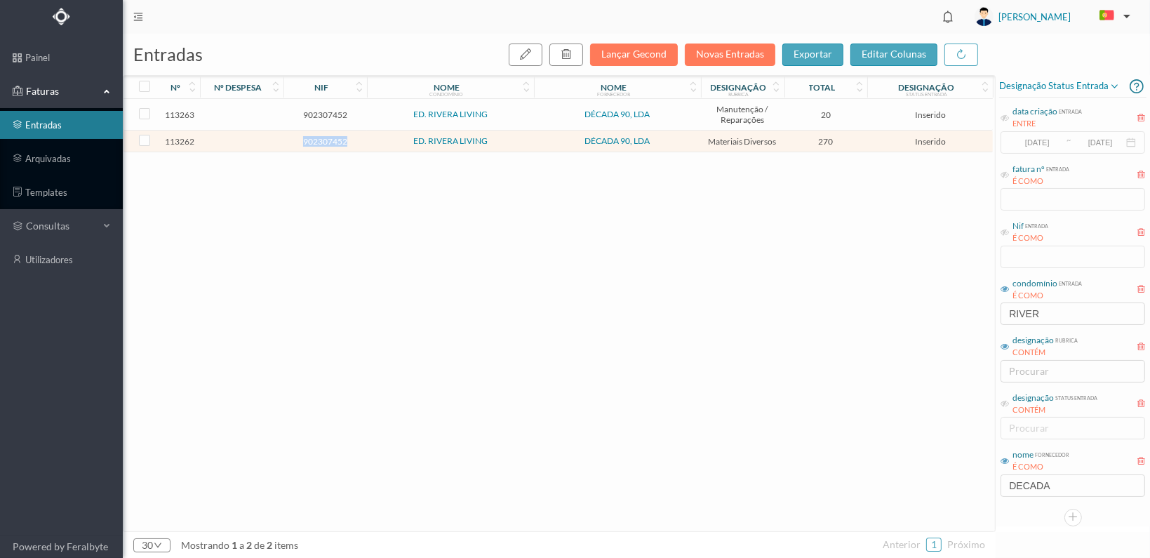
click at [323, 136] on span "902307452" at bounding box center [325, 141] width 76 height 11
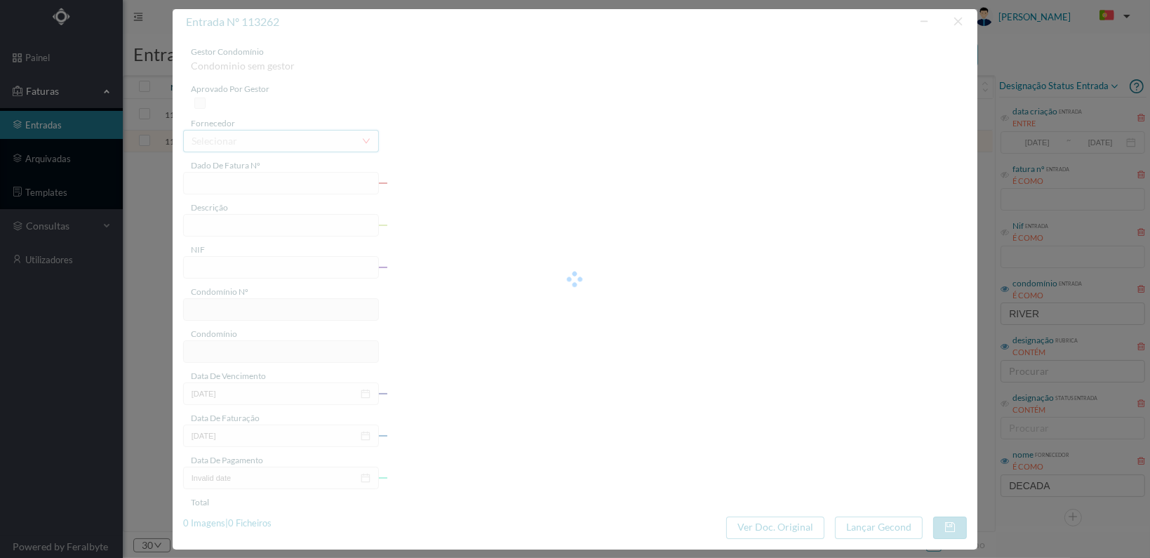
type input "FT 2025A1/1278"
type input "902307452"
type input "[DATE]"
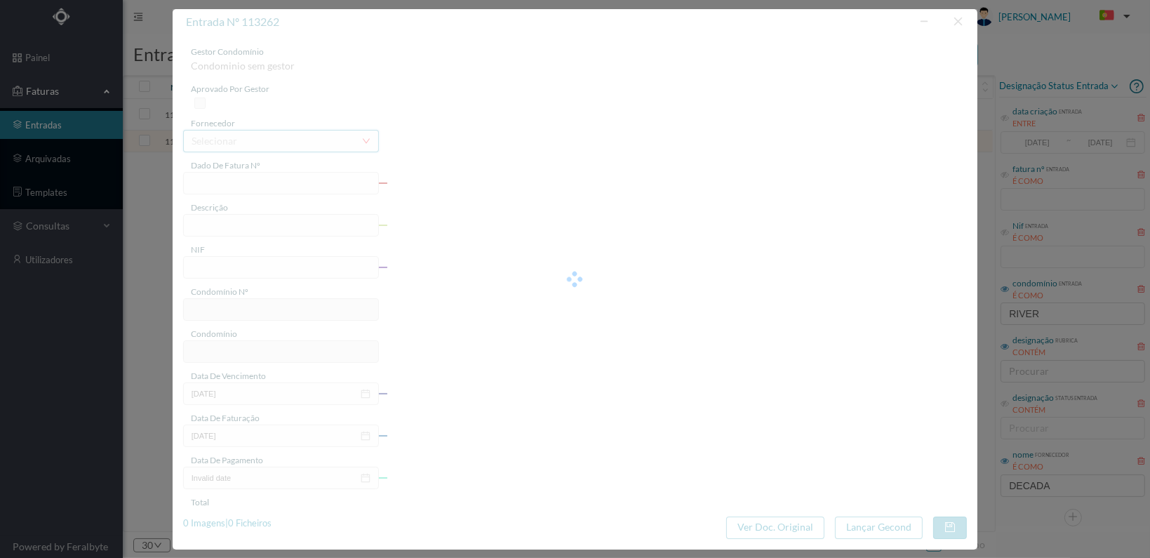
type input "270.00"
type input "771"
type input "ED. RIVERA LIVING"
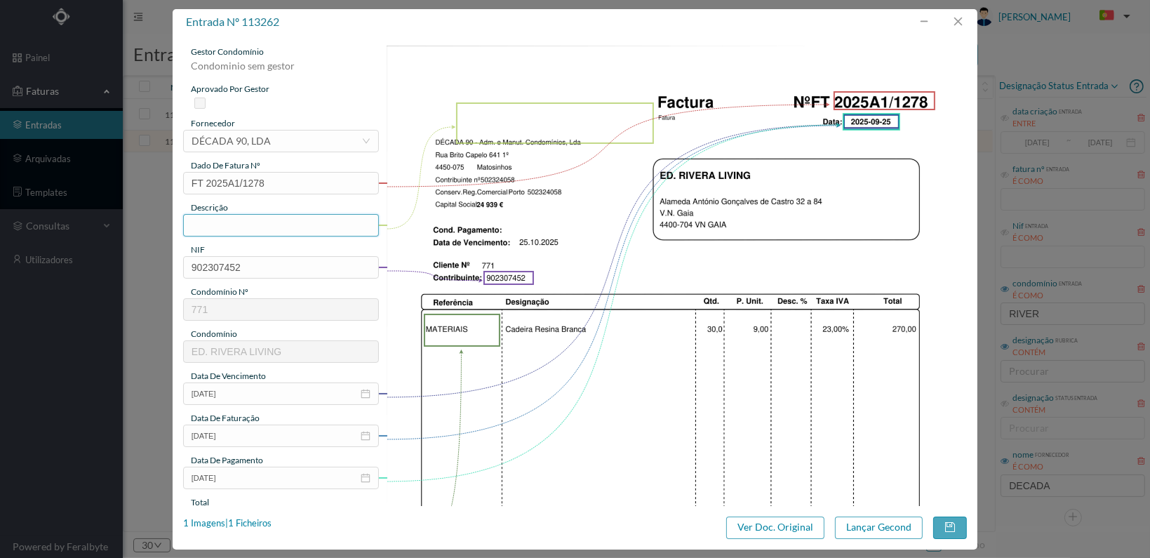
click at [289, 228] on input "text" at bounding box center [281, 225] width 196 height 22
drag, startPoint x: 309, startPoint y: 228, endPoint x: 195, endPoint y: 222, distance: 113.8
click at [195, 222] on input "30 CADIERAS RESINA" at bounding box center [281, 225] width 196 height 22
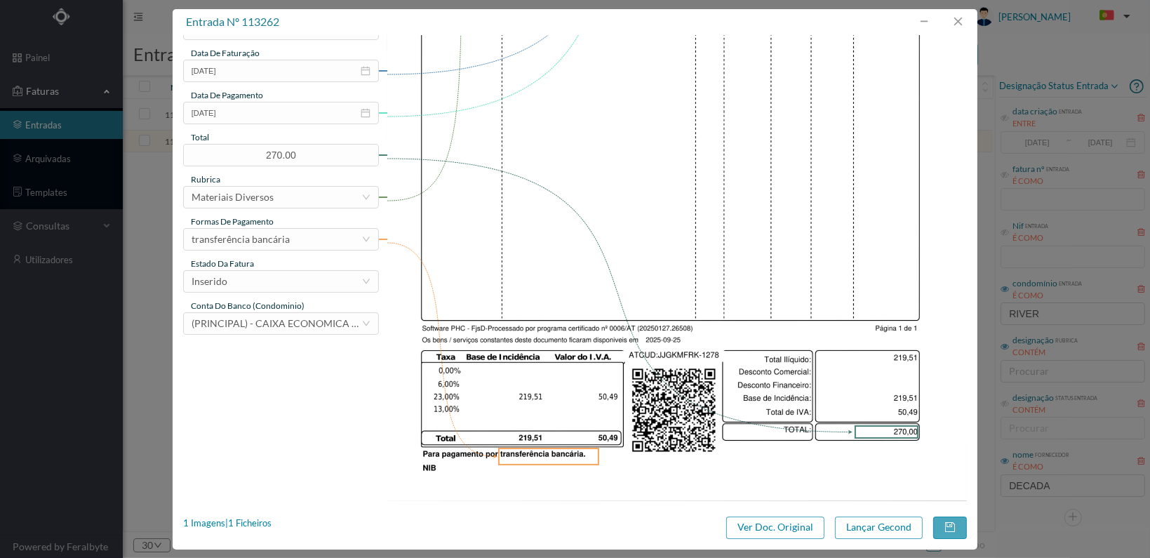
scroll to position [366, 0]
type input "30 Cadeiras resina"
click at [324, 284] on div "Inserido" at bounding box center [277, 279] width 170 height 21
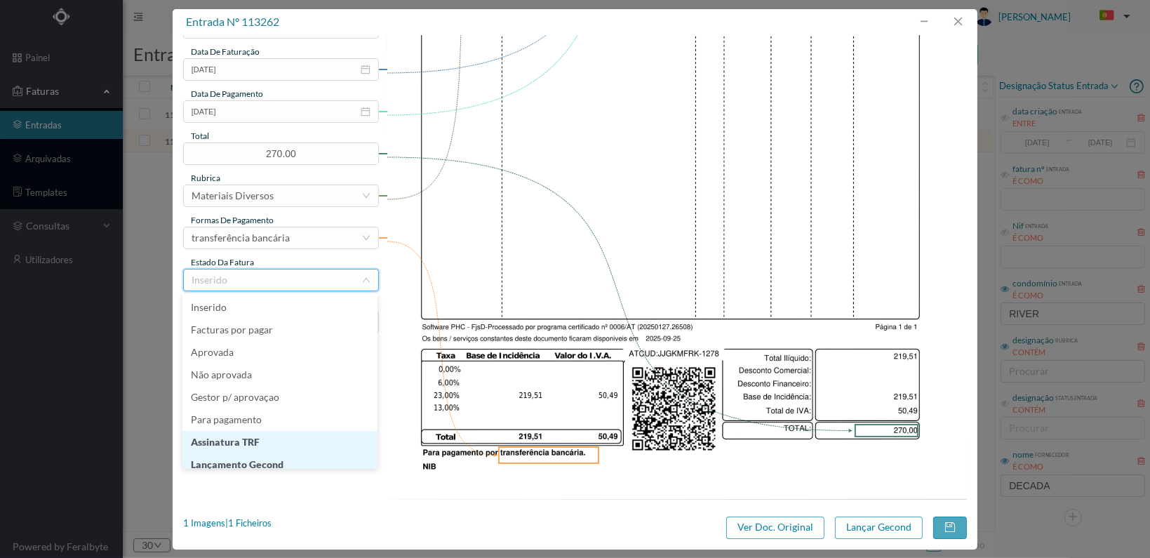
scroll to position [7, 0]
click at [306, 455] on li "Lançamento Gecond" at bounding box center [279, 457] width 195 height 22
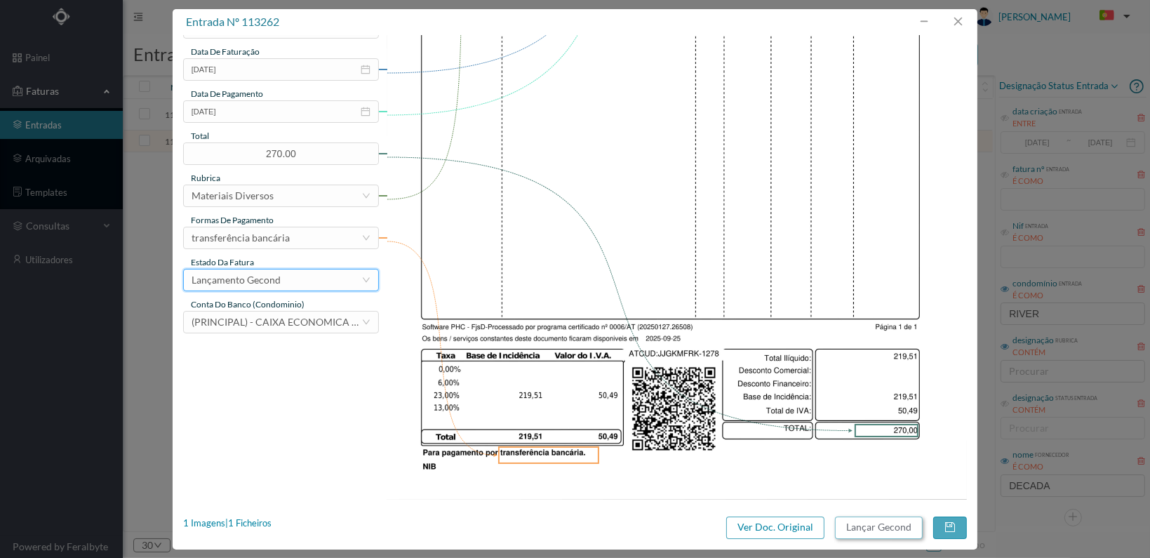
click at [879, 527] on button "Lançar Gecond" at bounding box center [879, 527] width 88 height 22
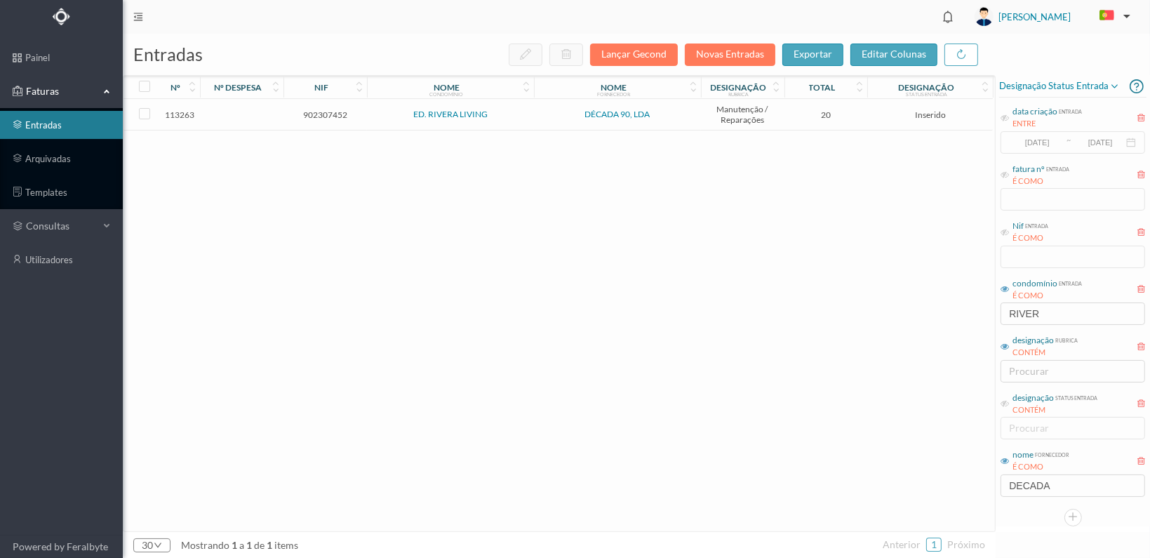
click at [326, 116] on span "902307452" at bounding box center [325, 114] width 76 height 11
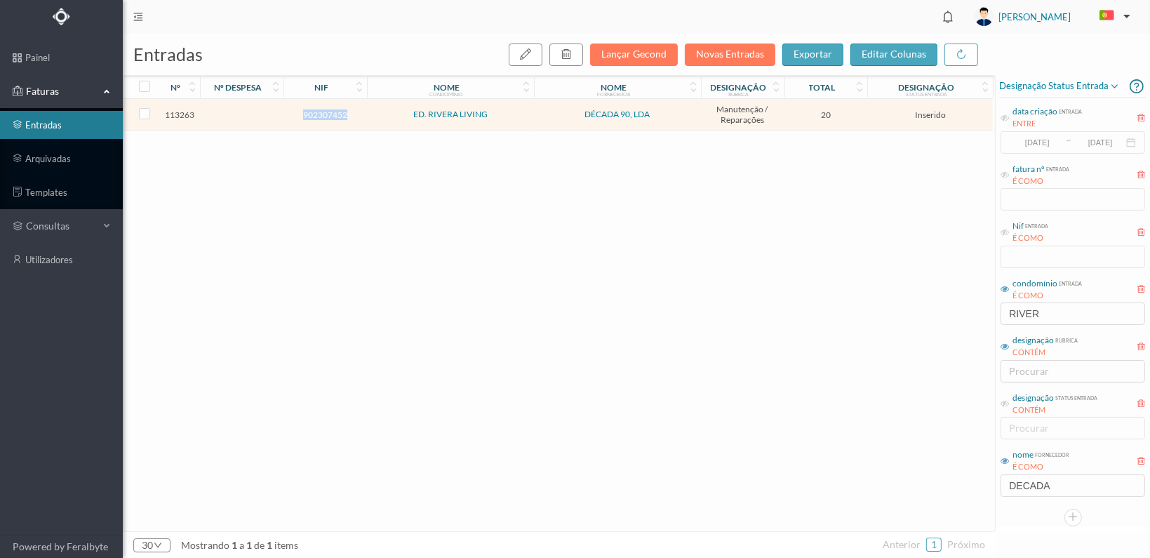
click at [326, 116] on span "902307452" at bounding box center [325, 114] width 76 height 11
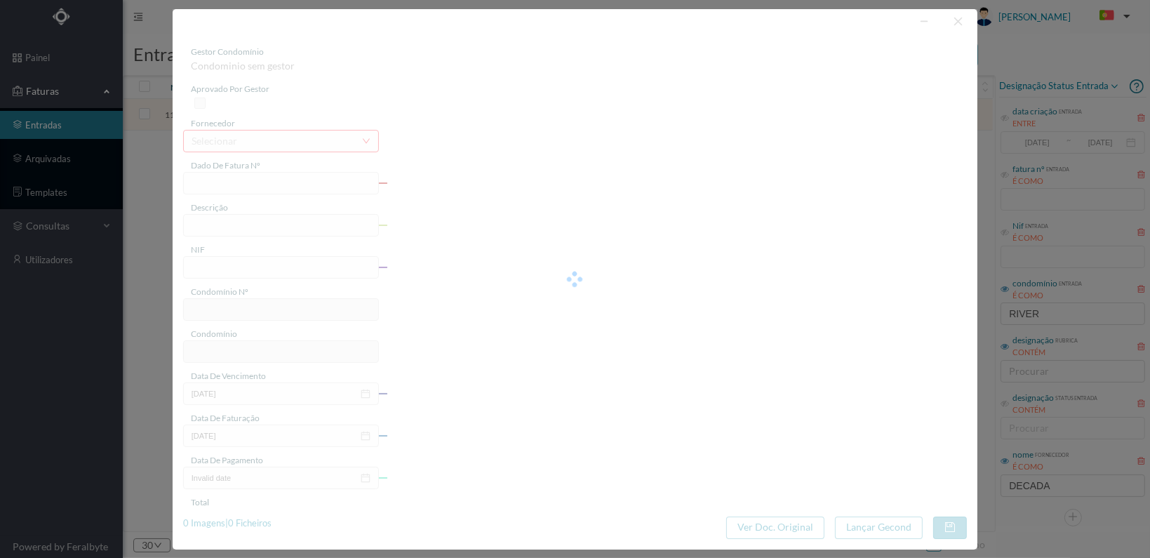
type input "FT 2025A1/1279"
type input "902307452"
type input "[DATE]"
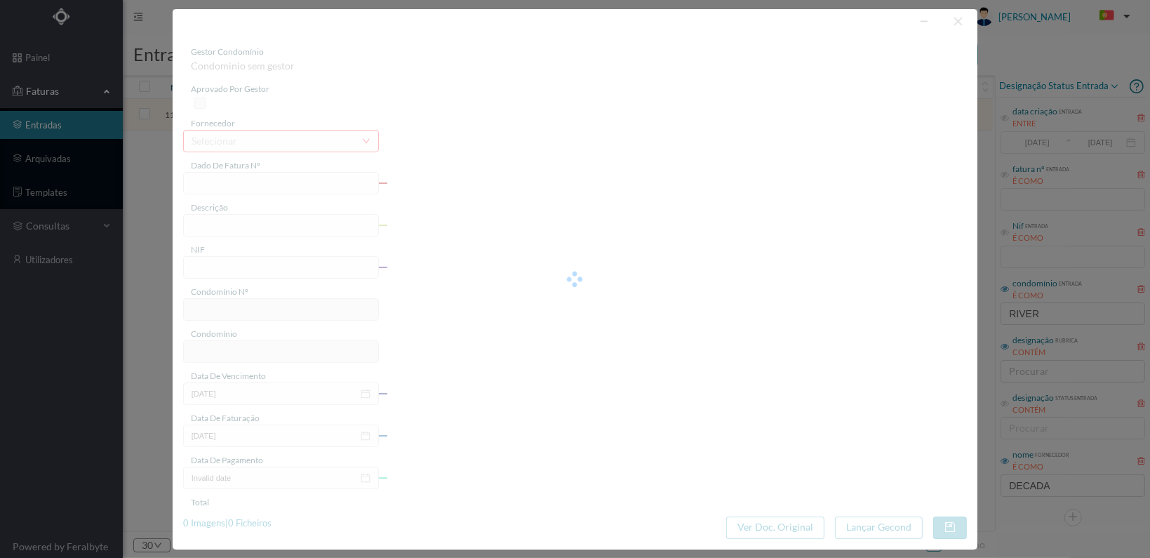
type input "20.00"
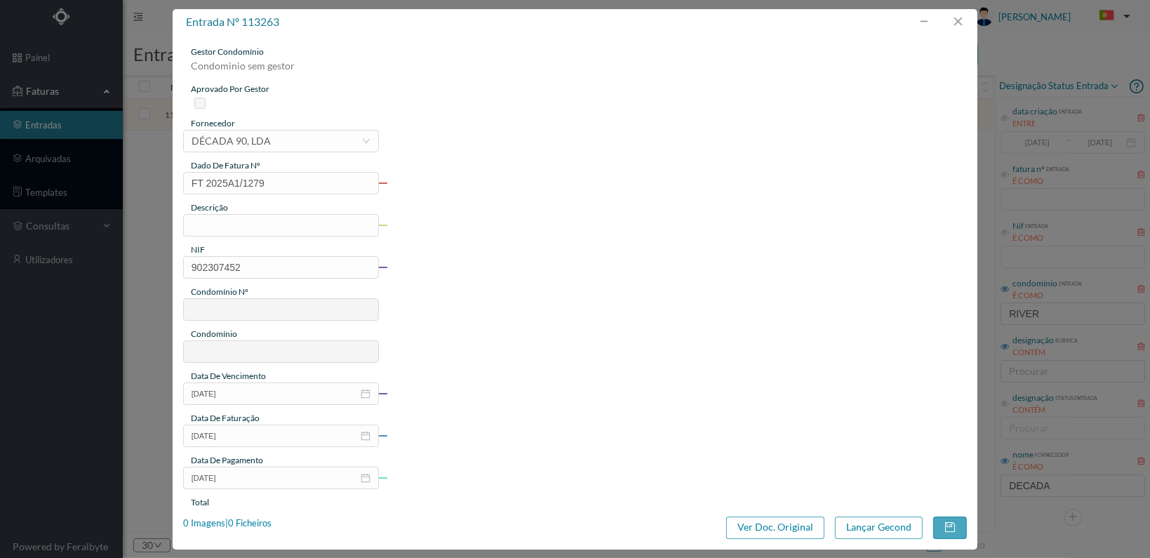
type input "771"
type input "ED. RIVERA LIVING"
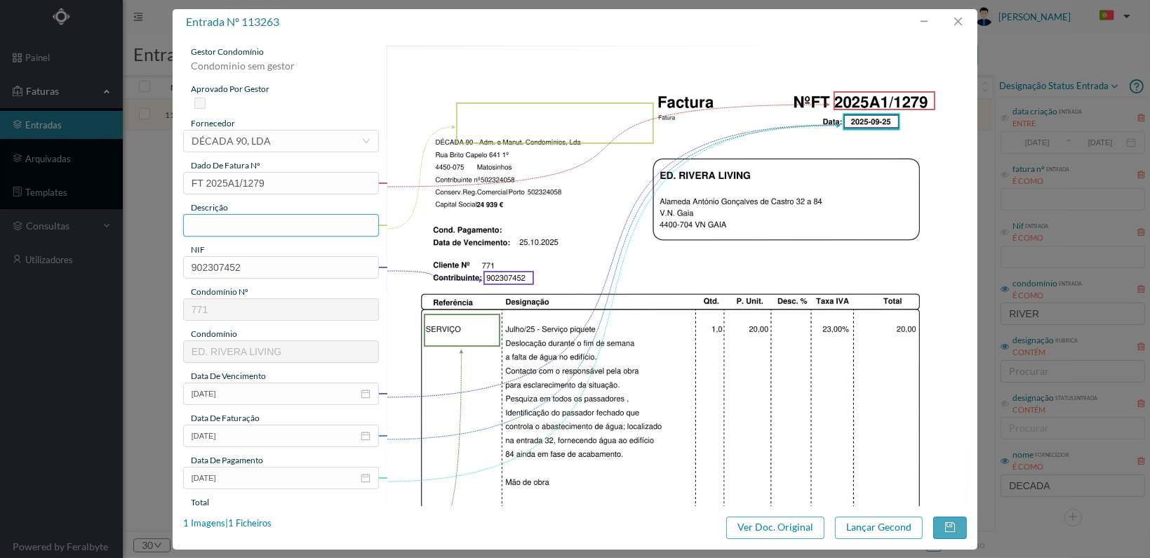
click at [260, 222] on input "text" at bounding box center [281, 225] width 196 height 22
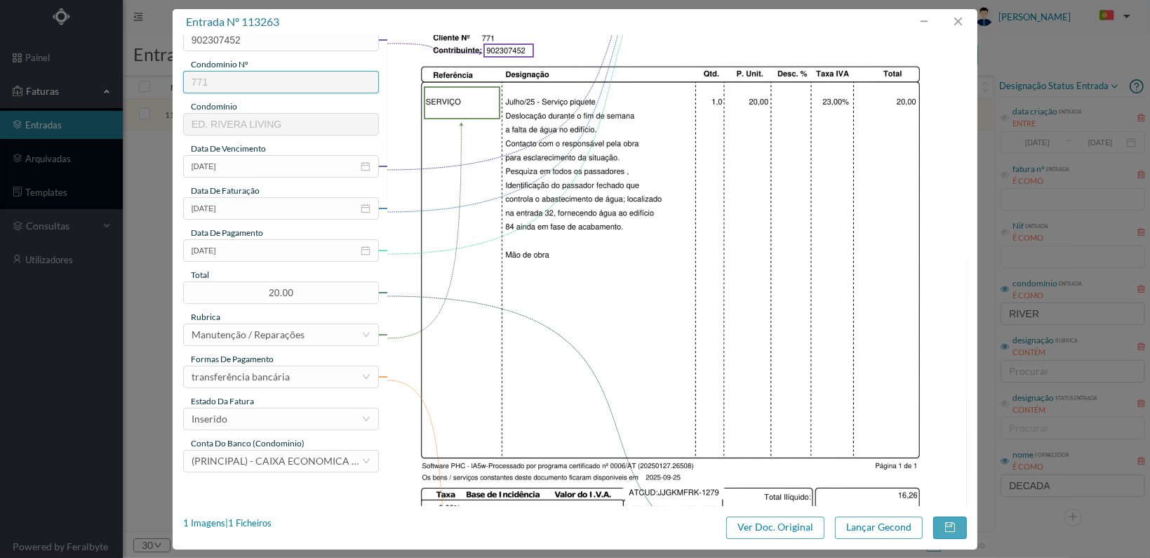
scroll to position [366, 0]
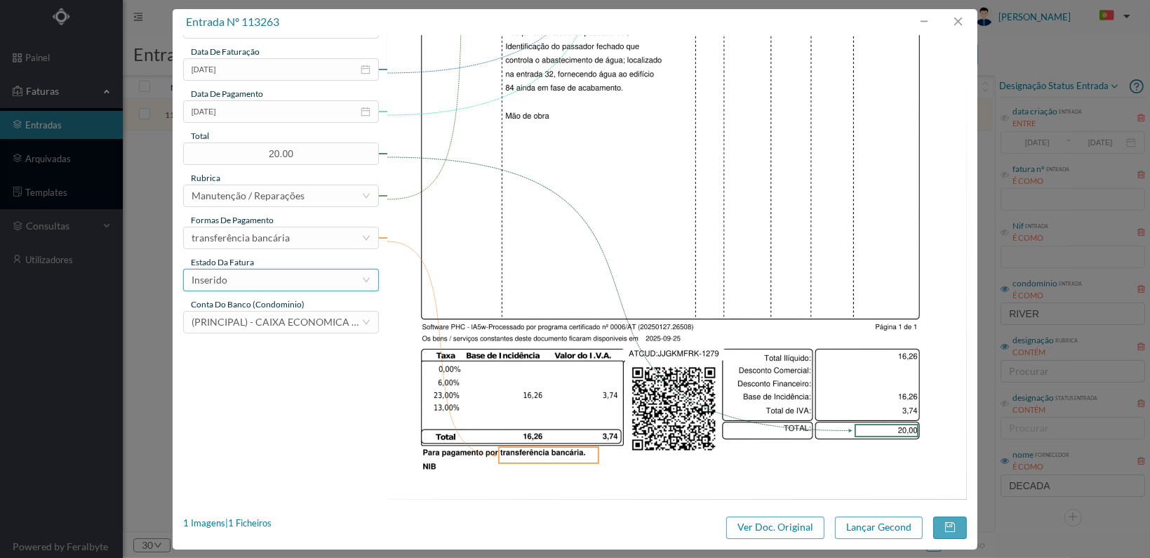
type input "Verificação falta água edifício"
click at [340, 276] on div "Inserido" at bounding box center [277, 279] width 170 height 21
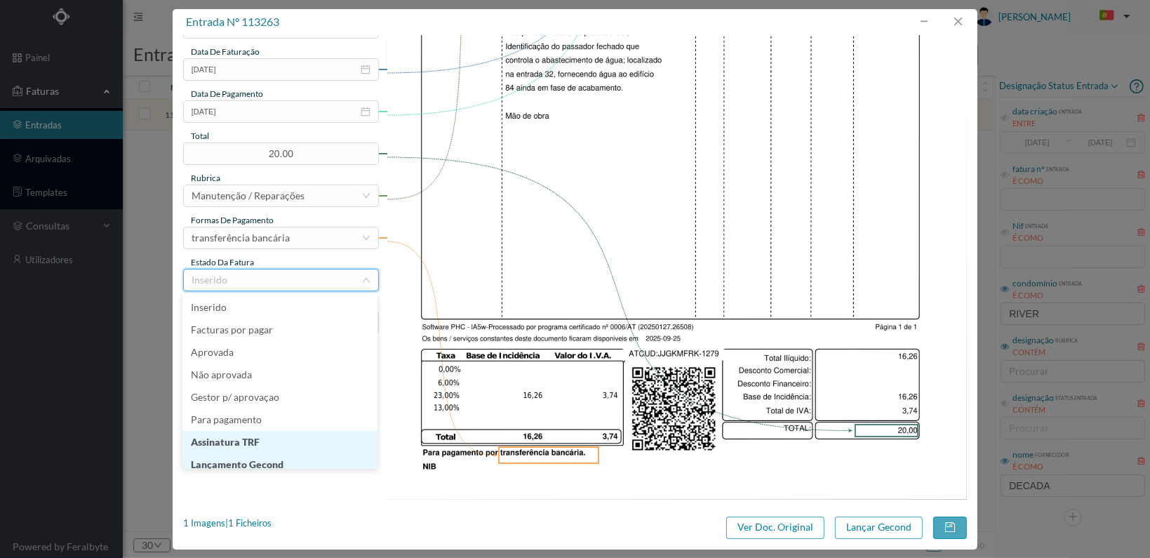
scroll to position [7, 0]
click at [292, 456] on li "Lançamento Gecond" at bounding box center [279, 457] width 195 height 22
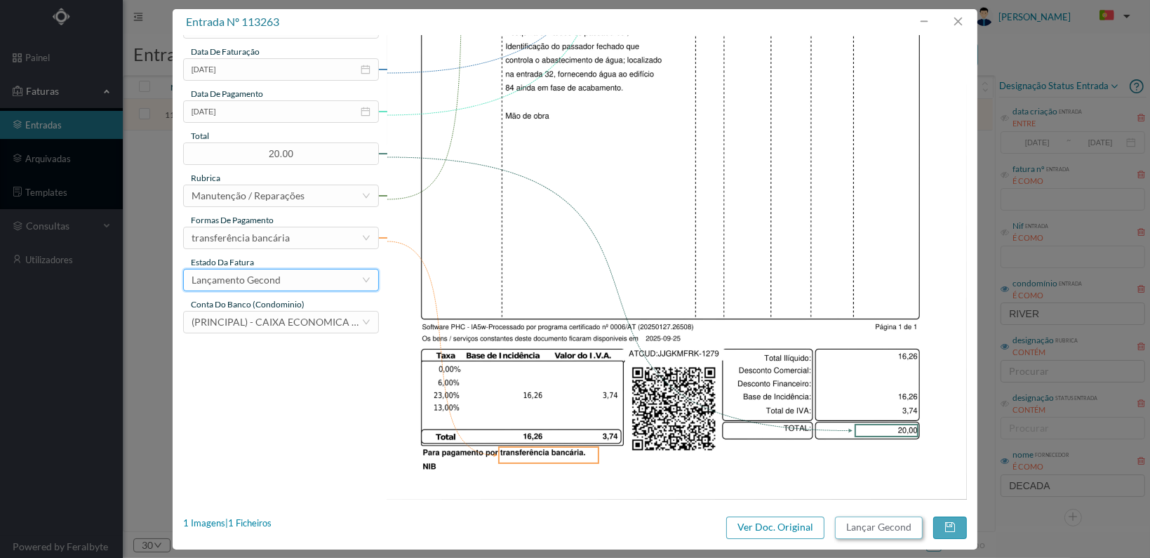
click at [869, 526] on button "Lançar Gecond" at bounding box center [879, 527] width 88 height 22
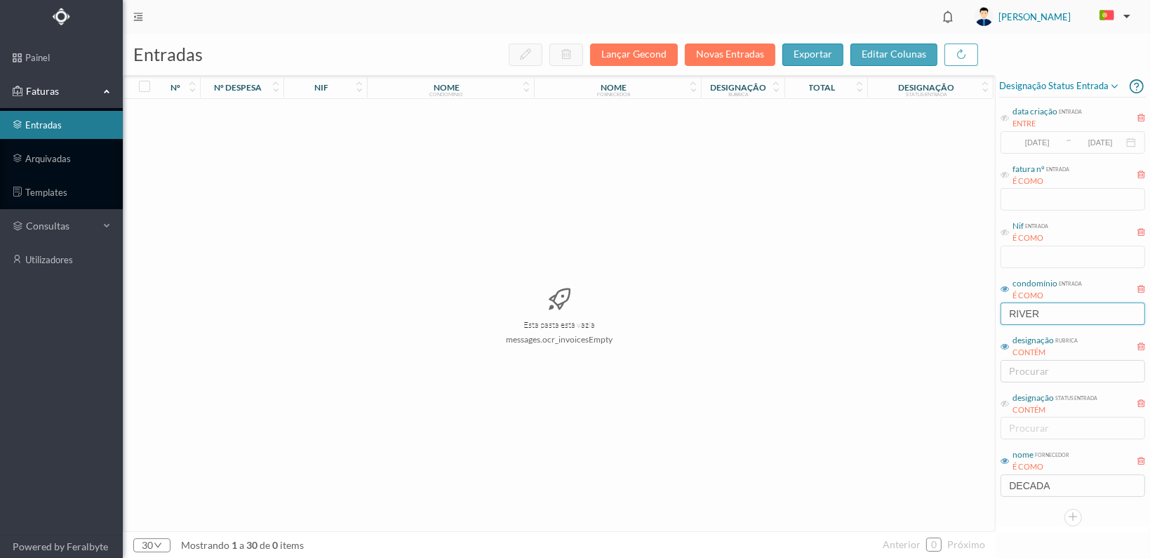
drag, startPoint x: 974, startPoint y: 312, endPoint x: 956, endPoint y: 293, distance: 26.8
click at [954, 295] on div "entradas Lançar Gecond Novas Entradas exportar editar colunas nº nº despesa nif…" at bounding box center [636, 296] width 1027 height 524
type input "vasco"
click at [326, 110] on span "900966378" at bounding box center [325, 114] width 76 height 11
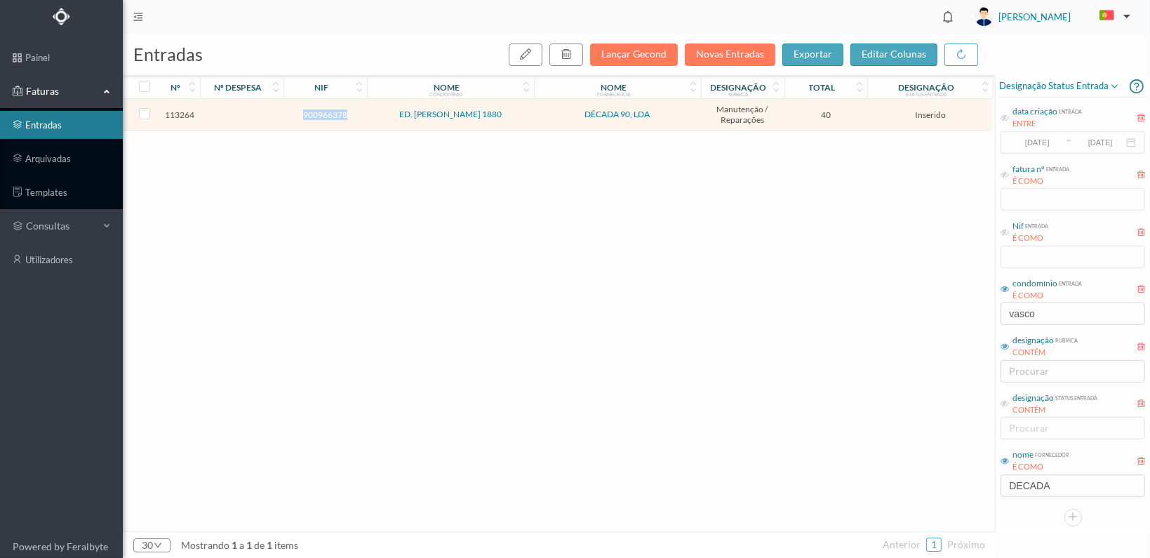
click at [326, 111] on span "900966378" at bounding box center [325, 114] width 76 height 11
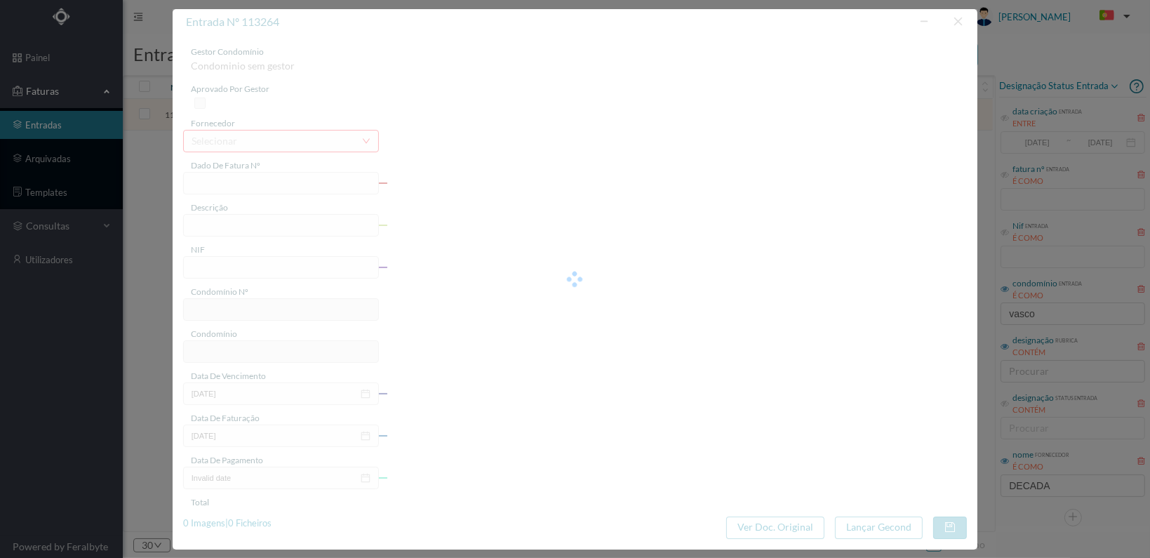
type input "FT 2025A1/1280"
type input "900966378"
type input "[DATE]"
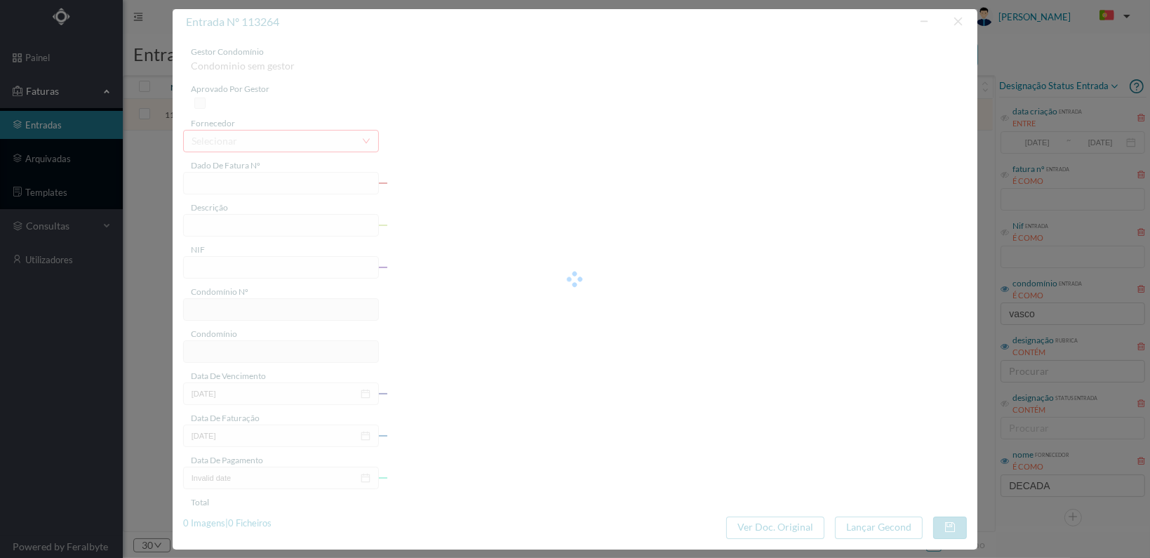
type input "40.00"
type input "773"
type input "ED. [PERSON_NAME] 1880"
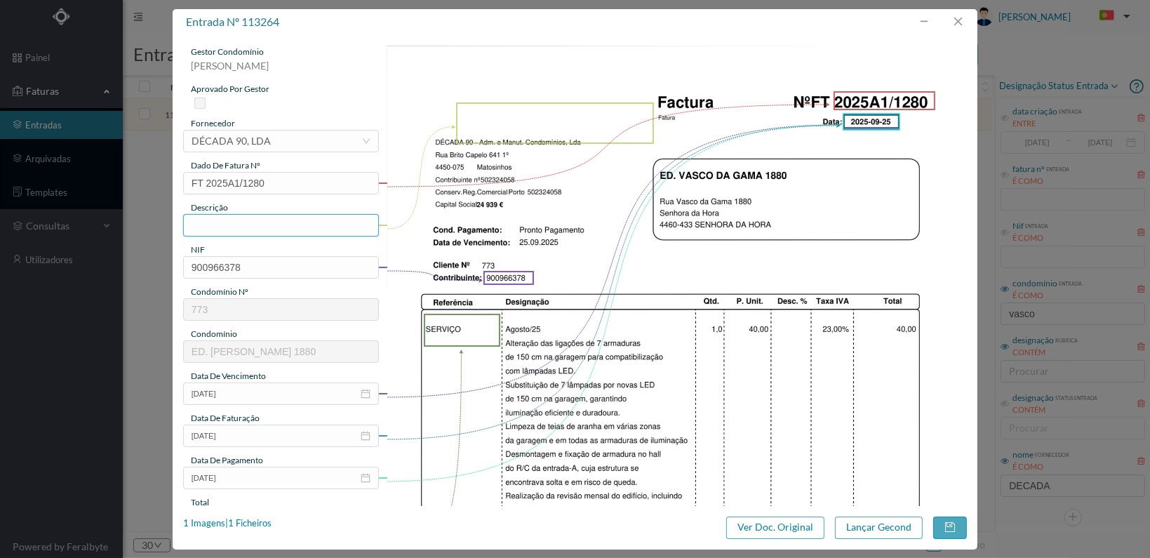
click at [265, 223] on input "text" at bounding box center [281, 225] width 196 height 22
type input "A"
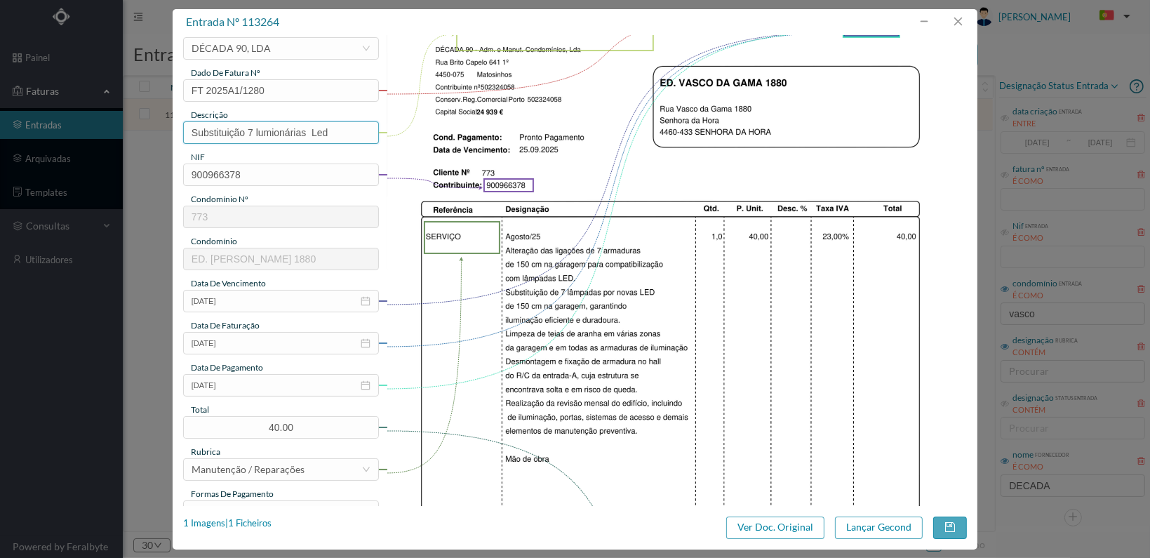
scroll to position [281, 0]
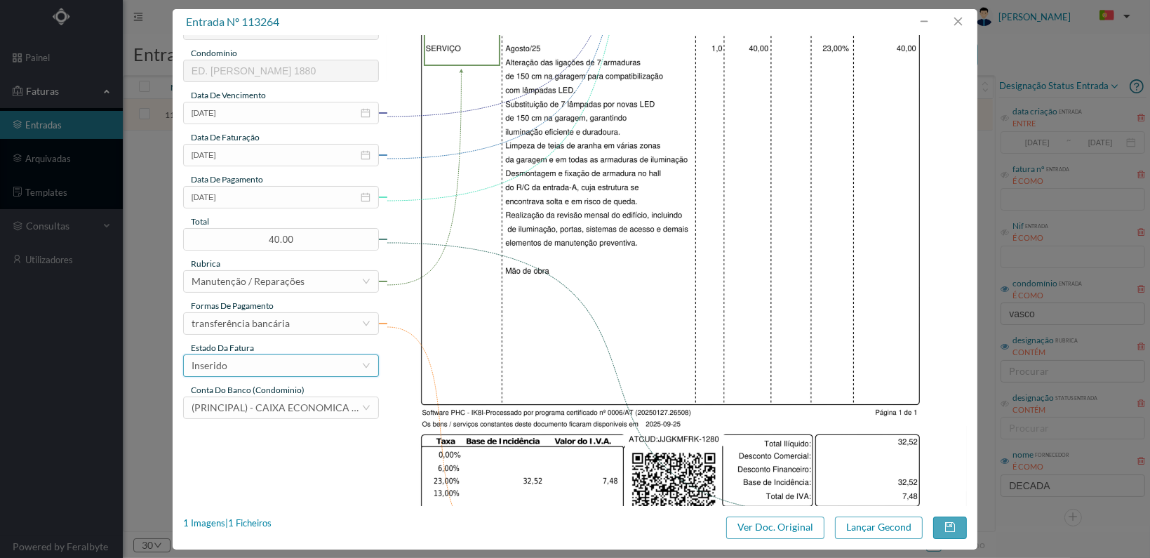
type input "Substituição 7 lumionárias Led"
click at [317, 357] on div "Inserido" at bounding box center [277, 365] width 170 height 21
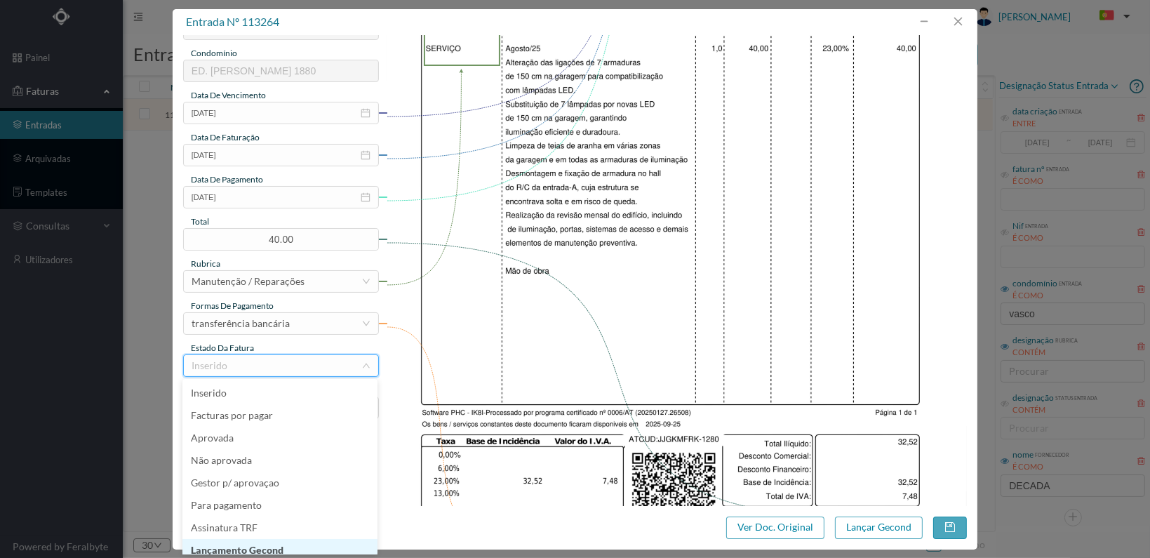
scroll to position [7, 0]
click at [288, 544] on li "Lançamento Gecond" at bounding box center [279, 543] width 195 height 22
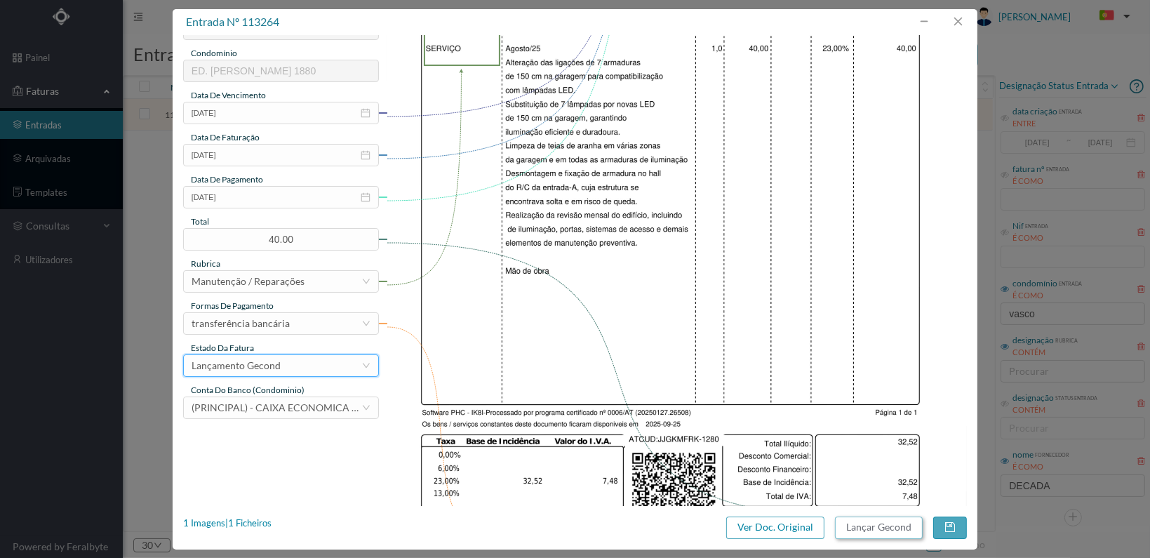
click at [876, 523] on button "Lançar Gecond" at bounding box center [879, 527] width 88 height 22
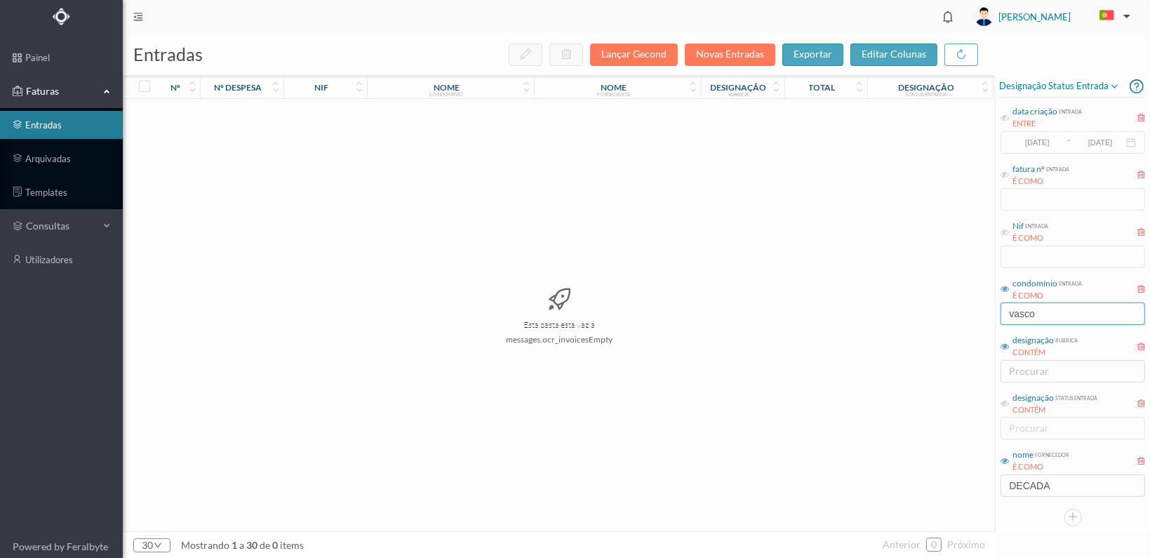
drag, startPoint x: 1045, startPoint y: 314, endPoint x: 856, endPoint y: 300, distance: 189.3
click at [857, 306] on div "entradas Lançar Gecond Novas Entradas exportar editar colunas nº nº despesa nif…" at bounding box center [636, 296] width 1027 height 524
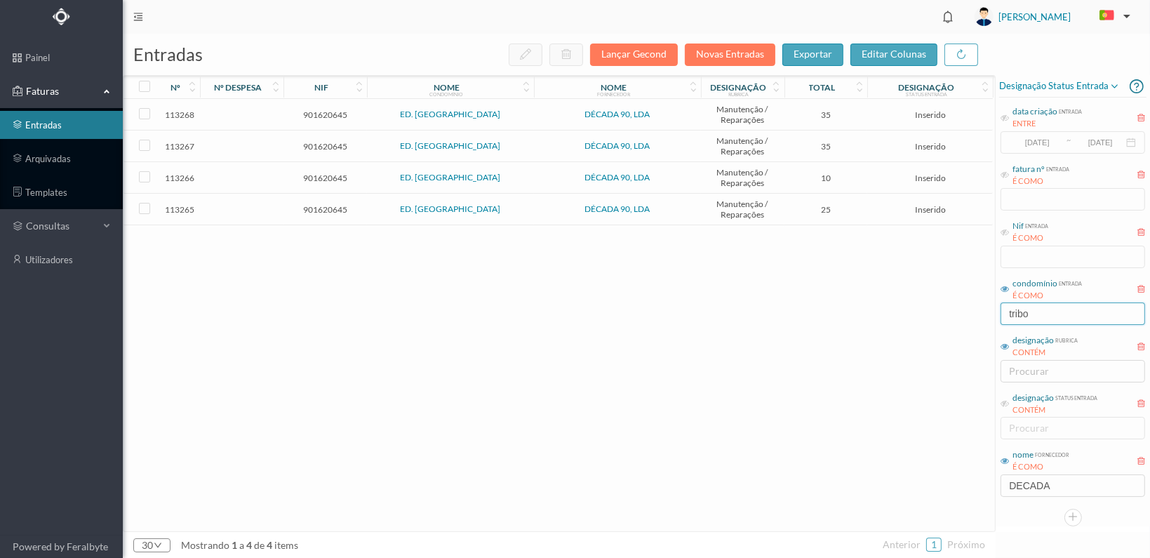
type input "tribo"
click at [306, 206] on span "901620645" at bounding box center [325, 209] width 76 height 11
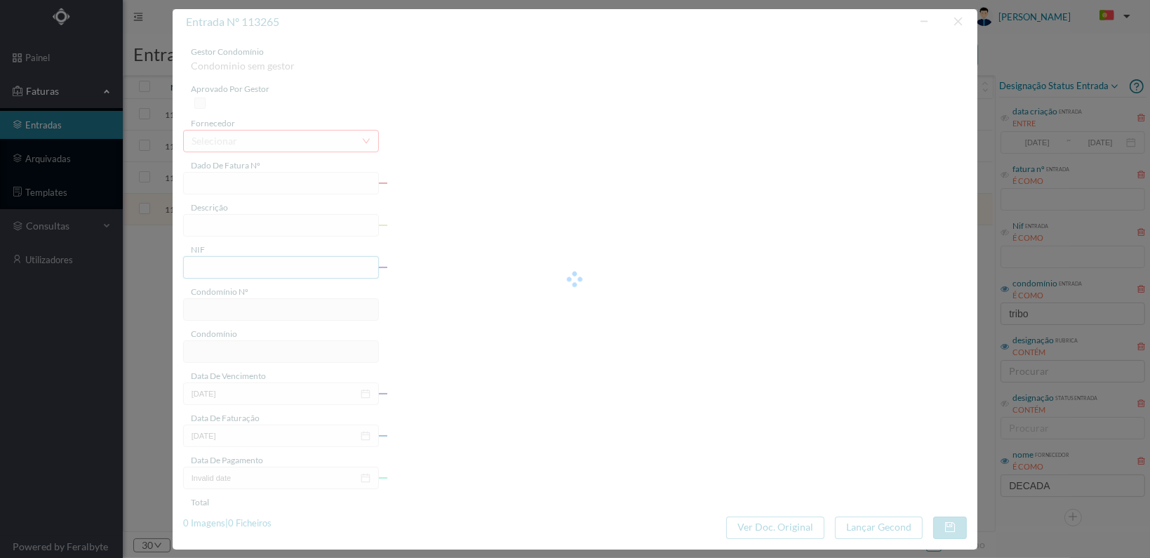
type input "FT 2025A1/1281"
type input "901620645"
type input "[DATE]"
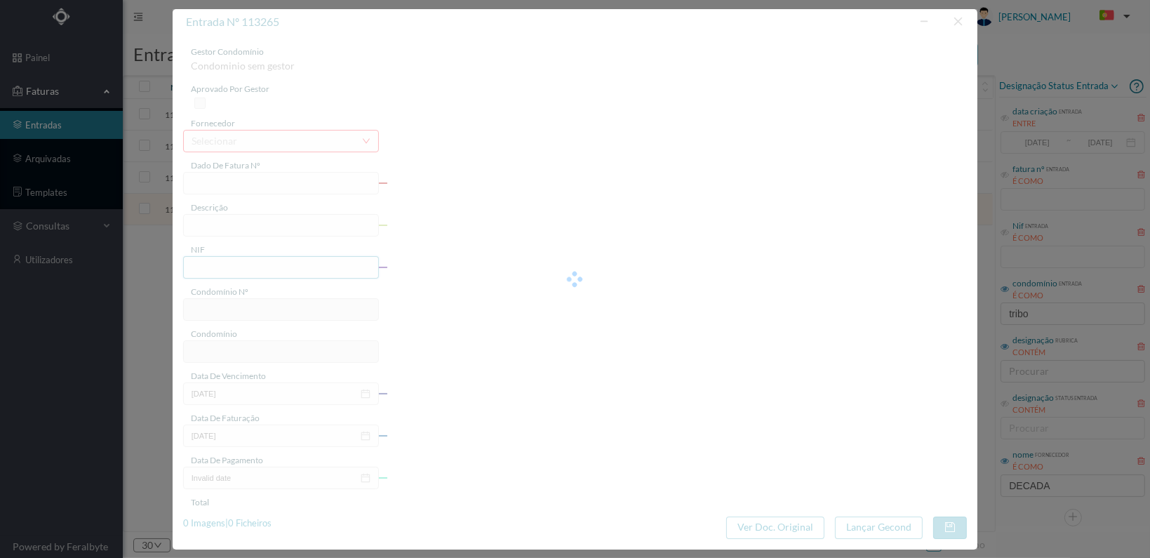
type input "25.00"
type input "775"
type input "ED. [GEOGRAPHIC_DATA]"
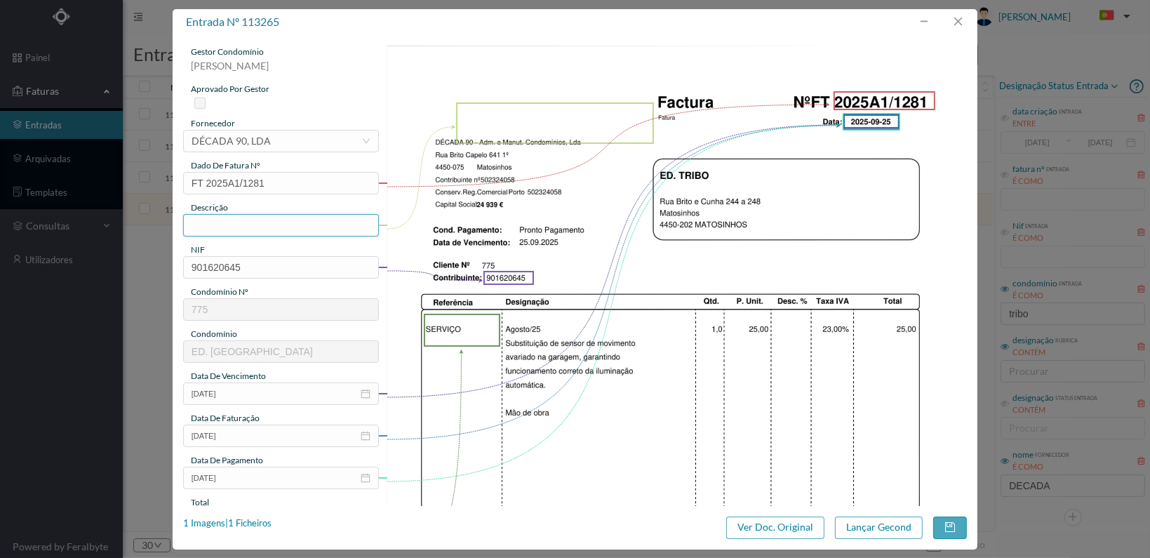
click at [276, 220] on input "text" at bounding box center [281, 225] width 196 height 22
click at [312, 225] on input "Substituição sensor moviemtno" at bounding box center [281, 225] width 196 height 22
click at [354, 222] on input "Substituição sensor movimentotno" at bounding box center [281, 225] width 196 height 22
type input "Substituição sensor movimento"
click at [468, 377] on img at bounding box center [677, 456] width 580 height 821
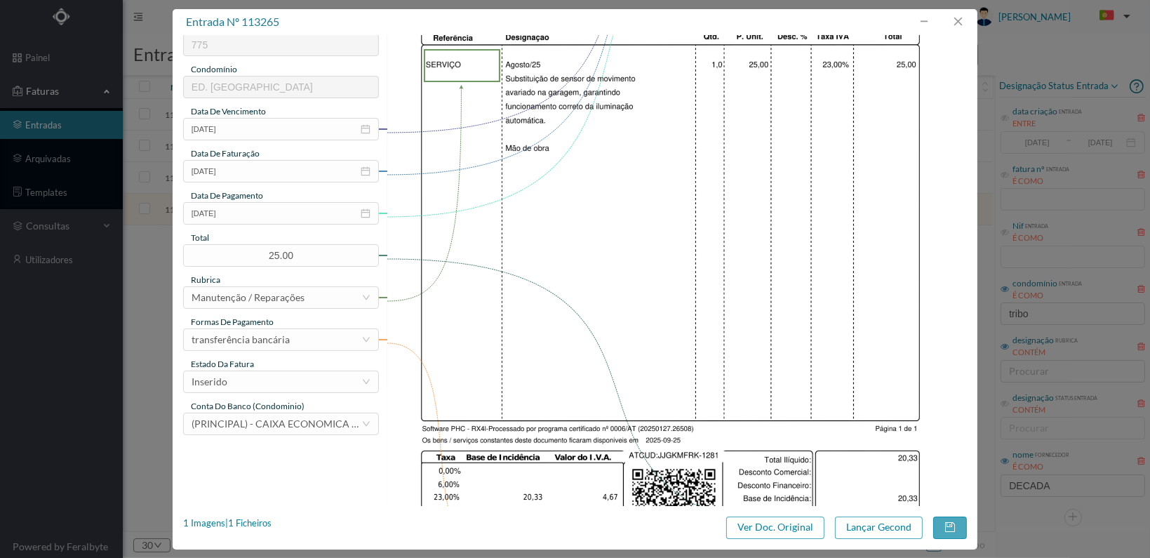
scroll to position [366, 0]
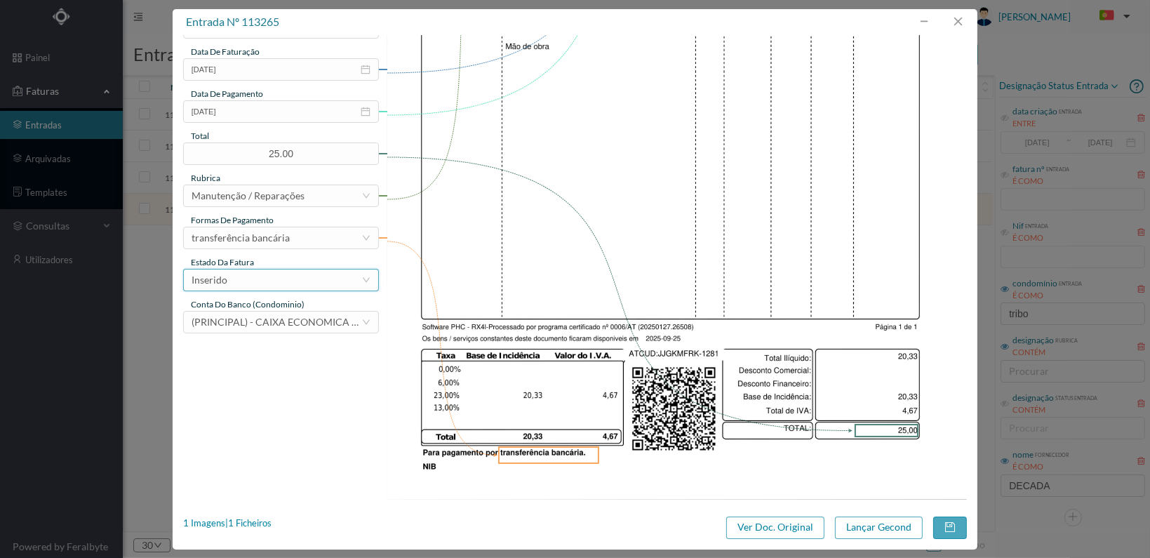
drag, startPoint x: 340, startPoint y: 278, endPoint x: 331, endPoint y: 293, distance: 17.3
click at [340, 278] on div "Inserido" at bounding box center [277, 279] width 170 height 21
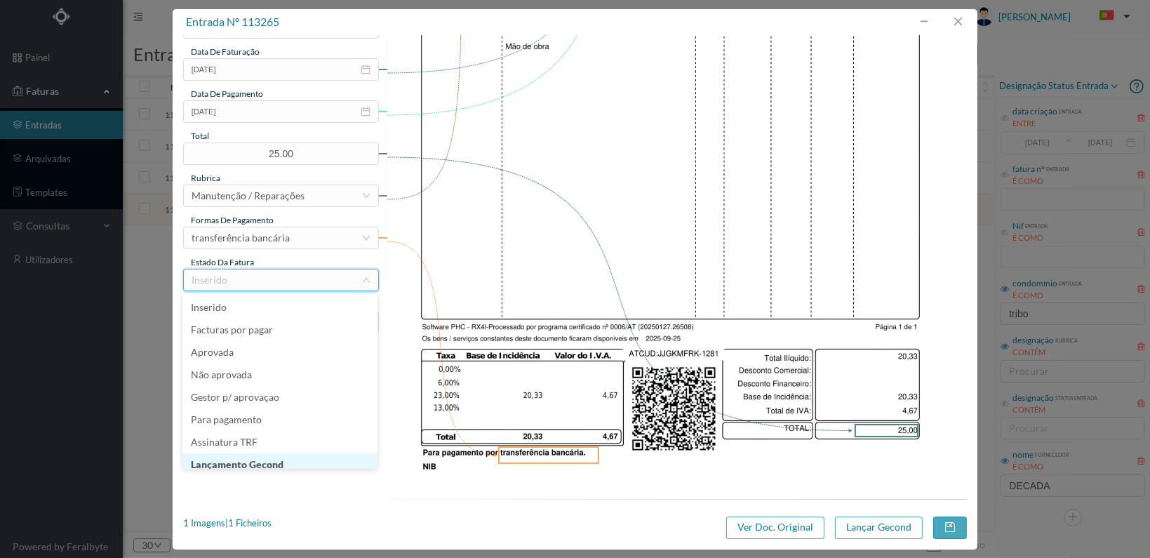
scroll to position [7, 0]
click at [291, 456] on li "Lançamento Gecond" at bounding box center [279, 457] width 195 height 22
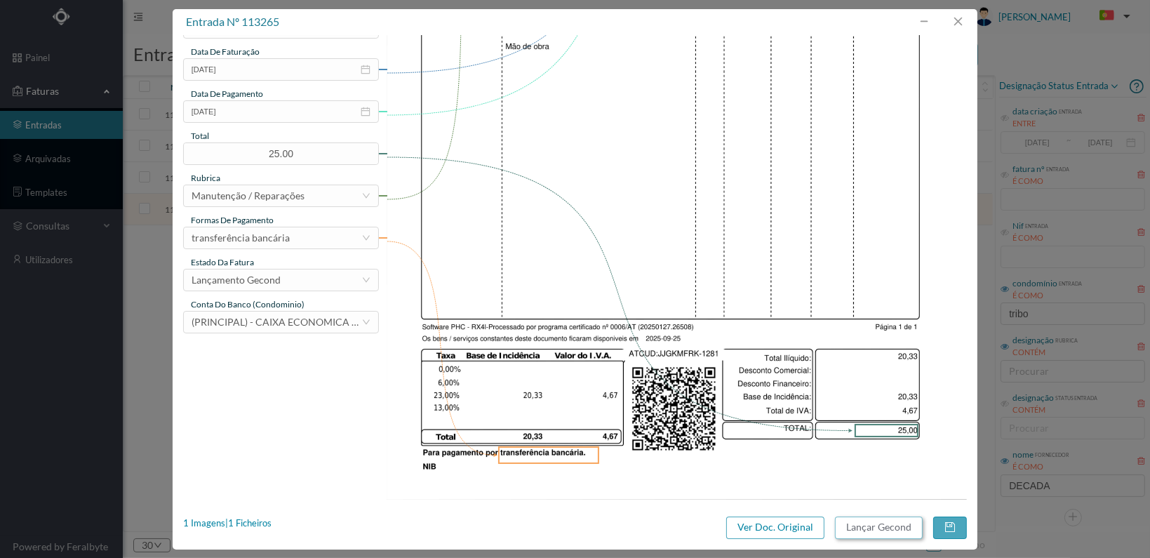
click at [874, 521] on button "Lançar Gecond" at bounding box center [879, 527] width 88 height 22
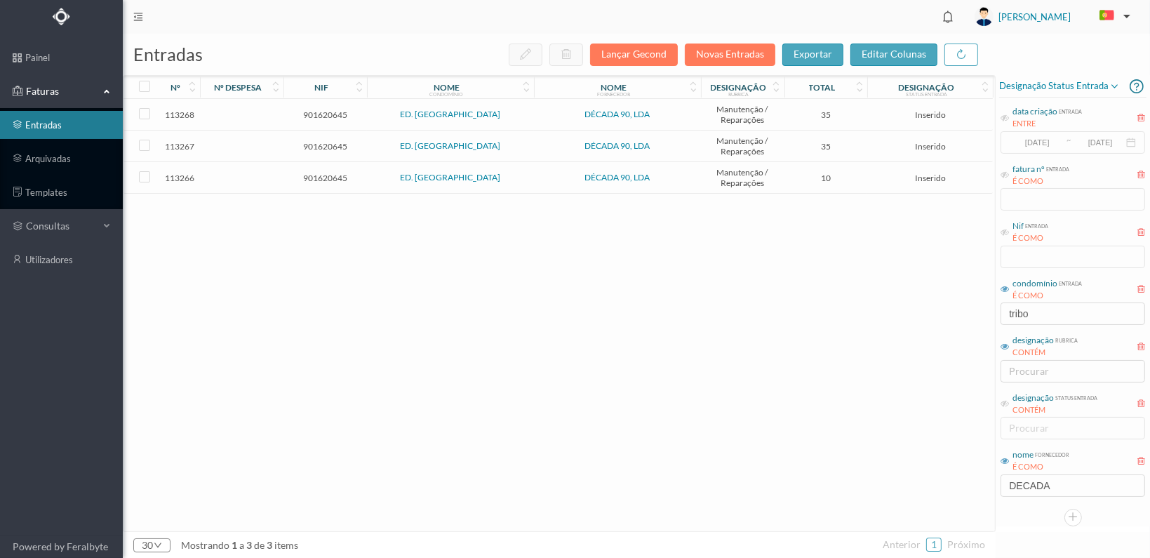
click at [320, 173] on span "901620645" at bounding box center [325, 178] width 76 height 11
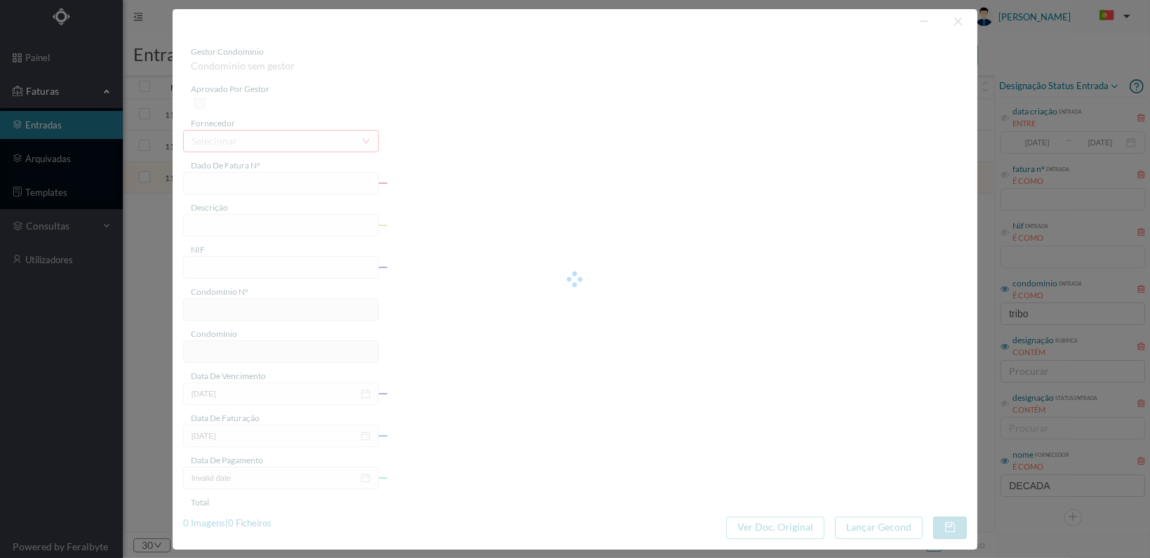
type input "FT 2025A1/1282"
type input "901620645"
type input "[DATE]"
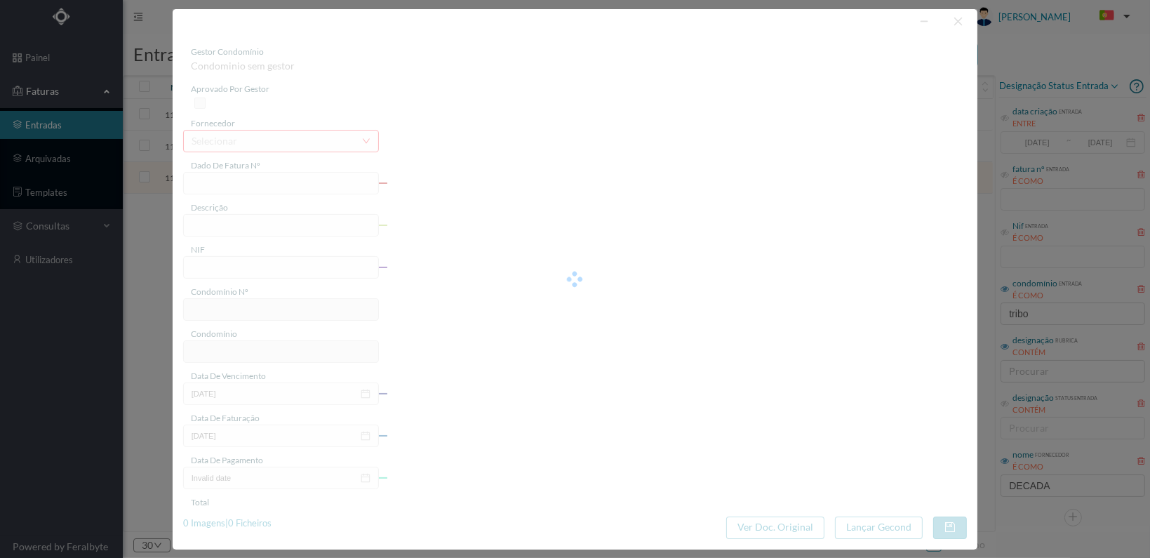
type input "10.00"
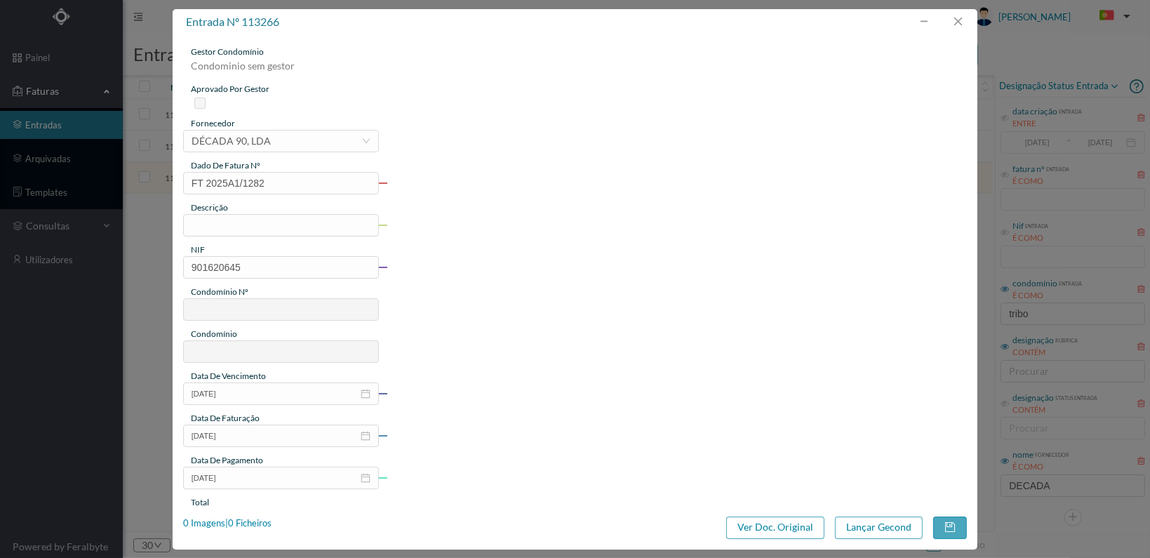
type input "775"
type input "ED. [GEOGRAPHIC_DATA]"
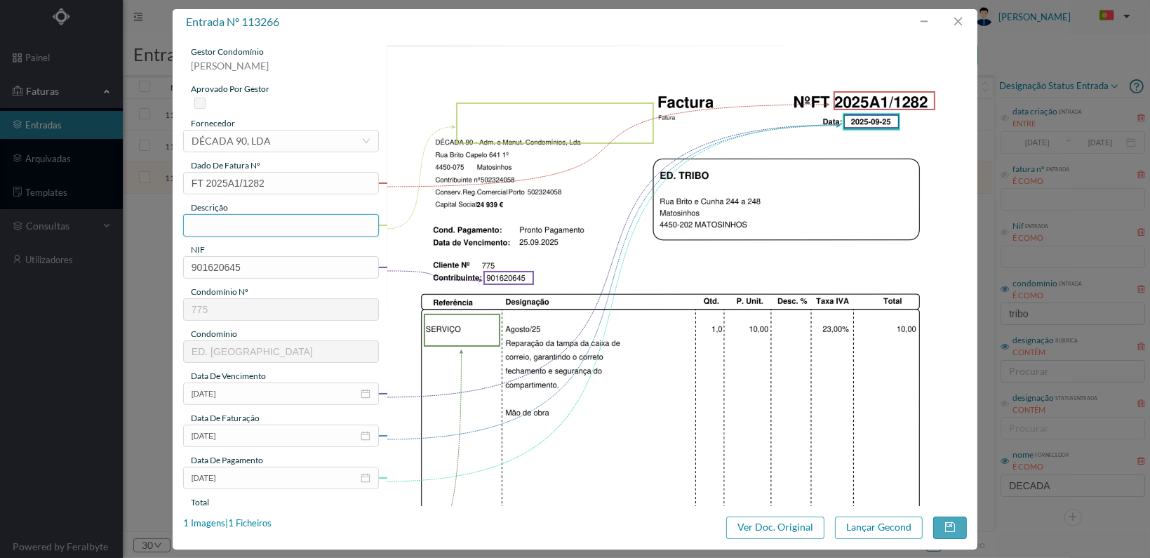
click at [262, 222] on input "text" at bounding box center [281, 225] width 196 height 22
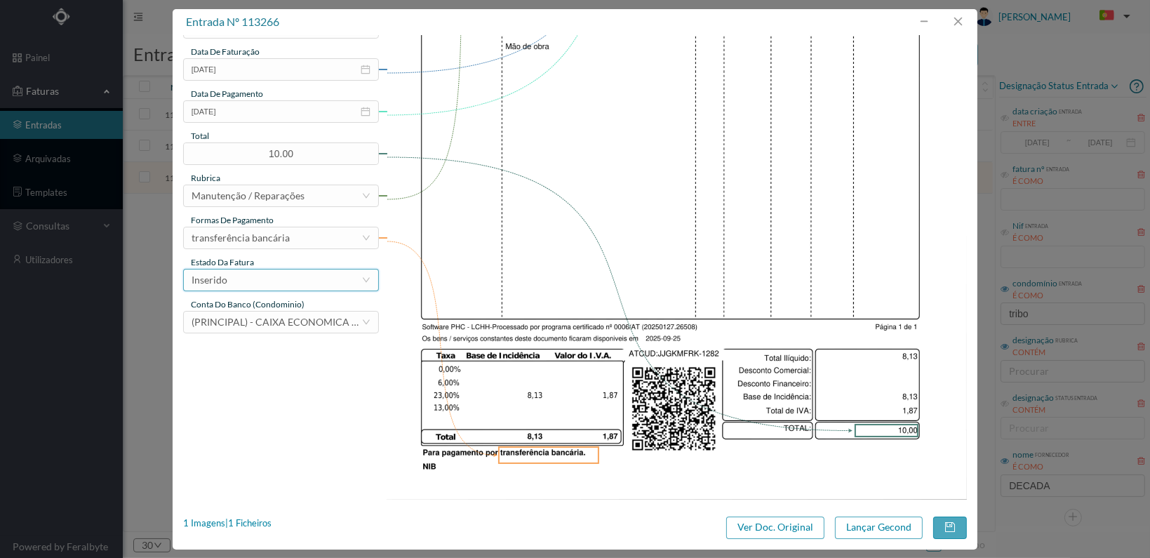
type input "Reparação tampa caixa correio"
click at [329, 281] on div "Inserido" at bounding box center [277, 279] width 170 height 21
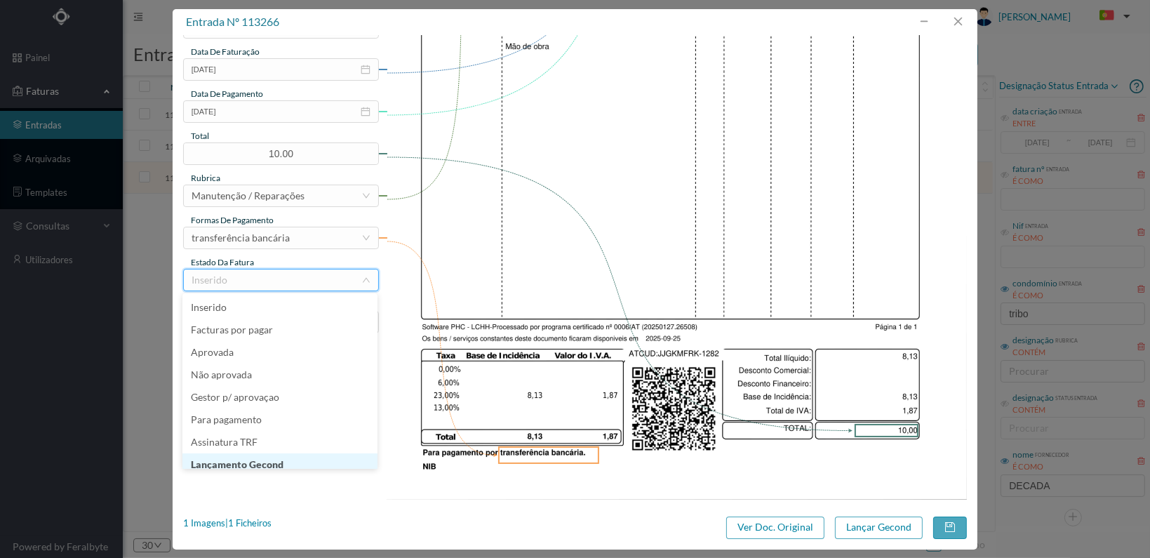
scroll to position [7, 0]
click at [312, 453] on li "Lançamento Gecond" at bounding box center [279, 457] width 195 height 22
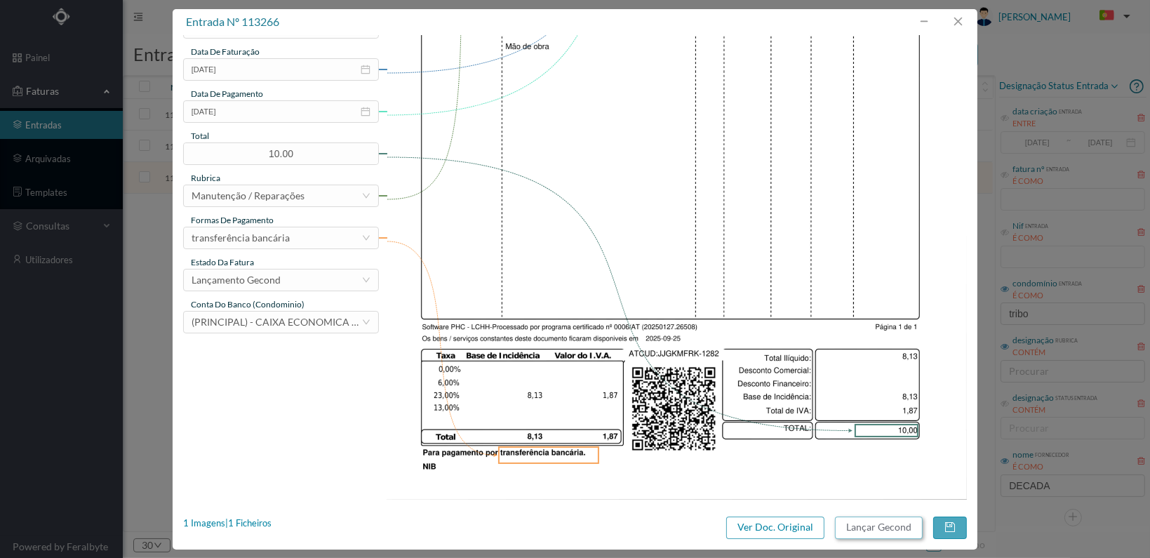
click at [862, 525] on button "Lançar Gecond" at bounding box center [879, 527] width 88 height 22
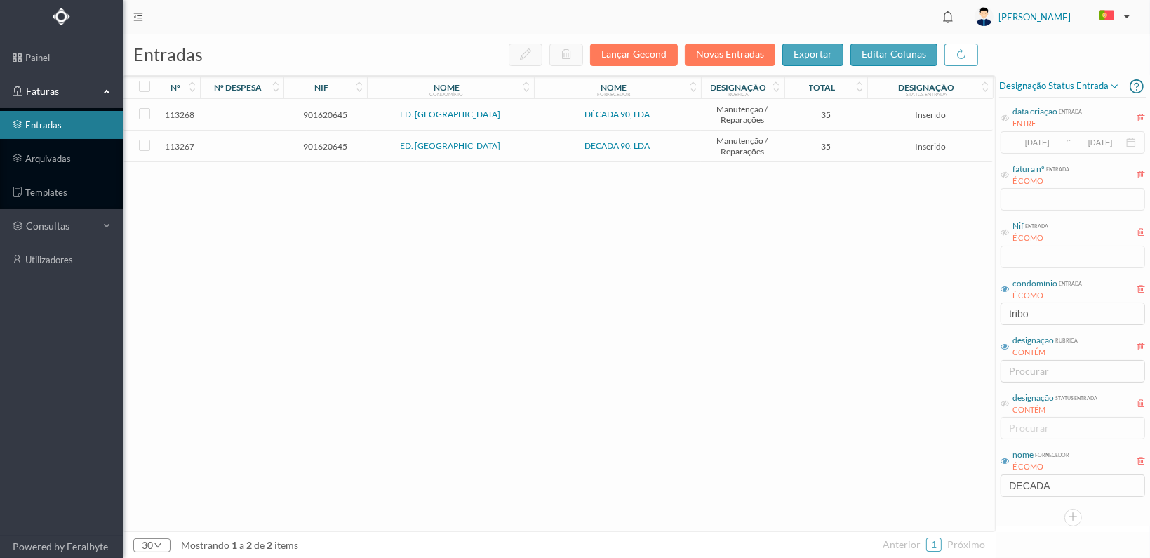
click at [321, 144] on span "901620645" at bounding box center [325, 146] width 76 height 11
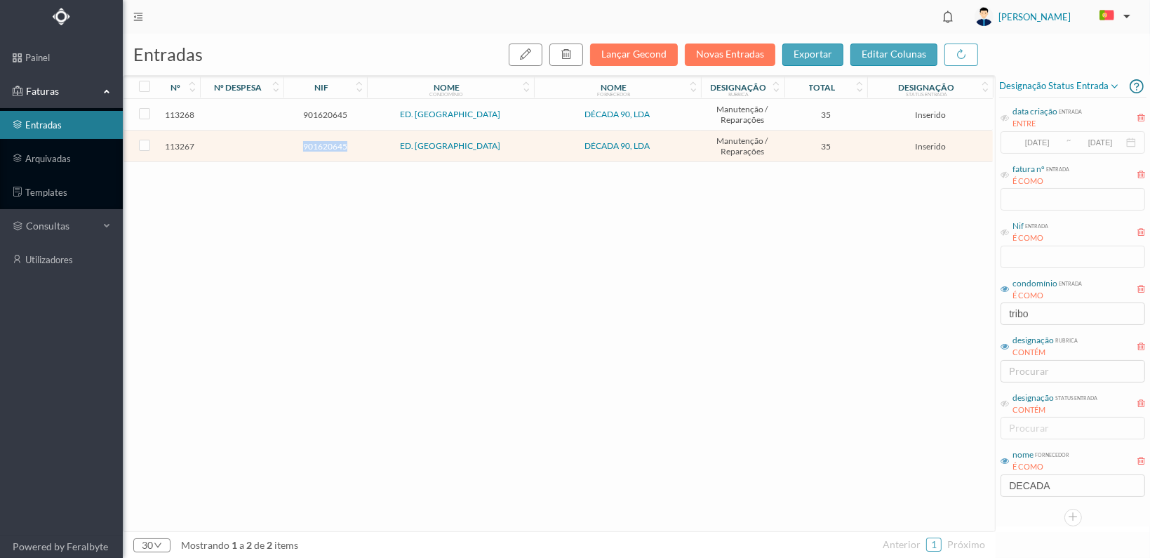
click at [321, 144] on span "901620645" at bounding box center [325, 146] width 76 height 11
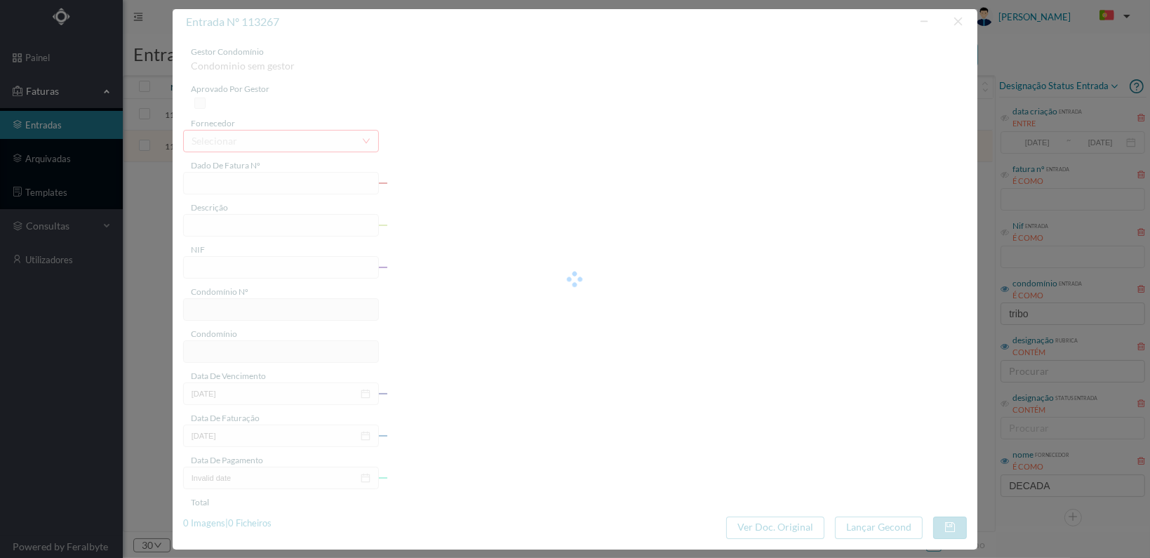
type input "FT 2025A1/1283"
type input "901620645"
type input "[DATE]"
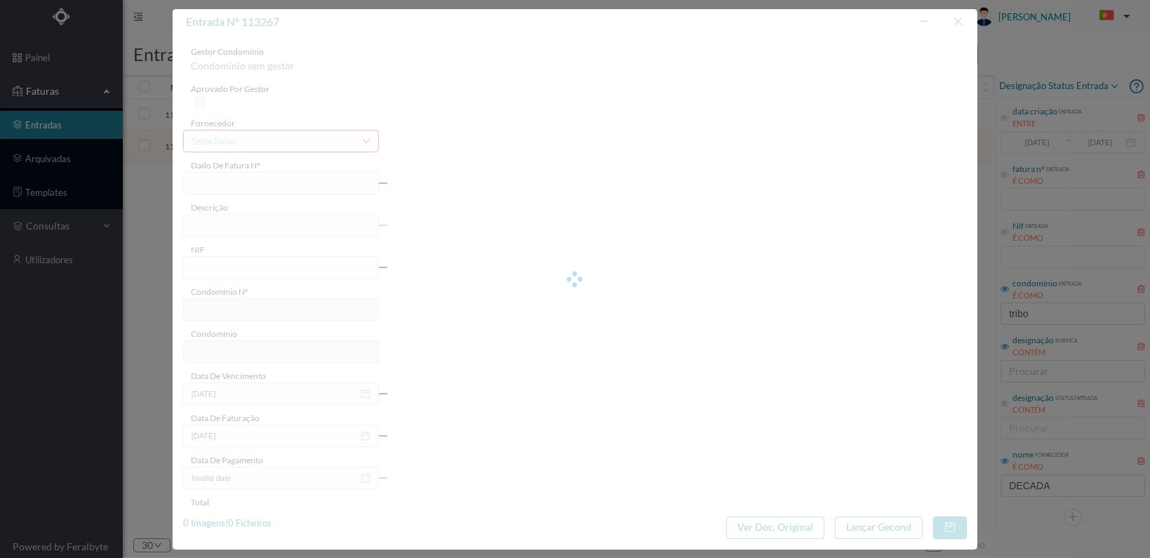
type input "35.00"
type input "775"
type input "ED. [GEOGRAPHIC_DATA]"
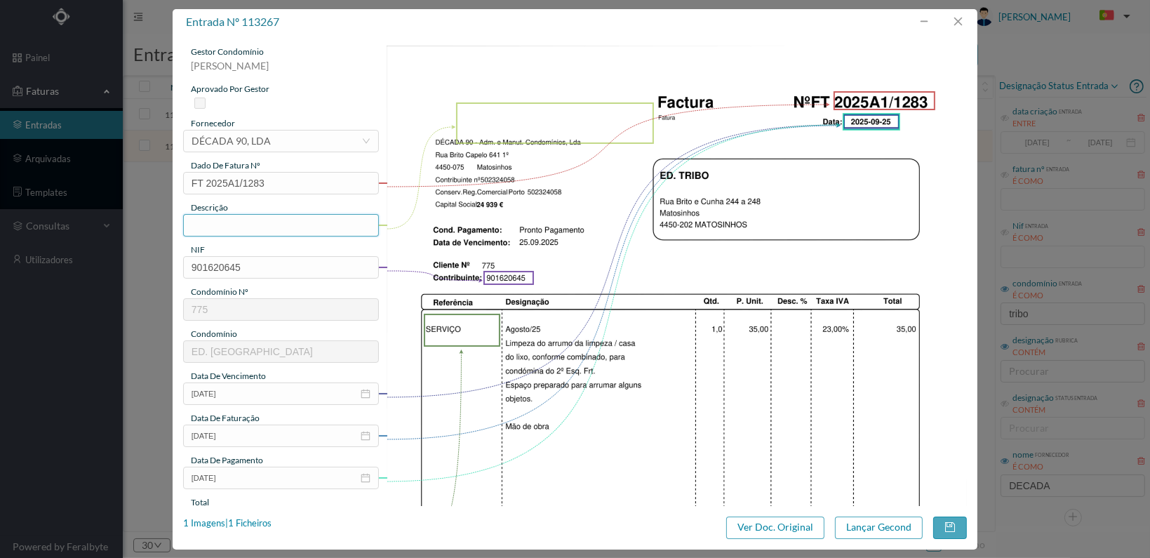
click at [269, 222] on input "text" at bounding box center [281, 225] width 196 height 22
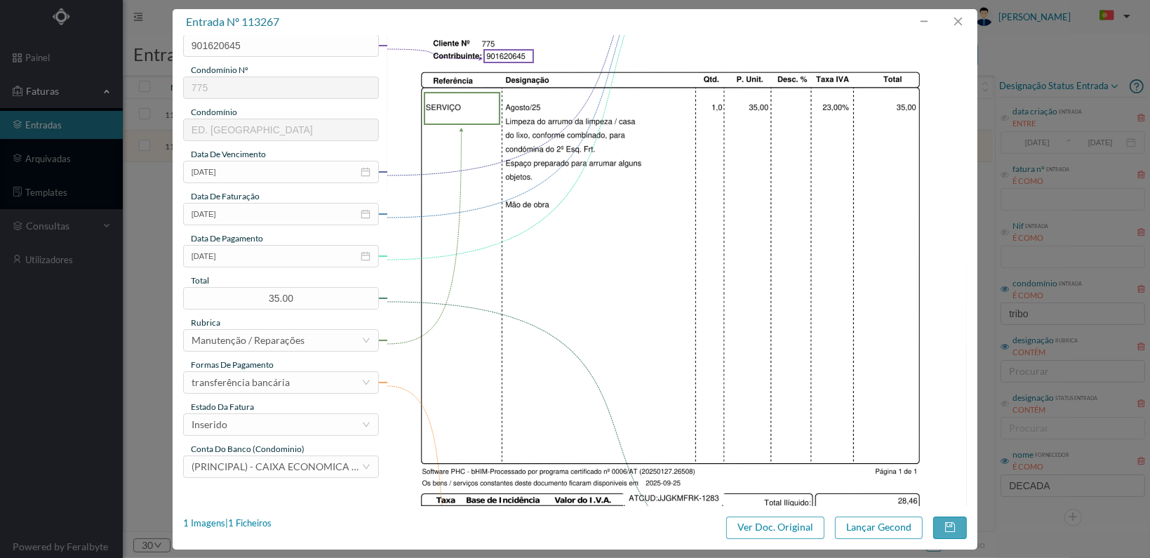
scroll to position [366, 0]
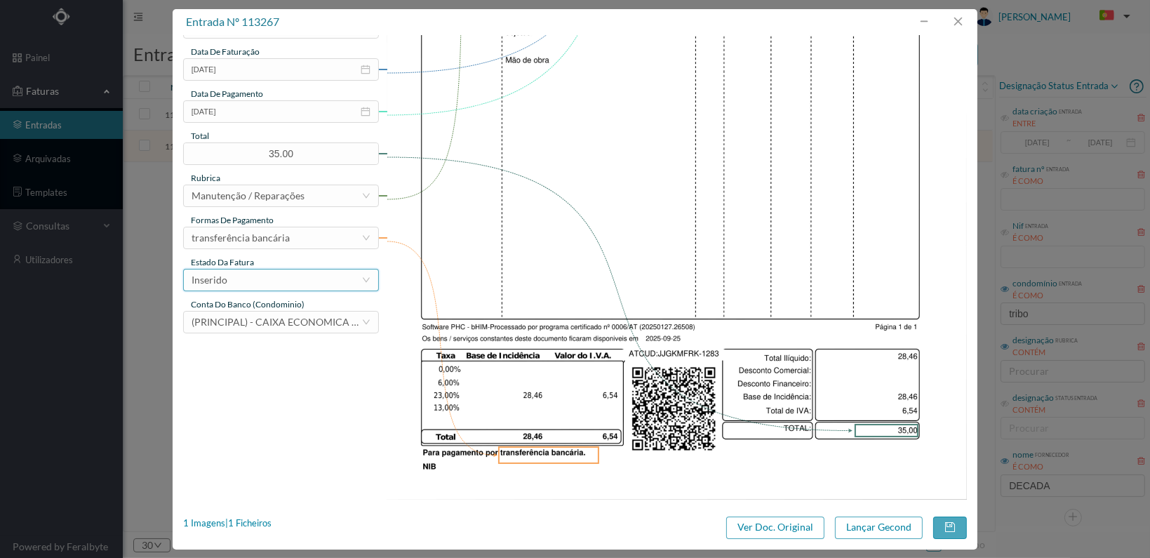
type input "Limpeza casa do lixo"
click at [336, 278] on div "Inserido" at bounding box center [277, 279] width 170 height 21
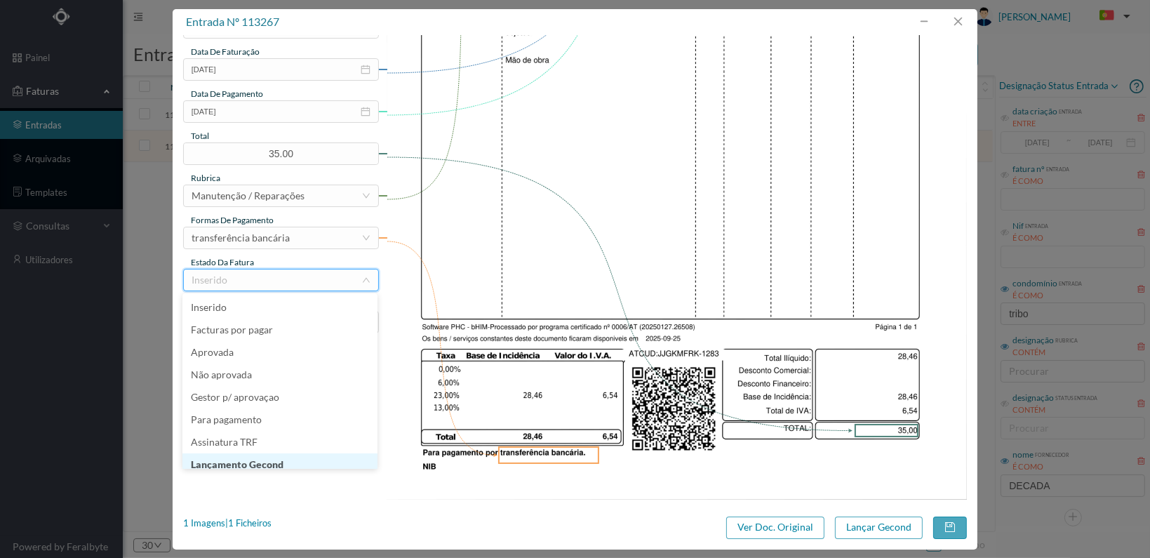
scroll to position [7, 0]
click at [300, 459] on li "Lançamento Gecond" at bounding box center [279, 457] width 195 height 22
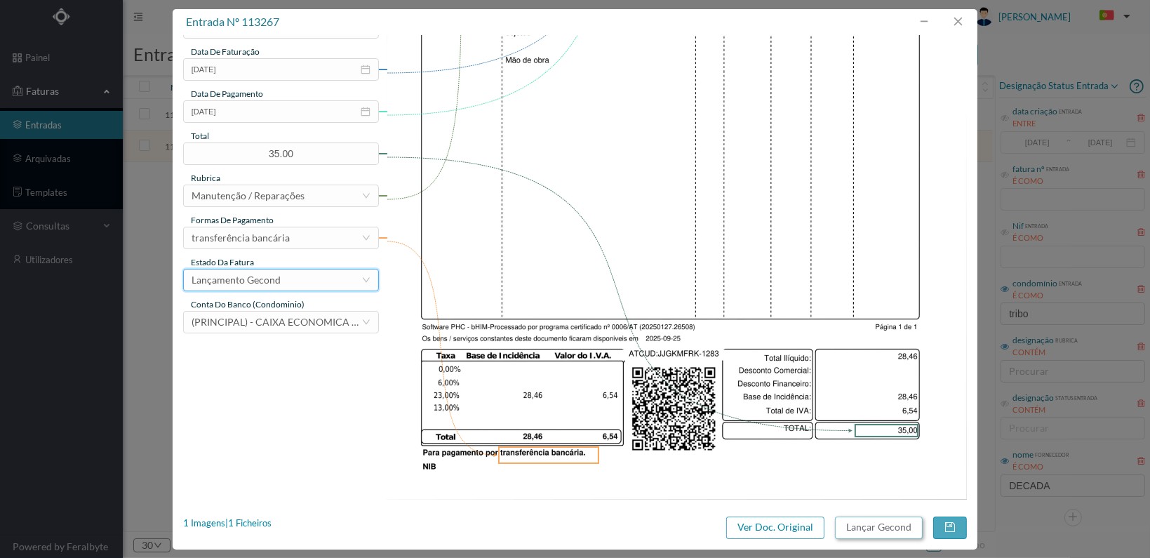
click at [859, 528] on button "Lançar Gecond" at bounding box center [879, 527] width 88 height 22
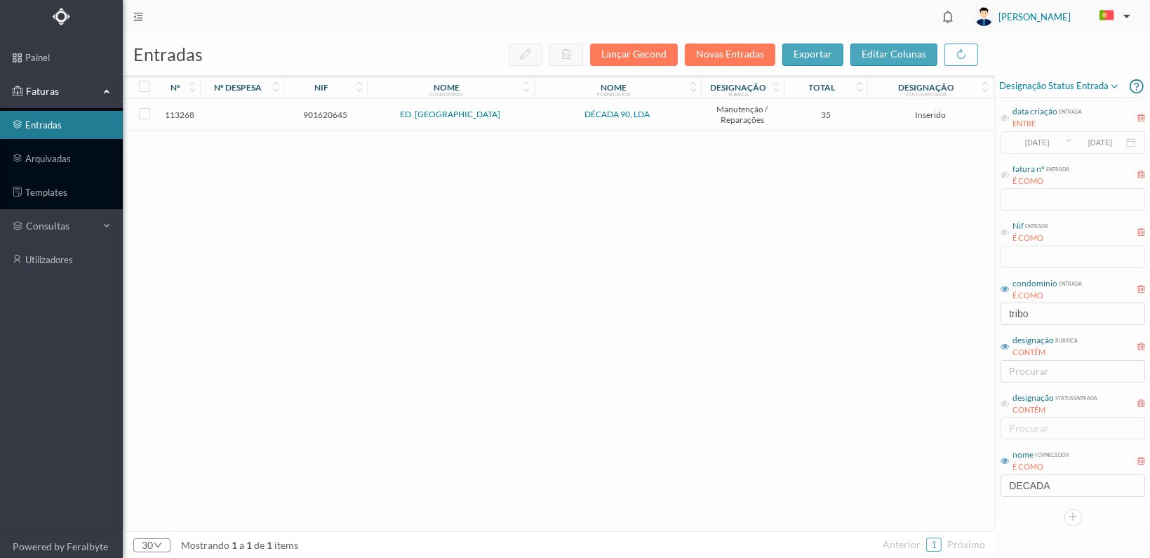
click at [306, 111] on span "901620645" at bounding box center [325, 114] width 76 height 11
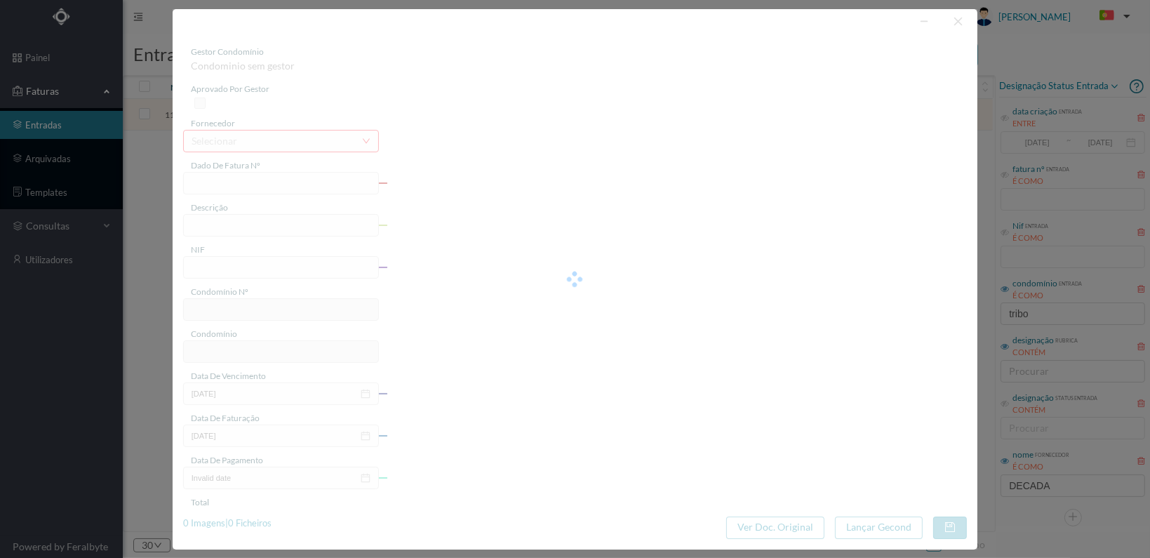
type input "FT 2025A1/1284"
type input "901620645"
type input "[DATE]"
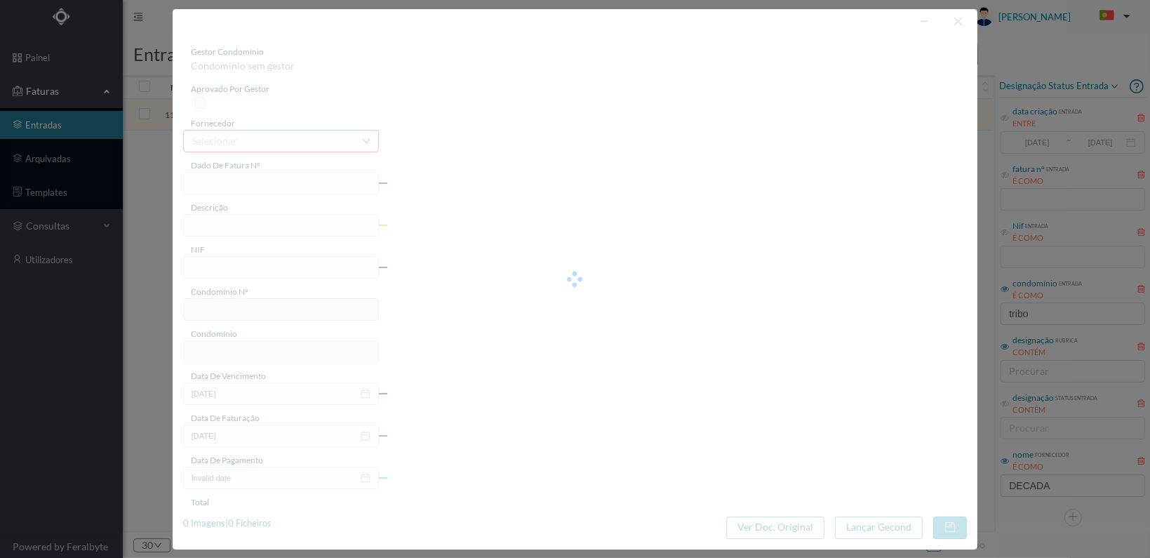
type input "35.00"
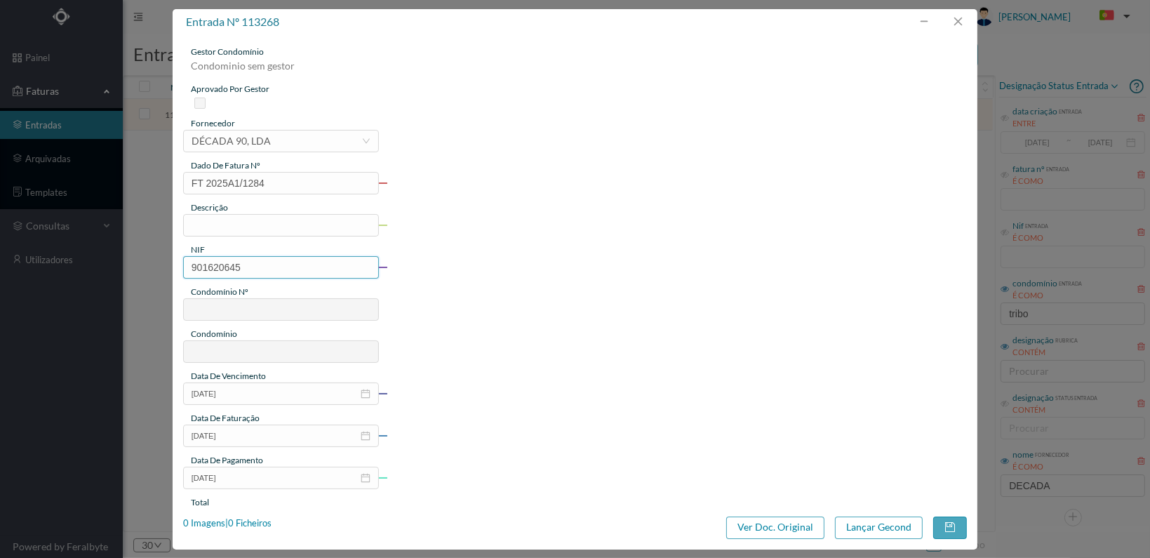
type input "775"
type input "ED. [GEOGRAPHIC_DATA]"
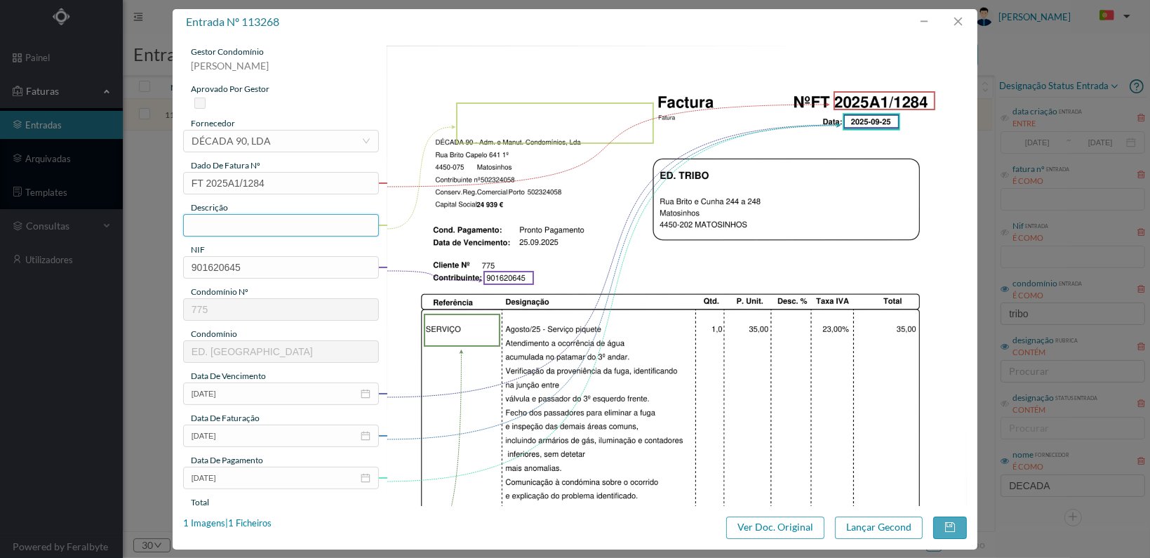
click at [281, 219] on input "text" at bounding box center [281, 225] width 196 height 22
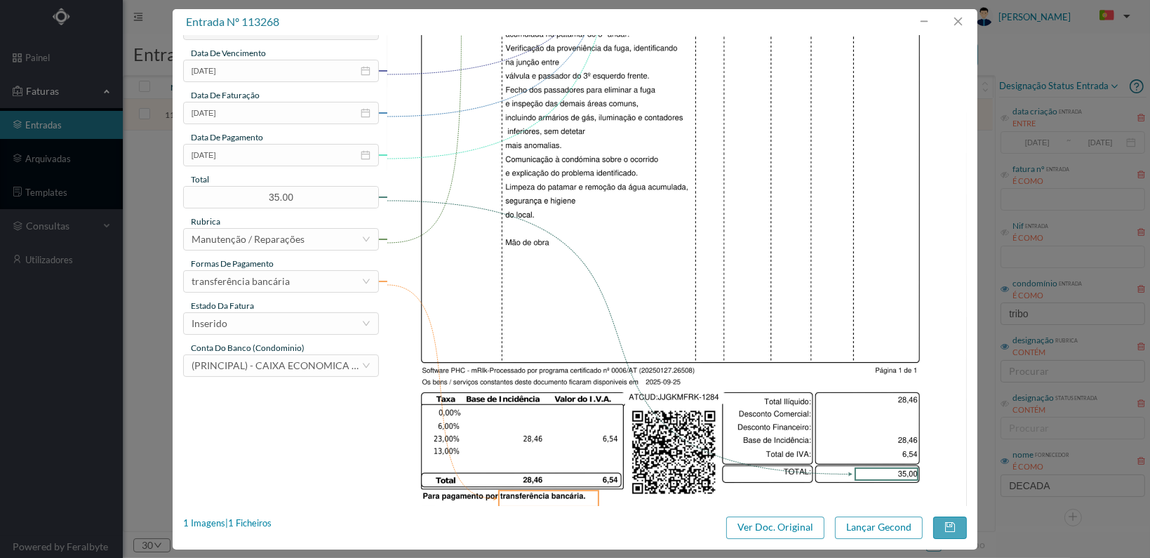
scroll to position [366, 0]
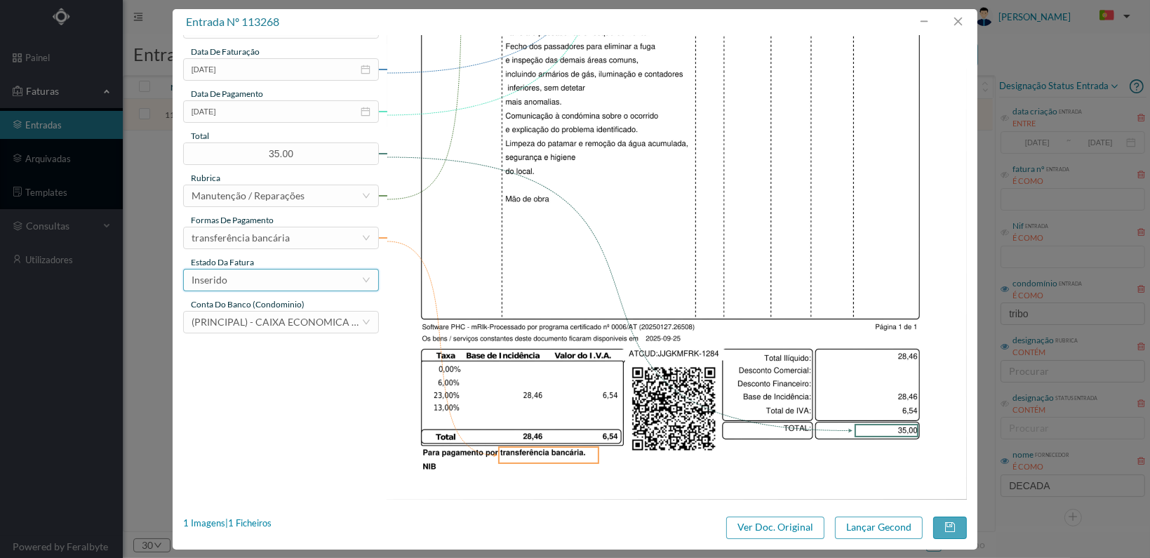
type input "Verificação origem água acumulada 3º andar"
click at [330, 276] on div "Inserido" at bounding box center [277, 279] width 170 height 21
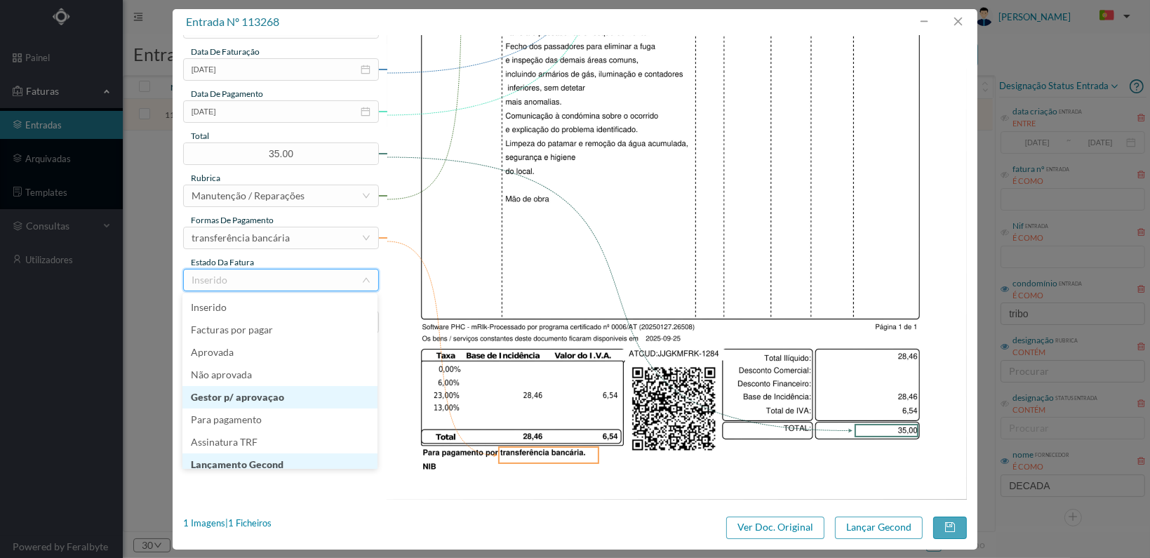
scroll to position [7, 0]
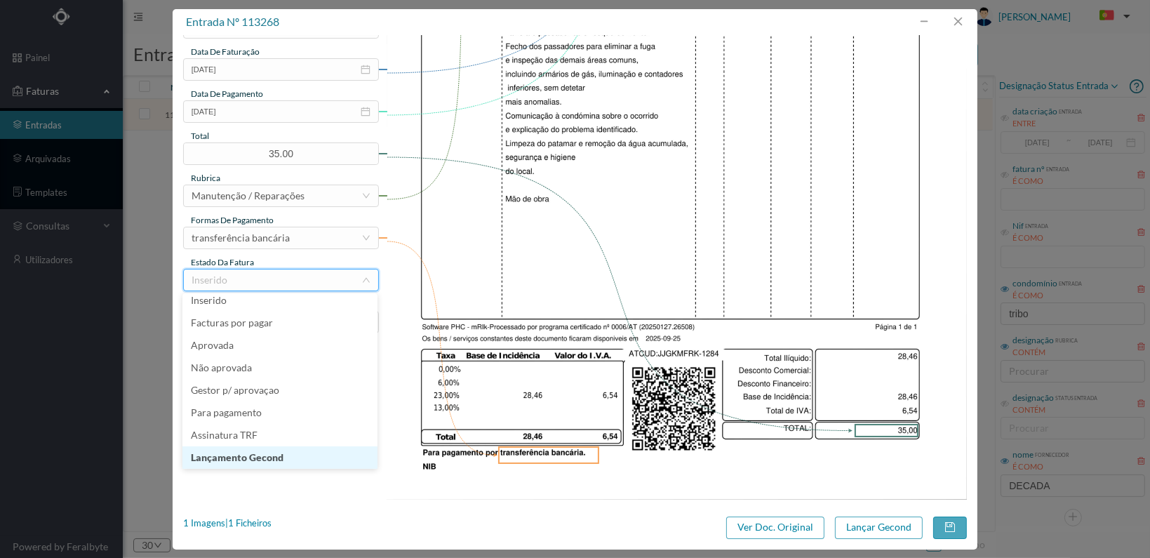
click at [299, 455] on li "Lançamento Gecond" at bounding box center [279, 457] width 195 height 22
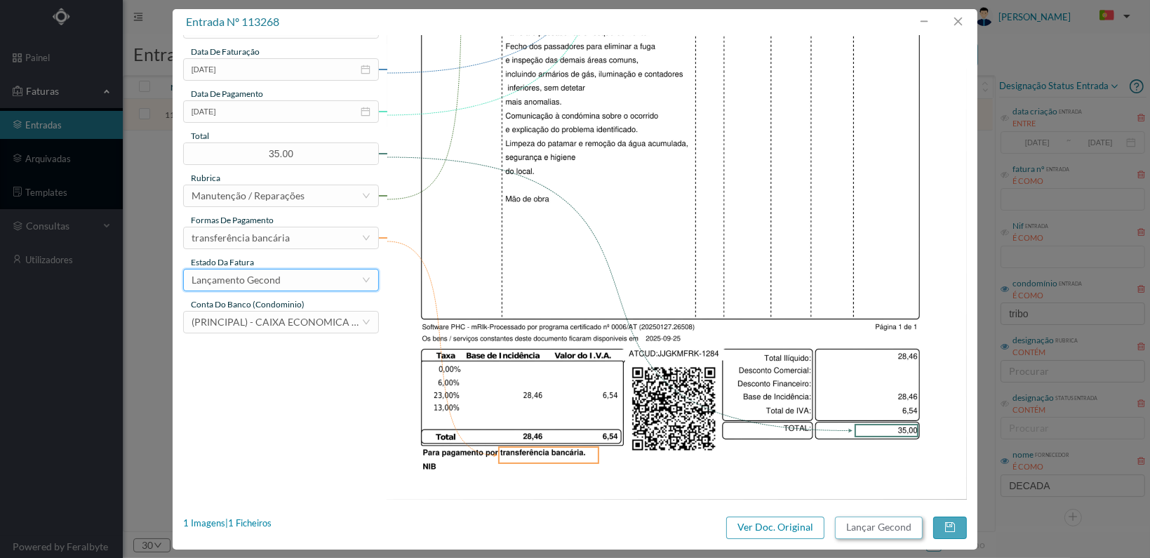
click at [876, 524] on button "Lançar Gecond" at bounding box center [879, 527] width 88 height 22
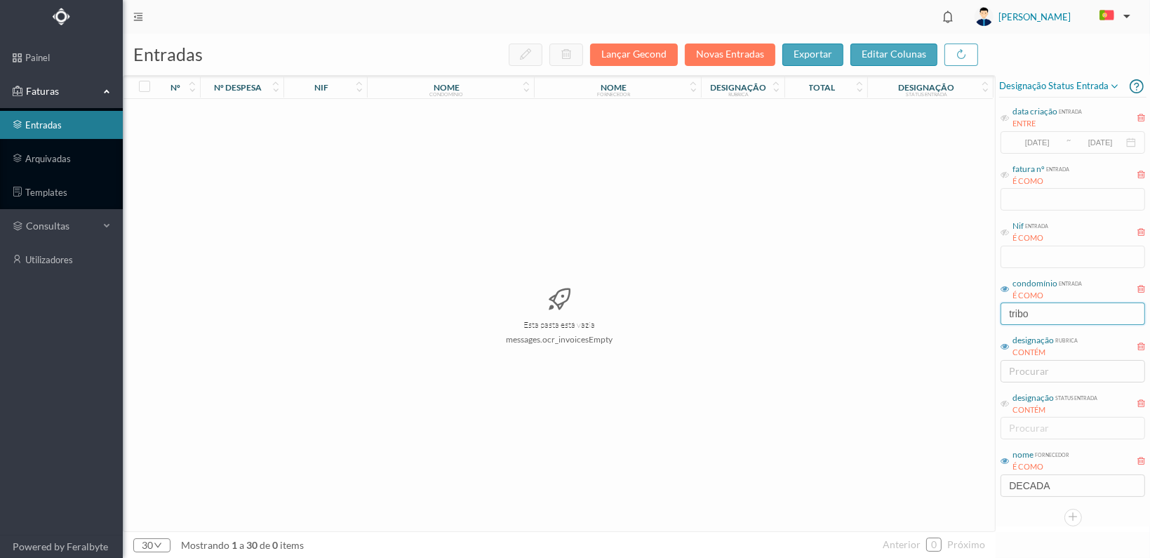
drag, startPoint x: 1039, startPoint y: 305, endPoint x: 910, endPoint y: 302, distance: 128.4
click at [910, 304] on div "entradas Lançar Gecond Novas Entradas exportar editar colunas nº nº despesa nif…" at bounding box center [636, 296] width 1027 height 524
type input "sol"
click at [307, 110] on span "901107000" at bounding box center [325, 114] width 76 height 11
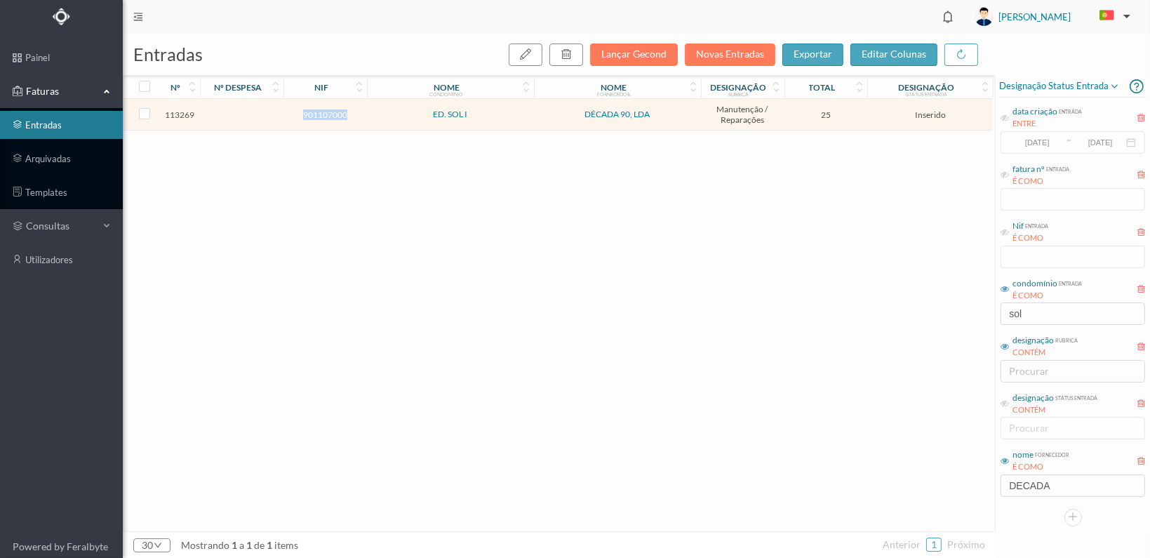
click at [307, 110] on span "901107000" at bounding box center [325, 114] width 76 height 11
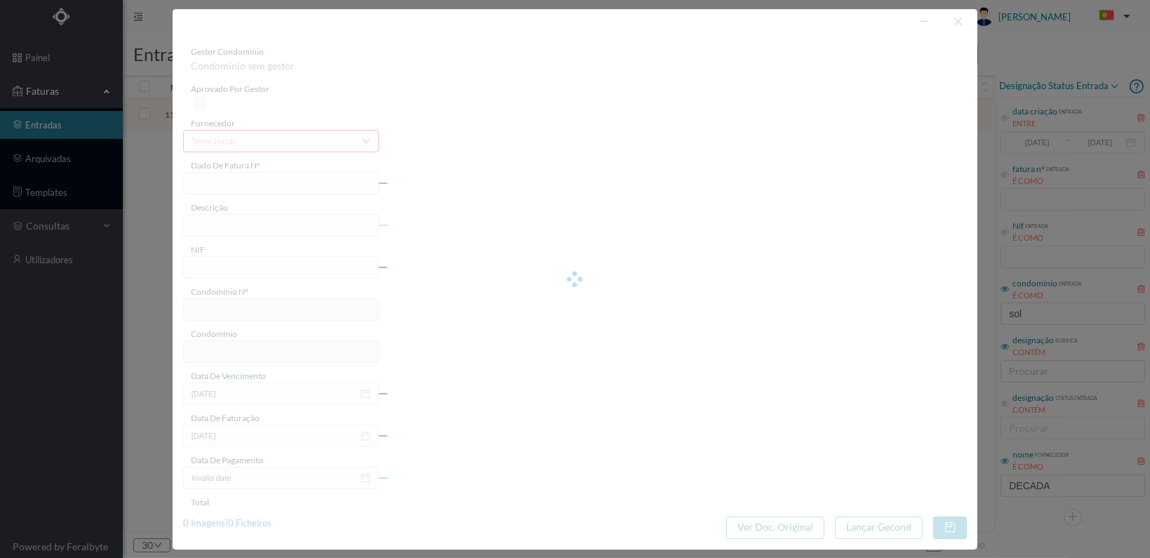
type input "FT 2025A1/1285"
type input "901107000"
type input "[DATE]"
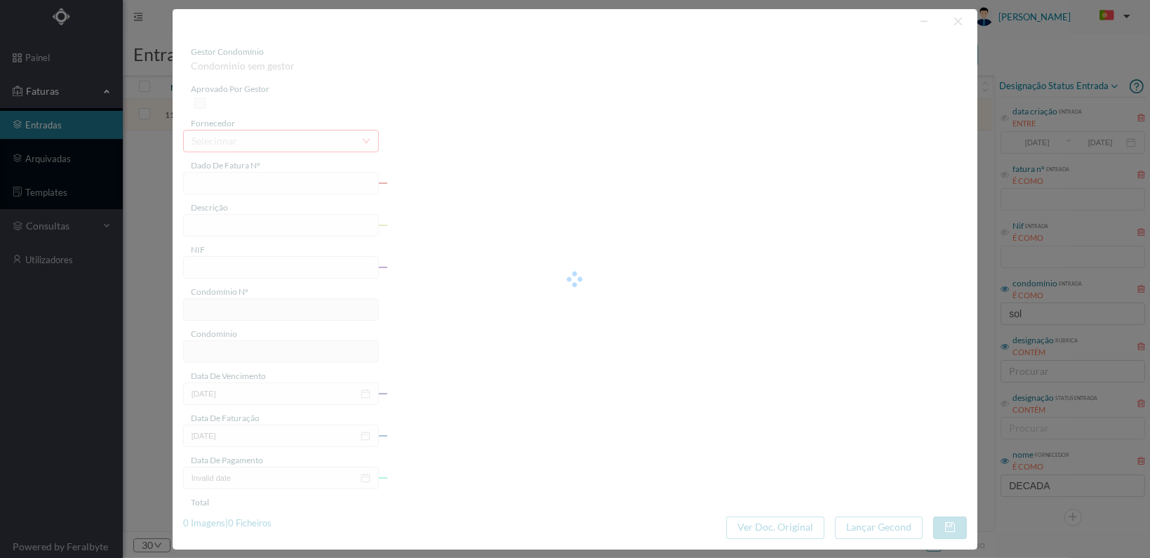
type input "25.00"
type input "808"
type input "ED. SOL I"
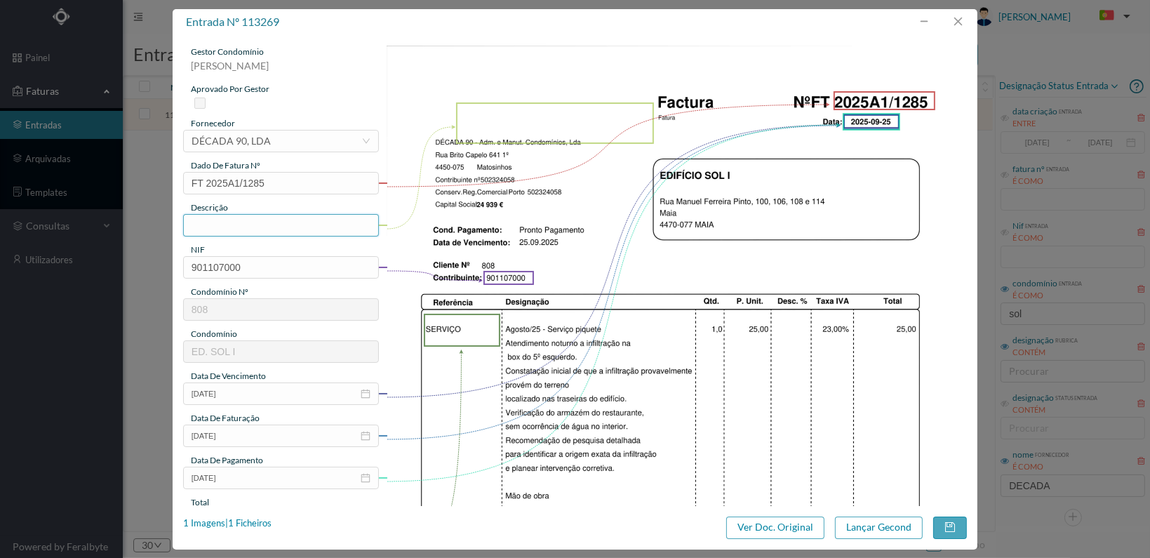
click at [283, 229] on input "text" at bounding box center [281, 225] width 196 height 22
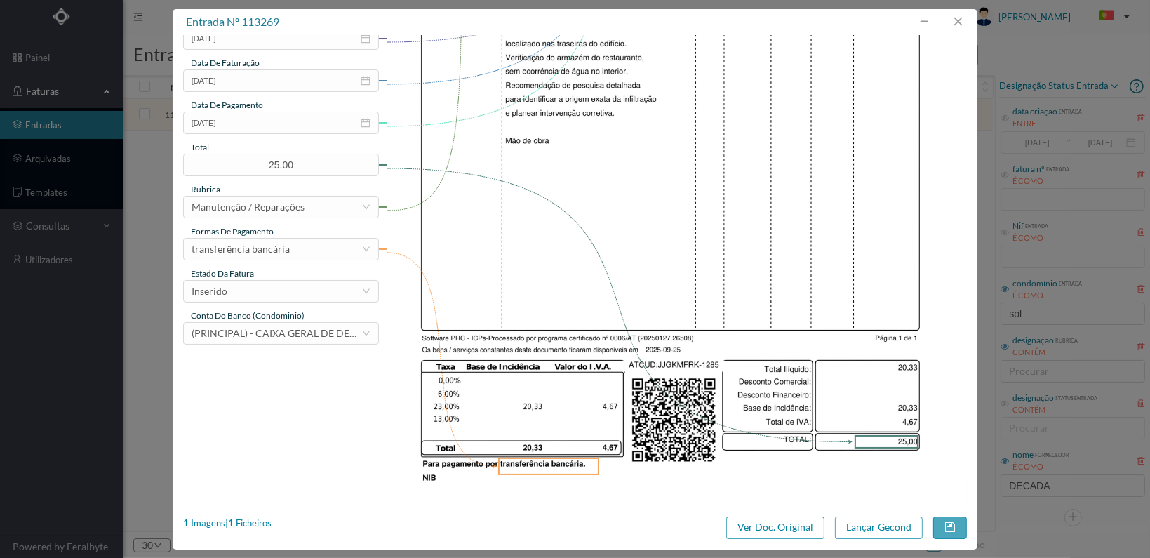
scroll to position [366, 0]
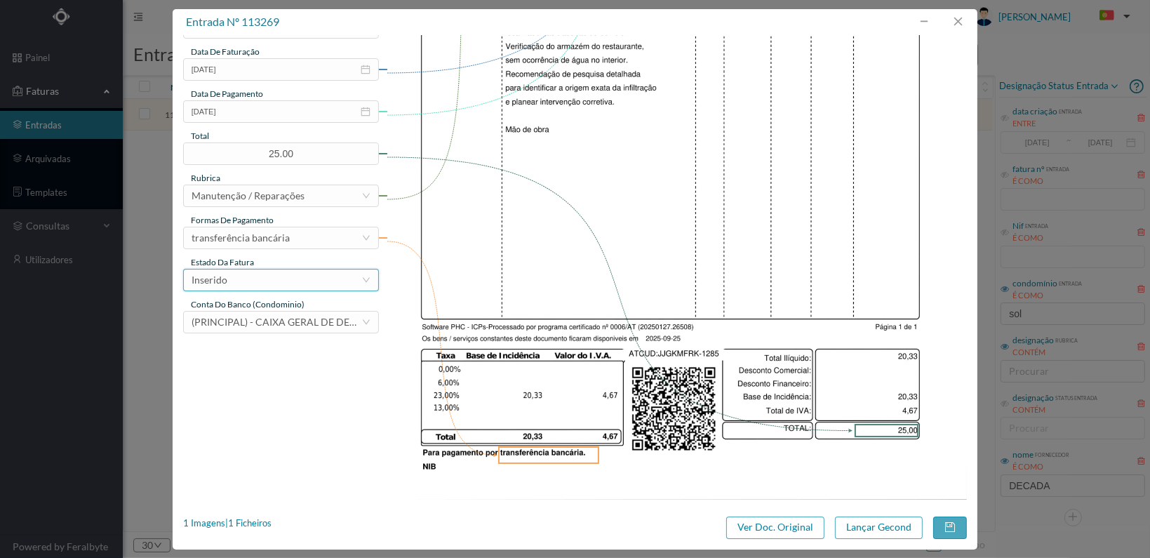
type input "Verificação infiltração box 5º Esq."
click at [322, 270] on div "Inserido" at bounding box center [277, 279] width 170 height 21
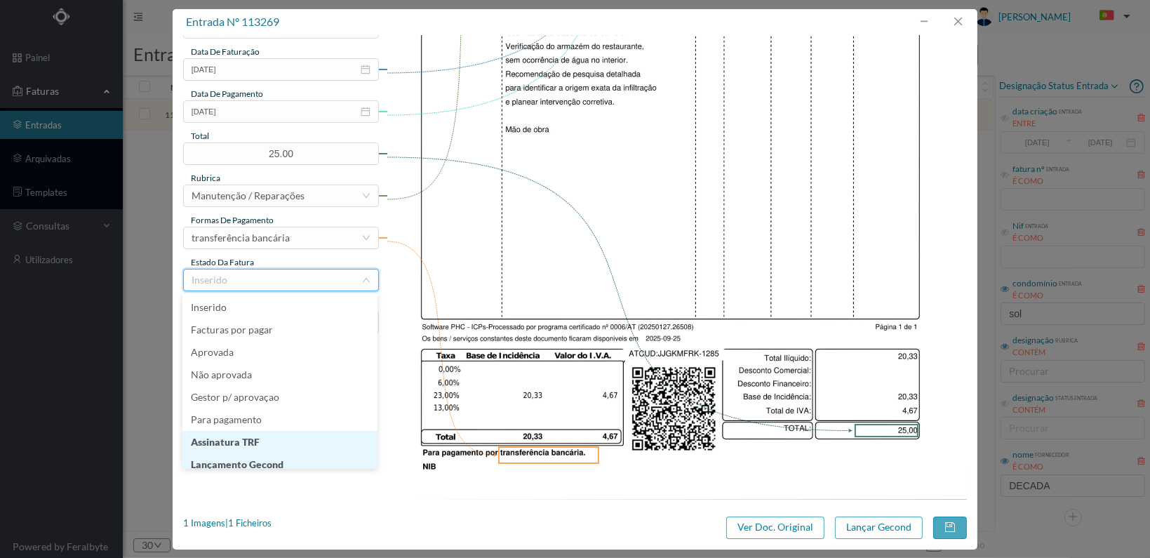
scroll to position [7, 0]
click at [306, 454] on li "Lançamento Gecond" at bounding box center [279, 457] width 195 height 22
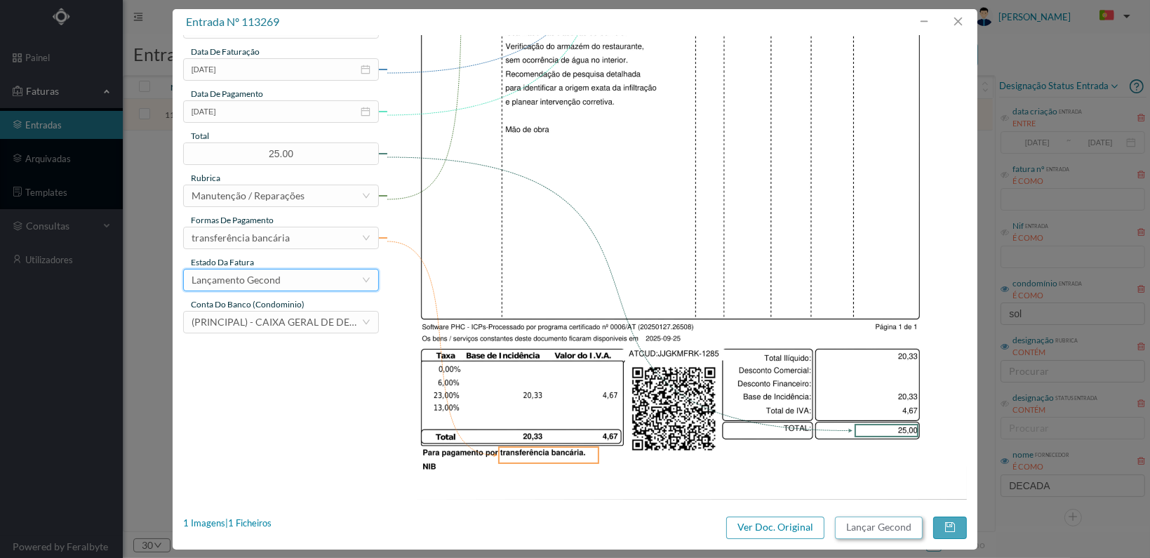
click at [863, 526] on button "Lançar Gecond" at bounding box center [879, 527] width 88 height 22
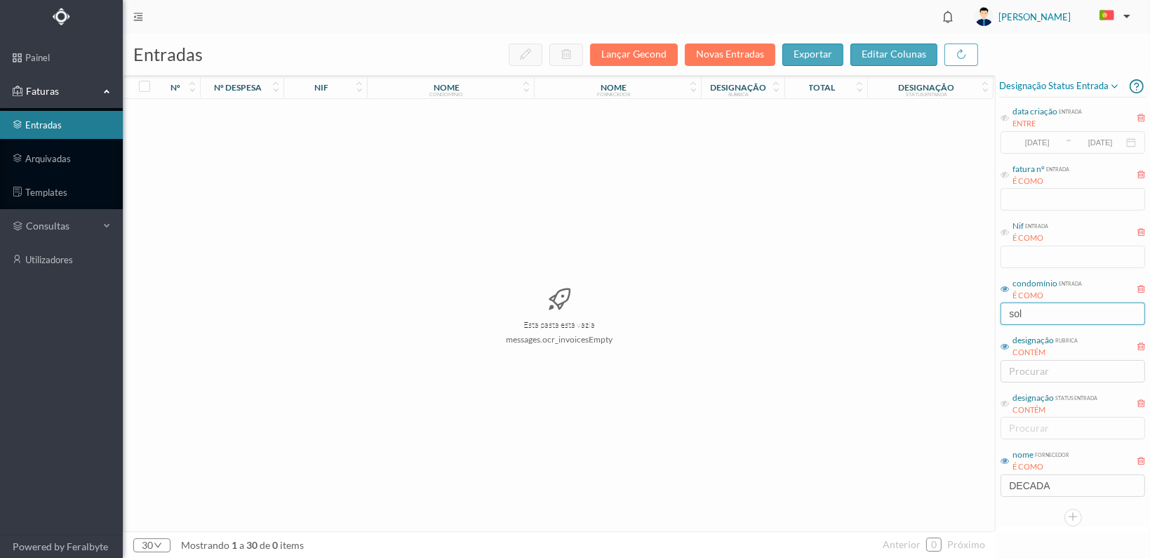
drag, startPoint x: 1029, startPoint y: 318, endPoint x: 943, endPoint y: 293, distance: 89.9
click at [952, 312] on div "entradas Lançar Gecond Novas Entradas exportar editar colunas nº nº despesa nif…" at bounding box center [636, 296] width 1027 height 524
type input "estação"
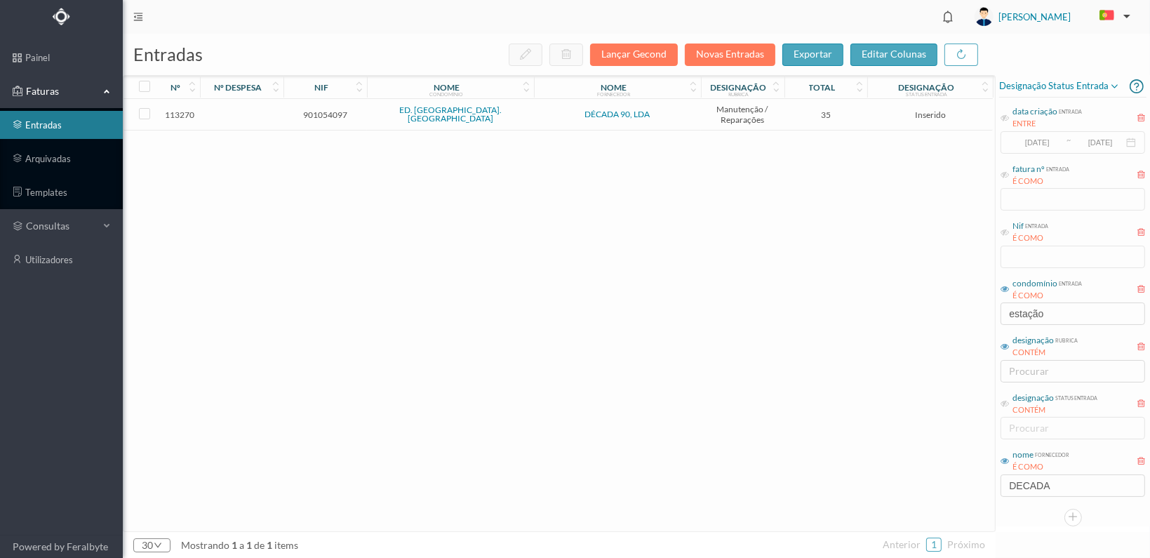
click at [320, 110] on span "901054097" at bounding box center [325, 114] width 76 height 11
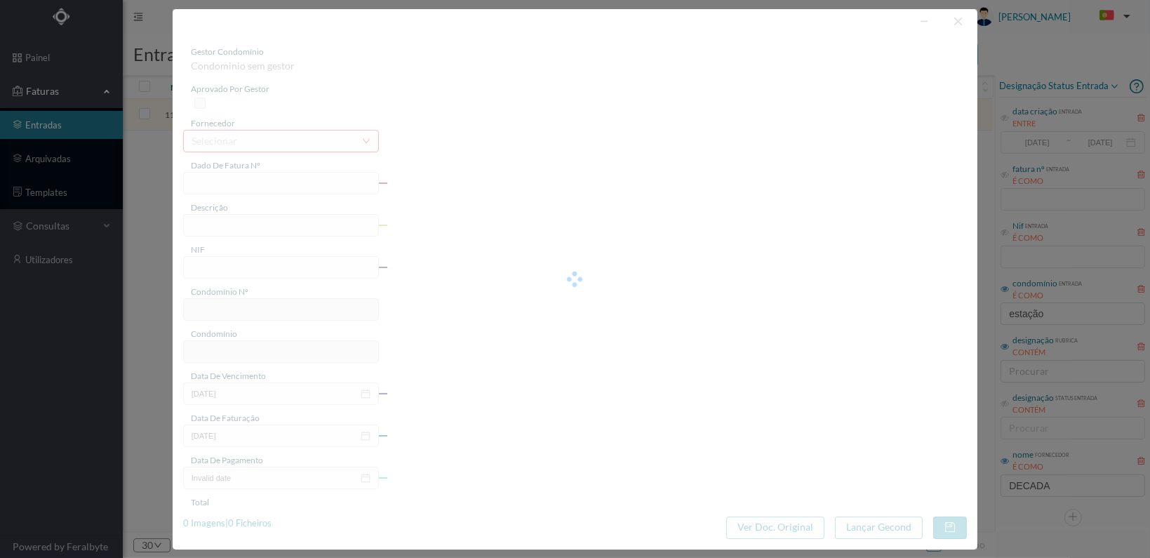
type input "FT 2025A1/1286"
type input "901054097"
type input "[DATE]"
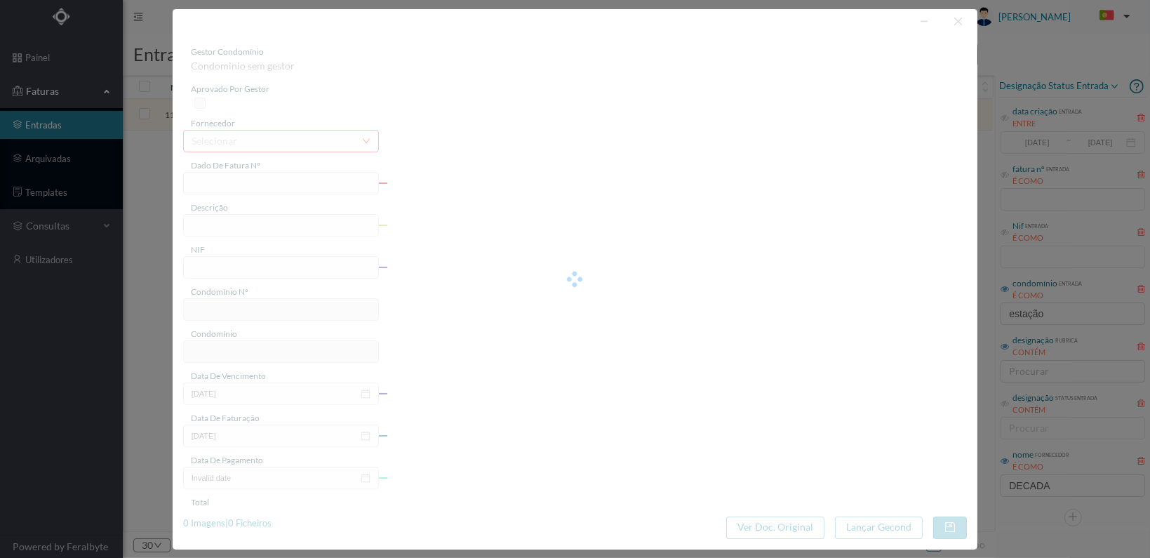
type input "35.00"
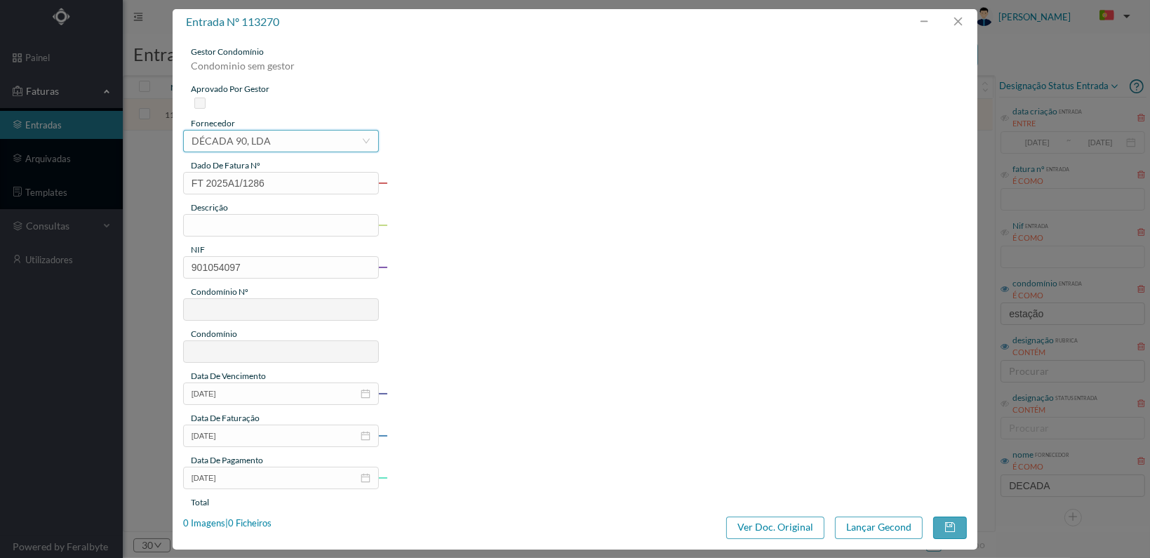
type input "812"
type input "ED. [GEOGRAPHIC_DATA]. [GEOGRAPHIC_DATA]"
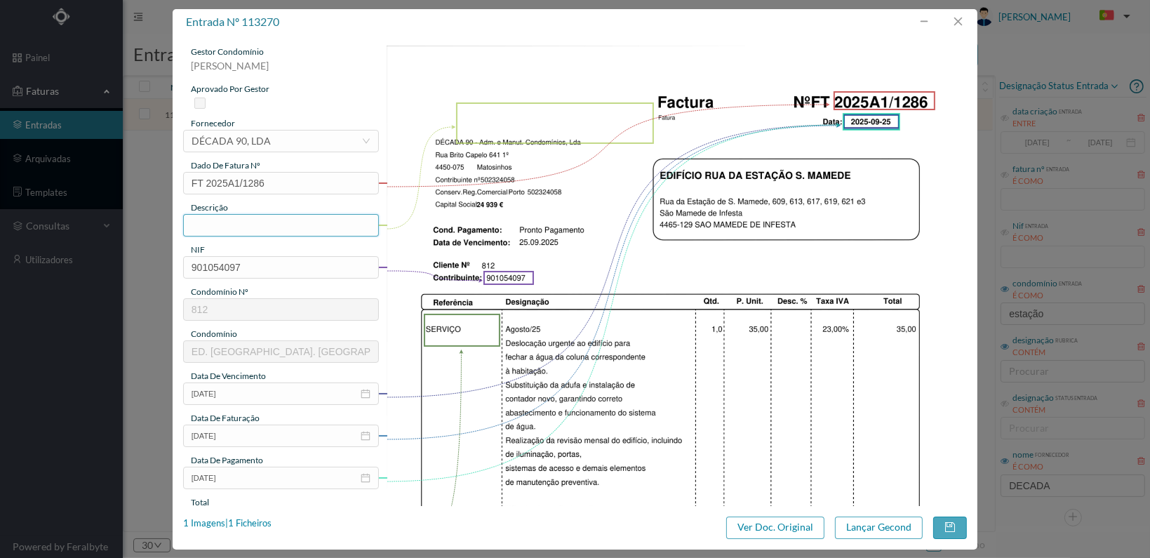
click at [281, 225] on input "text" at bounding box center [281, 225] width 196 height 22
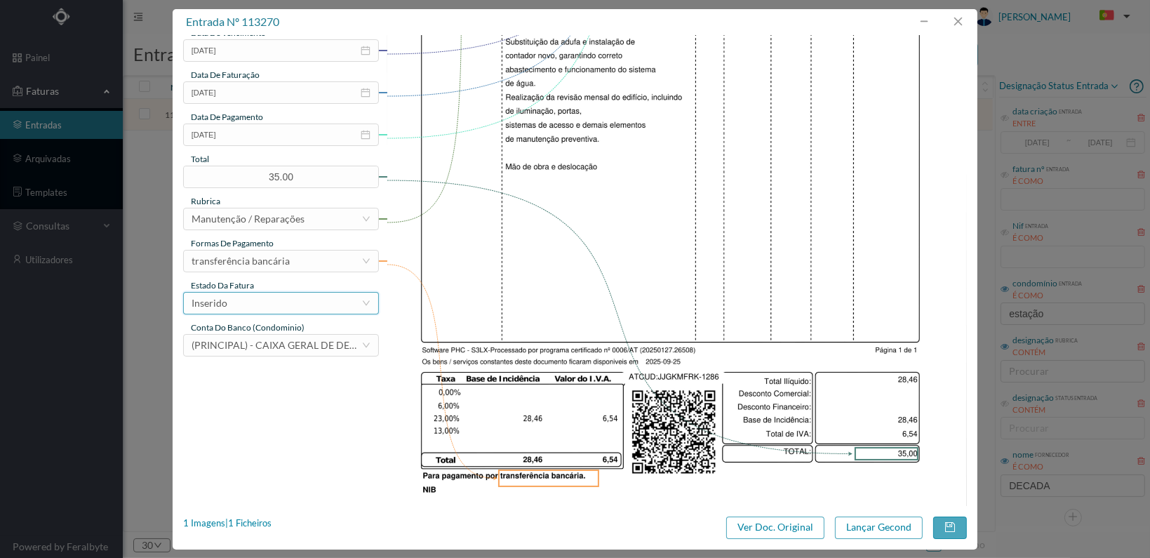
scroll to position [351, 0]
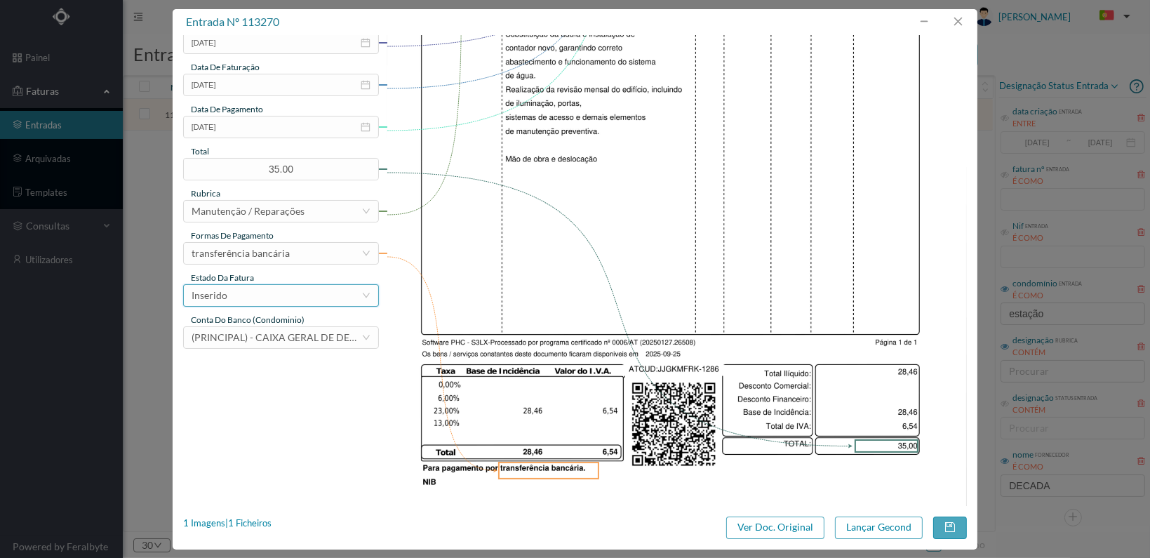
type input "Intervenção para fechar água da coluna"
drag, startPoint x: 337, startPoint y: 301, endPoint x: 326, endPoint y: 306, distance: 11.6
click at [334, 301] on div "Inserido" at bounding box center [277, 295] width 170 height 21
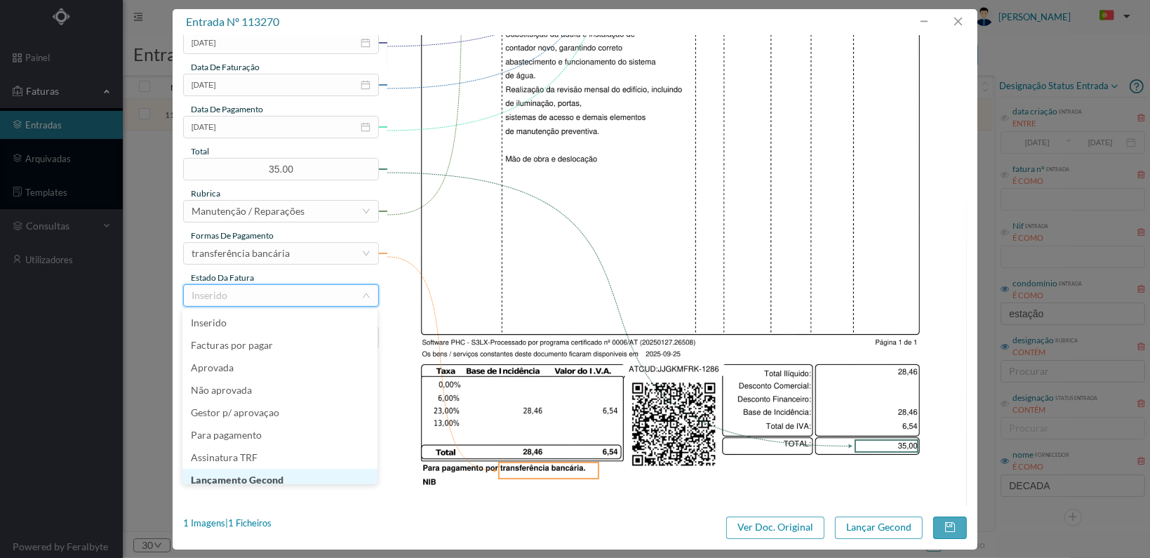
scroll to position [7, 0]
click at [303, 472] on li "Lançamento Gecond" at bounding box center [279, 473] width 195 height 22
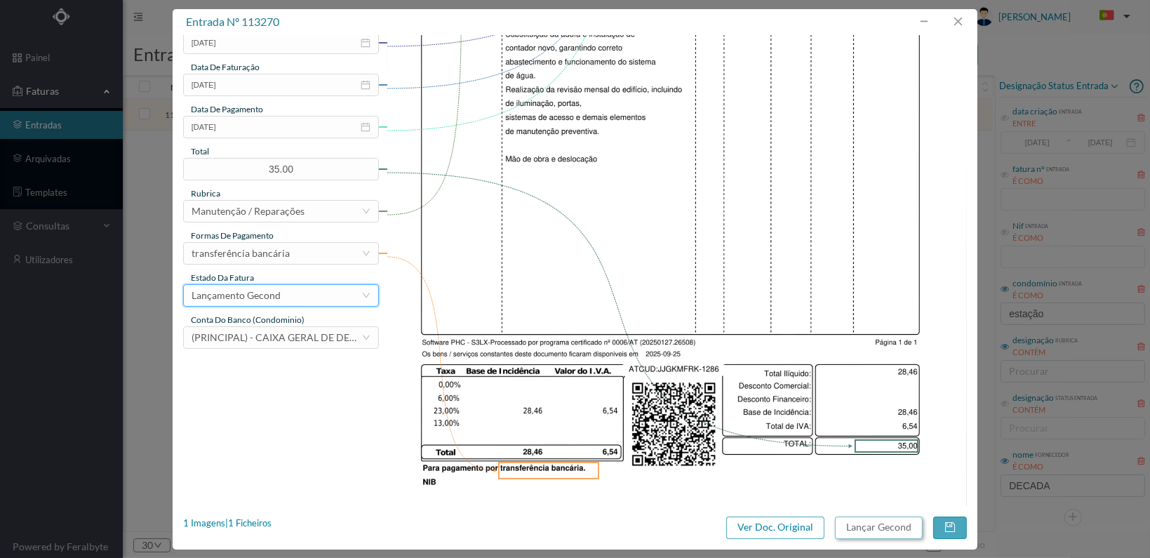
click at [887, 523] on button "Lançar Gecond" at bounding box center [879, 527] width 88 height 22
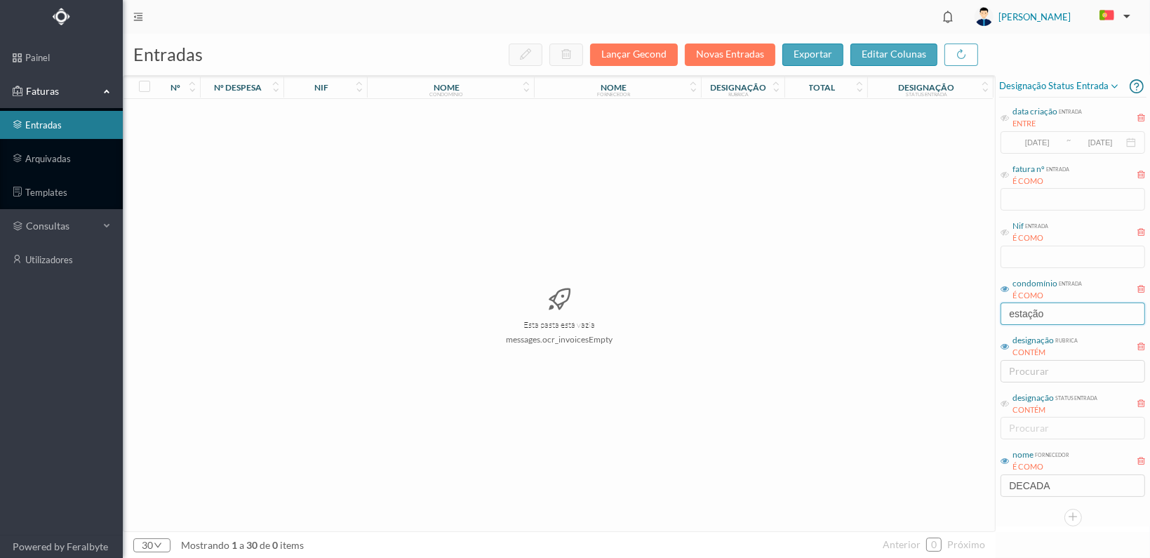
drag, startPoint x: 1061, startPoint y: 314, endPoint x: 913, endPoint y: 284, distance: 151.1
click at [913, 296] on div "entradas Lançar Gecond Novas Entradas exportar editar colunas nº nº despesa nif…" at bounding box center [636, 296] width 1027 height 524
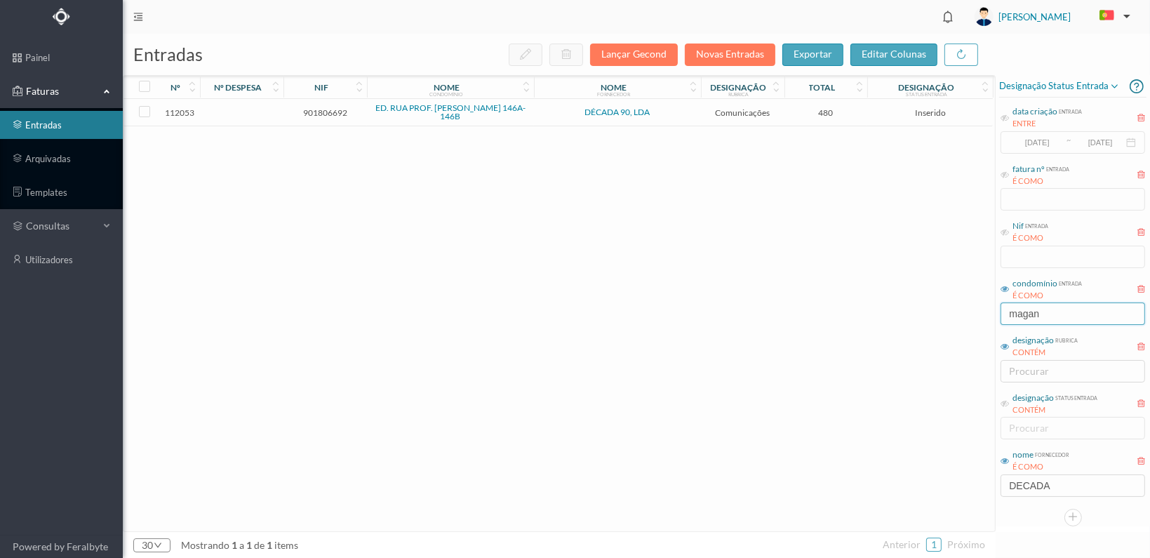
type input "magan"
click at [314, 107] on span "901806692" at bounding box center [325, 112] width 76 height 11
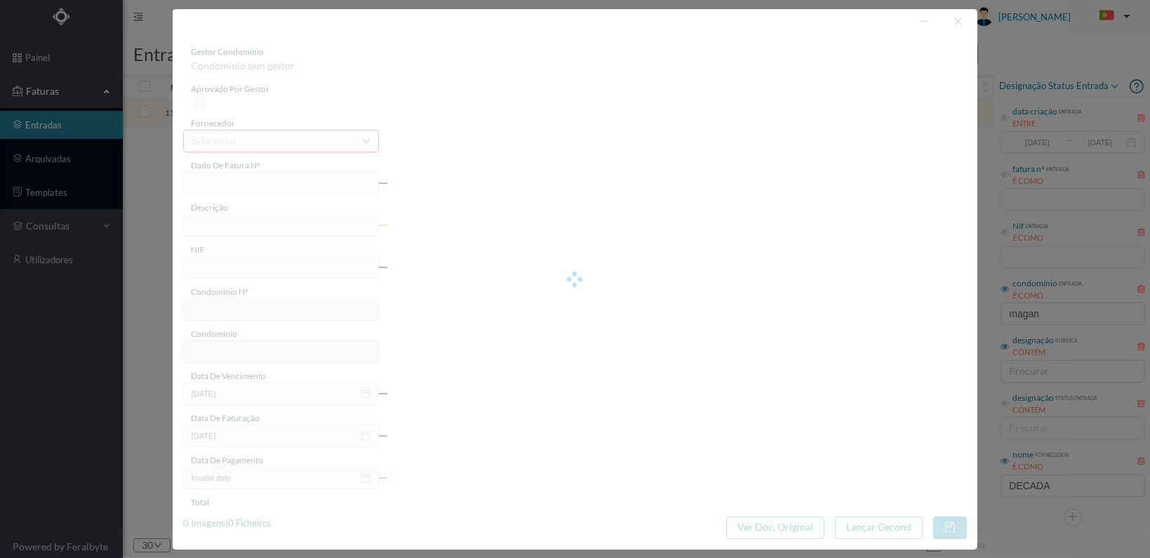
type input "FT 2025A1/1194"
type input "Cartão portão garagem"
type input "901806692"
type input "[DATE]"
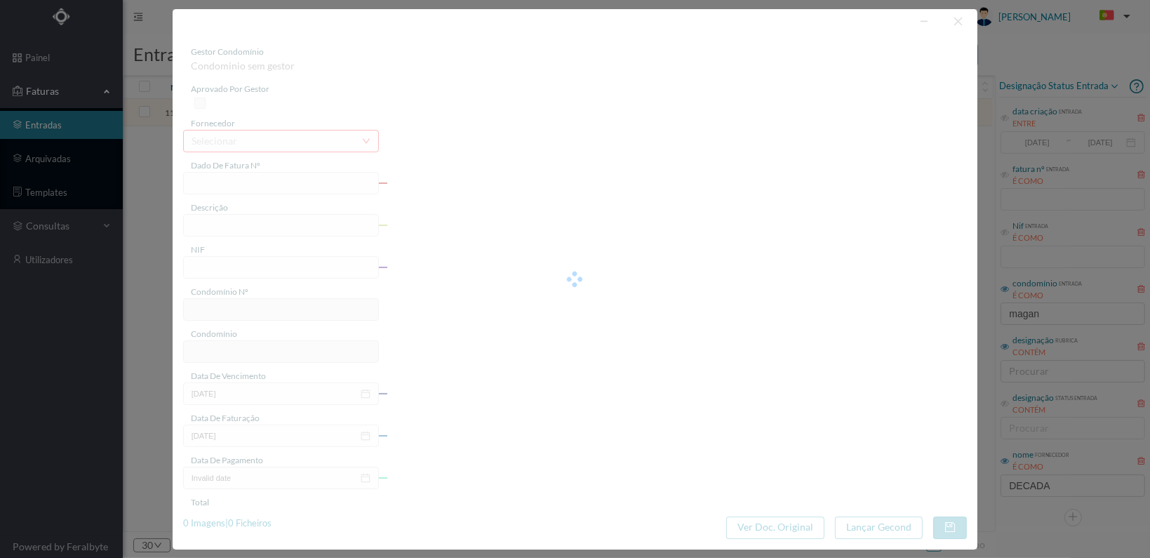
type input "[DATE]"
type input "480.00"
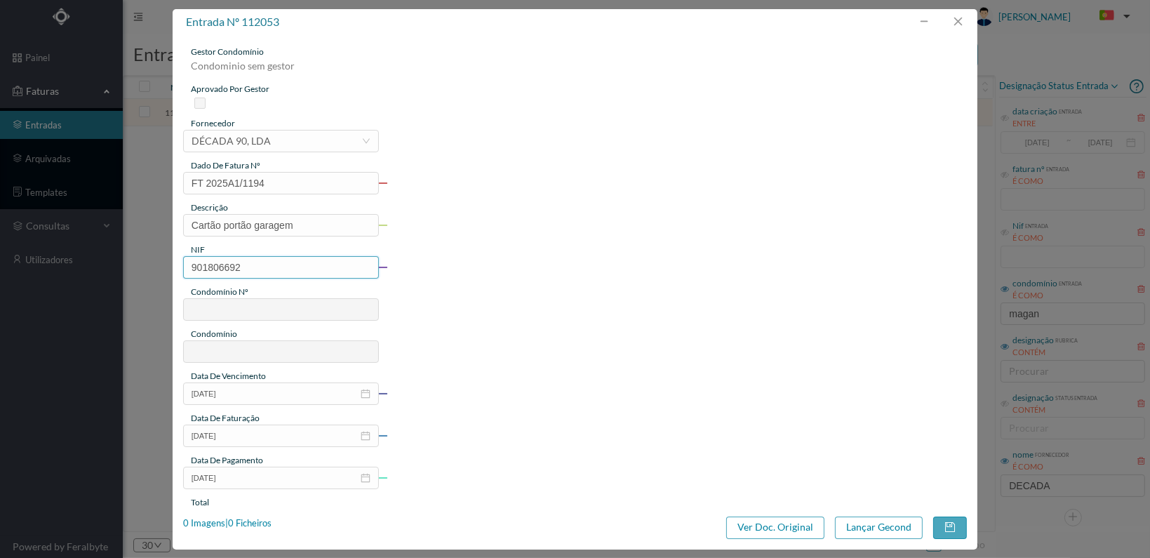
type input "815"
type input "ED. RUA PROF. [PERSON_NAME] 146A-146B"
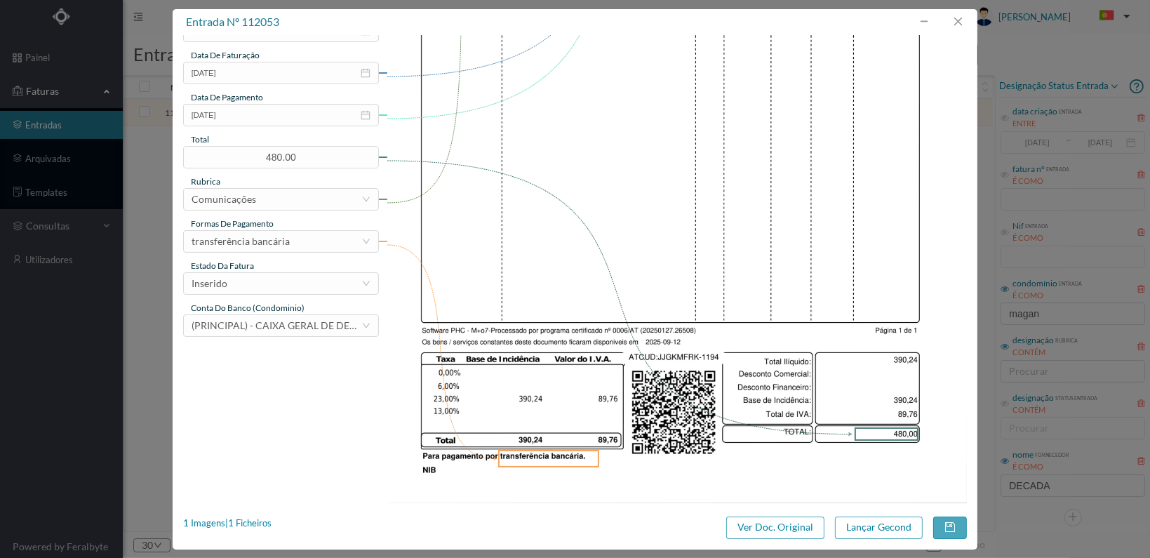
scroll to position [366, 0]
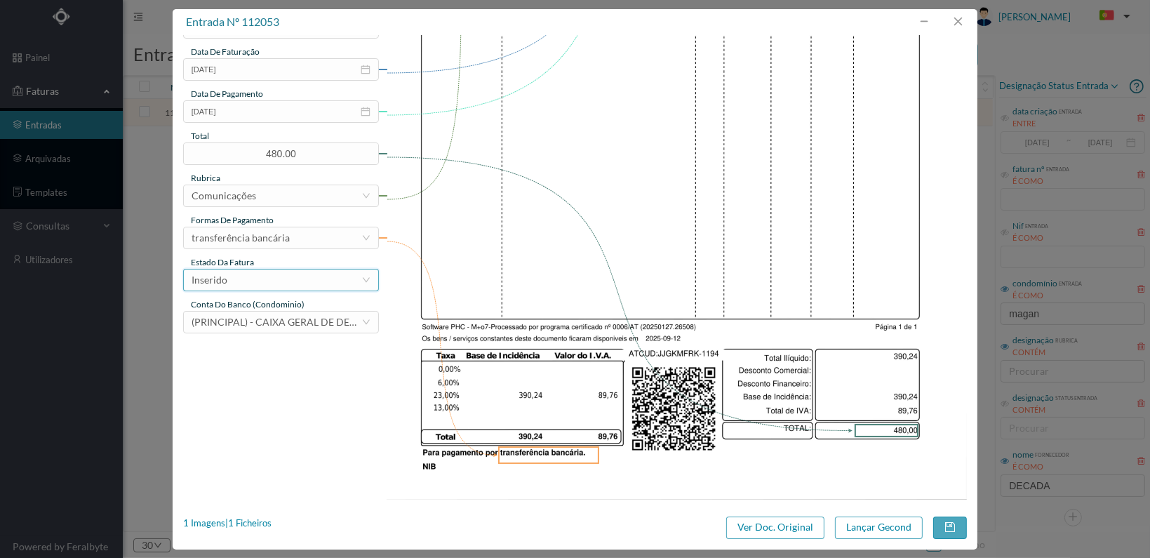
click at [303, 286] on div "Inserido" at bounding box center [277, 279] width 170 height 21
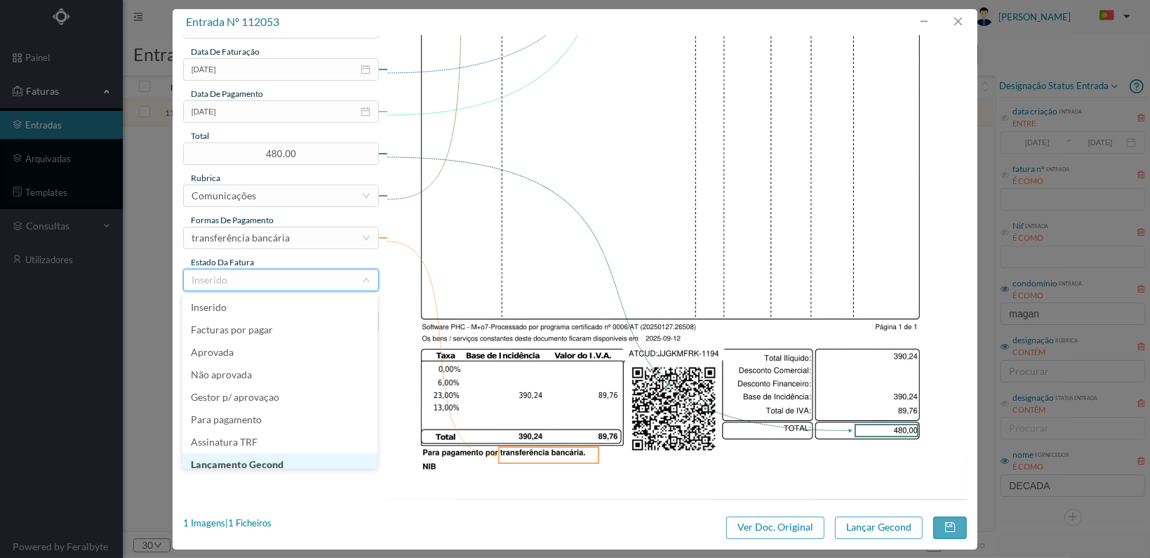
scroll to position [7, 0]
click at [295, 455] on li "Lançamento Gecond" at bounding box center [279, 457] width 195 height 22
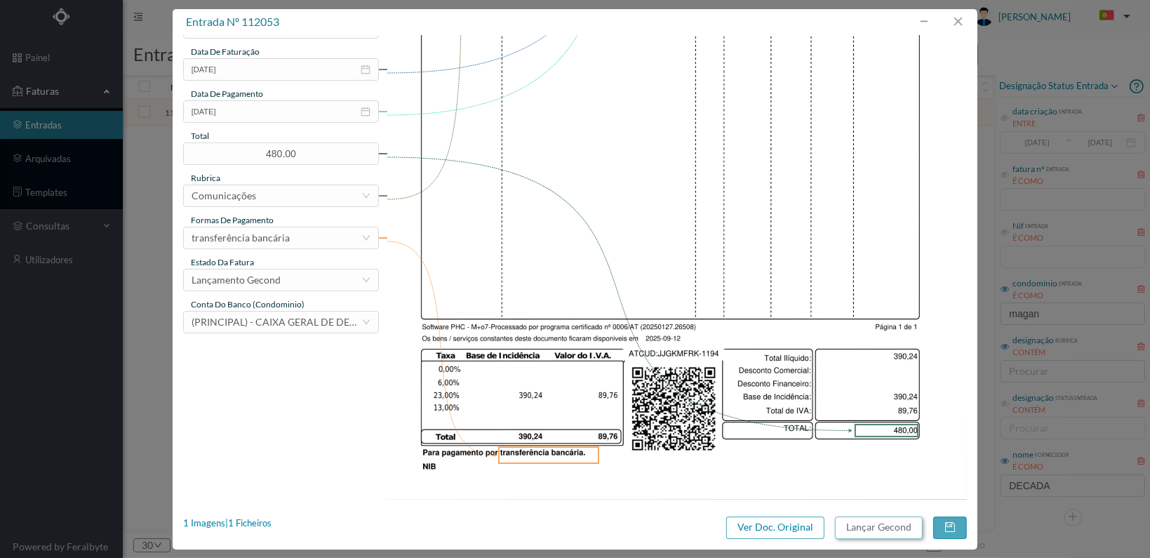
click at [872, 521] on button "Lançar Gecond" at bounding box center [879, 527] width 88 height 22
